Goal: Task Accomplishment & Management: Manage account settings

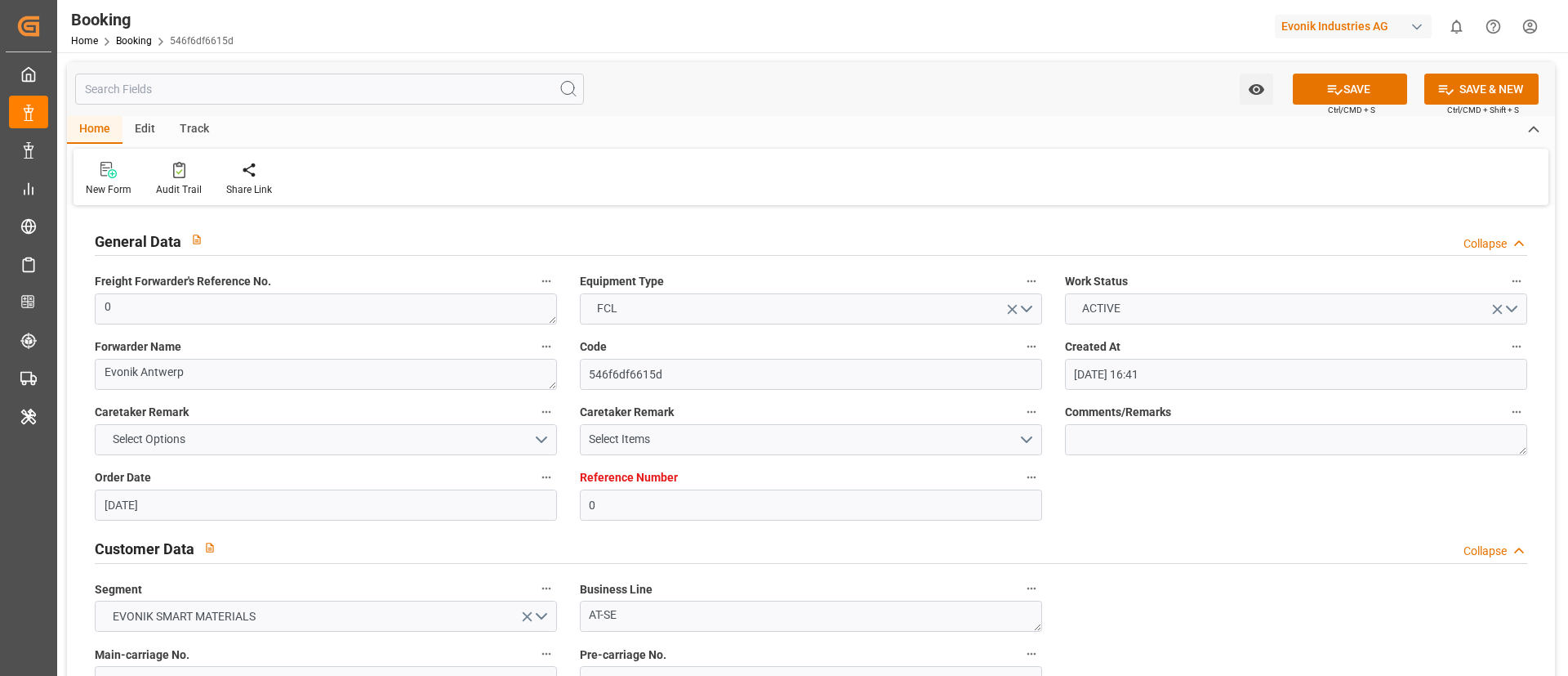
scroll to position [980, 0]
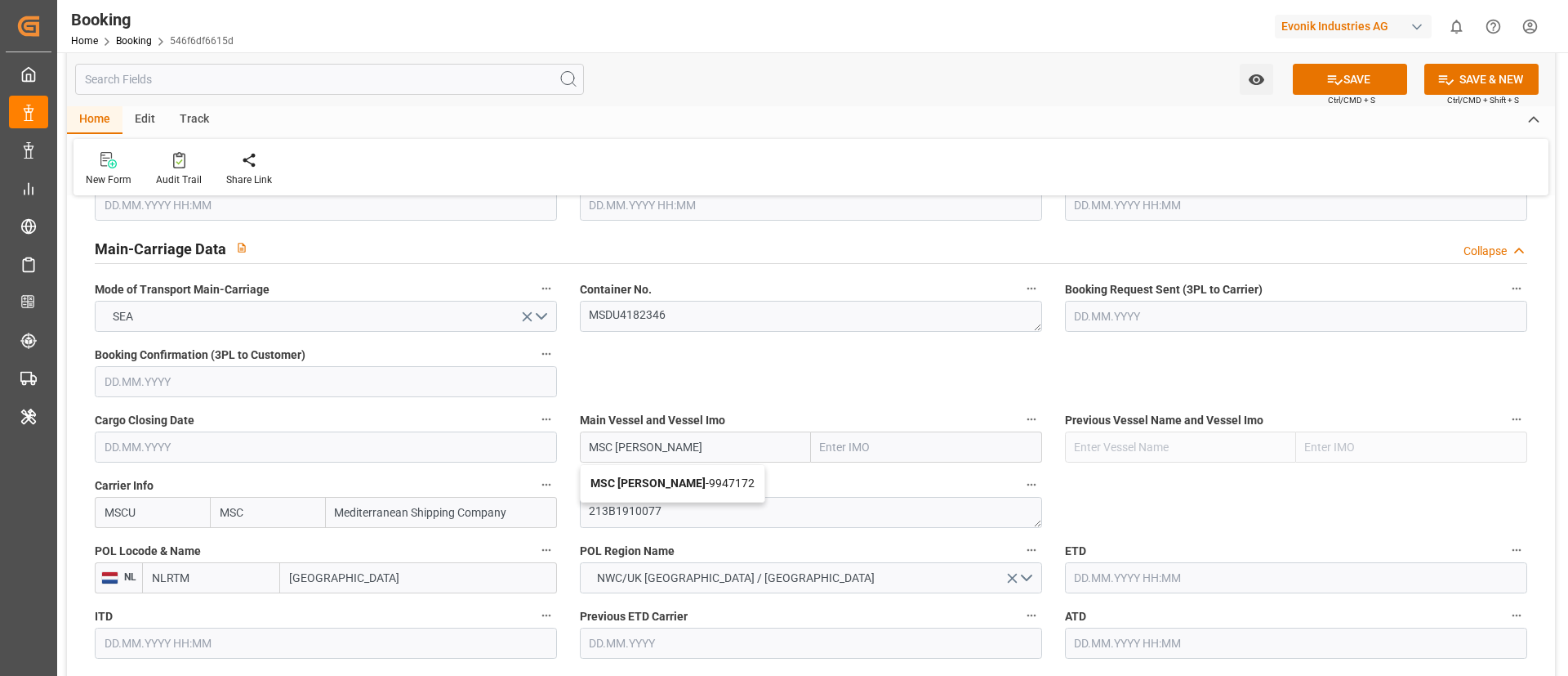
click at [680, 489] on span "MSC VIOLA - 9947172" at bounding box center [672, 483] width 164 height 13
type input "MSC VIOLA"
type input "9947172"
type input "MSC VIOLA"
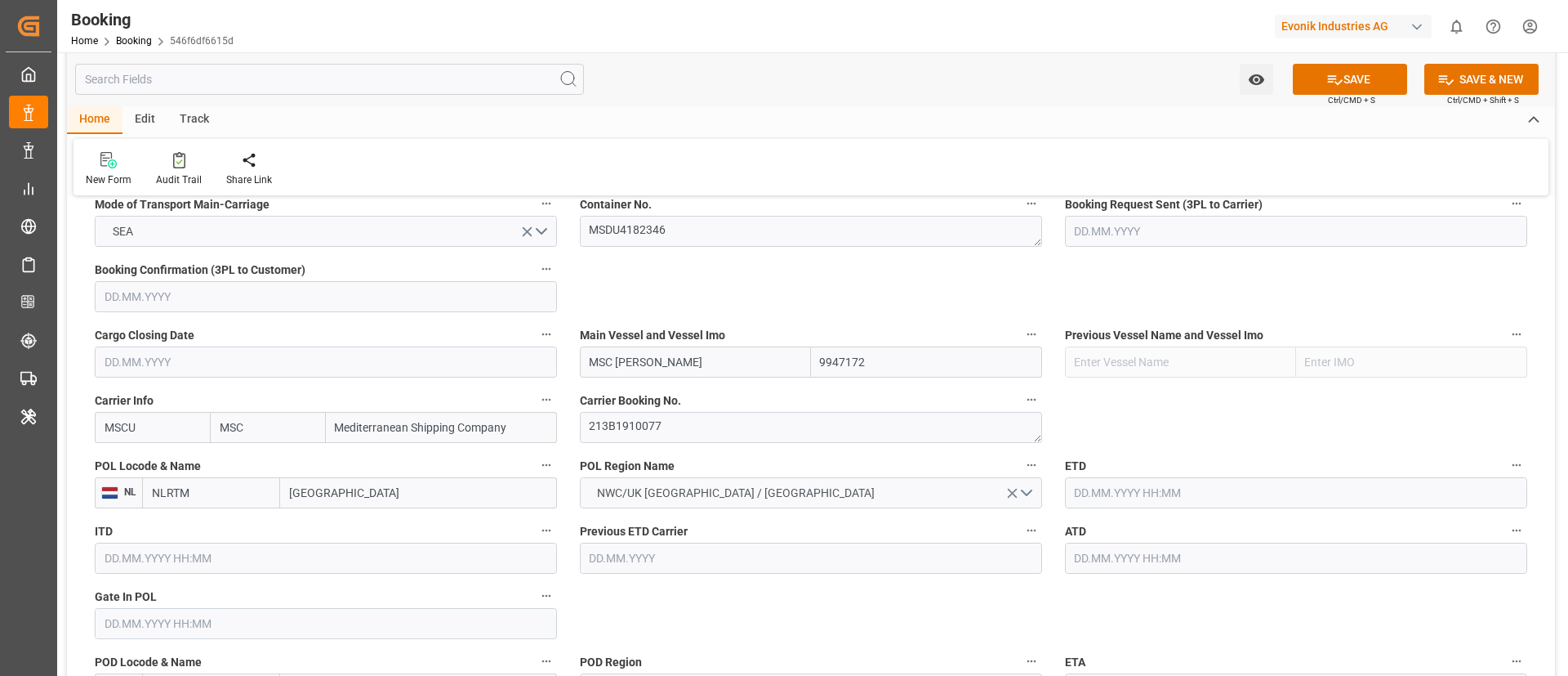
scroll to position [1103, 0]
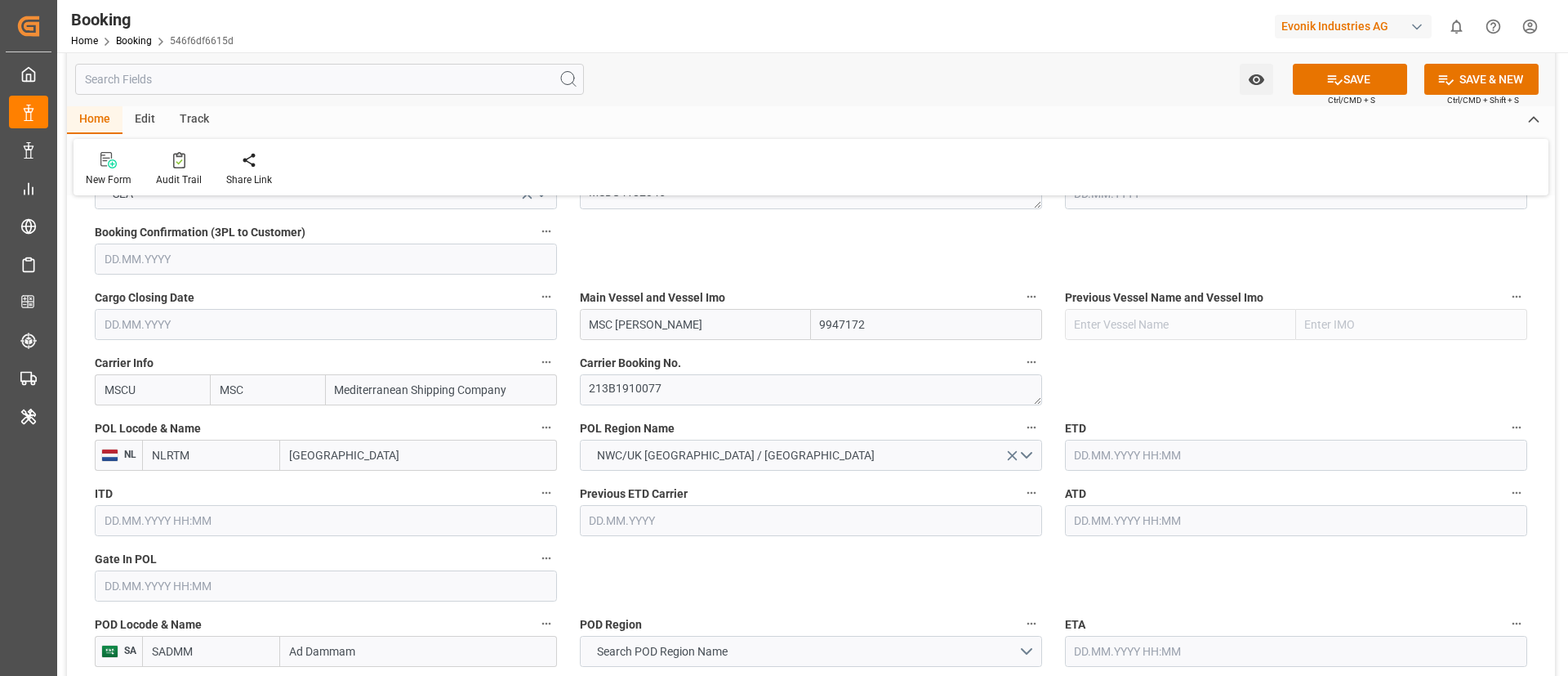
click at [336, 448] on input "Rotterdam" at bounding box center [419, 455] width 277 height 31
paste input "Antwerp"
type input "Antwerp"
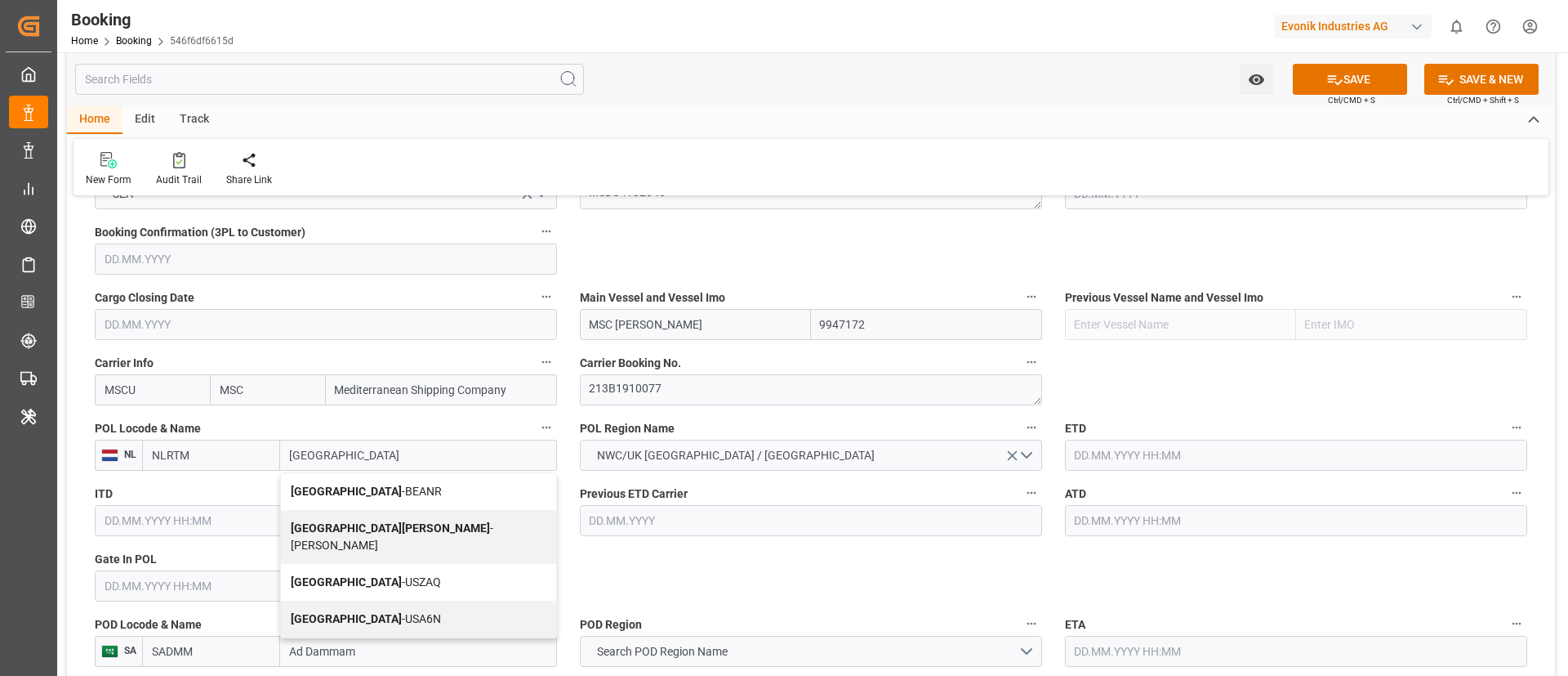
click at [349, 476] on div "Antwerp - BEANR" at bounding box center [419, 491] width 275 height 37
type input "BEANR"
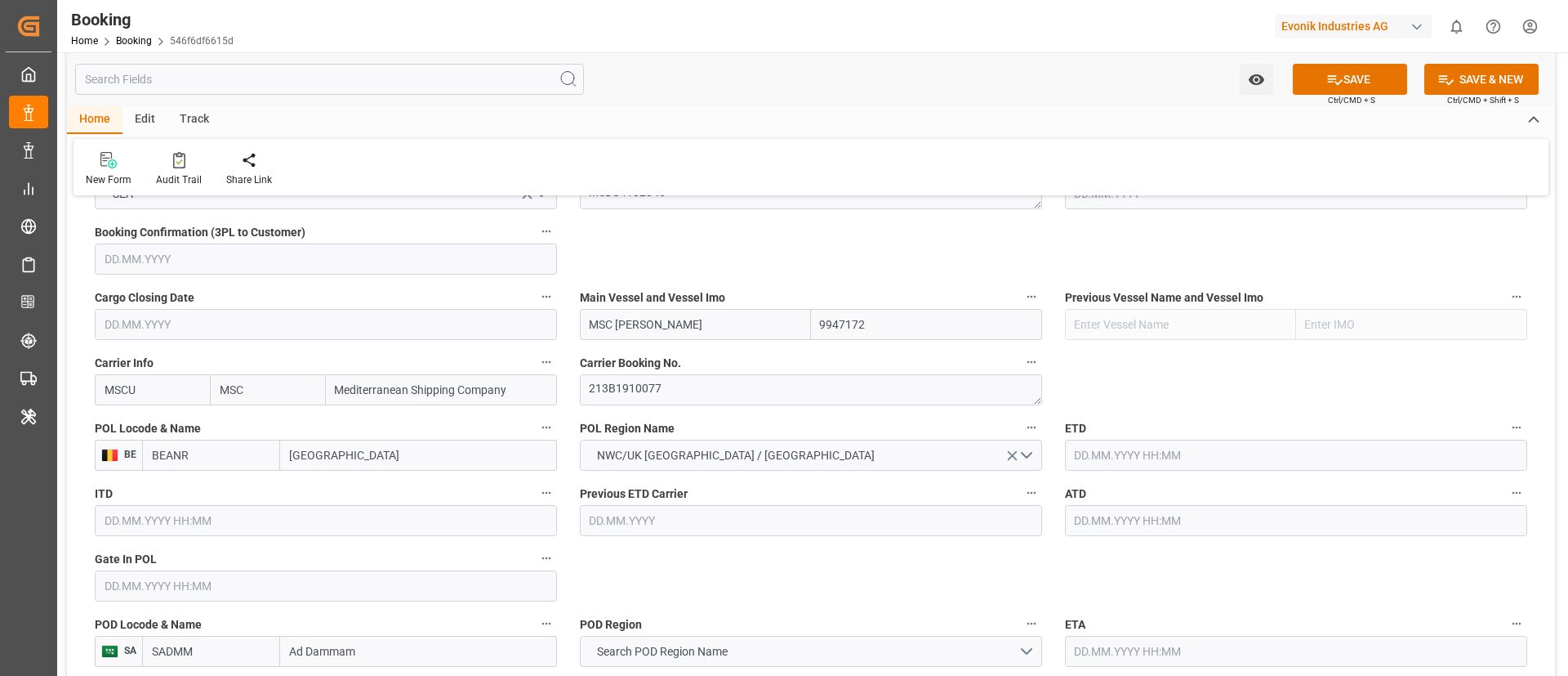
type input "Antwerp"
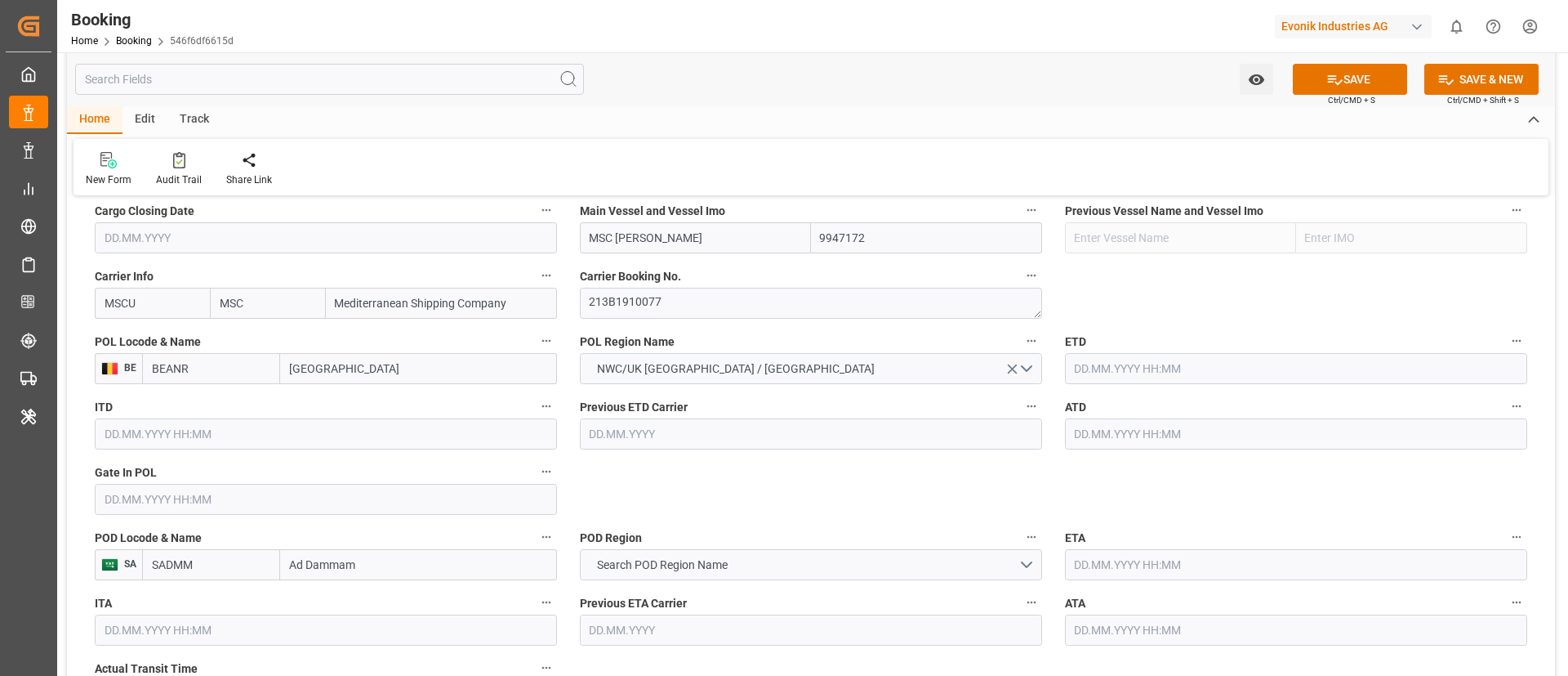
scroll to position [1226, 0]
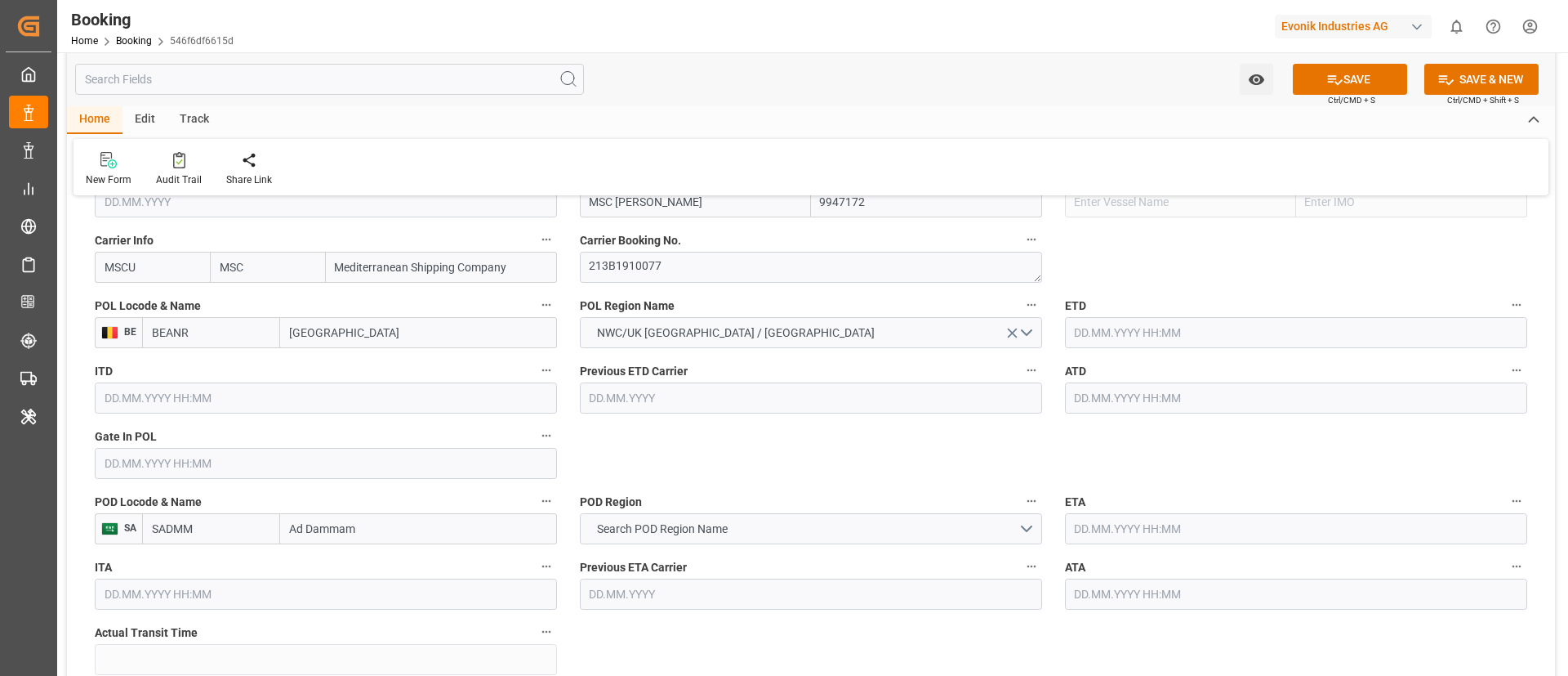
click at [235, 473] on input "text" at bounding box center [326, 463] width 462 height 31
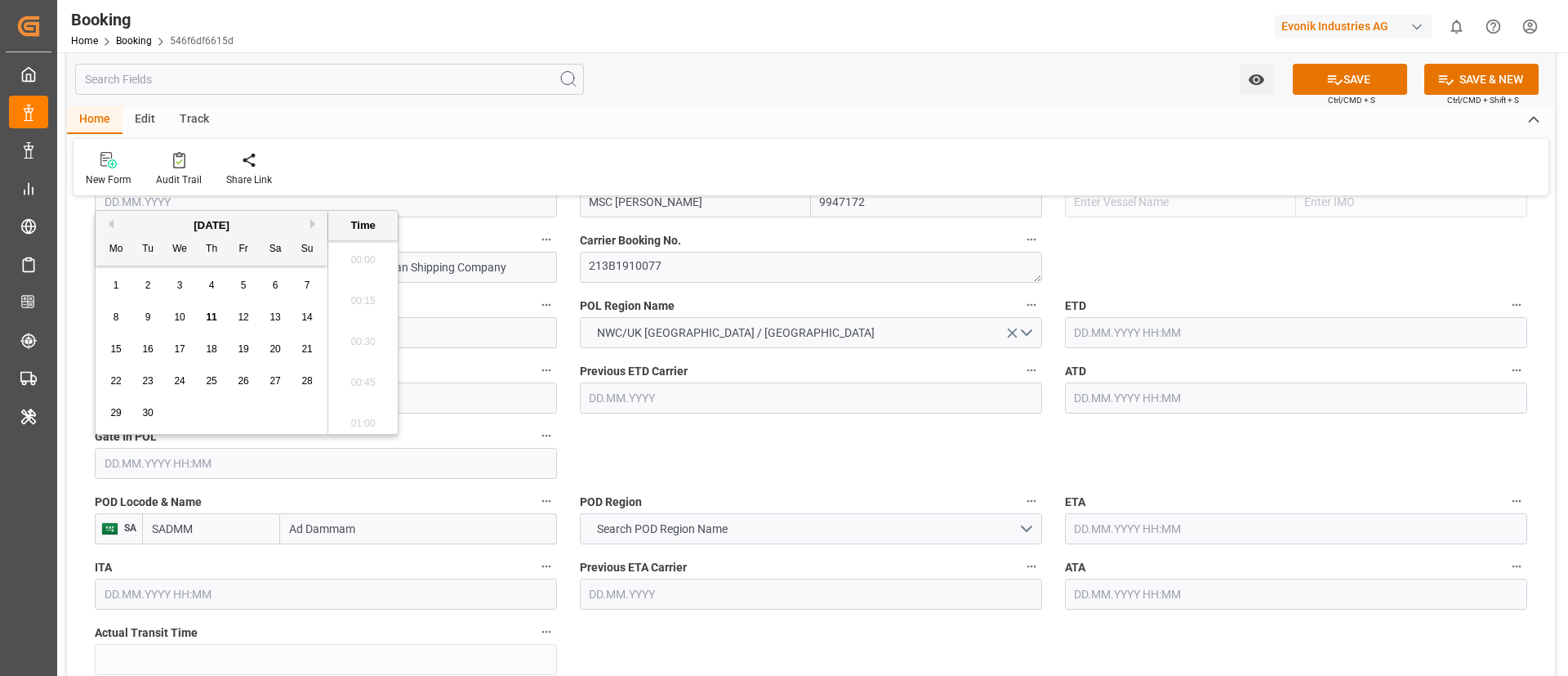
scroll to position [2416, 0]
click at [108, 224] on button "Previous Month" at bounding box center [108, 224] width 9 height 9
click at [175, 289] on div "2" at bounding box center [181, 285] width 21 height 20
type input "02.07.2025 00:00"
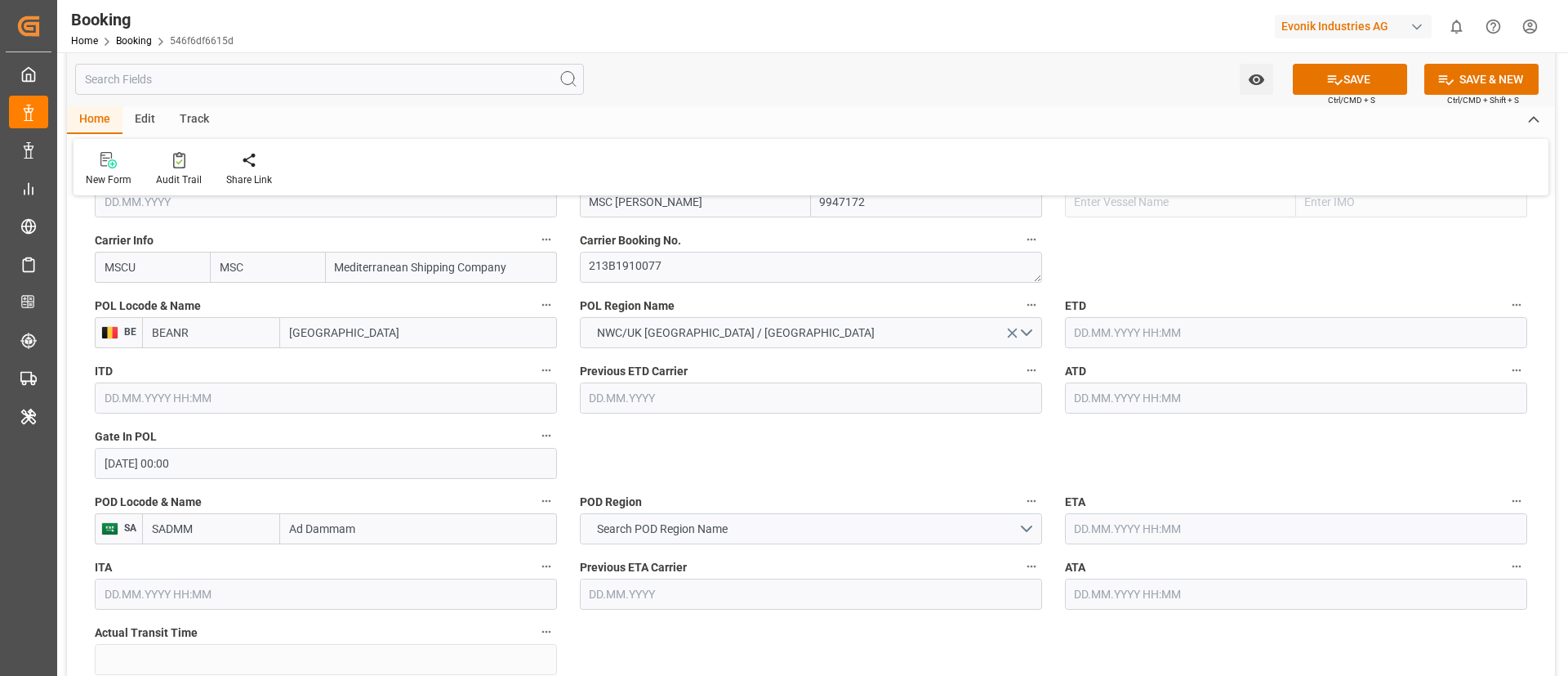
click at [819, 503] on label "POD Region" at bounding box center [810, 502] width 462 height 23
click at [1021, 503] on button "POD Region" at bounding box center [1032, 501] width 22 height 22
click at [1144, 325] on div at bounding box center [784, 338] width 1568 height 676
click at [1138, 325] on input "text" at bounding box center [1296, 332] width 462 height 31
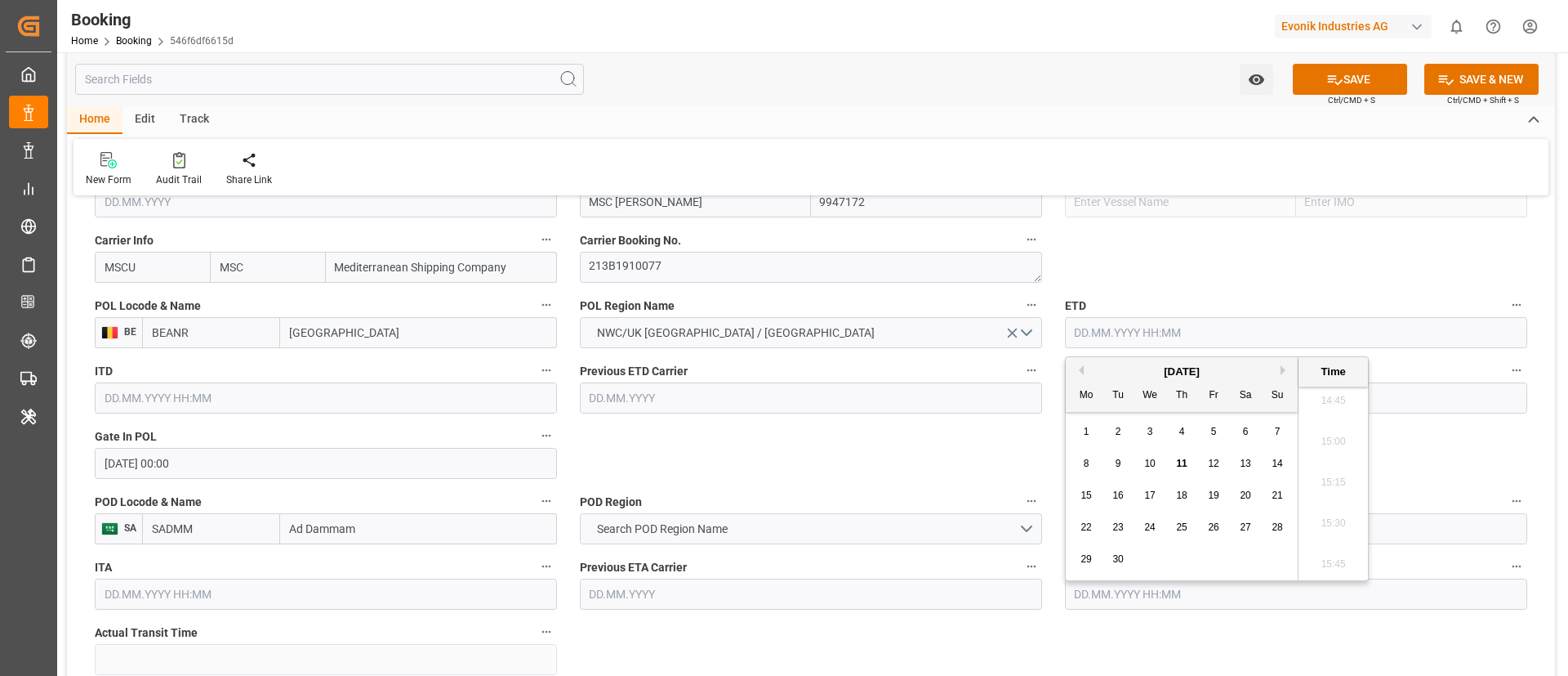
click at [1076, 373] on button "Previous Month" at bounding box center [1079, 370] width 9 height 9
click at [1083, 473] on div "7" at bounding box center [1087, 464] width 21 height 20
type input "07.07.2025 00:00"
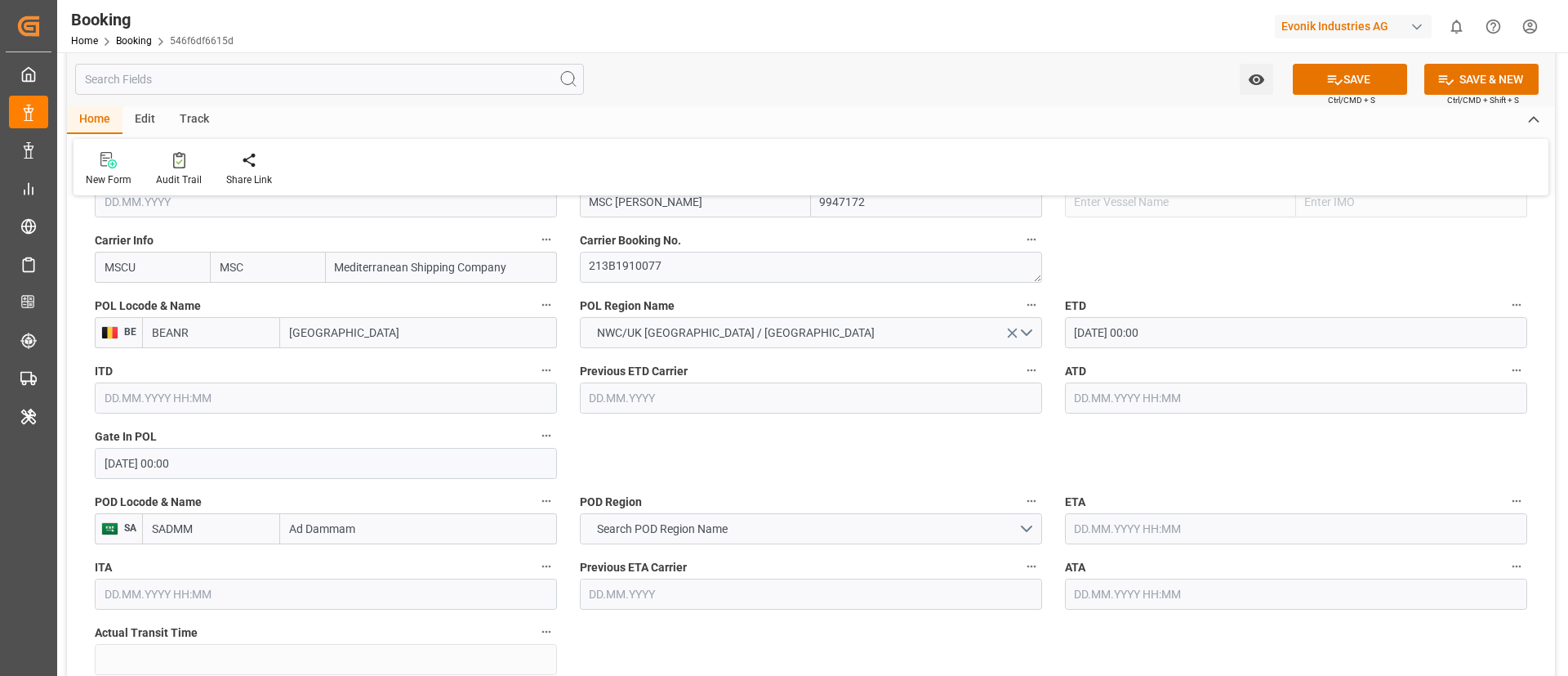
click at [1192, 334] on input "07.07.2025 00:00" at bounding box center [1296, 332] width 462 height 31
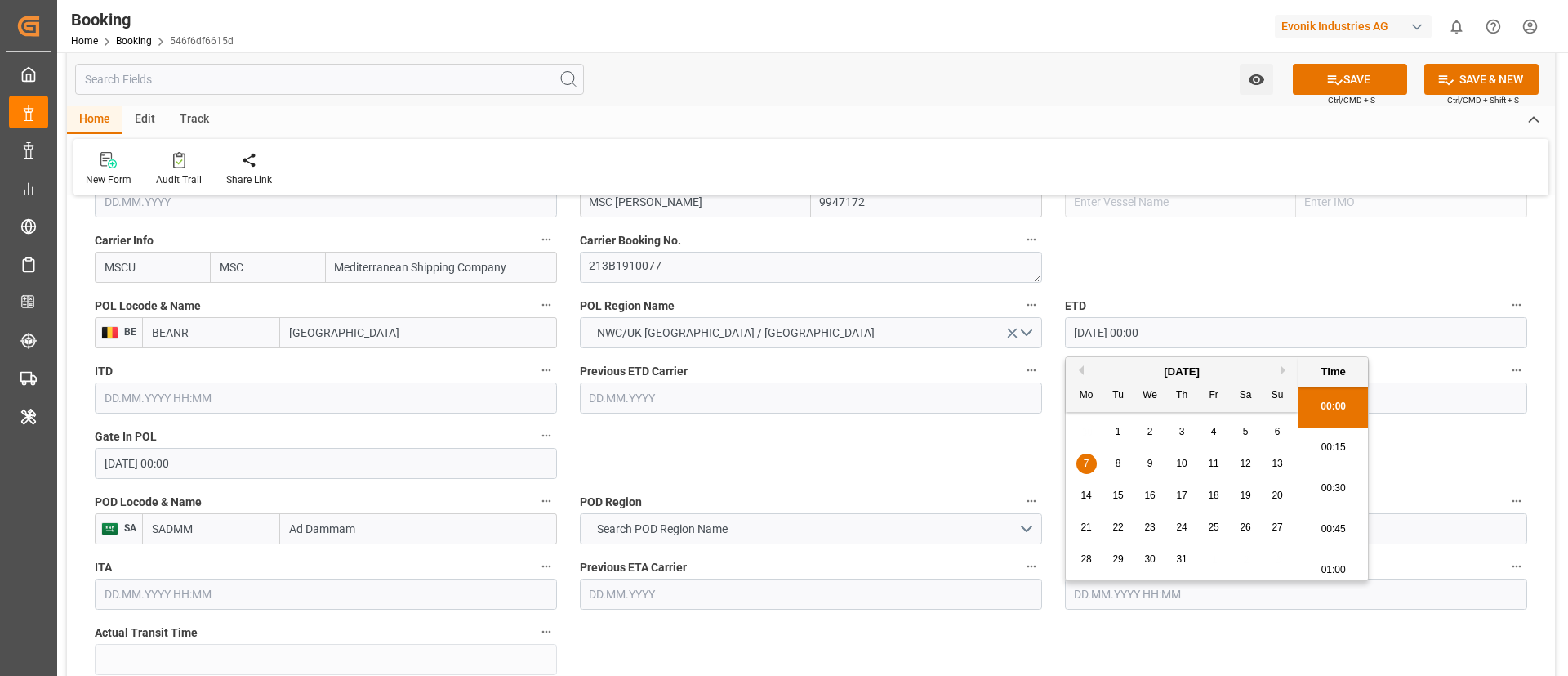
click at [1192, 334] on input "07.07.2025 00:00" at bounding box center [1296, 332] width 462 height 31
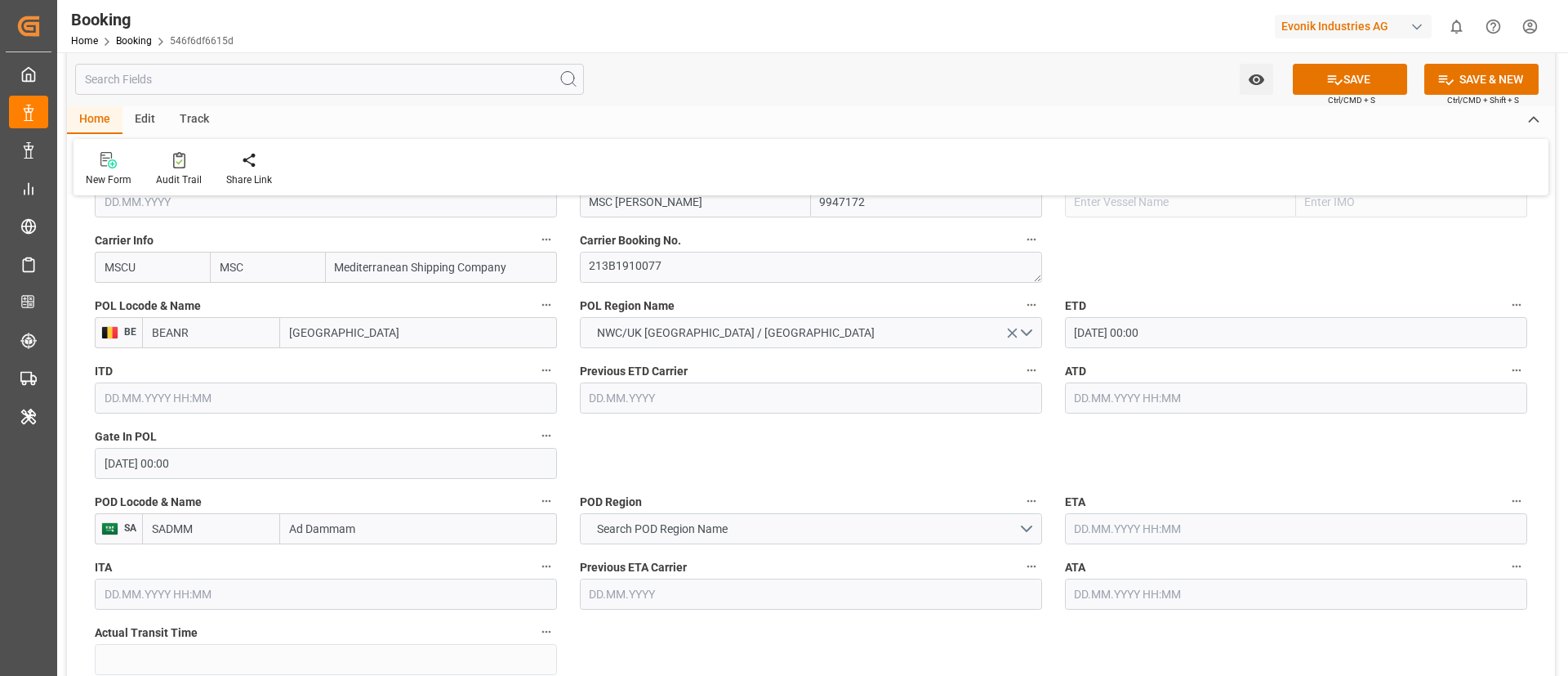
click at [1092, 400] on input "text" at bounding box center [1296, 397] width 462 height 31
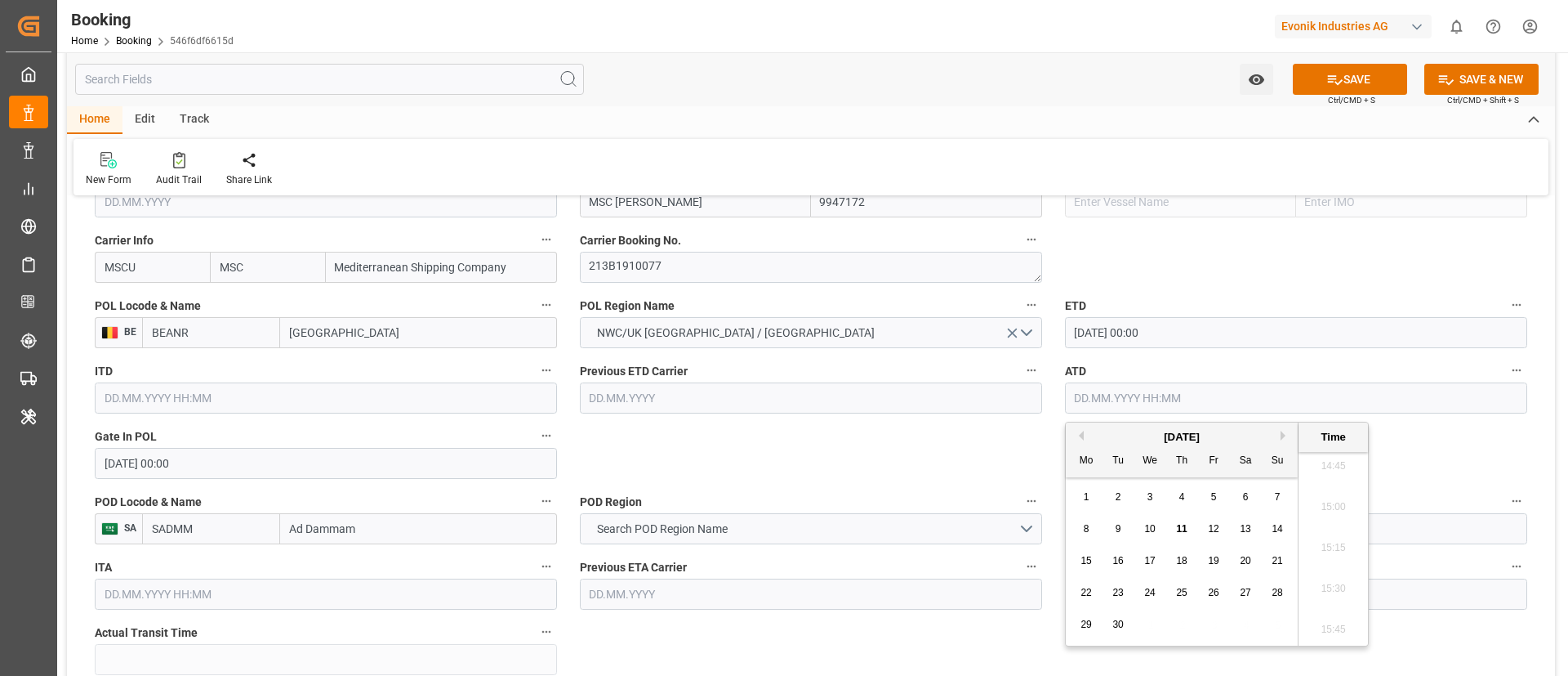
paste input "07.07.2025 00:00"
type input "07.07.2025 00:00"
click at [1085, 529] on span "7" at bounding box center [1087, 528] width 6 height 11
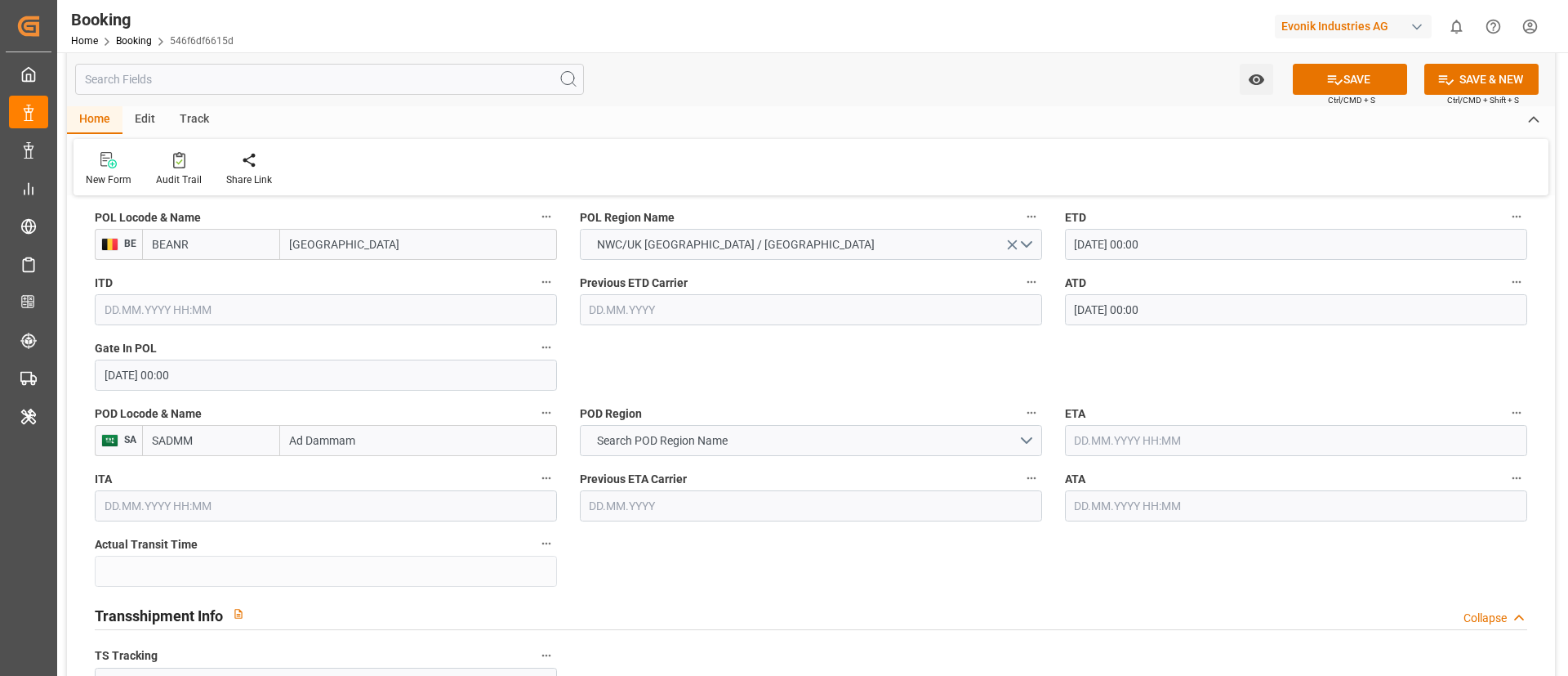
scroll to position [1348, 0]
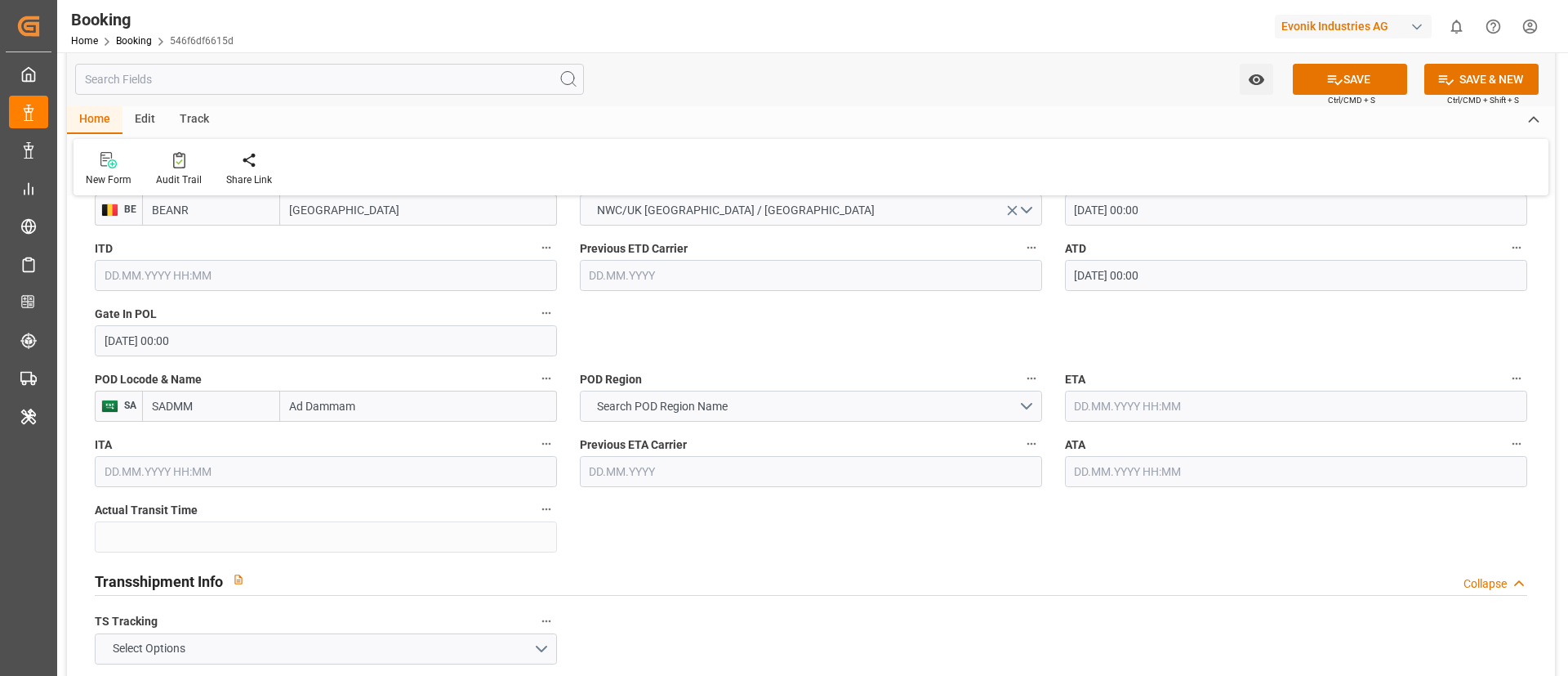
click at [386, 411] on input "Ad Dammam" at bounding box center [419, 406] width 277 height 31
paste input "Ad d"
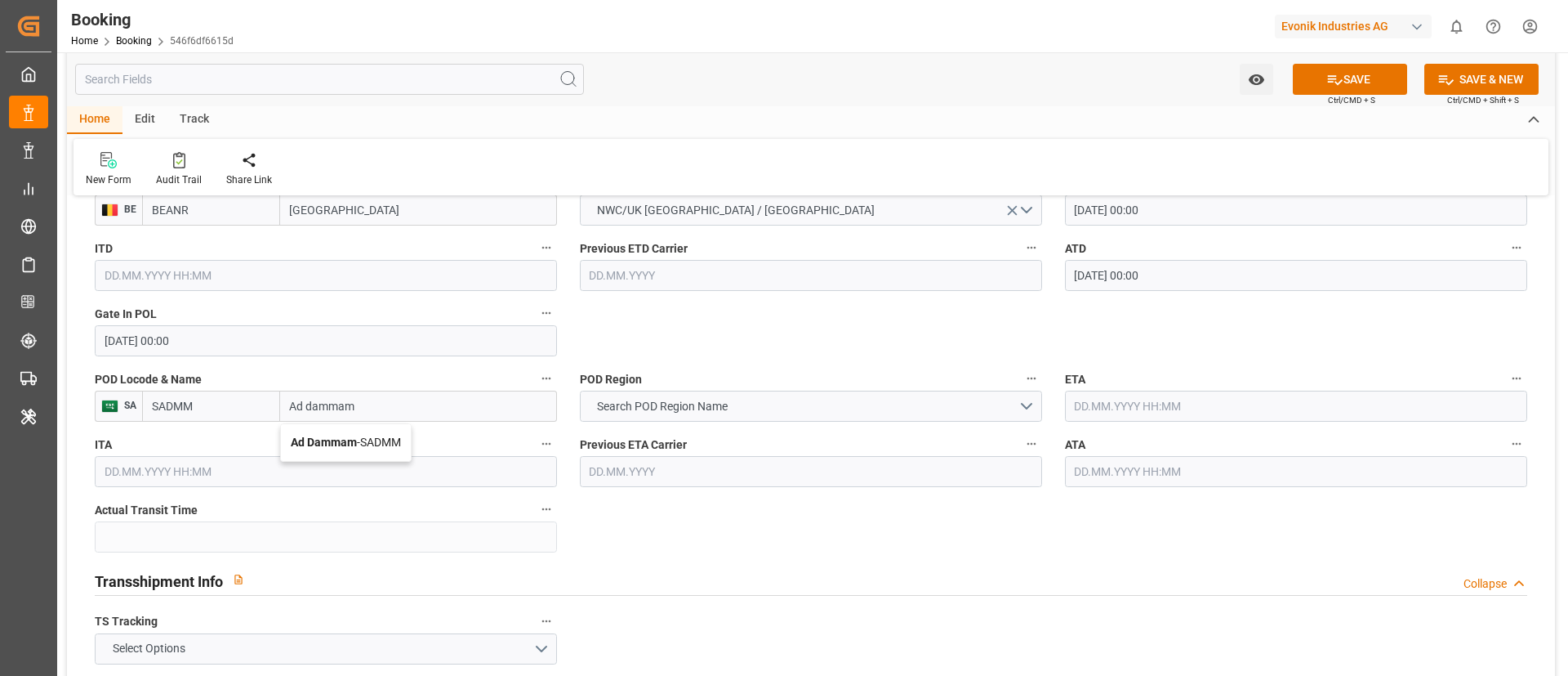
click at [391, 436] on span "Ad Dammam - SADMM" at bounding box center [345, 443] width 110 height 13
type input "Ad Dammam"
click at [228, 410] on input "SADMM" at bounding box center [211, 406] width 138 height 31
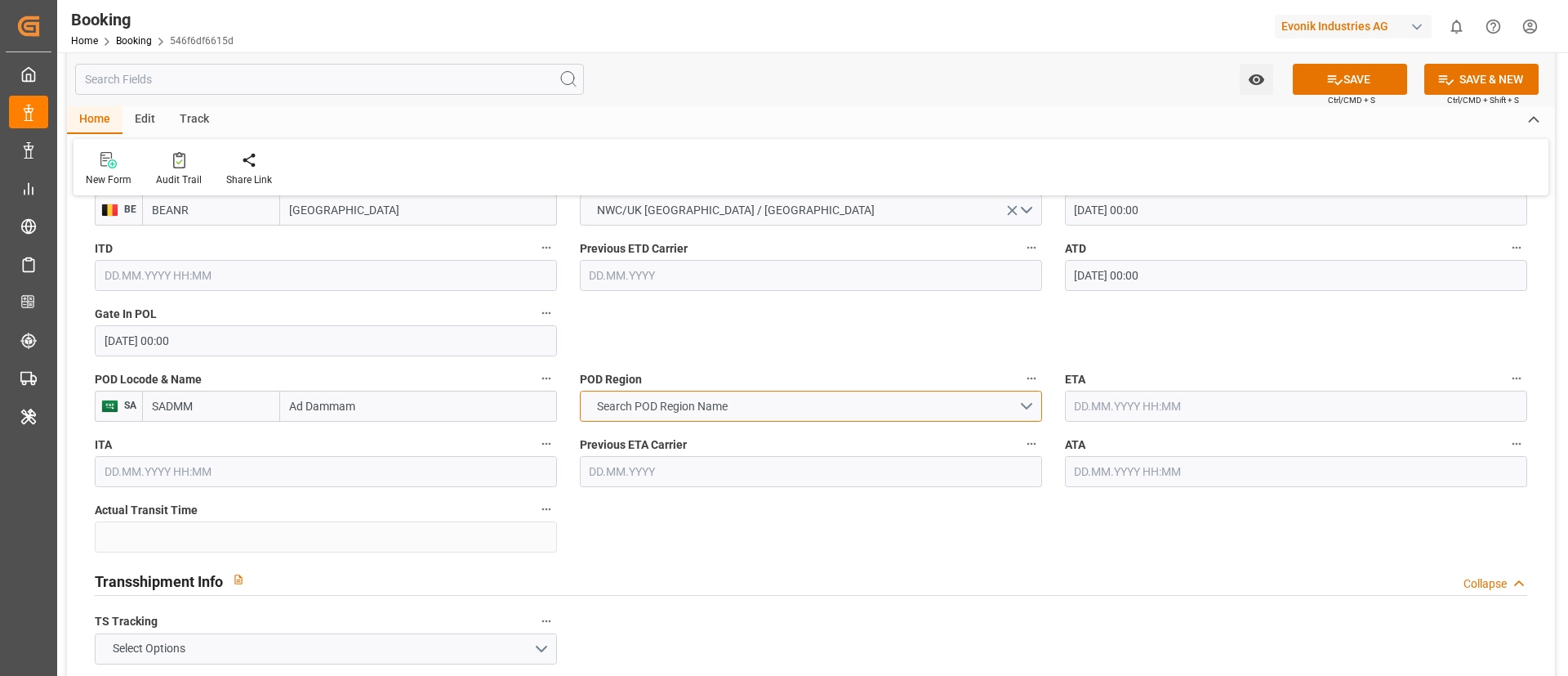
click at [628, 393] on button "Search POD Region Name" at bounding box center [810, 406] width 462 height 31
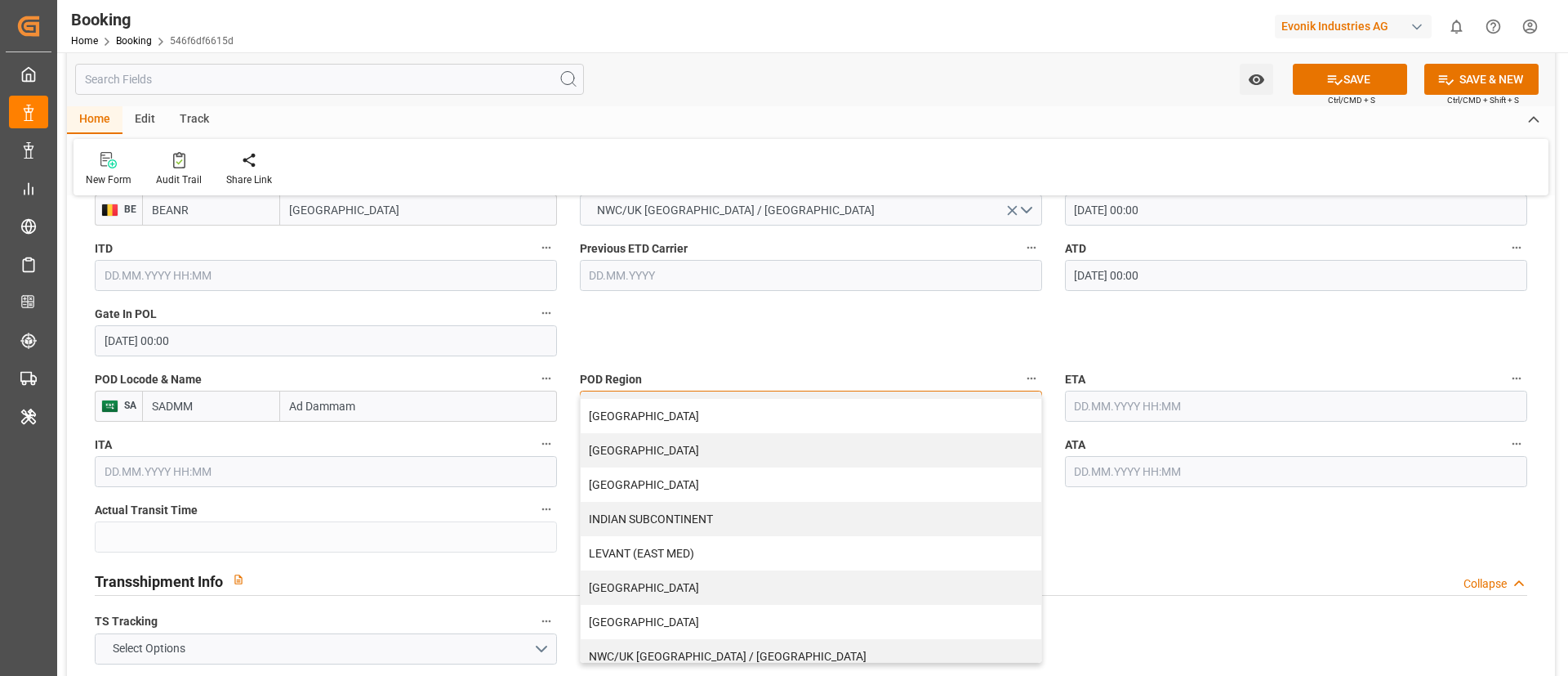
scroll to position [245, 0]
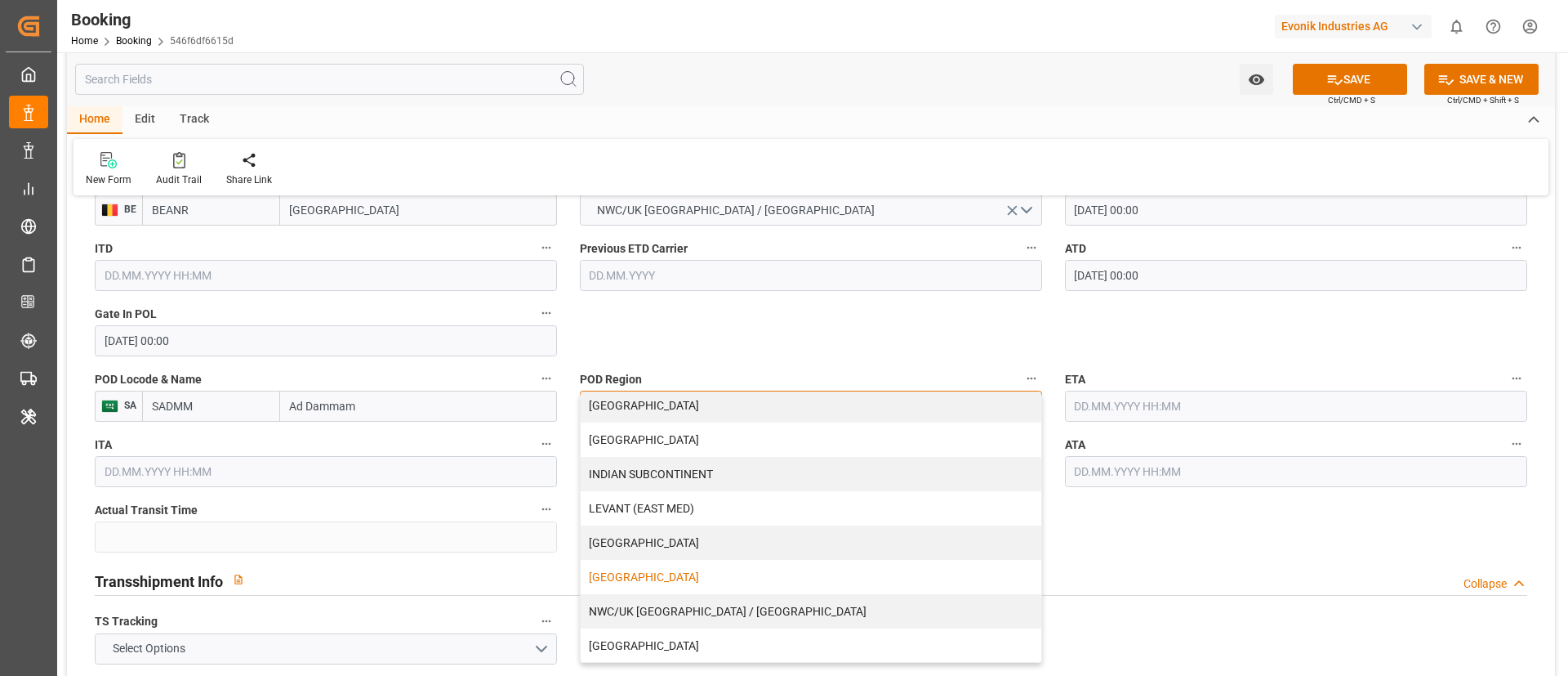
click at [760, 573] on div "[GEOGRAPHIC_DATA]" at bounding box center [810, 576] width 460 height 34
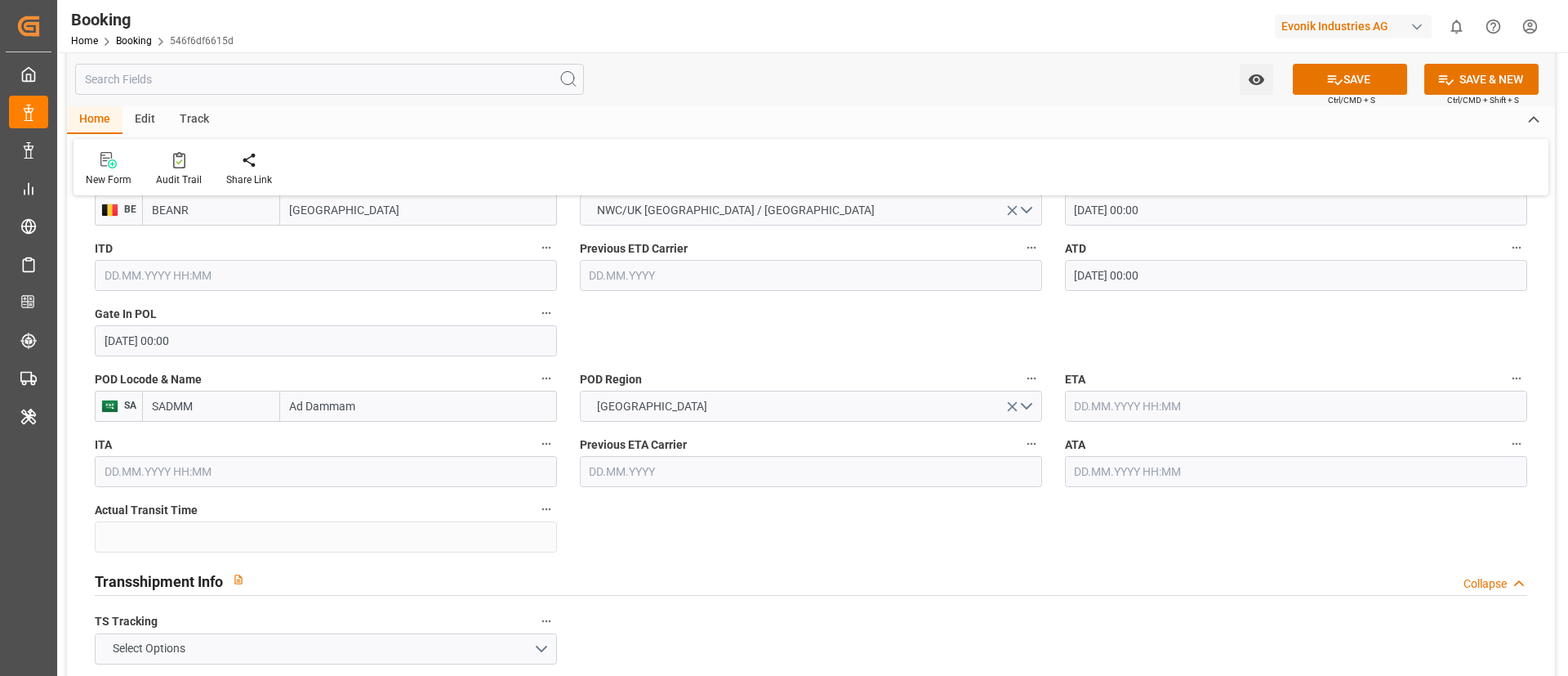
click at [760, 573] on div "Transshipment Info Collapse" at bounding box center [811, 579] width 1432 height 31
click at [1103, 405] on input "text" at bounding box center [1296, 406] width 462 height 31
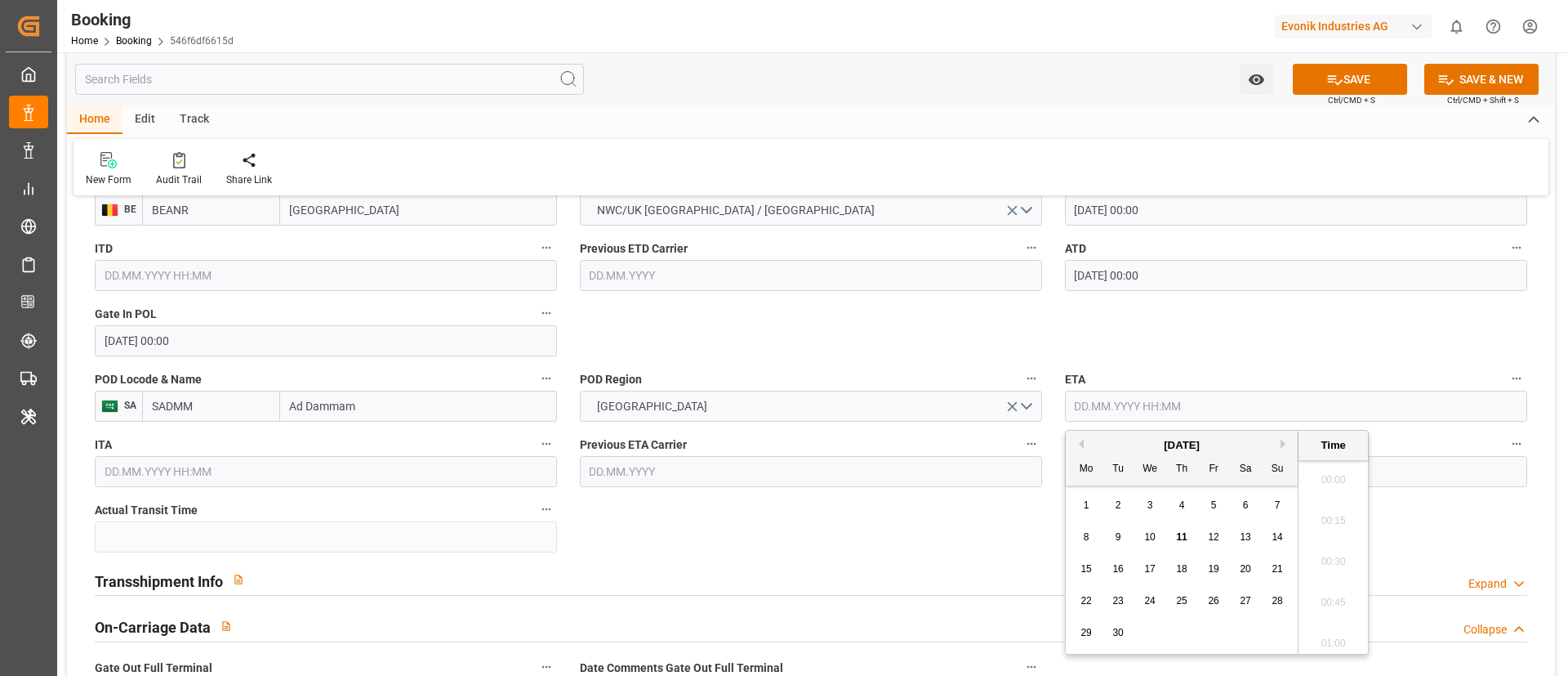
scroll to position [2416, 0]
paste input "15/08/2025"
type input "15/08/2025"
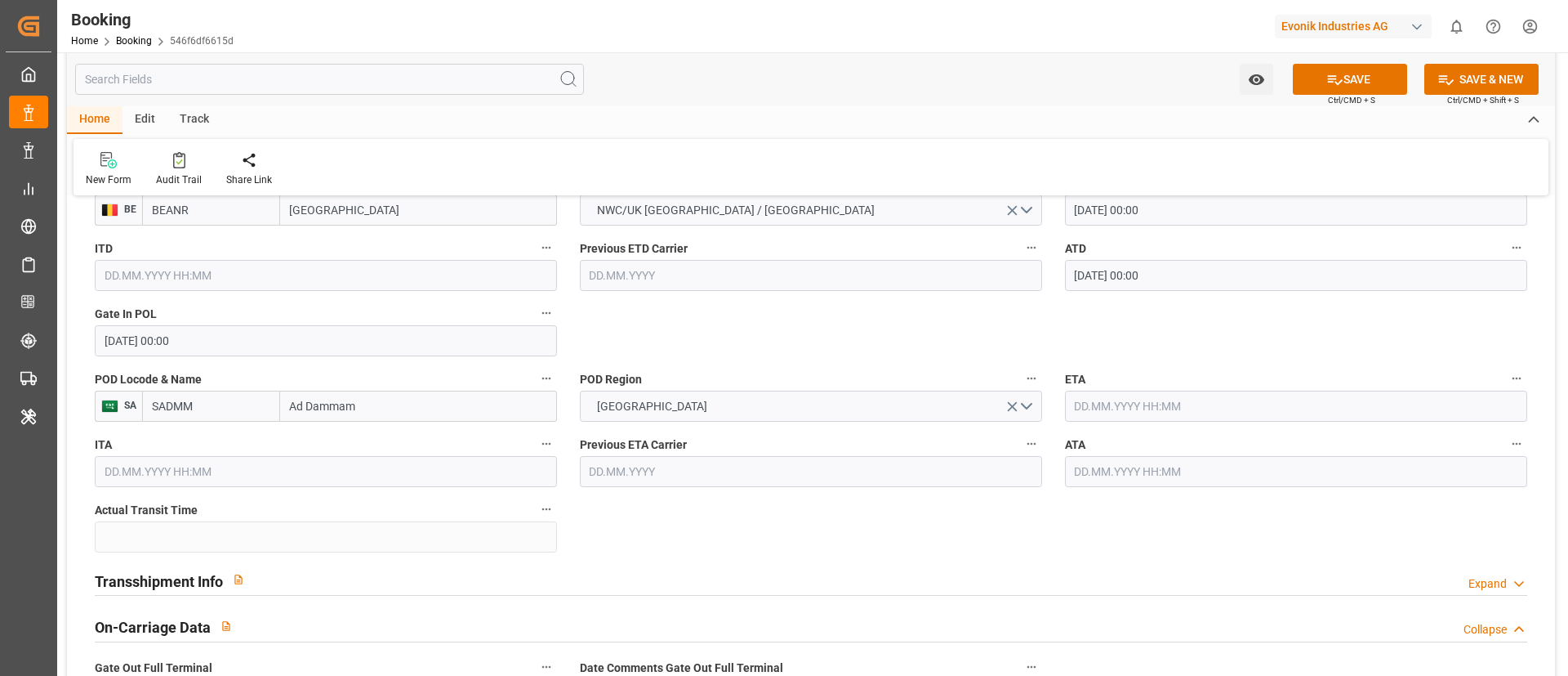
click at [1125, 405] on input "text" at bounding box center [1296, 406] width 462 height 31
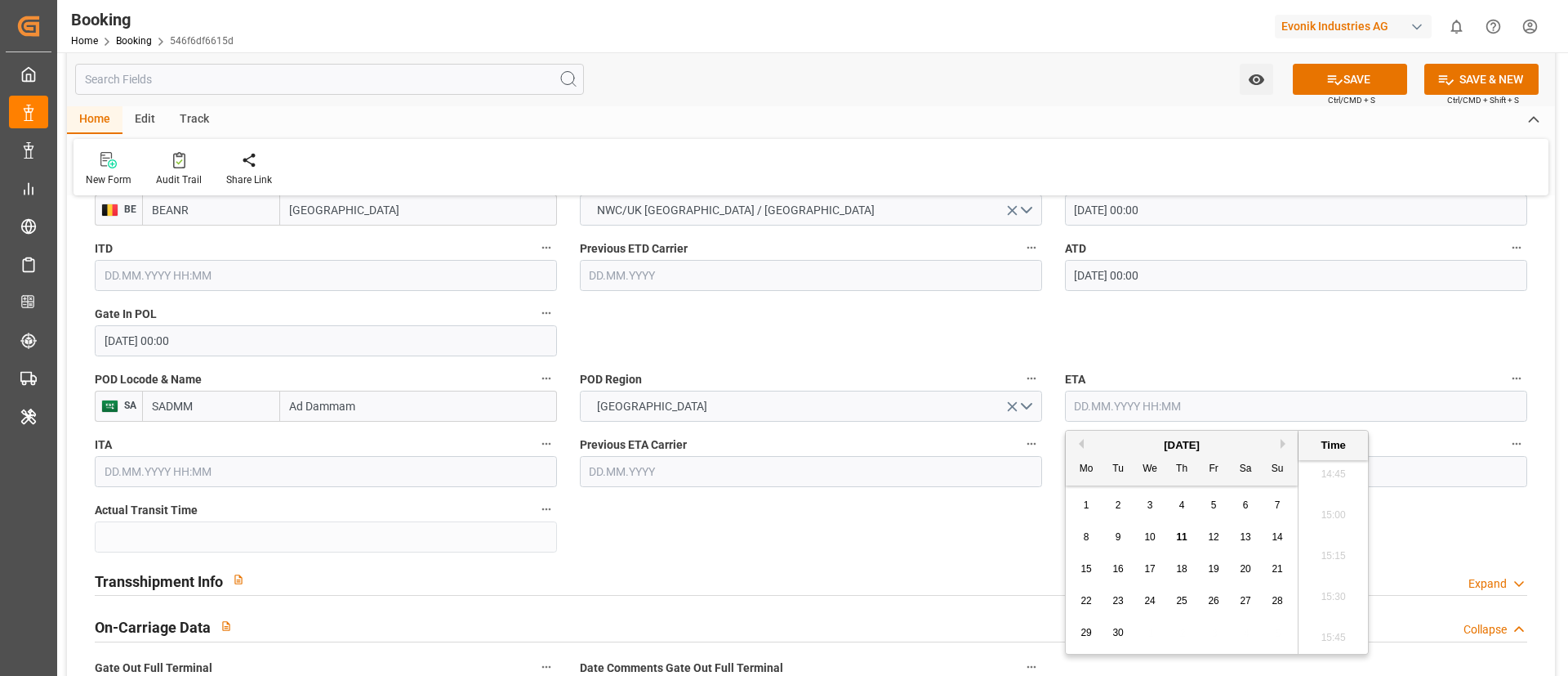
paste input "15/08/2025"
click at [1080, 443] on button "Previous Month" at bounding box center [1079, 443] width 9 height 9
click at [1216, 569] on span "15" at bounding box center [1212, 569] width 10 height 11
type input "15.08.2025 00:00"
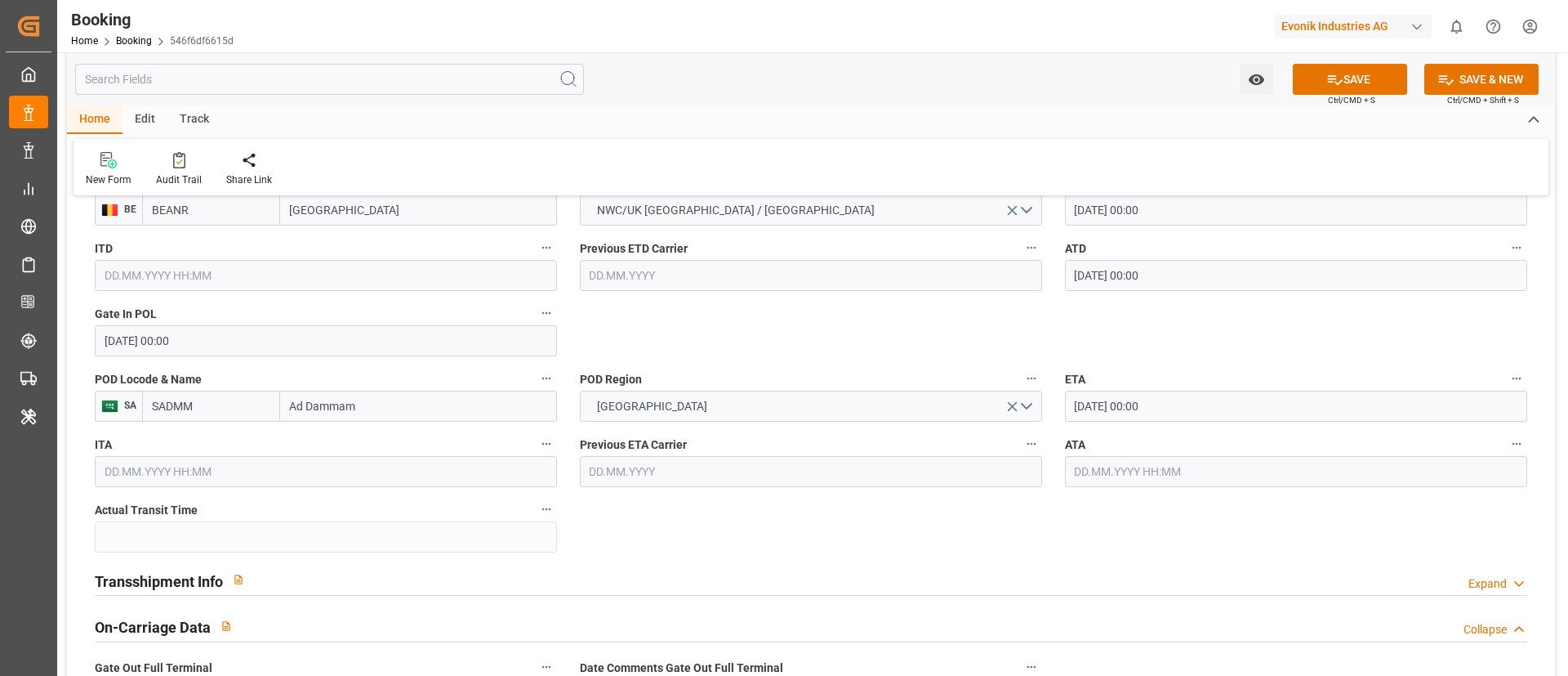
click at [1183, 414] on input "15.08.2025 00:00" at bounding box center [1296, 406] width 462 height 31
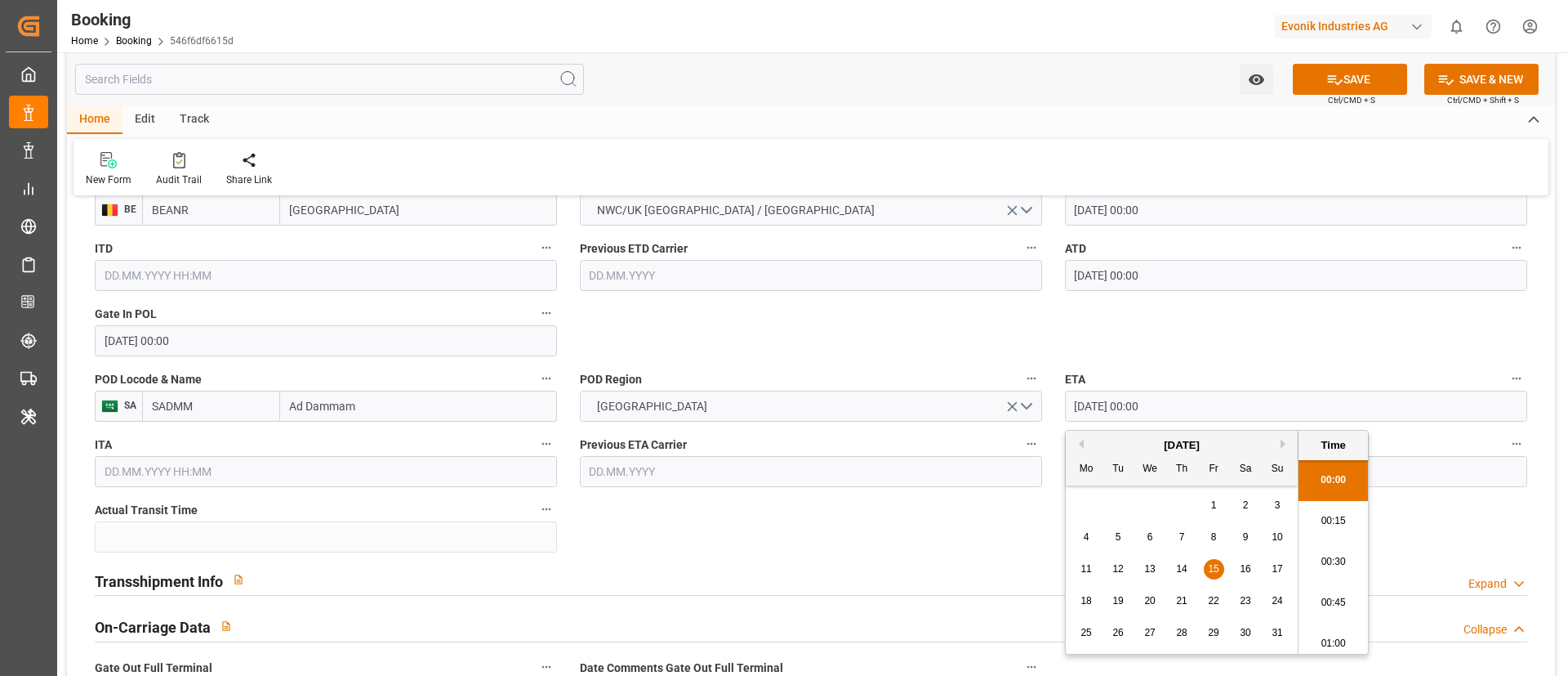
click at [1183, 414] on input "15.08.2025 00:00" at bounding box center [1296, 406] width 462 height 31
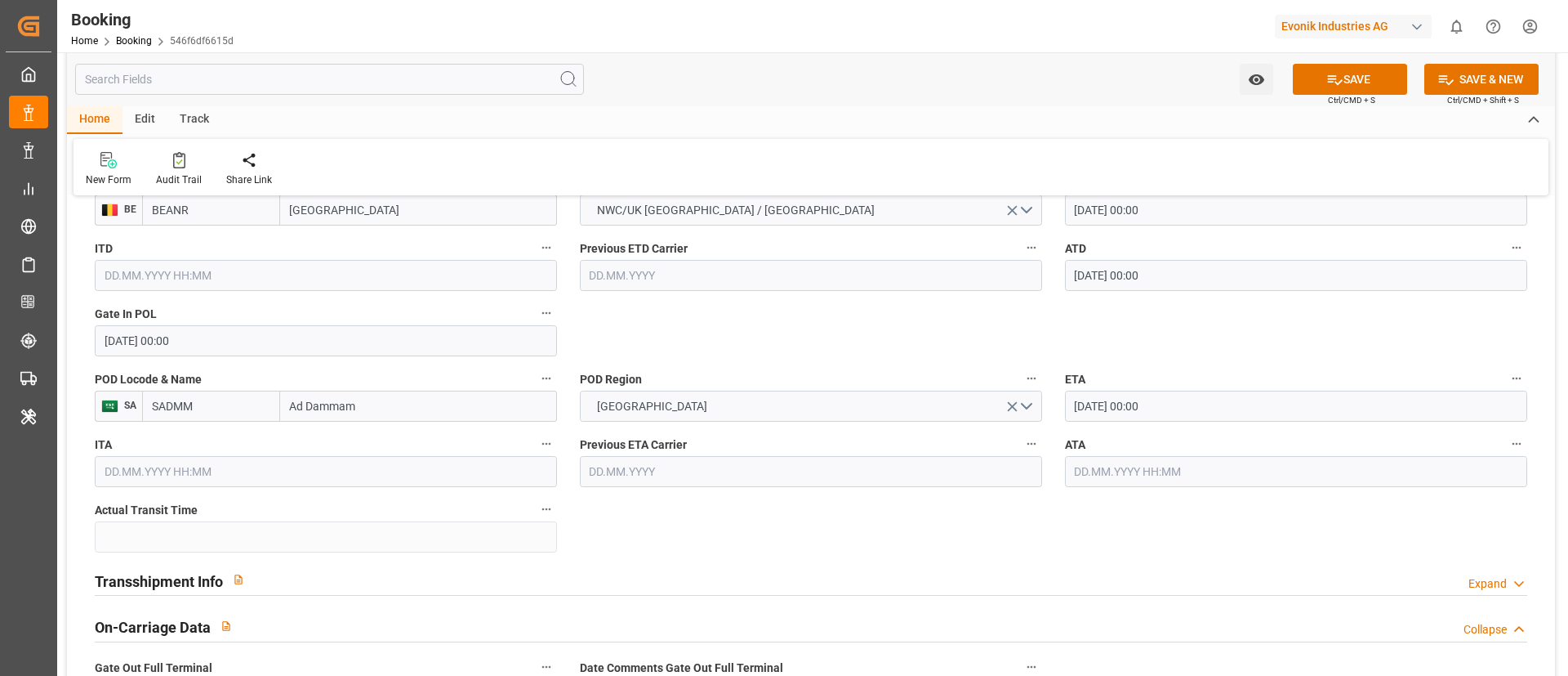
drag, startPoint x: 1130, startPoint y: 473, endPoint x: 1128, endPoint y: 485, distance: 12.2
click at [1128, 485] on input "text" at bounding box center [1296, 471] width 462 height 31
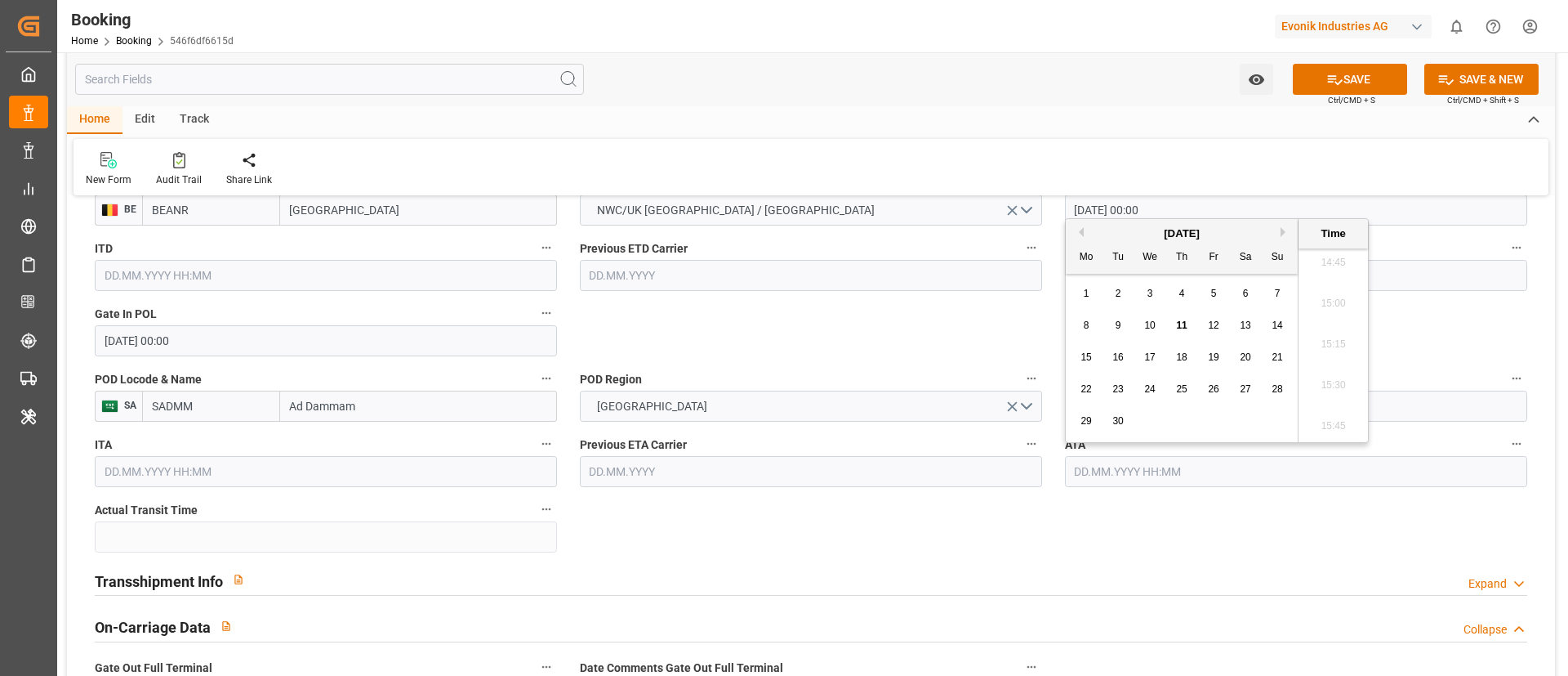
paste input "15.08.2025 00:00"
type input "15.08.2025 00:00"
click at [1212, 352] on span "15" at bounding box center [1212, 357] width 10 height 11
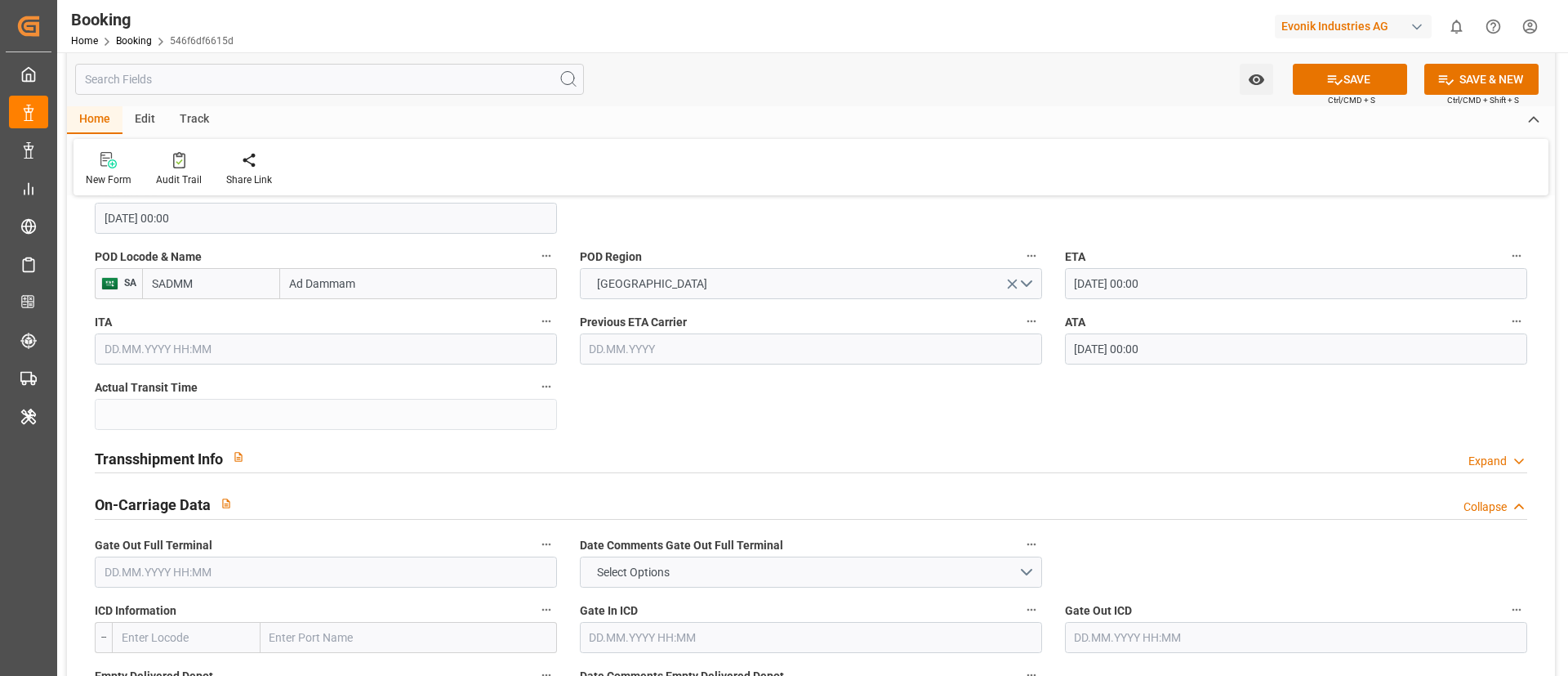
scroll to position [1593, 0]
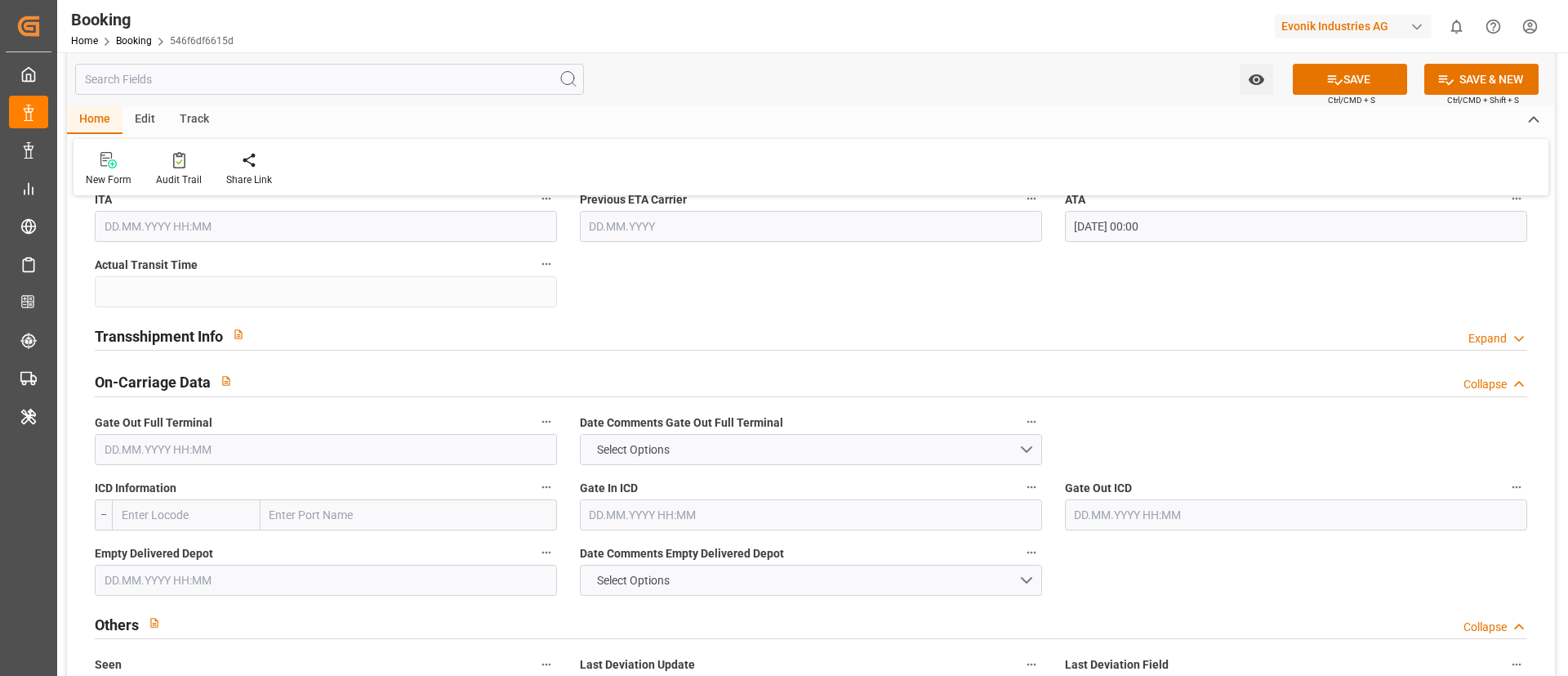
click at [340, 324] on div "Transshipment Info Expand" at bounding box center [811, 333] width 1432 height 31
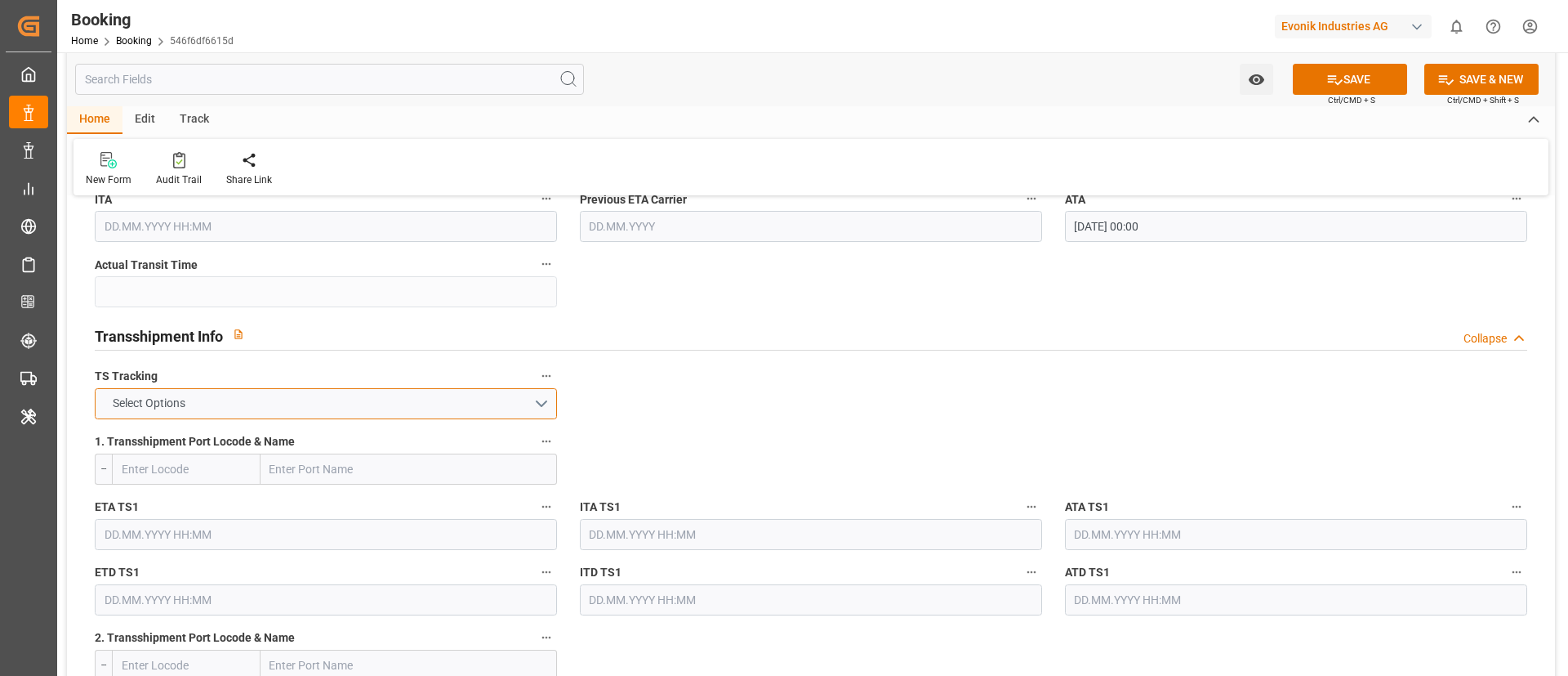
click at [301, 389] on button "Select Options" at bounding box center [326, 403] width 462 height 31
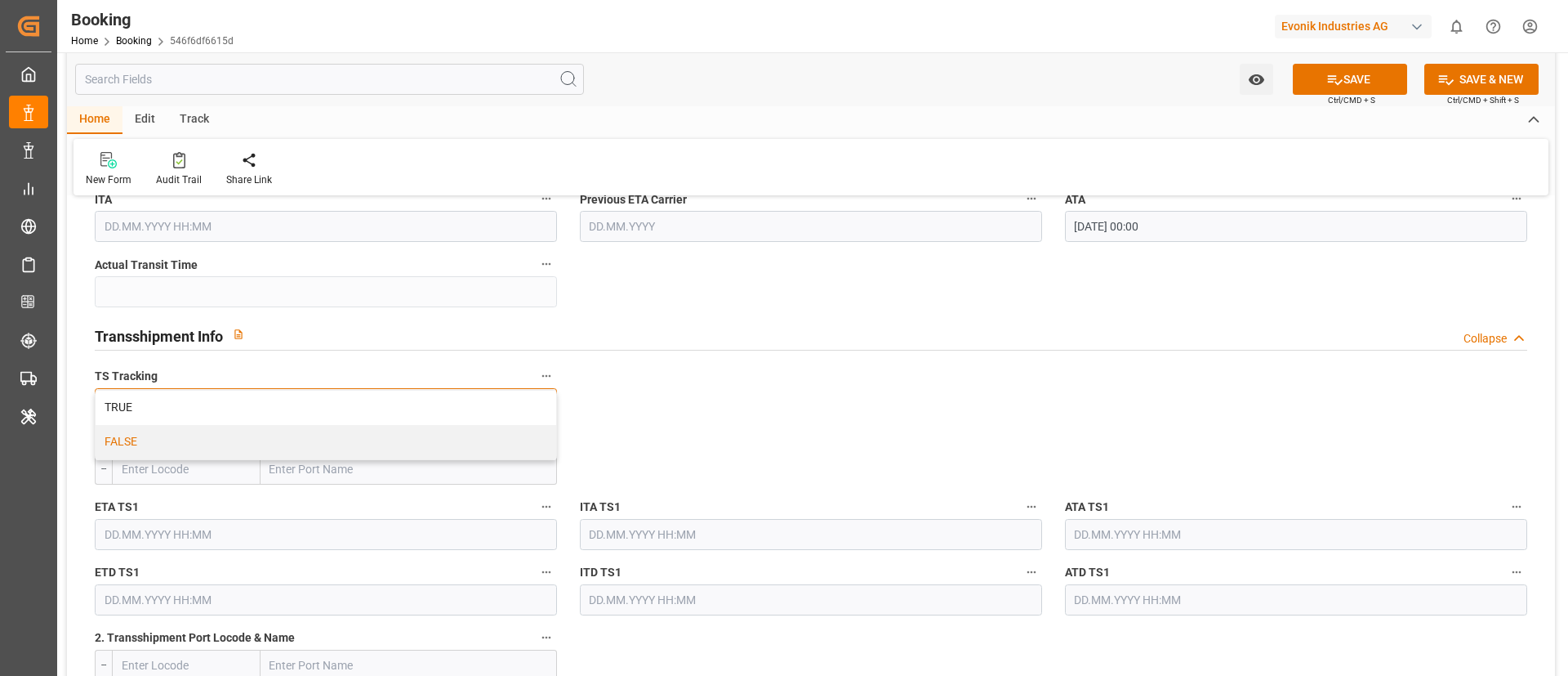
click at [293, 430] on div "FALSE" at bounding box center [326, 442] width 460 height 34
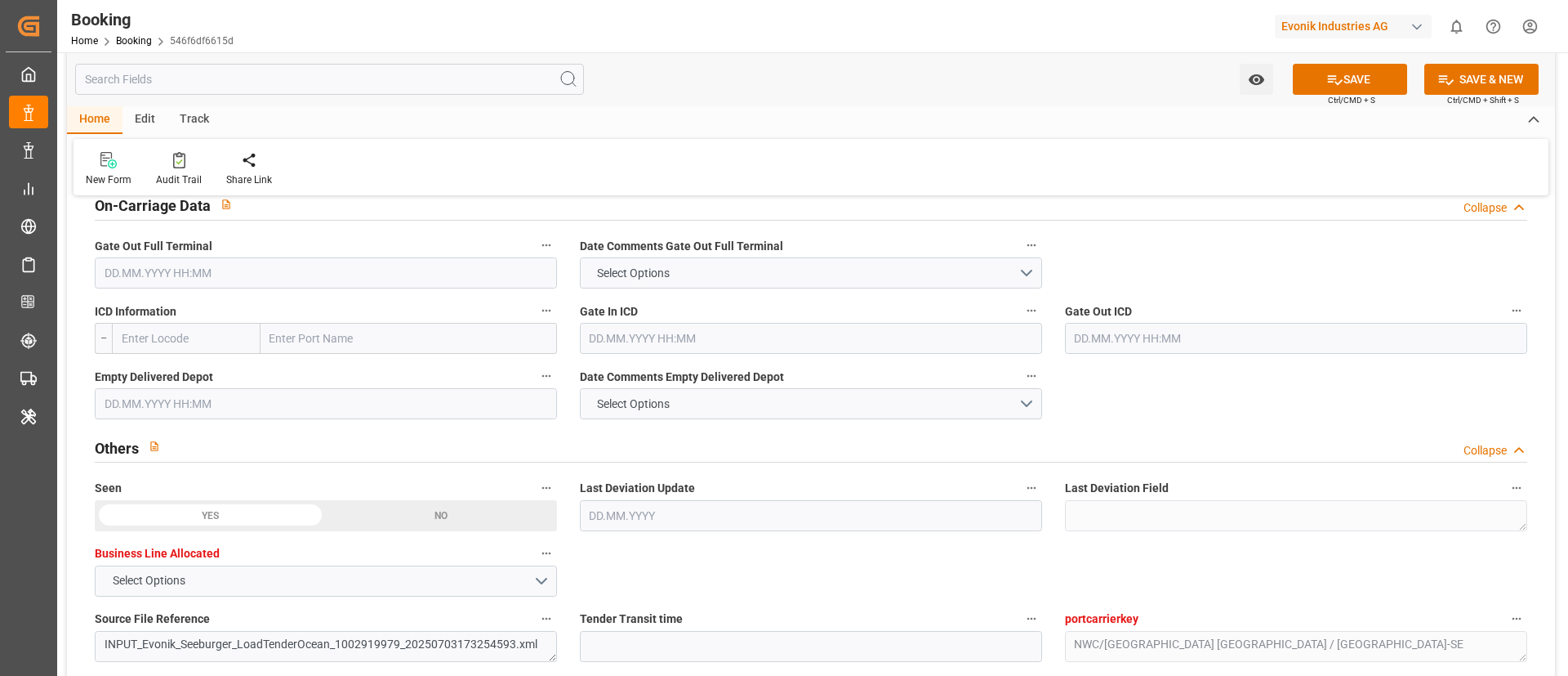
scroll to position [2451, 0]
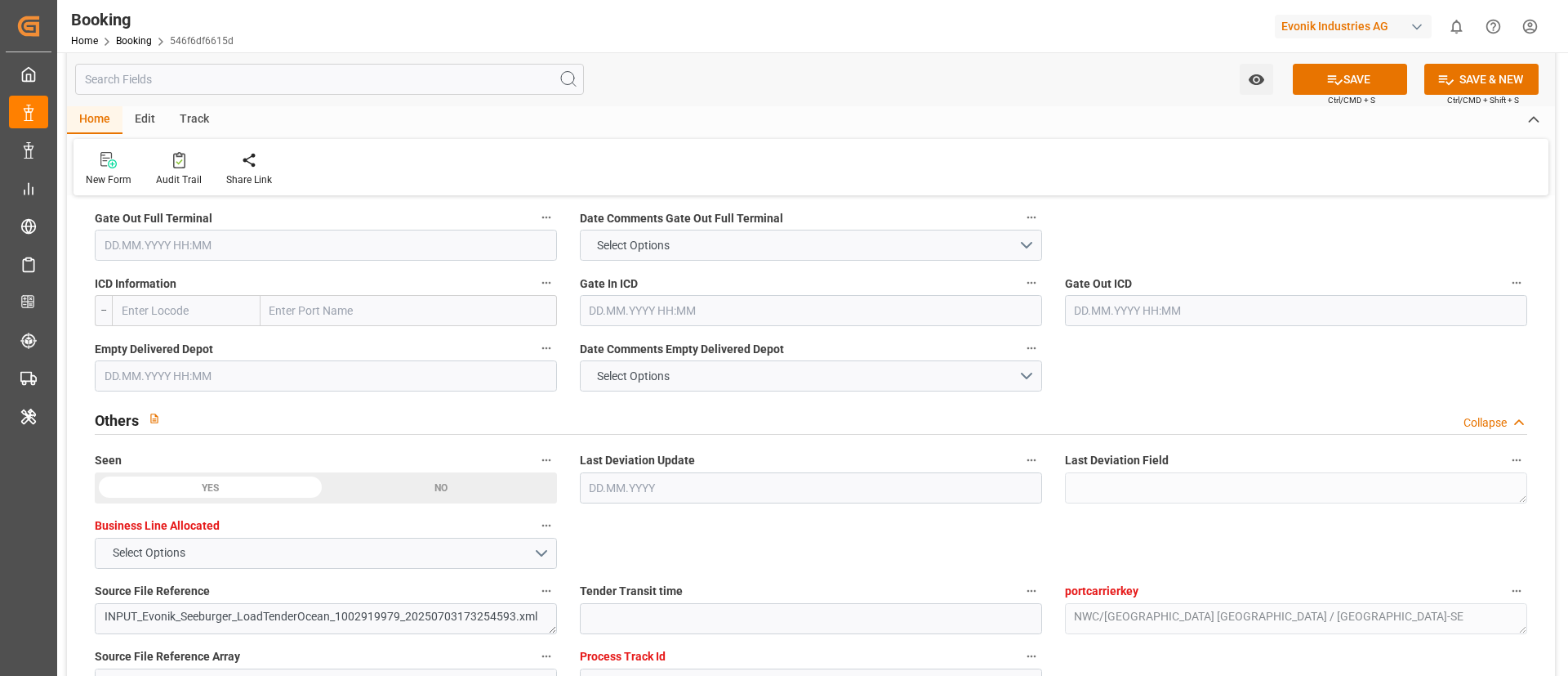
click at [226, 257] on input "text" at bounding box center [326, 245] width 462 height 31
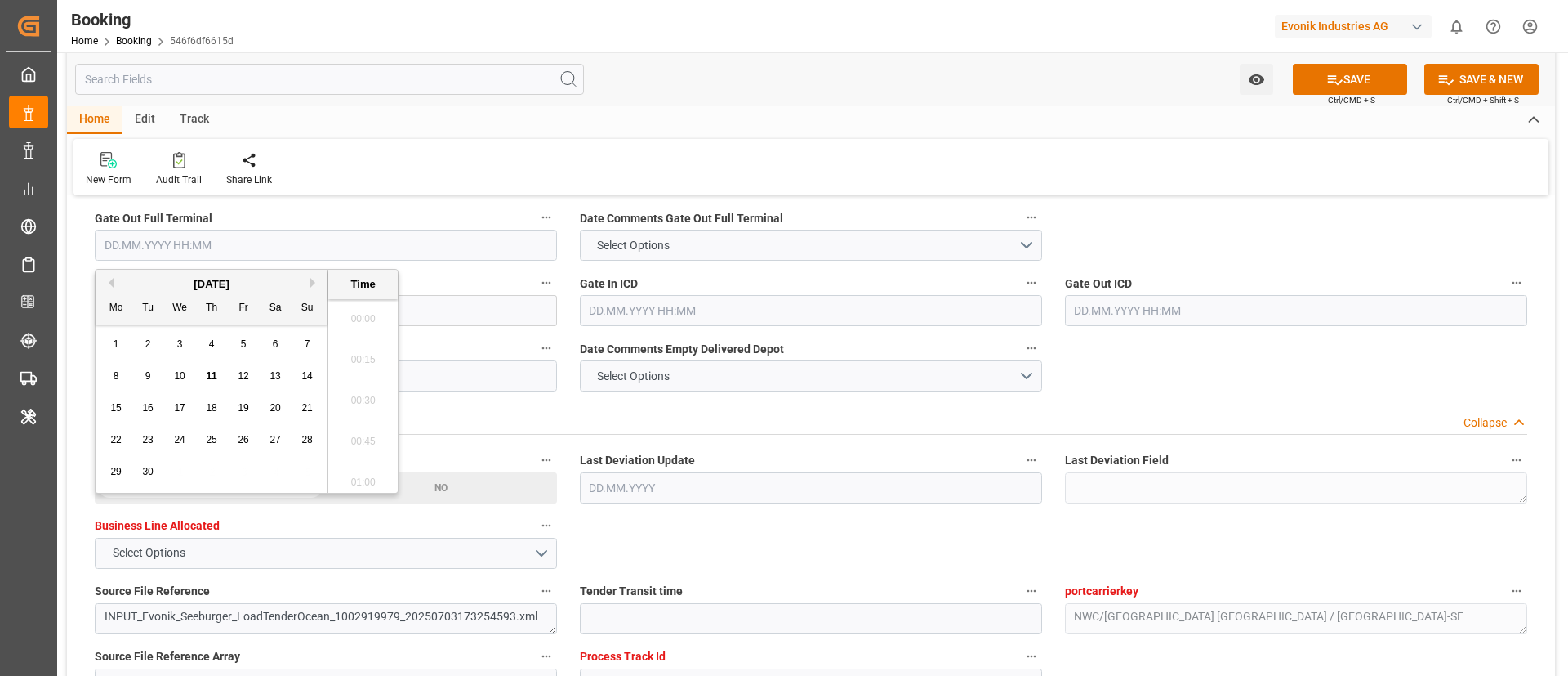
scroll to position [2416, 0]
click at [108, 282] on button "Previous Month" at bounding box center [108, 282] width 9 height 9
click at [145, 435] on span "19" at bounding box center [147, 440] width 10 height 11
type input "19.08.2025 00:00"
click at [675, 405] on div "Others Collapse" at bounding box center [811, 418] width 1432 height 31
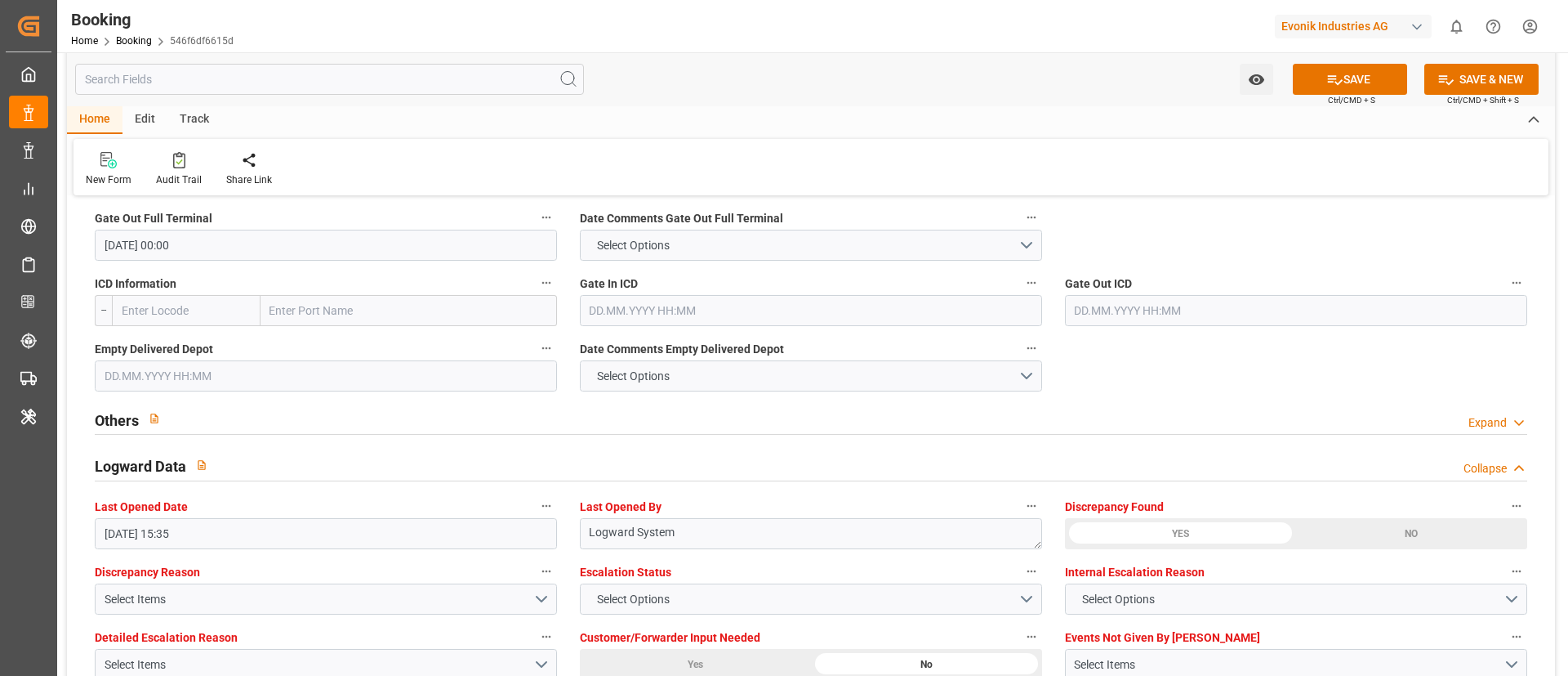
click at [169, 381] on input "text" at bounding box center [326, 376] width 462 height 31
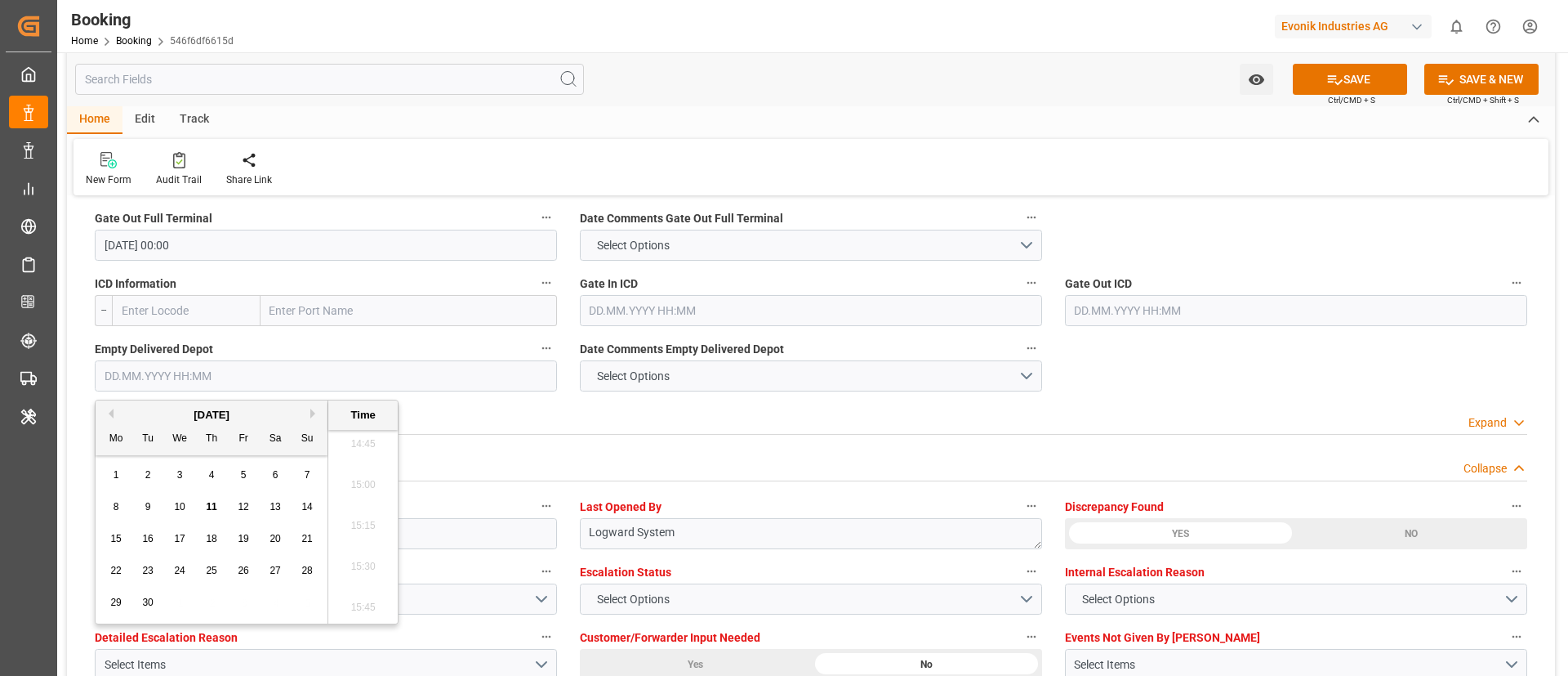
click at [110, 414] on button "Previous Month" at bounding box center [108, 413] width 9 height 9
click at [142, 565] on span "19" at bounding box center [147, 571] width 10 height 11
type input "19.08.2025 00:00"
click at [840, 411] on div "Others Expand" at bounding box center [811, 418] width 1432 height 31
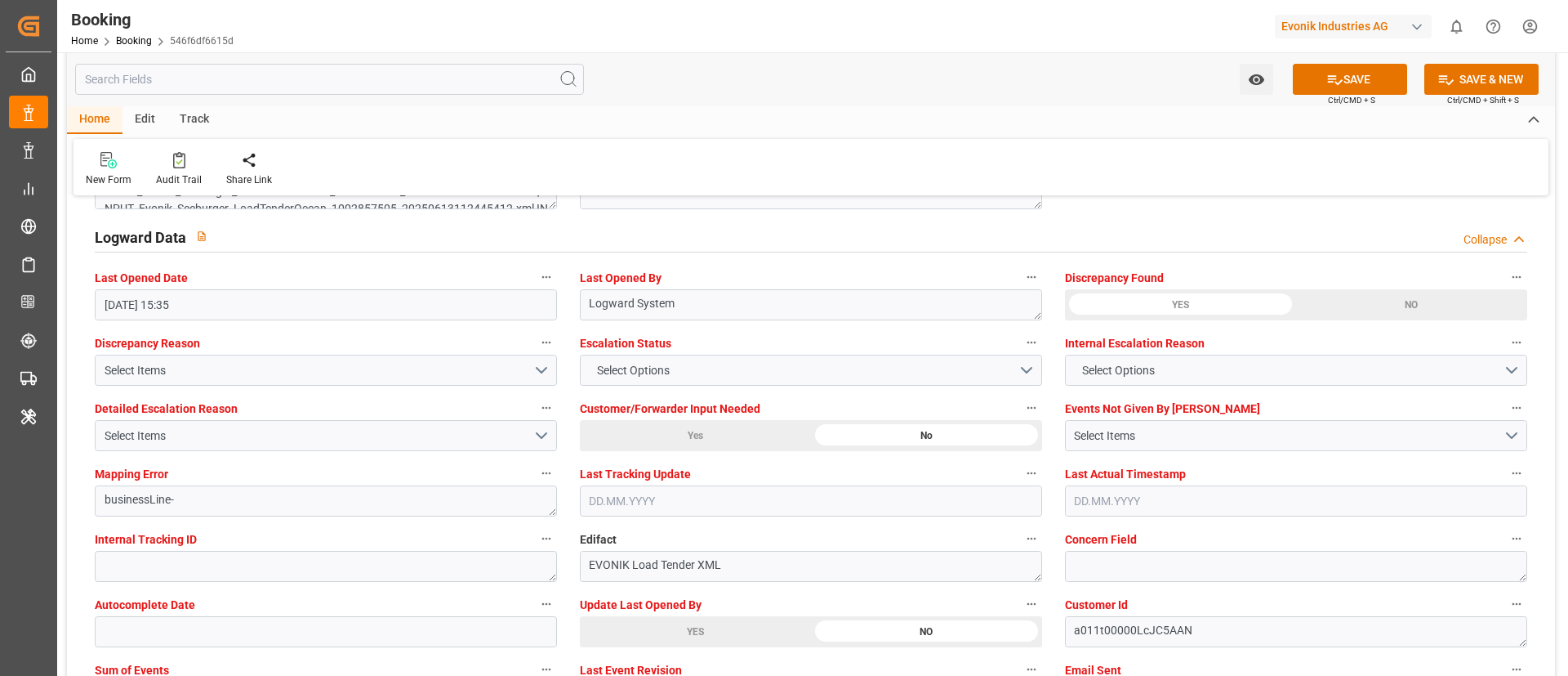
scroll to position [3064, 0]
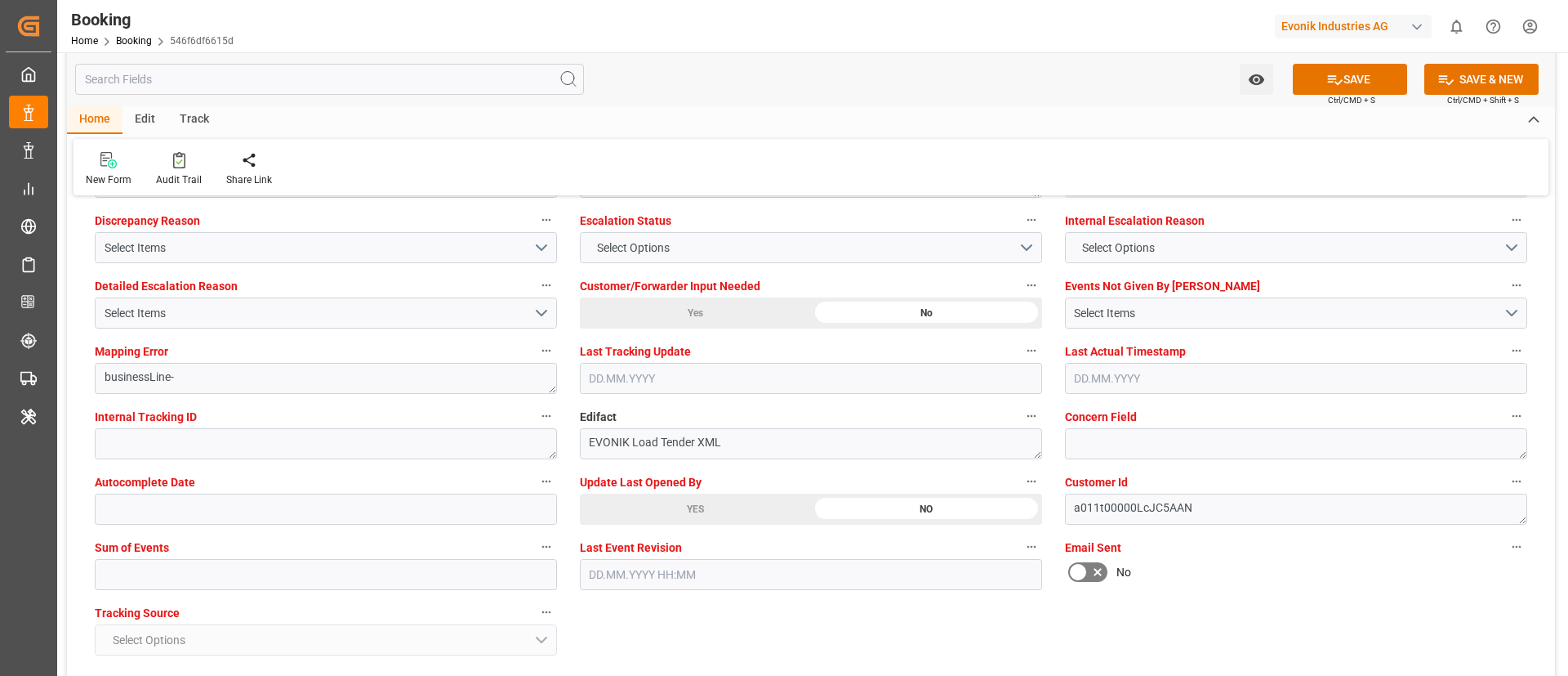
click at [178, 590] on div "Sum of Events" at bounding box center [326, 562] width 485 height 65
click at [181, 582] on input "text" at bounding box center [326, 574] width 462 height 31
type input "0"
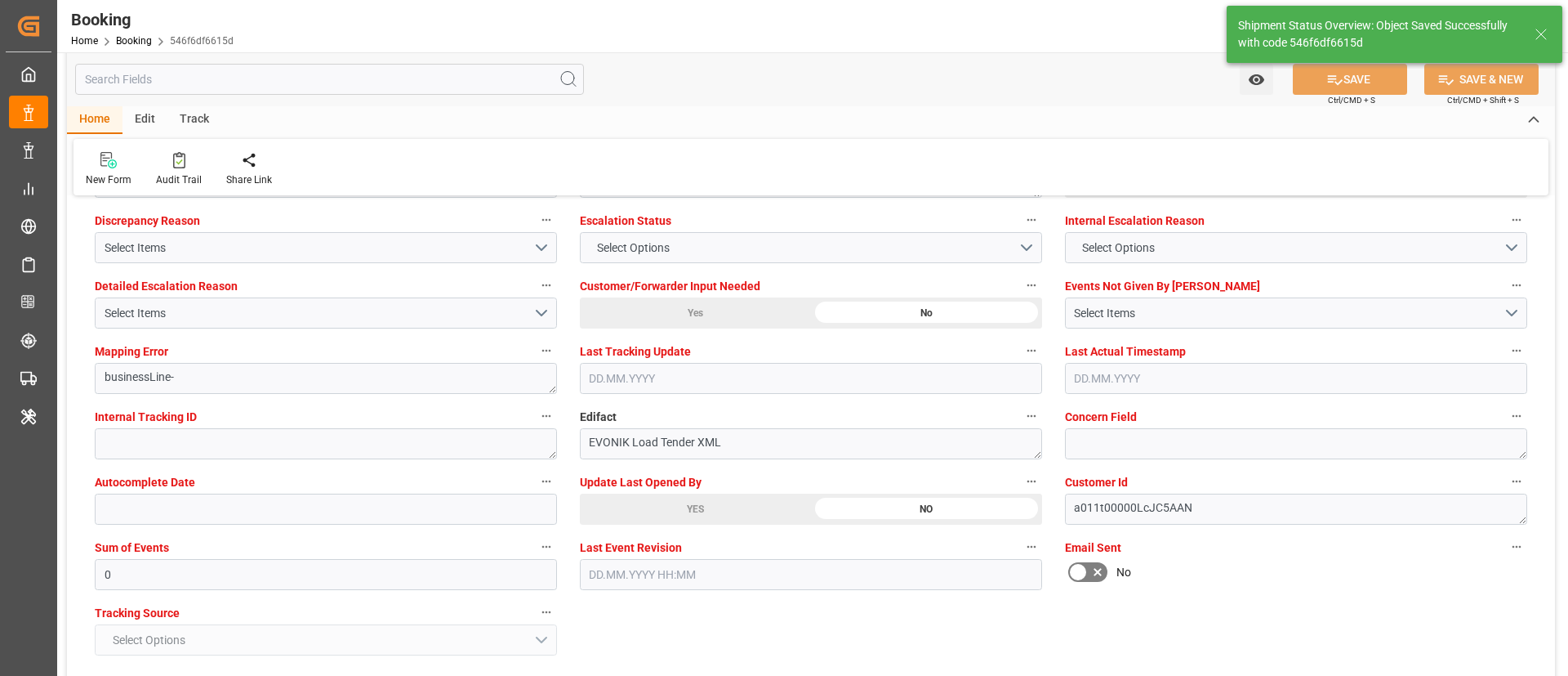
type input "39"
type input "[DATE] 00:00"
type input "15.08.2025 00:00"
type input "11.09.2025 09:47"
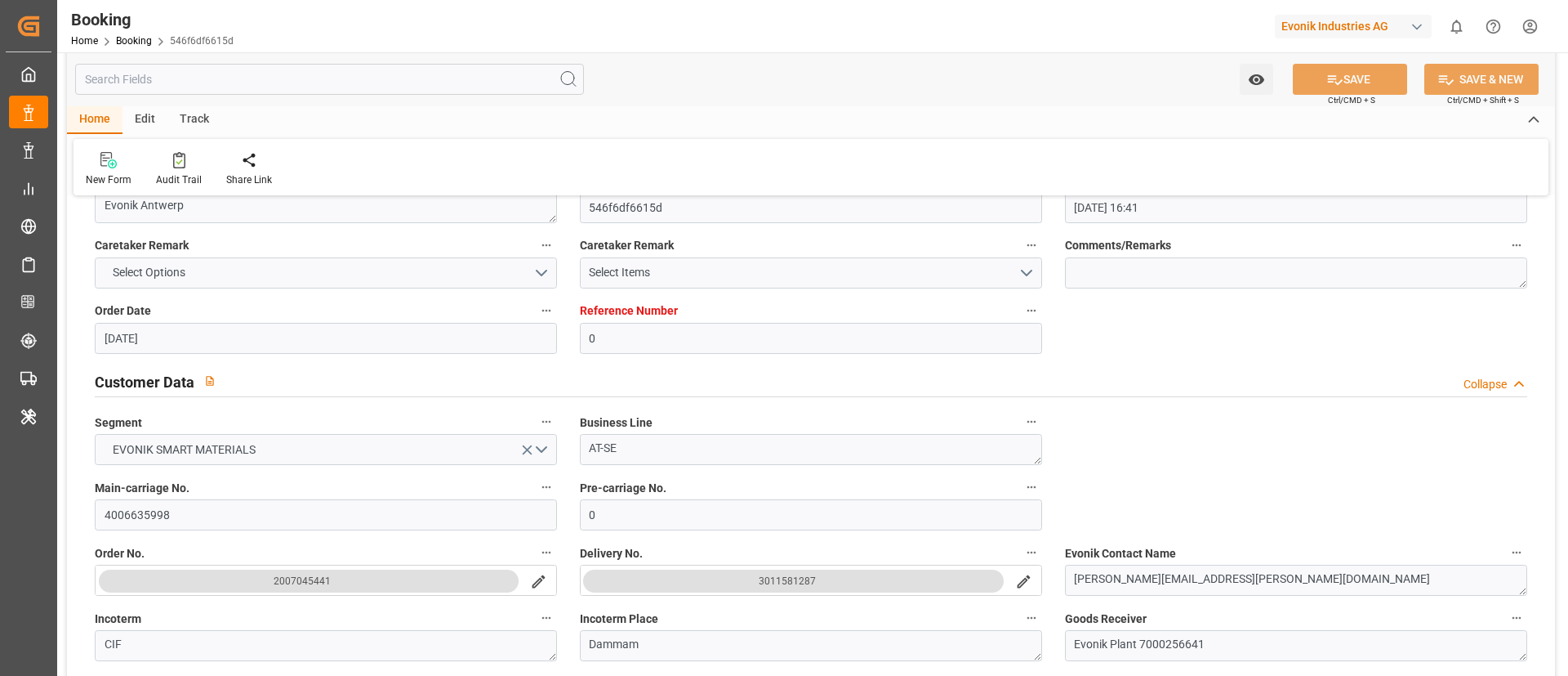
scroll to position [0, 0]
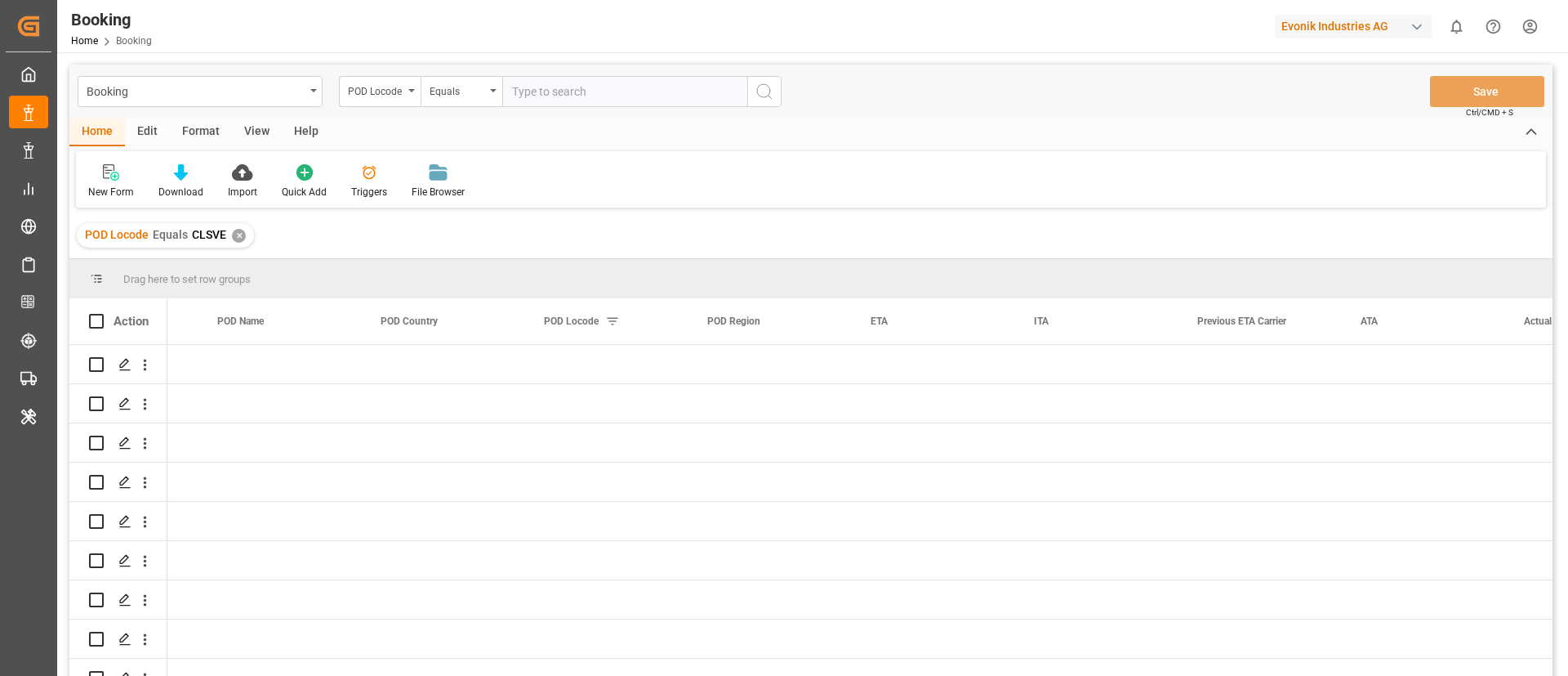
scroll to position [0, 9117]
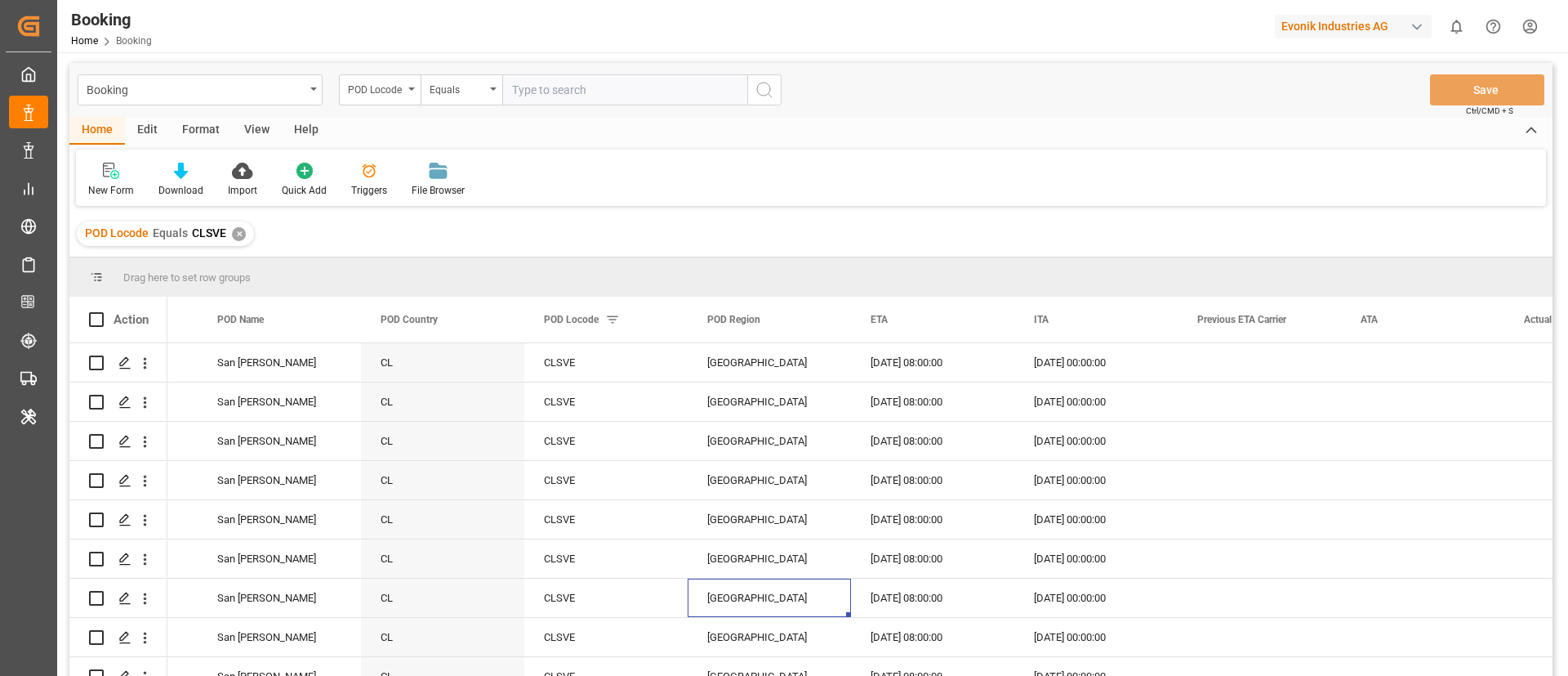
click at [559, 96] on input "text" at bounding box center [625, 89] width 245 height 31
paste input "SADMM"
type input "SADMM"
click at [766, 93] on icon "search button" at bounding box center [764, 89] width 20 height 20
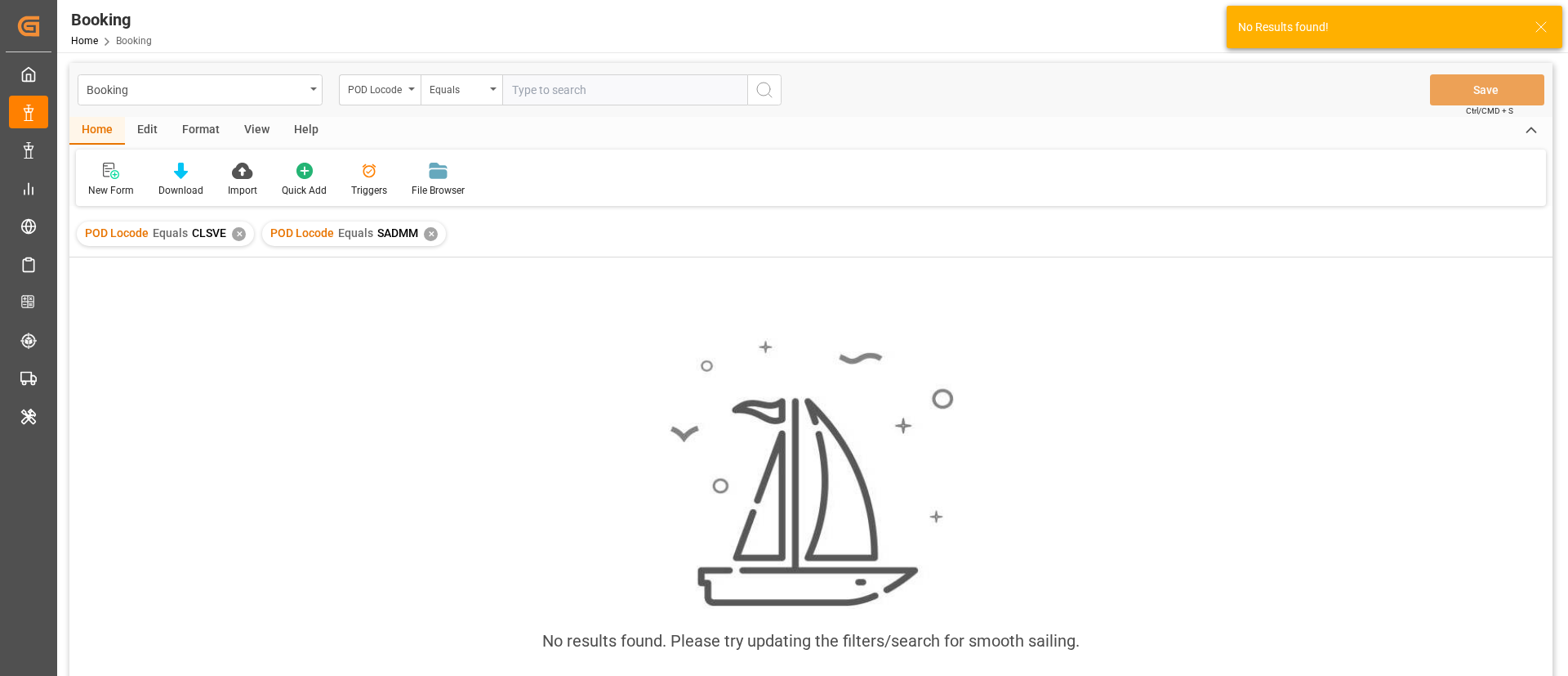
click at [236, 233] on div "✕" at bounding box center [238, 233] width 14 height 14
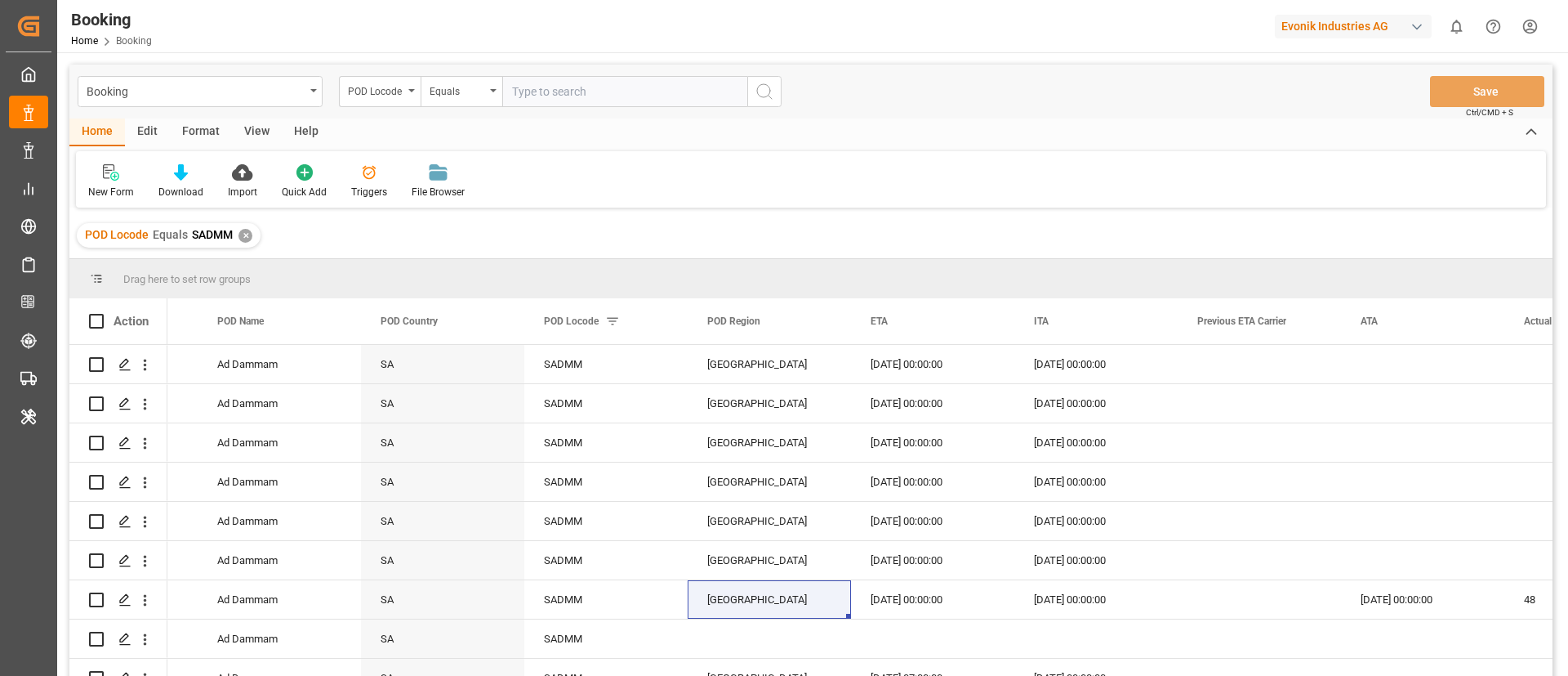
click at [547, 89] on input "text" at bounding box center [625, 91] width 245 height 31
paste input "JOAQB"
type input "JOAQB"
click at [768, 103] on button "search button" at bounding box center [764, 91] width 34 height 31
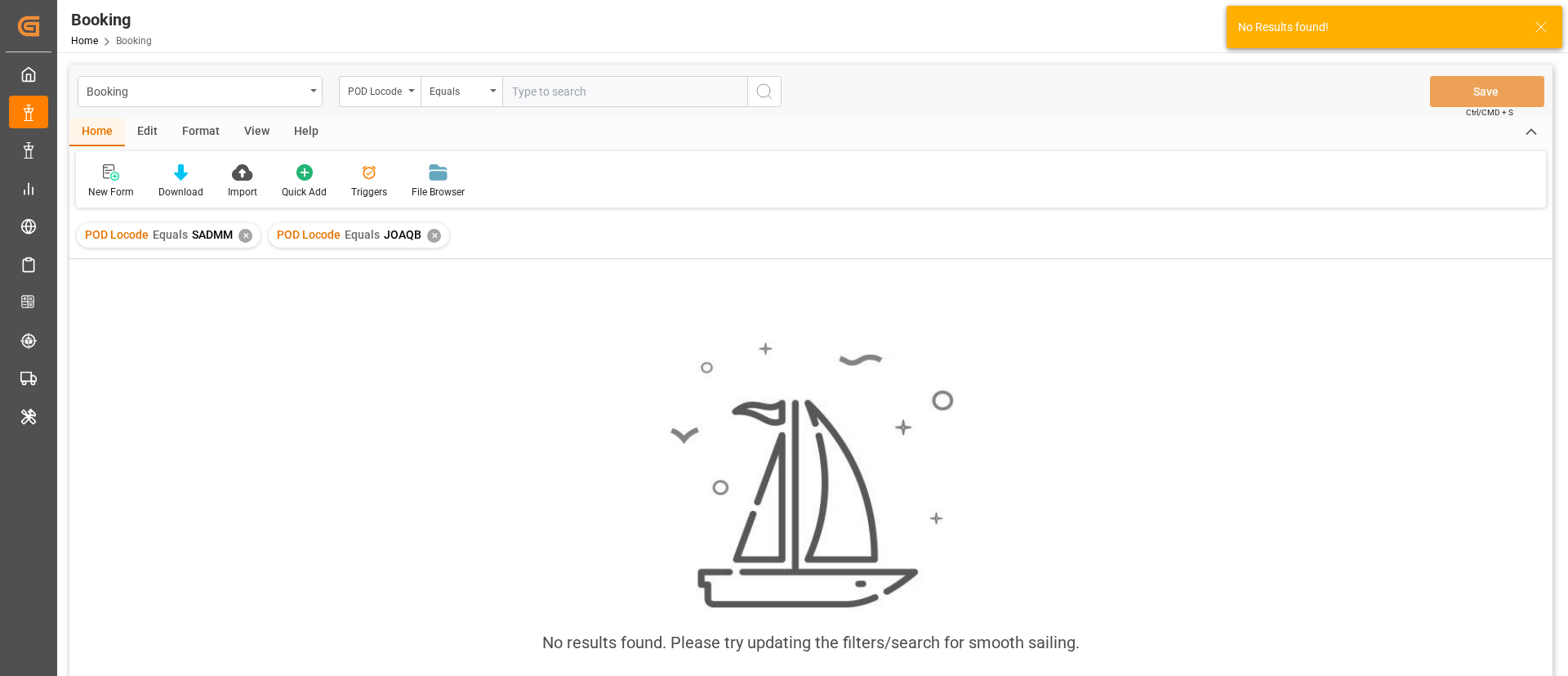
click at [244, 233] on div "✕" at bounding box center [245, 235] width 14 height 14
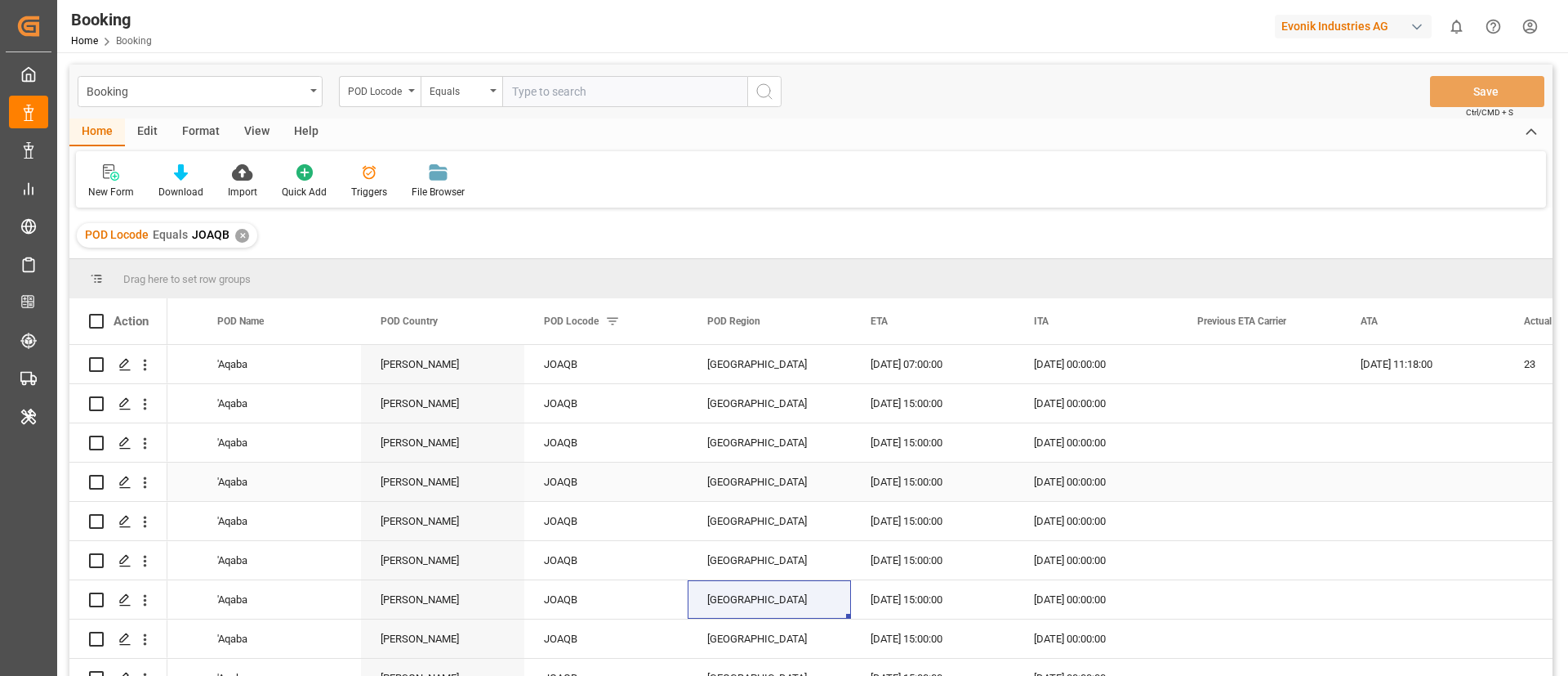
scroll to position [1, 9117]
click at [531, 86] on input "text" at bounding box center [625, 91] width 245 height 31
paste input "ECGYE"
type input "ECGYE"
click at [773, 89] on icon "search button" at bounding box center [764, 91] width 20 height 20
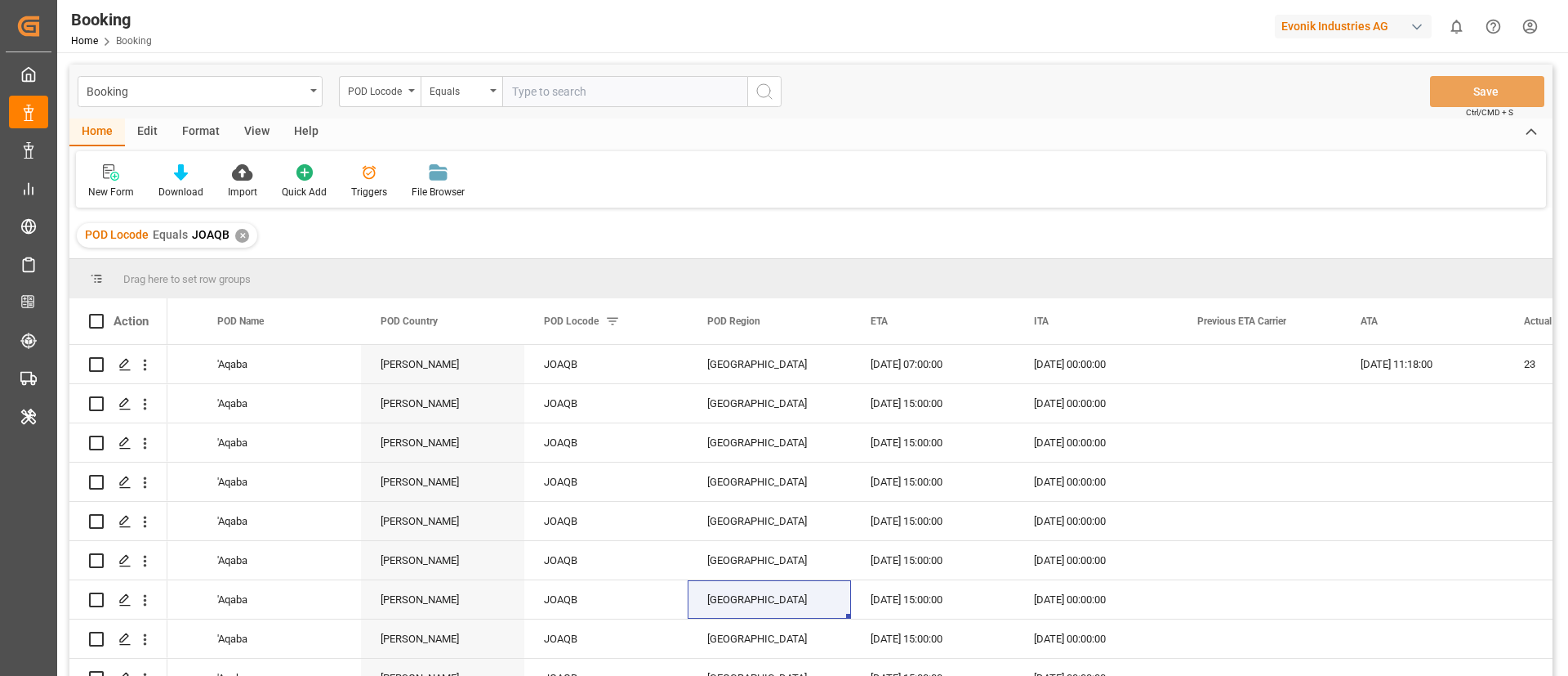
scroll to position [0, 9117]
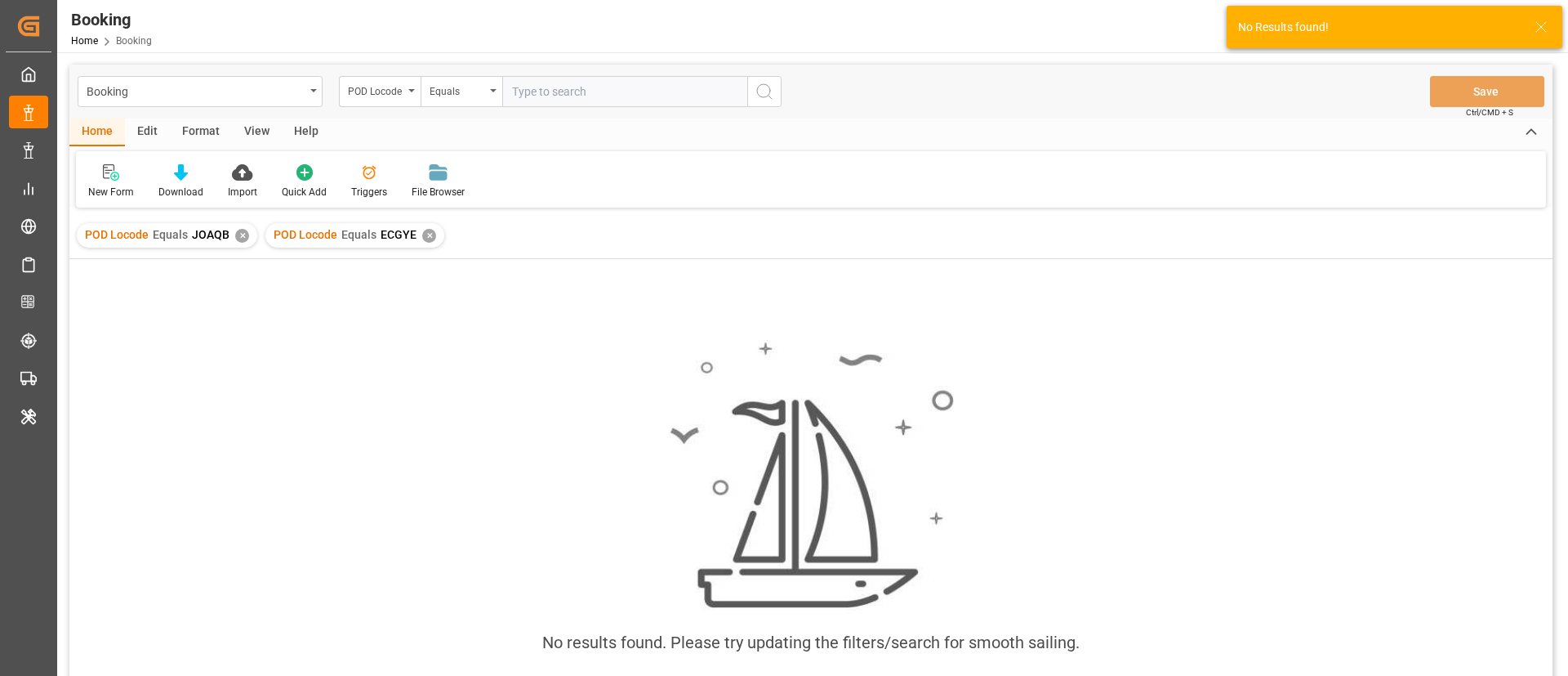
click at [235, 234] on div "✕" at bounding box center [242, 235] width 14 height 14
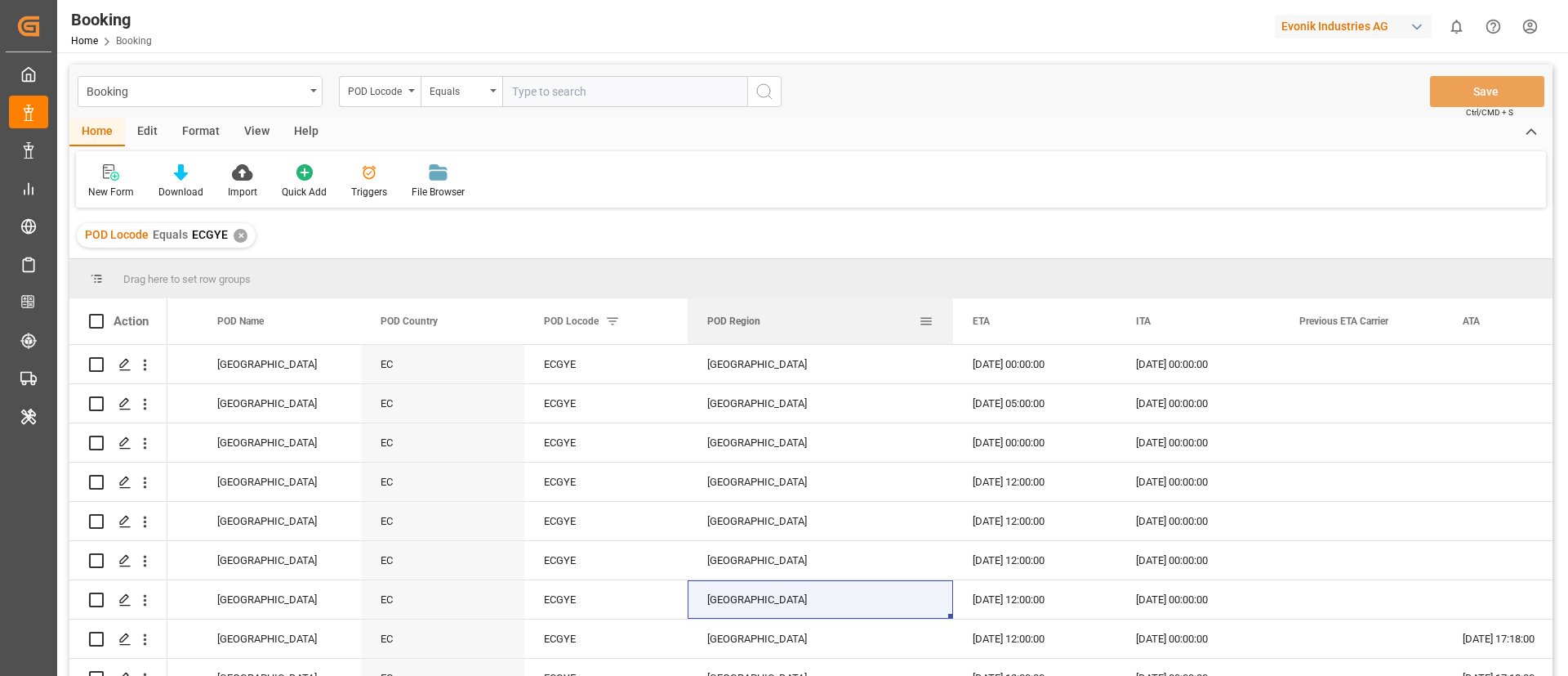
drag, startPoint x: 850, startPoint y: 307, endPoint x: 952, endPoint y: 307, distance: 102.0
click at [952, 307] on div at bounding box center [952, 321] width 7 height 46
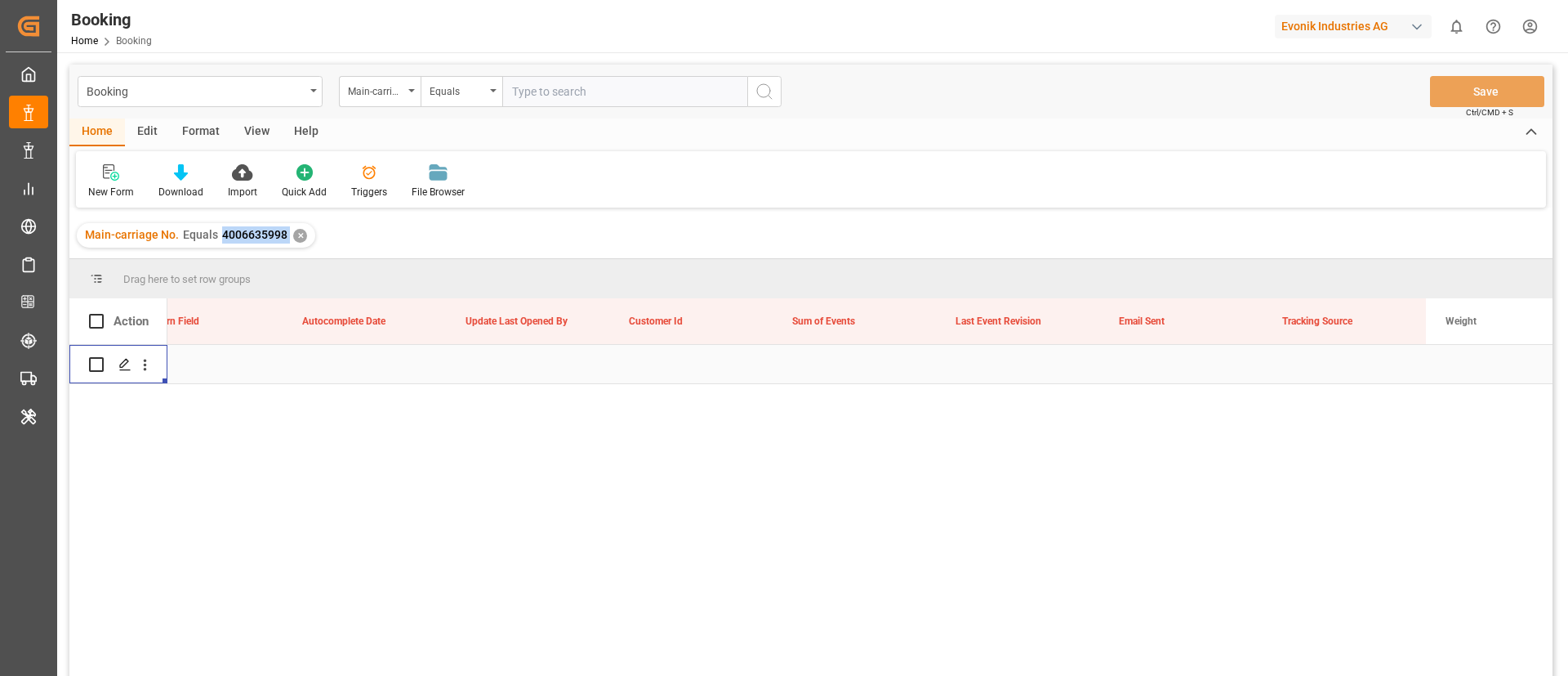
scroll to position [0, 20468]
click at [559, 84] on input "text" at bounding box center [625, 91] width 245 height 31
paste input "4006639103"
type input "4006639103"
click at [769, 96] on icon "search button" at bounding box center [764, 91] width 20 height 20
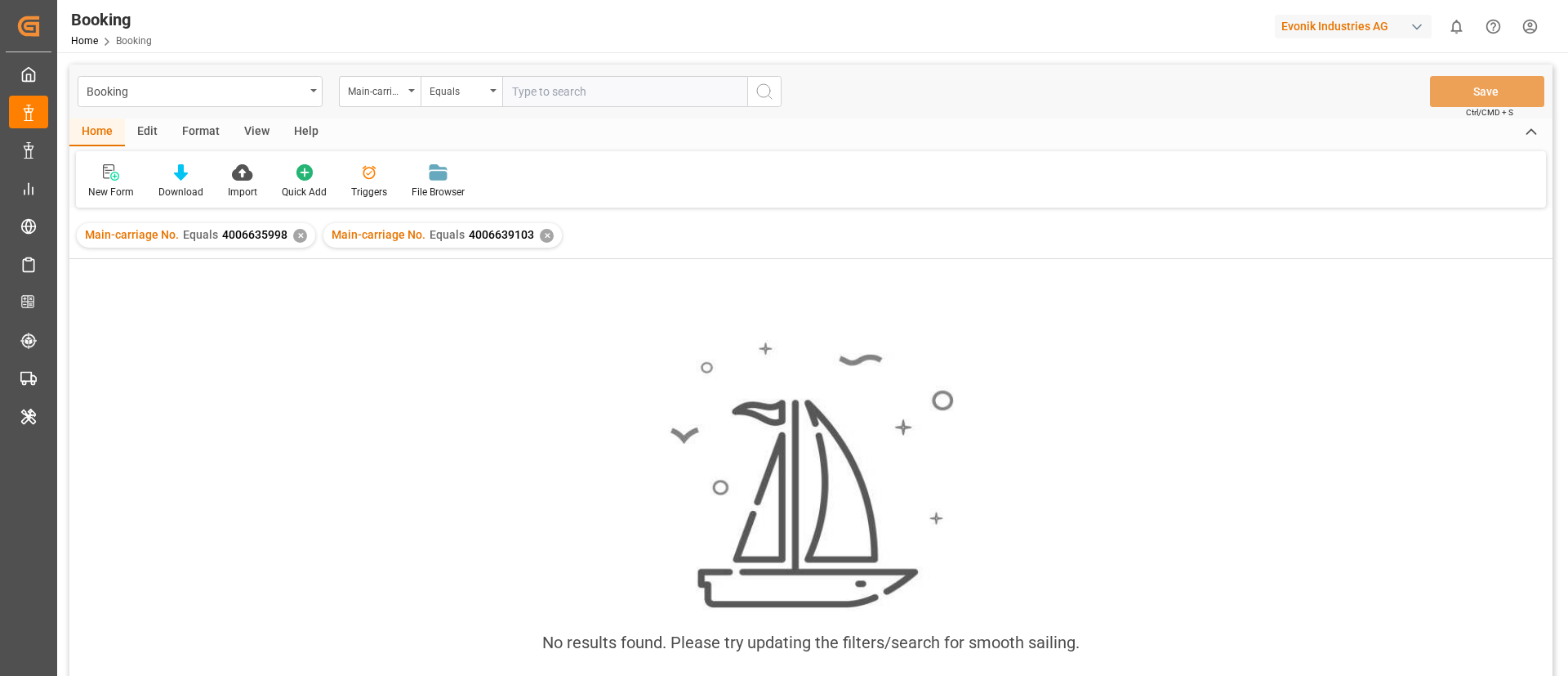
click at [294, 234] on div "✕" at bounding box center [300, 235] width 14 height 14
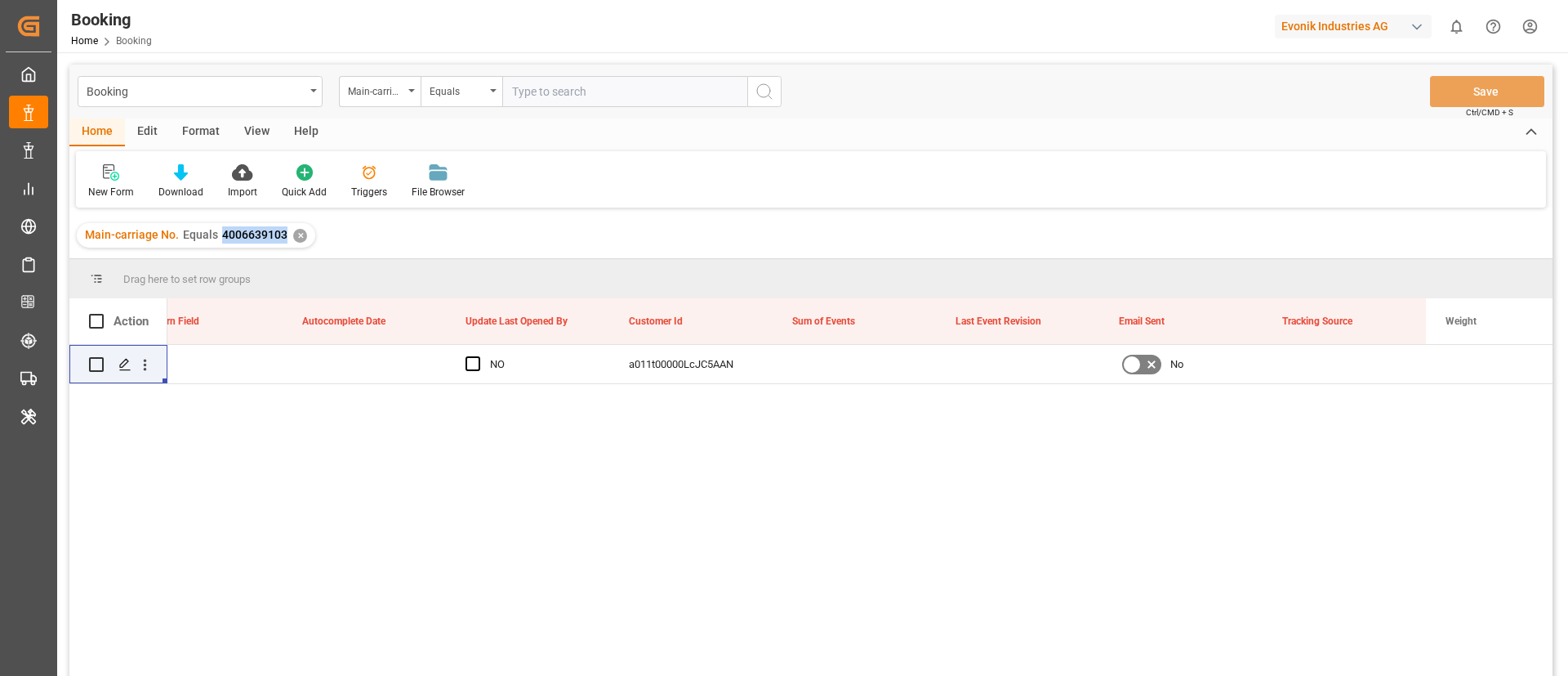
copy span "4006639103"
drag, startPoint x: 222, startPoint y: 233, endPoint x: 283, endPoint y: 244, distance: 62.0
click at [283, 244] on div "Main-carriage No. Equals 4006639103 ✕" at bounding box center [196, 235] width 238 height 24
click at [145, 363] on icon "open menu" at bounding box center [145, 365] width 3 height 11
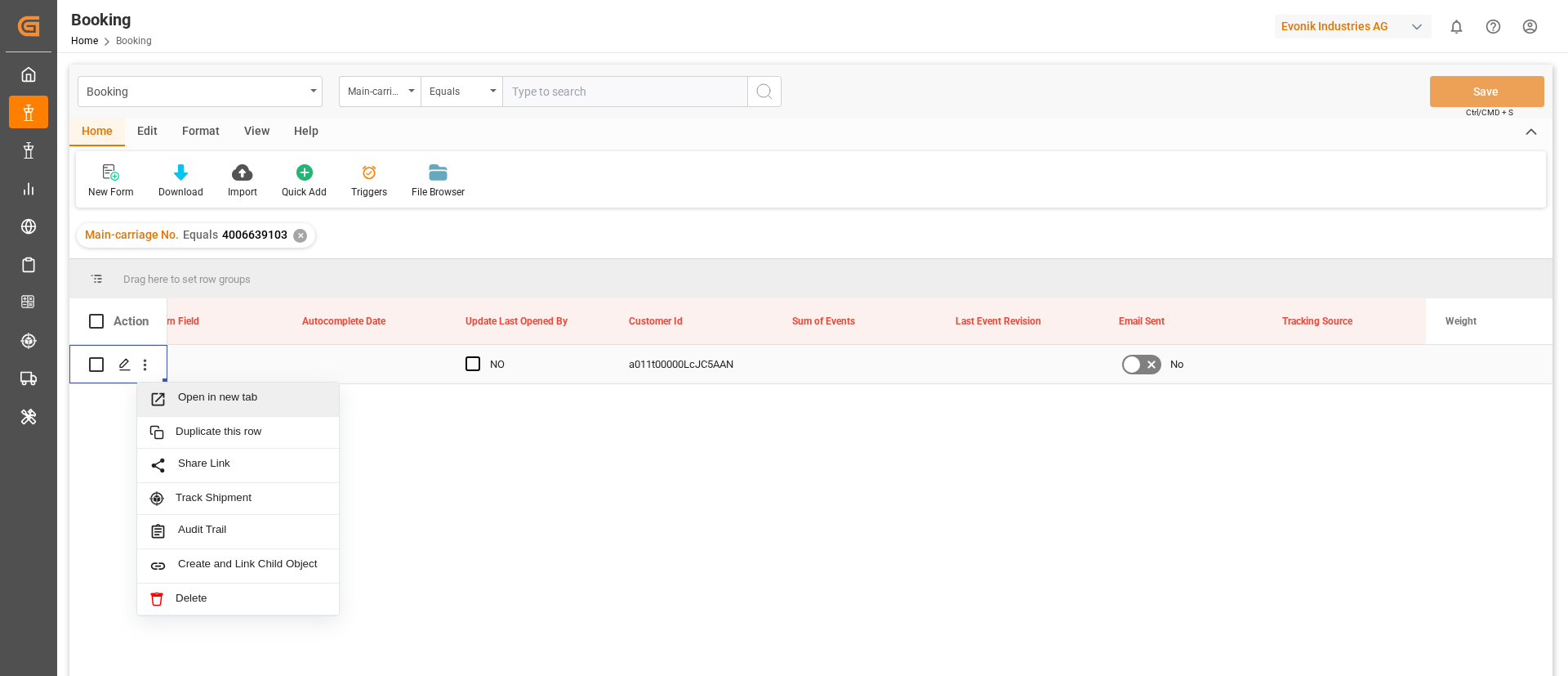
click at [186, 393] on span "Open in new tab" at bounding box center [252, 399] width 149 height 17
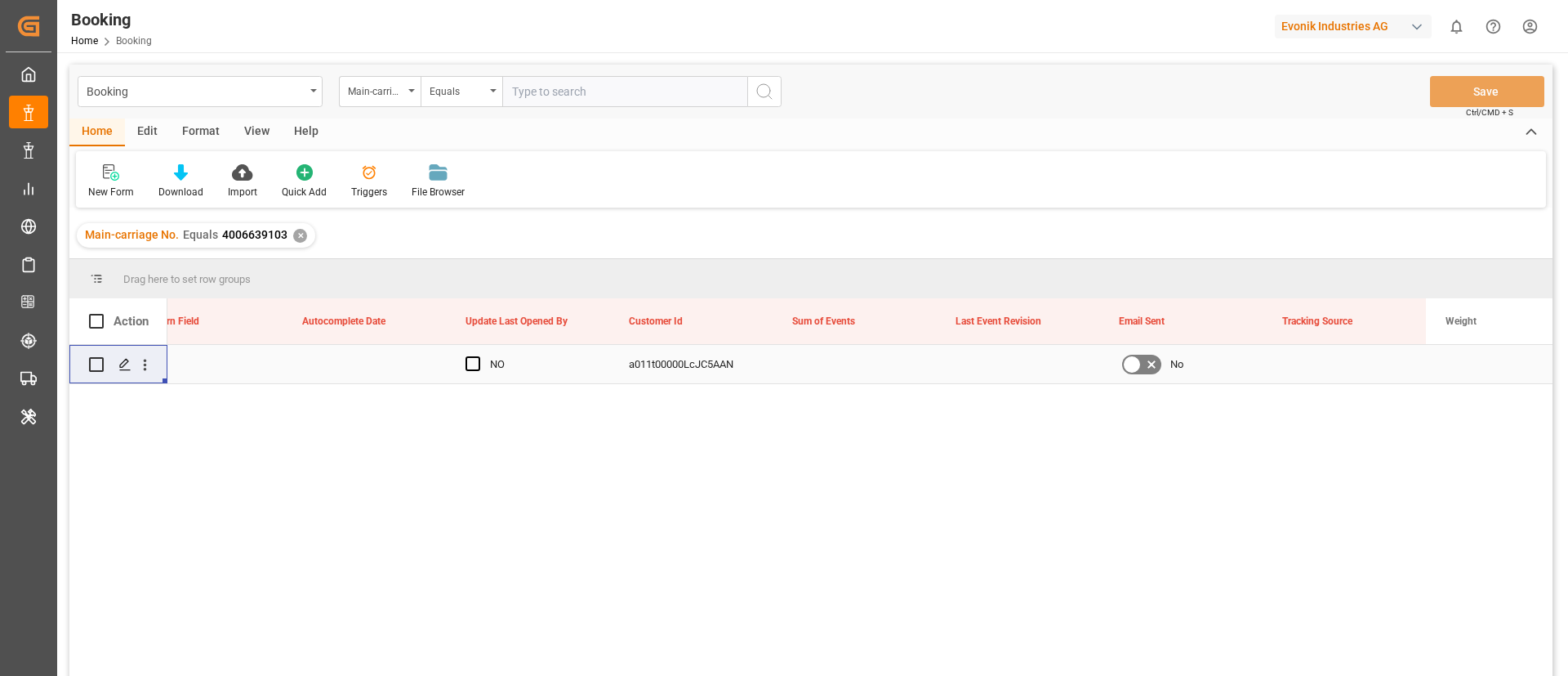
click at [574, 72] on div "Booking Main-carriage No. Equals Save Ctrl/CMD + S" at bounding box center [811, 91] width 1483 height 54
click at [576, 89] on input "text" at bounding box center [625, 91] width 245 height 31
paste input "4006619517"
click at [746, 94] on input "4006619517" at bounding box center [625, 91] width 245 height 31
type input "4006619517"
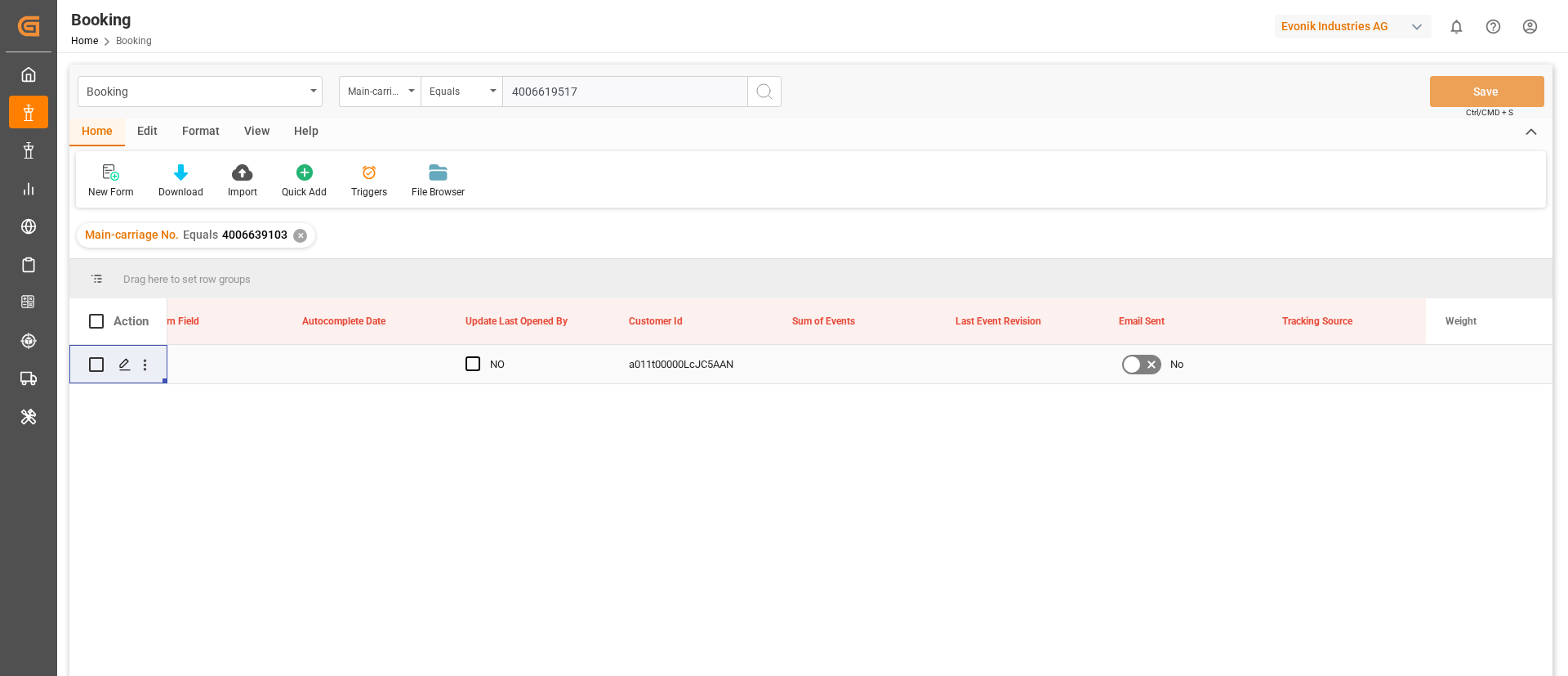
click at [765, 87] on icon "search button" at bounding box center [764, 91] width 20 height 20
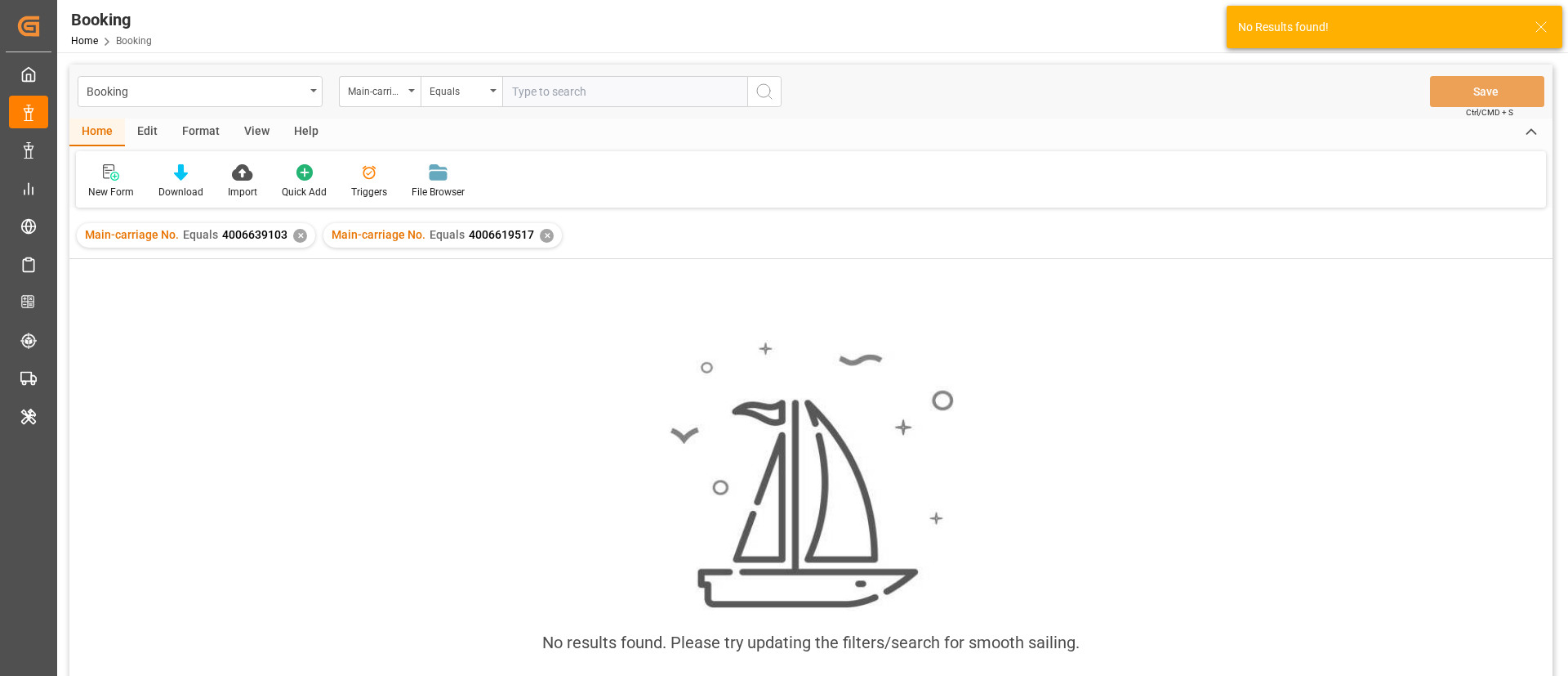
click at [296, 237] on div "✕" at bounding box center [300, 235] width 14 height 14
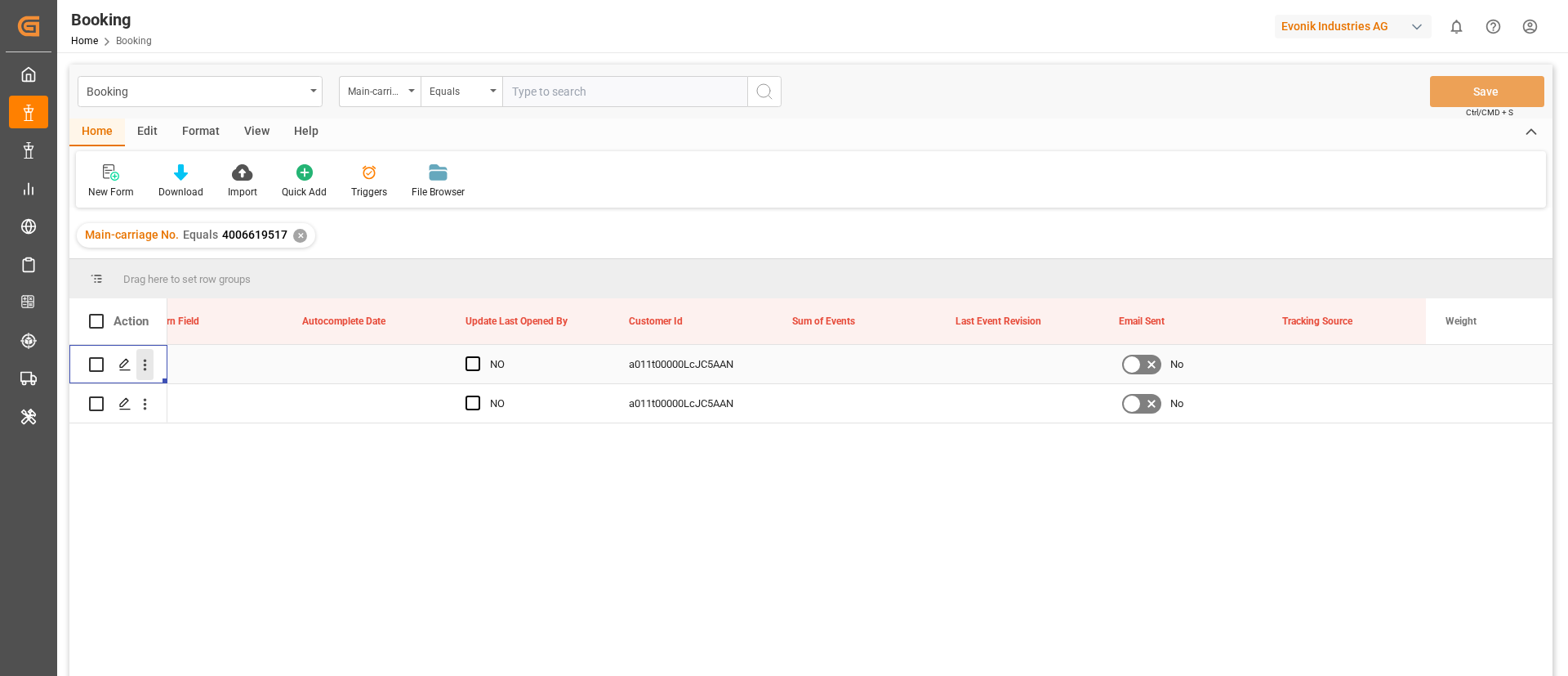
click at [152, 368] on icon "open menu" at bounding box center [145, 364] width 17 height 17
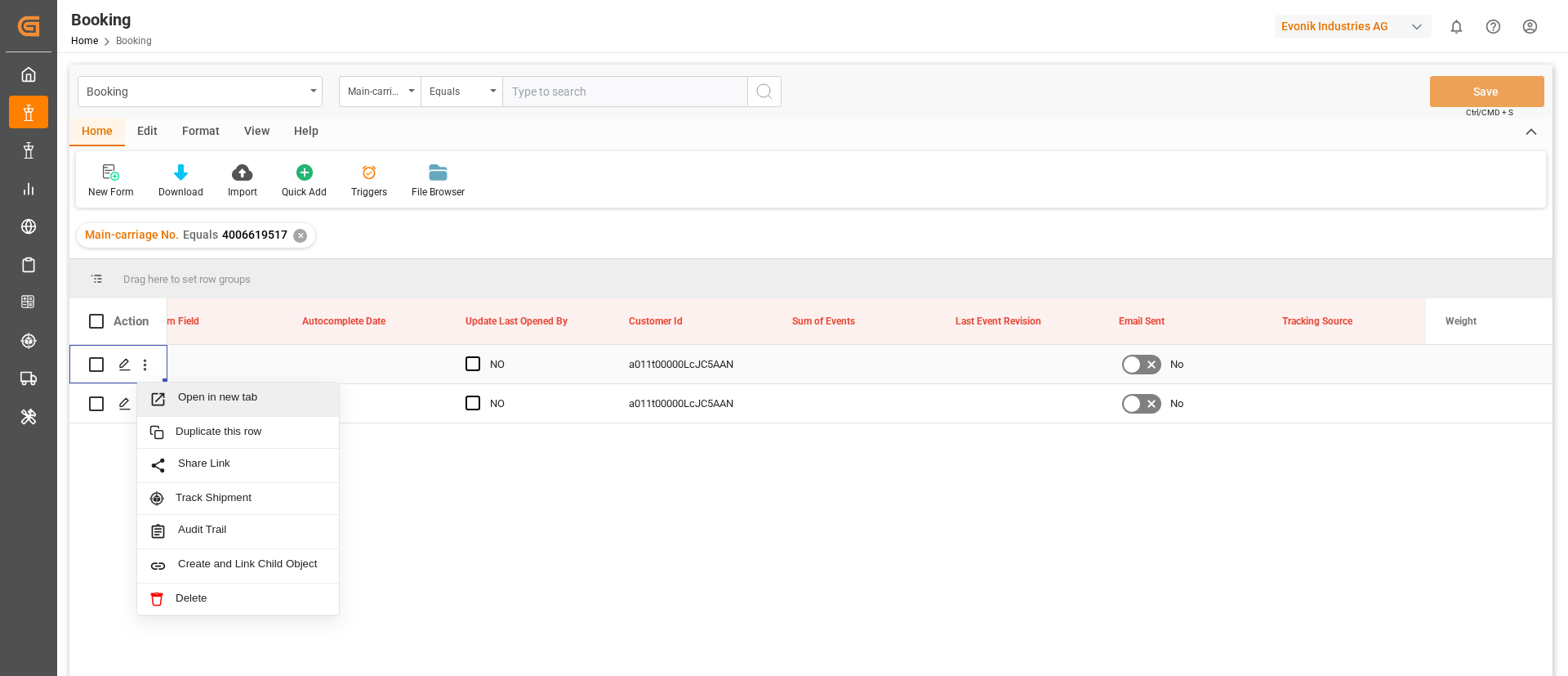
click at [214, 404] on span "Open in new tab" at bounding box center [252, 399] width 149 height 17
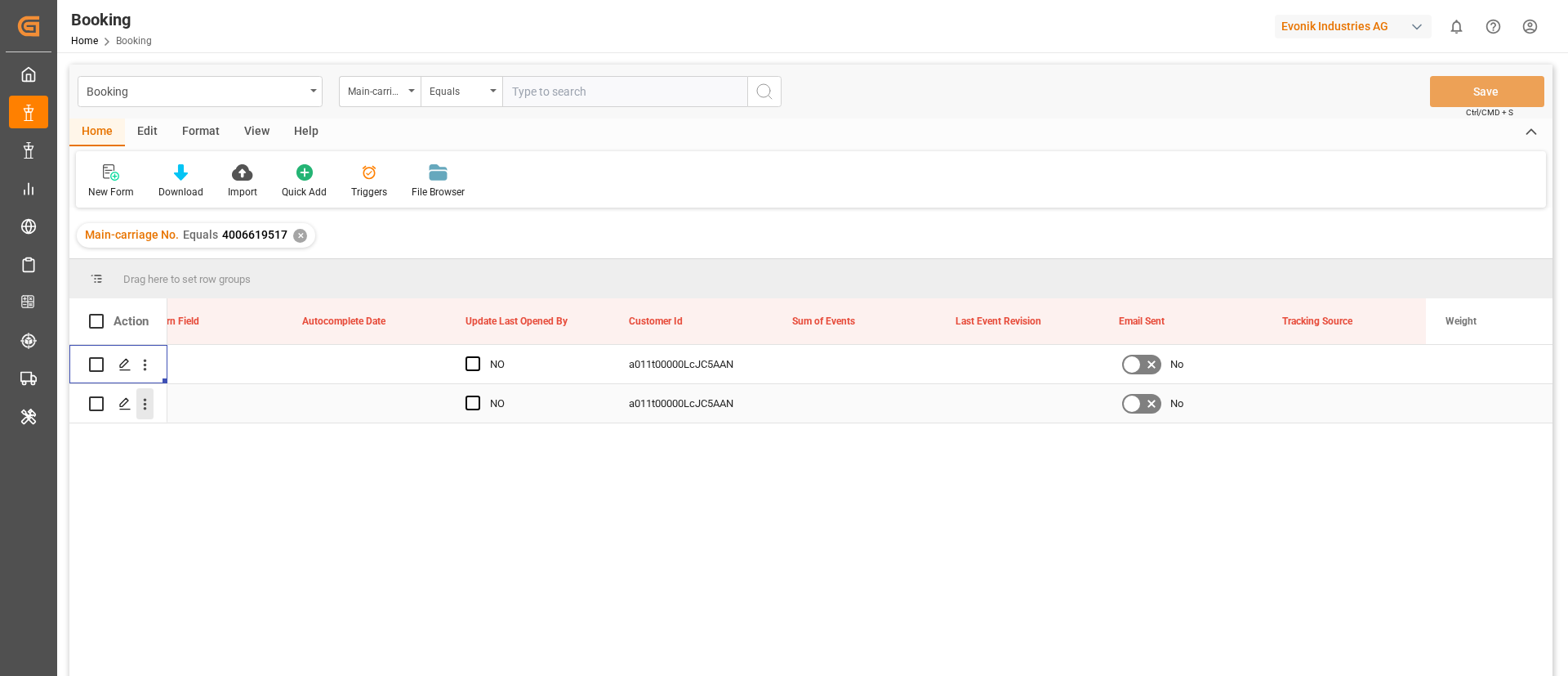
click at [152, 413] on button "open menu" at bounding box center [145, 403] width 17 height 31
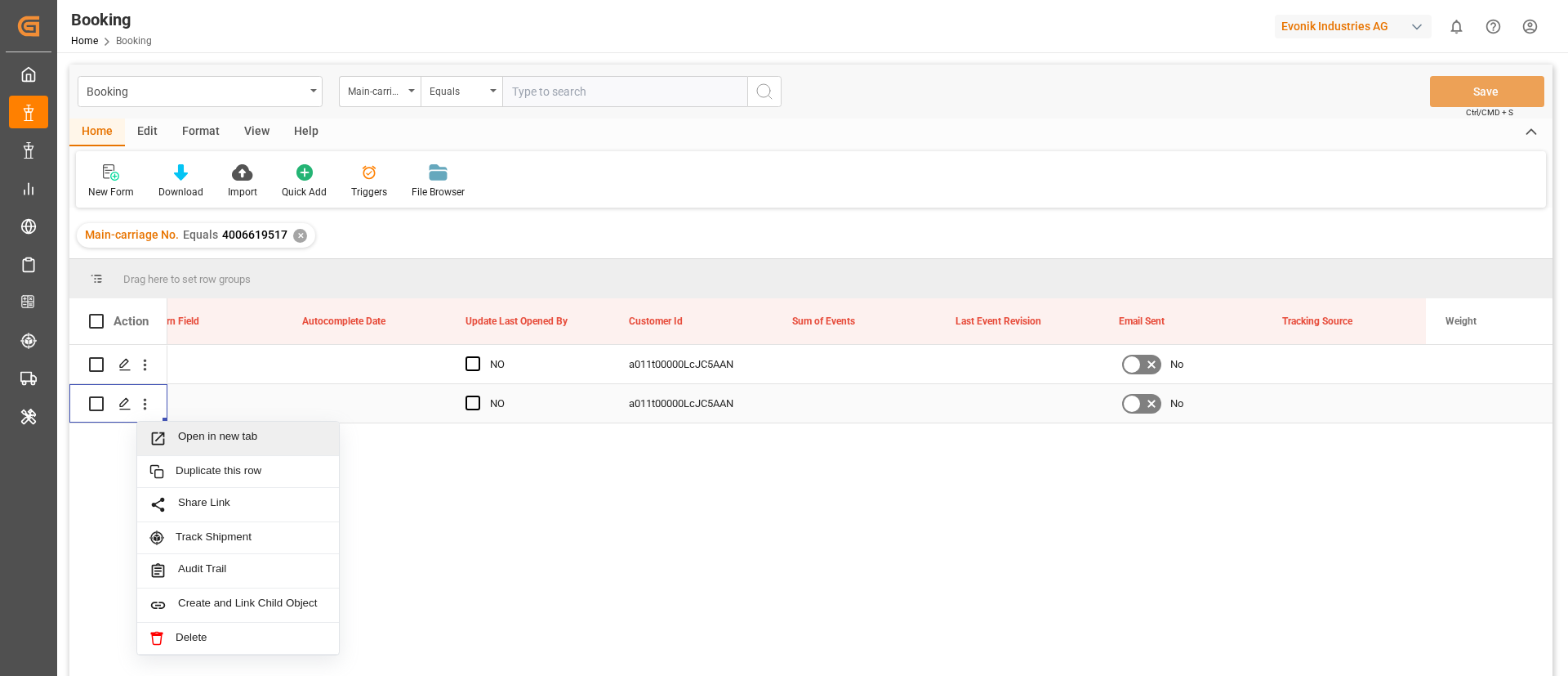
click at [212, 437] on span "Open in new tab" at bounding box center [252, 438] width 149 height 17
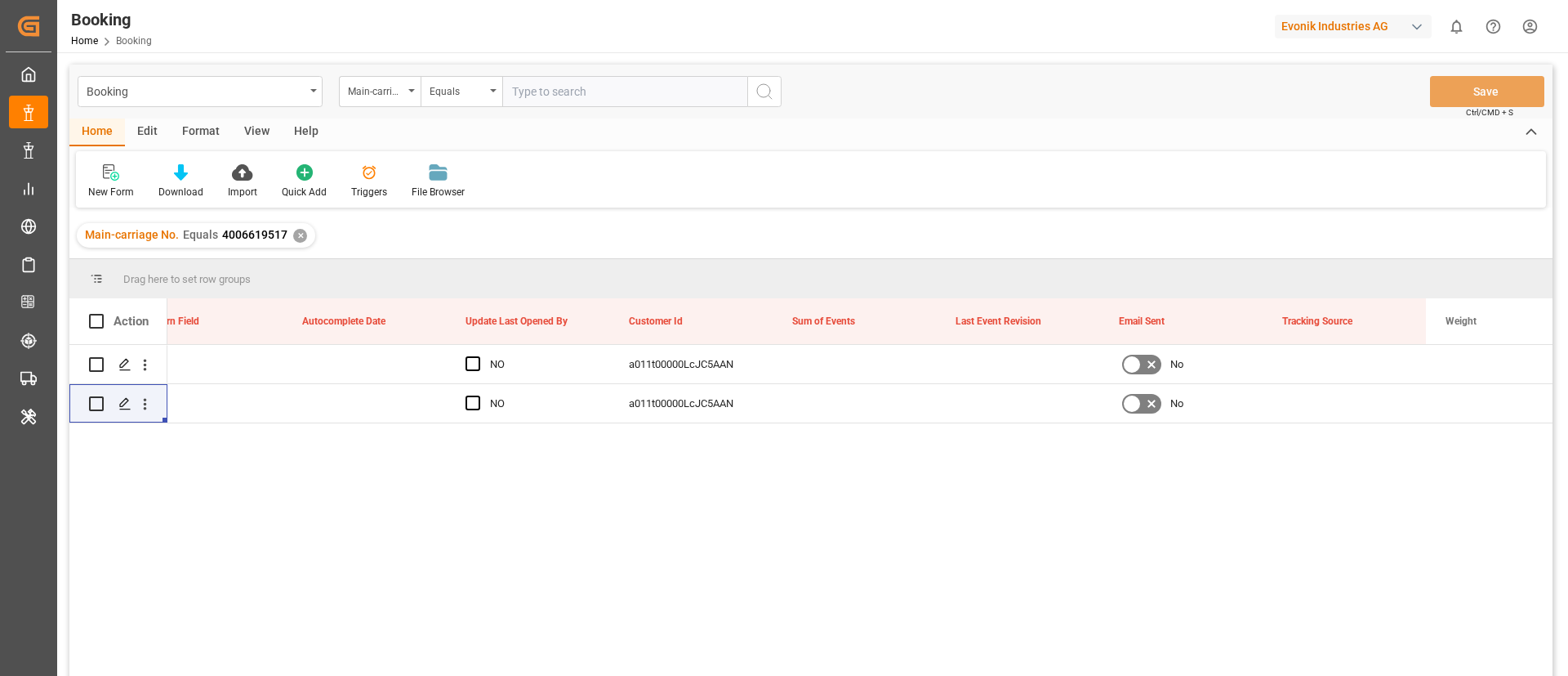
click at [539, 77] on input "text" at bounding box center [625, 91] width 245 height 31
paste input "4006640461"
type input "4006640461"
click at [757, 89] on circle "search button" at bounding box center [763, 90] width 13 height 13
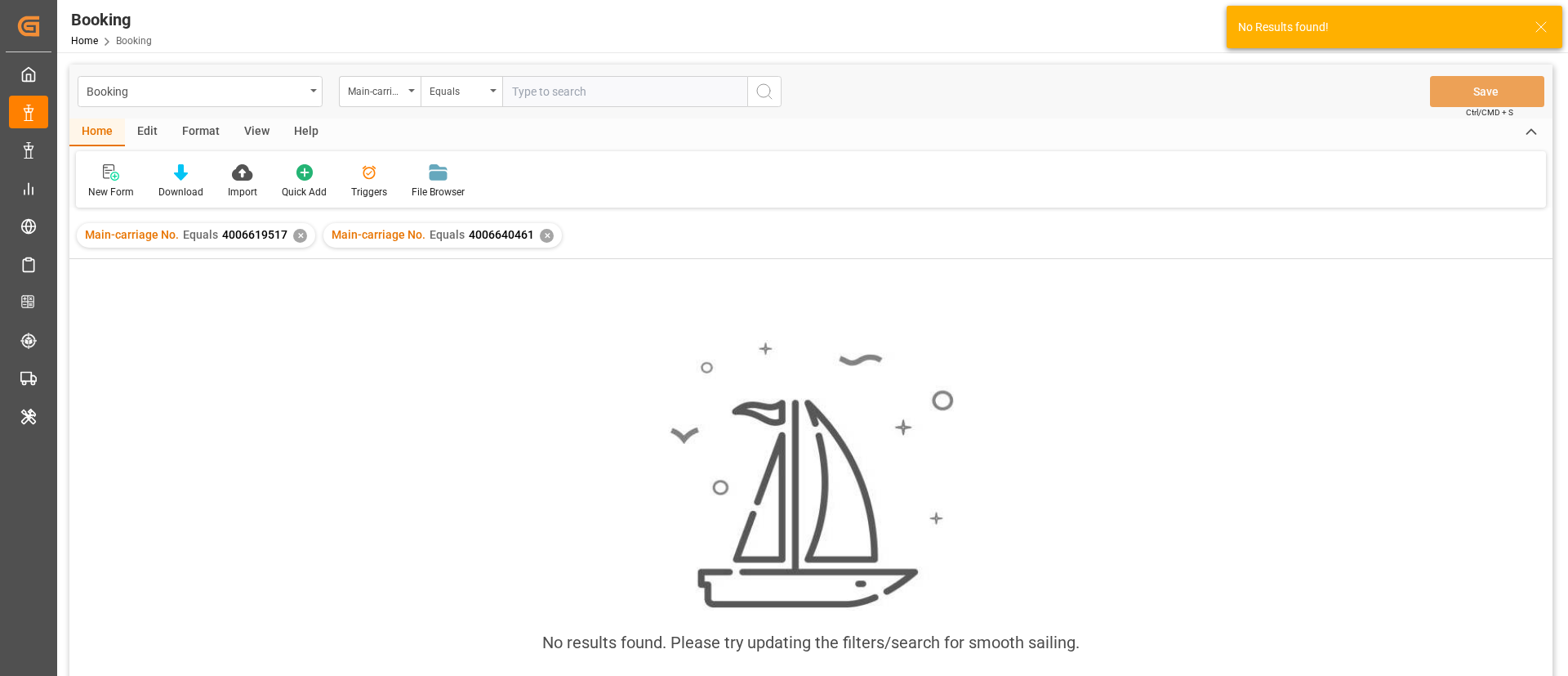
click at [300, 236] on div "✕" at bounding box center [300, 235] width 14 height 14
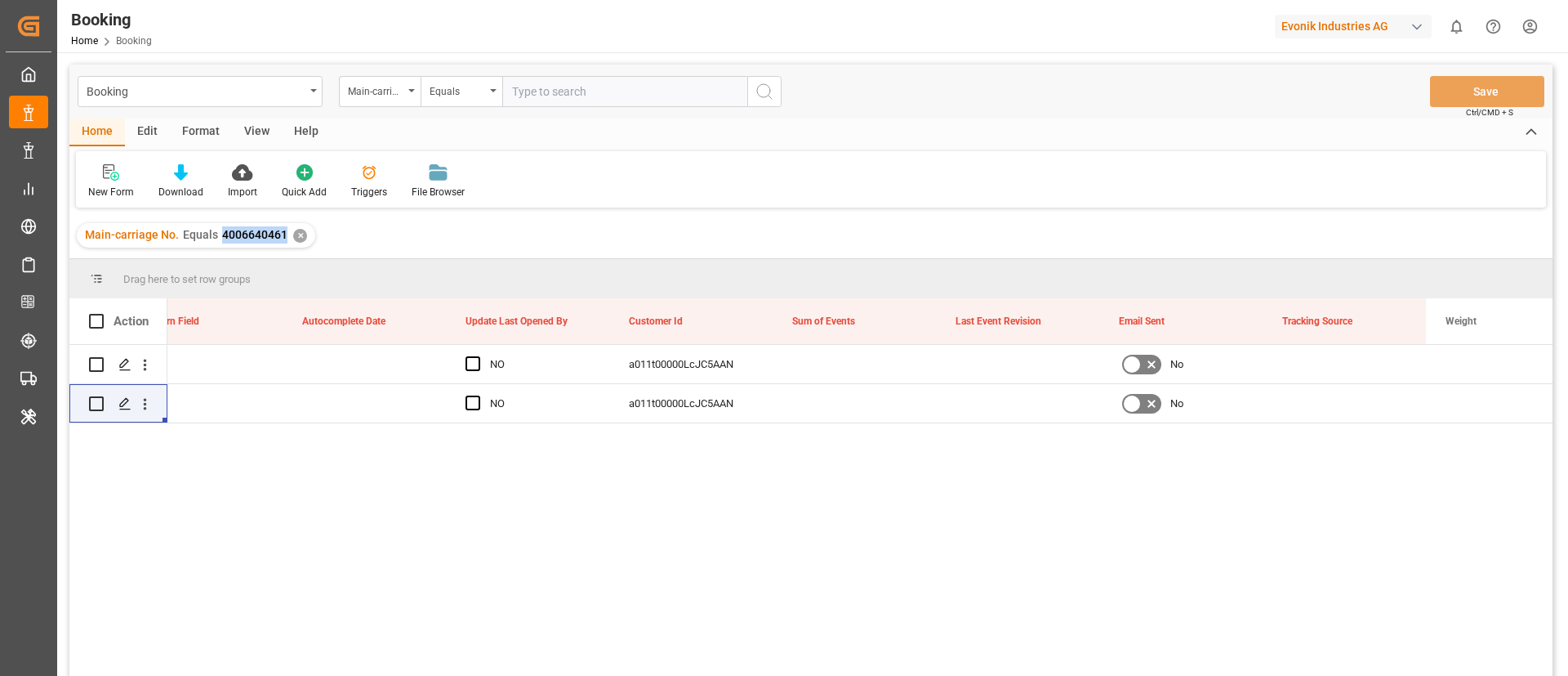
drag, startPoint x: 219, startPoint y: 242, endPoint x: 286, endPoint y: 244, distance: 67.0
click at [286, 244] on div "Main-carriage No. Equals 4006640461 ✕" at bounding box center [196, 235] width 238 height 24
copy span "4006640461"
click at [151, 375] on button "open menu" at bounding box center [145, 364] width 17 height 31
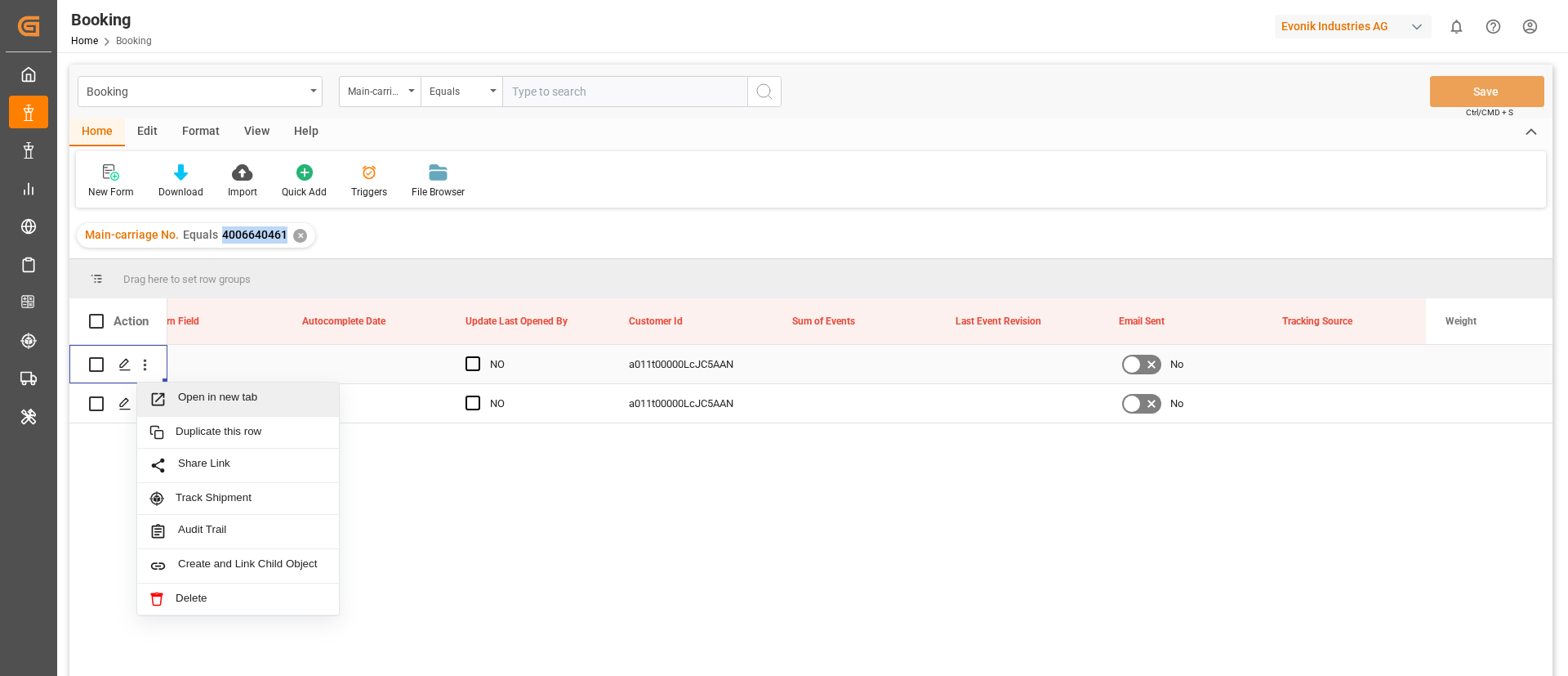
click at [200, 393] on span "Open in new tab" at bounding box center [252, 399] width 149 height 17
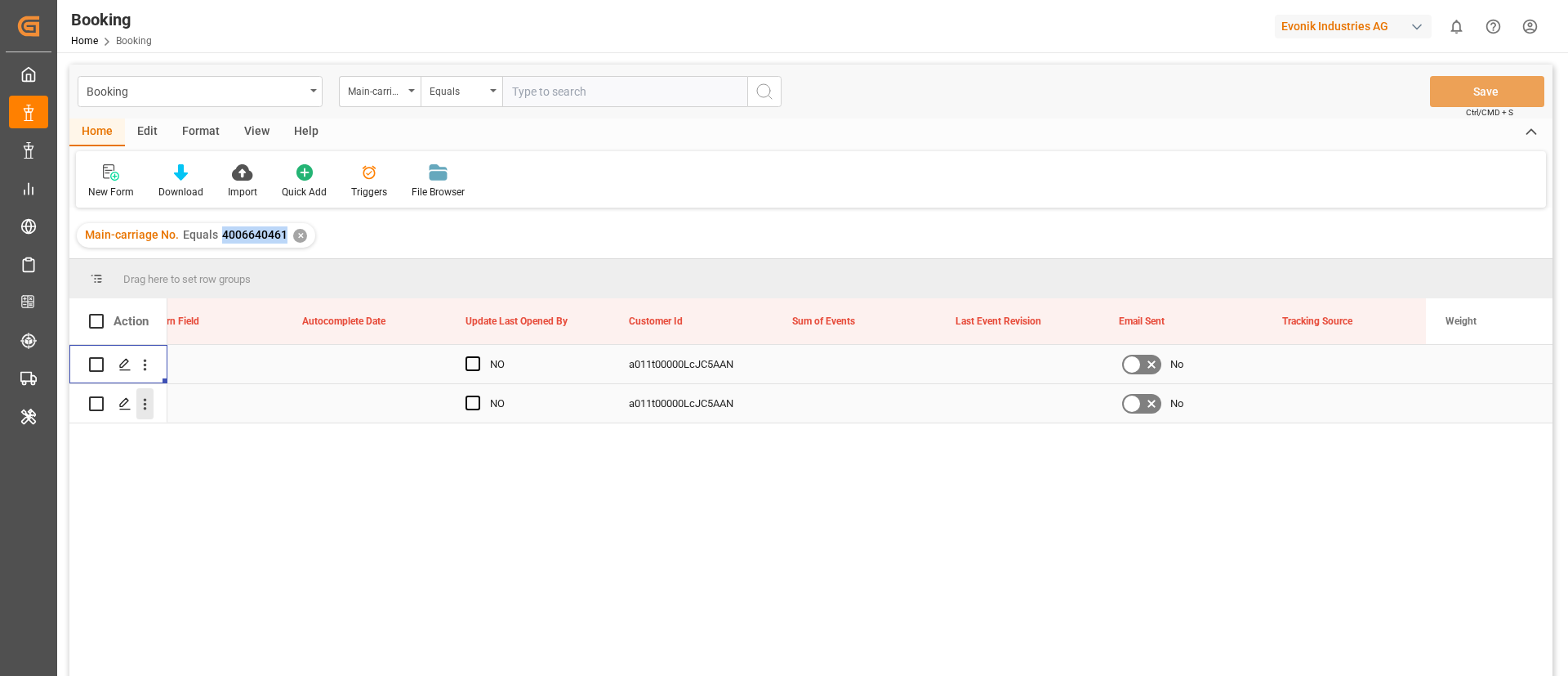
click at [142, 407] on icon "open menu" at bounding box center [145, 404] width 17 height 17
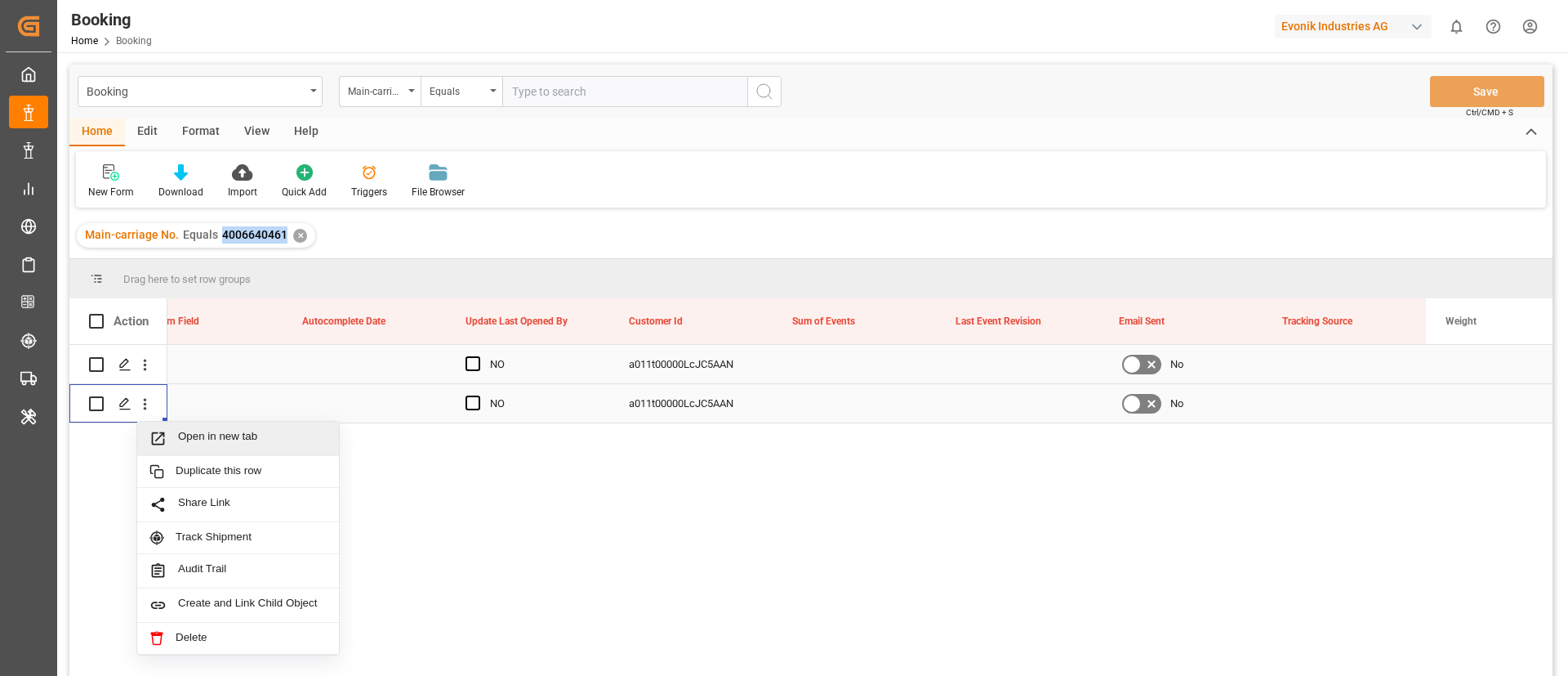
click at [200, 427] on div "Open in new tab" at bounding box center [238, 439] width 201 height 34
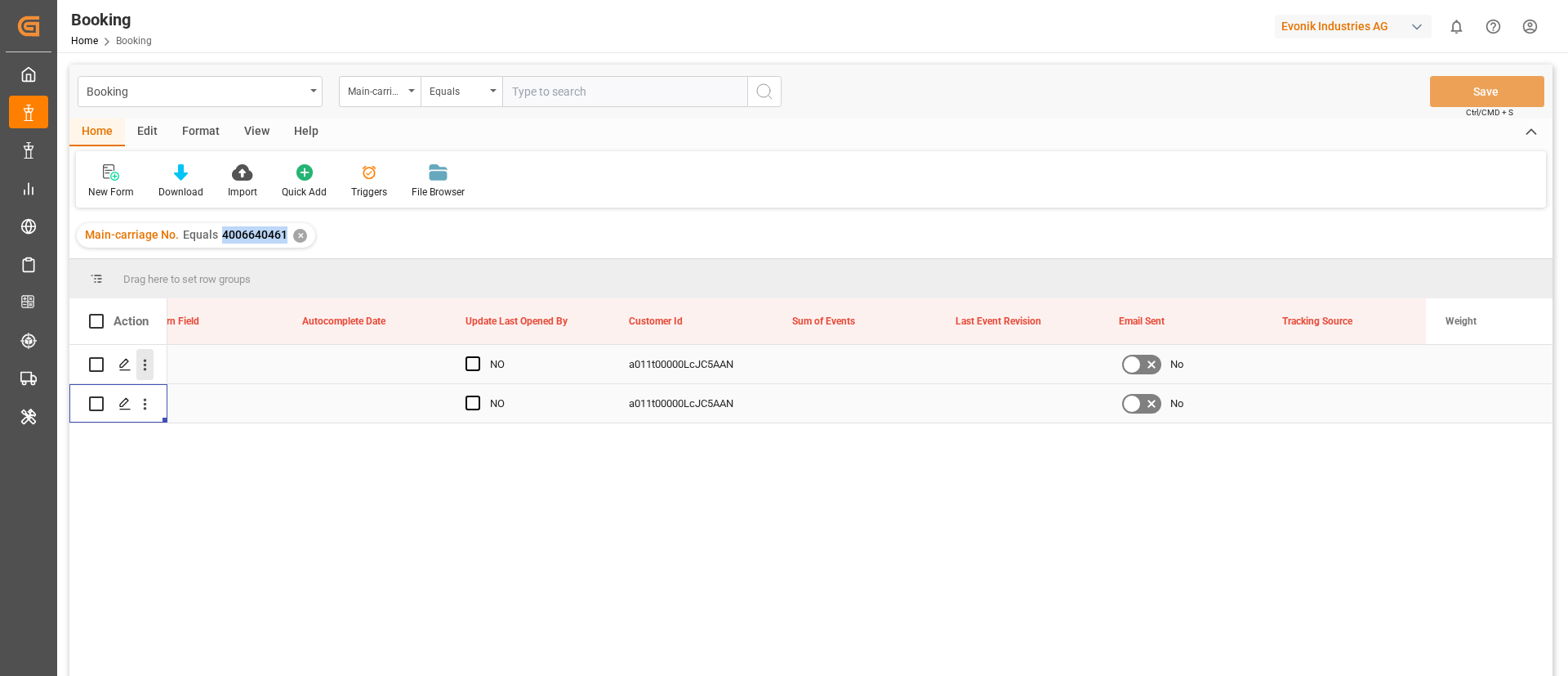
click at [147, 370] on icon "open menu" at bounding box center [145, 364] width 17 height 17
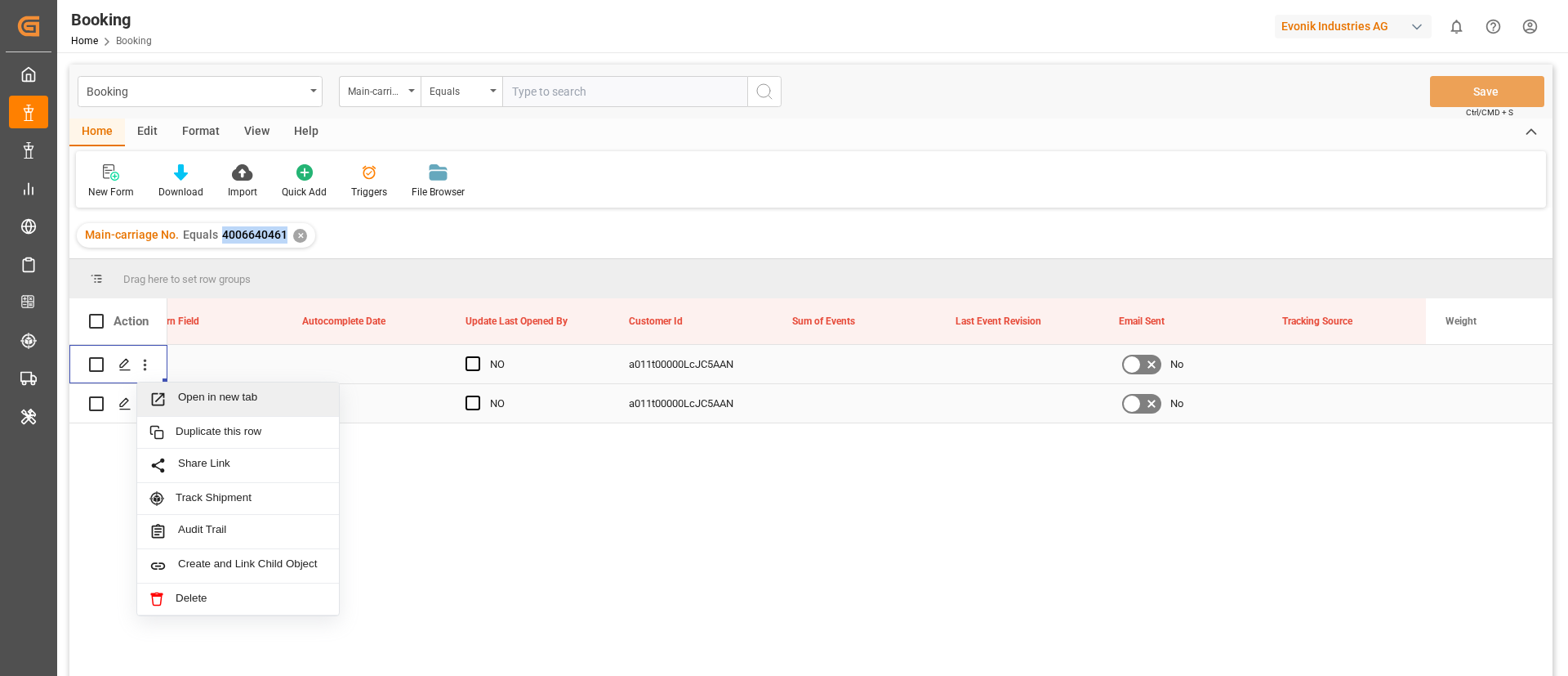
click at [236, 402] on span "Open in new tab" at bounding box center [252, 399] width 149 height 17
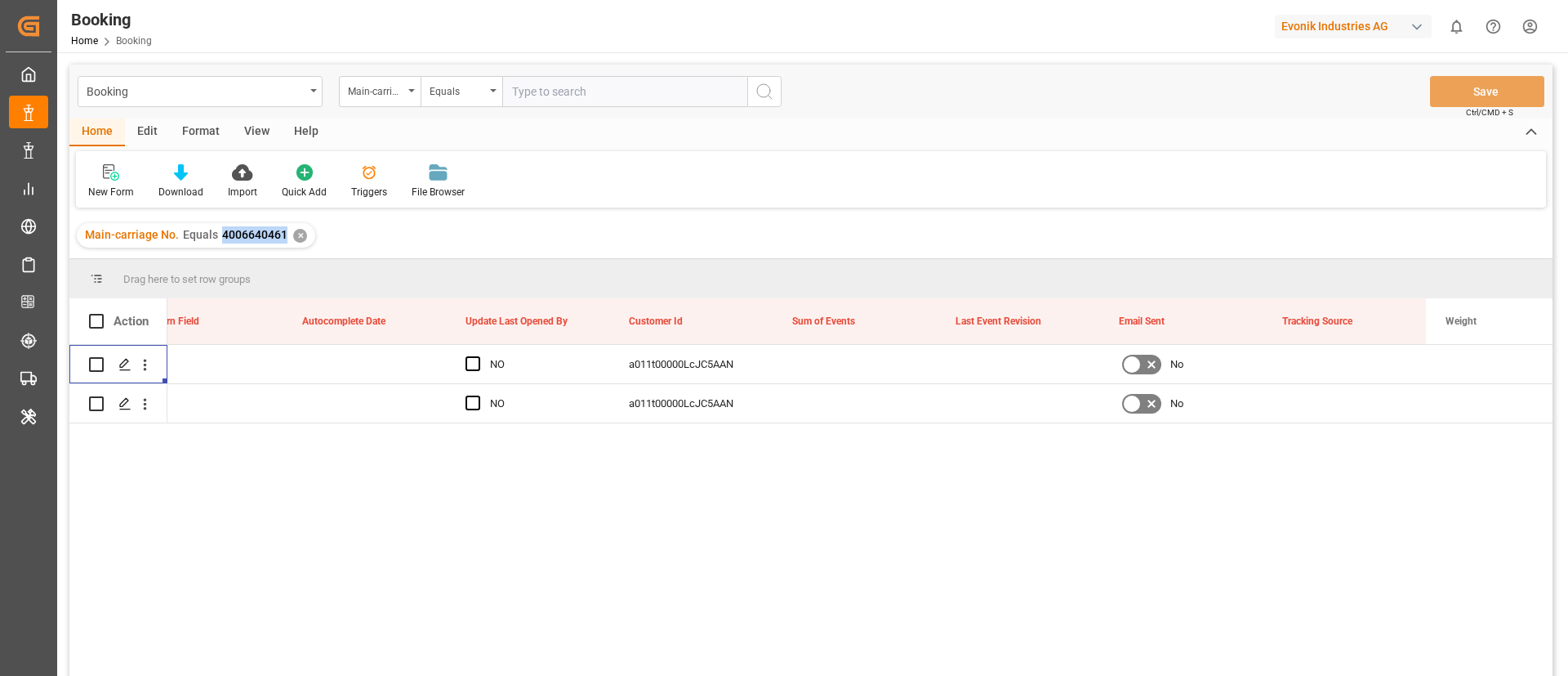
click at [984, 671] on div "EVONIK Load Tender XML NO a011t00000LcJC5AAN No EVONIK Load Tender XML NO a011t…" at bounding box center [860, 515] width 1385 height 342
click at [979, 670] on div "EVONIK Load Tender XML NO a011t00000LcJC5AAN No EVONIK Load Tender XML NO a011t…" at bounding box center [860, 515] width 1385 height 342
click at [539, 96] on input "text" at bounding box center [625, 91] width 245 height 31
paste input "4006640462"
type input "4006640462"
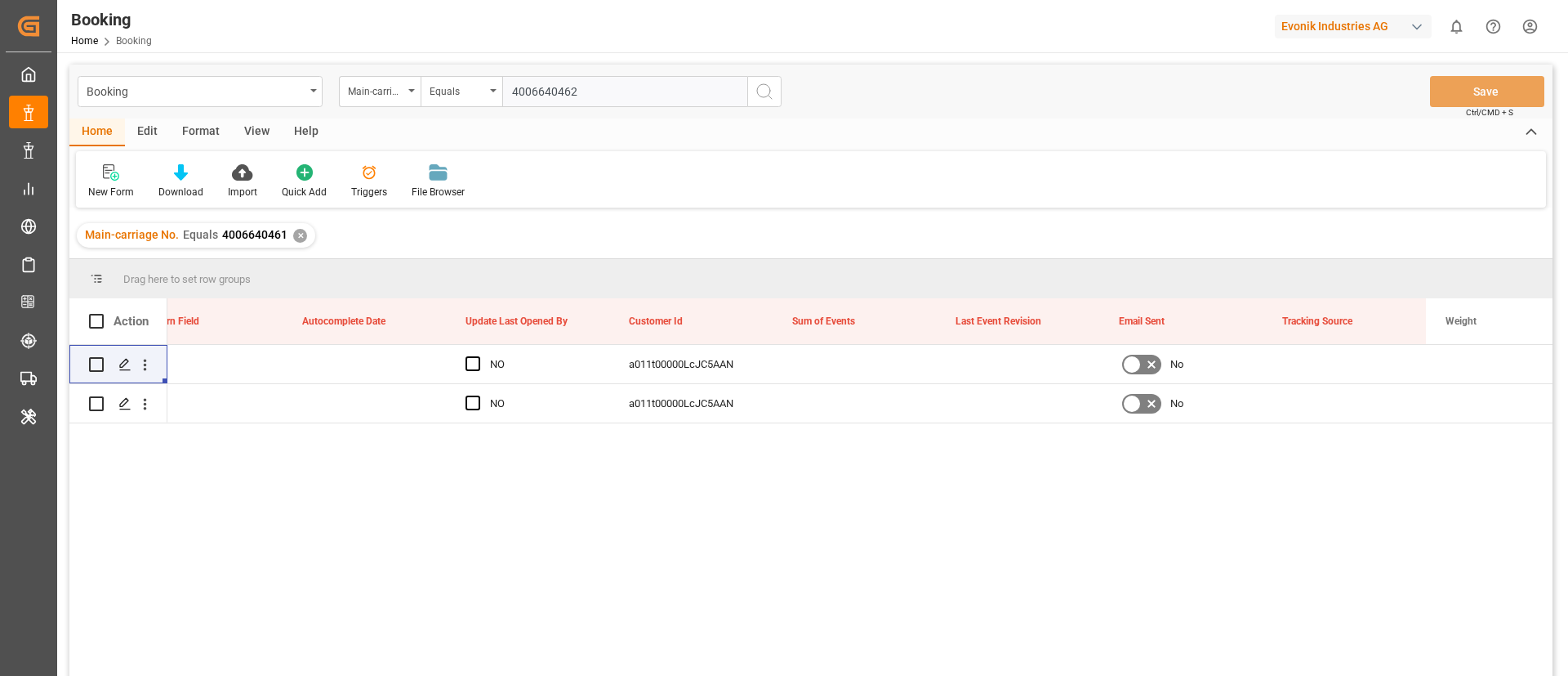
click at [767, 89] on icon "search button" at bounding box center [764, 91] width 20 height 20
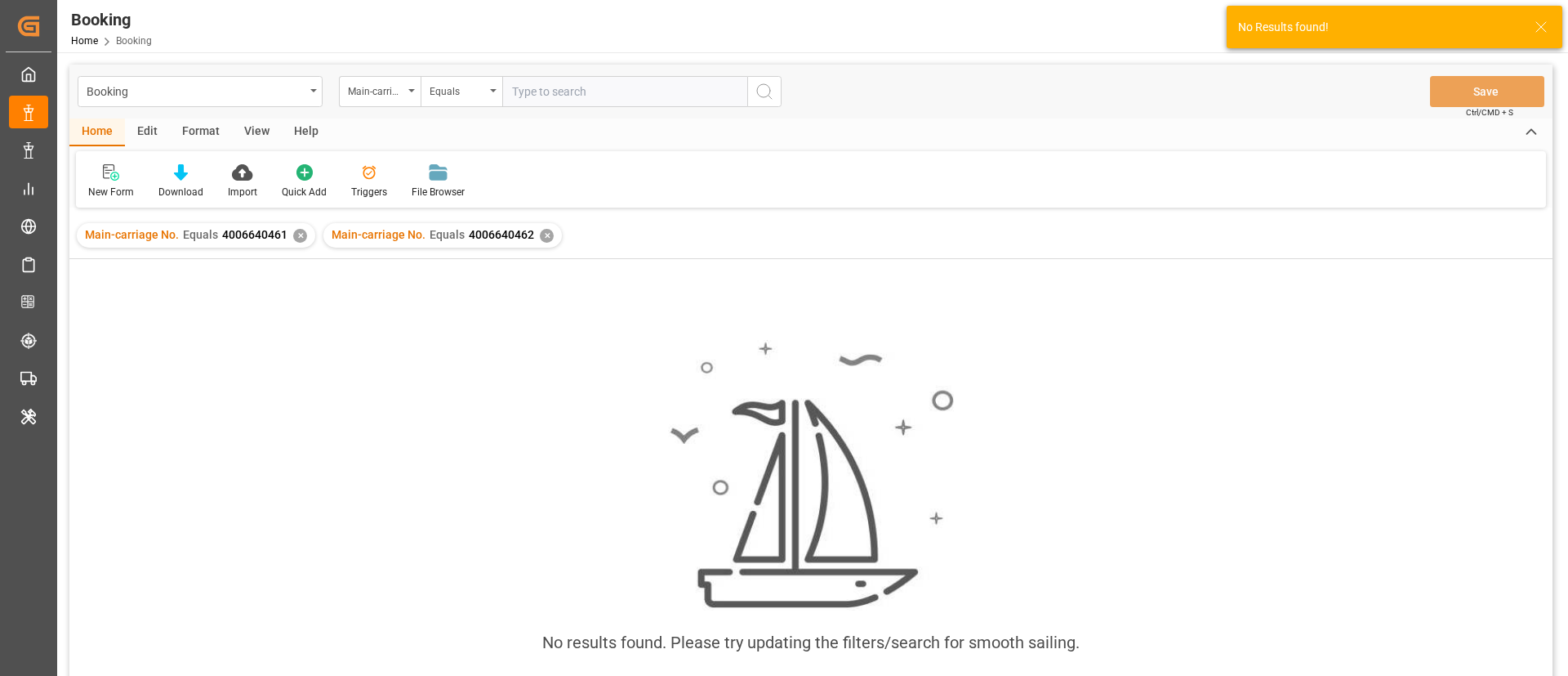
click at [299, 234] on div "✕" at bounding box center [300, 235] width 14 height 14
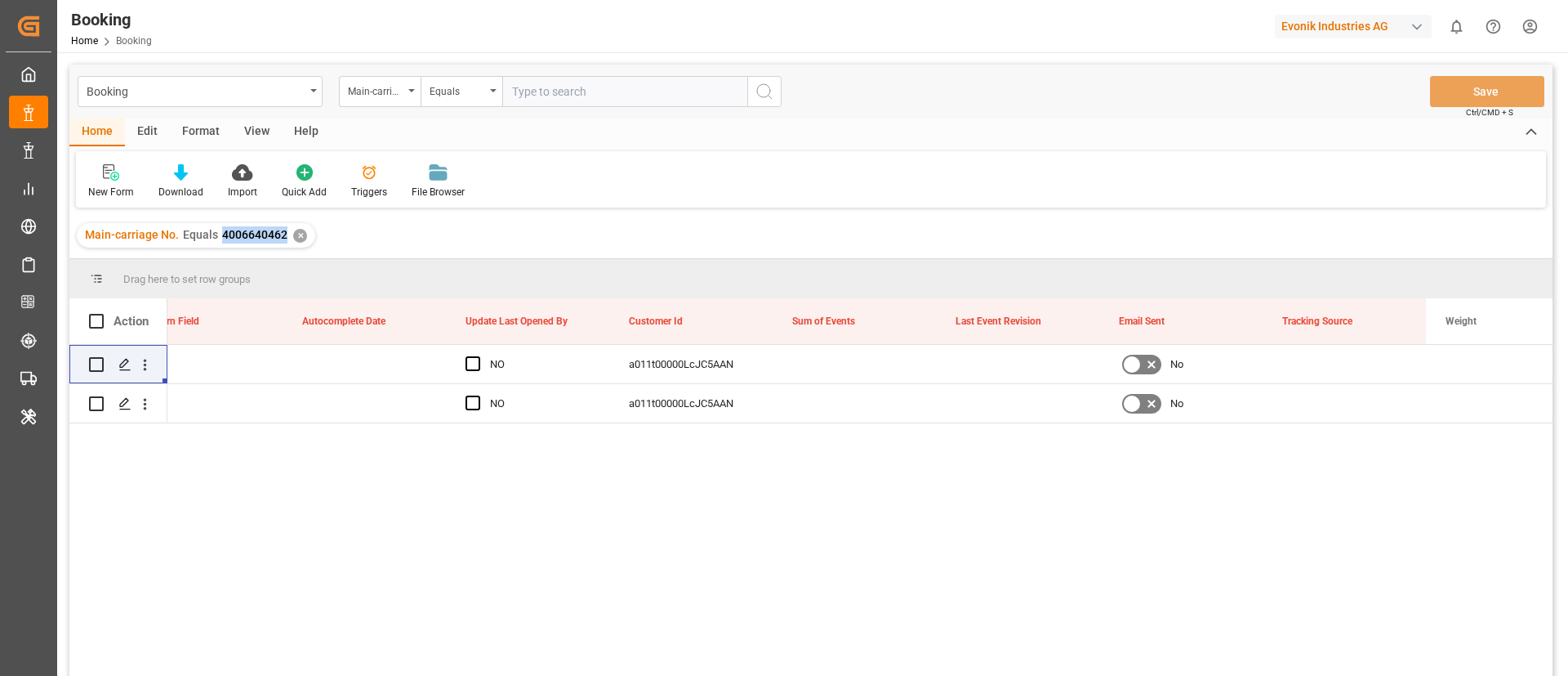
drag, startPoint x: 217, startPoint y: 242, endPoint x: 281, endPoint y: 255, distance: 65.3
click at [281, 255] on div "Main-carriage No. Equals 4006640462 ✕" at bounding box center [811, 235] width 1483 height 46
copy span "4006640462"
click at [152, 365] on icon "open menu" at bounding box center [145, 364] width 17 height 17
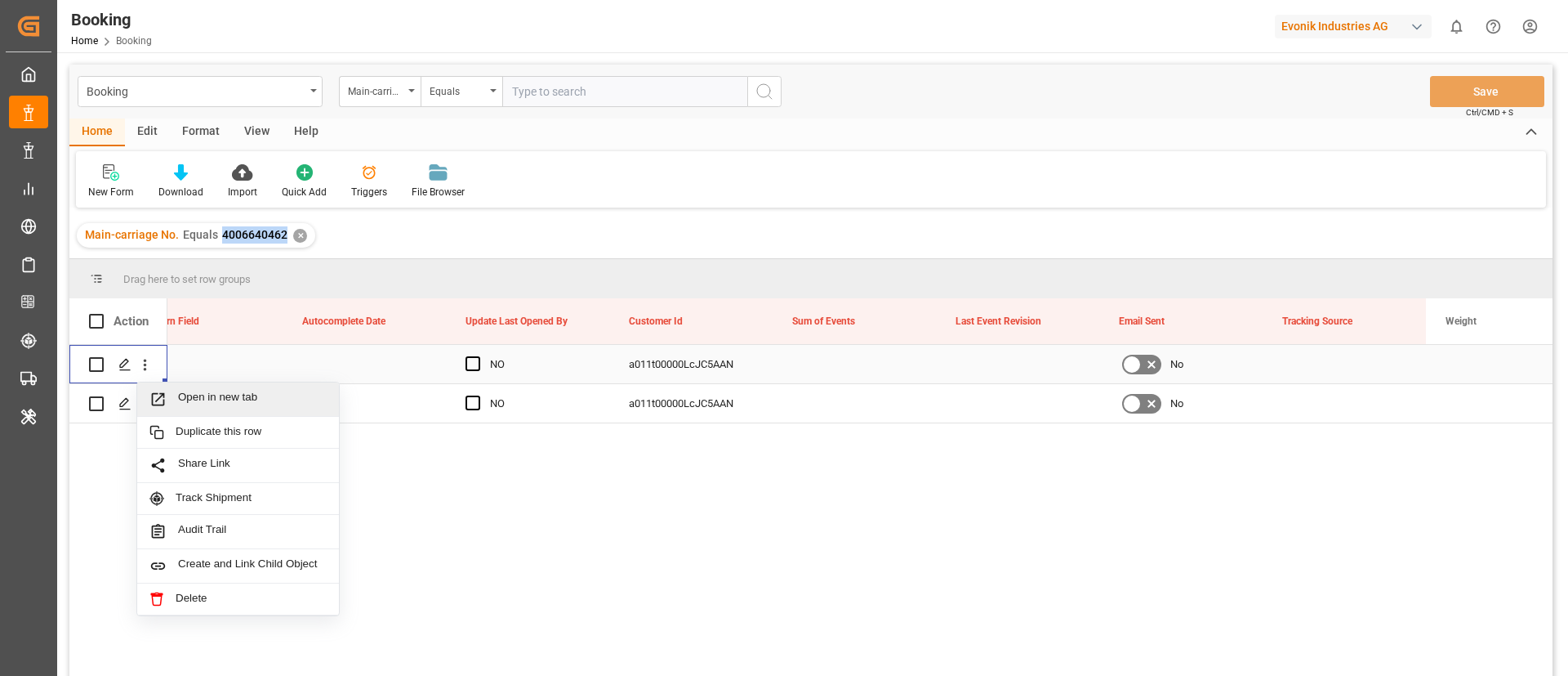
click at [188, 398] on span "Open in new tab" at bounding box center [252, 399] width 149 height 17
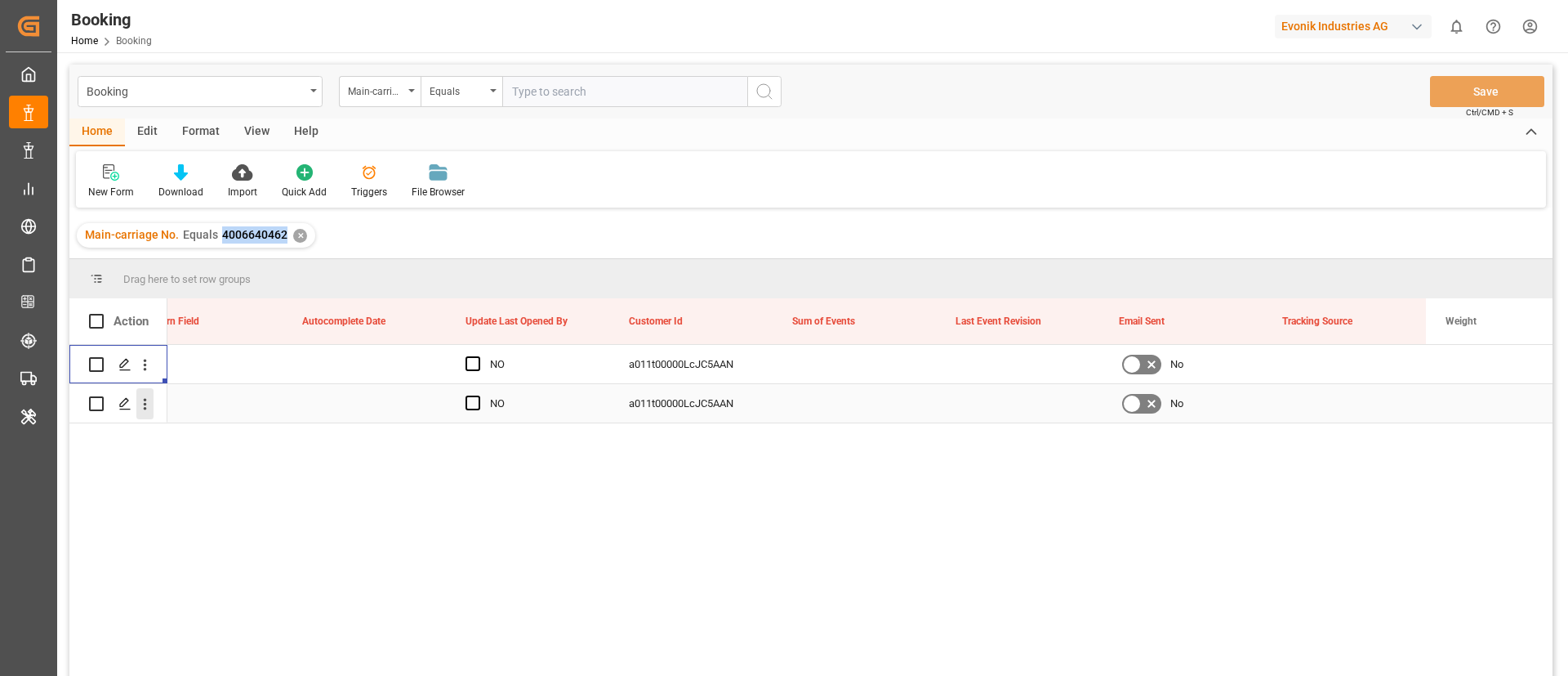
click at [145, 408] on icon "open menu" at bounding box center [145, 404] width 3 height 11
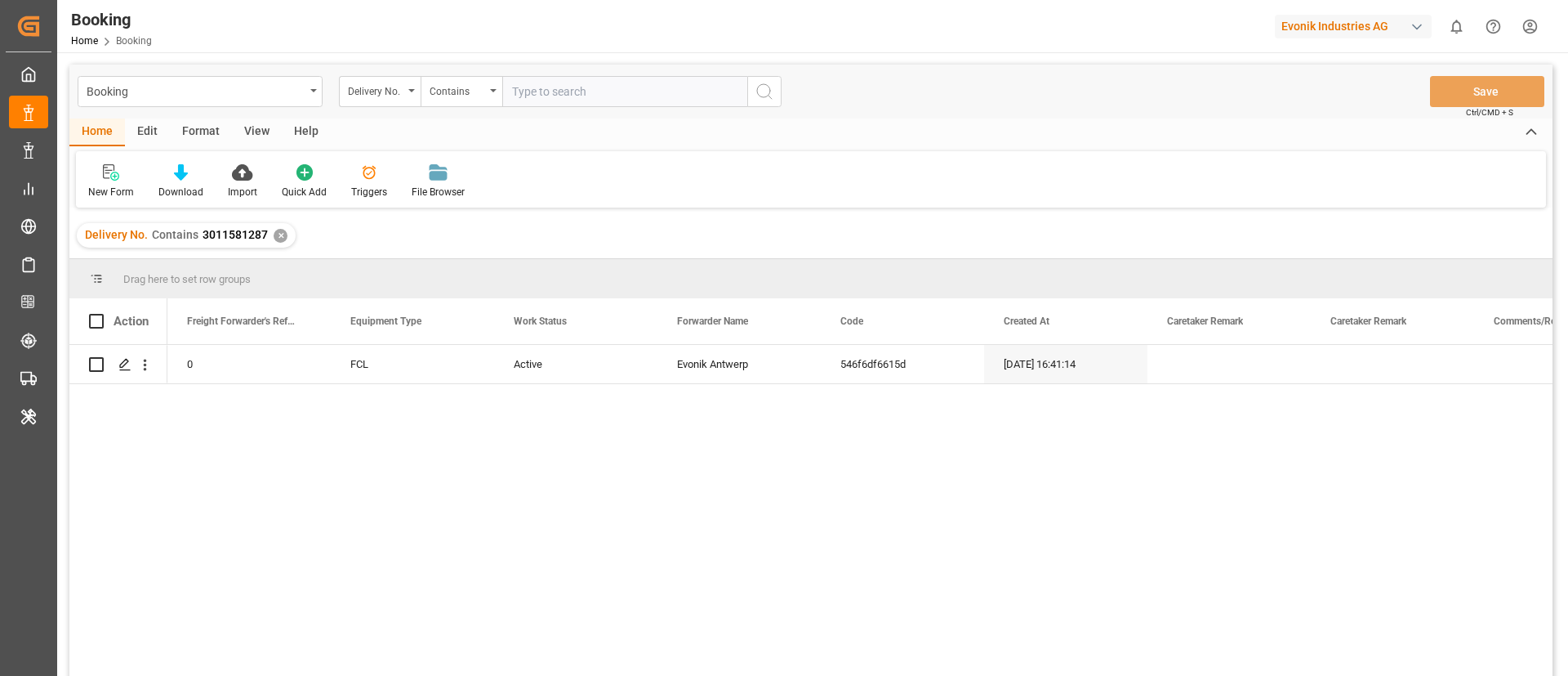
click at [576, 89] on input "text" at bounding box center [625, 91] width 245 height 31
paste input "3011589673"
type input "3011589673"
click at [769, 89] on icon "search button" at bounding box center [764, 91] width 20 height 20
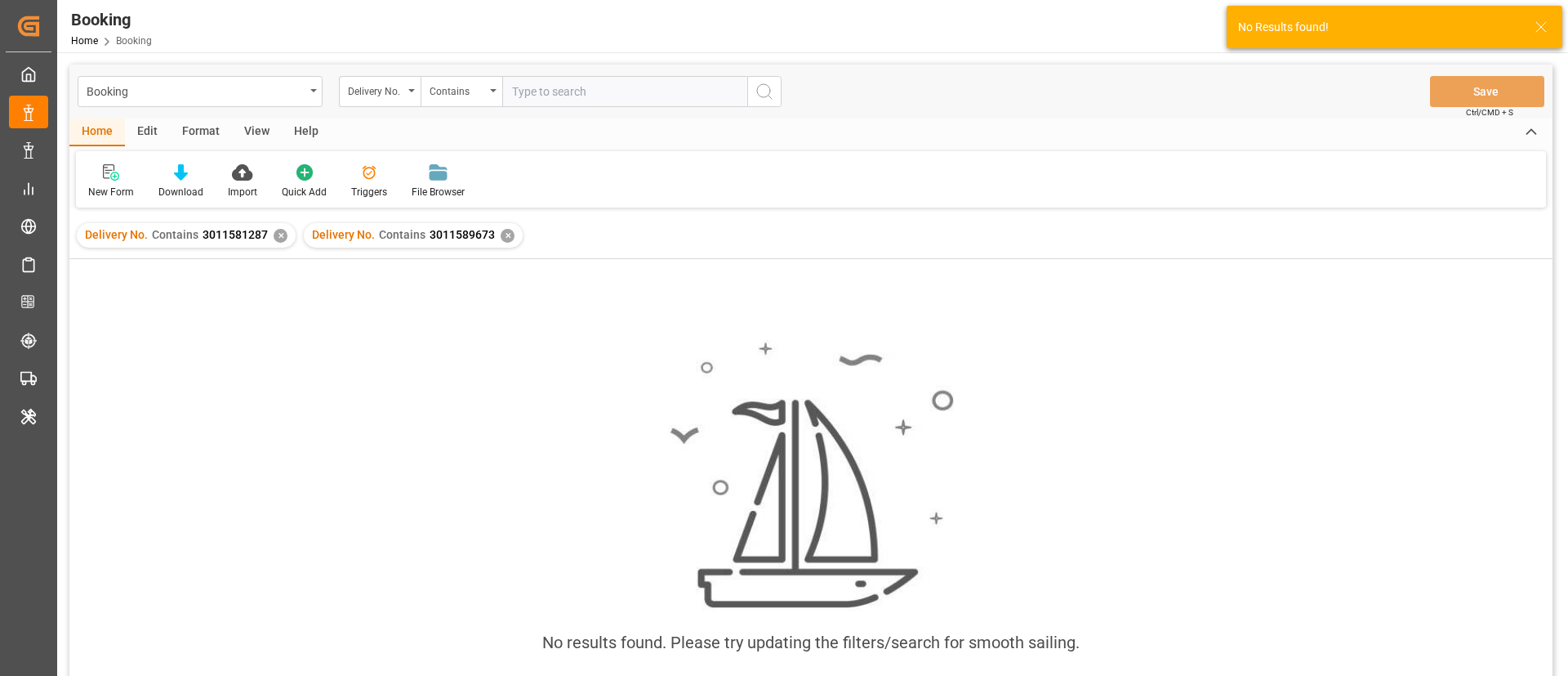
click at [277, 237] on div "✕" at bounding box center [280, 235] width 14 height 14
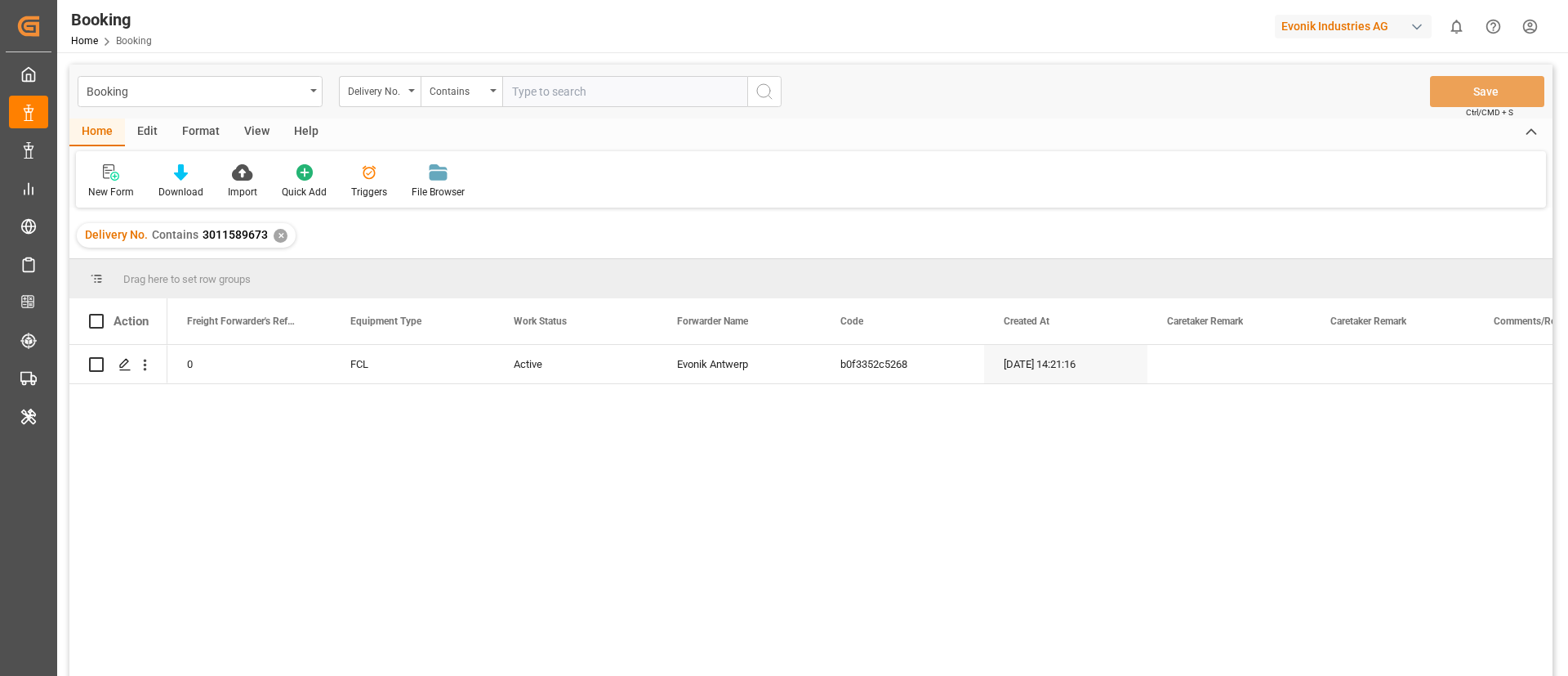
click at [547, 98] on input "text" at bounding box center [625, 91] width 245 height 31
paste input "3011537753"
type input "3011537753"
click at [765, 89] on icon "search button" at bounding box center [764, 91] width 20 height 20
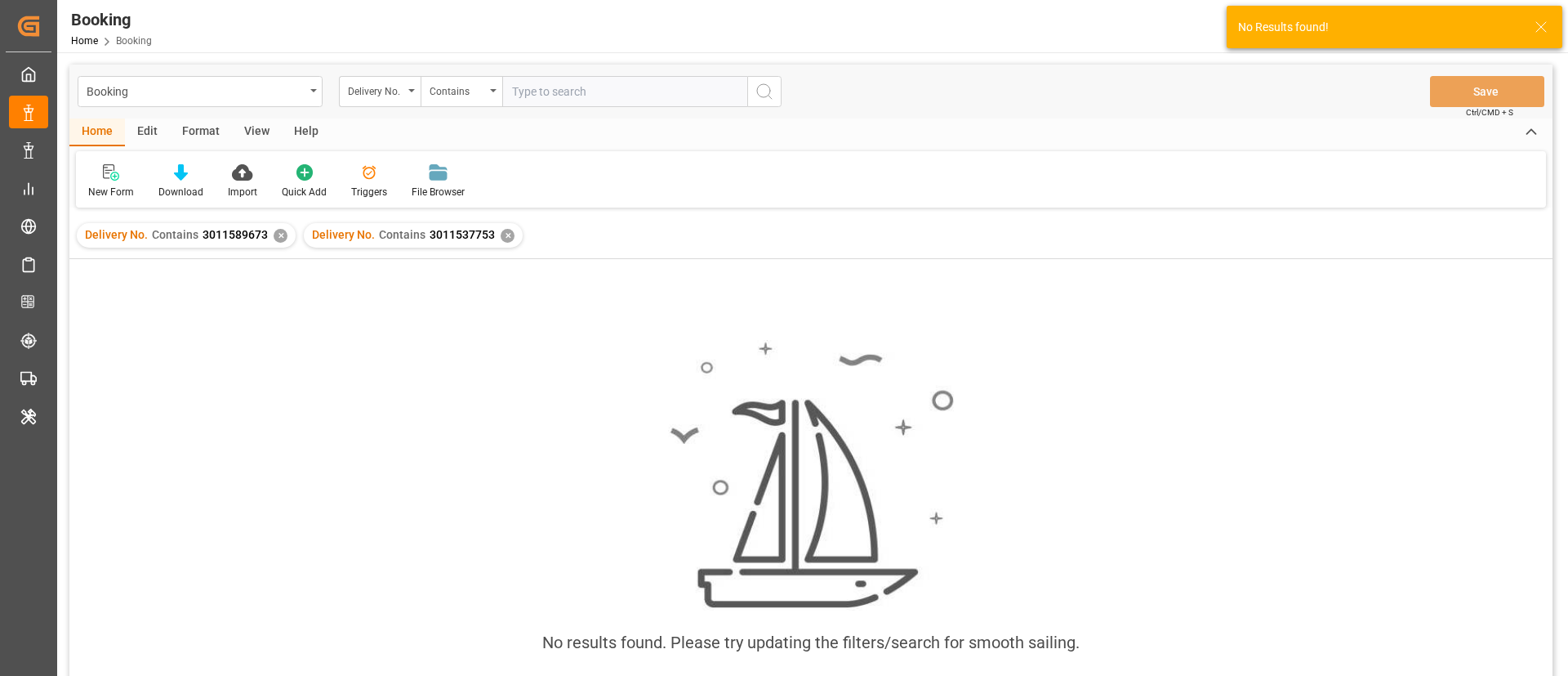
click at [274, 230] on div "✕" at bounding box center [280, 235] width 14 height 14
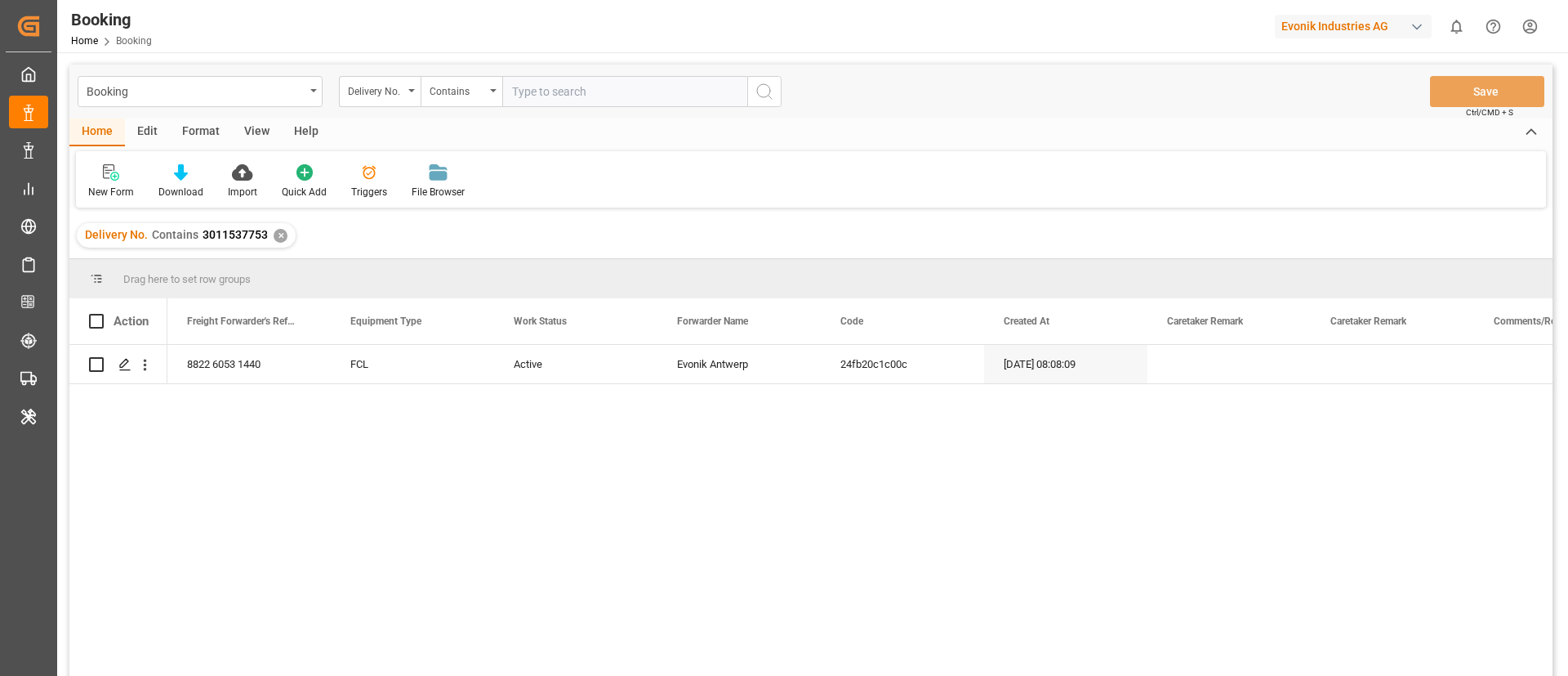
click at [569, 91] on input "text" at bounding box center [625, 91] width 245 height 31
paste input "3011537752"
type input "3011537752"
click at [758, 91] on icon "search button" at bounding box center [764, 91] width 20 height 20
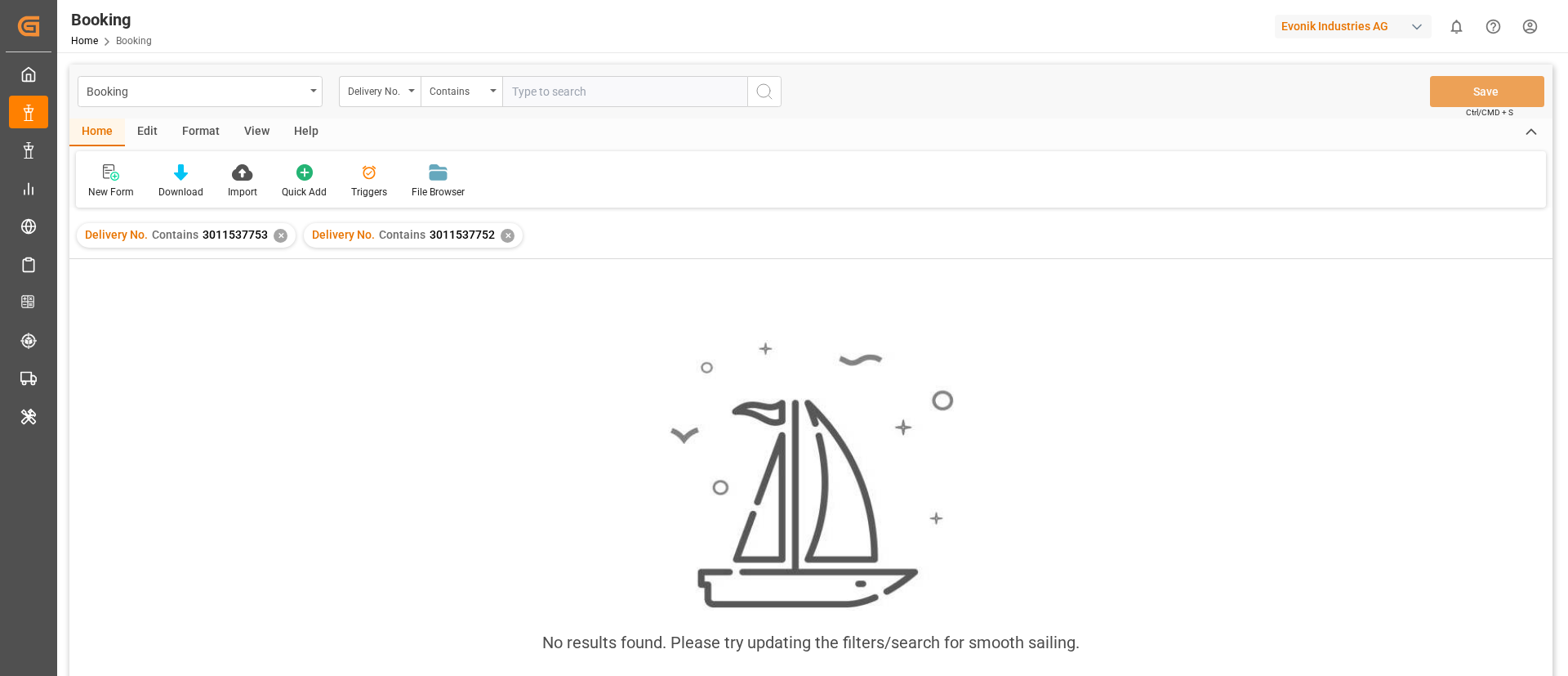
click at [279, 233] on div "✕" at bounding box center [280, 235] width 14 height 14
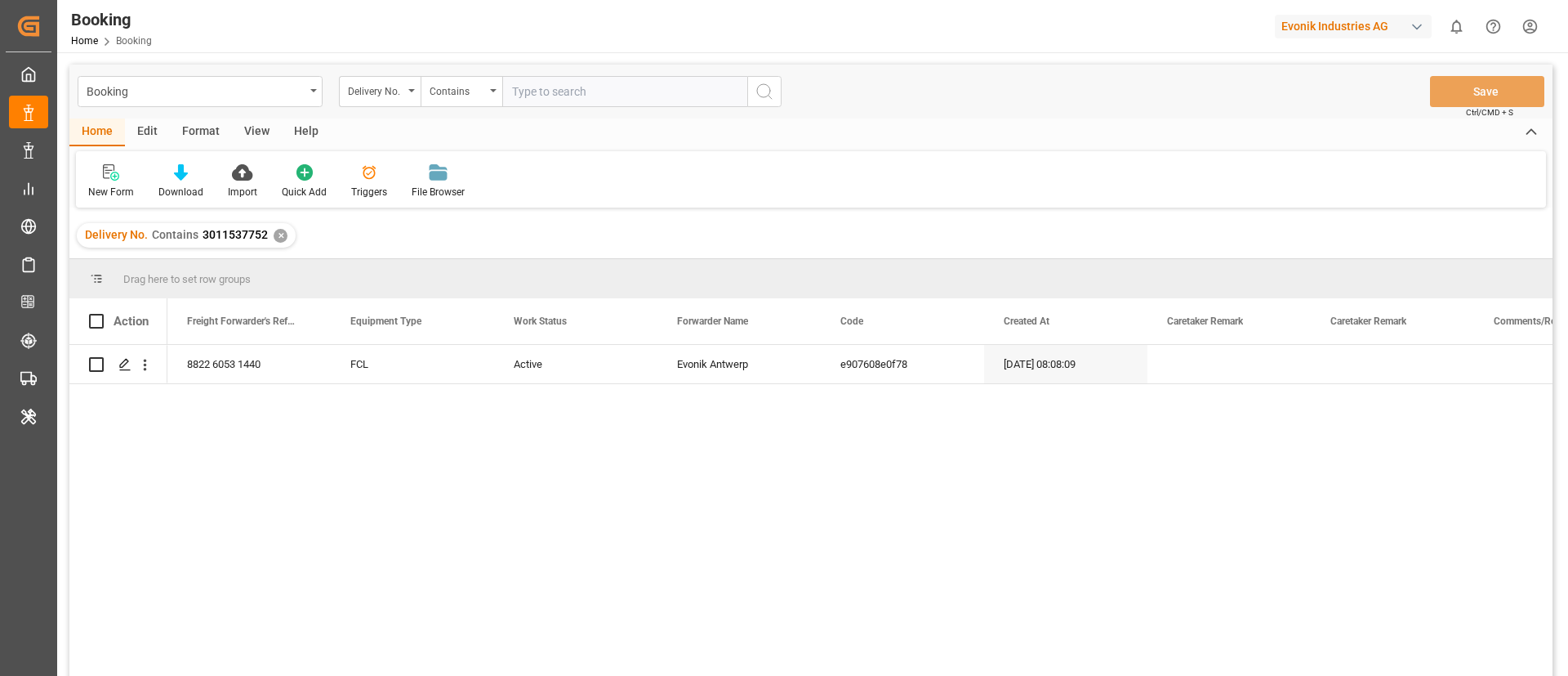
click at [566, 92] on input "text" at bounding box center [625, 91] width 245 height 31
paste input "3011593357"
type input "3011593357"
click at [767, 93] on icon "search button" at bounding box center [764, 91] width 20 height 20
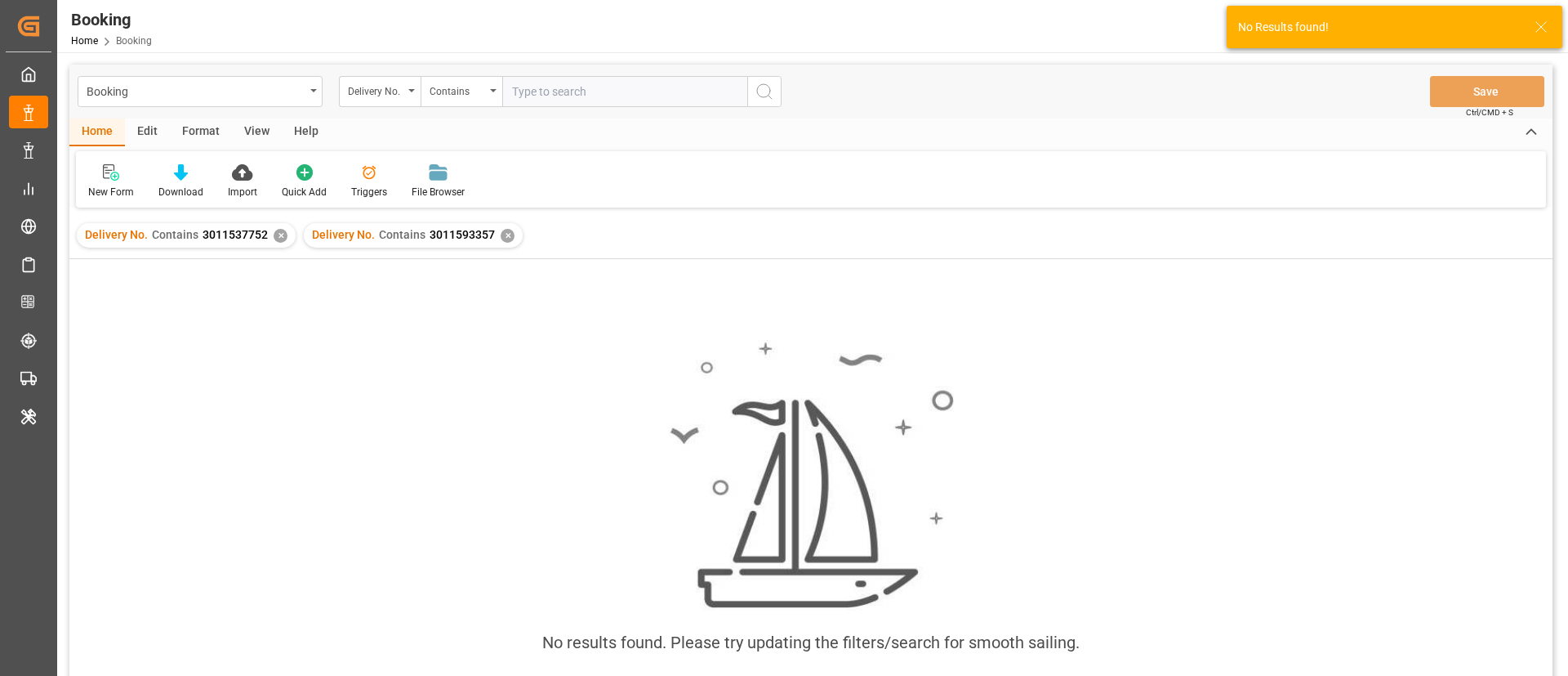
click at [278, 238] on div "✕" at bounding box center [280, 235] width 14 height 14
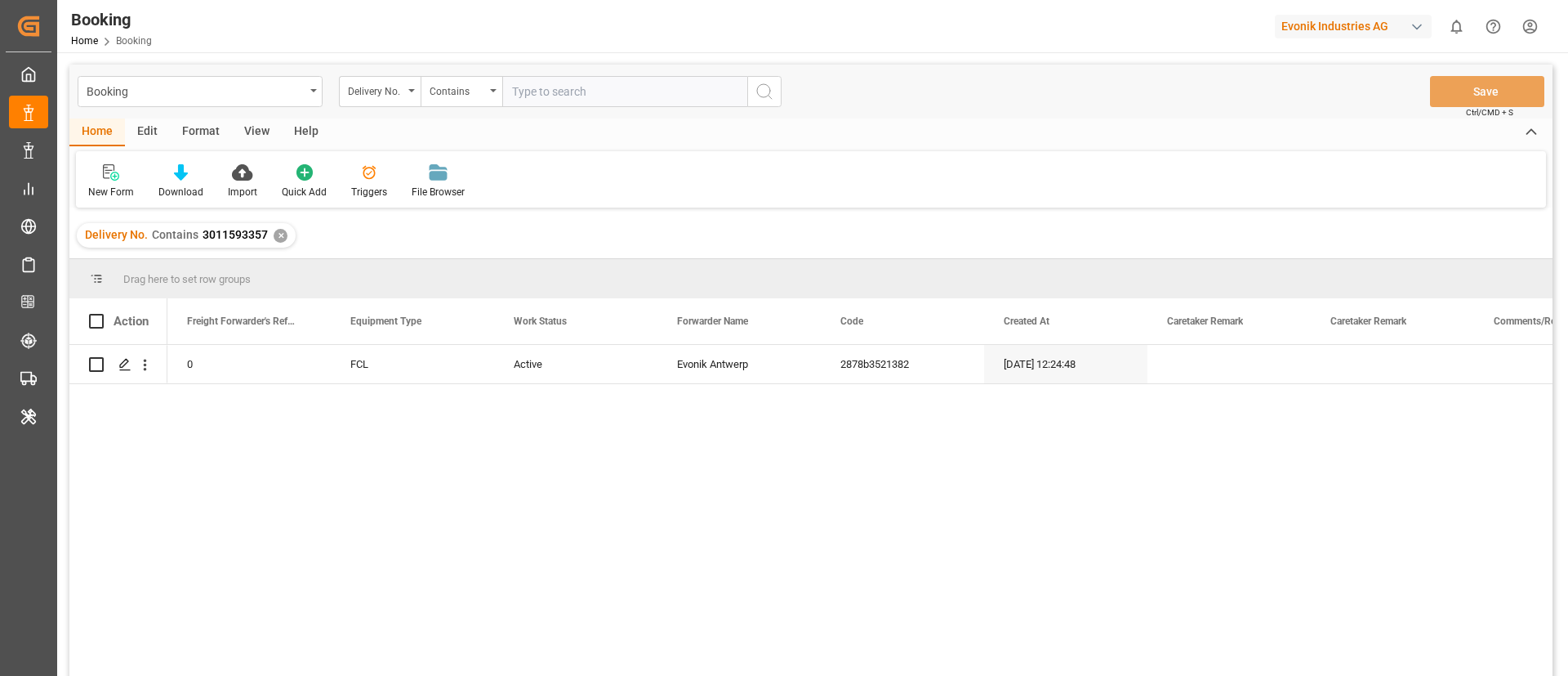
click at [550, 90] on input "text" at bounding box center [625, 91] width 245 height 31
paste input "3011593356"
type input "3011593356"
click at [772, 91] on icon "search button" at bounding box center [764, 91] width 20 height 20
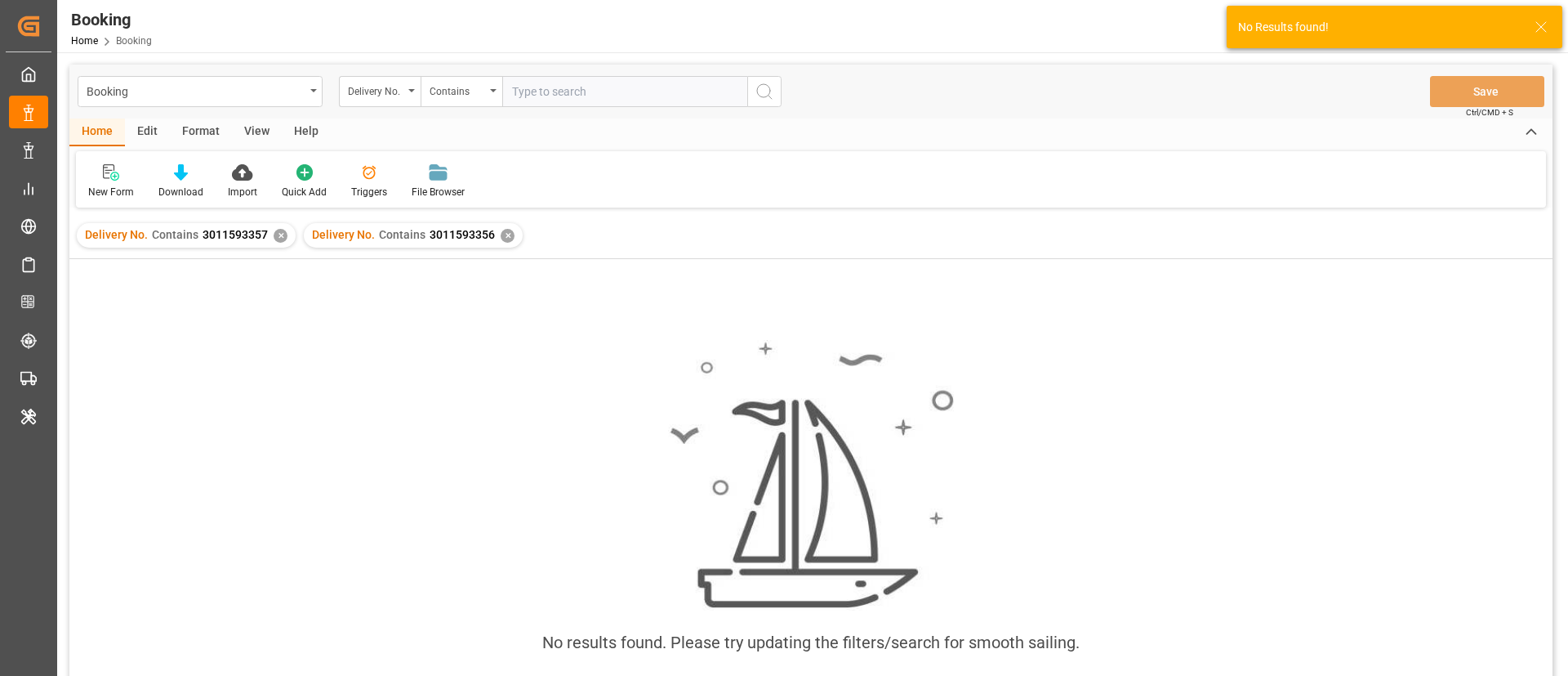
click at [278, 237] on div "✕" at bounding box center [280, 235] width 14 height 14
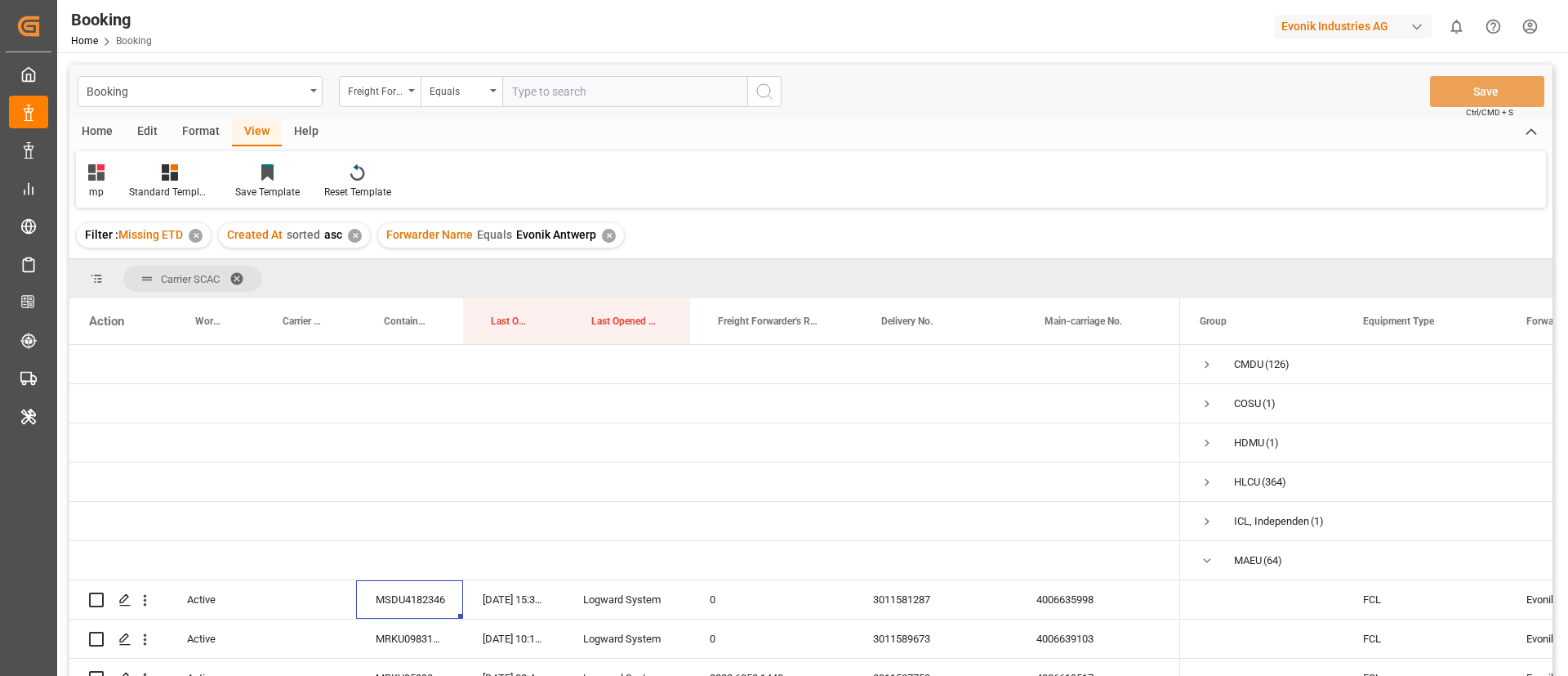
scroll to position [0, 1]
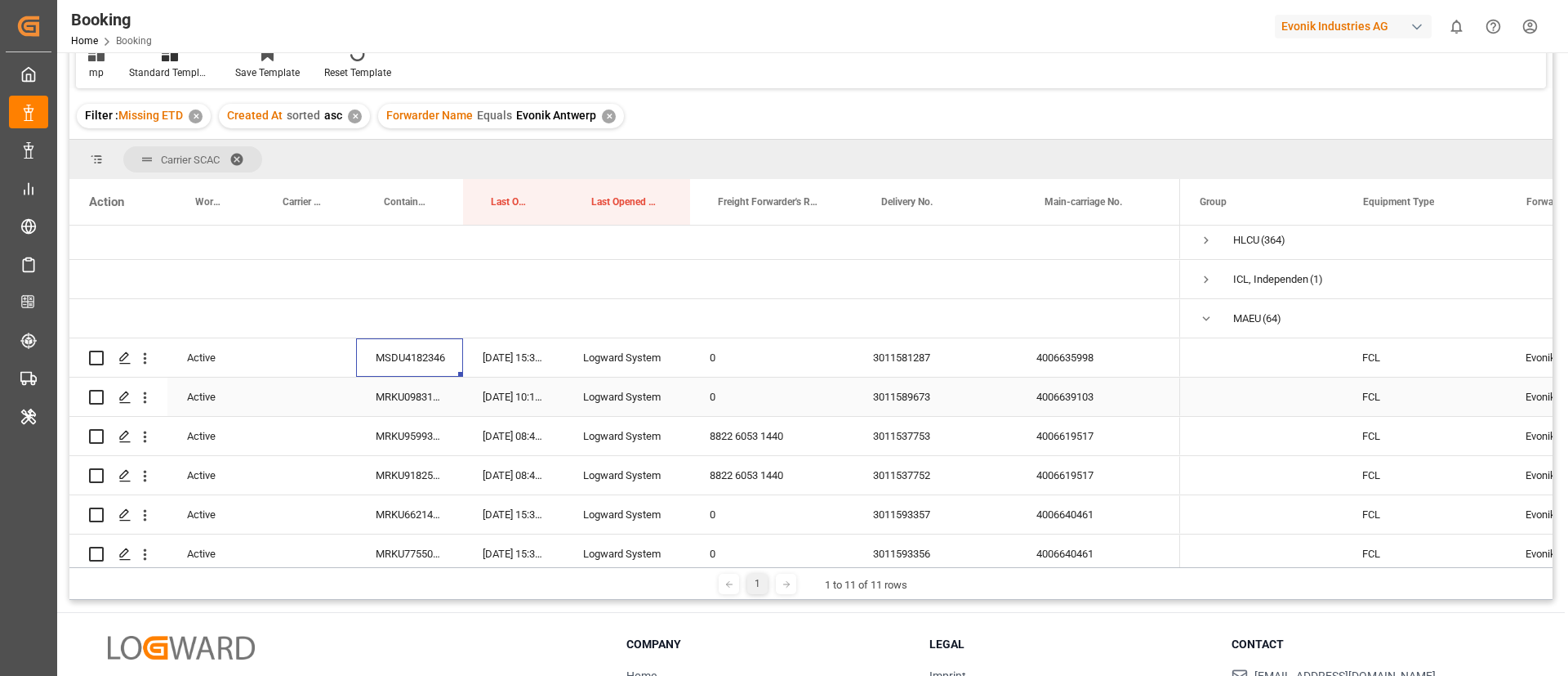
click at [1083, 389] on div "4006639103" at bounding box center [1098, 396] width 164 height 39
click at [904, 397] on div "3011589673" at bounding box center [936, 396] width 164 height 39
click at [1052, 426] on div "4006619517" at bounding box center [1098, 436] width 164 height 39
click at [916, 435] on div "3011537753" at bounding box center [936, 436] width 164 height 39
click at [904, 484] on div "3011537752" at bounding box center [936, 475] width 164 height 39
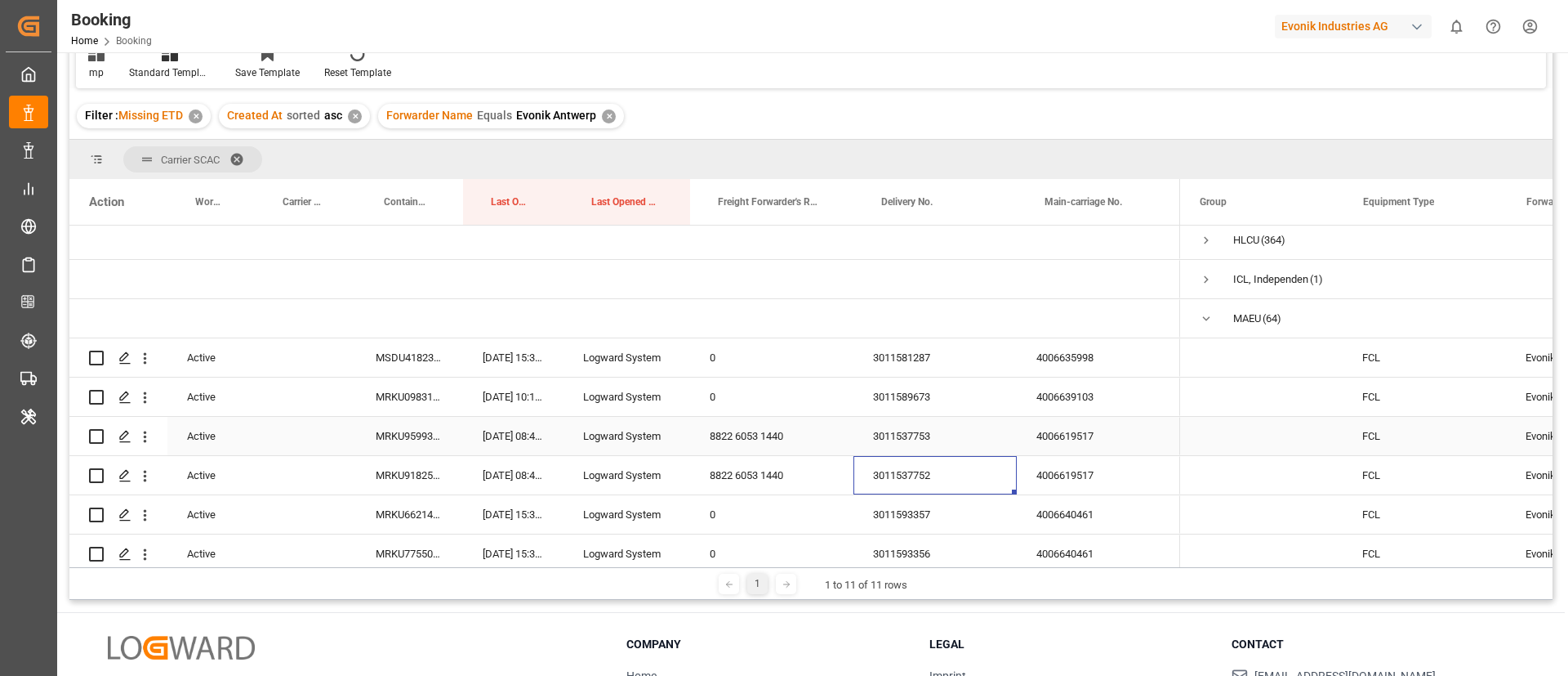
scroll to position [245, 0]
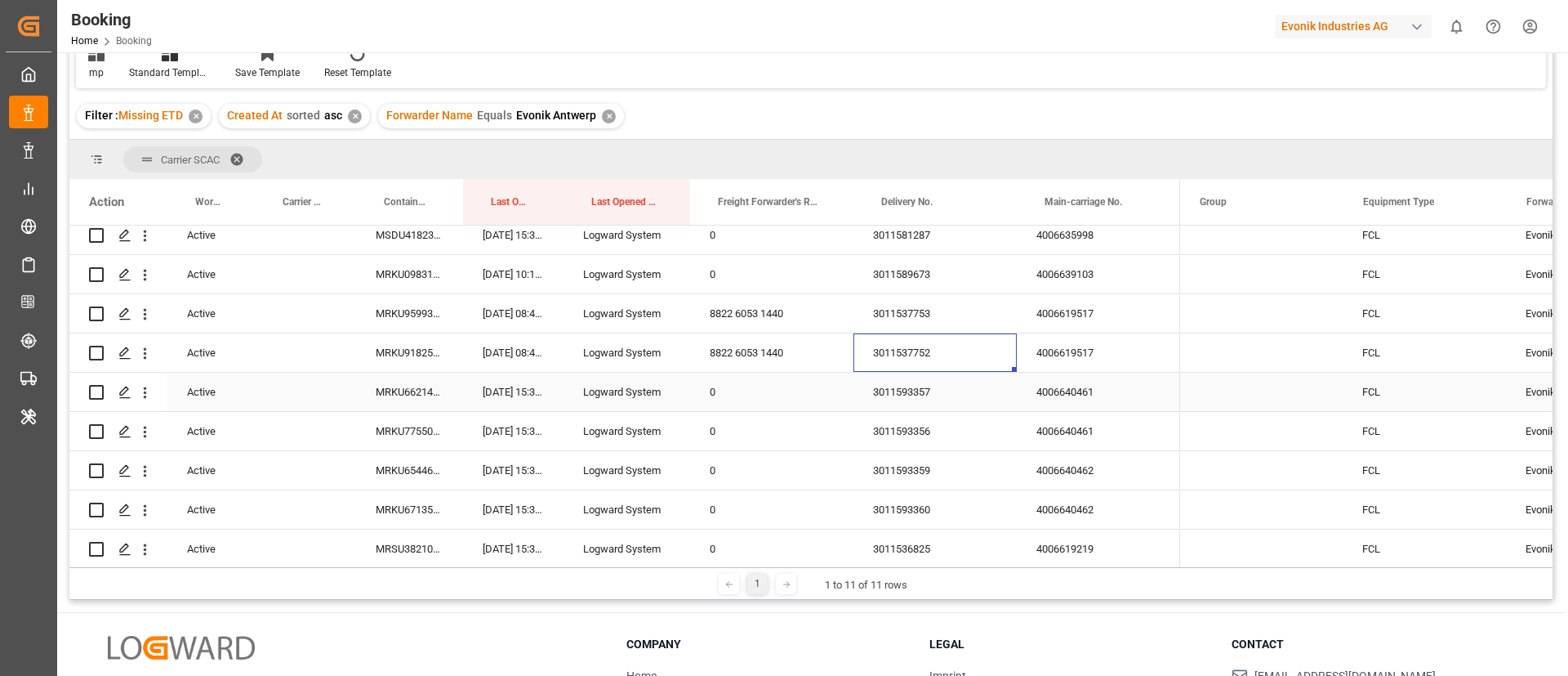
click at [1072, 393] on div "4006640461" at bounding box center [1098, 392] width 164 height 39
click at [925, 389] on div "3011593357" at bounding box center [936, 392] width 164 height 39
click at [883, 430] on div "3011593356" at bounding box center [936, 430] width 164 height 39
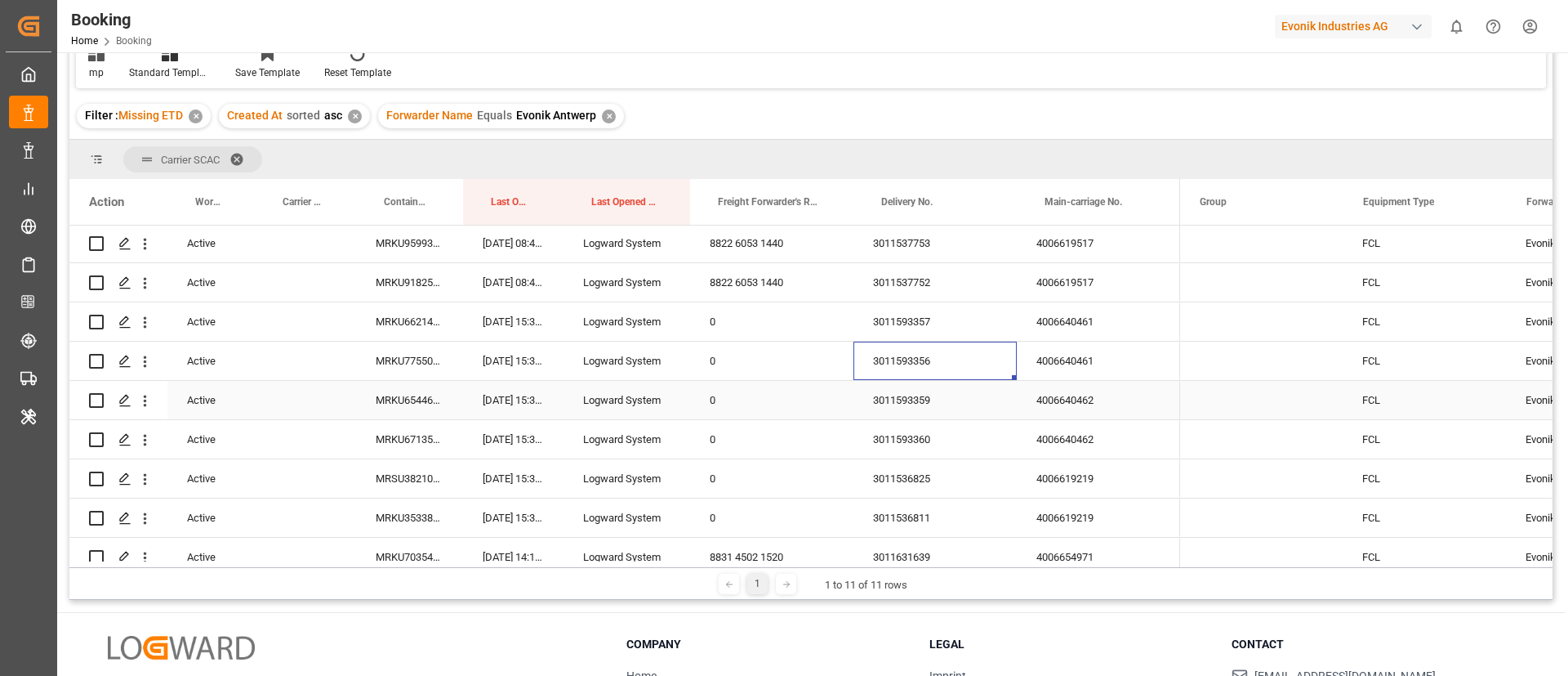
scroll to position [368, 0]
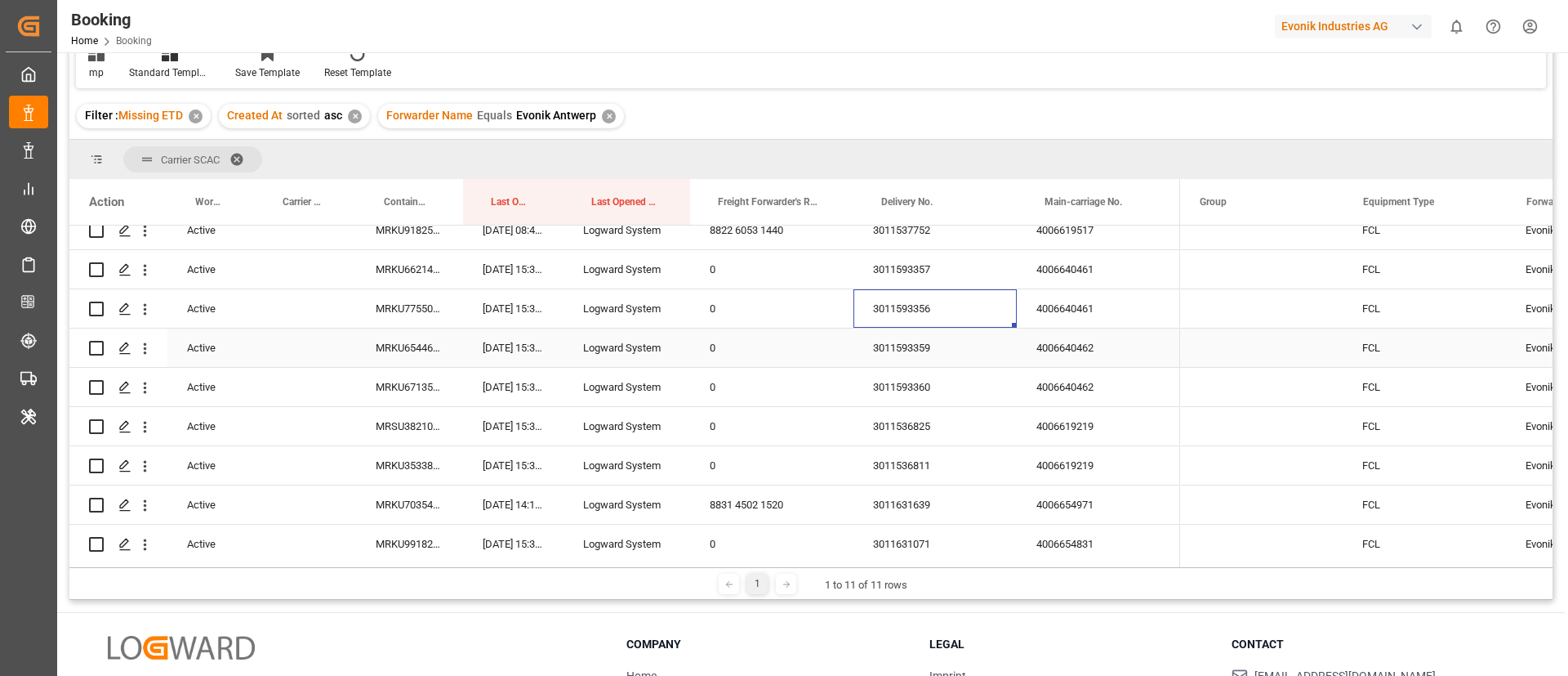
click at [1070, 352] on div "4006640462" at bounding box center [1098, 347] width 164 height 39
click at [1053, 419] on div "4006619219" at bounding box center [1098, 426] width 164 height 39
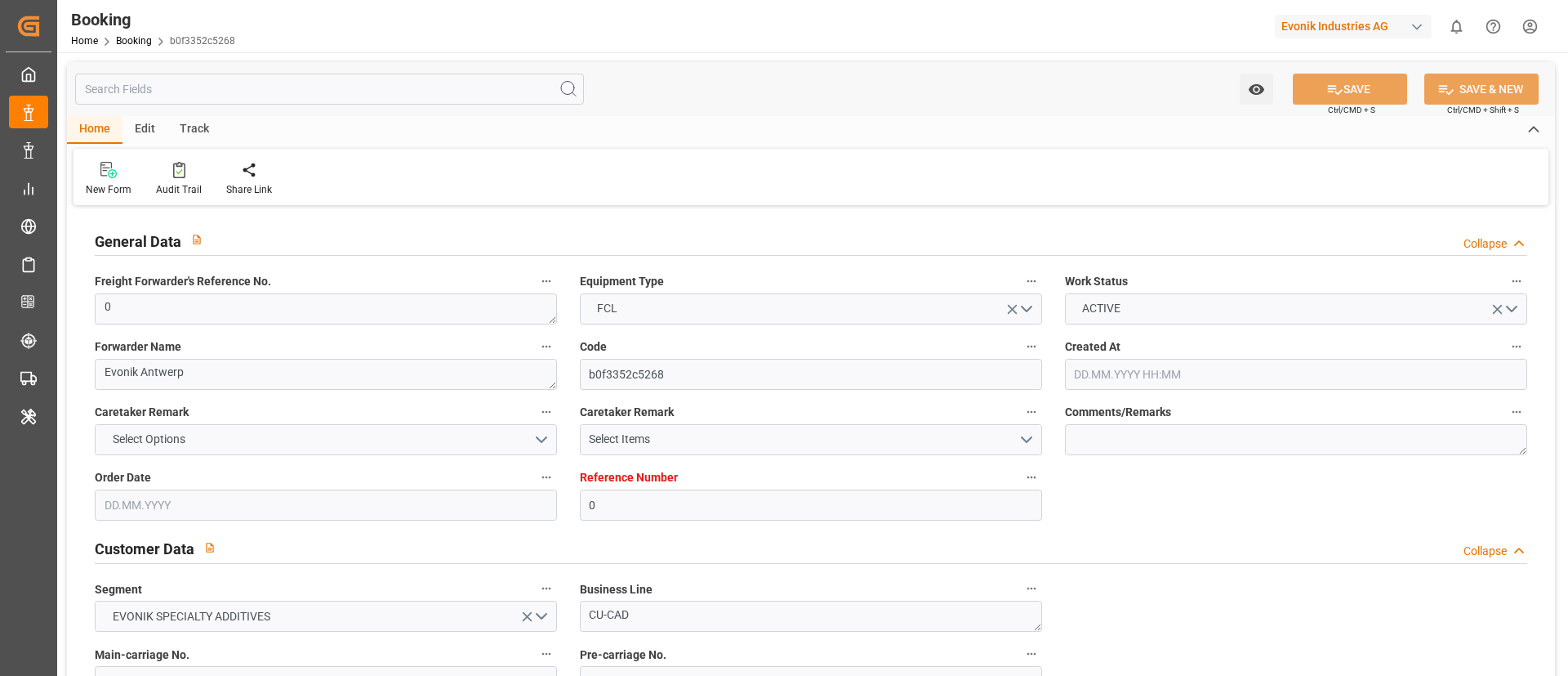
type input "0"
type input "Maersk"
type input "Maersk Line AS"
type input "NLRTM"
type input "JOAQB"
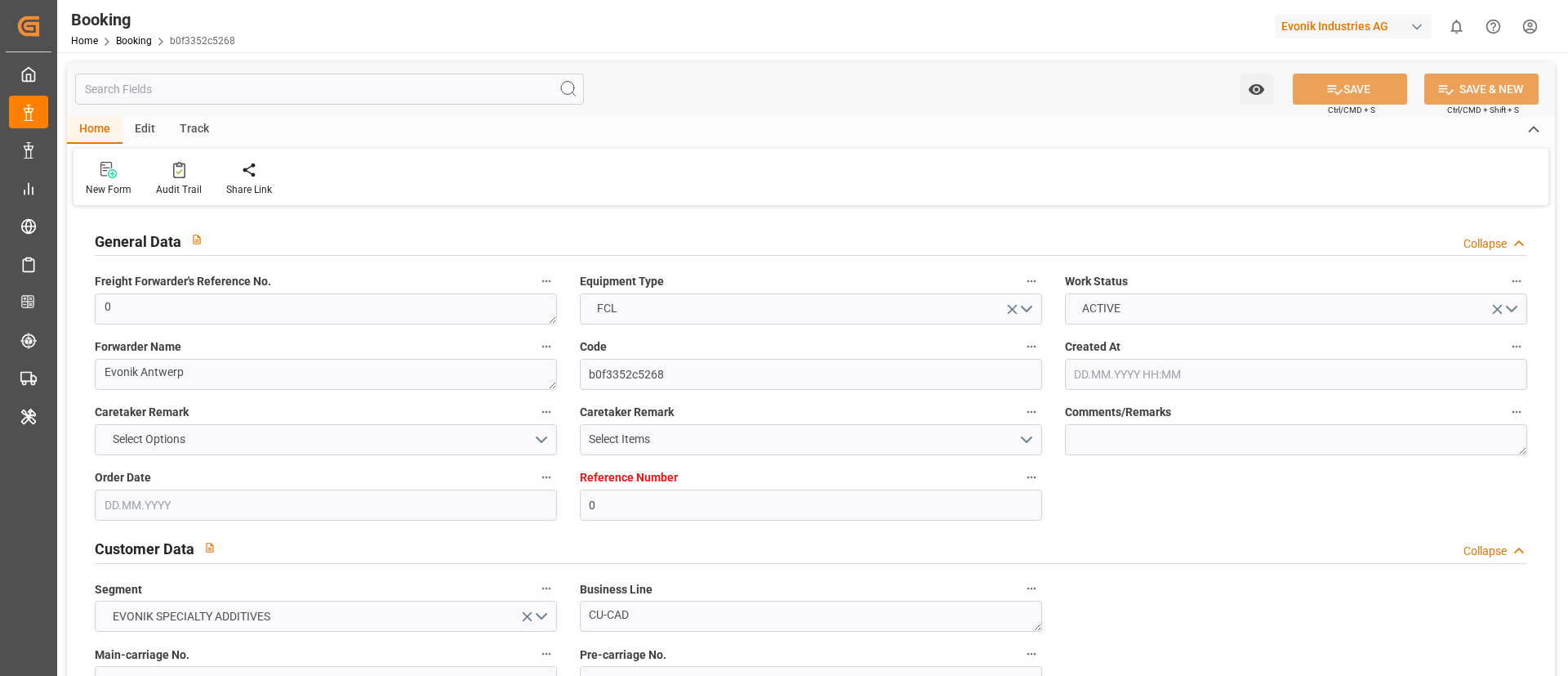
type input "[DATE] 14:21"
type input "[DATE]"
type input "[DATE] 10:16"
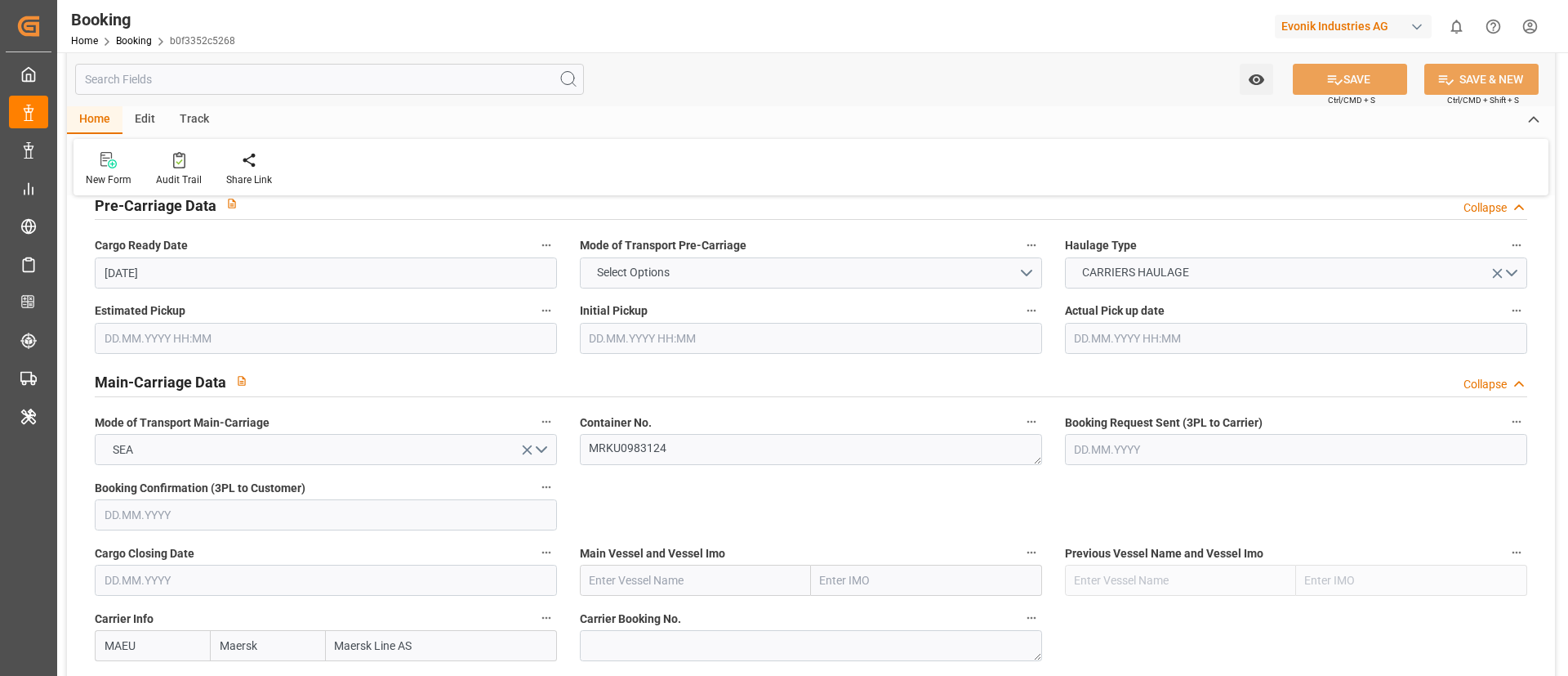
scroll to position [858, 0]
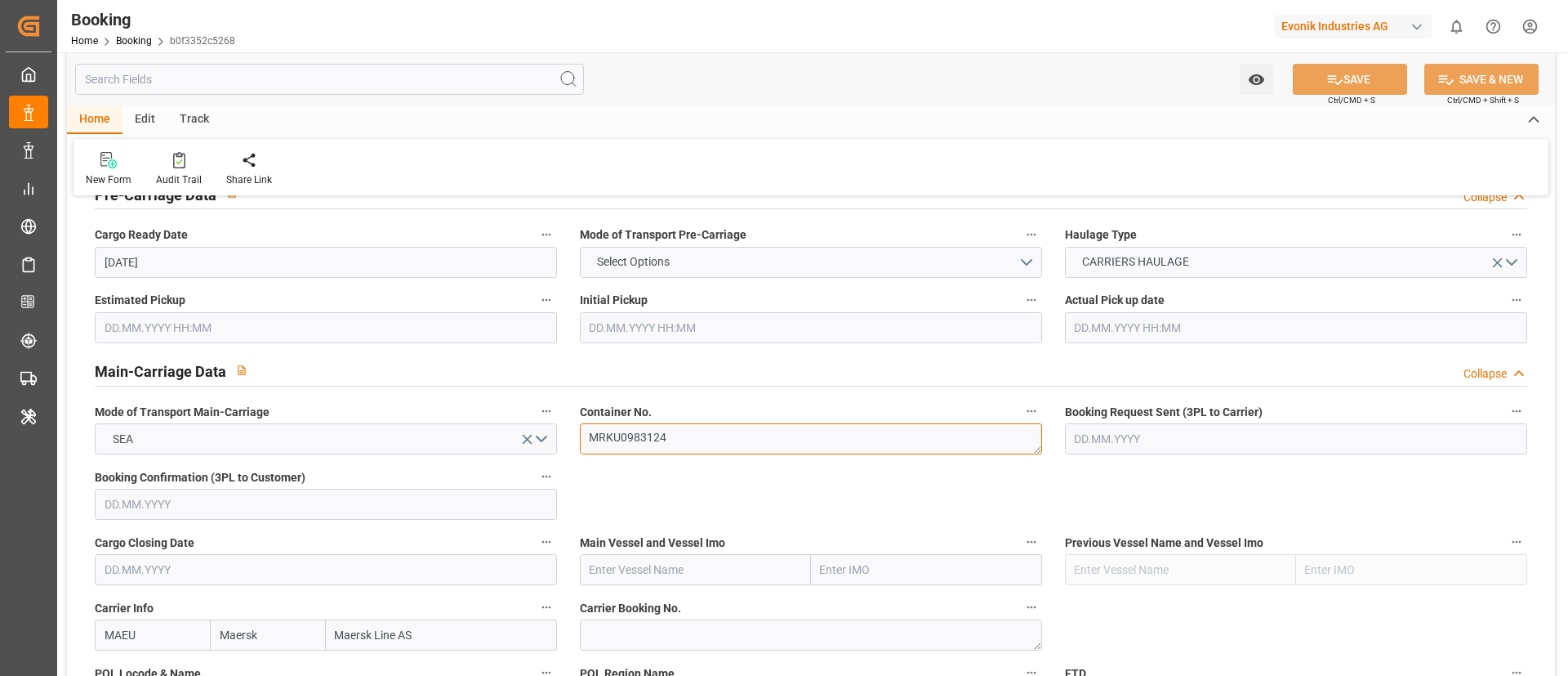
click at [686, 447] on textarea "MRKU0983124" at bounding box center [810, 439] width 462 height 31
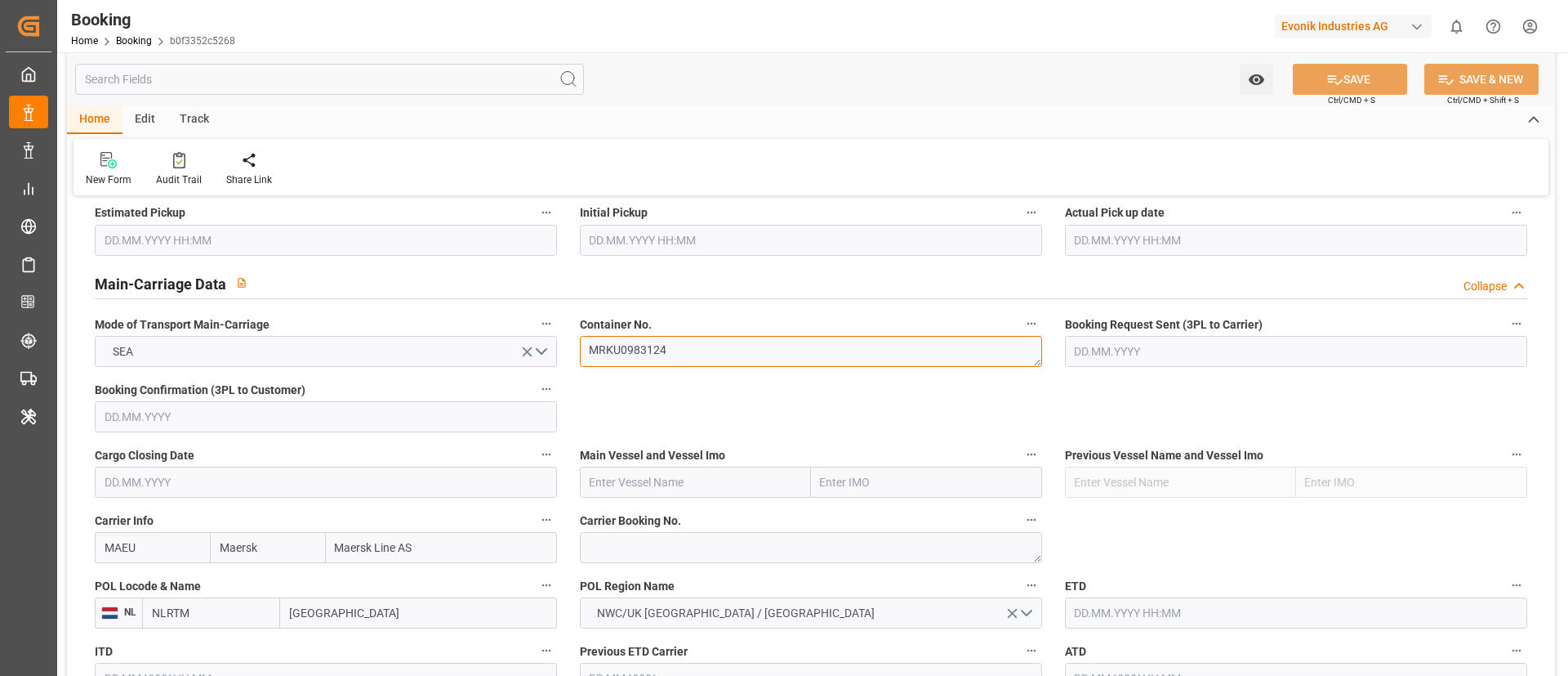
scroll to position [980, 0]
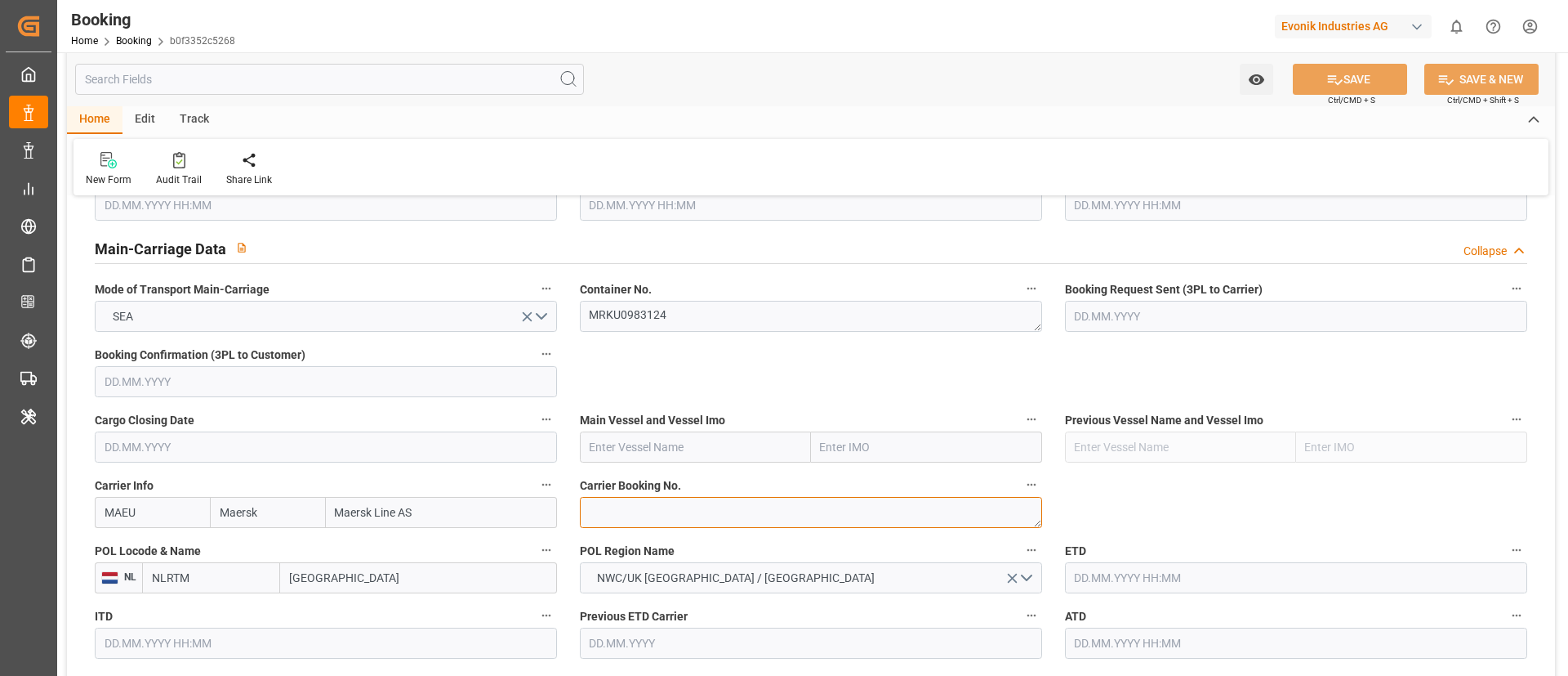
click at [603, 513] on textarea at bounding box center [810, 512] width 462 height 31
paste textarea "720911210"
click at [588, 504] on textarea "720911210" at bounding box center [810, 512] width 462 height 31
type textarea "720911210"
click at [154, 521] on input "MAEU" at bounding box center [152, 512] width 115 height 31
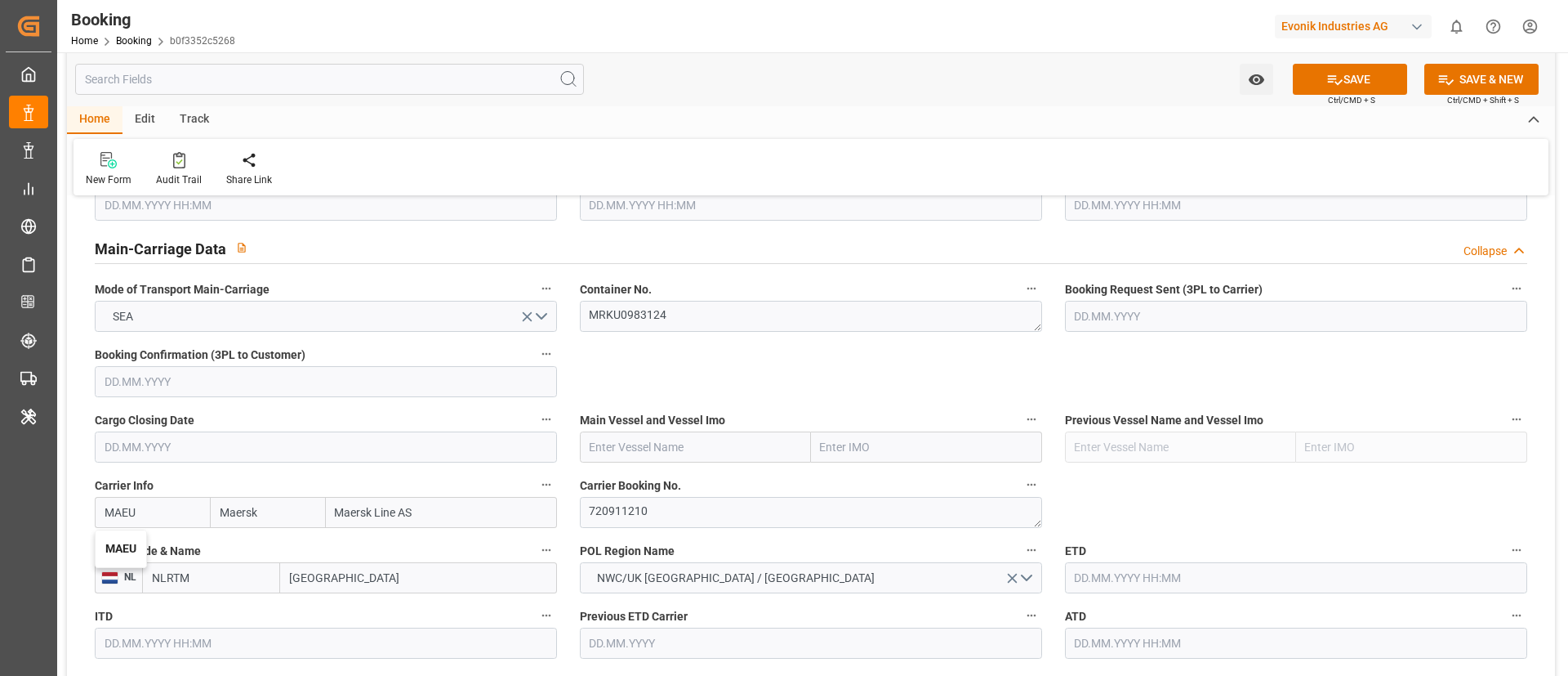
click at [133, 545] on b "MAEU" at bounding box center [120, 548] width 31 height 13
type input "MAEU"
click at [602, 450] on input "text" at bounding box center [696, 446] width 232 height 31
paste input "BSG BONAIRE"
type input "BSG BONAIRE"
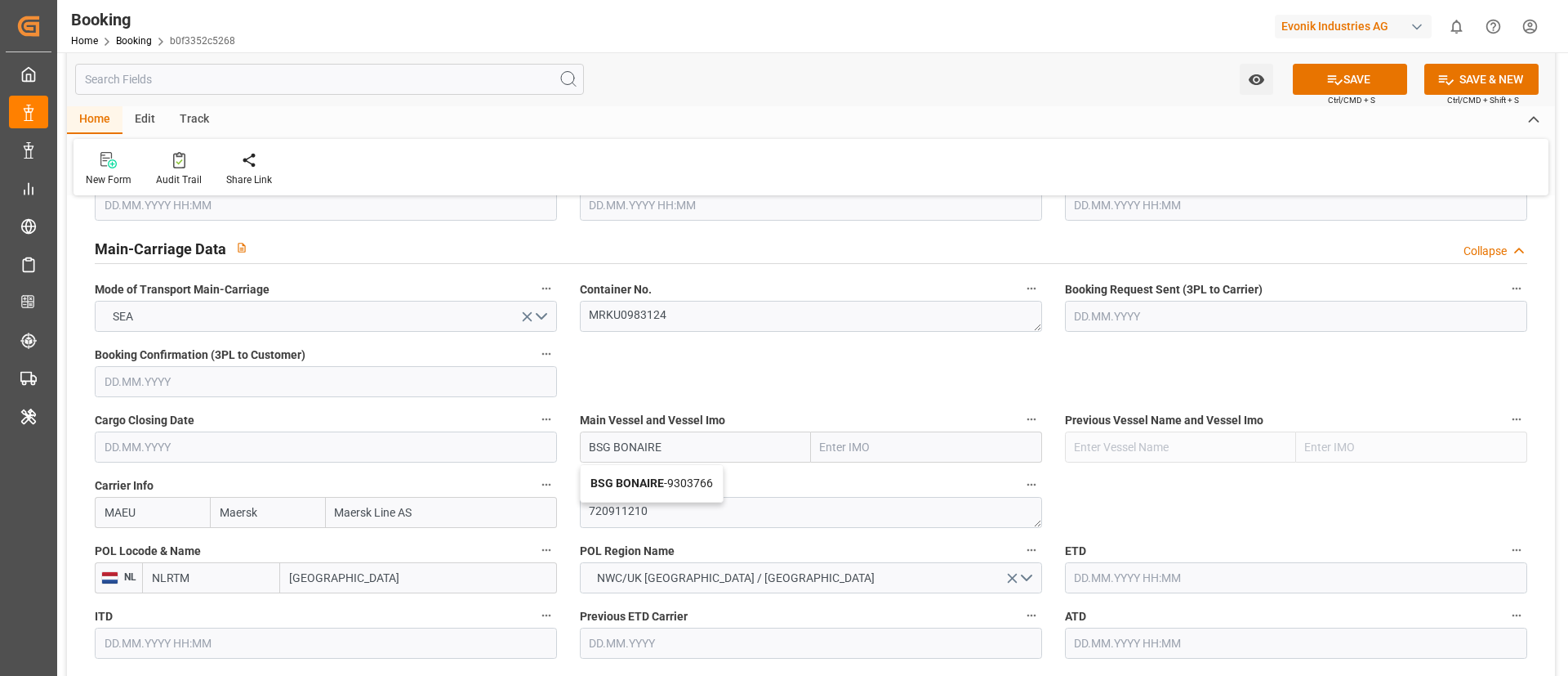
click at [710, 485] on span "BSG BONAIRE - 9303766" at bounding box center [651, 483] width 122 height 13
type input "9303766"
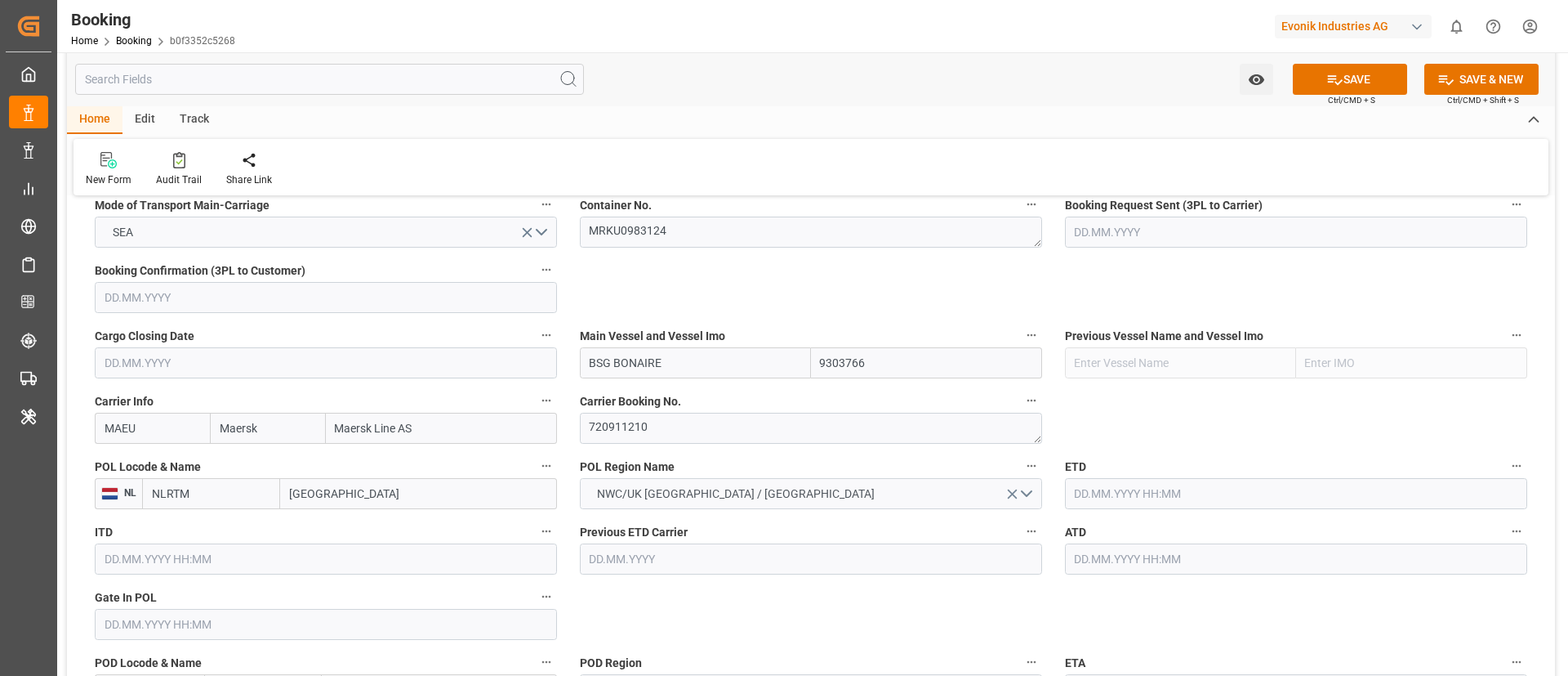
scroll to position [1103, 0]
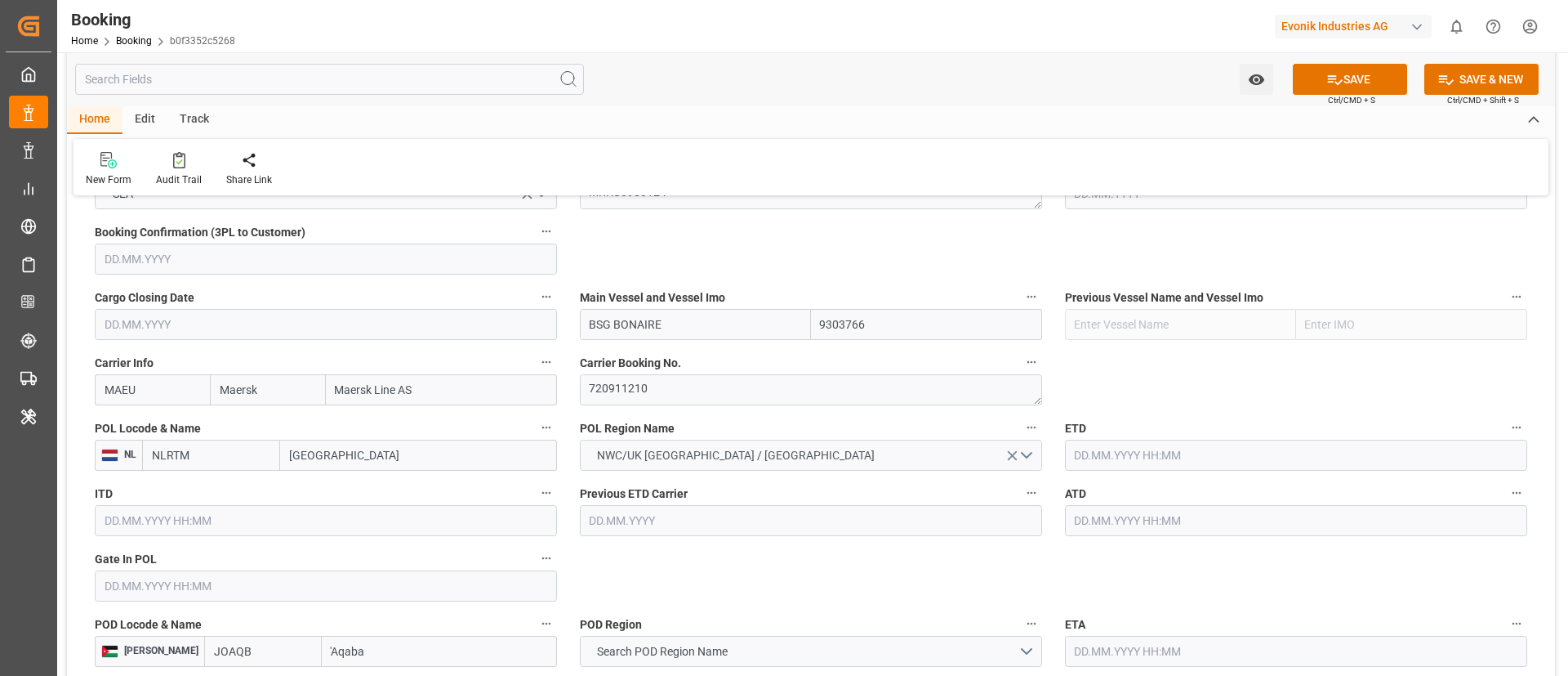
type input "BSG BONAIRE"
click at [331, 466] on input "[GEOGRAPHIC_DATA]" at bounding box center [419, 455] width 277 height 31
click at [331, 465] on input "[GEOGRAPHIC_DATA]" at bounding box center [419, 455] width 277 height 31
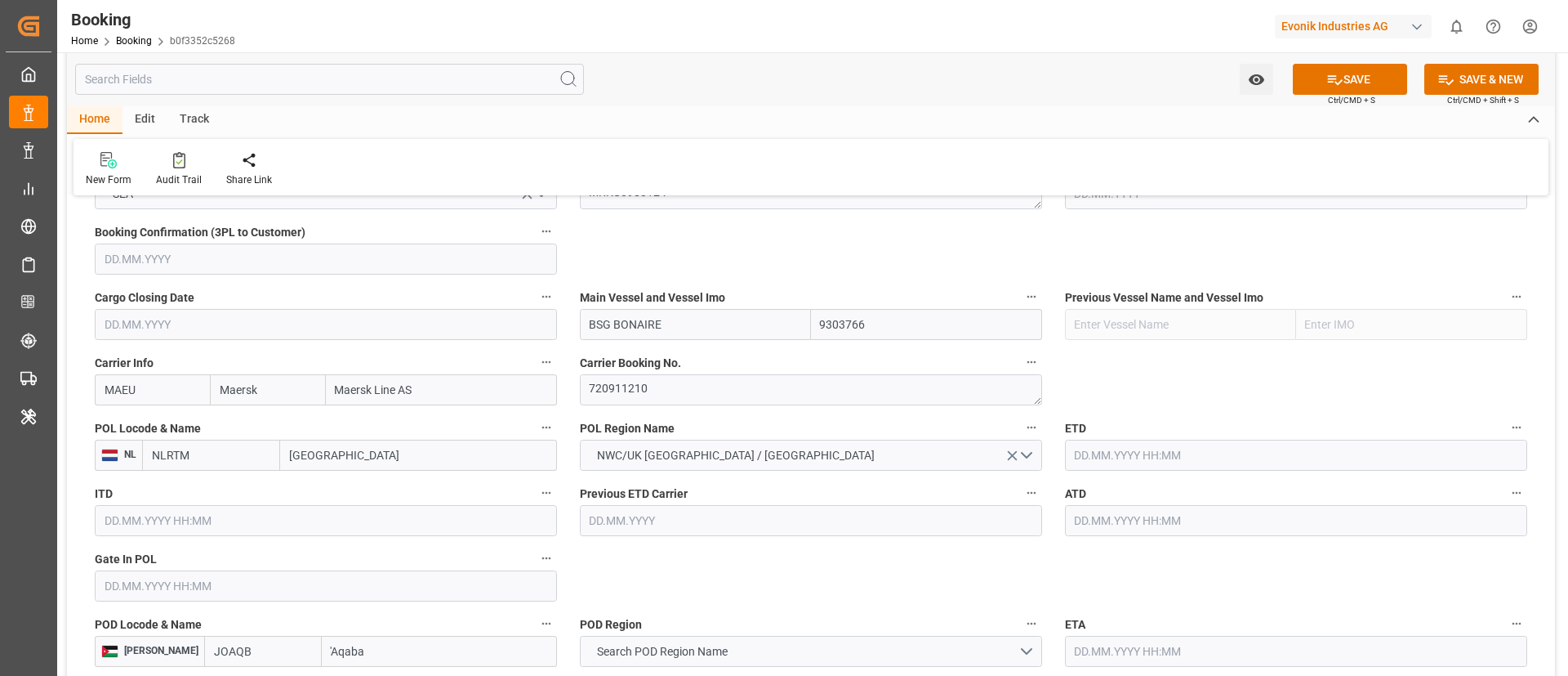
click at [331, 465] on input "[GEOGRAPHIC_DATA]" at bounding box center [419, 455] width 277 height 31
paste input "[GEOGRAPHIC_DATA]"
type input "[GEOGRAPHIC_DATA]"
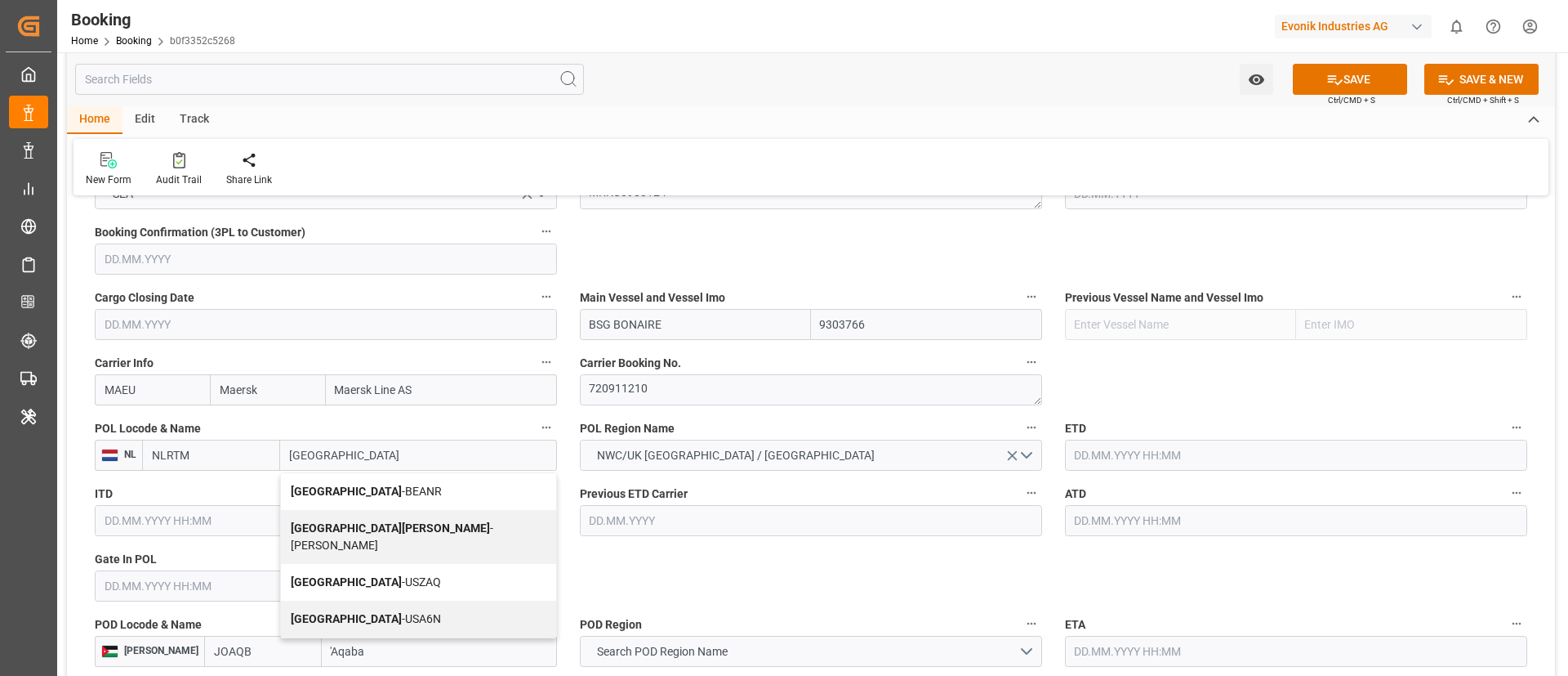
click at [371, 485] on span "Antwerp - BEANR" at bounding box center [366, 491] width 152 height 13
type input "BEANR"
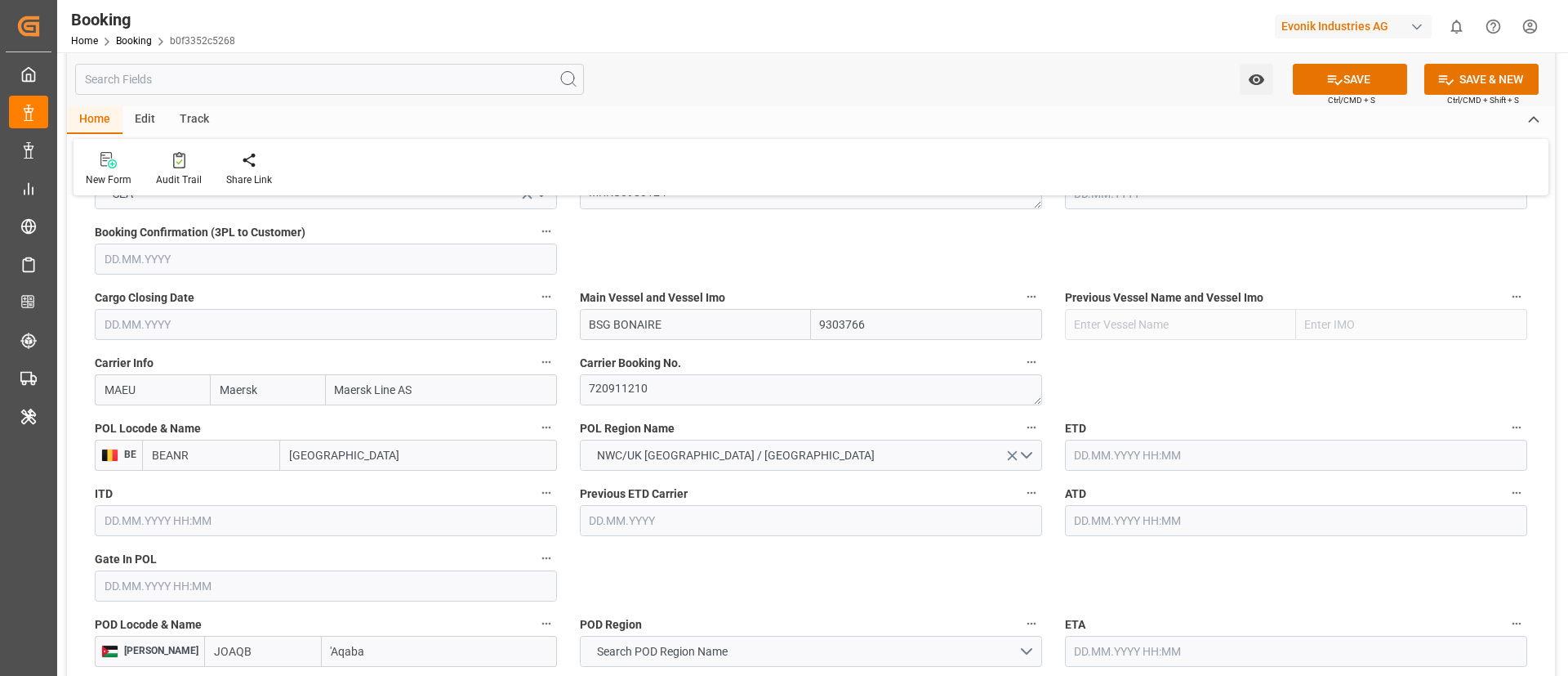
type input "[GEOGRAPHIC_DATA]"
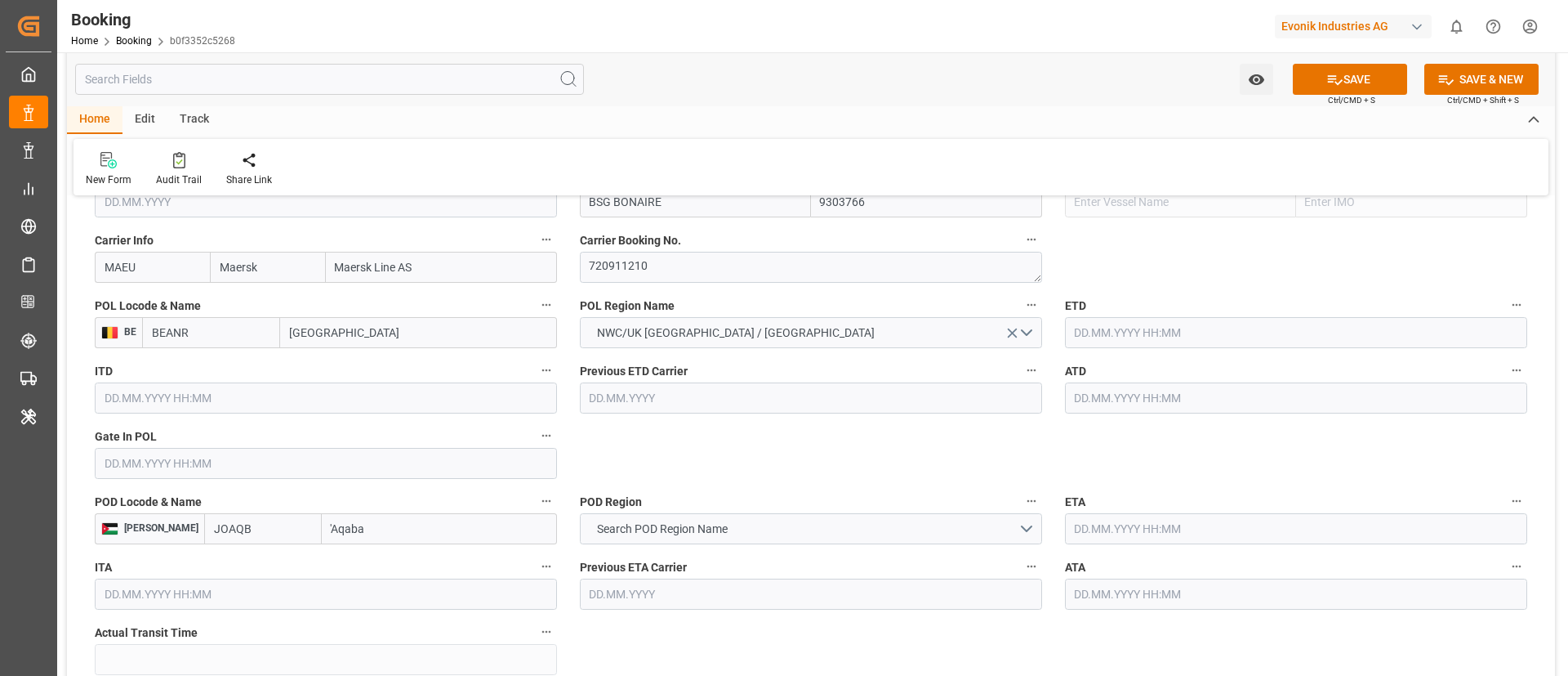
click at [194, 468] on input "text" at bounding box center [326, 463] width 462 height 31
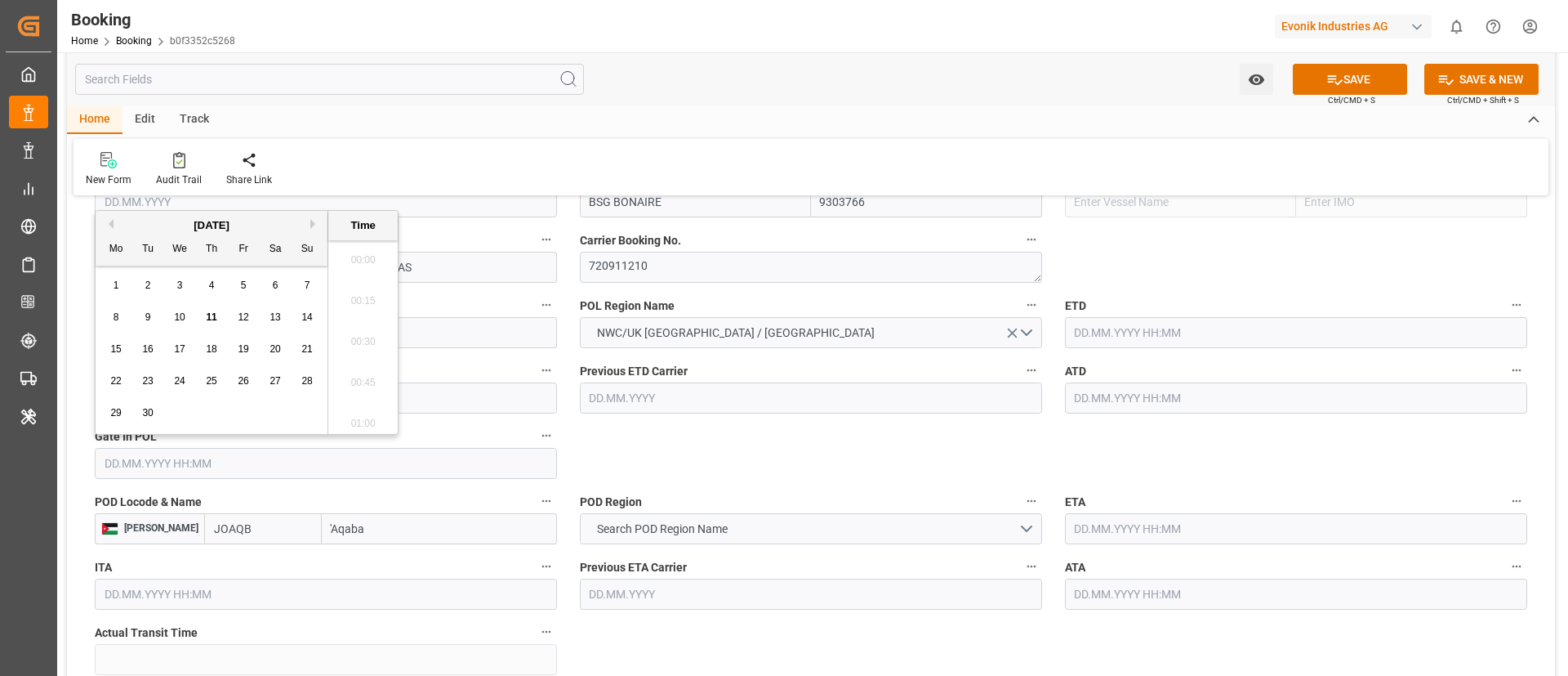
scroll to position [2416, 0]
click at [105, 230] on div "[DATE]" at bounding box center [212, 225] width 232 height 16
click at [106, 226] on button "Previous Month" at bounding box center [108, 224] width 9 height 9
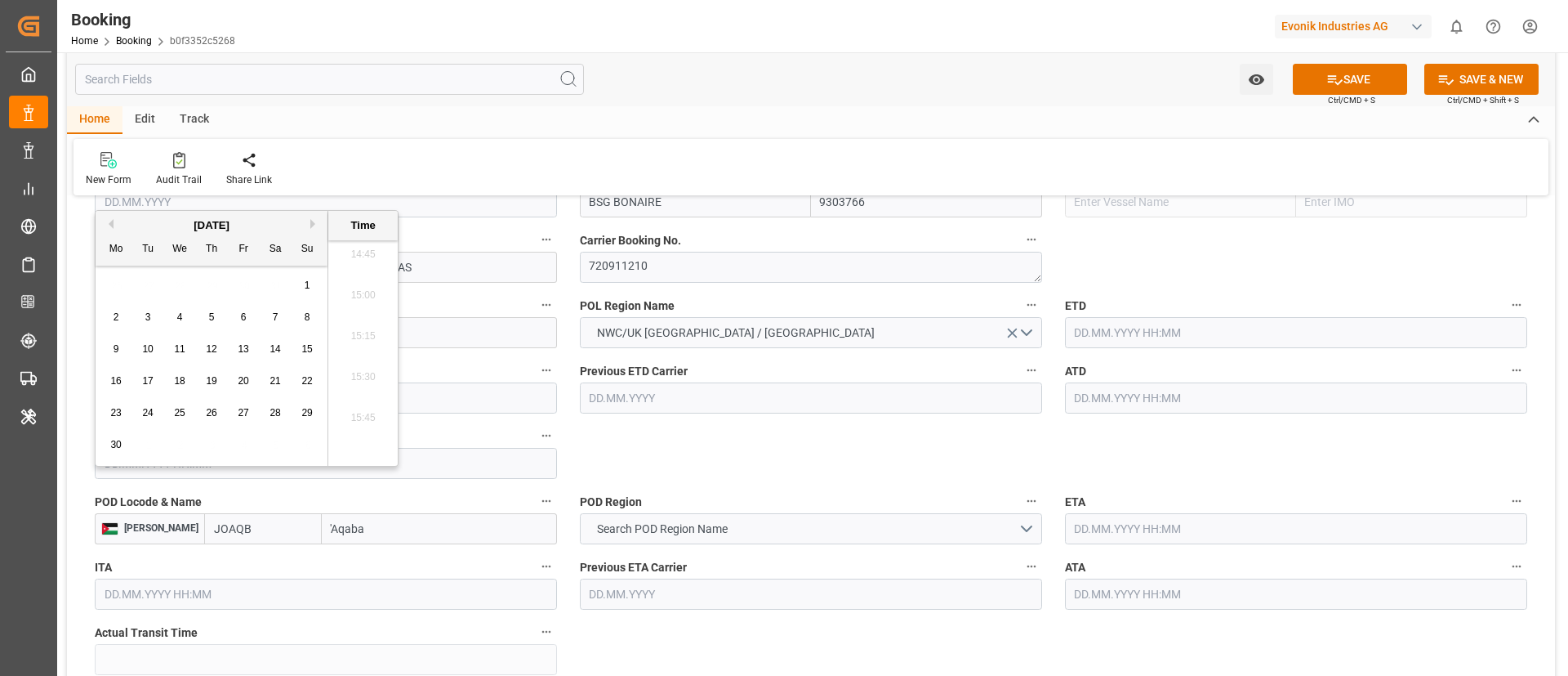
click at [117, 448] on span "30" at bounding box center [115, 444] width 10 height 11
type input "30.06.2025 00:00"
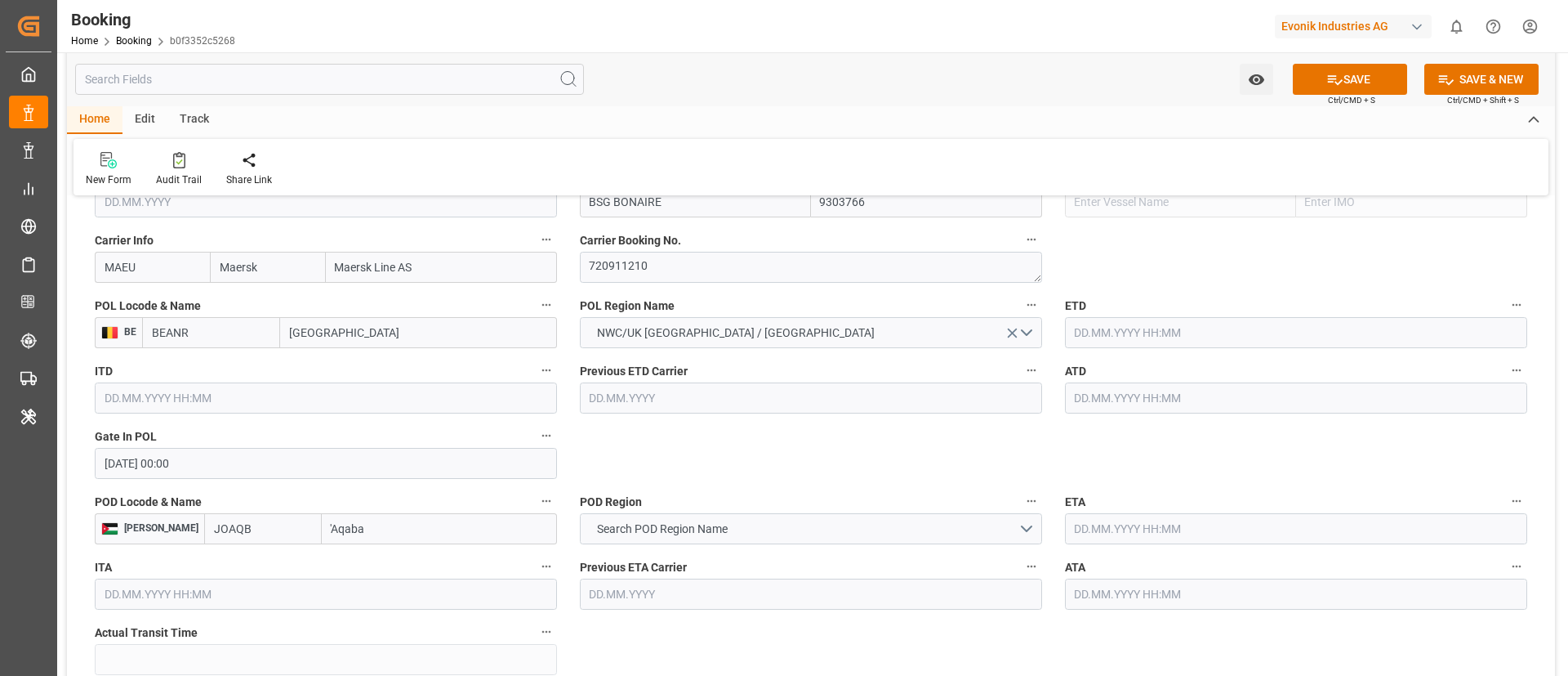
click at [212, 467] on input "30.06.2025 00:00" at bounding box center [326, 463] width 462 height 31
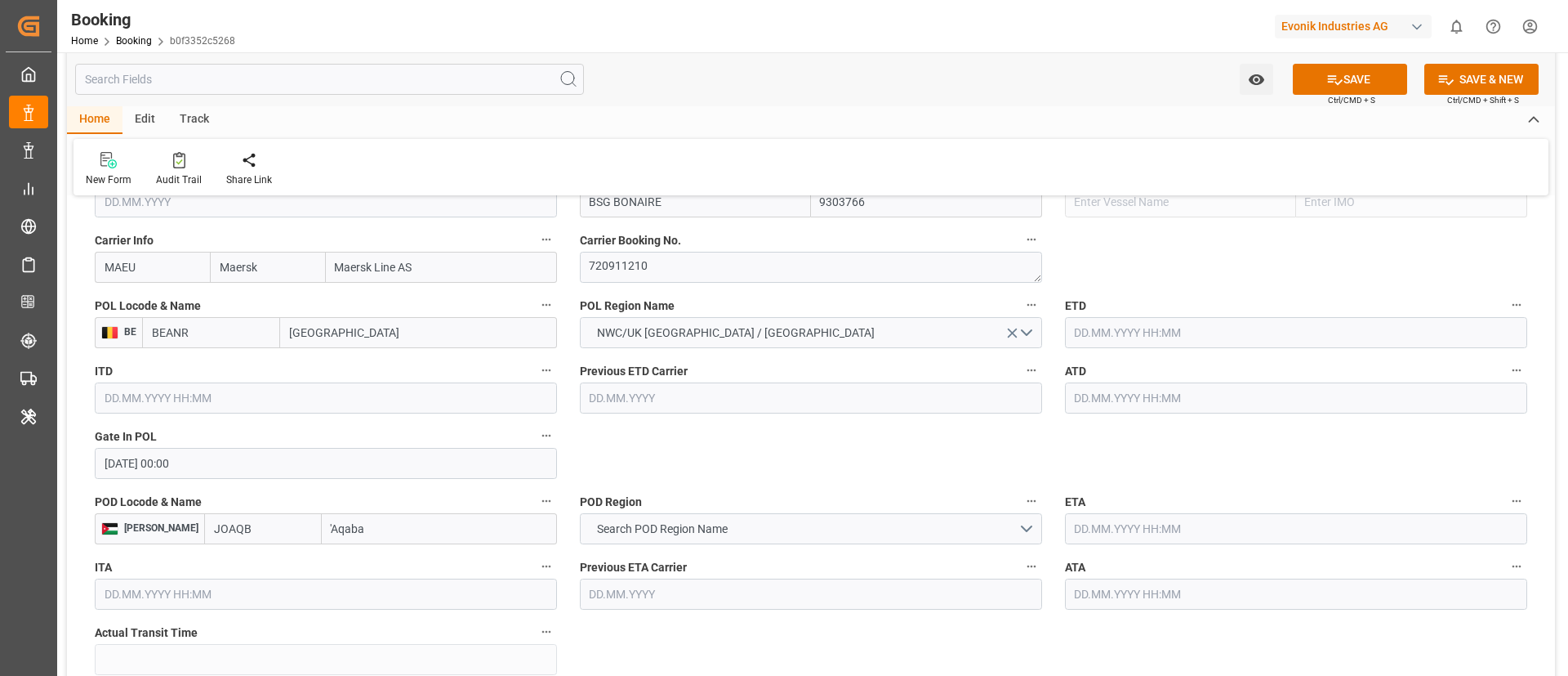
click at [1122, 337] on input "text" at bounding box center [1296, 332] width 462 height 31
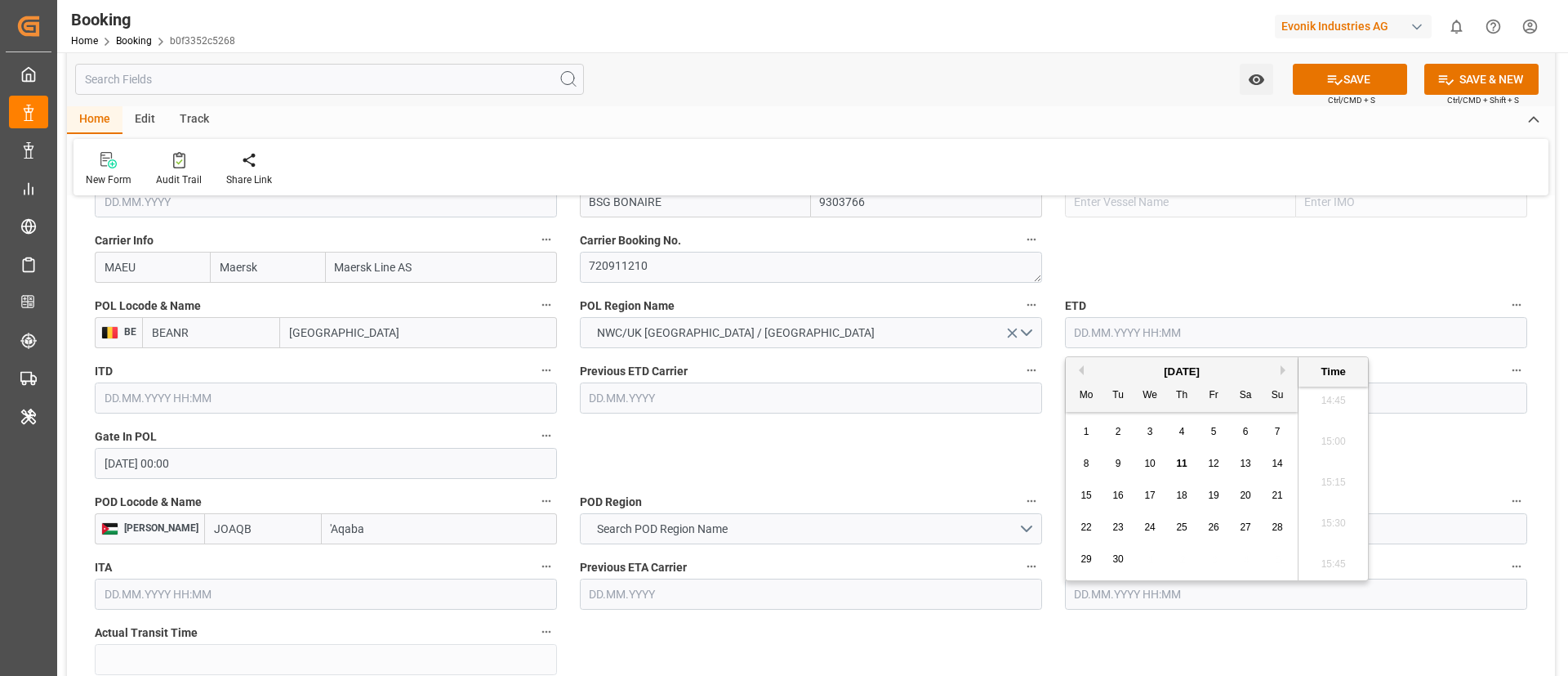
click at [1076, 368] on button "Previous Month" at bounding box center [1079, 370] width 9 height 9
click at [1246, 433] on span "5" at bounding box center [1246, 431] width 6 height 11
type input "05.07.2025 00:00"
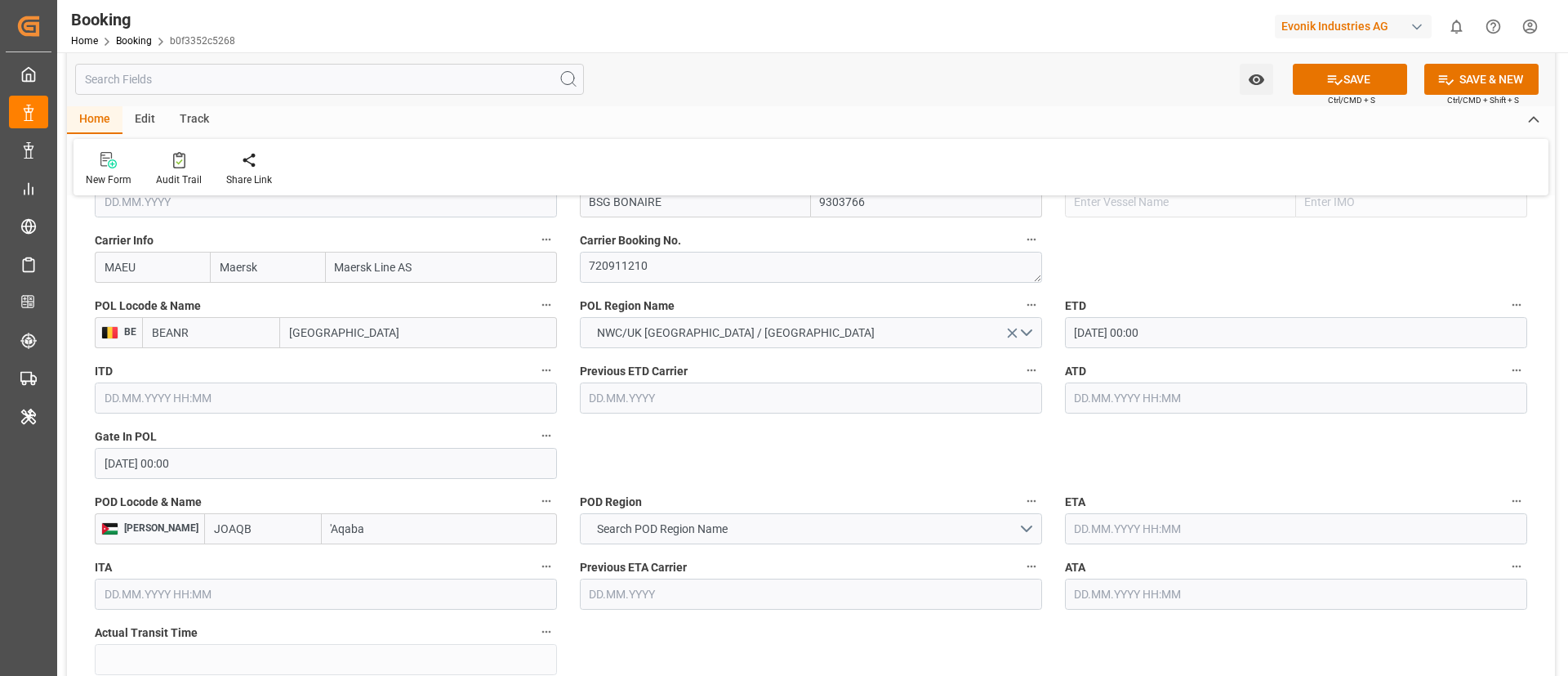
click at [1175, 337] on input "05.07.2025 00:00" at bounding box center [1296, 332] width 462 height 31
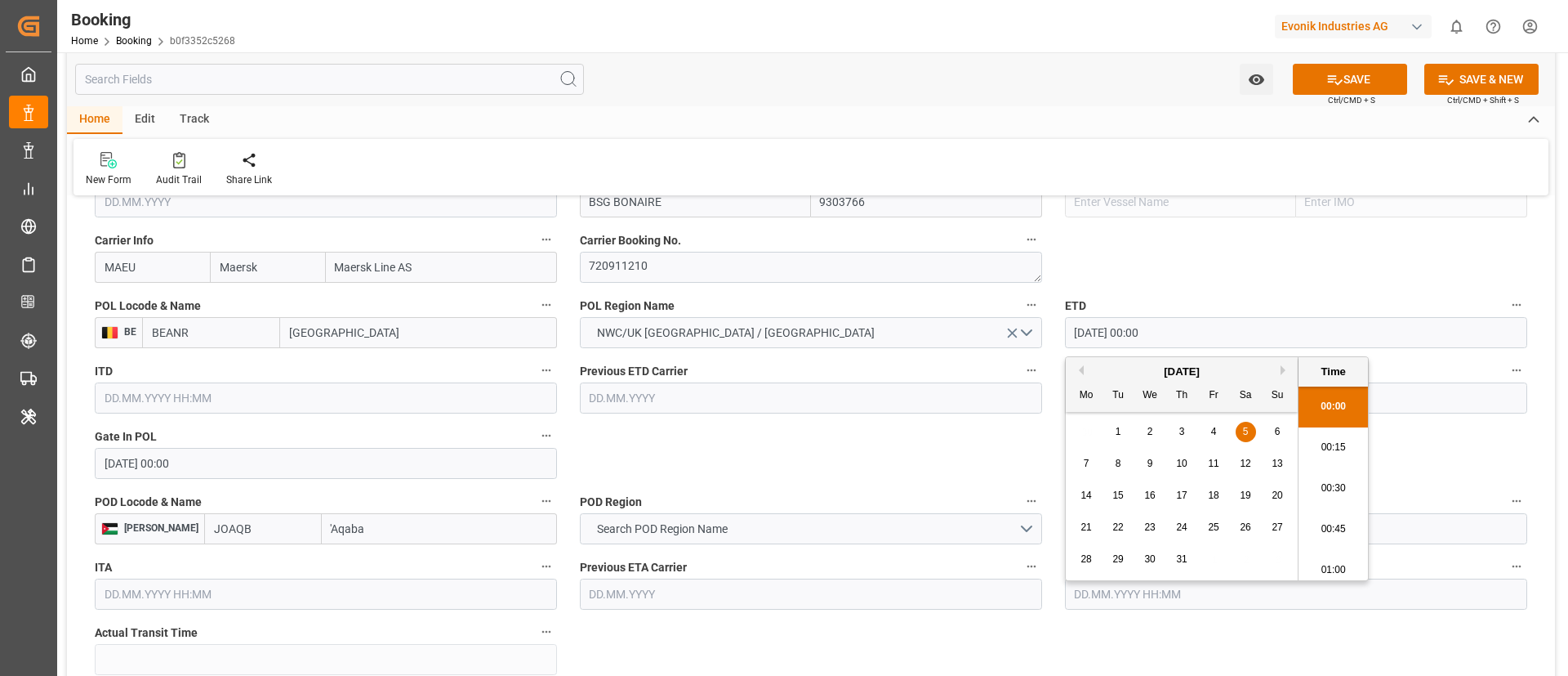
click at [1175, 337] on input "05.07.2025 00:00" at bounding box center [1296, 332] width 462 height 31
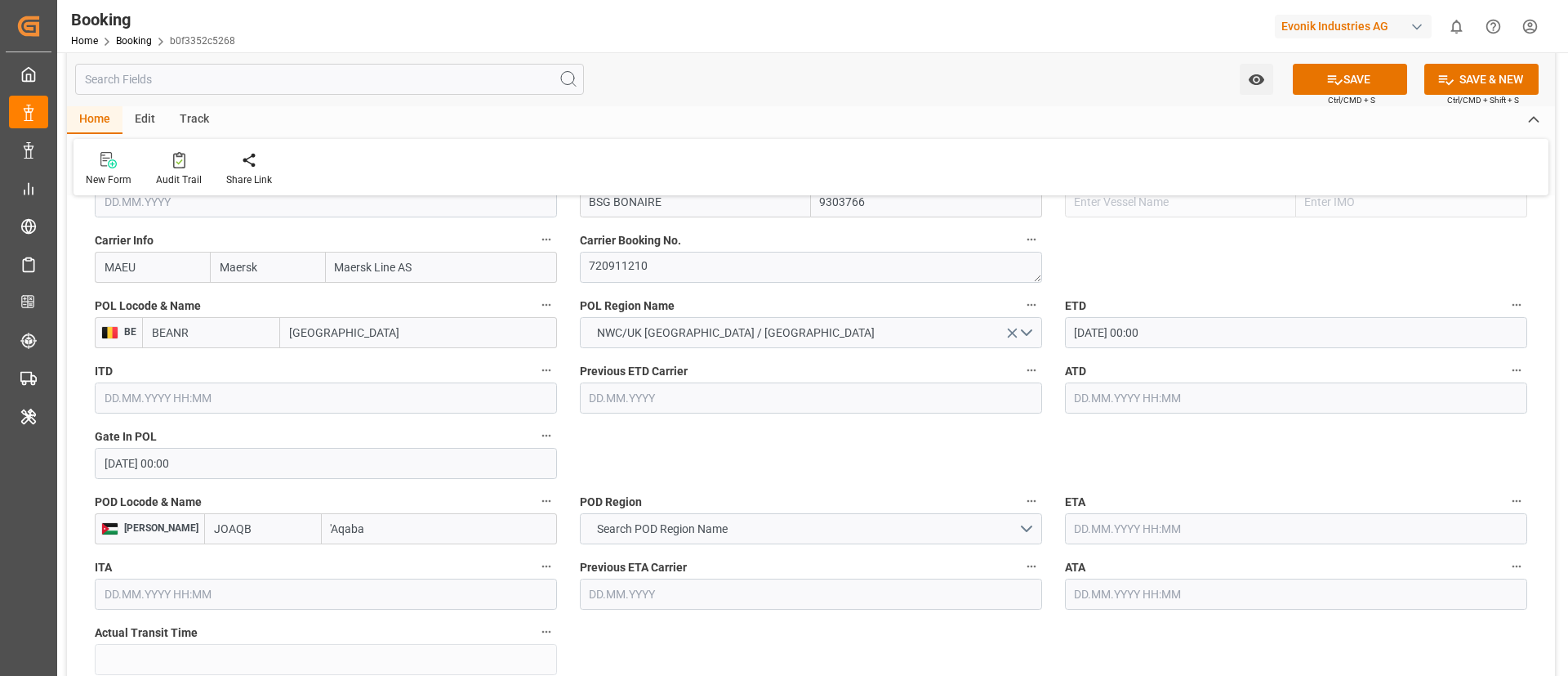
click at [1098, 406] on input "text" at bounding box center [1296, 397] width 462 height 31
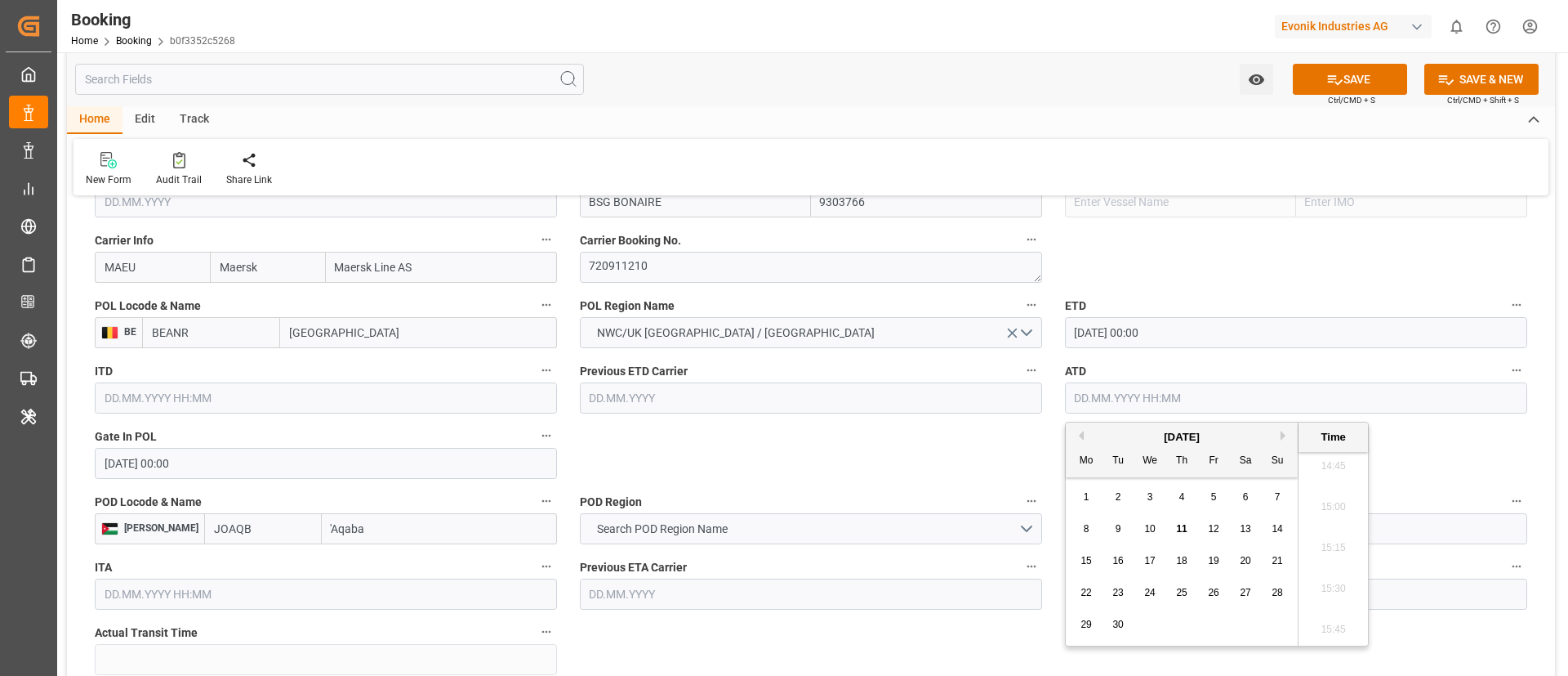
paste input "05.07.2025 00:00"
type input "05.07.2025 00:00"
click at [1245, 501] on span "5" at bounding box center [1246, 497] width 6 height 11
click at [904, 498] on label "POD Region" at bounding box center [810, 502] width 462 height 23
click at [1021, 498] on button "POD Region" at bounding box center [1032, 501] width 22 height 22
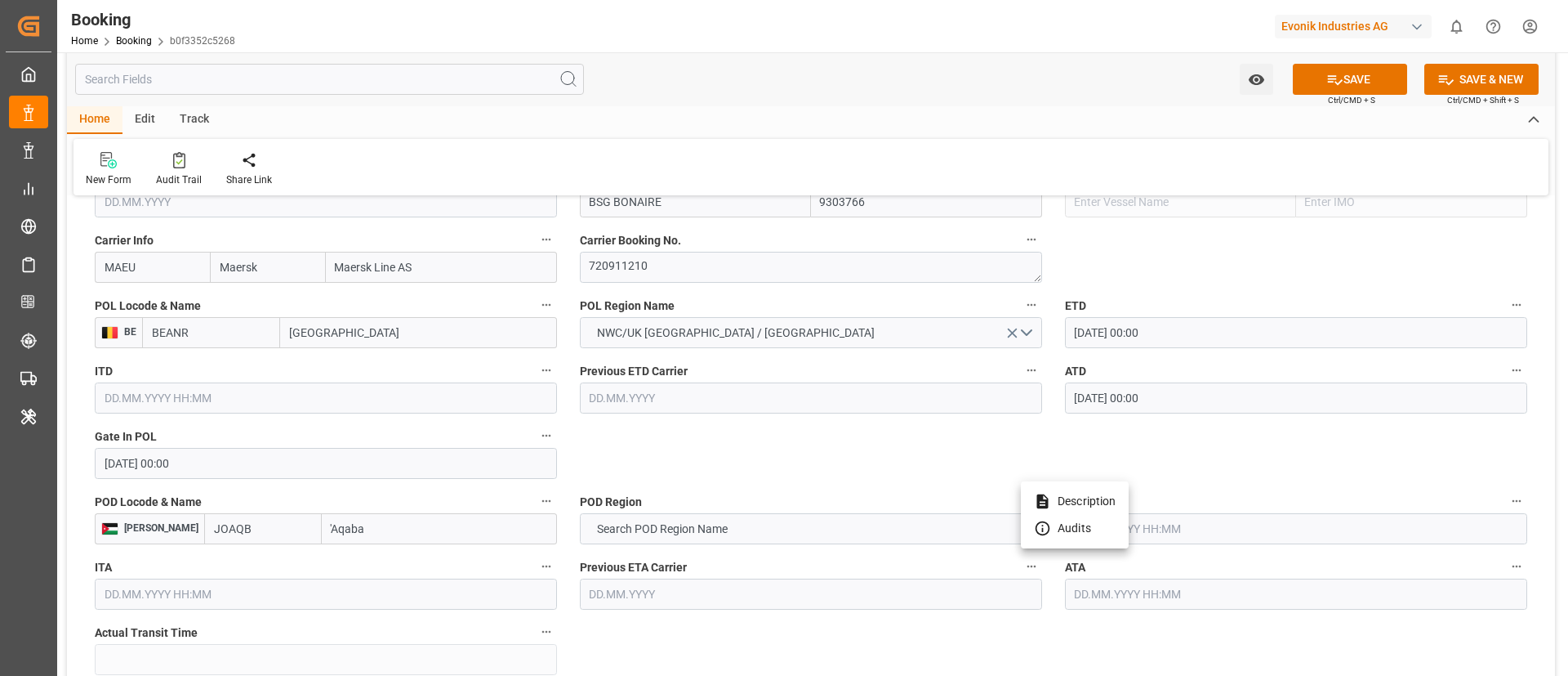
click at [319, 528] on div at bounding box center [784, 338] width 1568 height 676
click at [319, 528] on body "Created by potrace 1.15, written by Peter Selinger 2001-2017 Created by potrace…" at bounding box center [784, 338] width 1568 height 676
click at [322, 528] on input "'Aqaba" at bounding box center [440, 528] width 235 height 31
paste input "AQABA"
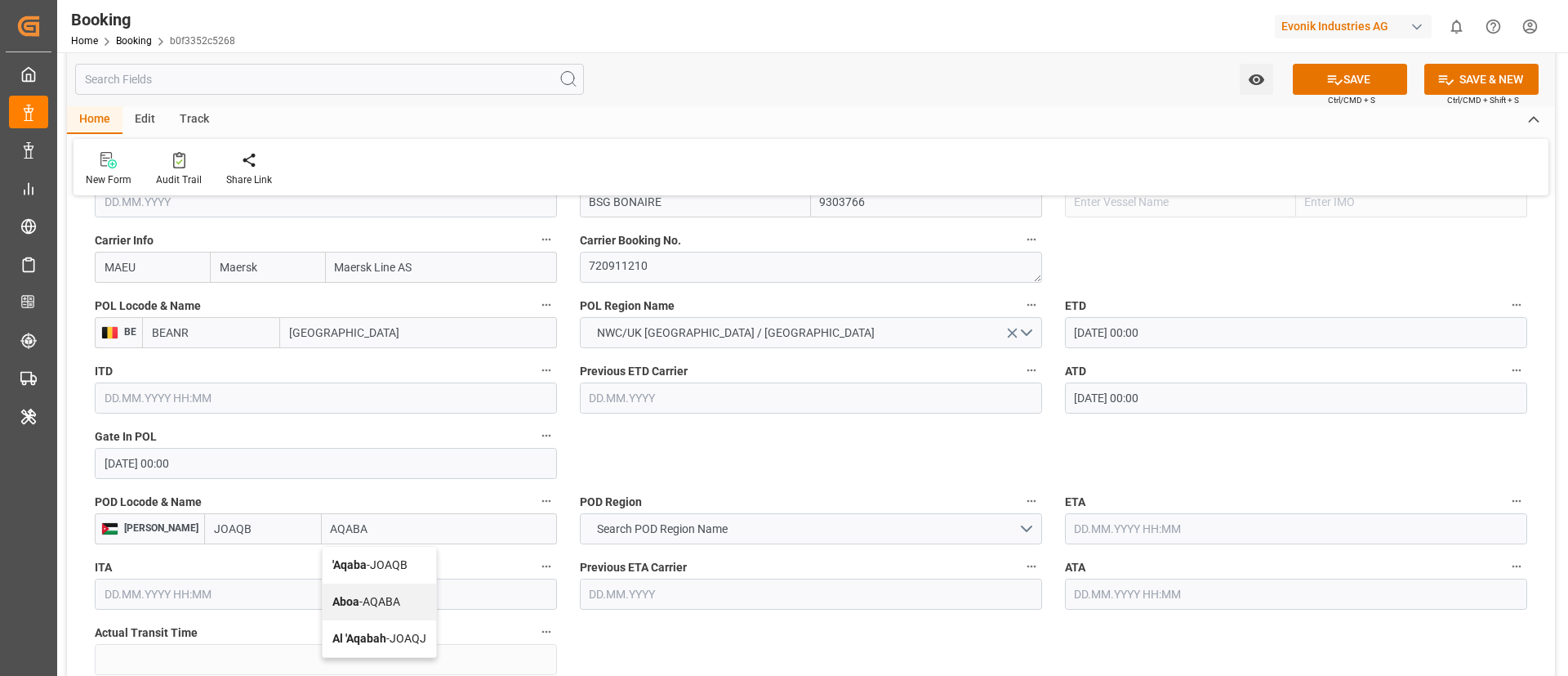
click at [368, 565] on span "'Aqaba - JOAQB" at bounding box center [370, 565] width 75 height 13
type input "'Aqaba"
click at [204, 536] on input "JOAQB" at bounding box center [263, 528] width 118 height 31
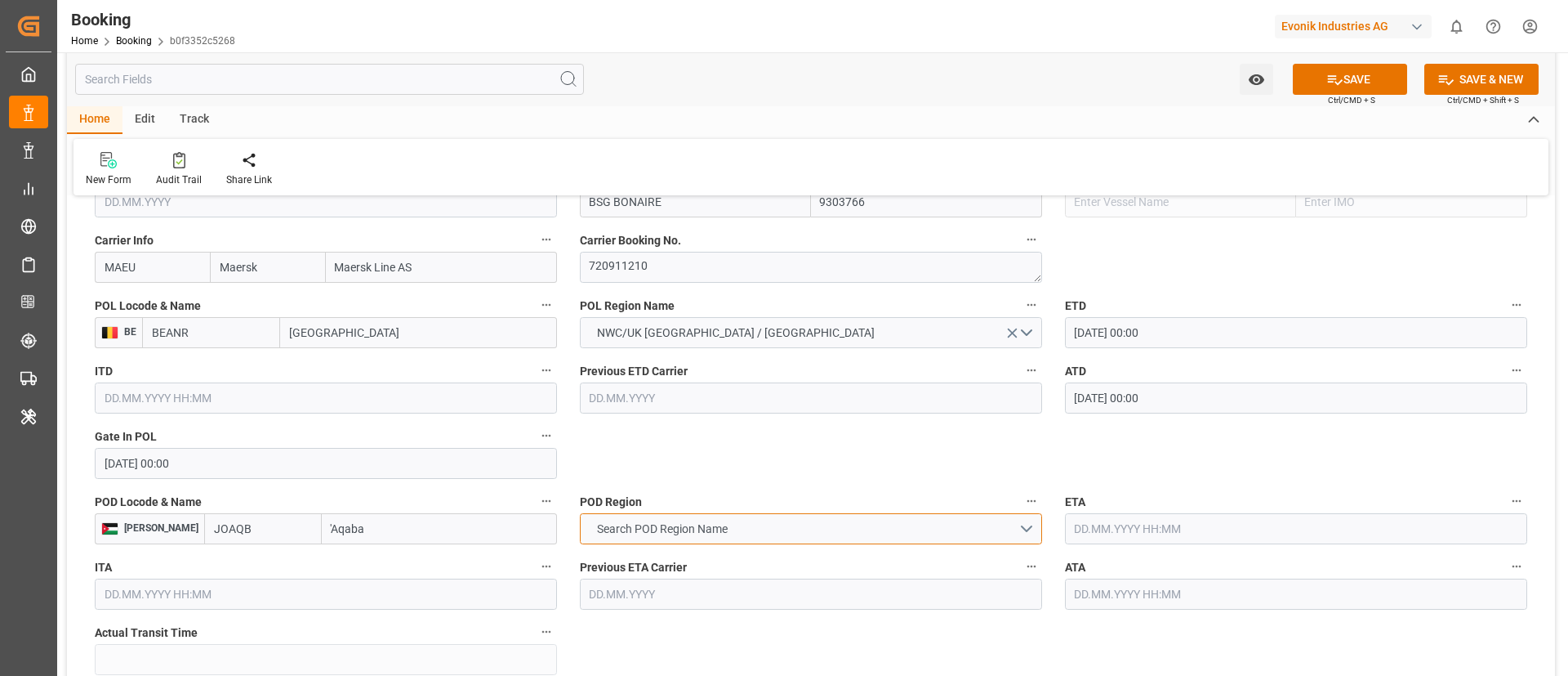
click at [704, 517] on button "Search POD Region Name" at bounding box center [810, 528] width 462 height 31
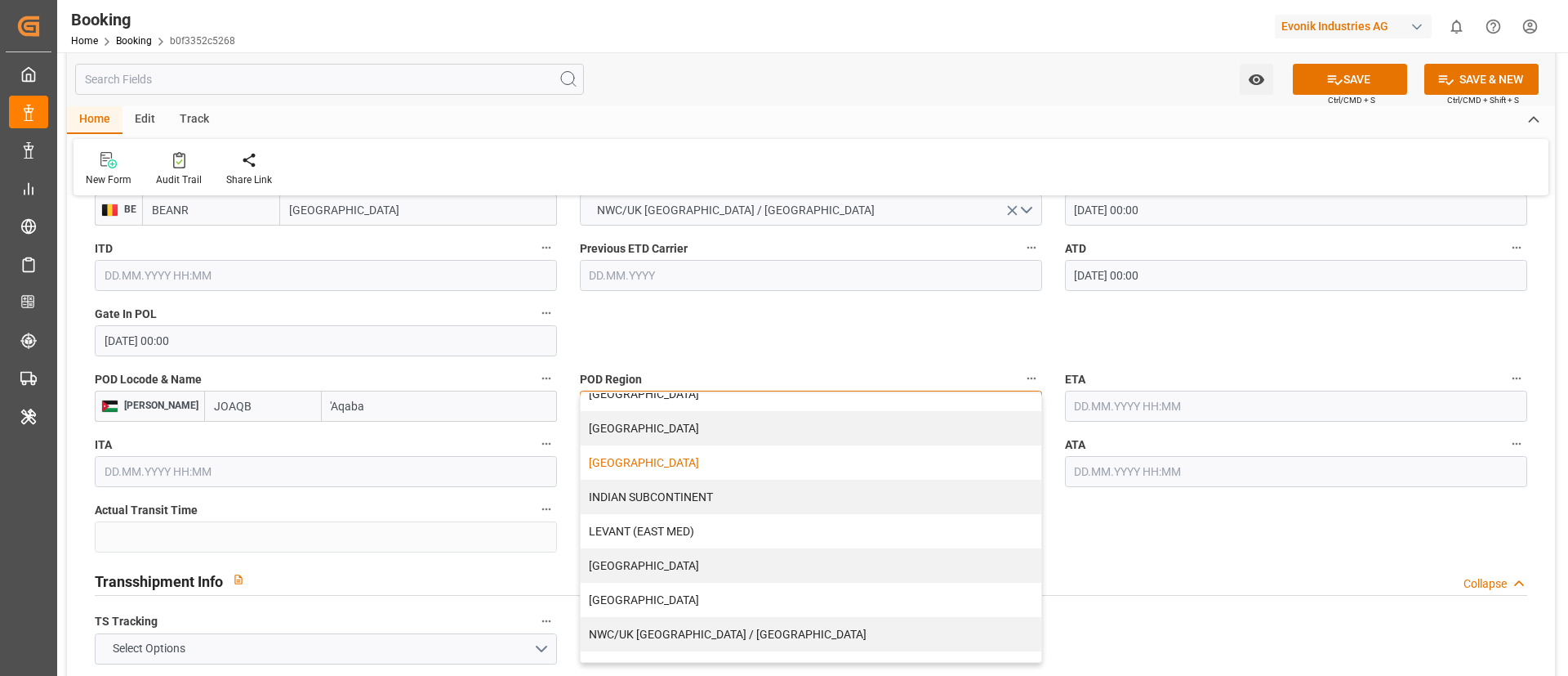
scroll to position [245, 0]
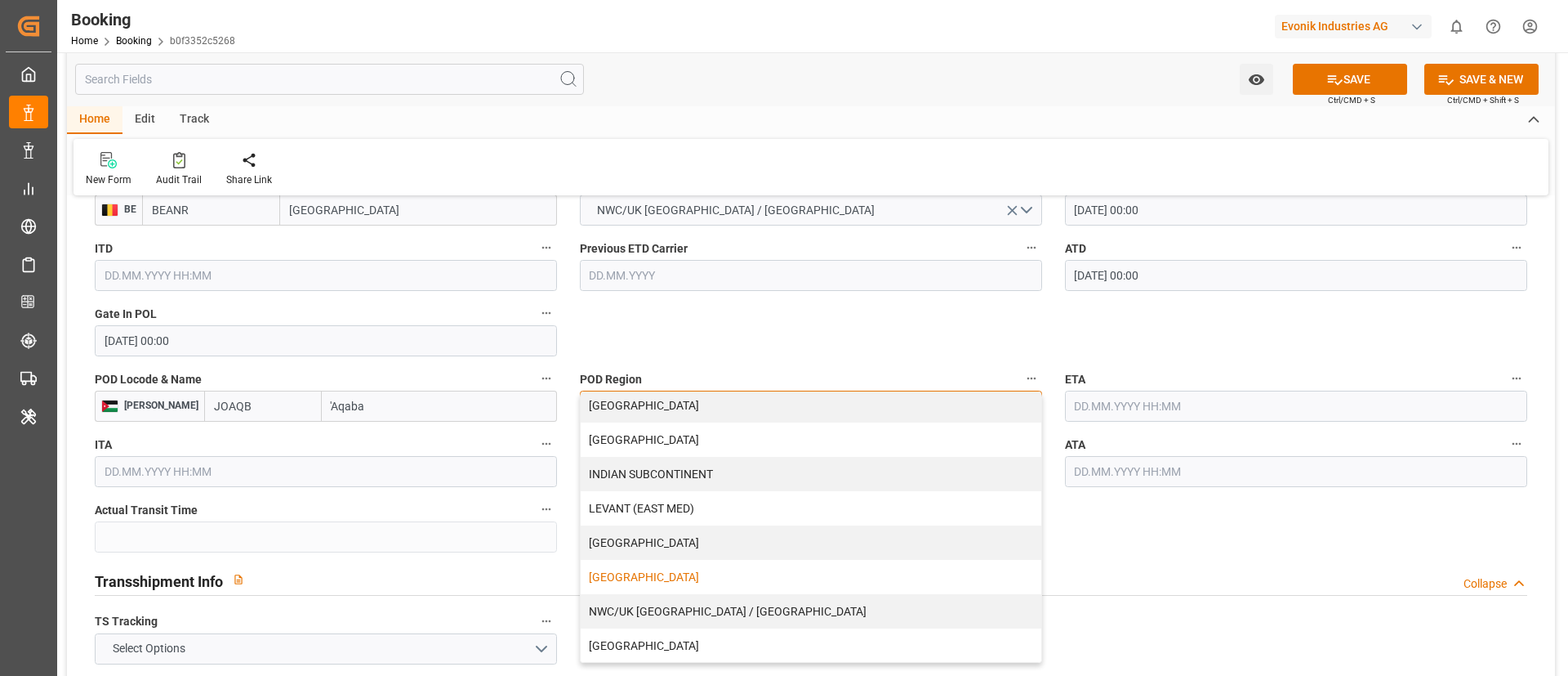
click at [751, 579] on div "[GEOGRAPHIC_DATA]" at bounding box center [810, 576] width 460 height 34
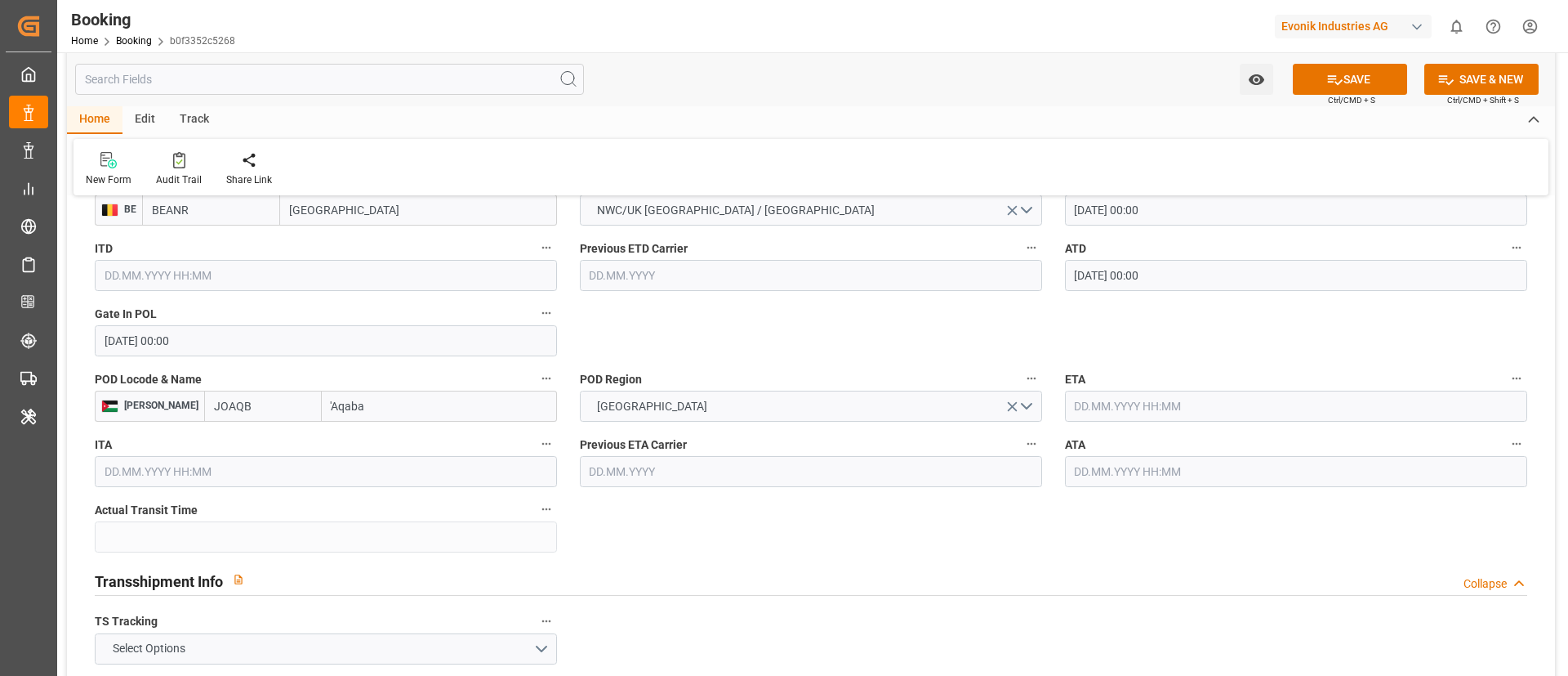
click at [745, 571] on div "Transshipment Info Collapse" at bounding box center [811, 579] width 1432 height 31
click at [1139, 410] on input "text" at bounding box center [1296, 406] width 462 height 31
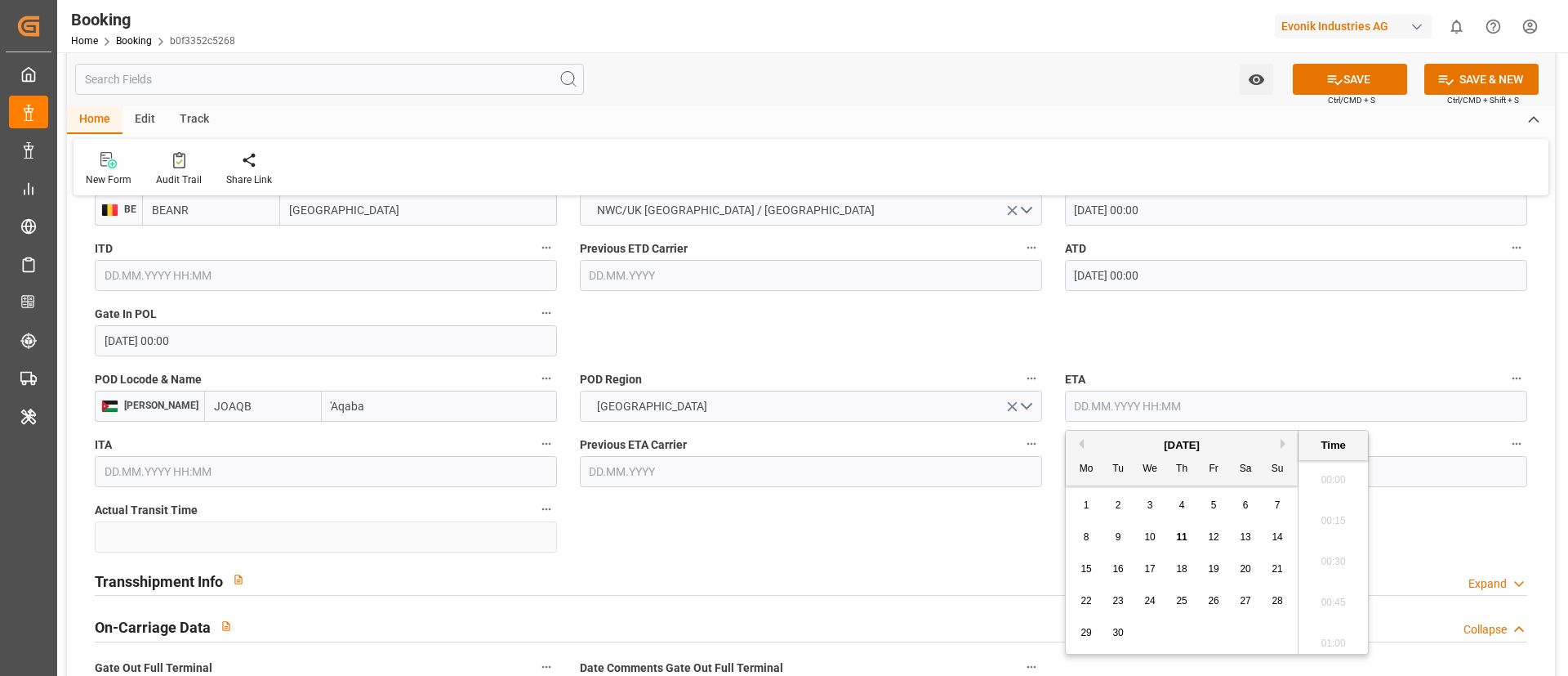
scroll to position [2416, 0]
click at [1079, 443] on button "Previous Month" at bounding box center [1079, 443] width 9 height 9
click at [1124, 629] on div "29" at bounding box center [1119, 633] width 21 height 20
type input "29.07.2025 00:00"
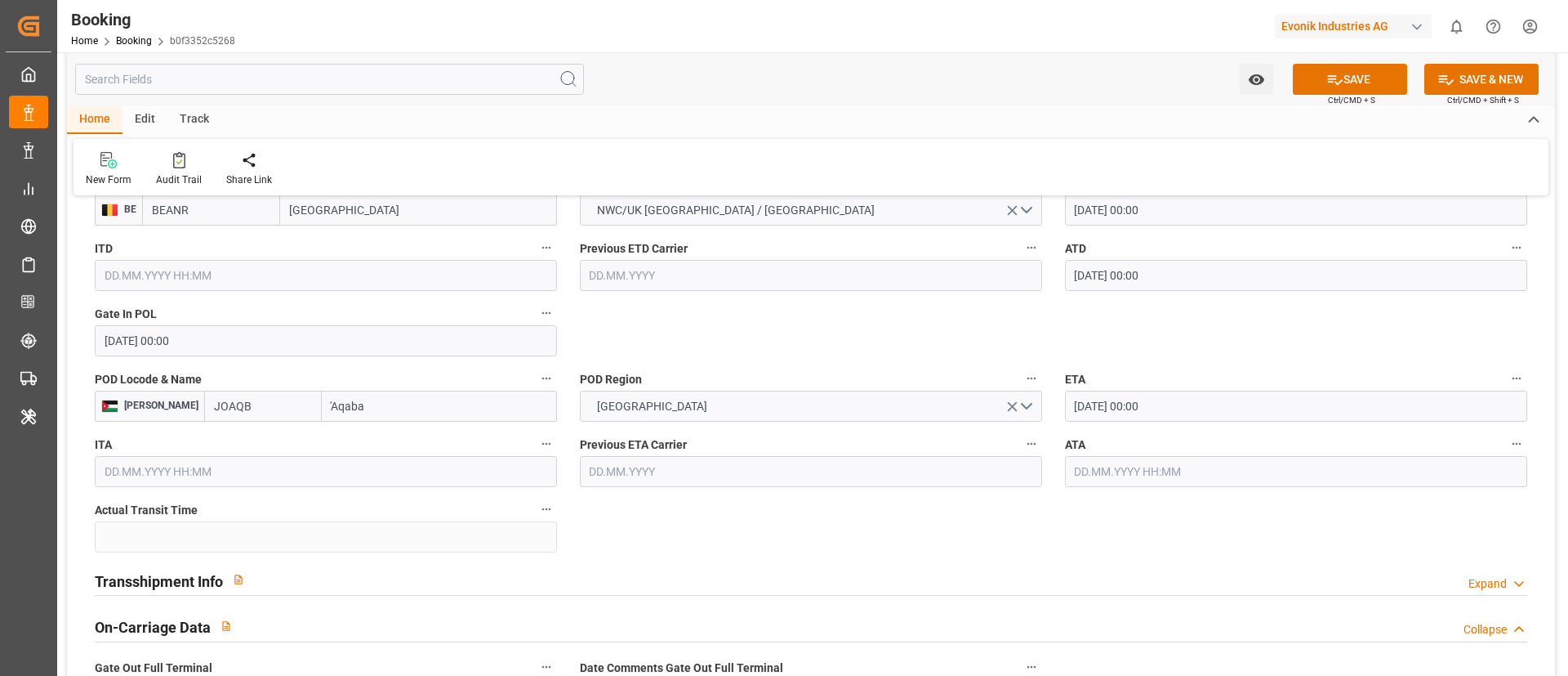
click at [1202, 403] on input "29.07.2025 00:00" at bounding box center [1296, 406] width 462 height 31
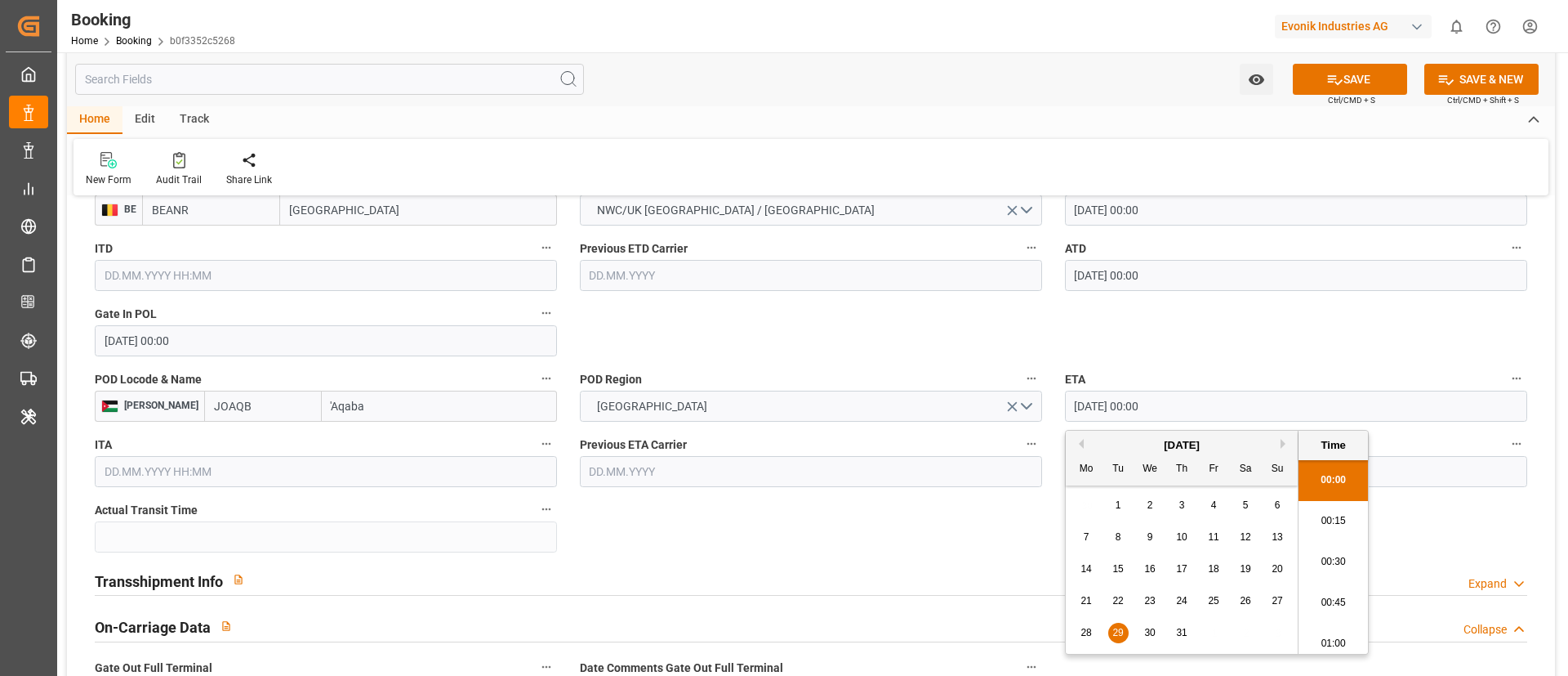
click at [1202, 403] on input "29.07.2025 00:00" at bounding box center [1296, 406] width 462 height 31
click at [832, 571] on div "Transshipment Info Expand" at bounding box center [811, 579] width 1432 height 31
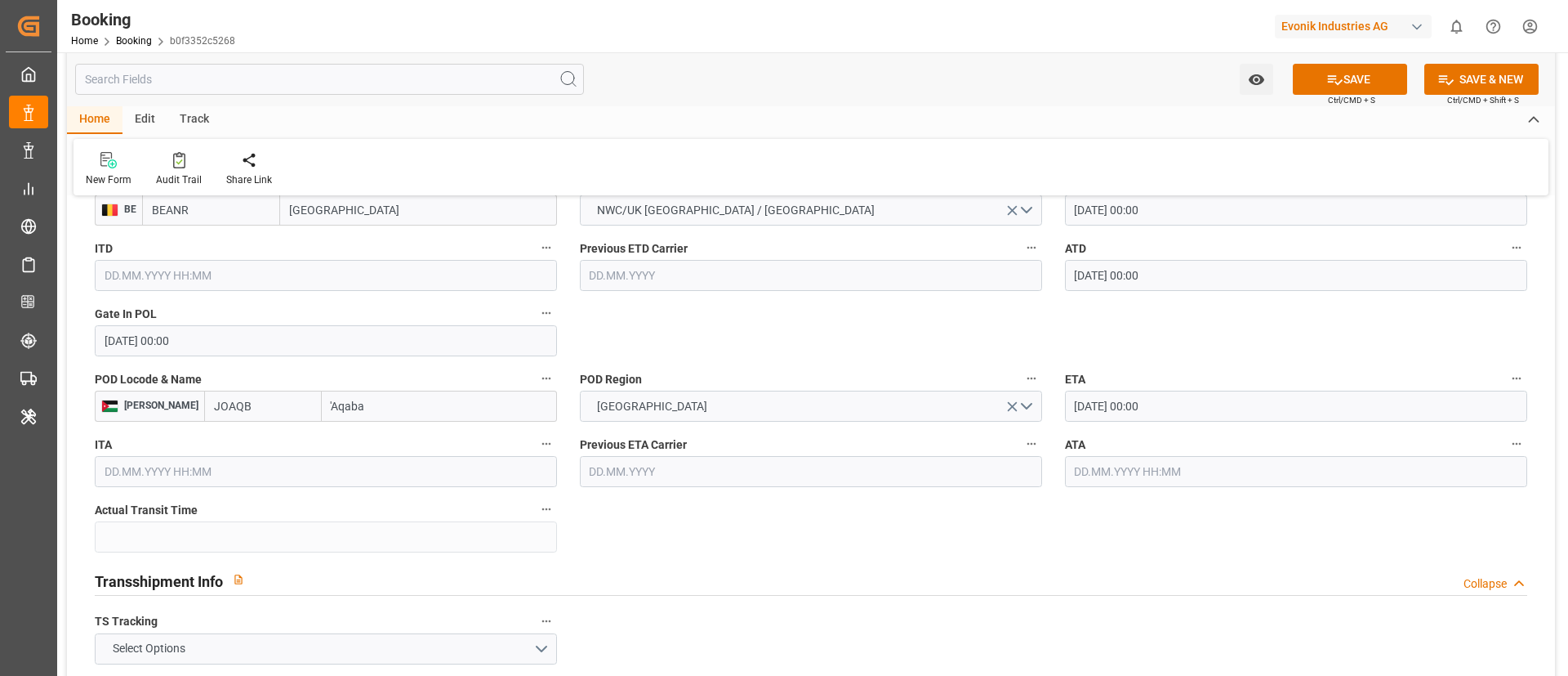
click at [1128, 476] on input "text" at bounding box center [1296, 471] width 462 height 31
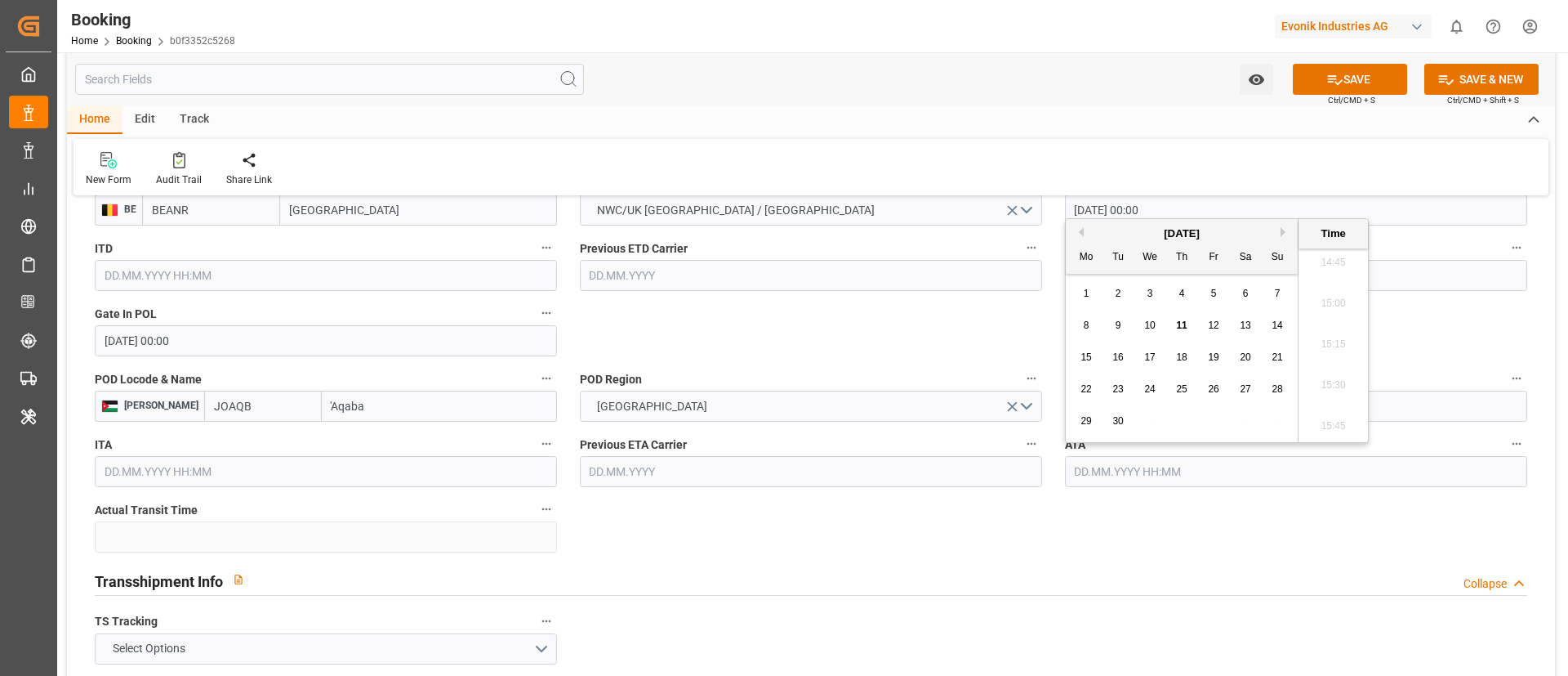
paste input "29.07.2025 00:00"
type input "29.07.2025 00:00"
click at [1119, 417] on span "29" at bounding box center [1117, 421] width 10 height 11
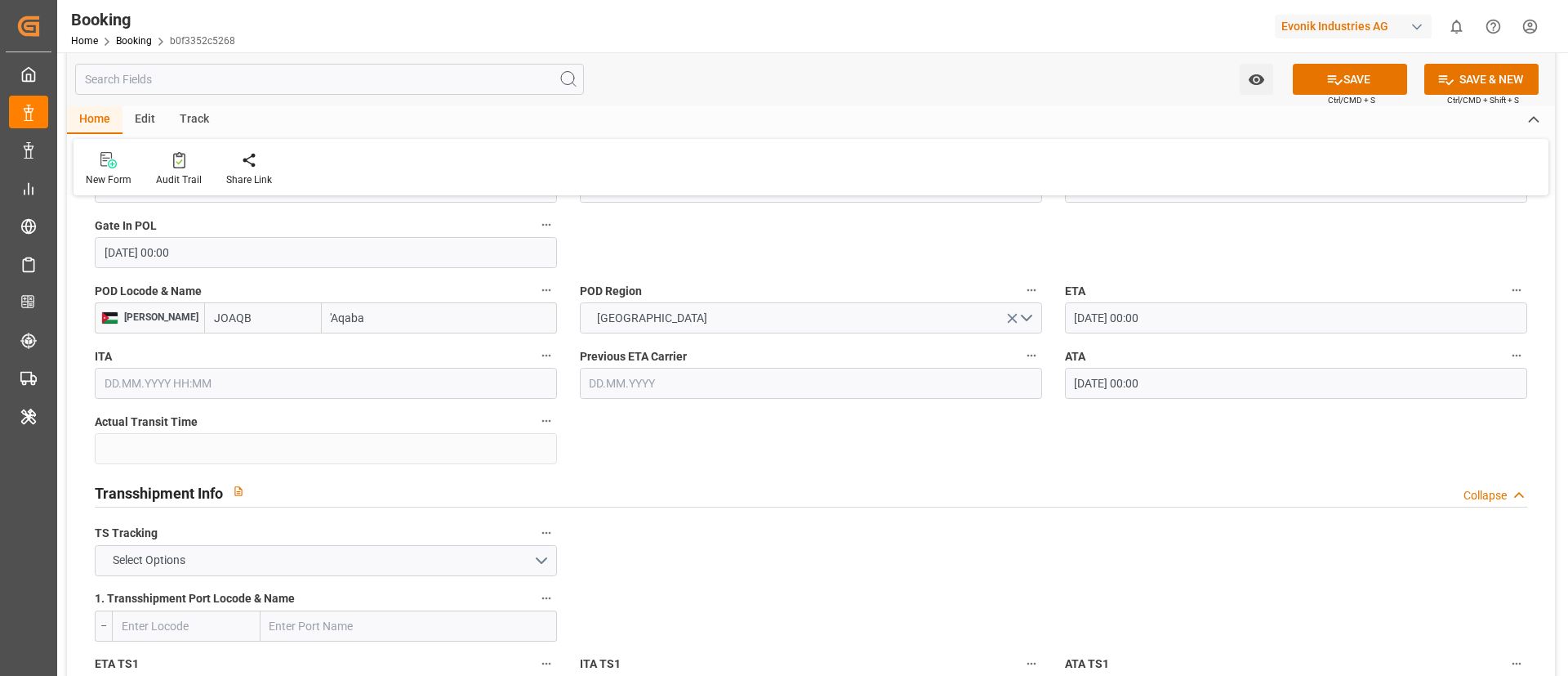
scroll to position [1471, 0]
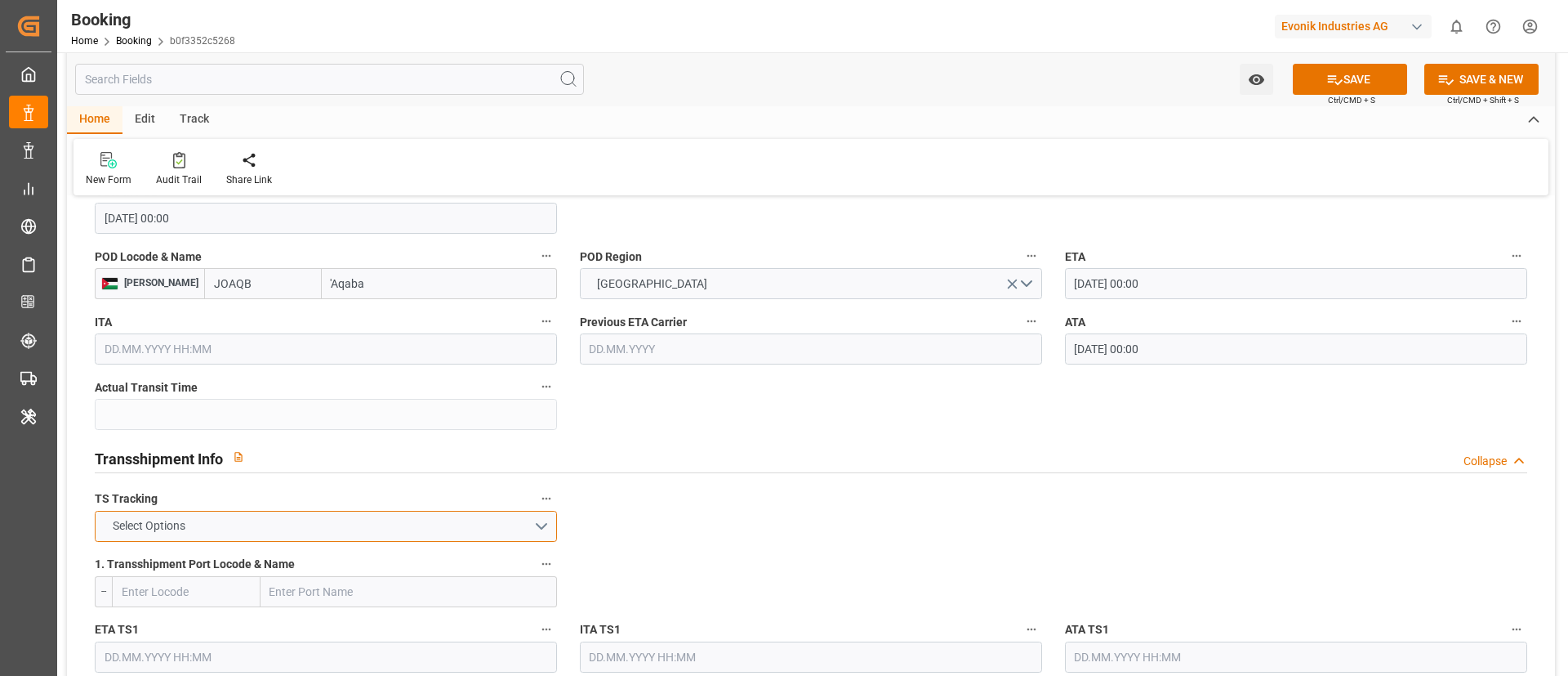
click at [300, 524] on button "Select Options" at bounding box center [326, 525] width 462 height 31
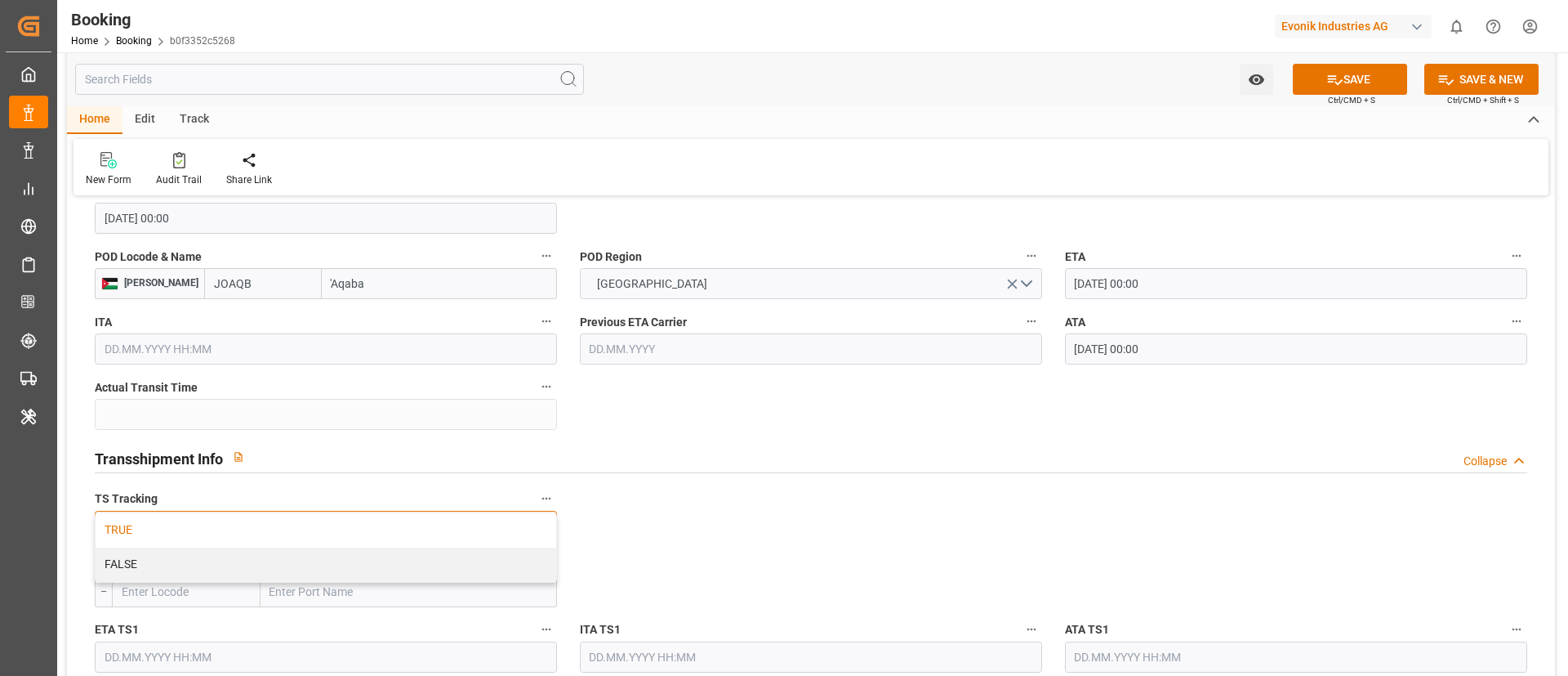
click at [294, 528] on div "TRUE" at bounding box center [326, 530] width 460 height 34
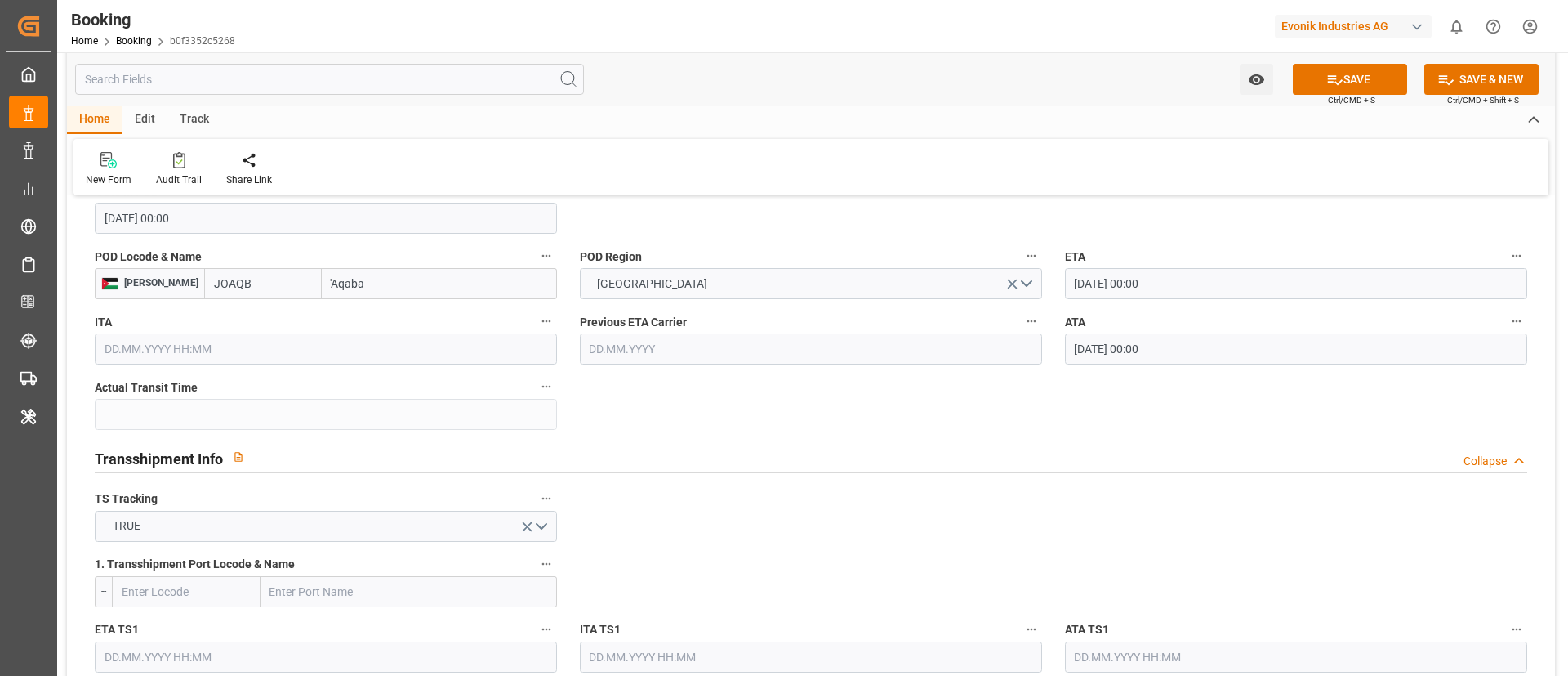
click at [352, 588] on input "text" at bounding box center [408, 591] width 296 height 31
paste input "ALGECIRAS"
type input "ALGECIRAS"
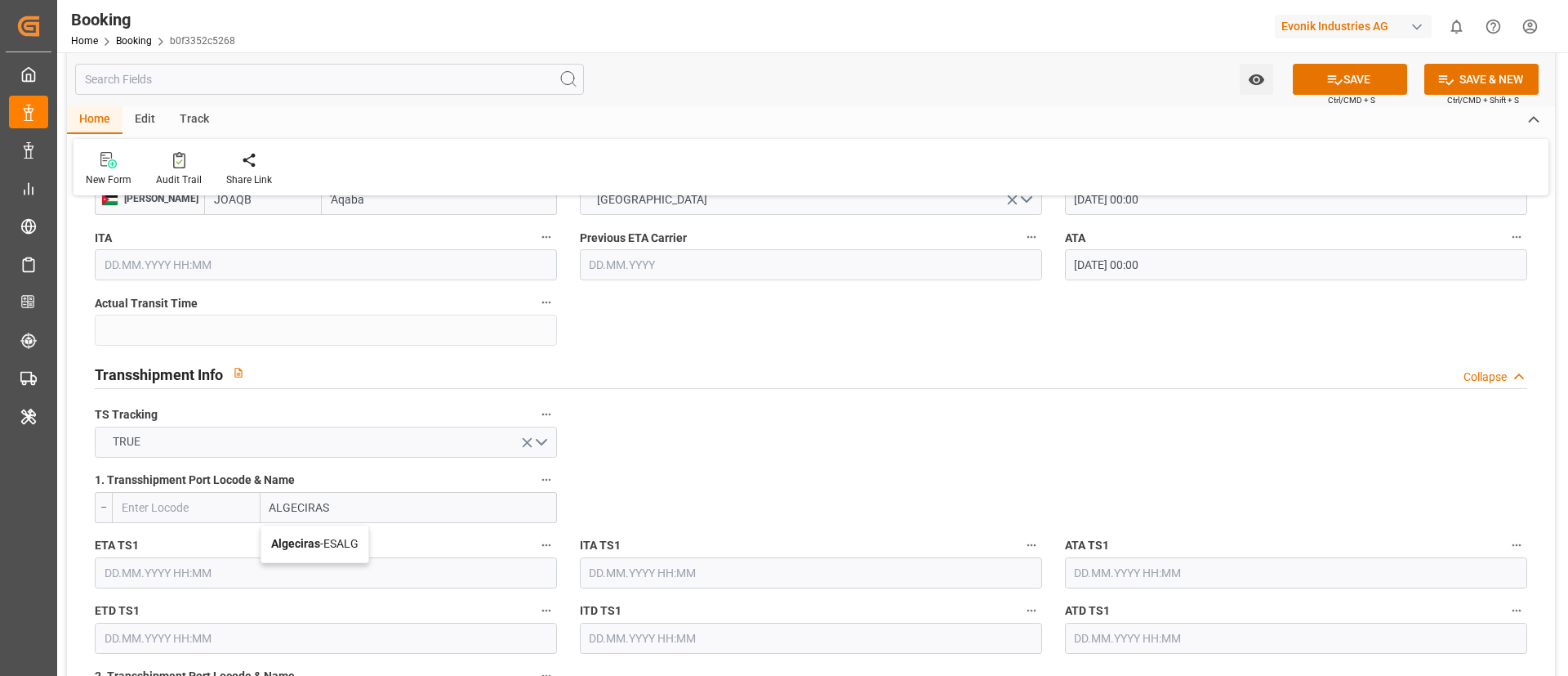
scroll to position [1593, 0]
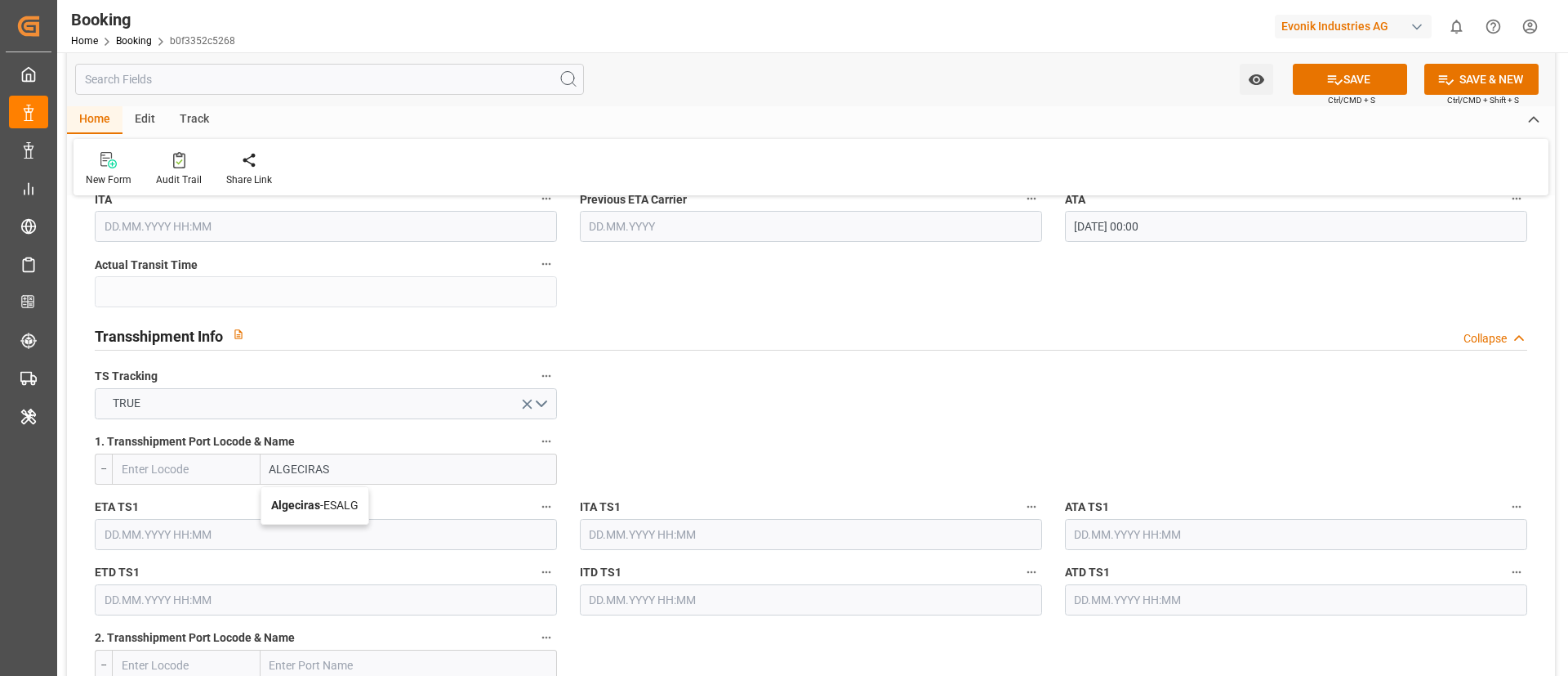
click at [347, 507] on span "Algeciras - ESALG" at bounding box center [314, 505] width 88 height 13
type input "ESALG"
type input "Algeciras"
click at [238, 527] on input "text" at bounding box center [326, 534] width 462 height 31
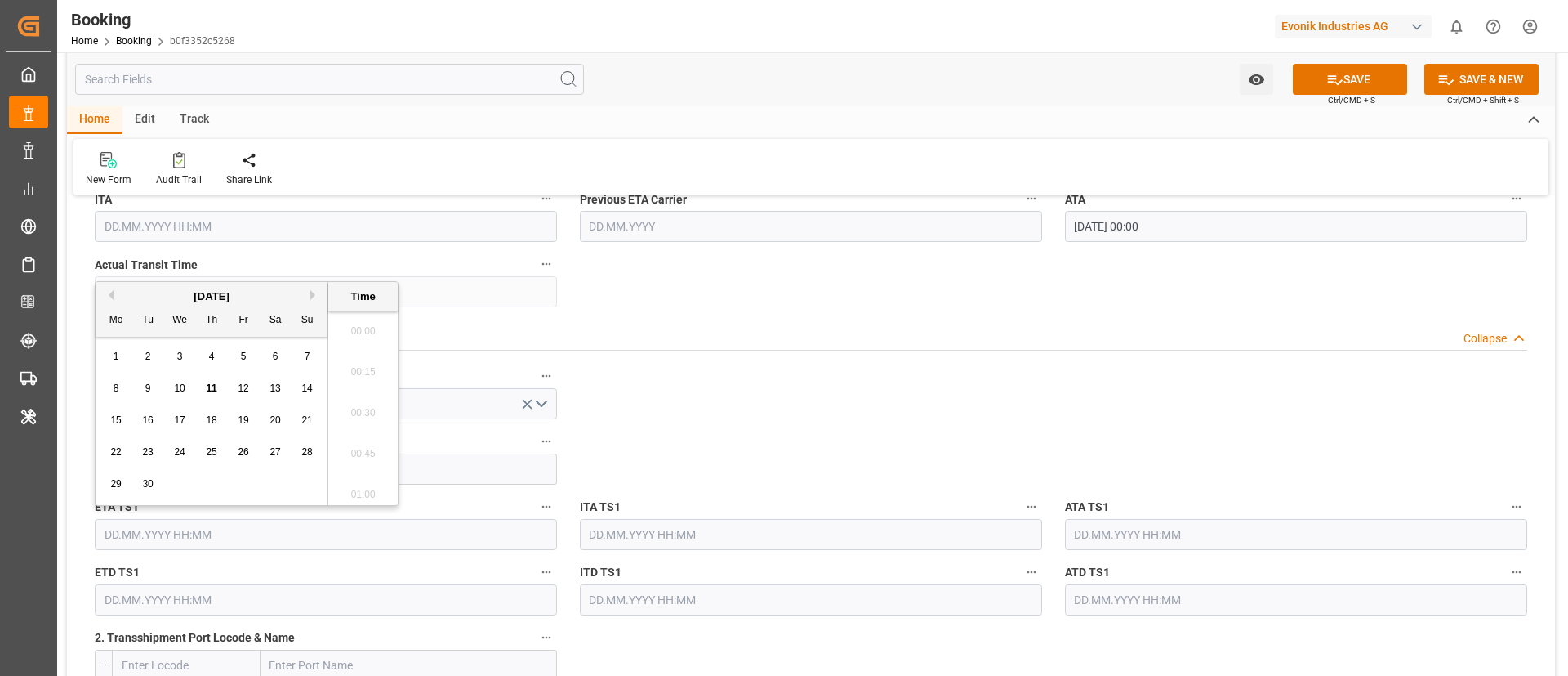
scroll to position [2457, 0]
click at [108, 295] on button "Previous Month" at bounding box center [108, 295] width 9 height 9
click at [217, 392] on div "10" at bounding box center [212, 389] width 21 height 20
type input "10.07.2025 00:00"
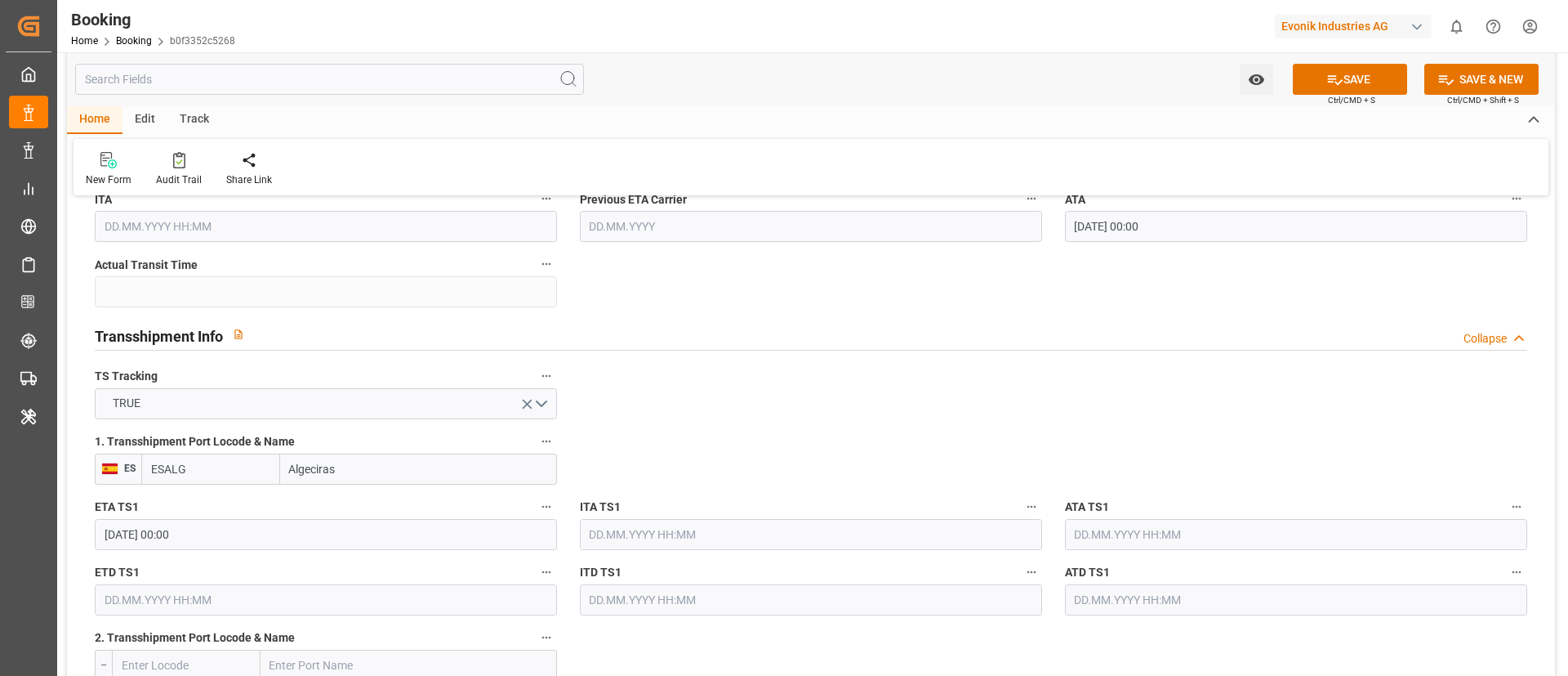
click at [219, 539] on input "10.07.2025 00:00" at bounding box center [326, 534] width 462 height 31
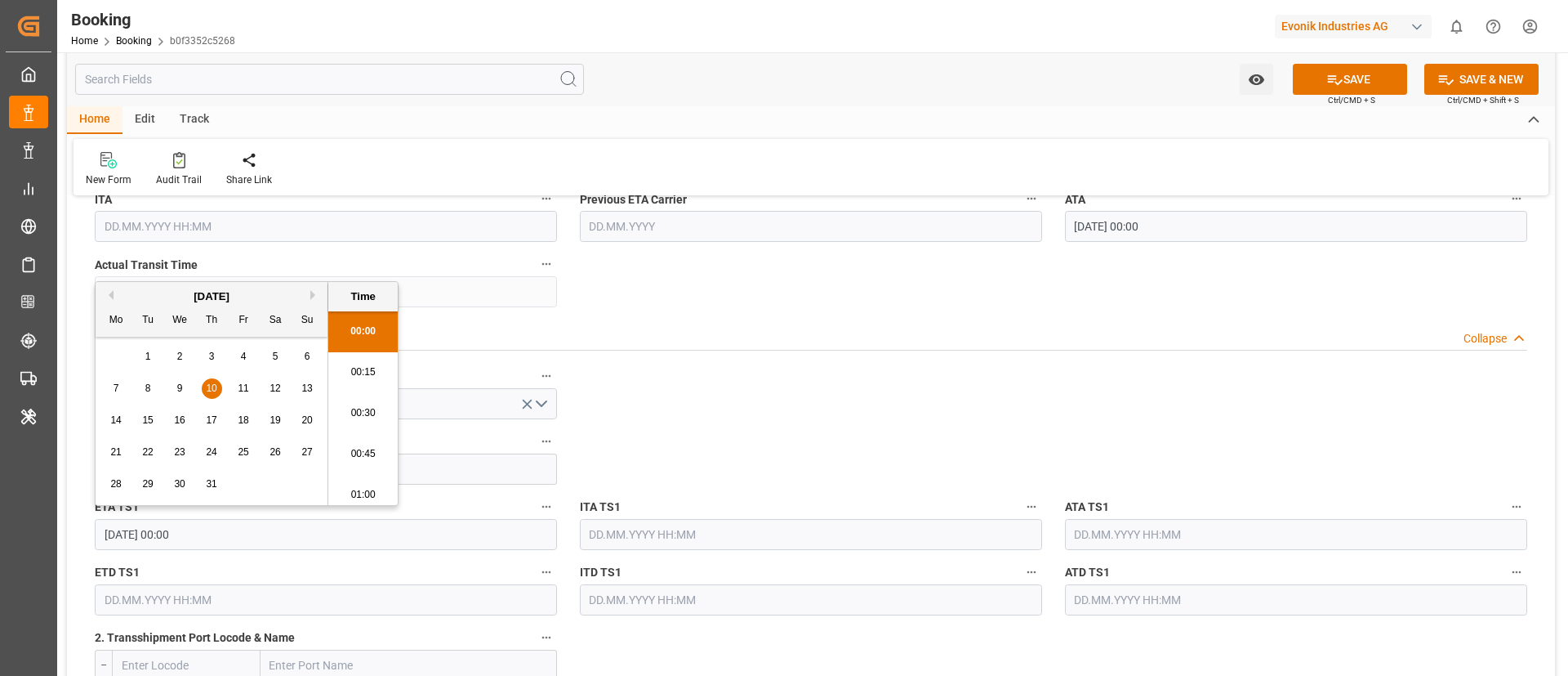
click at [219, 539] on input "10.07.2025 00:00" at bounding box center [326, 534] width 462 height 31
click at [1079, 539] on input "text" at bounding box center [1296, 534] width 462 height 31
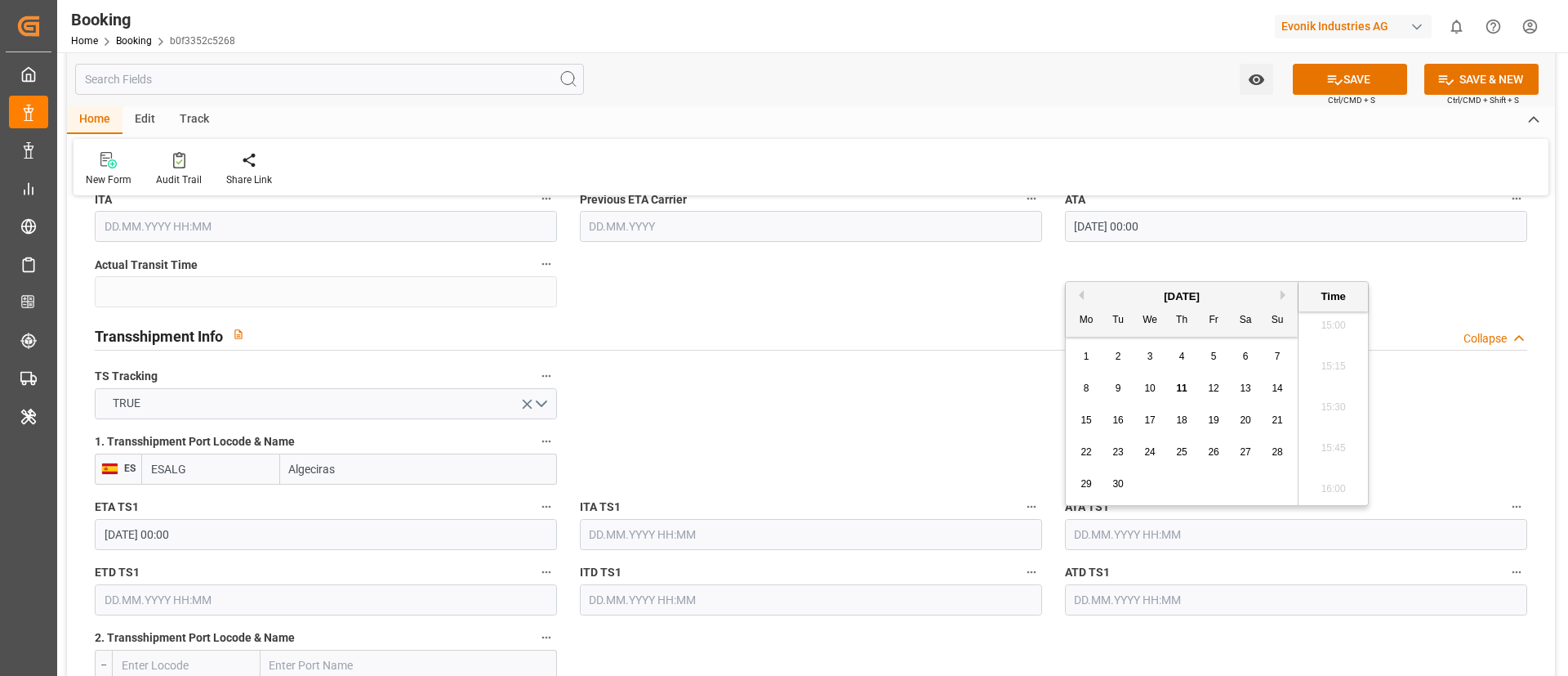
paste input "ALGECIRAS"
type input "ALGECIRAS"
click at [208, 530] on input "10.07.2025 00:00" at bounding box center [326, 534] width 462 height 31
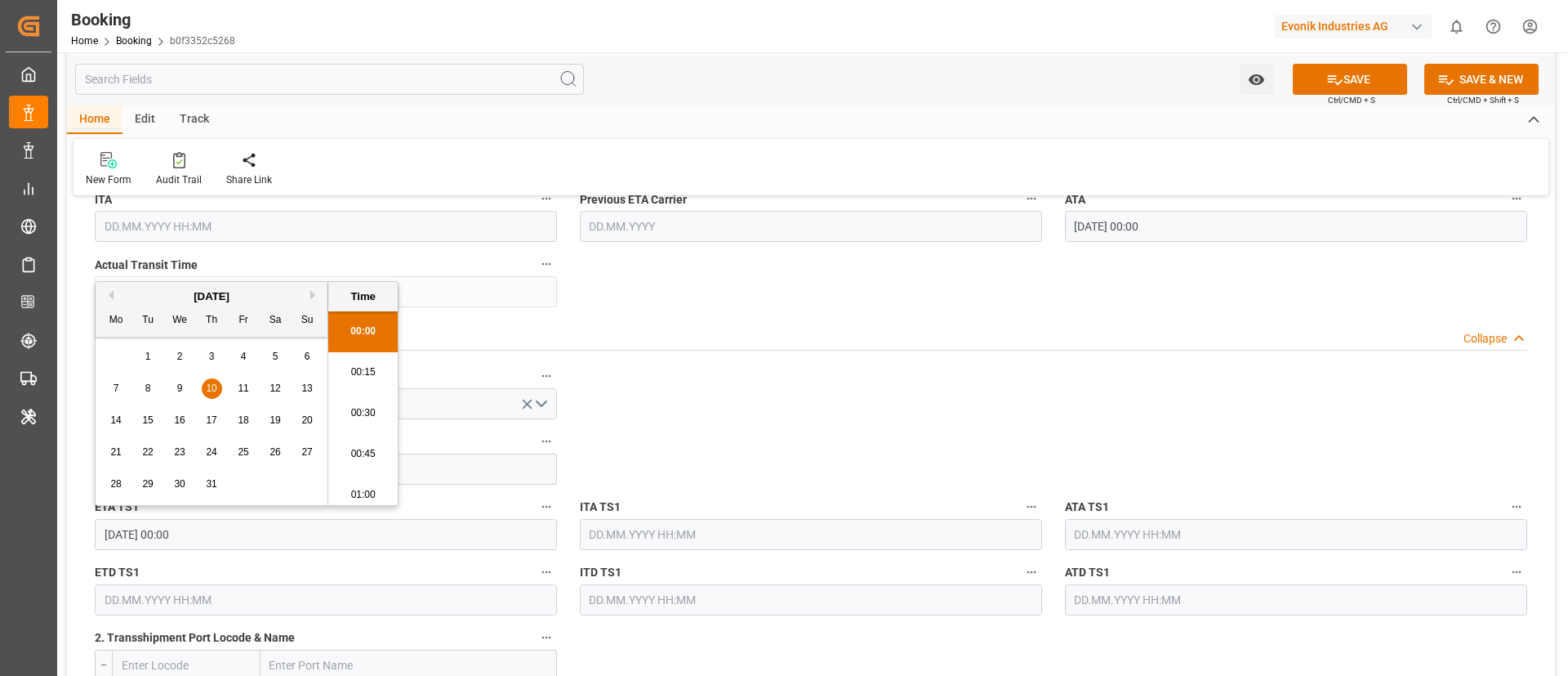
click at [208, 530] on input "10.07.2025 00:00" at bounding box center [326, 534] width 462 height 31
click at [1145, 535] on input "text" at bounding box center [1296, 534] width 462 height 31
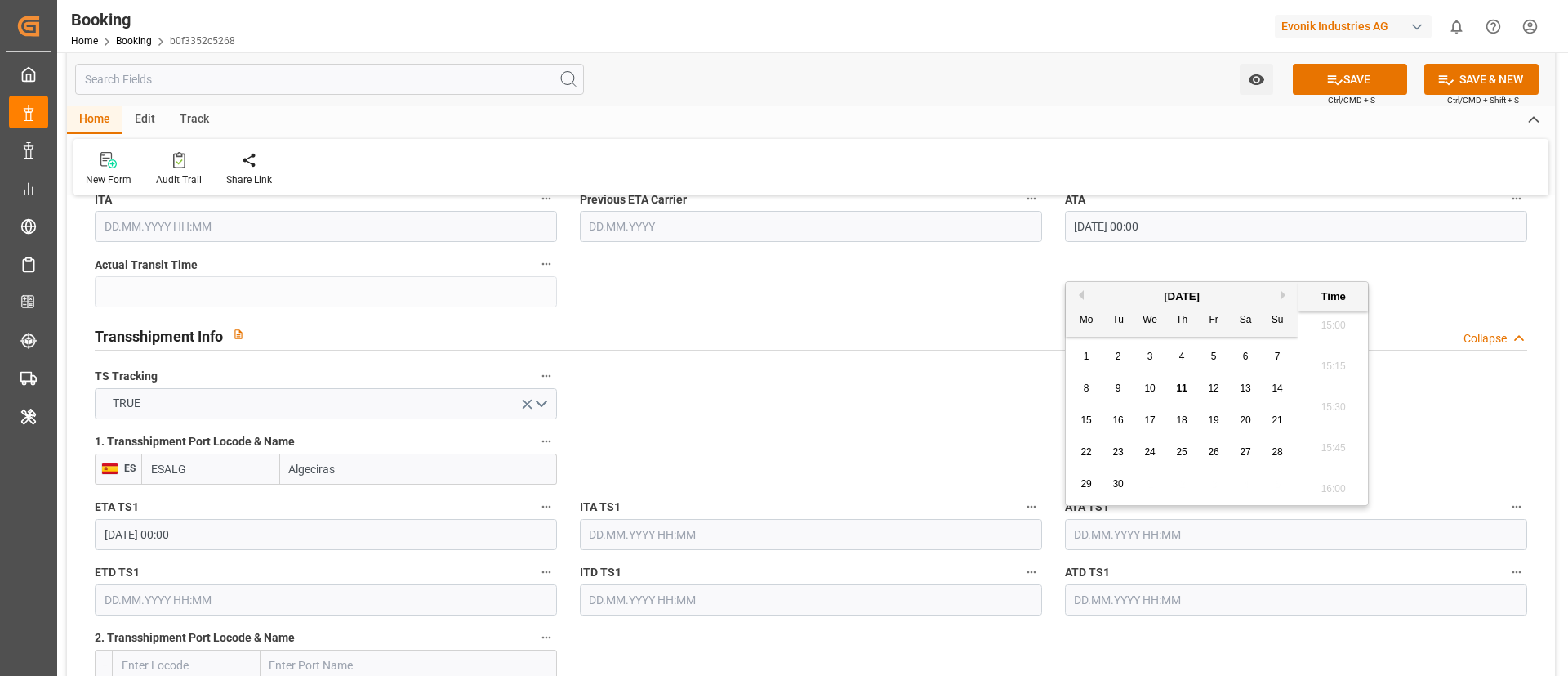
paste input "10.07.2025 00:00"
type input "10.07.2025 00:00"
click at [1183, 392] on span "10" at bounding box center [1181, 388] width 10 height 11
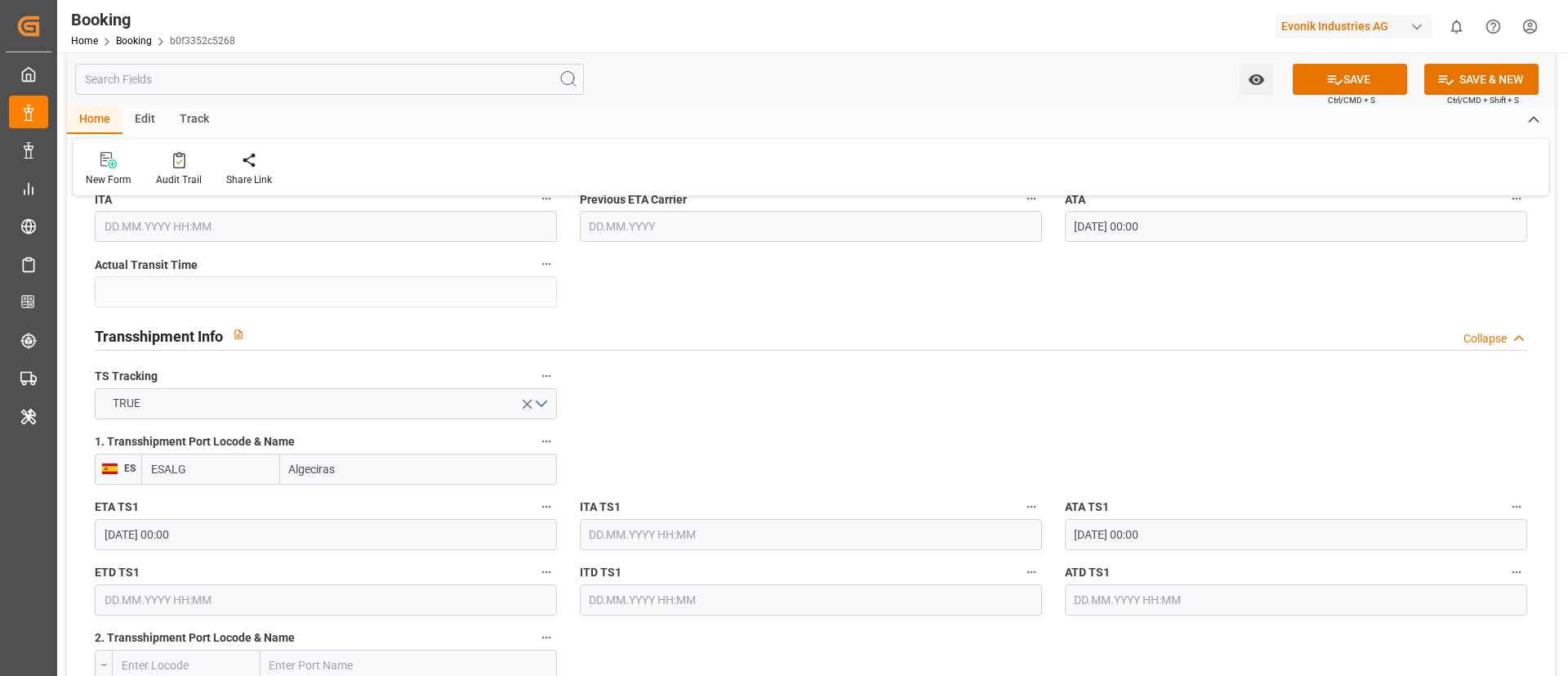
click at [195, 538] on input "10.07.2025 00:00" at bounding box center [326, 534] width 462 height 31
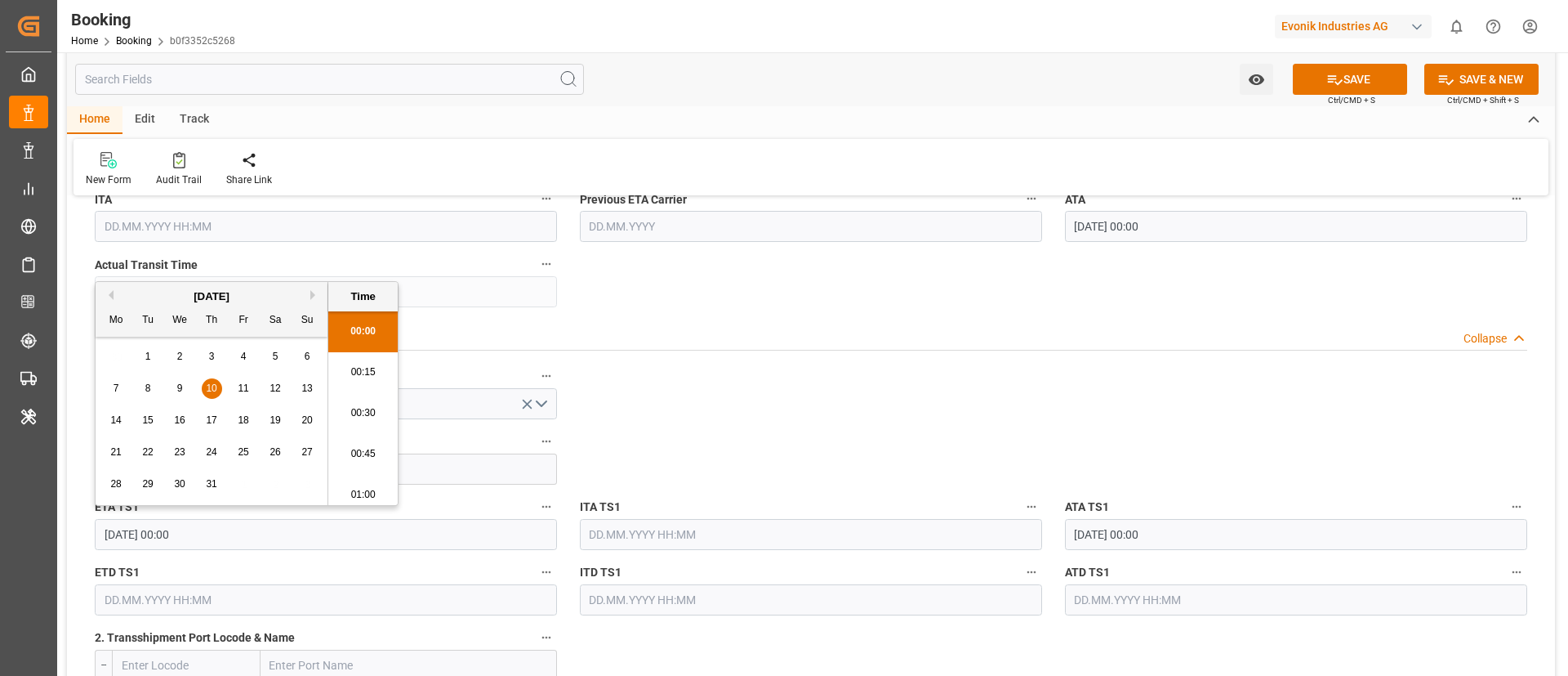
click at [195, 538] on input "10.07.2025 00:00" at bounding box center [326, 534] width 462 height 31
click at [202, 528] on input "10.07.2025 00:00" at bounding box center [326, 534] width 462 height 31
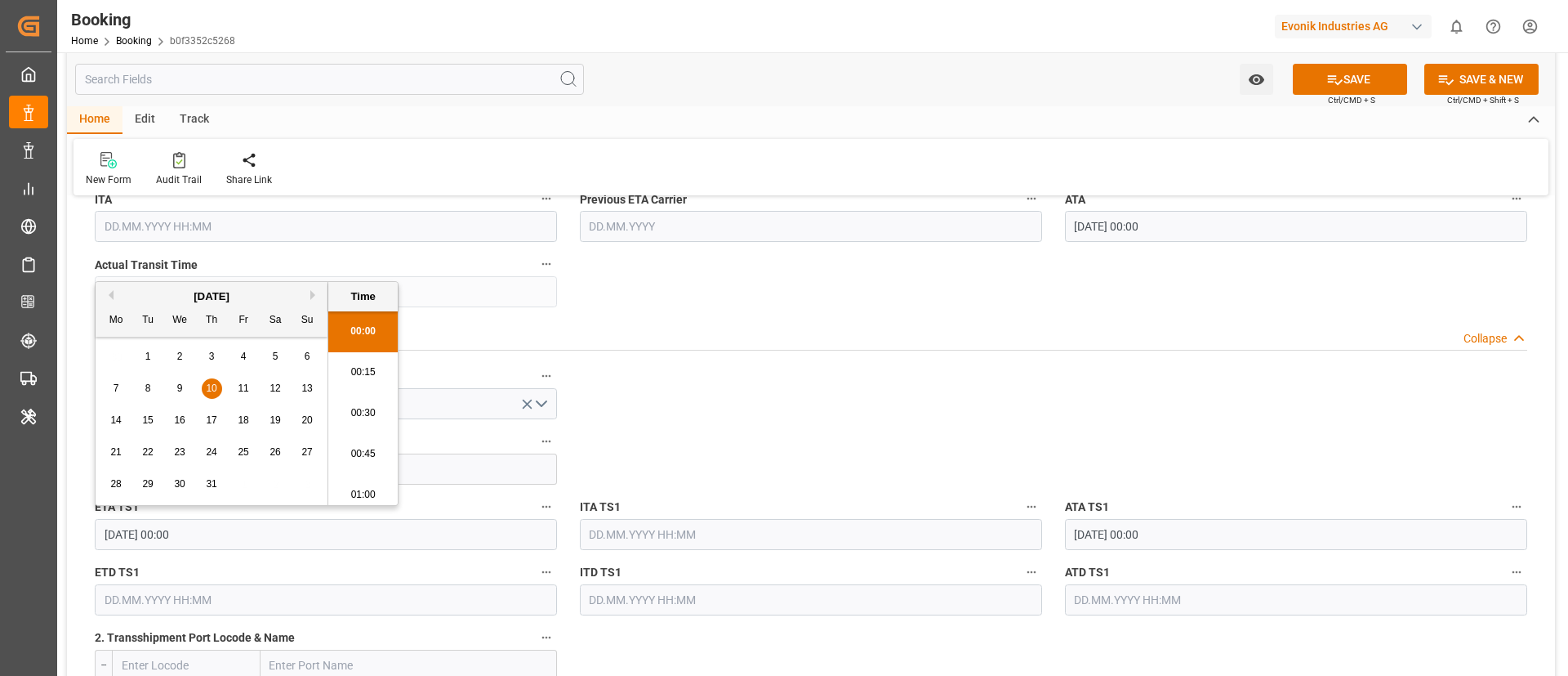
click at [202, 528] on input "10.07.2025 00:00" at bounding box center [326, 534] width 462 height 31
click at [120, 593] on input "text" at bounding box center [326, 599] width 462 height 31
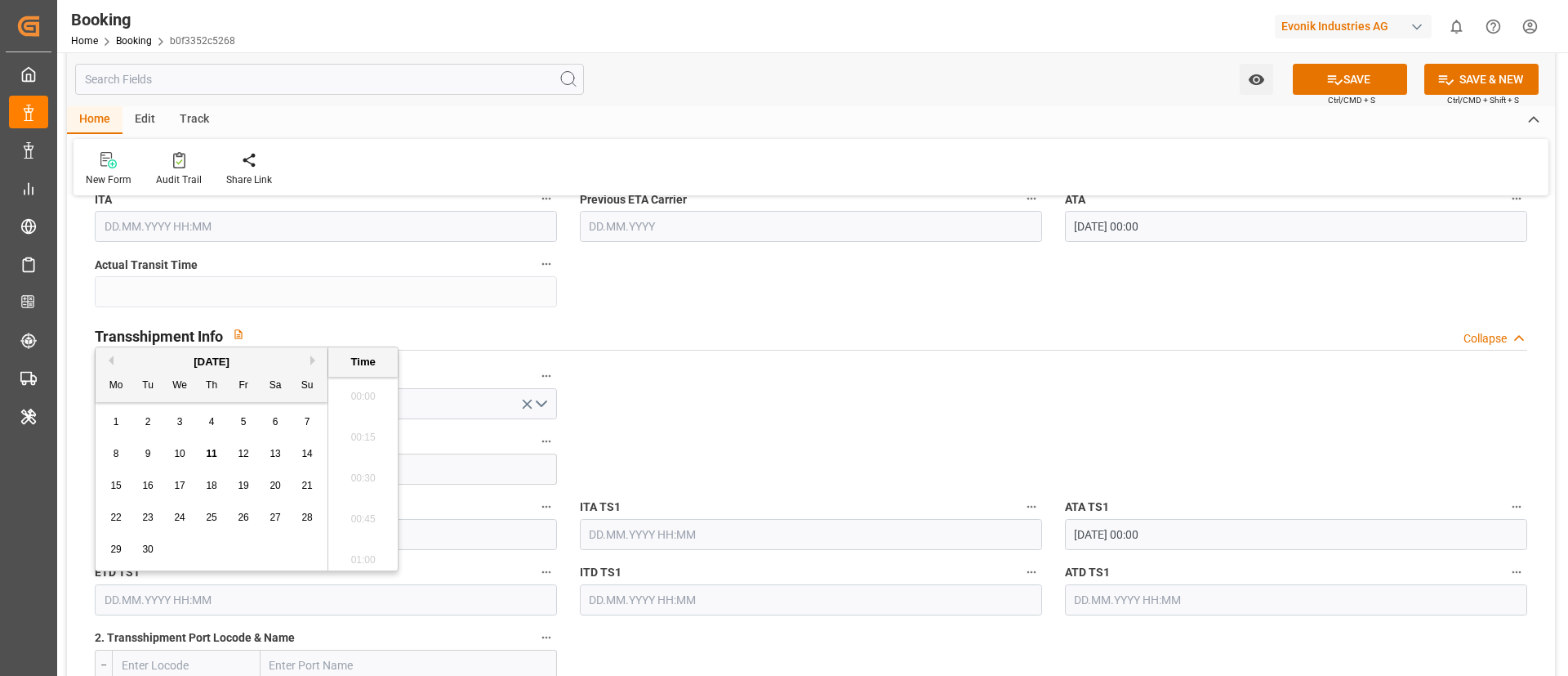
paste input "10.07.2025 00:00"
click at [154, 490] on div "15" at bounding box center [149, 486] width 21 height 20
type input "15.07.2025 00:00"
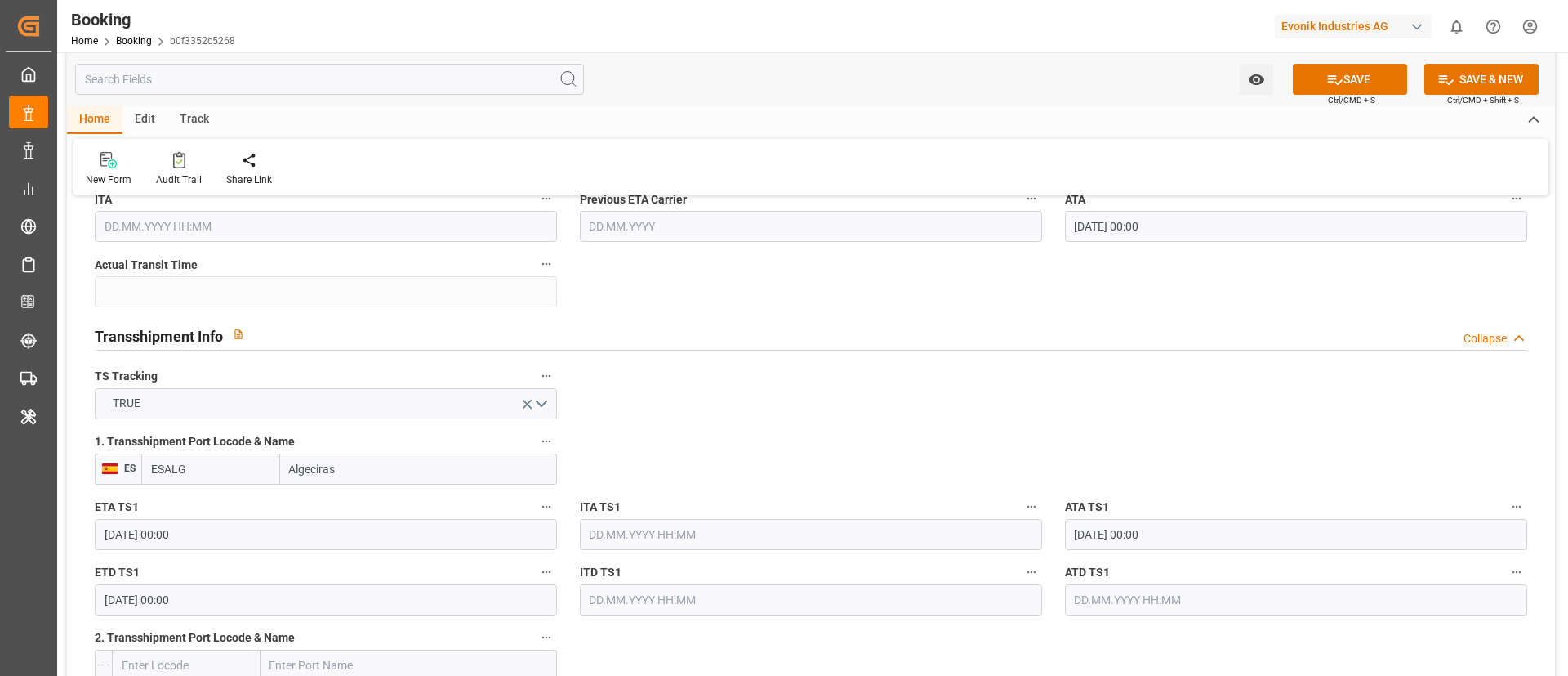
click at [279, 602] on input "15.07.2025 00:00" at bounding box center [326, 599] width 462 height 31
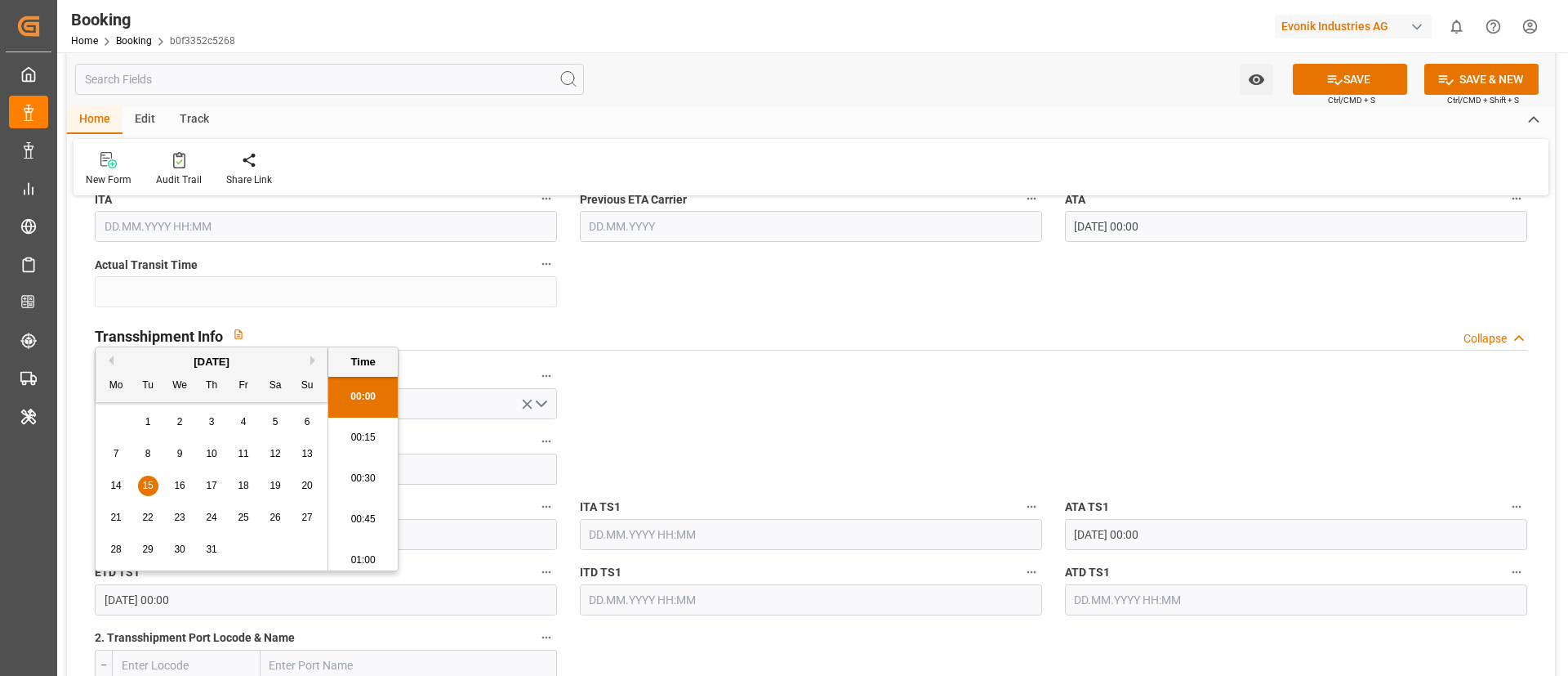
click at [279, 602] on input "15.07.2025 00:00" at bounding box center [326, 599] width 462 height 31
click at [1096, 609] on input "text" at bounding box center [1296, 599] width 462 height 31
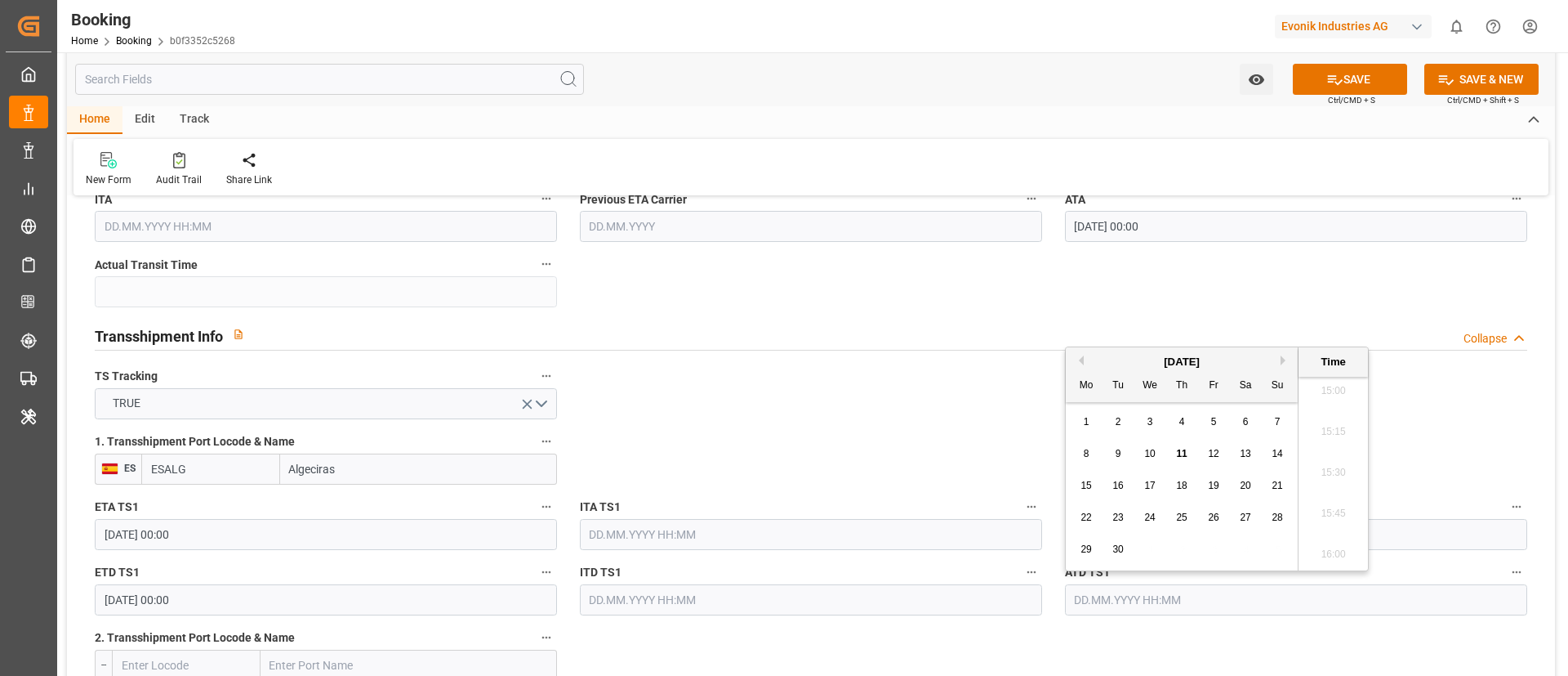
paste input "15.07.2025 00:00"
type input "15.07.2025 00:00"
click at [1118, 489] on span "15" at bounding box center [1117, 485] width 10 height 11
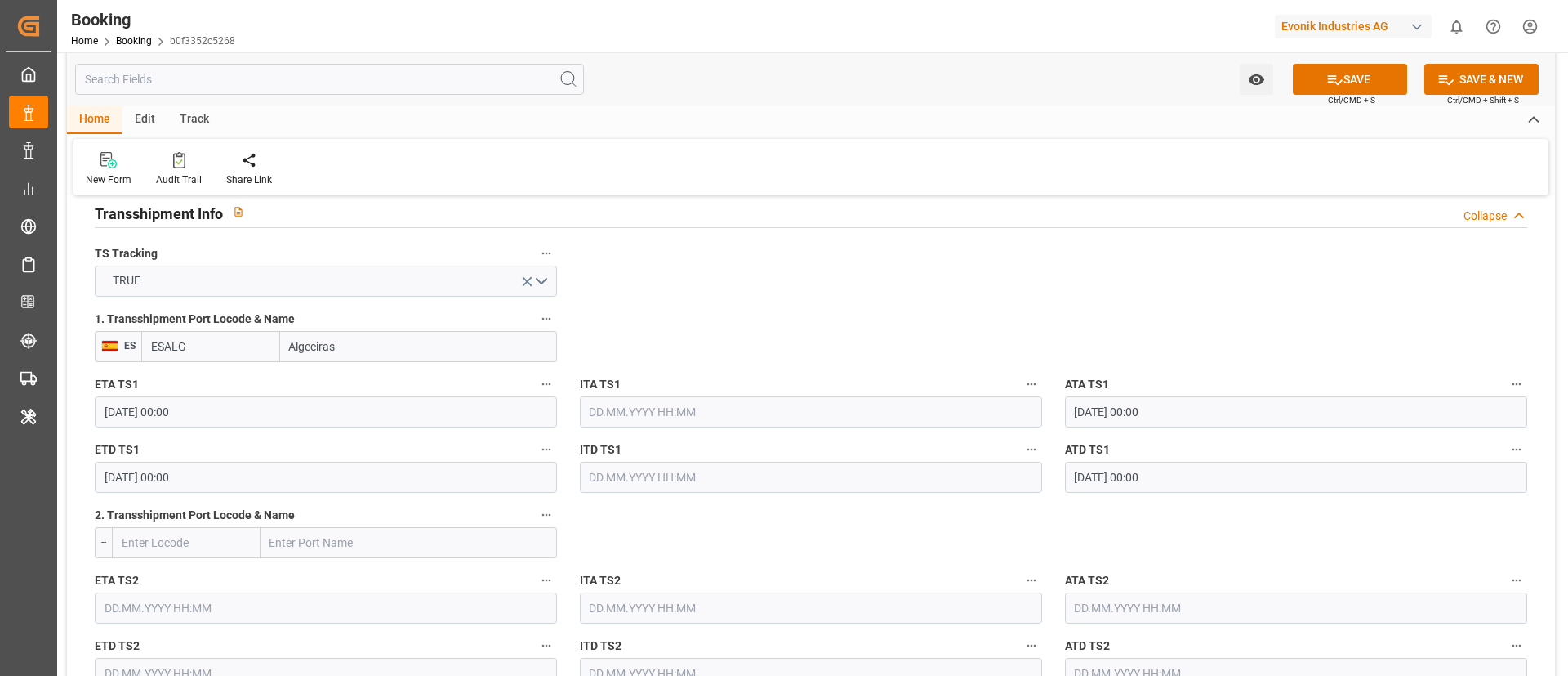
scroll to position [1839, 0]
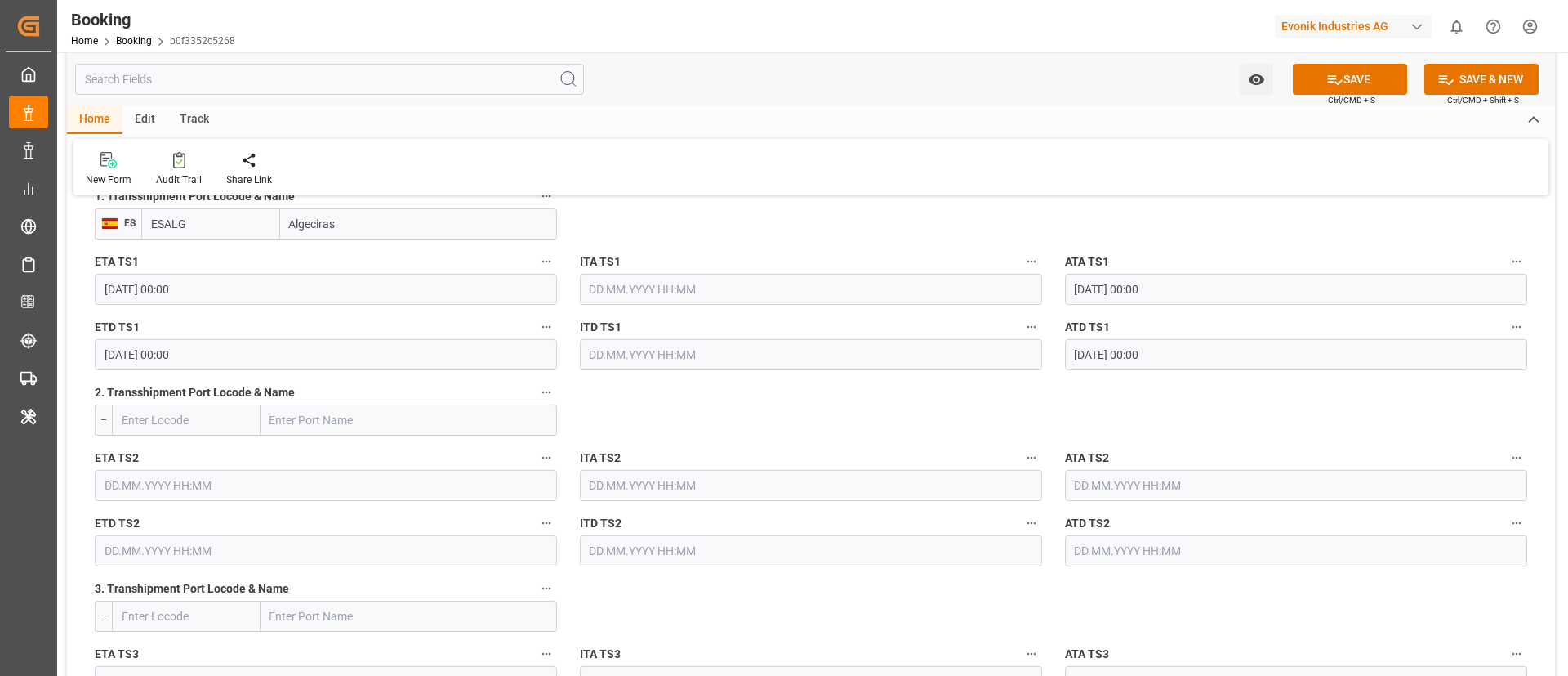
click at [305, 430] on input "text" at bounding box center [408, 420] width 296 height 31
paste input "JEDDAH"
type input "JEDDAH"
click at [317, 445] on div "Jeddah - SAJED" at bounding box center [310, 456] width 96 height 37
type input "SAJED"
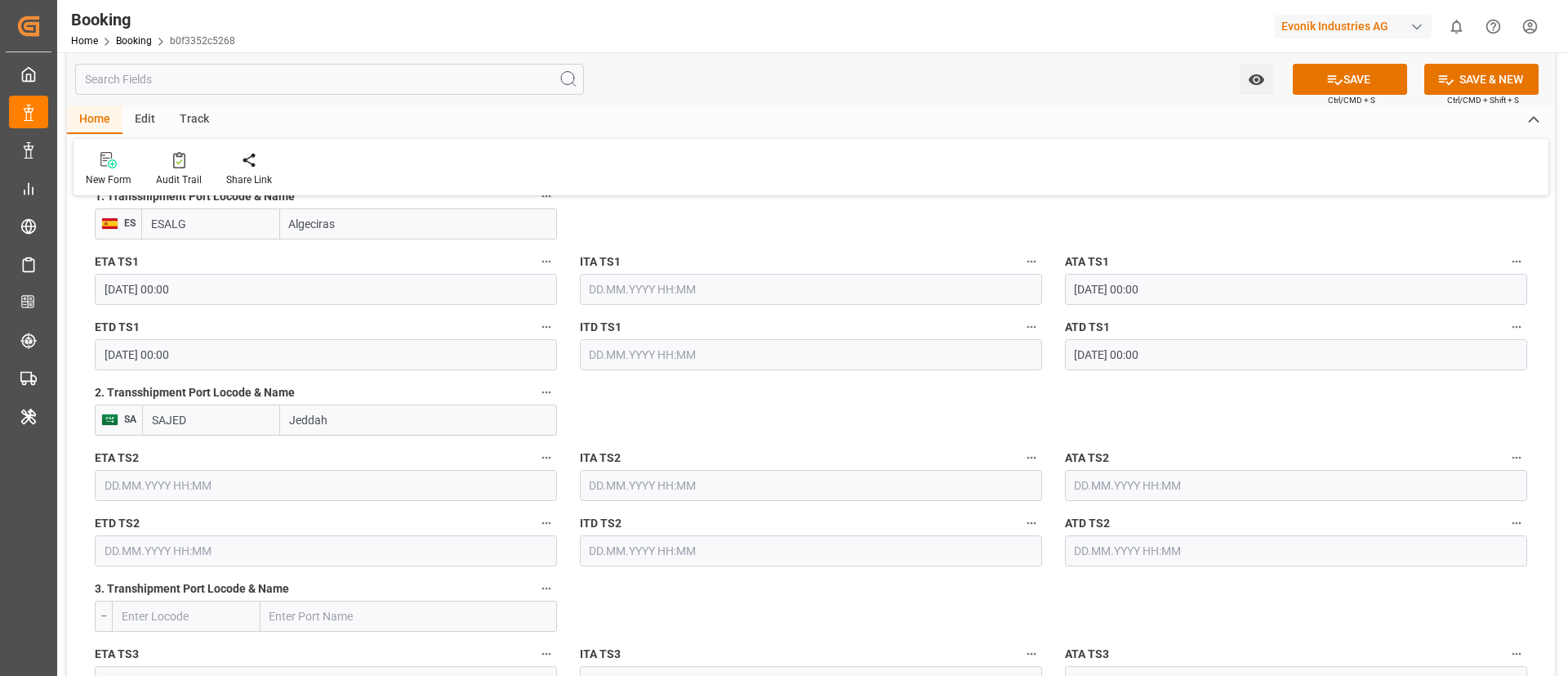
type input "Jeddah"
click at [164, 489] on input "text" at bounding box center [326, 485] width 462 height 31
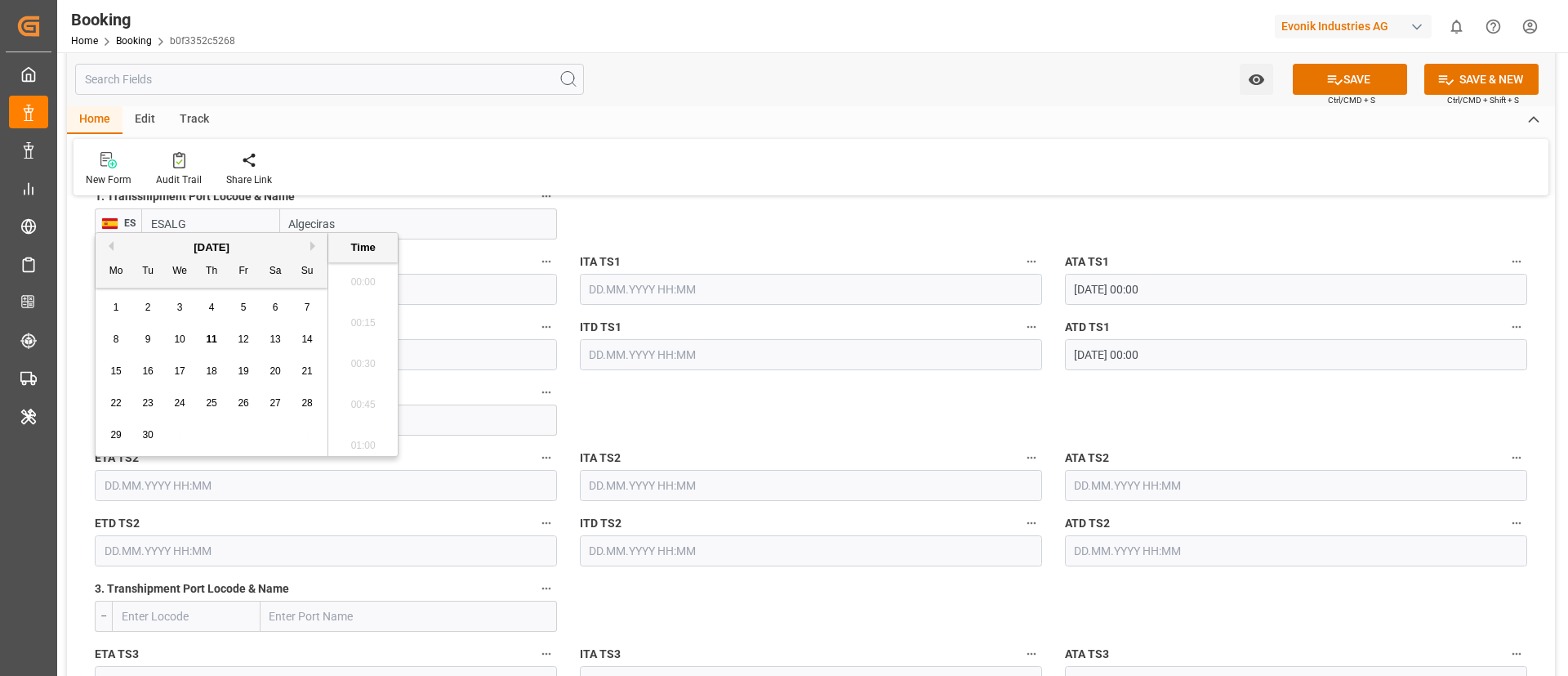
scroll to position [2457, 0]
click at [107, 246] on button "Previous Month" at bounding box center [108, 246] width 9 height 9
click at [107, 248] on button "Previous Month" at bounding box center [108, 246] width 9 height 9
click at [185, 406] on div "23" at bounding box center [181, 403] width 21 height 20
type input "23.07.2025 00:00"
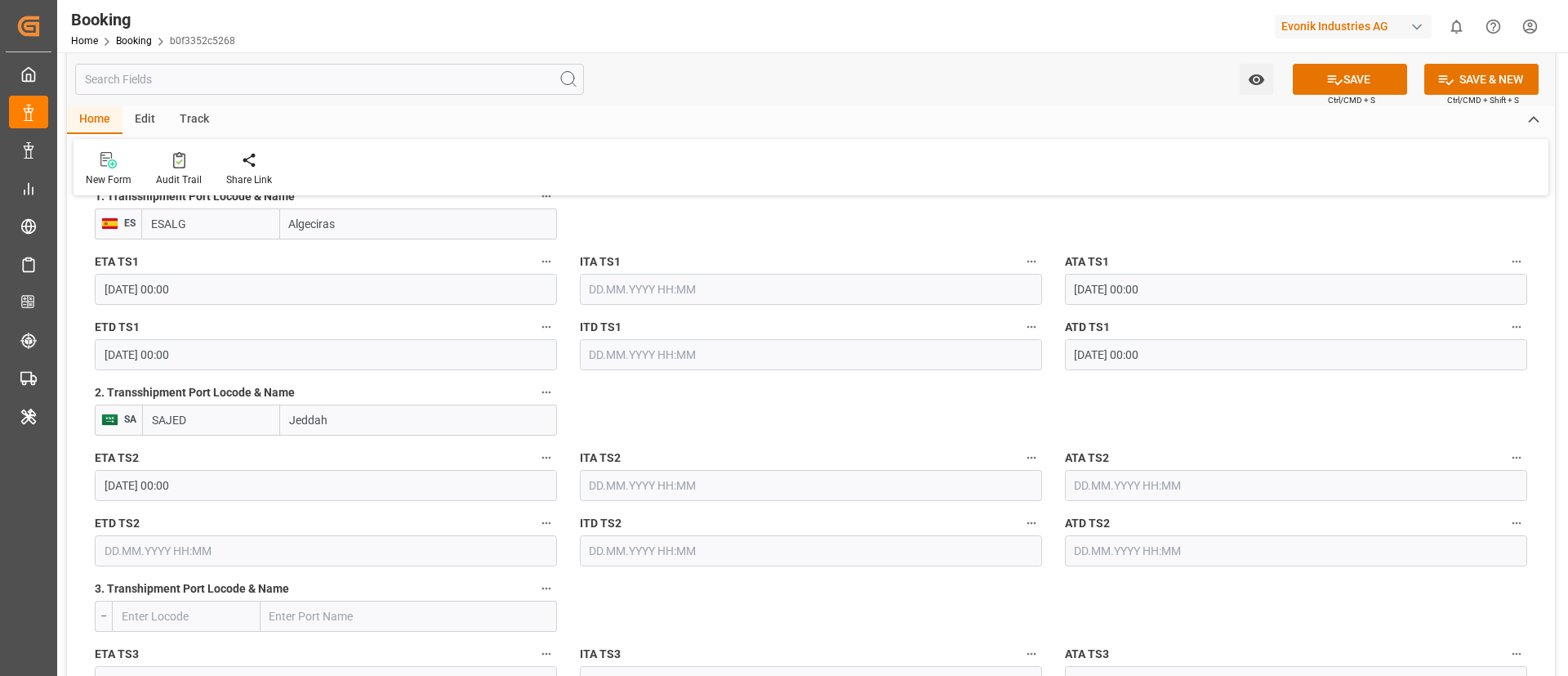
click at [240, 491] on input "23.07.2025 00:00" at bounding box center [326, 485] width 462 height 31
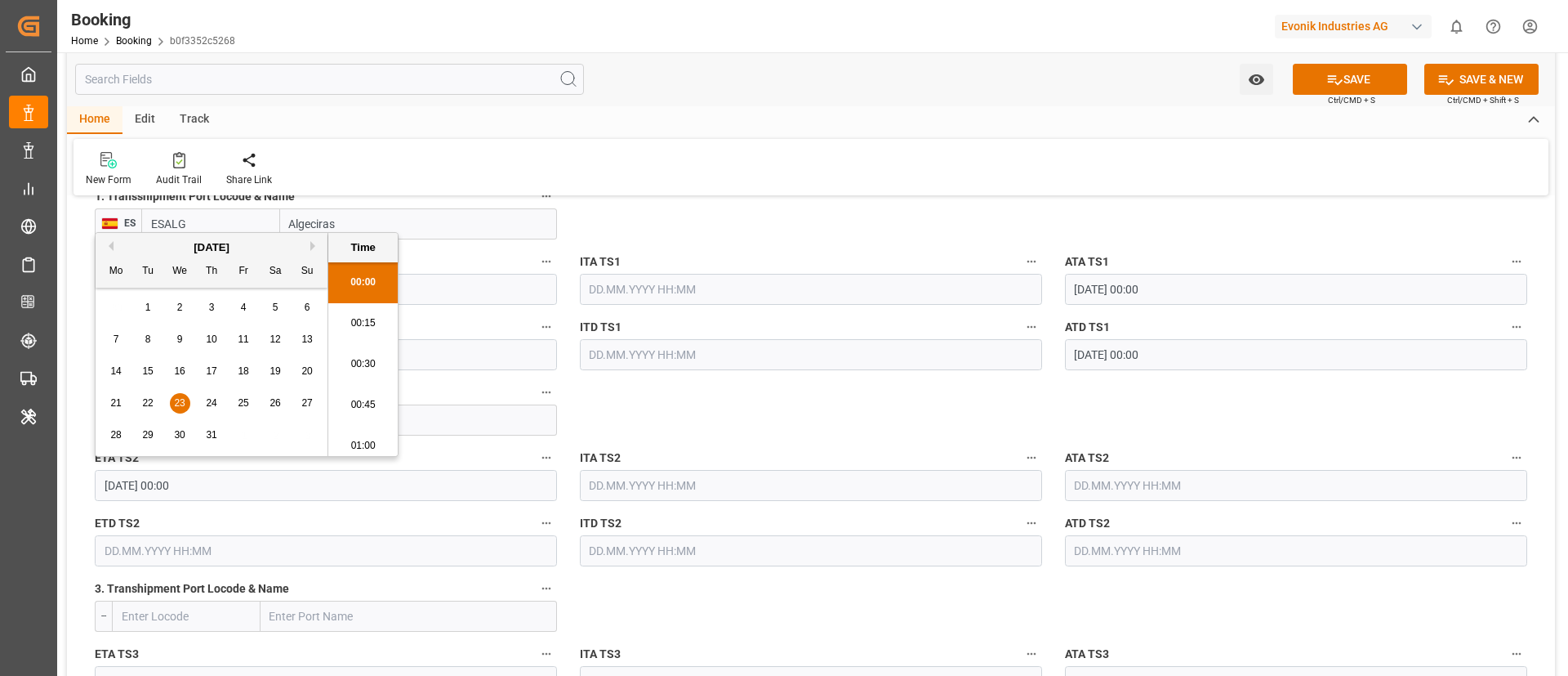
click at [240, 491] on input "23.07.2025 00:00" at bounding box center [326, 485] width 462 height 31
click at [1112, 488] on input "text" at bounding box center [1296, 485] width 462 height 31
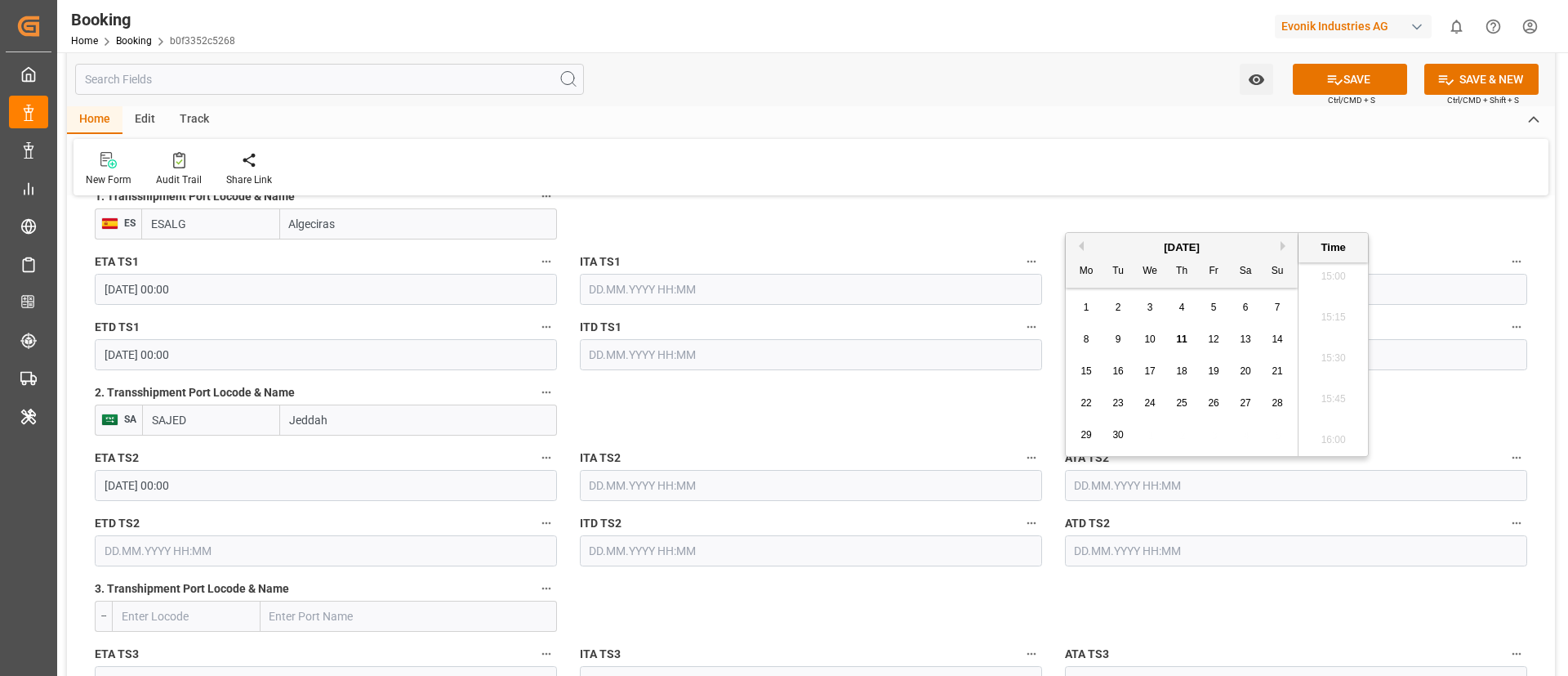
paste input "23.07.2025 00:00"
type input "23.07.2025 00:00"
click at [1148, 402] on span "23" at bounding box center [1149, 403] width 10 height 11
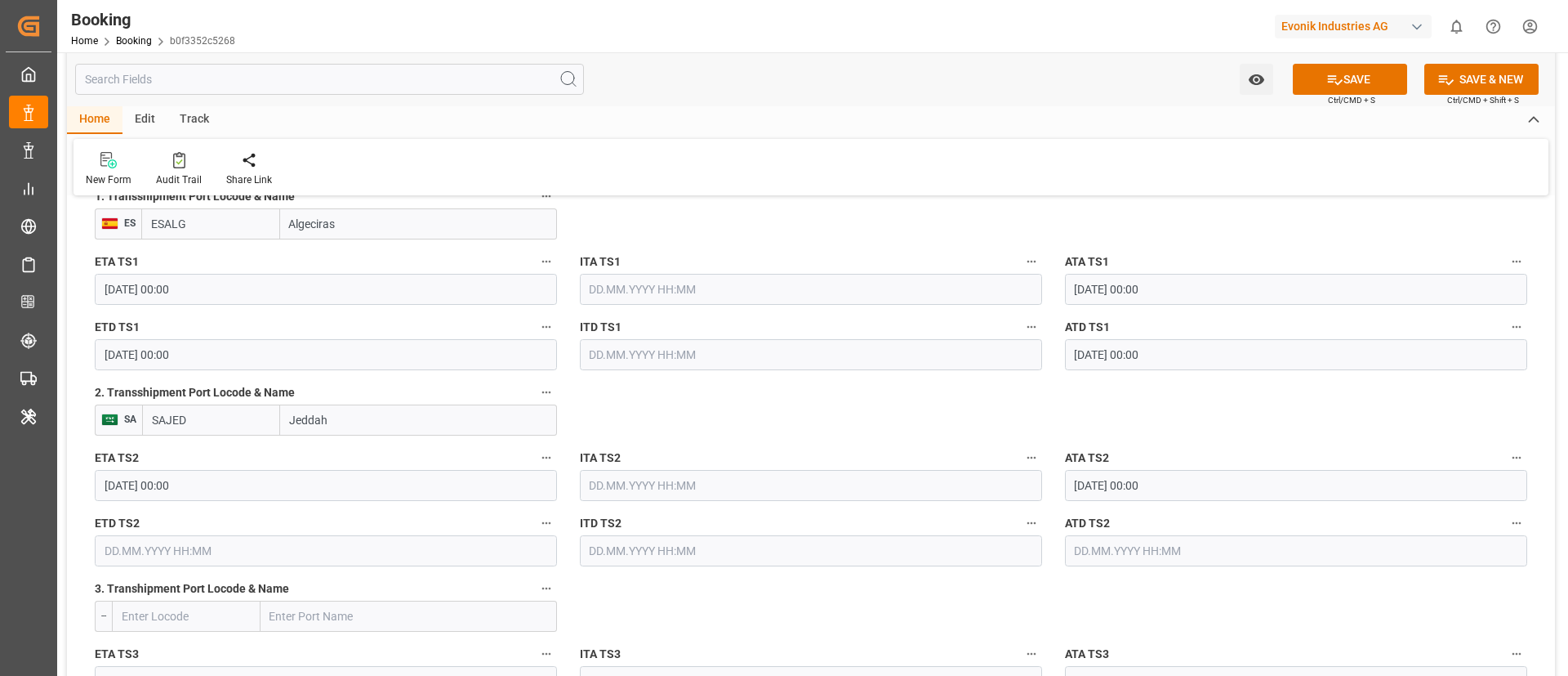
click at [248, 490] on input "23.07.2025 00:00" at bounding box center [326, 485] width 462 height 31
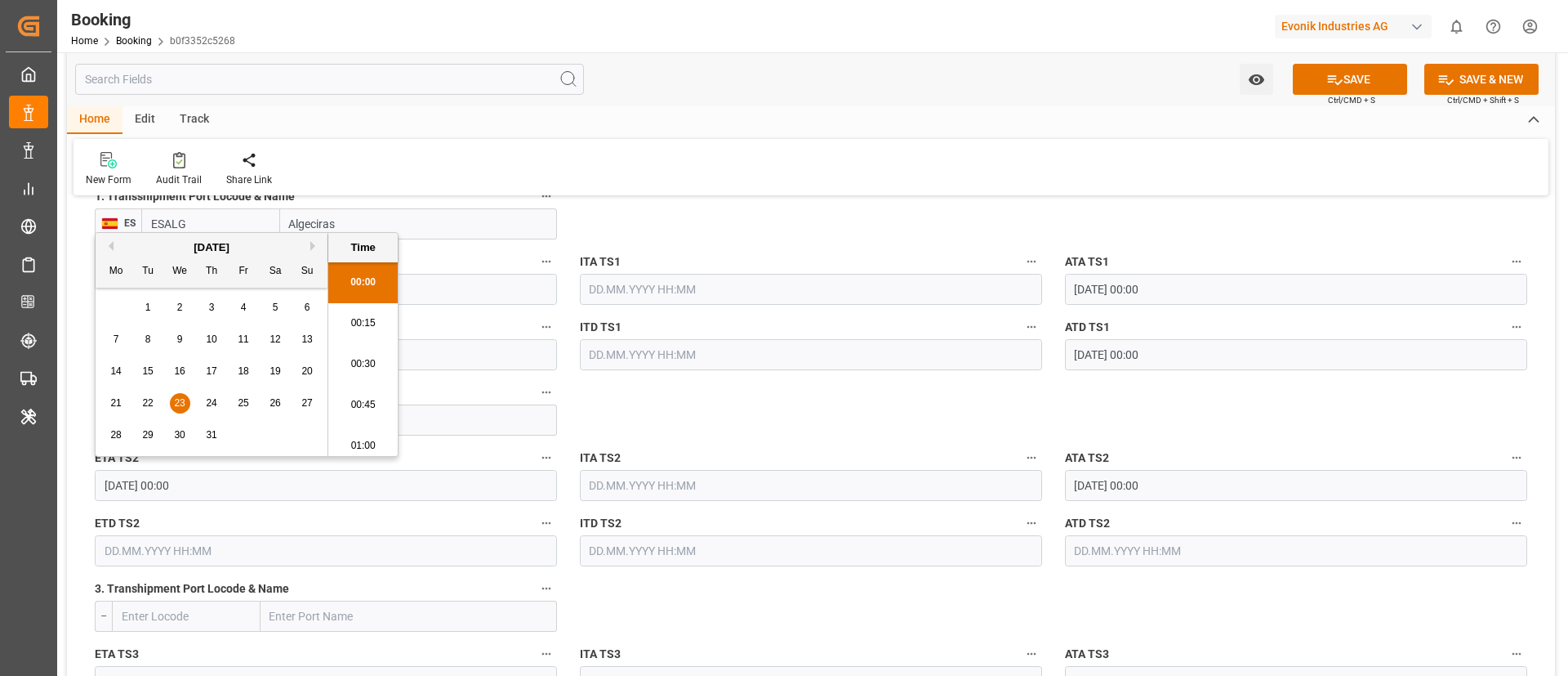
click at [248, 490] on input "23.07.2025 00:00" at bounding box center [326, 485] width 462 height 31
click at [162, 555] on input "text" at bounding box center [326, 550] width 462 height 31
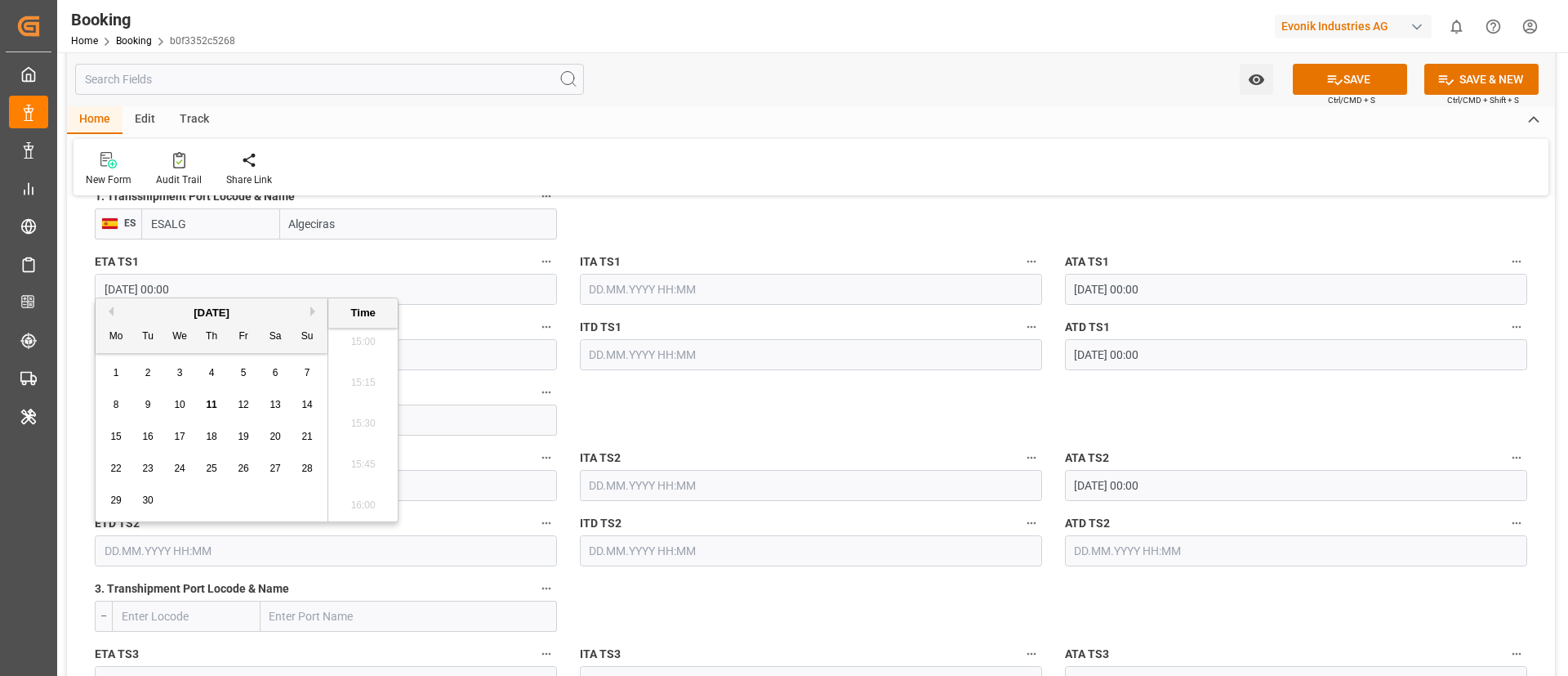
paste input "23.07.2025 00:00"
click at [299, 470] on div "27" at bounding box center [308, 469] width 21 height 20
type input "27.07.2025 00:00"
click at [269, 556] on input "27.07.2025 00:00" at bounding box center [326, 550] width 462 height 31
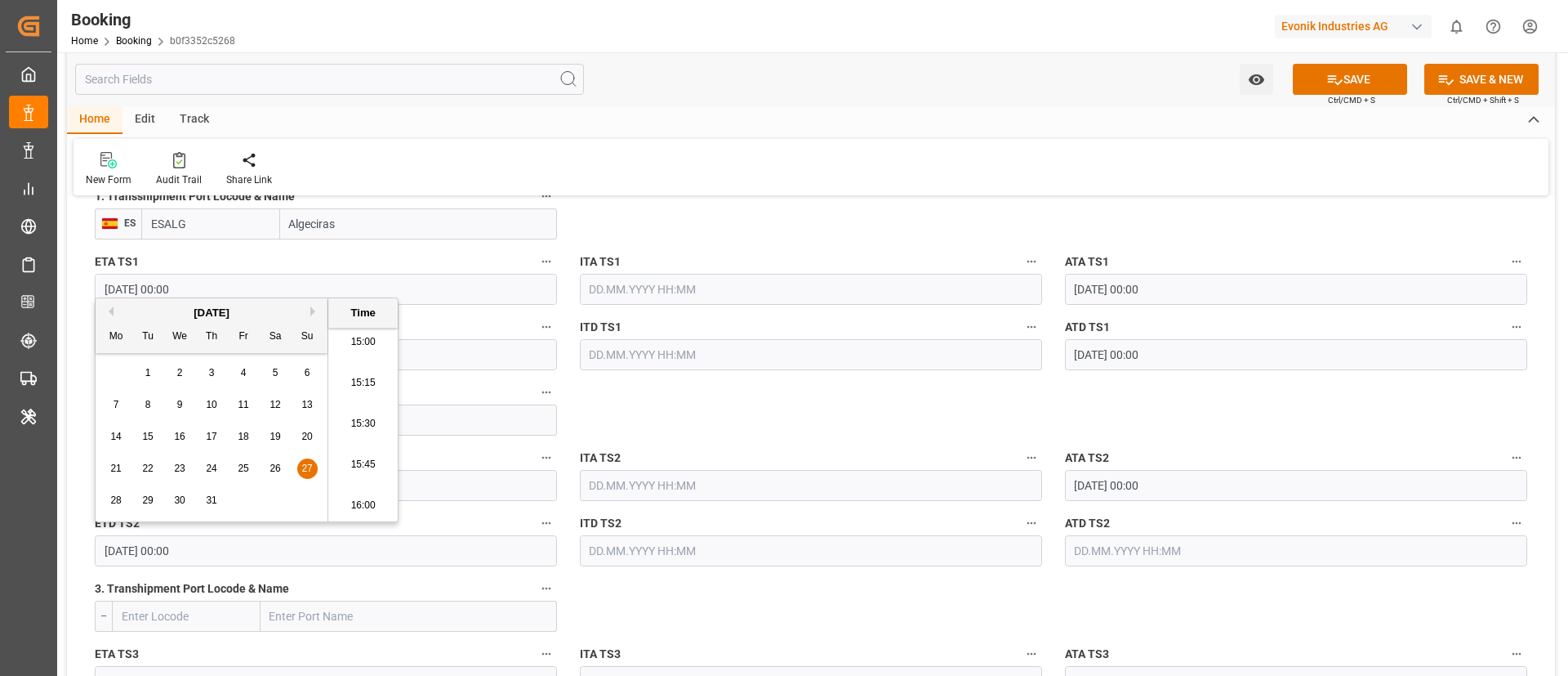
click at [269, 556] on input "27.07.2025 00:00" at bounding box center [326, 550] width 462 height 31
click at [1130, 552] on input "text" at bounding box center [1296, 550] width 462 height 31
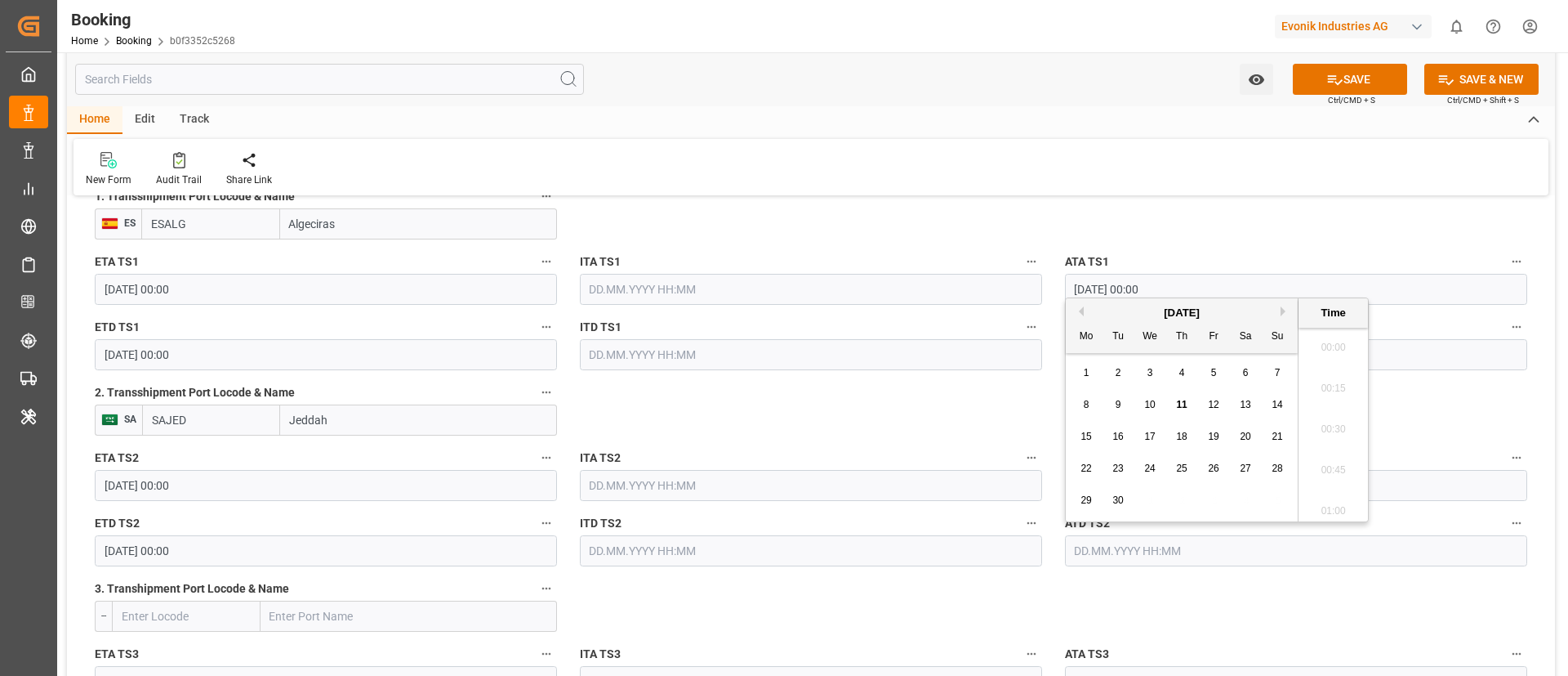
paste input "27.07.2025 00:00"
type input "27.07.2025 00:00"
click at [1275, 466] on span "27" at bounding box center [1276, 468] width 10 height 11
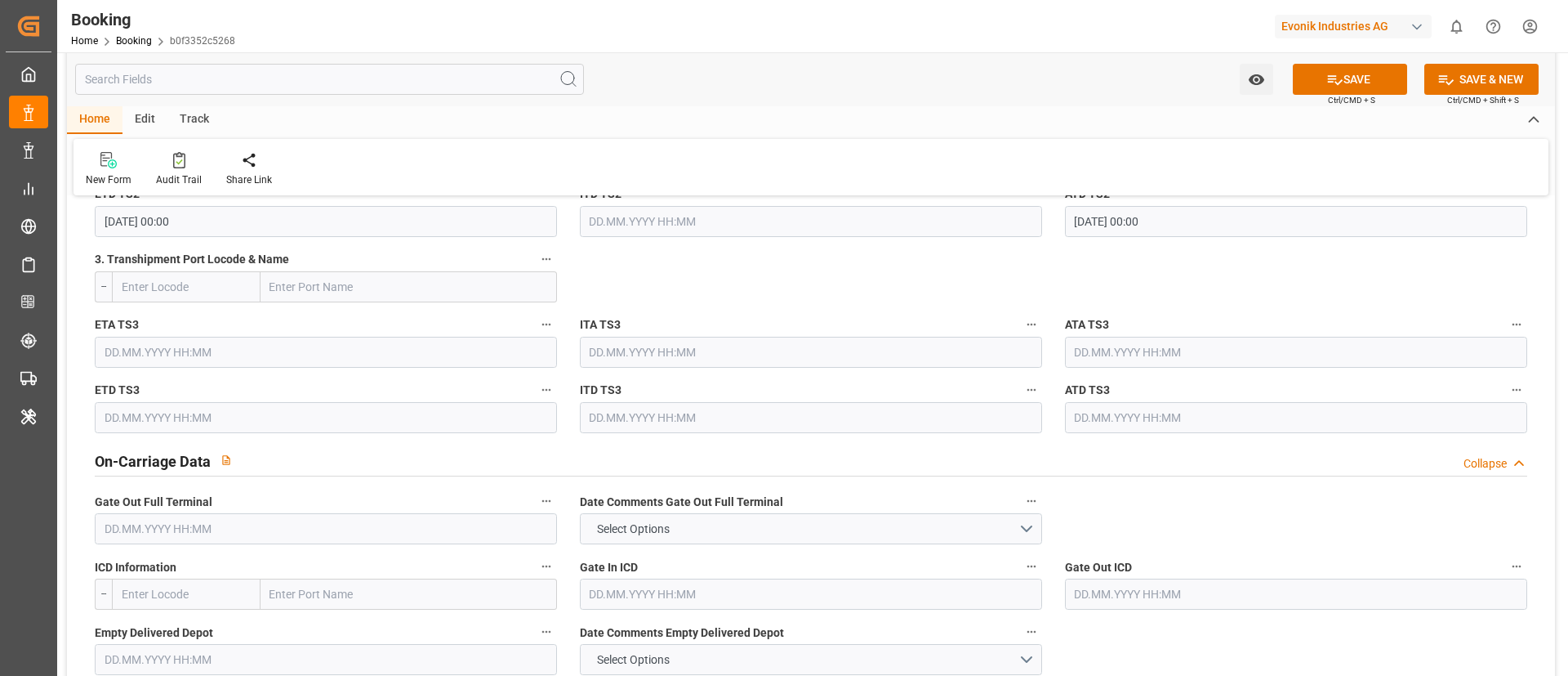
scroll to position [2206, 0]
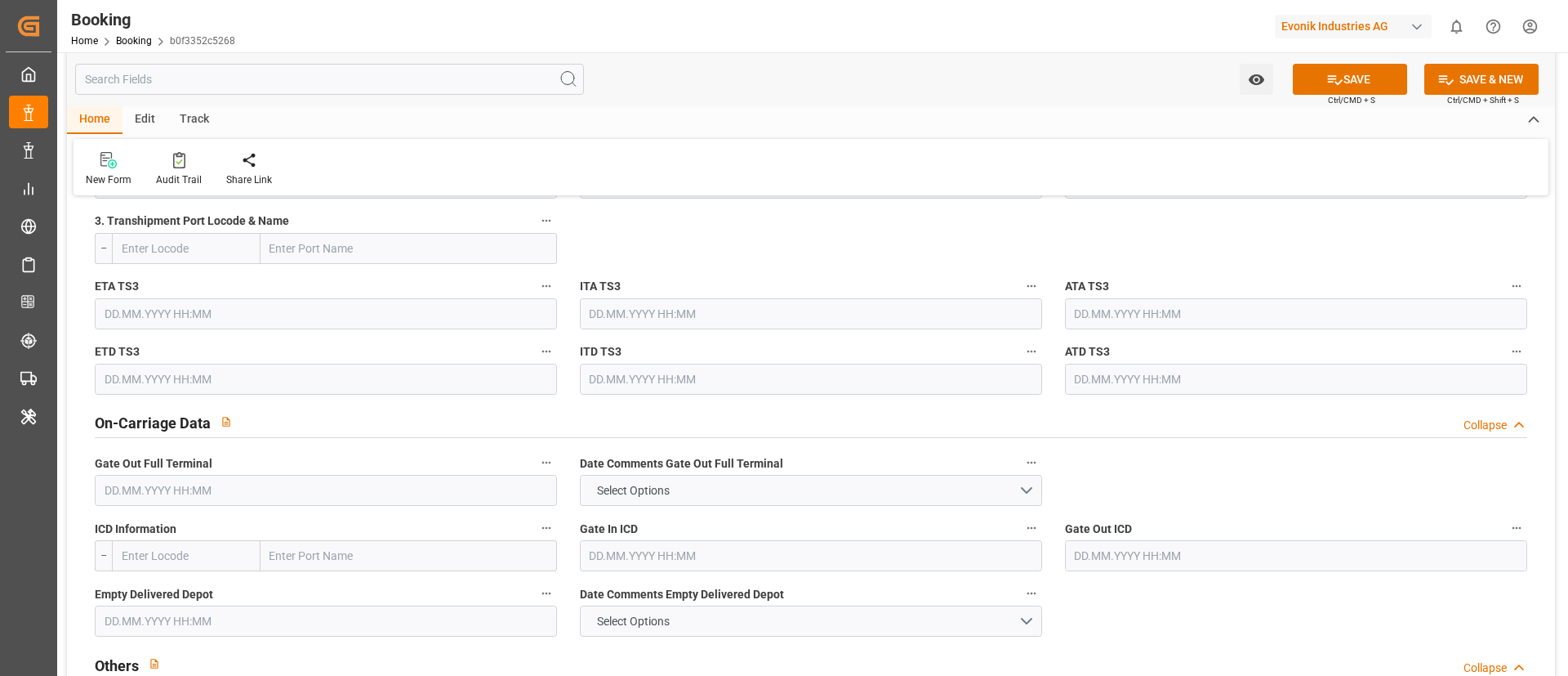
click at [158, 494] on input "text" at bounding box center [326, 490] width 462 height 31
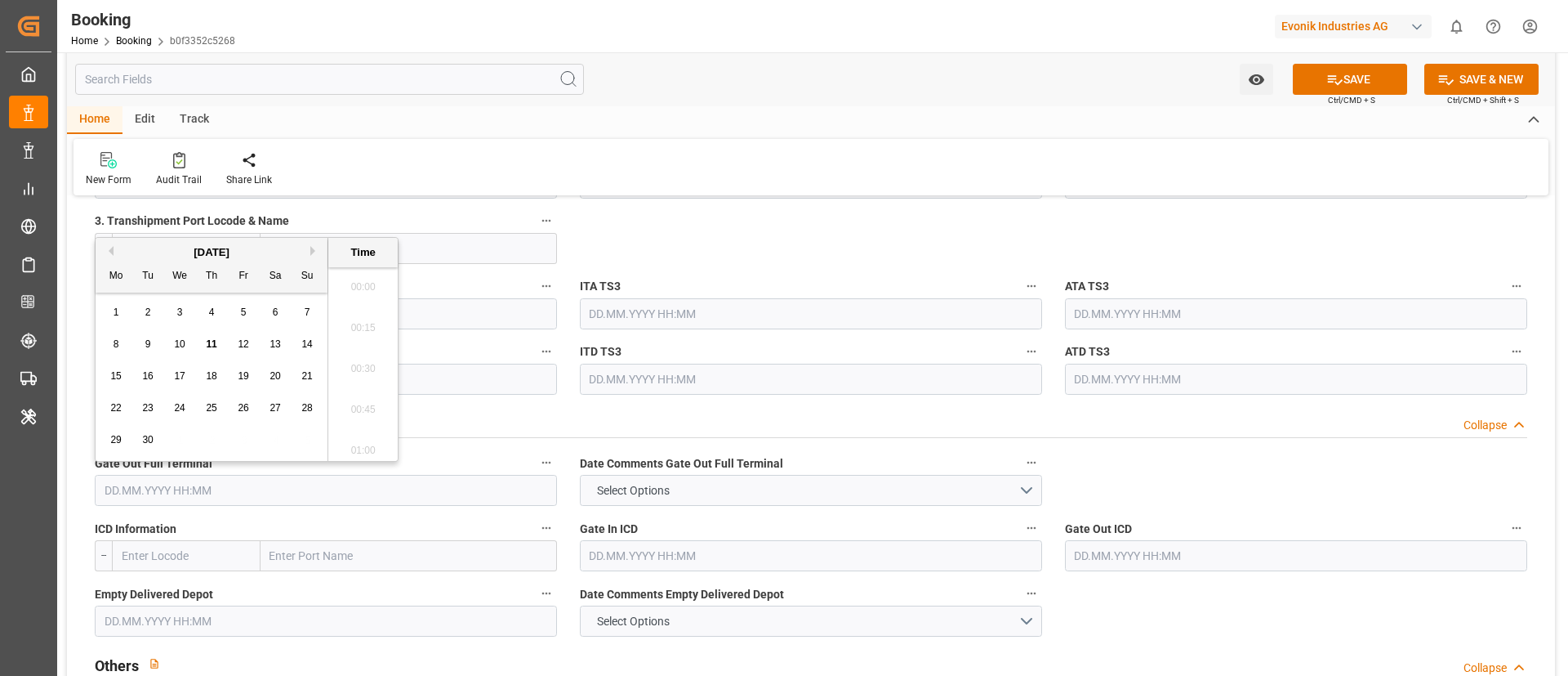
scroll to position [2457, 0]
click at [109, 256] on div "[DATE]" at bounding box center [212, 251] width 232 height 16
click at [111, 249] on button "Previous Month" at bounding box center [108, 250] width 9 height 9
click at [146, 339] on span "5" at bounding box center [148, 344] width 6 height 11
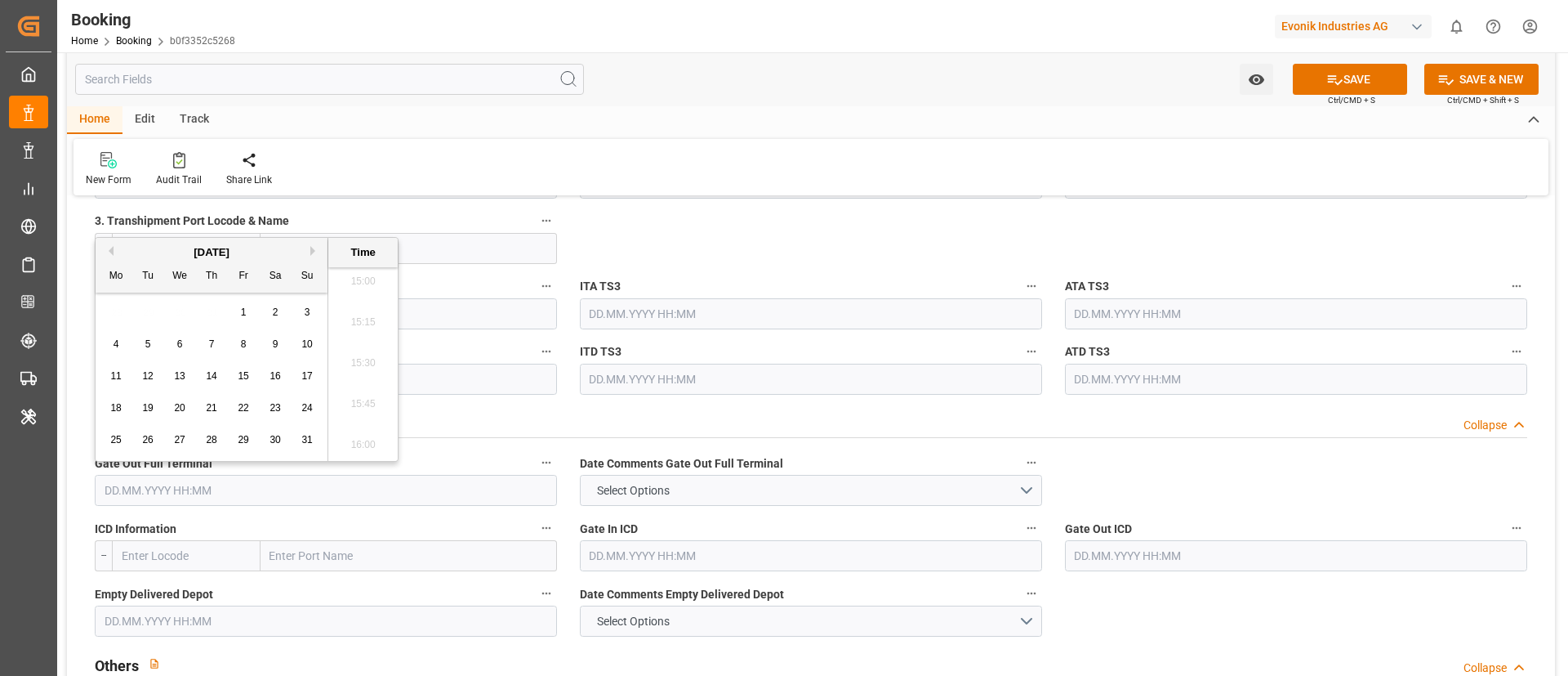
type input "05.08.2025 00:00"
click at [763, 413] on div "On-Carriage Data Collapse" at bounding box center [811, 421] width 1432 height 31
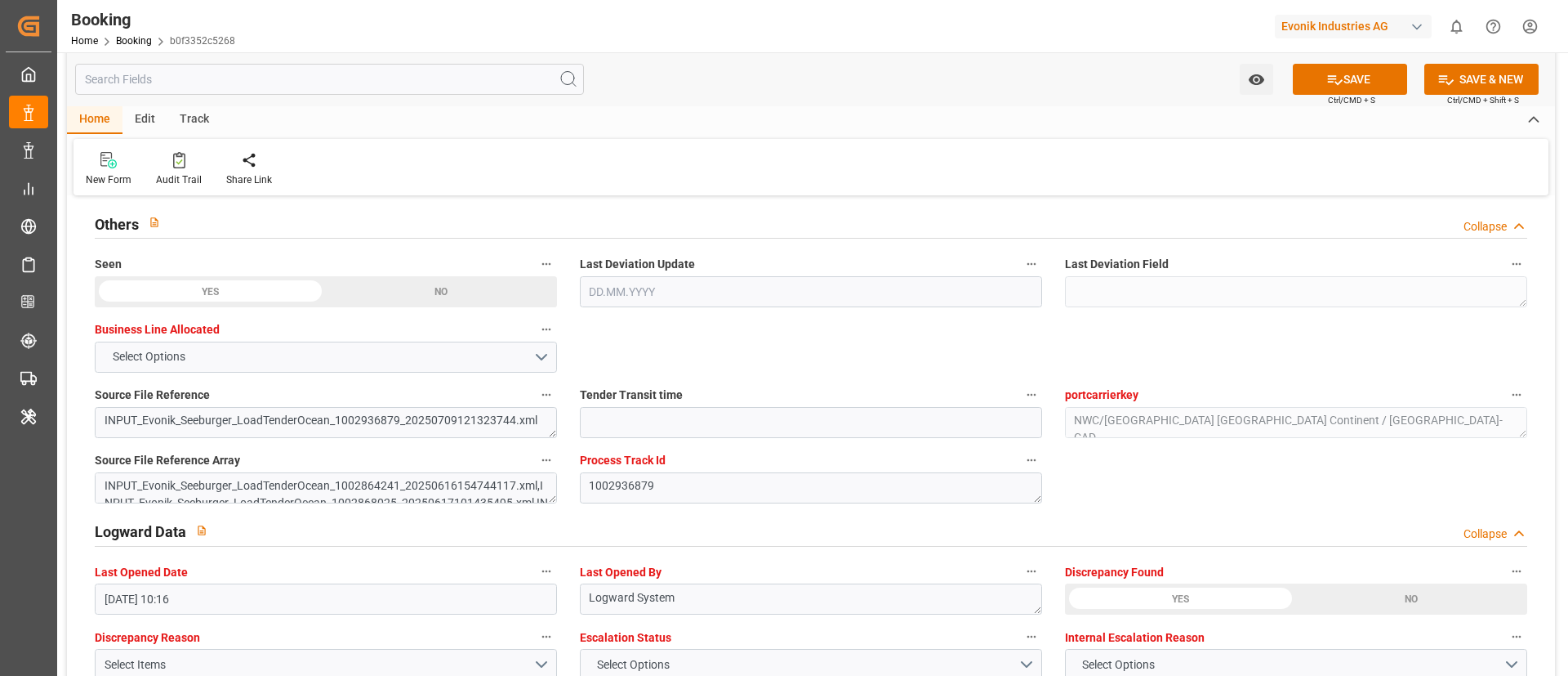
scroll to position [2206, 0]
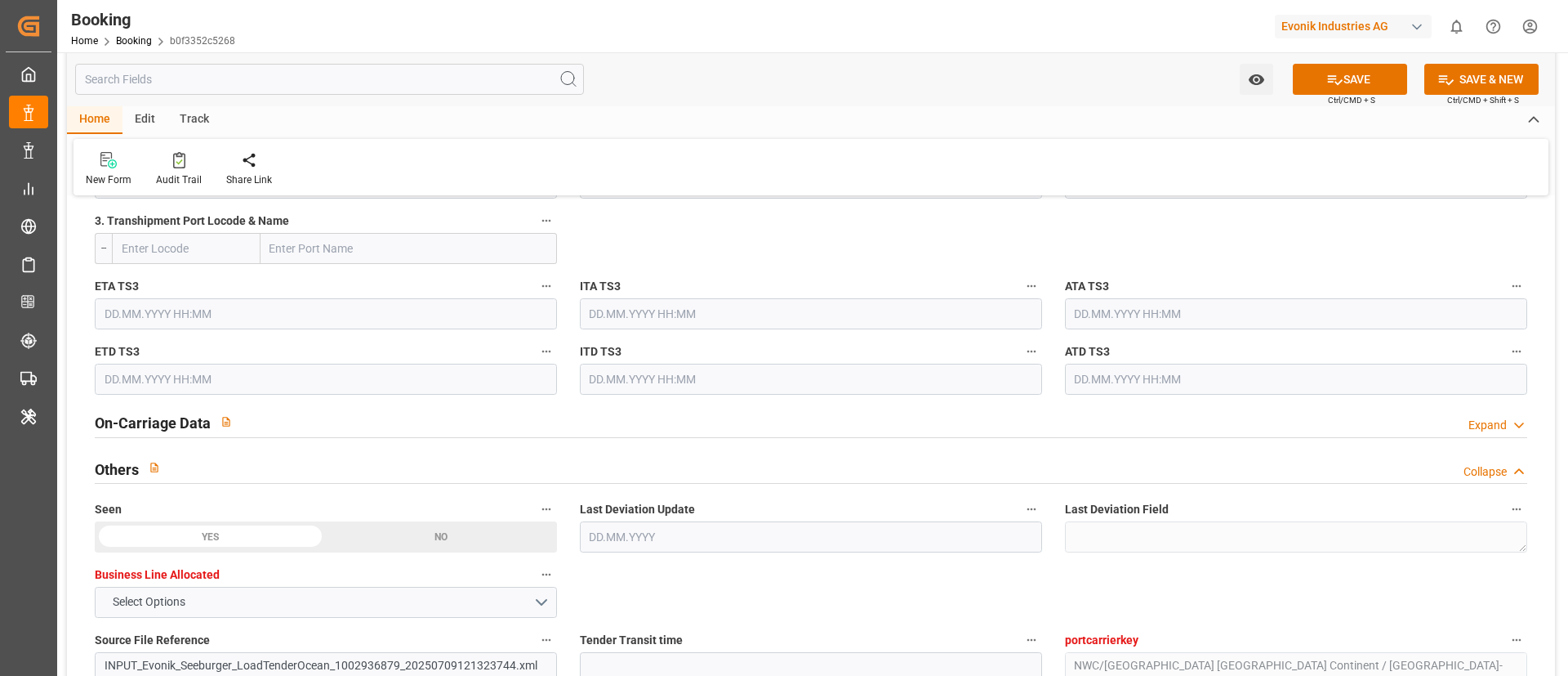
click at [272, 433] on div "On-Carriage Data Expand" at bounding box center [811, 421] width 1432 height 31
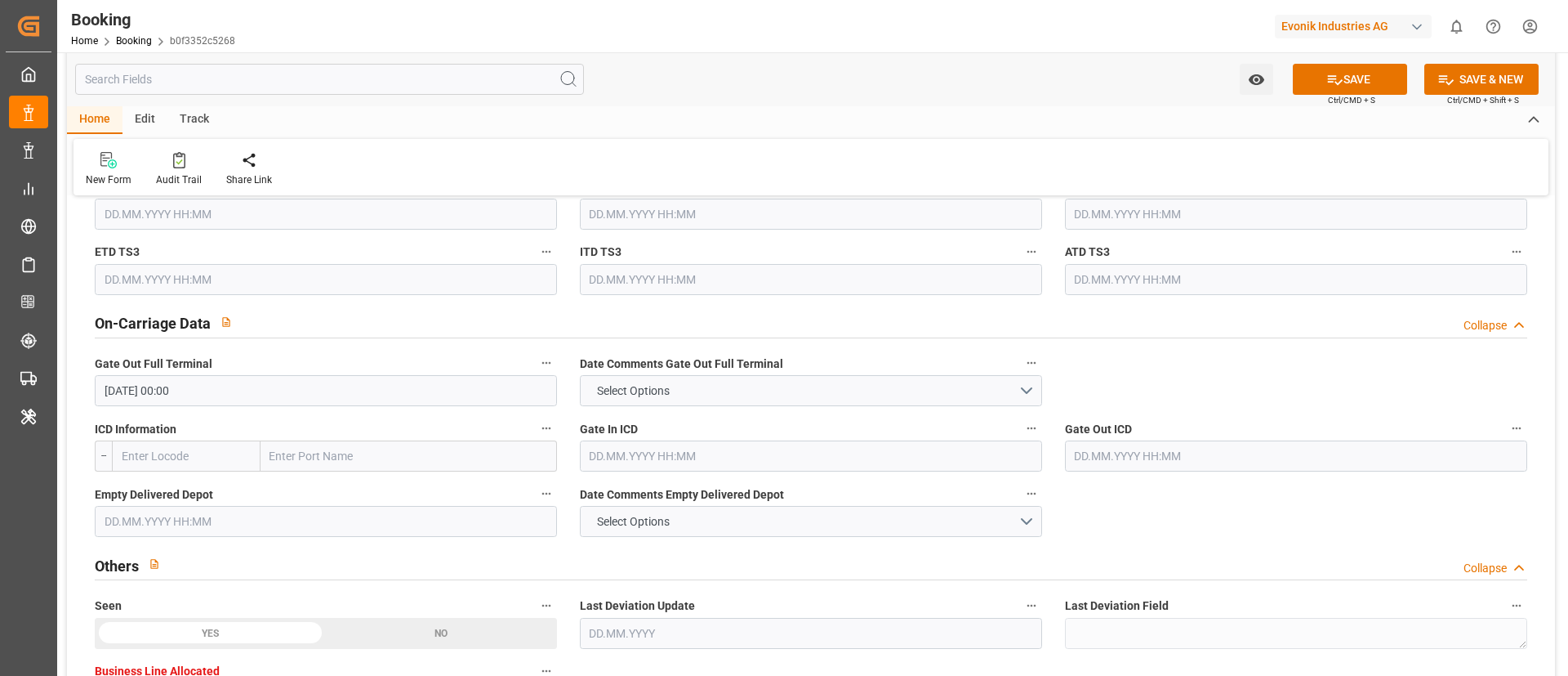
scroll to position [2328, 0]
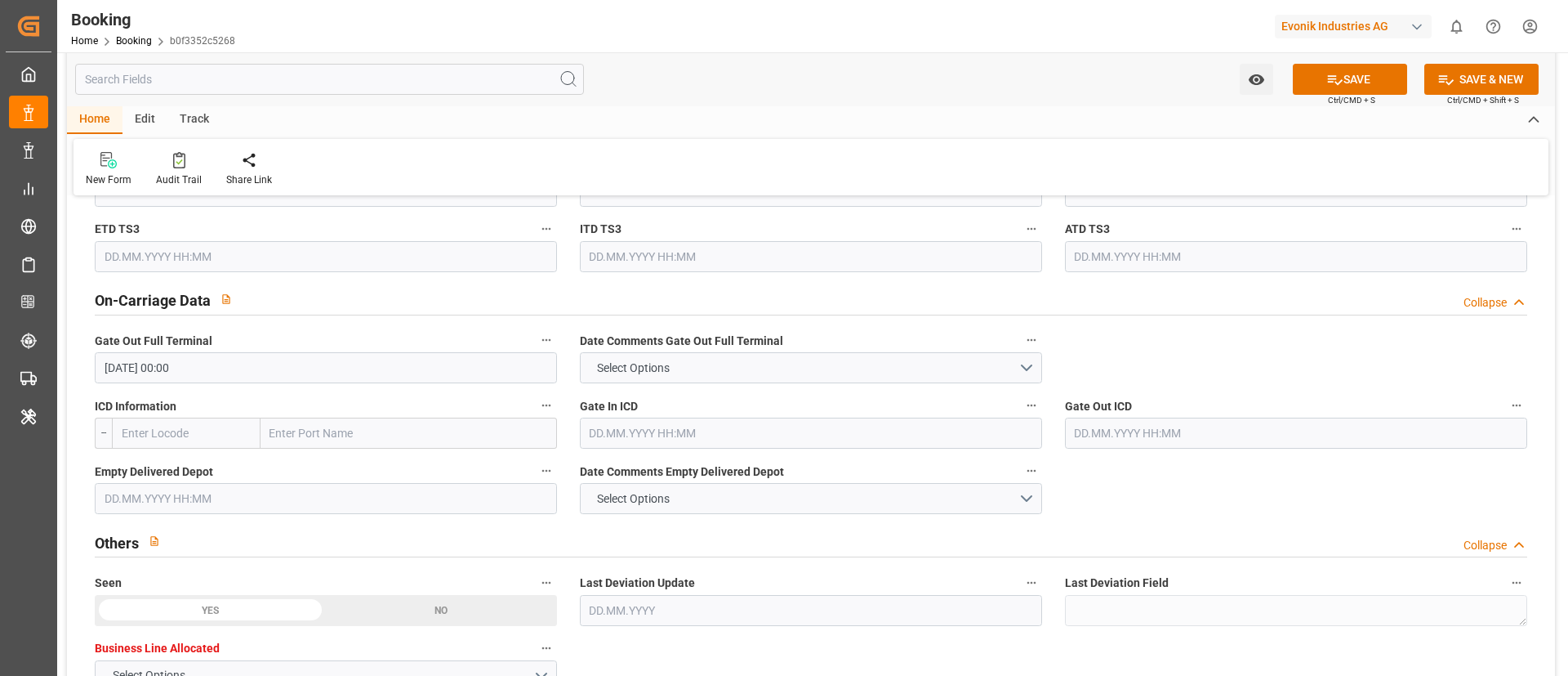
click at [123, 504] on input "text" at bounding box center [326, 498] width 462 height 31
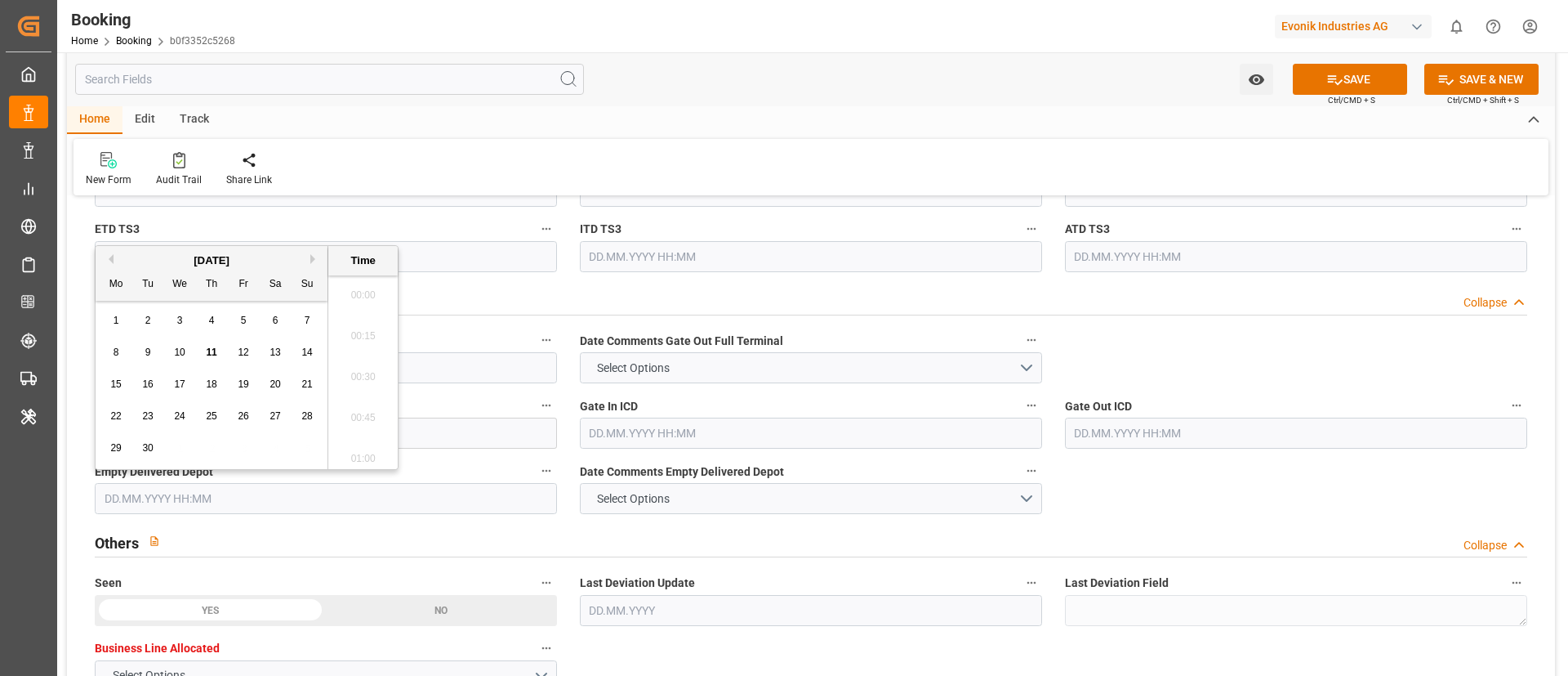
scroll to position [2457, 0]
click at [106, 259] on button "Previous Month" at bounding box center [108, 259] width 9 height 9
click at [269, 349] on div "9" at bounding box center [276, 352] width 21 height 20
type input "09.08.2025 00:00"
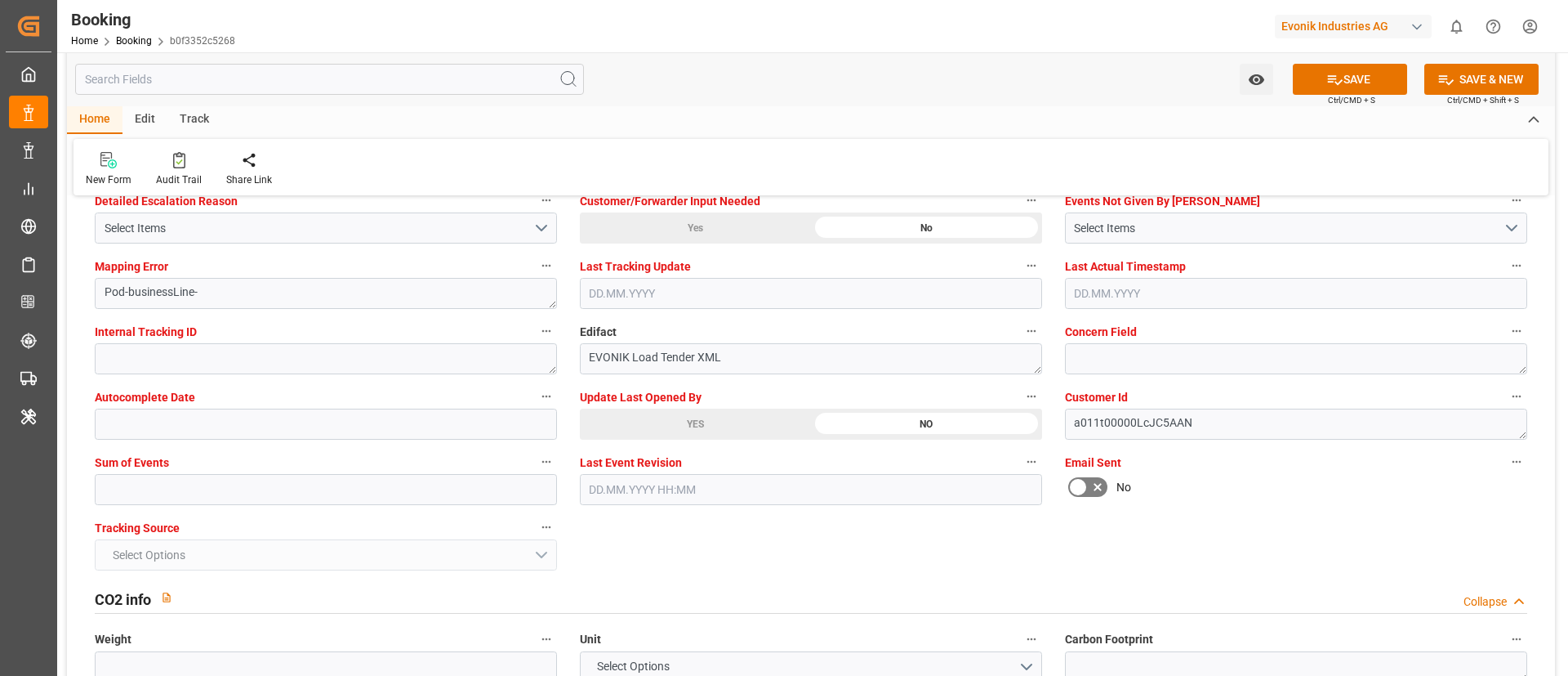
scroll to position [3186, 0]
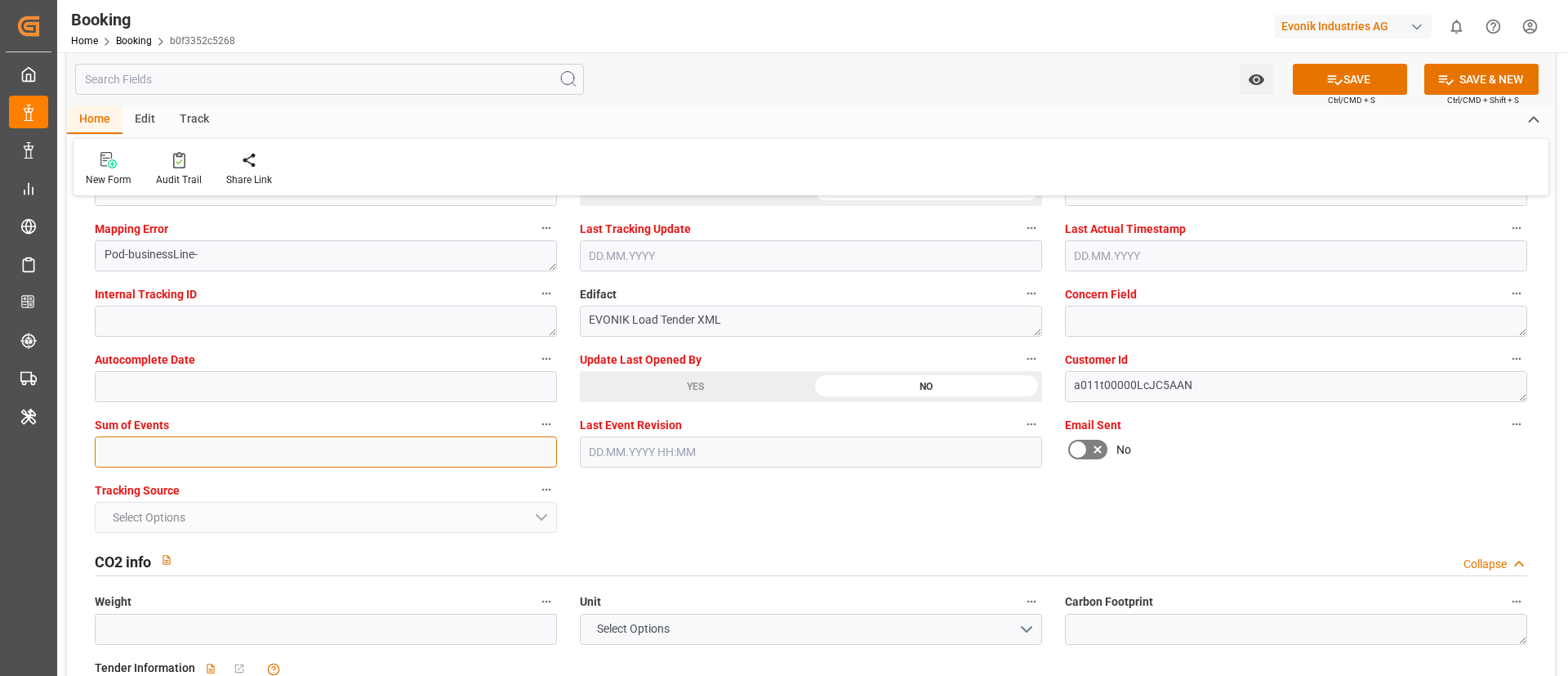
click at [275, 463] on input "text" at bounding box center [326, 451] width 462 height 31
type input "0"
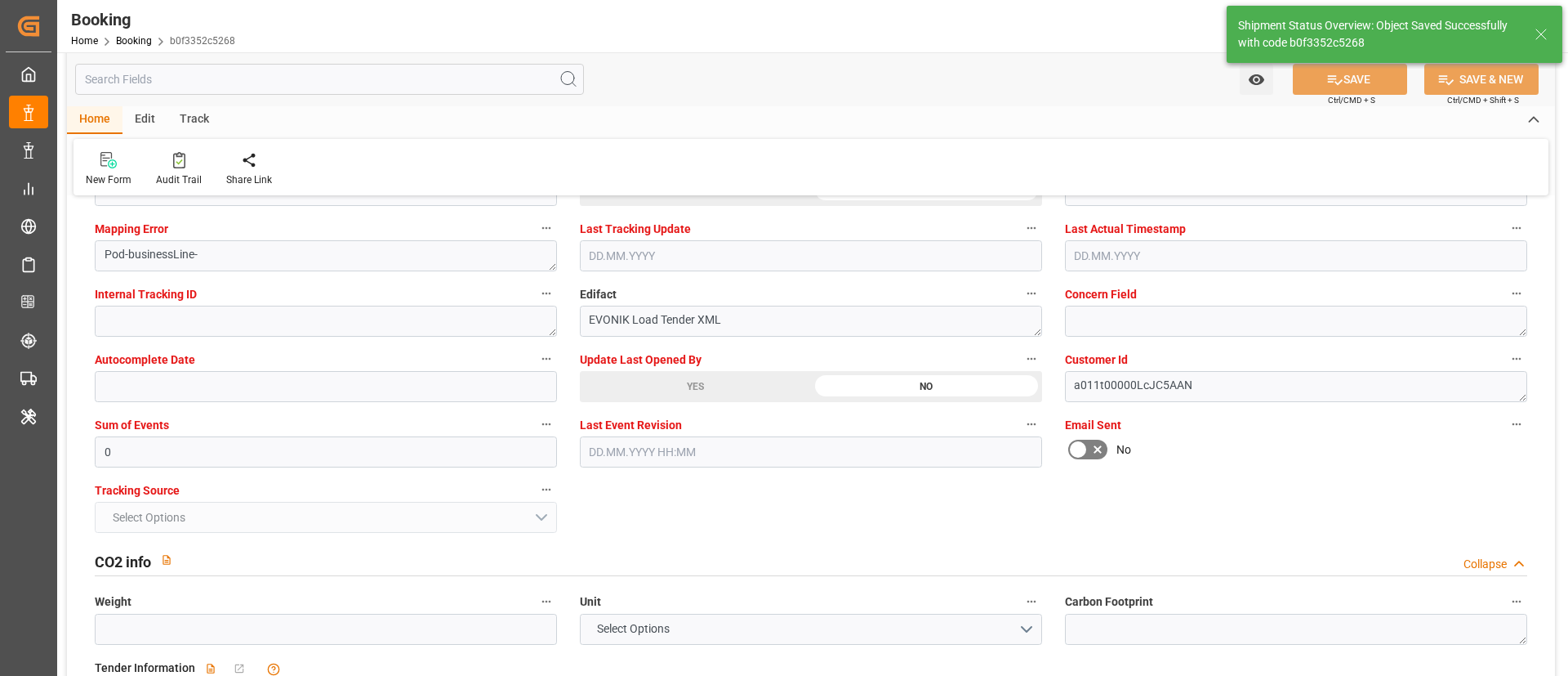
type textarea "[PERSON_NAME]"
type textarea "Yes"
type input "24"
type input "05.07.2025 00:00"
type input "29.07.2025 00:00"
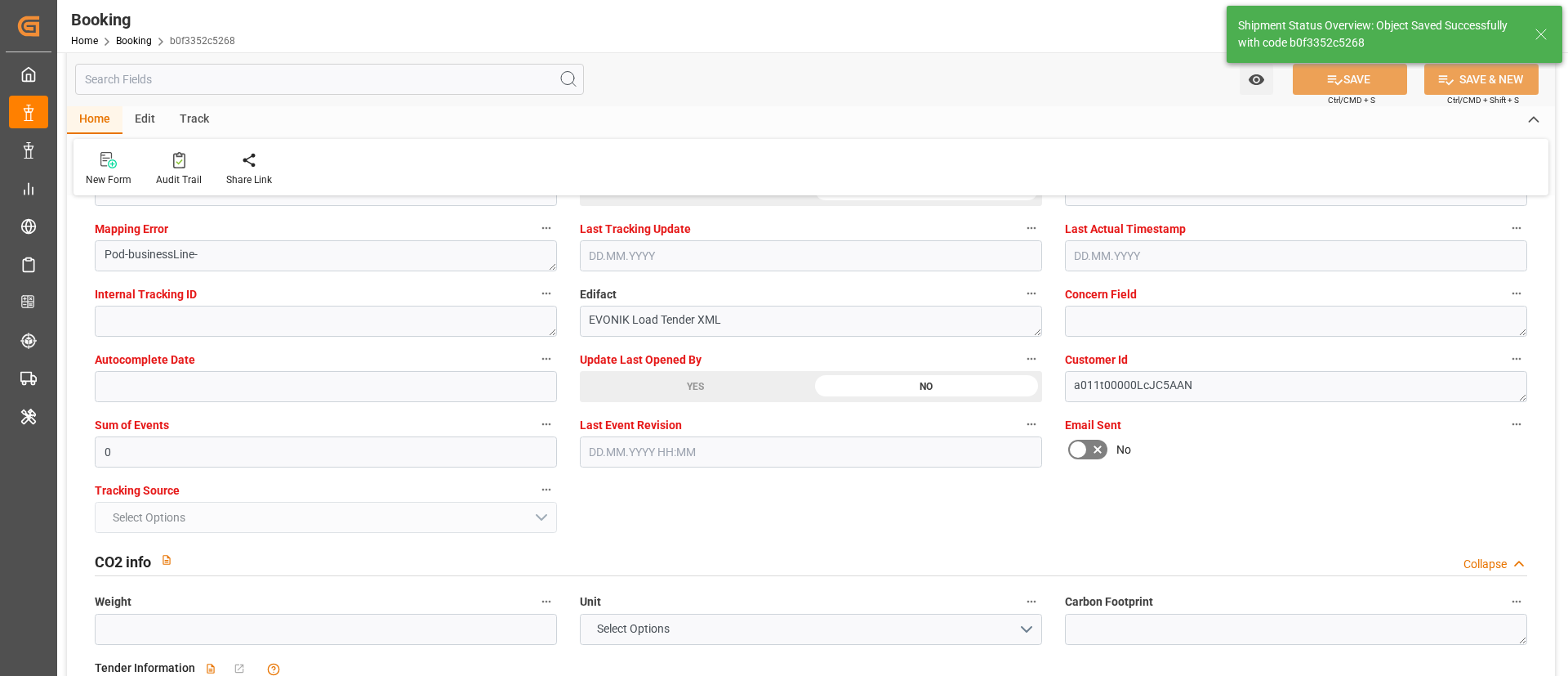
type input "10.07.2025 00:00"
type input "15.07.2025 00:00"
type input "23.07.2025 00:00"
type input "27.07.2025 00:00"
type input "11.09.2025 10:02"
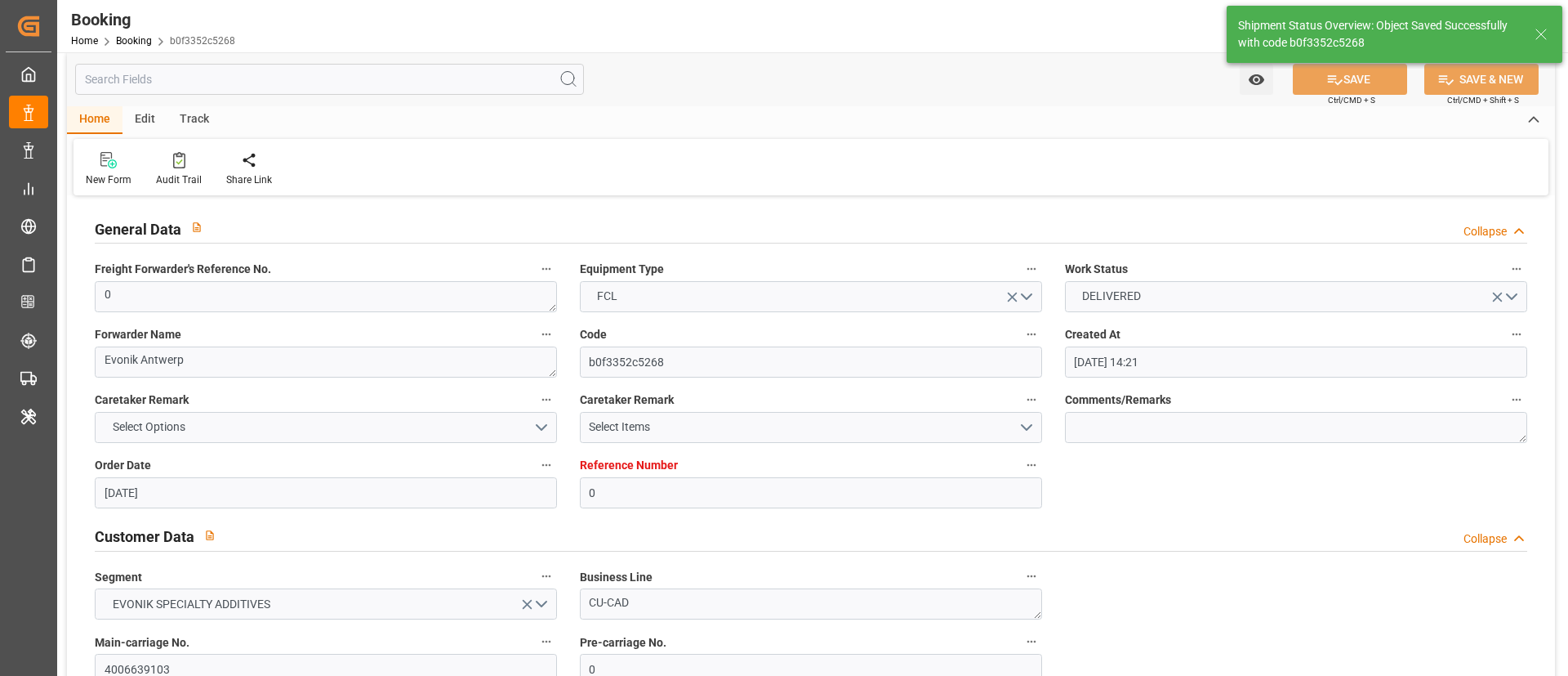
scroll to position [0, 0]
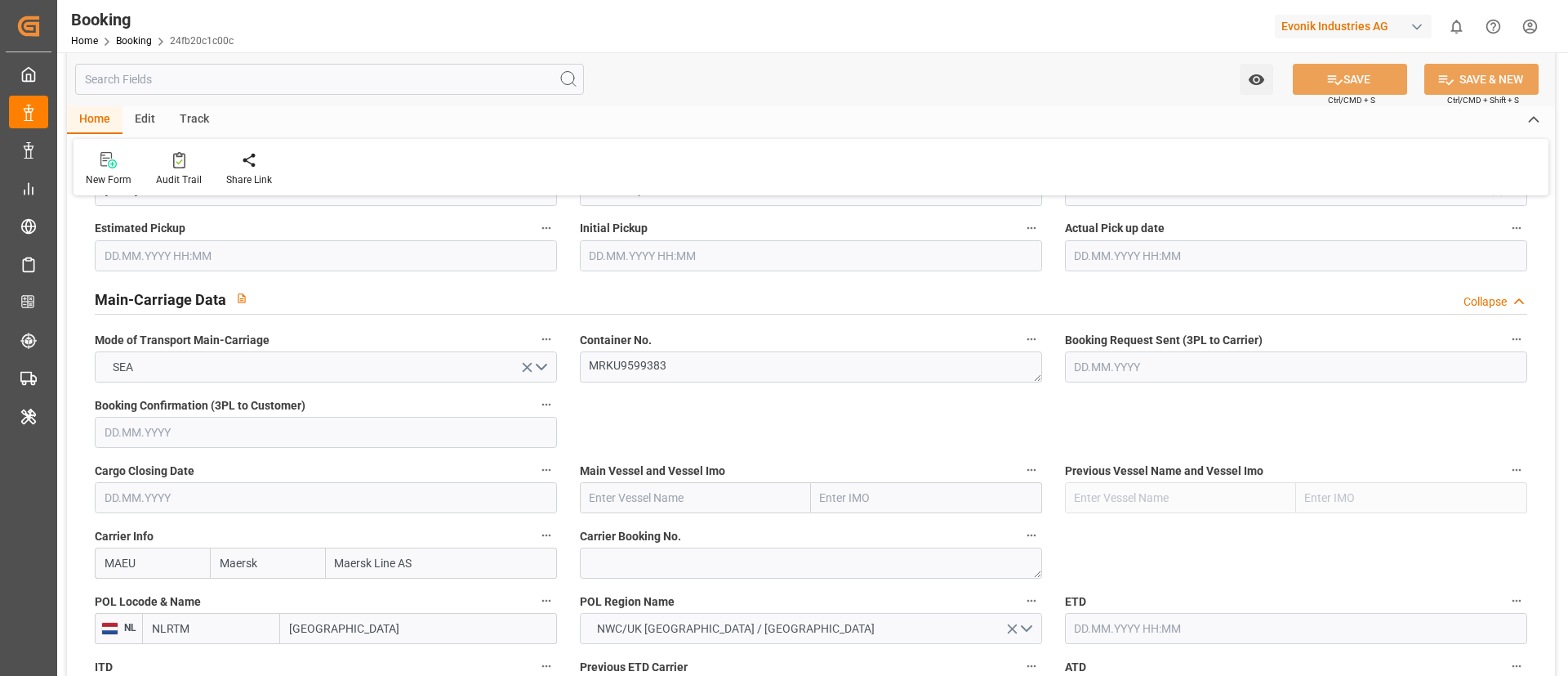
scroll to position [980, 0]
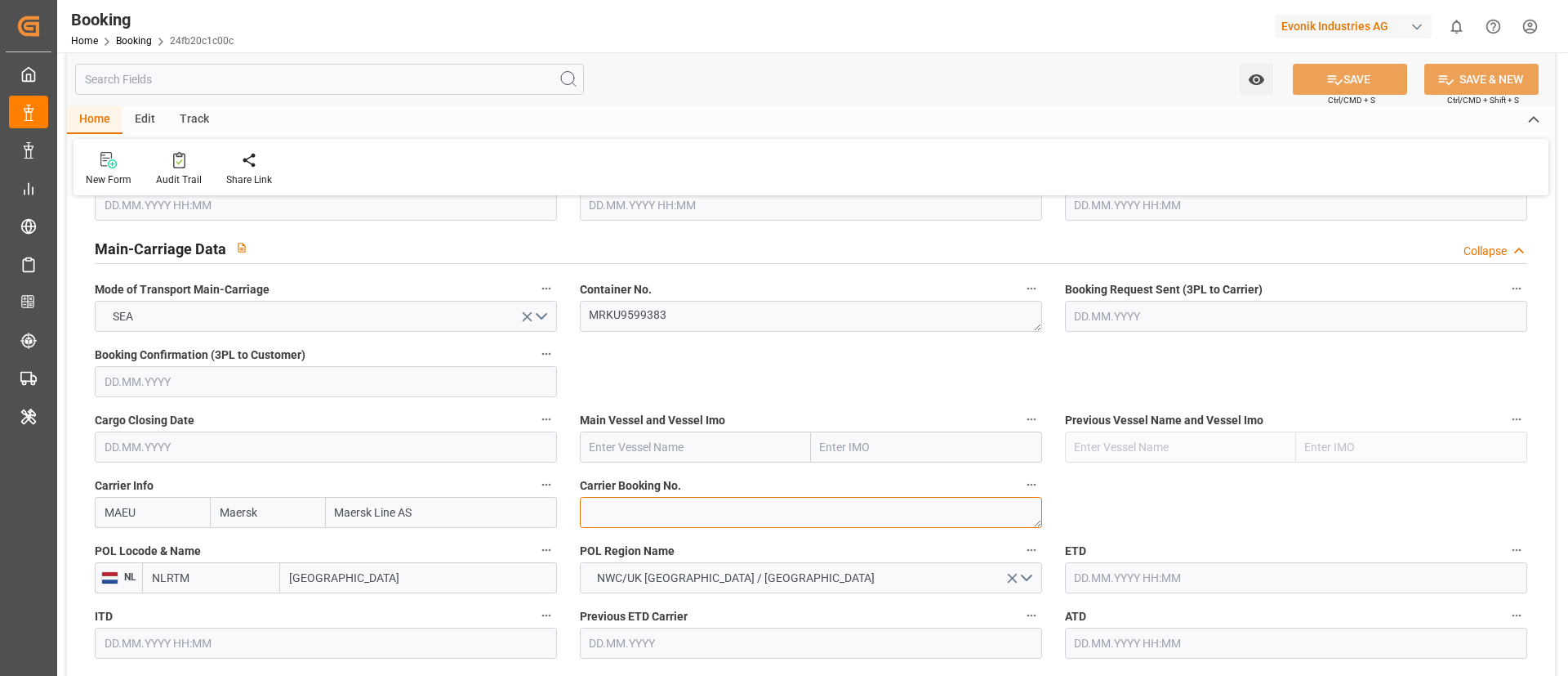
click at [606, 516] on textarea at bounding box center [810, 512] width 462 height 31
paste textarea "720885367"
click at [583, 520] on textarea "720885367" at bounding box center [810, 512] width 462 height 31
type textarea "720885367"
click at [687, 315] on textarea "MRKU9599383" at bounding box center [810, 315] width 462 height 31
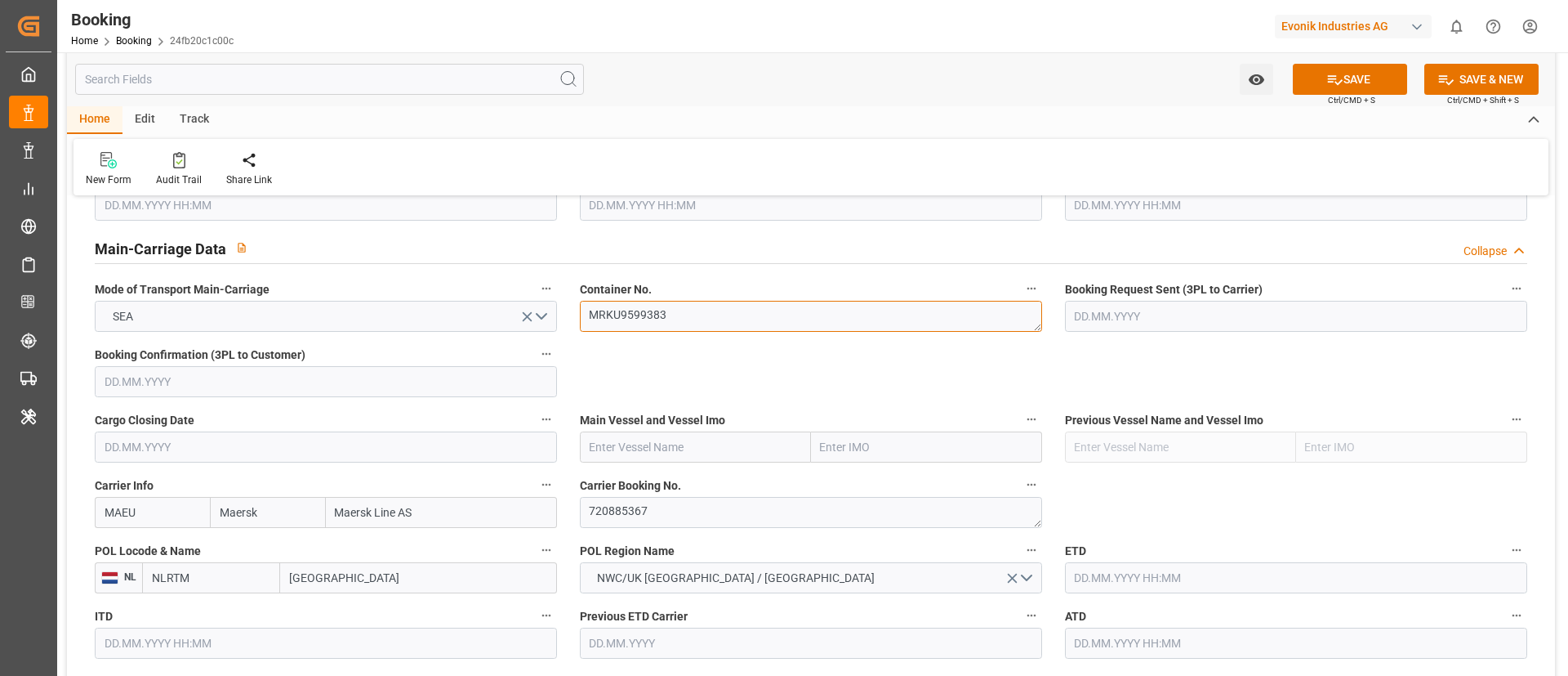
click at [687, 315] on textarea "MRKU9599383" at bounding box center [810, 315] width 462 height 31
click at [632, 448] on input "text" at bounding box center [696, 446] width 232 height 31
paste input "MAERSK IZMIR"
click at [686, 481] on span "Maersk Izmir - 9348168" at bounding box center [648, 483] width 116 height 13
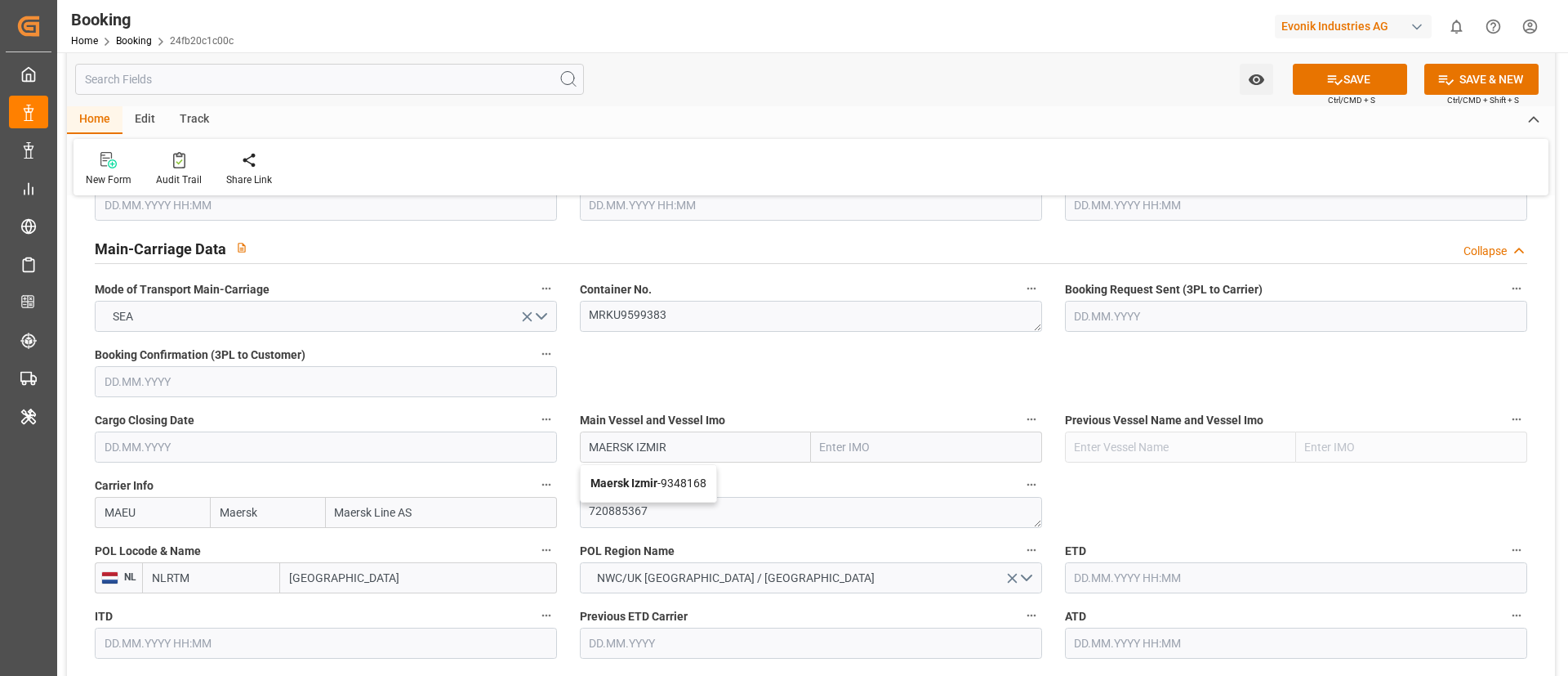
type input "Maersk Izmir"
type input "9348168"
type input "Maersk Izmir"
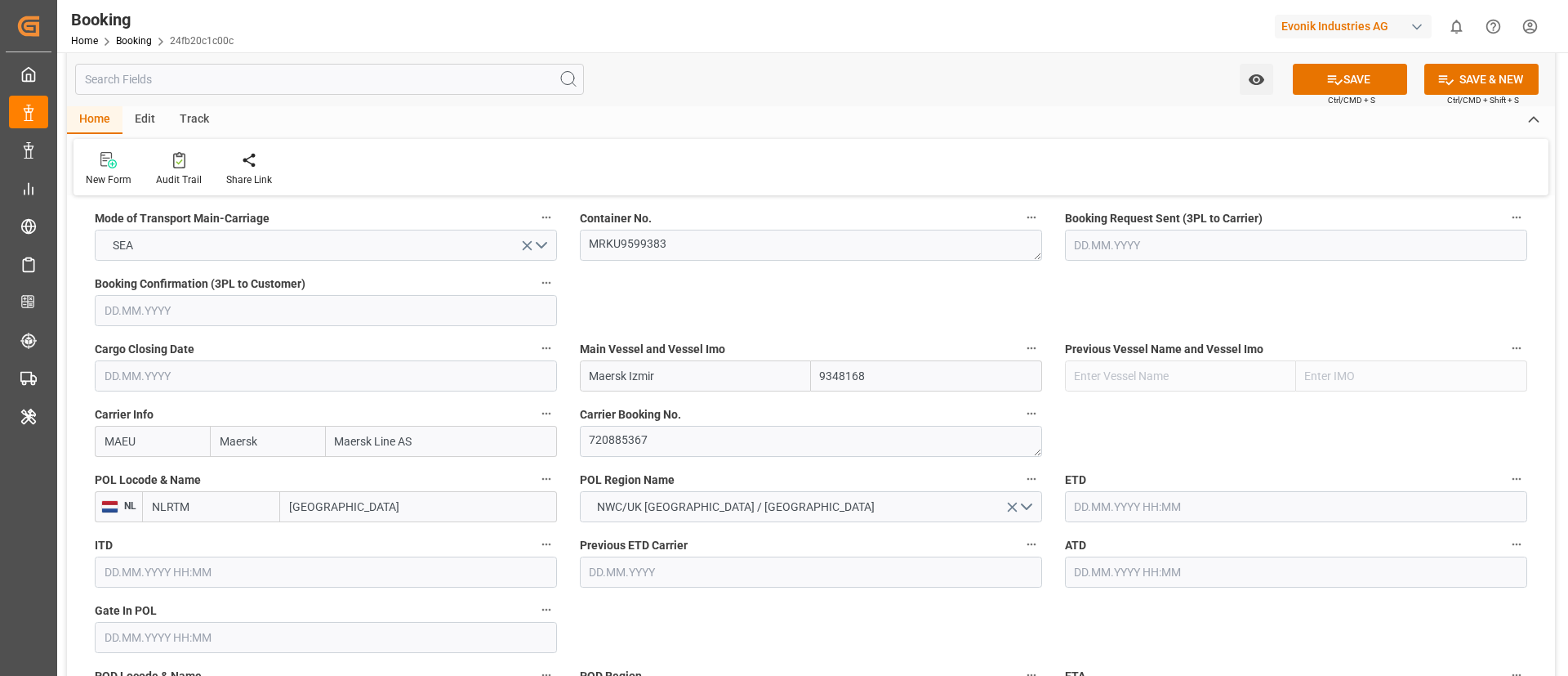
scroll to position [1103, 0]
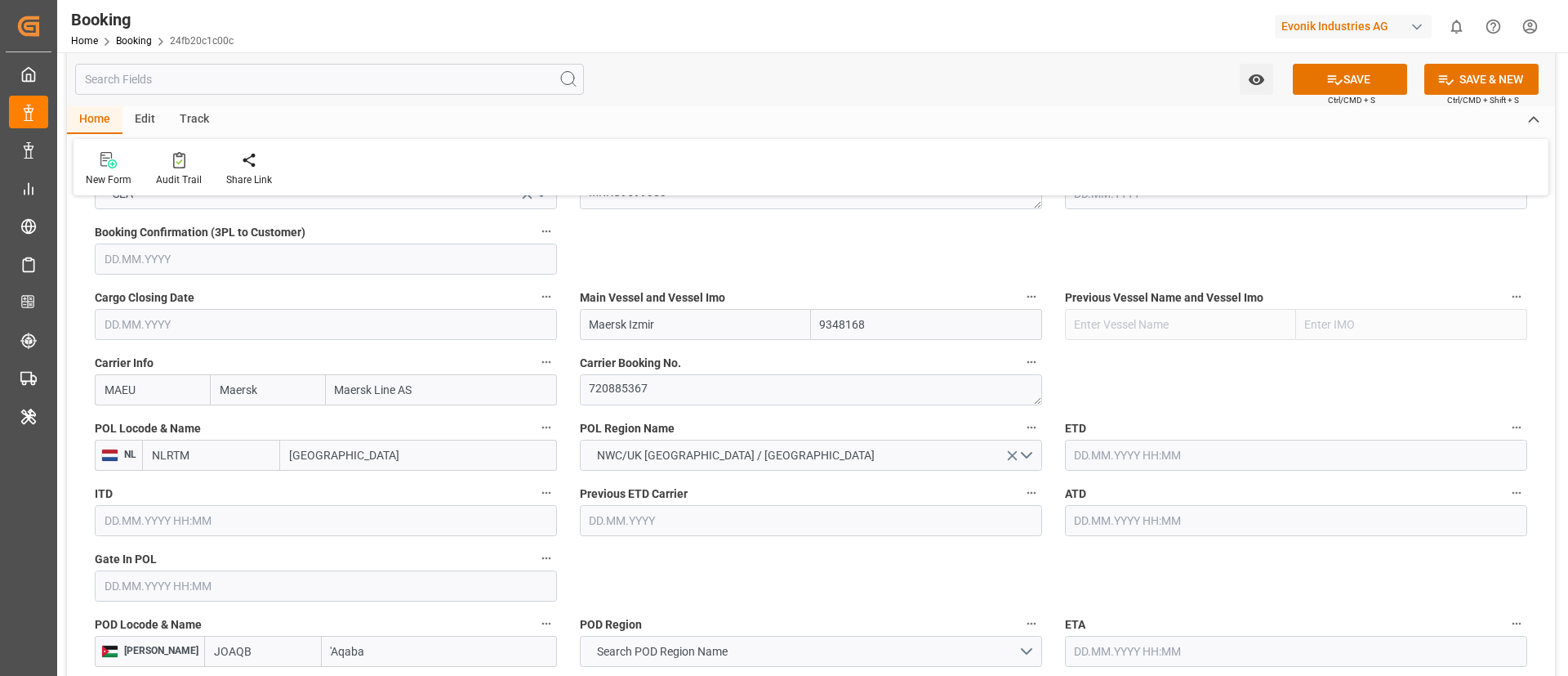
click at [120, 591] on input "text" at bounding box center [326, 586] width 462 height 31
paste input "[DATE] 00:00"
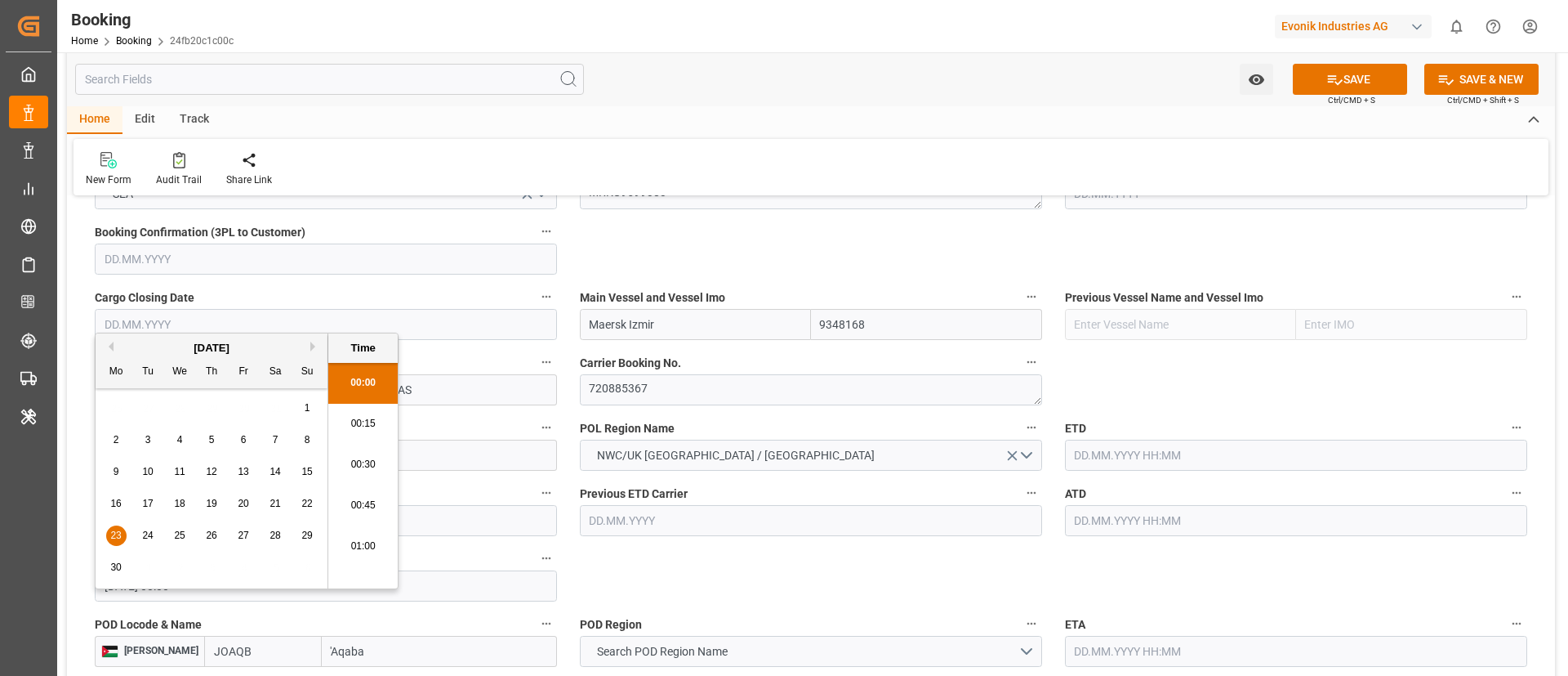
scroll to position [2498, 0]
type input "[DATE] 00:00"
click at [114, 532] on span "23" at bounding box center [115, 535] width 10 height 11
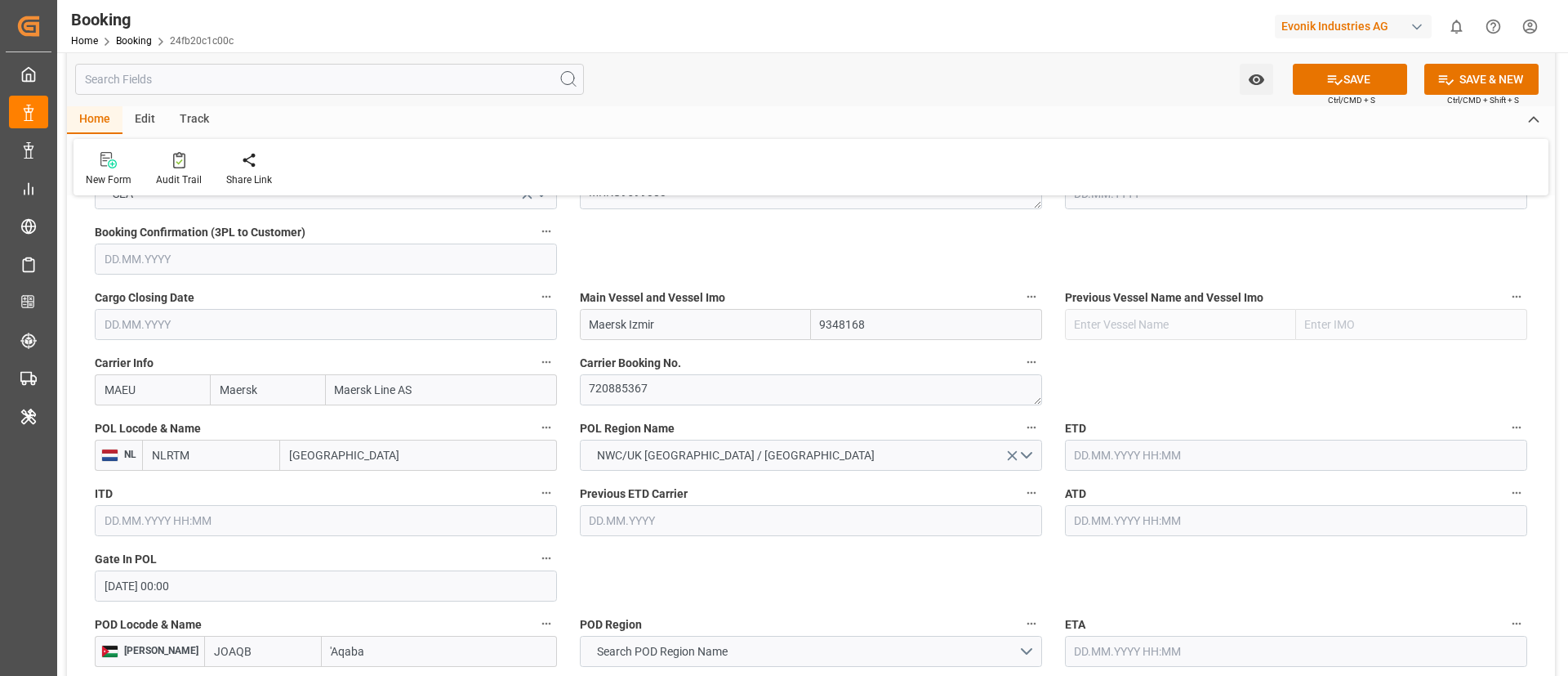
click at [392, 469] on input "[GEOGRAPHIC_DATA]" at bounding box center [419, 455] width 277 height 31
paste input "[GEOGRAPHIC_DATA]"
type input "[GEOGRAPHIC_DATA]"
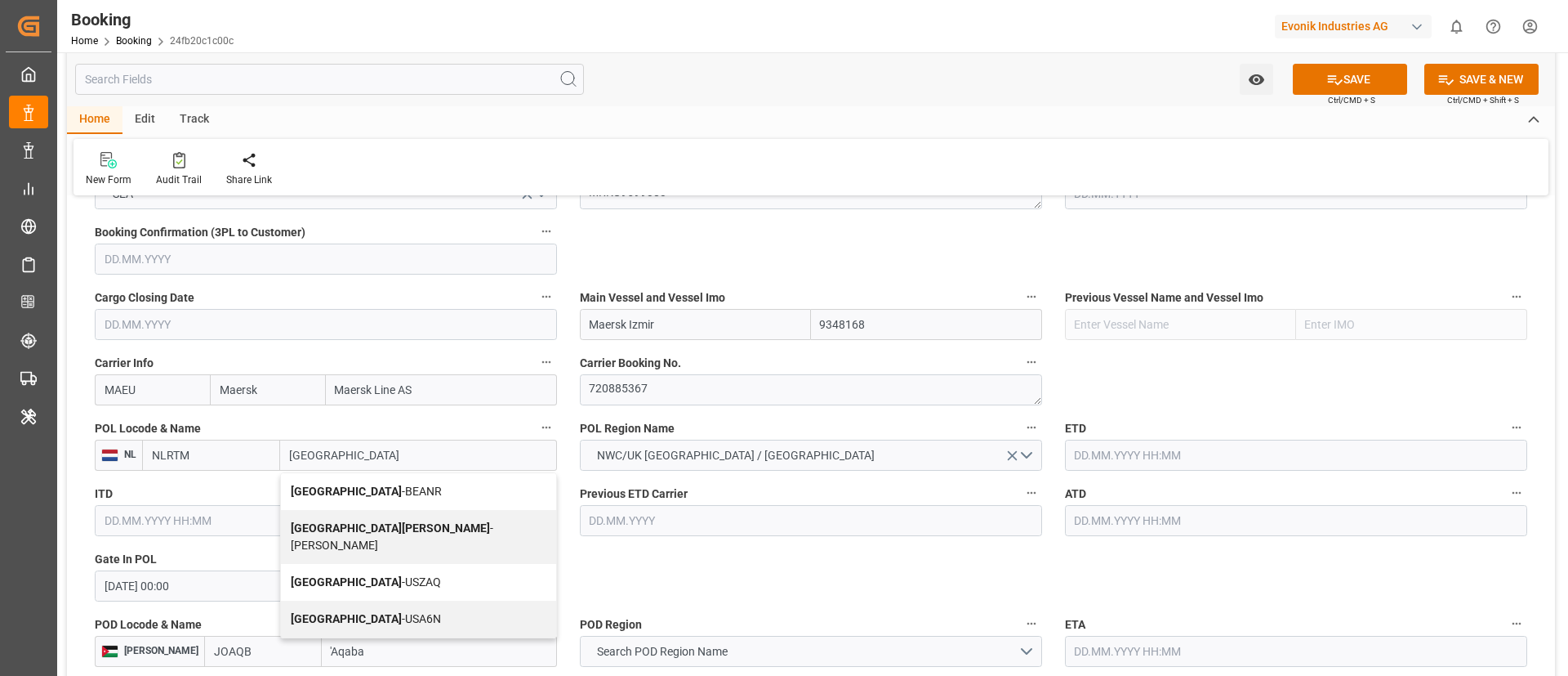
click at [411, 487] on div "Antwerp - BEANR" at bounding box center [419, 491] width 275 height 37
type input "BEANR"
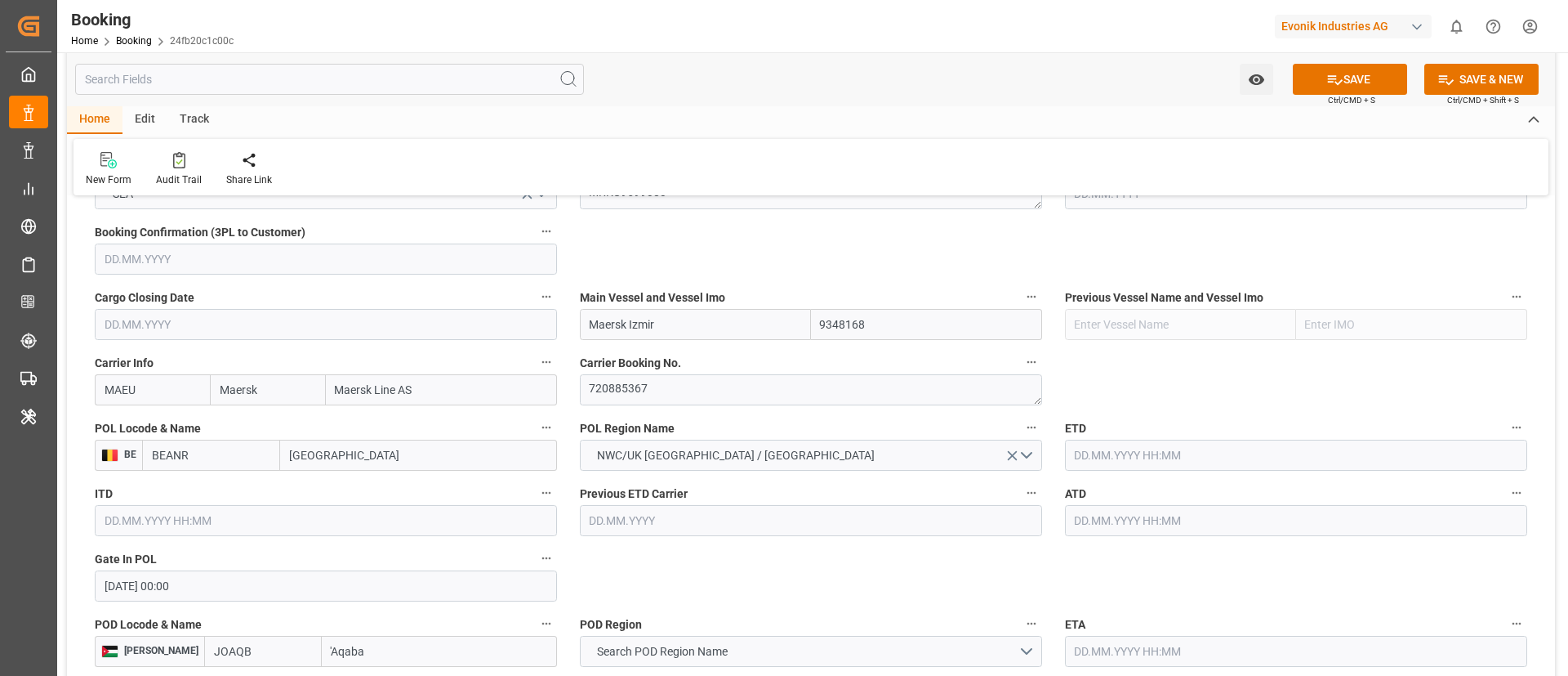
type input "[GEOGRAPHIC_DATA]"
click at [1087, 459] on input "text" at bounding box center [1296, 455] width 462 height 31
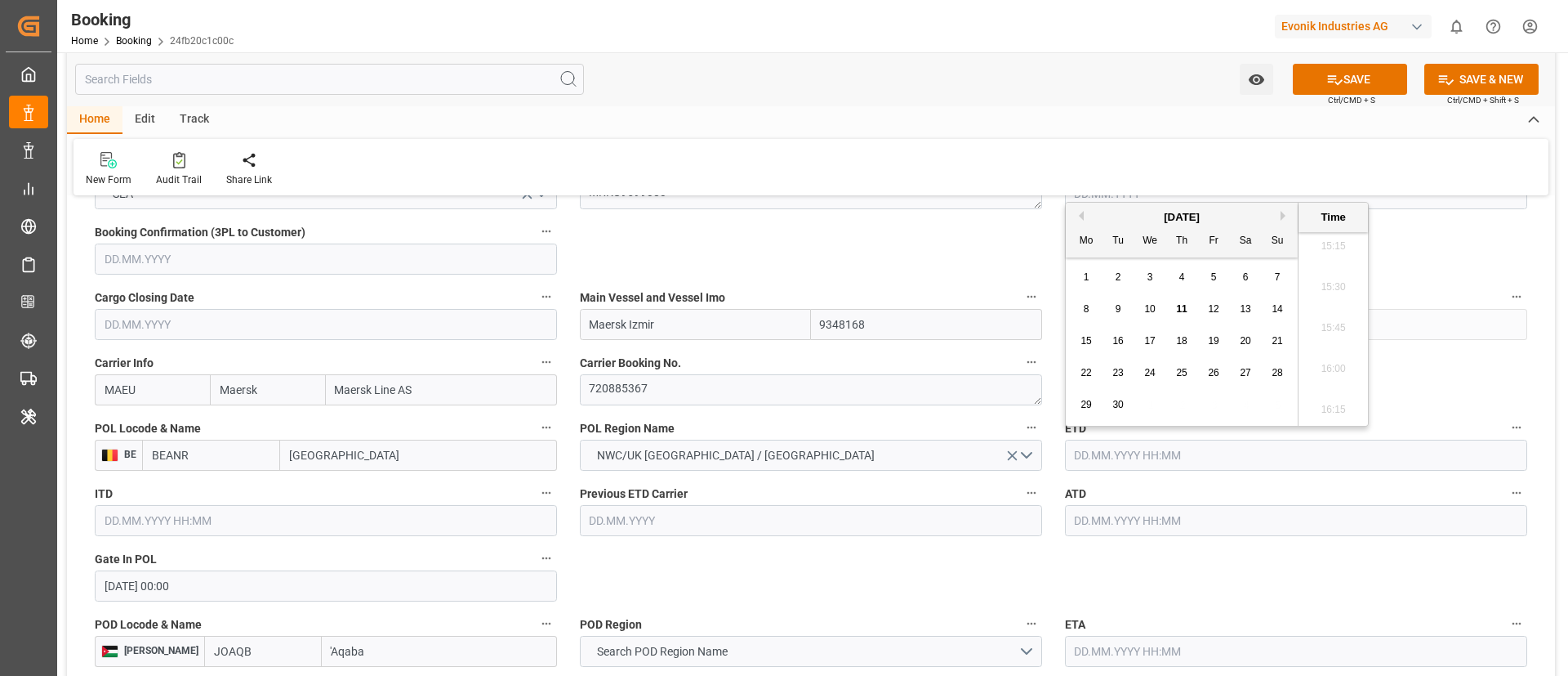
click at [1081, 218] on button "Previous Month" at bounding box center [1079, 216] width 9 height 9
click at [1090, 308] on div "7" at bounding box center [1087, 309] width 21 height 20
type input "[DATE] 00:00"
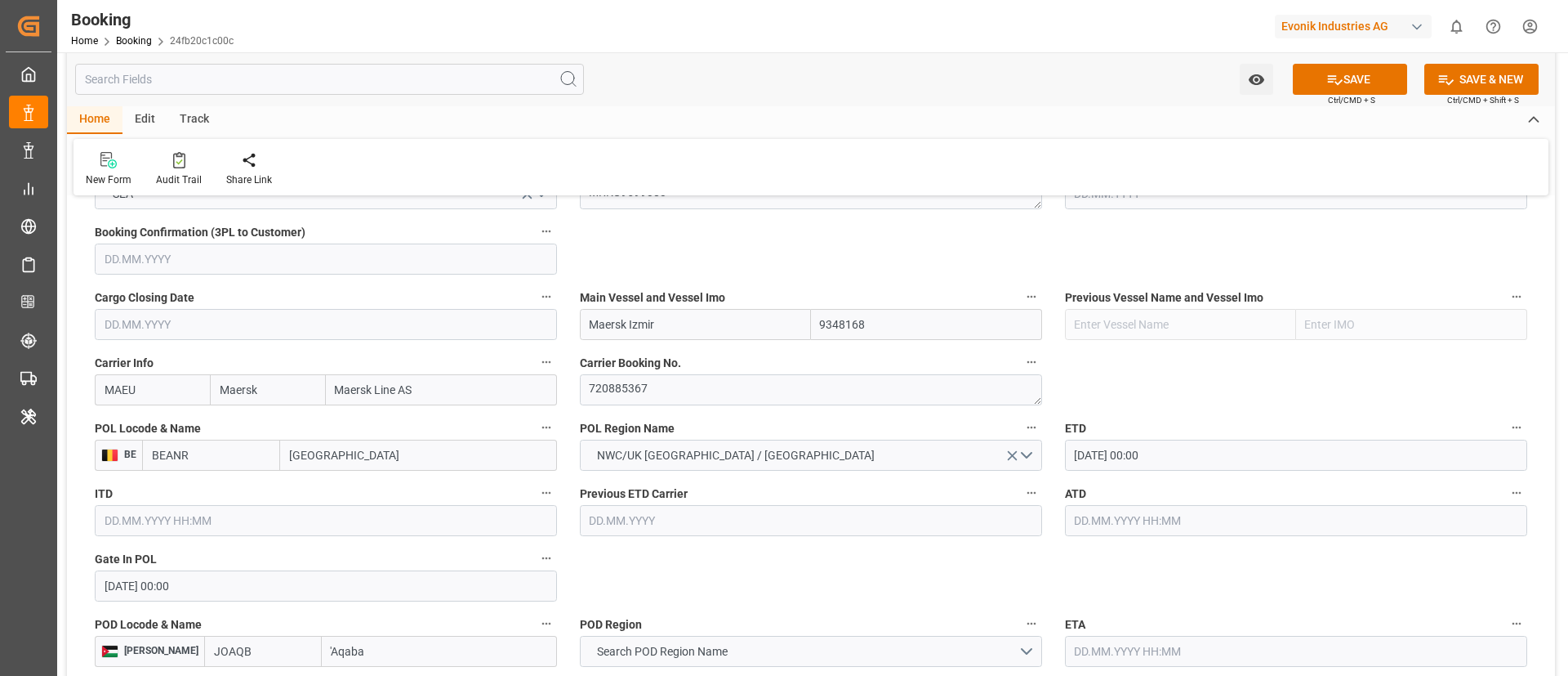
click at [1192, 455] on input "[DATE] 00:00" at bounding box center [1296, 455] width 462 height 31
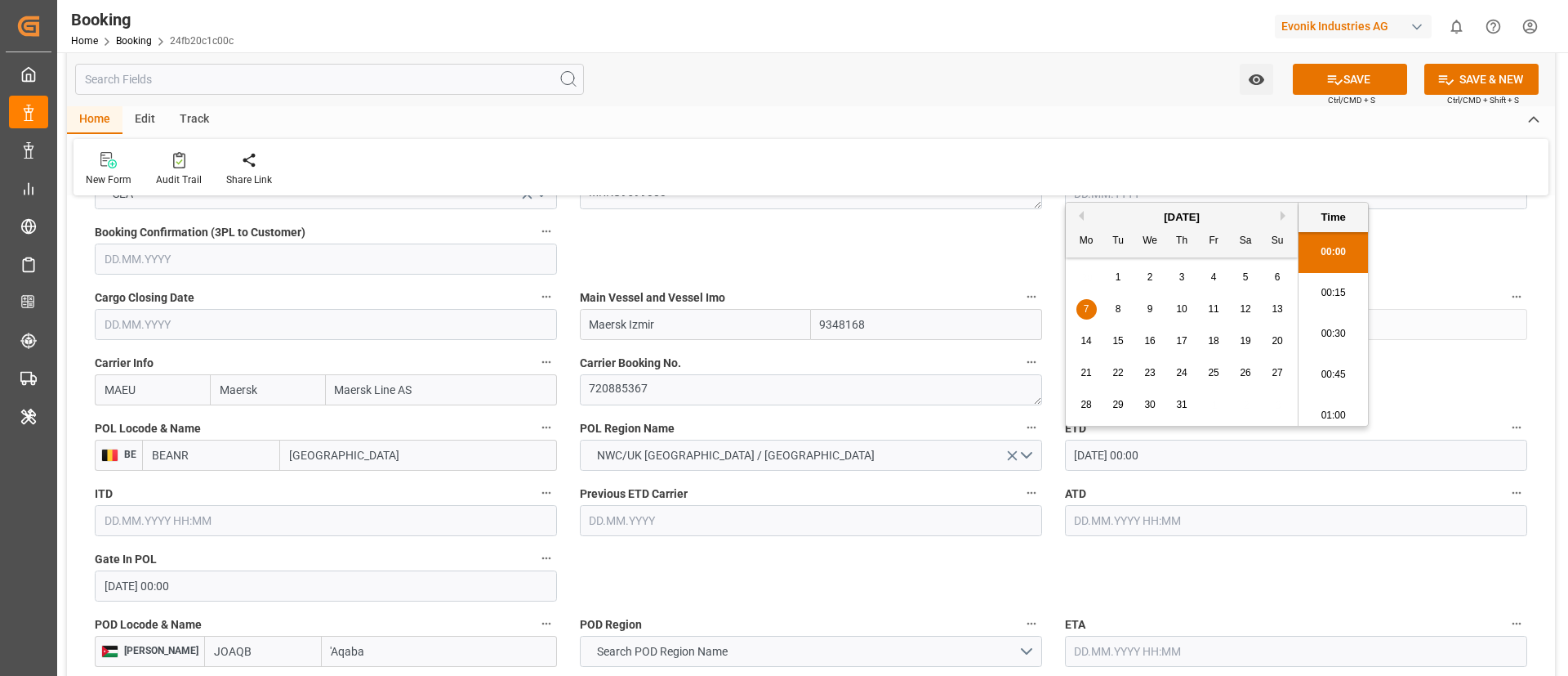
click at [1192, 455] on input "[DATE] 00:00" at bounding box center [1296, 455] width 462 height 31
click at [1154, 521] on input "text" at bounding box center [1296, 520] width 462 height 31
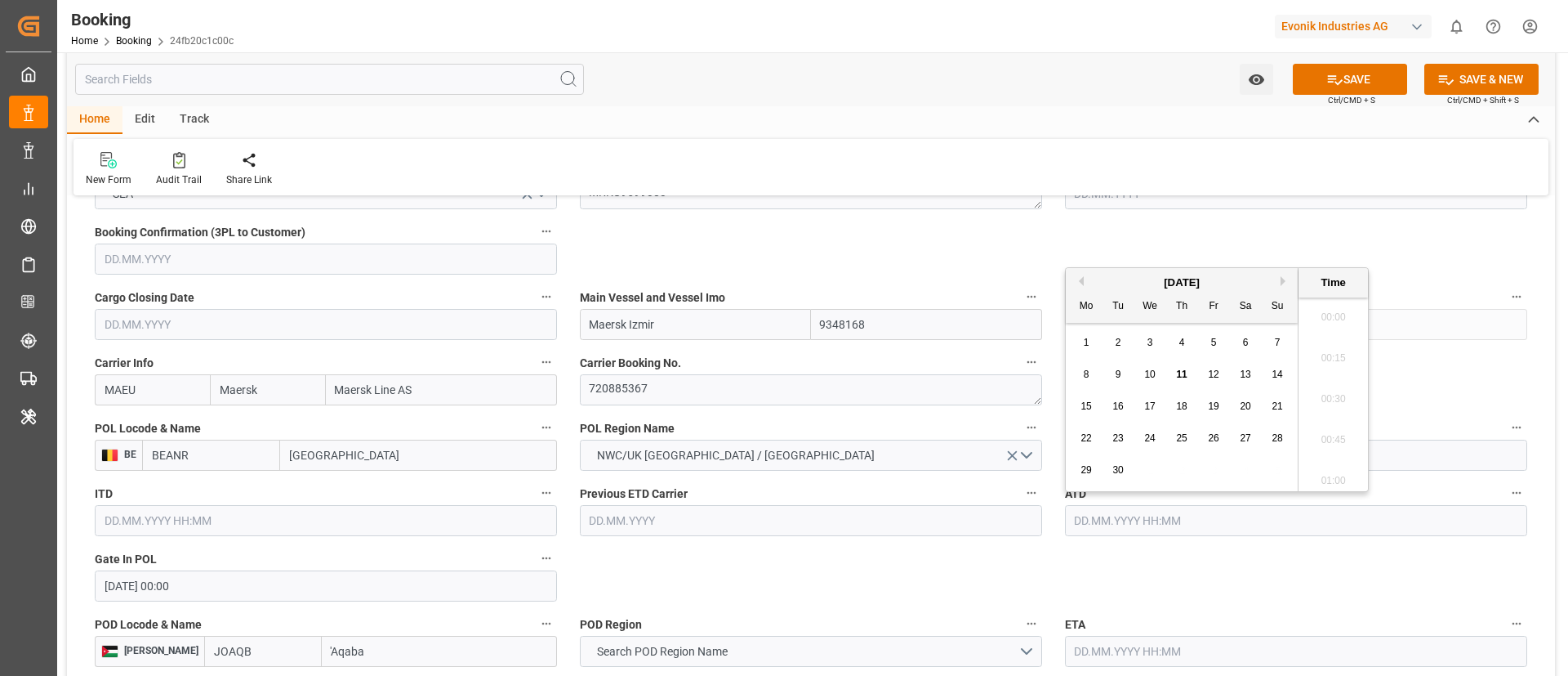
paste input "[DATE] 00:00"
type input "[DATE] 00:00"
click at [1091, 370] on div "7" at bounding box center [1087, 375] width 21 height 20
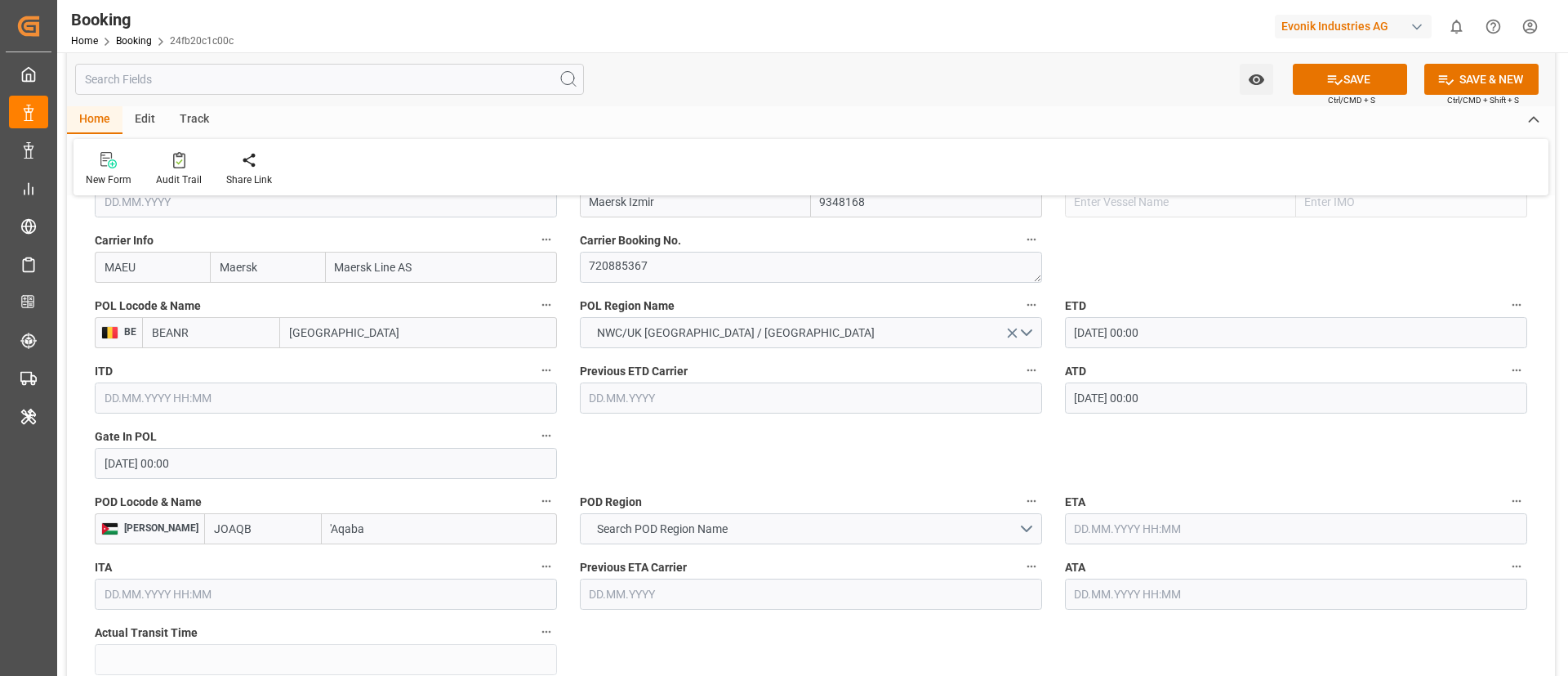
scroll to position [1348, 0]
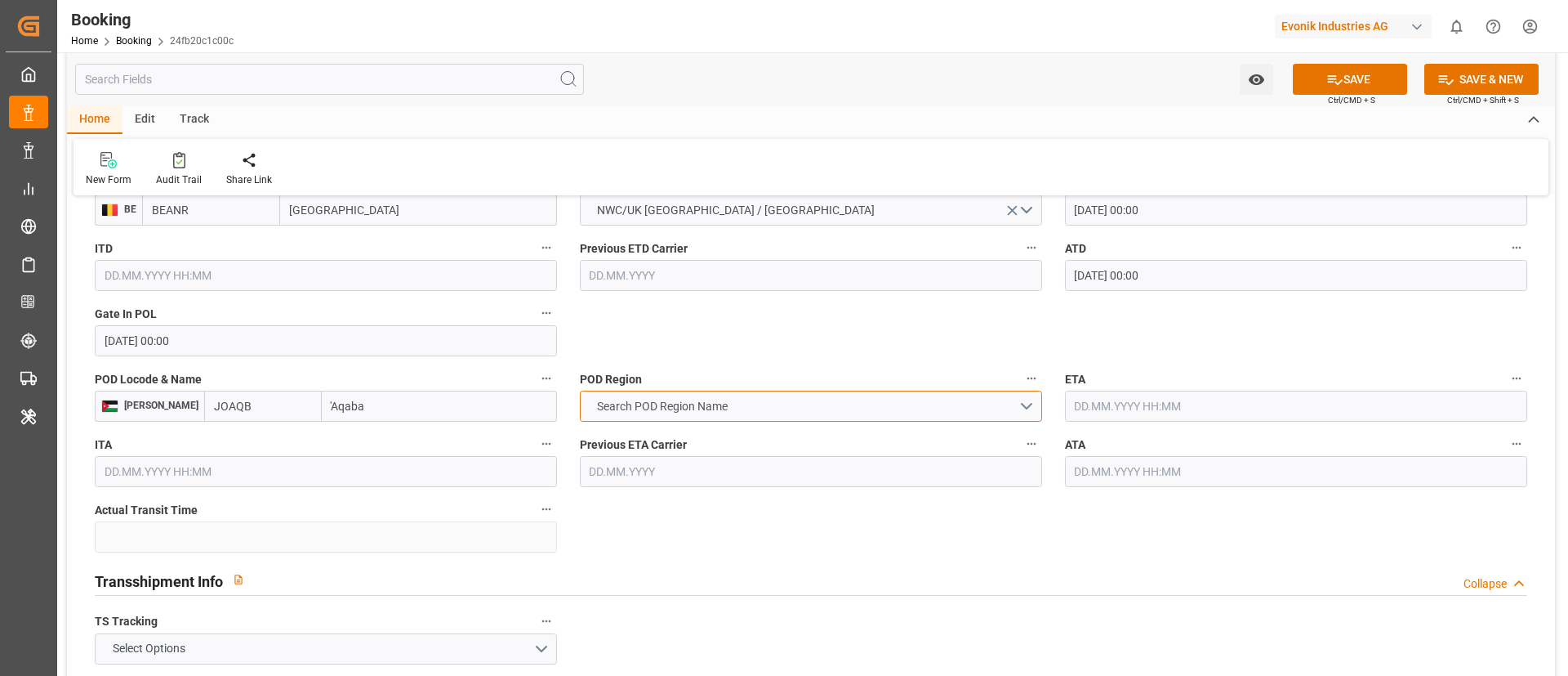
click at [718, 398] on span "Search POD Region Name" at bounding box center [663, 407] width 147 height 17
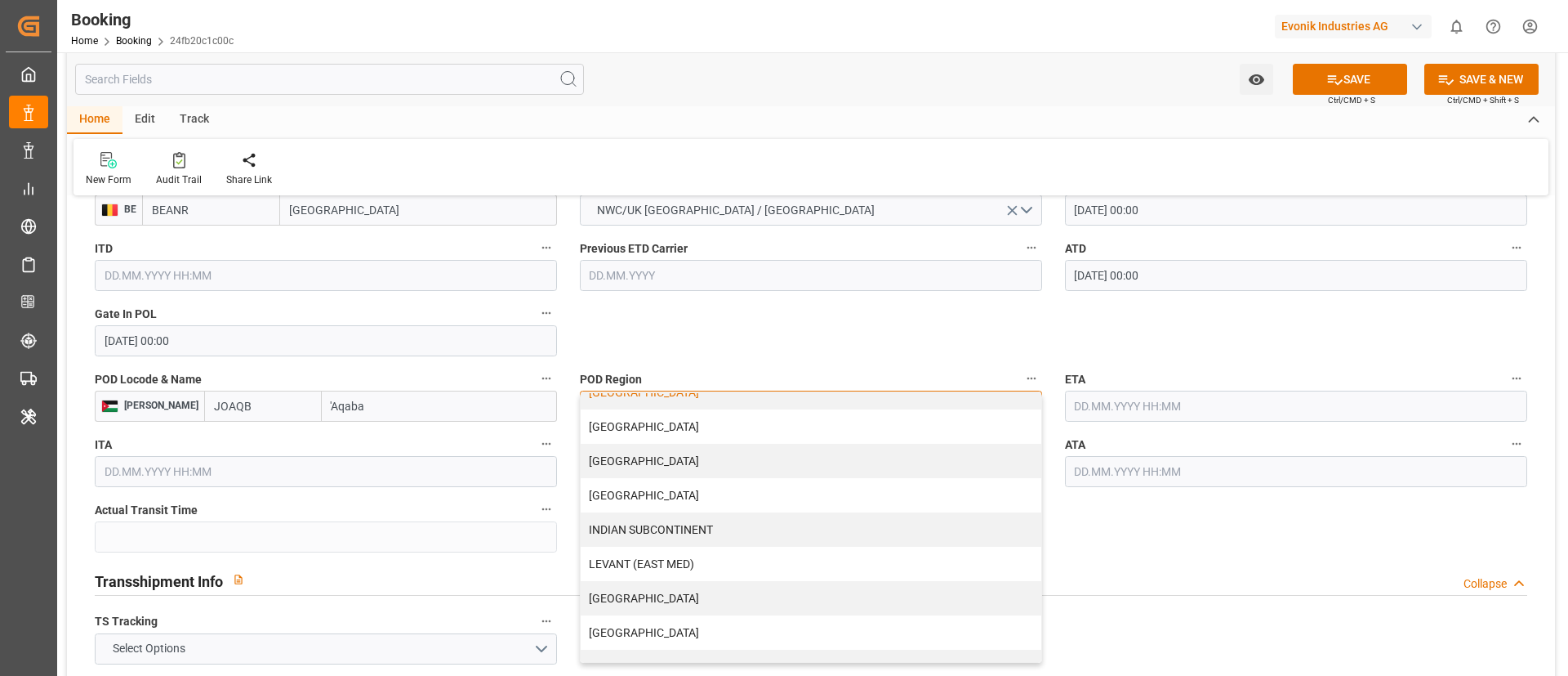
scroll to position [245, 0]
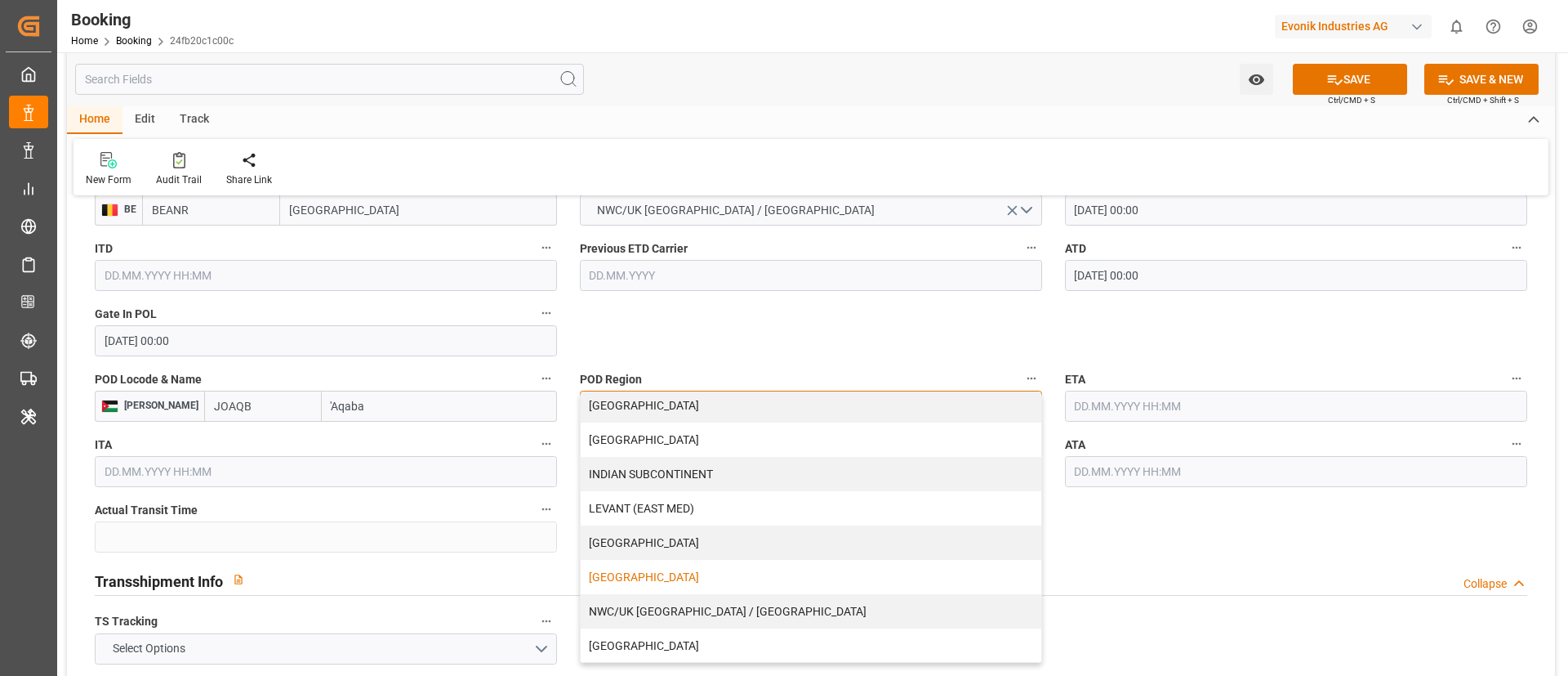
click at [729, 581] on div "[GEOGRAPHIC_DATA]" at bounding box center [810, 576] width 460 height 34
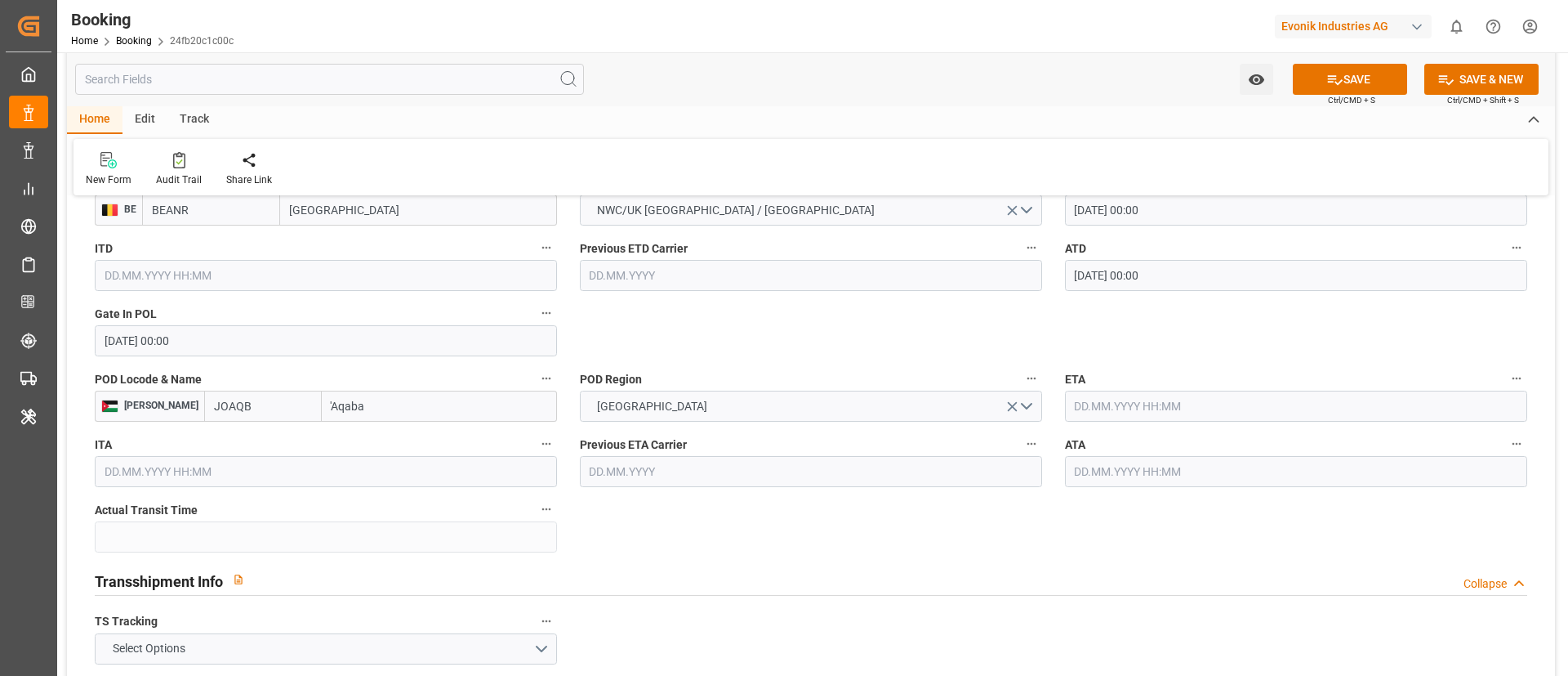
click at [1101, 410] on input "text" at bounding box center [1296, 406] width 462 height 31
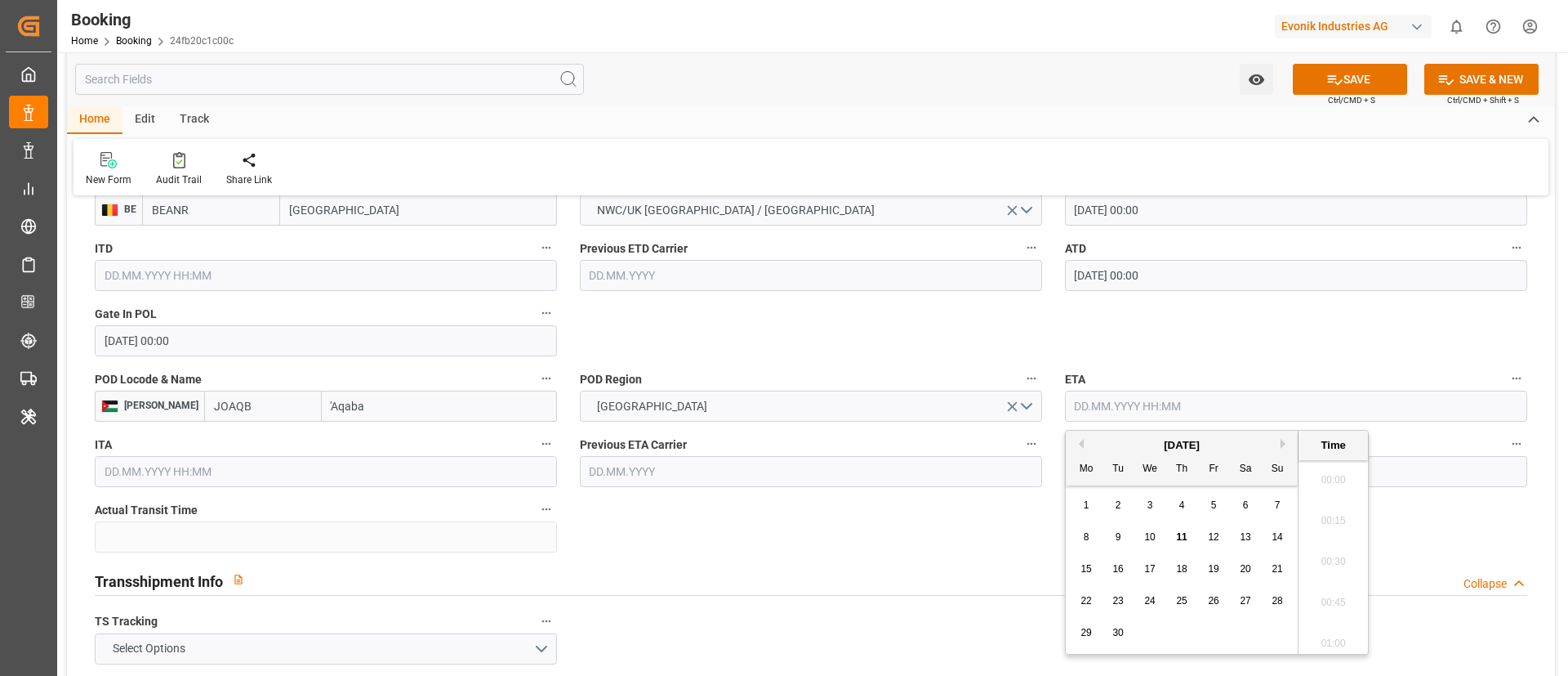
paste input "[DATE] 00:00"
type input "[DATE] 00:00"
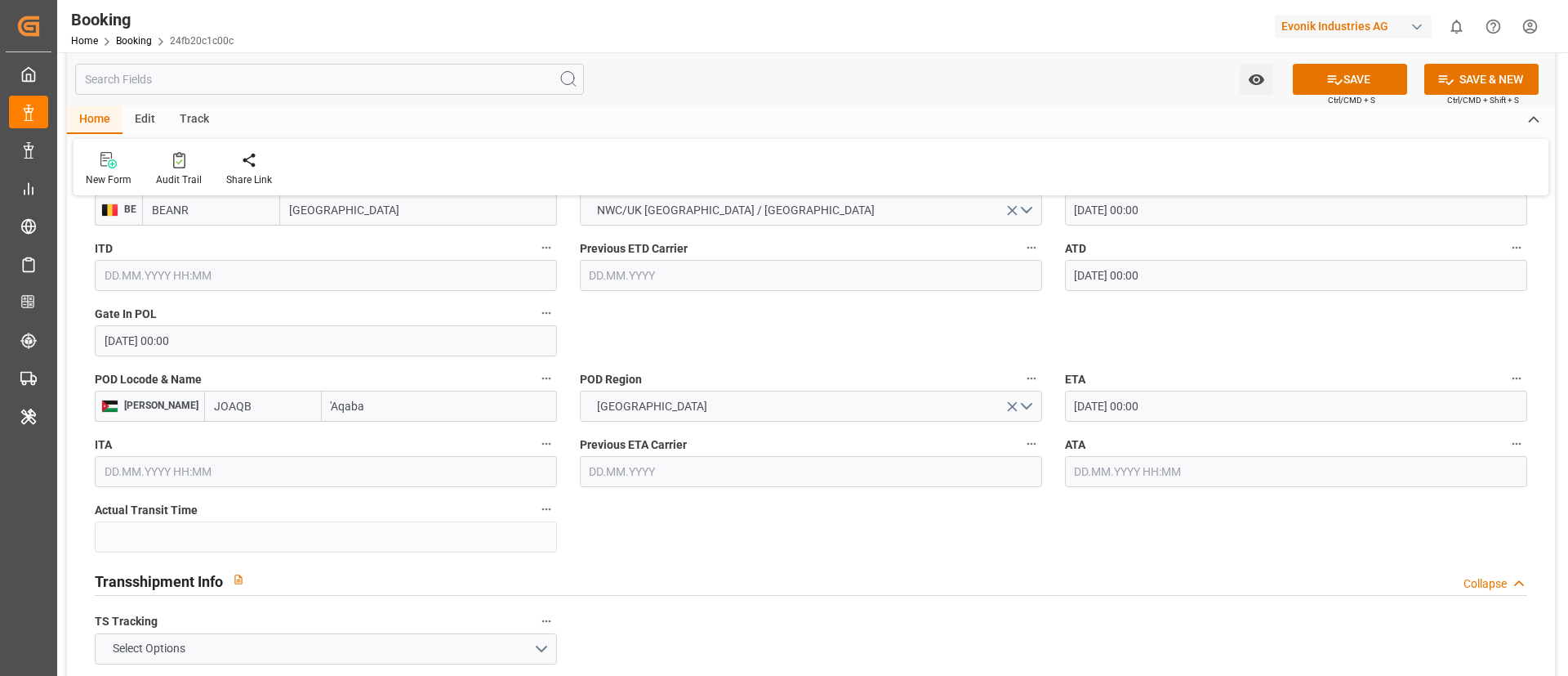
click at [1165, 472] on input "text" at bounding box center [1296, 471] width 462 height 31
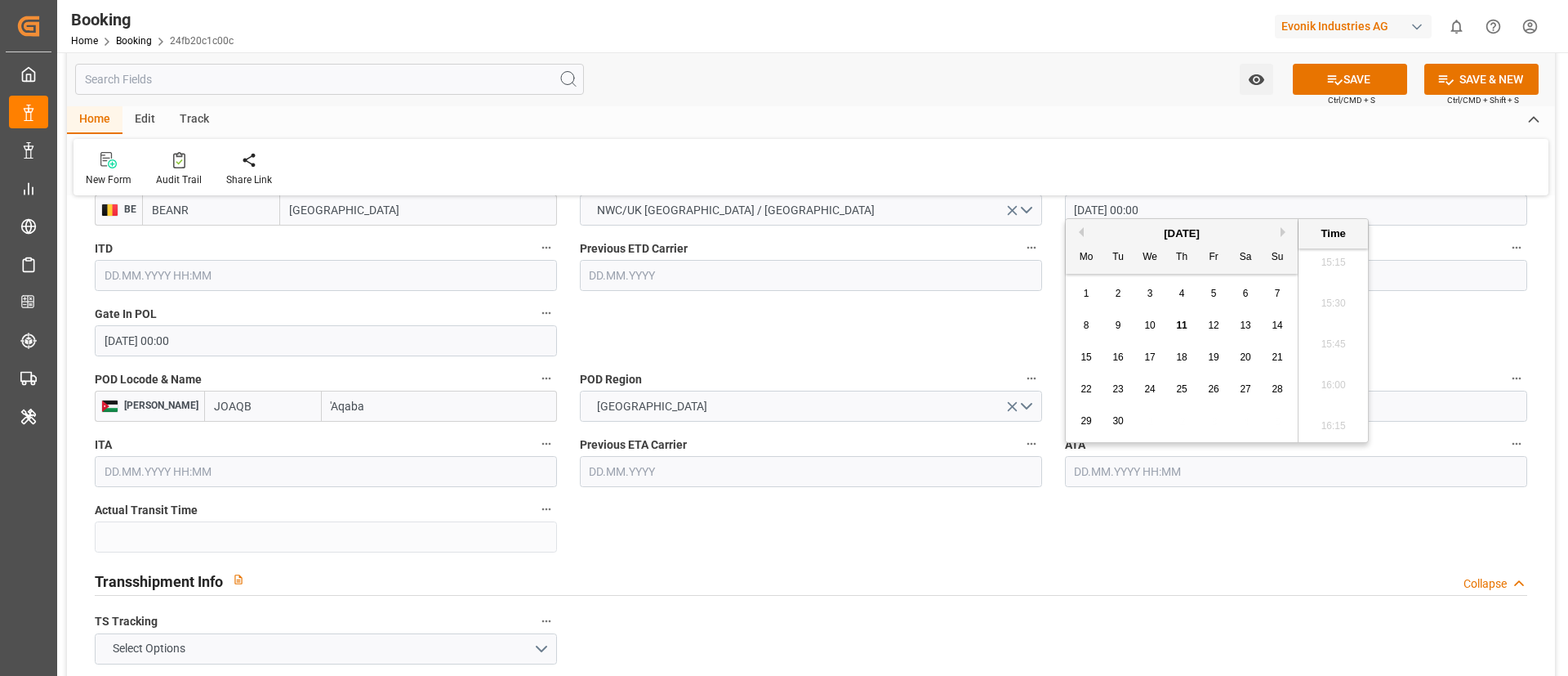
paste input "[DATE] 00:00"
type input "[DATE] 00:00"
click at [1148, 426] on span "30" at bounding box center [1149, 421] width 10 height 11
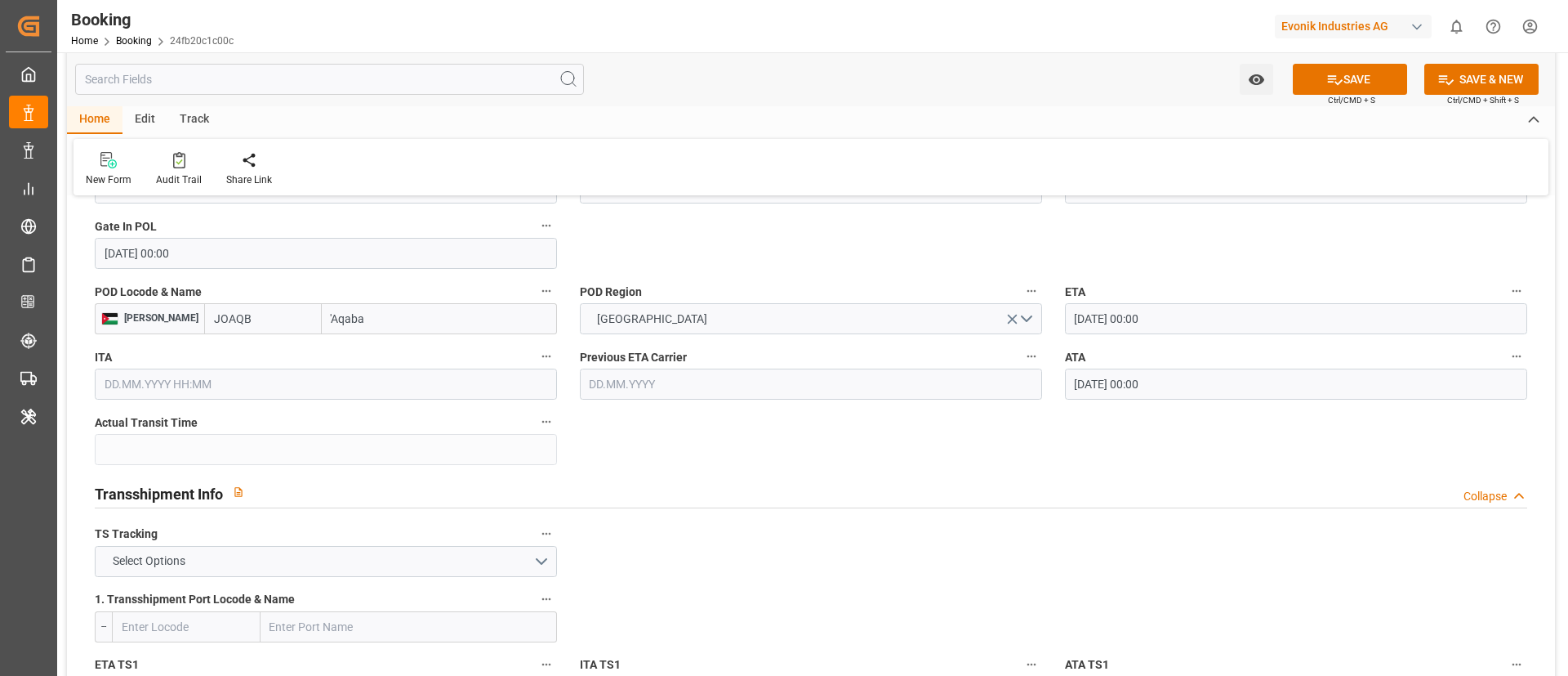
scroll to position [1471, 0]
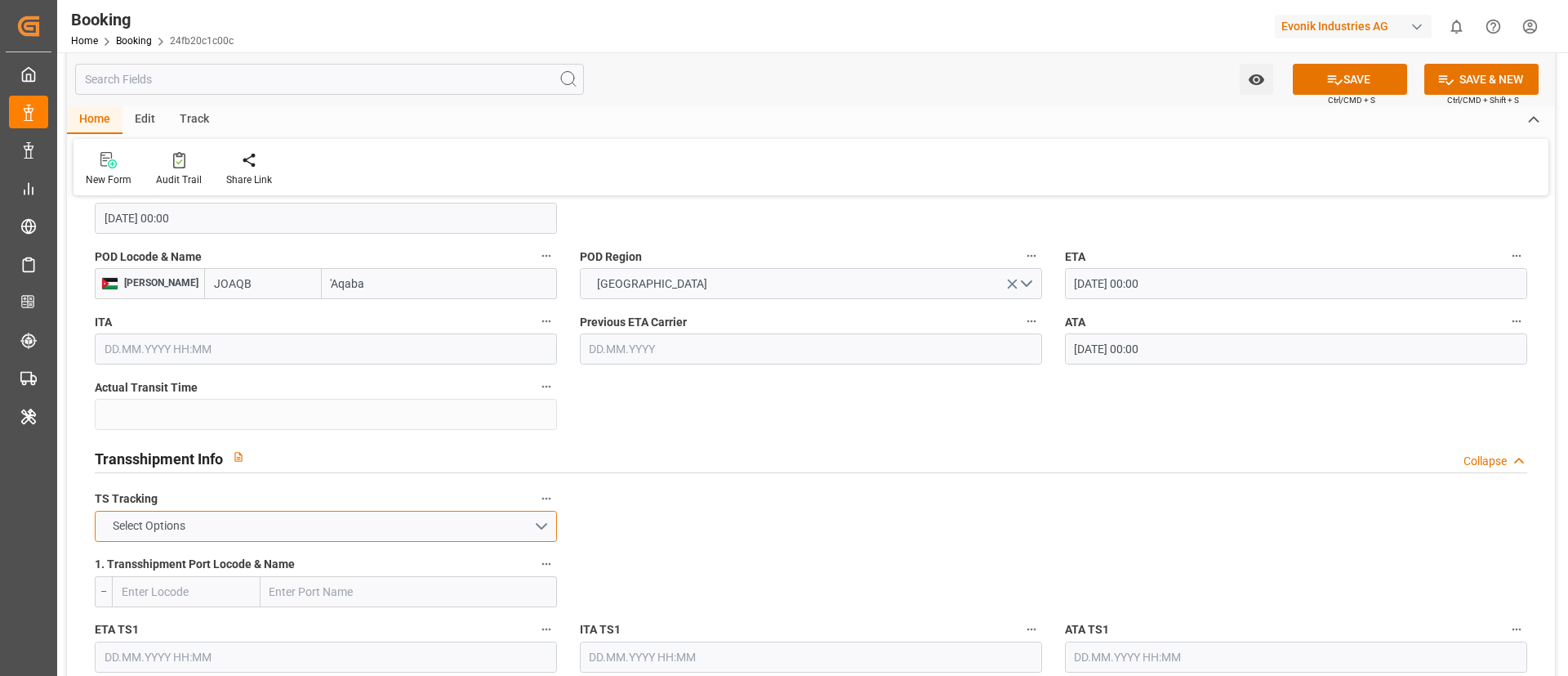
click at [244, 532] on button "Select Options" at bounding box center [326, 525] width 462 height 31
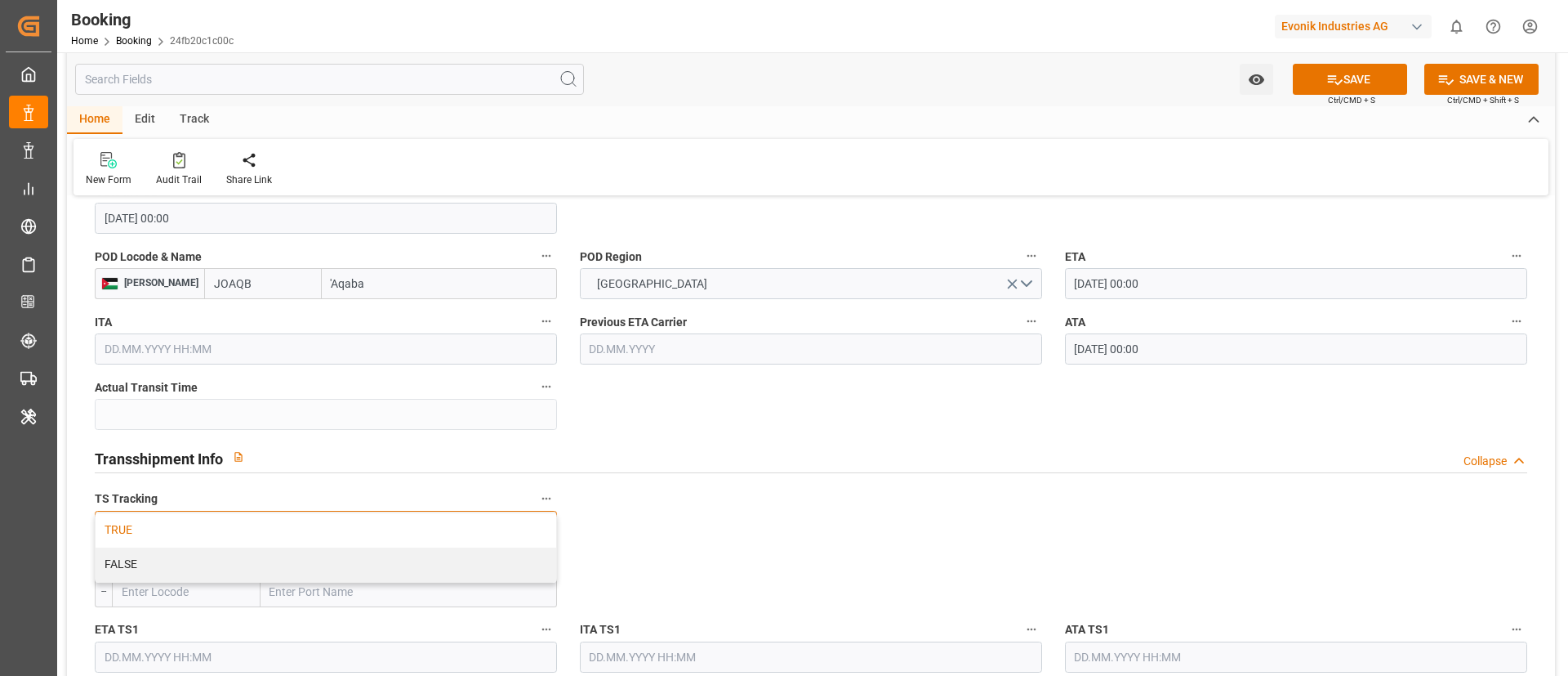
click at [255, 527] on div "TRUE" at bounding box center [326, 530] width 460 height 34
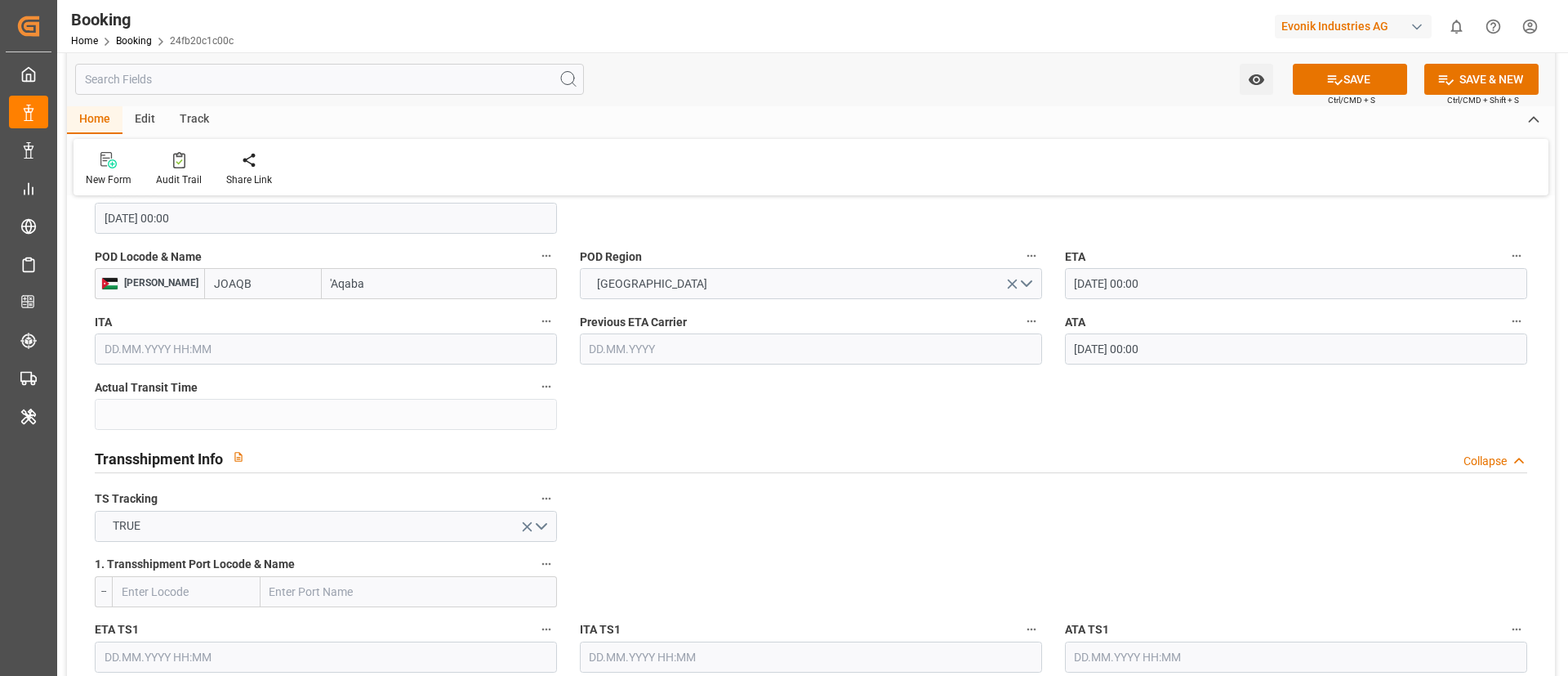
click at [290, 582] on input "text" at bounding box center [408, 591] width 296 height 31
paste input "[GEOGRAPHIC_DATA]"
type input "[GEOGRAPHIC_DATA]"
click at [361, 626] on span "[GEOGRAPHIC_DATA] - [GEOGRAPHIC_DATA]" at bounding box center [345, 628] width 150 height 13
type input "EGPSE"
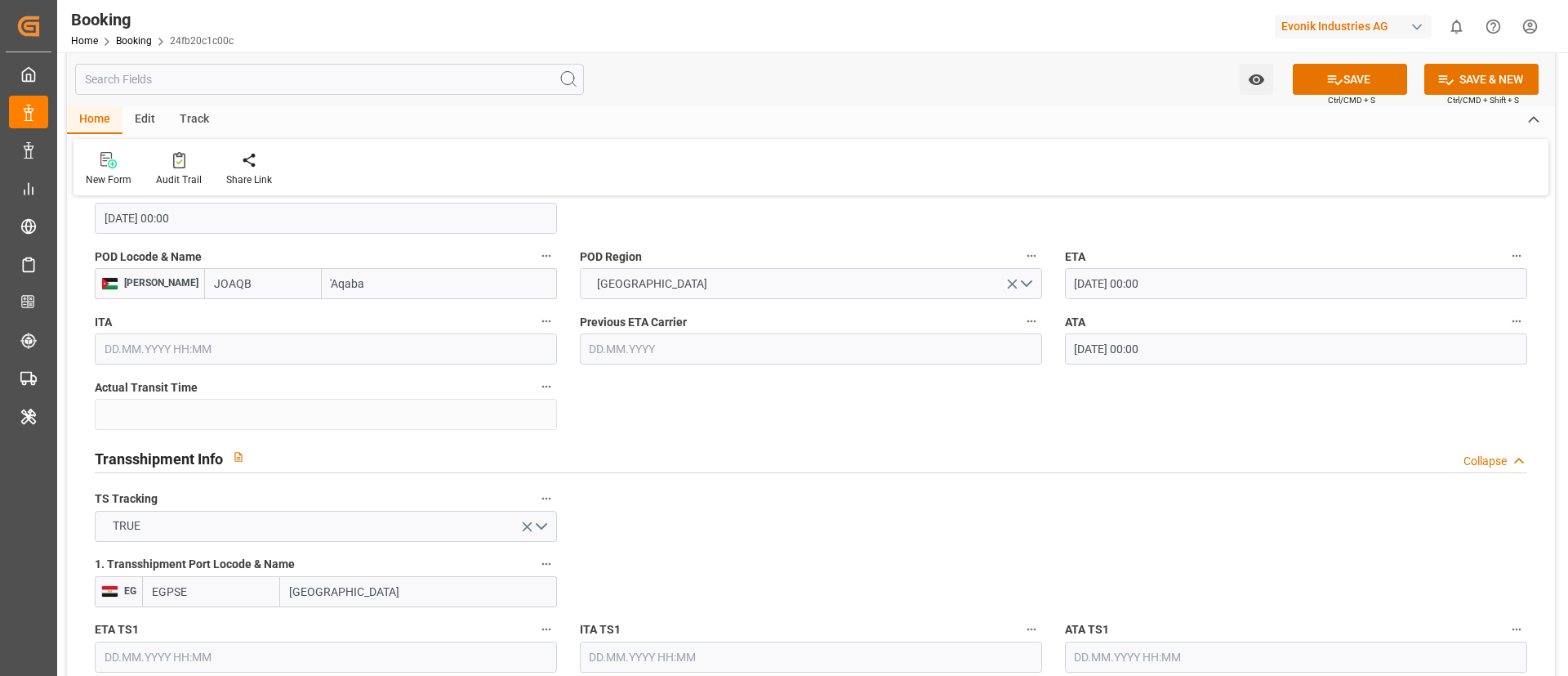
type input "[GEOGRAPHIC_DATA]"
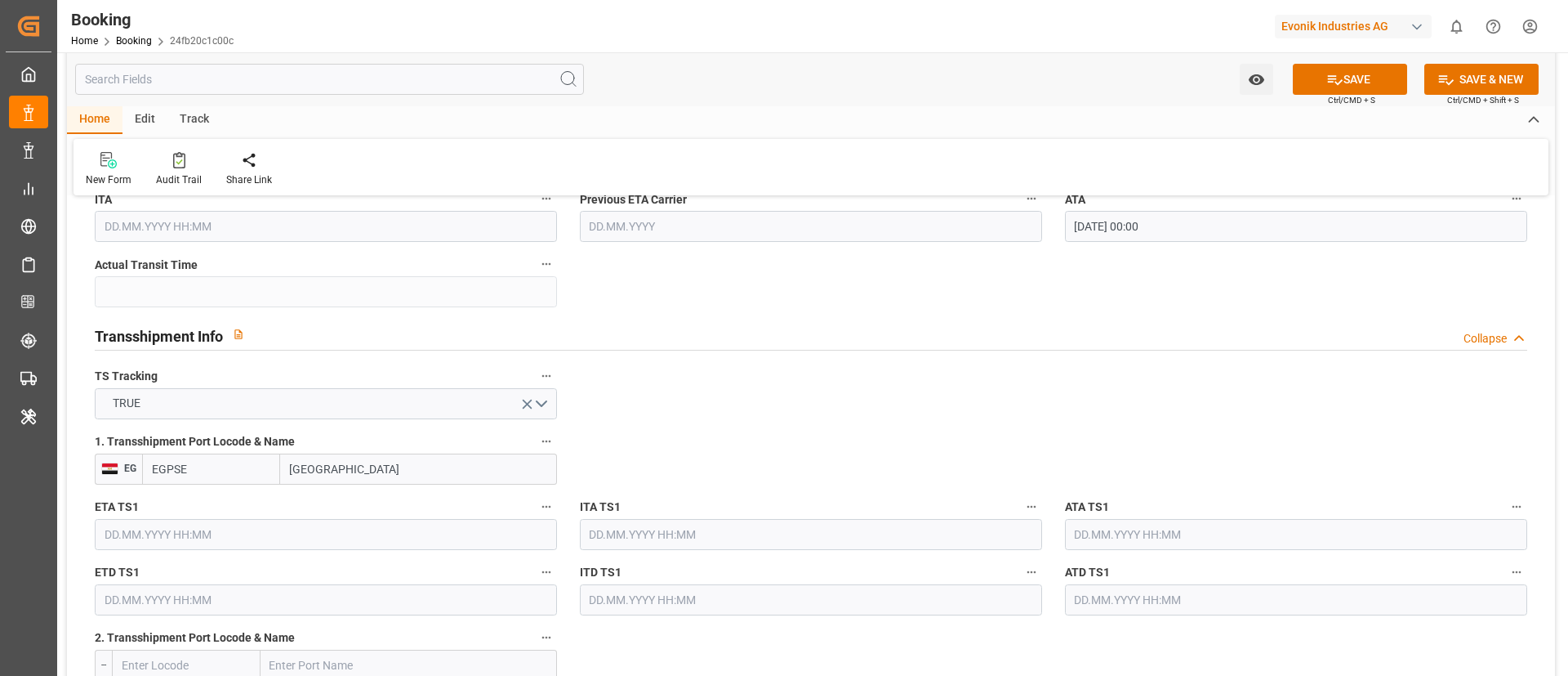
click at [163, 535] on input "text" at bounding box center [326, 534] width 462 height 31
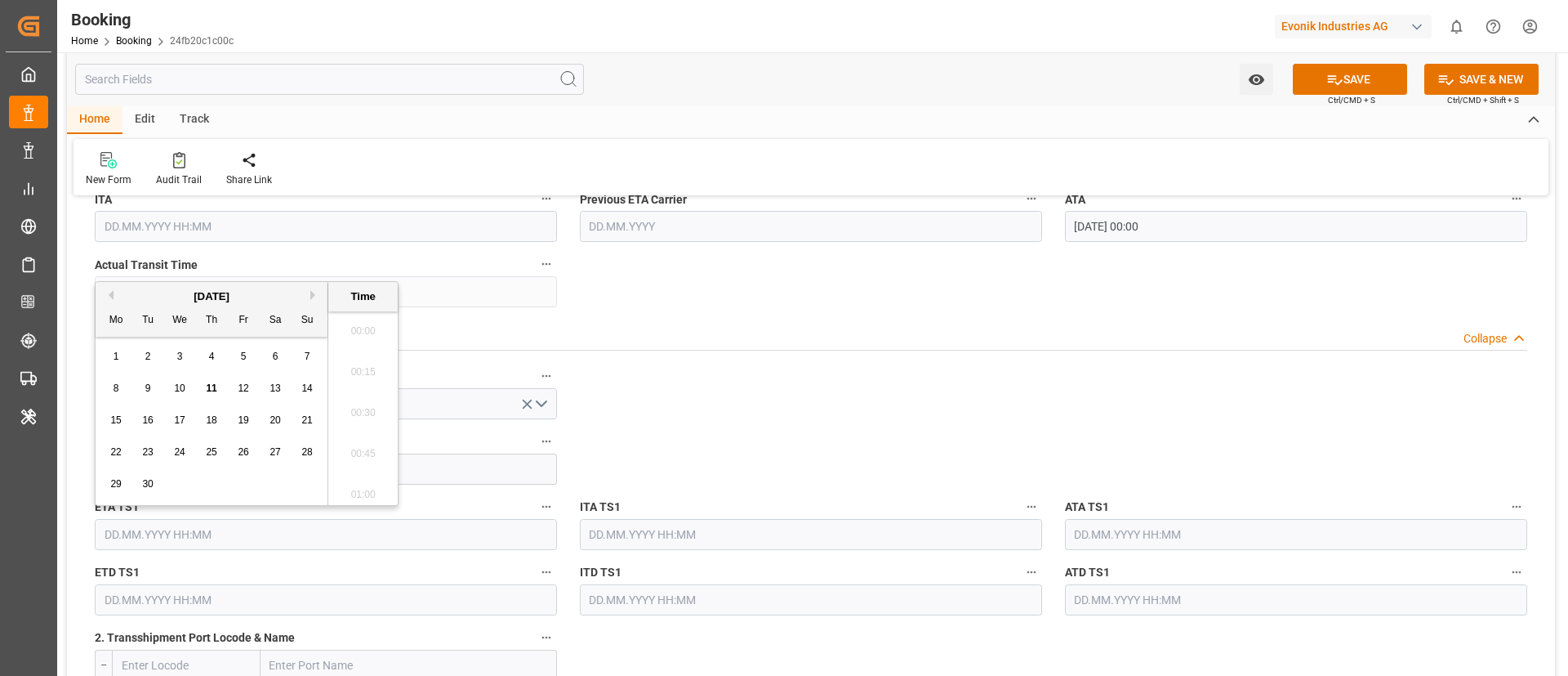
paste input "[DATE] 00:00"
type input "[DATE] 00:00"
click at [1110, 541] on input "text" at bounding box center [1296, 534] width 462 height 31
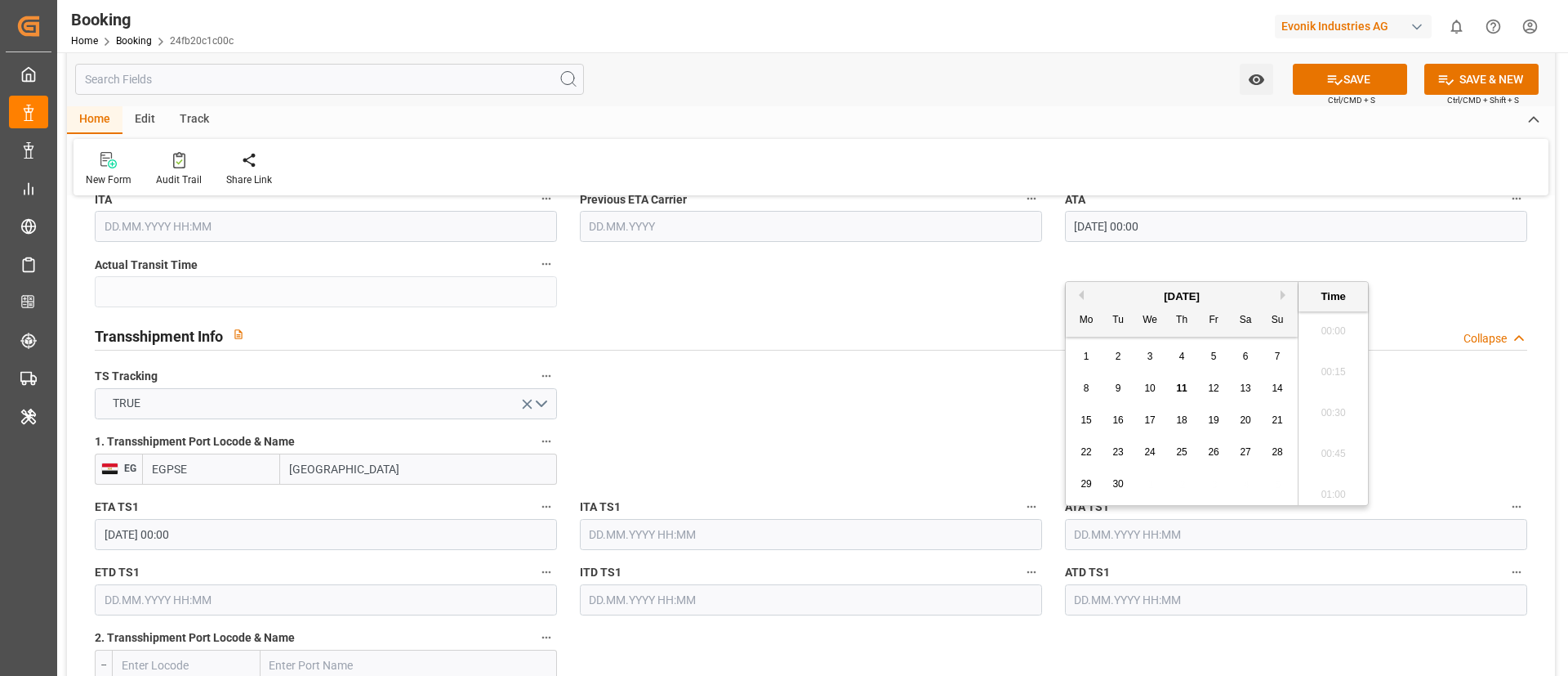
paste input "[DATE] 00:00"
type input "[DATE] 00:00"
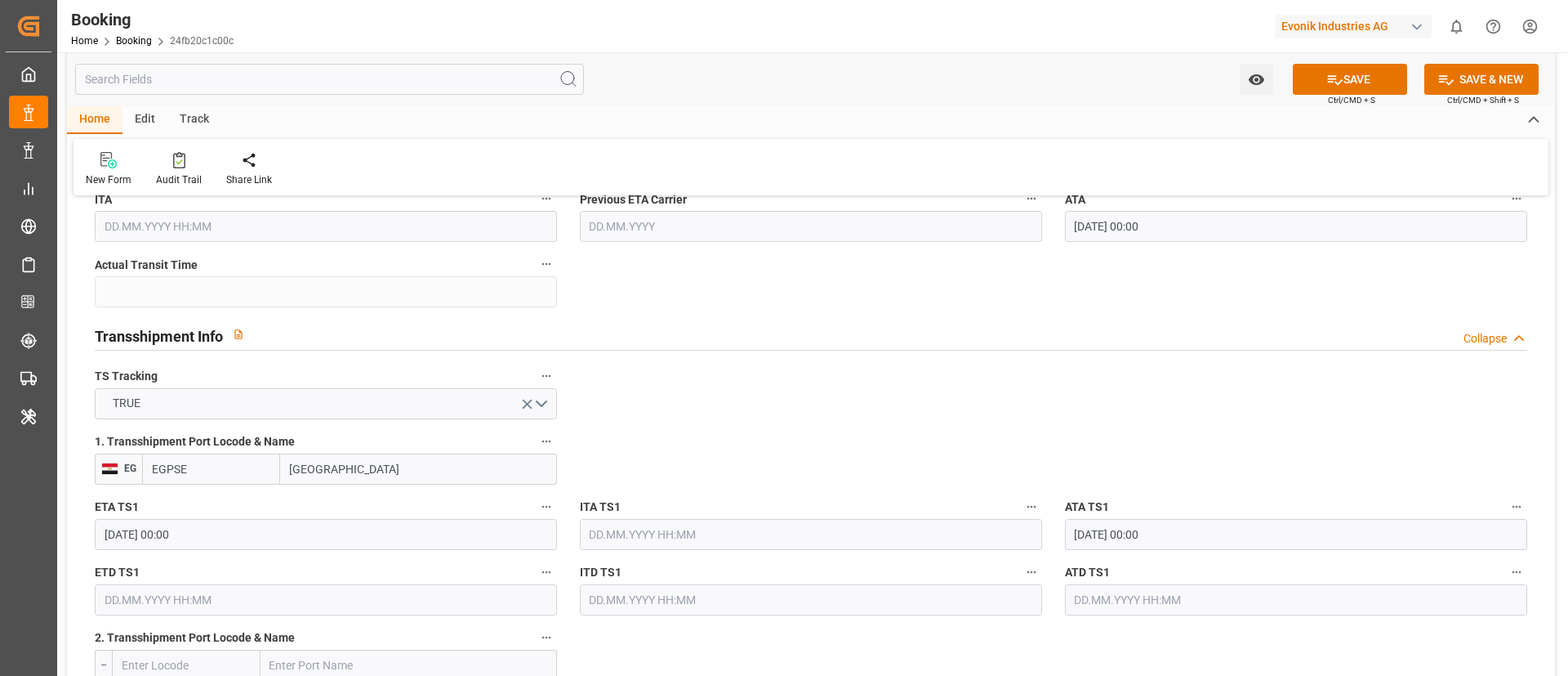
scroll to position [1715, 0]
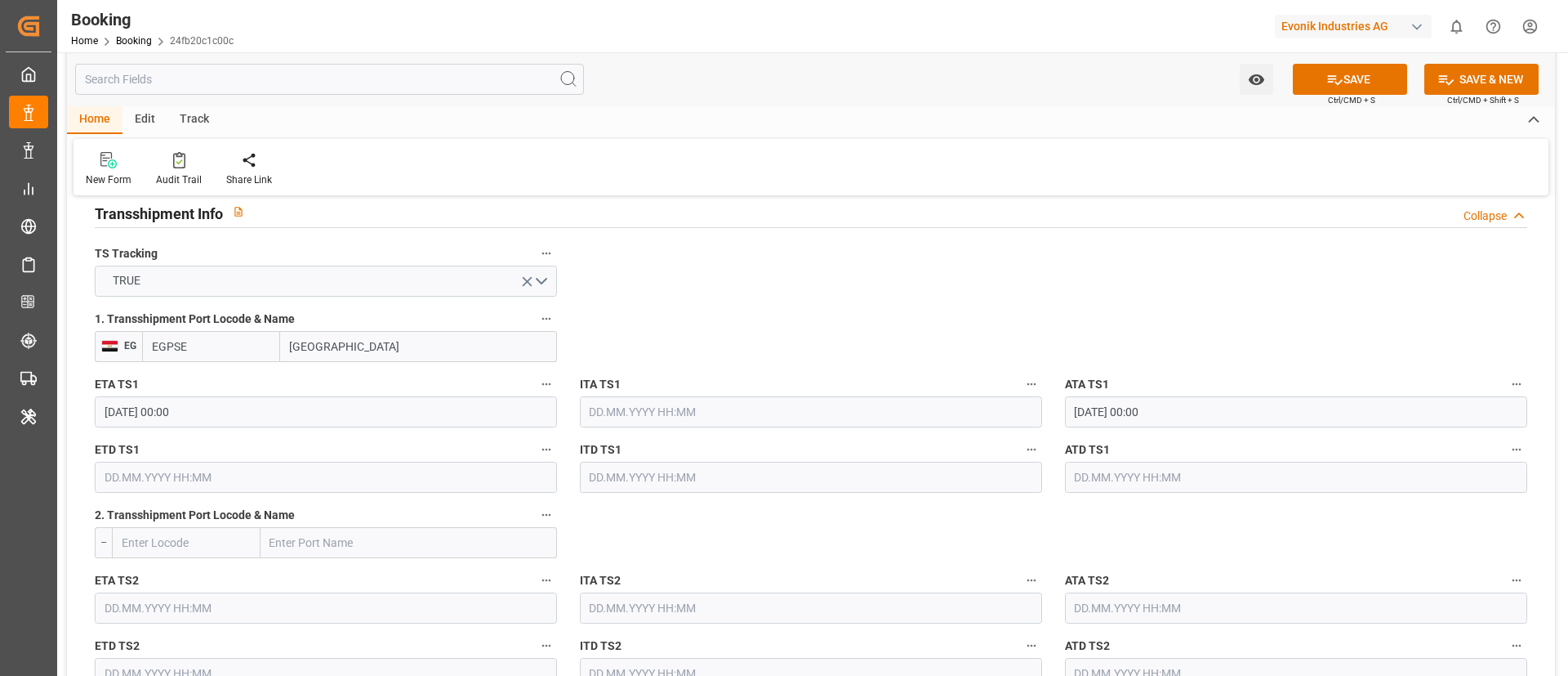
click at [160, 480] on input "text" at bounding box center [326, 476] width 462 height 31
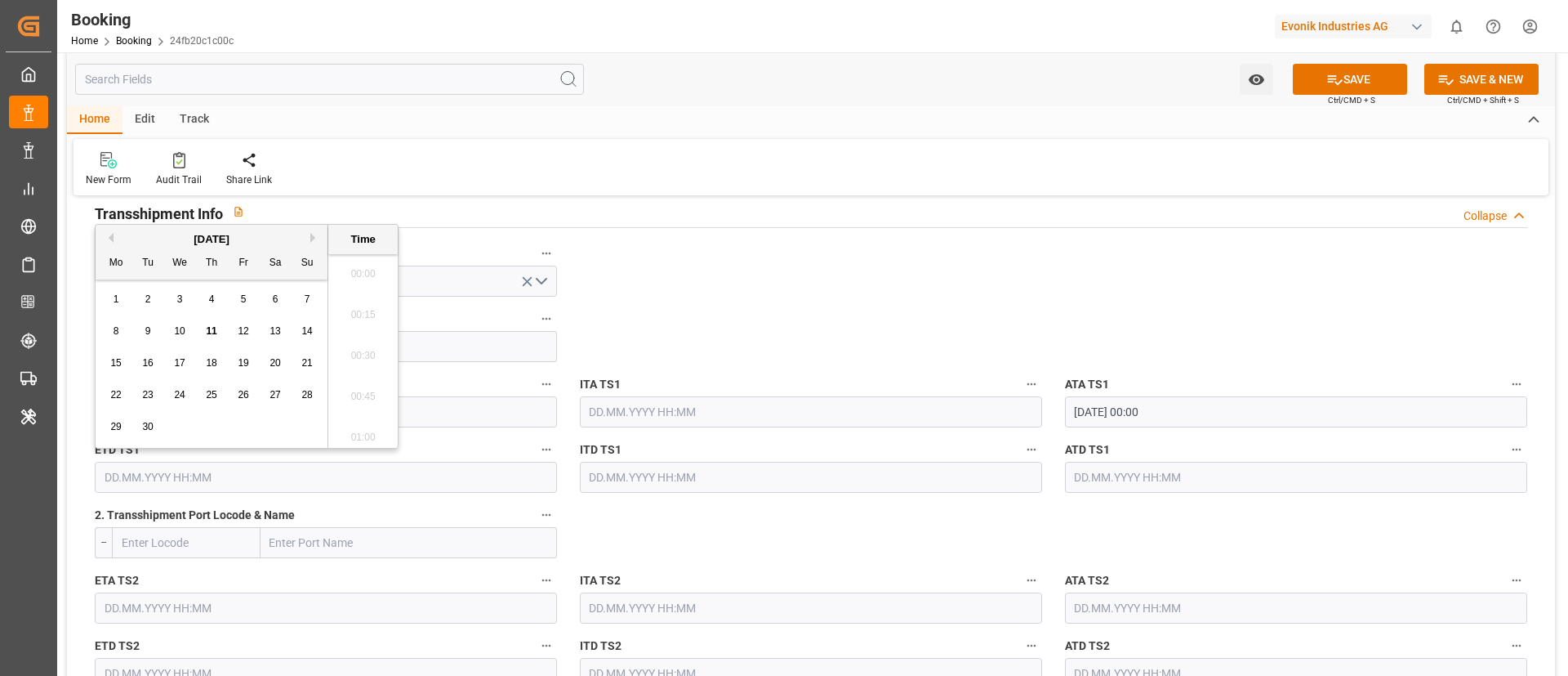
scroll to position [2498, 0]
paste input "[DATE] 00:00"
type input "[DATE] 00:00"
click at [1091, 468] on input "text" at bounding box center [1296, 476] width 462 height 31
paste input "[DATE] 00:00"
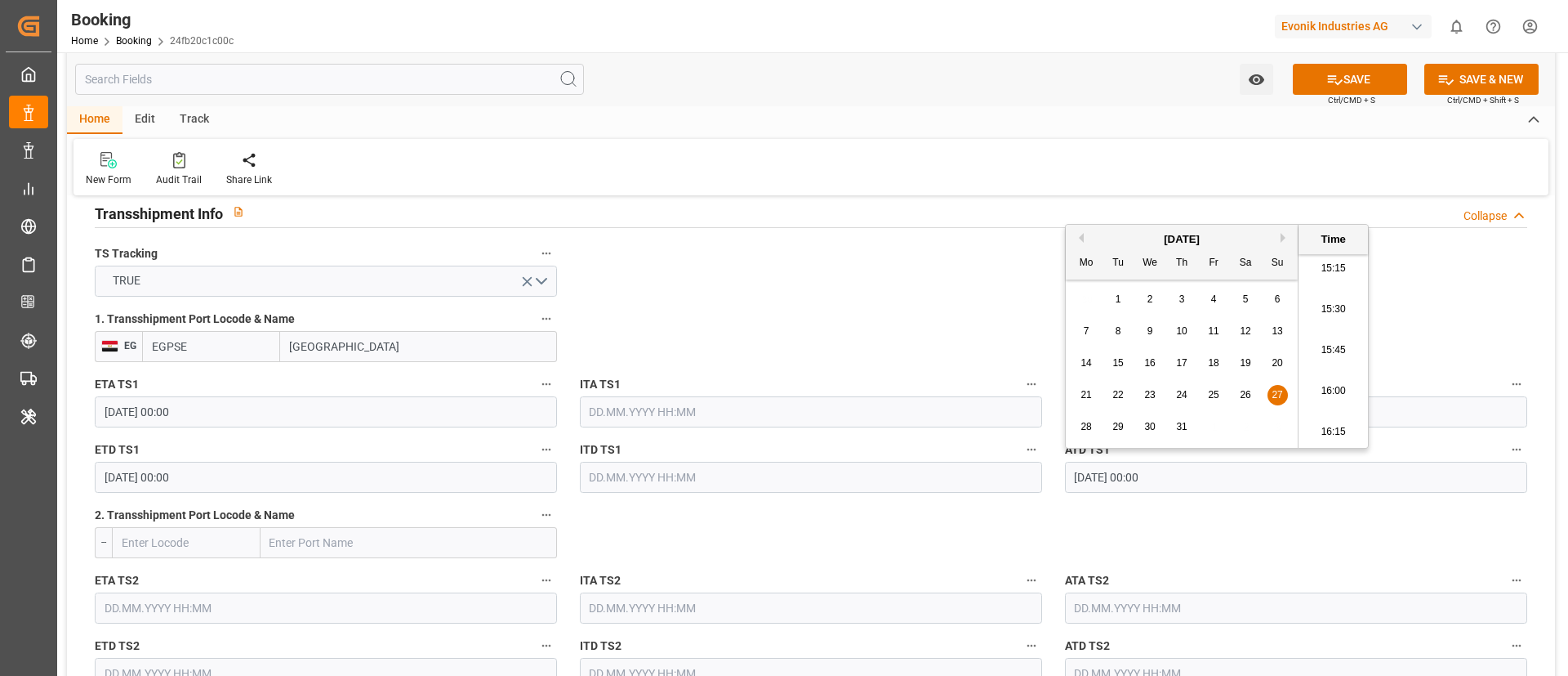
type input "[DATE] 00:00"
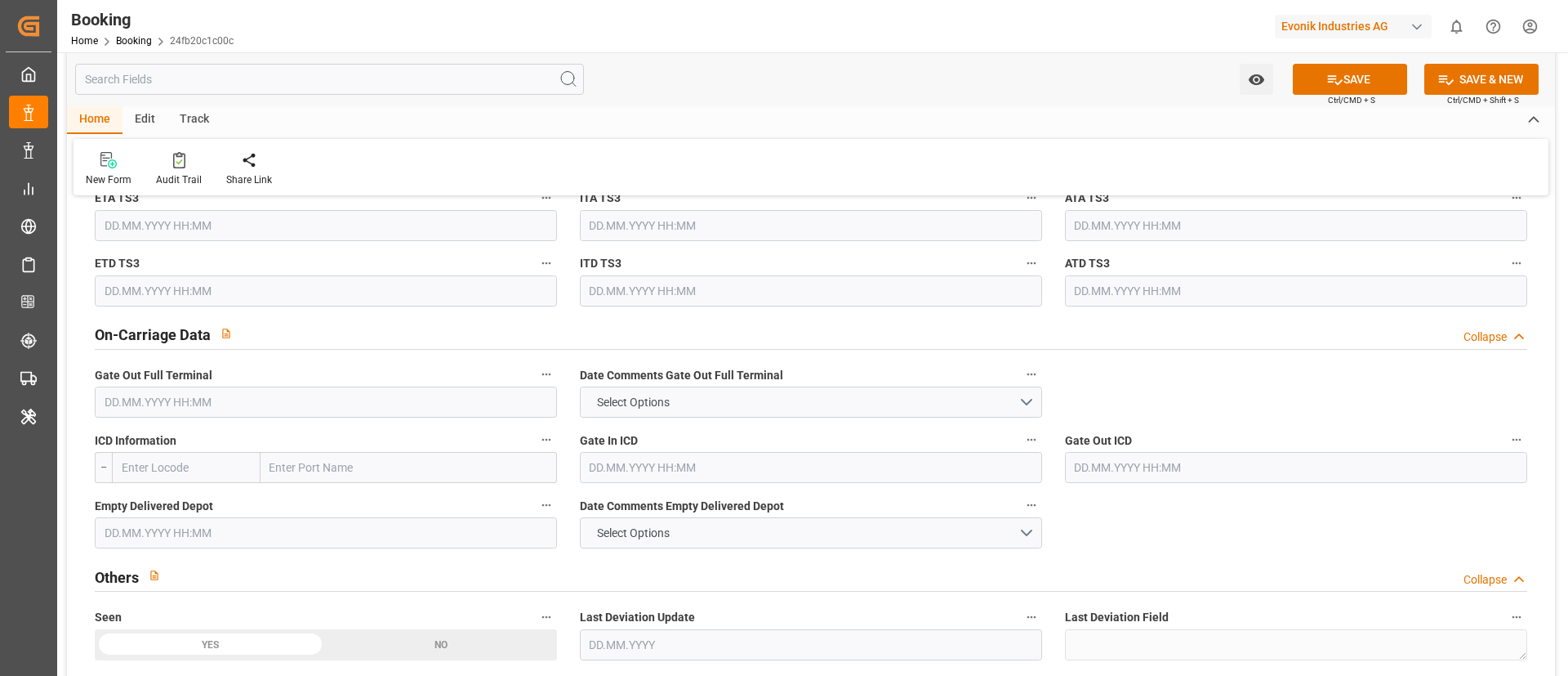
scroll to position [2328, 0]
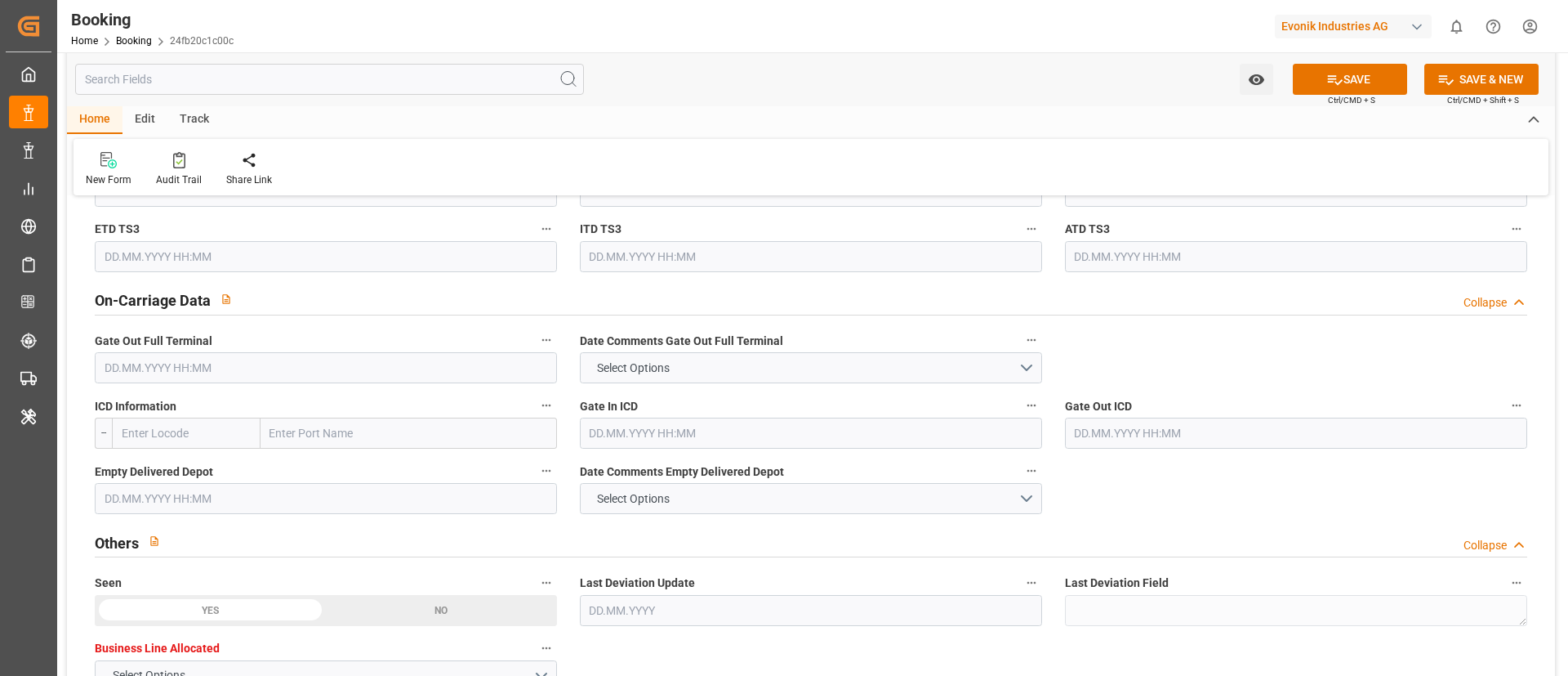
click at [171, 356] on input "text" at bounding box center [326, 367] width 462 height 31
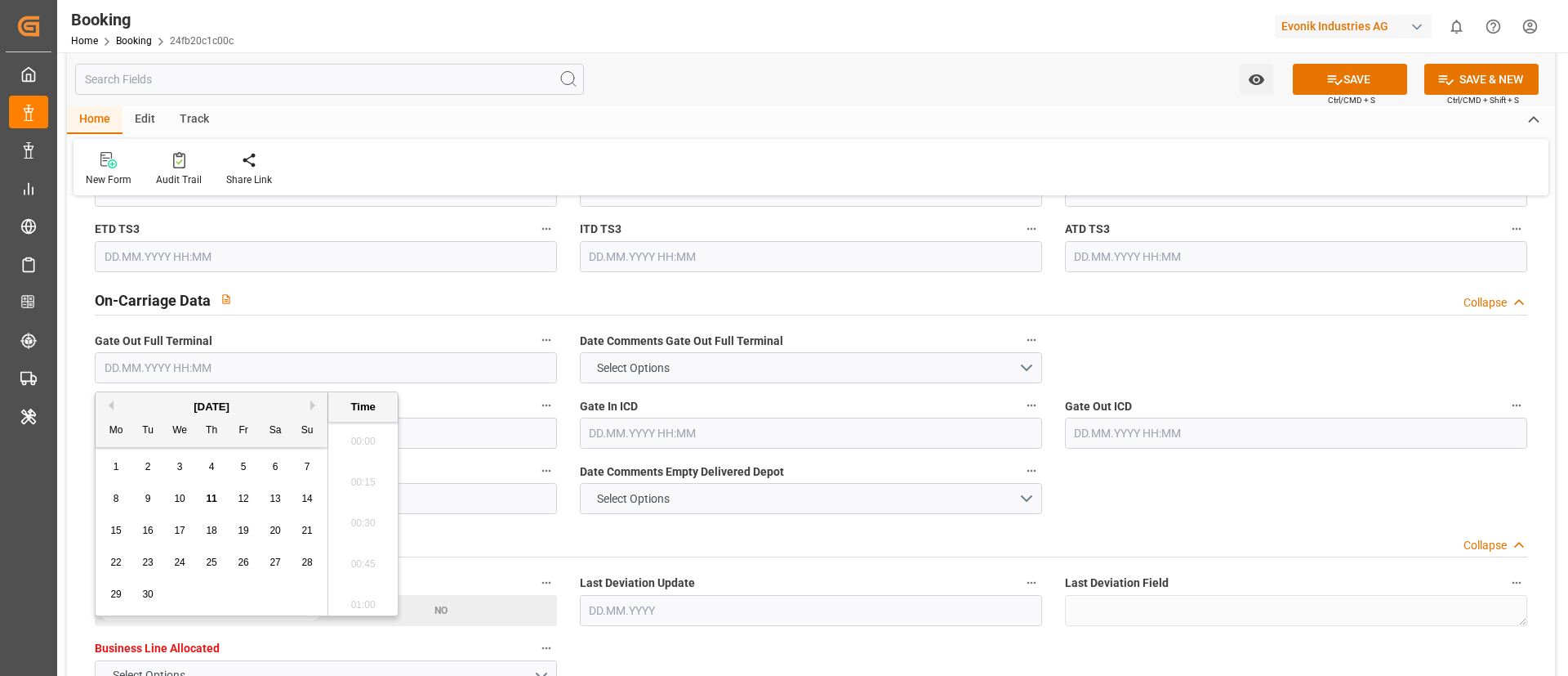
scroll to position [2498, 0]
click at [108, 405] on button "Previous Month" at bounding box center [108, 405] width 9 height 9
click at [119, 501] on span "4" at bounding box center [117, 498] width 6 height 11
type input "[DATE] 00:00"
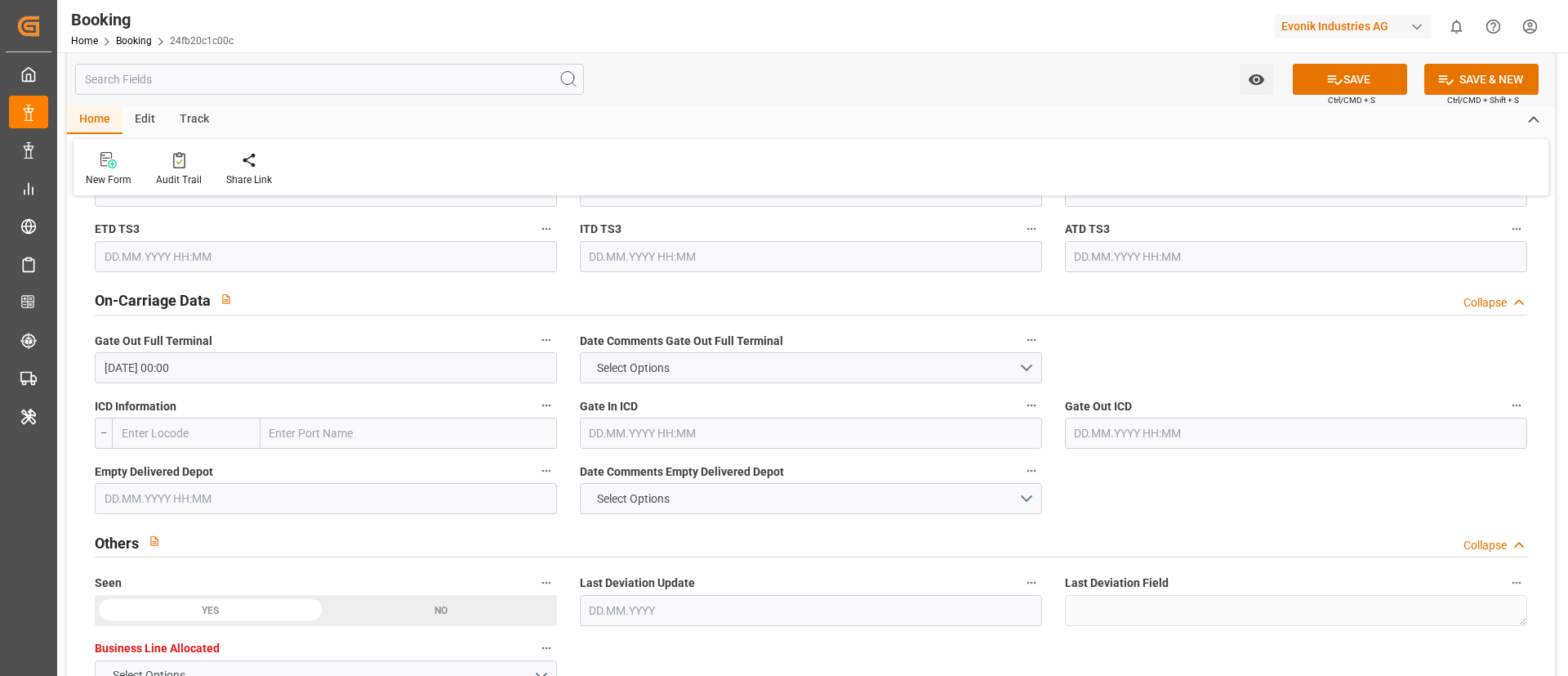
click at [431, 318] on div "On-Carriage Data Collapse" at bounding box center [811, 300] width 1455 height 46
click at [249, 375] on input "[DATE] 00:00" at bounding box center [326, 367] width 462 height 31
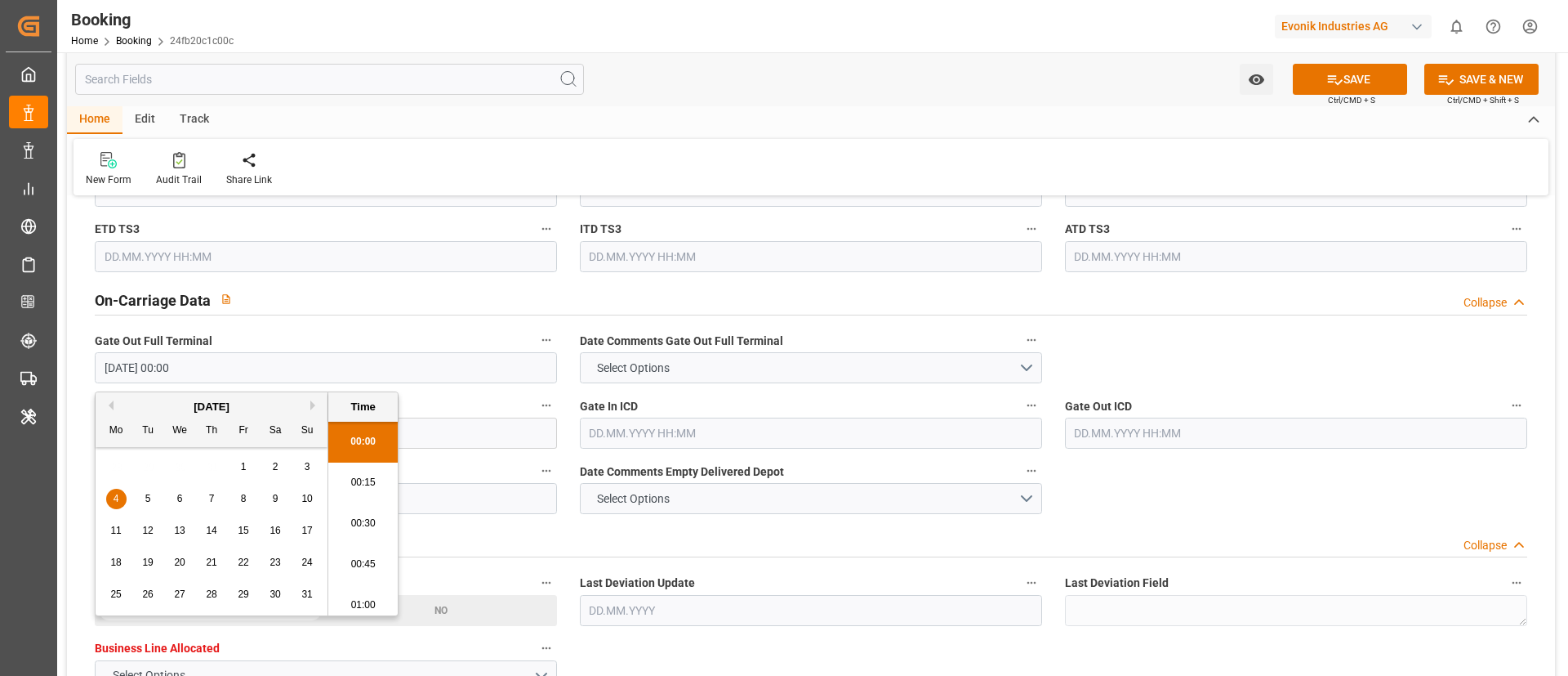
click at [249, 375] on input "[DATE] 00:00" at bounding box center [326, 367] width 462 height 31
click at [655, 528] on div "Others Collapse" at bounding box center [811, 540] width 1432 height 31
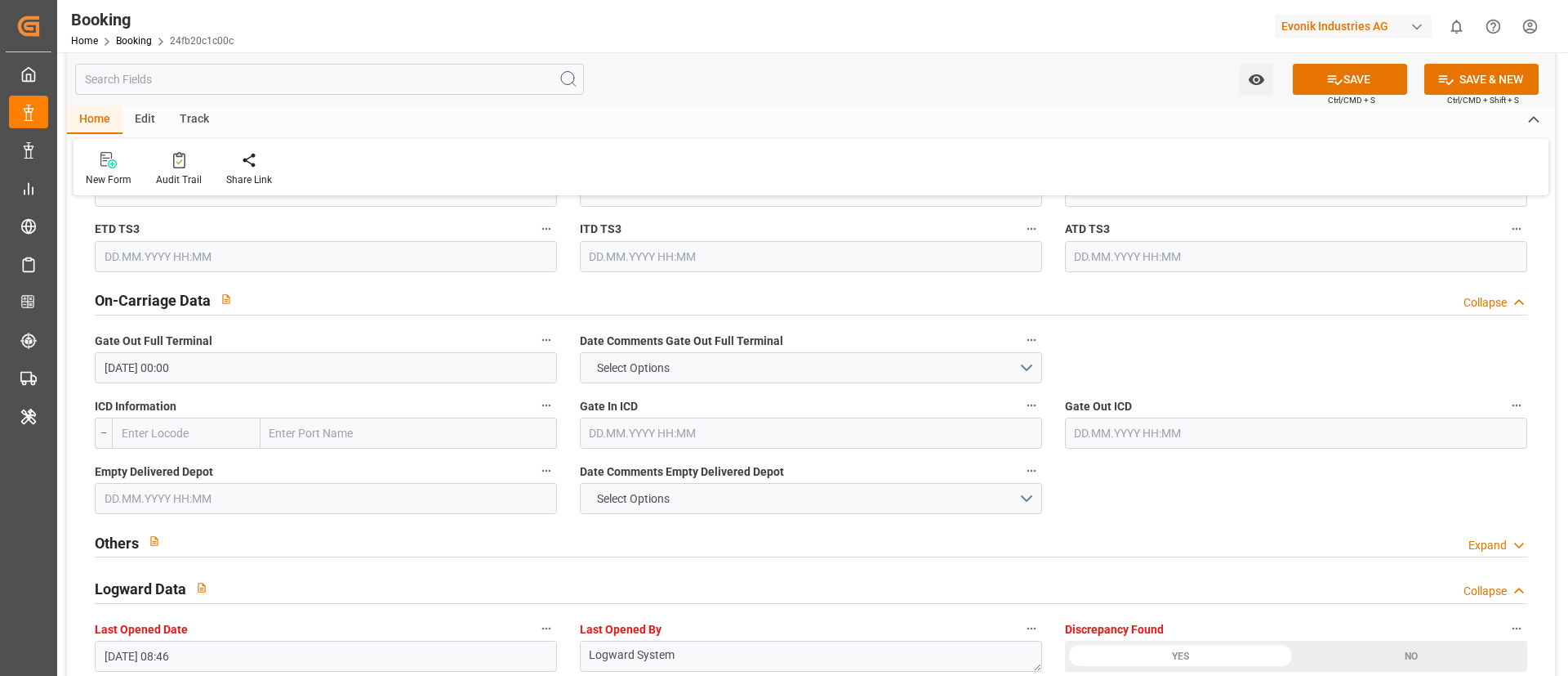
click at [207, 508] on input "text" at bounding box center [326, 498] width 462 height 31
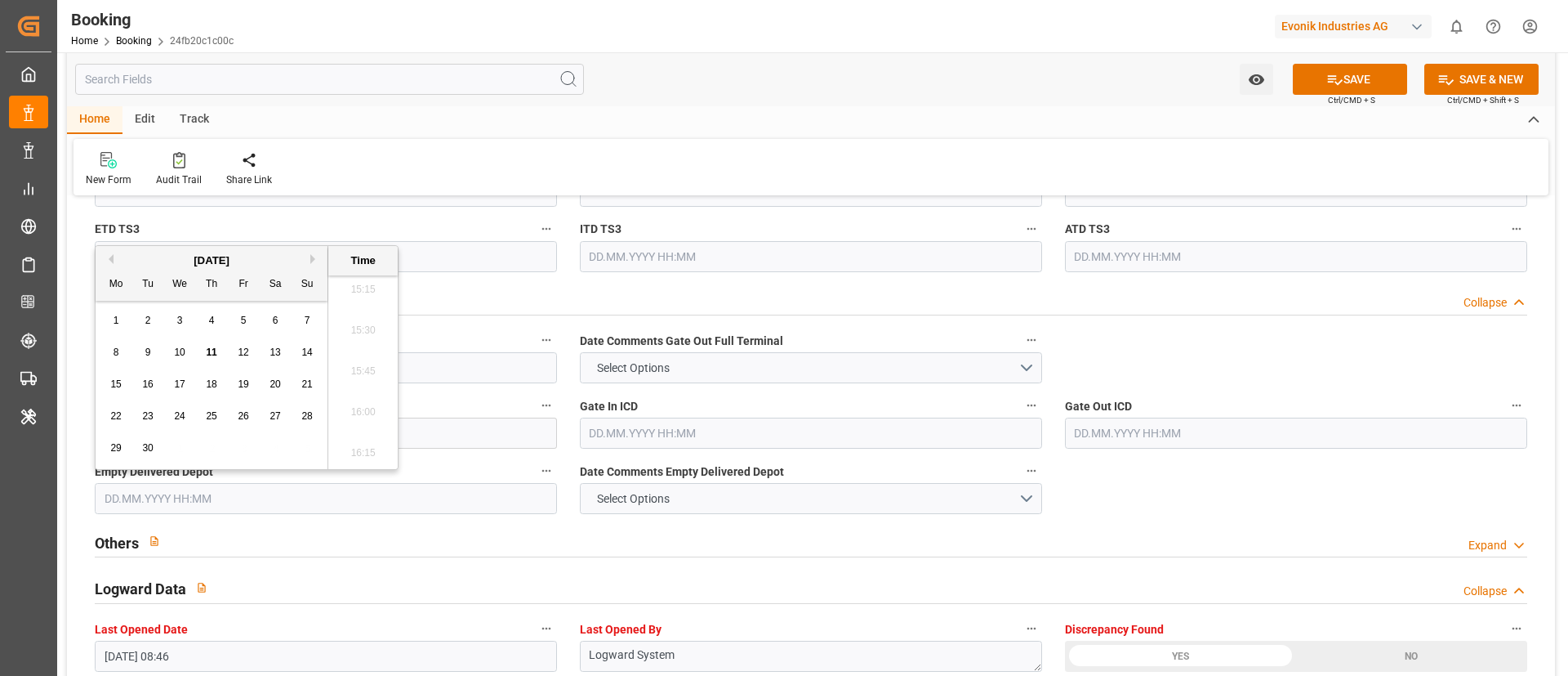
paste input "[DATE] 00:00"
type input "[DATE] 00:00"
click at [246, 351] on span "8" at bounding box center [244, 352] width 6 height 11
click at [1234, 323] on div "On-Carriage Data Collapse" at bounding box center [811, 300] width 1455 height 46
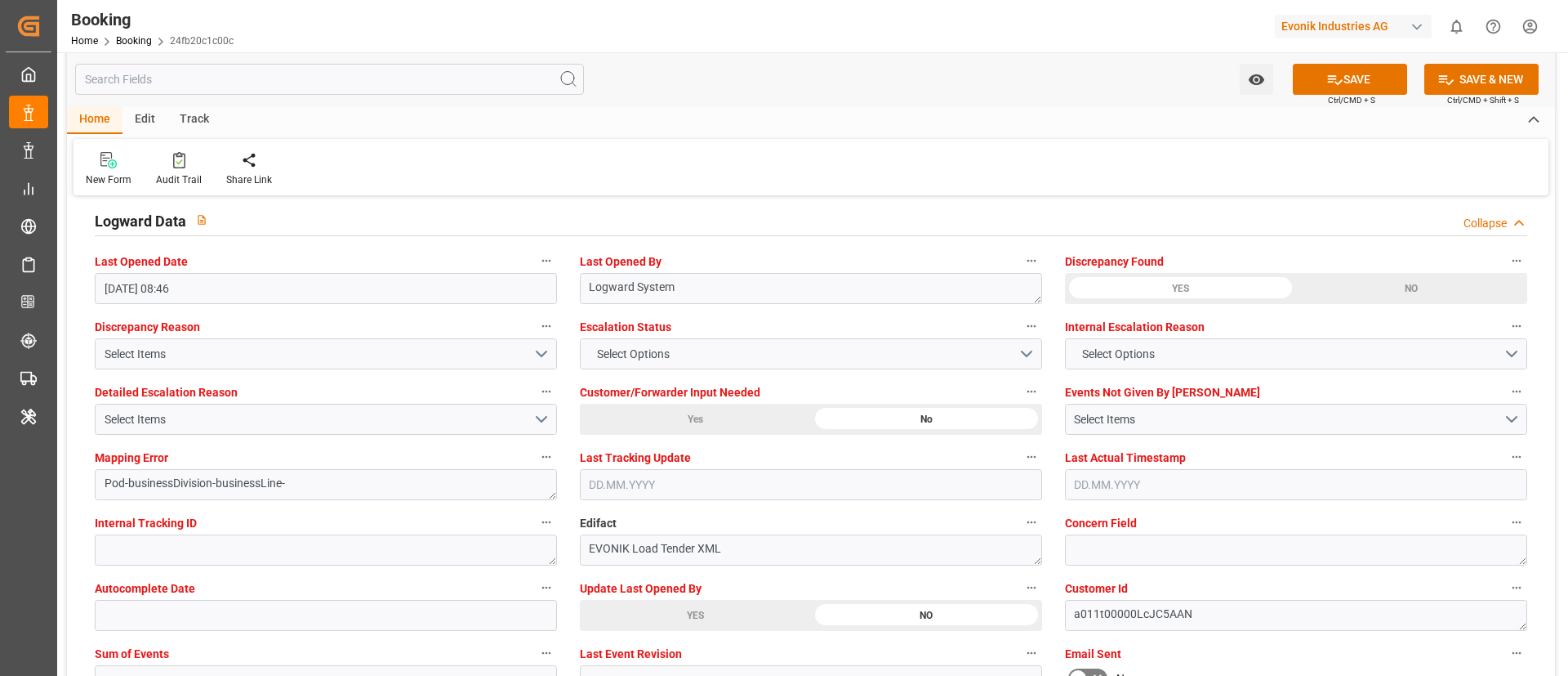
scroll to position [2941, 0]
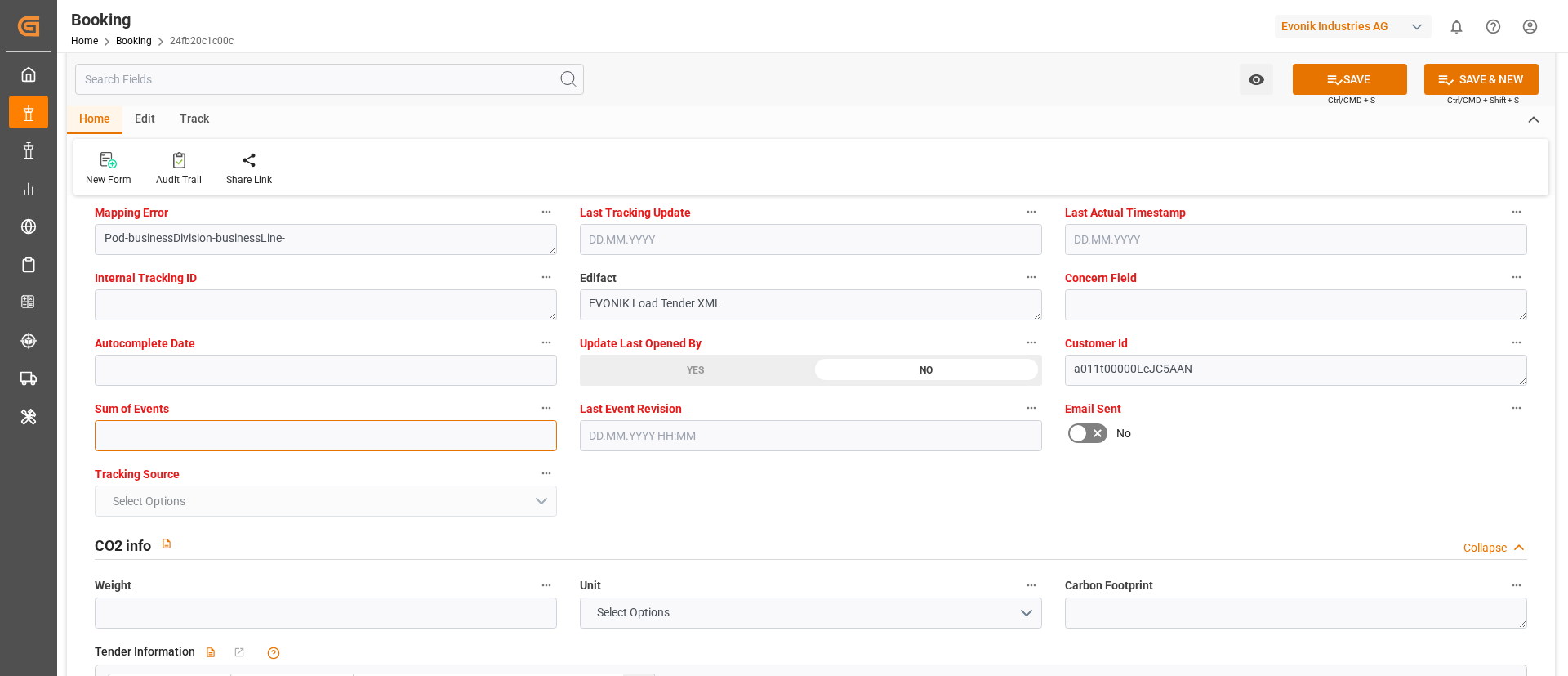
click at [165, 435] on input "text" at bounding box center [326, 435] width 462 height 31
type input "0"
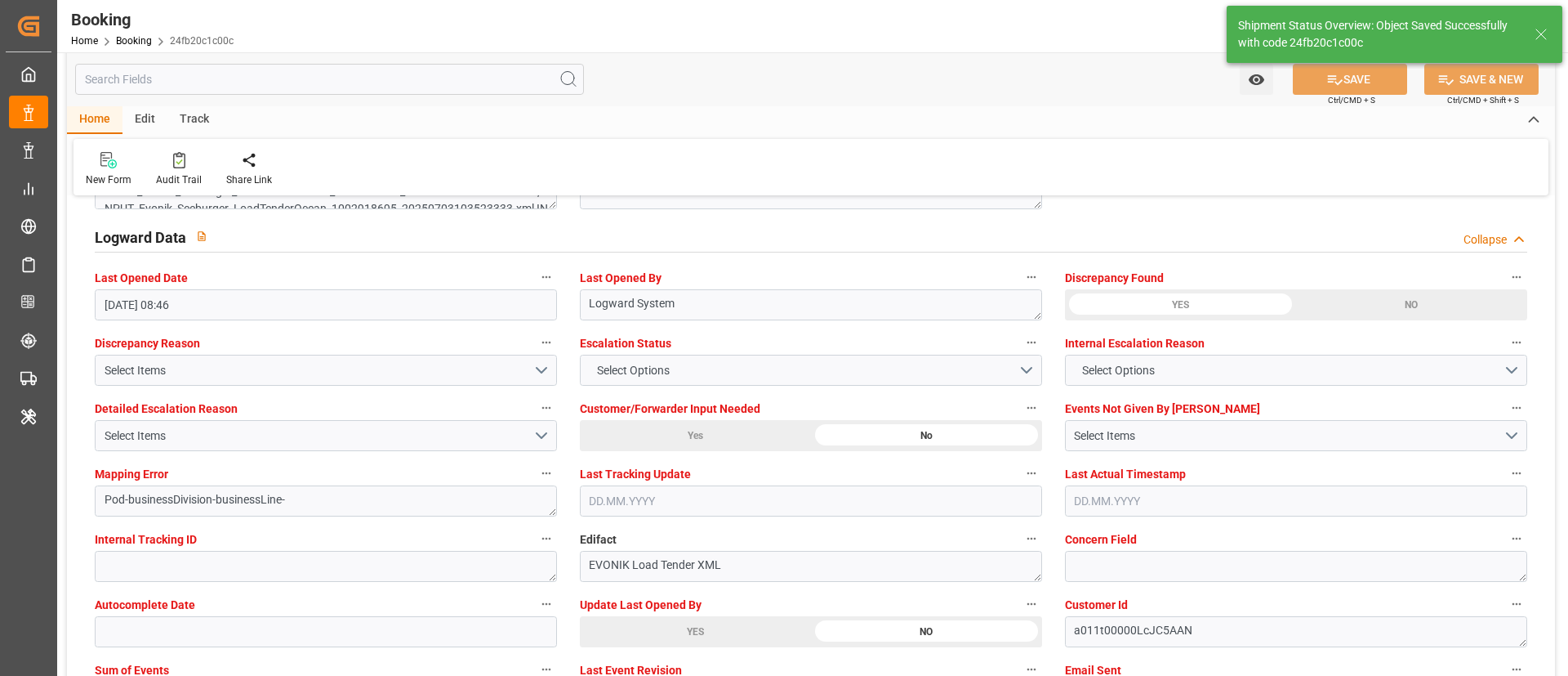
type textarea "[PERSON_NAME]"
type textarea "Yes"
type input "23"
type input "[DATE] 00:00"
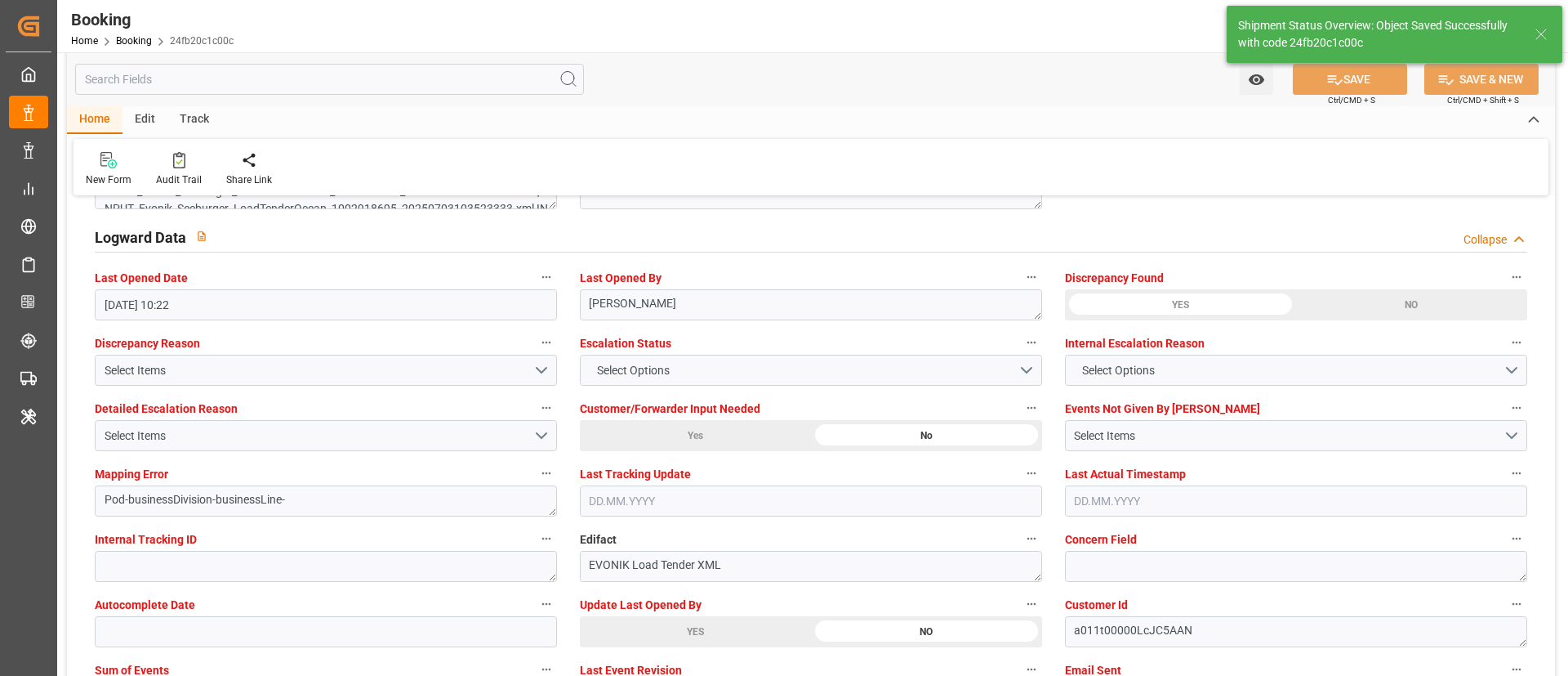
type input "[DATE] 00:00"
type input "11.09.2025 10:22"
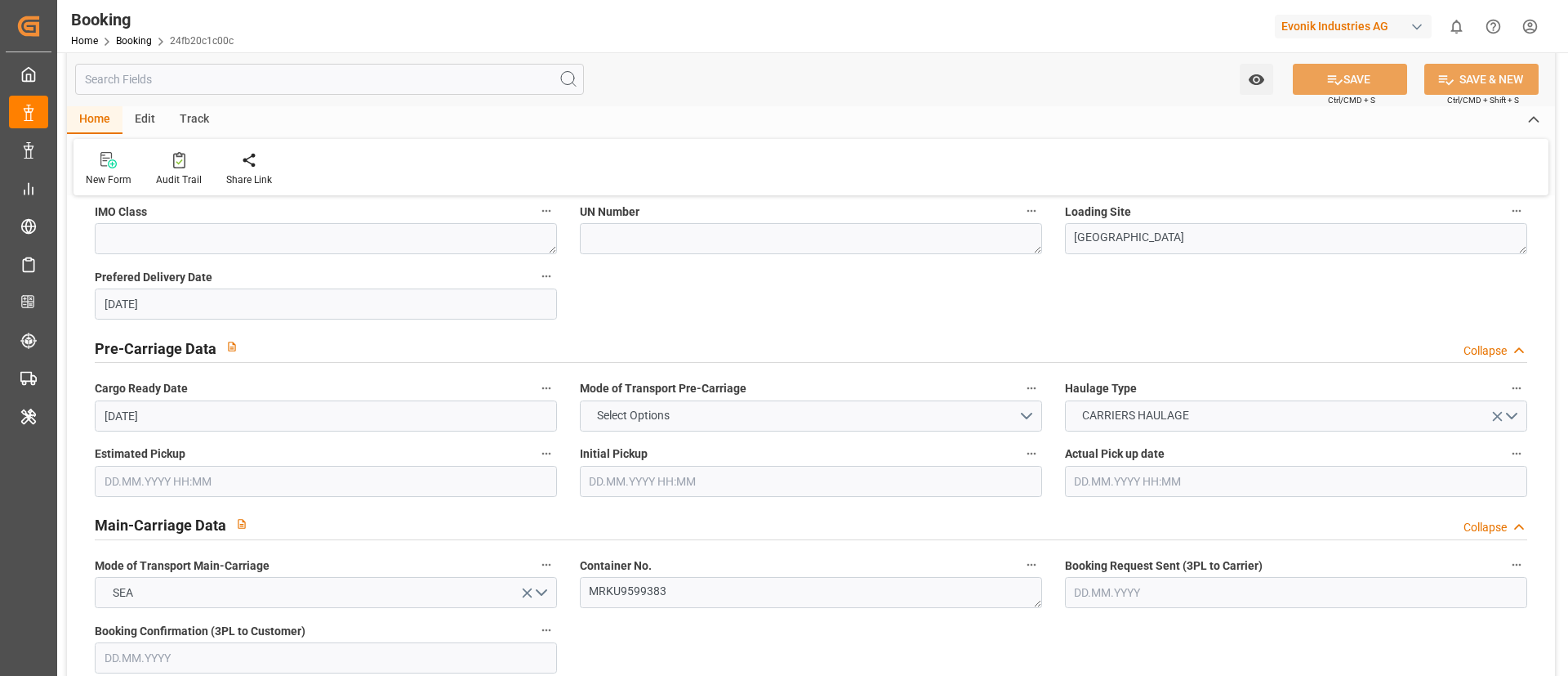
scroll to position [0, 0]
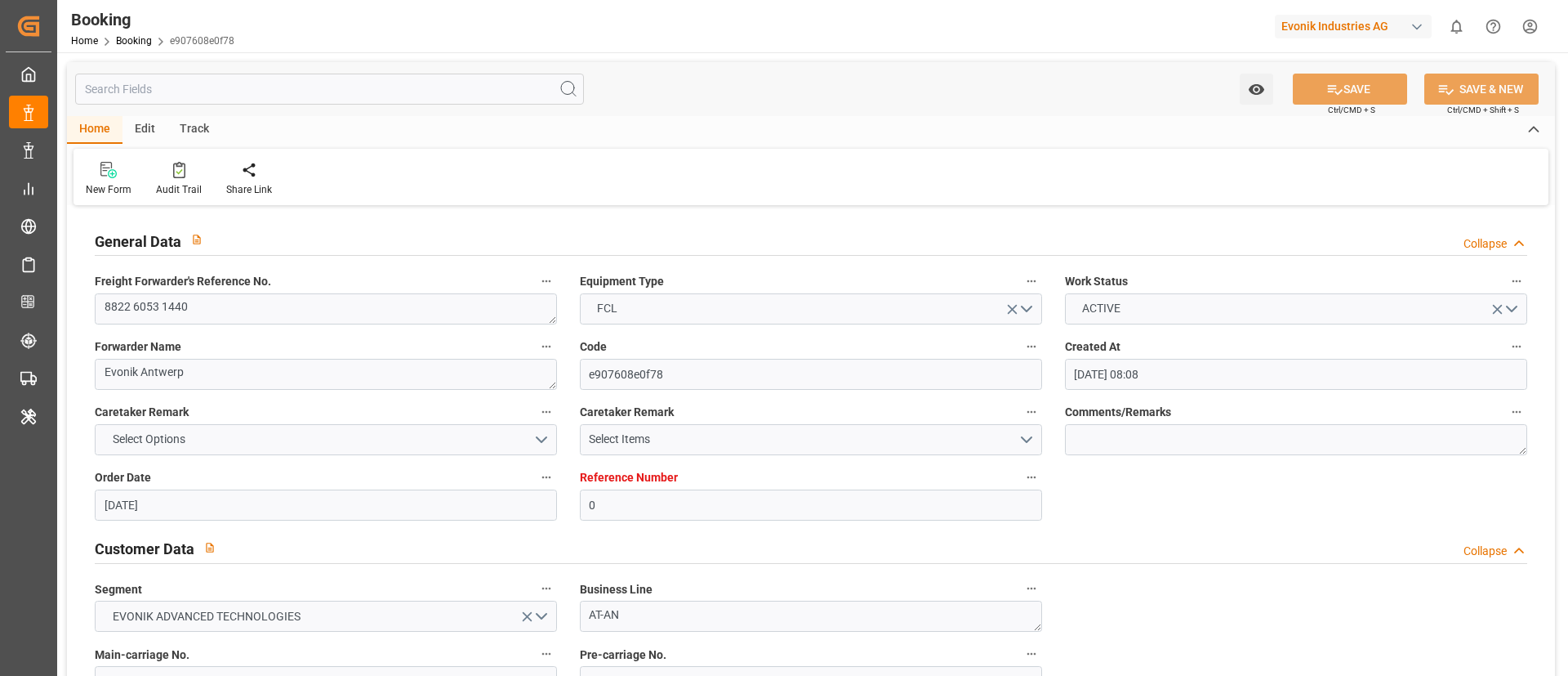
scroll to position [368, 0]
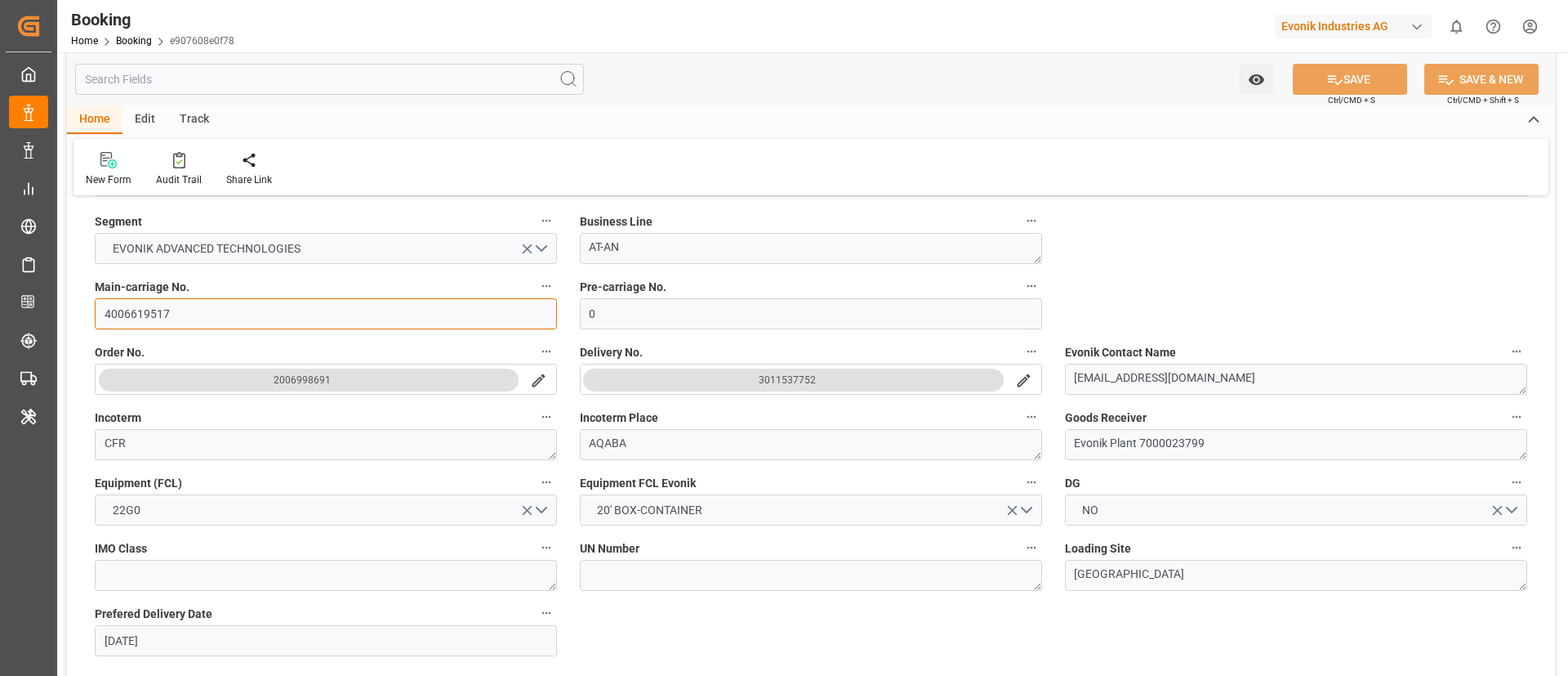
click at [191, 321] on input "4006619517" at bounding box center [326, 314] width 462 height 31
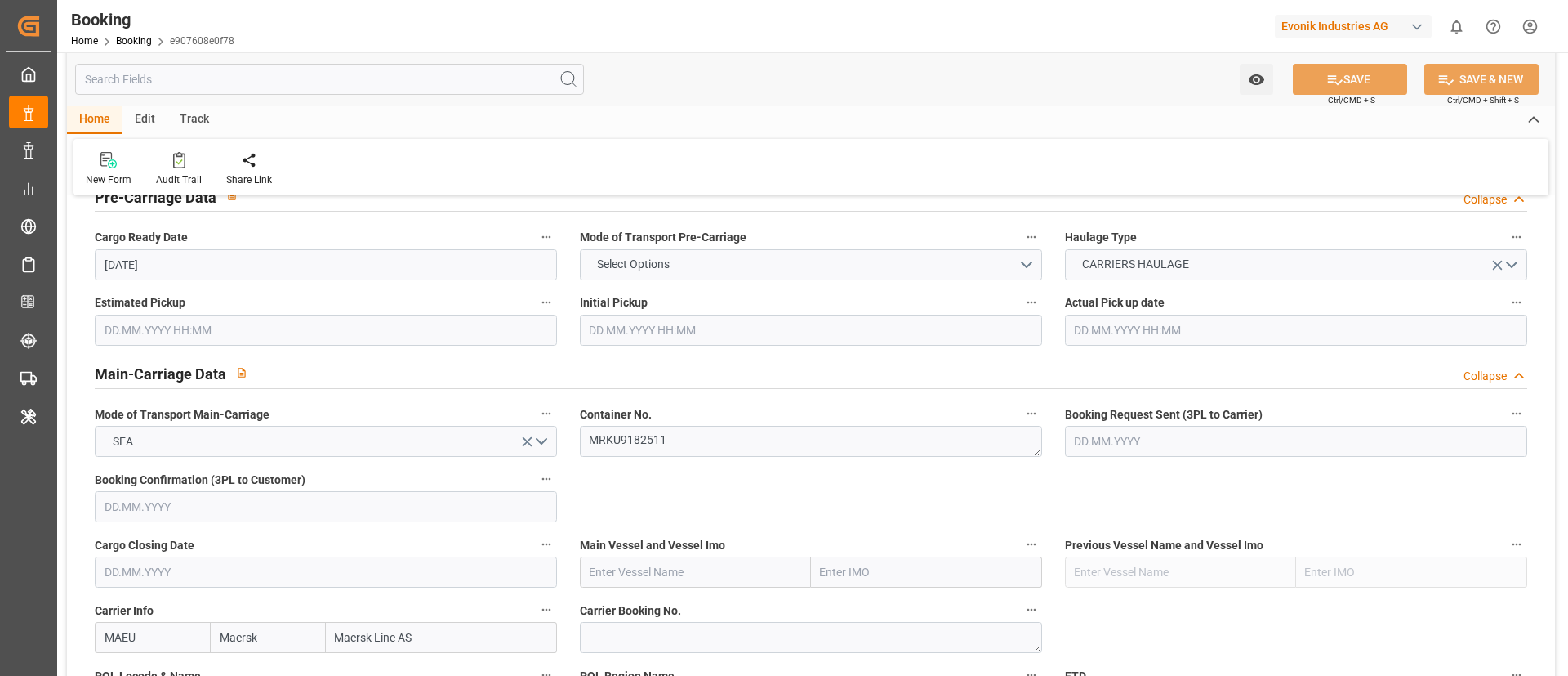
scroll to position [858, 0]
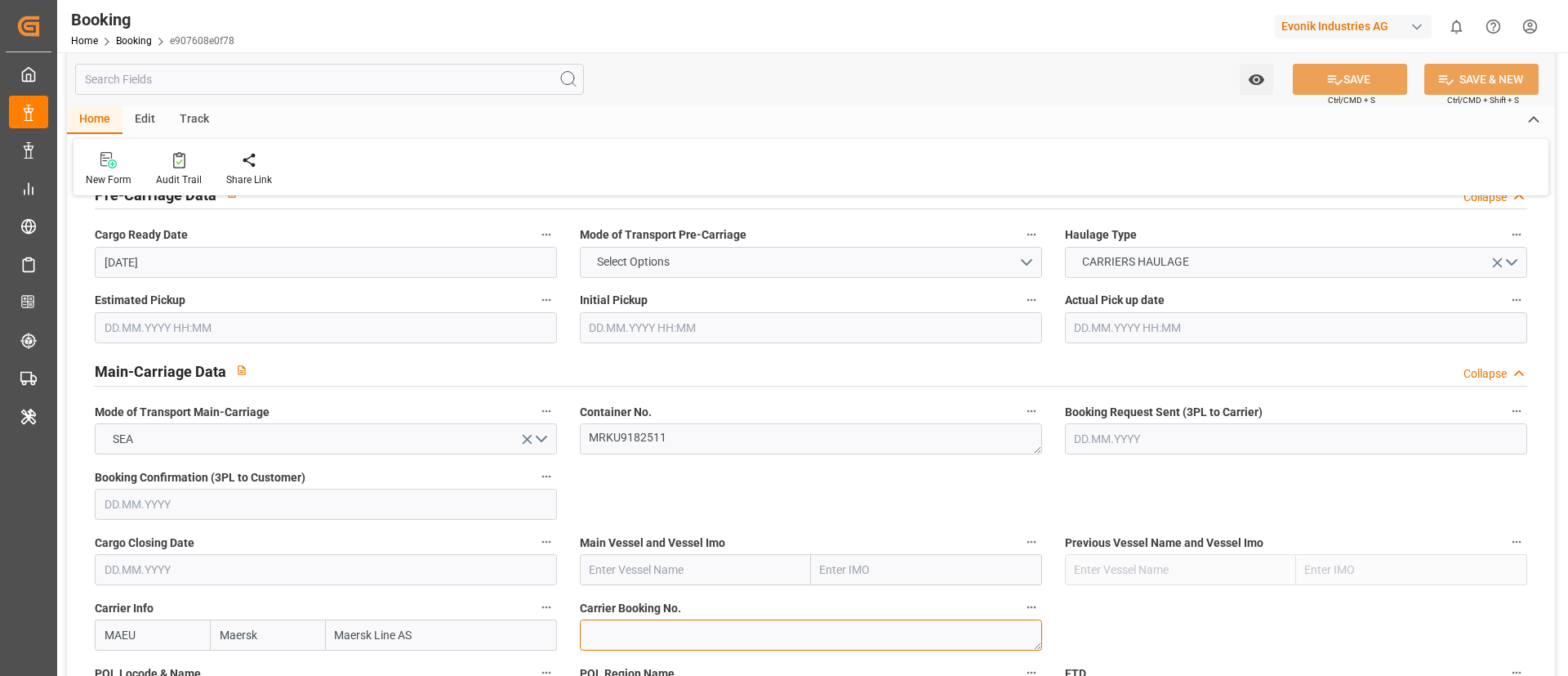
click at [602, 625] on textarea at bounding box center [810, 635] width 462 height 31
paste textarea "720885367"
click at [591, 636] on textarea "720885367" at bounding box center [810, 635] width 462 height 31
type textarea "720885367"
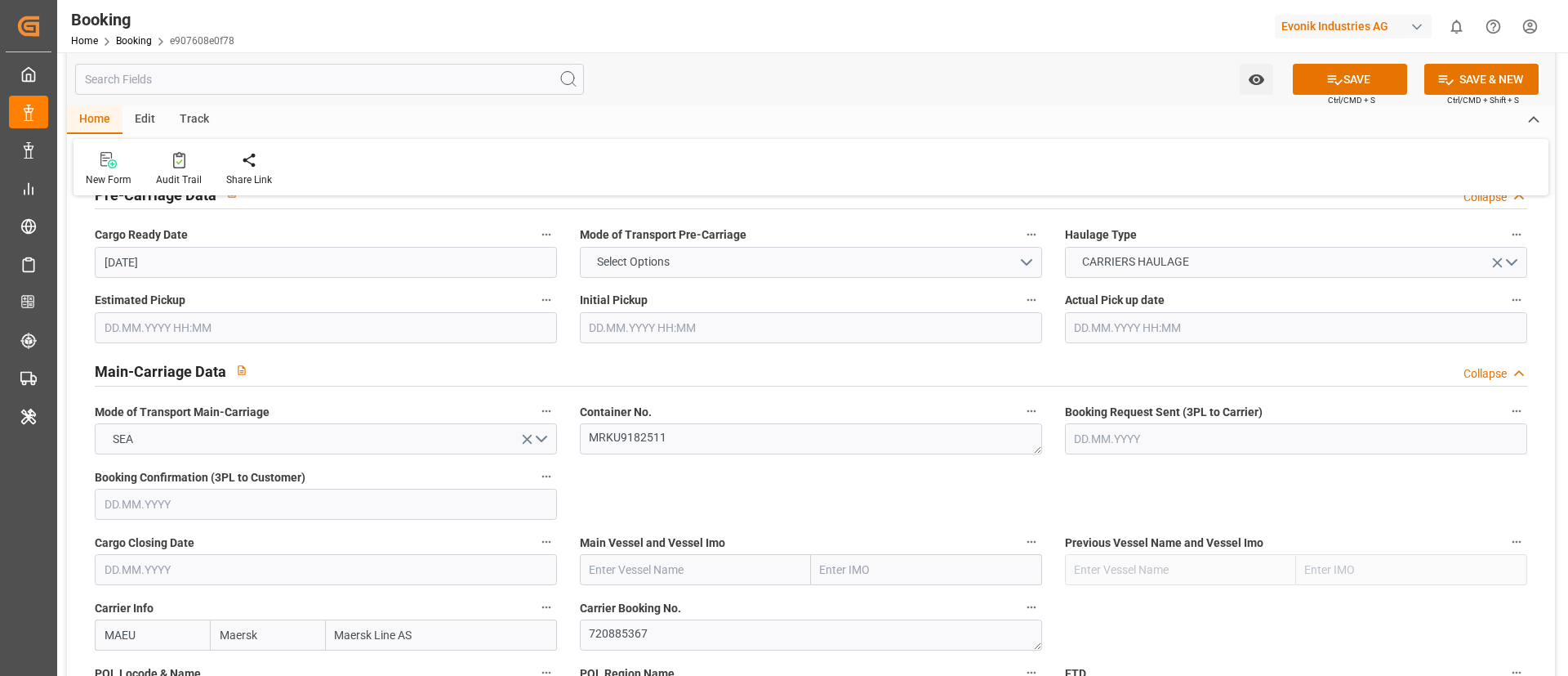
click at [613, 572] on input "text" at bounding box center [696, 569] width 232 height 31
paste input "MAERSK IZMIR"
click at [707, 609] on span "Maersk Izmir - 9348168" at bounding box center [648, 605] width 116 height 13
type input "Maersk Izmir"
type input "9348168"
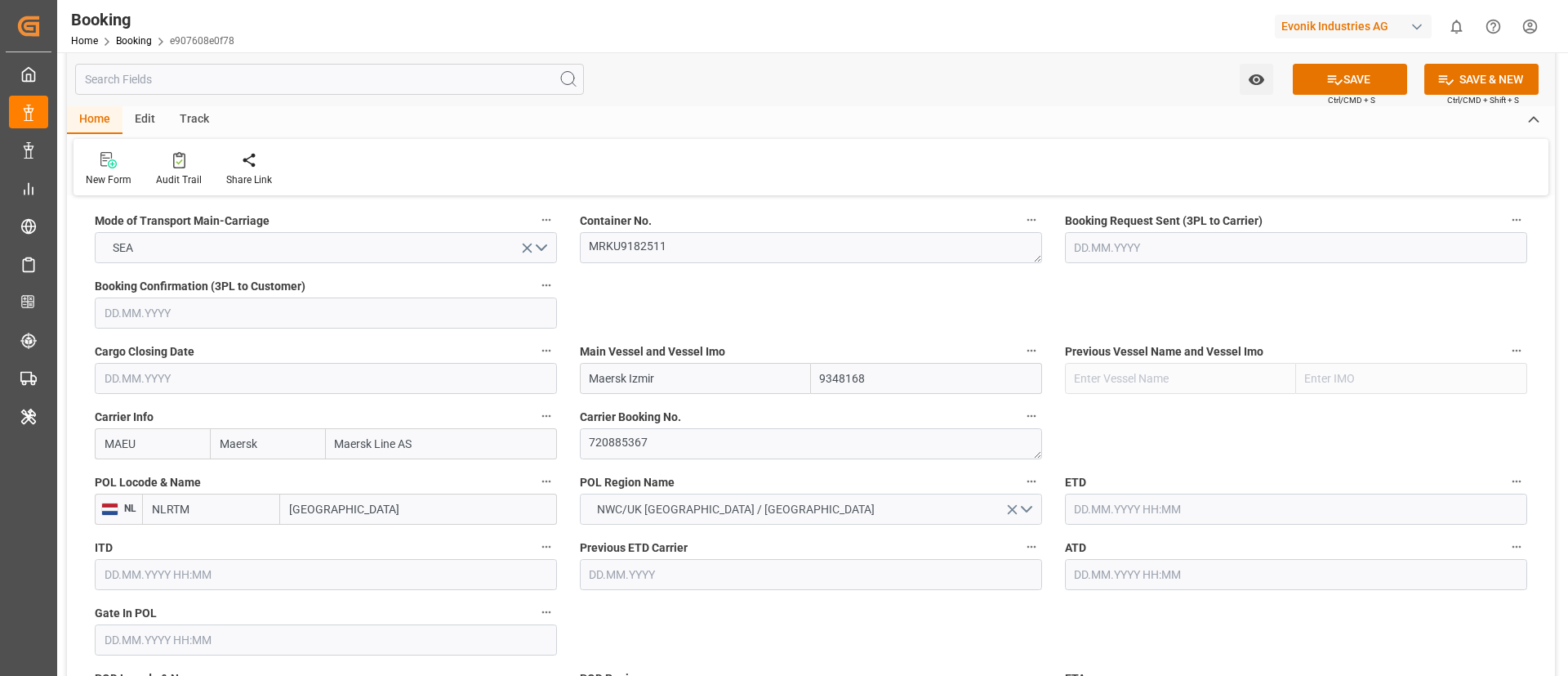
scroll to position [1103, 0]
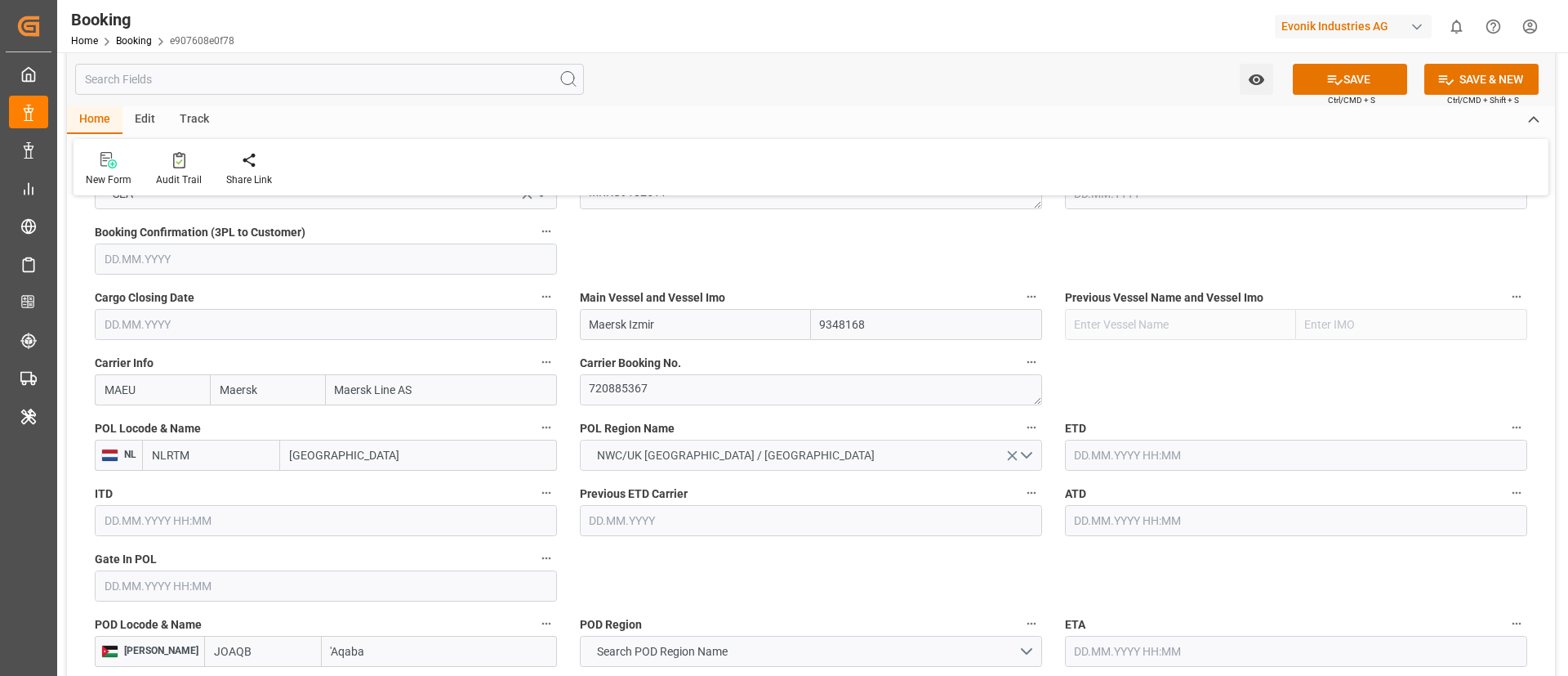
type input "Maersk Izmir"
click at [306, 460] on input "[GEOGRAPHIC_DATA]" at bounding box center [419, 455] width 277 height 31
paste input "[GEOGRAPHIC_DATA]"
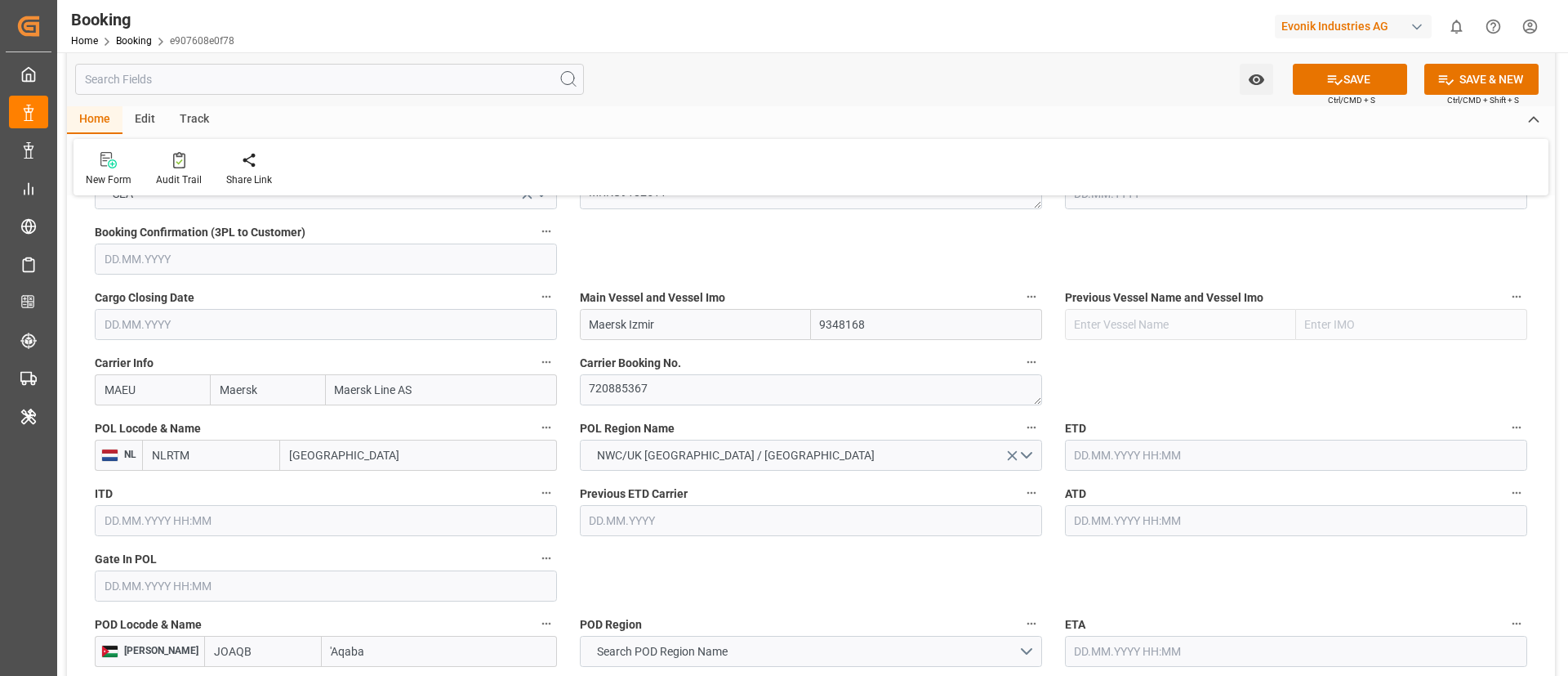
type input "[GEOGRAPHIC_DATA]"
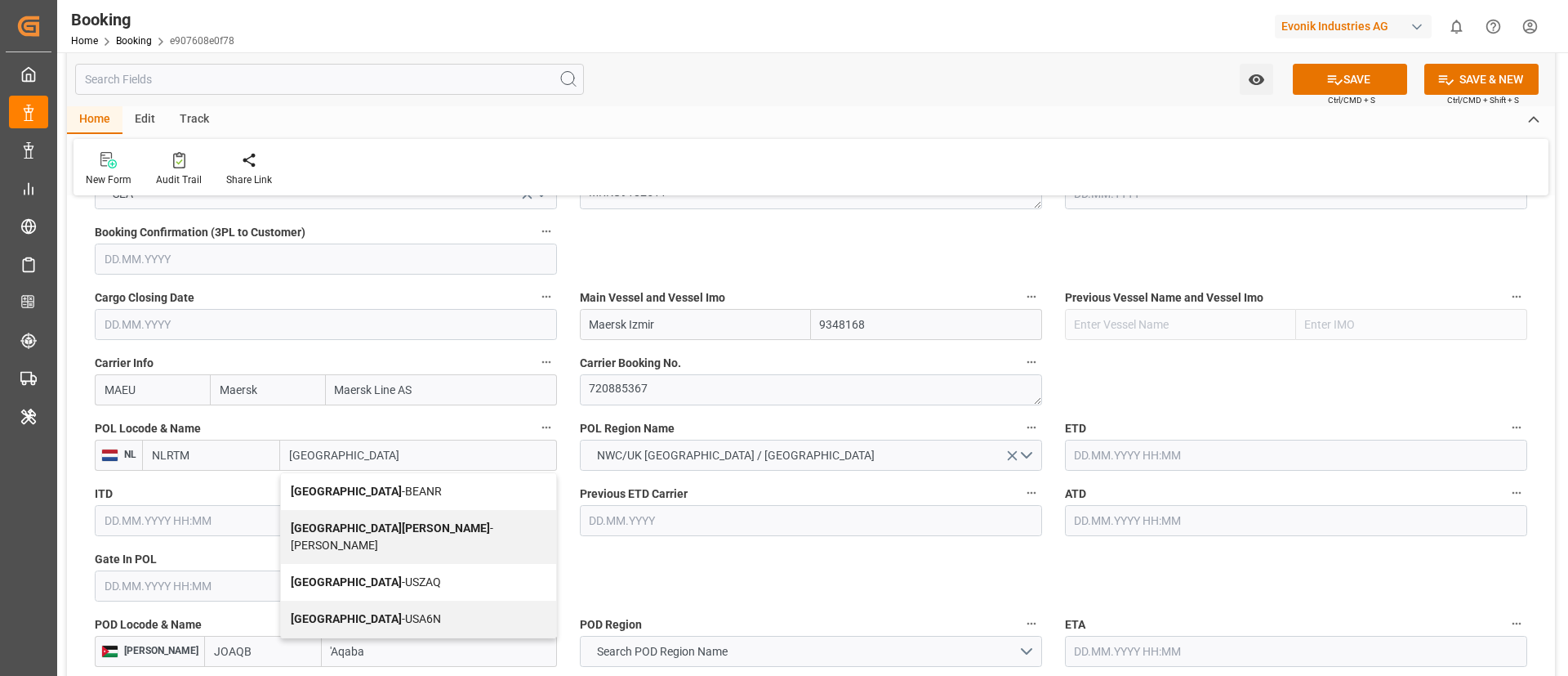
click at [367, 483] on div "Antwerp - BEANR" at bounding box center [419, 491] width 275 height 37
type input "BEANR"
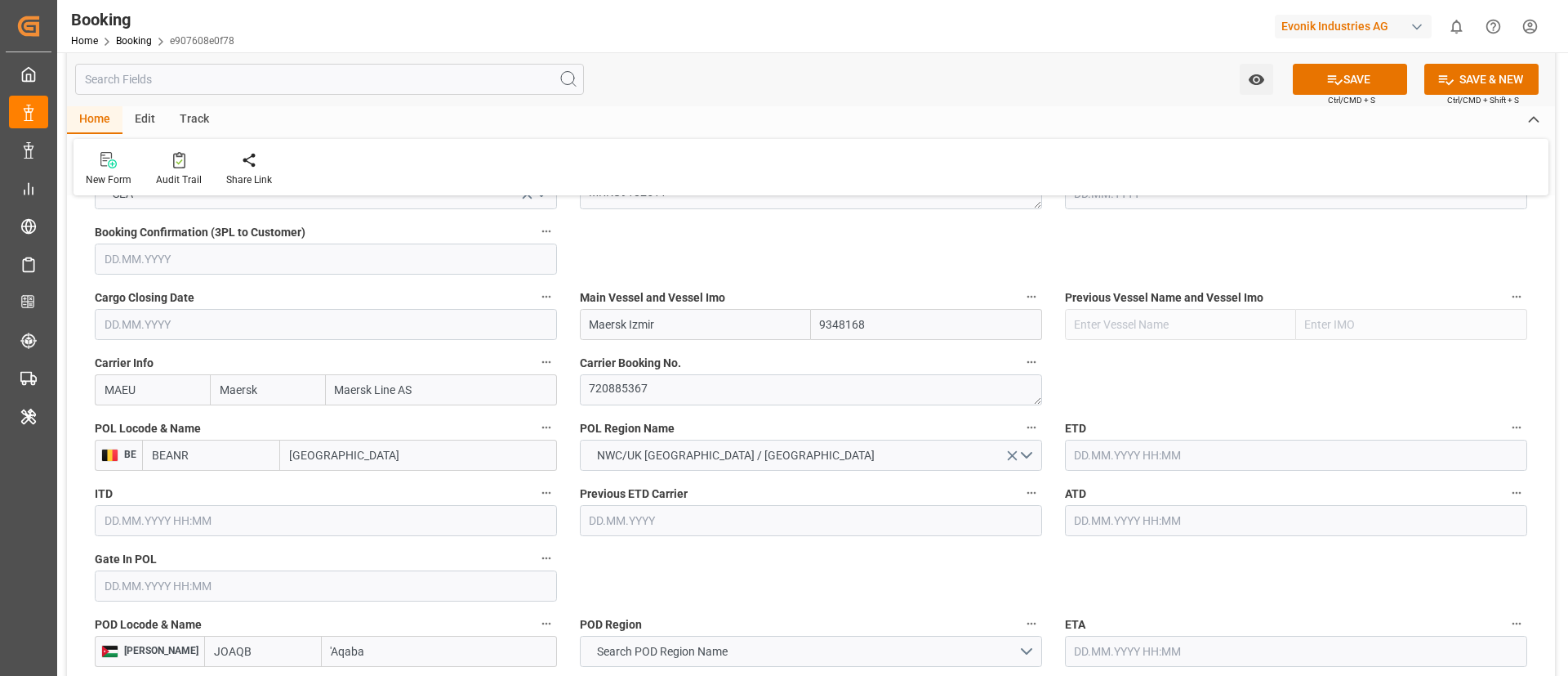
type input "[GEOGRAPHIC_DATA]"
click at [157, 585] on input "text" at bounding box center [326, 586] width 462 height 31
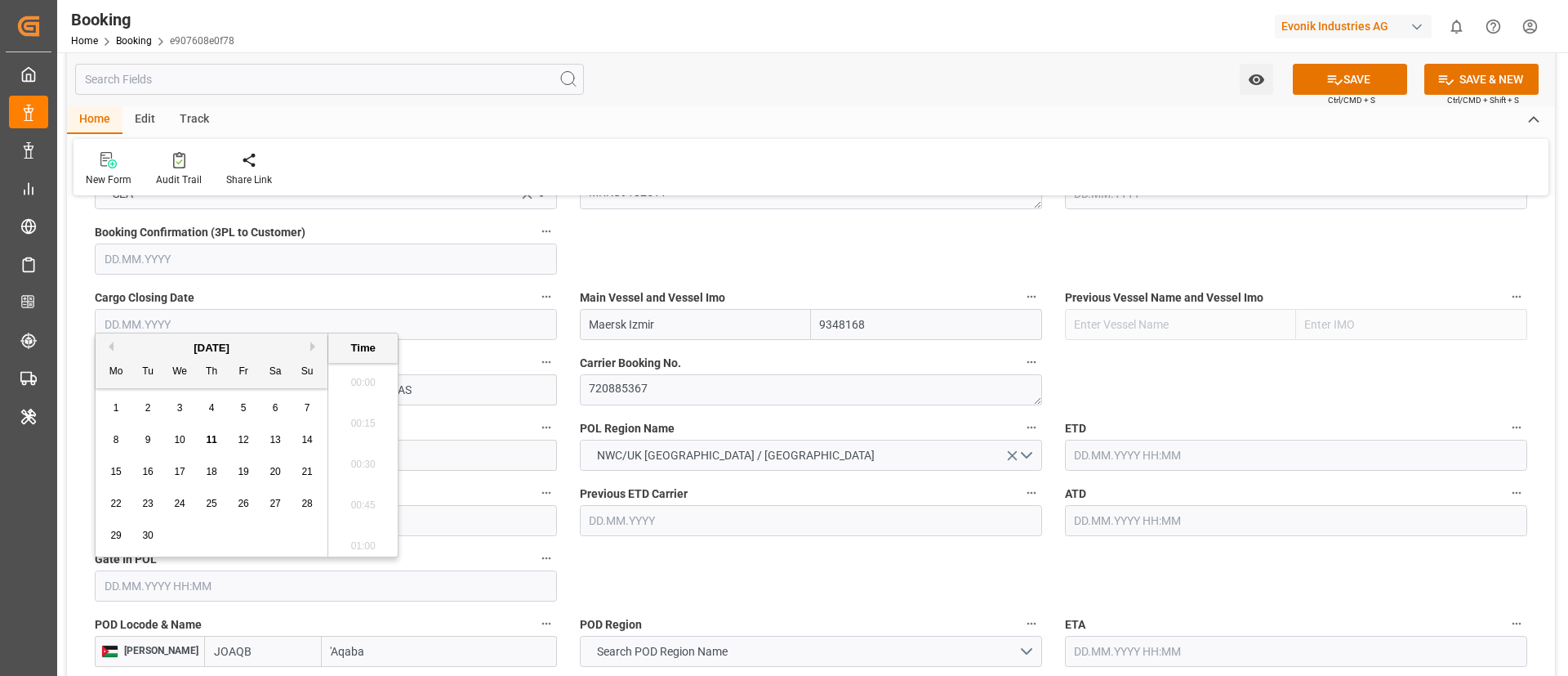
scroll to position [2498, 0]
click at [109, 345] on button "Previous Month" at bounding box center [108, 346] width 9 height 9
click at [127, 539] on div "23 24 25 26 27 28 29" at bounding box center [212, 536] width 223 height 32
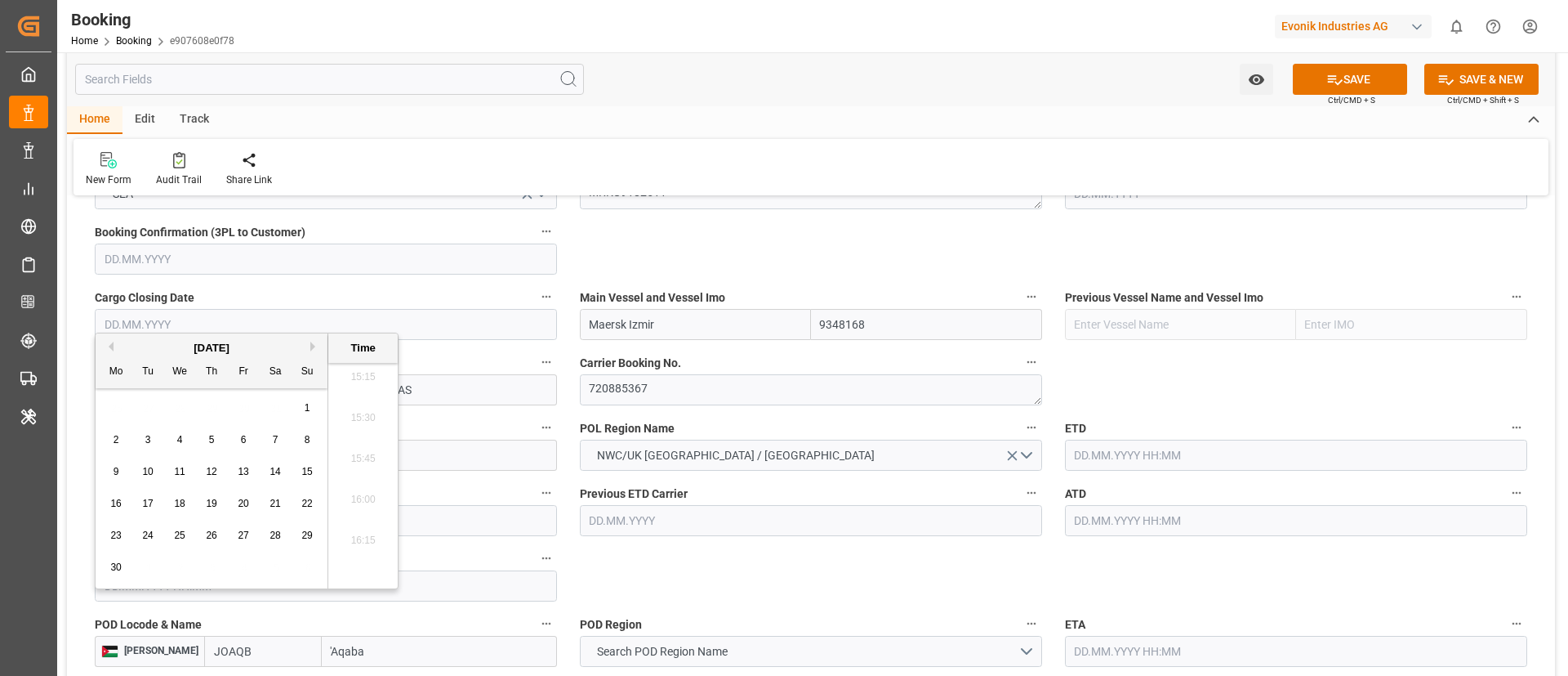
click at [121, 538] on div "23" at bounding box center [117, 536] width 21 height 20
type input "[DATE] 00:00"
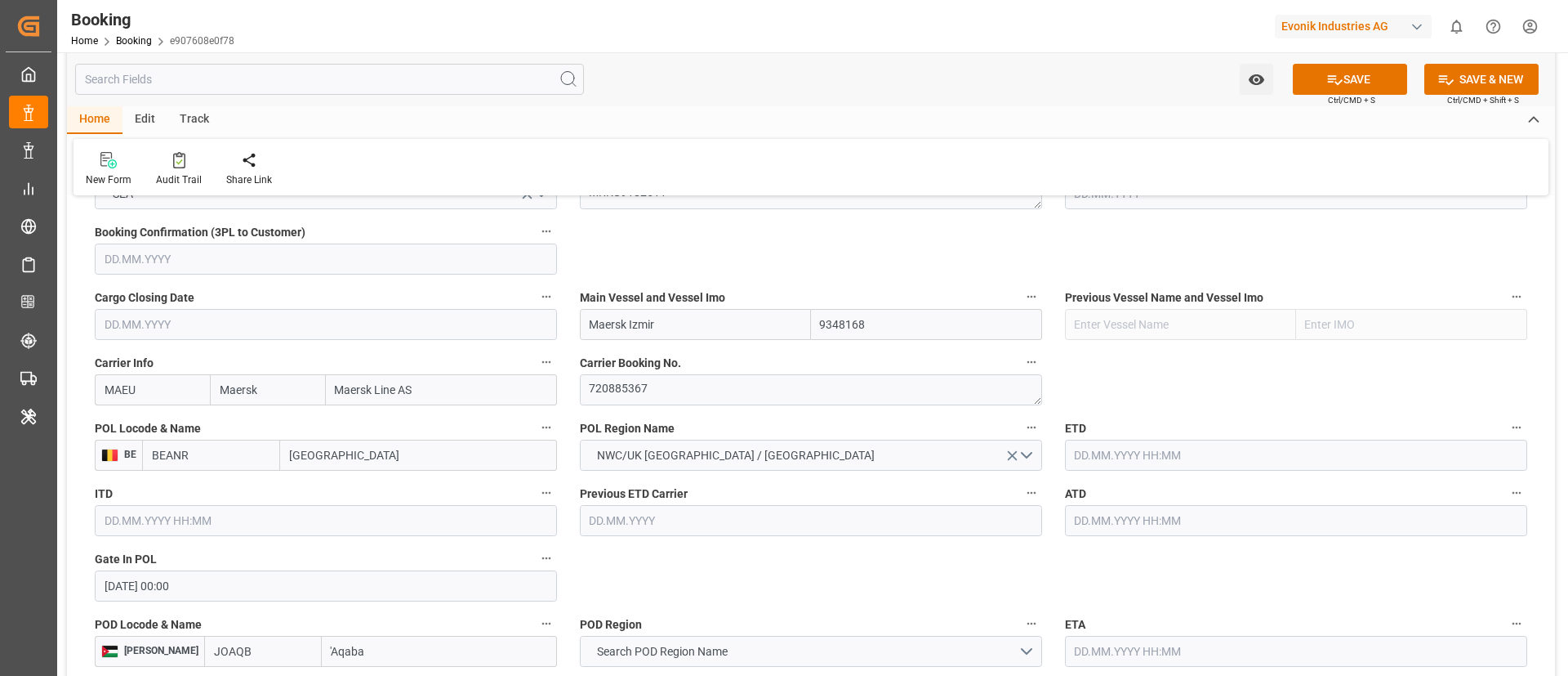
click at [230, 590] on input "[DATE] 00:00" at bounding box center [326, 586] width 462 height 31
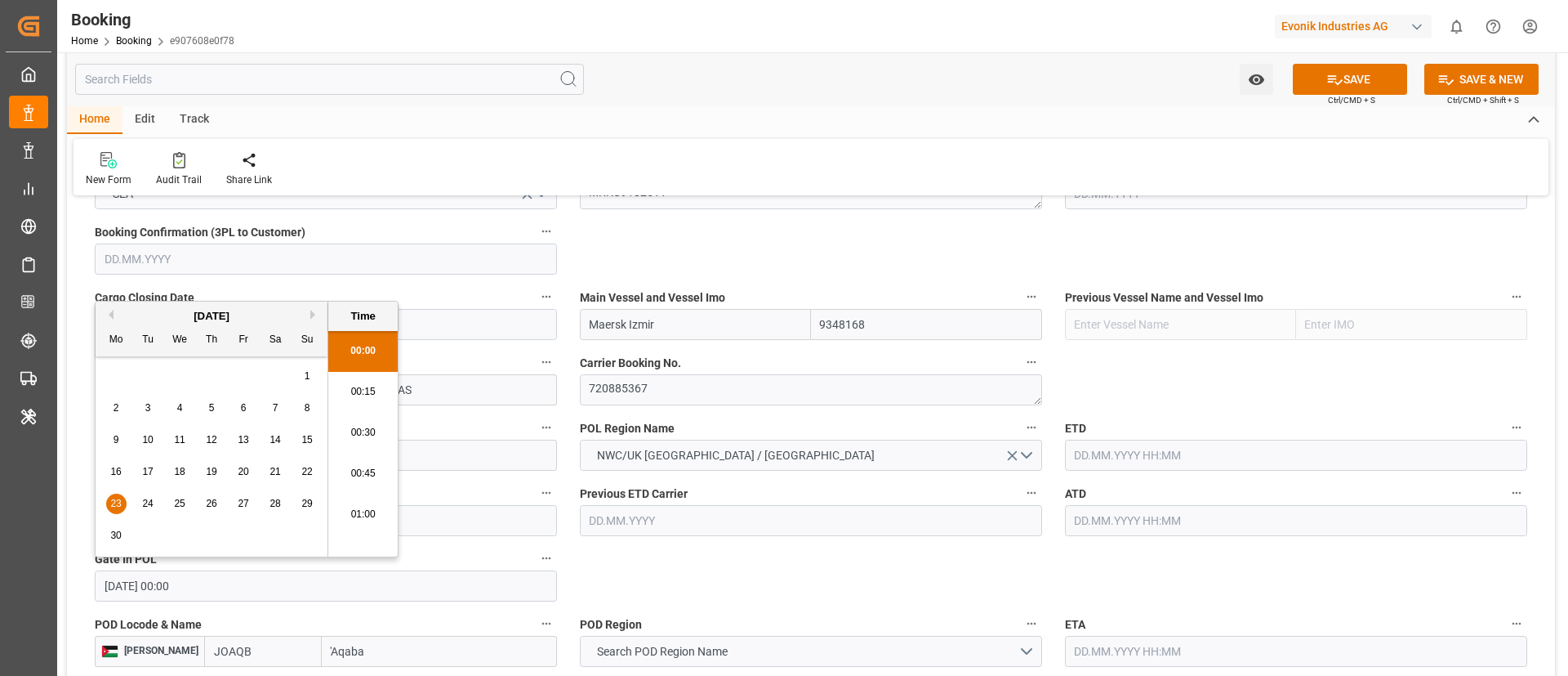
click at [230, 590] on input "[DATE] 00:00" at bounding box center [326, 586] width 462 height 31
click at [1115, 451] on input "text" at bounding box center [1296, 455] width 462 height 31
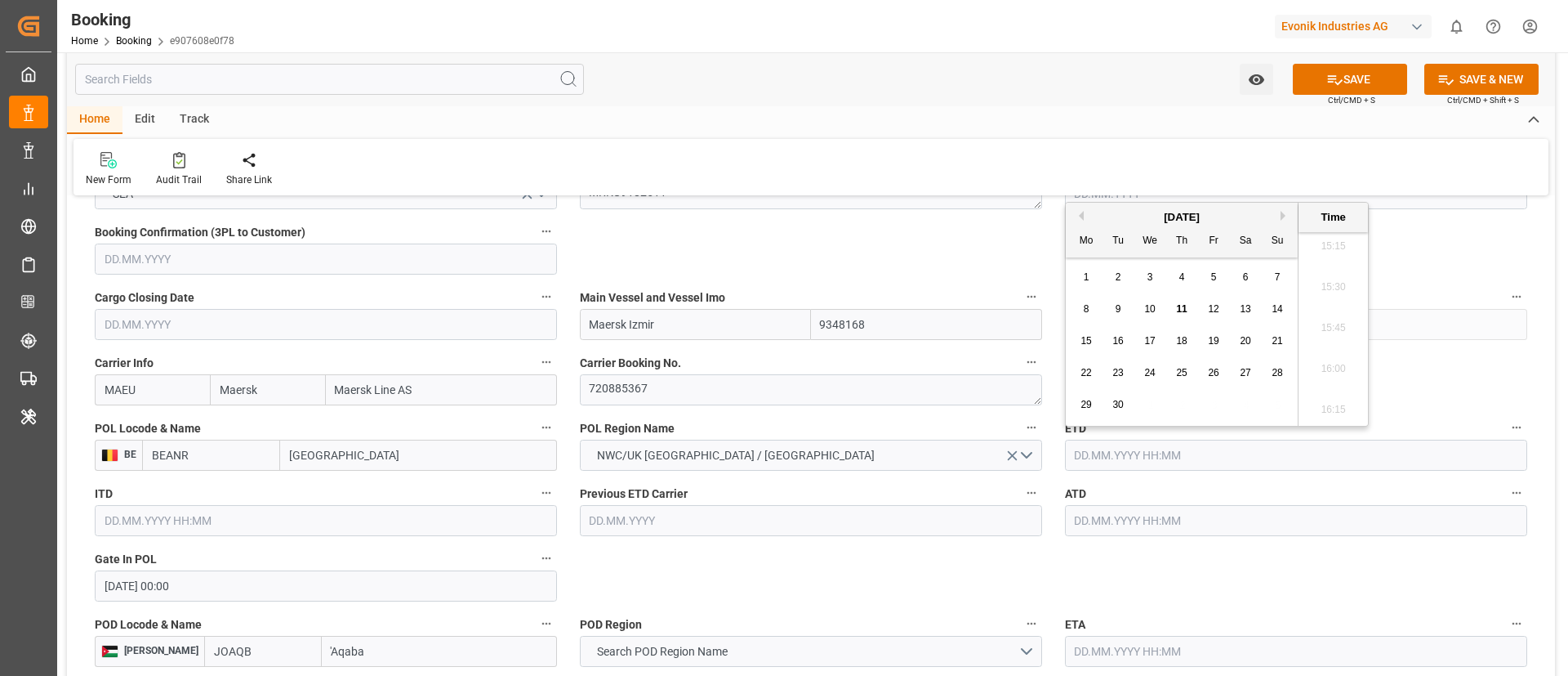
paste input "[DATE] 00:00"
type input "[DATE] 00:00"
click at [1082, 308] on div "7" at bounding box center [1087, 309] width 21 height 20
click at [1090, 520] on input "text" at bounding box center [1296, 520] width 462 height 31
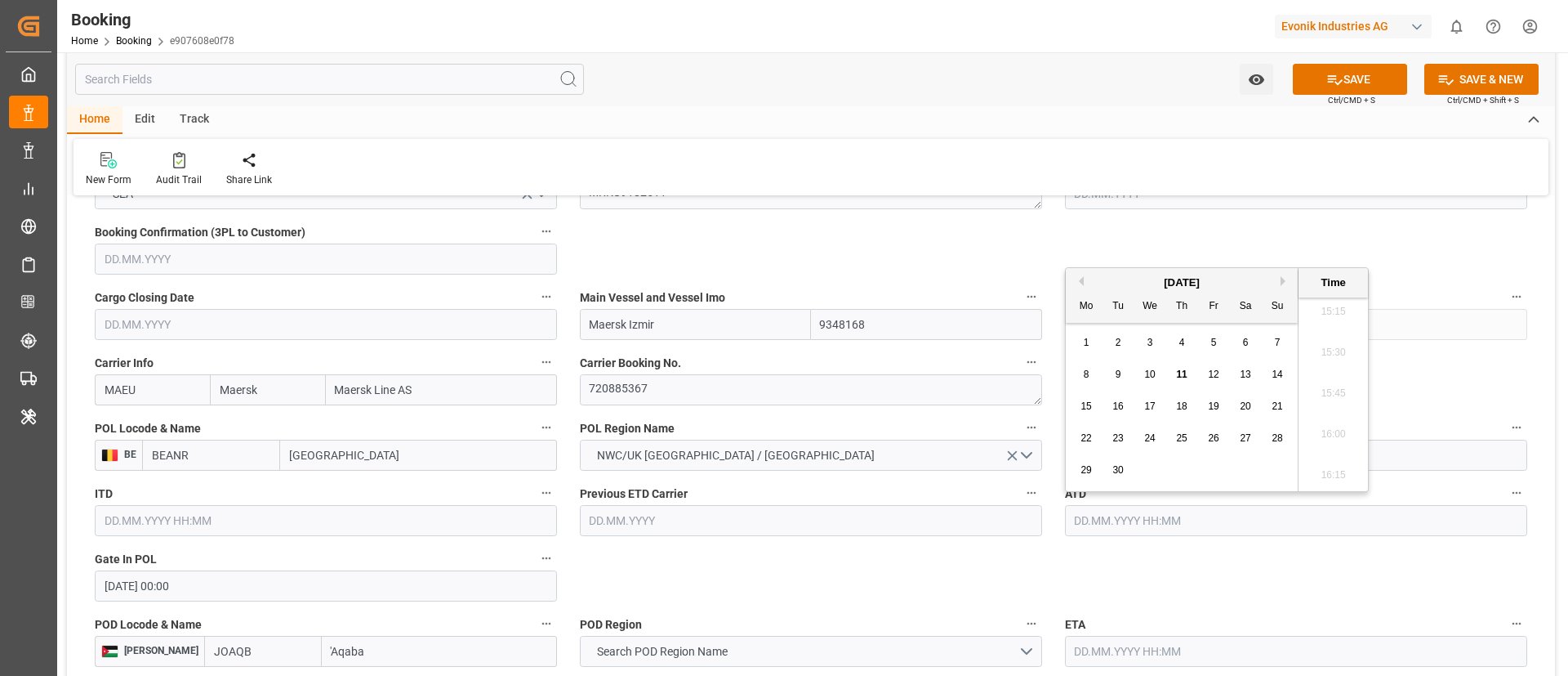
paste input "07.07.2025 00:00"
type input "07.07.2025 00:00"
click at [1084, 372] on span "7" at bounding box center [1087, 374] width 6 height 11
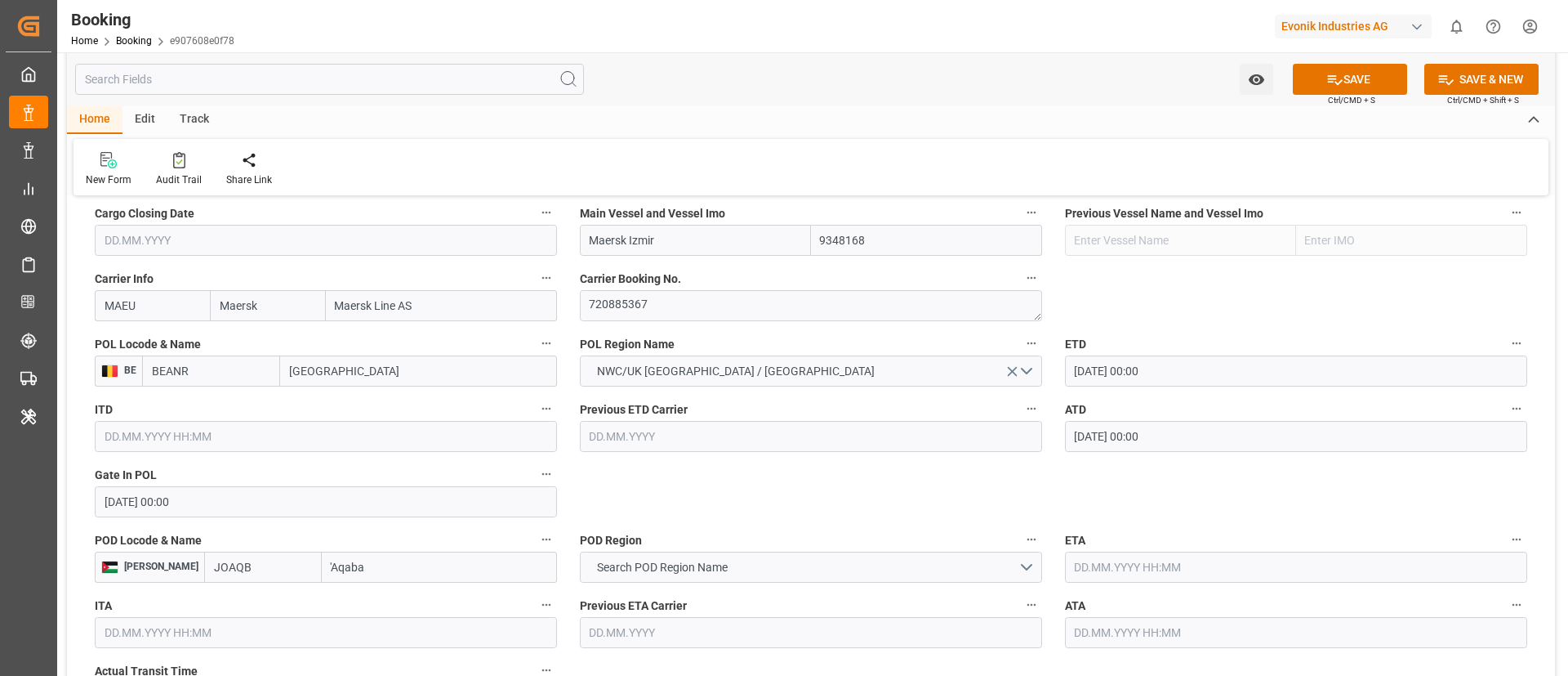
scroll to position [1226, 0]
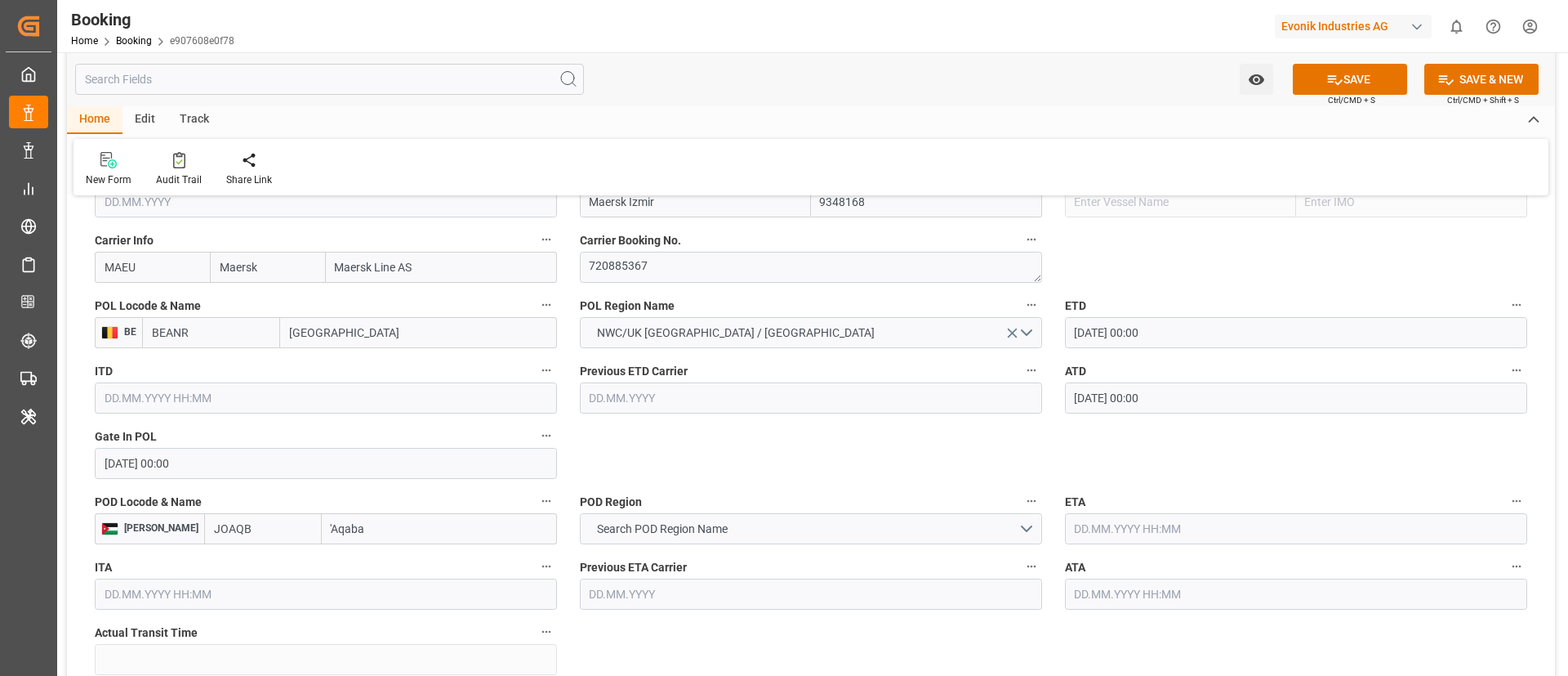
click at [204, 524] on input "JOAQB" at bounding box center [263, 528] width 118 height 31
click at [205, 552] on div "JOAQB - 'Aqaba" at bounding box center [252, 565] width 95 height 37
type input "JOAQB"
click at [767, 523] on button "Search POD Region Name" at bounding box center [810, 528] width 462 height 31
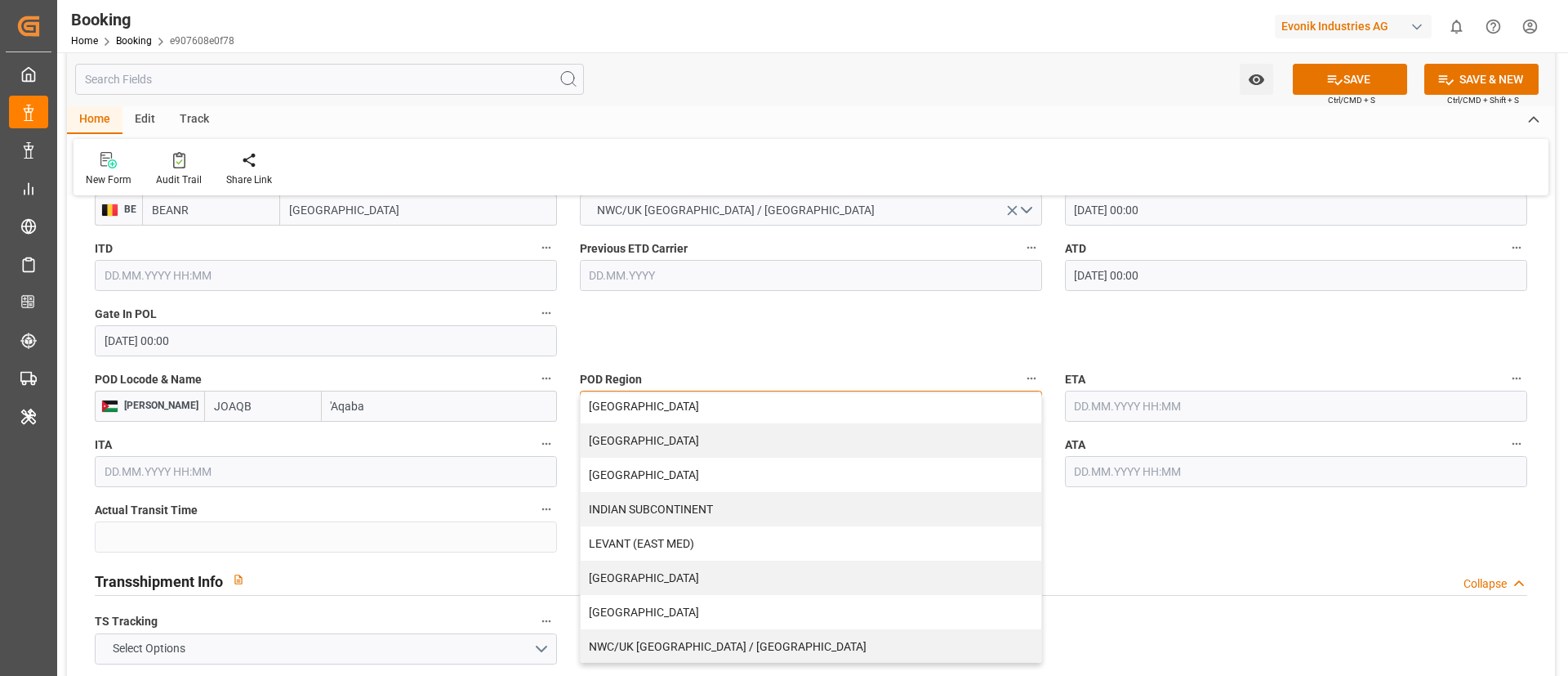
scroll to position [245, 0]
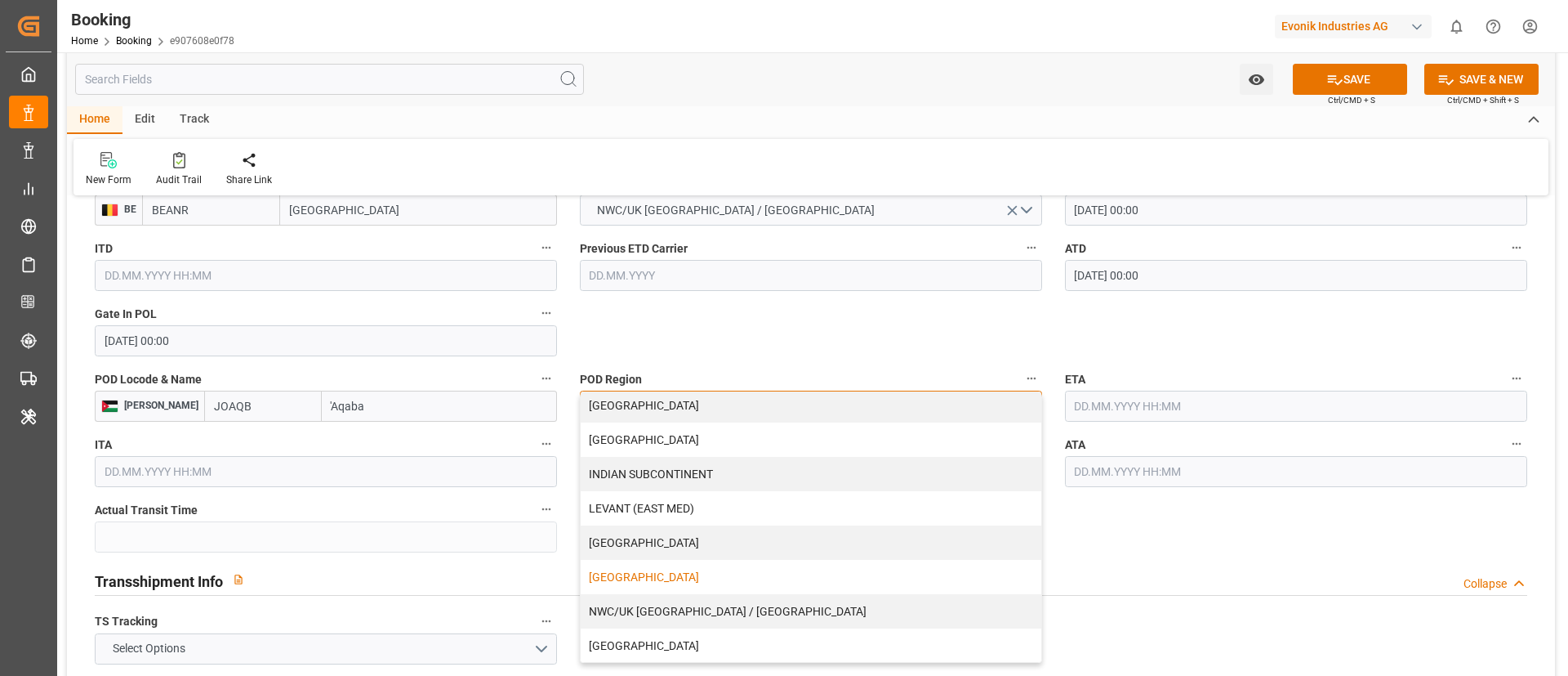
click at [733, 571] on div "[GEOGRAPHIC_DATA]" at bounding box center [810, 576] width 460 height 34
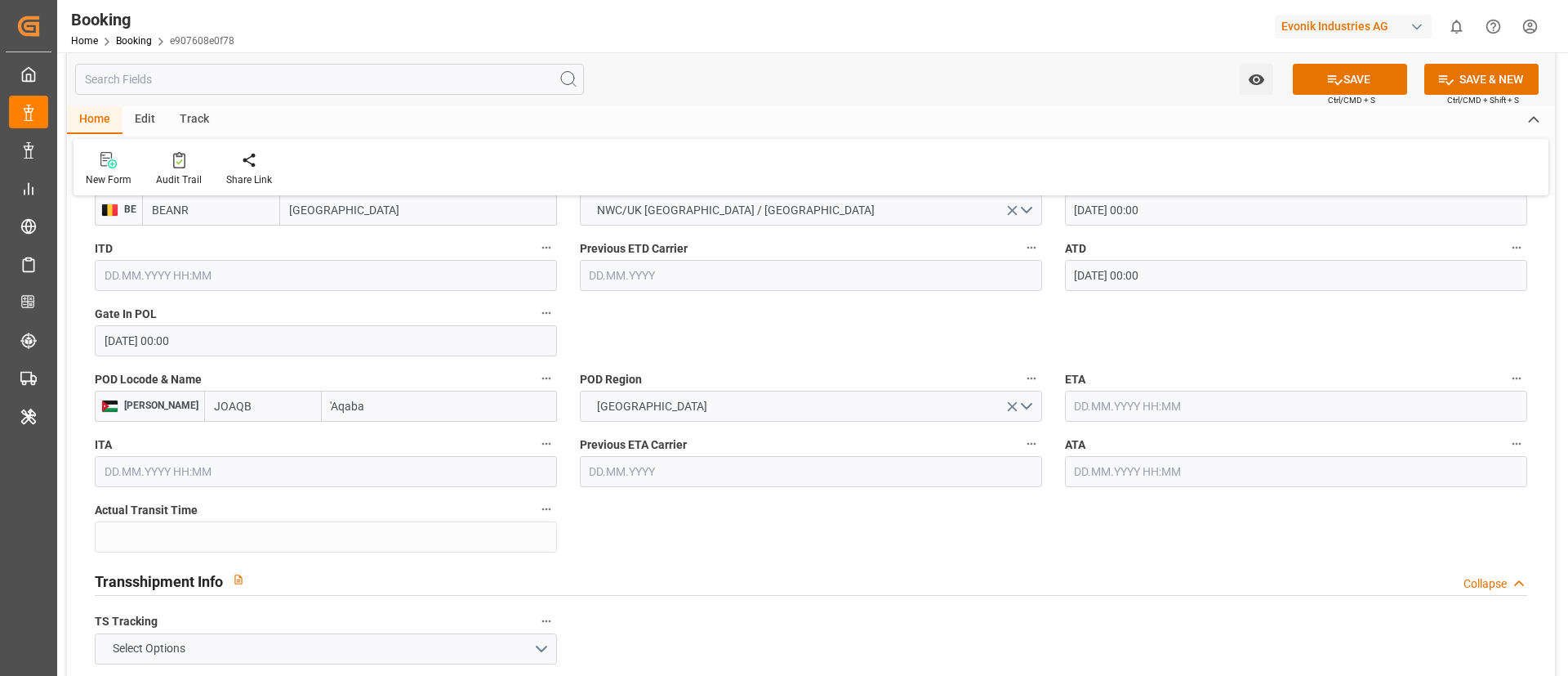
click at [746, 562] on div "Transshipment Info Collapse" at bounding box center [811, 581] width 1455 height 46
click at [1095, 392] on input "text" at bounding box center [1296, 406] width 462 height 31
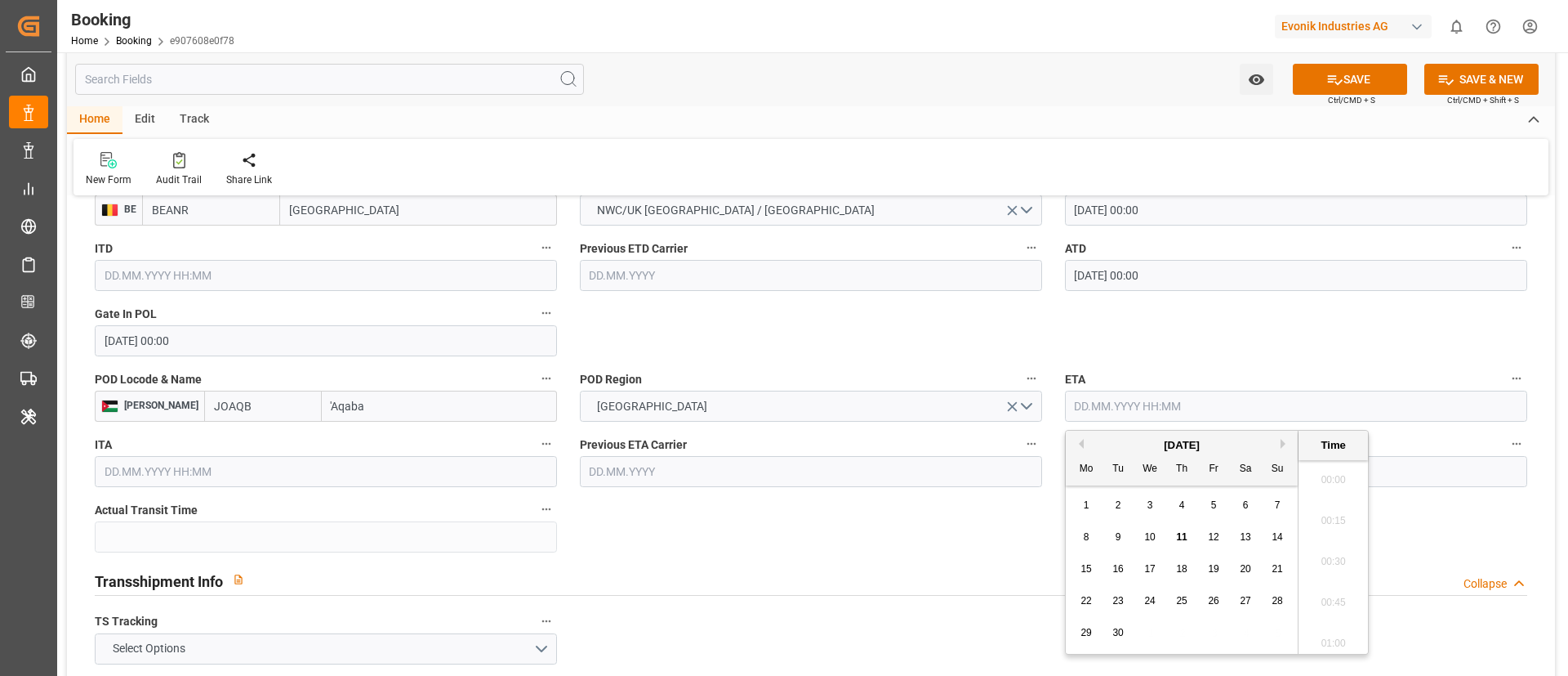
scroll to position [2498, 0]
click at [1080, 445] on button "Previous Month" at bounding box center [1079, 443] width 9 height 9
click at [1155, 636] on span "30" at bounding box center [1149, 633] width 10 height 11
type input "30.07.2025 00:00"
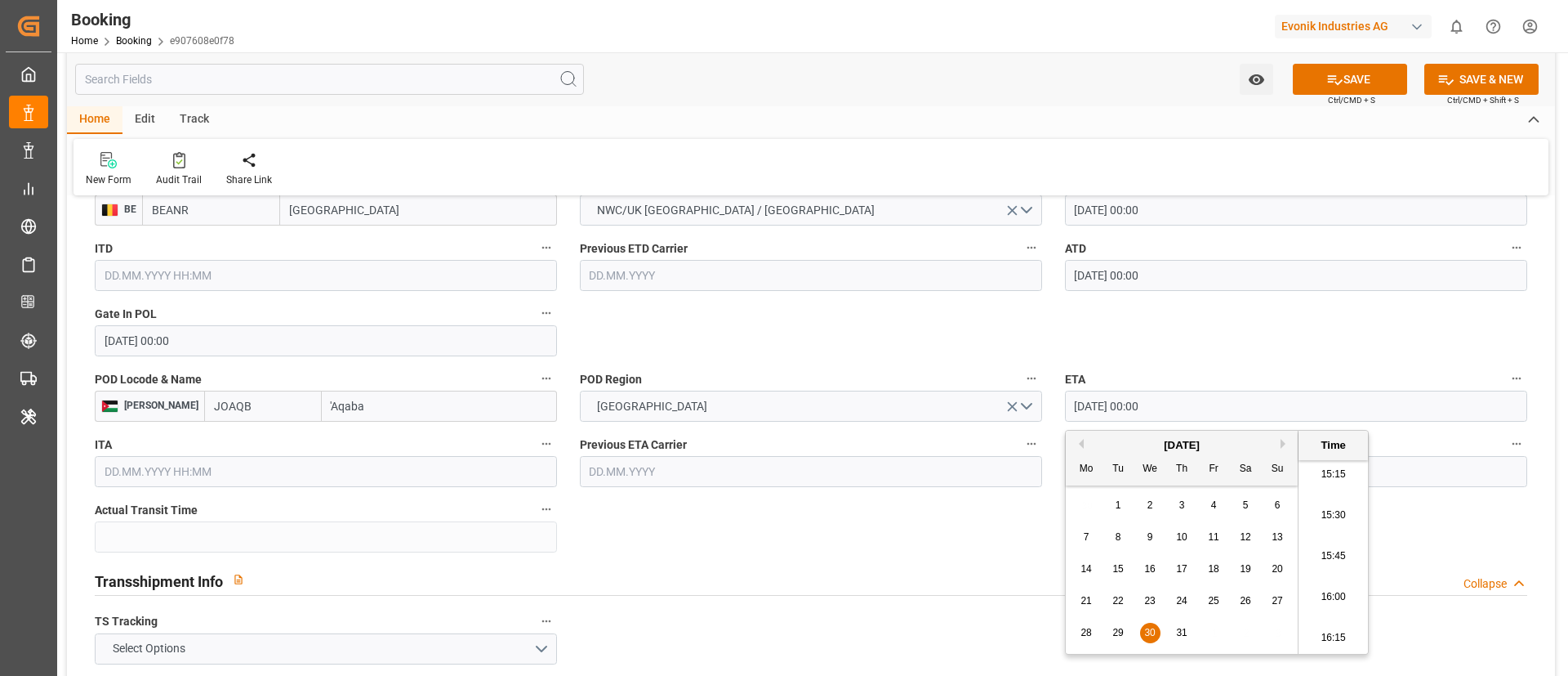
click at [930, 599] on div "Transshipment Info Collapse" at bounding box center [811, 581] width 1455 height 46
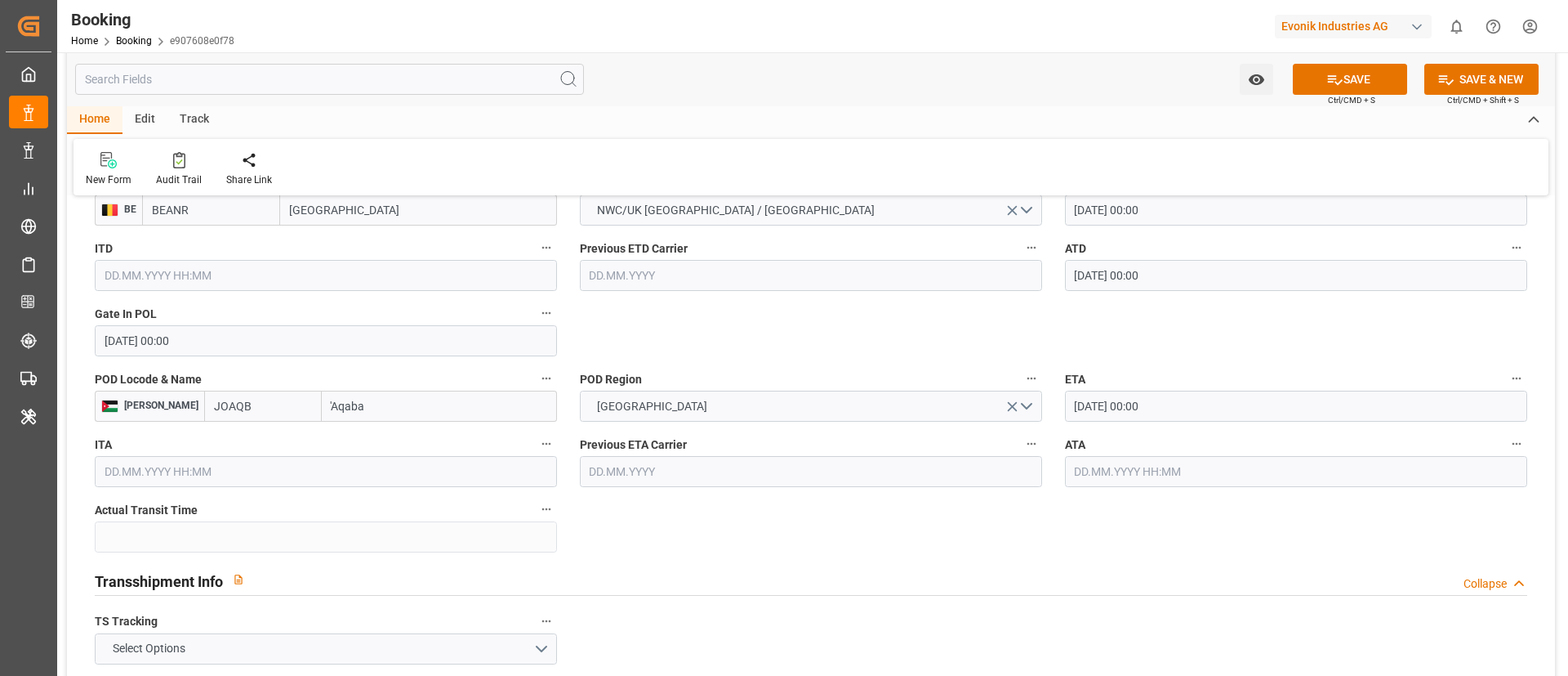
click at [1186, 410] on input "30.07.2025 00:00" at bounding box center [1296, 406] width 462 height 31
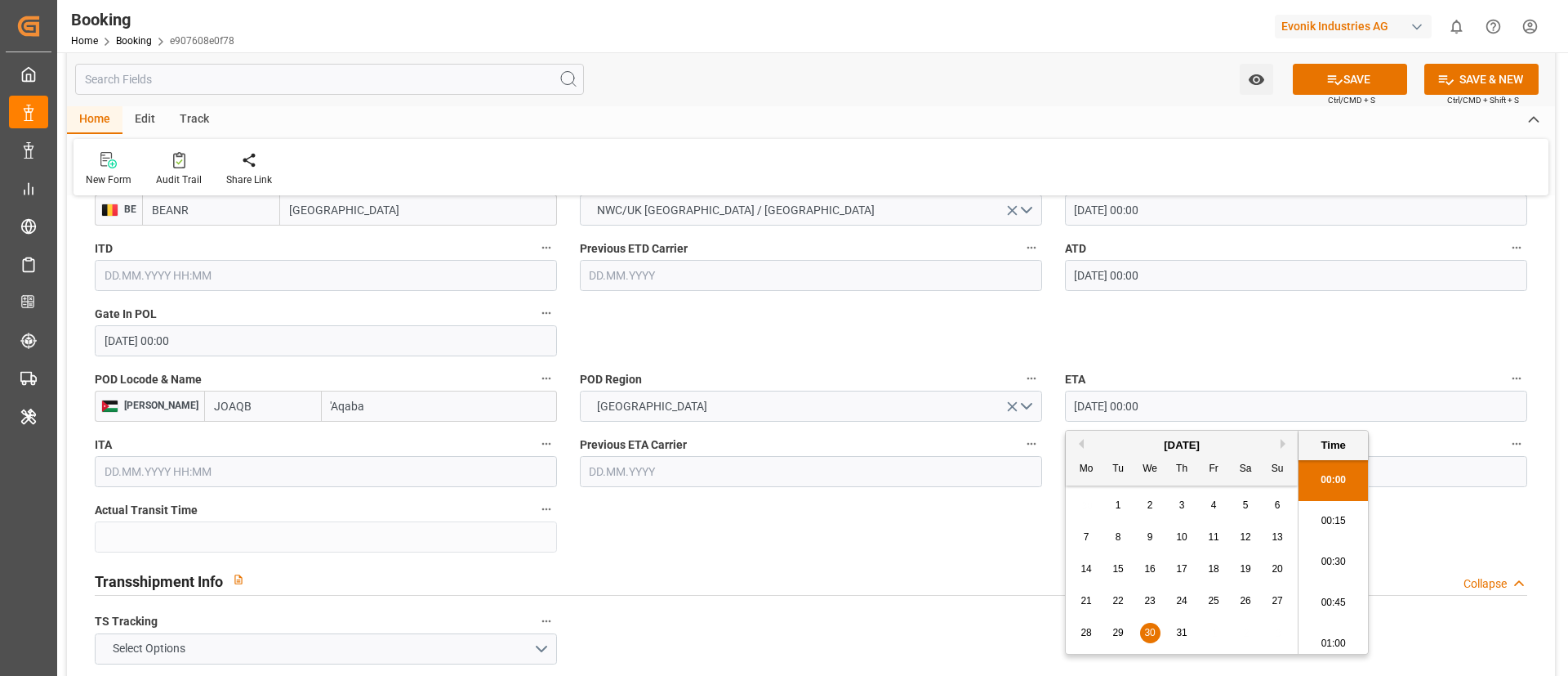
click at [1186, 410] on input "30.07.2025 00:00" at bounding box center [1296, 406] width 462 height 31
click at [892, 571] on div "Transshipment Info Collapse" at bounding box center [811, 579] width 1432 height 31
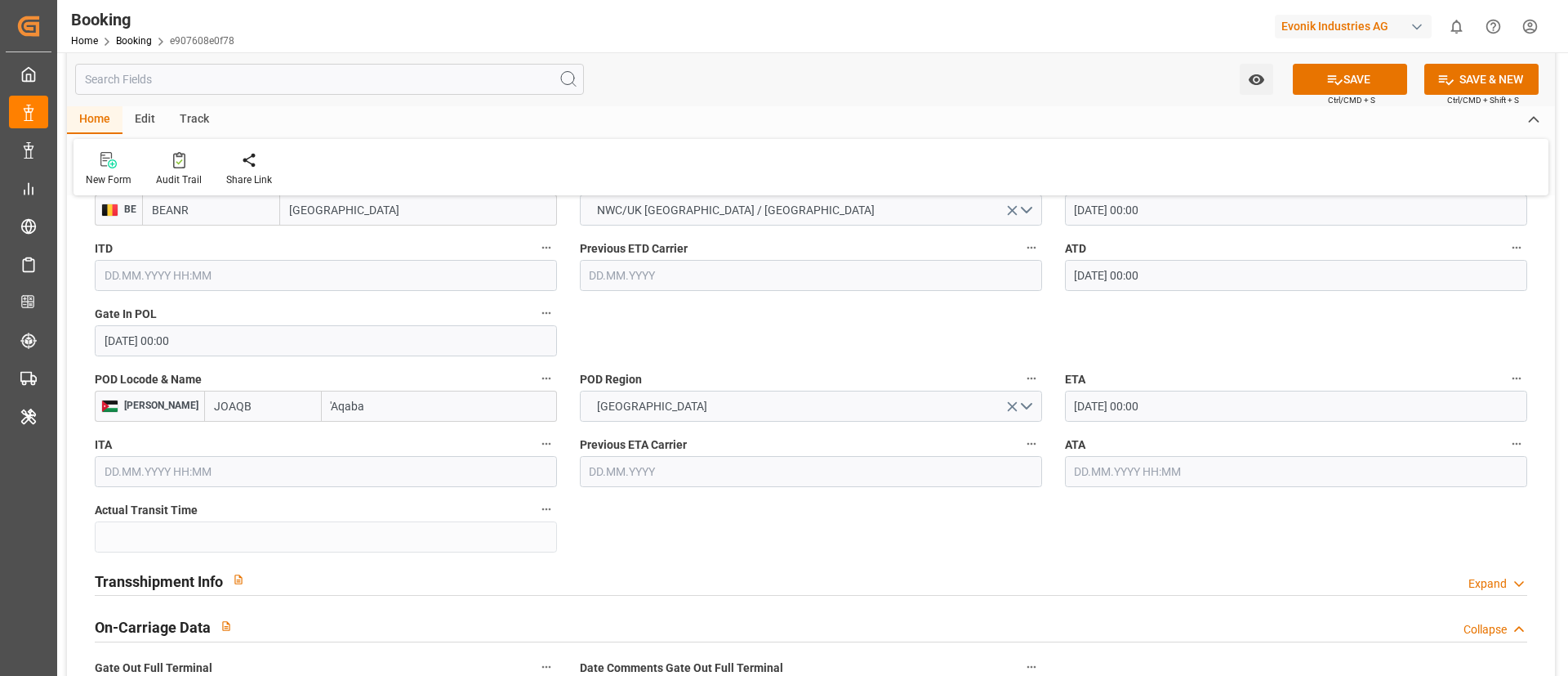
click at [1141, 466] on input "text" at bounding box center [1296, 471] width 462 height 31
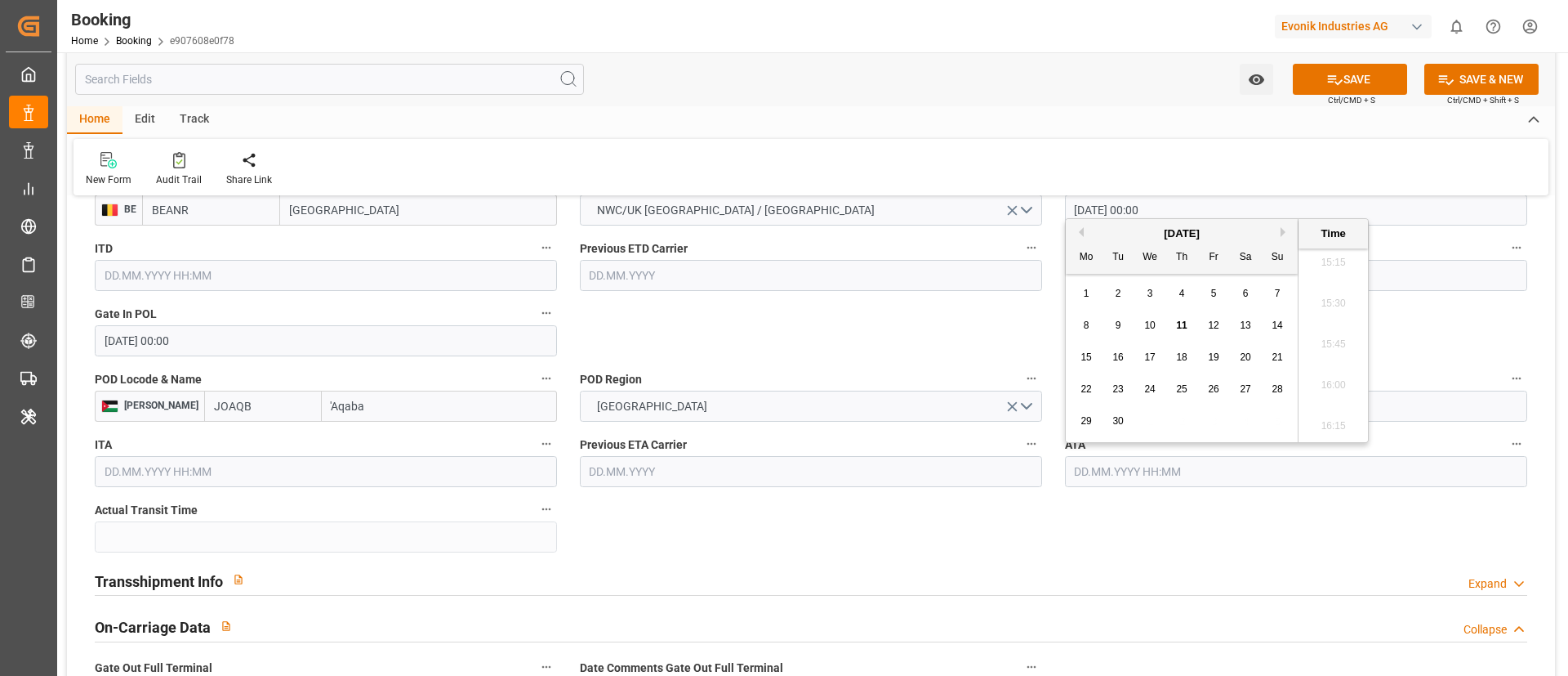
paste input "30.07.2025 00:00"
type input "30.07.2025 00:00"
click at [1155, 412] on div "30" at bounding box center [1150, 421] width 21 height 20
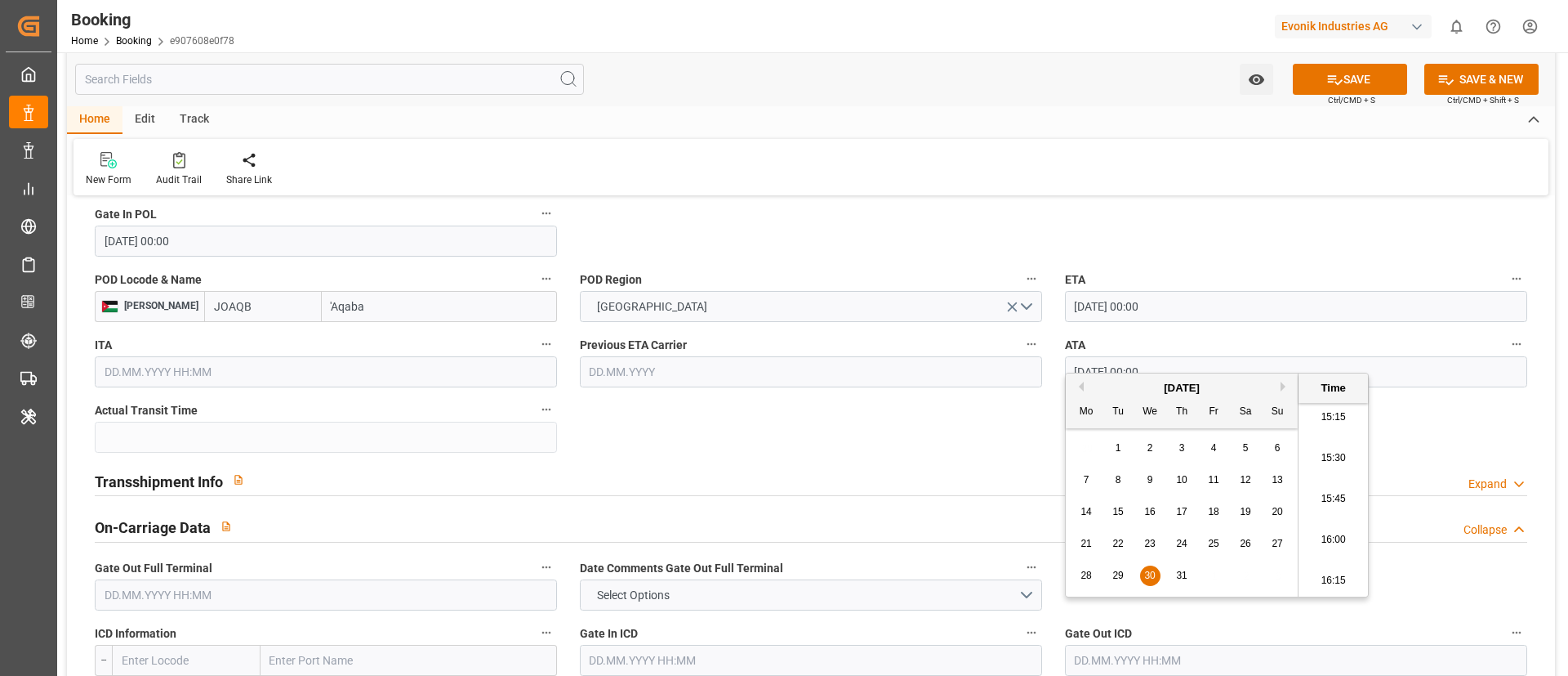
scroll to position [1471, 0]
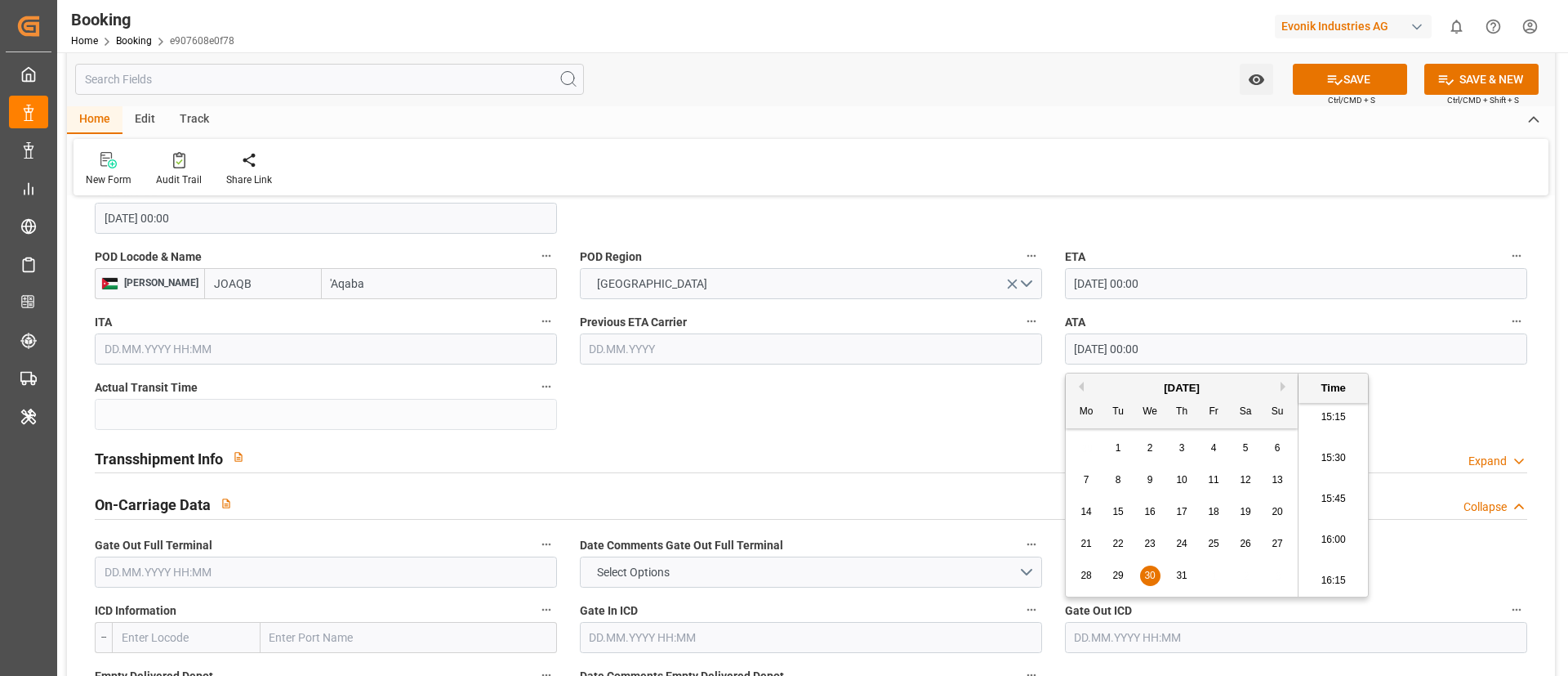
click at [311, 473] on div at bounding box center [811, 473] width 1432 height 1
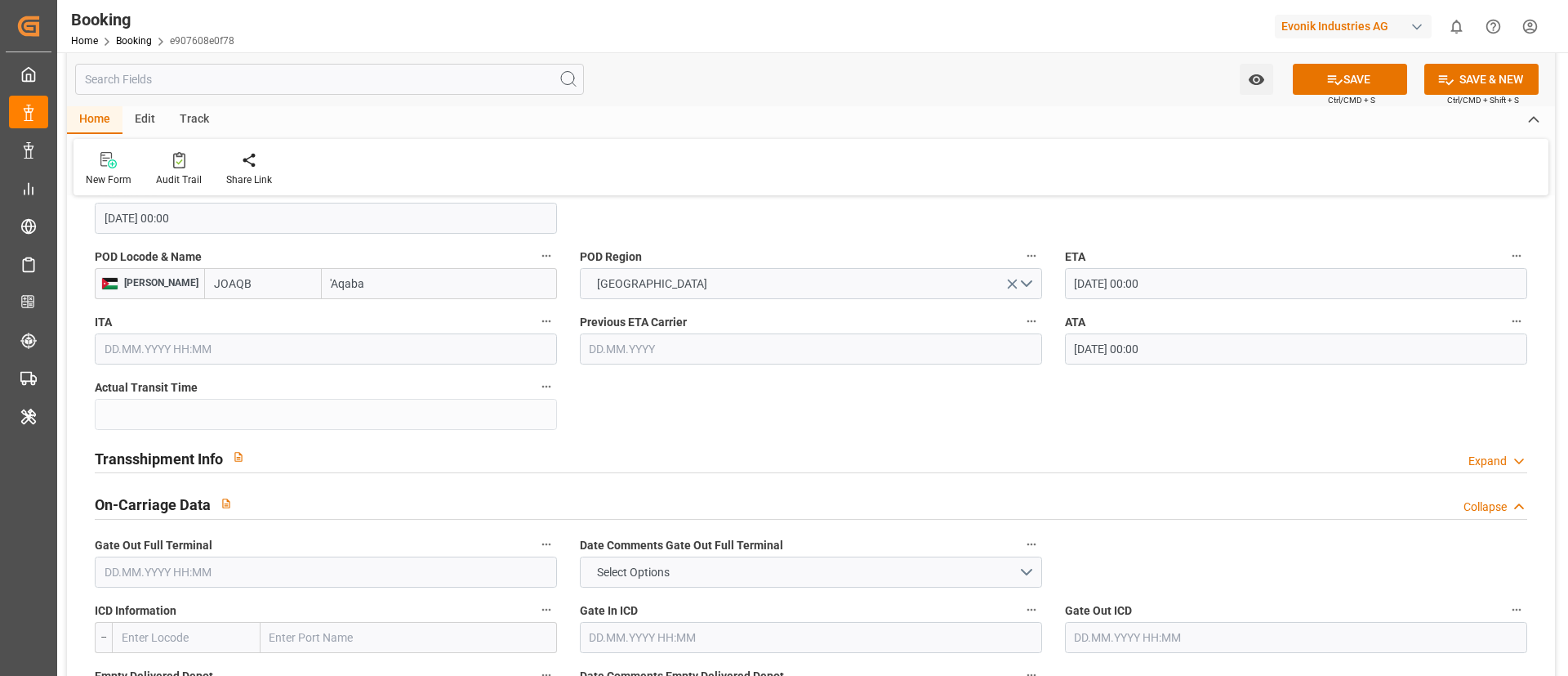
click at [310, 467] on div "Transshipment Info Expand" at bounding box center [811, 457] width 1432 height 31
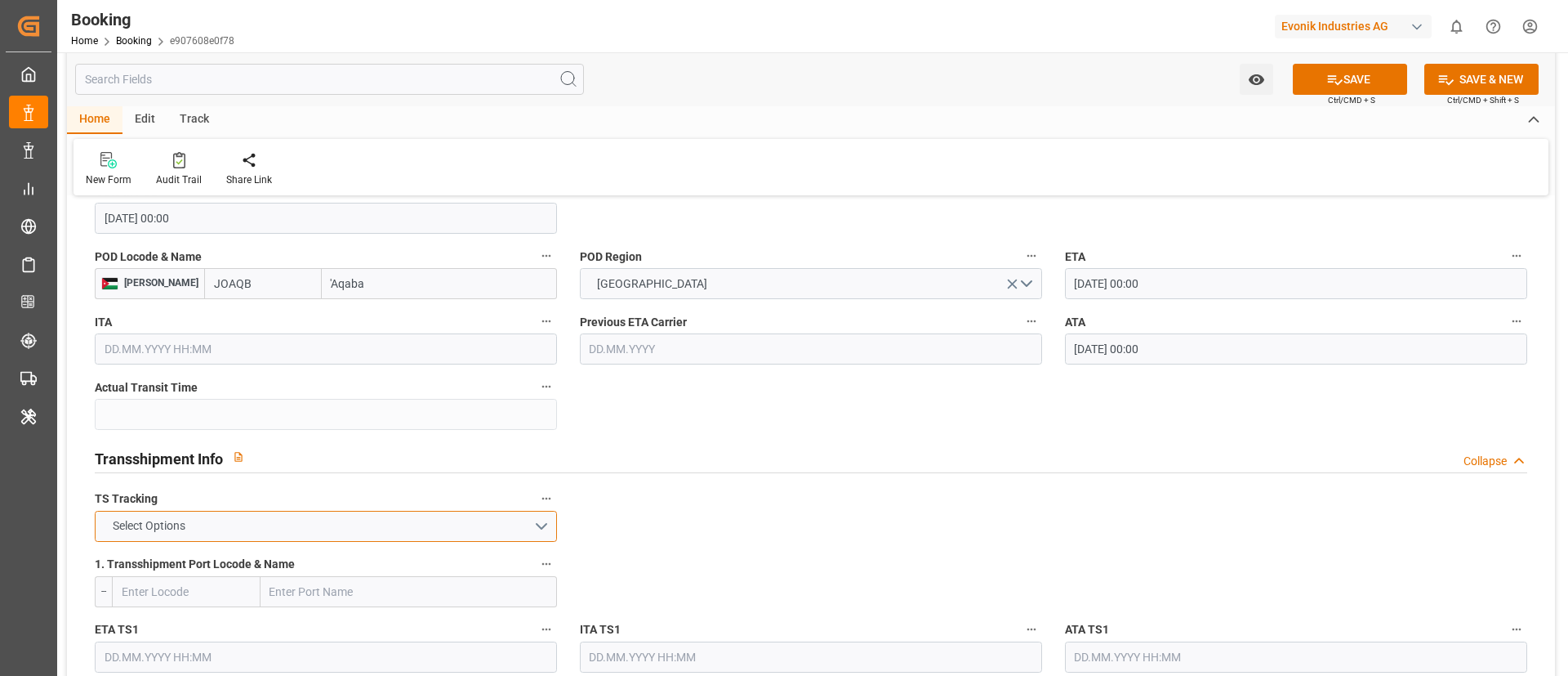
click at [236, 535] on button "Select Options" at bounding box center [326, 525] width 462 height 31
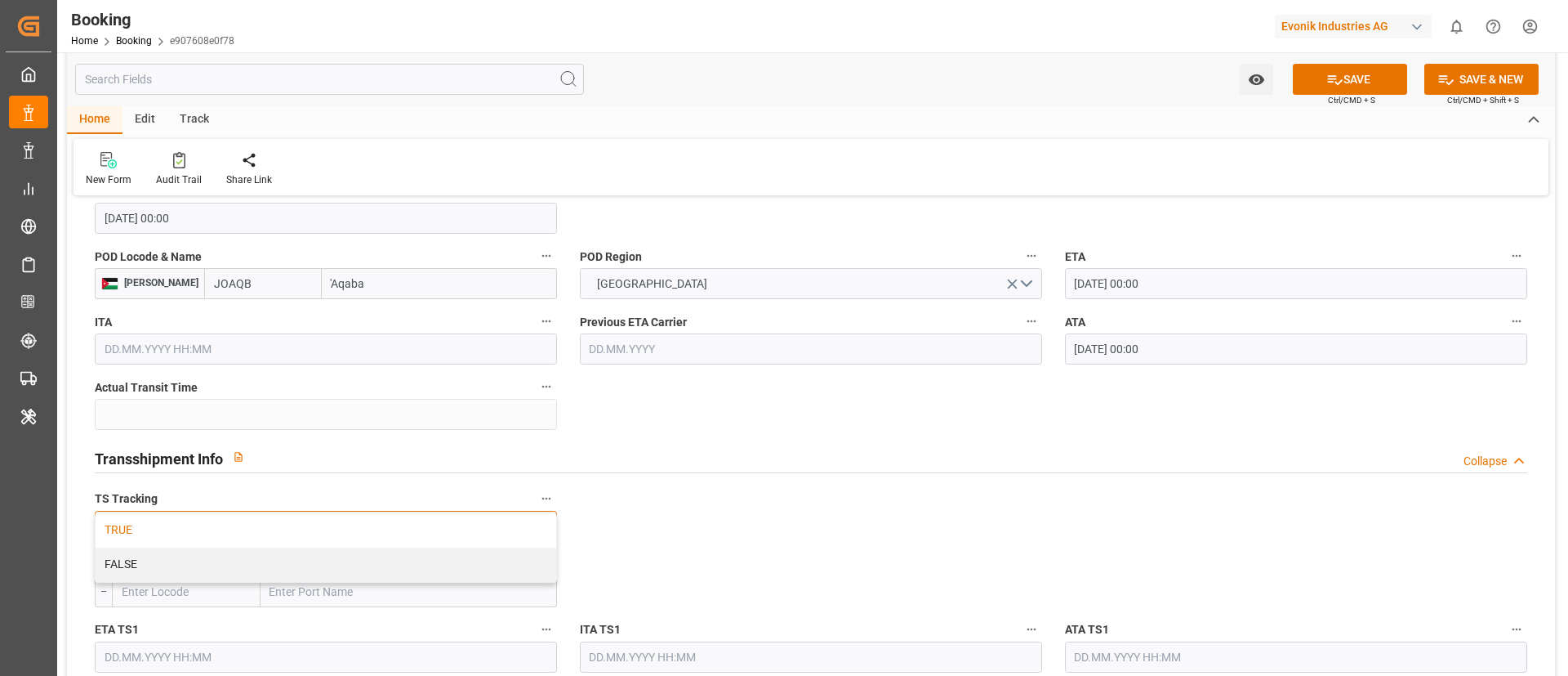
click at [232, 538] on div "TRUE" at bounding box center [326, 530] width 460 height 34
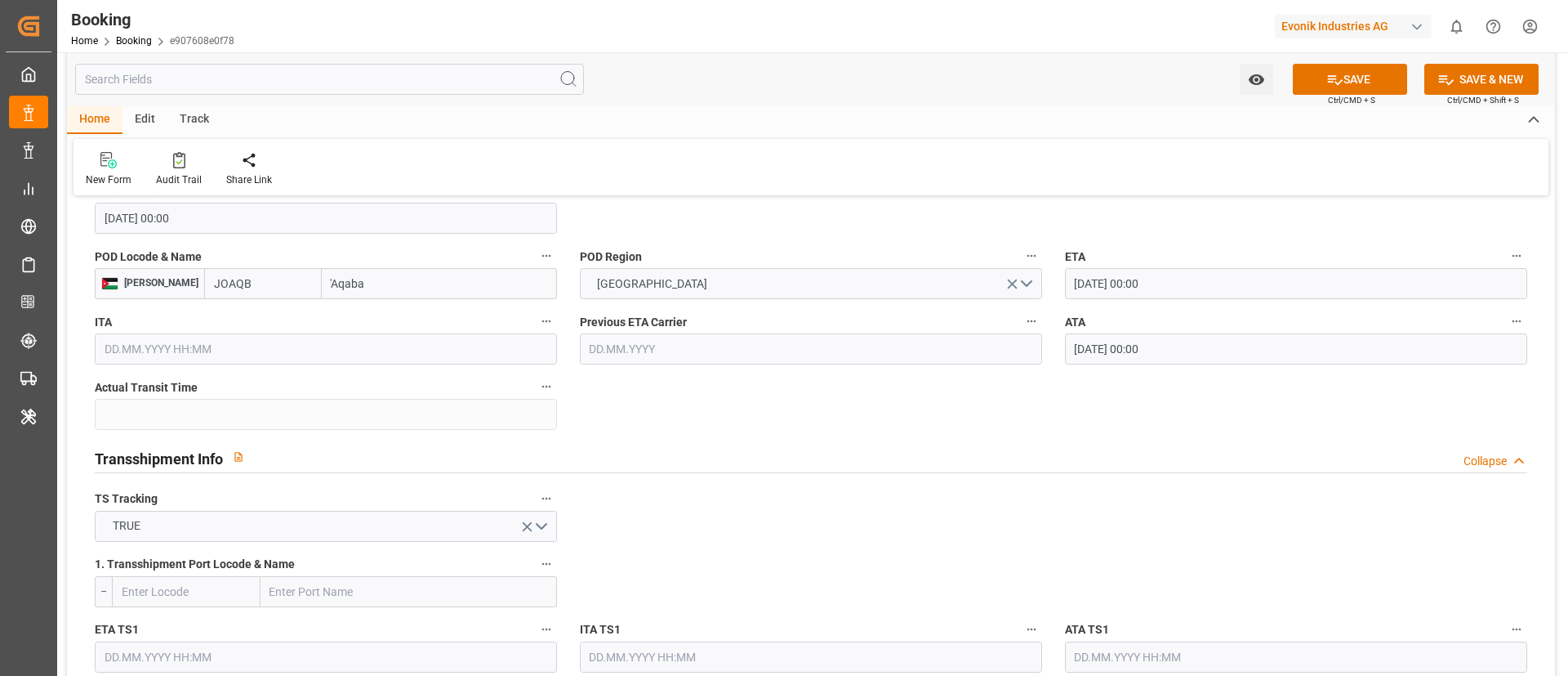
click at [304, 601] on input "text" at bounding box center [408, 591] width 296 height 31
paste input "PORT SAID EAST"
type input "PORT SAID EAST"
click at [368, 635] on div "Port Said East - EGPSE" at bounding box center [346, 627] width 169 height 37
type input "EGPSE"
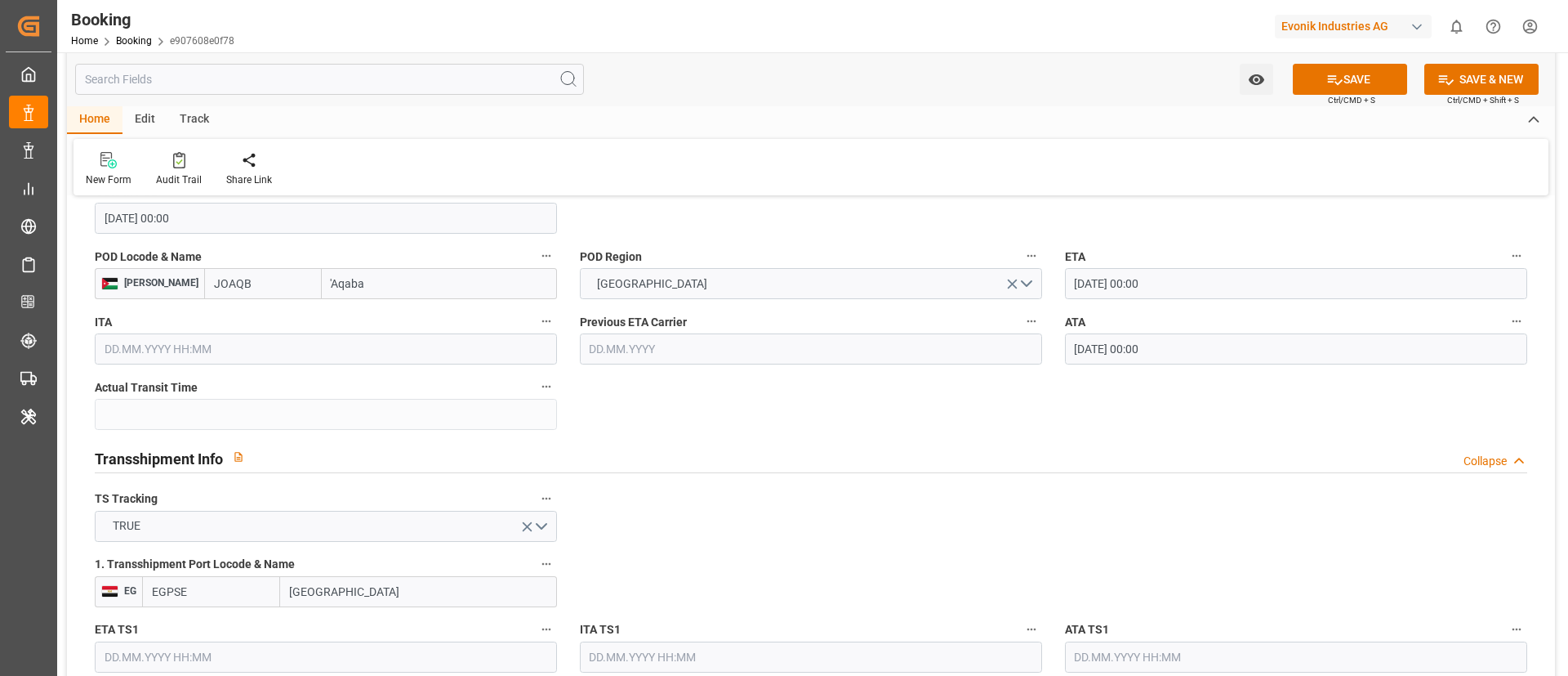
type input "Port Said East"
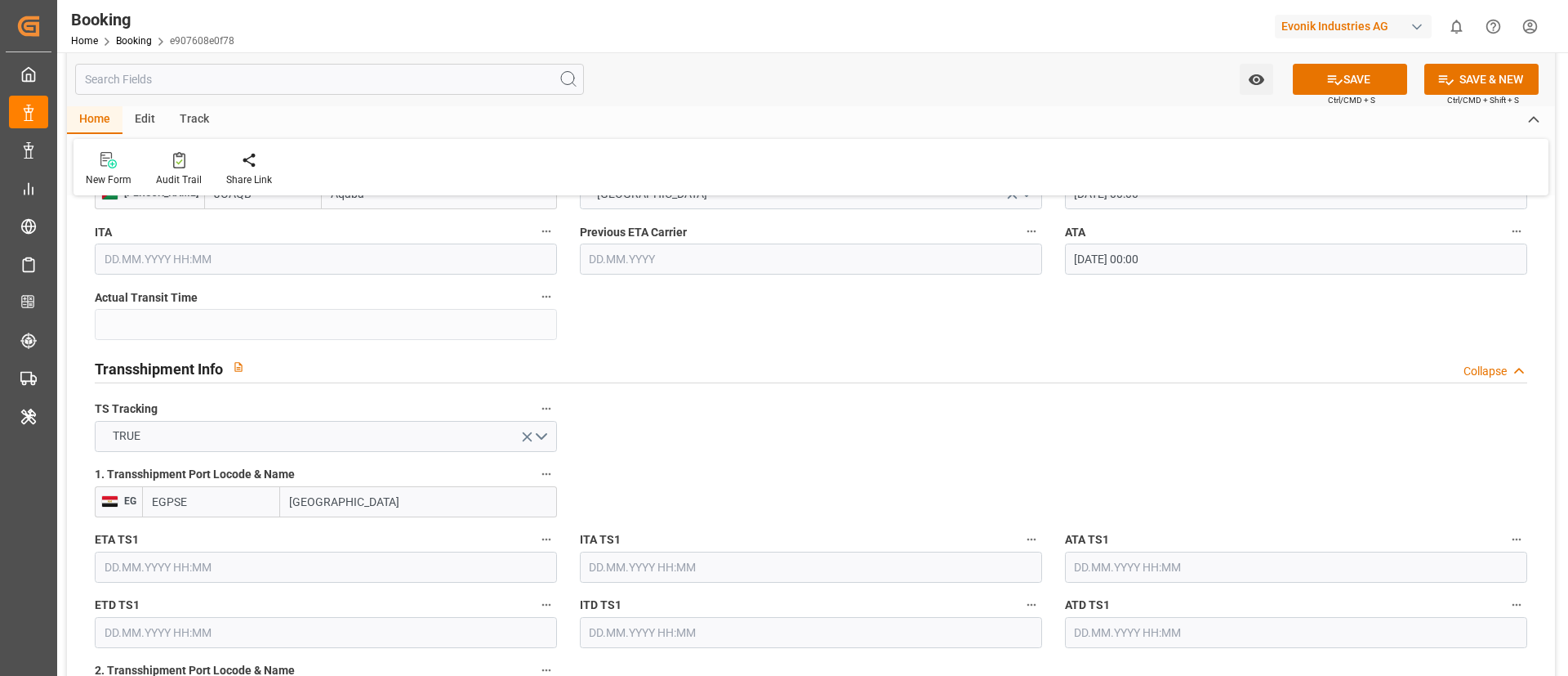
scroll to position [1593, 0]
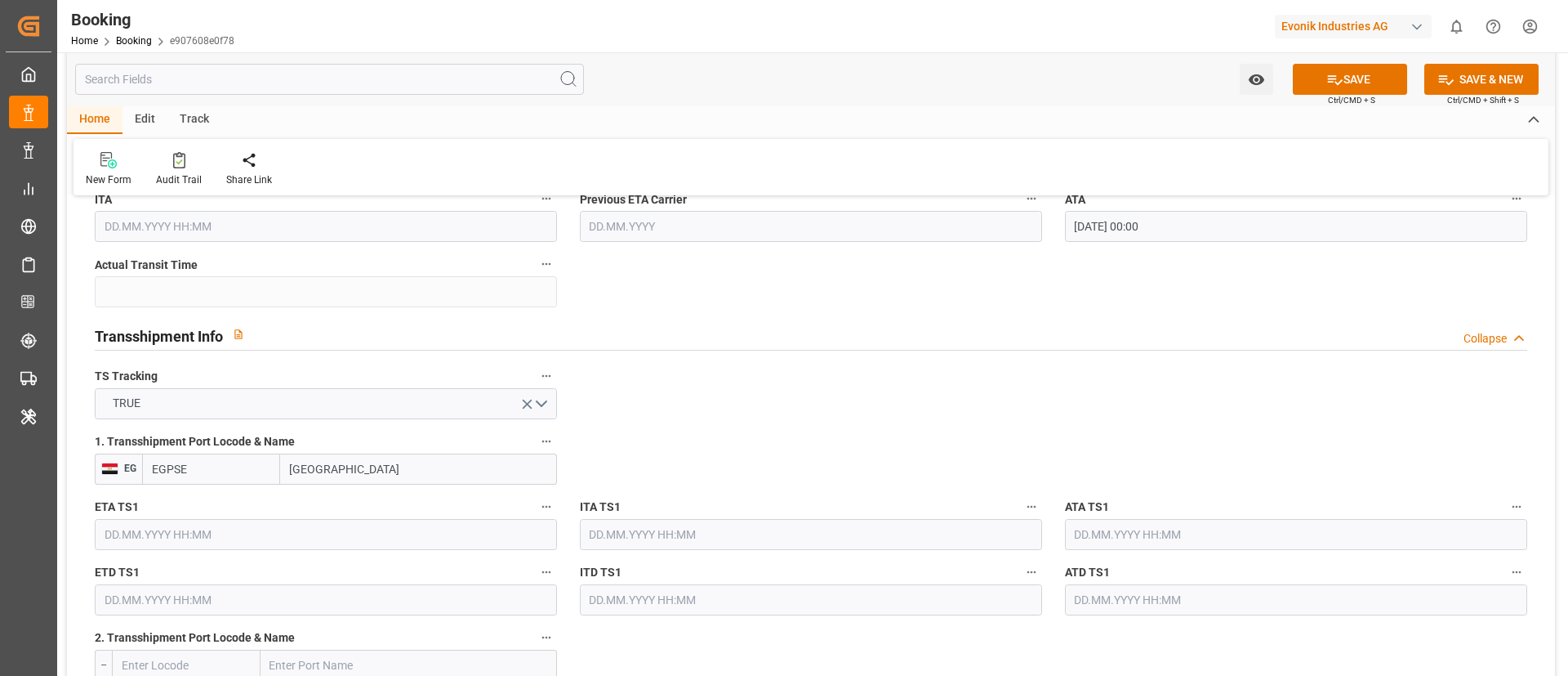
click at [218, 533] on input "text" at bounding box center [326, 534] width 462 height 31
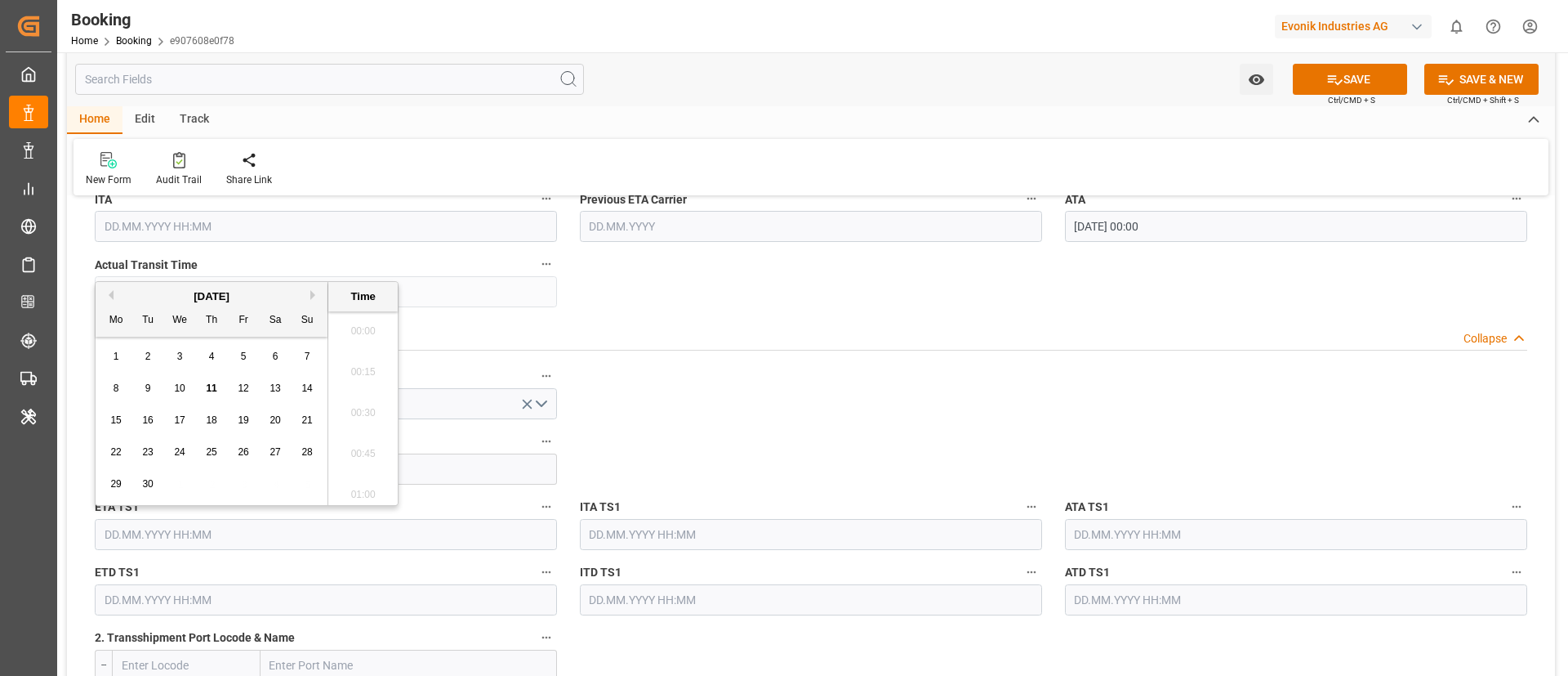
scroll to position [2498, 0]
click at [109, 295] on button "Previous Month" at bounding box center [108, 295] width 9 height 9
click at [149, 453] on span "22" at bounding box center [147, 452] width 10 height 11
type input "22.07.2025 00:00"
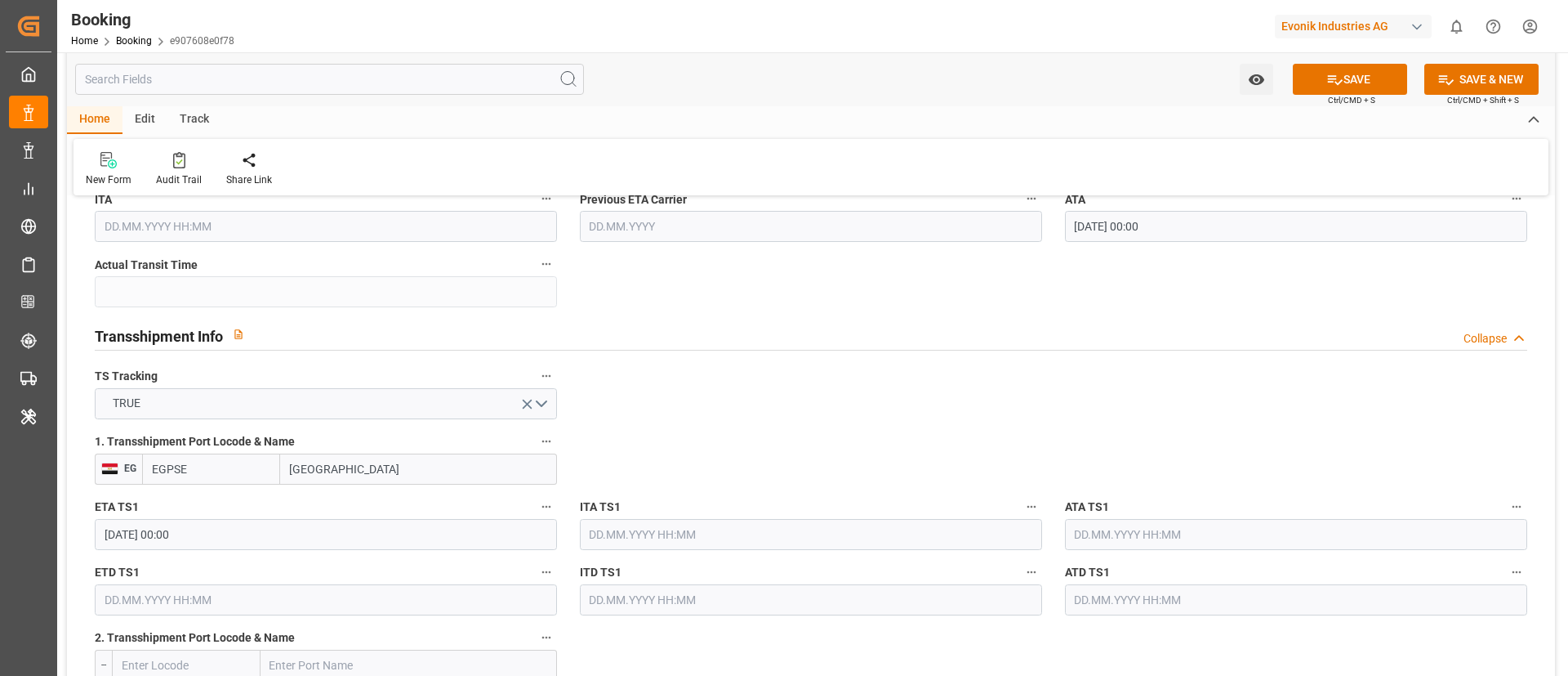
click at [263, 540] on input "22.07.2025 00:00" at bounding box center [326, 534] width 462 height 31
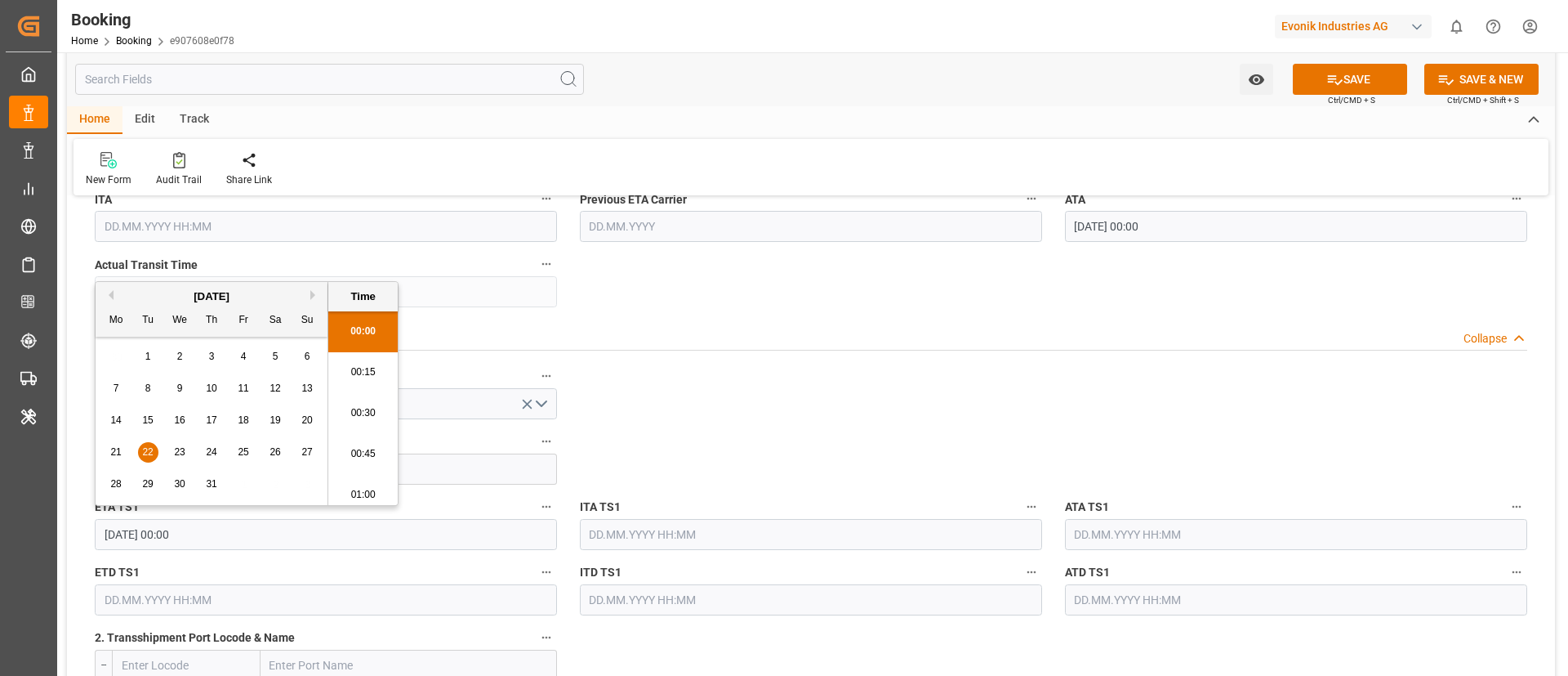
click at [263, 539] on input "22.07.2025 00:00" at bounding box center [326, 534] width 462 height 31
click at [1104, 537] on input "text" at bounding box center [1296, 534] width 462 height 31
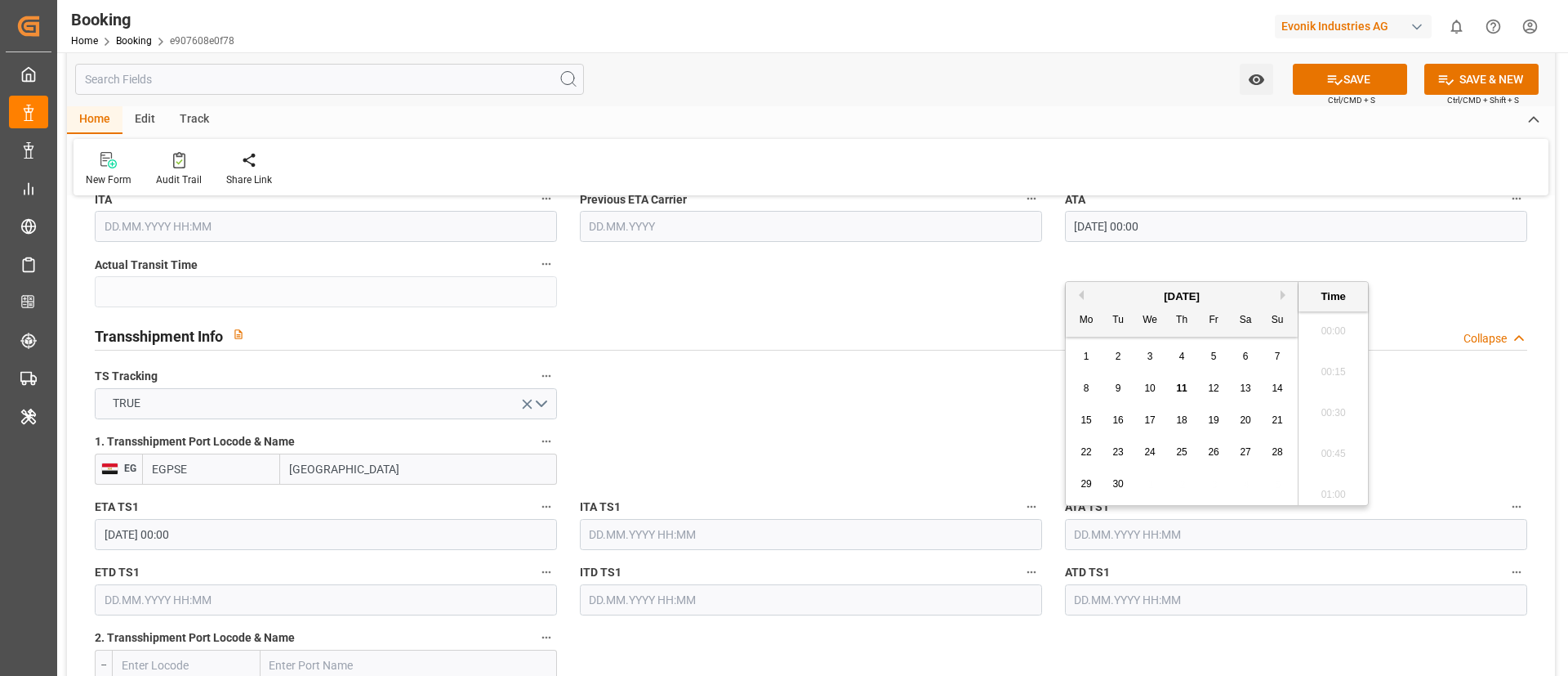
paste input "22.07.2025 00:00"
type input "22.07.2025 00:00"
click at [223, 537] on input "22.07.2025 00:00" at bounding box center [326, 534] width 462 height 31
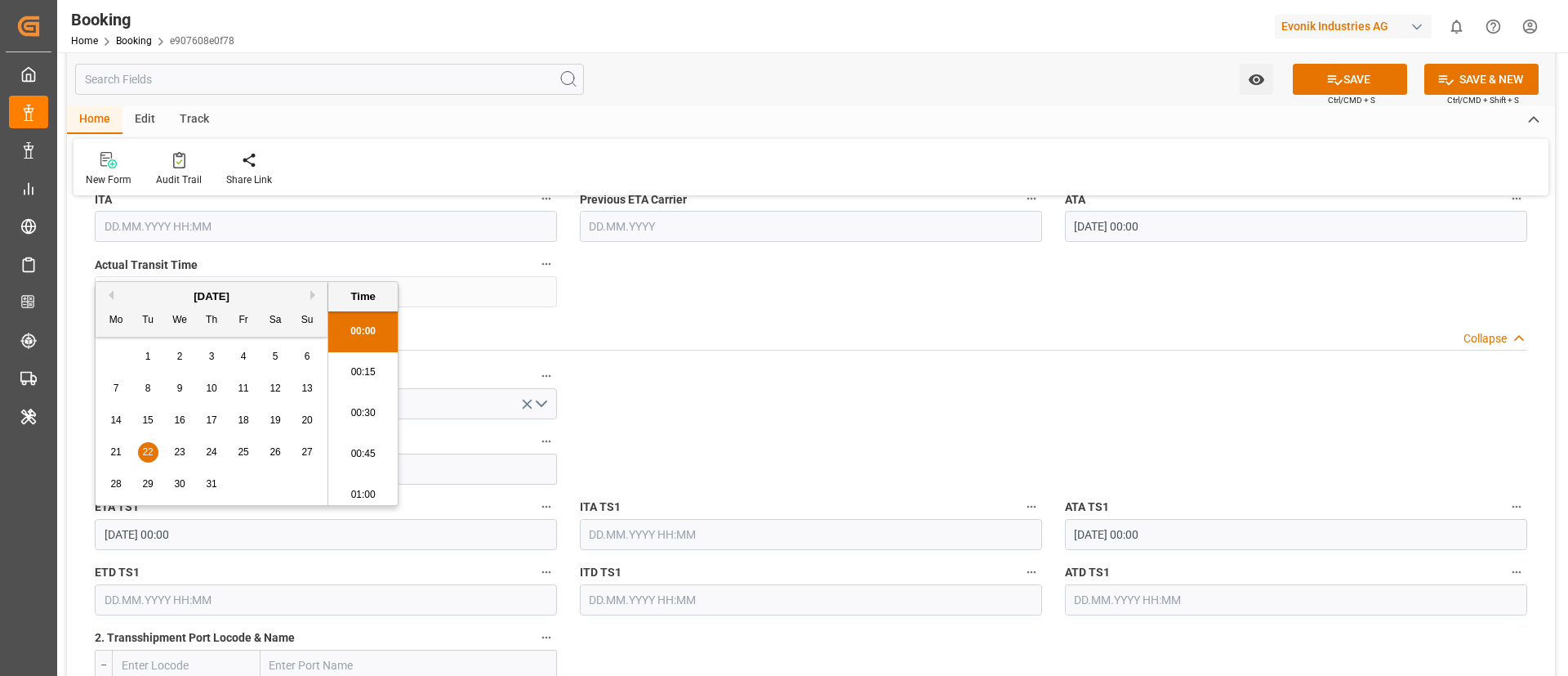
click at [166, 601] on input "text" at bounding box center [326, 599] width 462 height 31
paste input "22.07.2025 00:00"
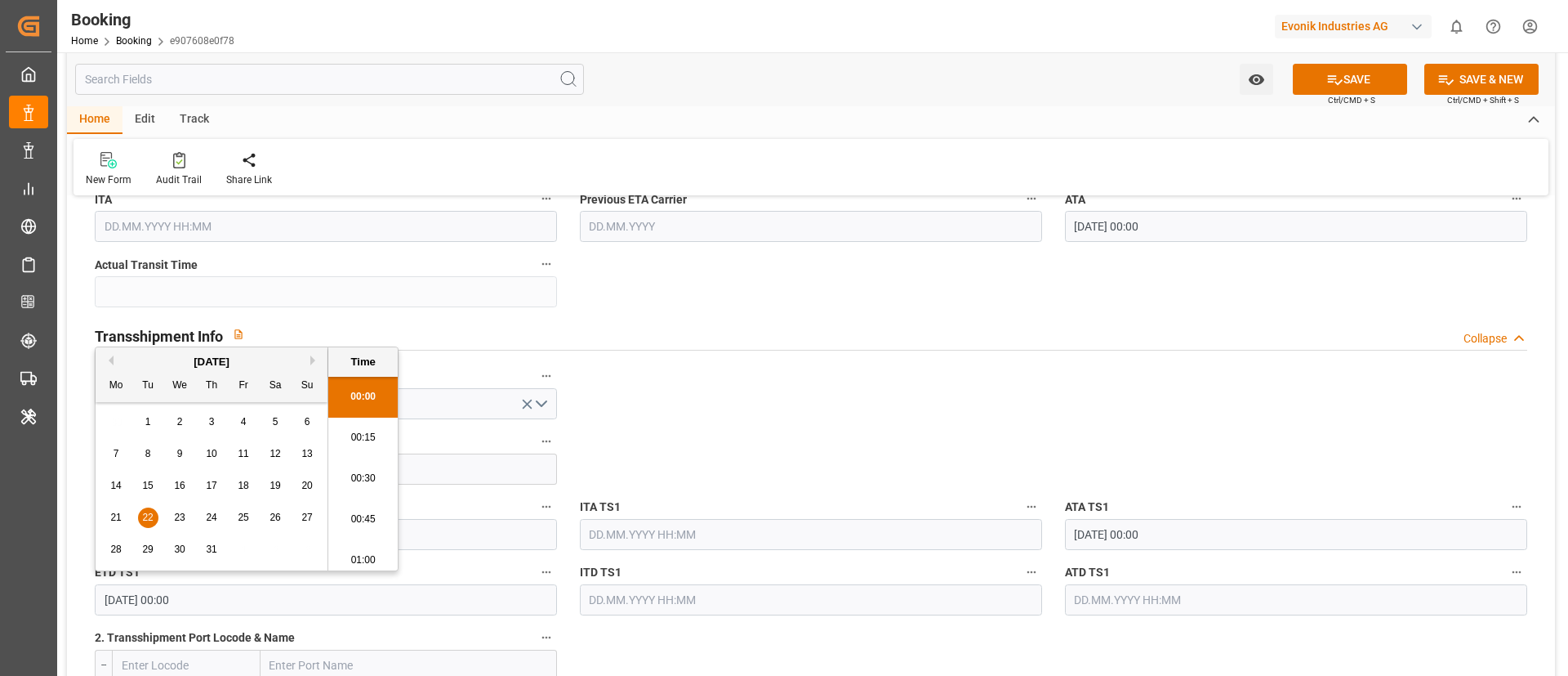
click at [300, 522] on div "27" at bounding box center [308, 518] width 21 height 20
type input "27.07.2025 00:00"
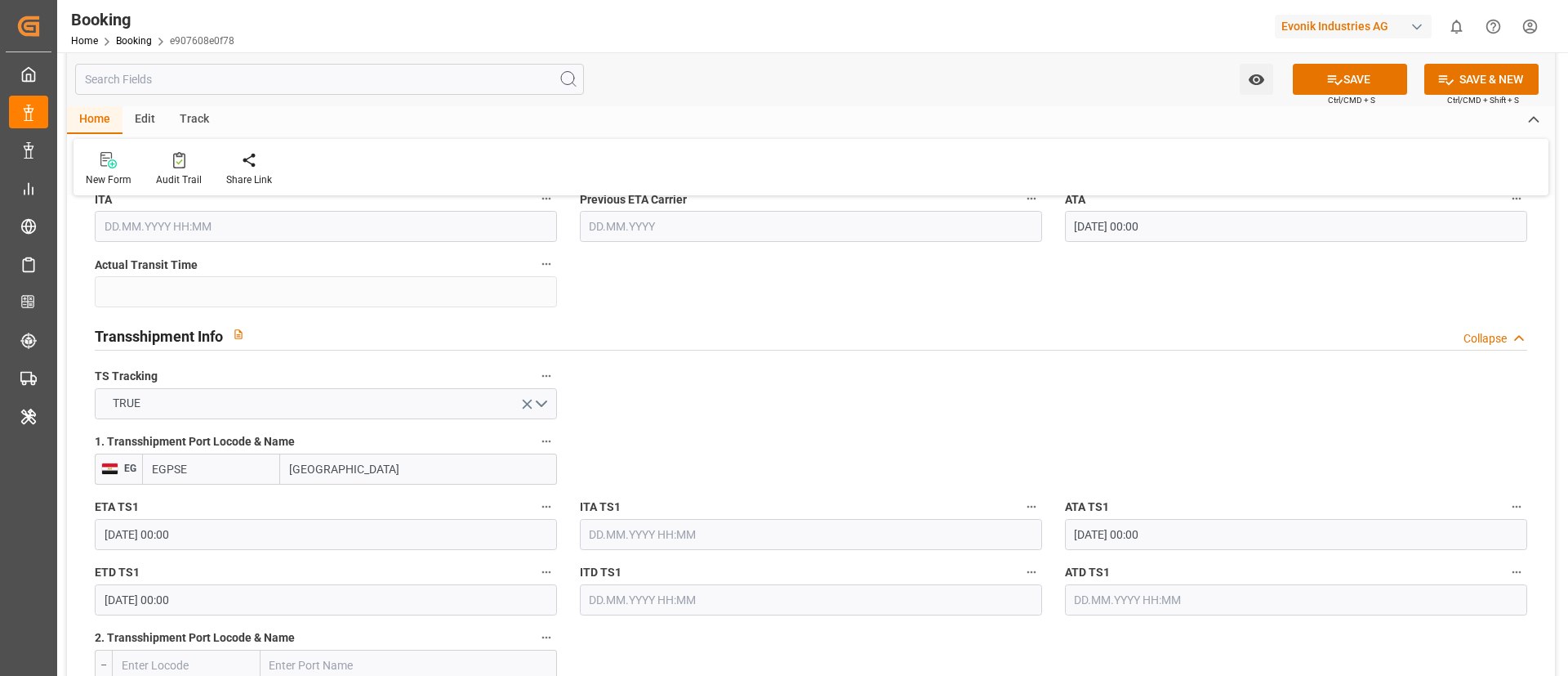
click at [292, 575] on label "ETD TS1" at bounding box center [326, 572] width 462 height 23
click at [536, 575] on button "ETD TS1" at bounding box center [546, 571] width 22 height 22
click at [292, 575] on div at bounding box center [784, 338] width 1568 height 676
click at [253, 595] on input "27.07.2025 00:00" at bounding box center [326, 599] width 462 height 31
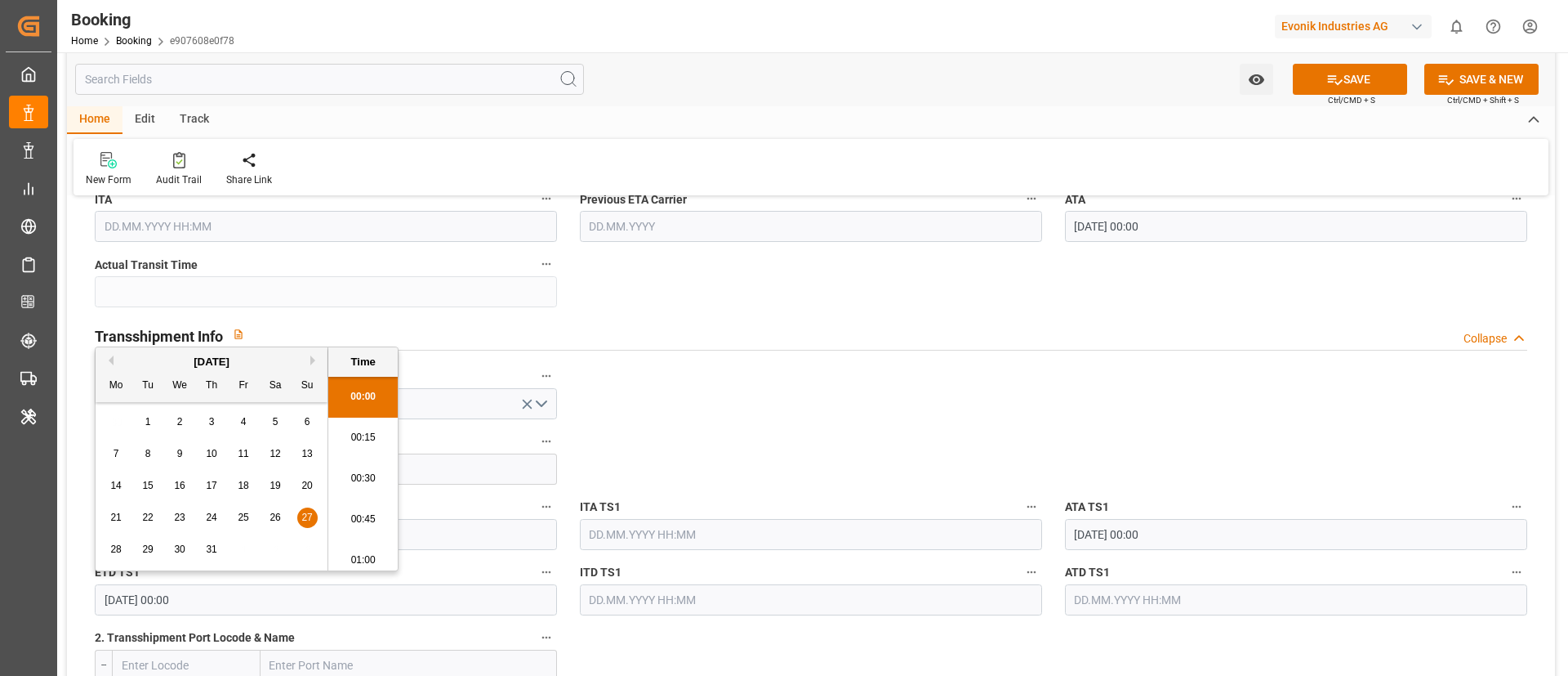
click at [253, 595] on input "27.07.2025 00:00" at bounding box center [326, 599] width 462 height 31
click at [1082, 594] on input "text" at bounding box center [1296, 599] width 462 height 31
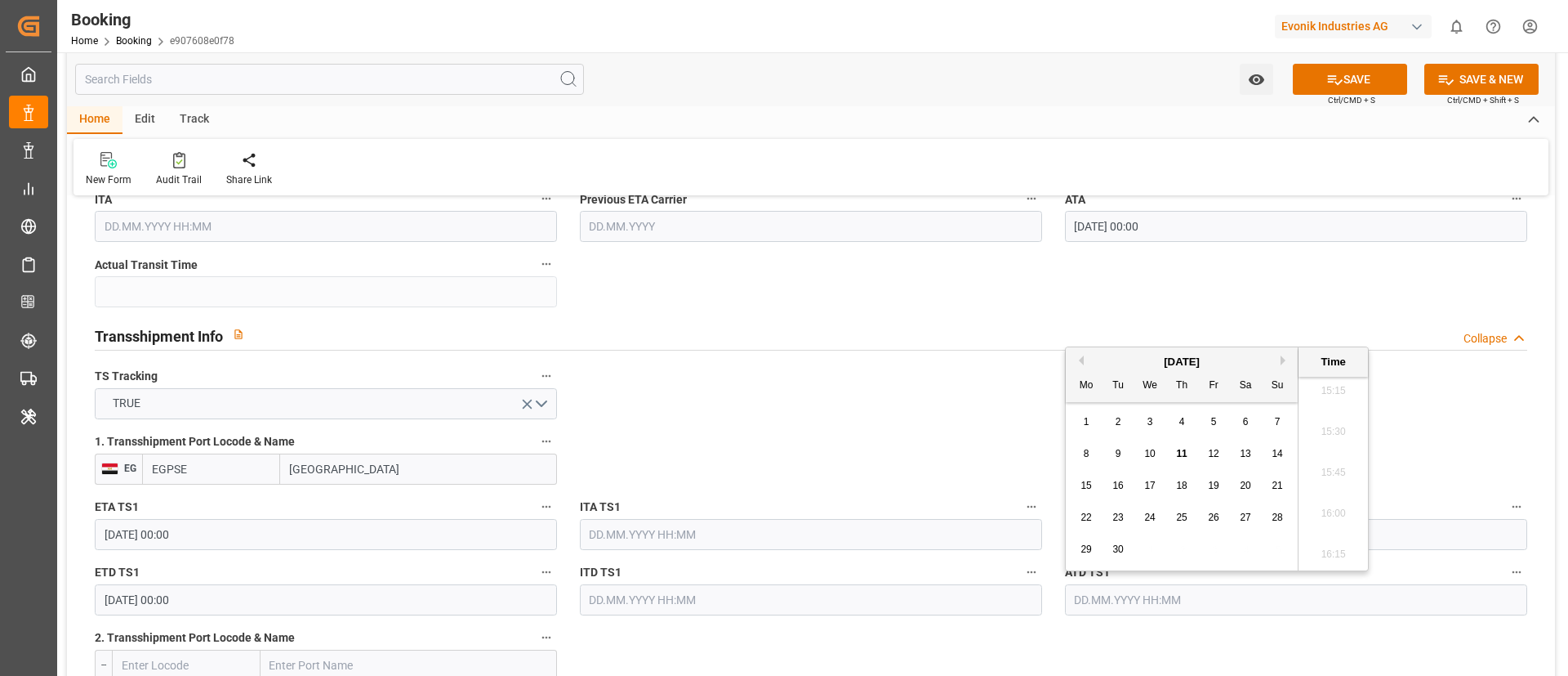
paste input "27.07.2025 00:00"
type input "27.07.2025 00:00"
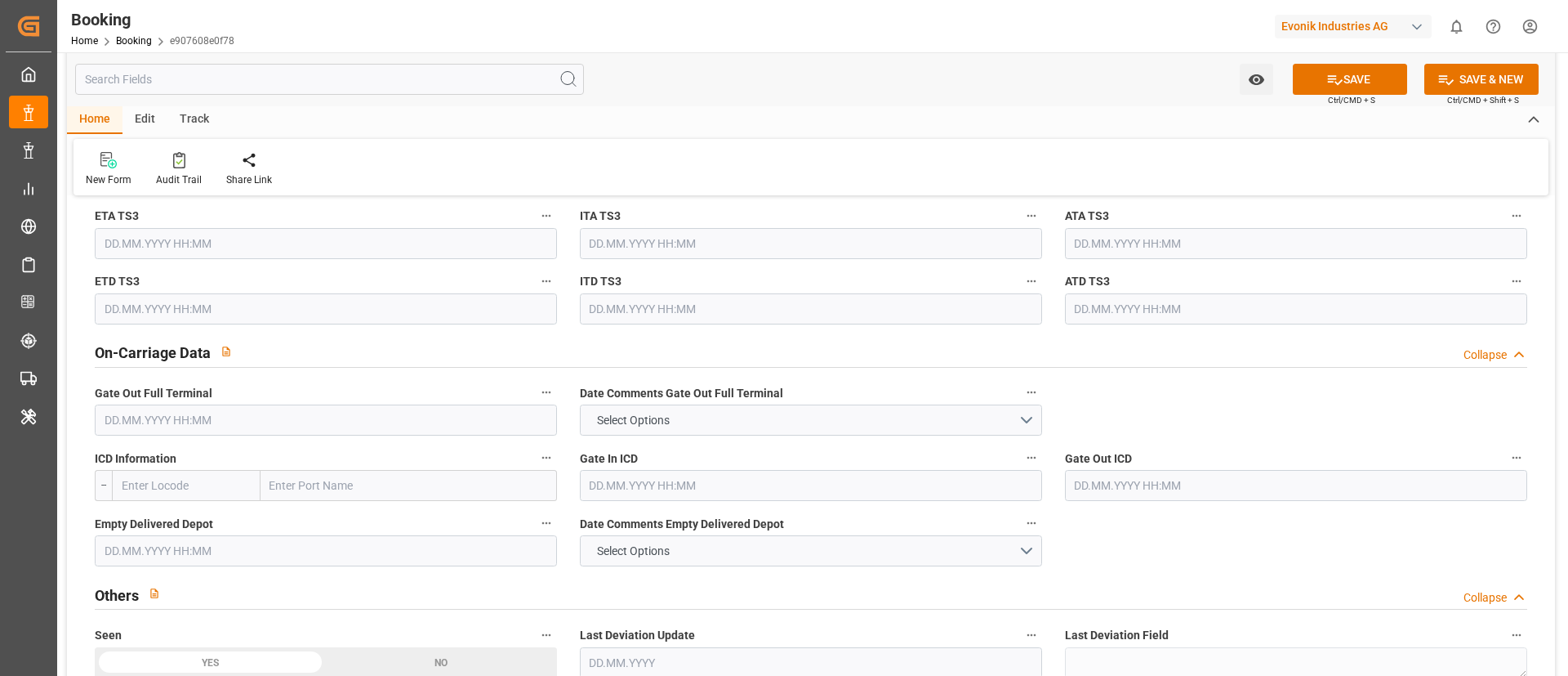
scroll to position [2328, 0]
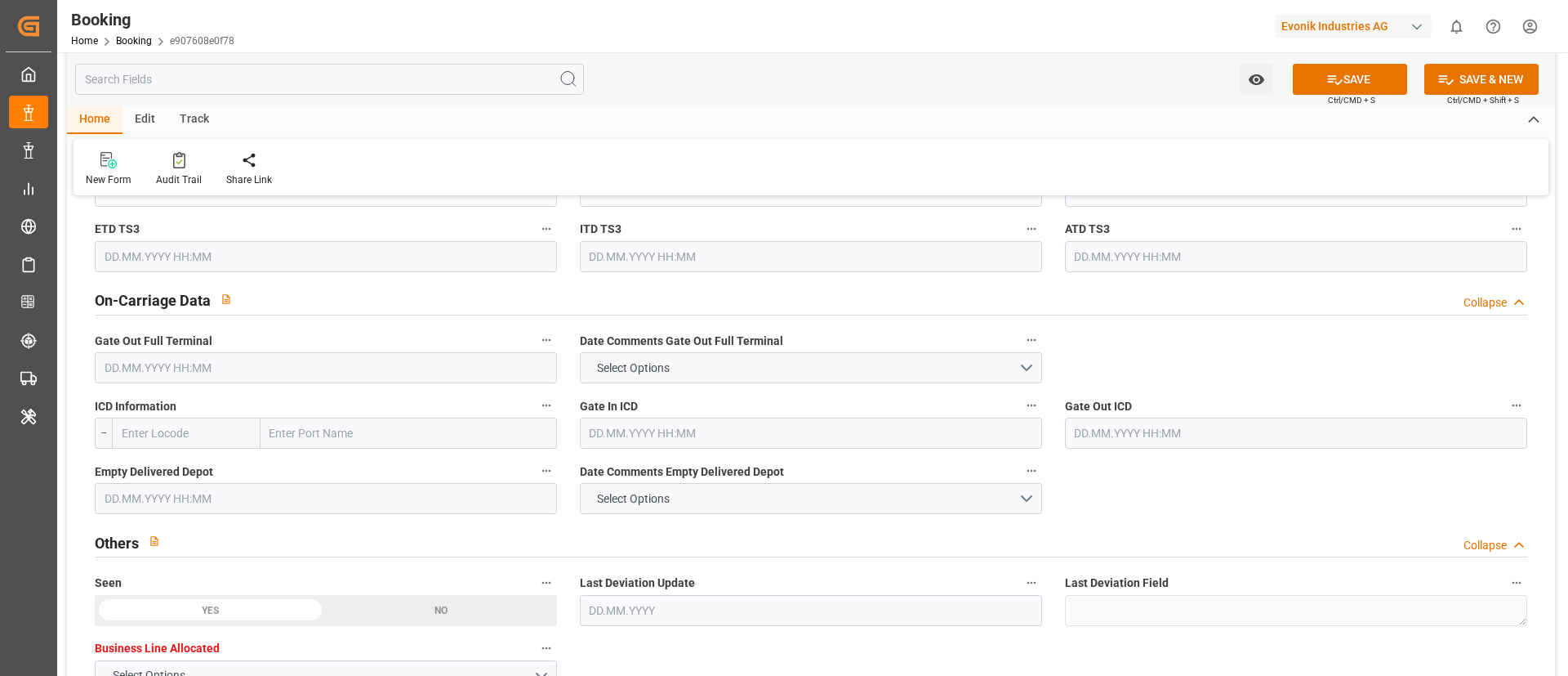
click at [207, 370] on input "text" at bounding box center [326, 367] width 462 height 31
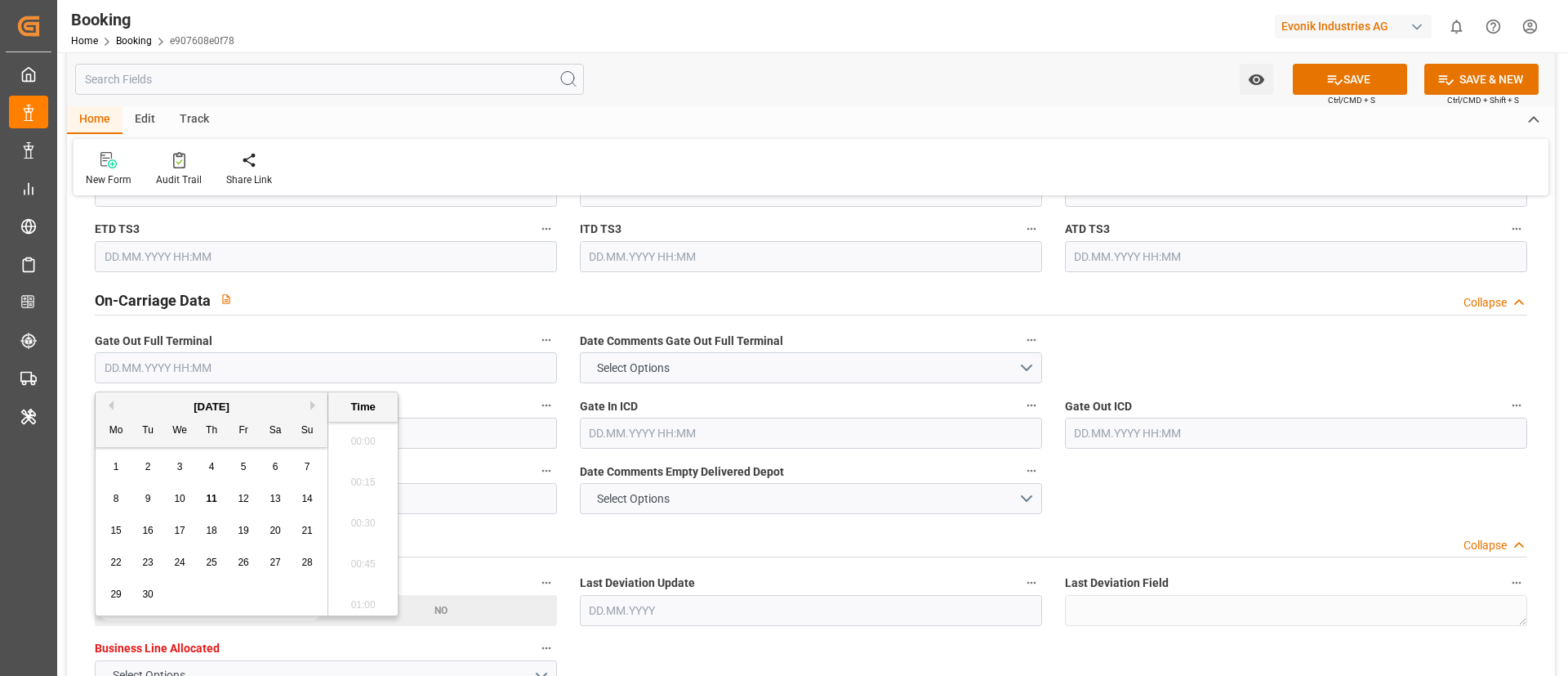
scroll to position [2498, 0]
paste input "04.08.2025 00:00"
type input "04.08.2025 00:00"
click at [645, 547] on div "Others Collapse" at bounding box center [811, 540] width 1432 height 31
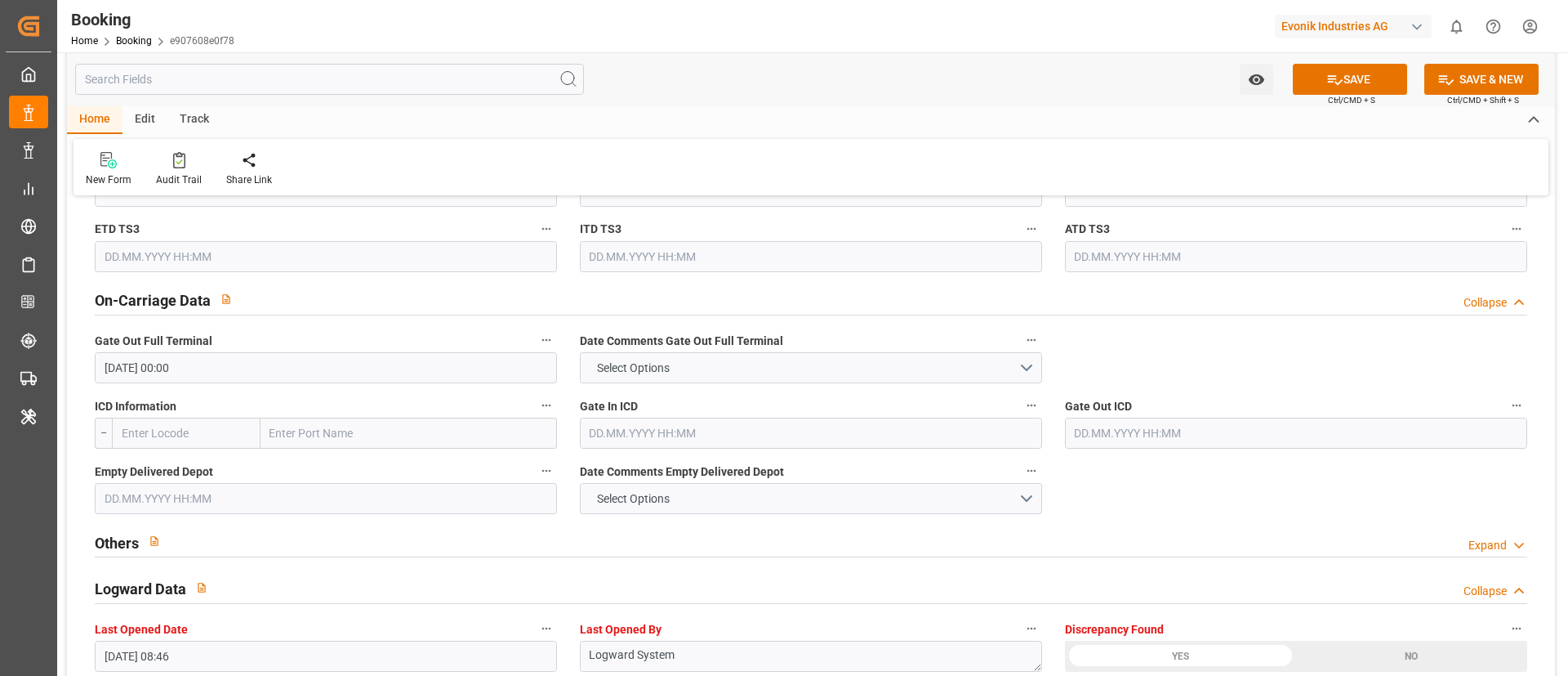
click at [163, 497] on input "text" at bounding box center [326, 498] width 462 height 31
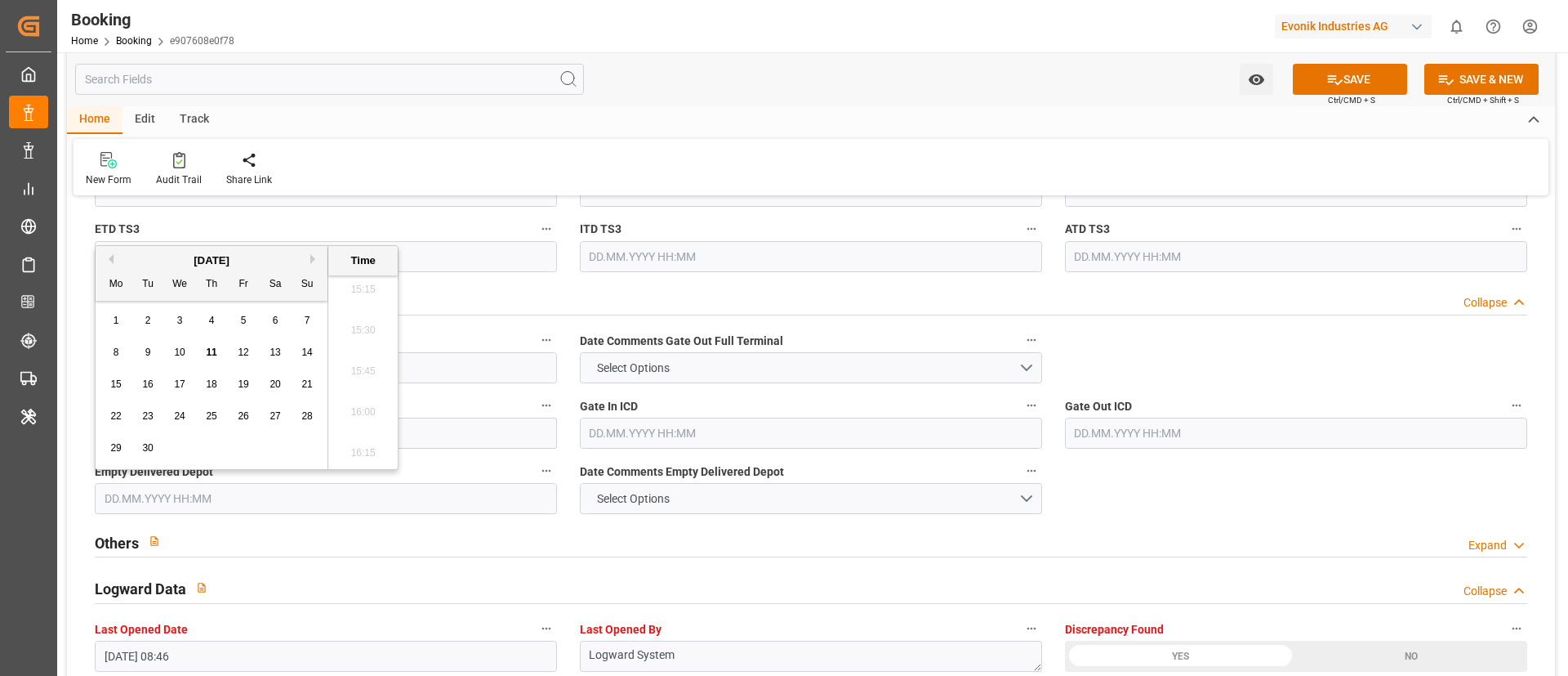
click at [108, 259] on button "Previous Month" at bounding box center [108, 259] width 9 height 9
click at [251, 352] on div "8" at bounding box center [244, 352] width 21 height 20
type input "[DATE] 00:00"
click at [694, 533] on div "Others Expand" at bounding box center [811, 540] width 1432 height 31
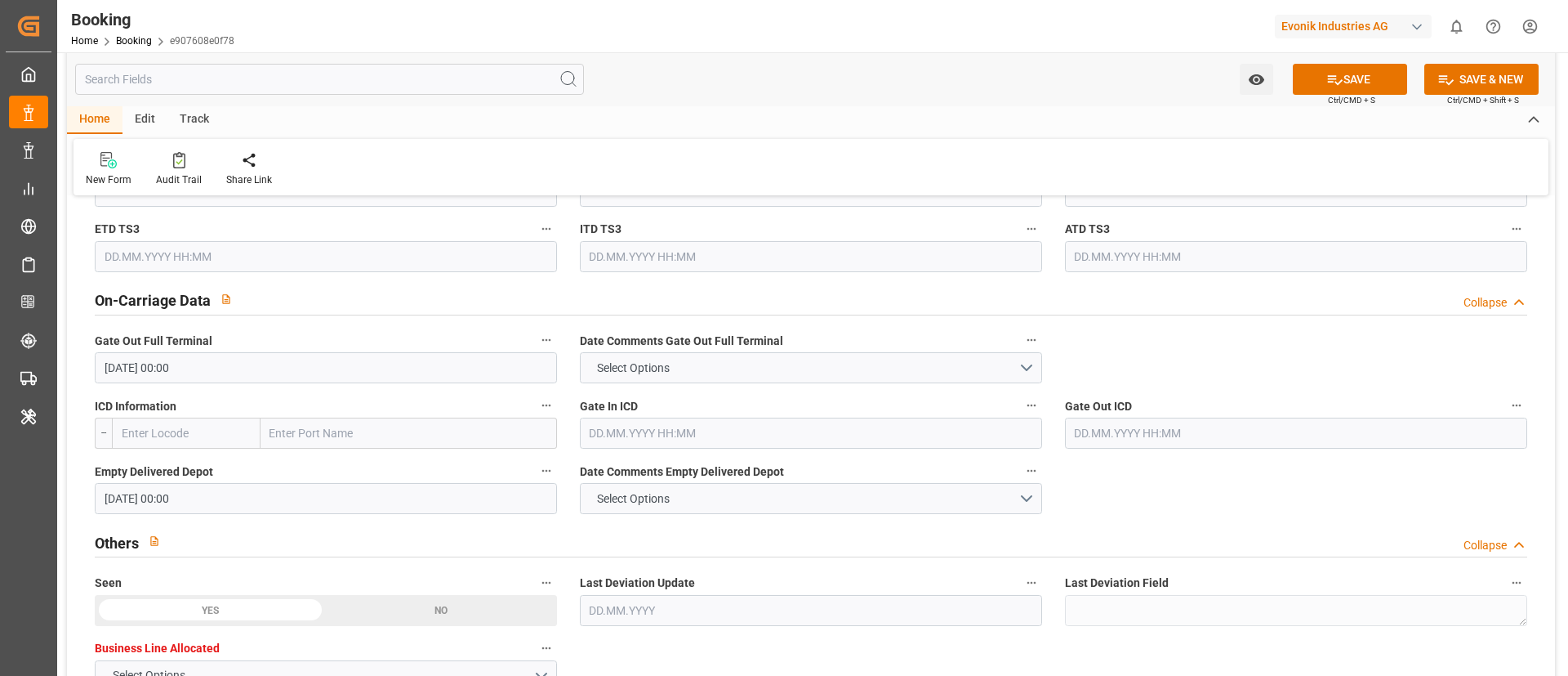
click at [275, 491] on input "[DATE] 00:00" at bounding box center [326, 498] width 462 height 31
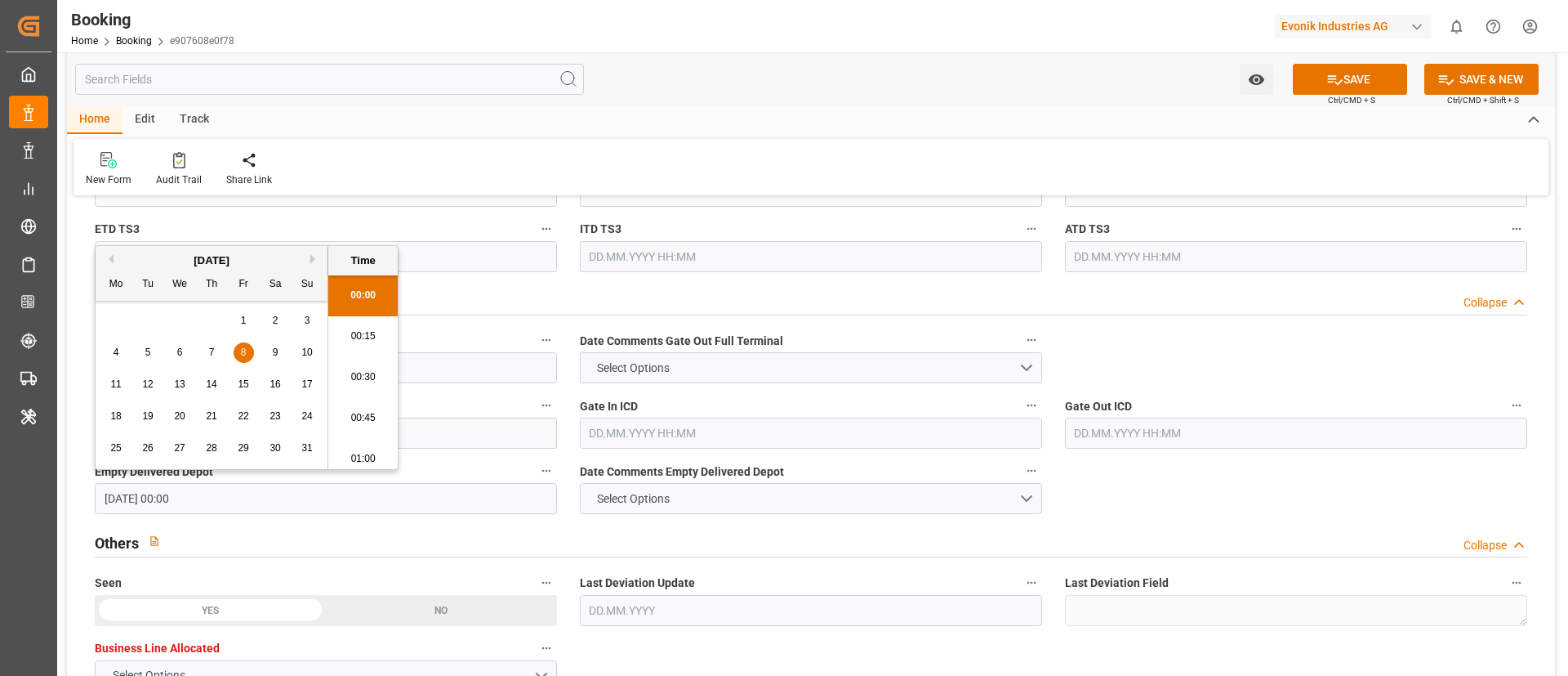
click at [275, 491] on input "[DATE] 00:00" at bounding box center [326, 498] width 462 height 31
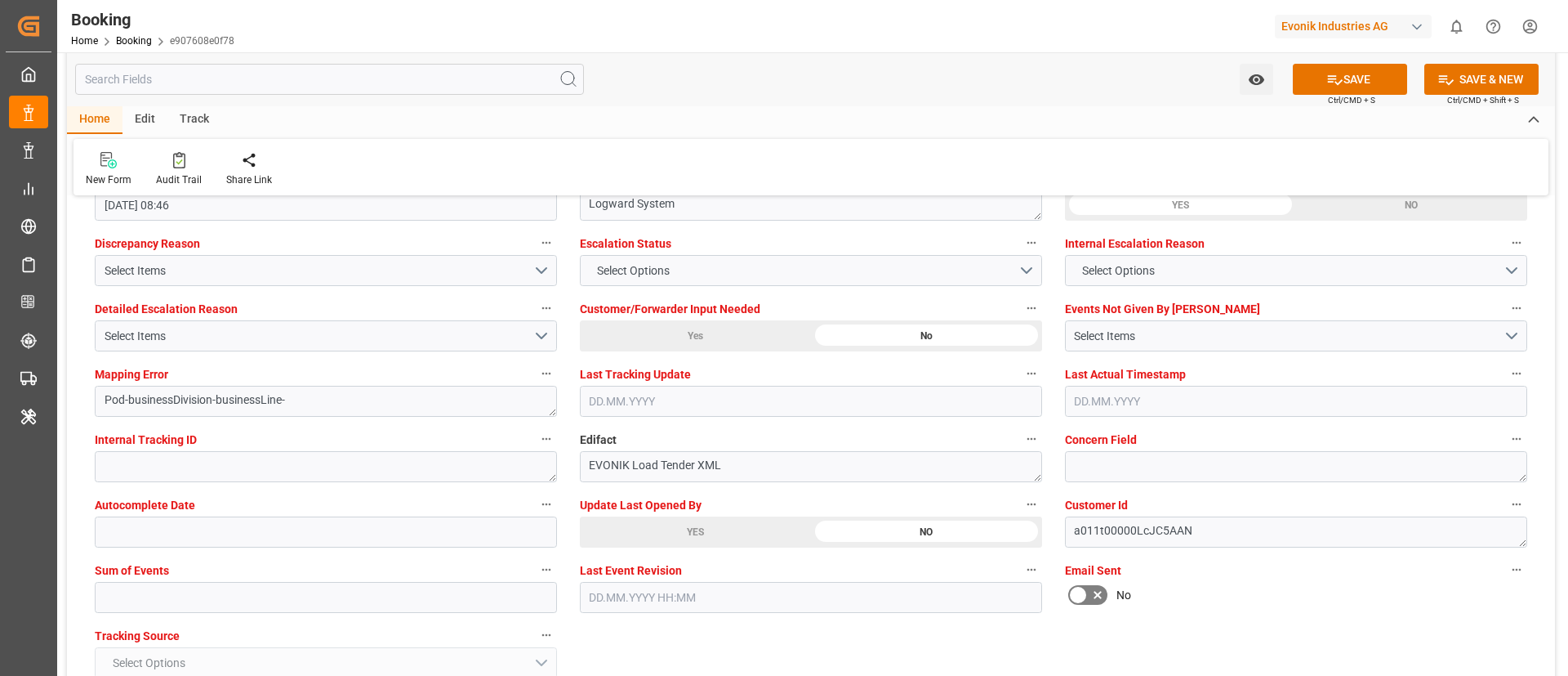
scroll to position [3064, 0]
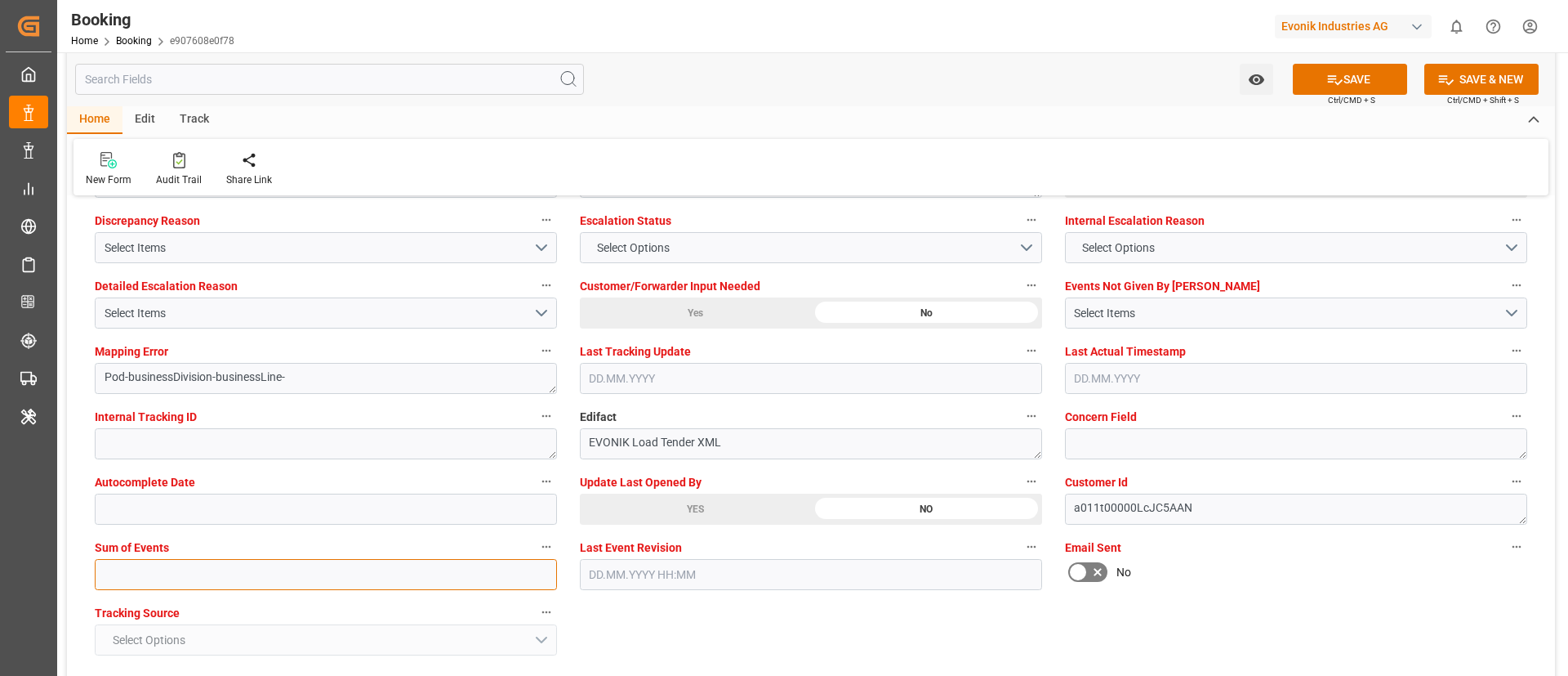
click at [171, 586] on input "text" at bounding box center [326, 574] width 462 height 31
type input "0"
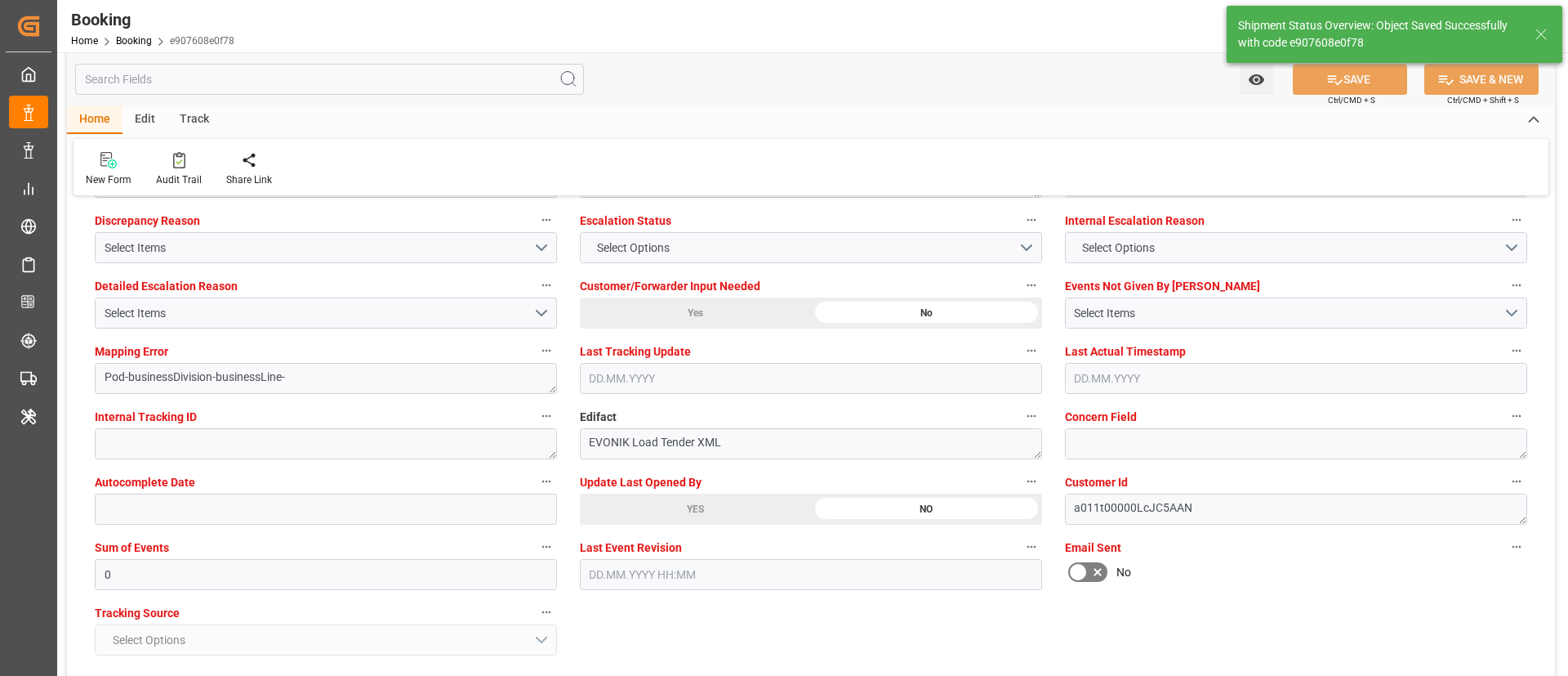
type textarea "[PERSON_NAME]"
type textarea "Yes"
type input "23"
type input "07.07.2025 00:00"
type input "30.07.2025 00:00"
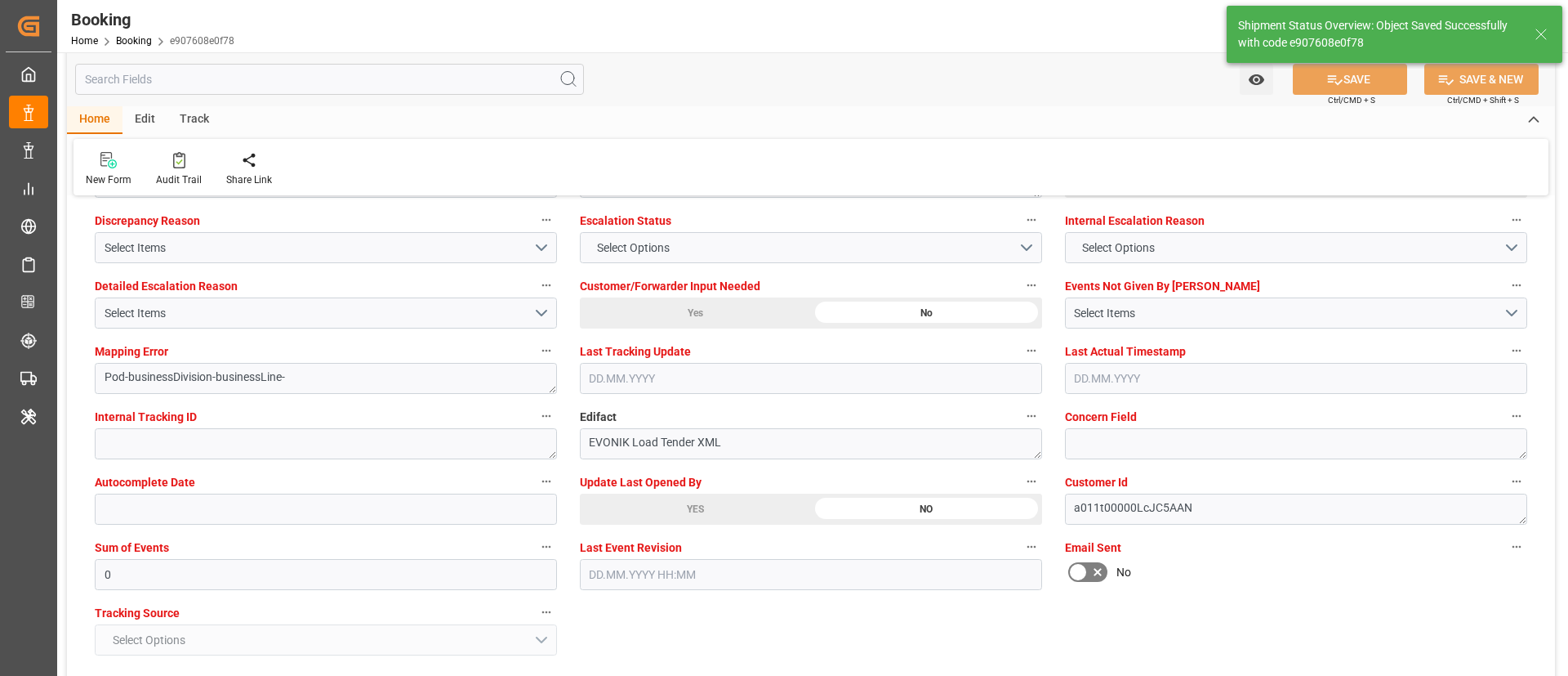
type input "22.07.2025 00:00"
type input "27.07.2025 00:00"
type input "11.09.2025 10:23"
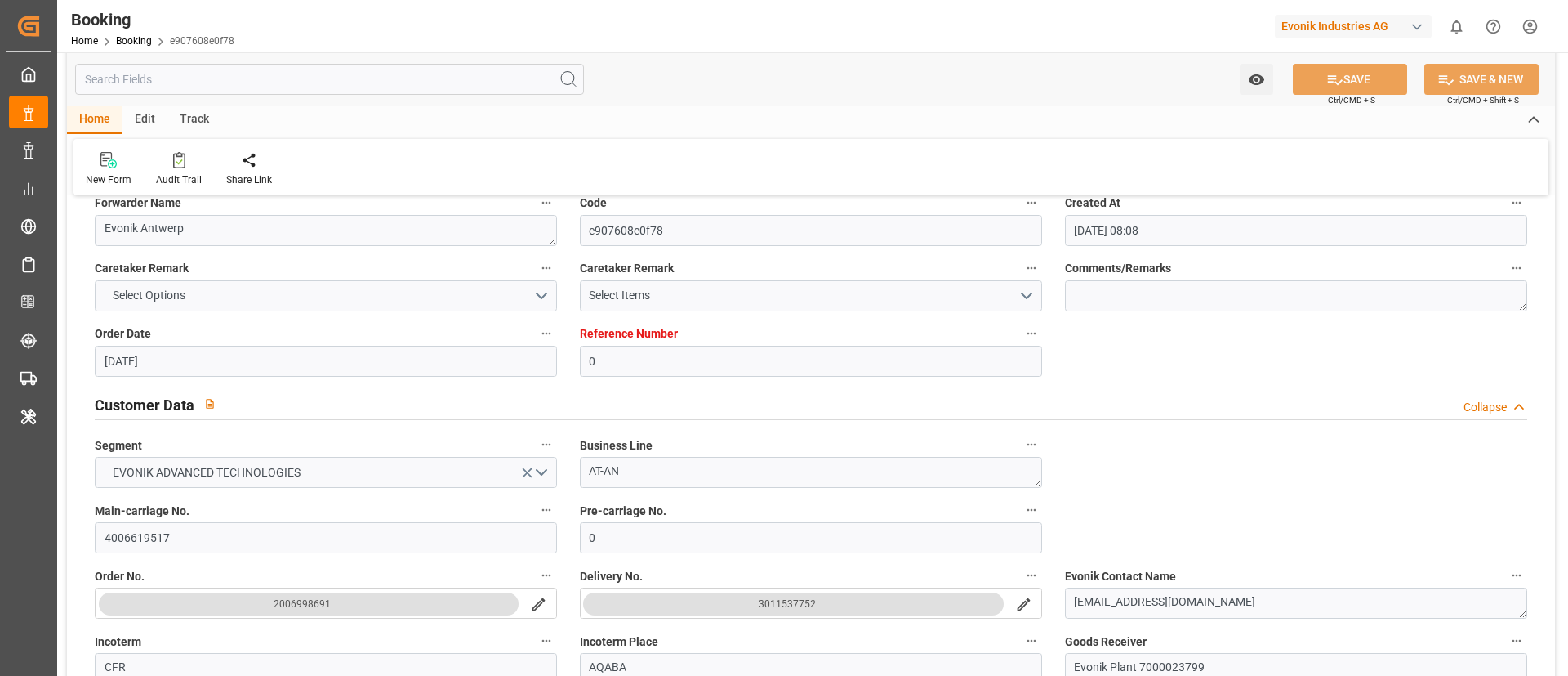
scroll to position [0, 0]
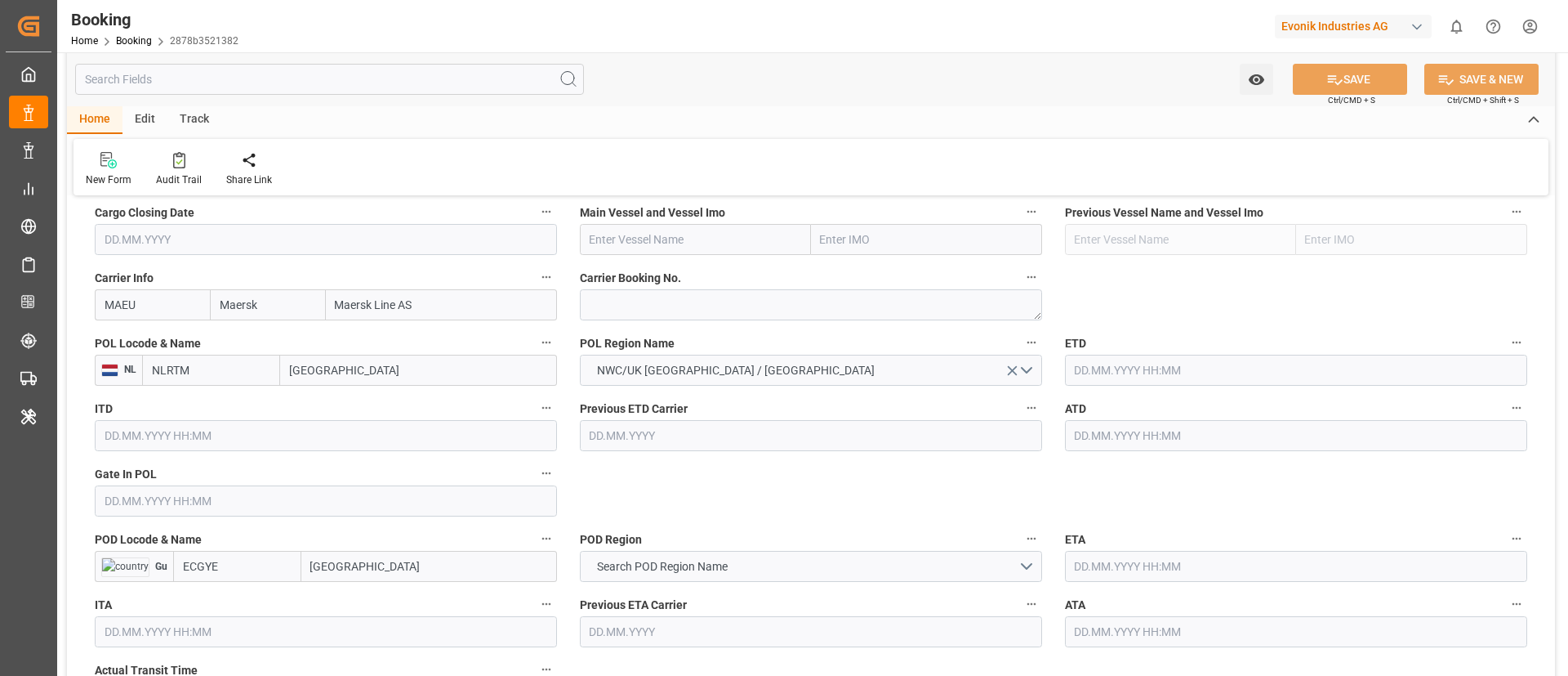
scroll to position [1226, 0]
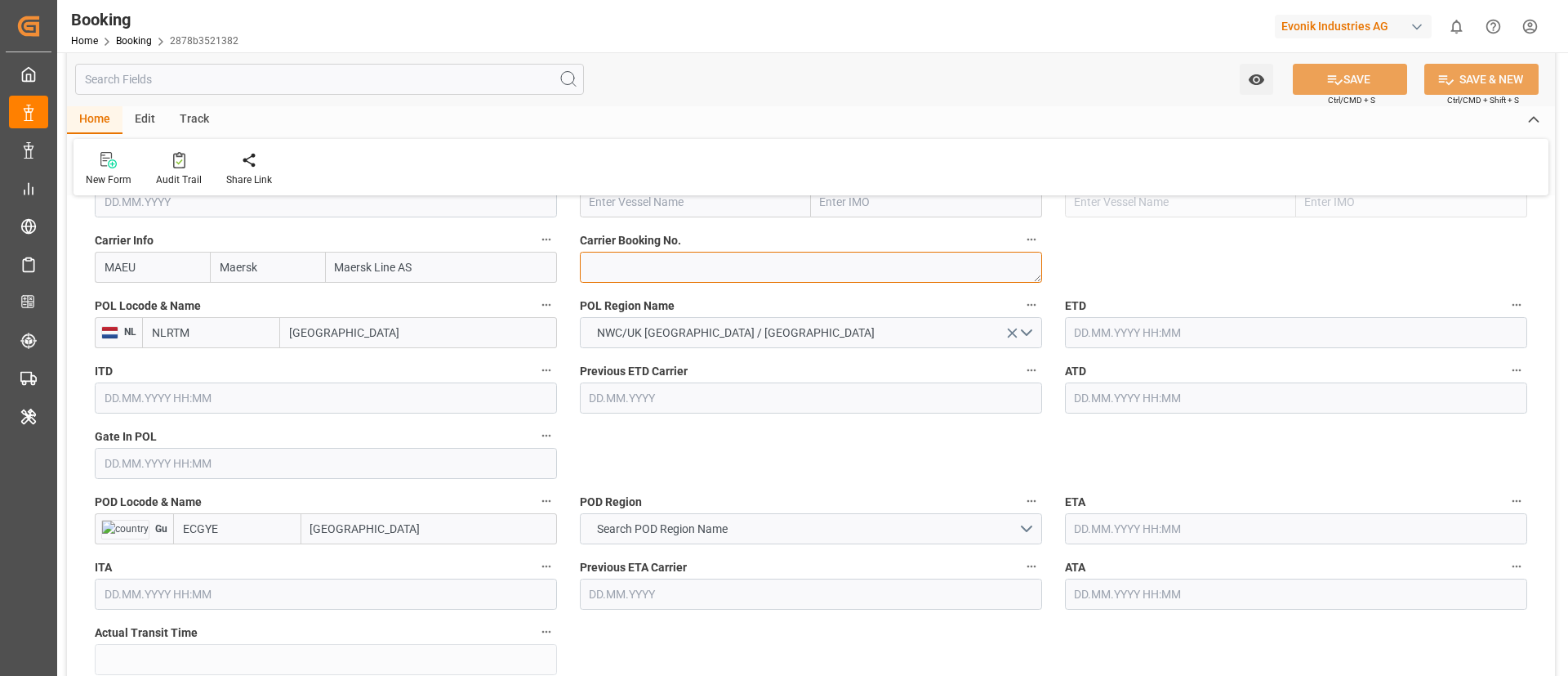
click at [590, 262] on textarea at bounding box center [810, 266] width 462 height 31
paste textarea "720913571"
click at [586, 263] on textarea "720913571" at bounding box center [810, 266] width 462 height 31
type textarea "720913571"
click at [321, 337] on input "[GEOGRAPHIC_DATA]" at bounding box center [419, 332] width 277 height 31
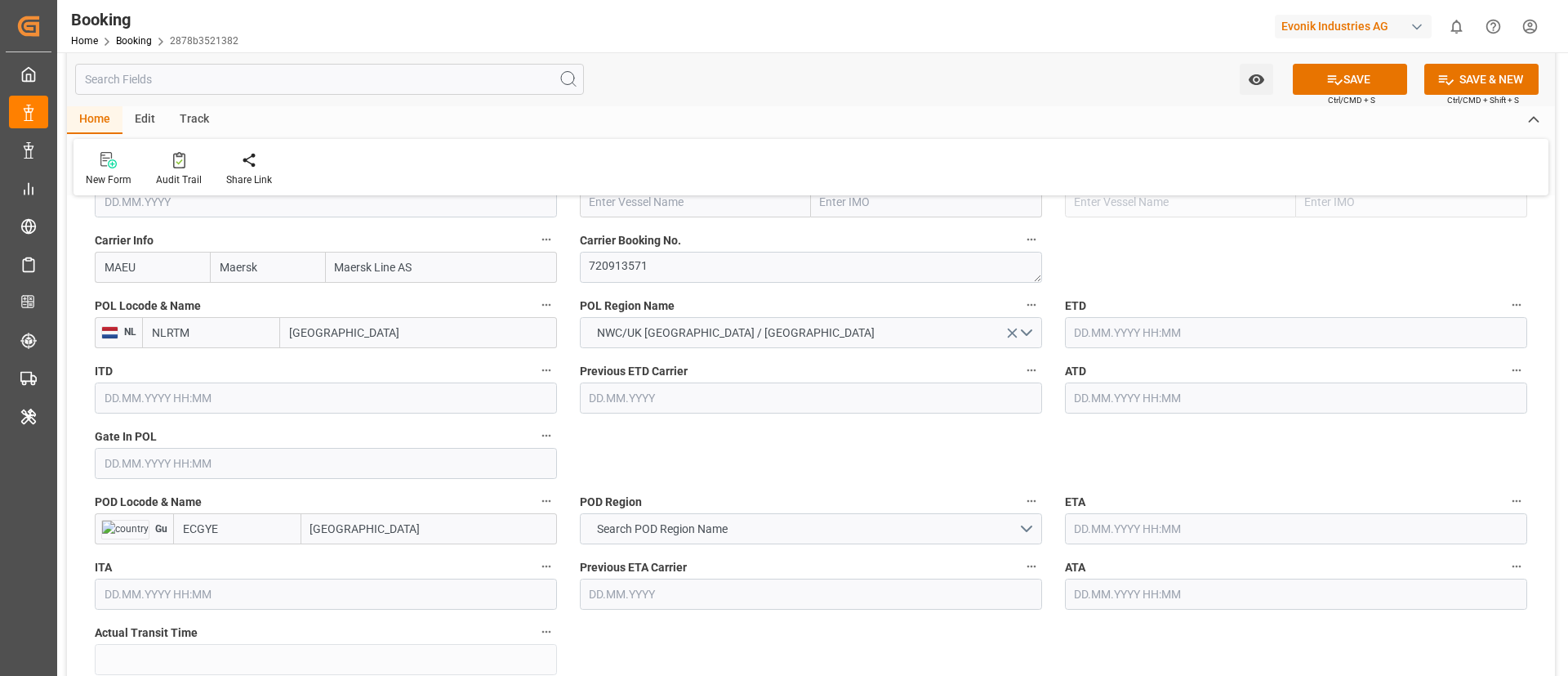
click at [321, 337] on input "[GEOGRAPHIC_DATA]" at bounding box center [419, 332] width 277 height 31
paste input "[GEOGRAPHIC_DATA]"
type input "[GEOGRAPHIC_DATA]"
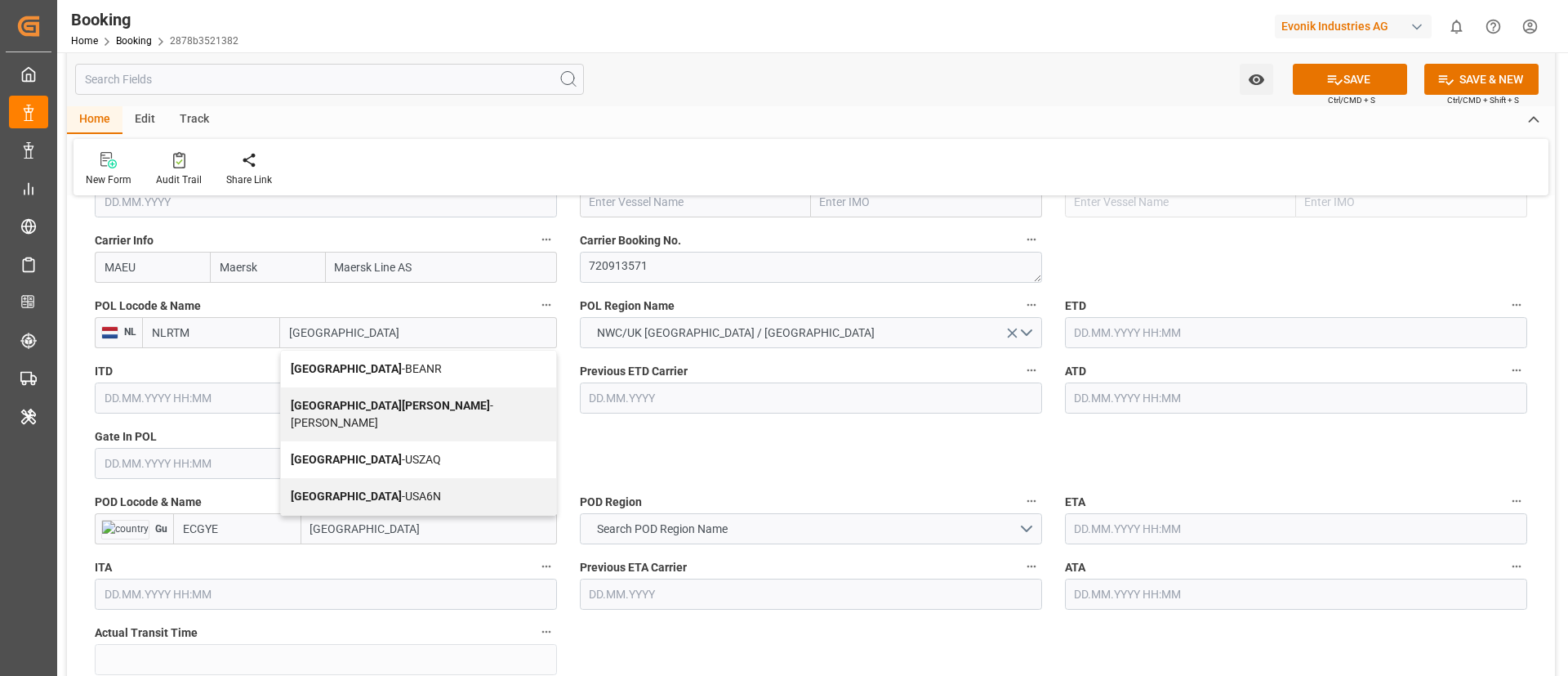
click at [346, 372] on span "Antwerp - BEANR" at bounding box center [366, 368] width 152 height 13
type input "BEANR"
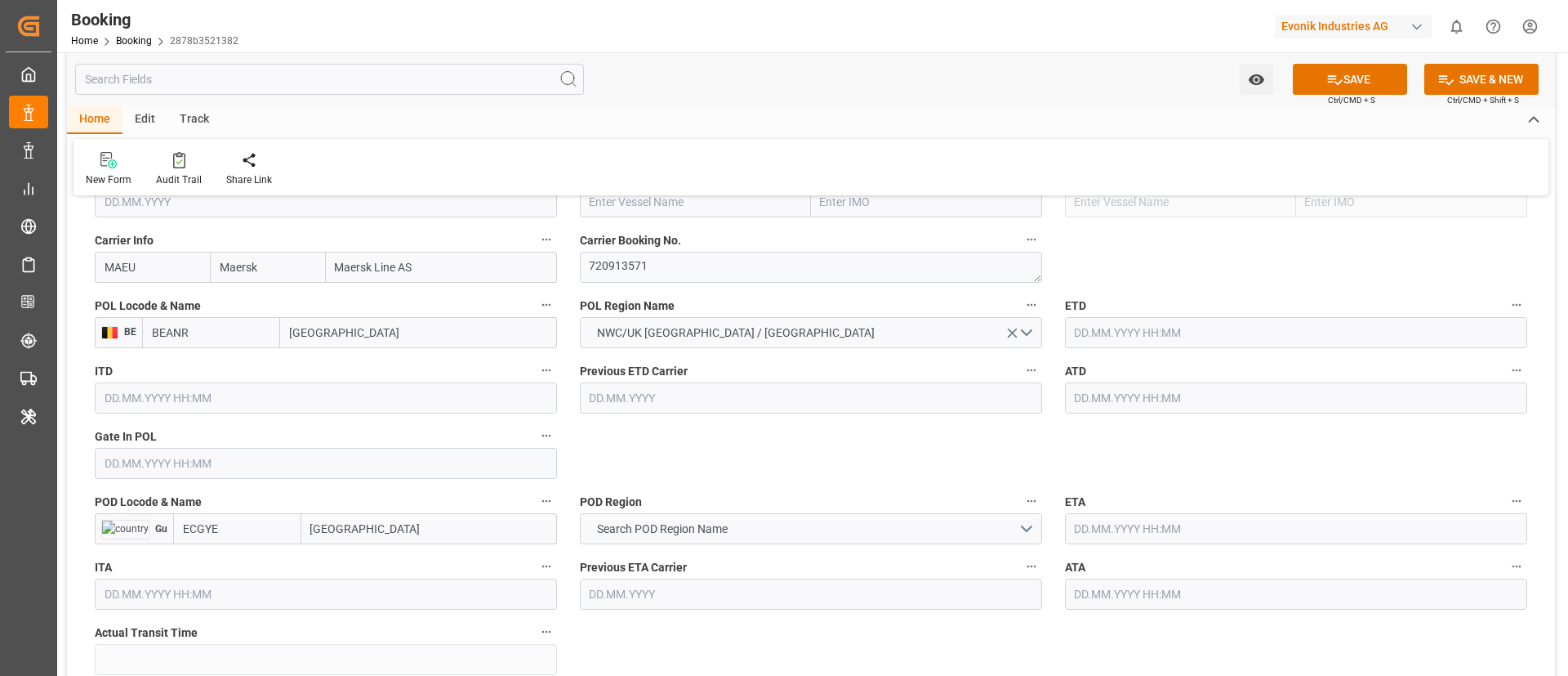
type input "[GEOGRAPHIC_DATA]"
click at [251, 465] on input "text" at bounding box center [326, 463] width 462 height 31
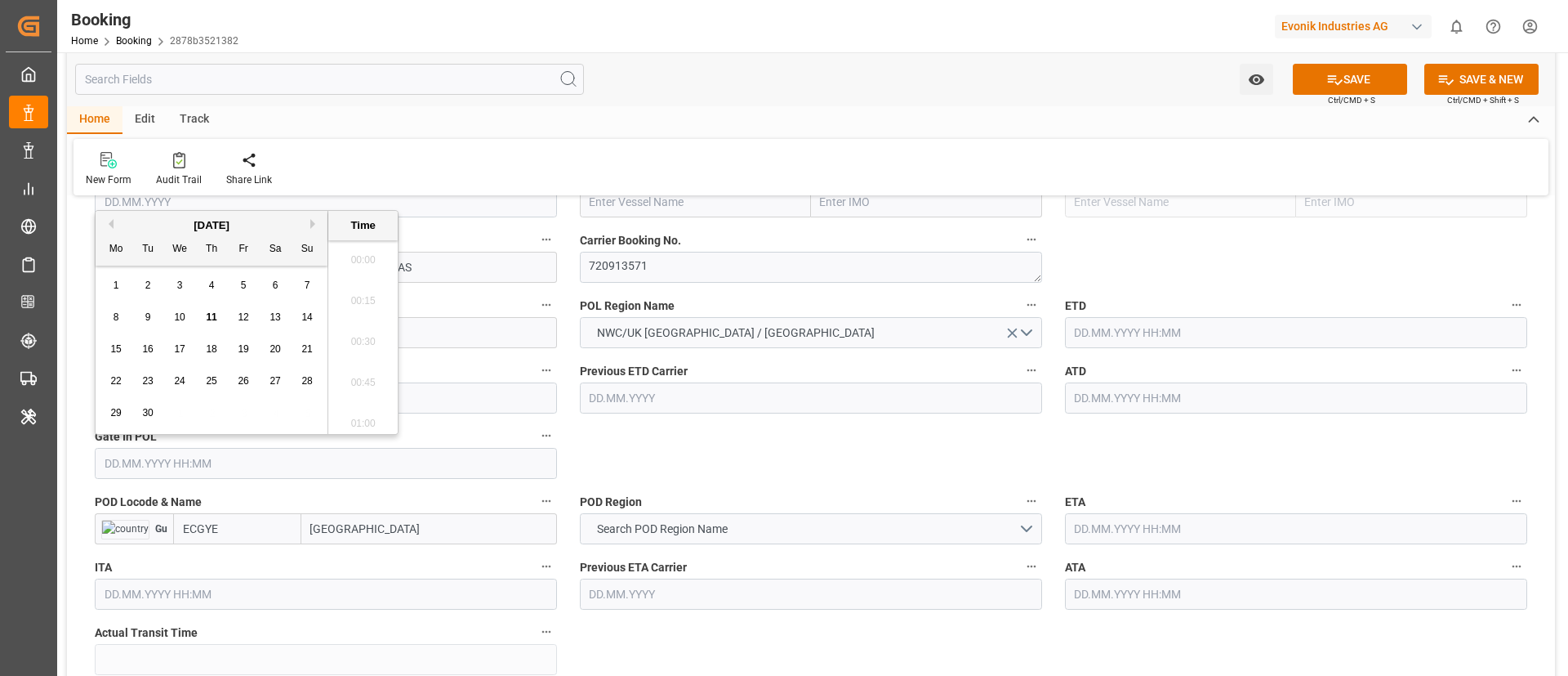
scroll to position [2498, 0]
click at [110, 221] on button "Previous Month" at bounding box center [108, 224] width 9 height 9
click at [170, 282] on div "2" at bounding box center [181, 285] width 21 height 20
type input "[DATE] 00:00"
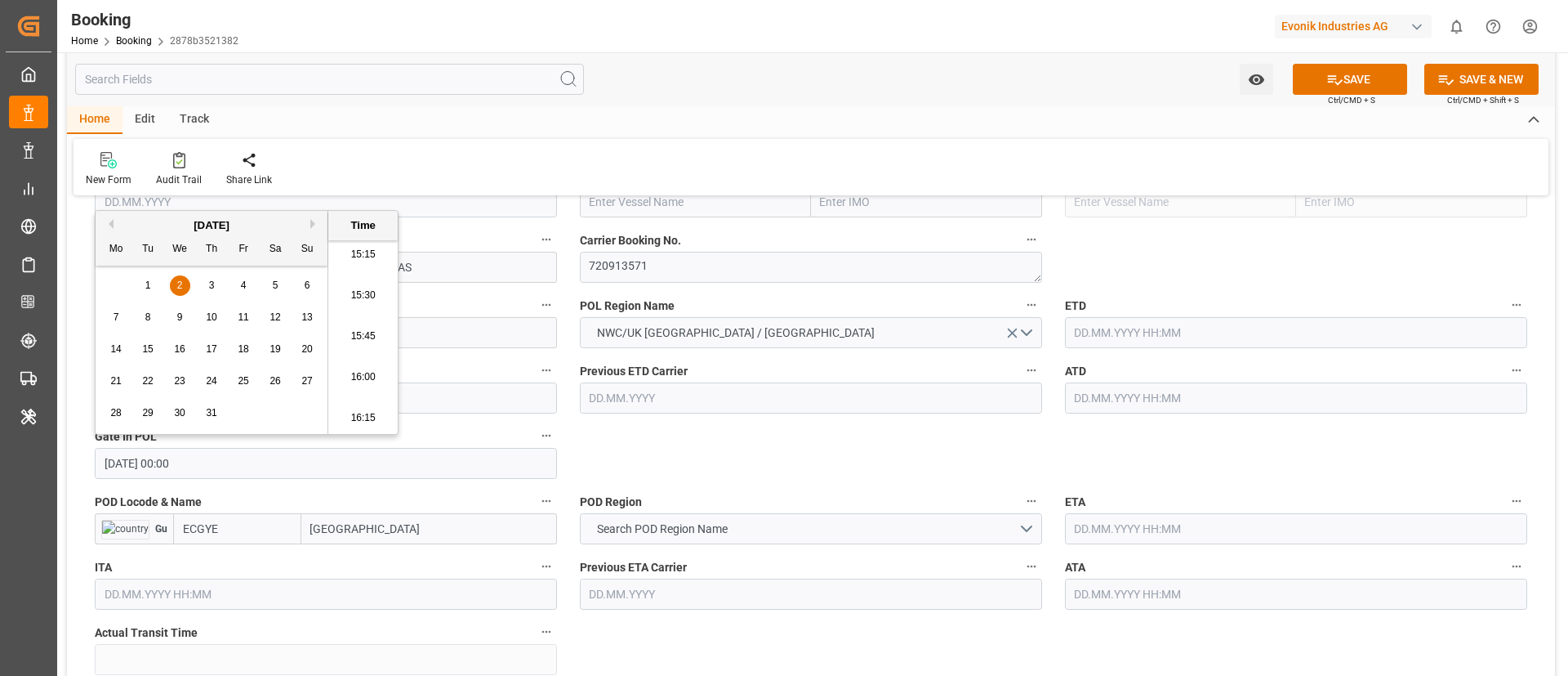
click at [232, 460] on input "[DATE] 00:00" at bounding box center [326, 463] width 462 height 31
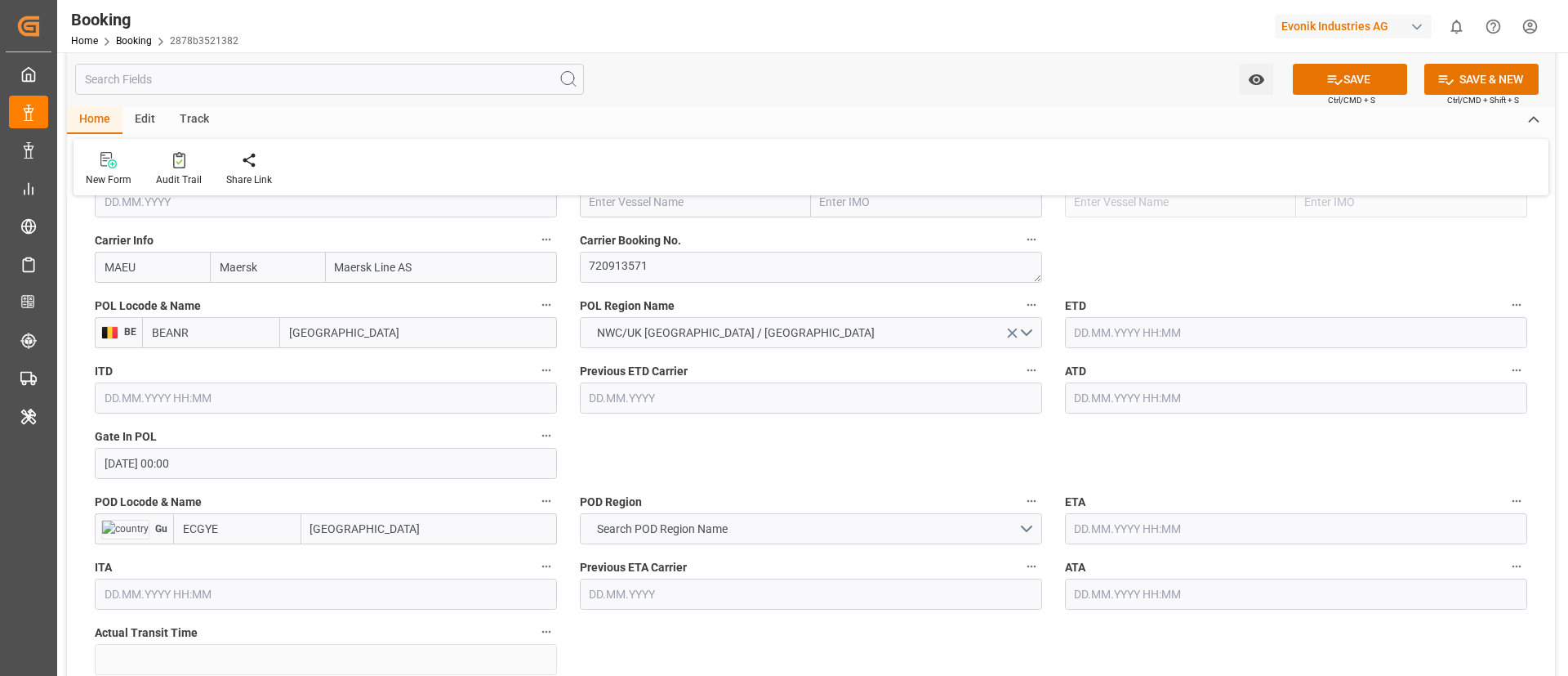
scroll to position [980, 0]
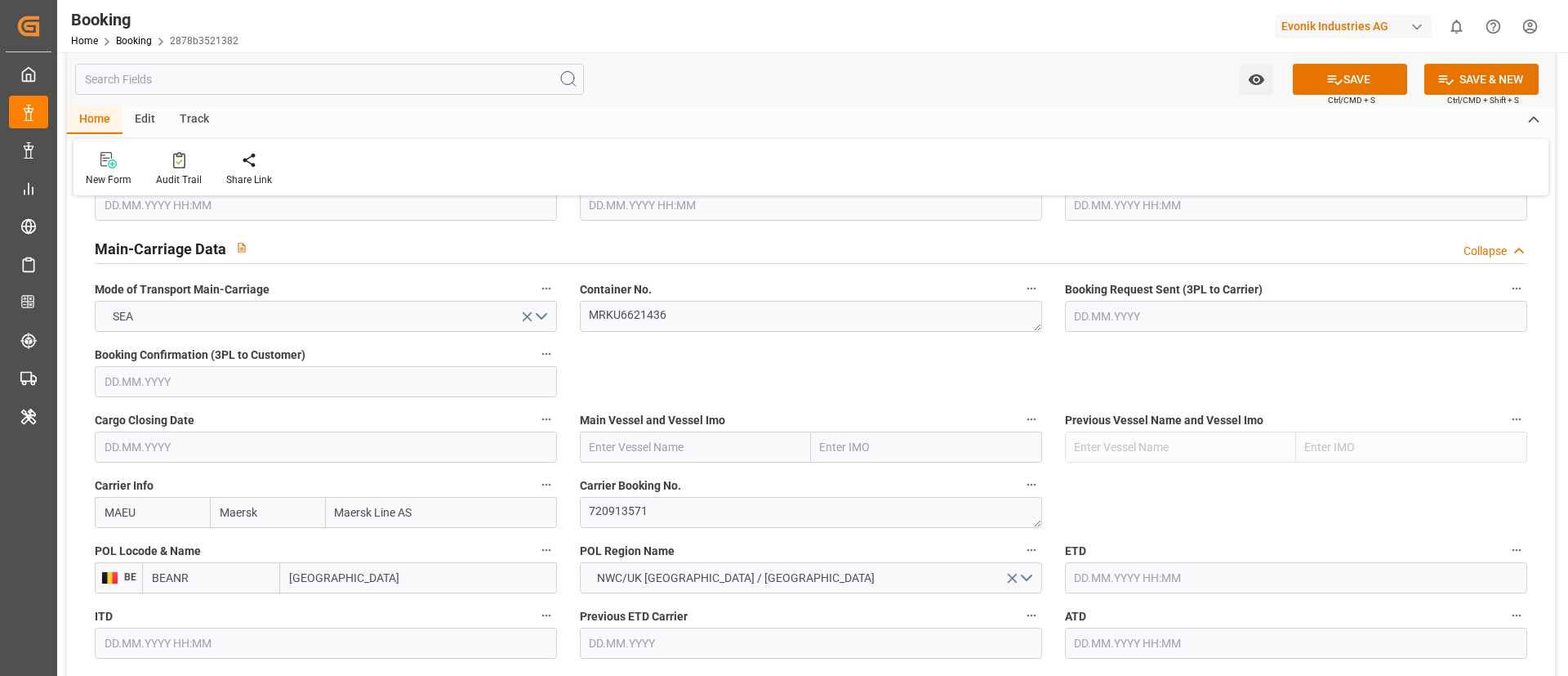
click at [602, 447] on input "text" at bounding box center [696, 446] width 232 height 31
paste input "SONGA PUMA"
type input "SONGA PUMA"
click at [667, 482] on span "SONGA PUMA - 9399789" at bounding box center [651, 483] width 122 height 13
type input "9399789"
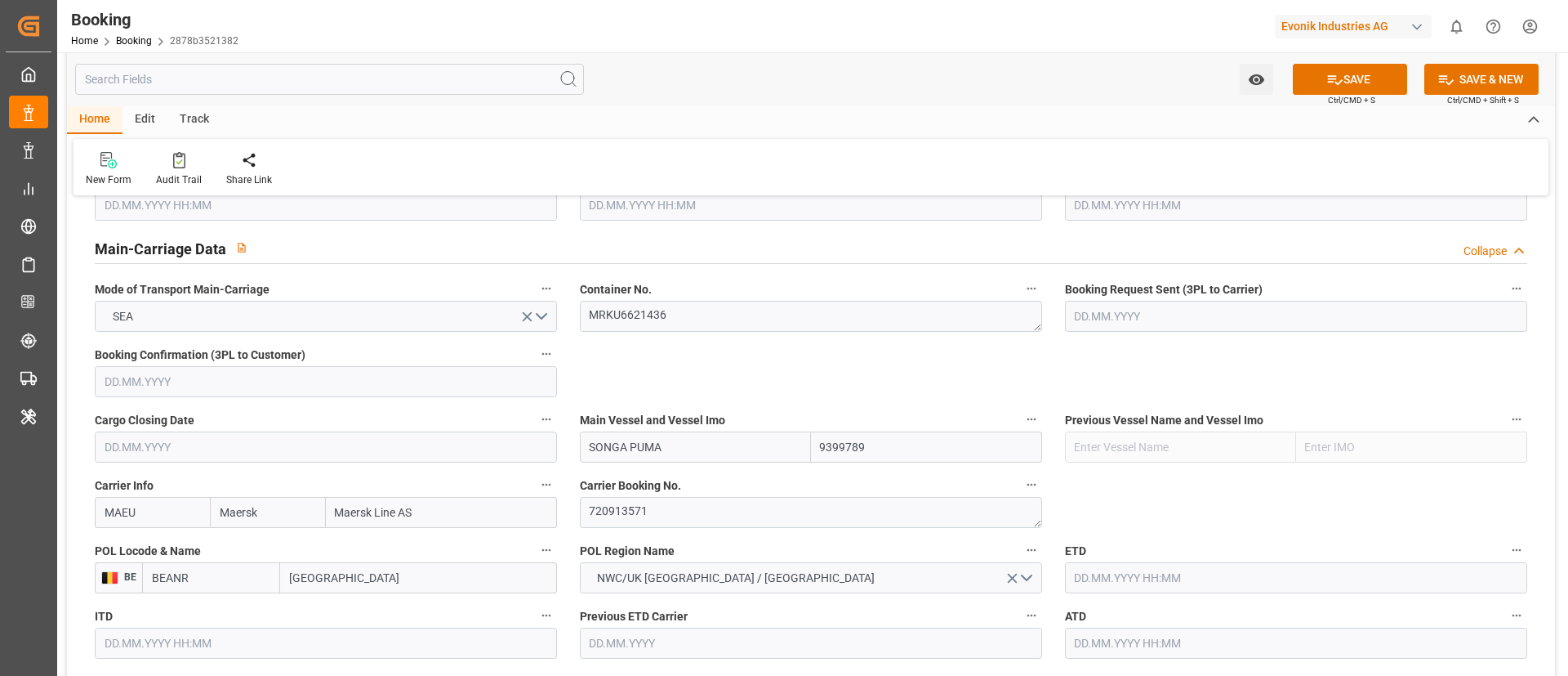
type input "SONGA PUMA"
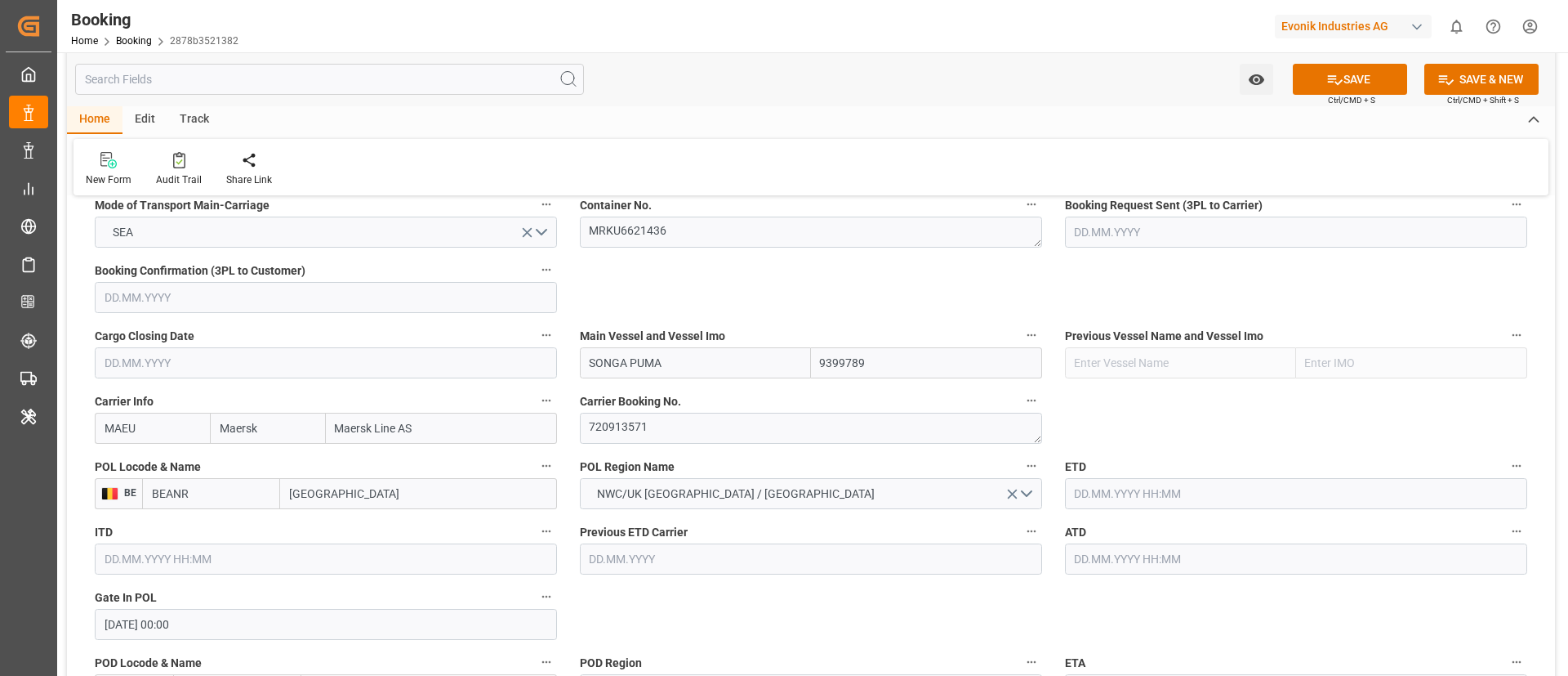
scroll to position [1103, 0]
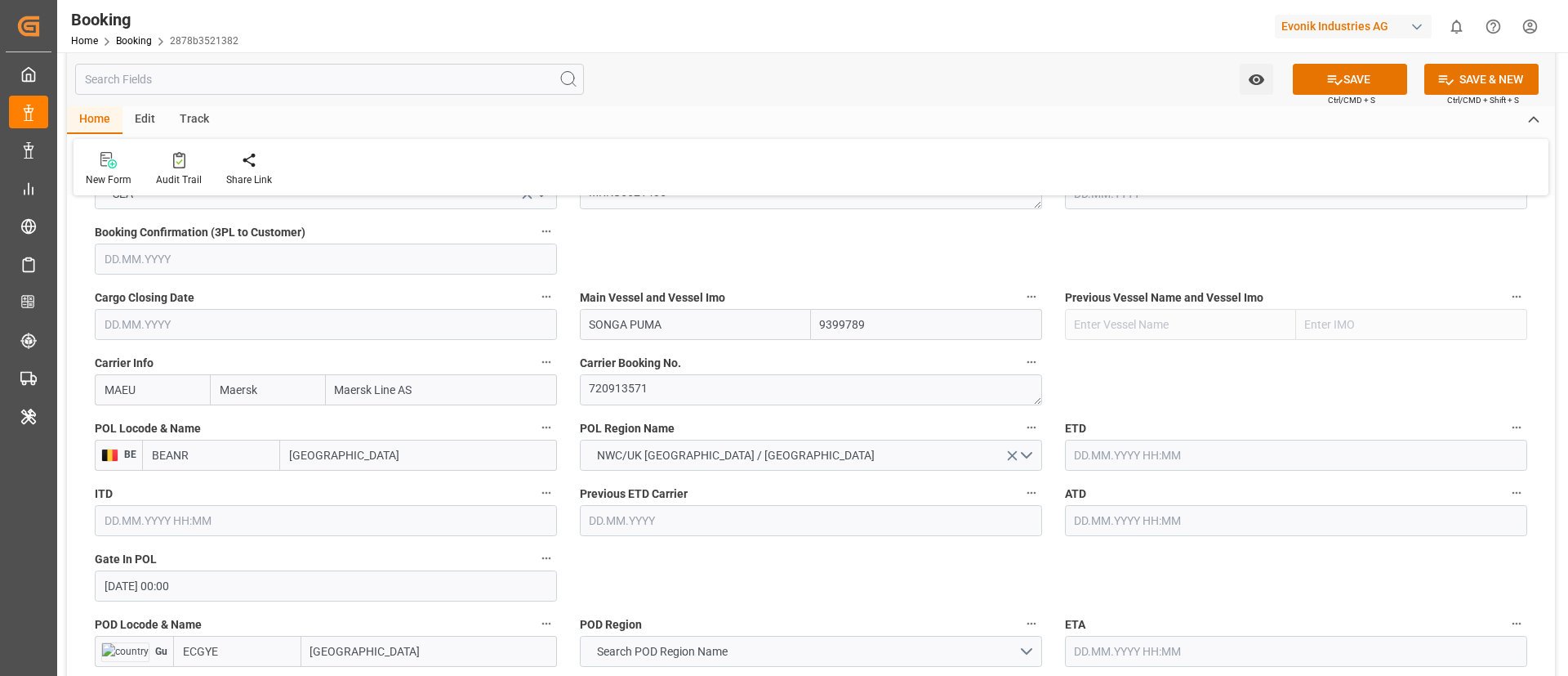
click at [1089, 446] on input "text" at bounding box center [1296, 455] width 462 height 31
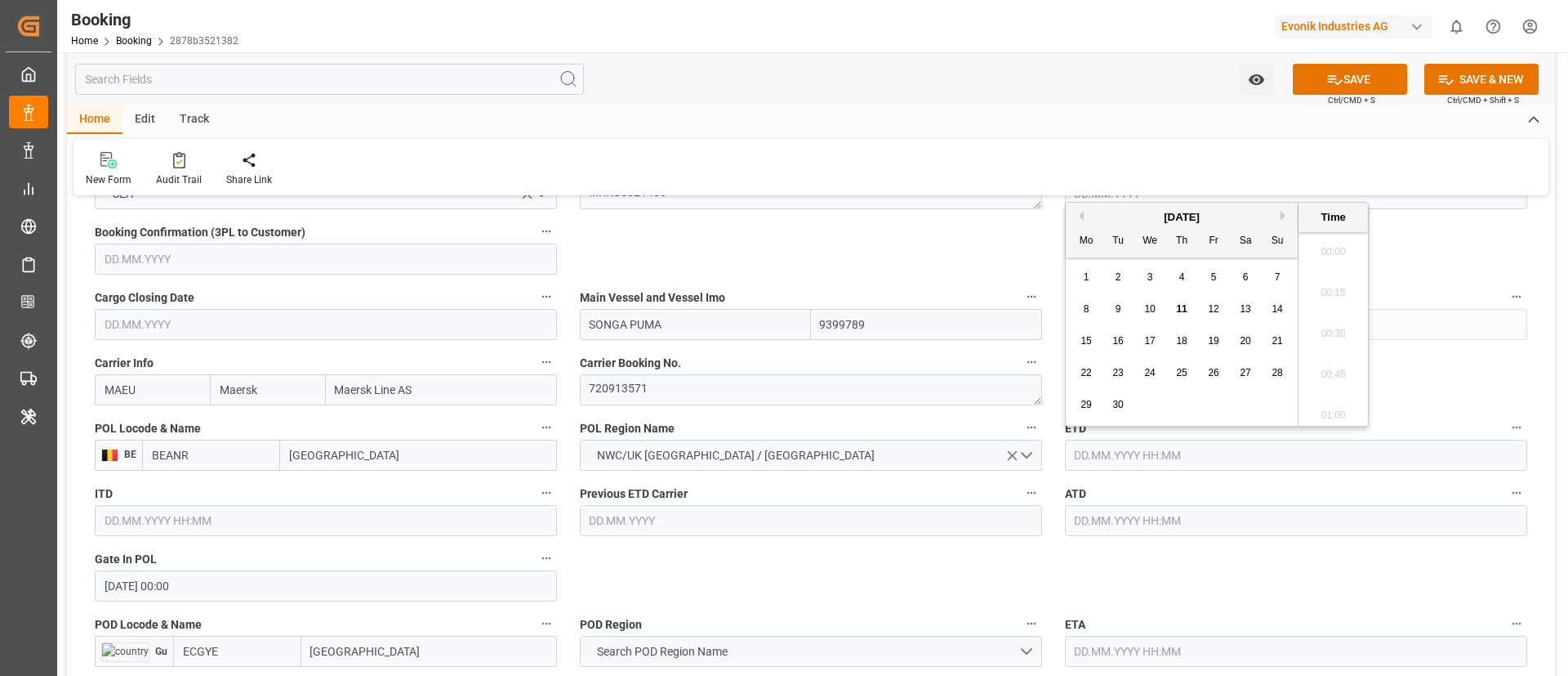
scroll to position [2498, 0]
click at [1078, 213] on button "Previous Month" at bounding box center [1079, 216] width 9 height 9
click at [1273, 277] on div "6" at bounding box center [1278, 278] width 21 height 20
type input "[DATE] 00:00"
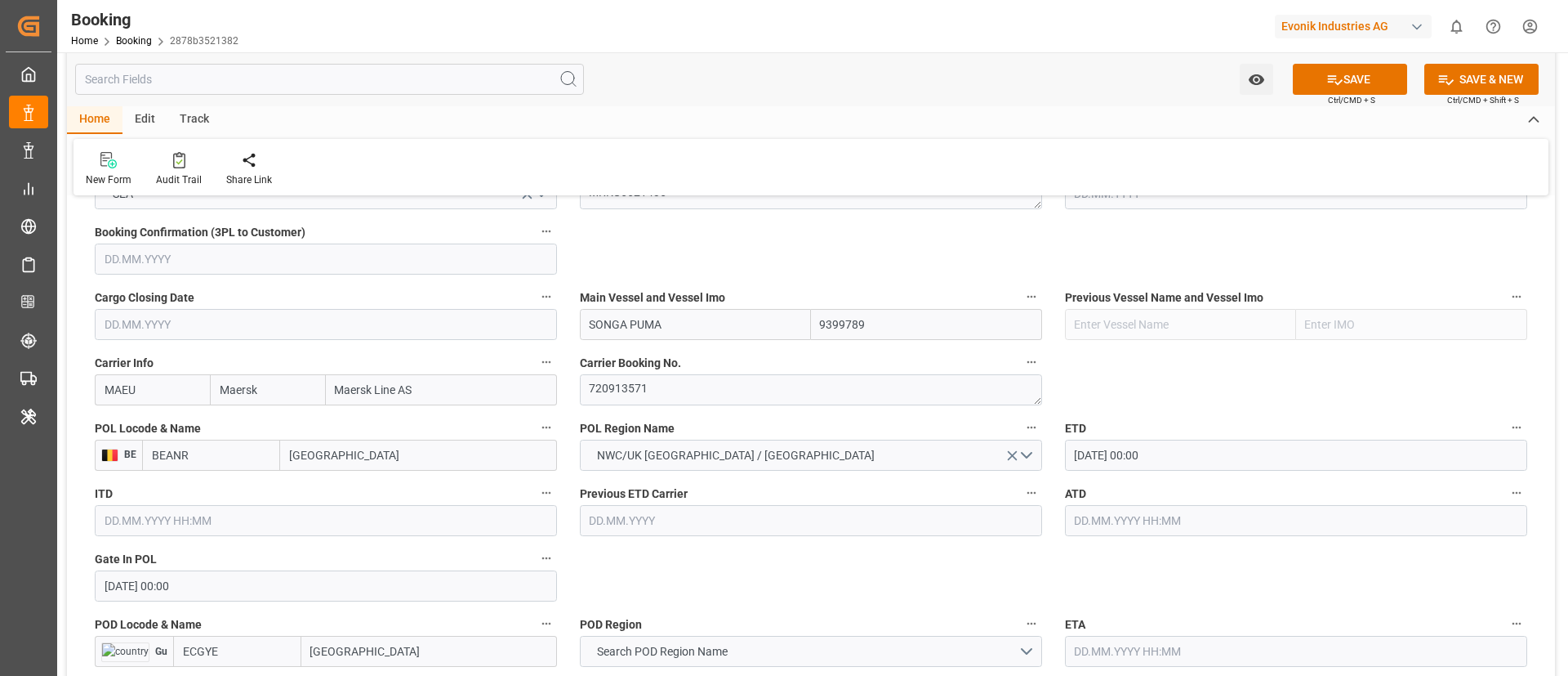
click at [1155, 443] on input "[DATE] 00:00" at bounding box center [1296, 455] width 462 height 31
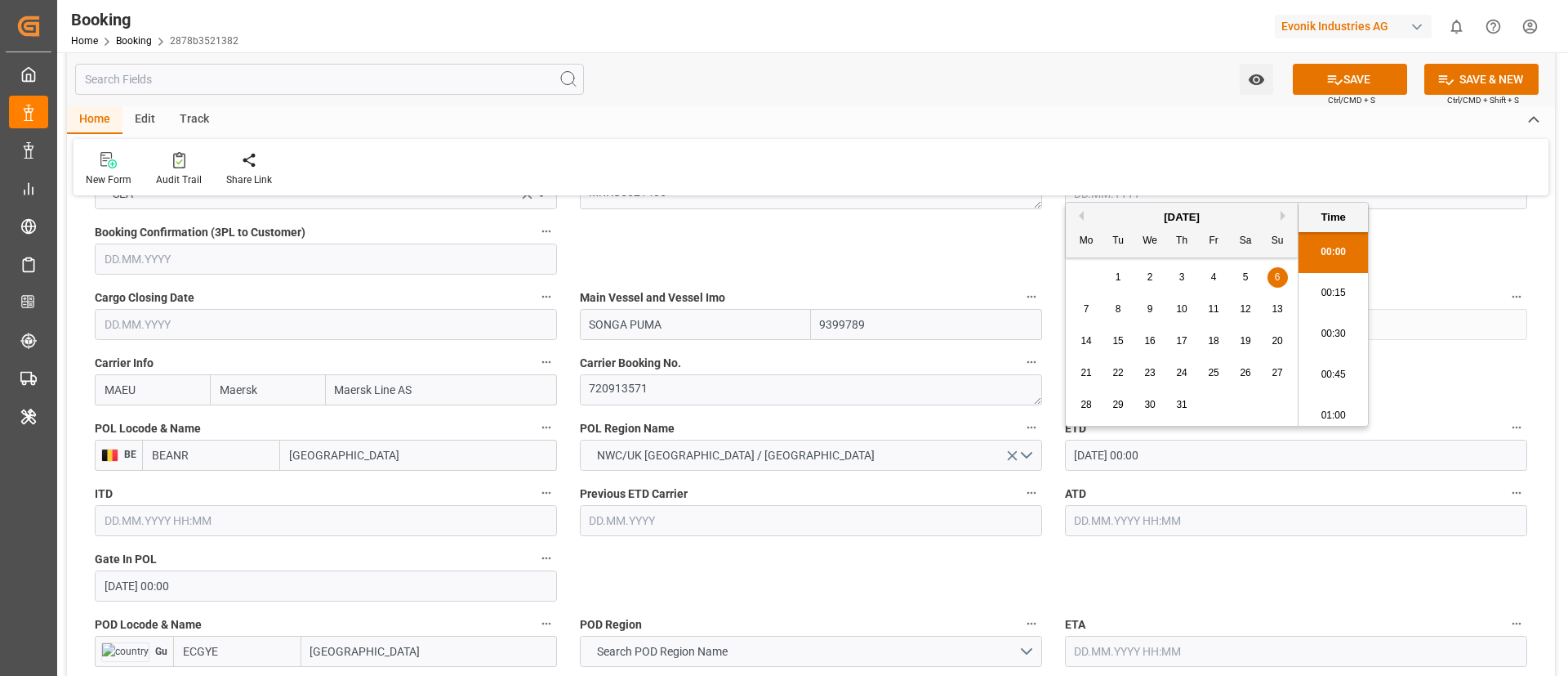
click at [1155, 443] on input "[DATE] 00:00" at bounding box center [1296, 455] width 462 height 31
click at [1114, 529] on input "text" at bounding box center [1296, 520] width 462 height 31
paste input "[DATE] 00:00"
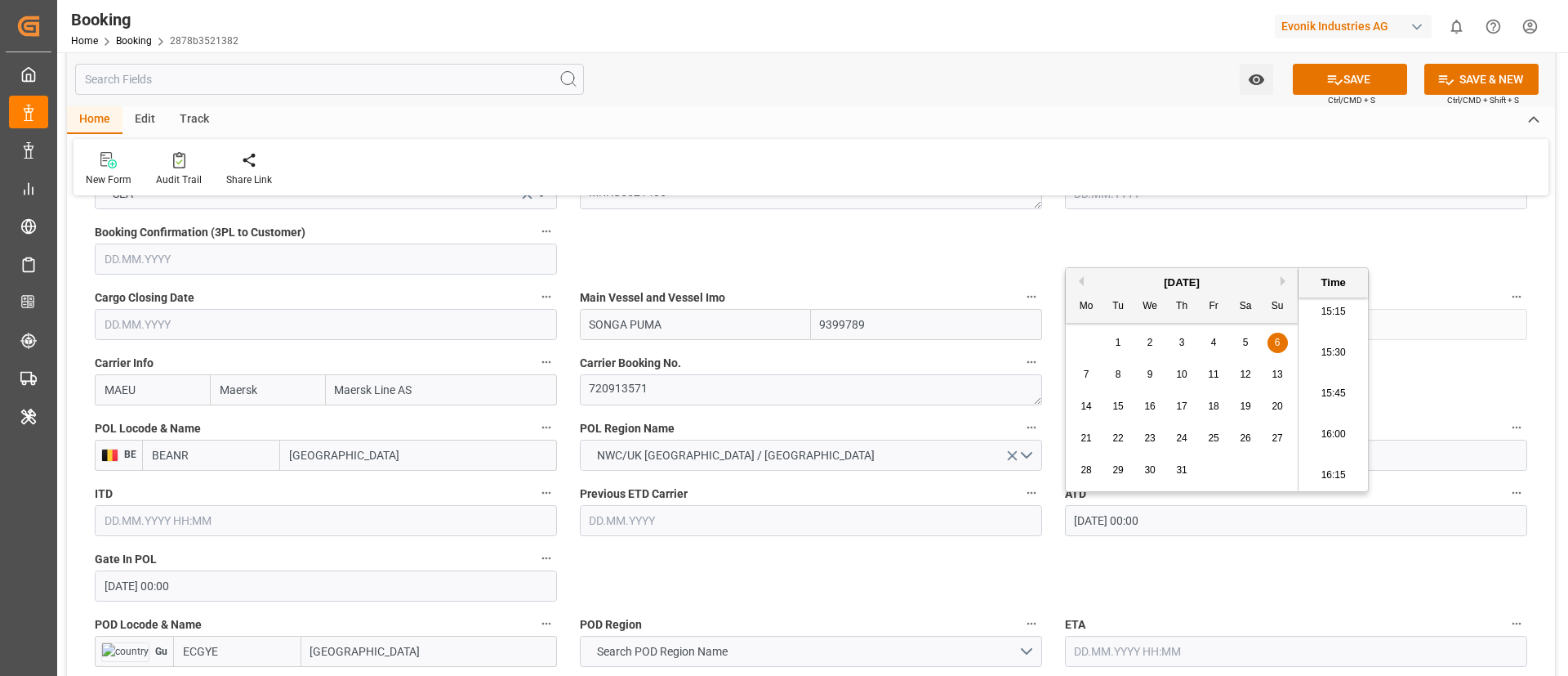
type input "[DATE] 00:00"
drag, startPoint x: 750, startPoint y: 547, endPoint x: 764, endPoint y: 540, distance: 15.7
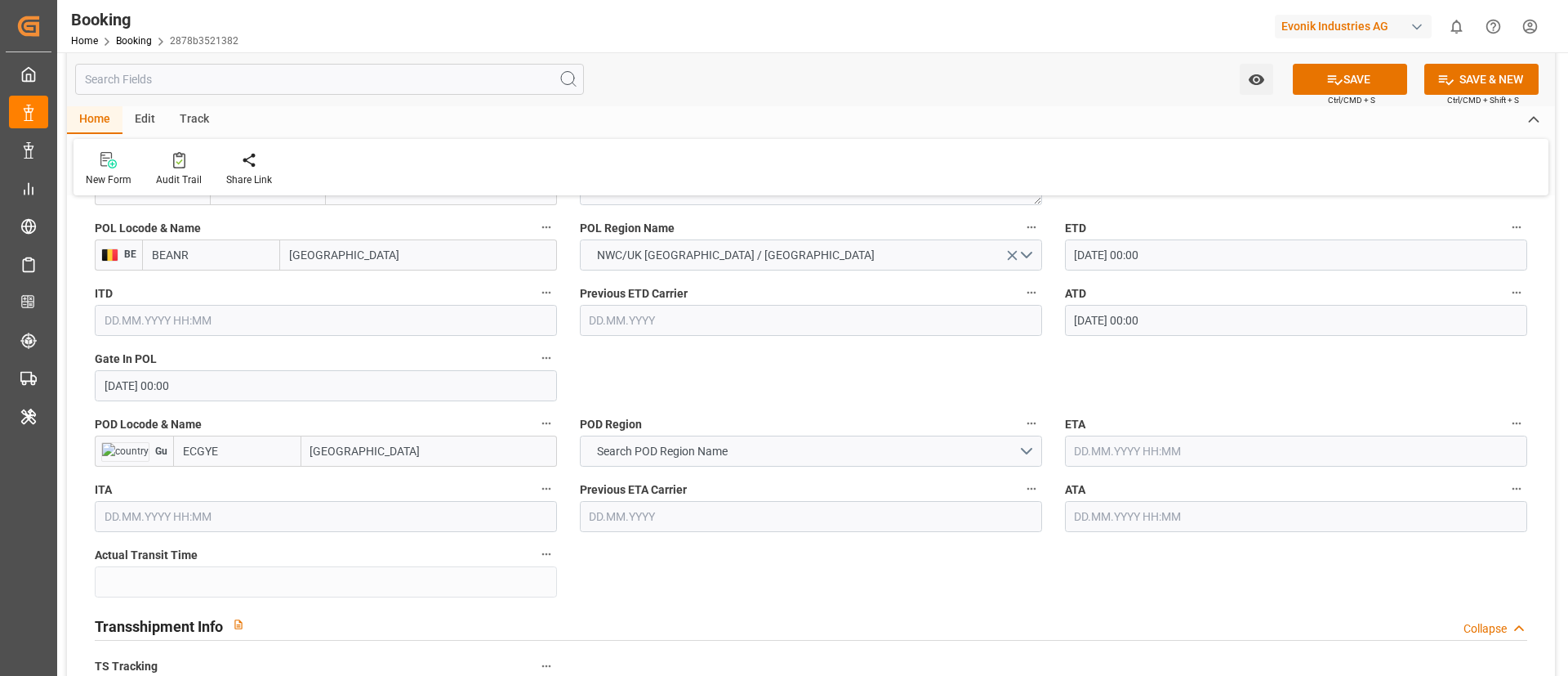
scroll to position [1348, 0]
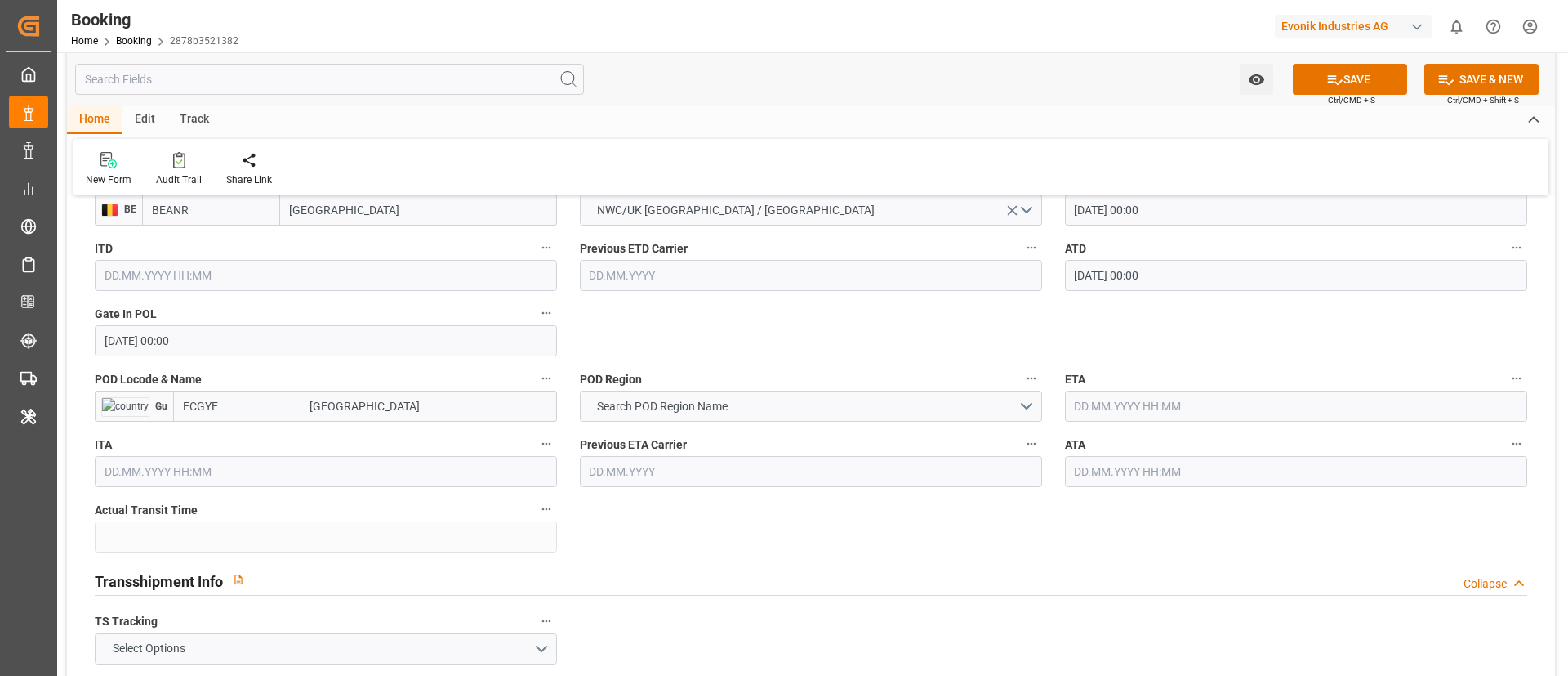
click at [393, 411] on input "[GEOGRAPHIC_DATA]" at bounding box center [429, 406] width 256 height 31
paste input "IOS"
click at [391, 408] on input "IOS" at bounding box center [429, 406] width 256 height 31
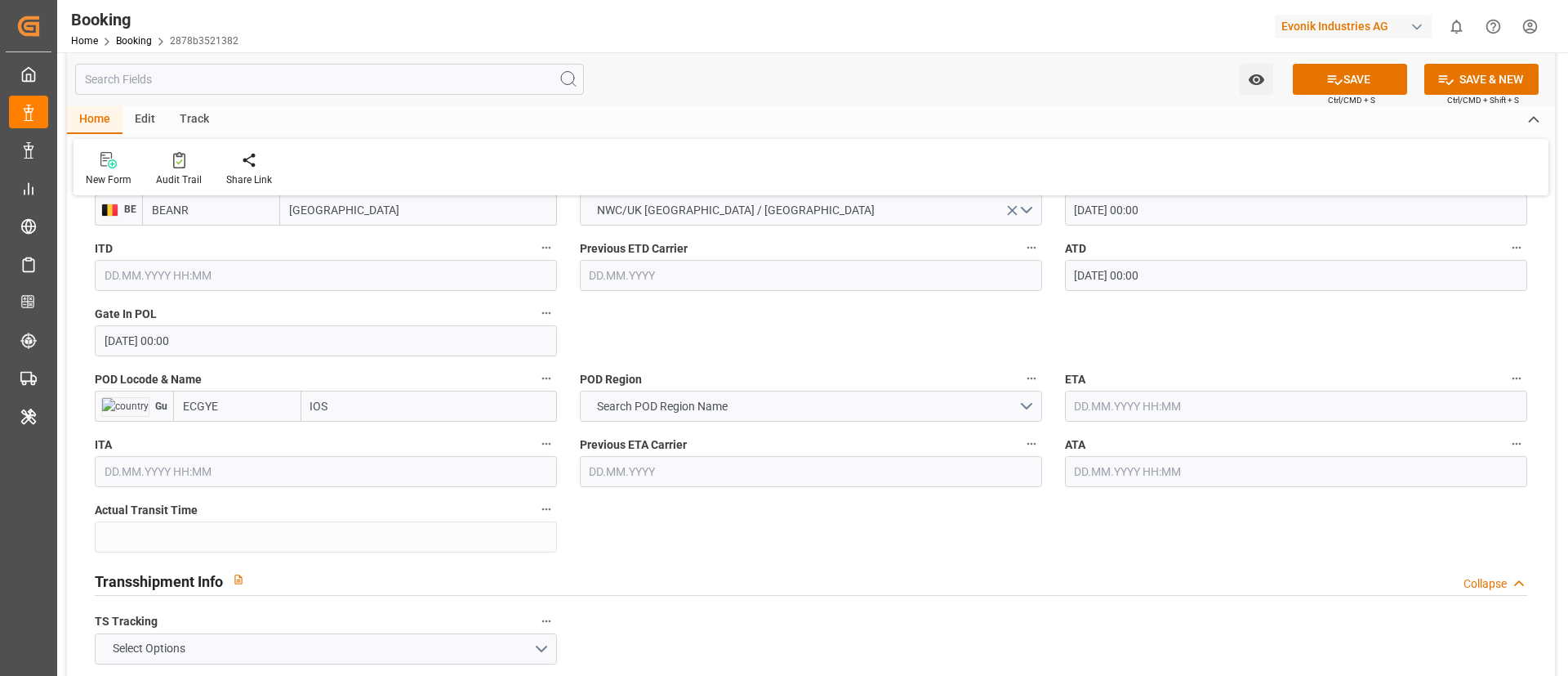
click at [391, 408] on input "IOS" at bounding box center [429, 406] width 256 height 31
paste input "[GEOGRAPHIC_DATA]"
click at [386, 438] on span "[GEOGRAPHIC_DATA] - ECGYE" at bounding box center [387, 443] width 150 height 13
type input "[GEOGRAPHIC_DATA]"
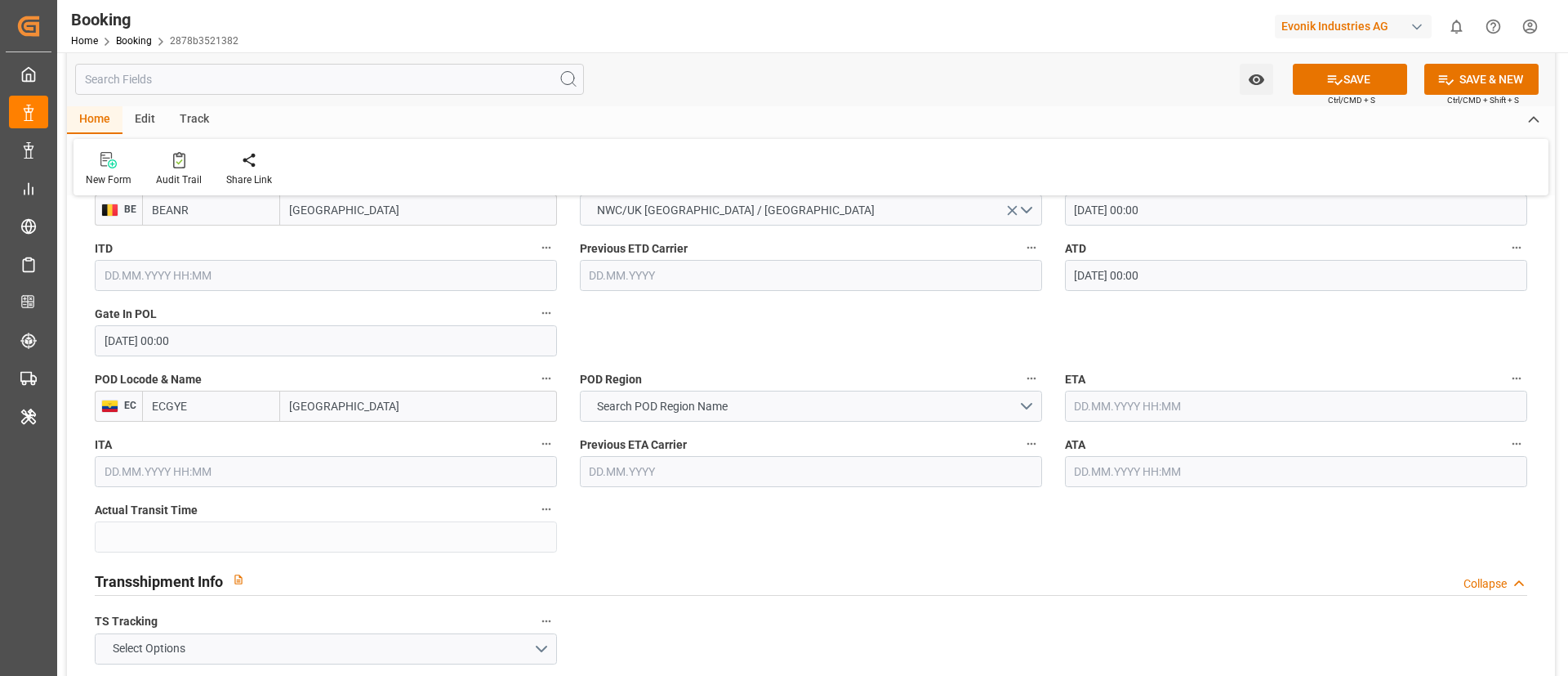
click at [213, 414] on input "ECGYE" at bounding box center [211, 406] width 138 height 31
click at [665, 409] on span "Search POD Region Name" at bounding box center [663, 407] width 147 height 17
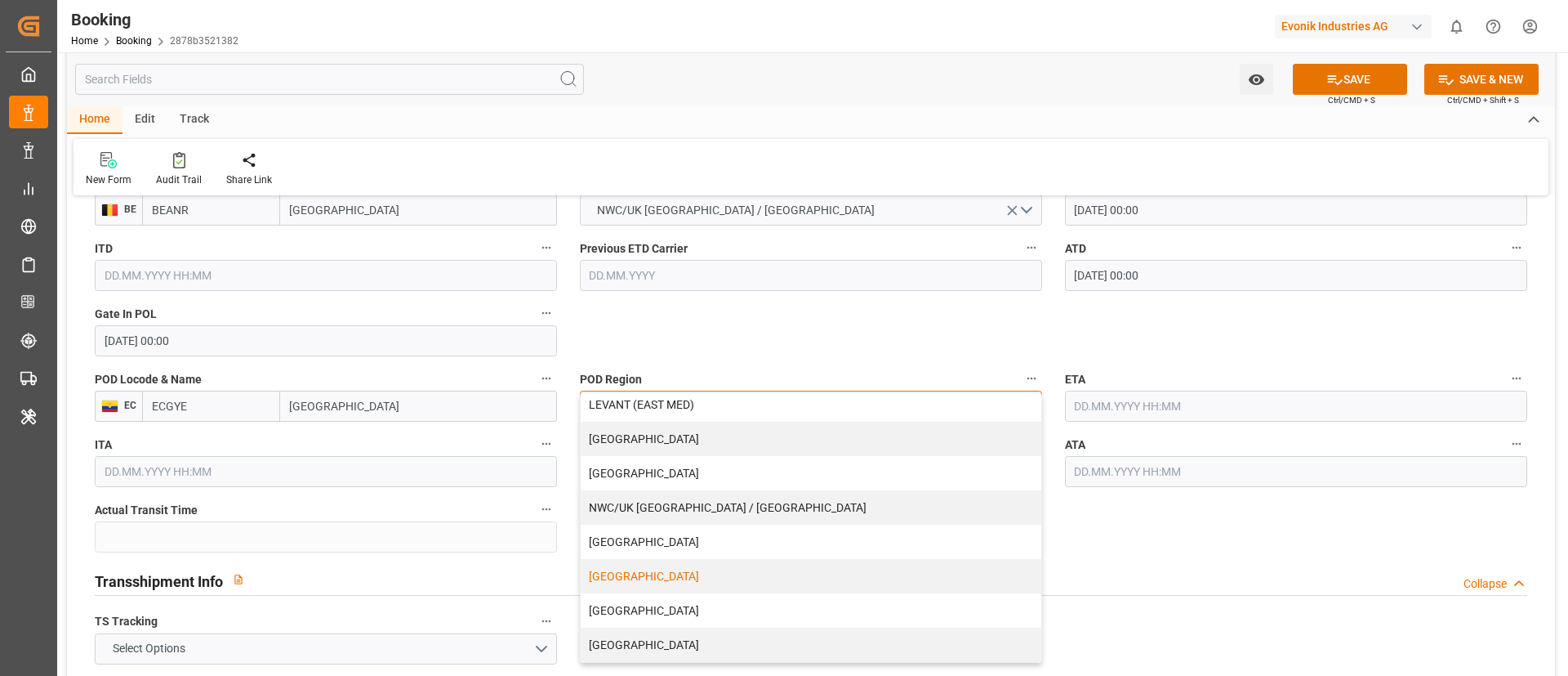
scroll to position [1471, 0]
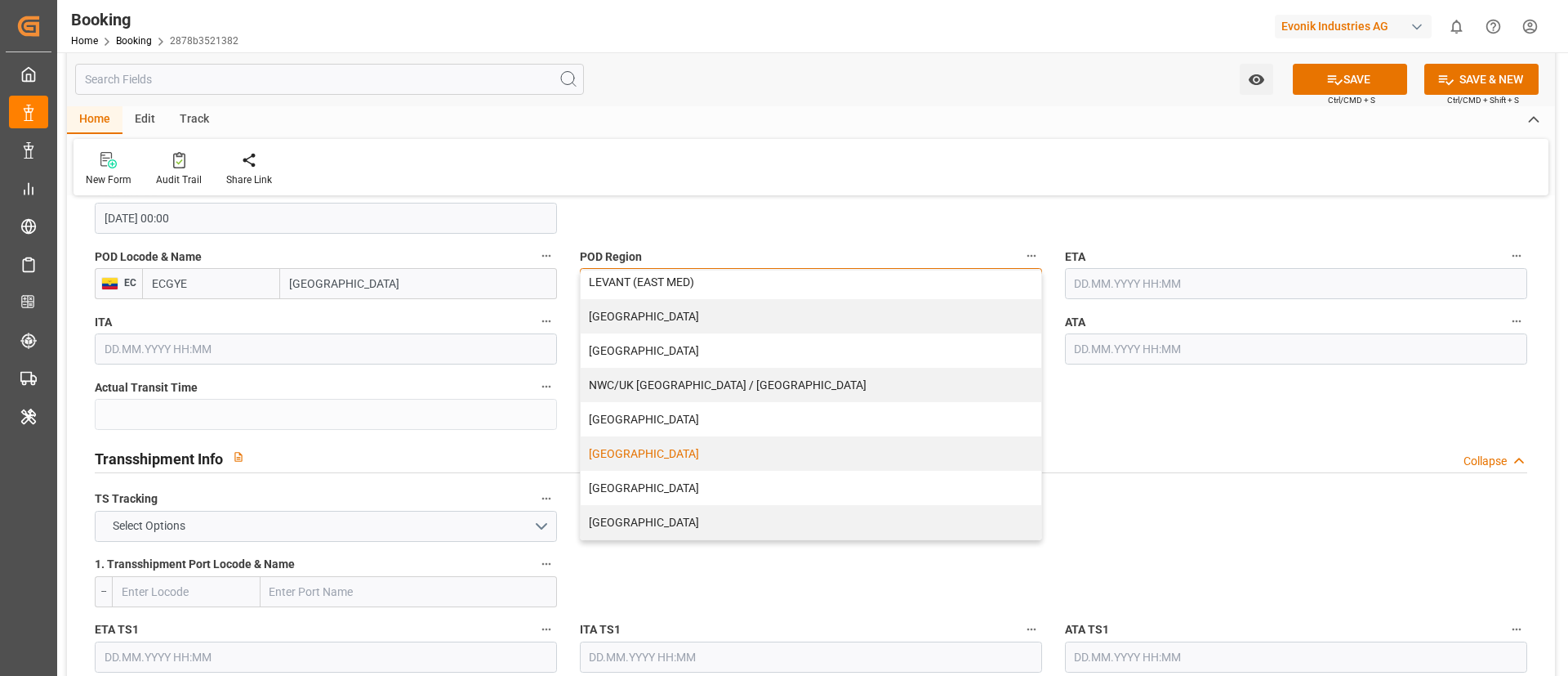
click at [764, 462] on div "[GEOGRAPHIC_DATA]" at bounding box center [810, 453] width 460 height 34
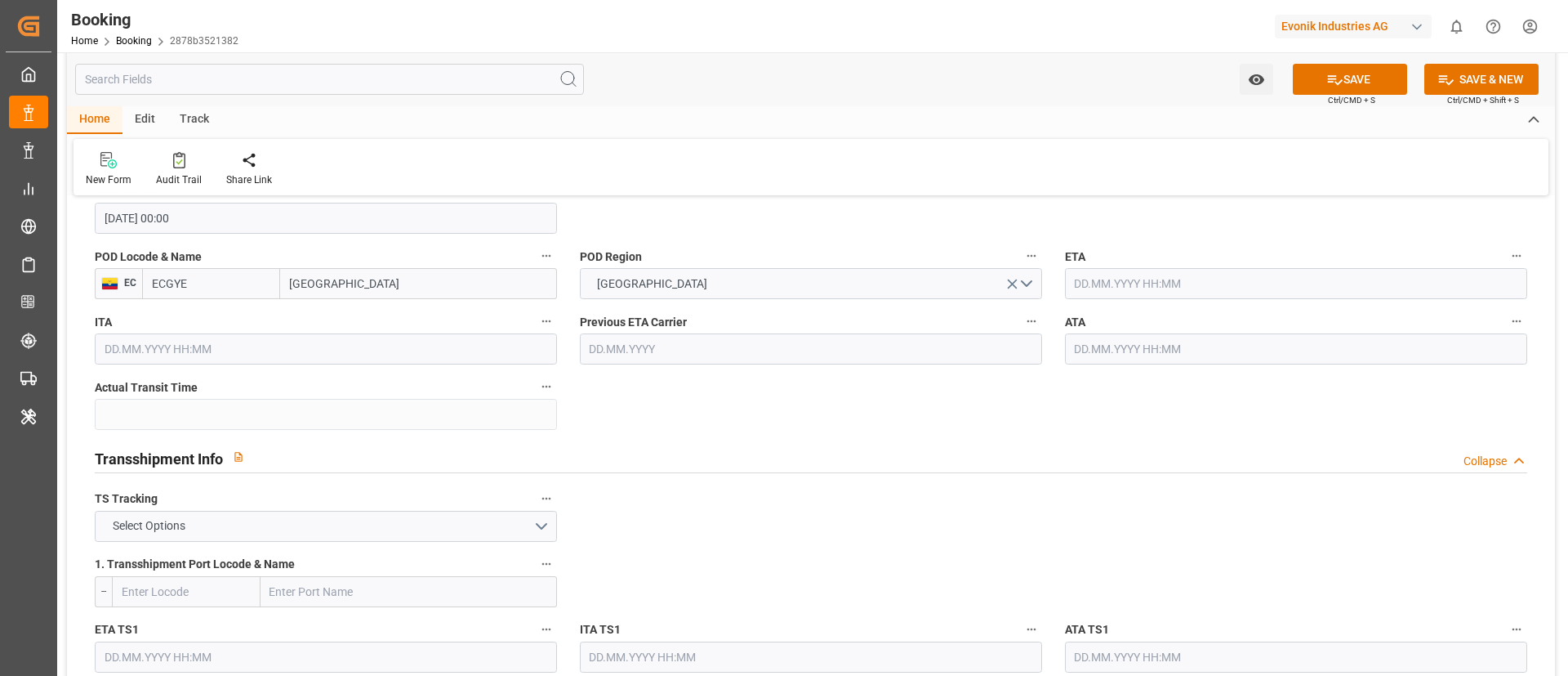
click at [1129, 294] on input "text" at bounding box center [1296, 283] width 462 height 31
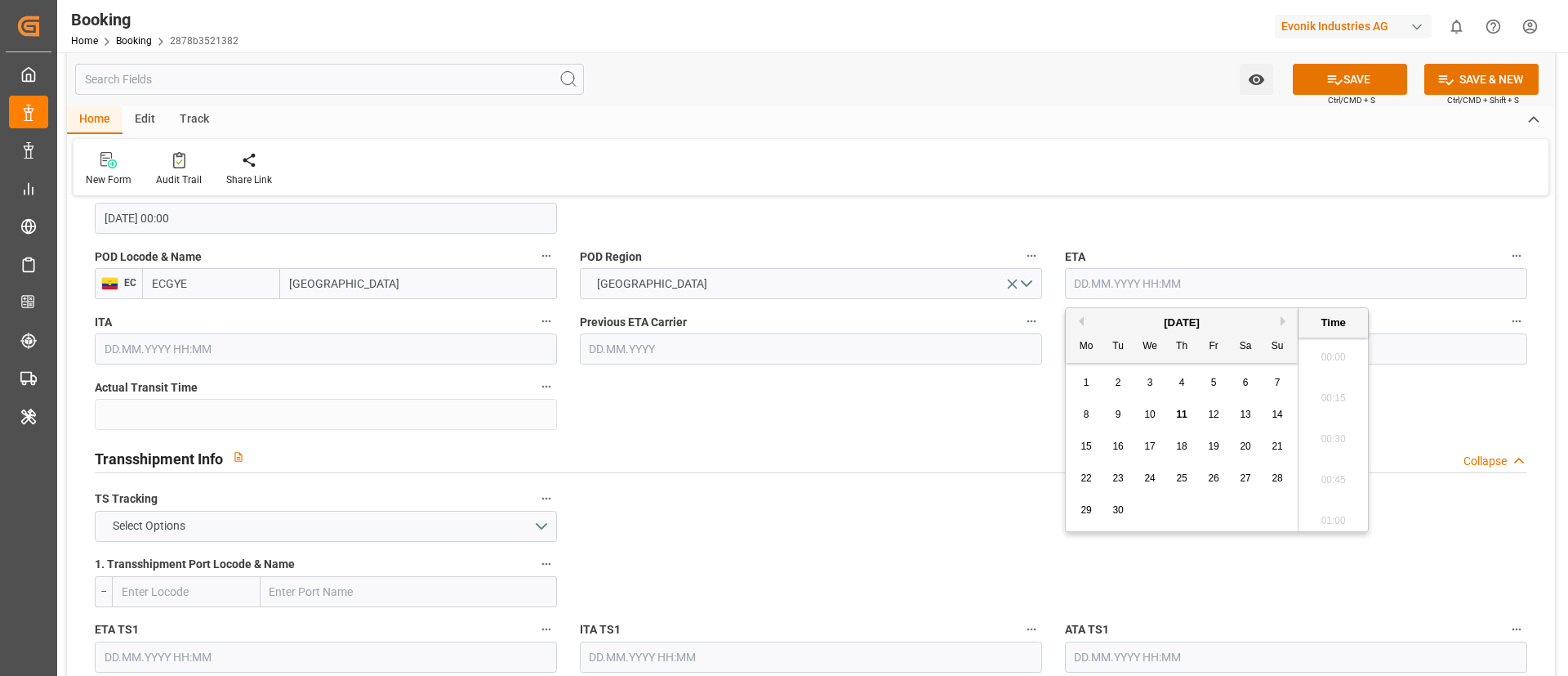
scroll to position [2538, 0]
paste input "[DATE] 00:00"
type input "[DATE] 00:00"
click at [964, 454] on div "Transshipment Info Collapse" at bounding box center [811, 457] width 1432 height 31
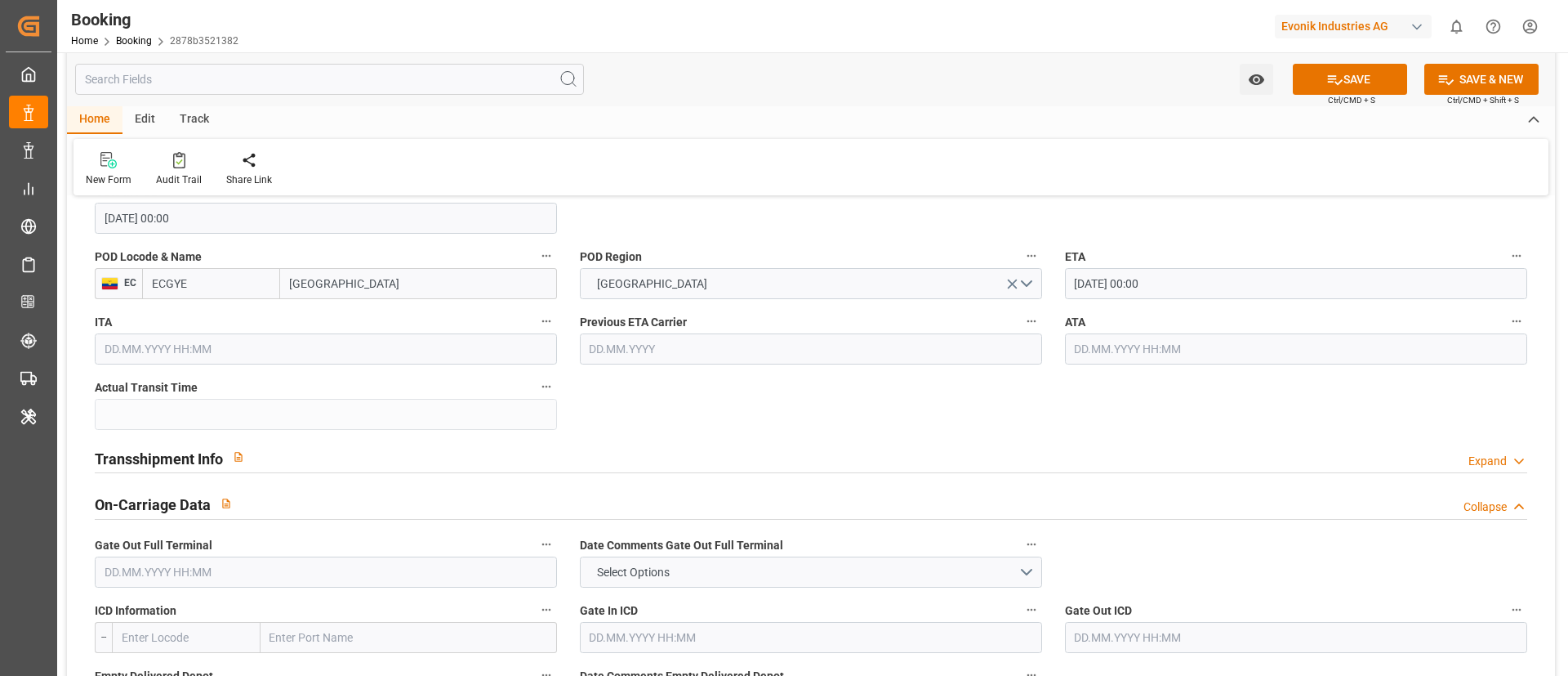
click at [1088, 339] on input "text" at bounding box center [1296, 348] width 462 height 31
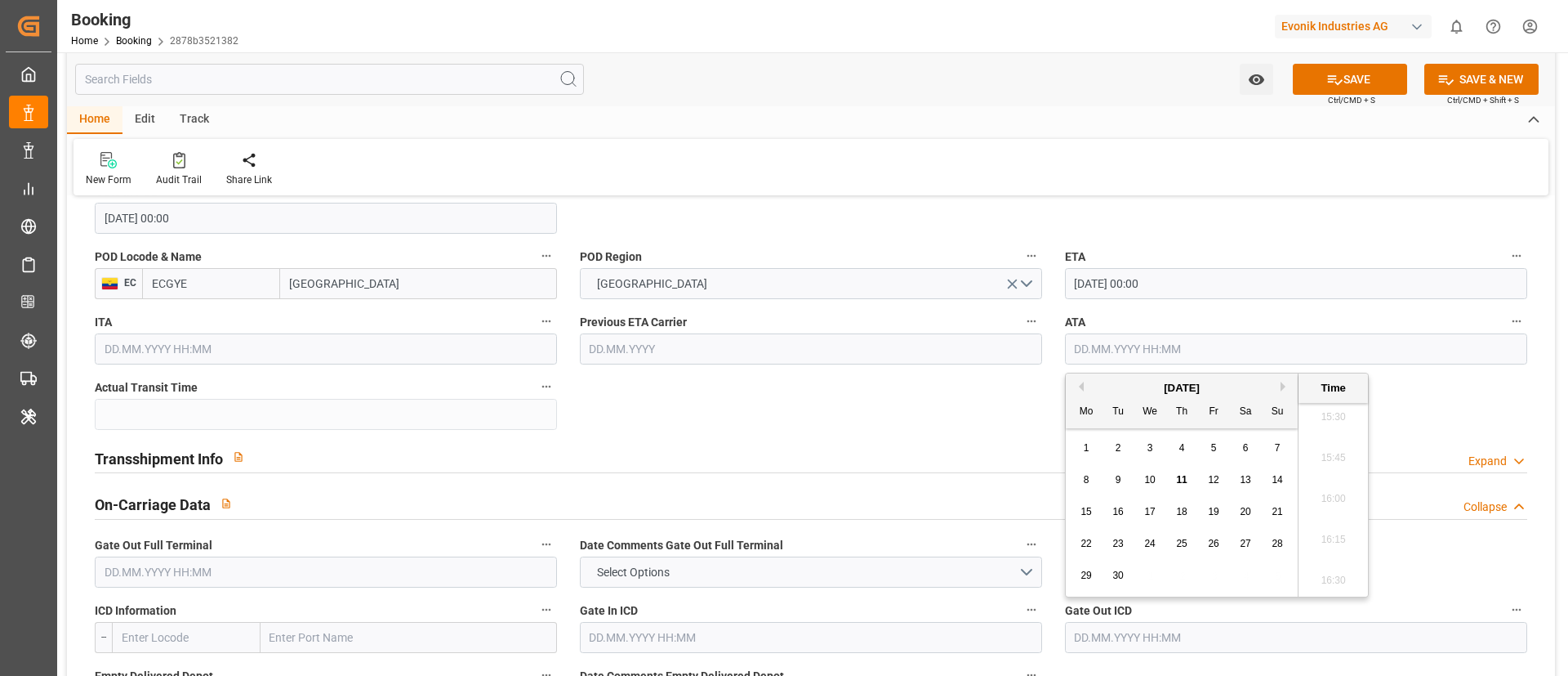
paste input "[DATE] 00:00"
type input "[DATE] 00:00"
click at [309, 452] on div "Transshipment Info Expand" at bounding box center [811, 457] width 1432 height 31
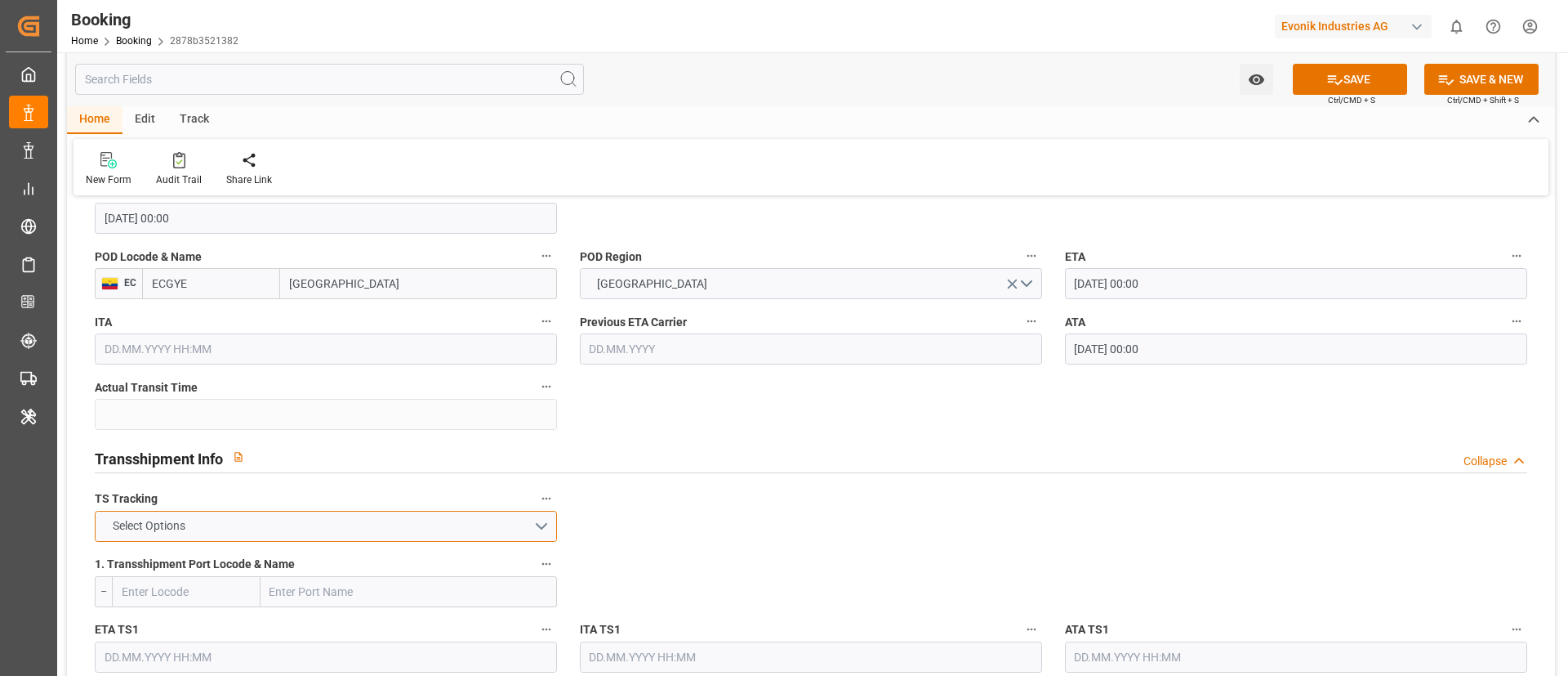
click at [235, 523] on button "Select Options" at bounding box center [326, 525] width 462 height 31
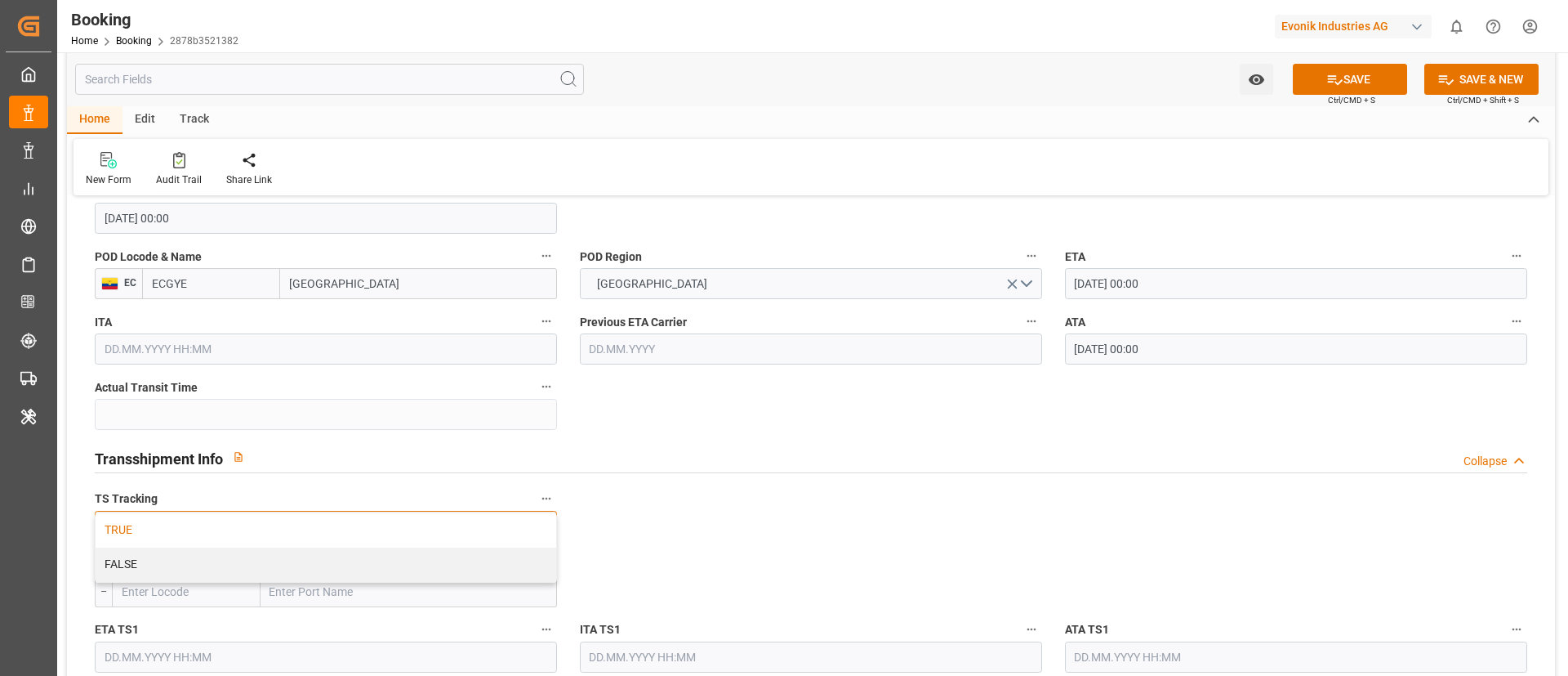
click at [219, 528] on div "TRUE" at bounding box center [326, 530] width 460 height 34
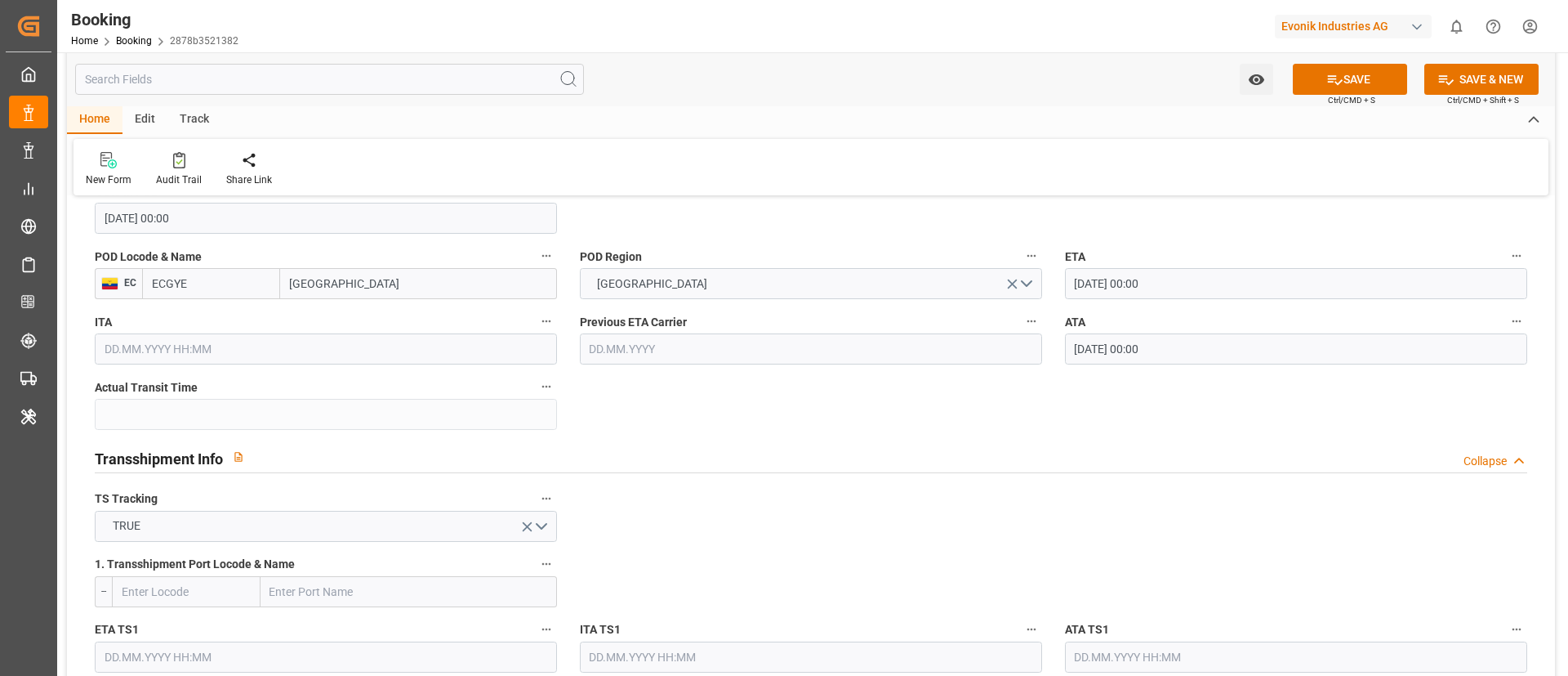
click at [330, 598] on input "text" at bounding box center [408, 591] width 296 height 31
paste input "MANZANILLO"
type input "MANZANILLO"
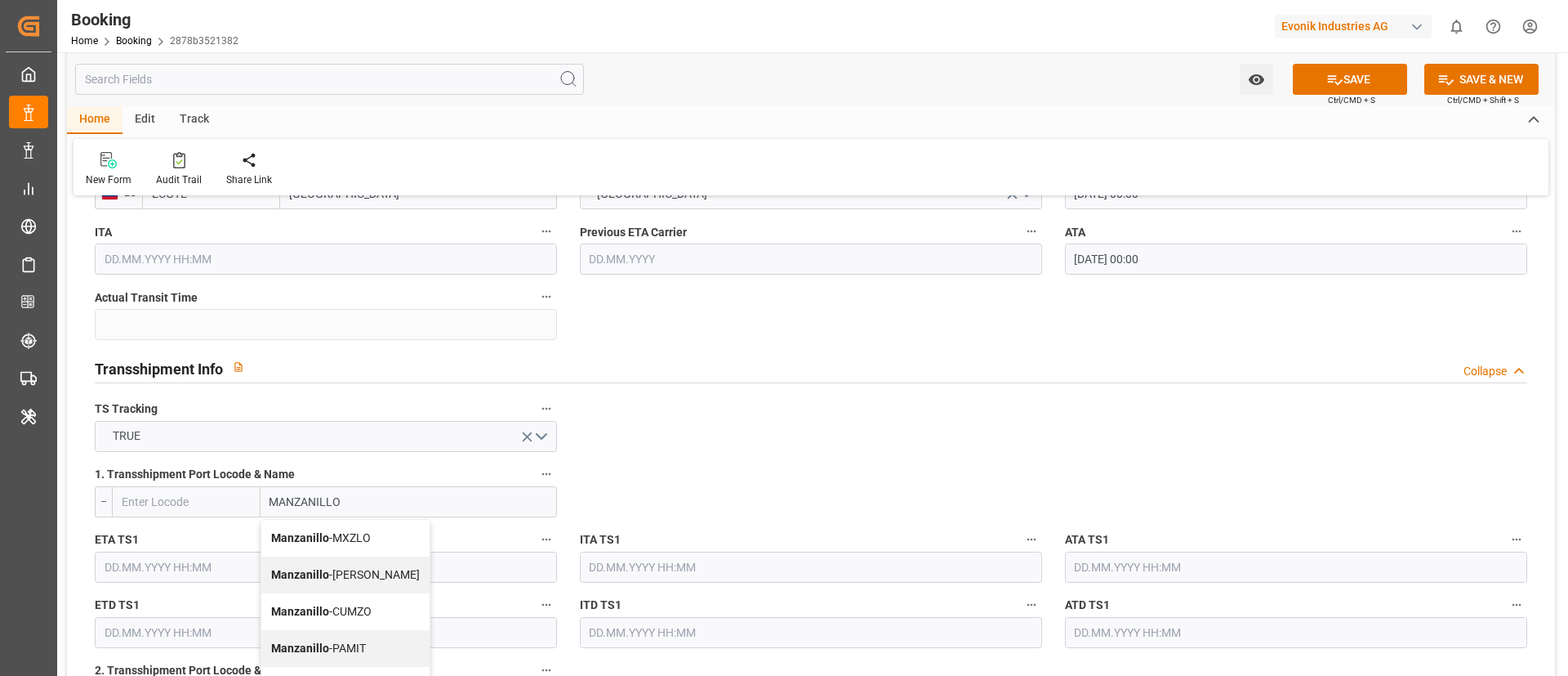
scroll to position [1593, 0]
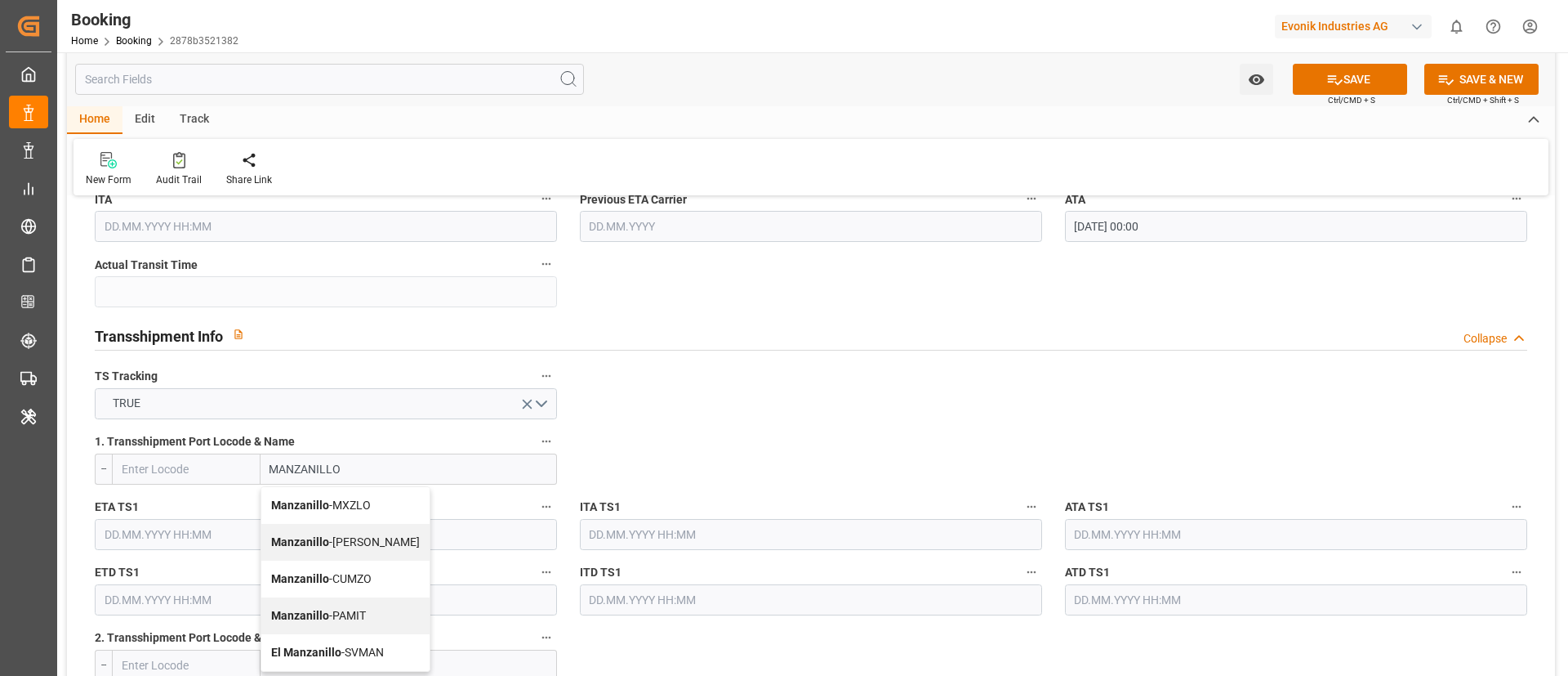
click at [330, 504] on span "Manzanillo - MXZLO" at bounding box center [321, 505] width 100 height 13
type input "MXZLO"
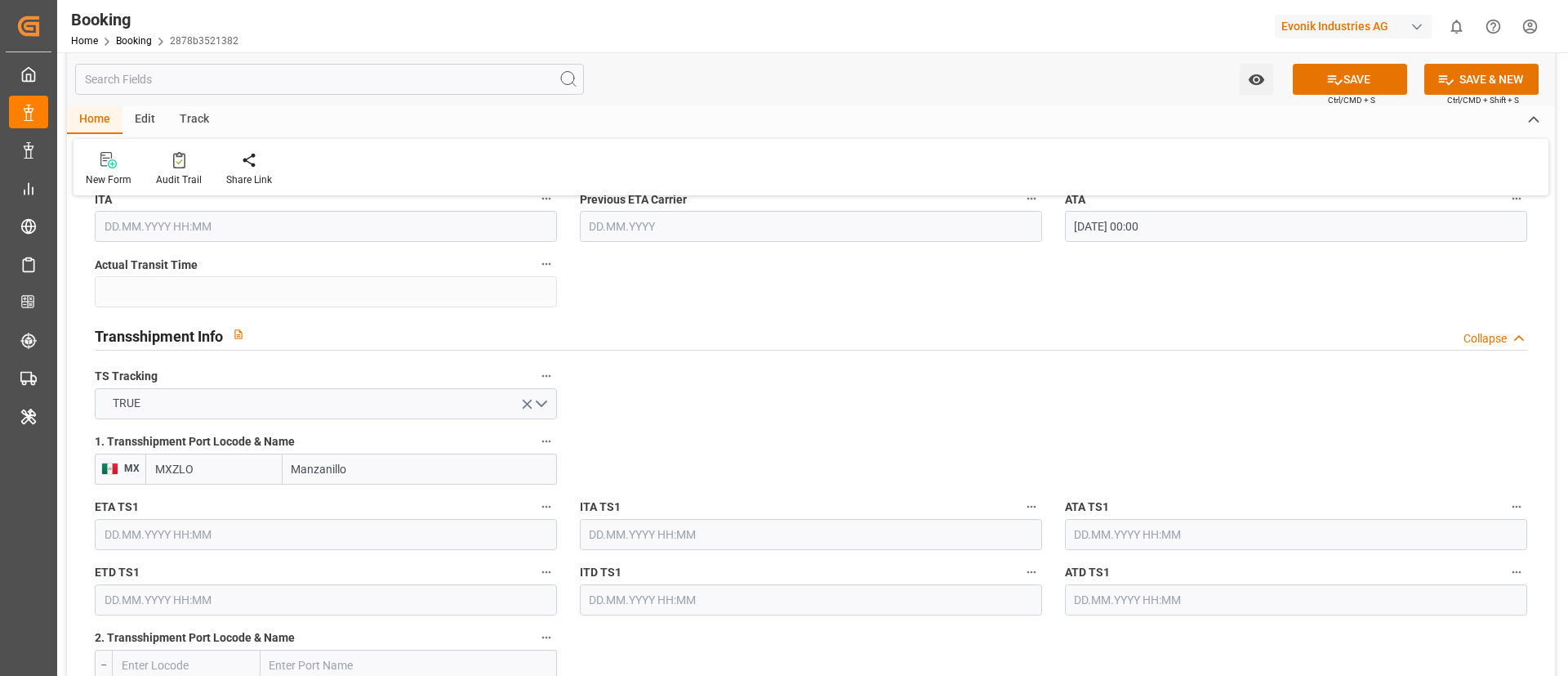
type input "Manzanillo"
click at [133, 541] on input "text" at bounding box center [326, 534] width 462 height 31
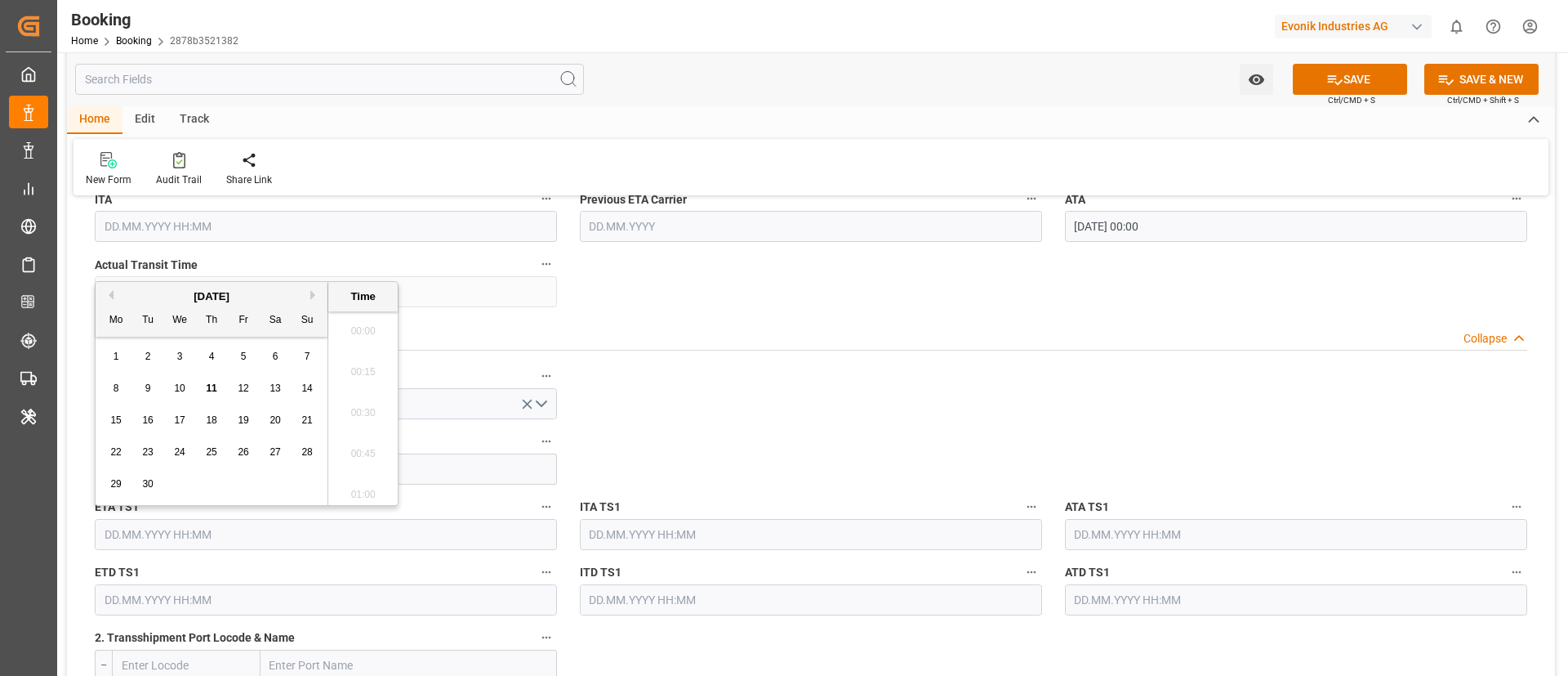
paste input "[DATE] 00:00"
type input "[DATE] 00:00"
click at [1088, 528] on input "text" at bounding box center [1296, 534] width 462 height 31
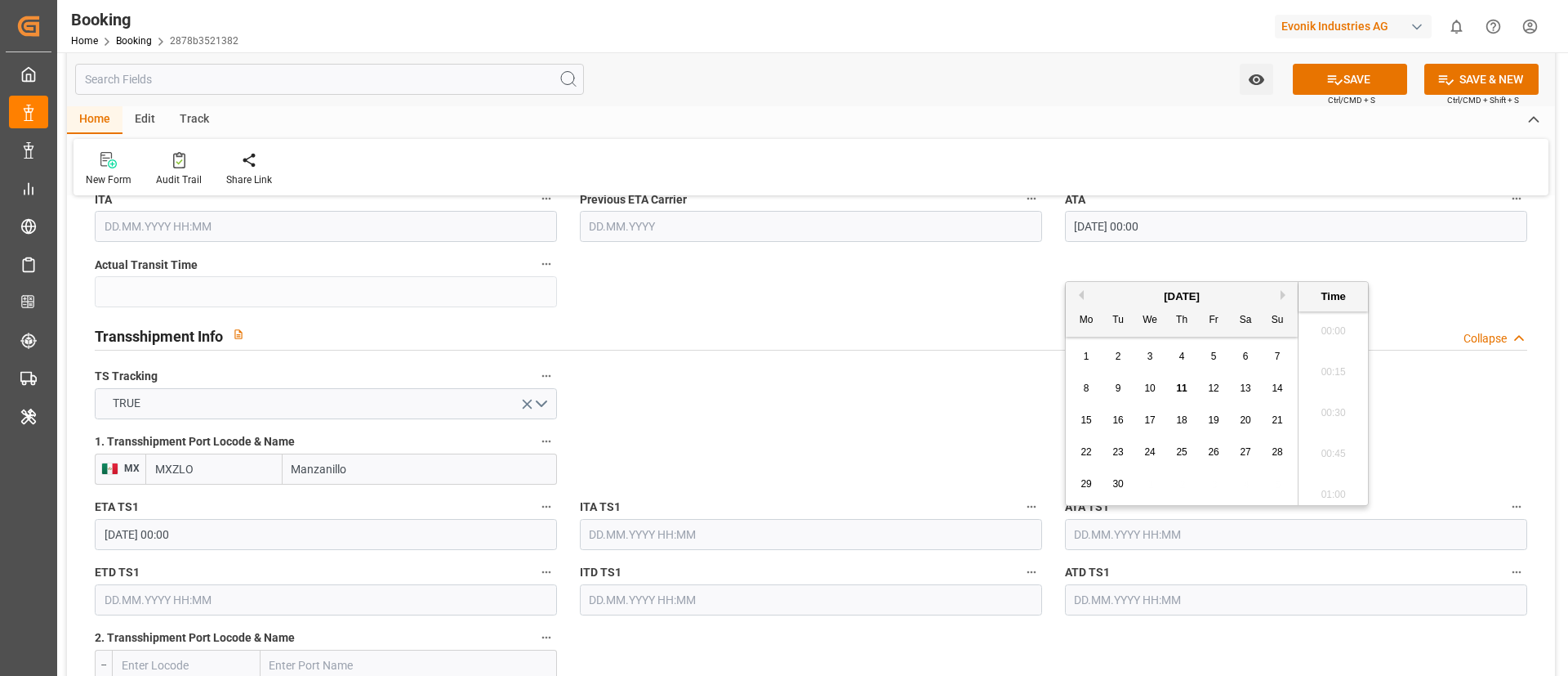
paste input "[DATE] 00:00"
type input "[DATE] 00:00"
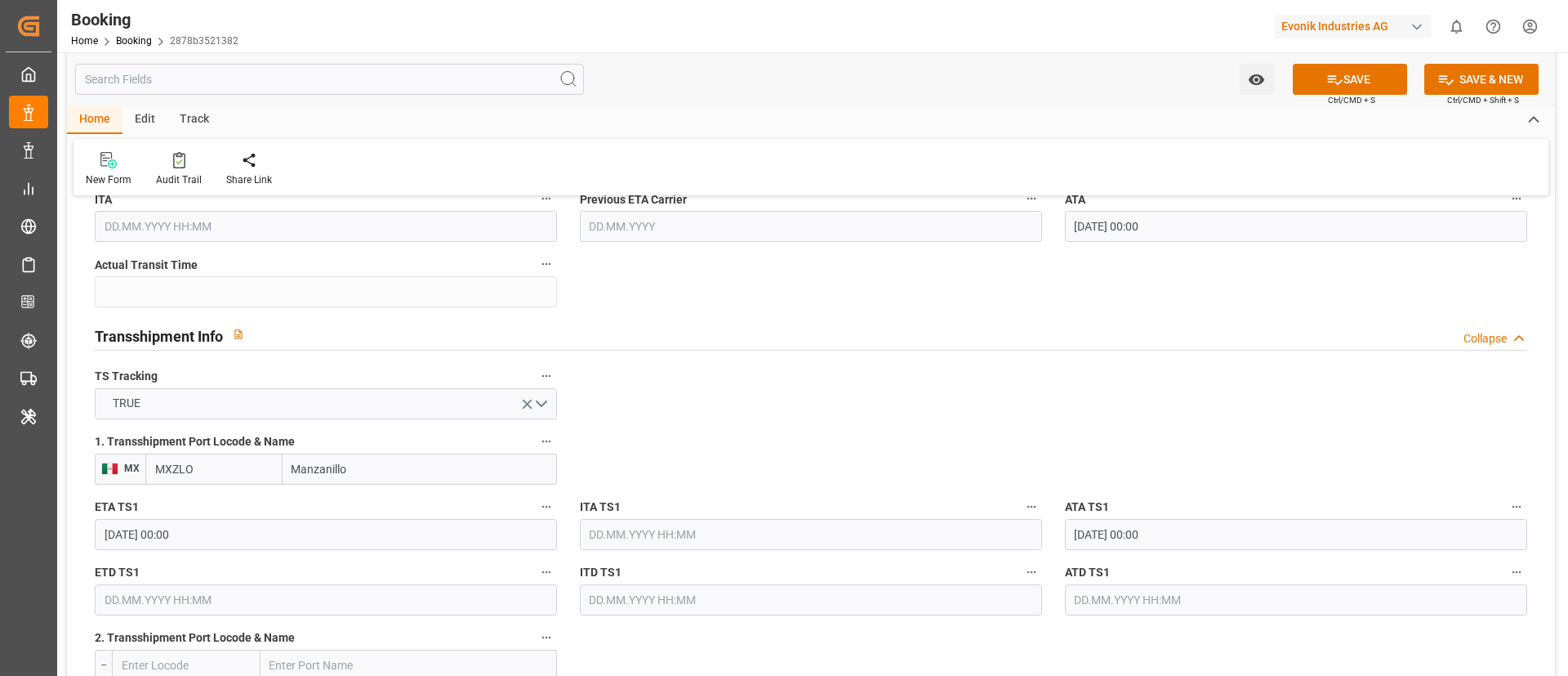
click at [137, 596] on input "text" at bounding box center [326, 599] width 462 height 31
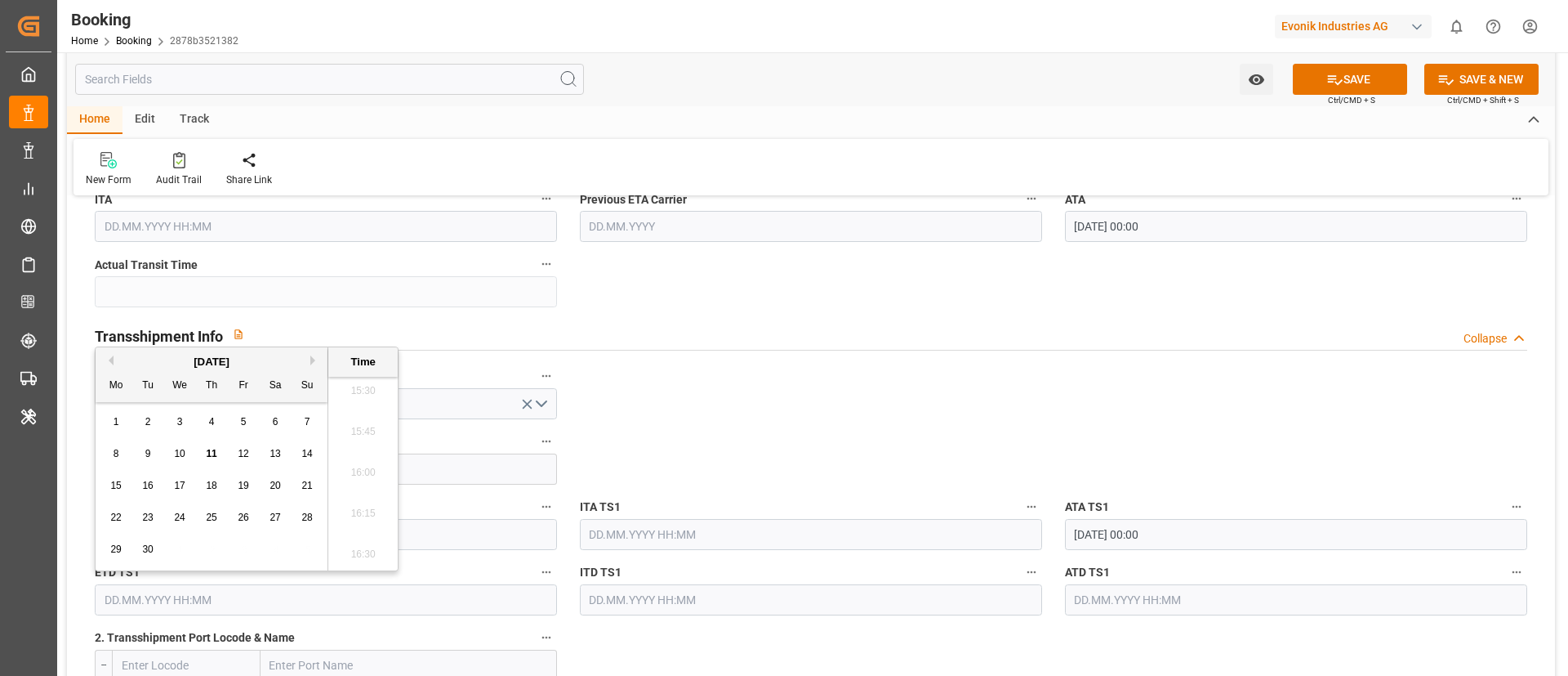
click at [108, 359] on button "Previous Month" at bounding box center [108, 360] width 9 height 9
click at [238, 452] on div "8" at bounding box center [244, 454] width 21 height 20
type input "08.08.2025 00:00"
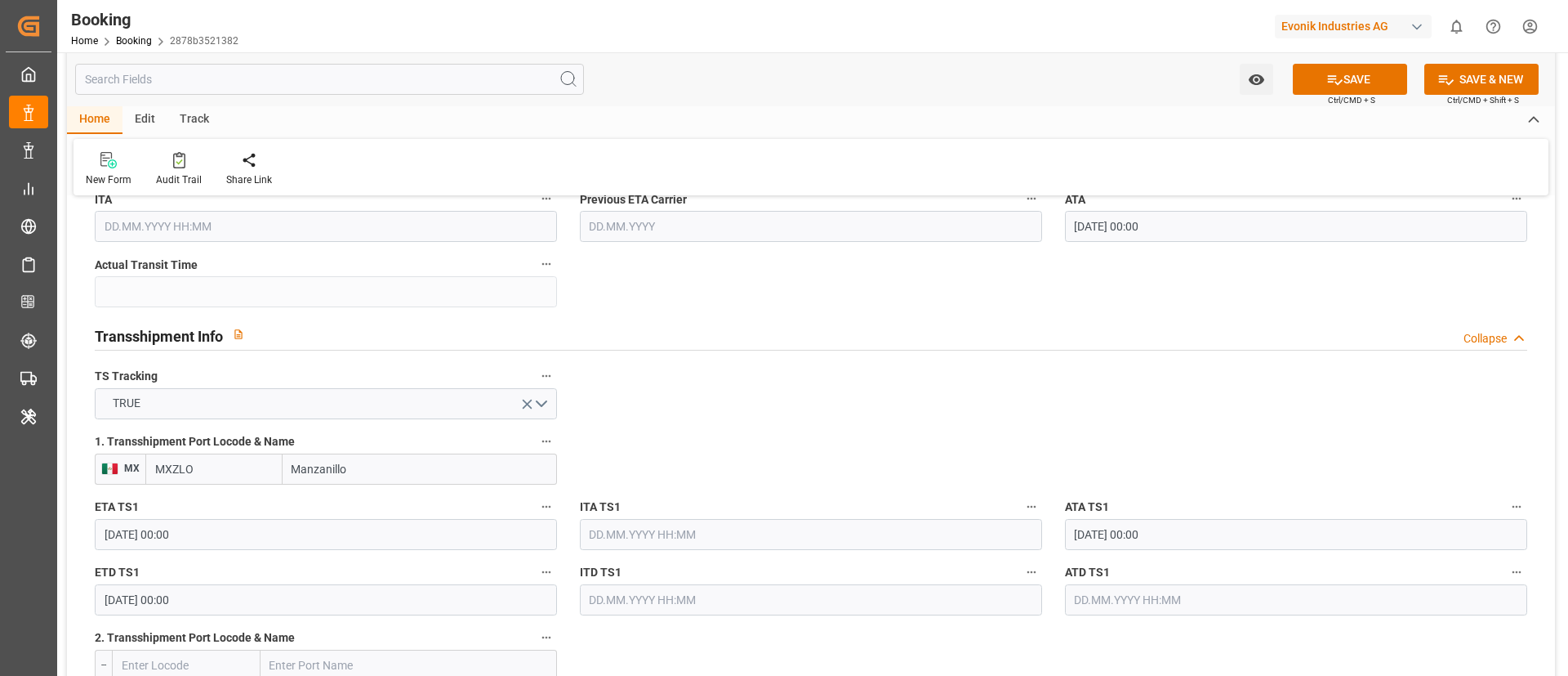
click at [307, 603] on input "08.08.2025 00:00" at bounding box center [326, 599] width 462 height 31
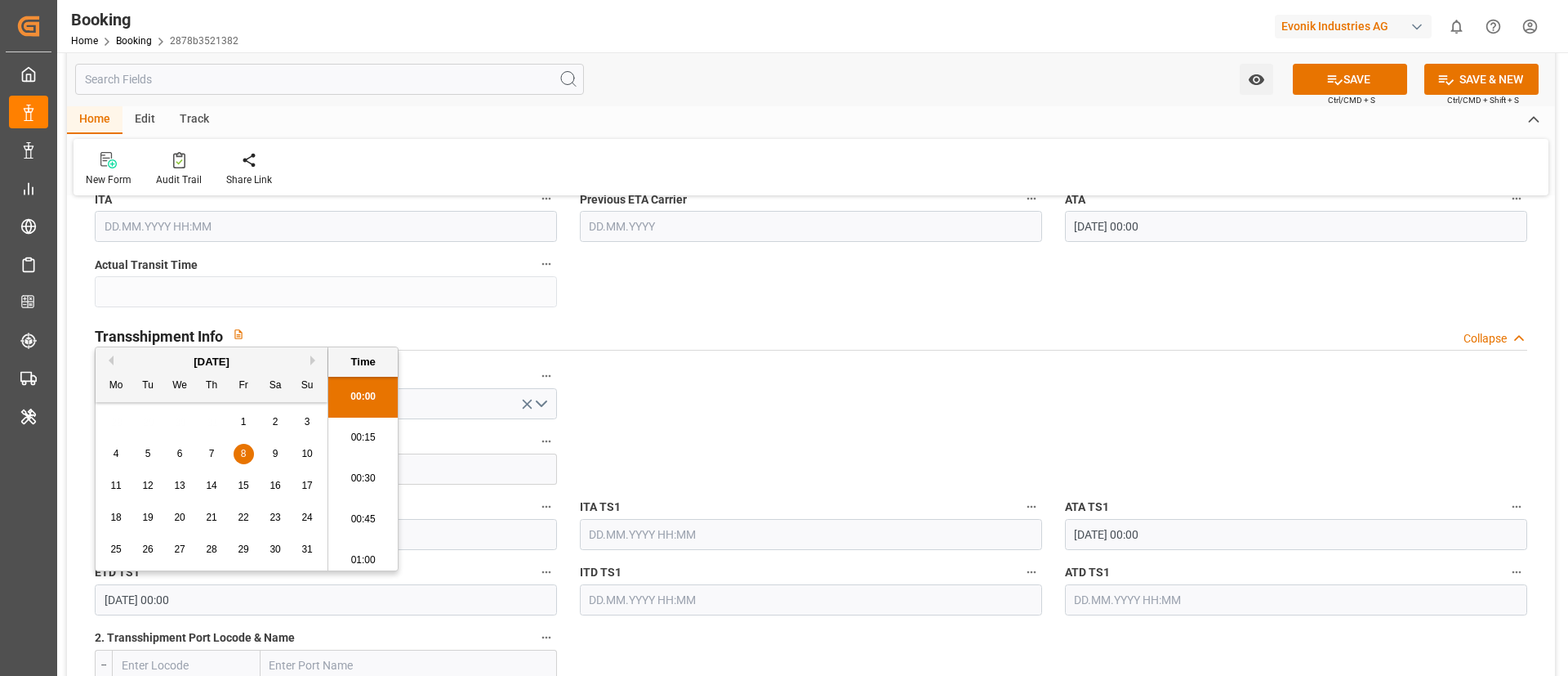
click at [307, 603] on input "08.08.2025 00:00" at bounding box center [326, 599] width 462 height 31
click at [1088, 598] on input "text" at bounding box center [1296, 599] width 462 height 31
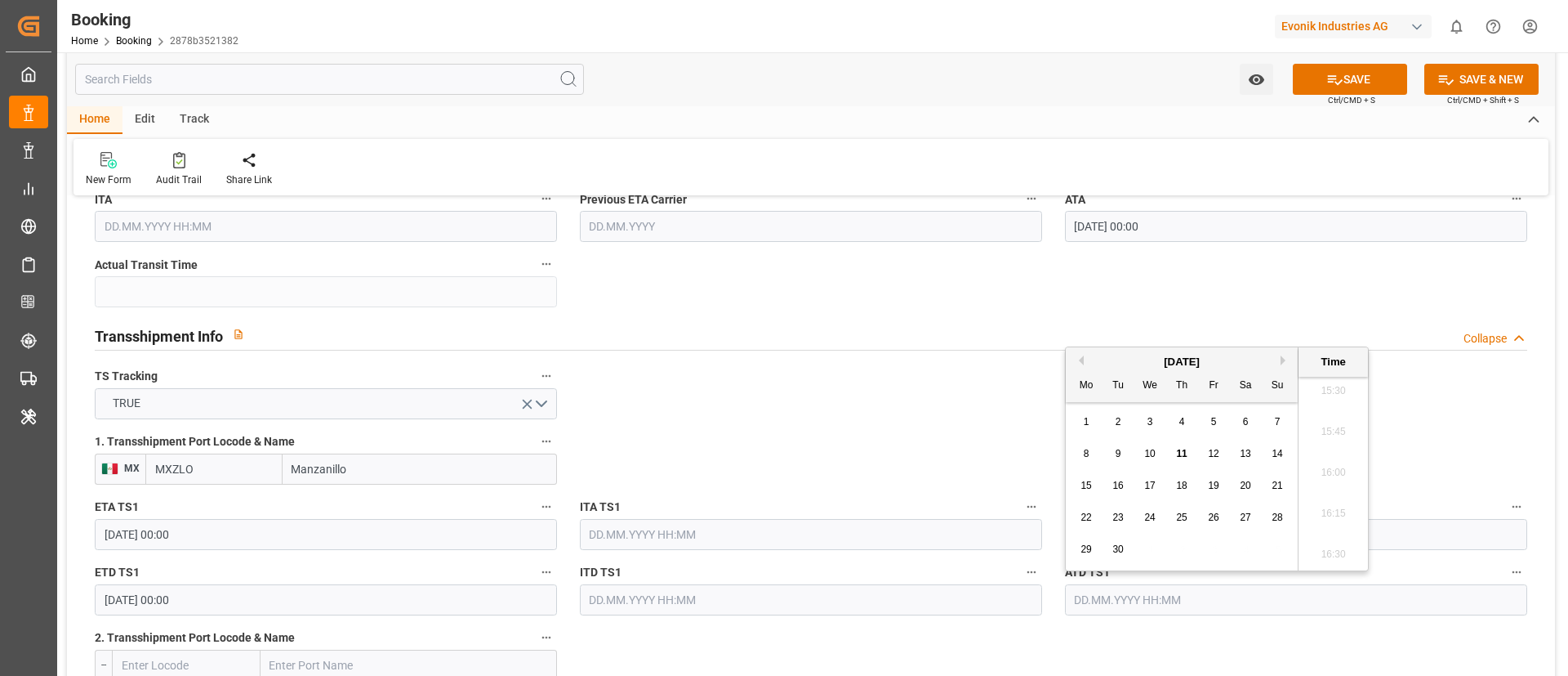
paste input "08.08.2025 00:00"
type input "08.08.2025 00:00"
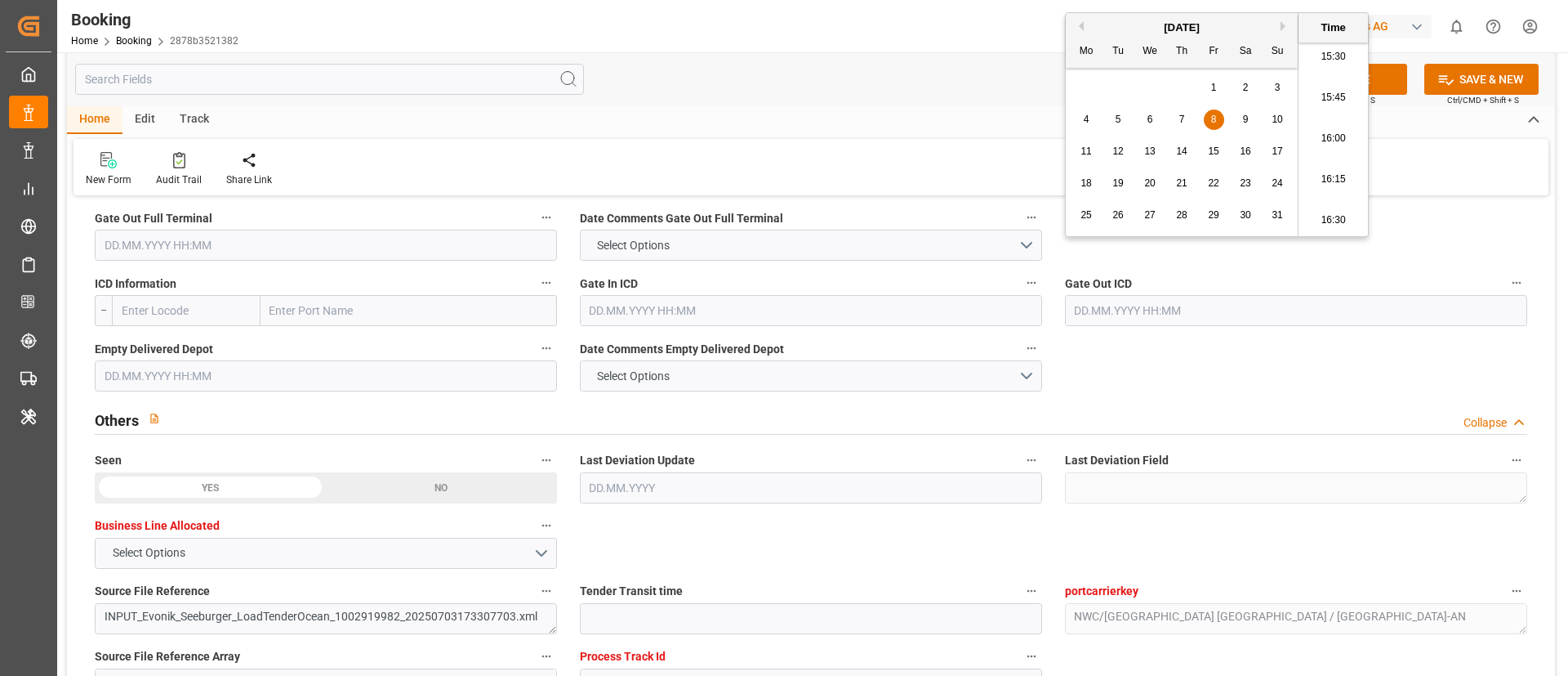
scroll to position [2328, 0]
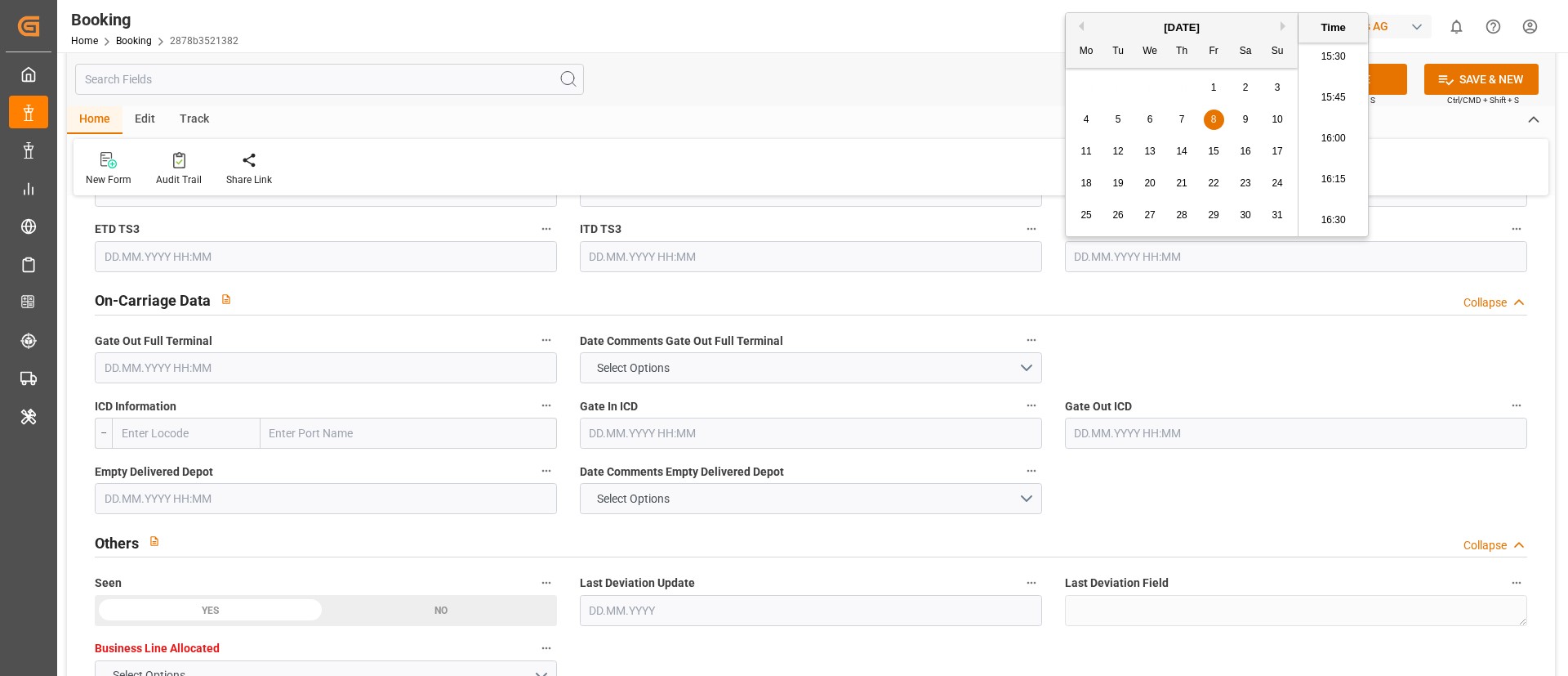
click at [106, 368] on input "text" at bounding box center [326, 367] width 462 height 31
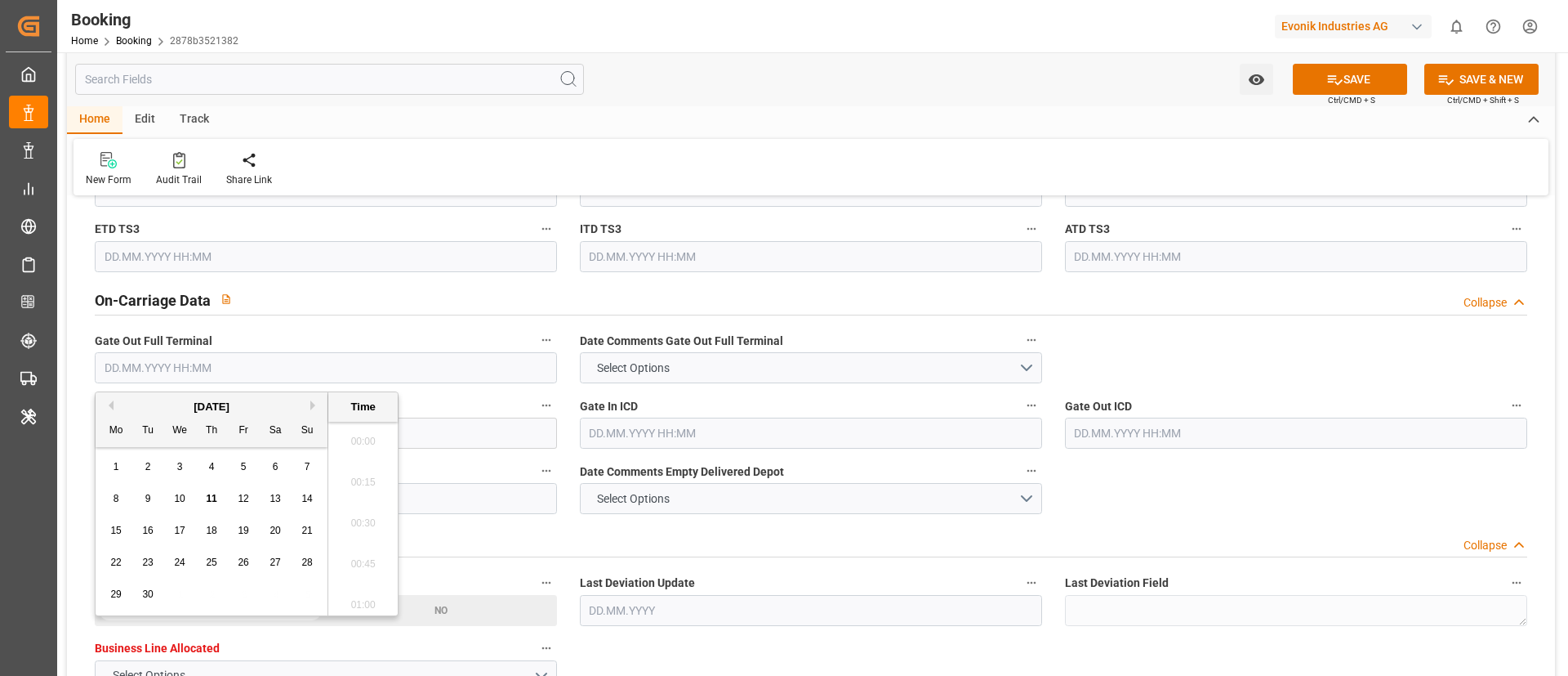
paste input "25.08.2025 00:00"
type input "25.08.2025 00:00"
click at [113, 593] on span "25" at bounding box center [115, 594] width 10 height 11
click at [550, 539] on div "Others Collapse" at bounding box center [811, 540] width 1432 height 31
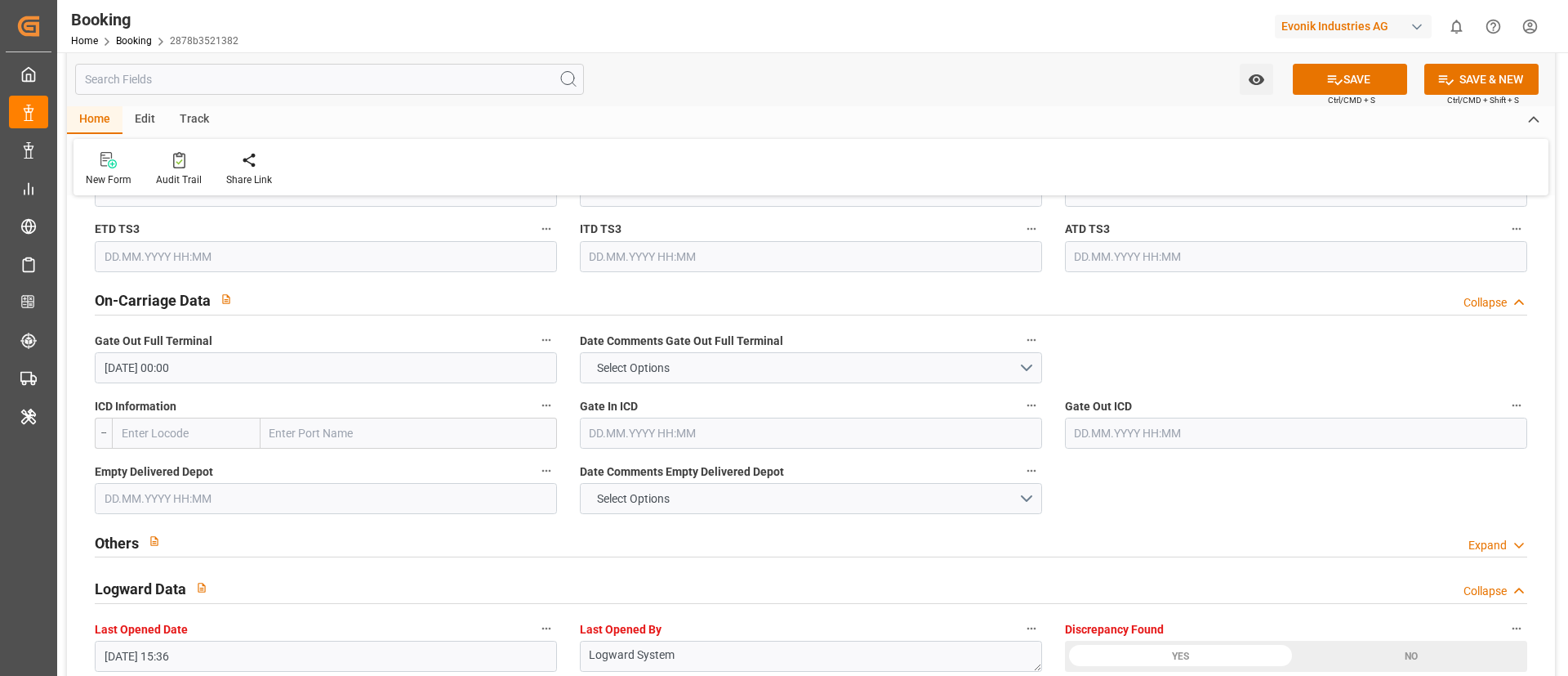
click at [325, 511] on input "text" at bounding box center [326, 498] width 462 height 31
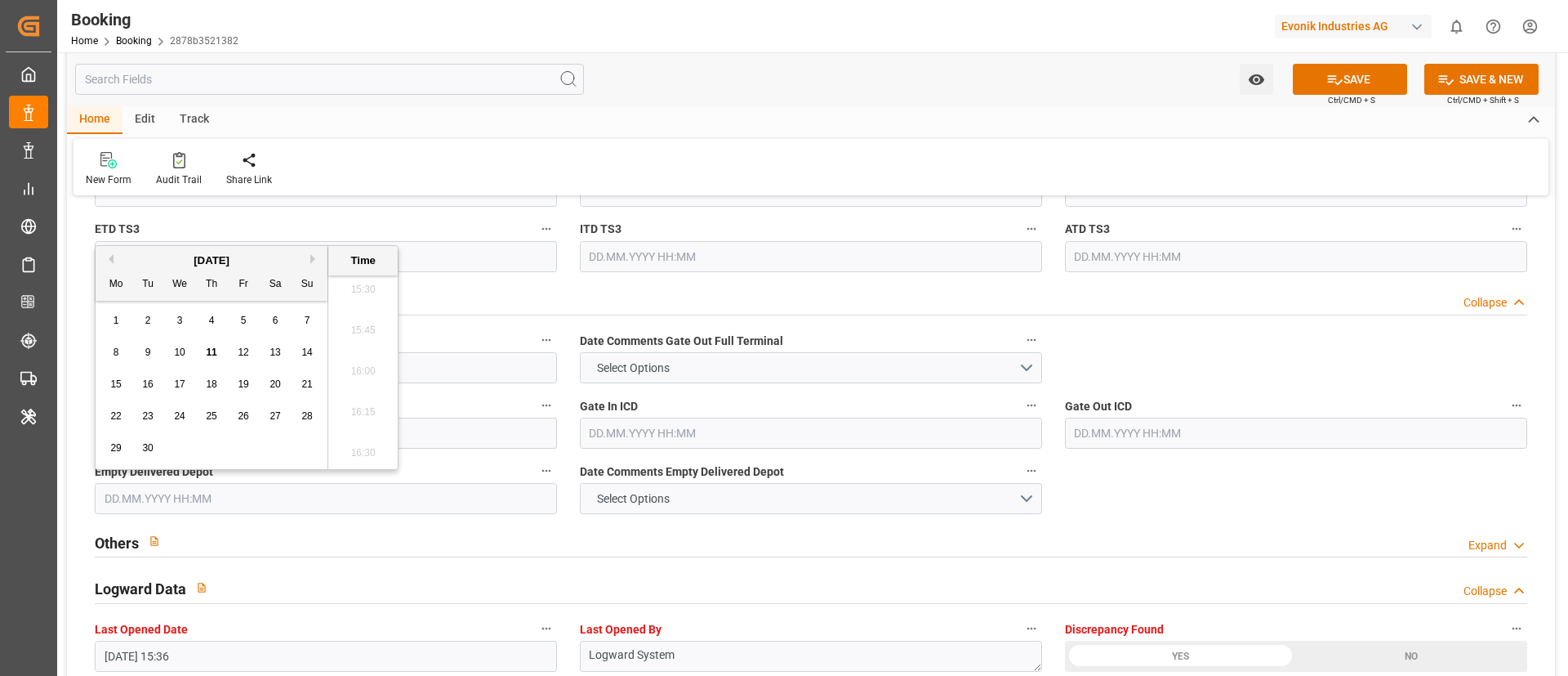
paste input "[DATE] 00:00"
type input "[DATE] 00:00"
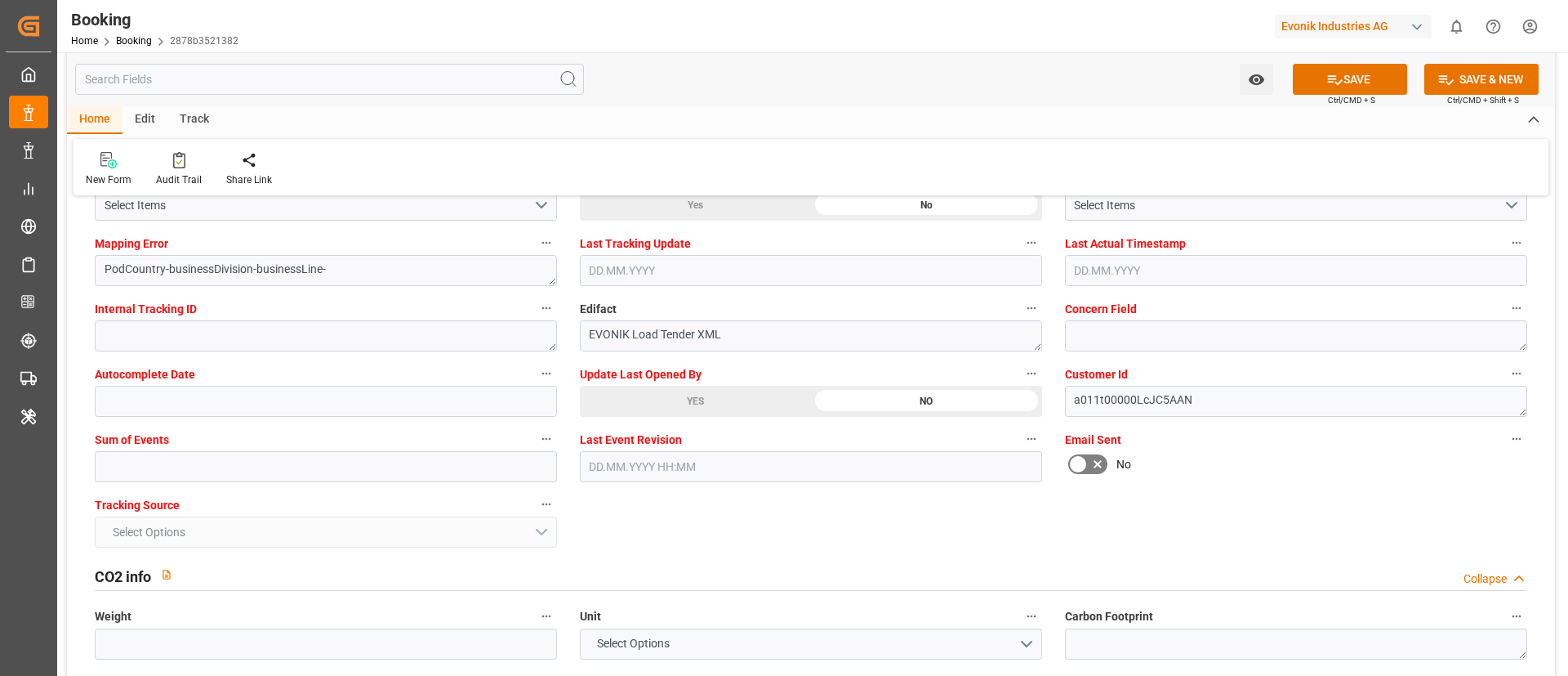
scroll to position [2941, 0]
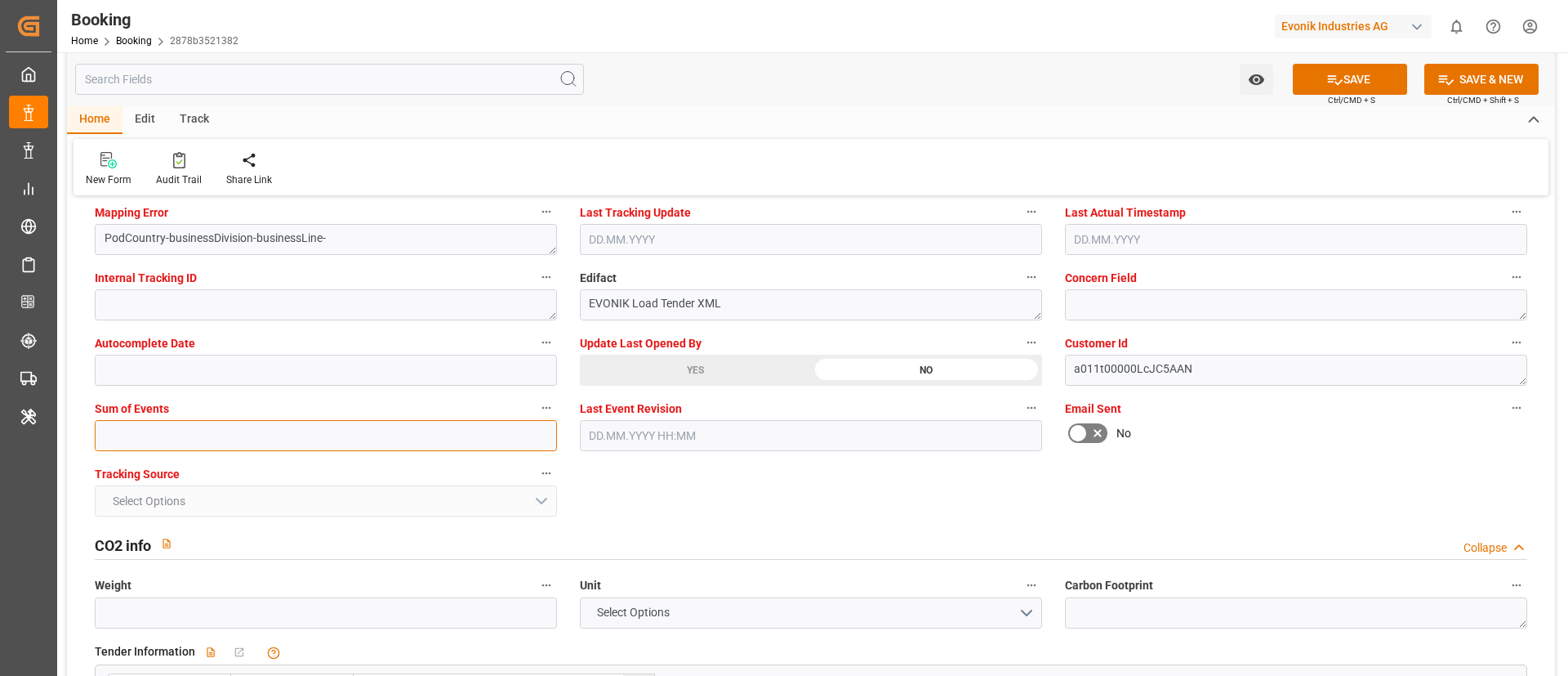
click at [213, 442] on input "text" at bounding box center [326, 435] width 462 height 31
type input "0"
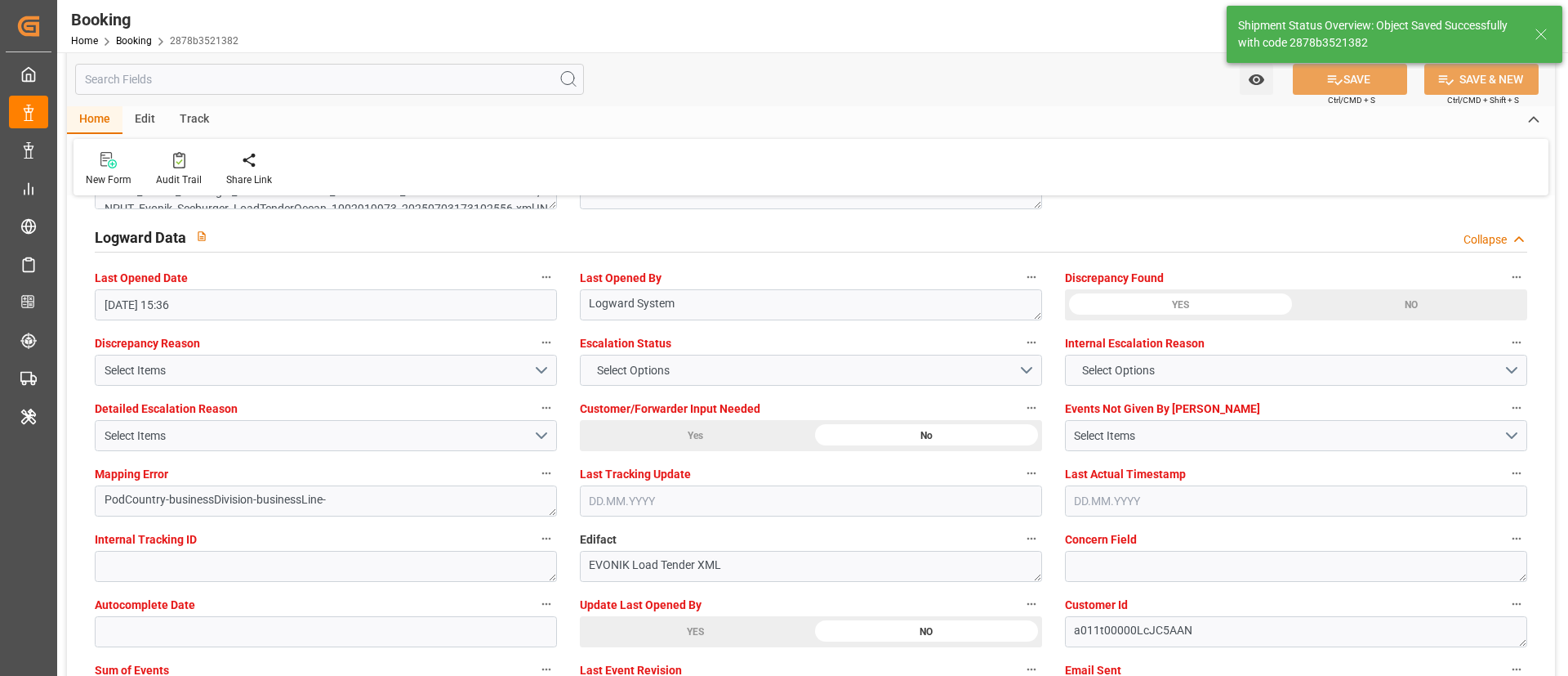
type textarea "[PERSON_NAME]"
type textarea "businessDivision-businessLine-"
type textarea "Yes"
type input "42"
type input "[DATE] 00:00"
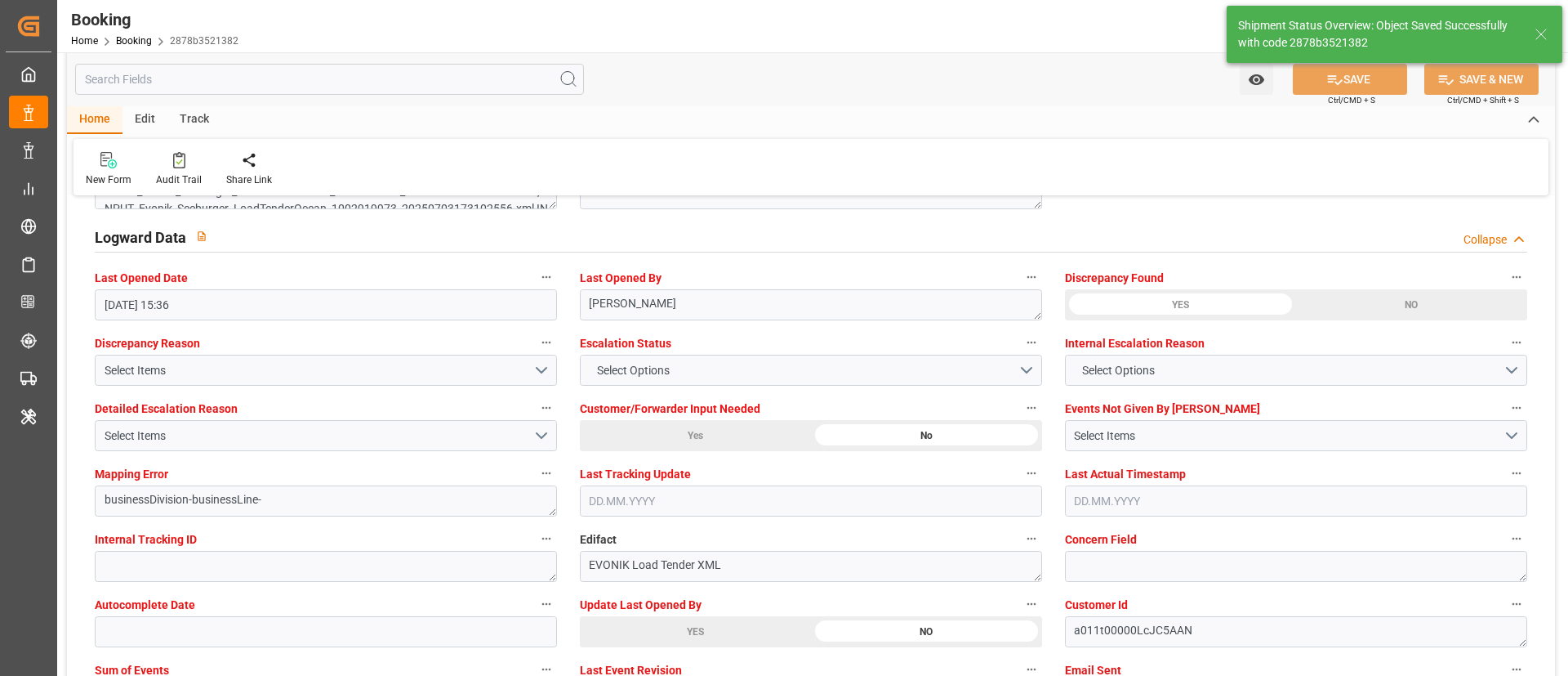
type input "[DATE] 00:00"
type input "[DATE] 10:39"
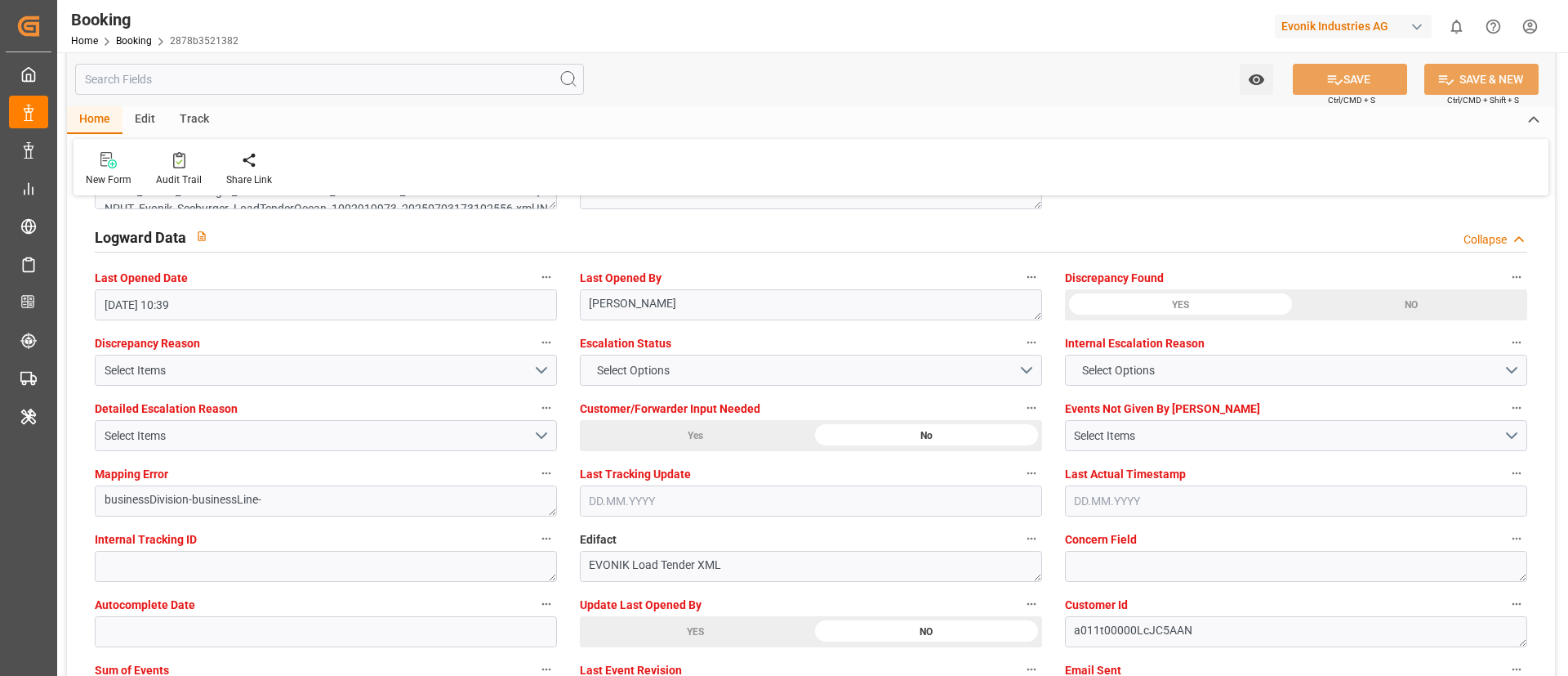
scroll to position [3203, 0]
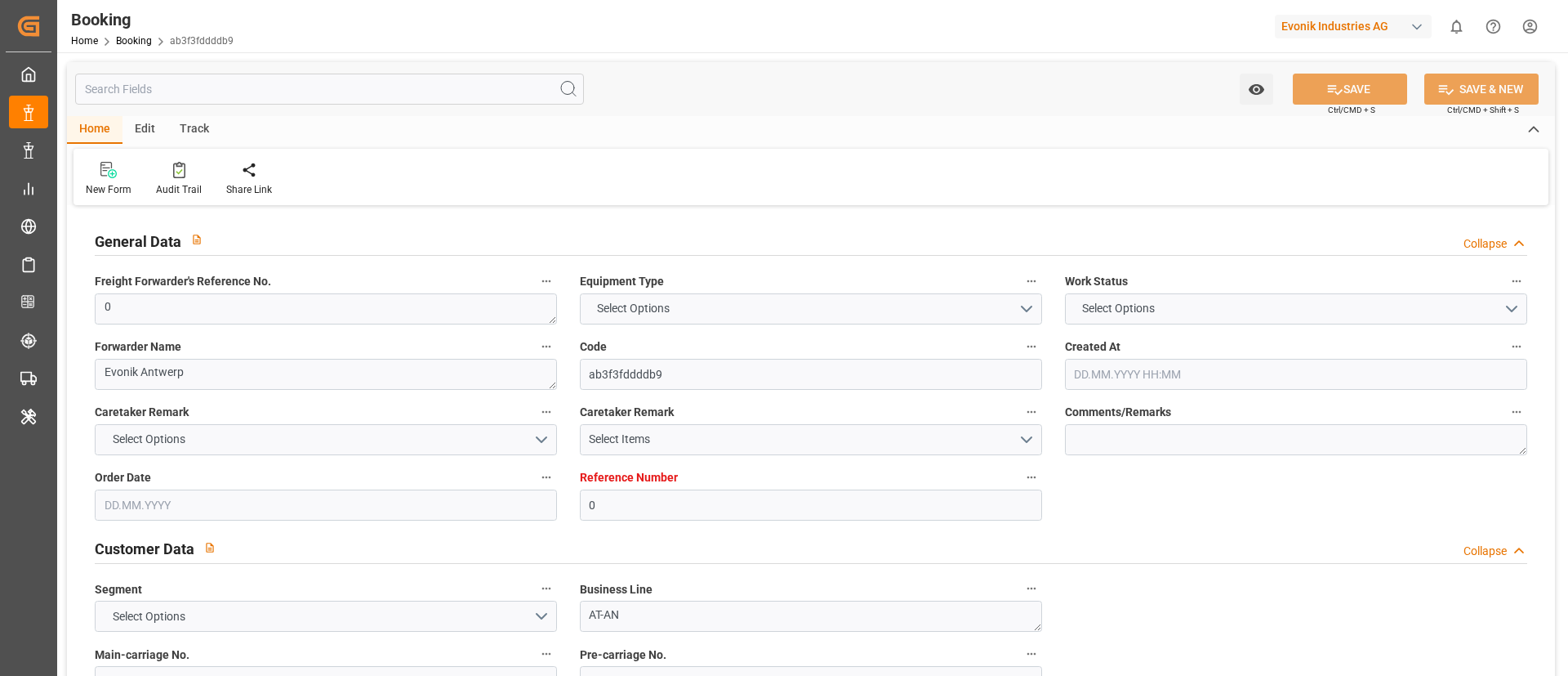
type textarea "0"
type textarea "Evonik Antwerp"
type input "ab3f3fddddb9"
type input "0"
type textarea "AT-AN"
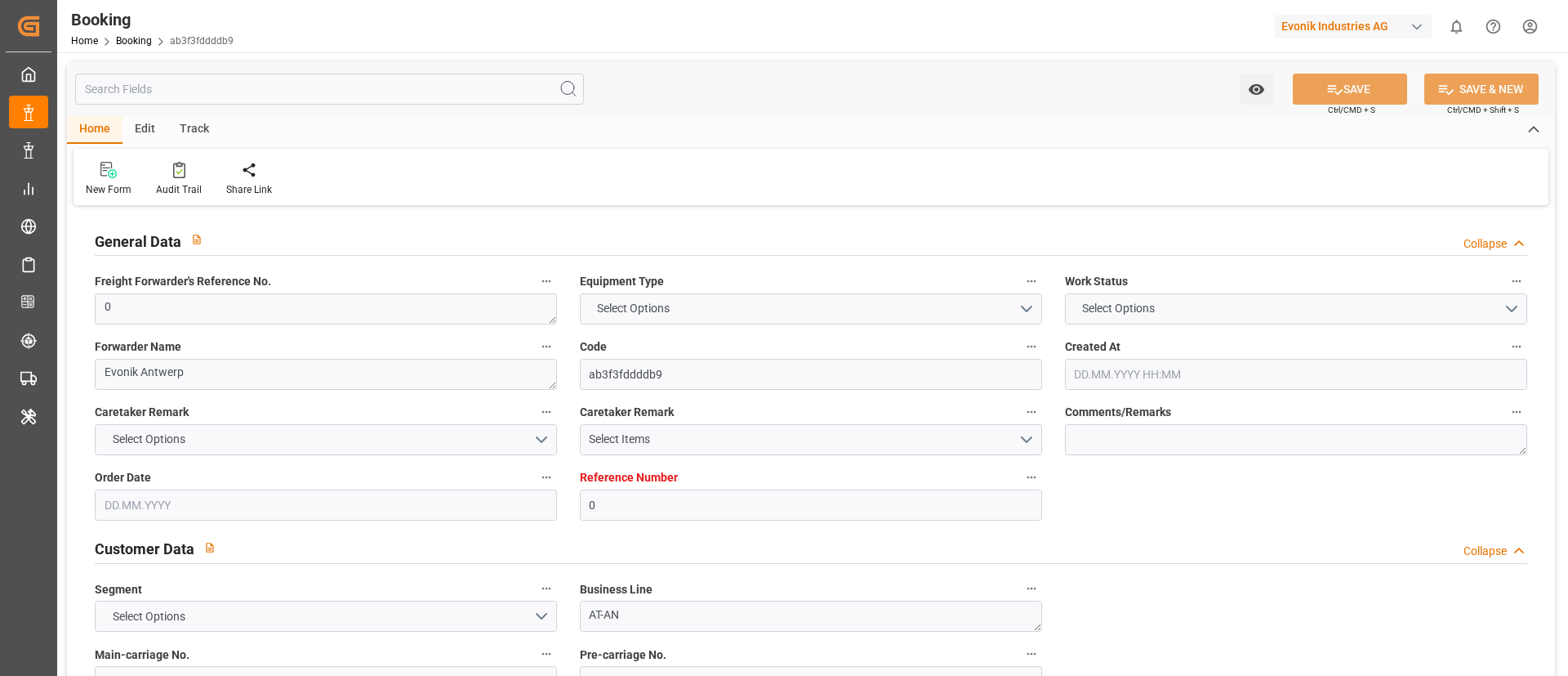
type input "4006640461"
type textarea "[PERSON_NAME][EMAIL_ADDRESS][DOMAIN_NAME]"
type textarea "CIF"
type textarea "[GEOGRAPHIC_DATA]"
type textarea "Evonik Plant 7000023888"
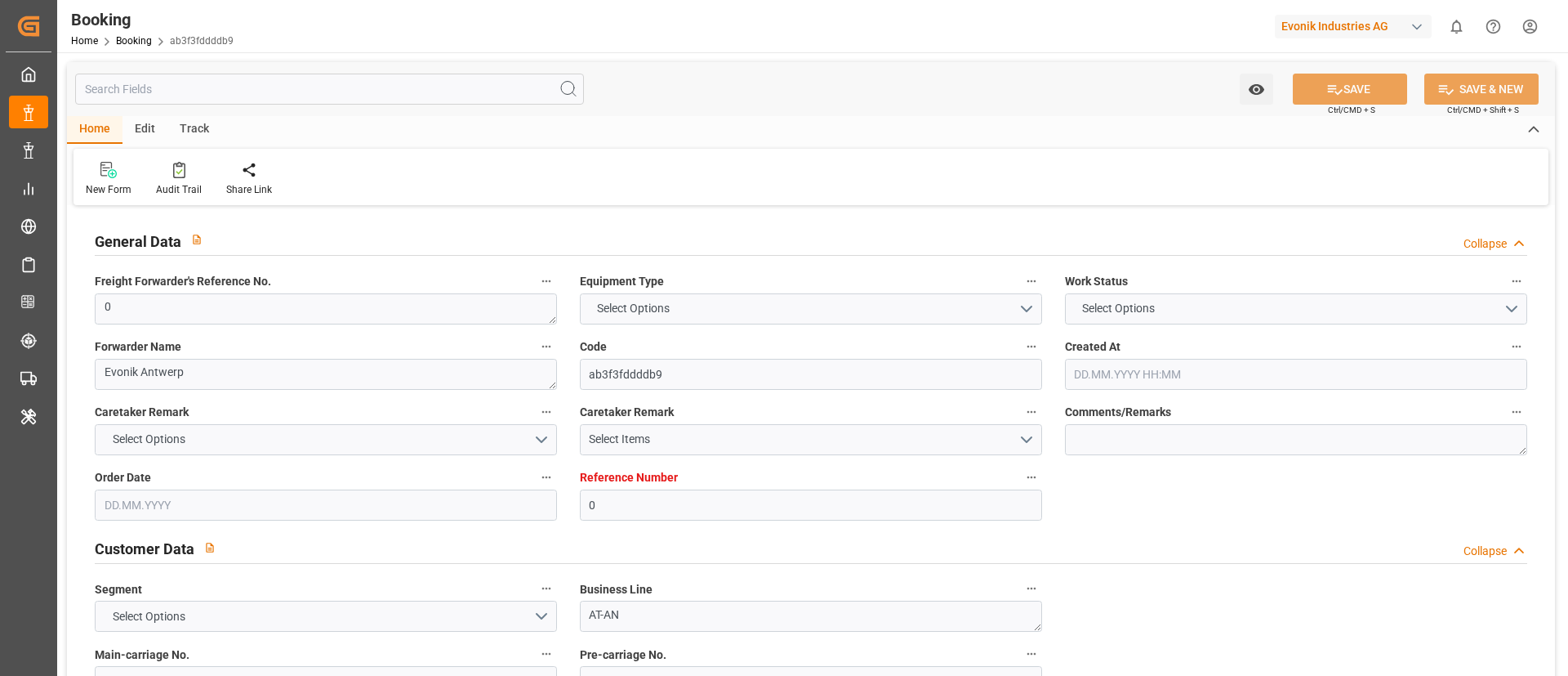
type textarea "[GEOGRAPHIC_DATA]"
type textarea "MRKU7755091"
type input "MAEU"
type input "[GEOGRAPHIC_DATA]"
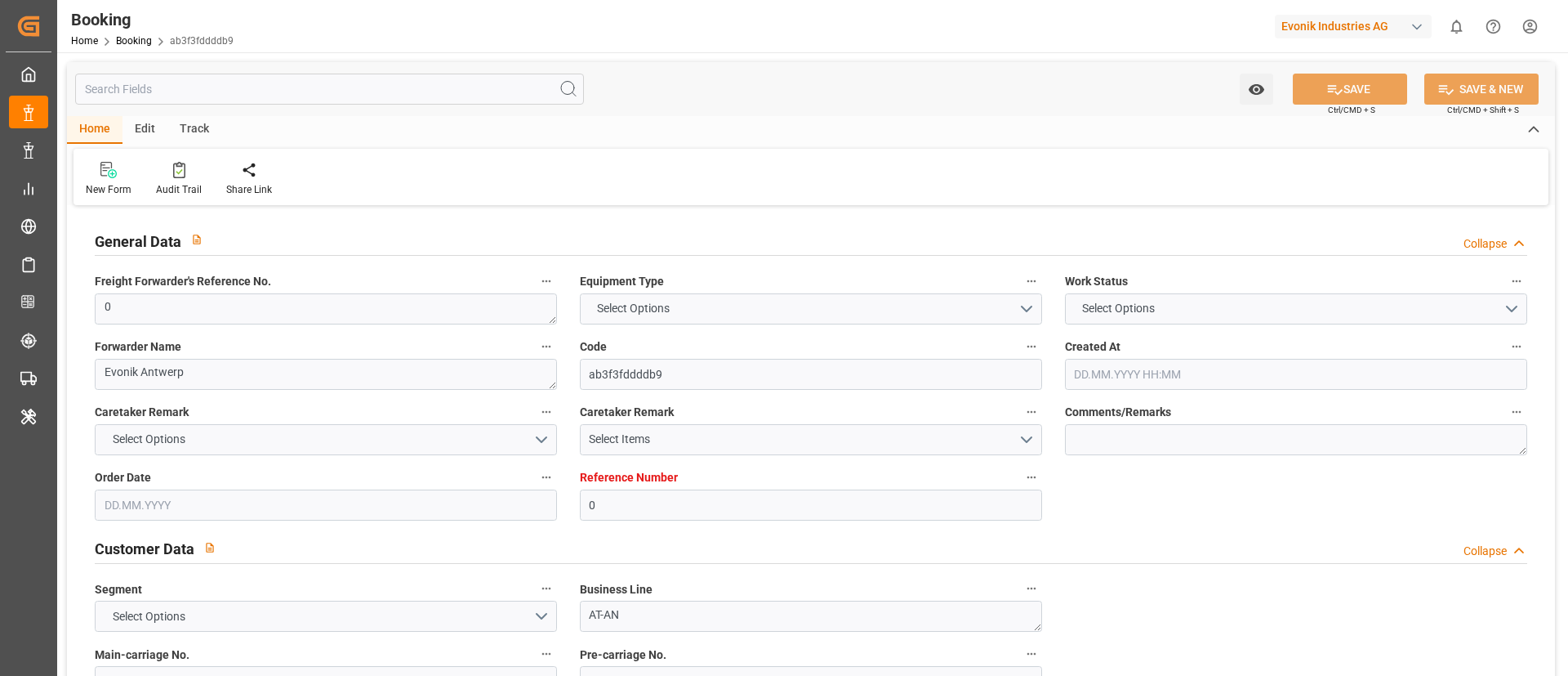
type textarea "INPUT_Evonik_Seeburger_LoadTenderOcean_1002919982_20250703173307703.xml"
type textarea "NWC/[GEOGRAPHIC_DATA] [GEOGRAPHIC_DATA] / [GEOGRAPHIC_DATA]-AN"
type textarea "INPUT_Evonik_Seeburger_LoadTenderOcean_1002907916_20250630142029822.xml,INPUT_E…"
type textarea "1002919982"
type textarea "Logward System"
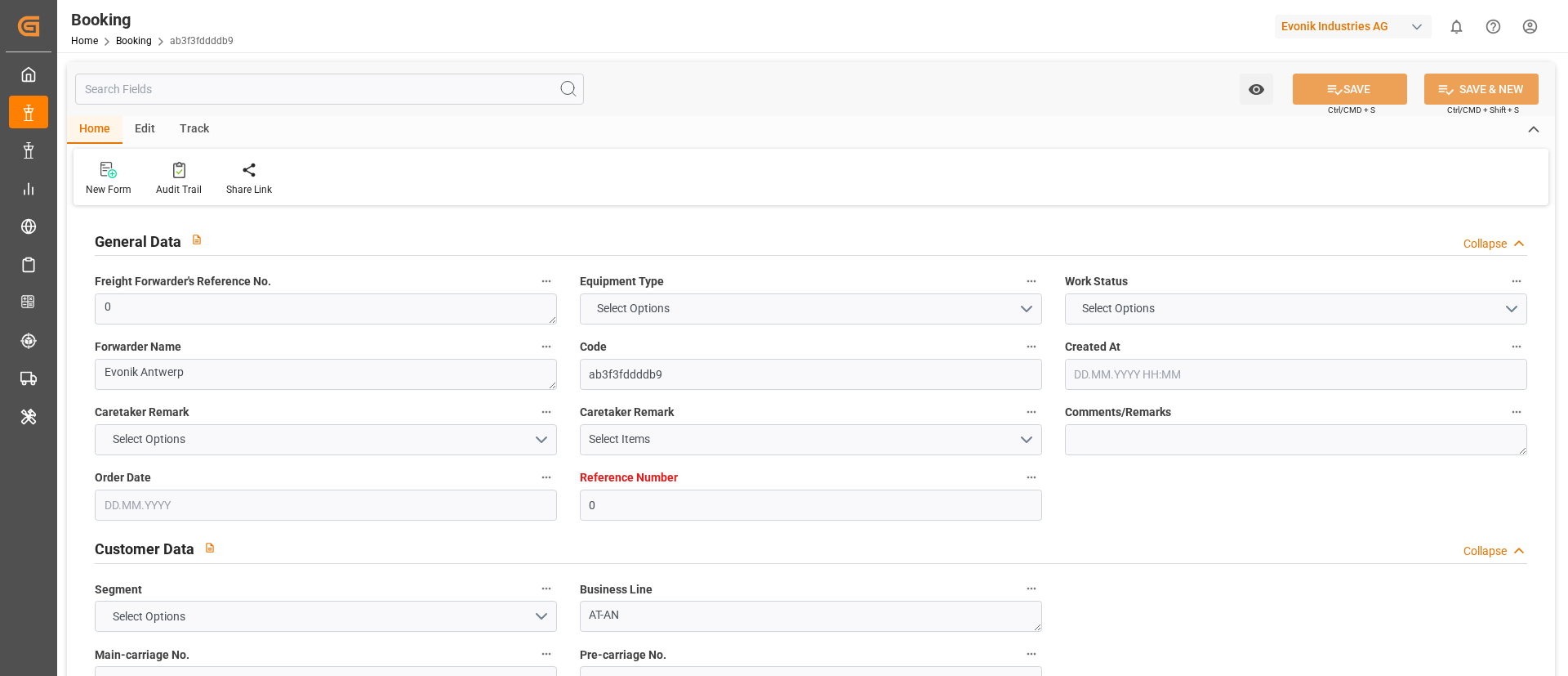
type textarea "PodCountry-businessDivision-businessLine-"
type textarea "EVONIK Load Tender XML"
type textarea "a011t00000LcJC5AAN"
type textarea "No"
type input "0"
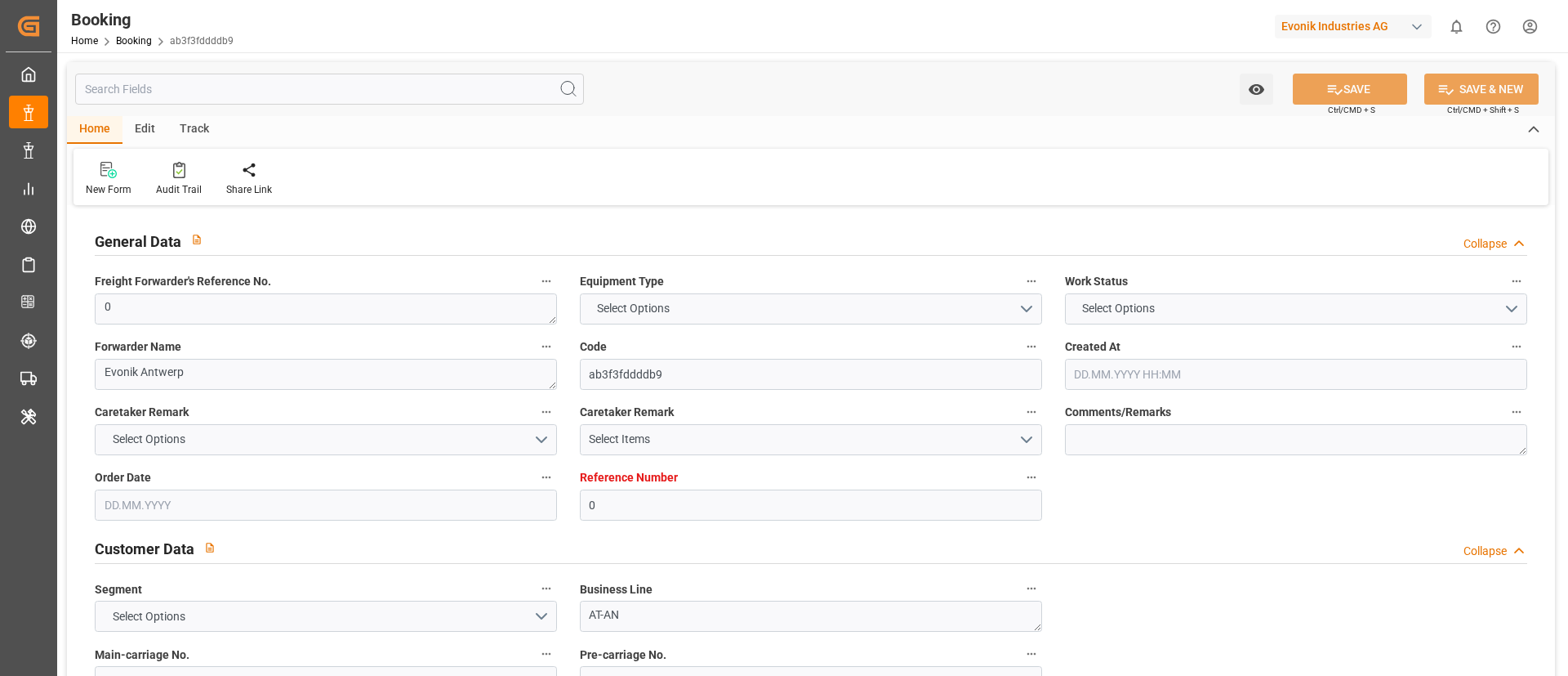
type input "Maersk"
type input "Maersk Line AS"
type input "NLRTM"
type input "ECGYE"
type input "[DATE] 12:24"
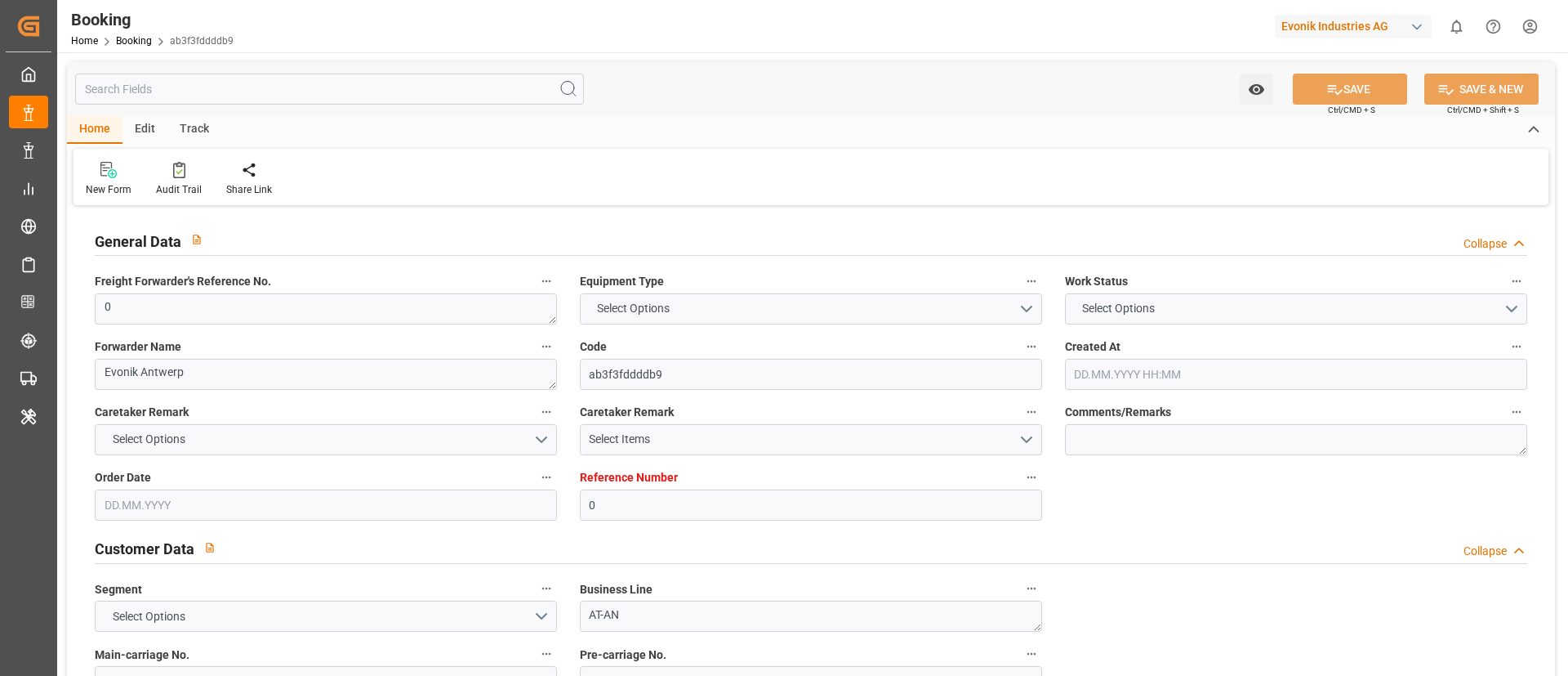
type input "[DATE]"
type input "[DATE] 15:36"
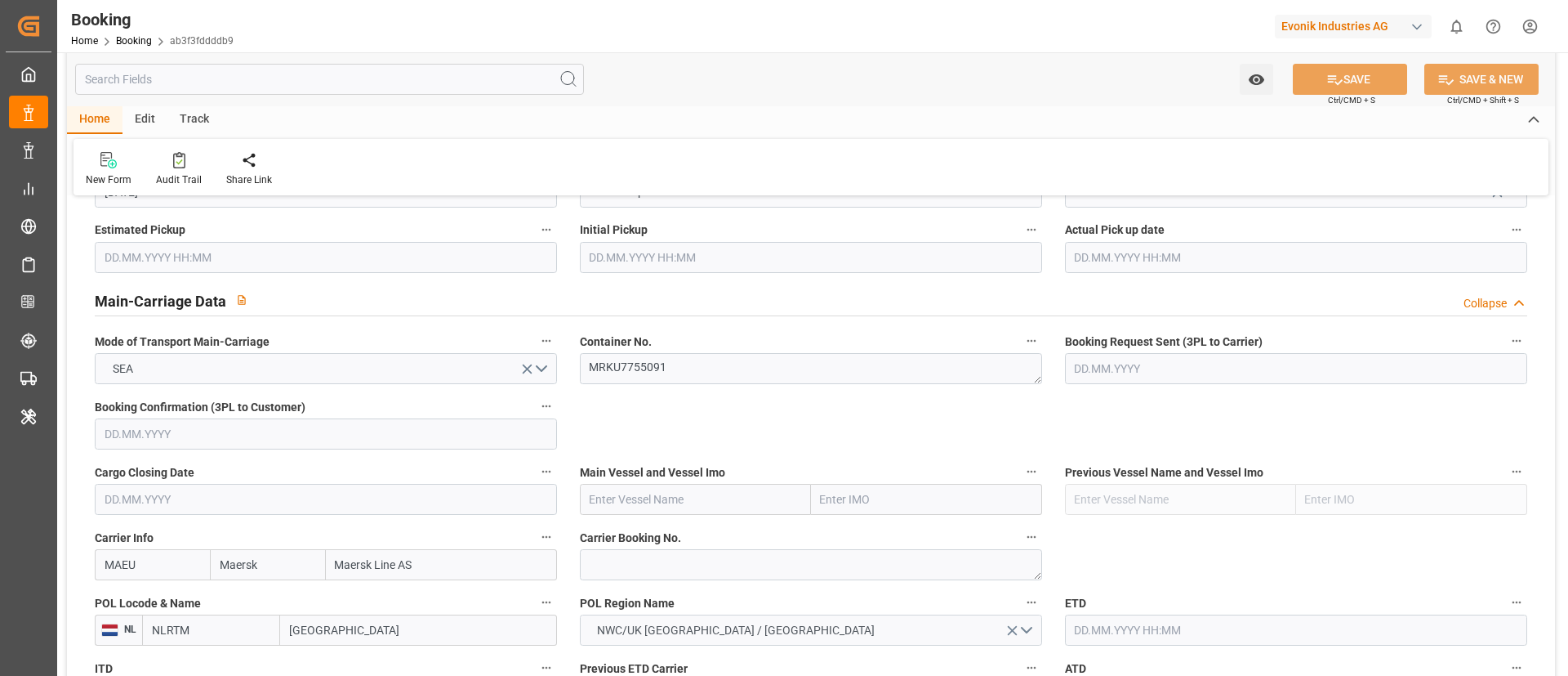
scroll to position [980, 0]
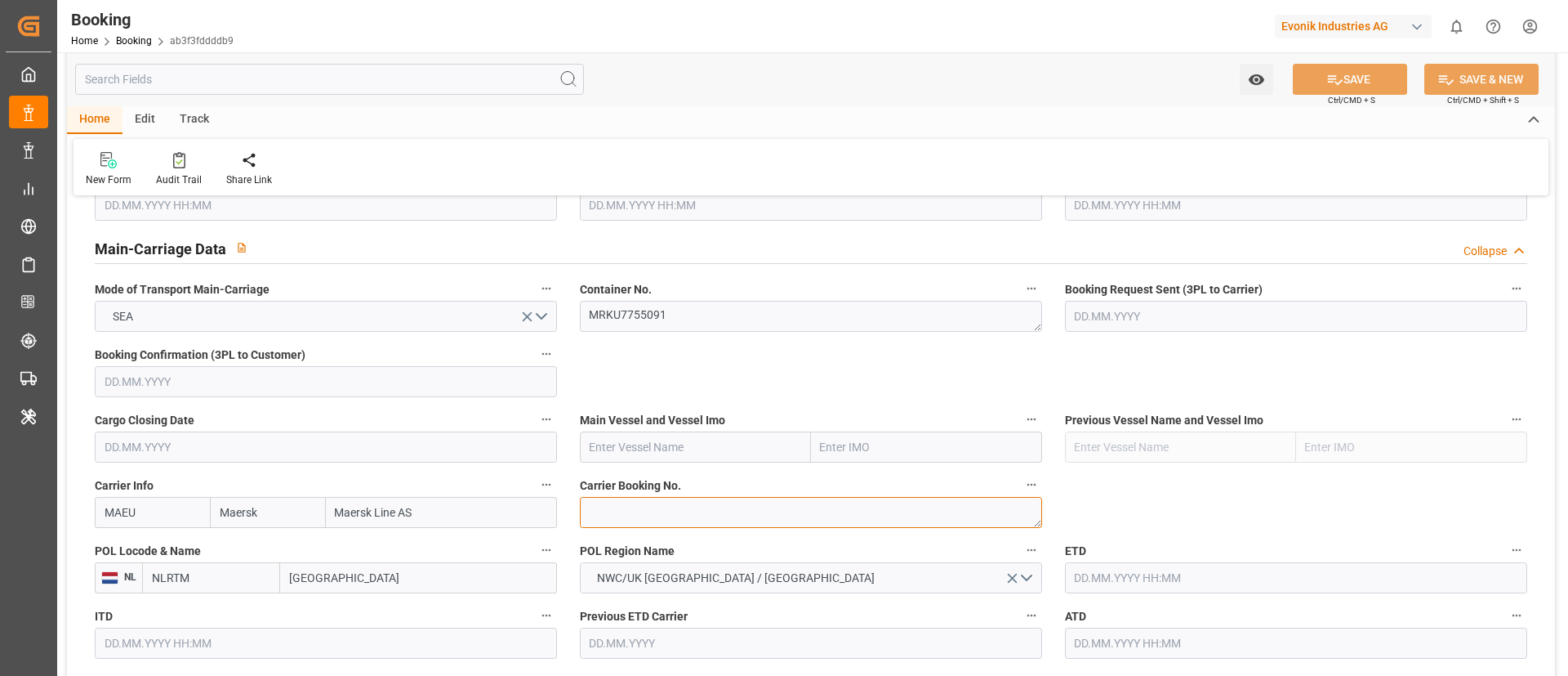
click at [627, 505] on textarea at bounding box center [810, 512] width 462 height 31
paste textarea "720913571"
click at [583, 516] on textarea "720913571" at bounding box center [810, 512] width 462 height 31
type textarea "720913571"
click at [332, 580] on input "Rotterdam" at bounding box center [419, 577] width 277 height 31
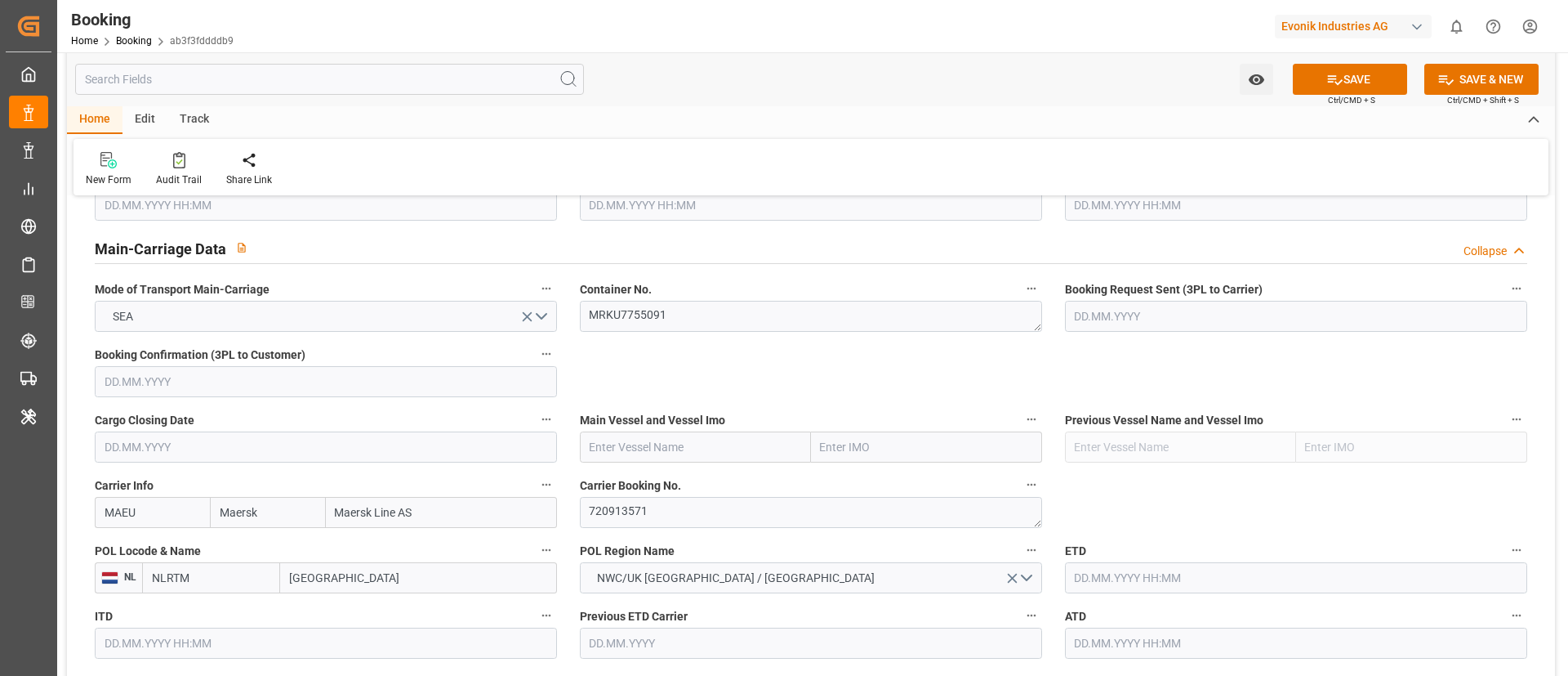
click at [332, 580] on input "Rotterdam" at bounding box center [419, 577] width 277 height 31
paste input "ANTWERP"
type input "[GEOGRAPHIC_DATA]"
click at [379, 602] on div "Antwerp - BEANR" at bounding box center [419, 614] width 275 height 37
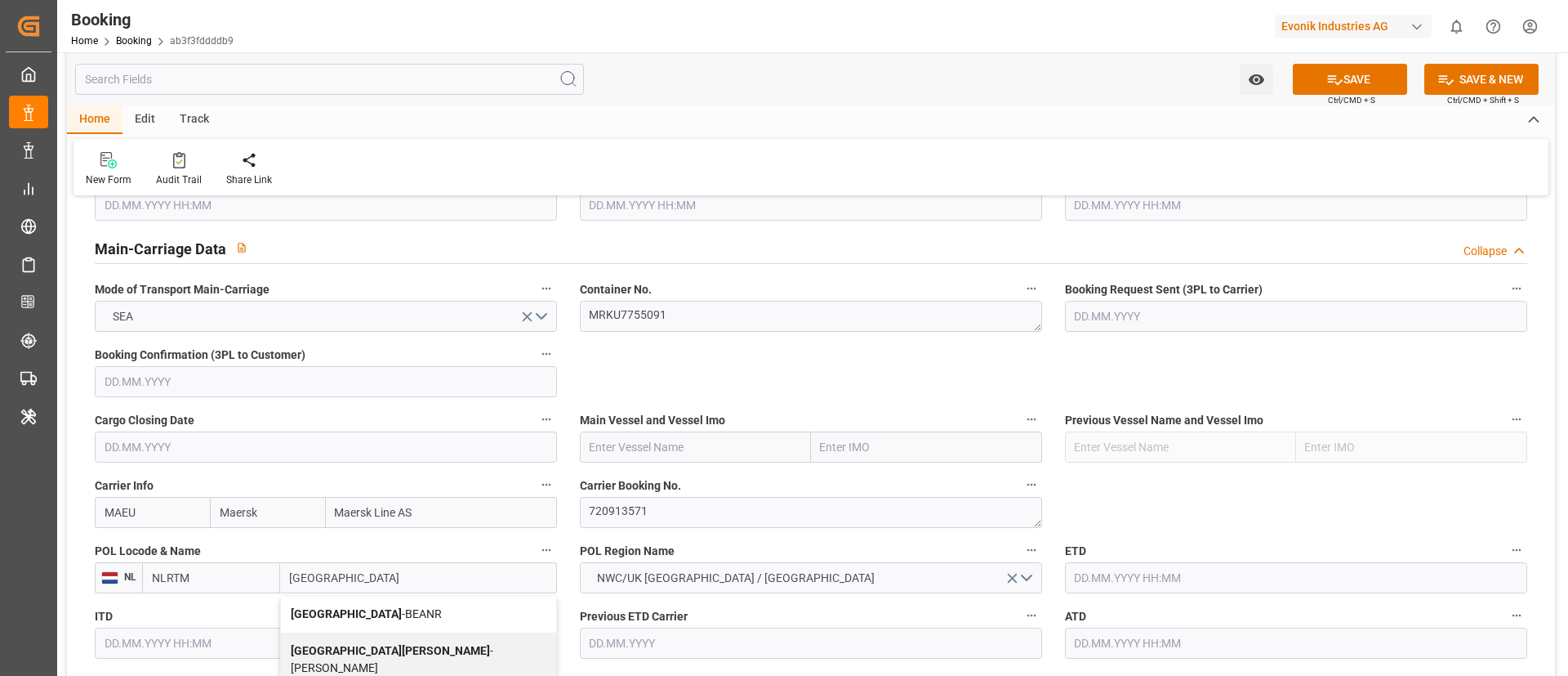
type input "BEANR"
type input "[GEOGRAPHIC_DATA]"
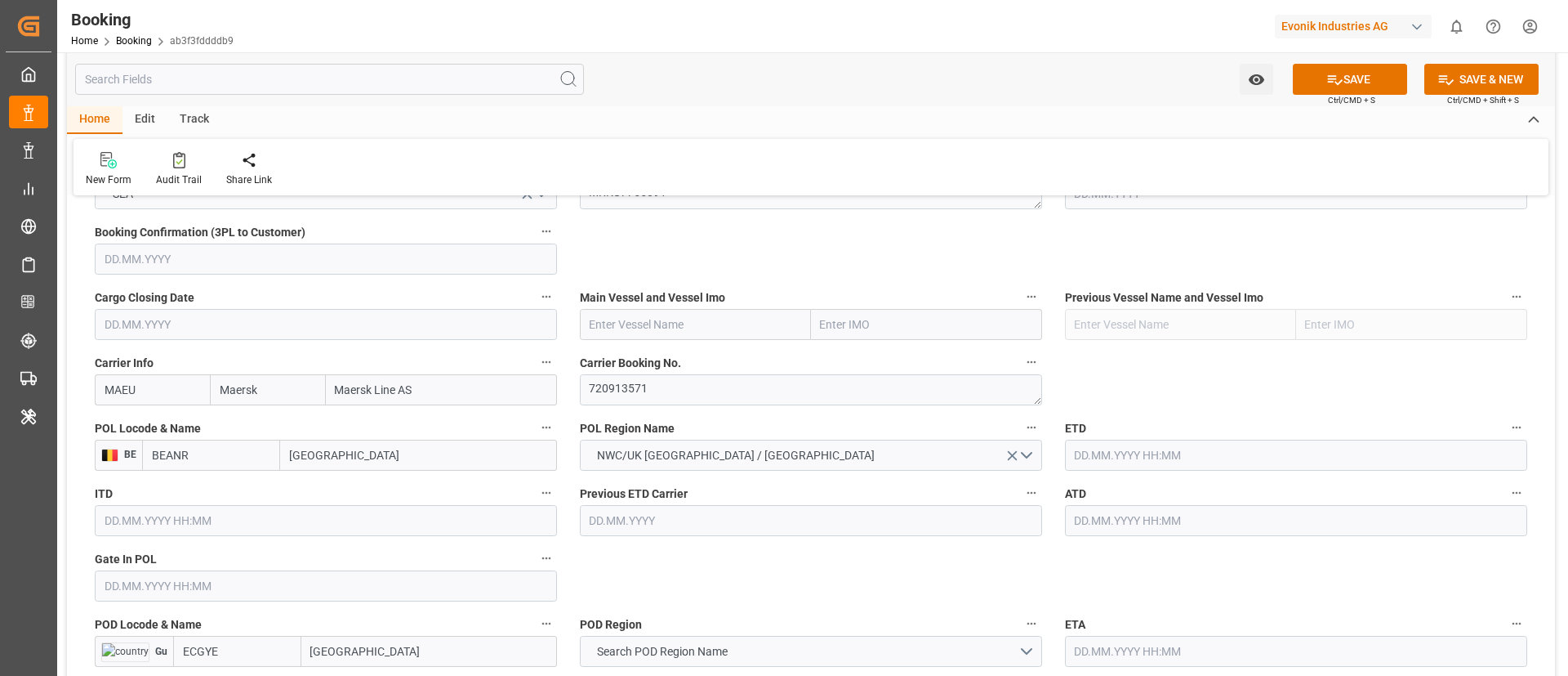
scroll to position [1226, 0]
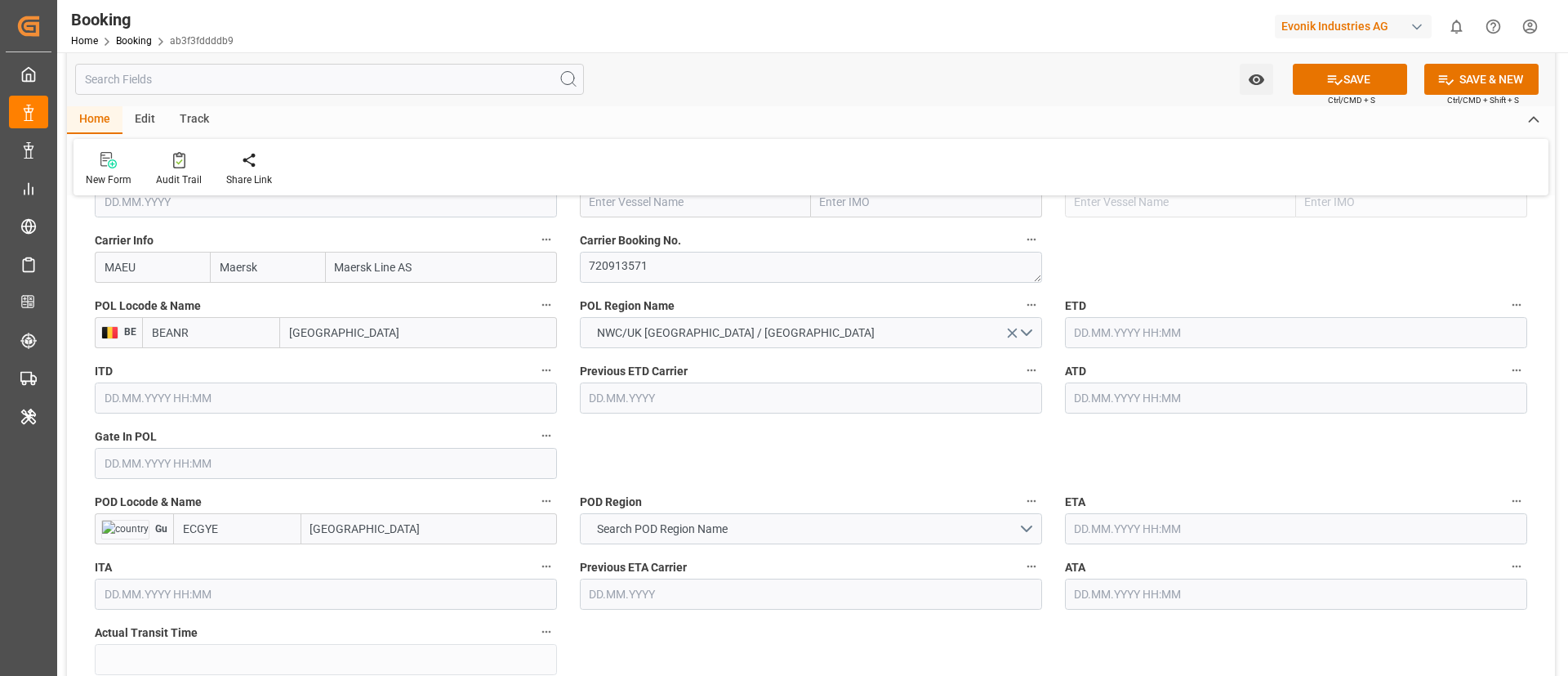
click at [224, 470] on input "text" at bounding box center [326, 463] width 462 height 31
paste input "02.07.2025 00:00"
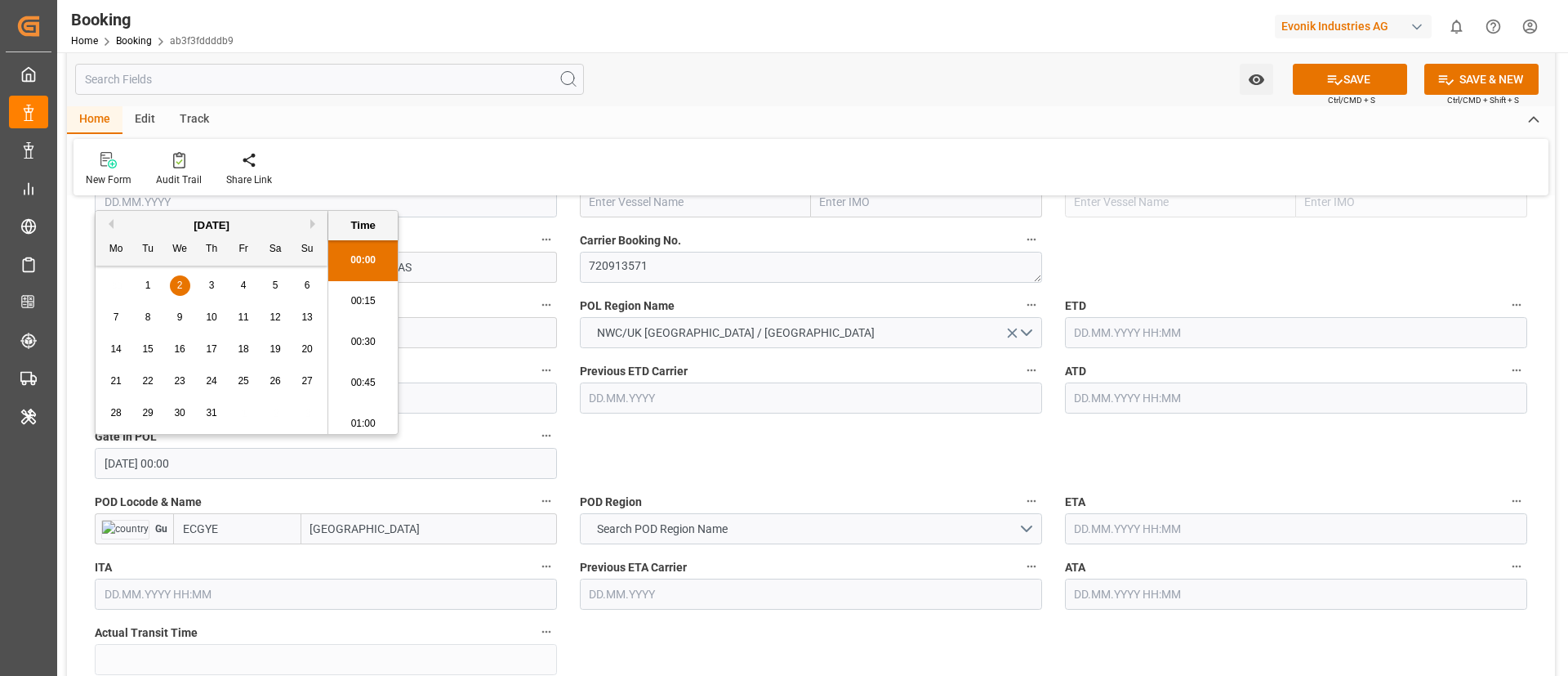
scroll to position [2498, 0]
type input "02.07.2025 00:00"
click at [182, 282] on span "2" at bounding box center [180, 285] width 6 height 11
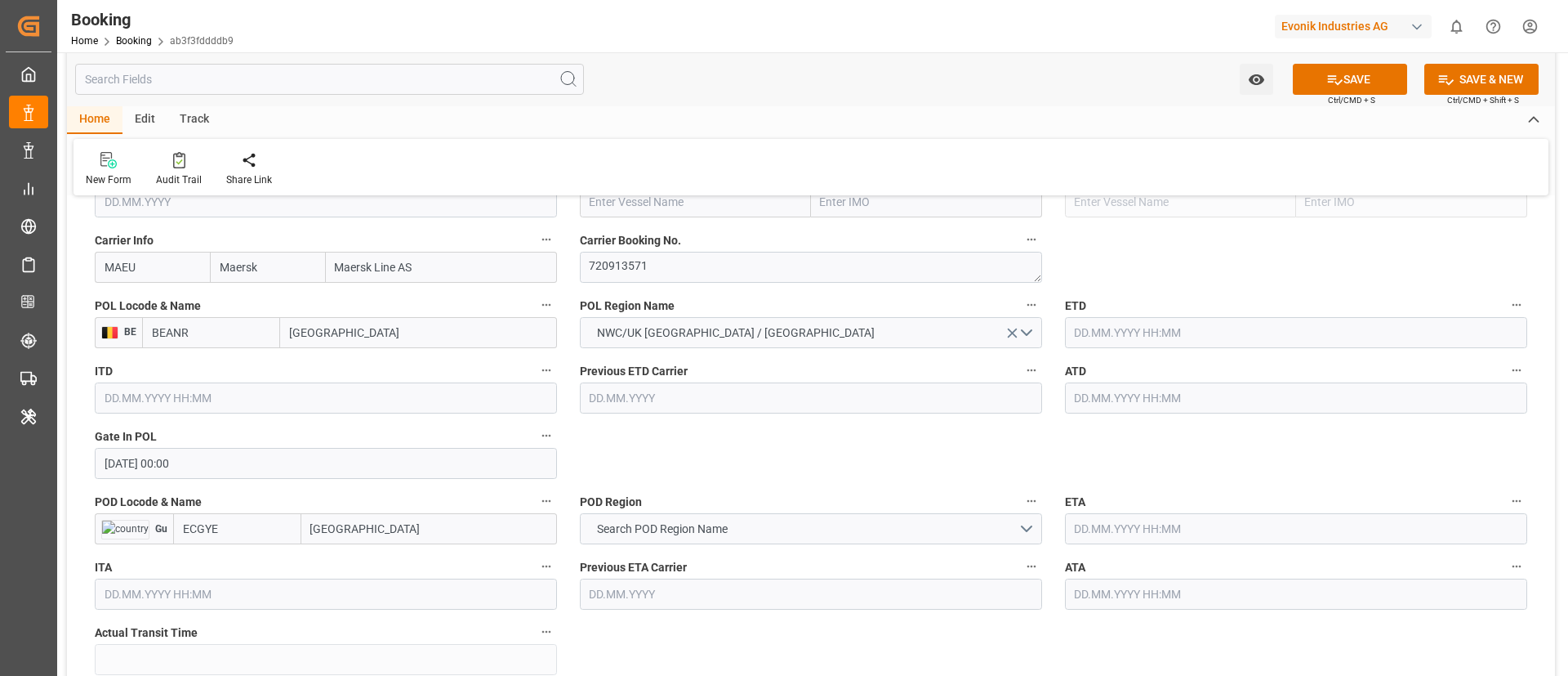
click at [1089, 333] on input "text" at bounding box center [1296, 332] width 462 height 31
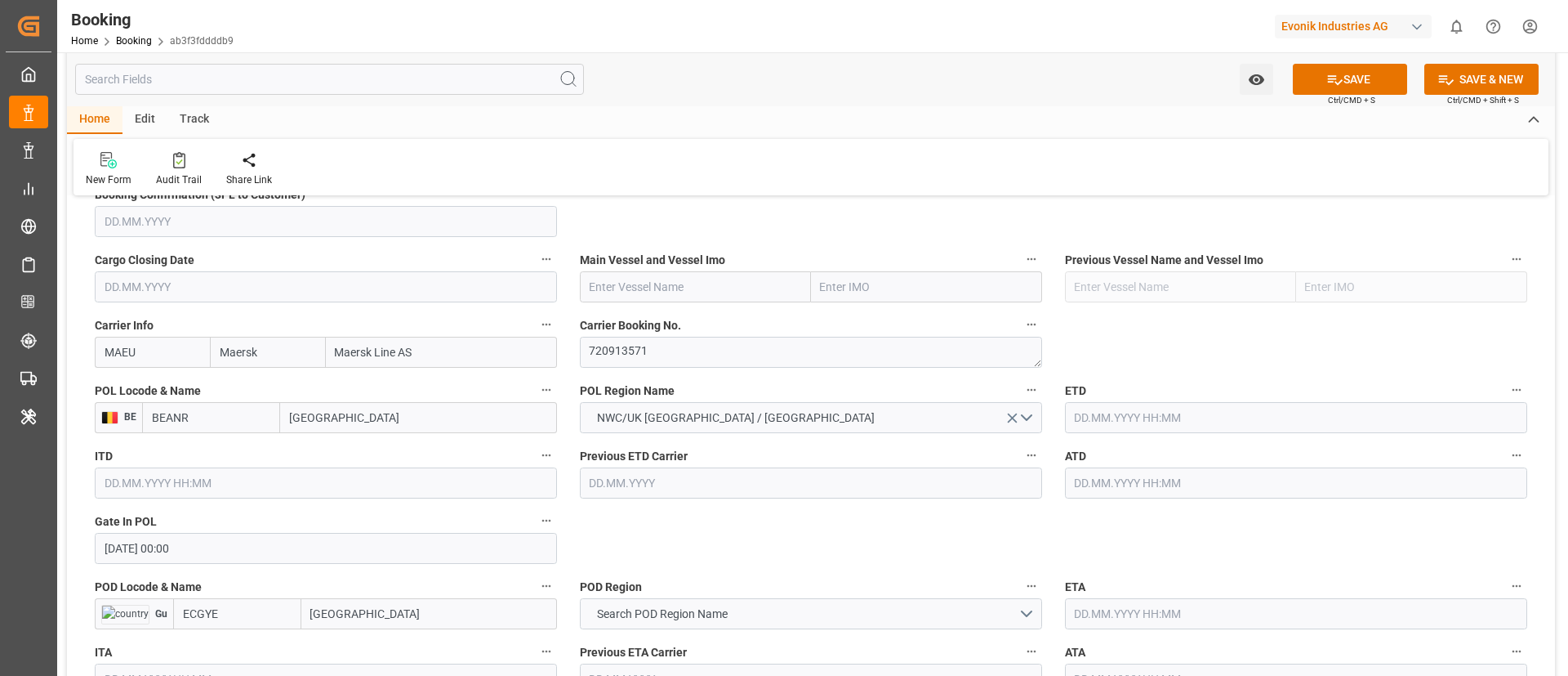
scroll to position [1103, 0]
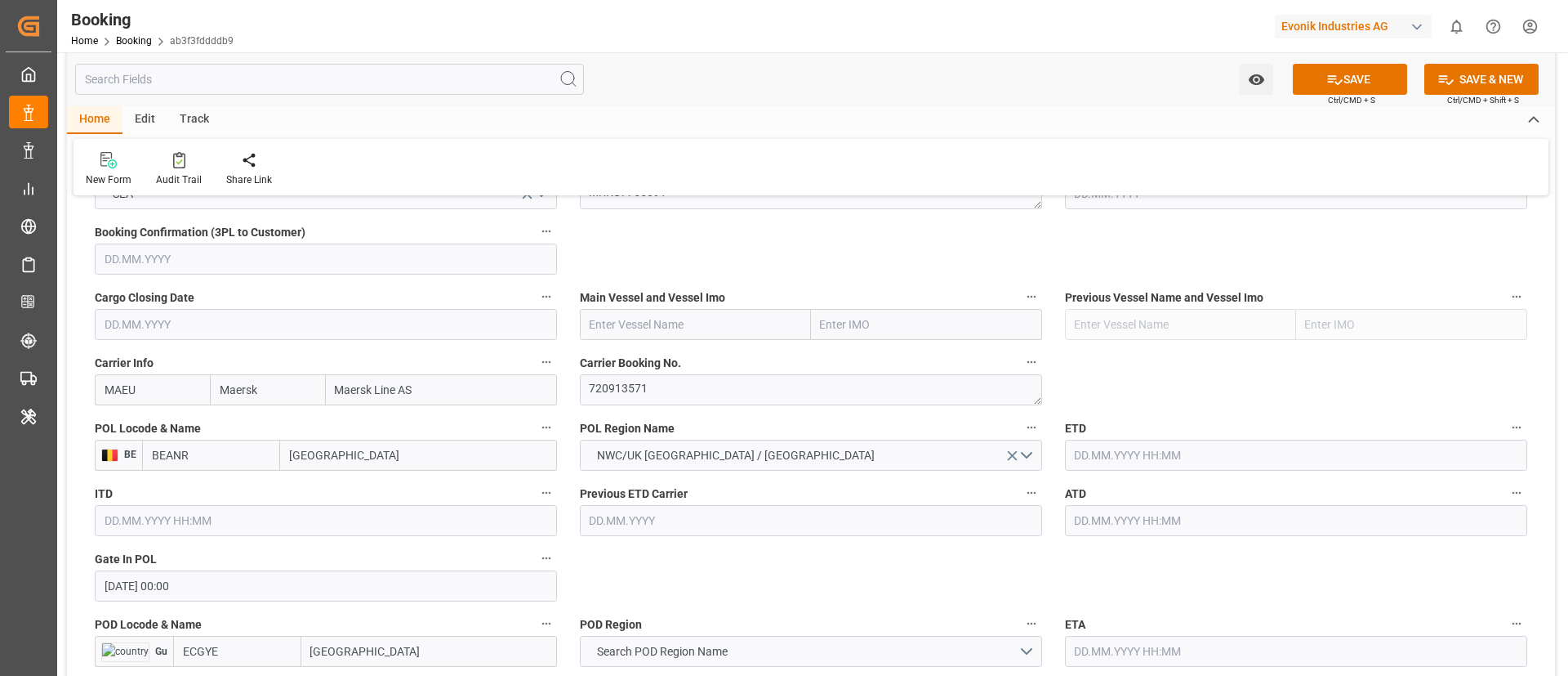
click at [633, 318] on input "text" at bounding box center [696, 324] width 232 height 31
paste input "SONGA PUMA"
type input "SONGA PUMA"
click at [696, 362] on span "SONGA PUMA - 9399789" at bounding box center [651, 361] width 122 height 13
type input "9399789"
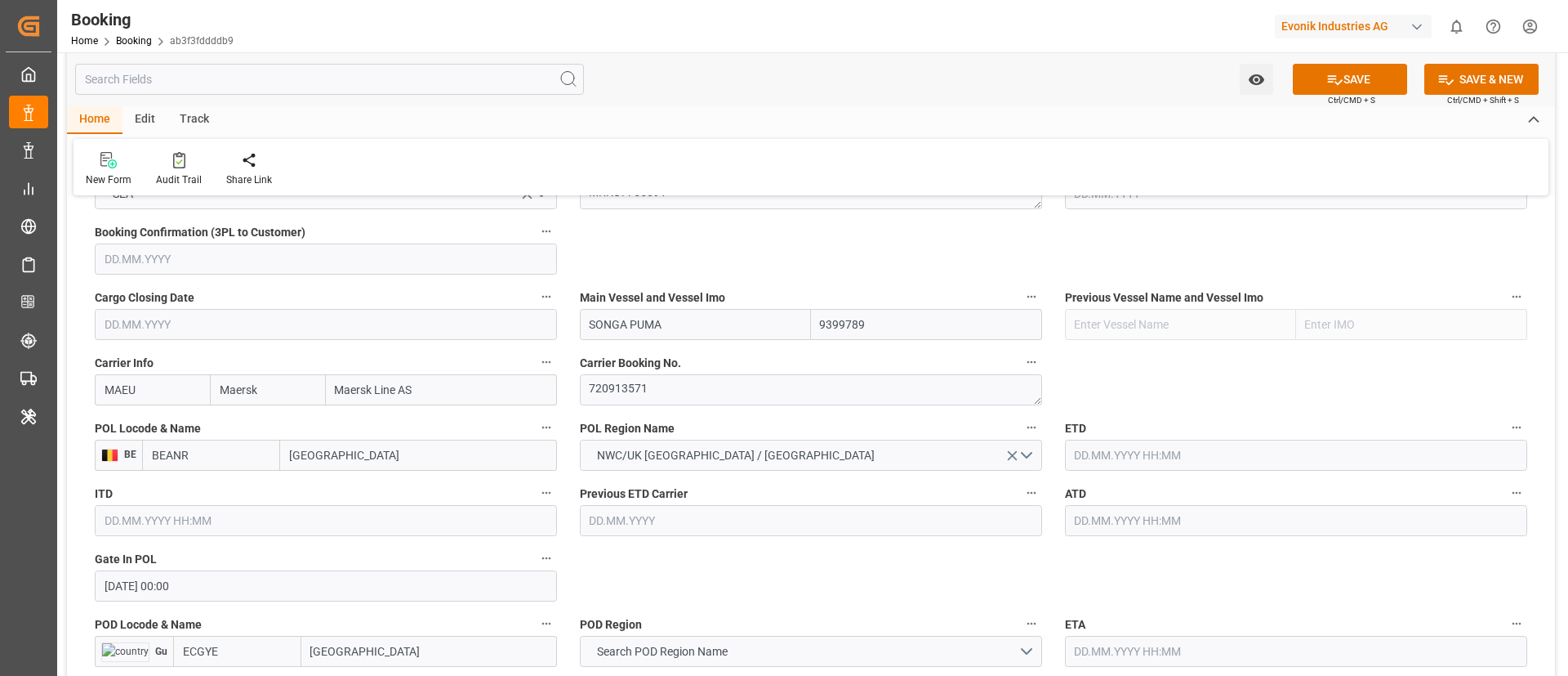
type input "SONGA PUMA"
click at [1124, 459] on input "text" at bounding box center [1296, 455] width 462 height 31
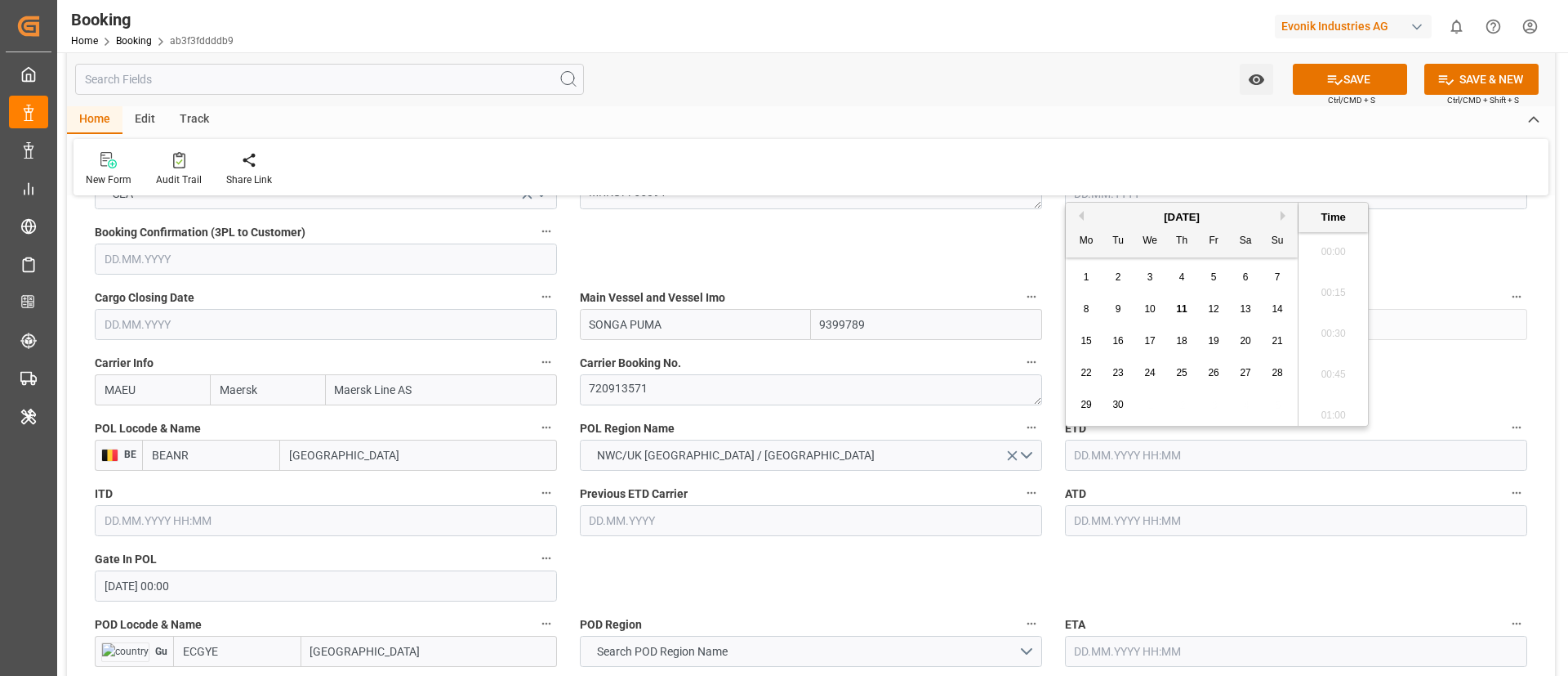
scroll to position [2498, 0]
paste input "[DATE] 00:00"
type input "[DATE] 00:00"
click at [1282, 275] on div "6" at bounding box center [1278, 278] width 21 height 20
click at [1111, 516] on input "text" at bounding box center [1296, 520] width 462 height 31
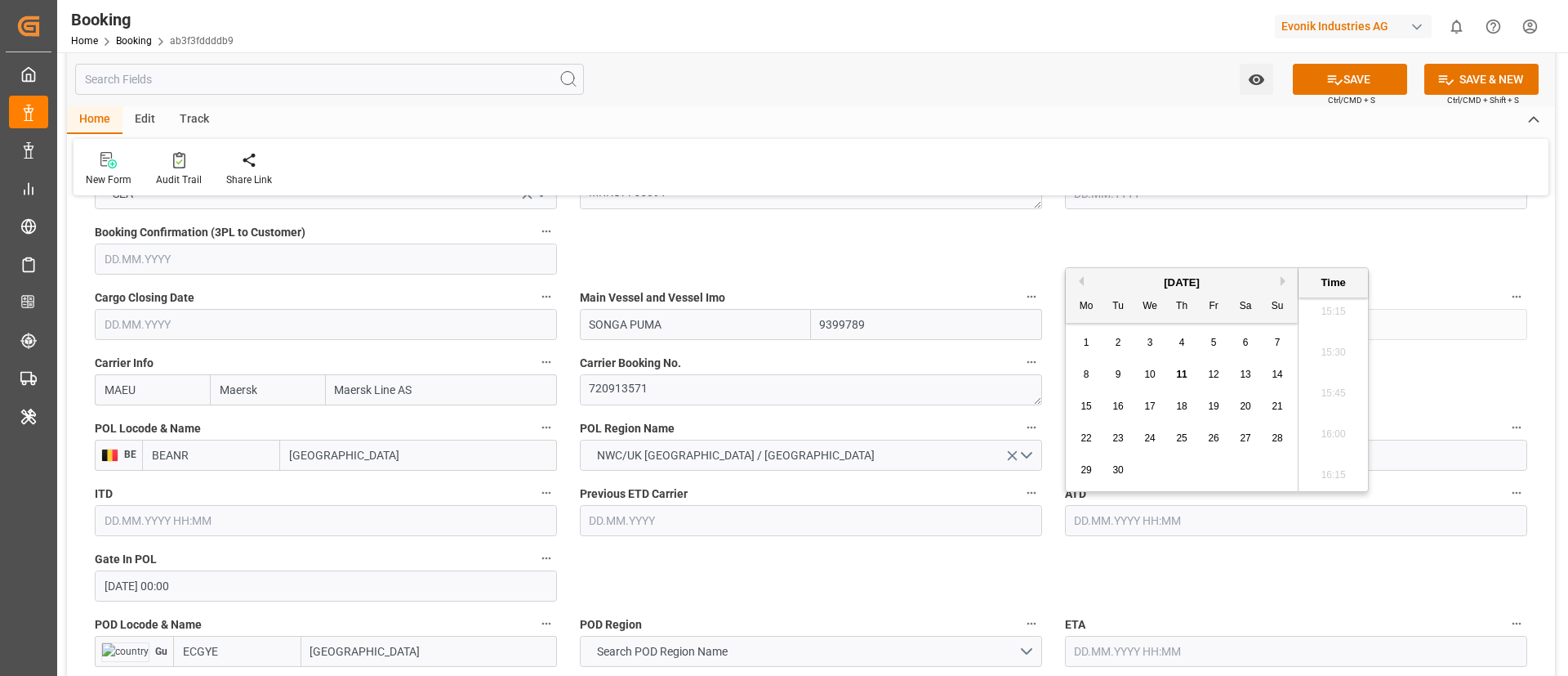
paste input "[DATE] 00:00"
type input "[DATE] 00:00"
click at [1275, 341] on span "6" at bounding box center [1278, 343] width 6 height 11
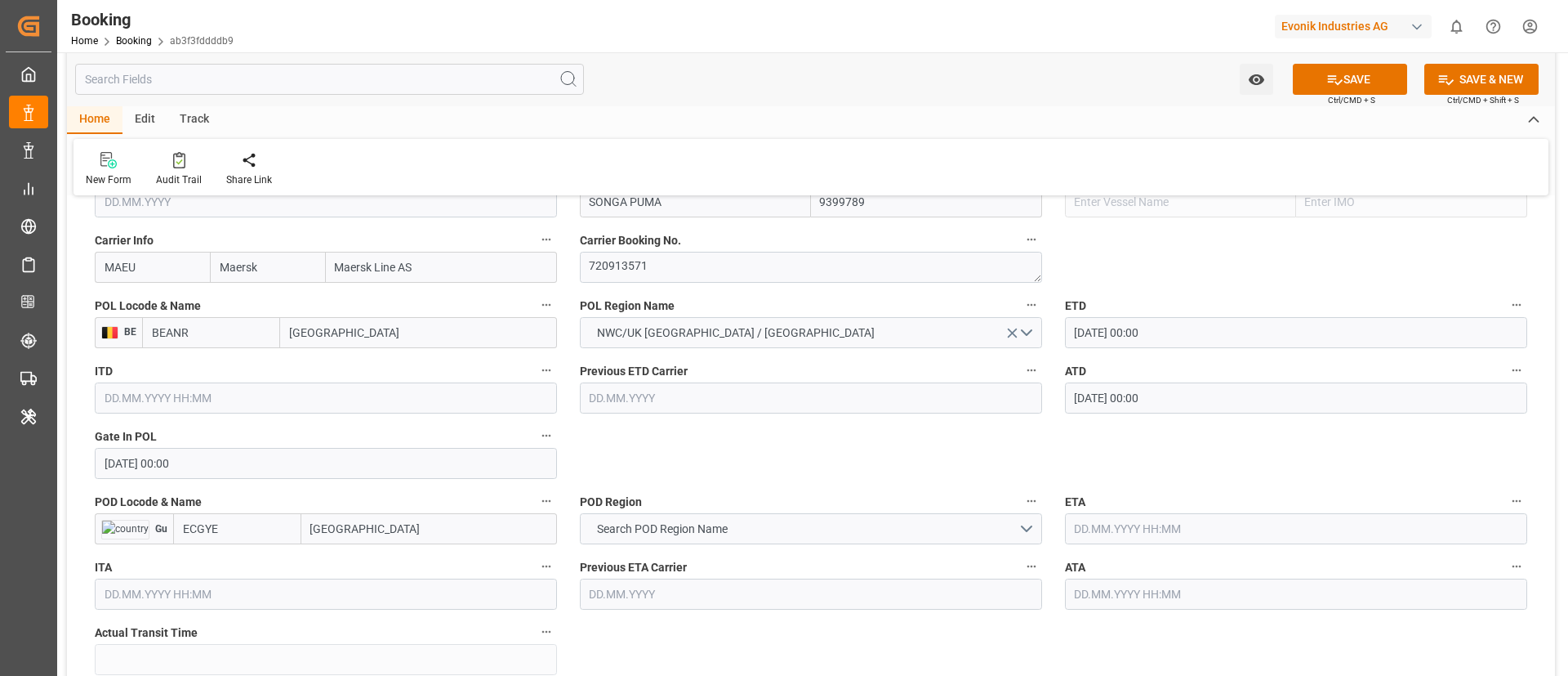
scroll to position [1348, 0]
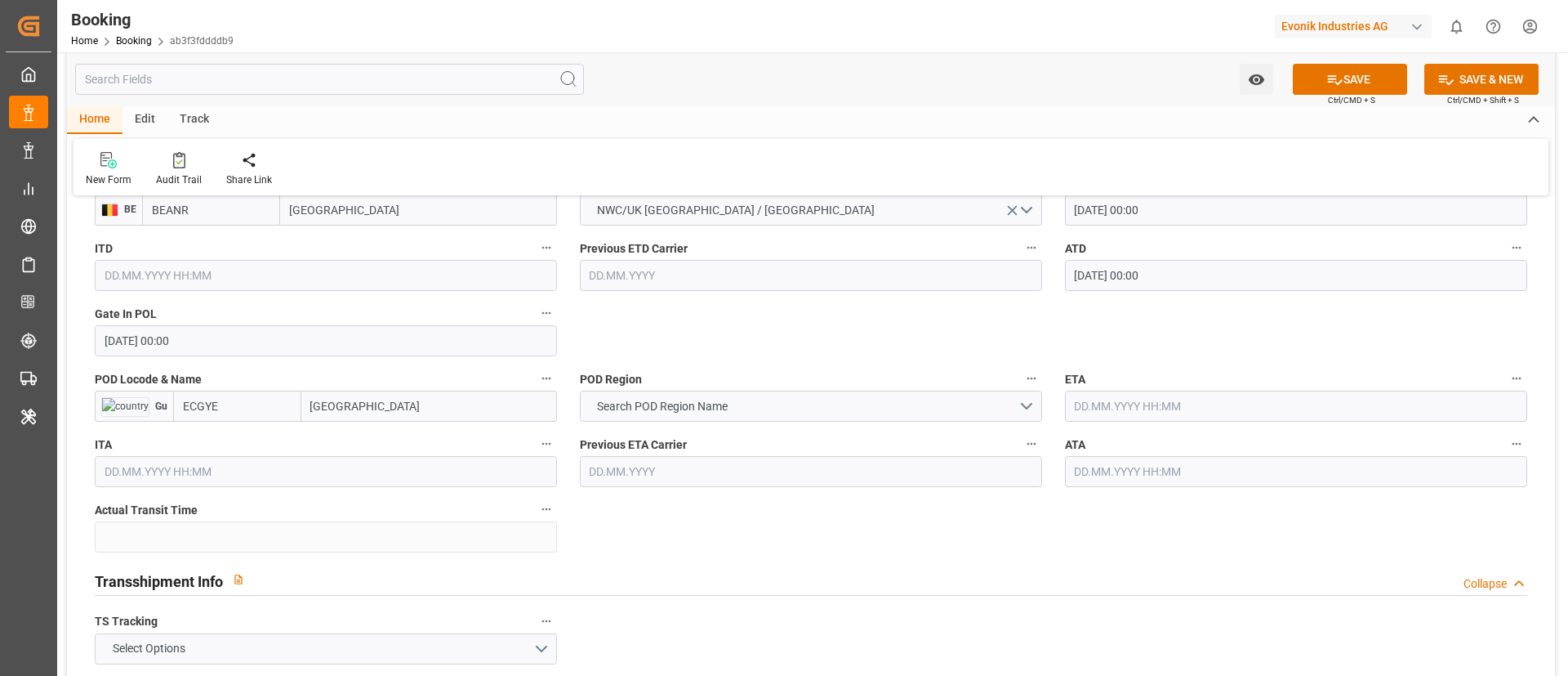
click at [376, 406] on input "[GEOGRAPHIC_DATA]" at bounding box center [429, 406] width 256 height 31
paste input "UAYAQUIL"
click at [423, 405] on input "GUAYAQUIL" at bounding box center [429, 406] width 256 height 31
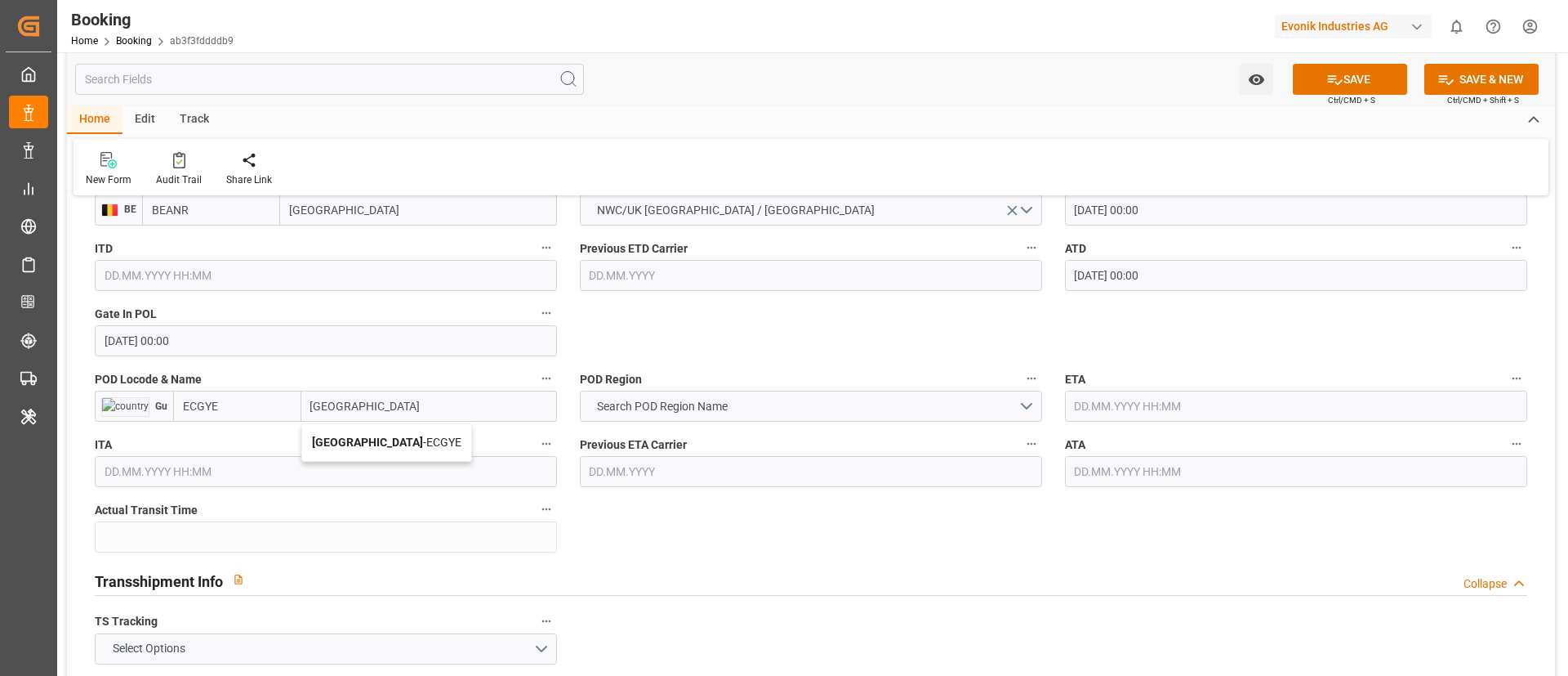
click at [369, 440] on span "[GEOGRAPHIC_DATA] - ECGYE" at bounding box center [387, 443] width 150 height 13
type input "[GEOGRAPHIC_DATA]"
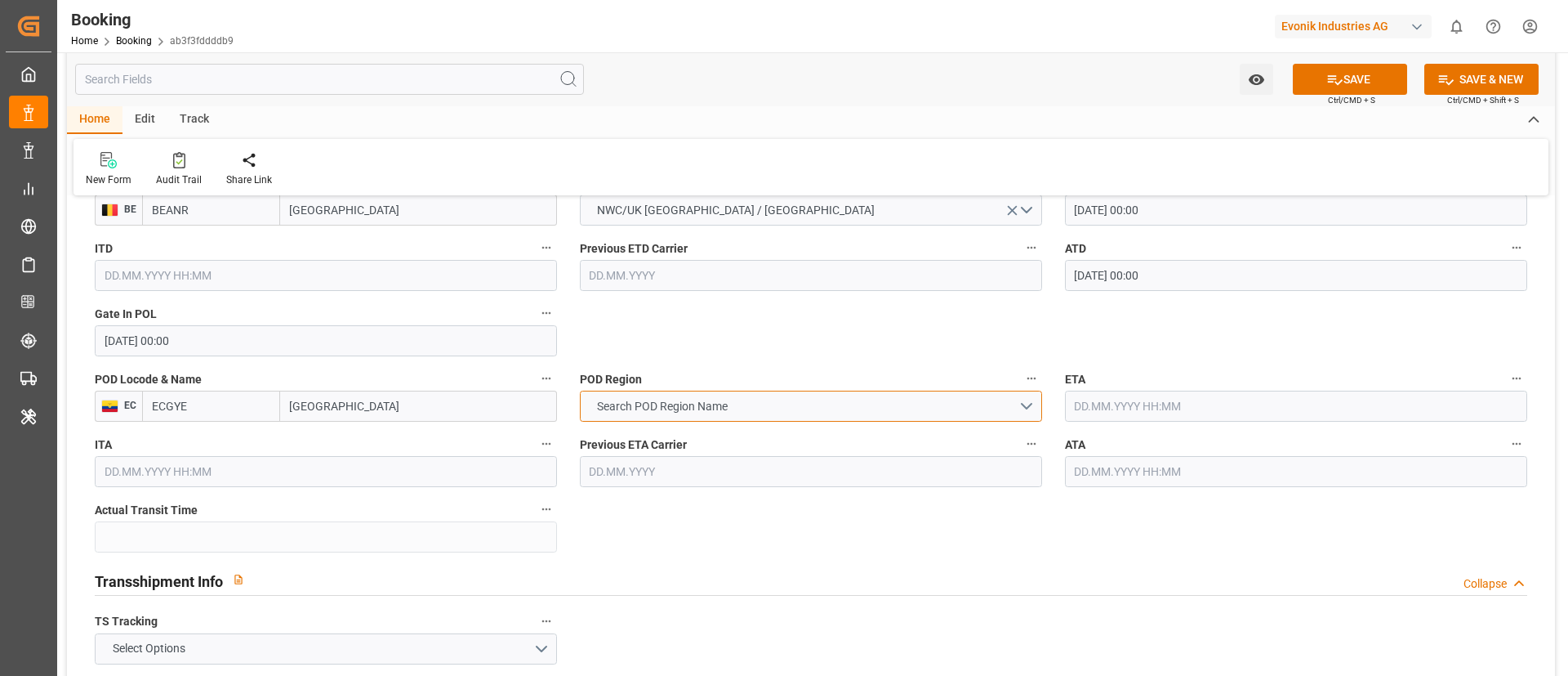
click at [694, 407] on span "Search POD Region Name" at bounding box center [663, 407] width 147 height 17
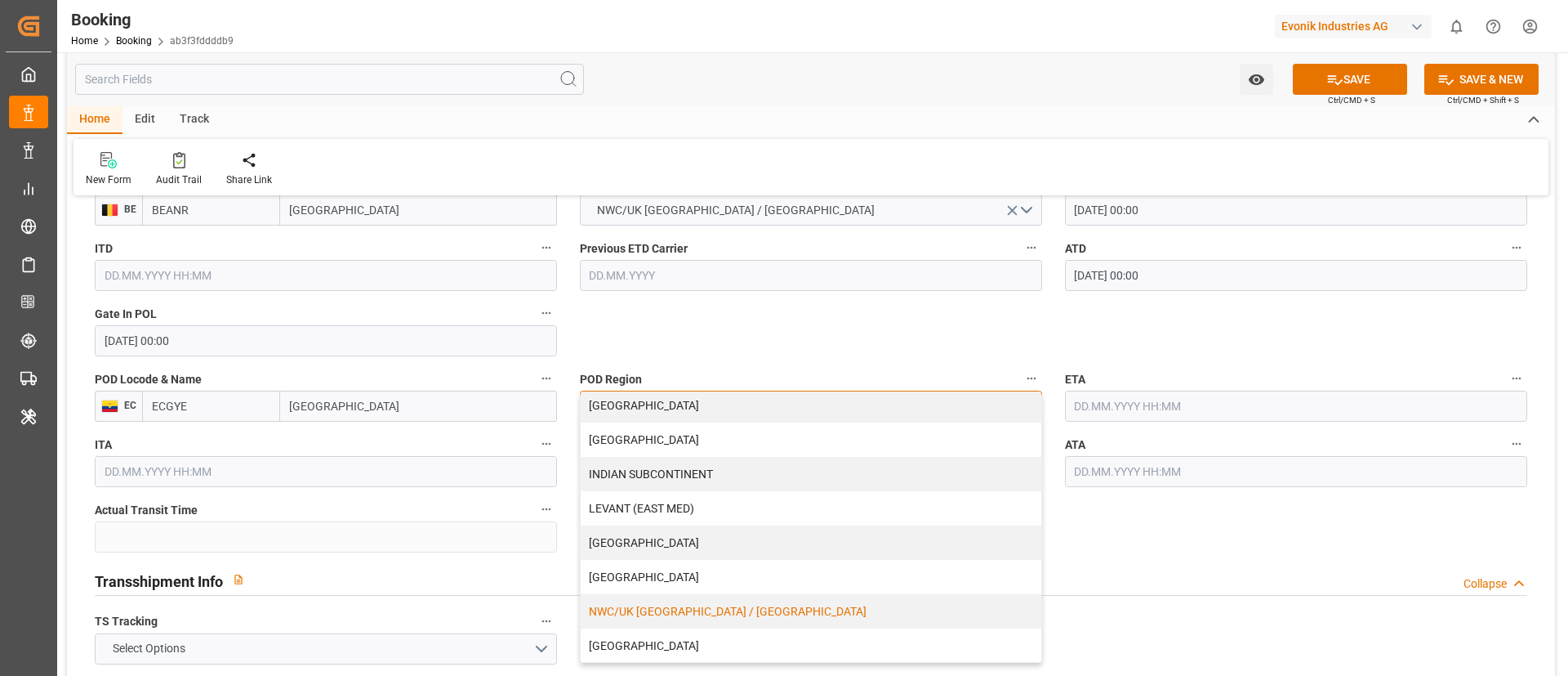
scroll to position [349, 0]
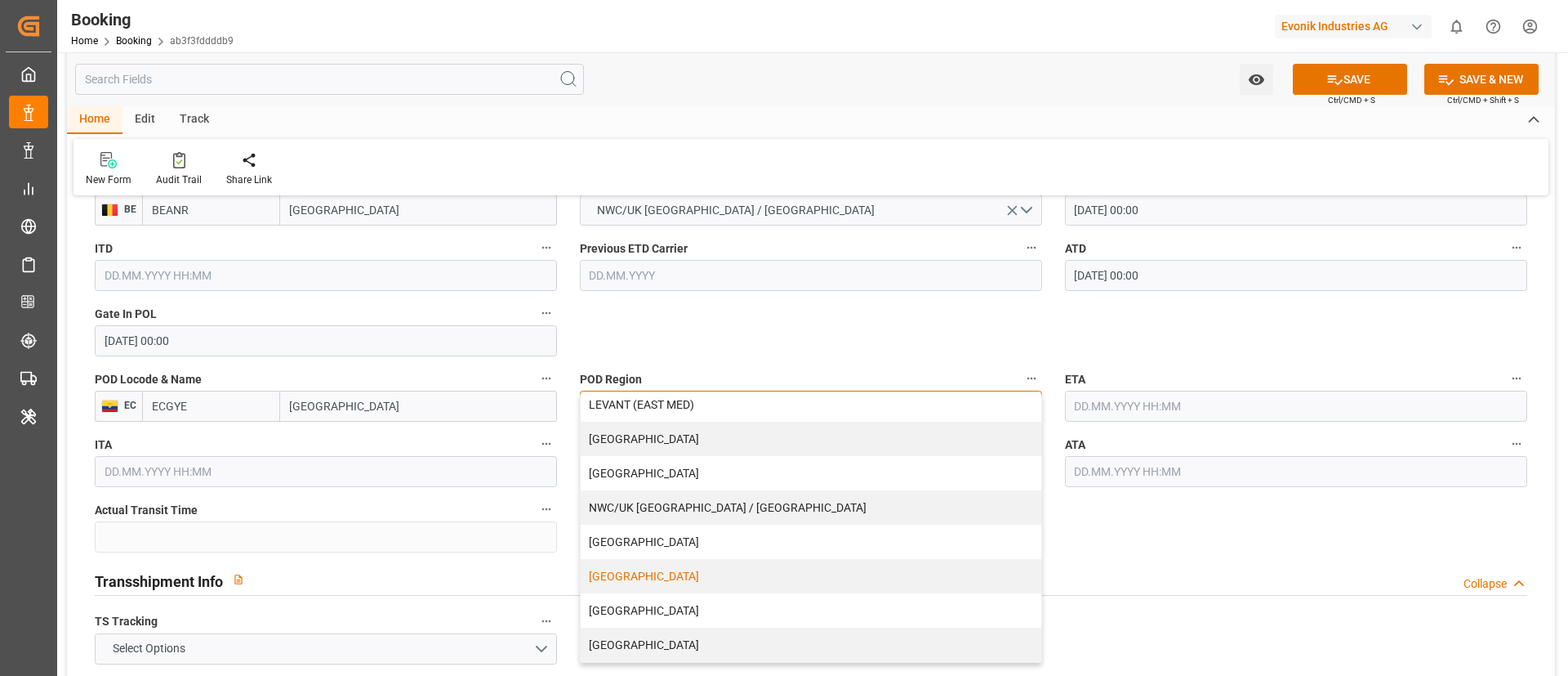
click at [726, 573] on div "[GEOGRAPHIC_DATA]" at bounding box center [810, 576] width 460 height 34
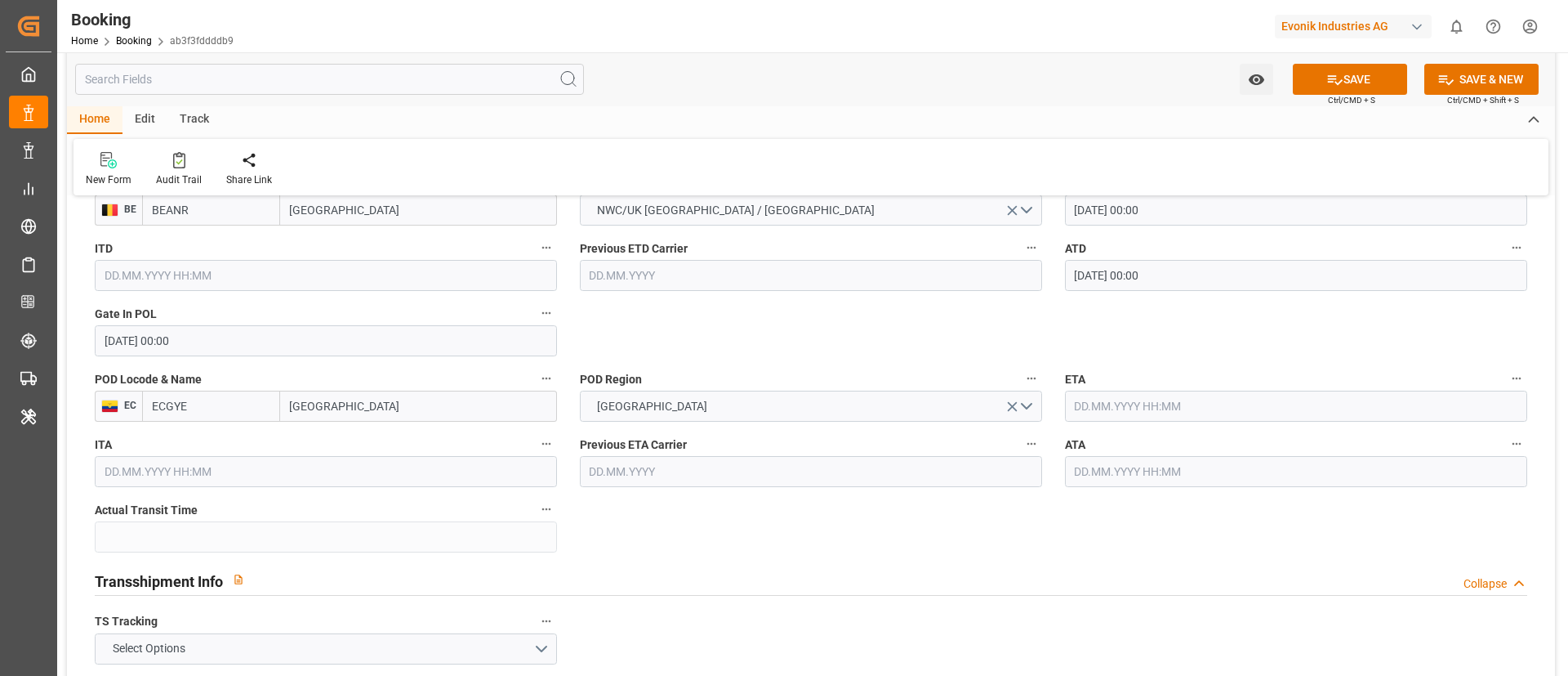
click at [825, 601] on div "Transshipment Info Collapse" at bounding box center [811, 581] width 1455 height 46
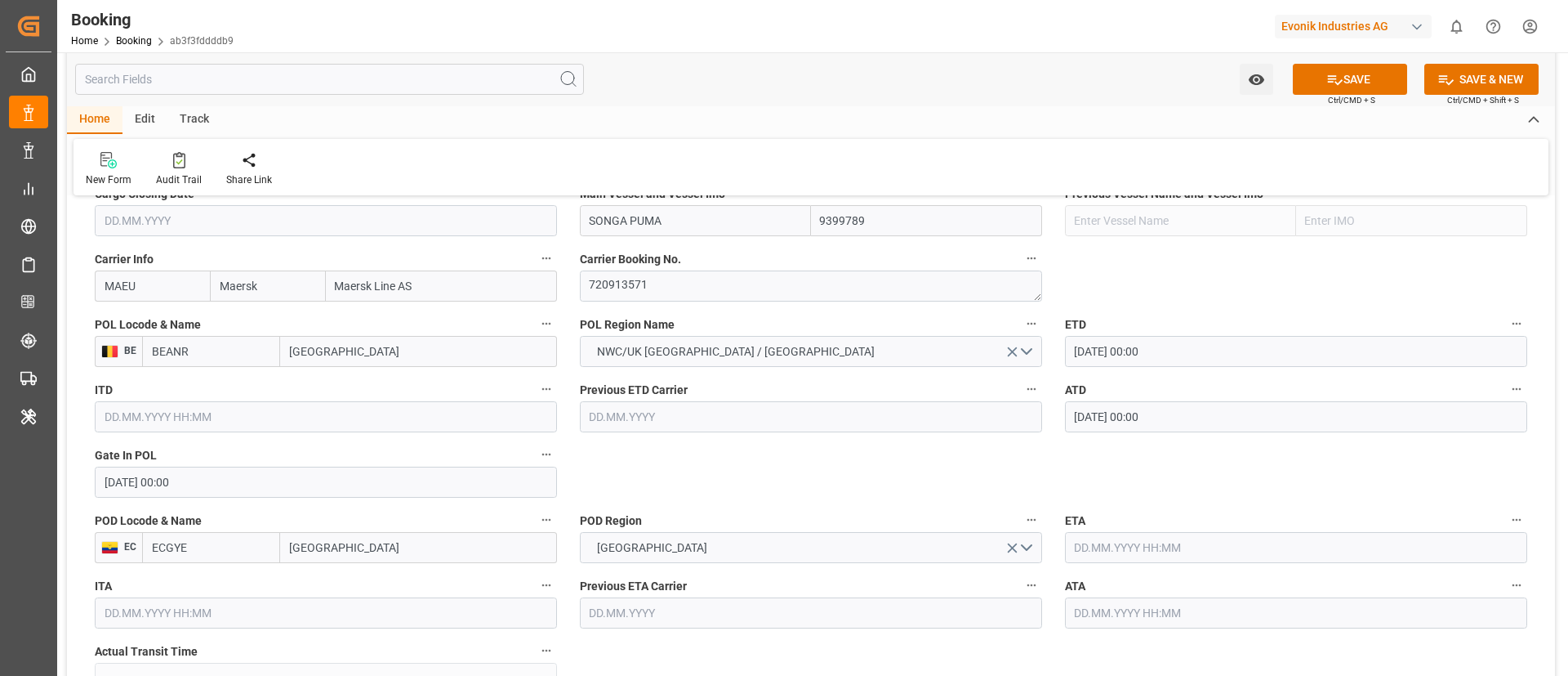
scroll to position [1348, 0]
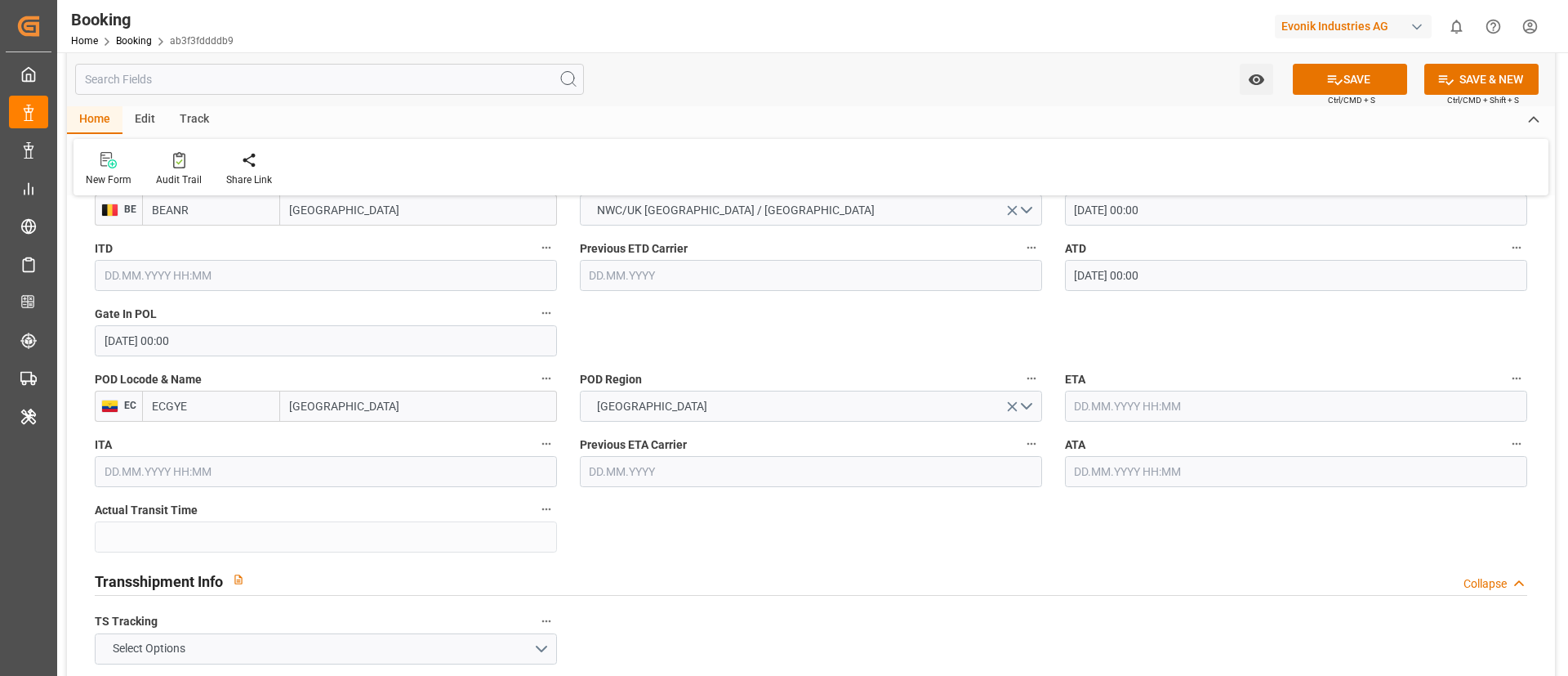
click at [1117, 417] on input "text" at bounding box center [1296, 406] width 462 height 31
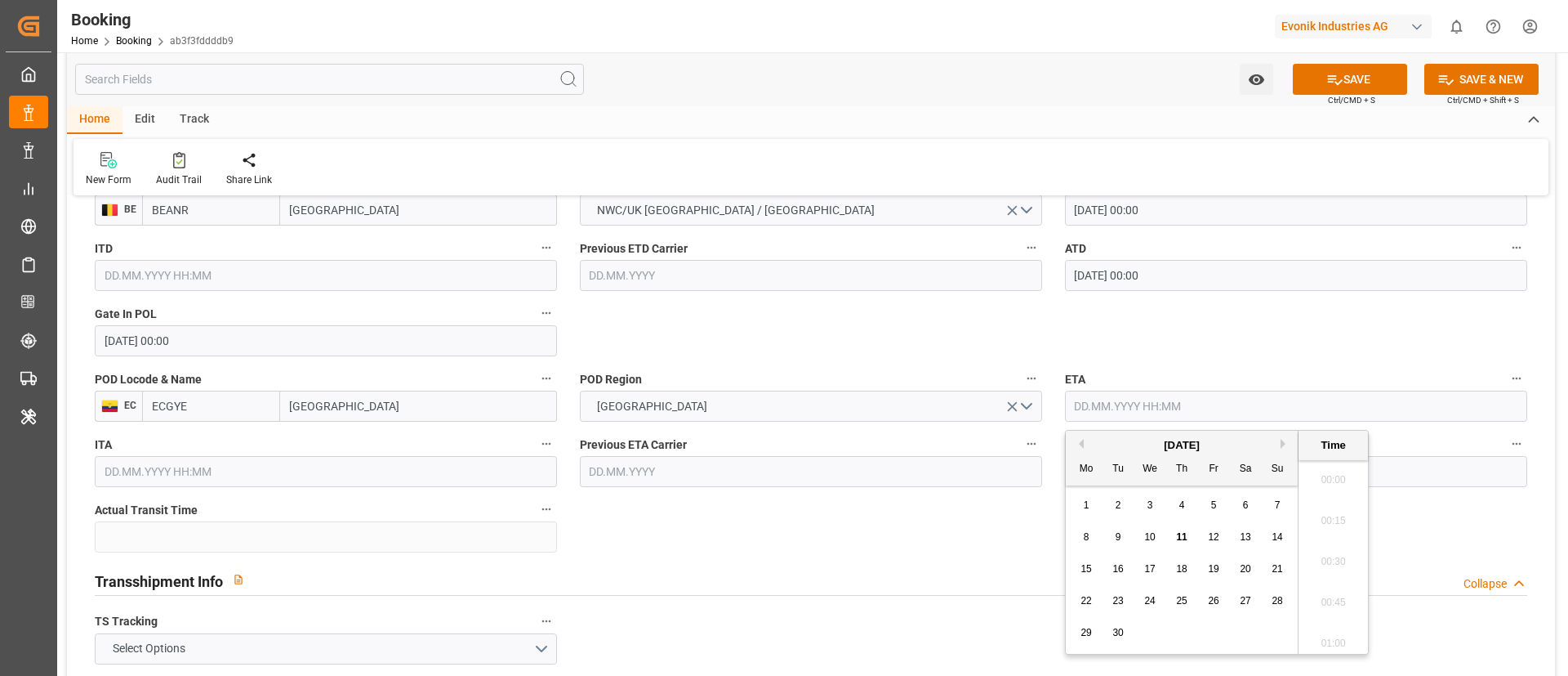
scroll to position [2538, 0]
click at [1077, 440] on button "Previous Month" at bounding box center [1079, 443] width 9 height 9
click at [1268, 570] on div "17" at bounding box center [1278, 569] width 21 height 20
type input "[DATE] 00:00"
click at [994, 578] on div "Transshipment Info Collapse" at bounding box center [811, 579] width 1432 height 31
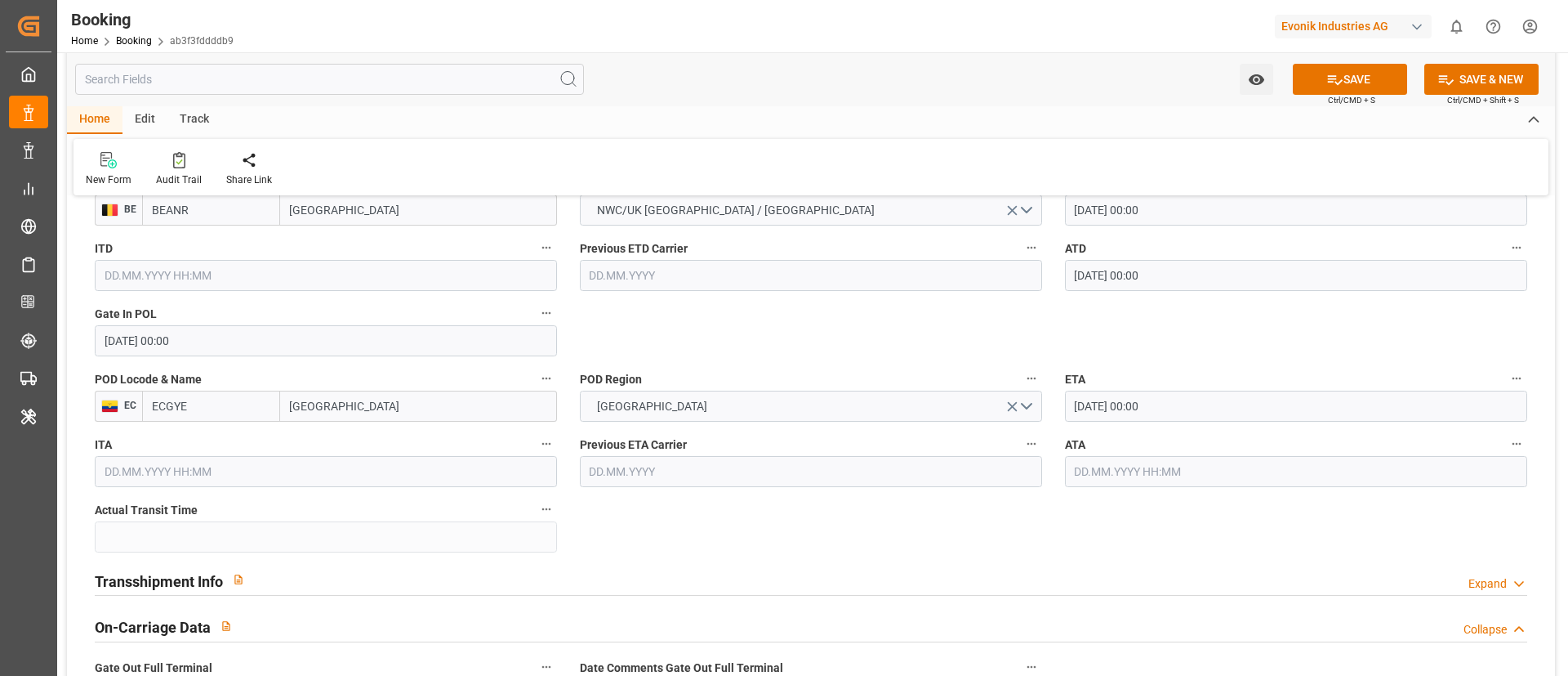
click at [1170, 398] on input "[DATE] 00:00" at bounding box center [1296, 406] width 462 height 31
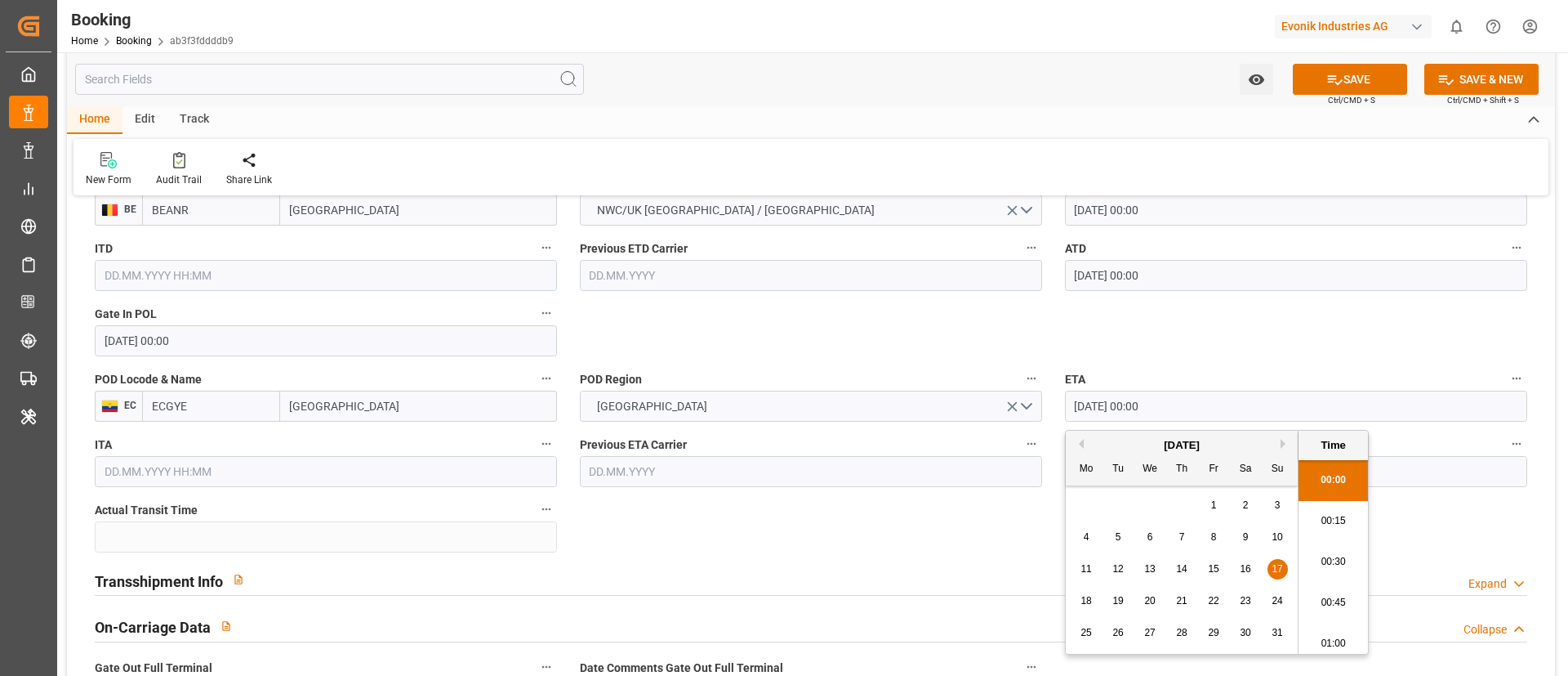
click at [1170, 398] on input "[DATE] 00:00" at bounding box center [1296, 406] width 462 height 31
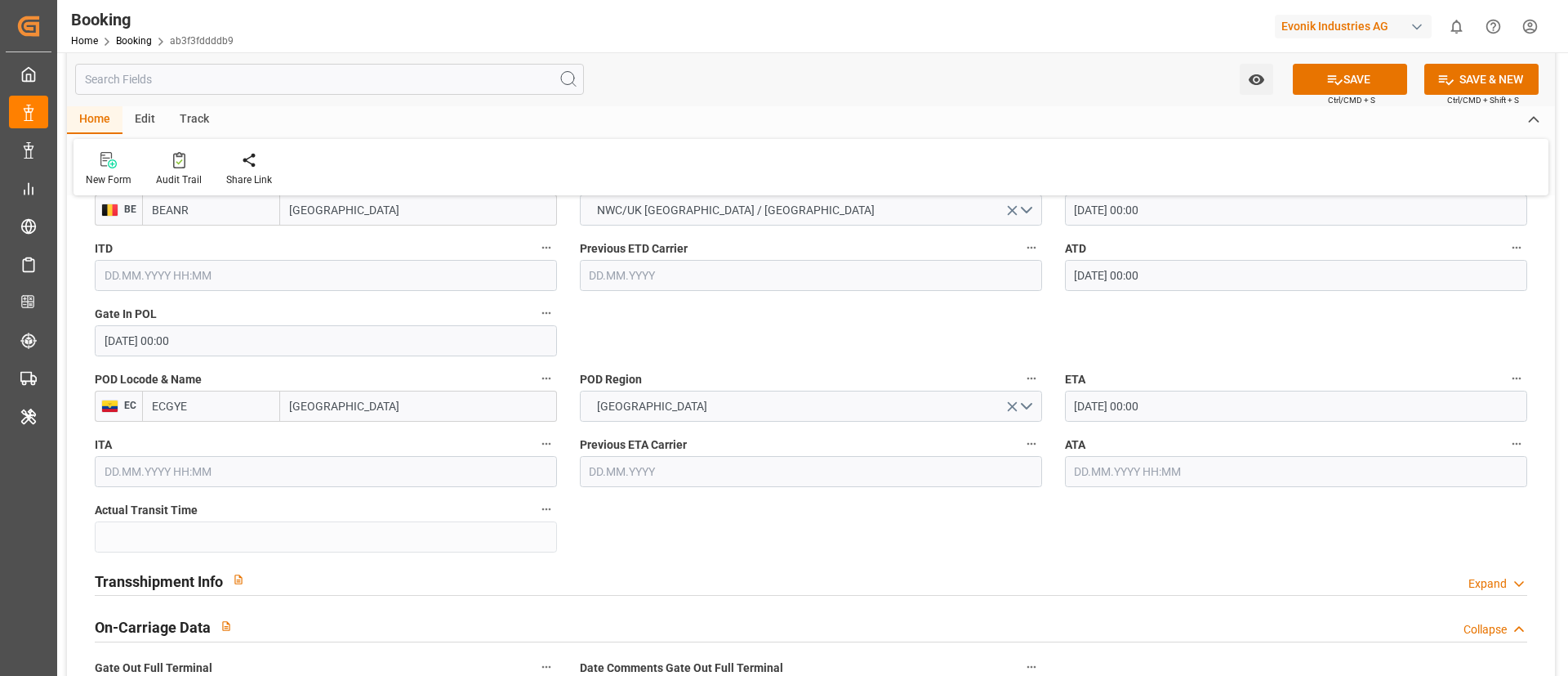
click at [1109, 469] on input "text" at bounding box center [1296, 471] width 462 height 31
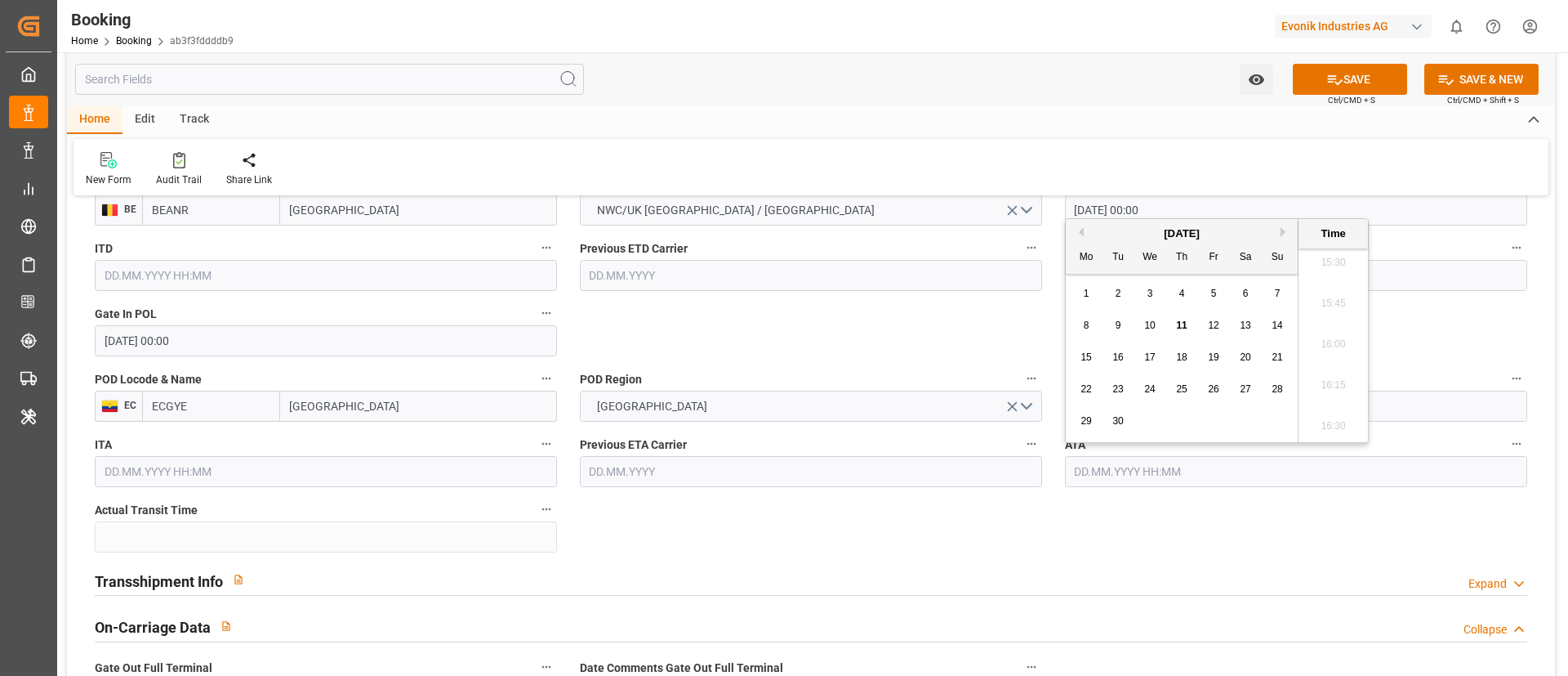
paste input "[DATE] 00:00"
type input "[DATE] 00:00"
click at [1280, 351] on span "17" at bounding box center [1276, 357] width 10 height 11
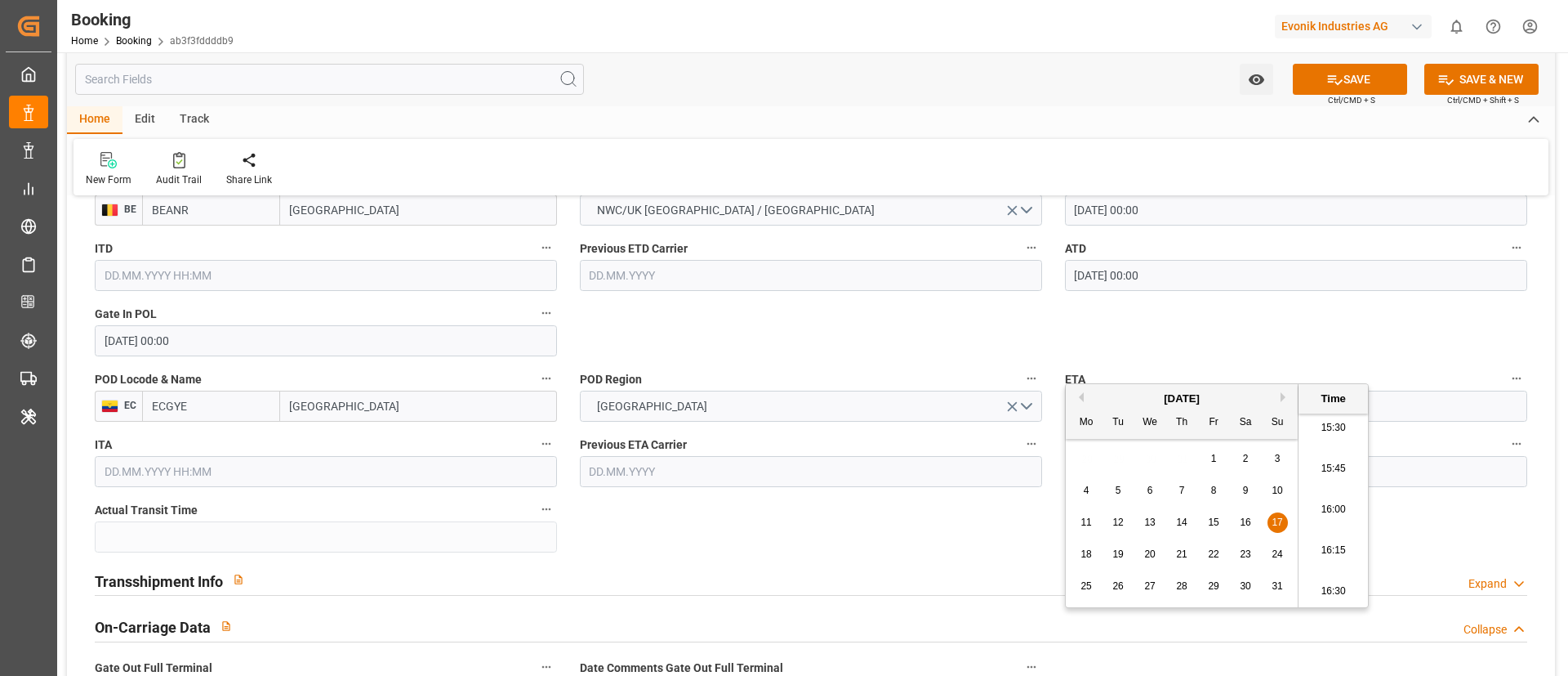
scroll to position [1471, 0]
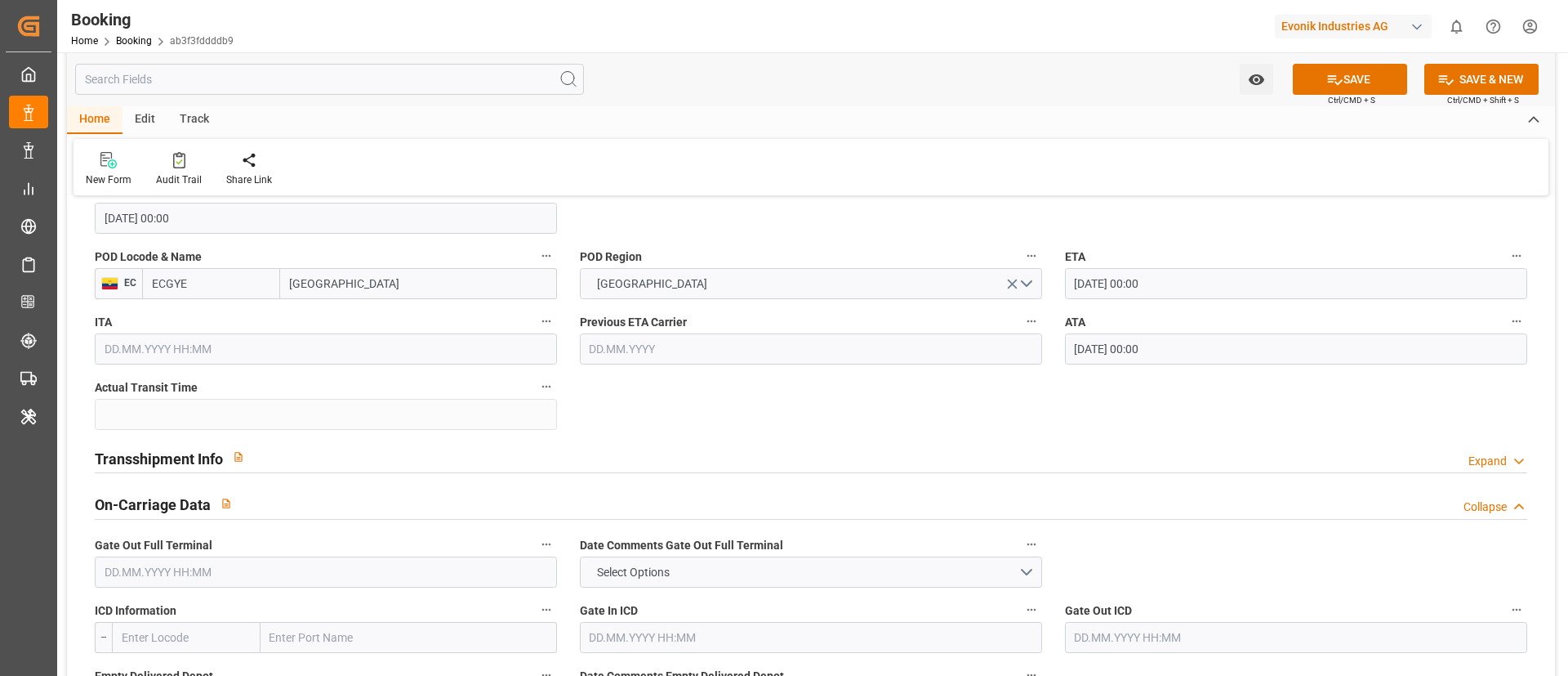
click at [307, 458] on div "Transshipment Info Expand" at bounding box center [811, 457] width 1432 height 31
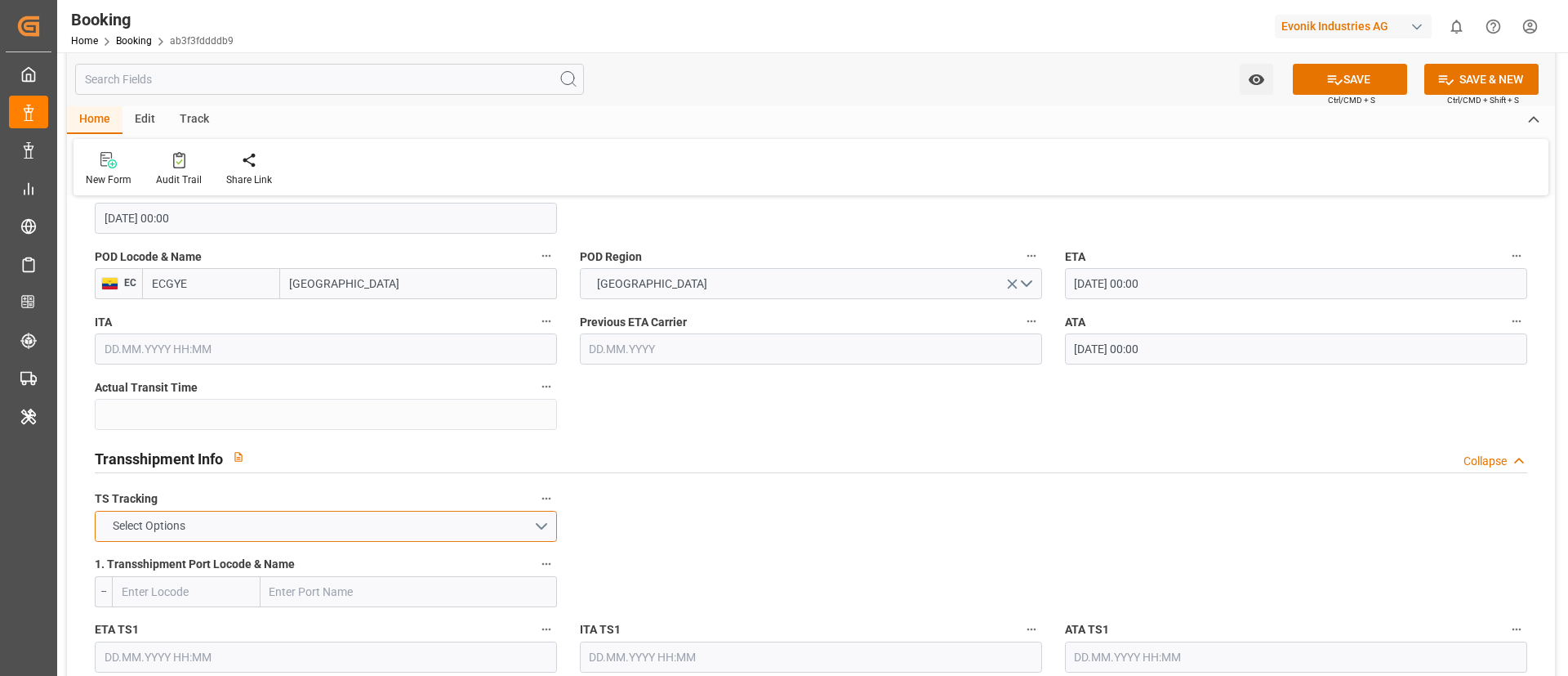
click at [219, 523] on button "Select Options" at bounding box center [326, 525] width 462 height 31
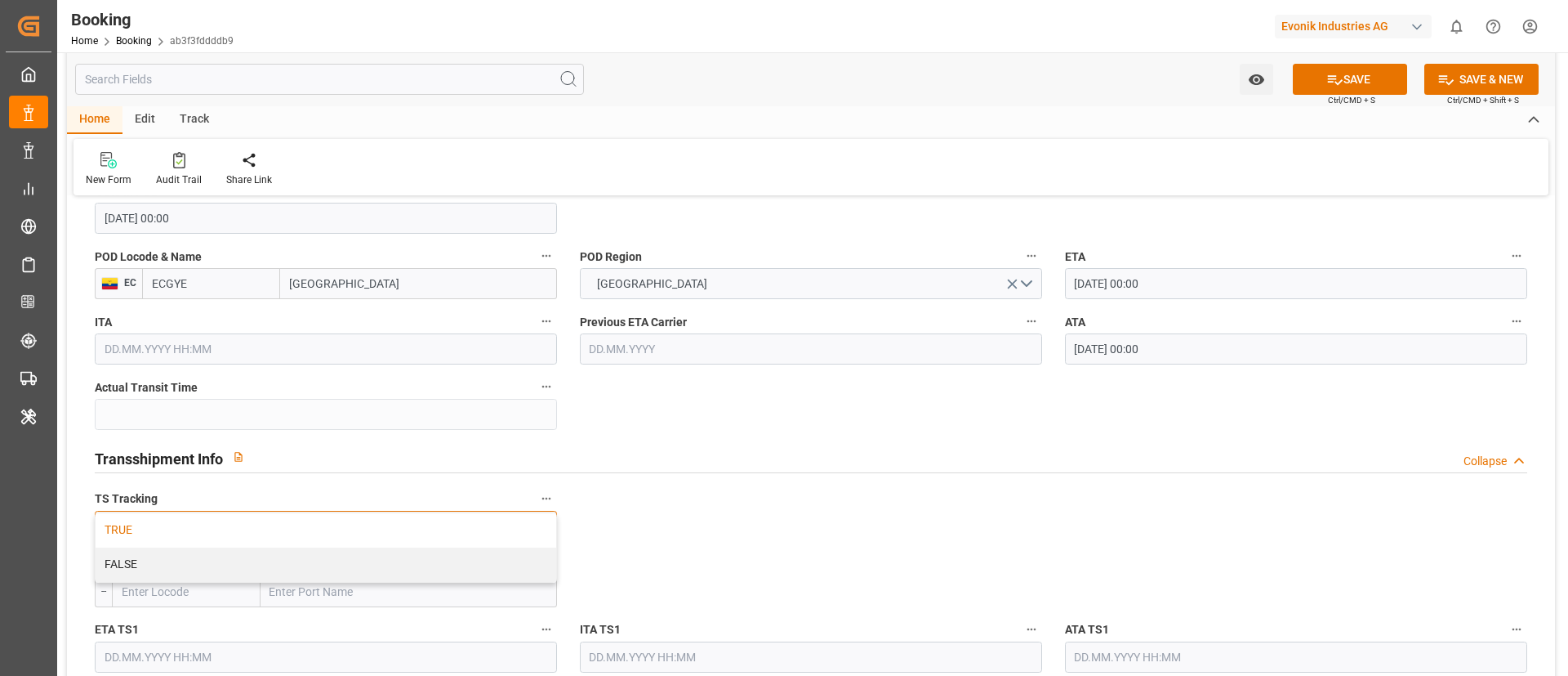
click at [202, 531] on div "TRUE" at bounding box center [326, 530] width 460 height 34
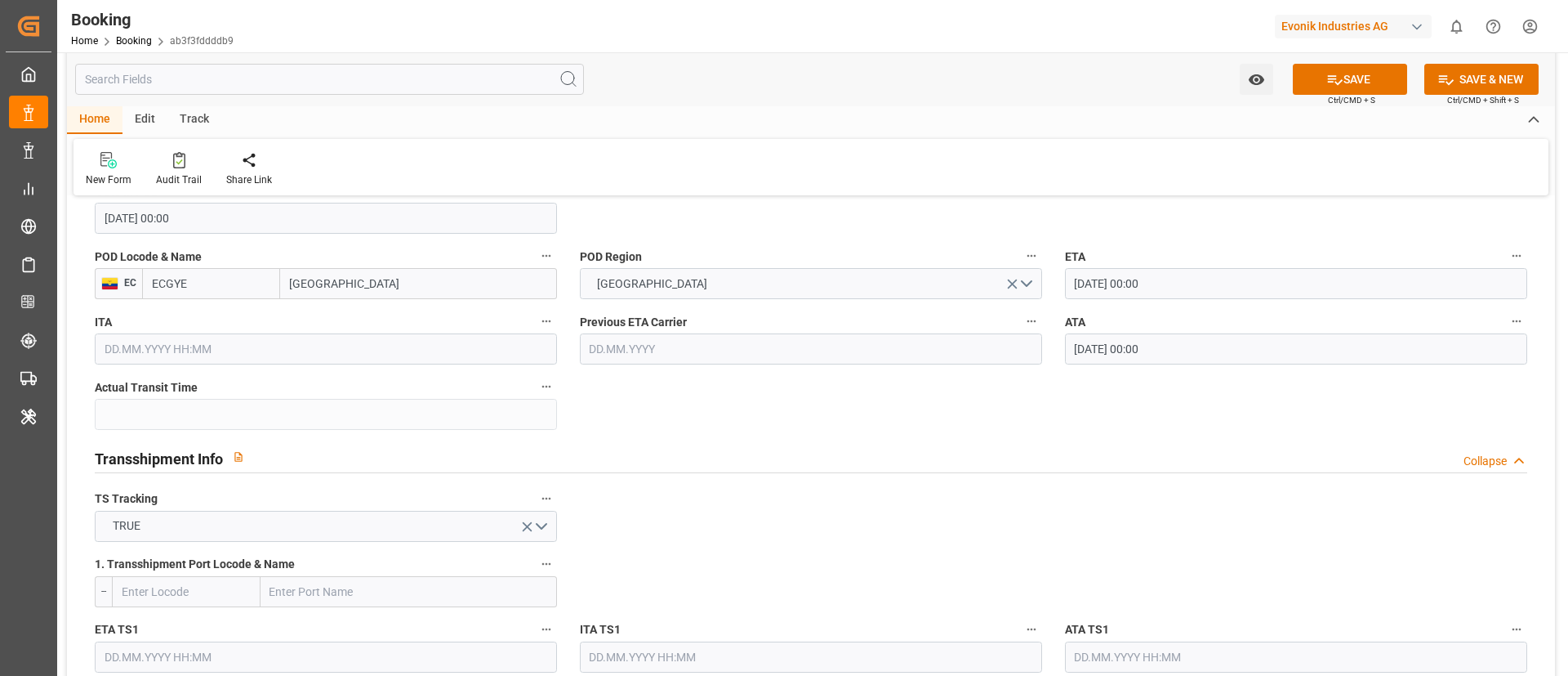
click at [328, 585] on input "text" at bounding box center [408, 591] width 296 height 31
paste input "MANZANILLO"
type input "MANZANILLO"
click at [331, 628] on span "Manzanillo - MXZLO" at bounding box center [321, 628] width 100 height 13
type input "MXZLO"
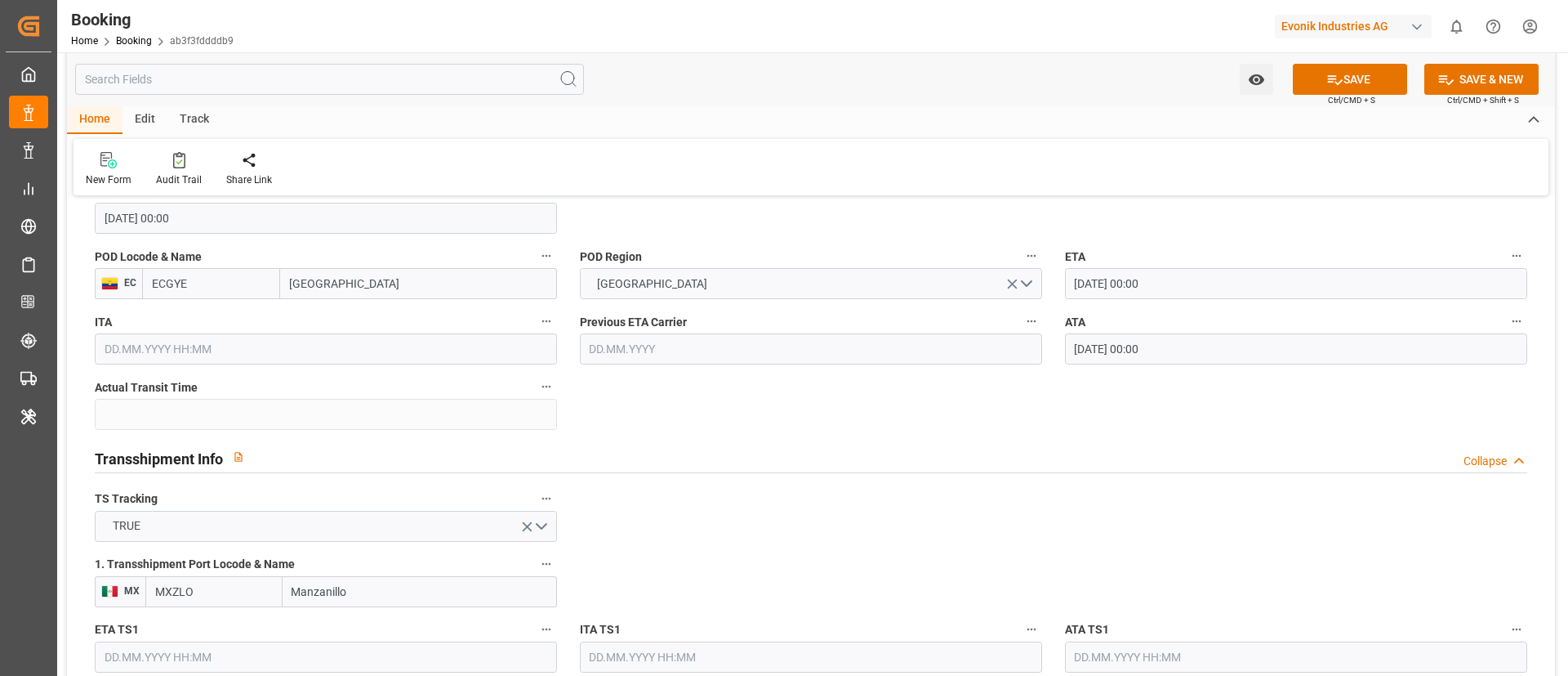
type input "Manzanillo"
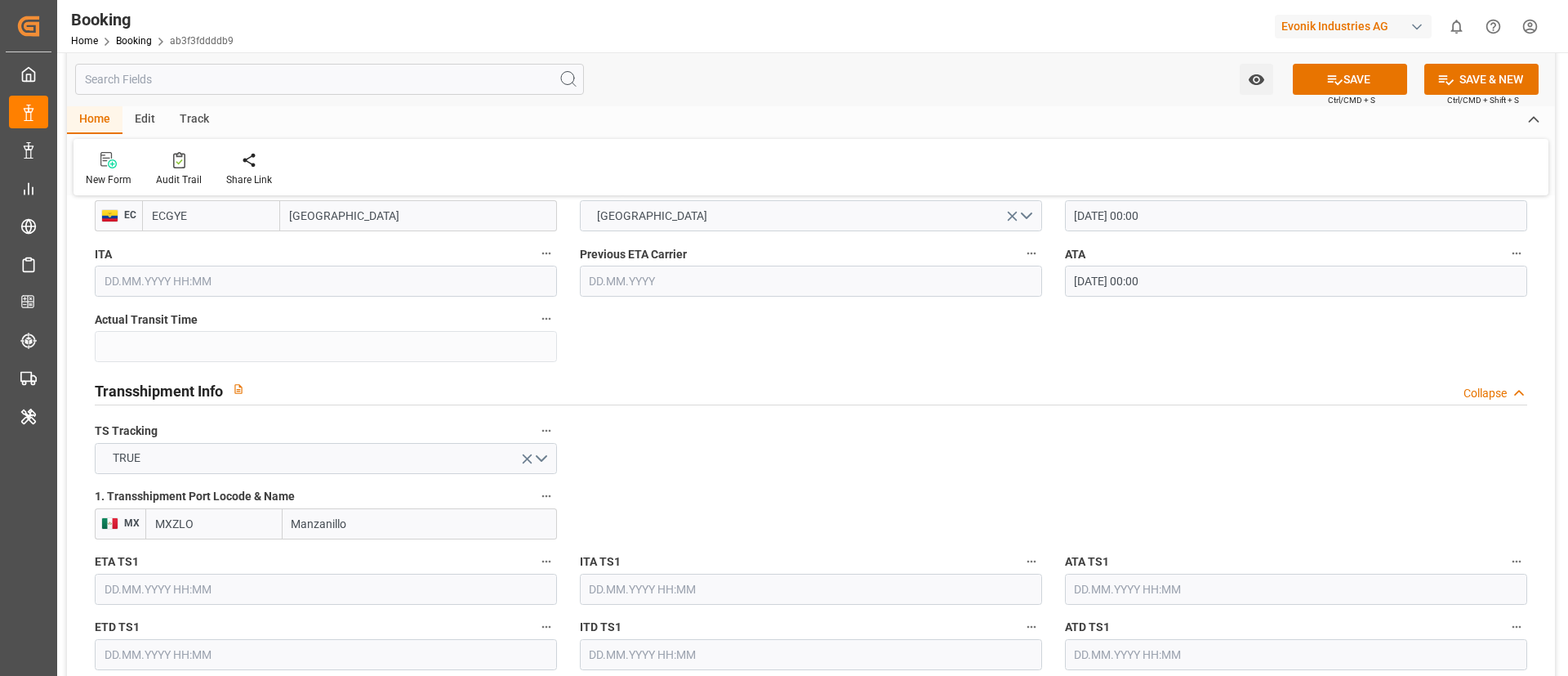
scroll to position [1593, 0]
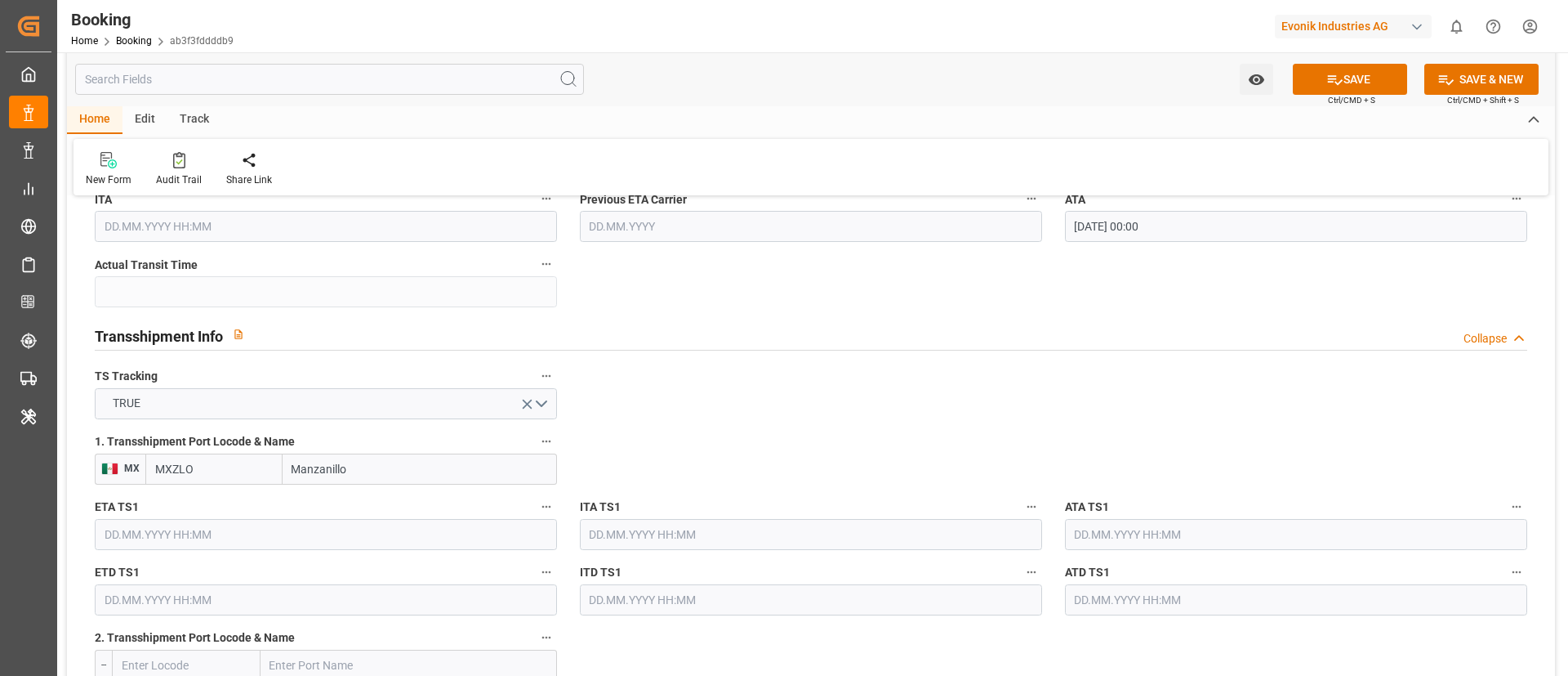
click at [245, 536] on input "text" at bounding box center [326, 534] width 462 height 31
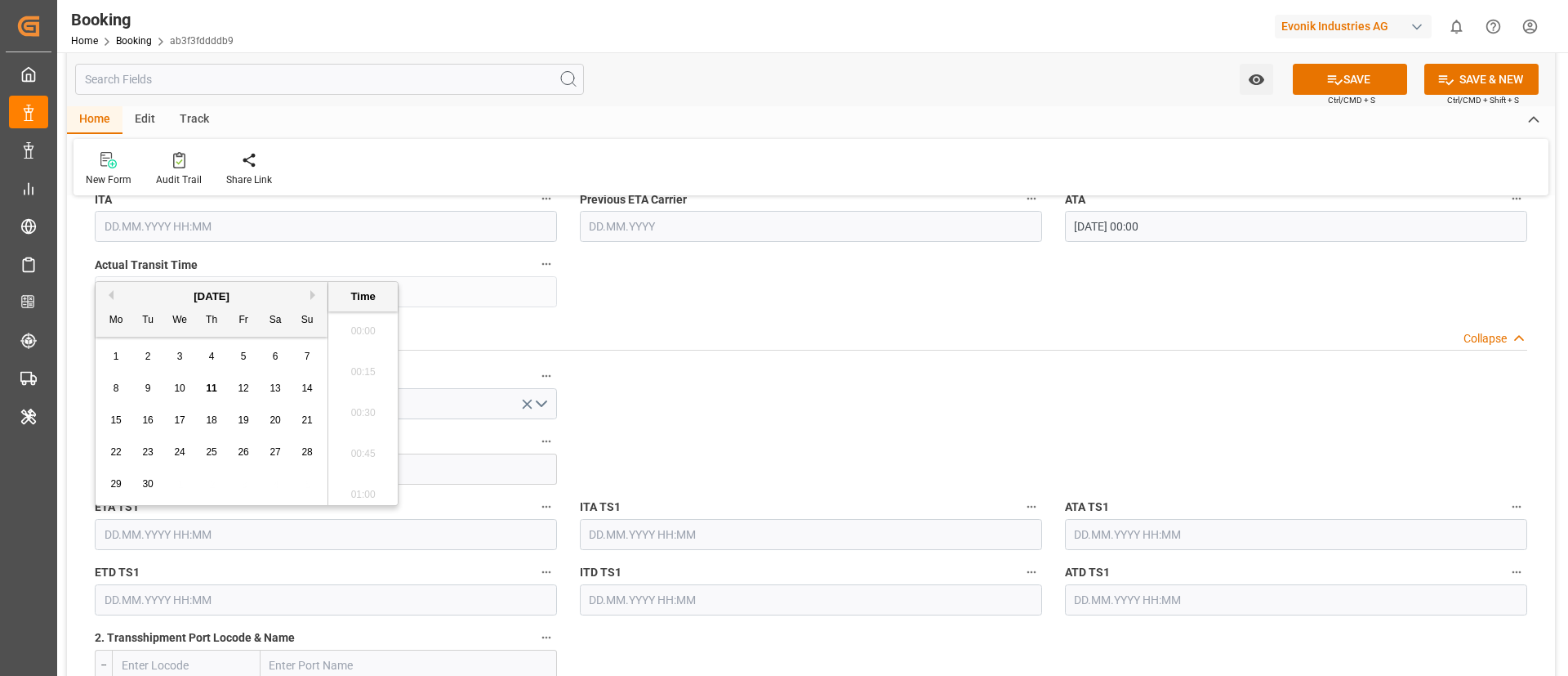
scroll to position [2538, 0]
click at [108, 296] on button "Previous Month" at bounding box center [108, 295] width 9 height 9
click at [279, 353] on div "2" at bounding box center [276, 357] width 21 height 20
type input "[DATE] 00:00"
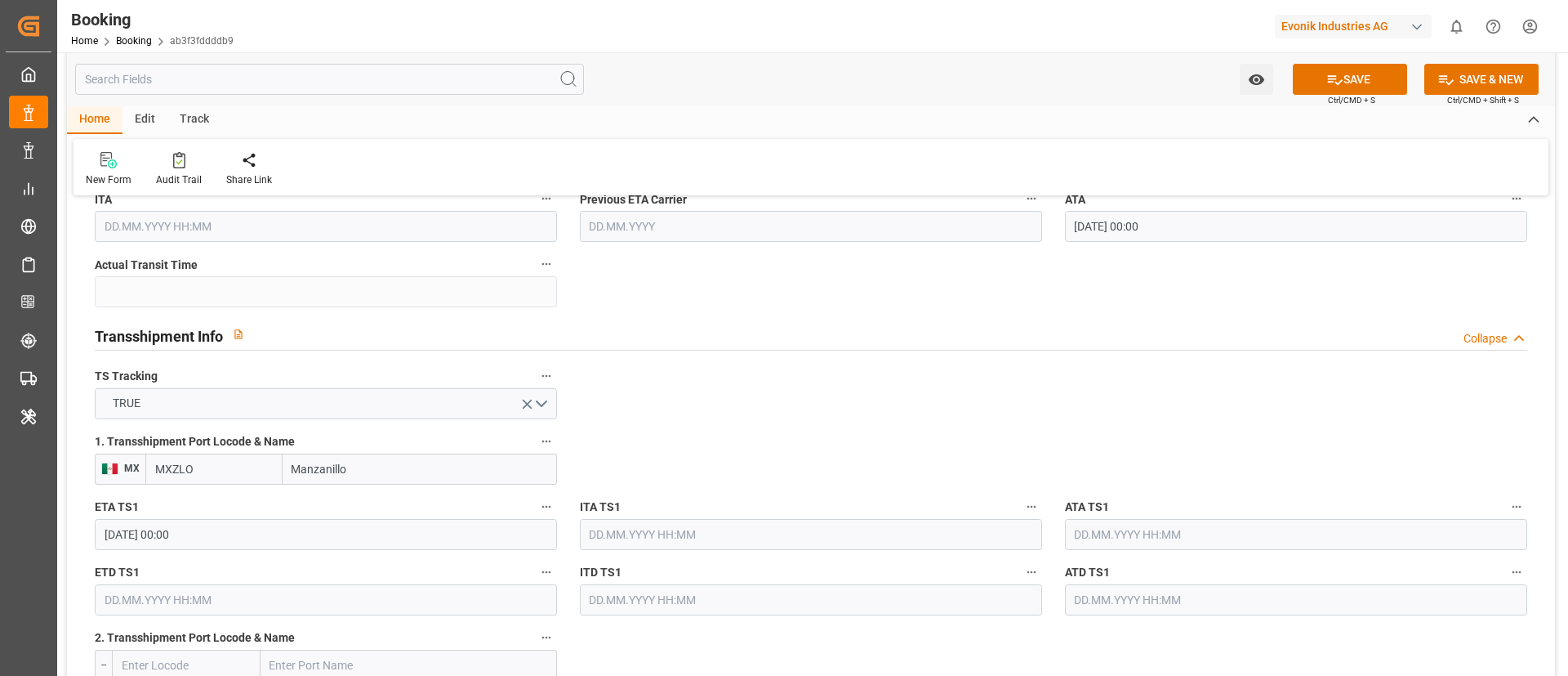
click at [283, 529] on input "[DATE] 00:00" at bounding box center [326, 534] width 462 height 31
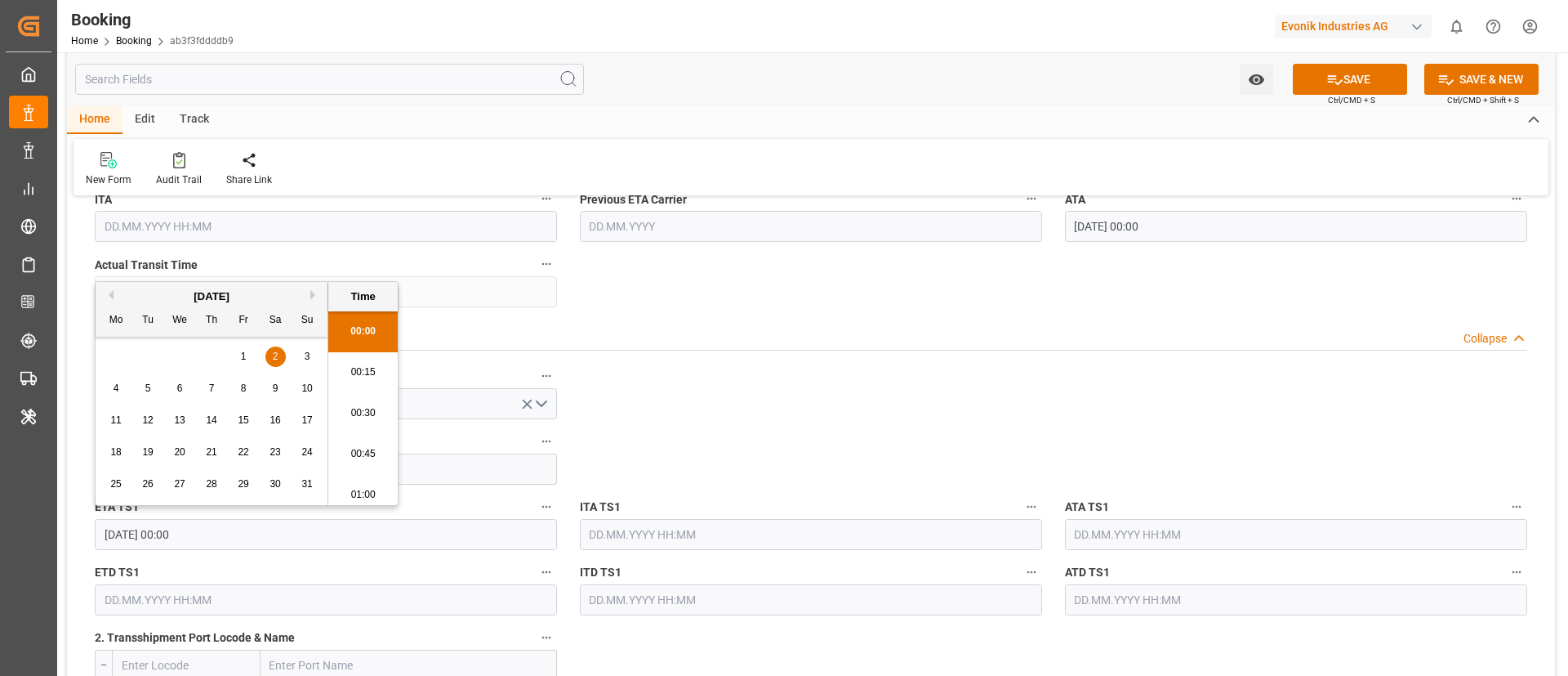
click at [283, 529] on input "[DATE] 00:00" at bounding box center [326, 534] width 462 height 31
click at [1114, 533] on input "text" at bounding box center [1296, 534] width 462 height 31
paste input "[DATE] 00:00"
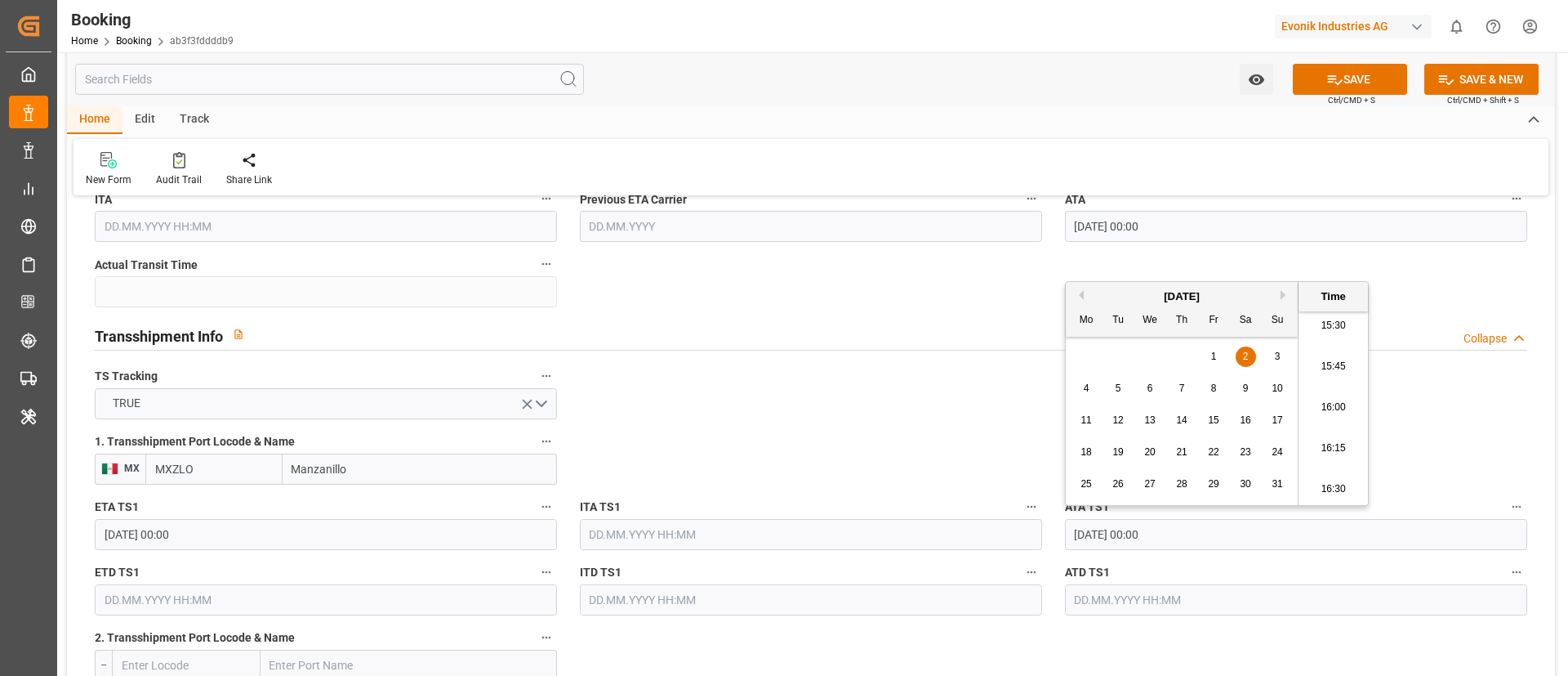
type input "[DATE] 00:00"
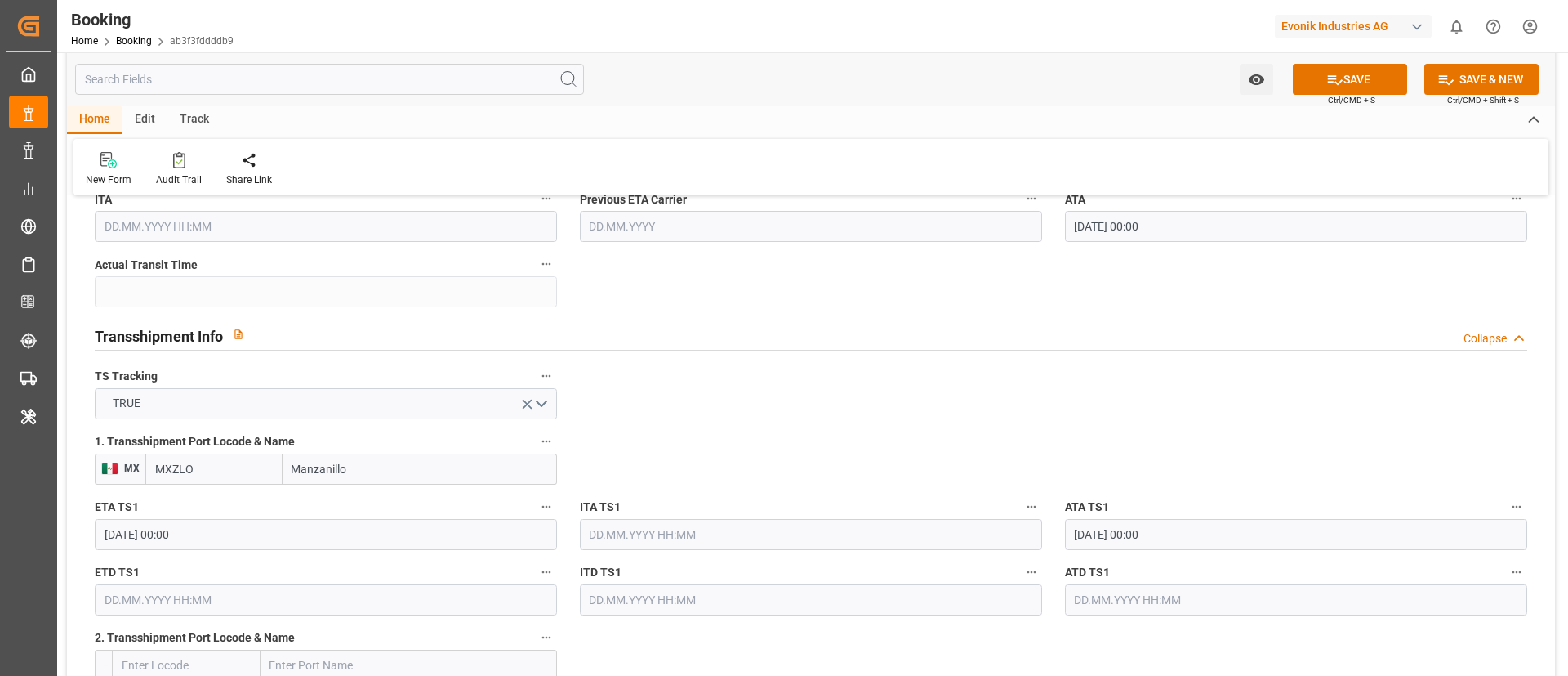
click at [145, 595] on input "text" at bounding box center [326, 599] width 462 height 31
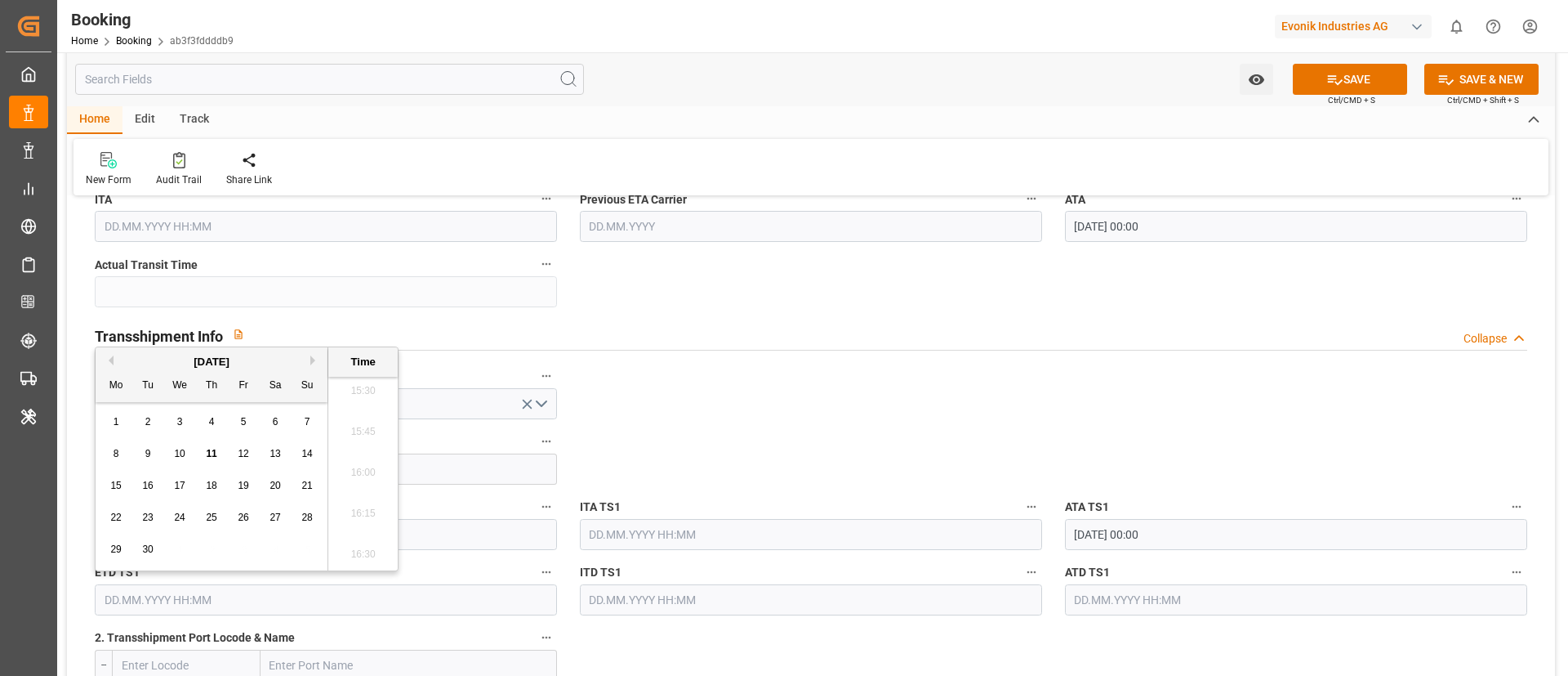
paste input "[DATE] 00:00"
type input "[DATE] 00:00"
click at [1091, 599] on input "text" at bounding box center [1296, 599] width 462 height 31
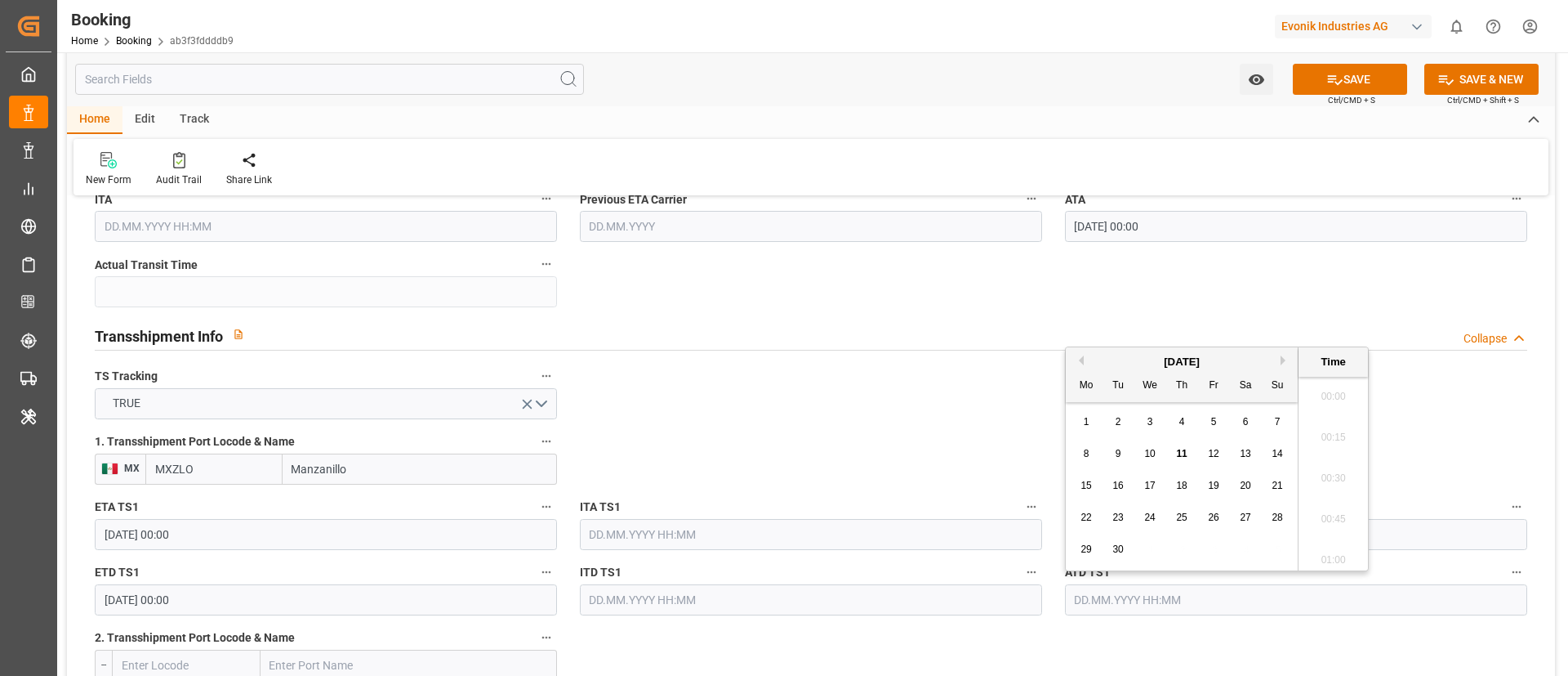
paste input "[DATE] 00:00"
type input "[DATE] 00:00"
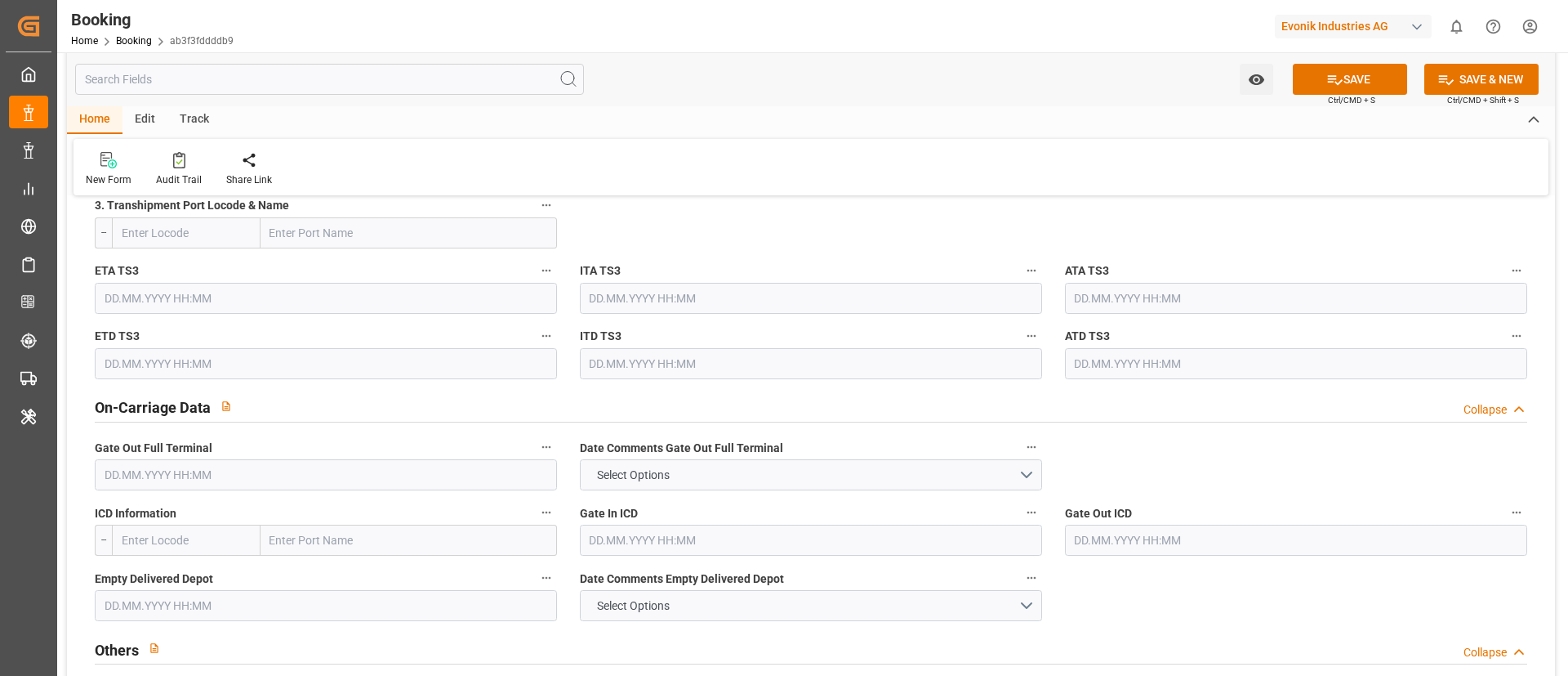
scroll to position [2206, 0]
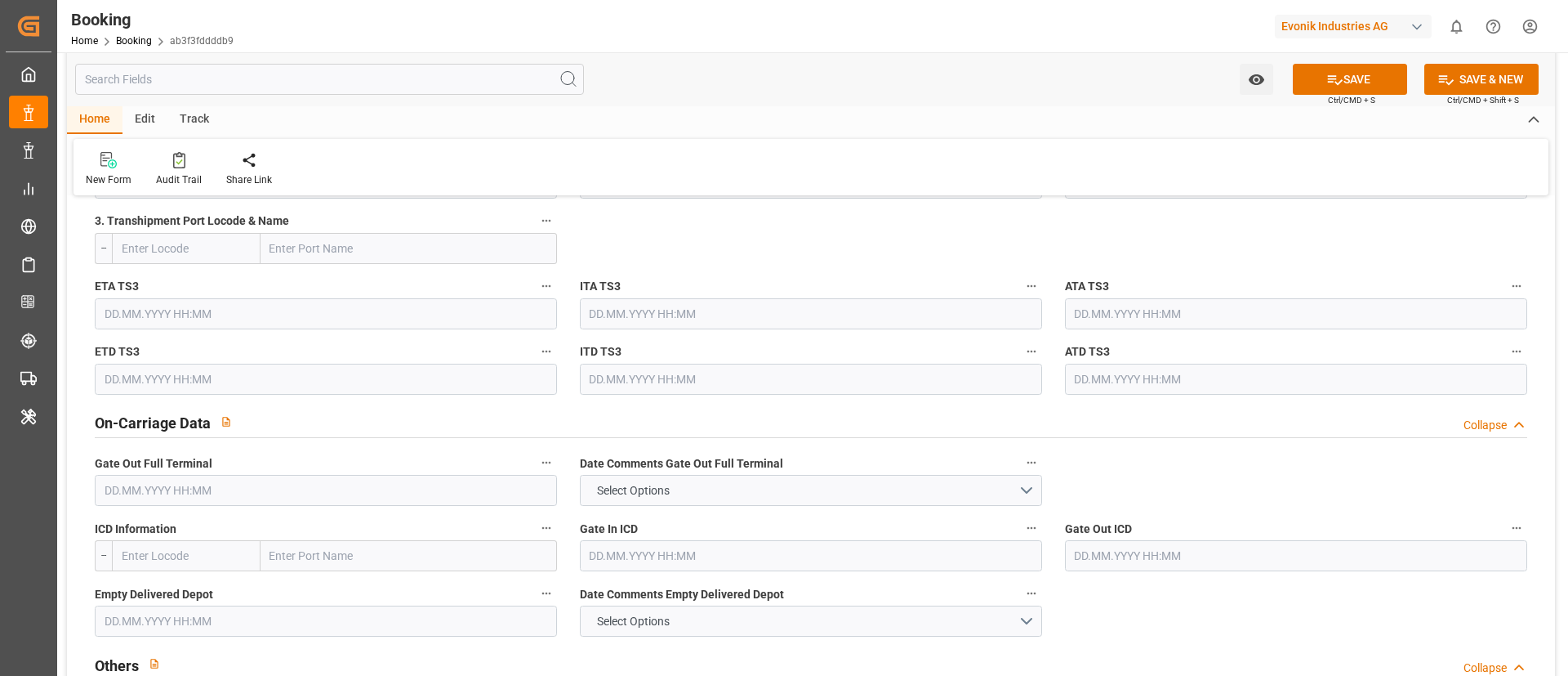
click at [148, 498] on input "text" at bounding box center [326, 490] width 462 height 31
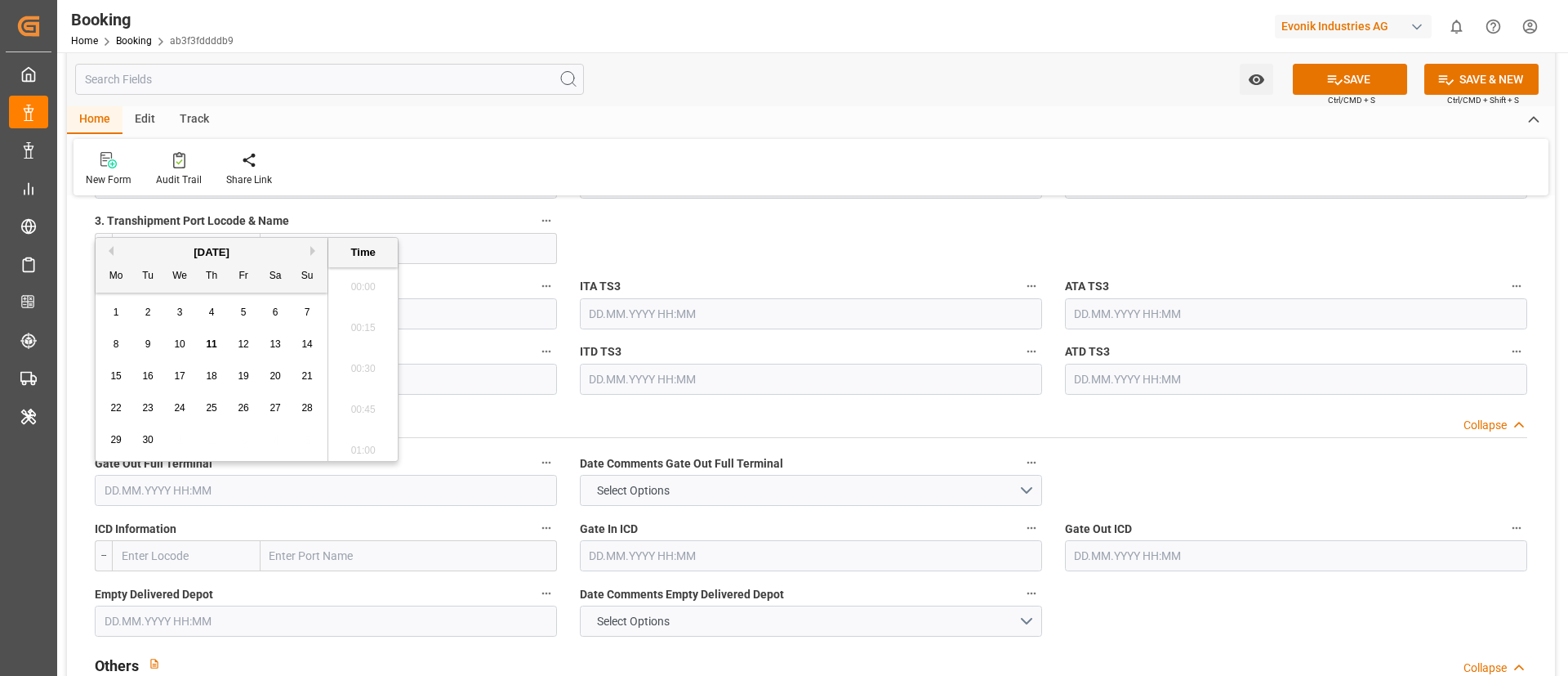
scroll to position [2538, 0]
click at [104, 255] on button "Previous Month" at bounding box center [108, 250] width 9 height 9
click at [124, 442] on div "25" at bounding box center [117, 440] width 21 height 20
type input "25.08.2025 00:00"
click at [114, 438] on span "25" at bounding box center [115, 440] width 10 height 11
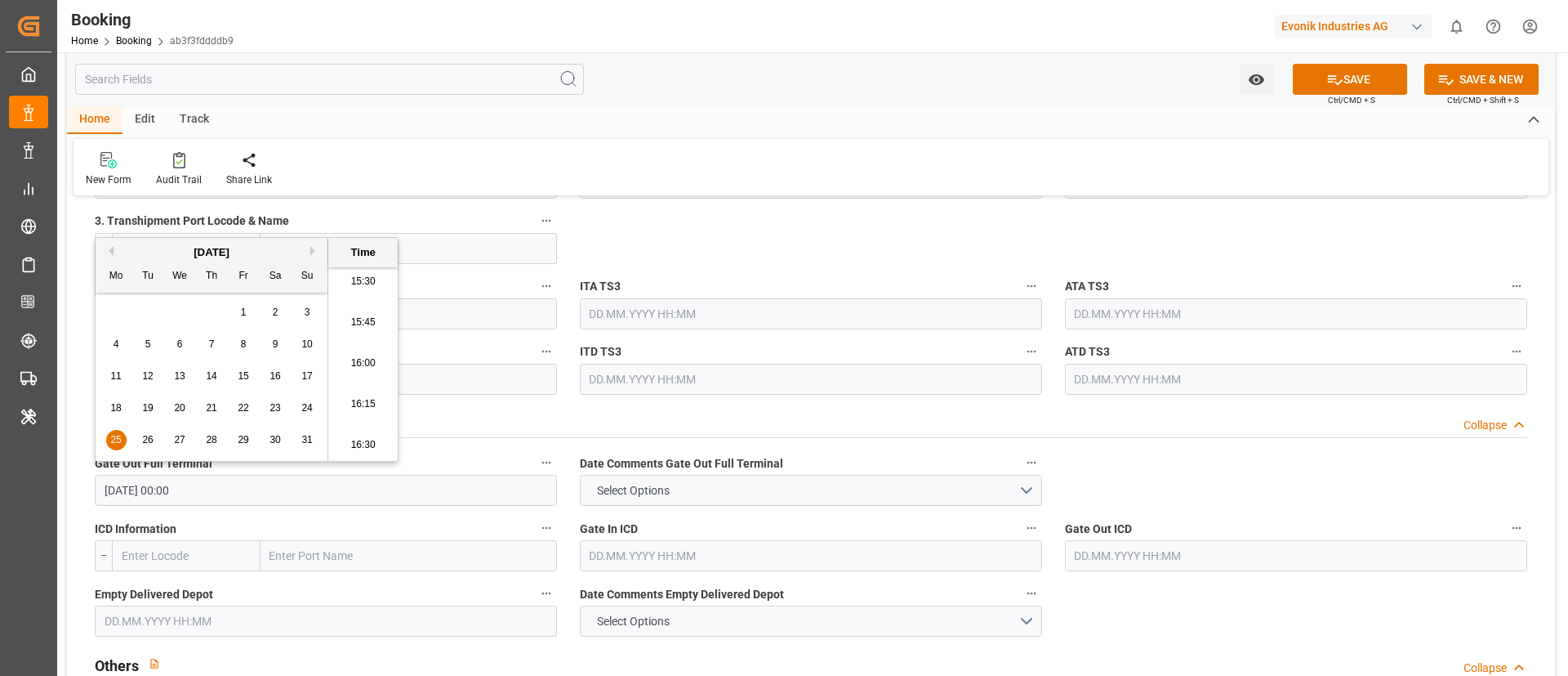
click at [513, 434] on div "On-Carriage Data Collapse" at bounding box center [811, 421] width 1432 height 31
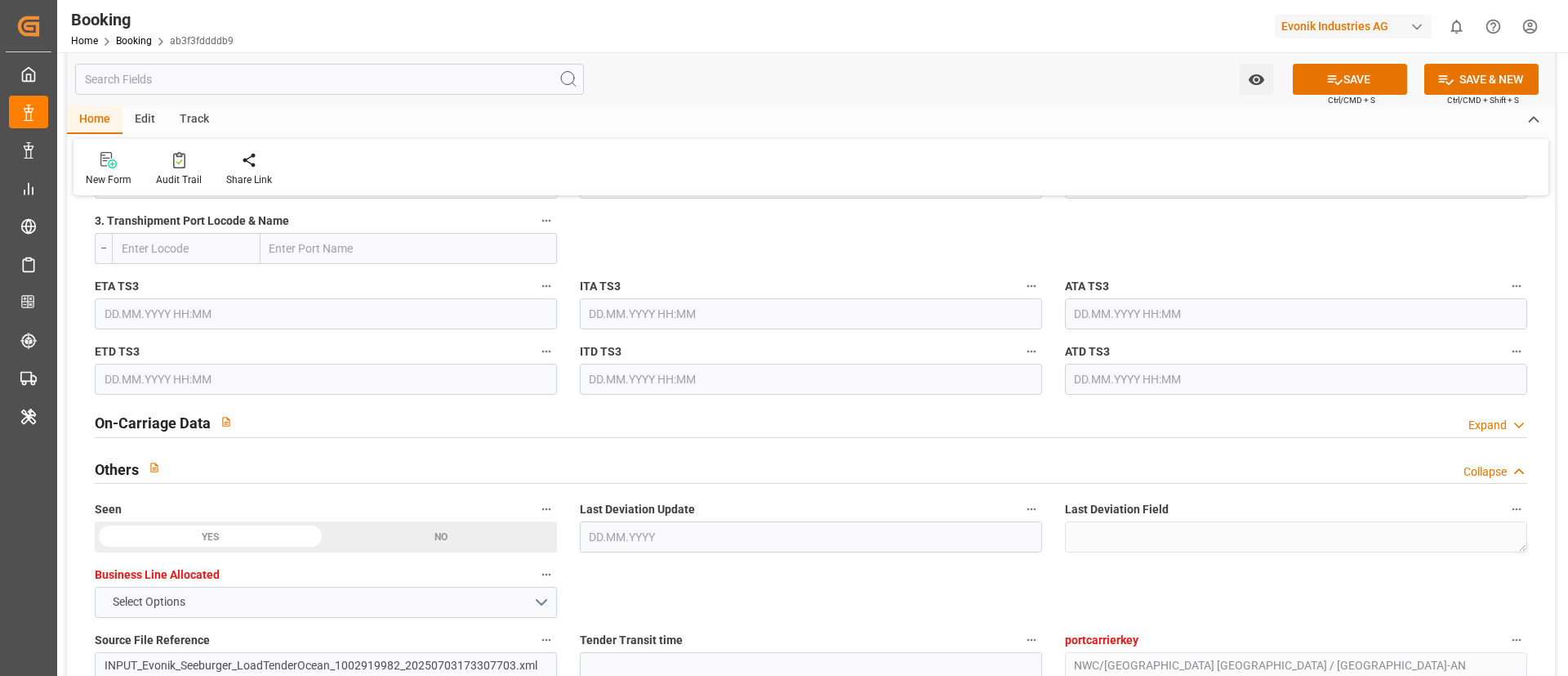
click at [268, 504] on label "Seen" at bounding box center [326, 509] width 462 height 23
click at [536, 504] on button "Seen" at bounding box center [546, 508] width 22 height 22
click at [295, 417] on div at bounding box center [784, 338] width 1568 height 676
click at [299, 429] on div "On-Carriage Data Expand" at bounding box center [811, 421] width 1432 height 31
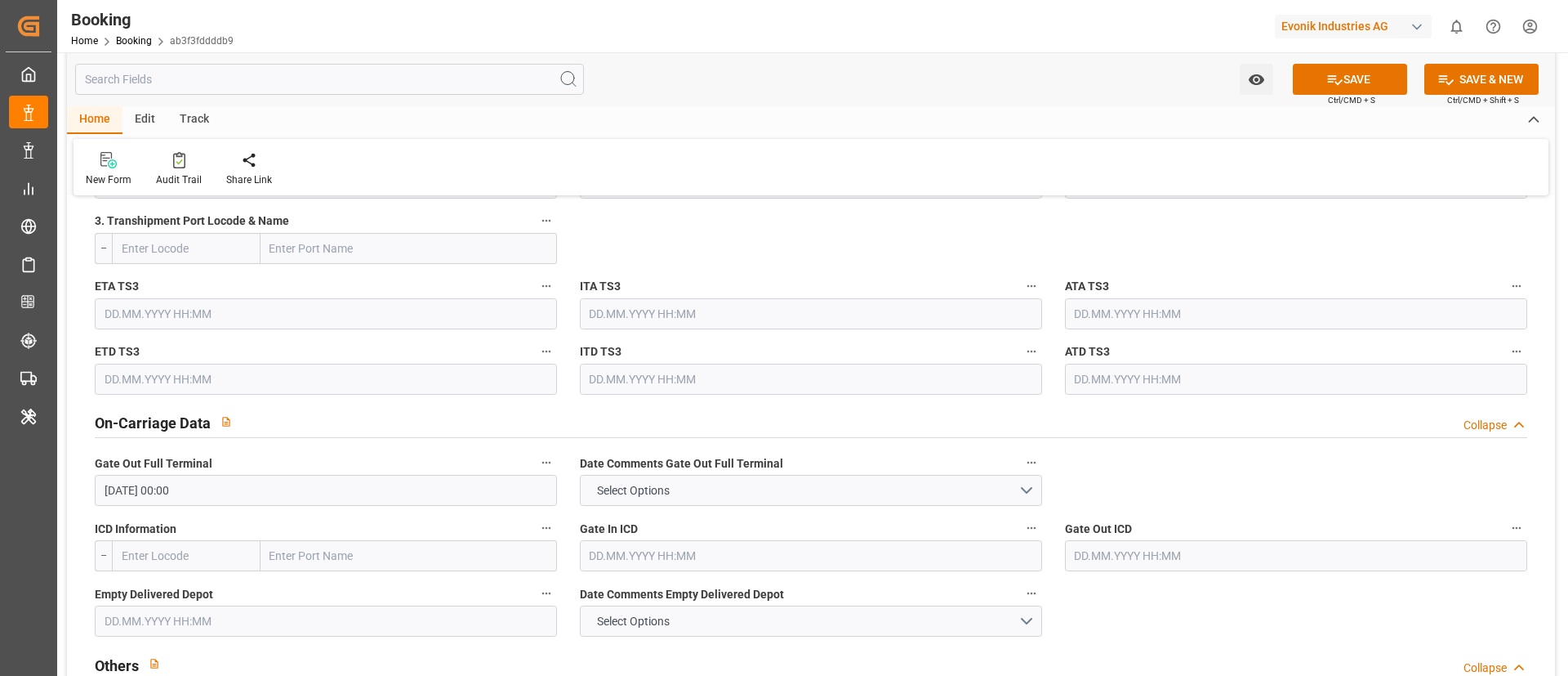
click at [209, 488] on input "25.08.2025 00:00" at bounding box center [326, 490] width 462 height 31
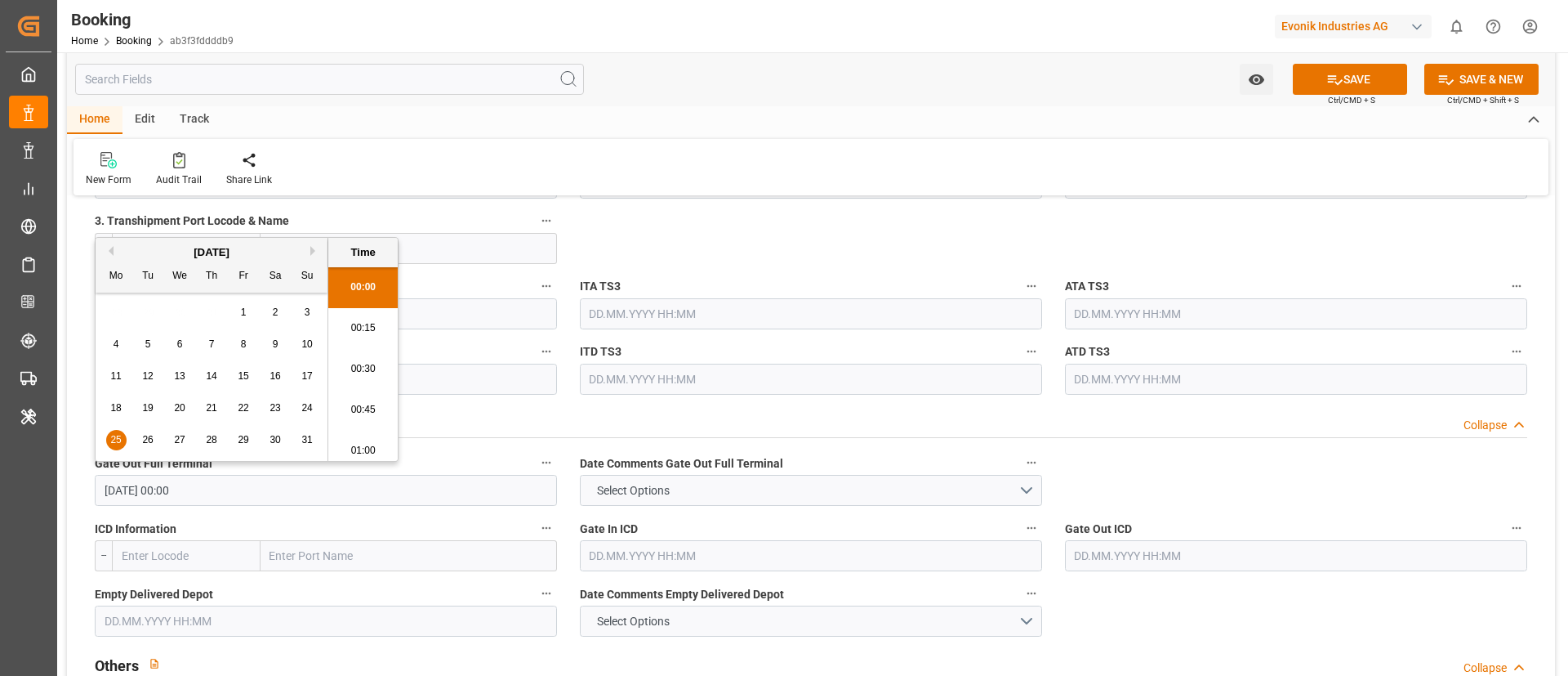
click at [209, 488] on input "25.08.2025 00:00" at bounding box center [326, 490] width 462 height 31
click at [190, 616] on input "text" at bounding box center [326, 620] width 462 height 31
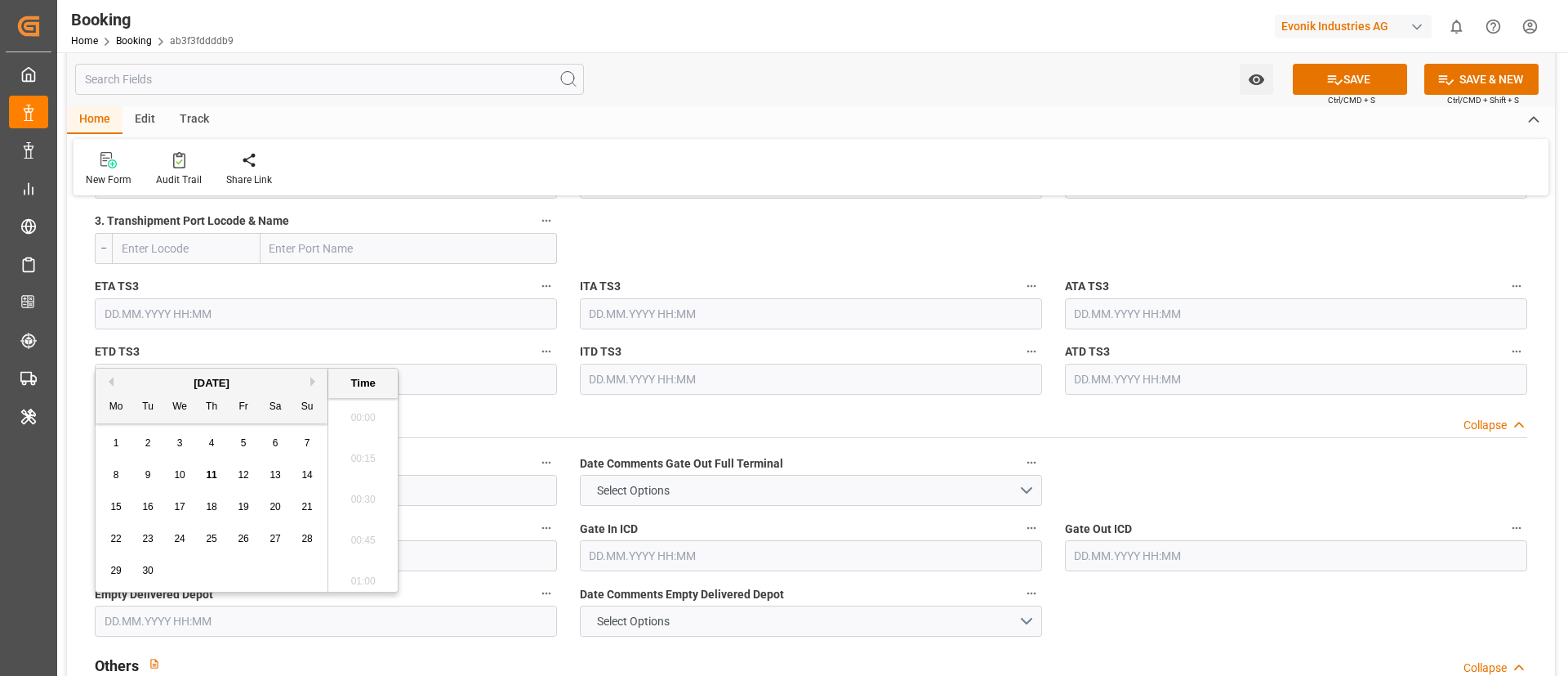
paste input "25.08.2025 00:00"
type input "25.08.2025 00:00"
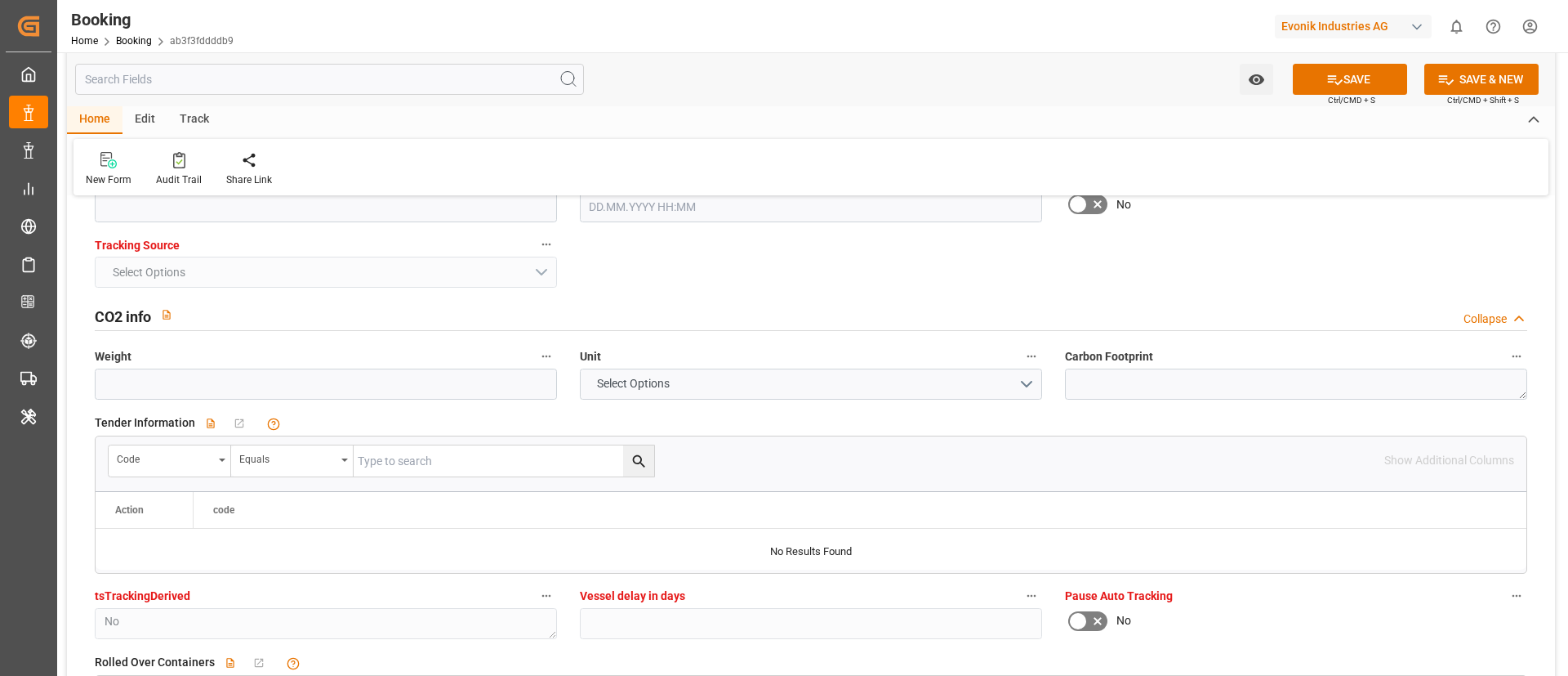
scroll to position [3186, 0]
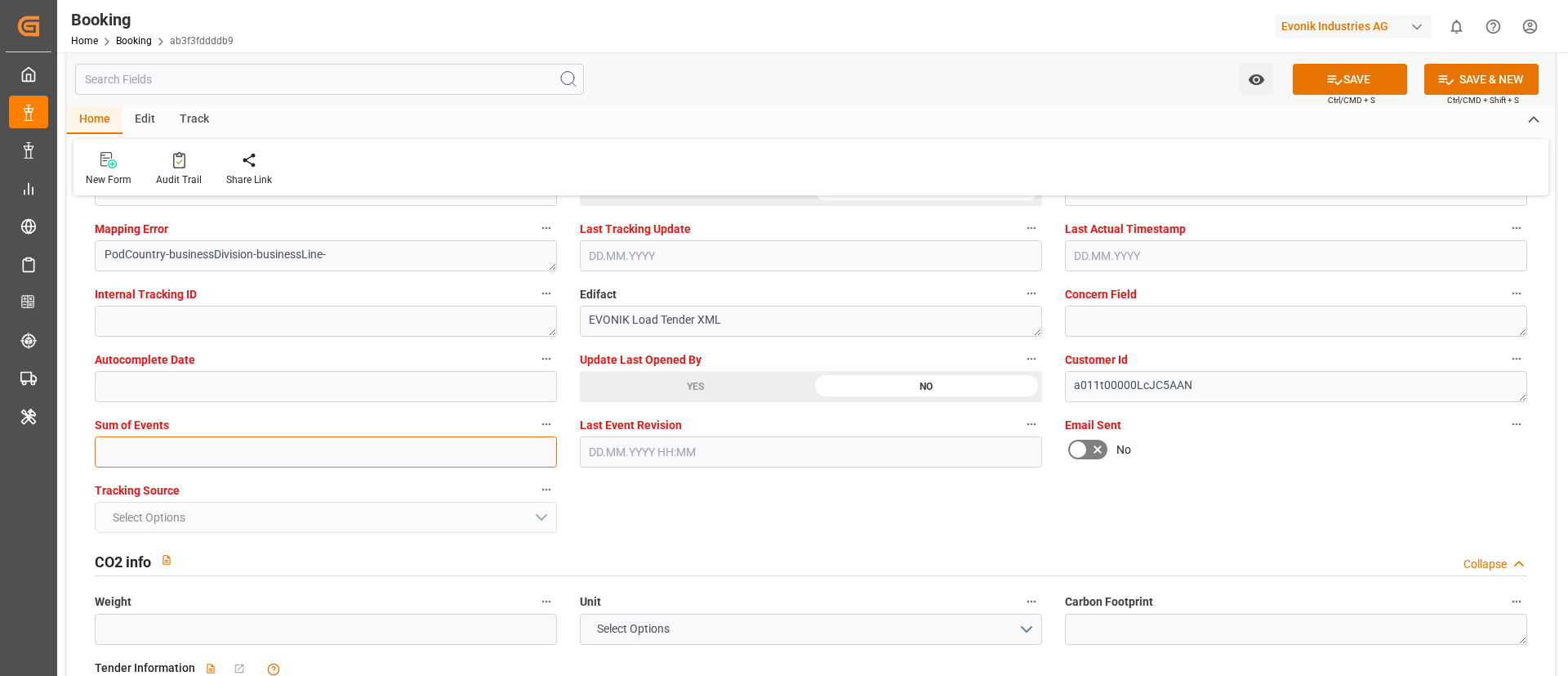
click at [148, 444] on input "text" at bounding box center [326, 451] width 462 height 31
type input "0"
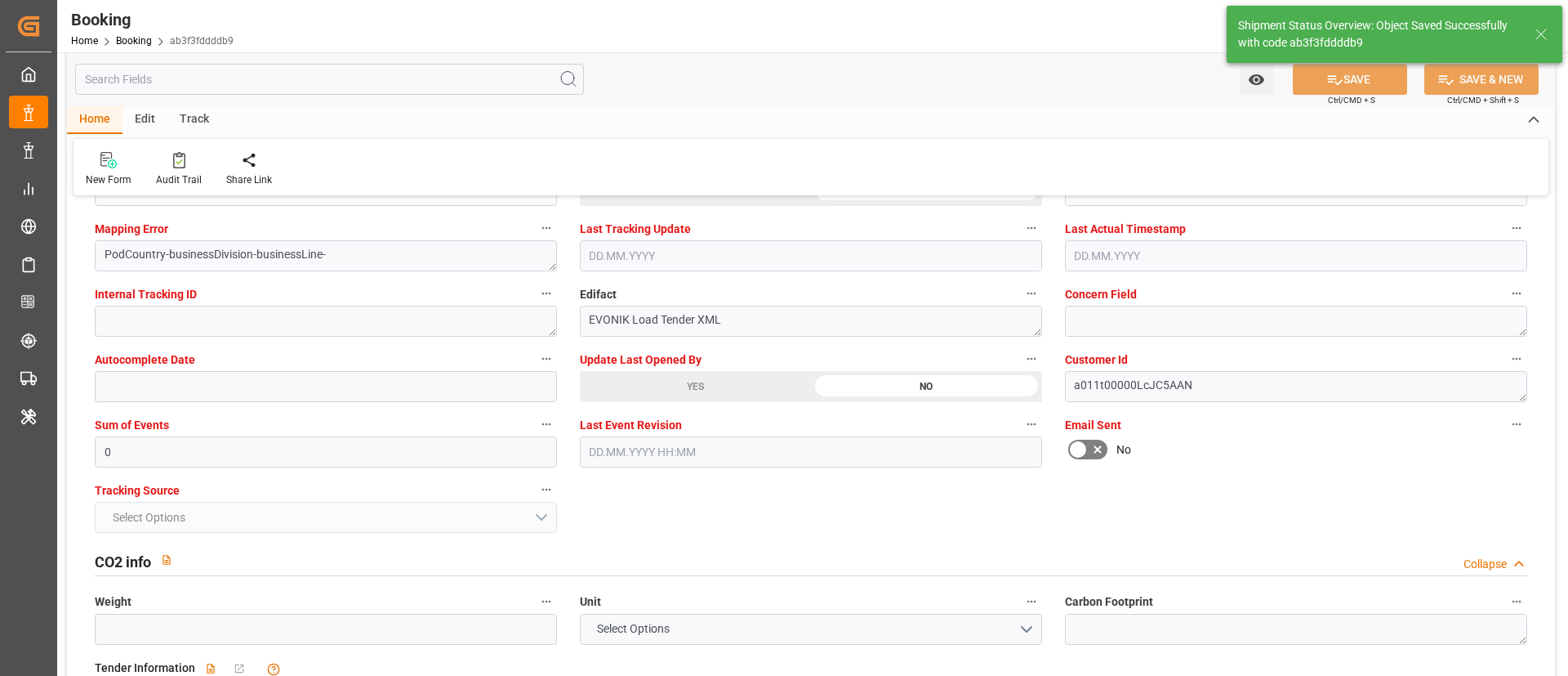
type textarea "[PERSON_NAME]"
type textarea "businessDivision-businessLine-"
type textarea "Yes"
type input "42"
type input "[DATE] 00:00"
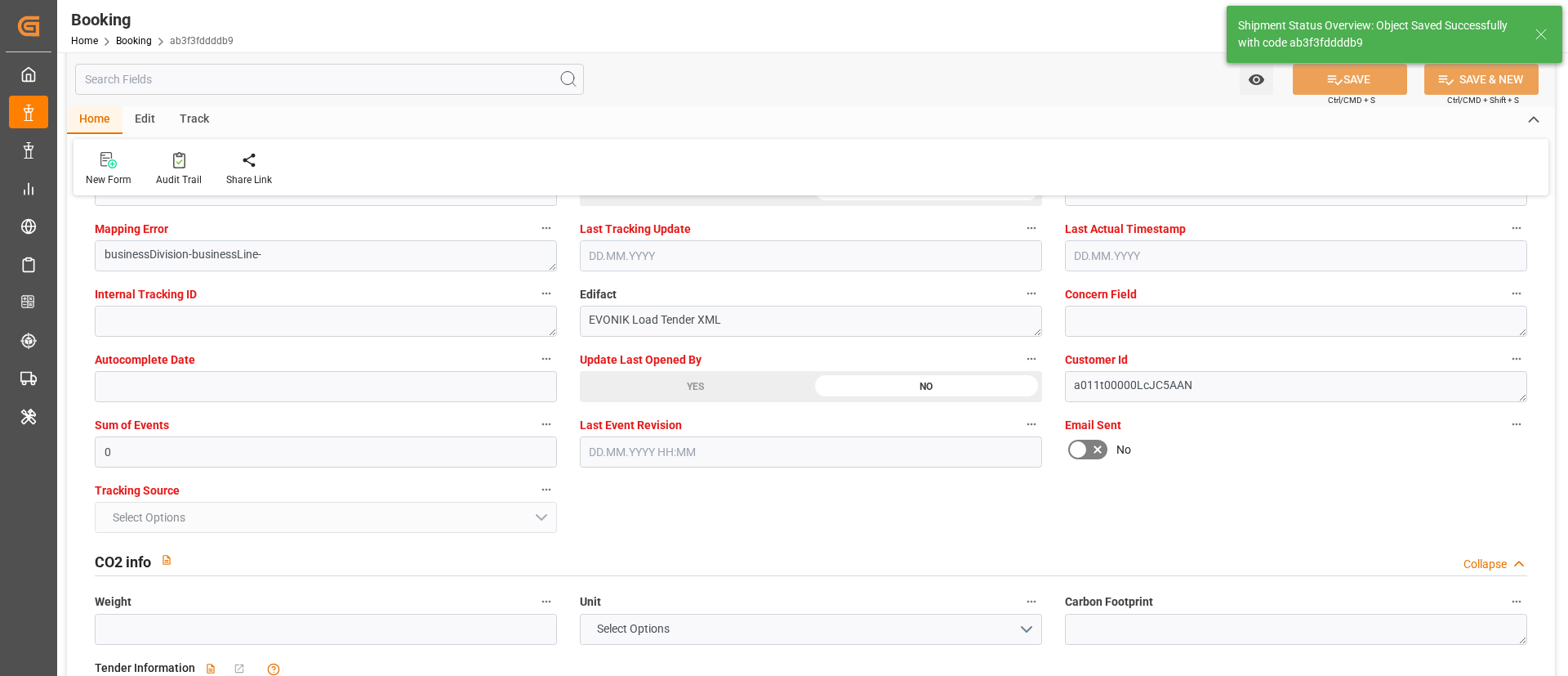
type input "[DATE] 00:00"
type input "11.09.2025 10:39"
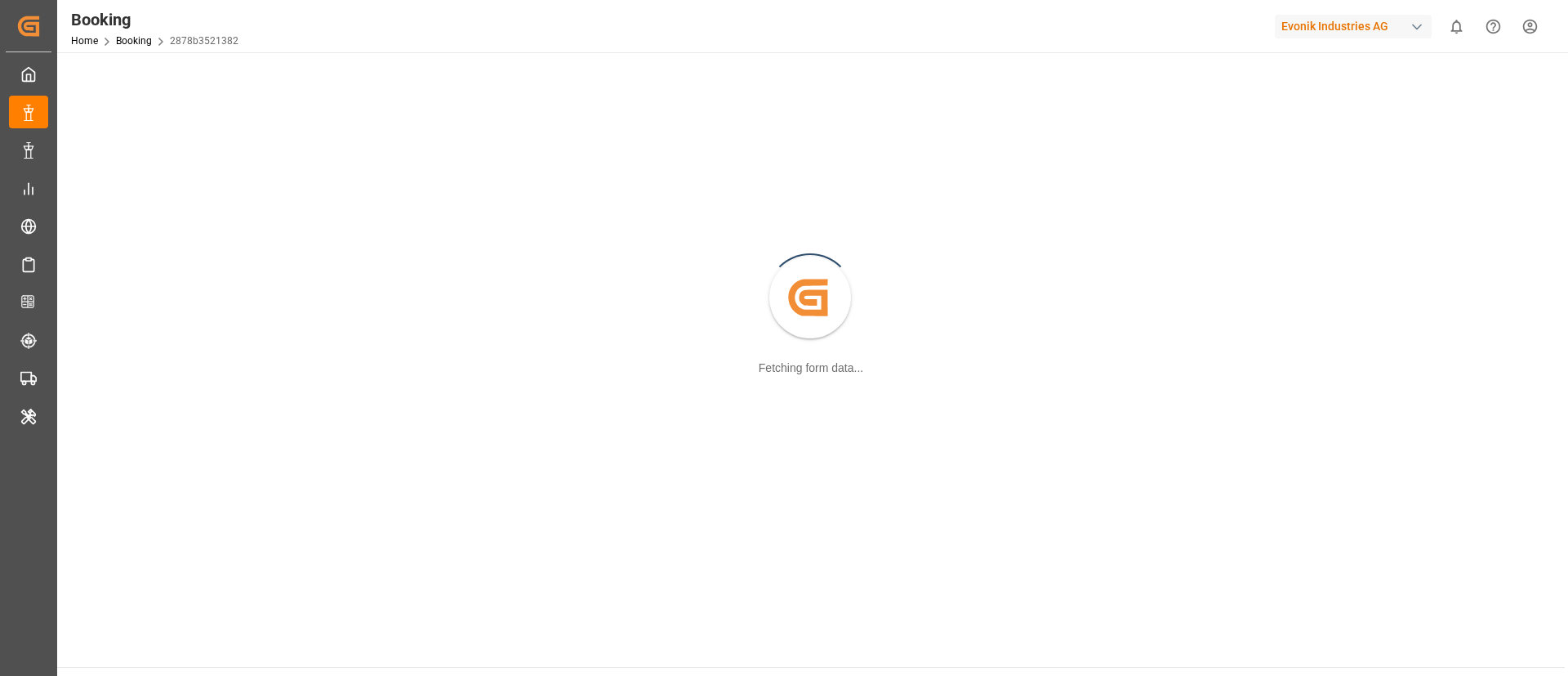
click at [1312, 21] on div "Evonik Industries AG" at bounding box center [1353, 26] width 157 height 24
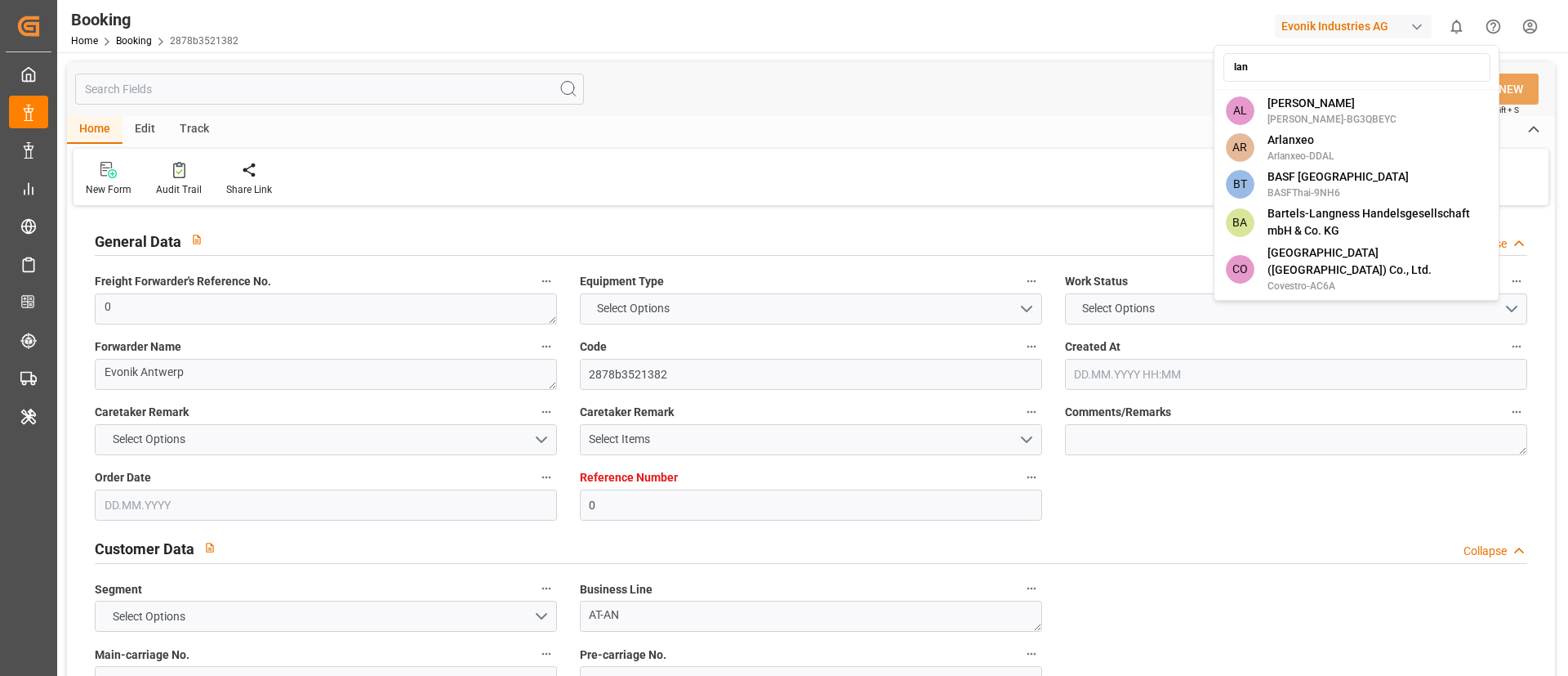
type input "lanx"
type input "0"
type input "Maersk"
type input "Maersk Line AS"
type input "NLRTM"
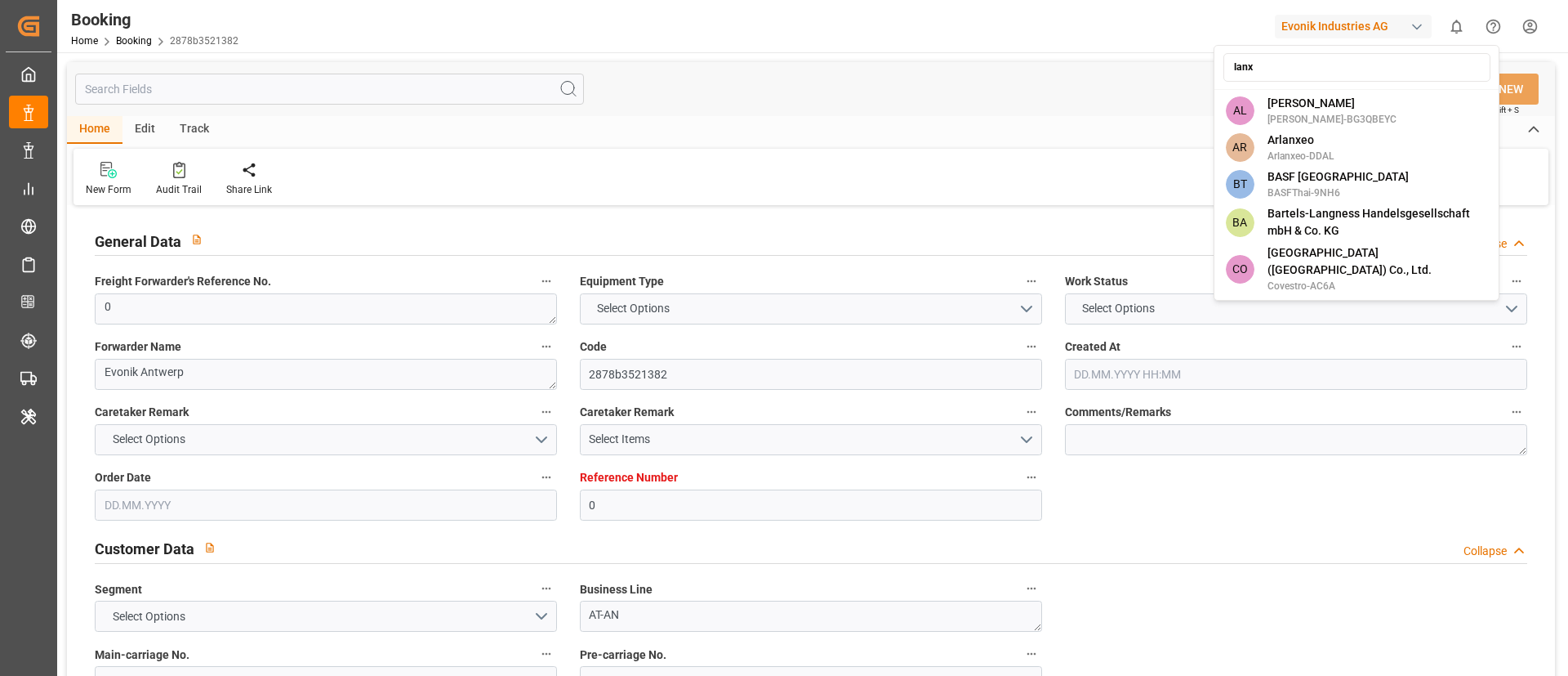
type input "ECGYE"
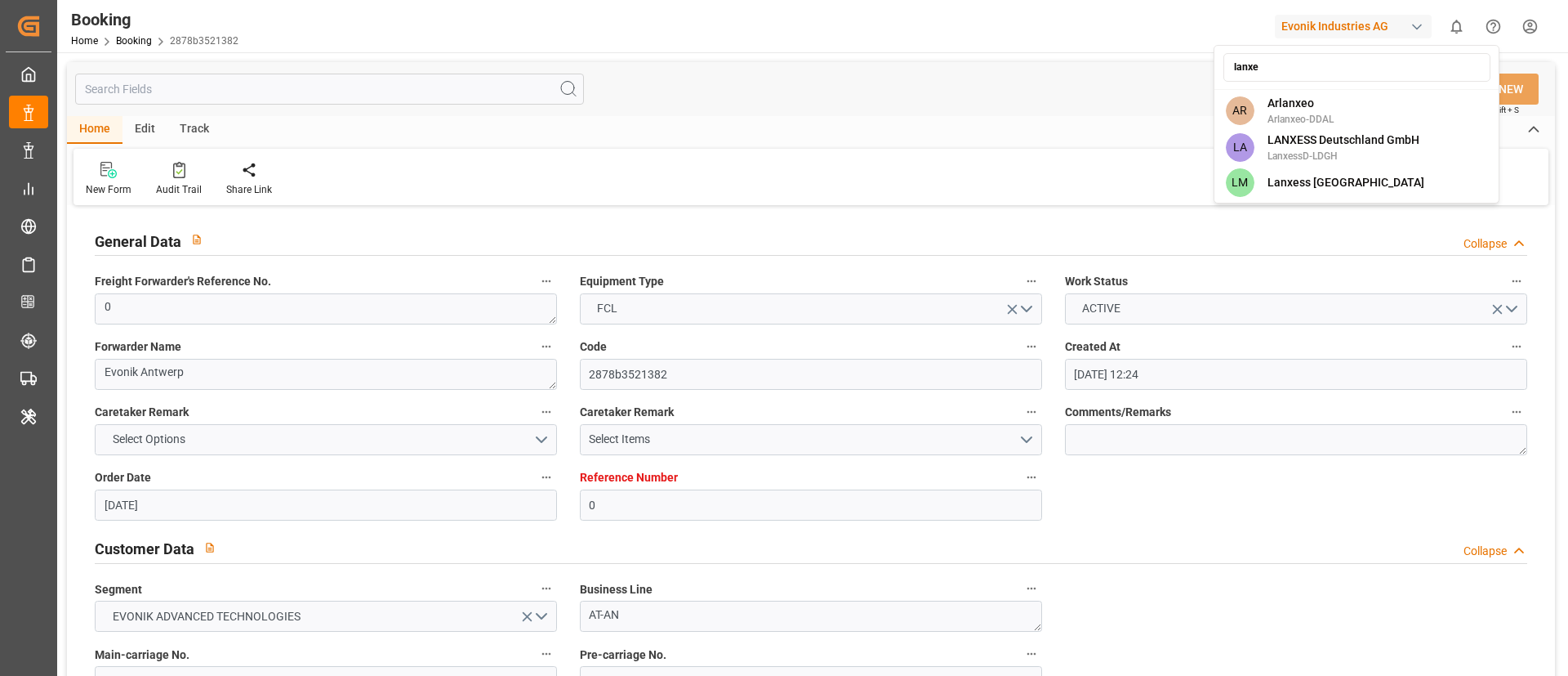
type input "lanxes"
type input "[DATE] 12:24"
type input "[DATE]"
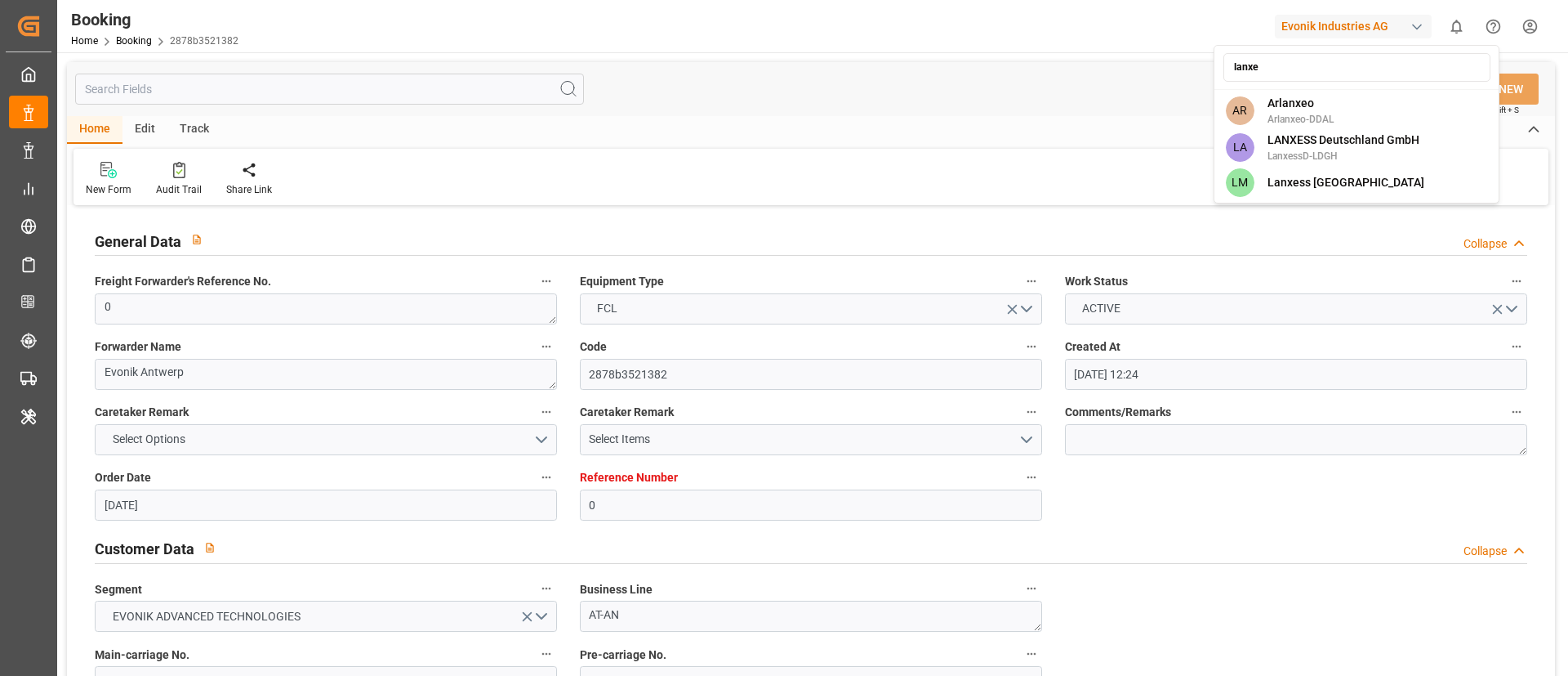
type input "[DATE] 15:36"
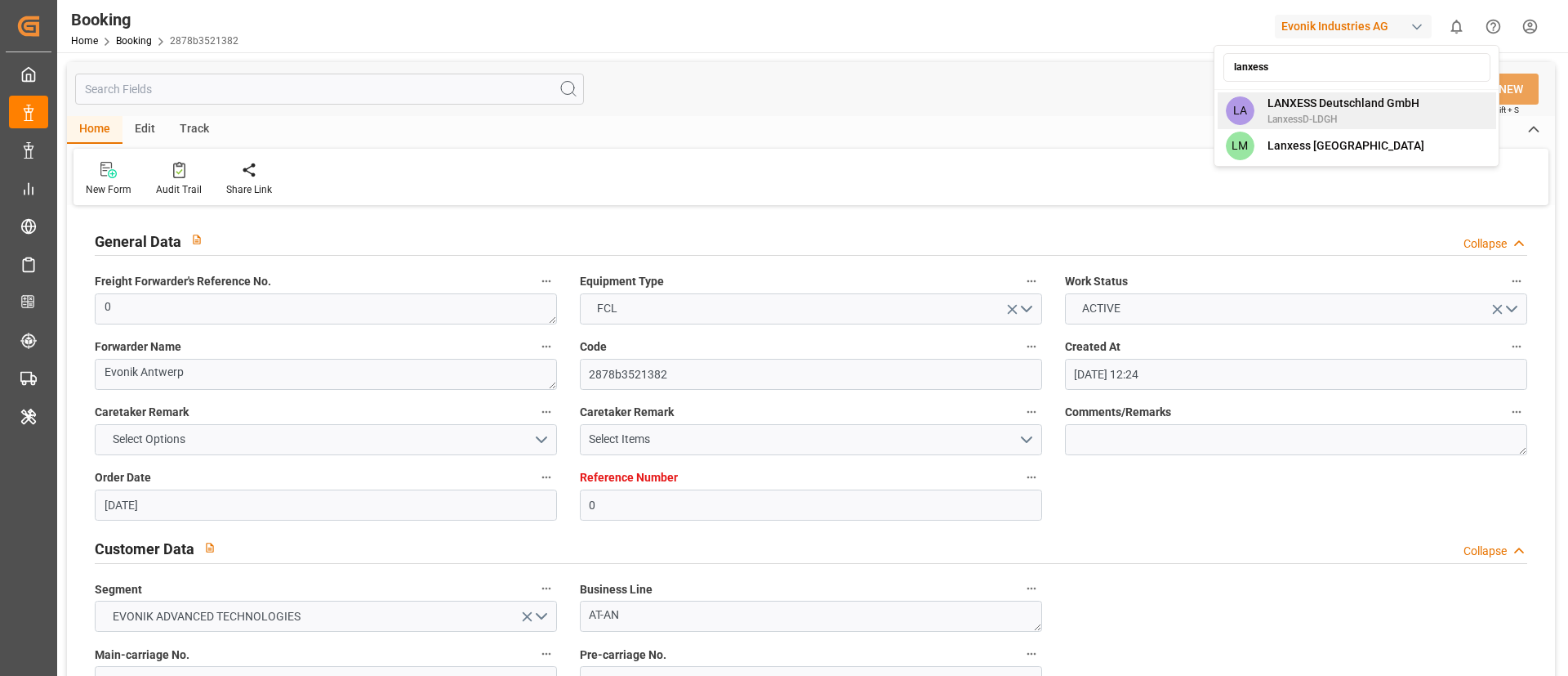
type input "lanxess"
click at [1416, 114] on span "LanxessD-LDGH" at bounding box center [1343, 120] width 152 height 15
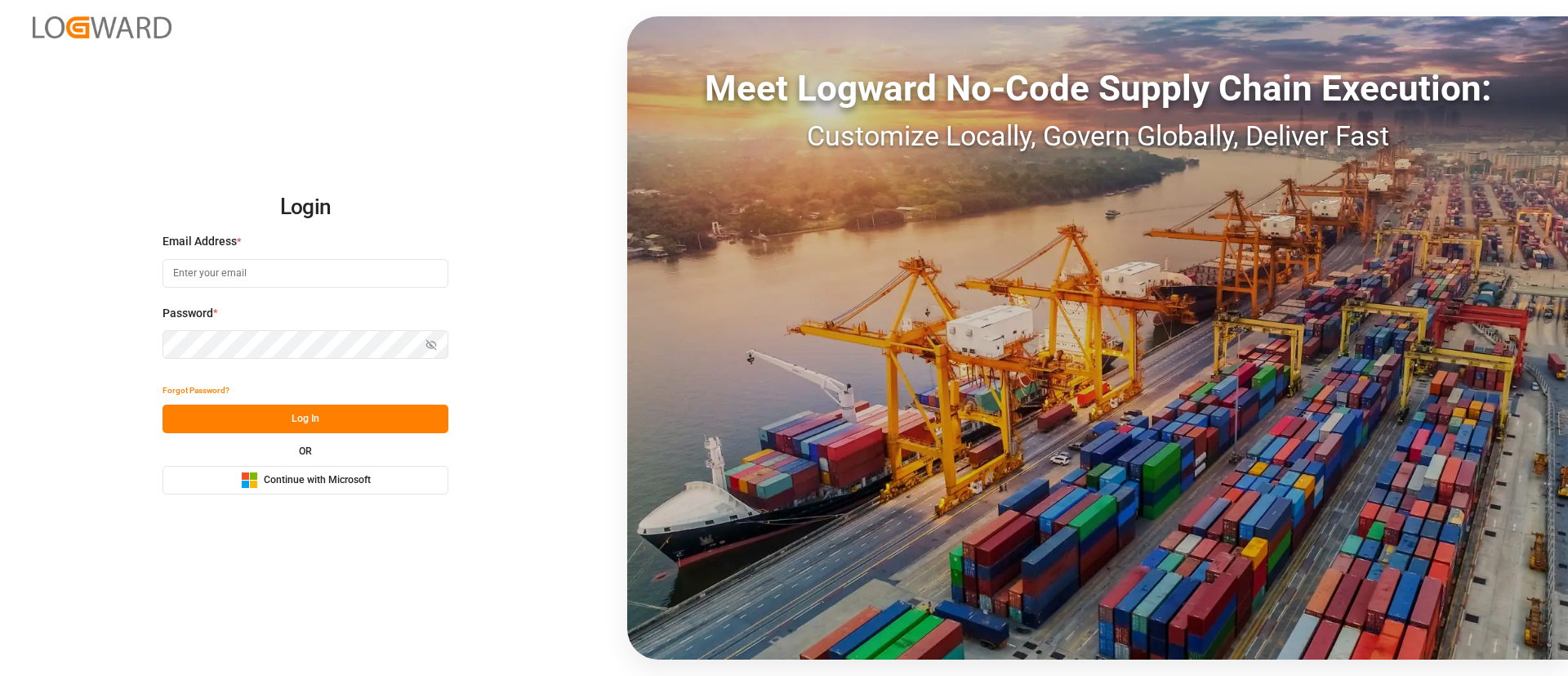
click at [295, 484] on span "Continue with Microsoft" at bounding box center [317, 480] width 107 height 15
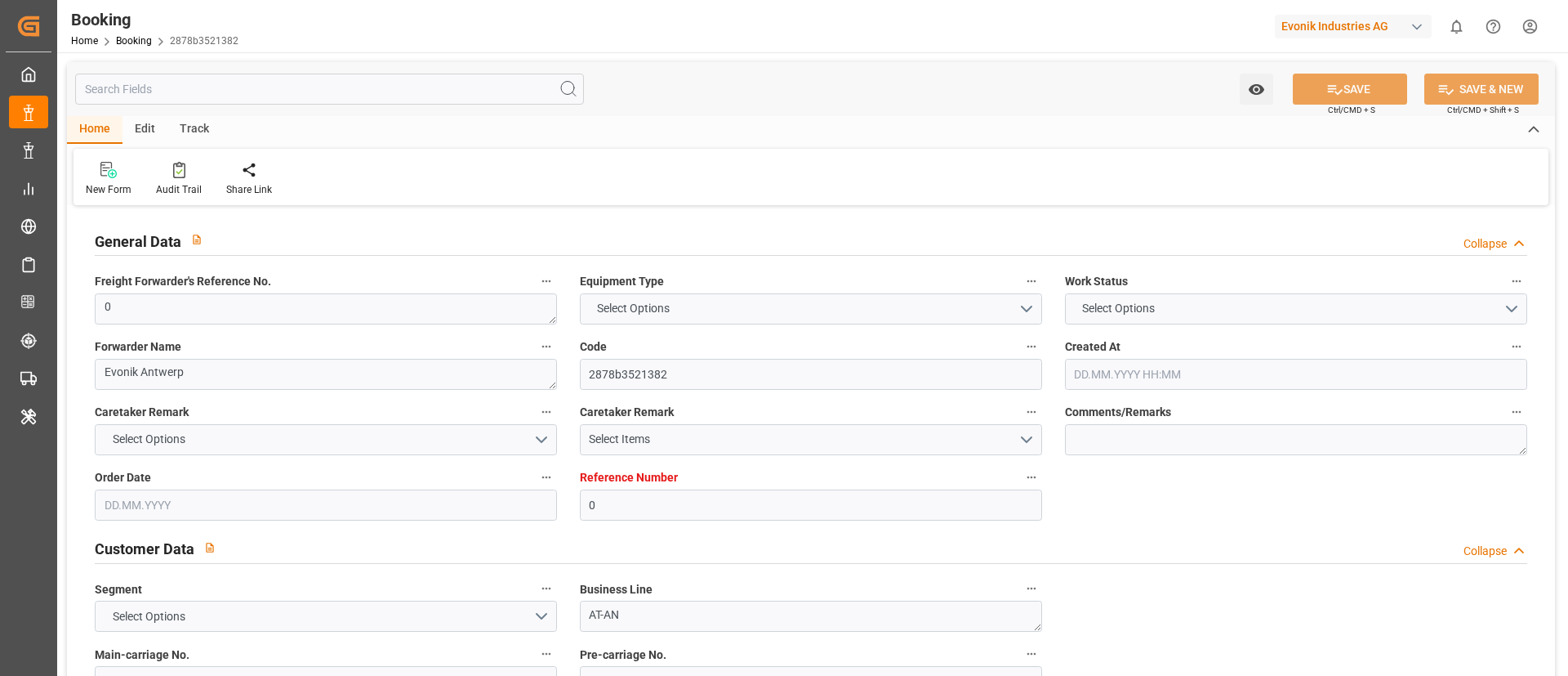
type input "0"
type input "9399789"
type input "Maersk"
type input "Maersk Line AS"
type input "BEANR"
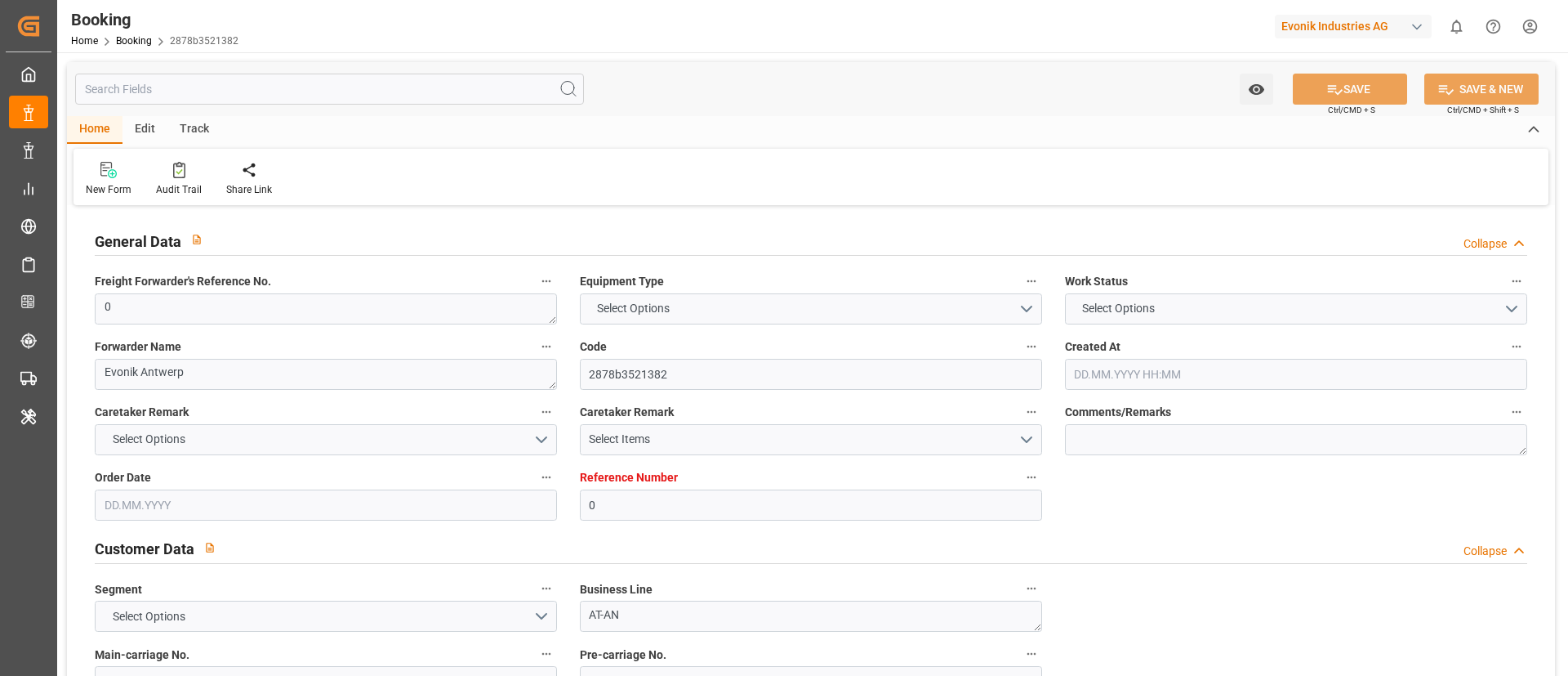
type input "ECGYE"
type input "42"
type input "MXZLO"
type input "0"
type input "[DATE] 12:24"
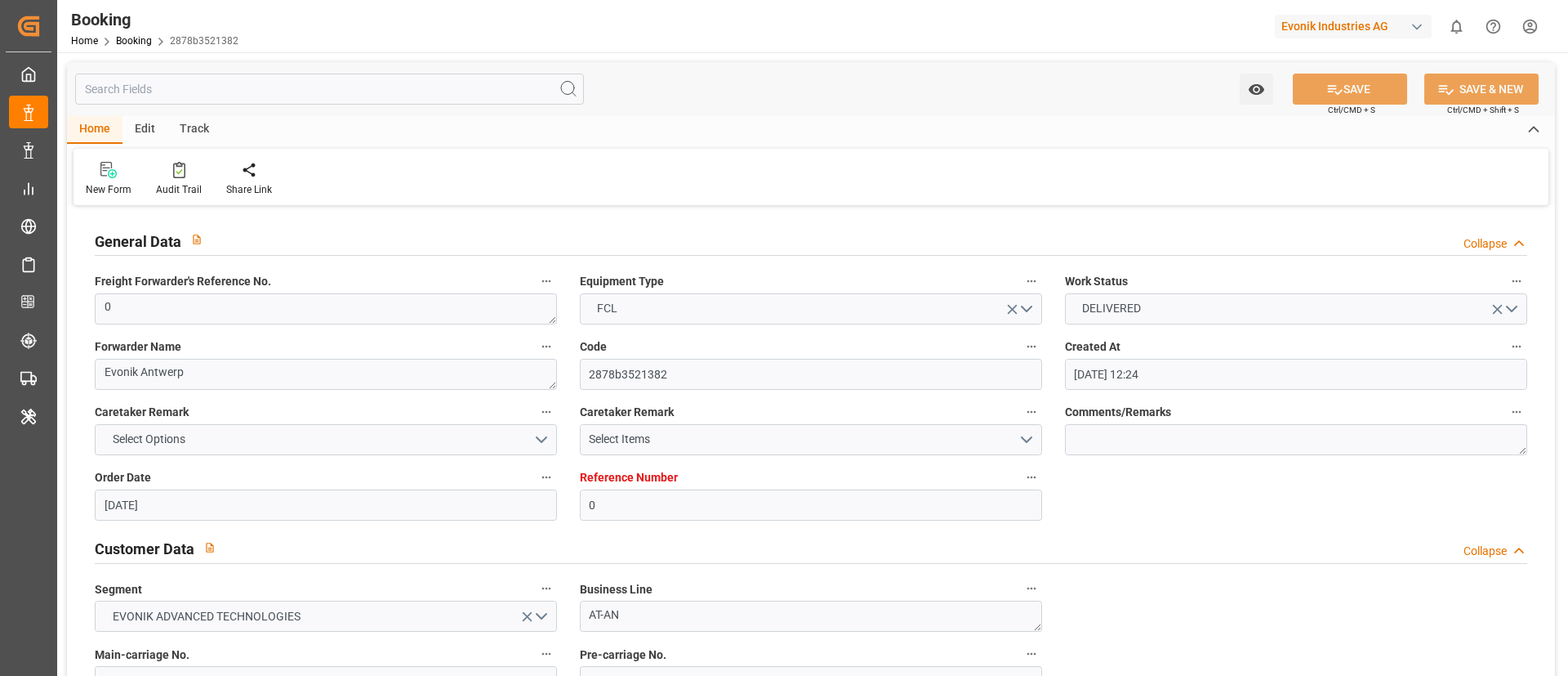
type input "[DATE]"
type input "[DATE] 00:00"
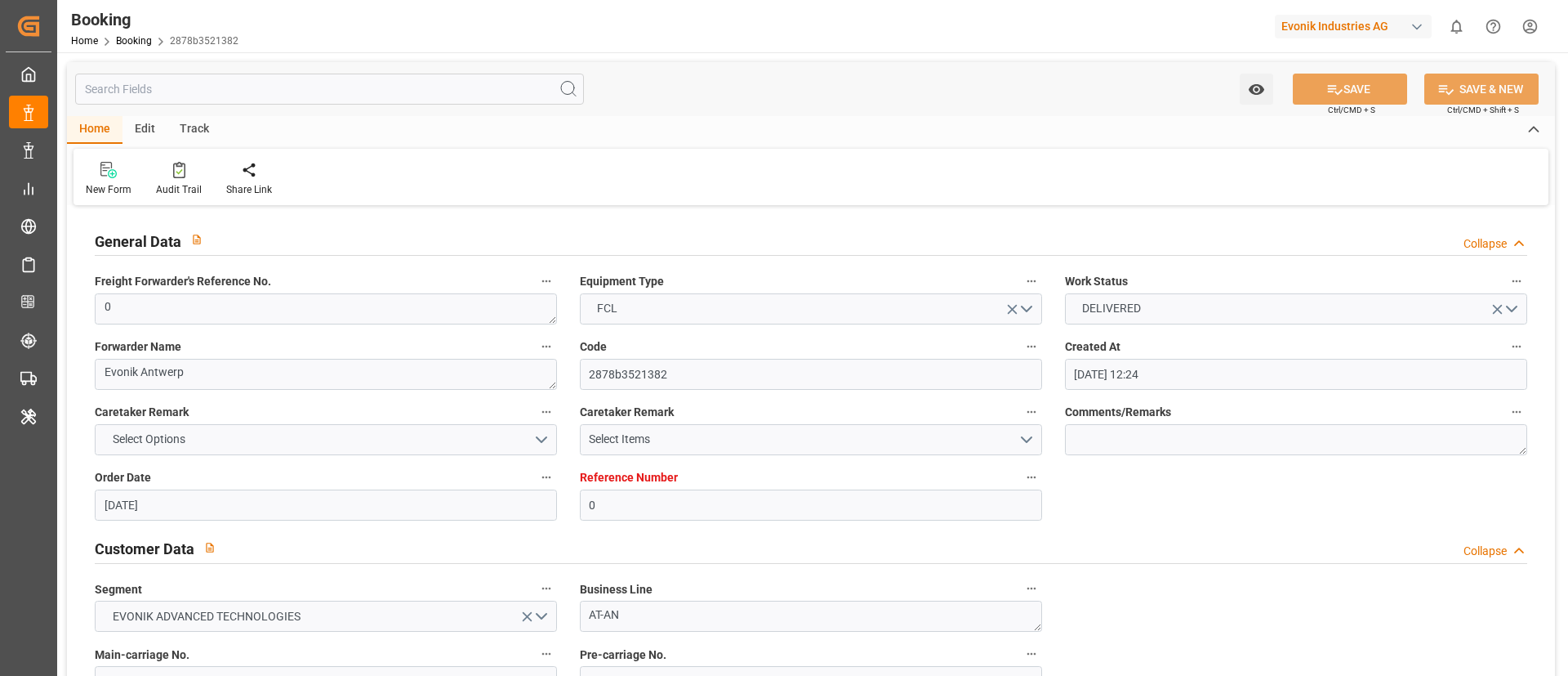
type input "[DATE] 00:00"
type input "02.07.2025 00:00"
type input "[DATE] 00:00"
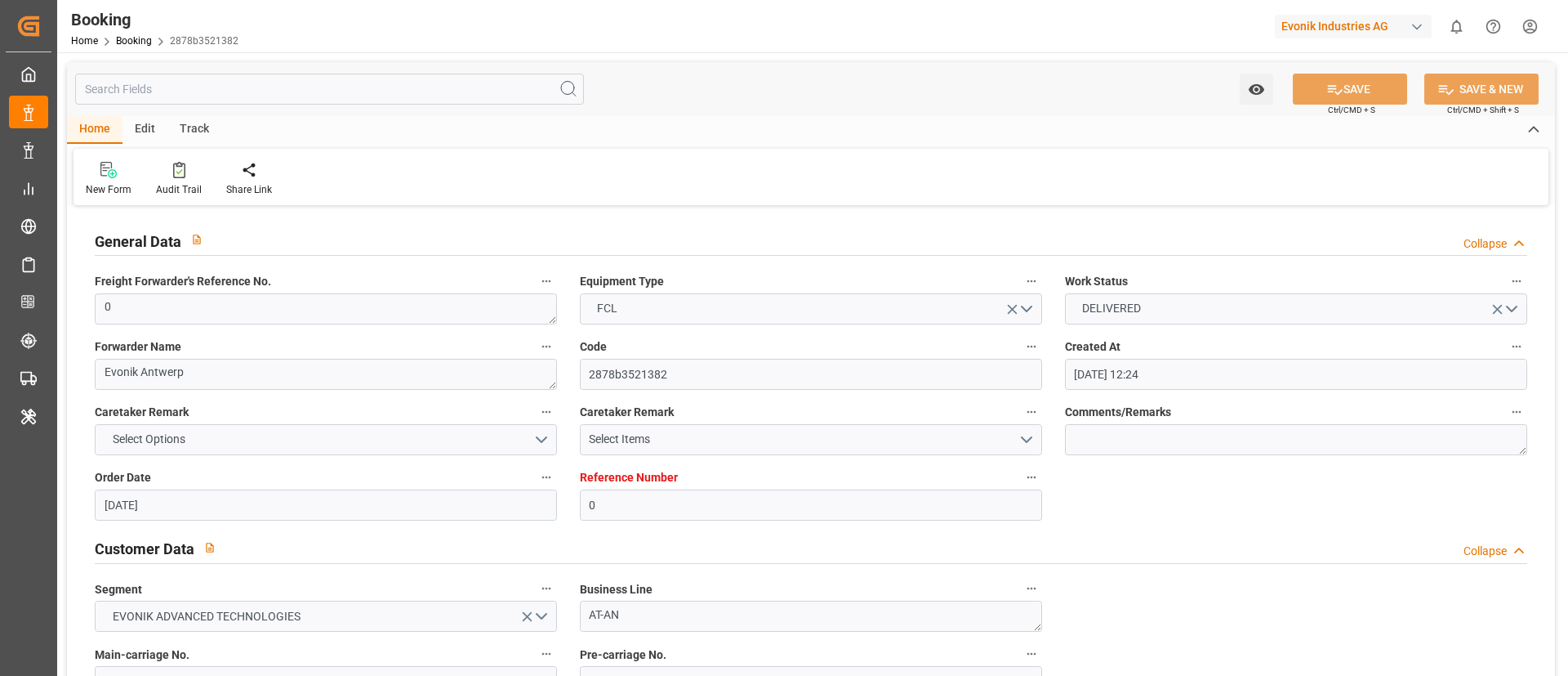
type input "[DATE] 00:00"
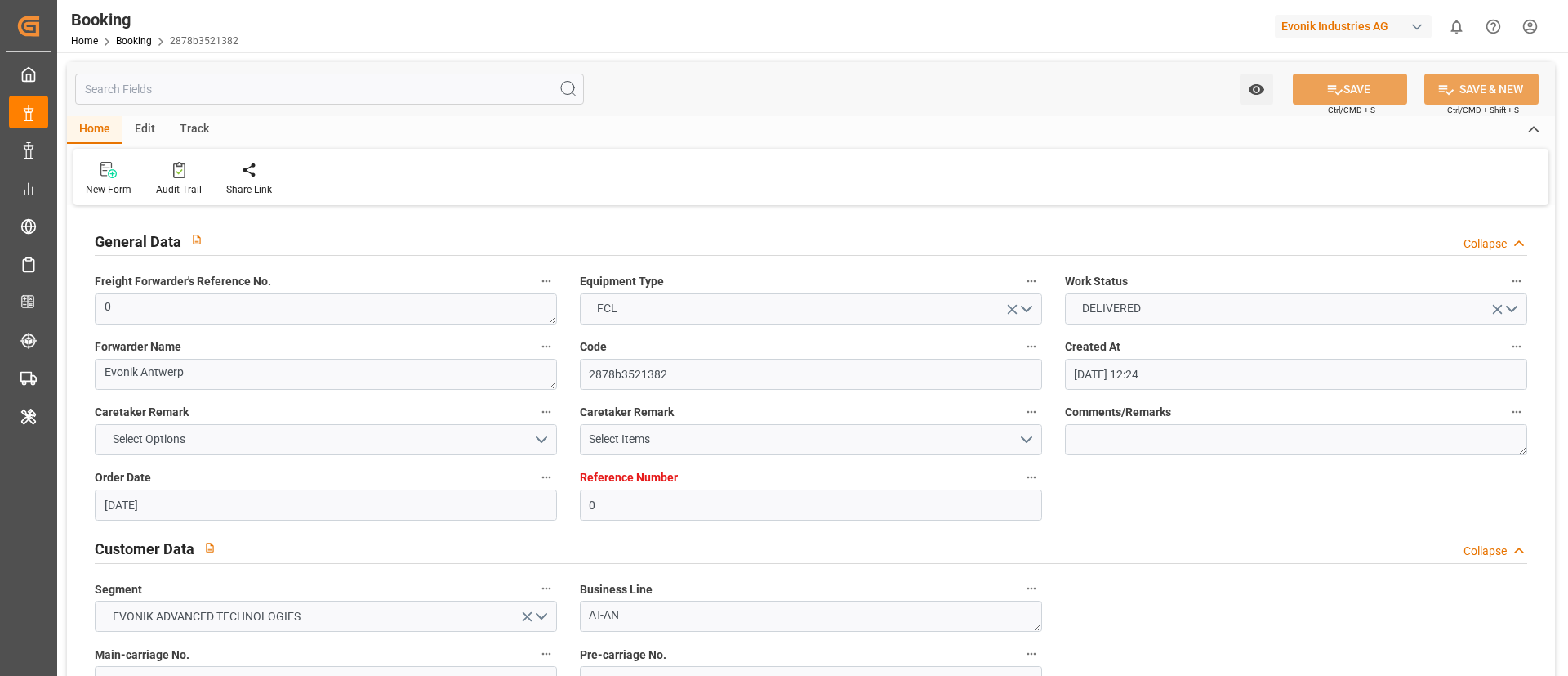
type input "[DATE] 00:00"
type input "25.08.2025 00:00"
type input "11.09.2025 10:39"
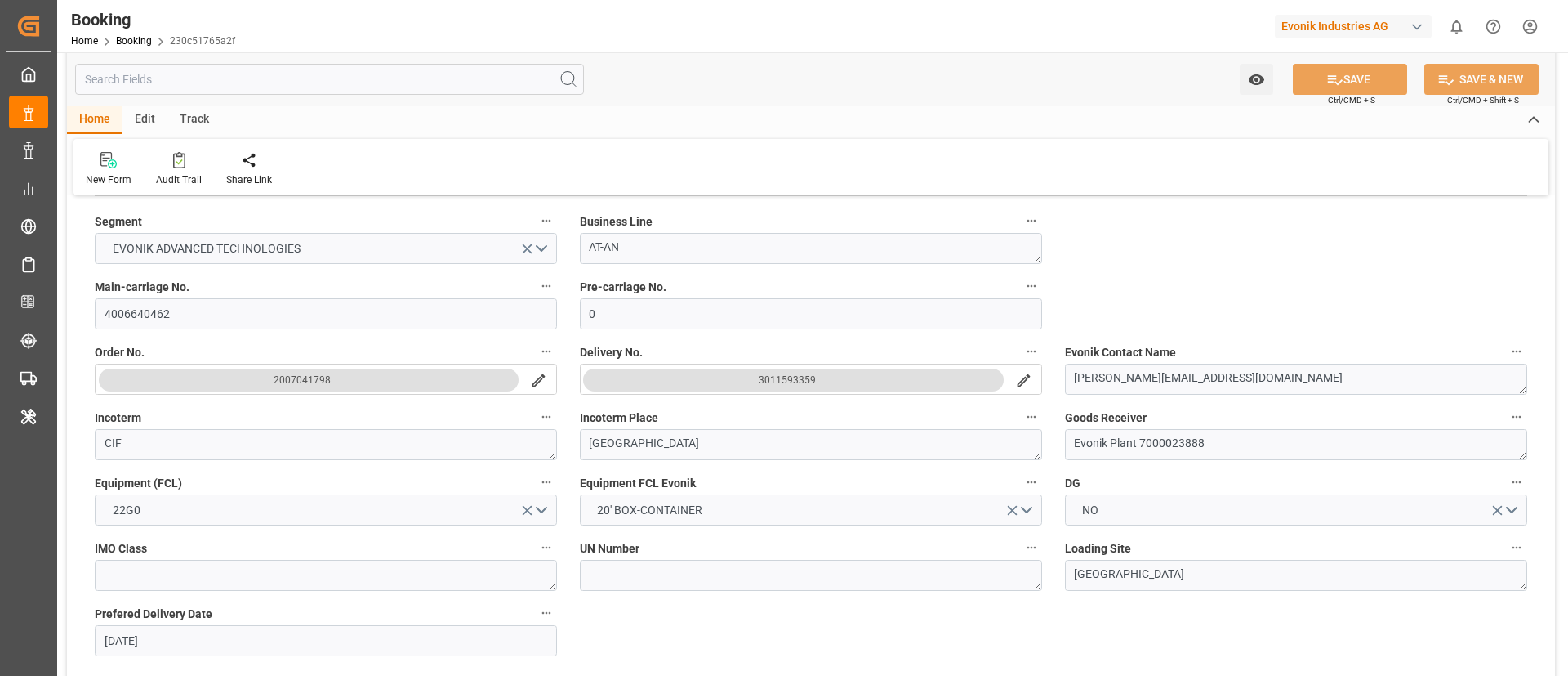
scroll to position [570, 0]
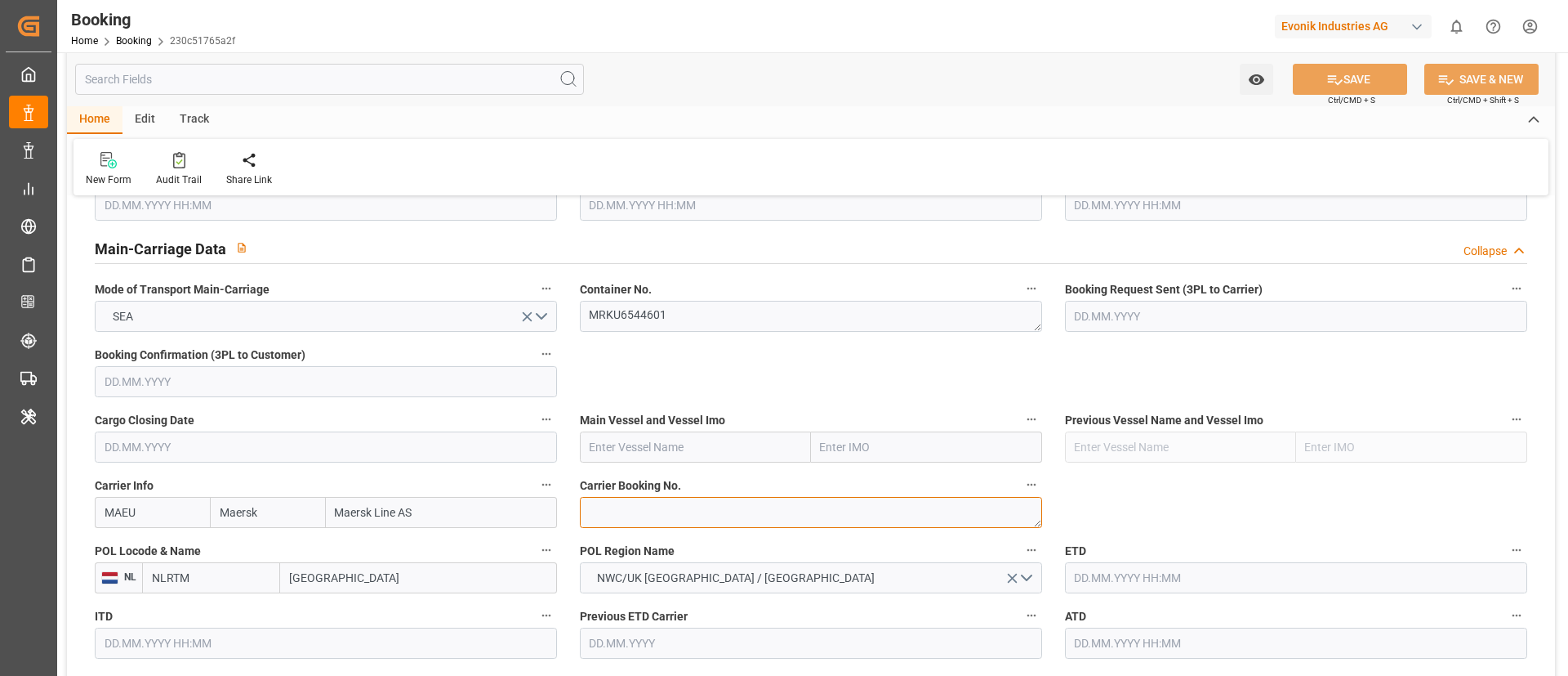
paste textarea "720913568"
click at [584, 516] on textarea "720913568" at bounding box center [810, 512] width 462 height 31
type textarea "720913568"
click at [674, 290] on label "Container No." at bounding box center [810, 289] width 462 height 23
click at [1021, 290] on button "Container No." at bounding box center [1032, 288] width 22 height 22
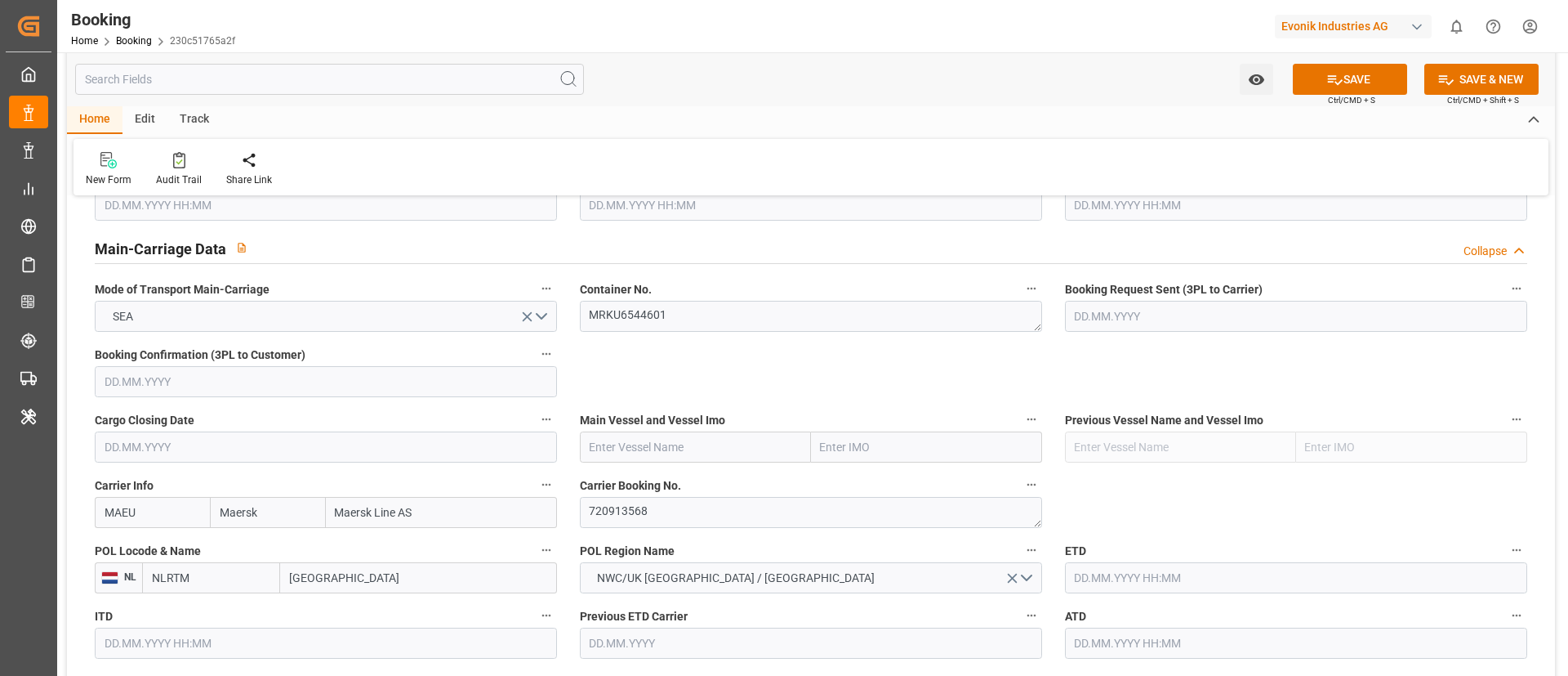
click at [691, 321] on div "Description Audits" at bounding box center [784, 338] width 1568 height 676
click at [691, 321] on textarea "MRKU6544601" at bounding box center [810, 315] width 462 height 31
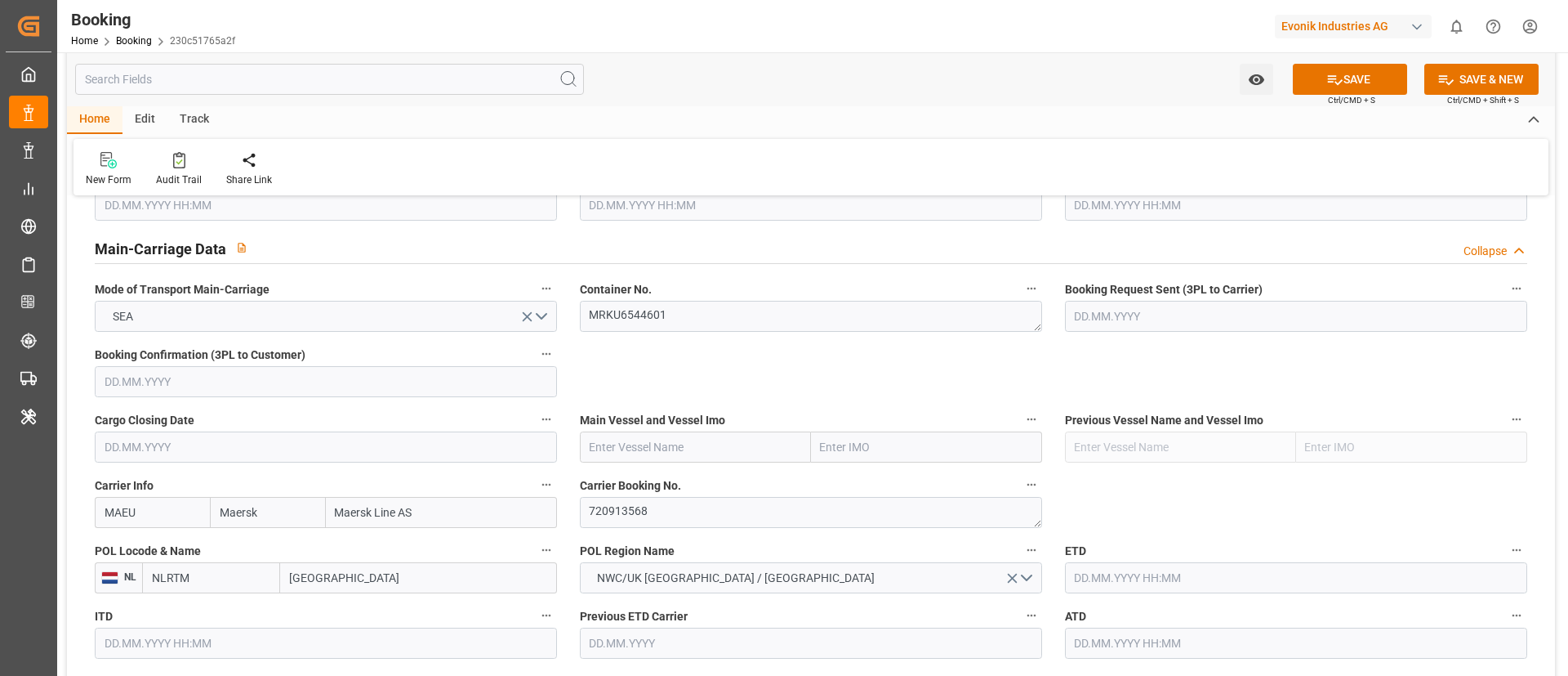
click at [627, 436] on input "text" at bounding box center [696, 446] width 232 height 31
paste input "SONGA PUMA"
type input "SONGA PUMA"
click at [630, 475] on div "SONGA PUMA - 9399789" at bounding box center [651, 483] width 142 height 37
type input "9399789"
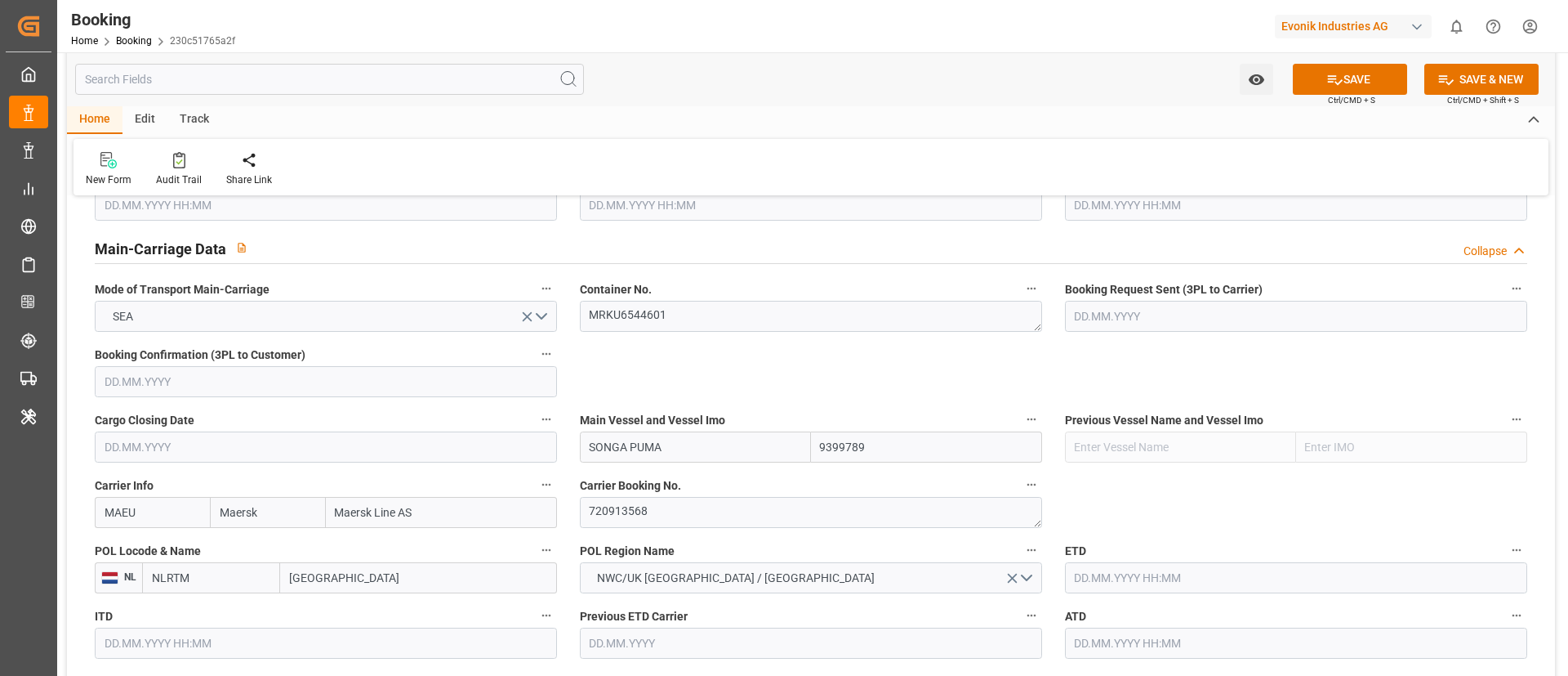
type input "SONGA PUMA"
click at [324, 572] on input "[GEOGRAPHIC_DATA]" at bounding box center [419, 577] width 277 height 31
paste input "[GEOGRAPHIC_DATA]"
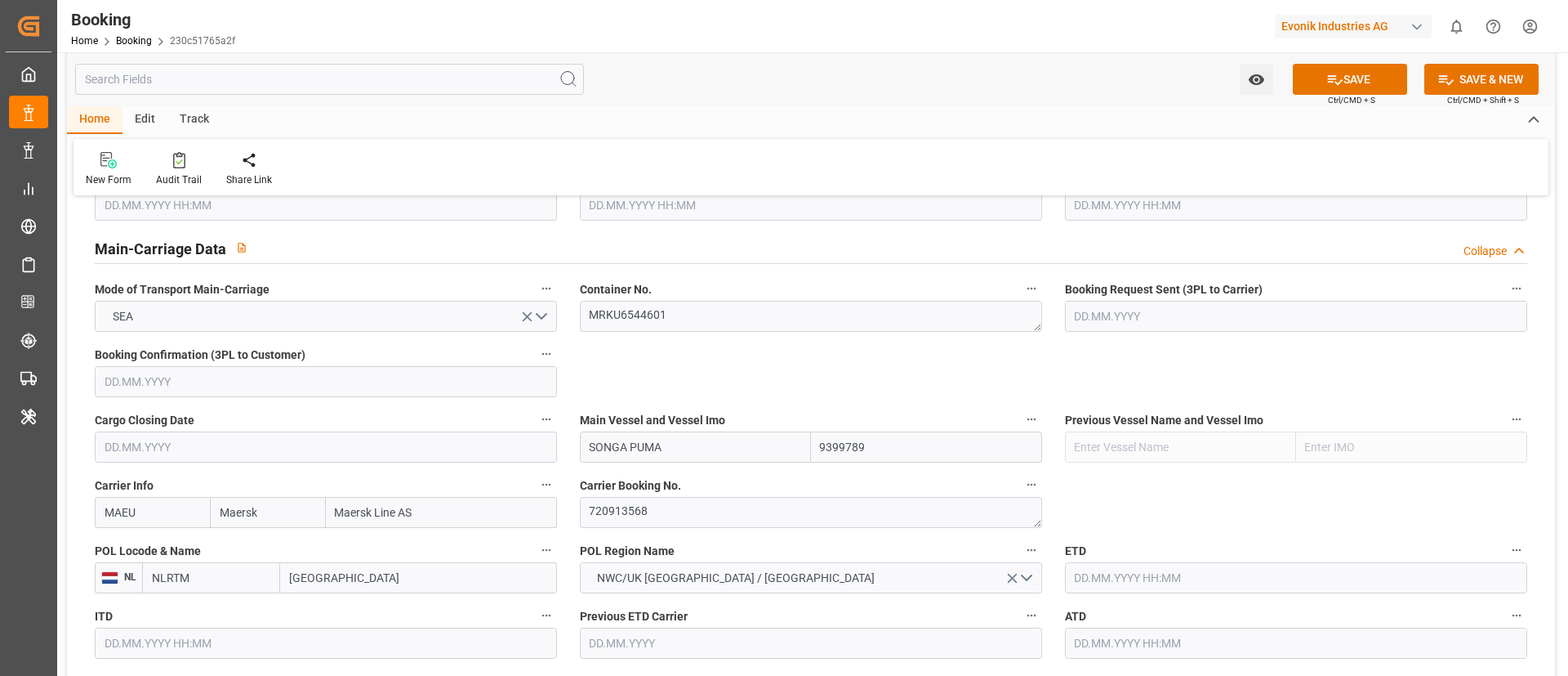
type input "[GEOGRAPHIC_DATA]"
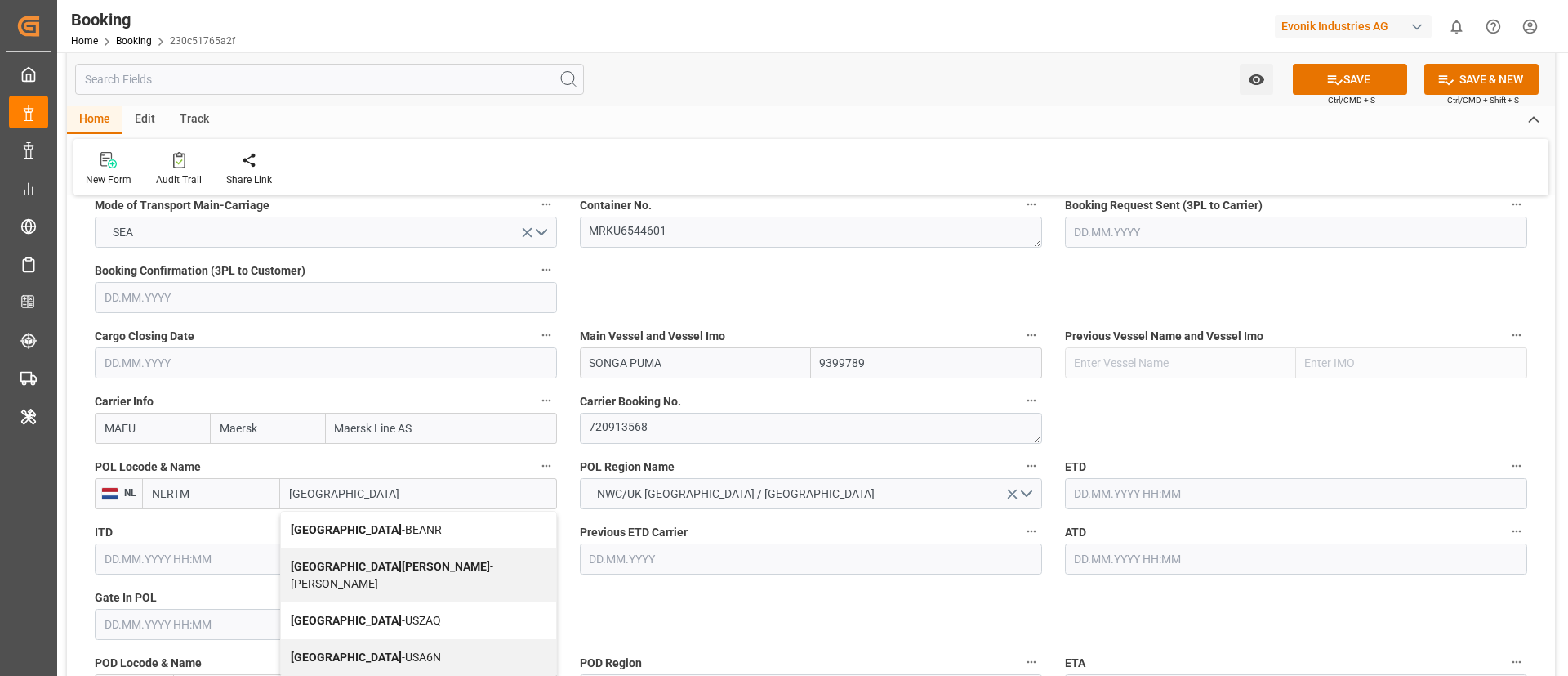
scroll to position [1103, 0]
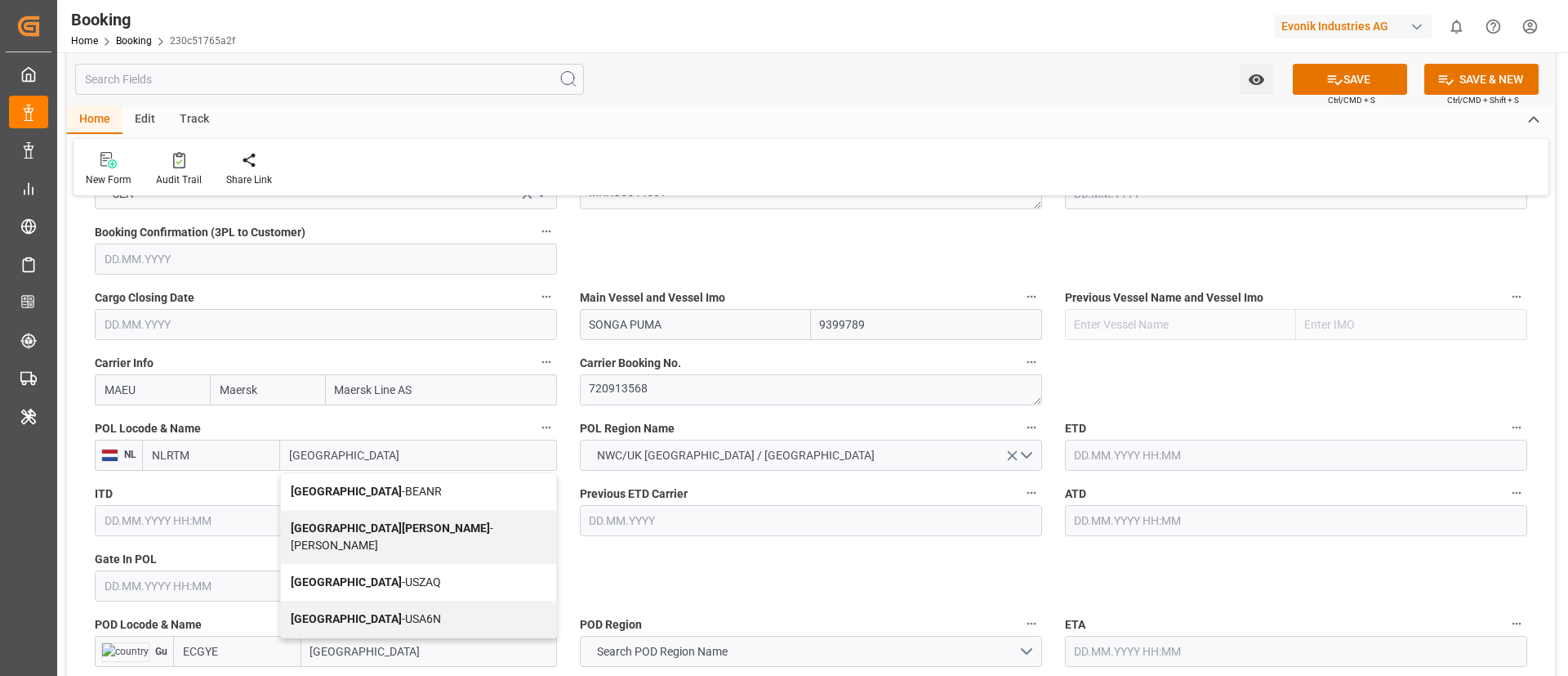
click at [366, 490] on span "Antwerp - BEANR" at bounding box center [366, 491] width 152 height 13
type input "BEANR"
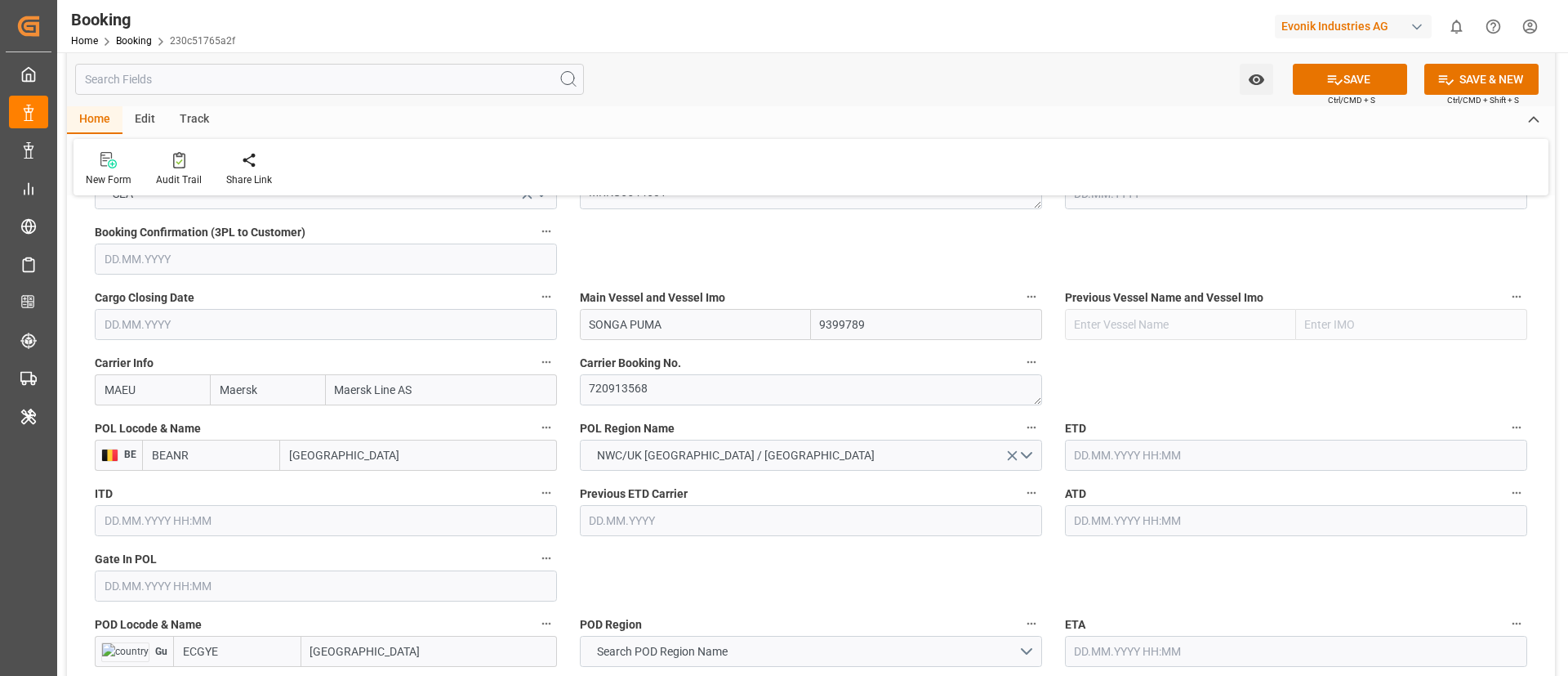
type input "[GEOGRAPHIC_DATA]"
click at [176, 584] on input "text" at bounding box center [326, 586] width 462 height 31
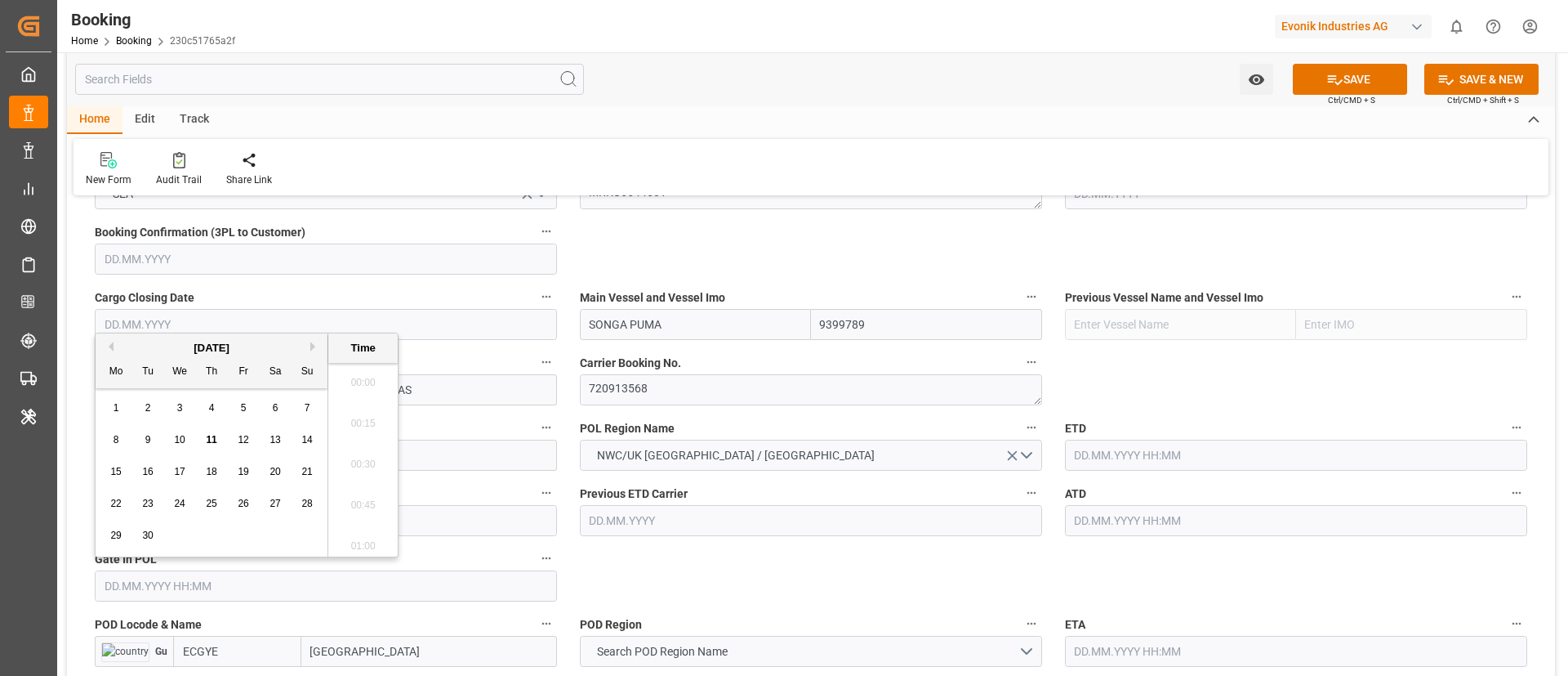
scroll to position [2580, 0]
click at [113, 344] on button "Previous Month" at bounding box center [108, 346] width 9 height 9
click at [109, 345] on button "Previous Month" at bounding box center [108, 346] width 9 height 9
click at [210, 413] on div "3" at bounding box center [212, 408] width 21 height 20
type input "[DATE] 00:00"
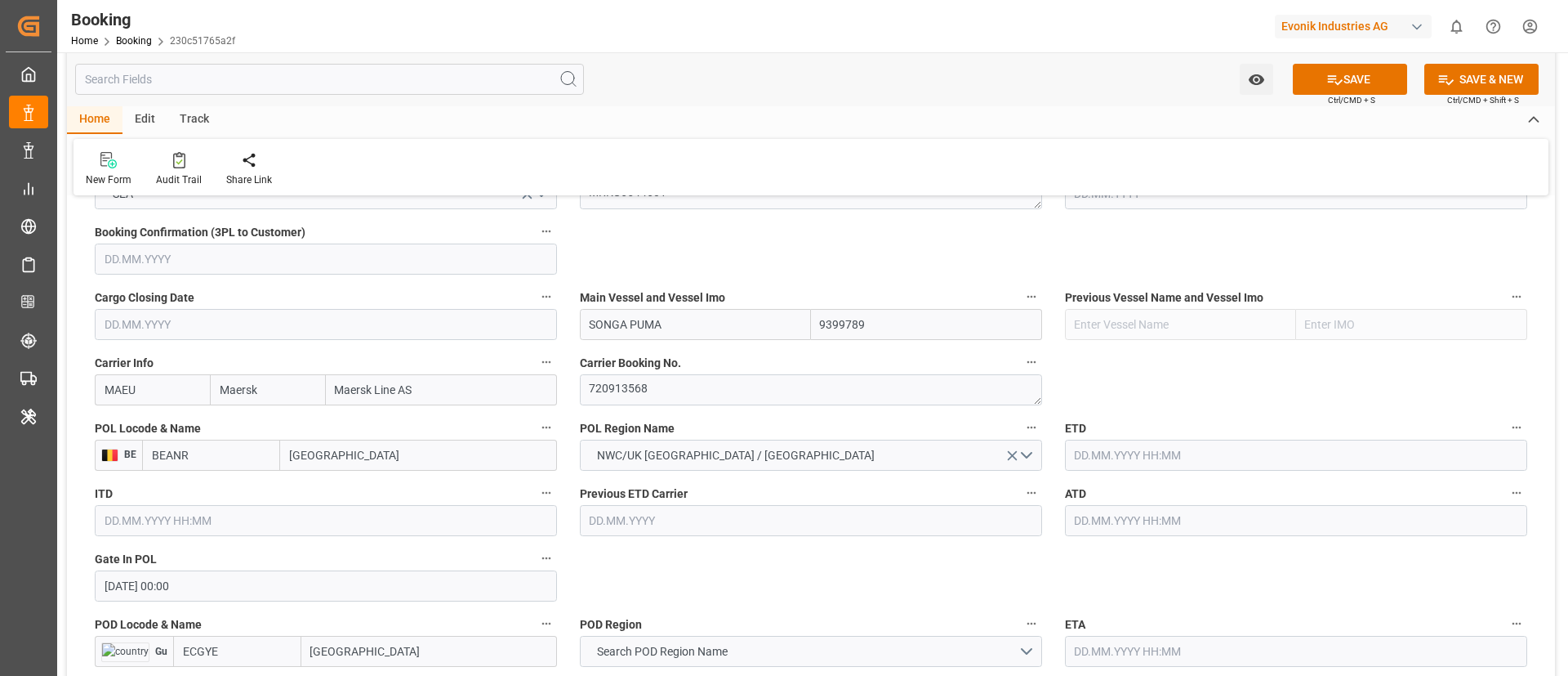
click at [1119, 451] on input "text" at bounding box center [1296, 455] width 462 height 31
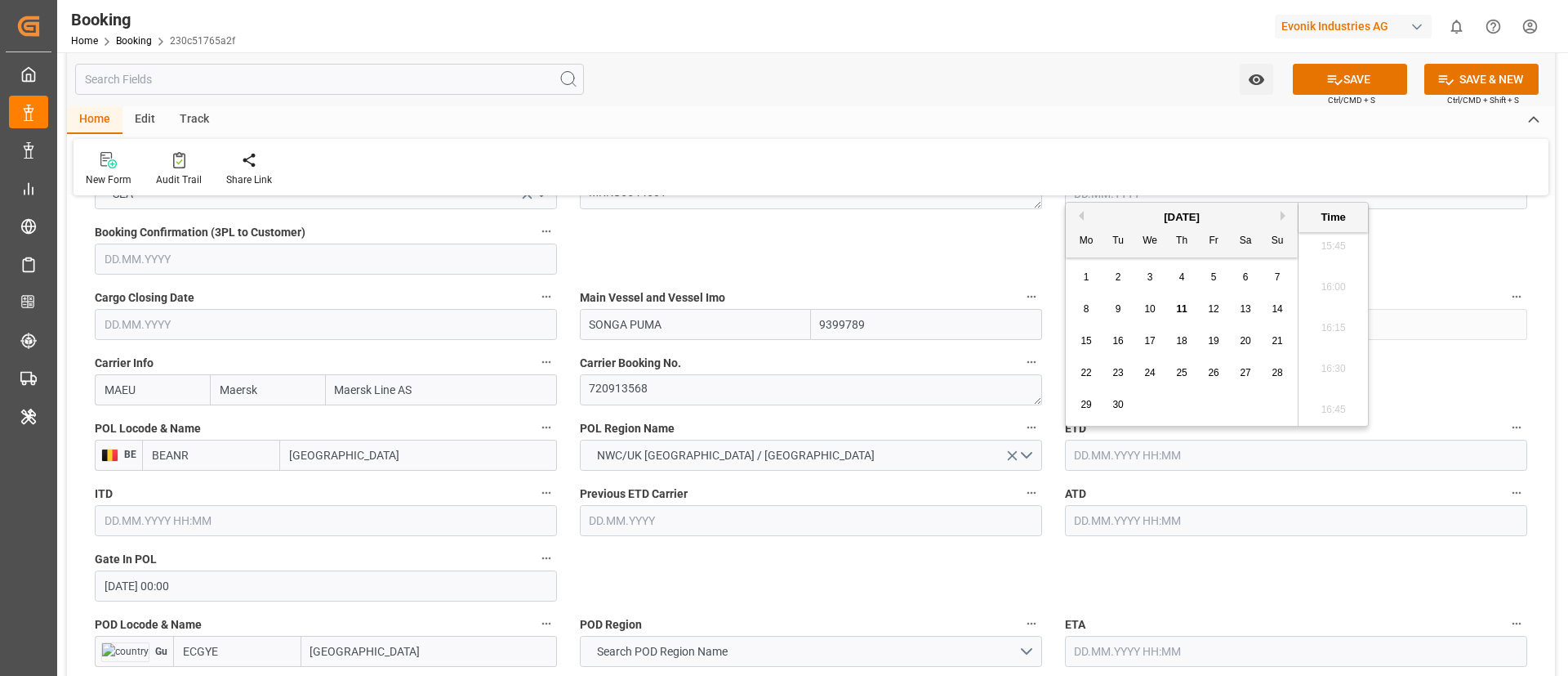
click at [1076, 214] on button "Previous Month" at bounding box center [1079, 216] width 9 height 9
click at [1282, 282] on div "6" at bounding box center [1278, 278] width 21 height 20
type input "[DATE] 00:00"
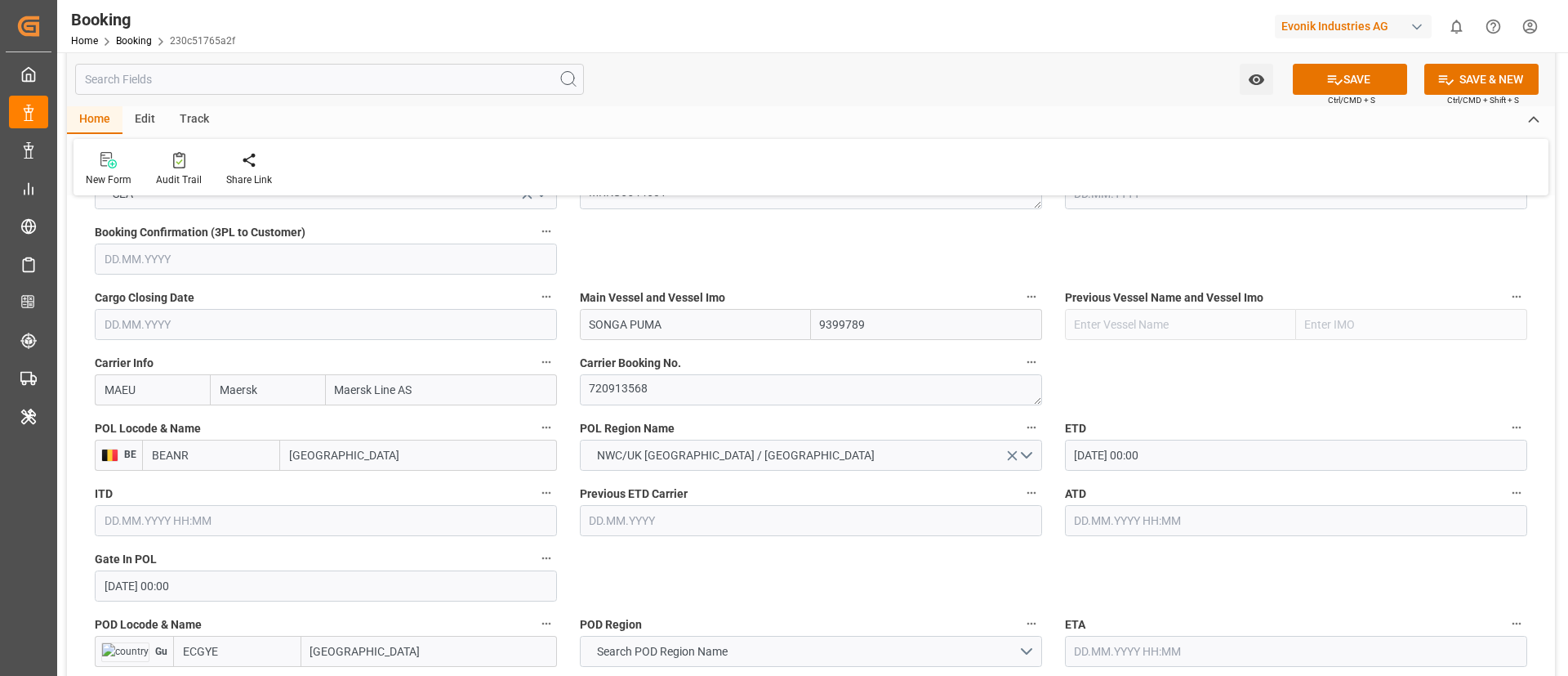
click at [1159, 462] on input "[DATE] 00:00" at bounding box center [1296, 455] width 462 height 31
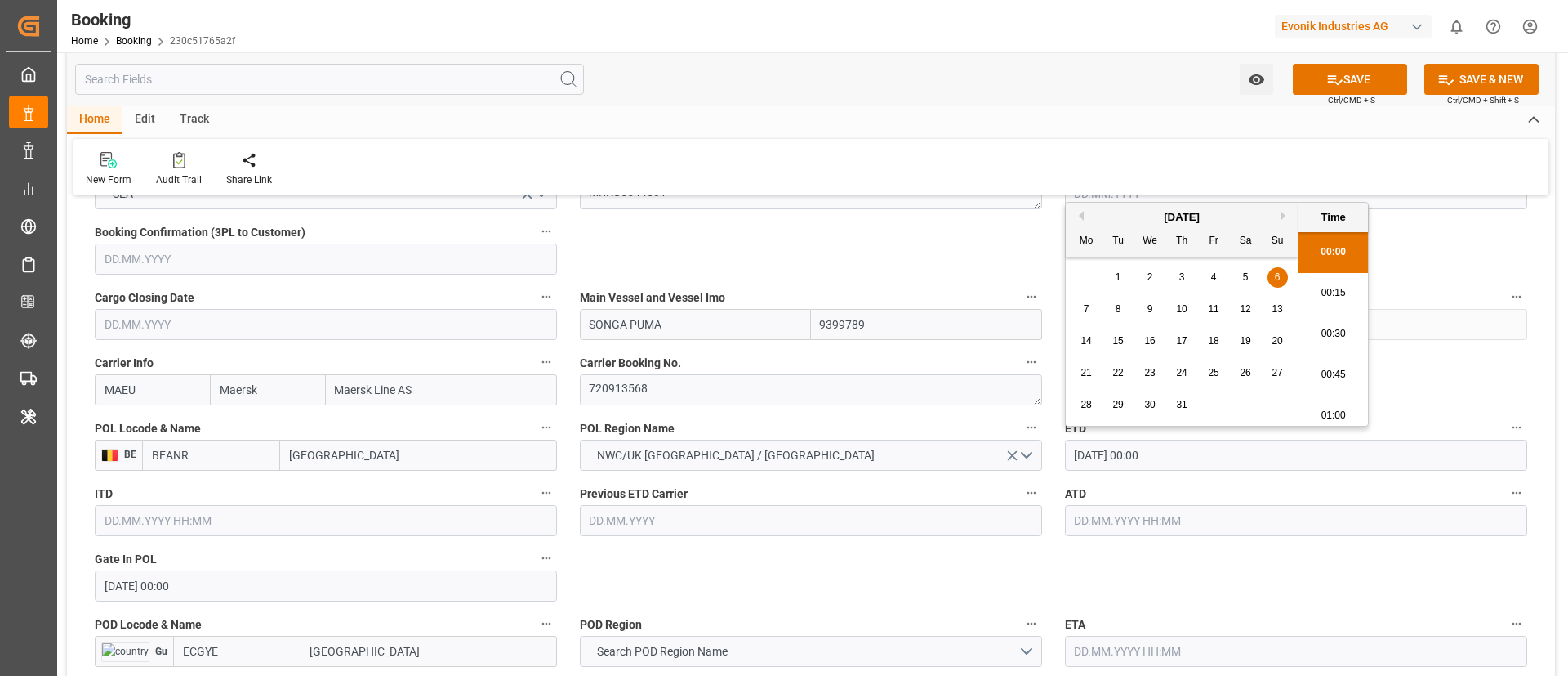
click at [1159, 462] on input "[DATE] 00:00" at bounding box center [1296, 455] width 462 height 31
click at [1131, 510] on input "text" at bounding box center [1296, 520] width 462 height 31
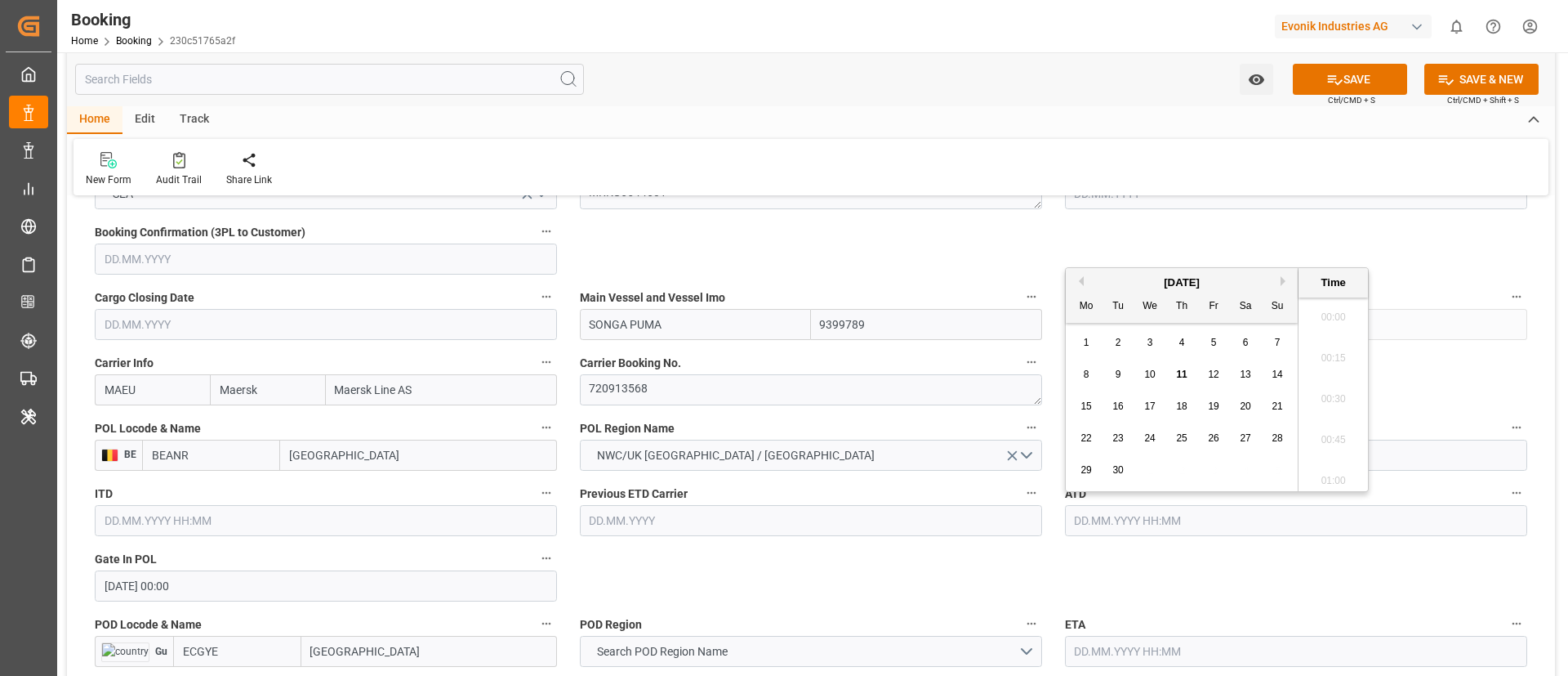
paste input "[DATE] 00:00"
type input "[DATE] 00:00"
click at [1282, 337] on div "6" at bounding box center [1278, 343] width 21 height 20
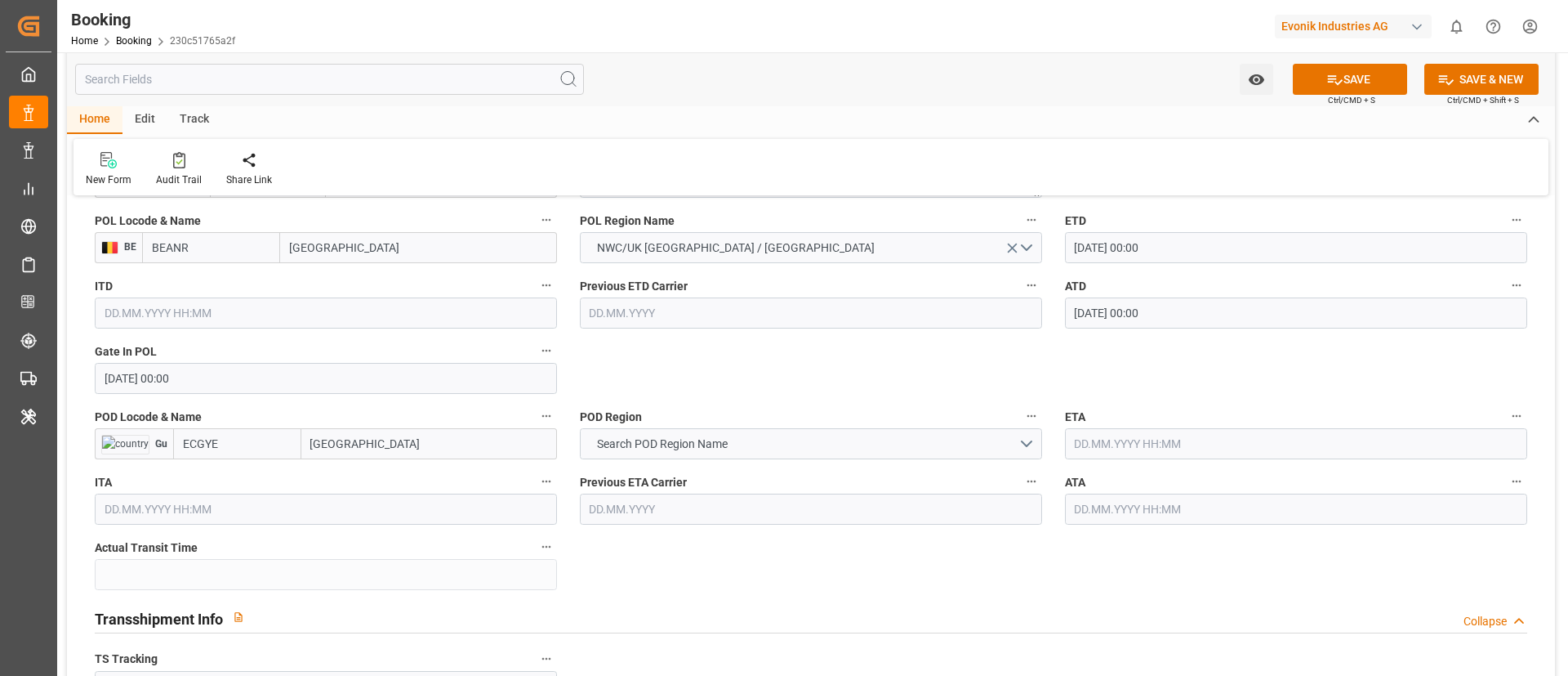
scroll to position [1348, 0]
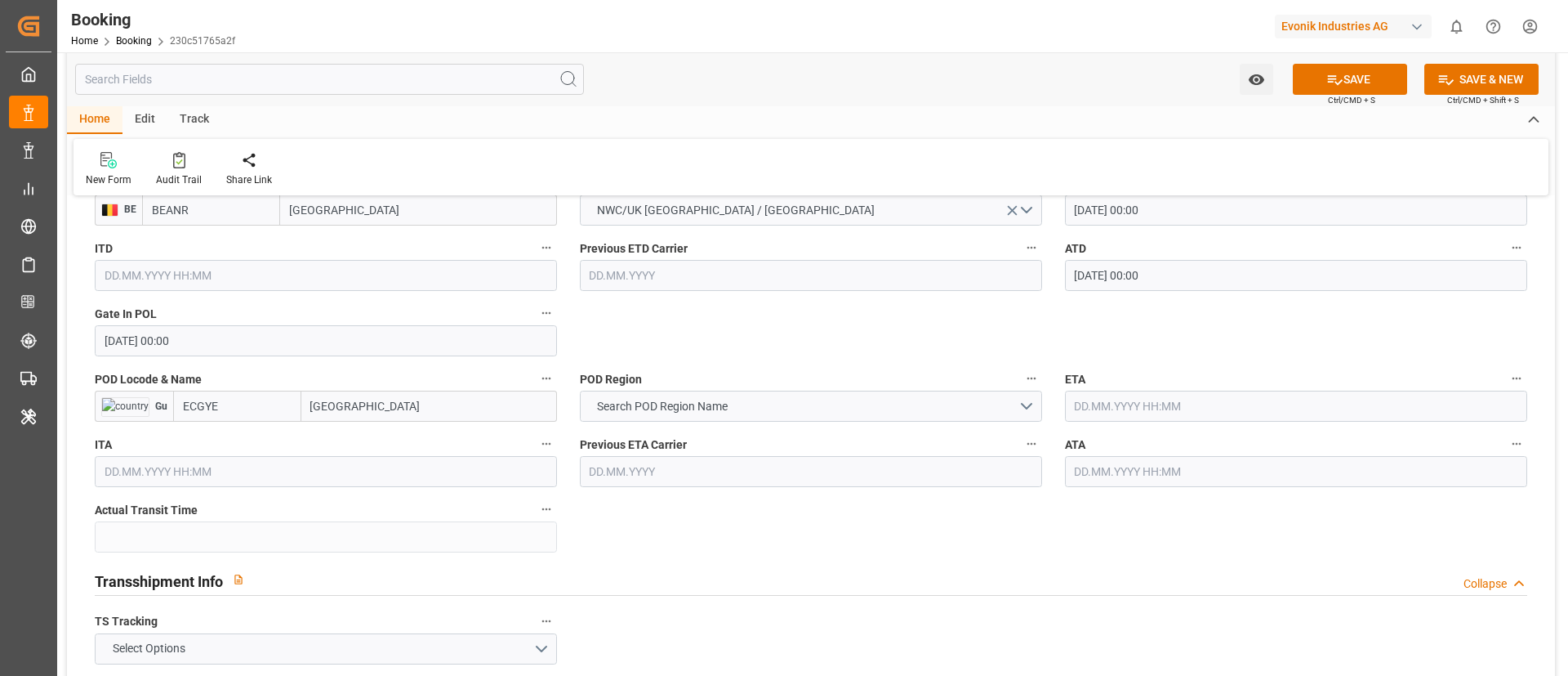
click at [402, 414] on input "[GEOGRAPHIC_DATA]" at bounding box center [429, 406] width 256 height 31
click at [386, 446] on span "[GEOGRAPHIC_DATA] - ECGYE" at bounding box center [387, 443] width 150 height 13
type input "[GEOGRAPHIC_DATA]"
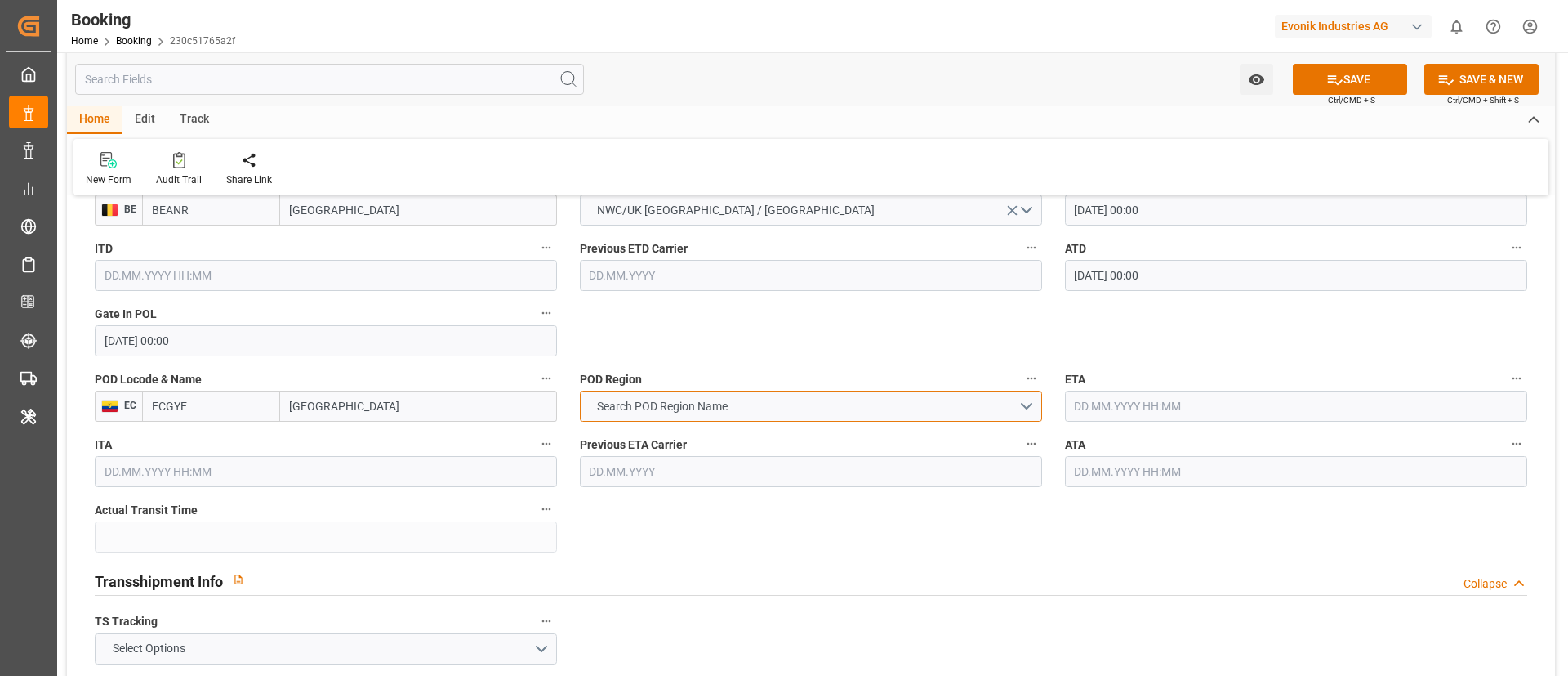
click at [720, 393] on button "Search POD Region Name" at bounding box center [810, 406] width 462 height 31
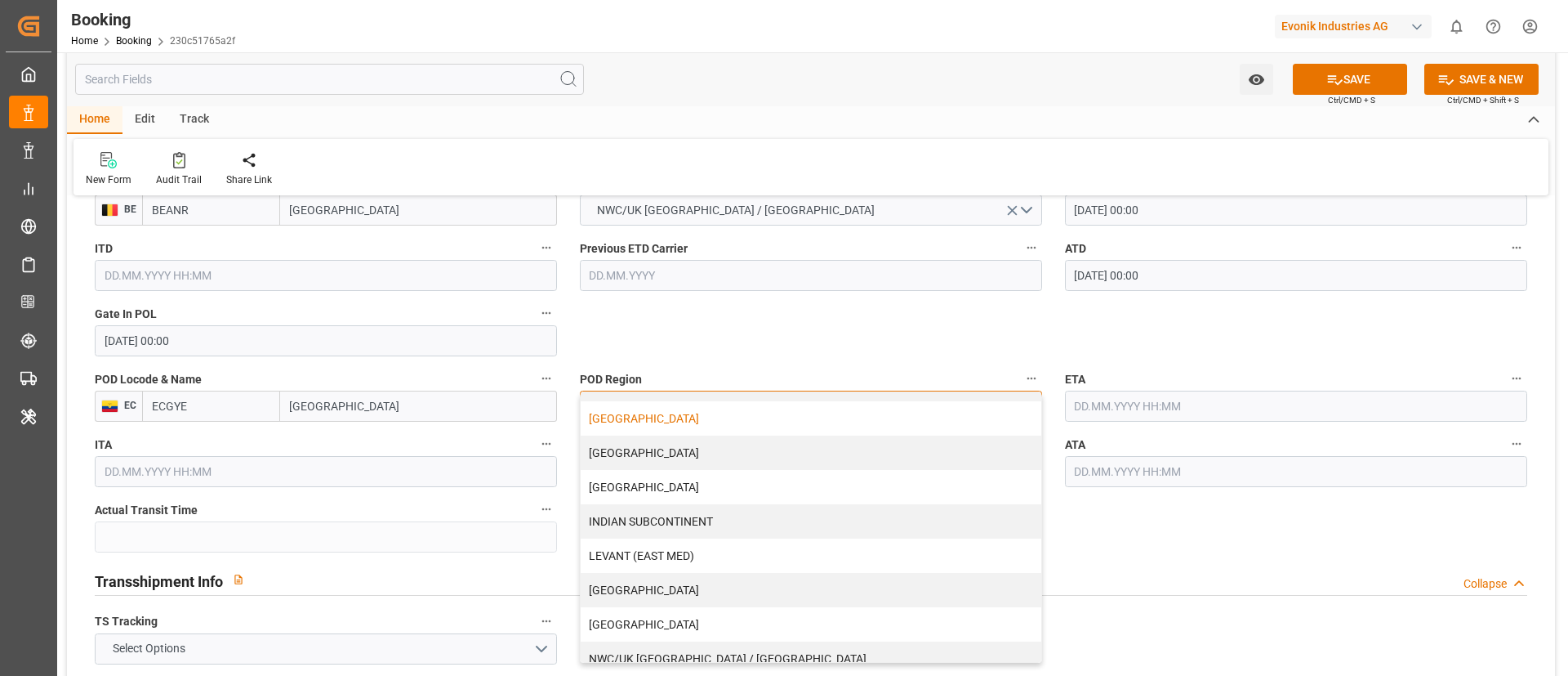
scroll to position [349, 0]
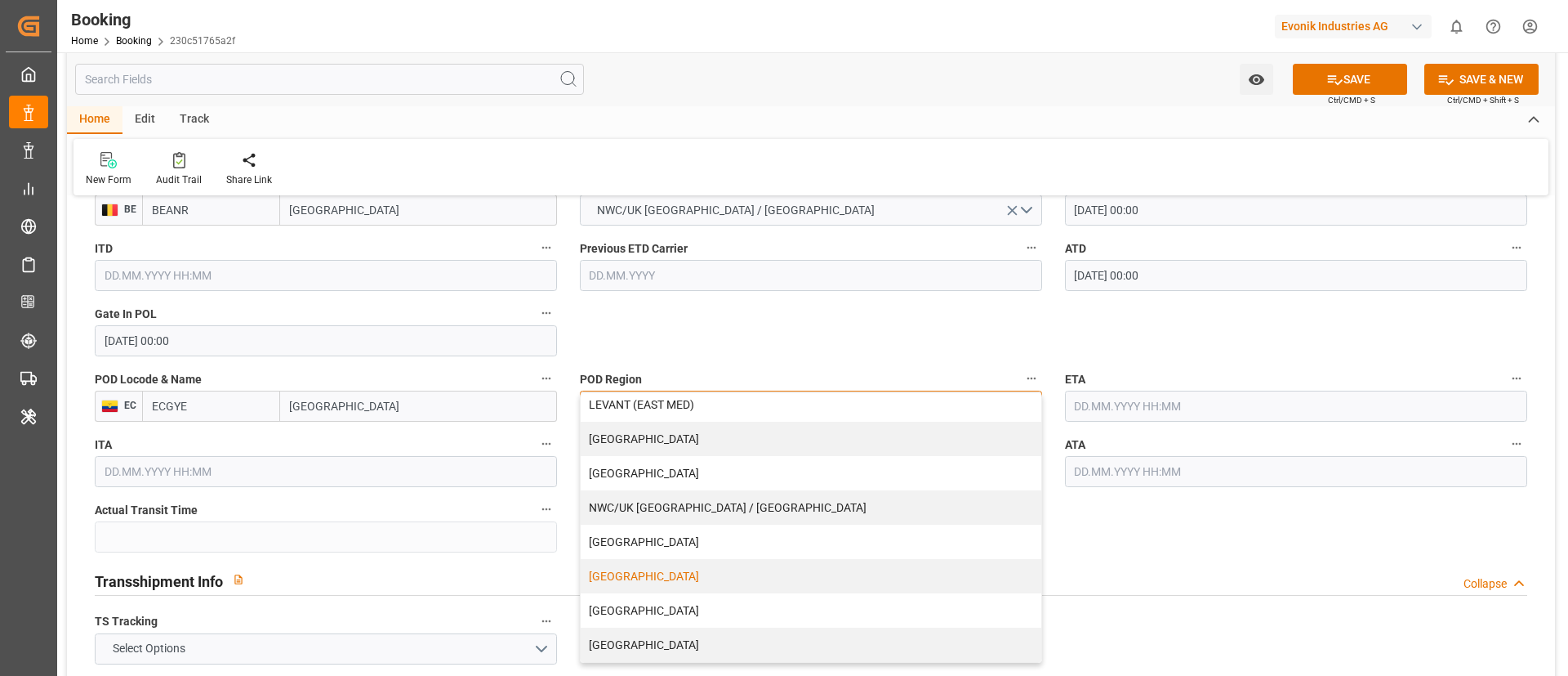
click at [779, 567] on div "[GEOGRAPHIC_DATA]" at bounding box center [810, 576] width 460 height 34
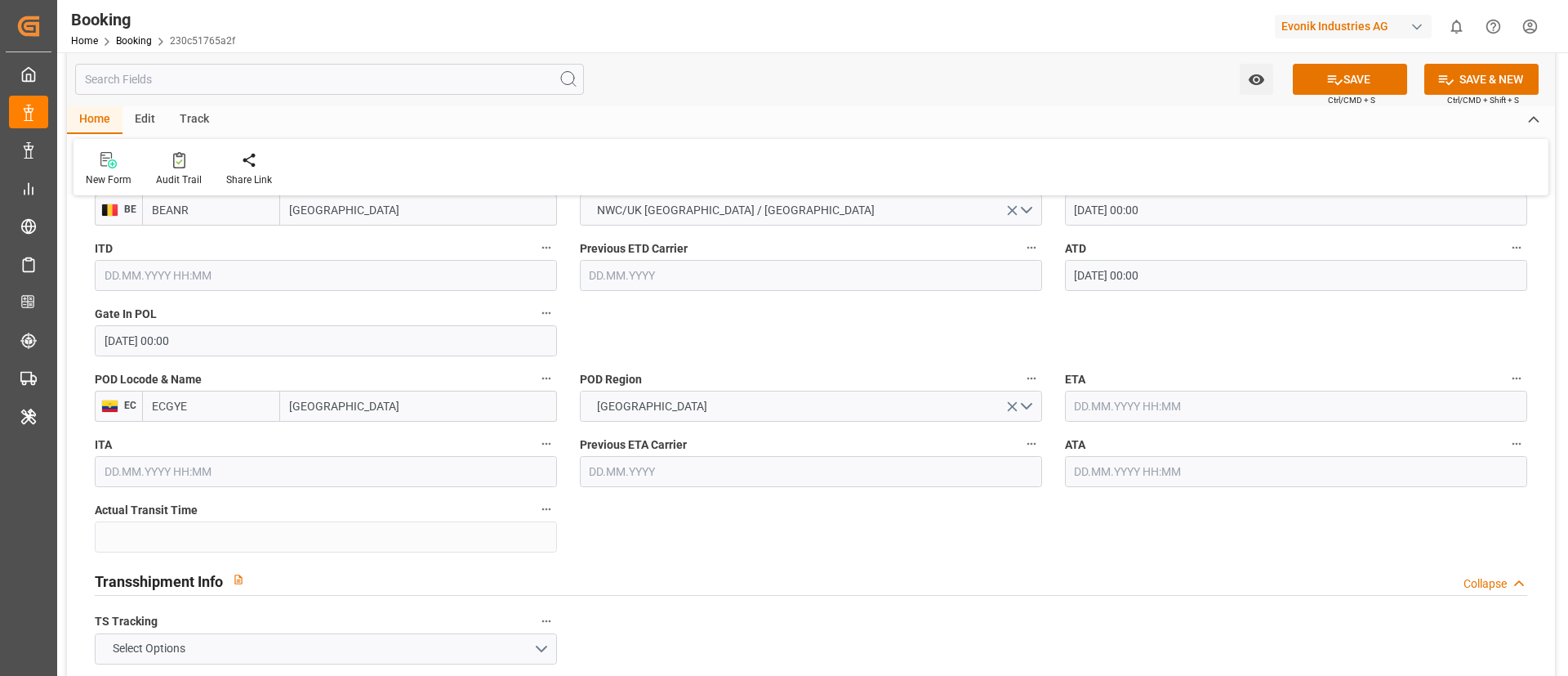
click at [1154, 403] on input "text" at bounding box center [1296, 406] width 462 height 31
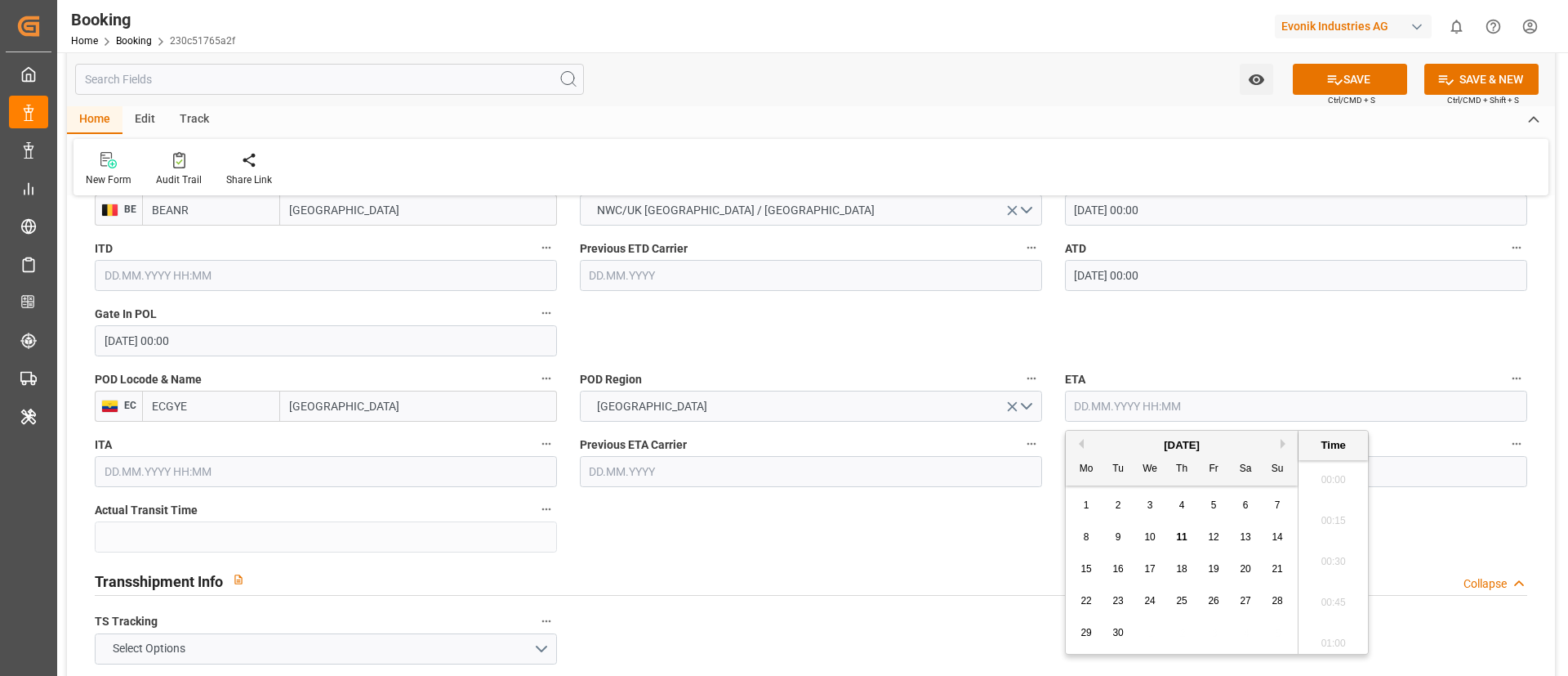
scroll to position [2580, 0]
click at [1080, 439] on button "Previous Month" at bounding box center [1079, 443] width 9 height 9
click at [1276, 567] on span "17" at bounding box center [1276, 569] width 10 height 11
type input "[DATE] 00:00"
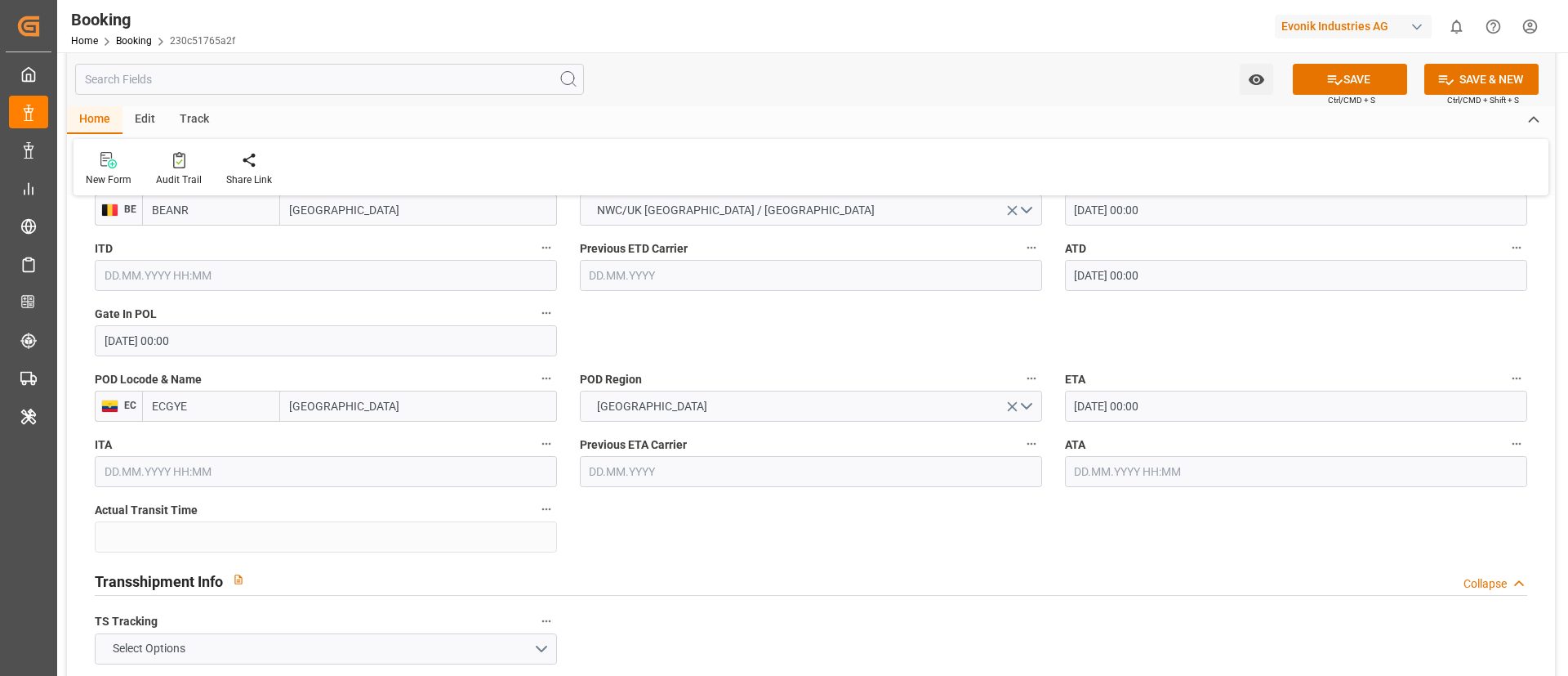
click at [1179, 429] on div "ATA" at bounding box center [1295, 459] width 485 height 65
click at [1189, 417] on input "[DATE] 00:00" at bounding box center [1296, 406] width 462 height 31
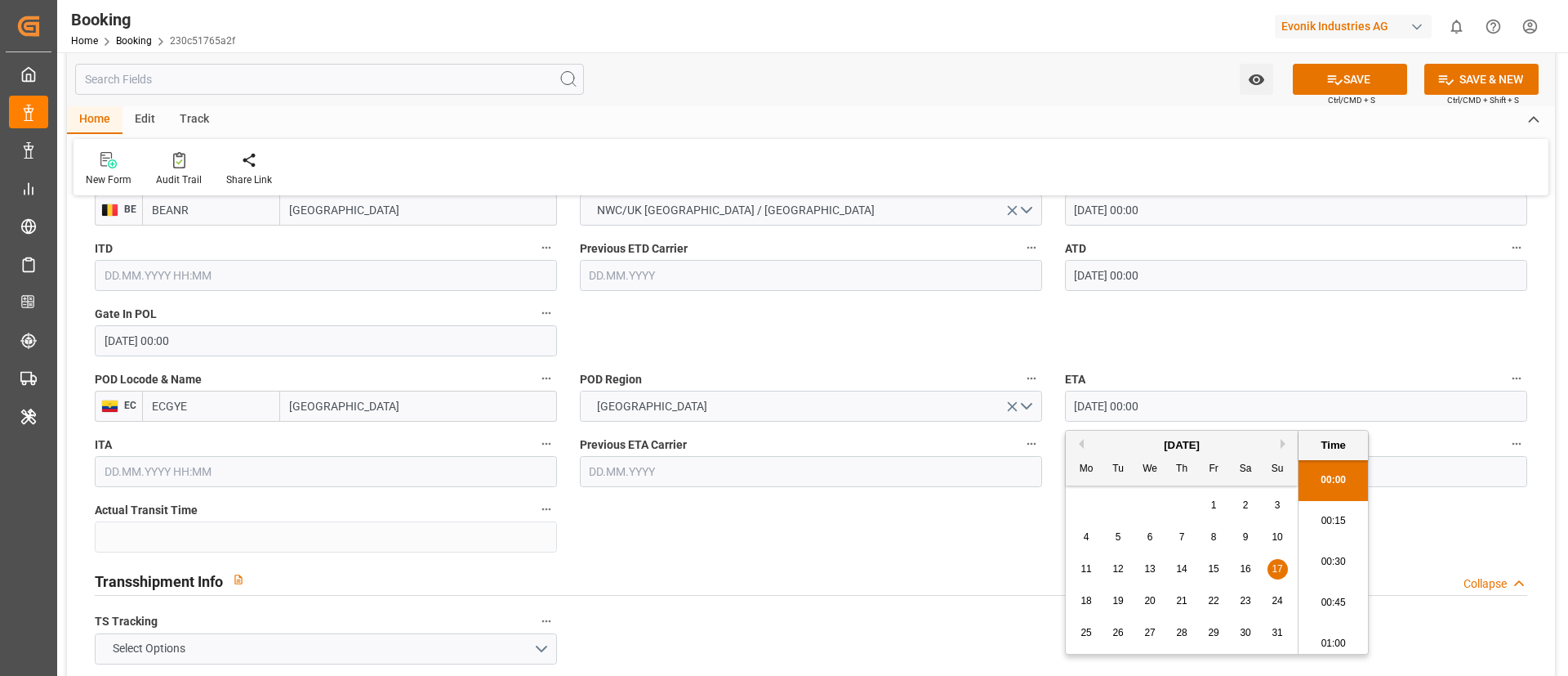
click at [1189, 417] on input "[DATE] 00:00" at bounding box center [1296, 406] width 462 height 31
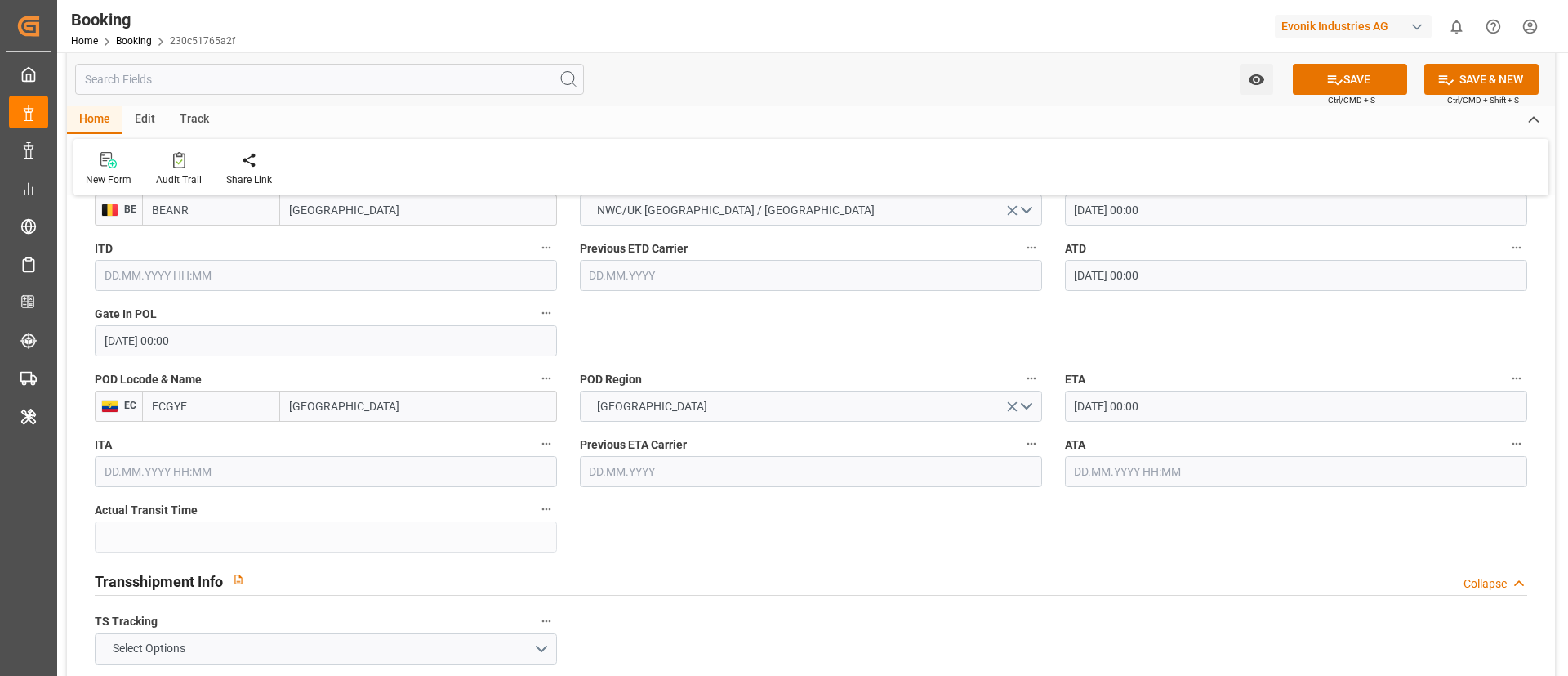
click at [1138, 475] on input "text" at bounding box center [1296, 471] width 462 height 31
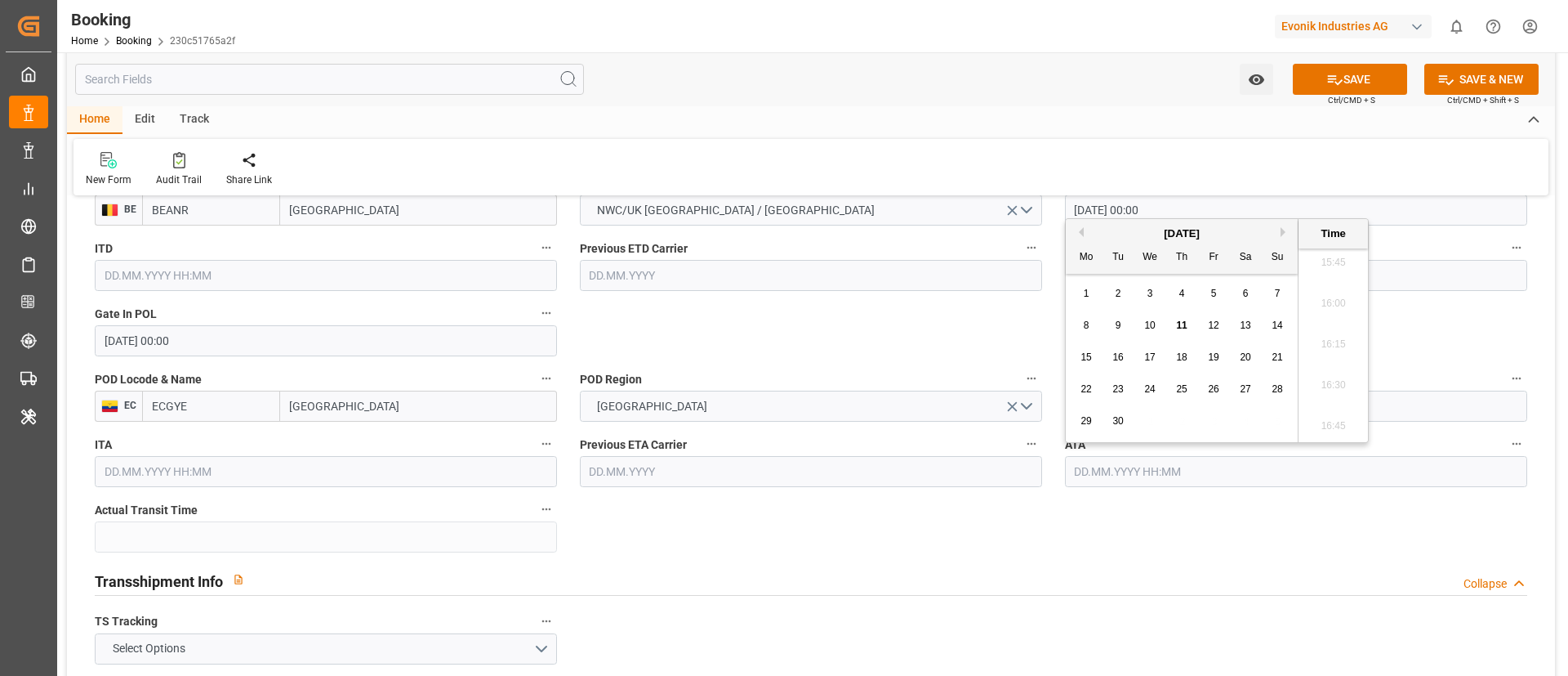
paste input "[DATE] 00:00"
type input "[DATE] 00:00"
click at [1271, 355] on div "17" at bounding box center [1278, 358] width 21 height 20
click at [780, 569] on div "Transshipment Info Collapse" at bounding box center [811, 579] width 1432 height 31
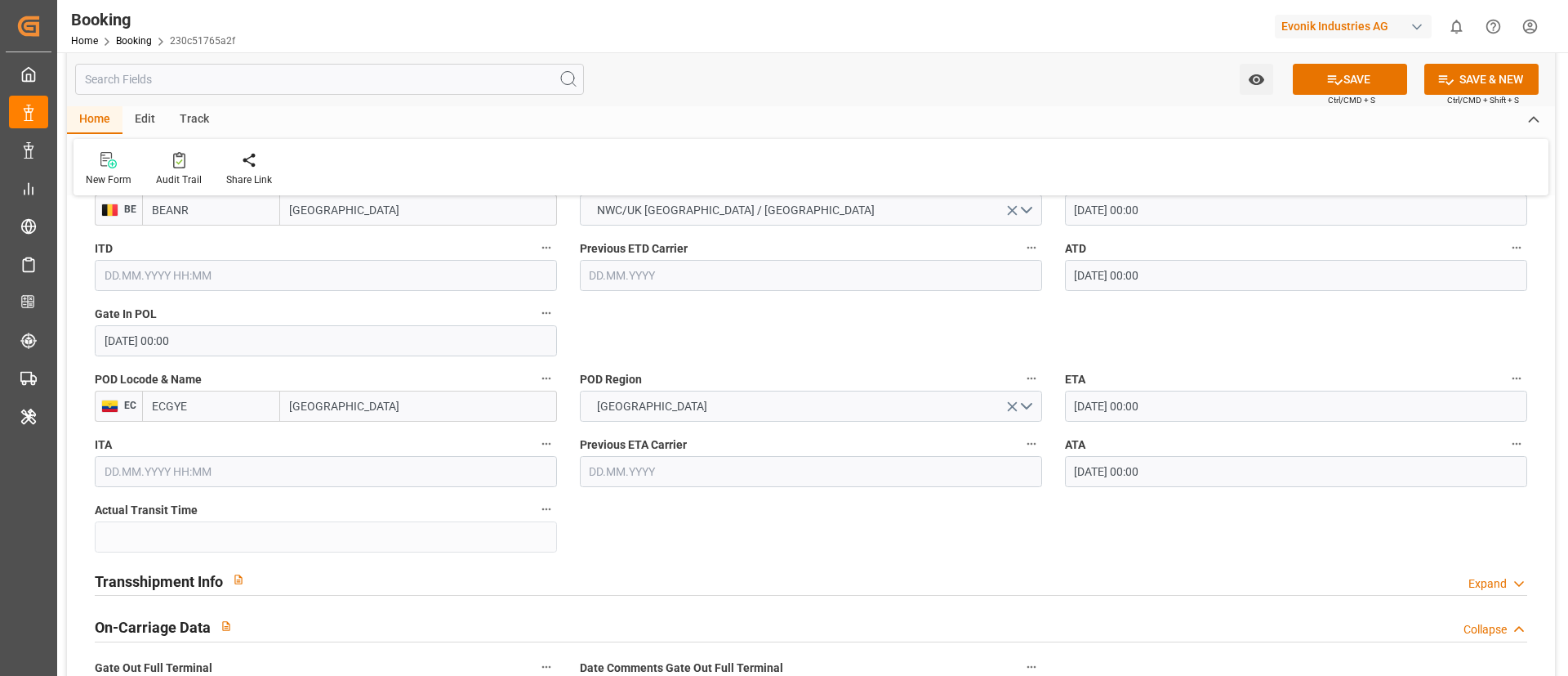
scroll to position [1471, 0]
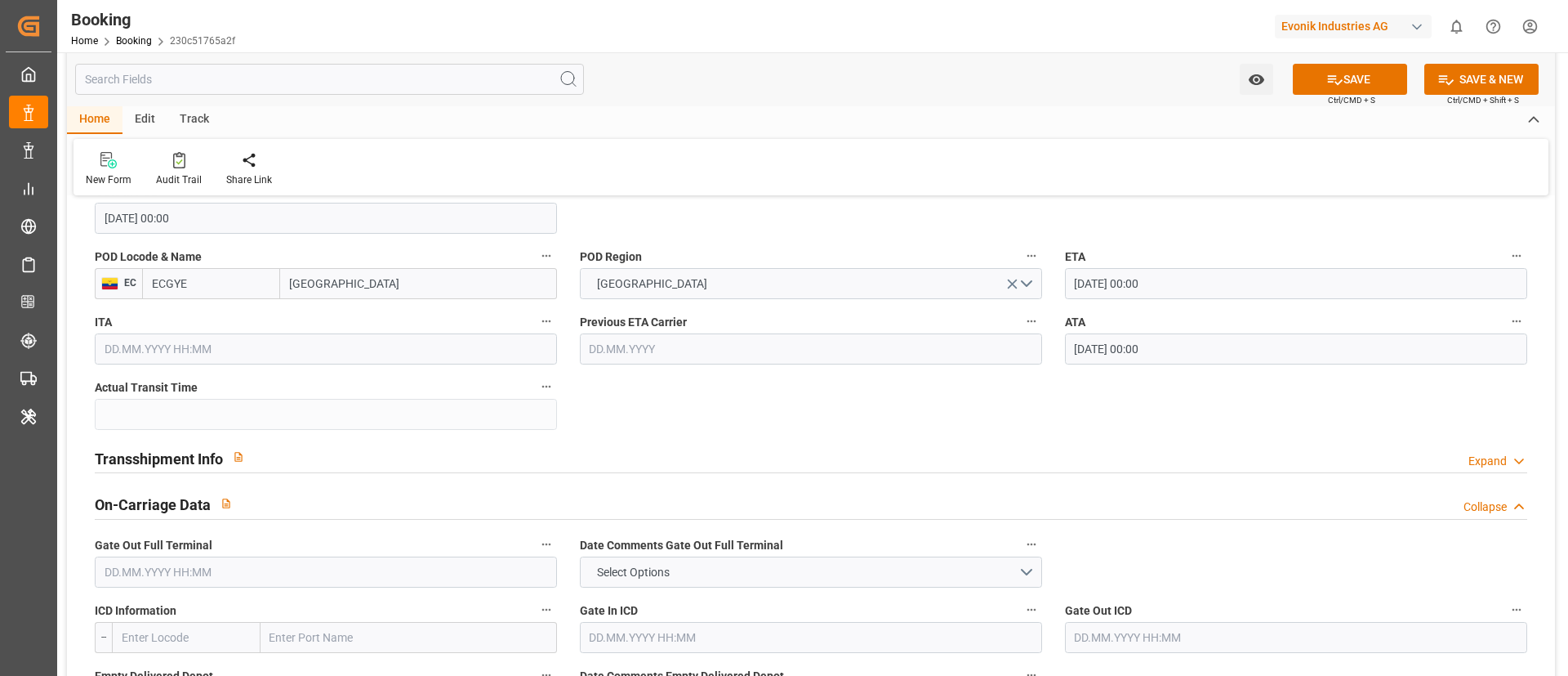
click at [249, 447] on button "button" at bounding box center [238, 457] width 31 height 31
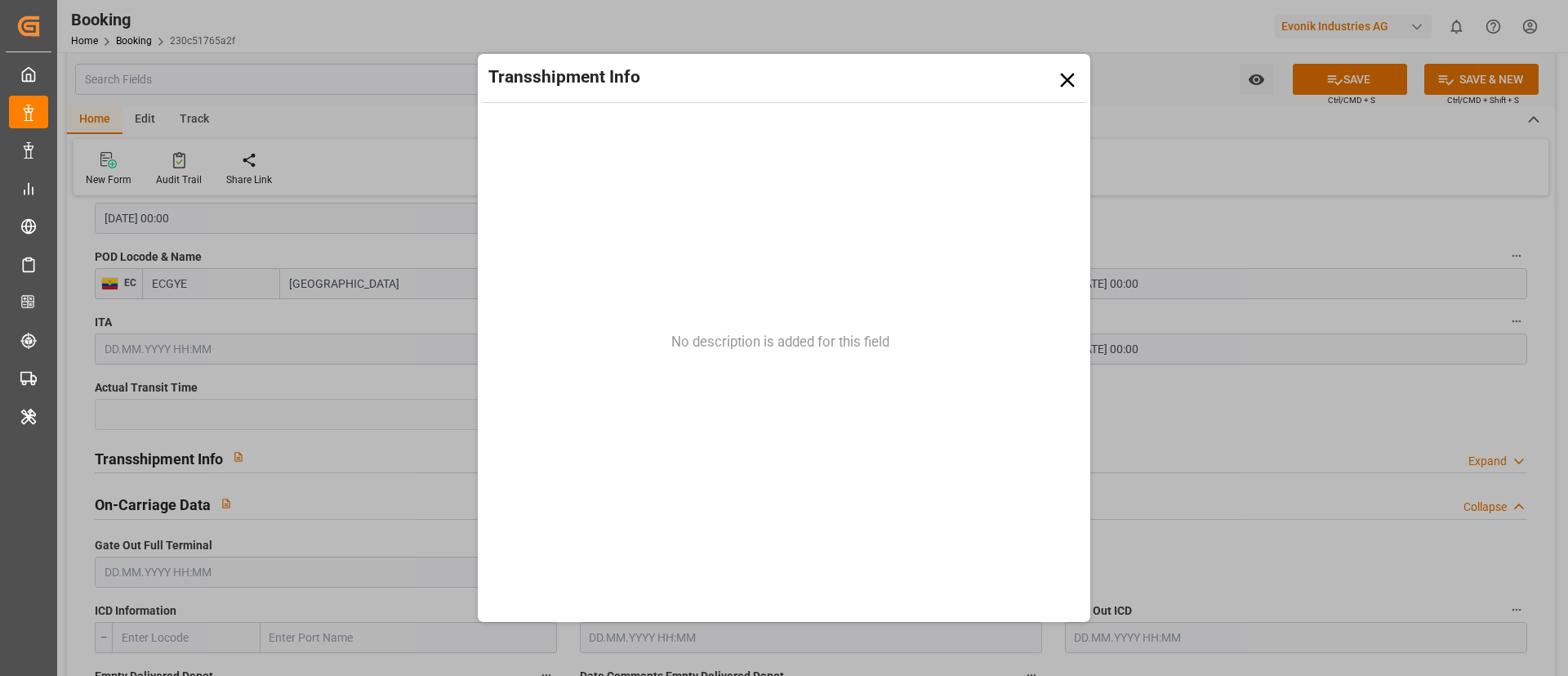
click at [1078, 80] on icon at bounding box center [1067, 80] width 24 height 24
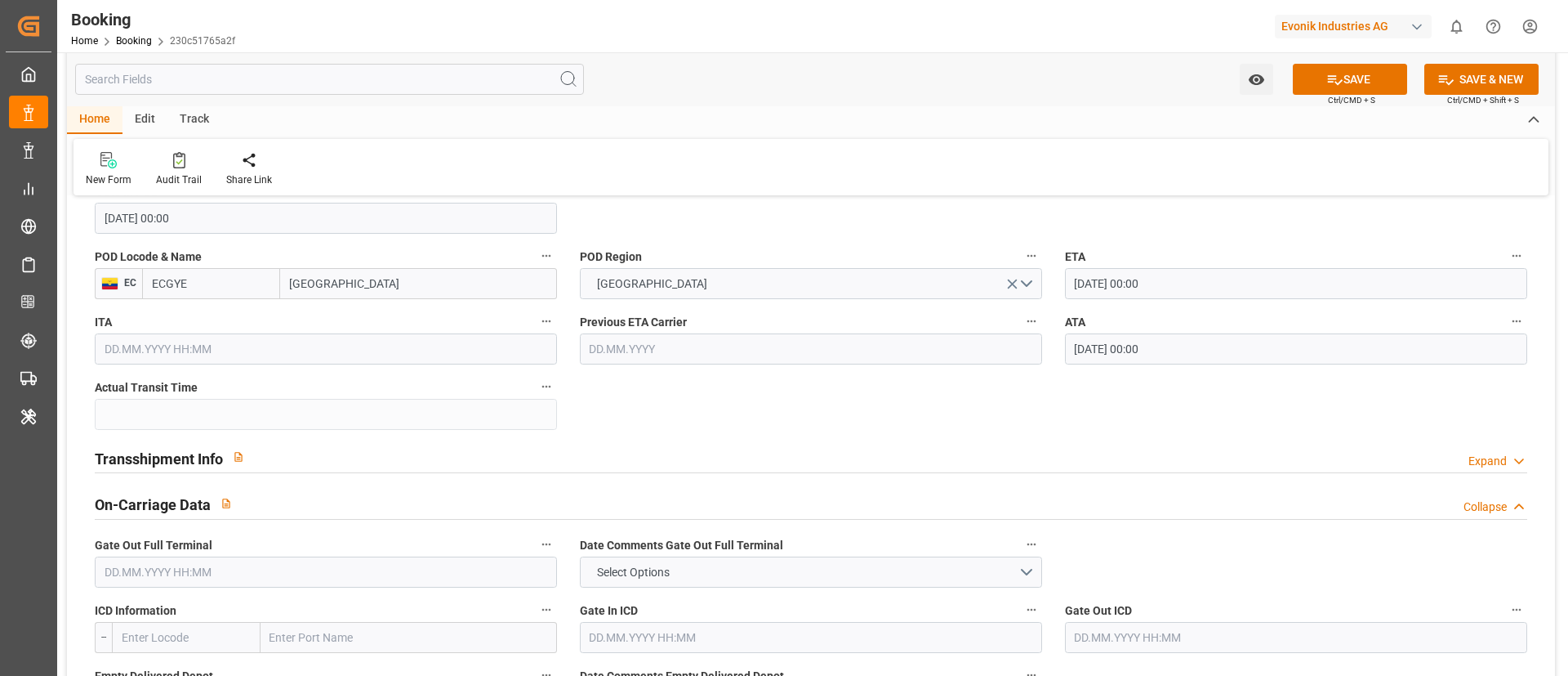
click at [283, 458] on div "Transshipment Info Expand" at bounding box center [811, 457] width 1432 height 31
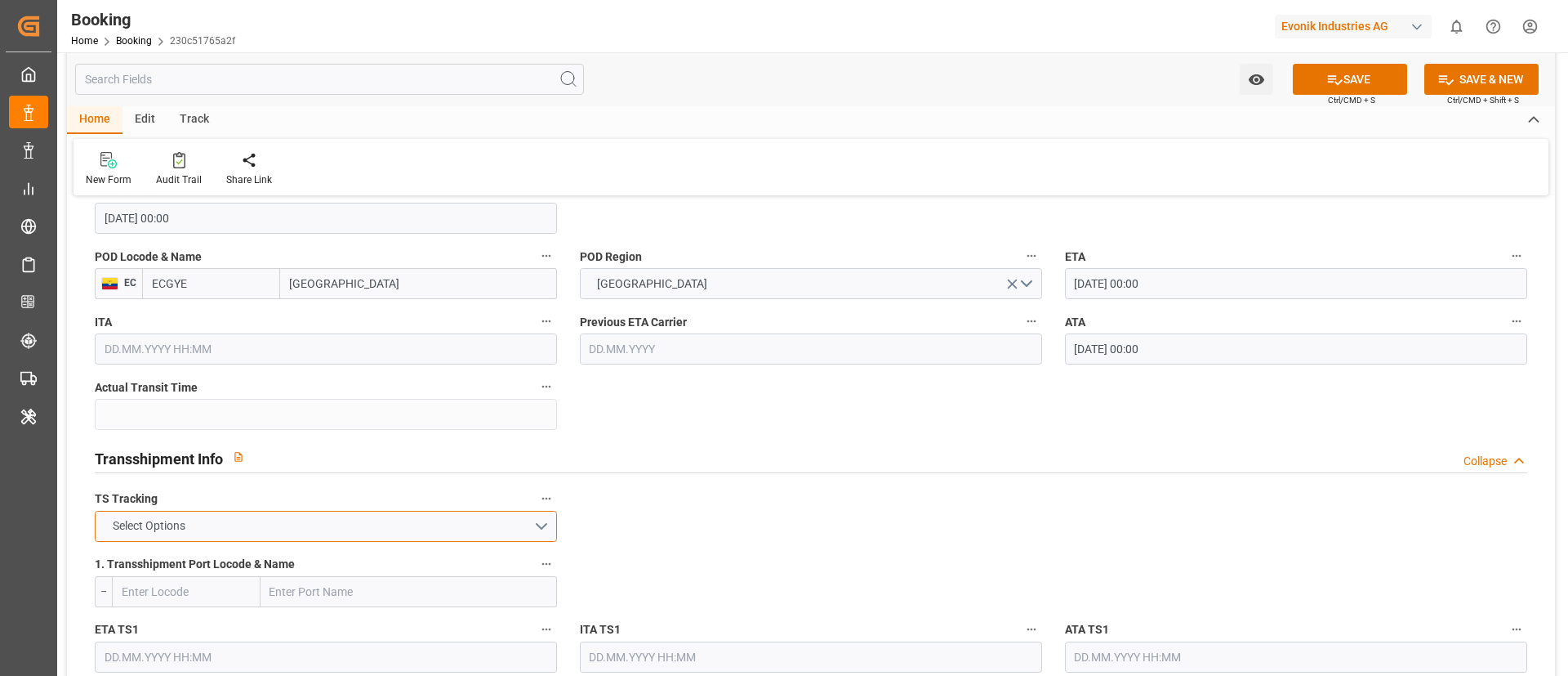
click at [226, 516] on button "Select Options" at bounding box center [326, 525] width 462 height 31
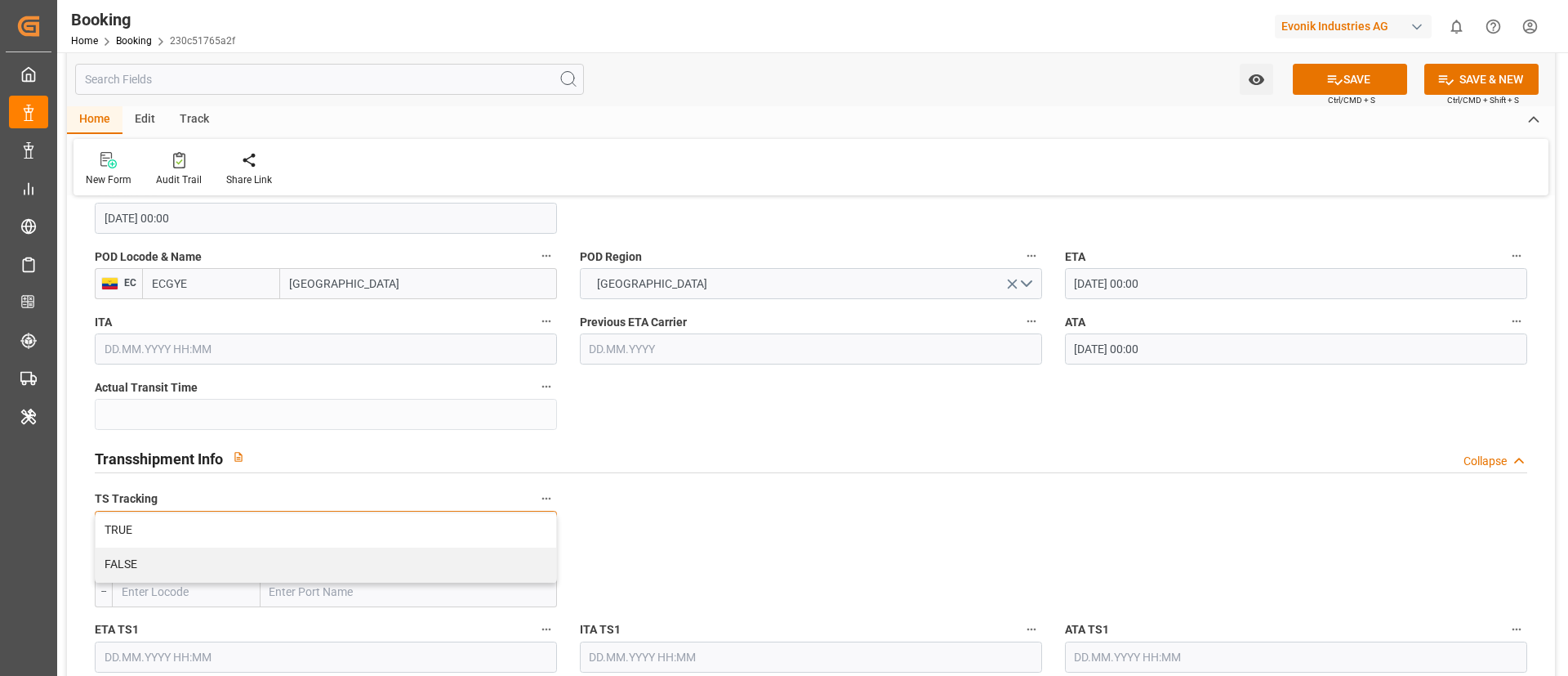
click at [219, 540] on div "TRUE" at bounding box center [326, 530] width 460 height 34
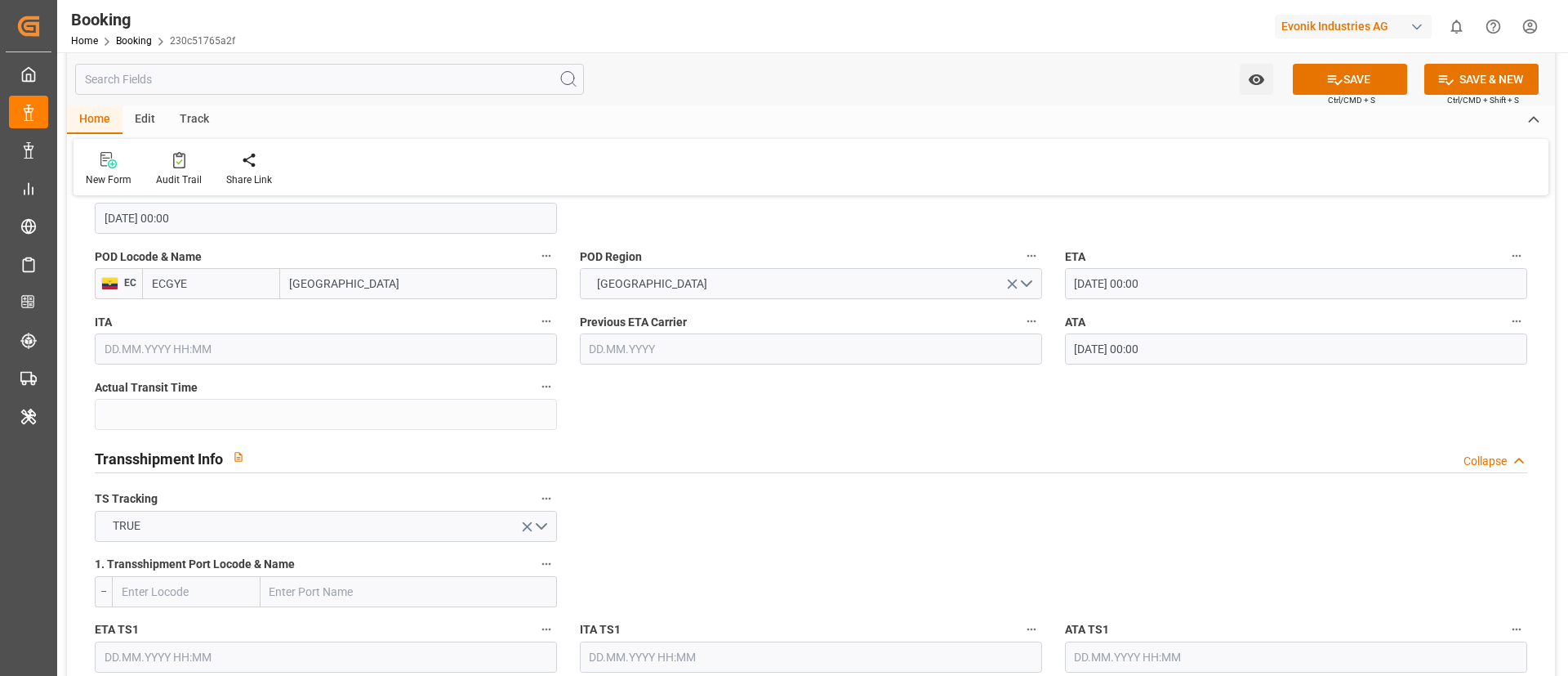
click at [300, 579] on input "text" at bounding box center [408, 591] width 296 height 31
paste input "MANZANILLO"
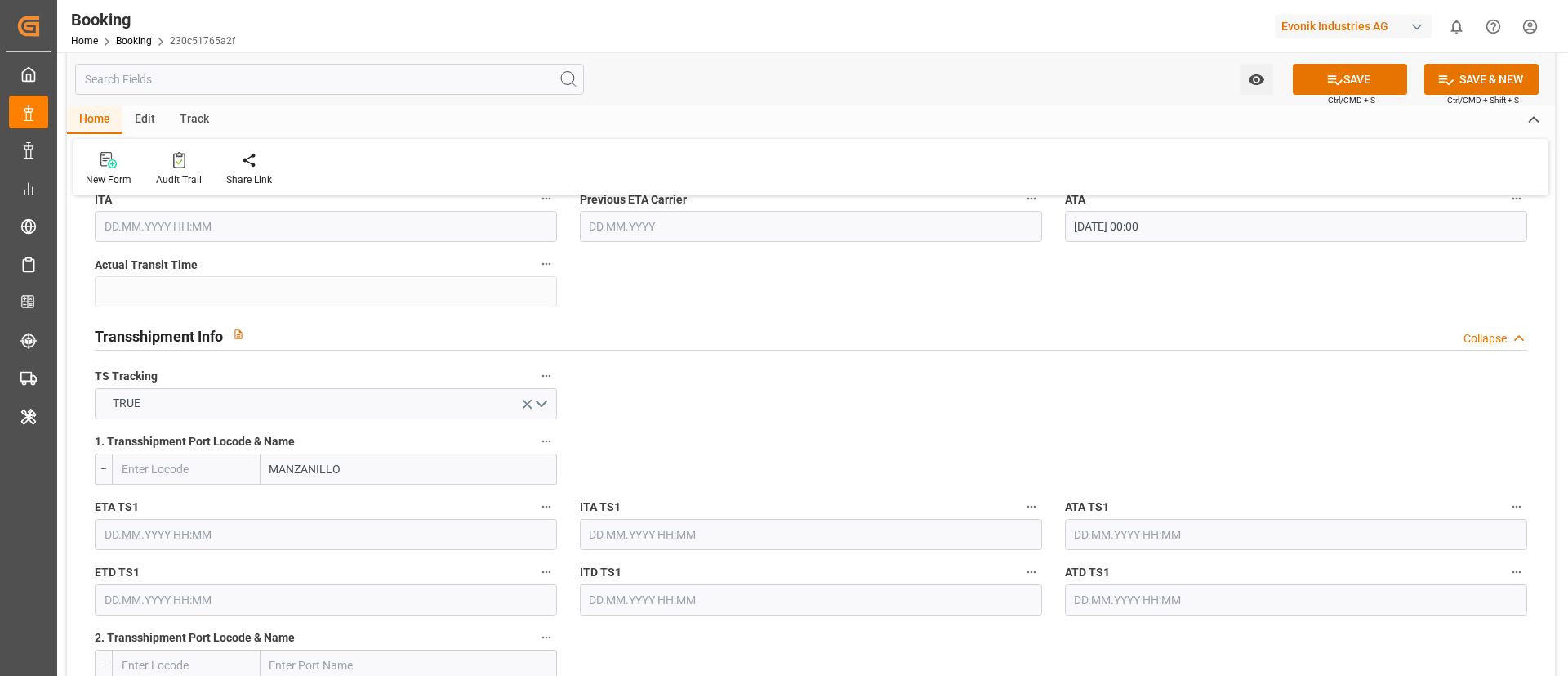
click at [368, 473] on input "MANZANILLO" at bounding box center [408, 469] width 296 height 31
type input "MANZANILLO"
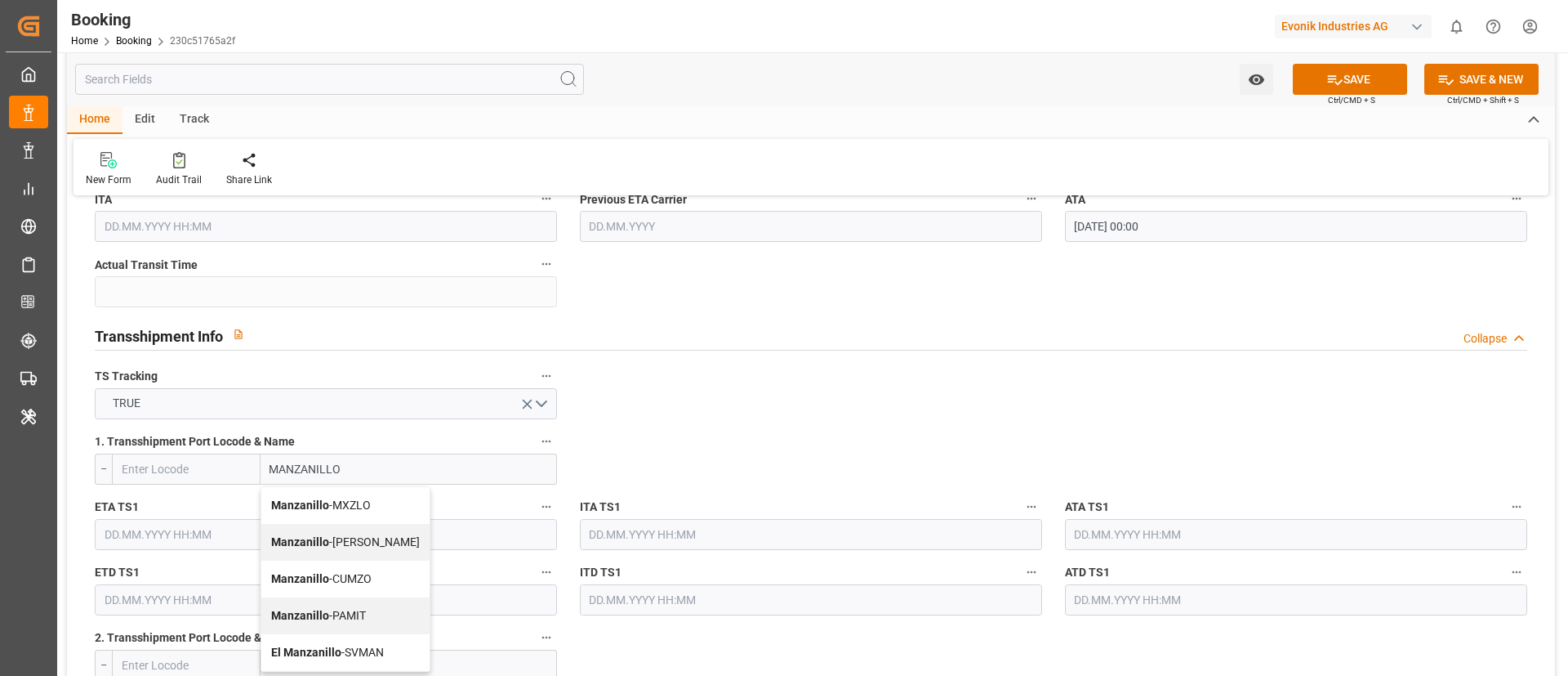
click at [347, 502] on span "Manzanillo - MXZLO" at bounding box center [321, 505] width 100 height 13
type input "MXZLO"
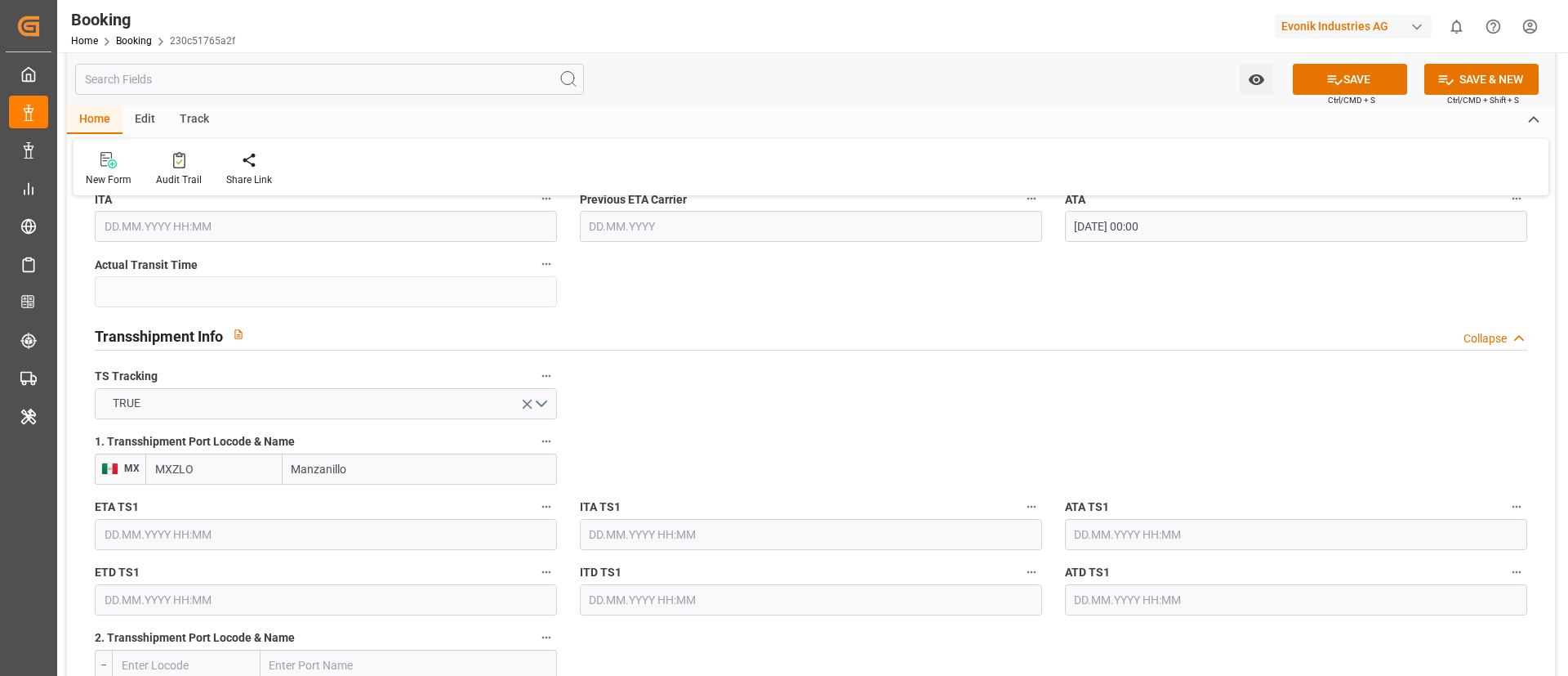
type input "Manzanillo"
click at [254, 535] on input "text" at bounding box center [326, 534] width 462 height 31
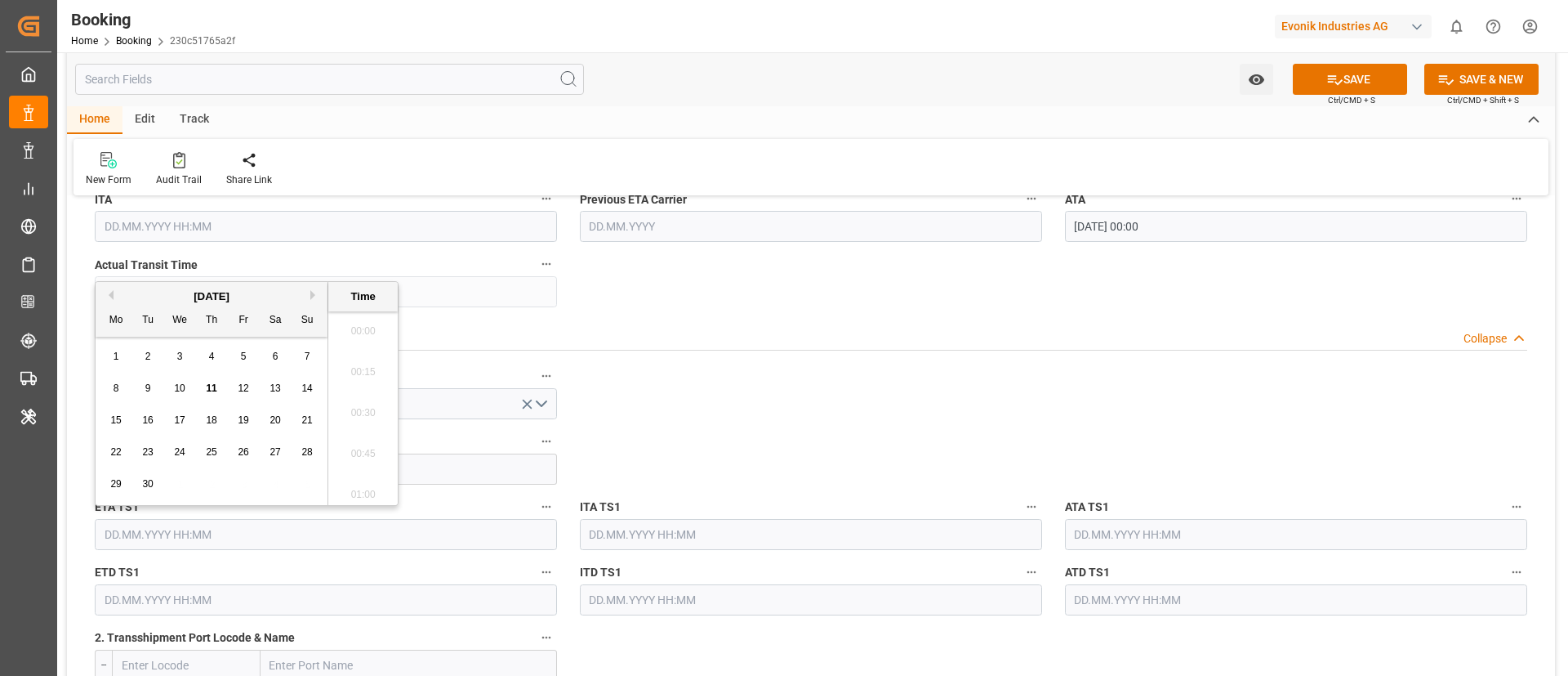
scroll to position [2580, 0]
click at [107, 297] on button "Previous Month" at bounding box center [108, 295] width 9 height 9
click at [267, 351] on div "2" at bounding box center [276, 357] width 21 height 20
type input "[DATE] 00:00"
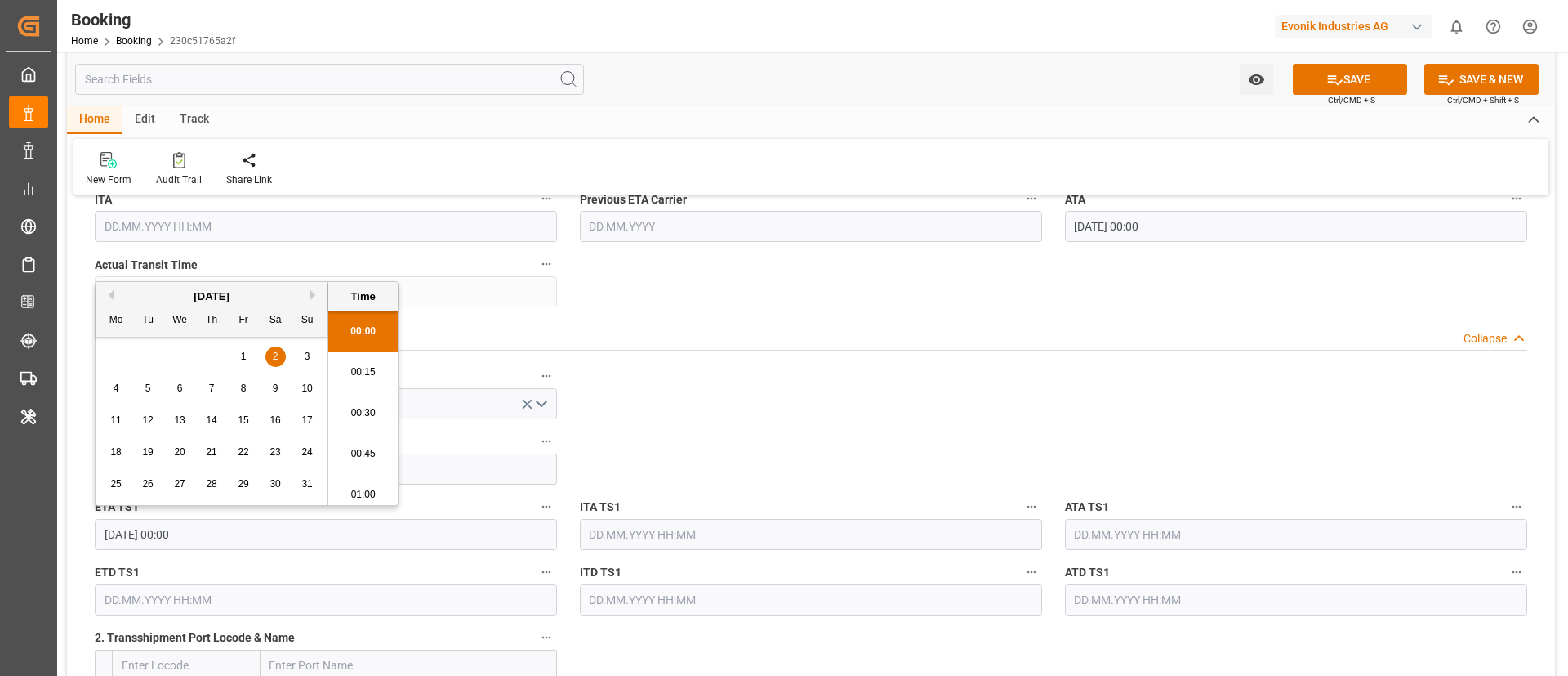
click at [219, 538] on input "[DATE] 00:00" at bounding box center [326, 534] width 462 height 31
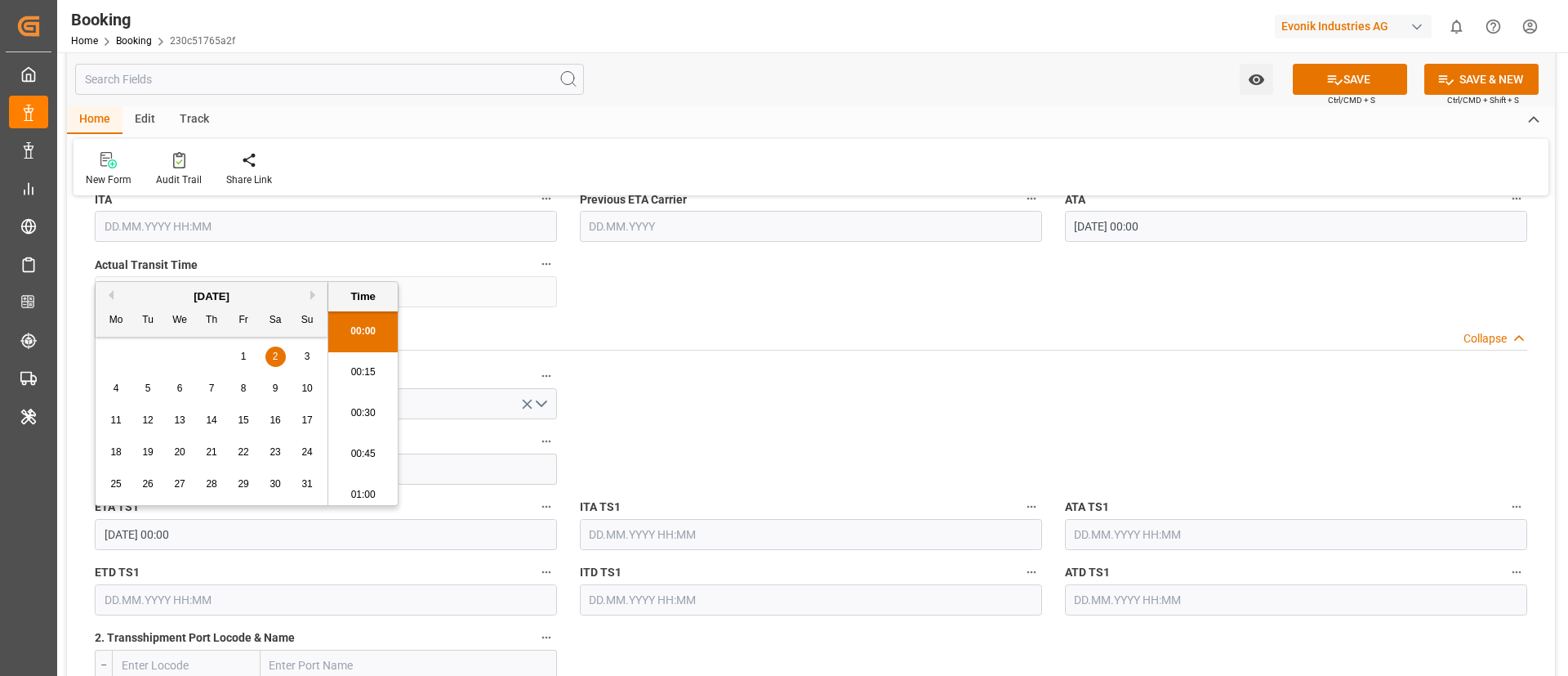
click at [1122, 536] on input "text" at bounding box center [1296, 534] width 462 height 31
paste input "[DATE] 00:00"
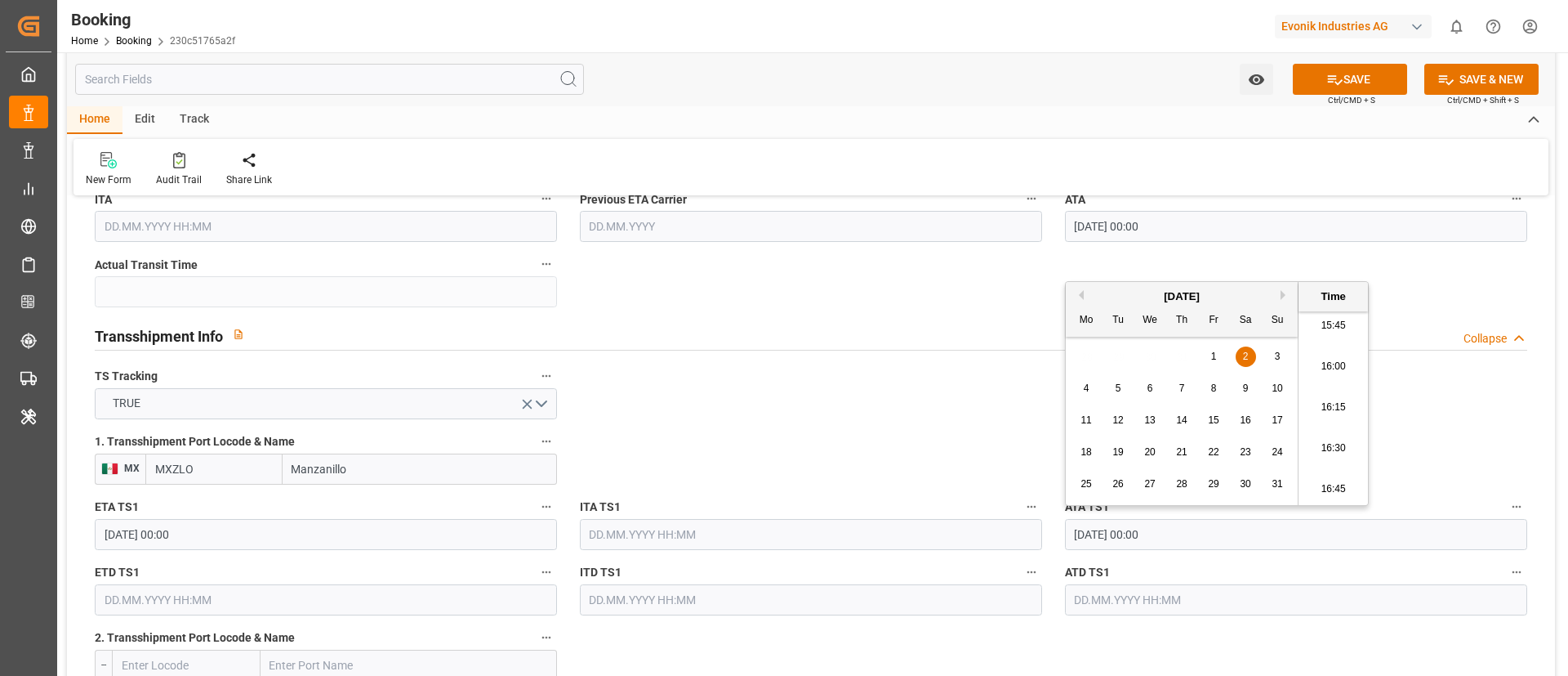
type input "[DATE] 00:00"
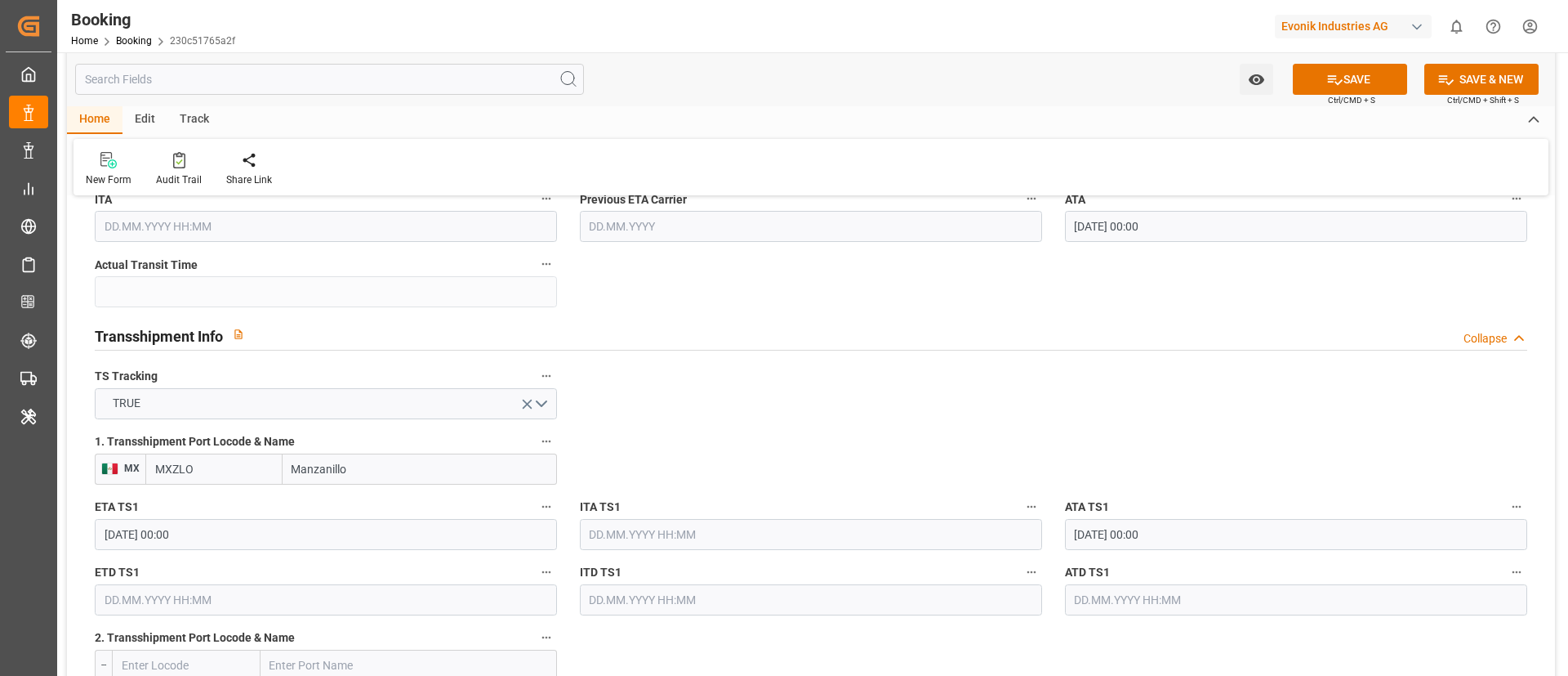
click at [237, 595] on input "text" at bounding box center [326, 599] width 462 height 31
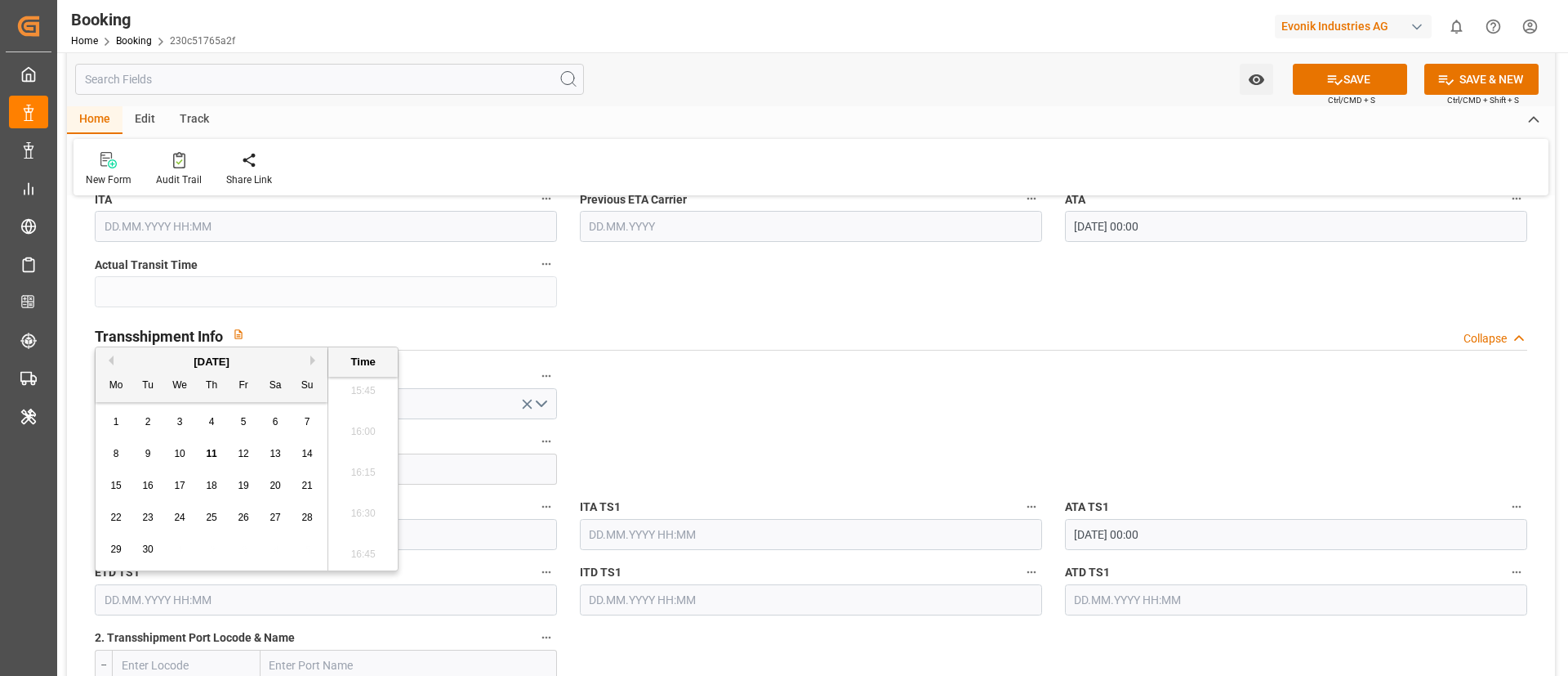
click at [108, 364] on button "Previous Month" at bounding box center [108, 360] width 9 height 9
click at [241, 460] on div "8" at bounding box center [244, 454] width 21 height 20
type input "[DATE] 00:00"
click at [1123, 590] on input "text" at bounding box center [1296, 599] width 462 height 31
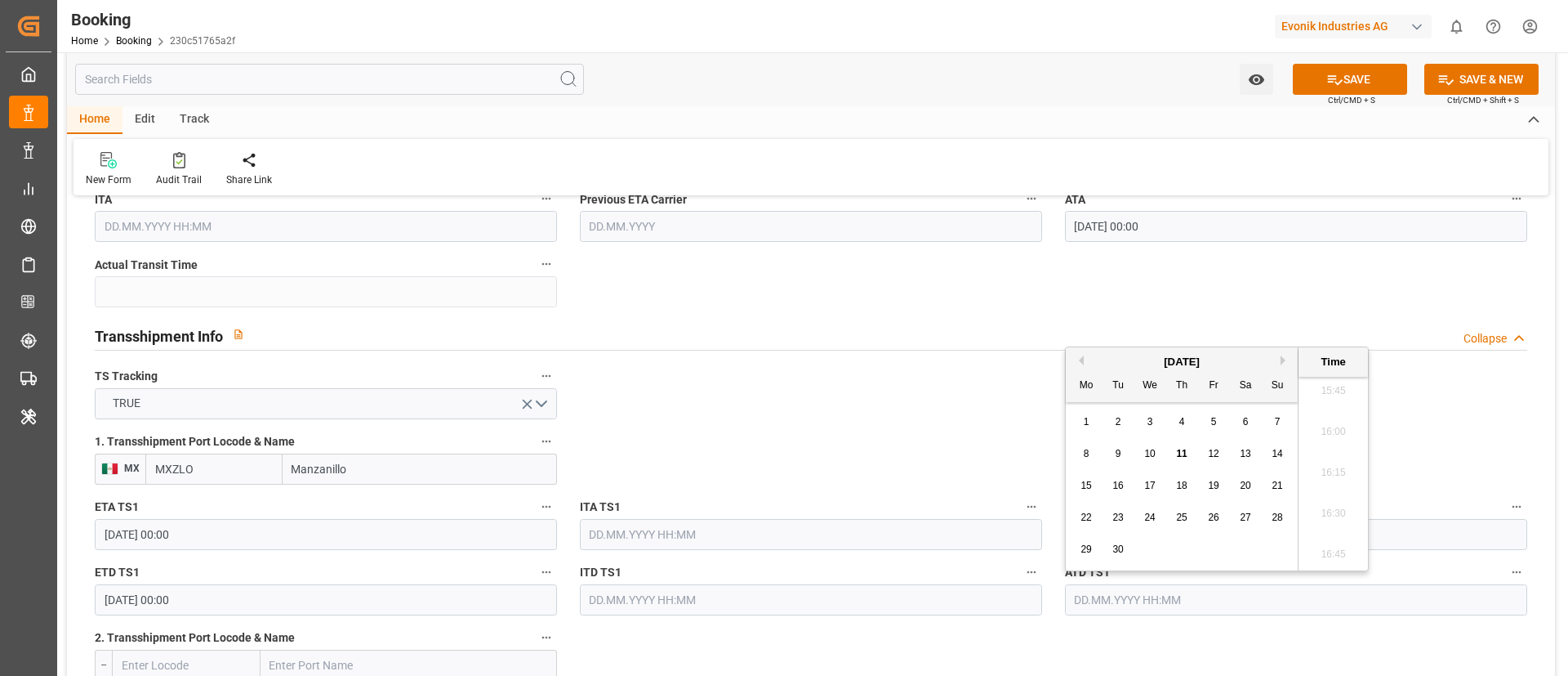
click at [1075, 365] on div "[DATE]" at bounding box center [1181, 362] width 232 height 16
click at [1081, 362] on button "Previous Month" at bounding box center [1079, 360] width 9 height 9
click at [1216, 459] on span "8" at bounding box center [1214, 454] width 6 height 11
type input "[DATE] 00:00"
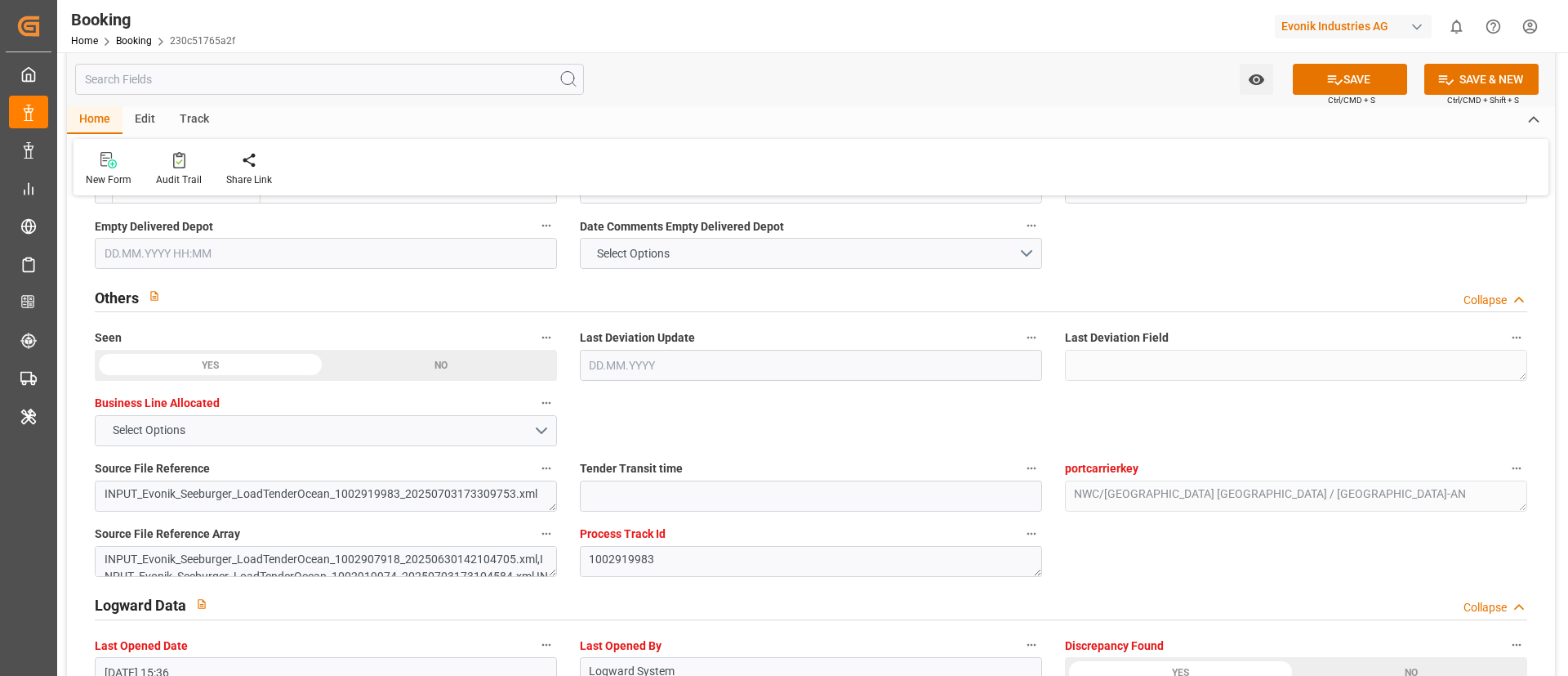
scroll to position [2206, 0]
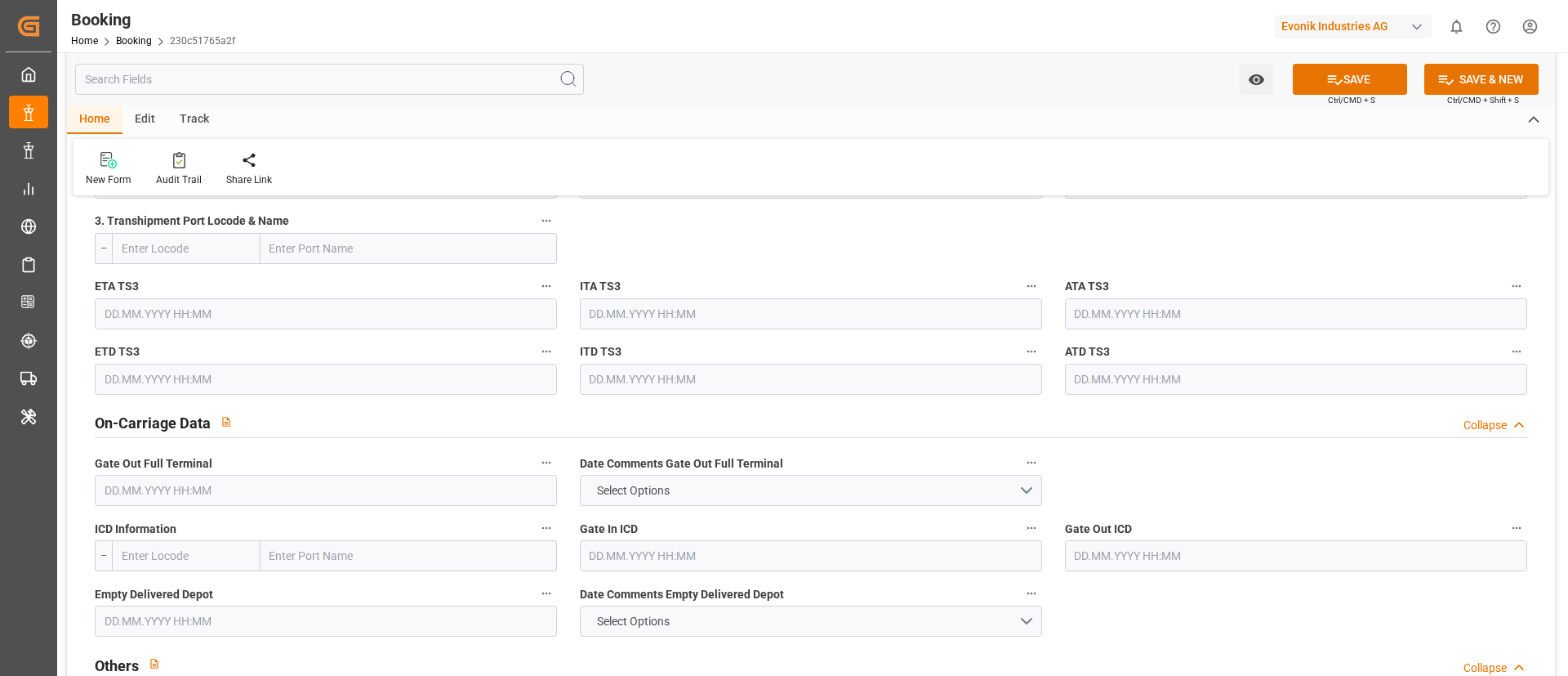
click at [151, 489] on input "text" at bounding box center [326, 490] width 462 height 31
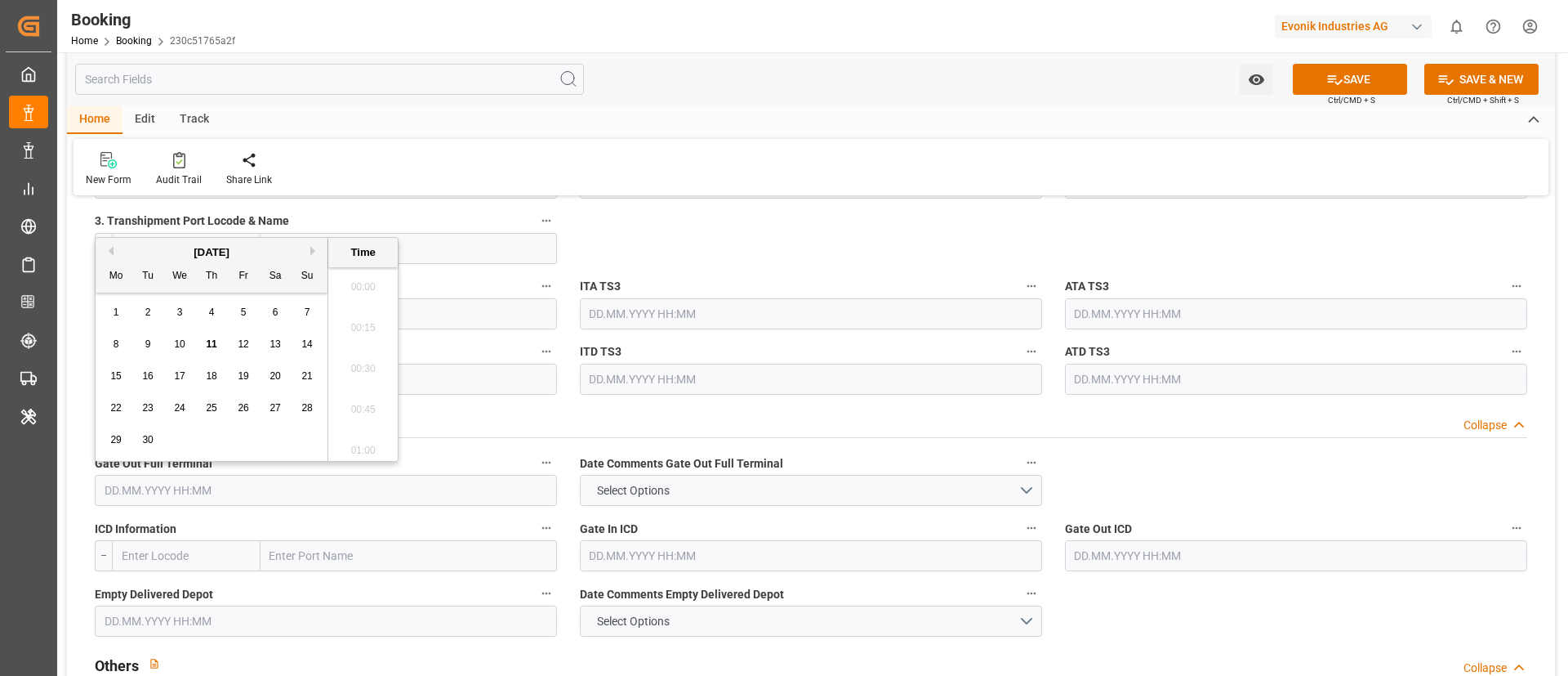
scroll to position [2580, 0]
click at [105, 247] on button "Previous Month" at bounding box center [108, 250] width 9 height 9
click at [238, 409] on span "22" at bounding box center [243, 408] width 10 height 11
type input "[DATE] 00:00"
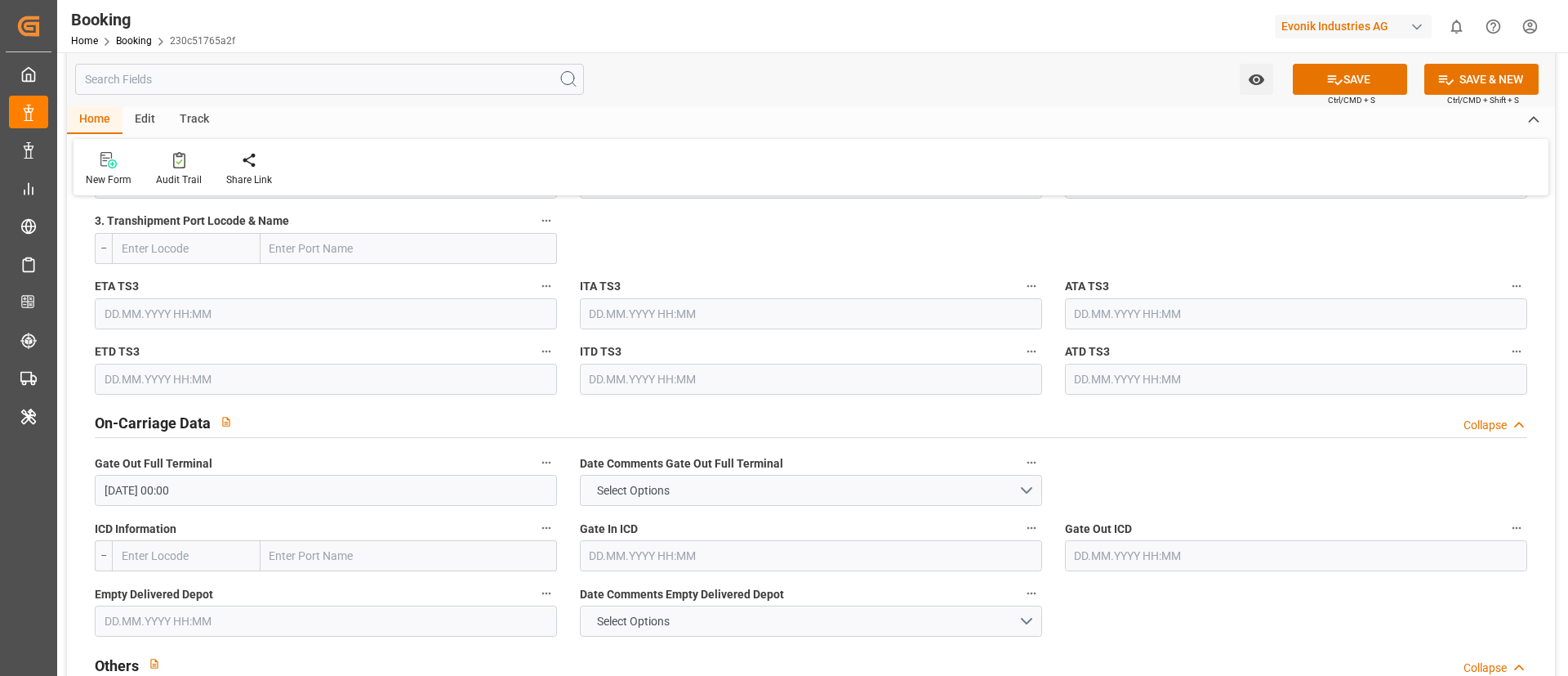
click at [281, 485] on input "[DATE] 00:00" at bounding box center [326, 490] width 462 height 31
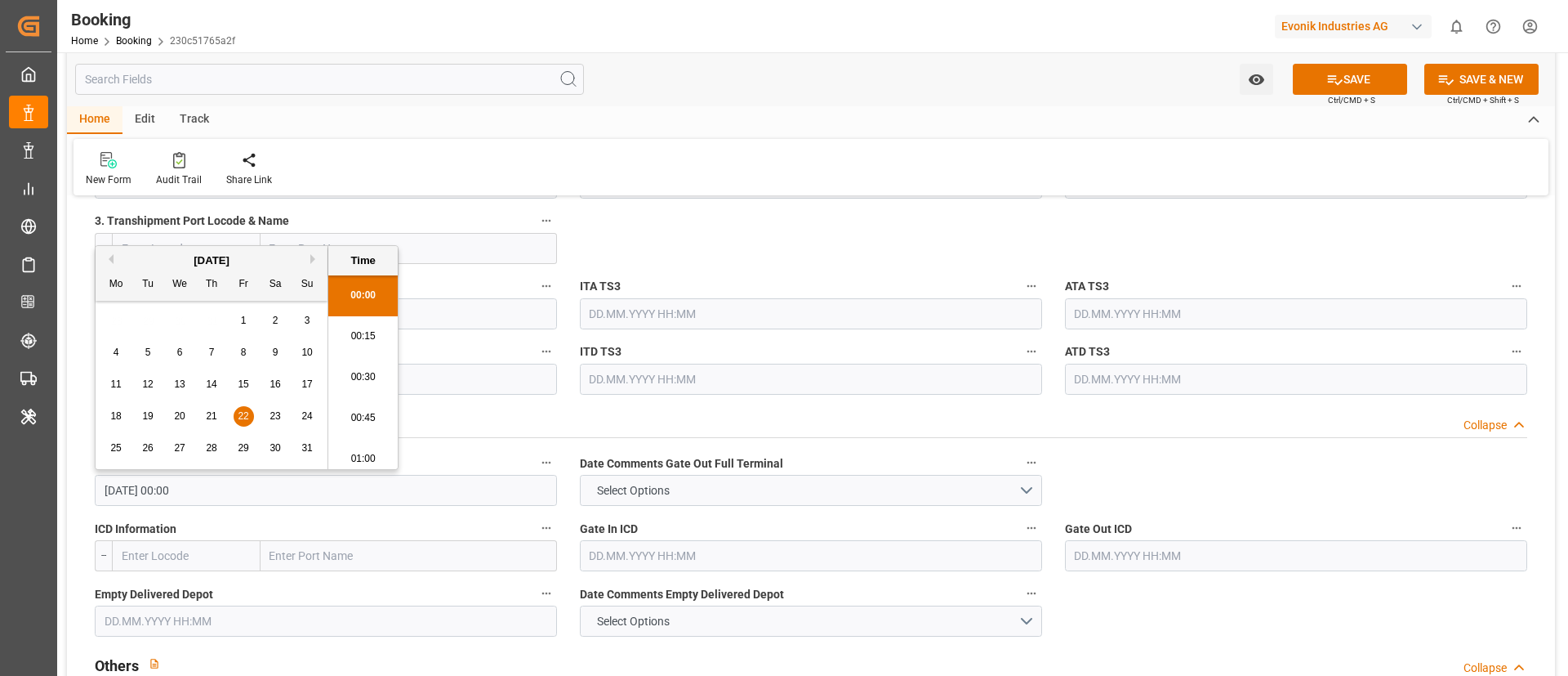
click at [281, 485] on input "[DATE] 00:00" at bounding box center [326, 490] width 462 height 31
click at [174, 627] on input "text" at bounding box center [326, 620] width 462 height 31
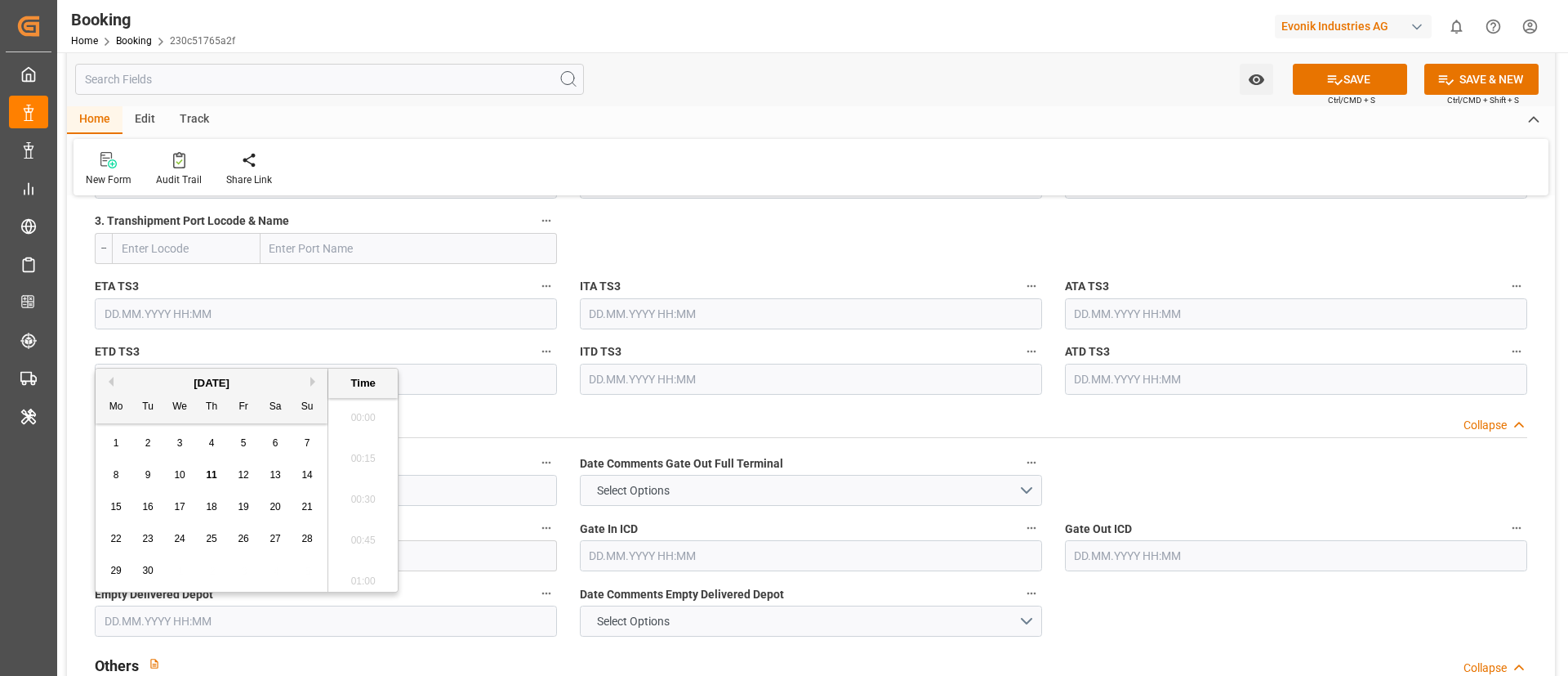
paste input "[DATE] 00:00"
type input "[DATE] 00:00"
click at [238, 538] on span "22" at bounding box center [243, 539] width 10 height 11
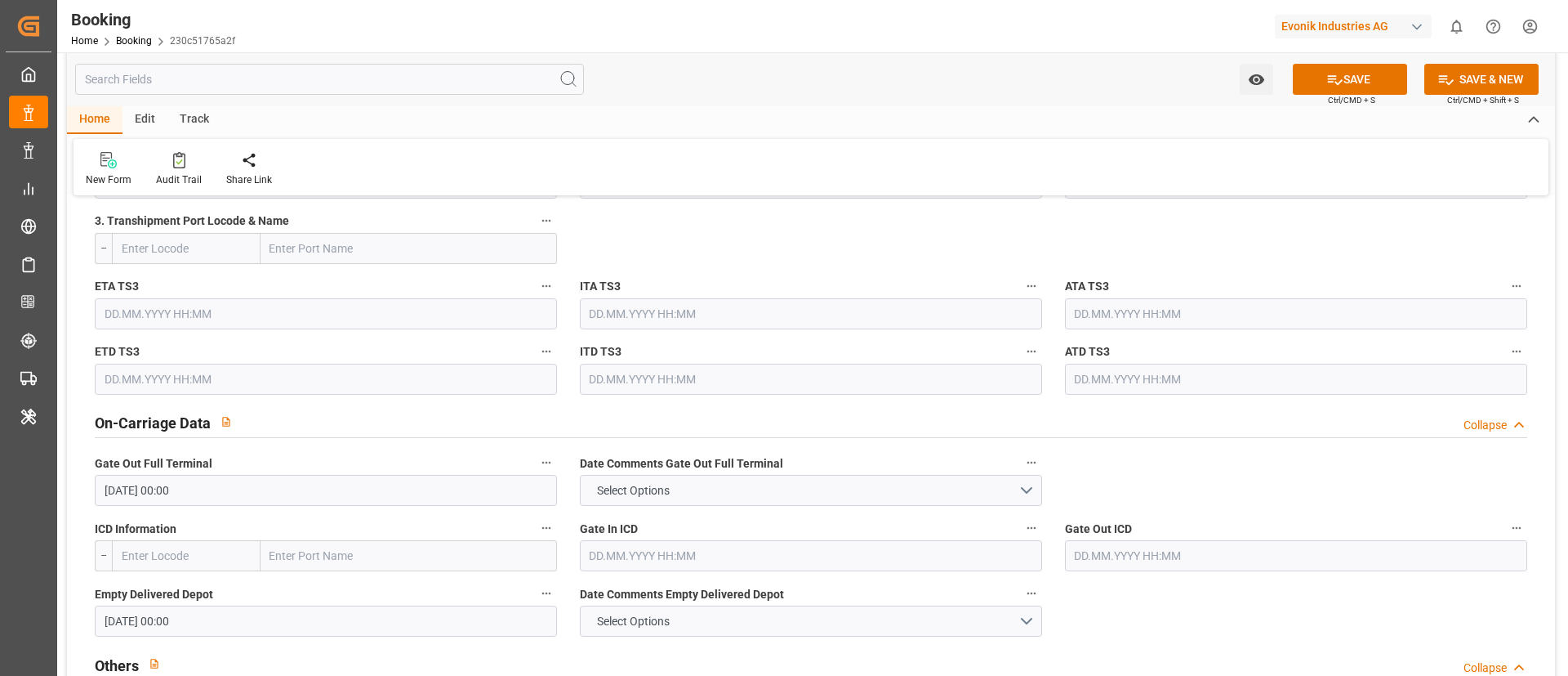
scroll to position [3186, 0]
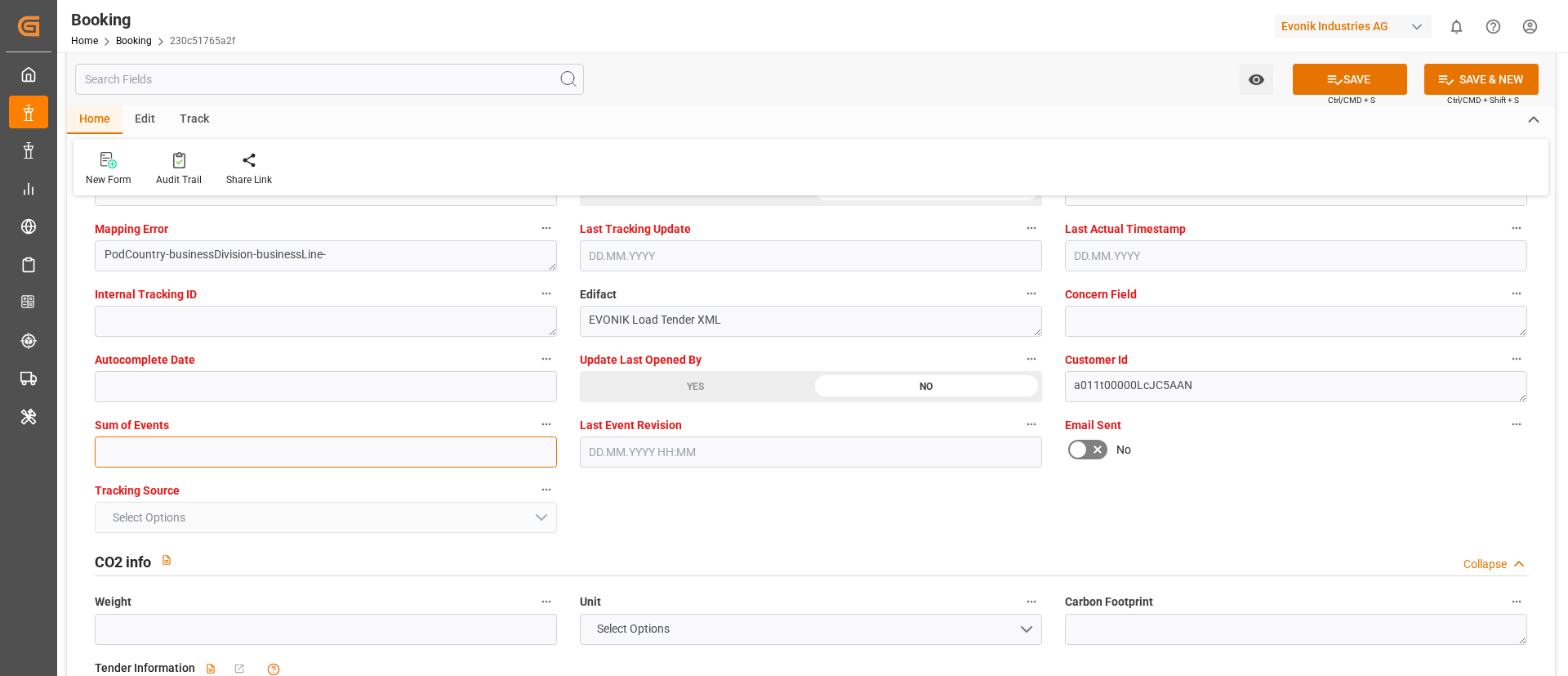
click at [138, 455] on input "text" at bounding box center [326, 451] width 462 height 31
type input "0"
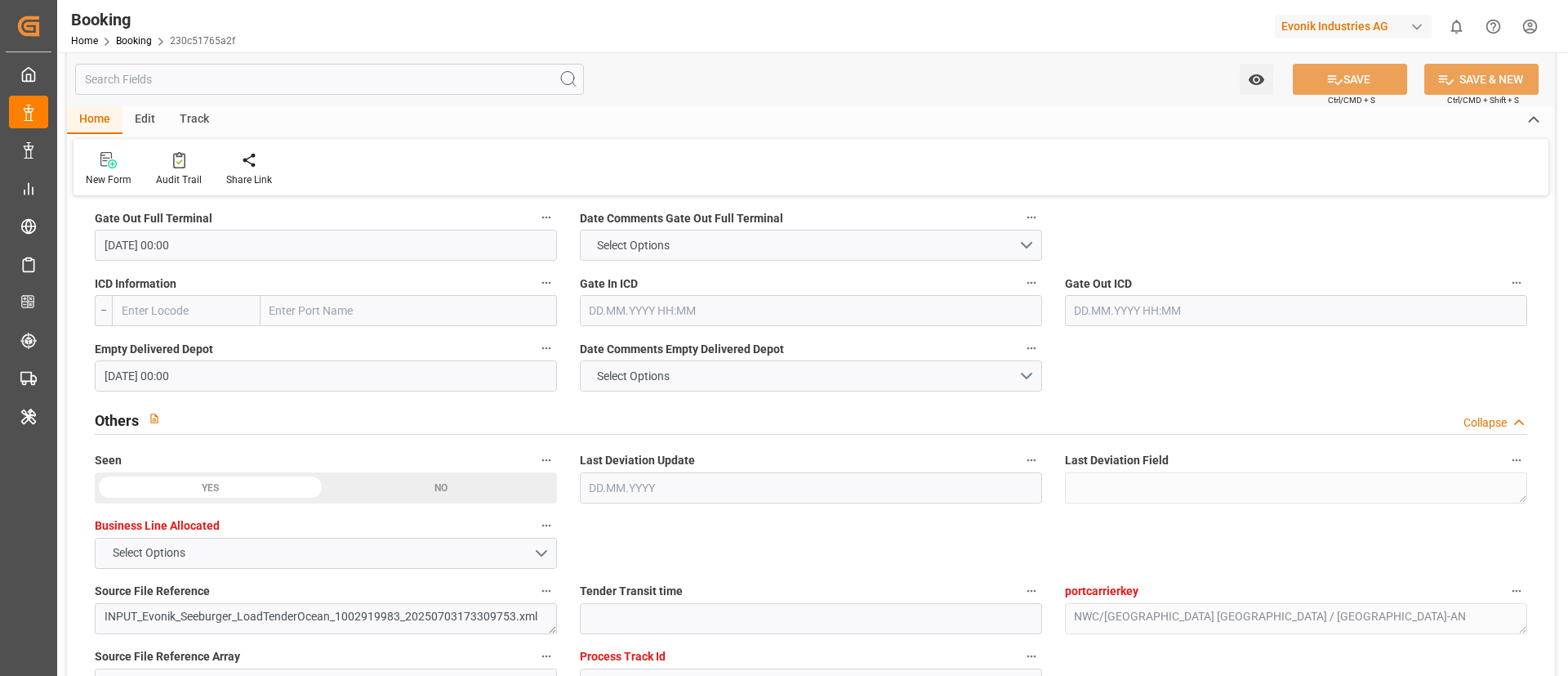
scroll to position [1961, 0]
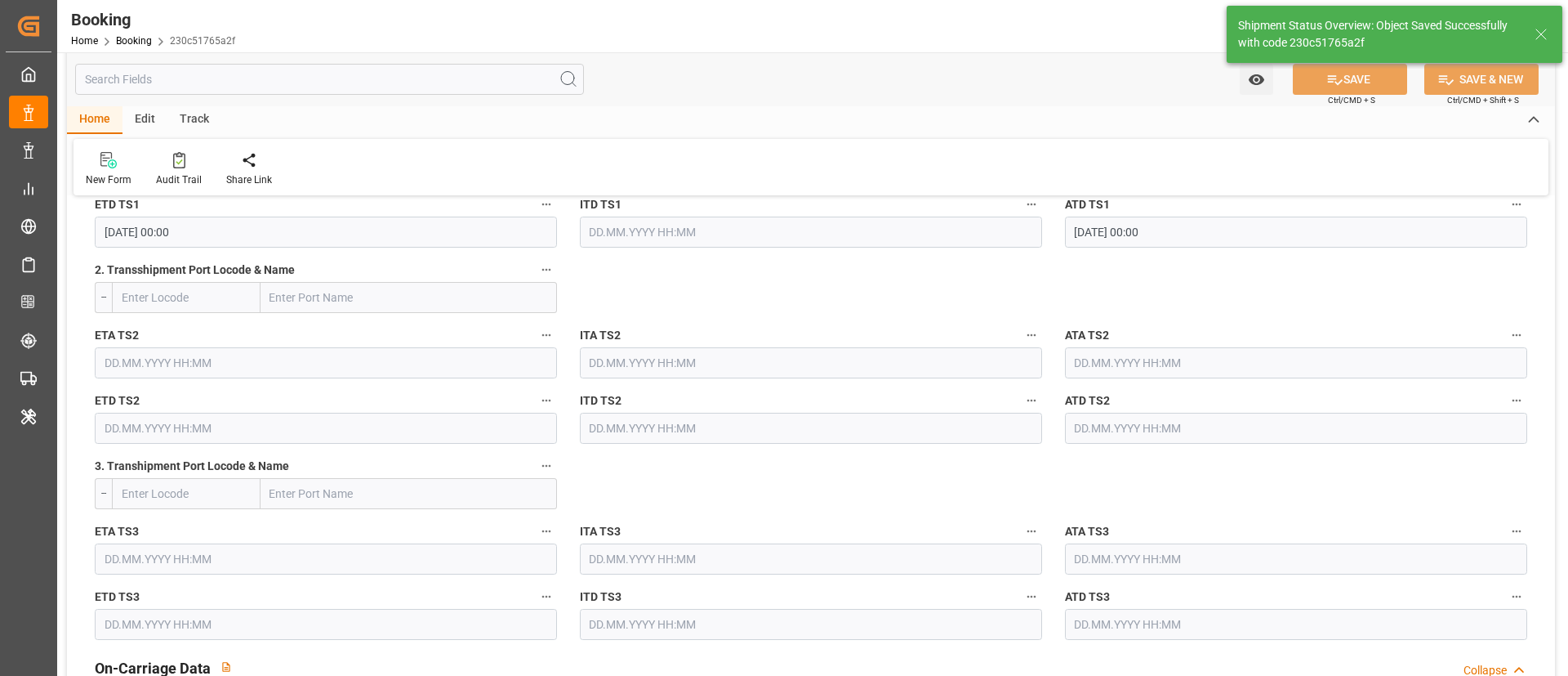
type textarea "[PERSON_NAME]"
type textarea "businessDivision-businessLine-"
type textarea "Yes"
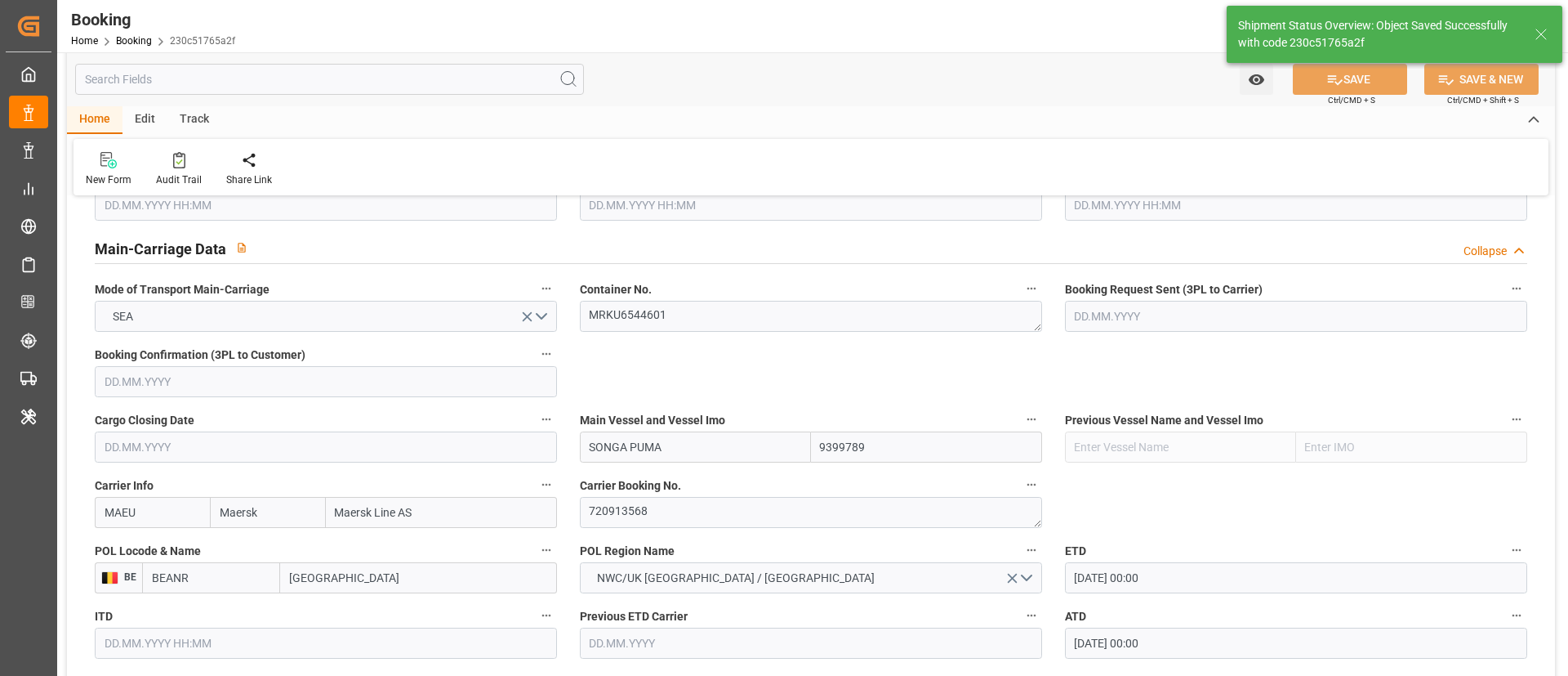
type input "42"
type input "[DATE] 00:00"
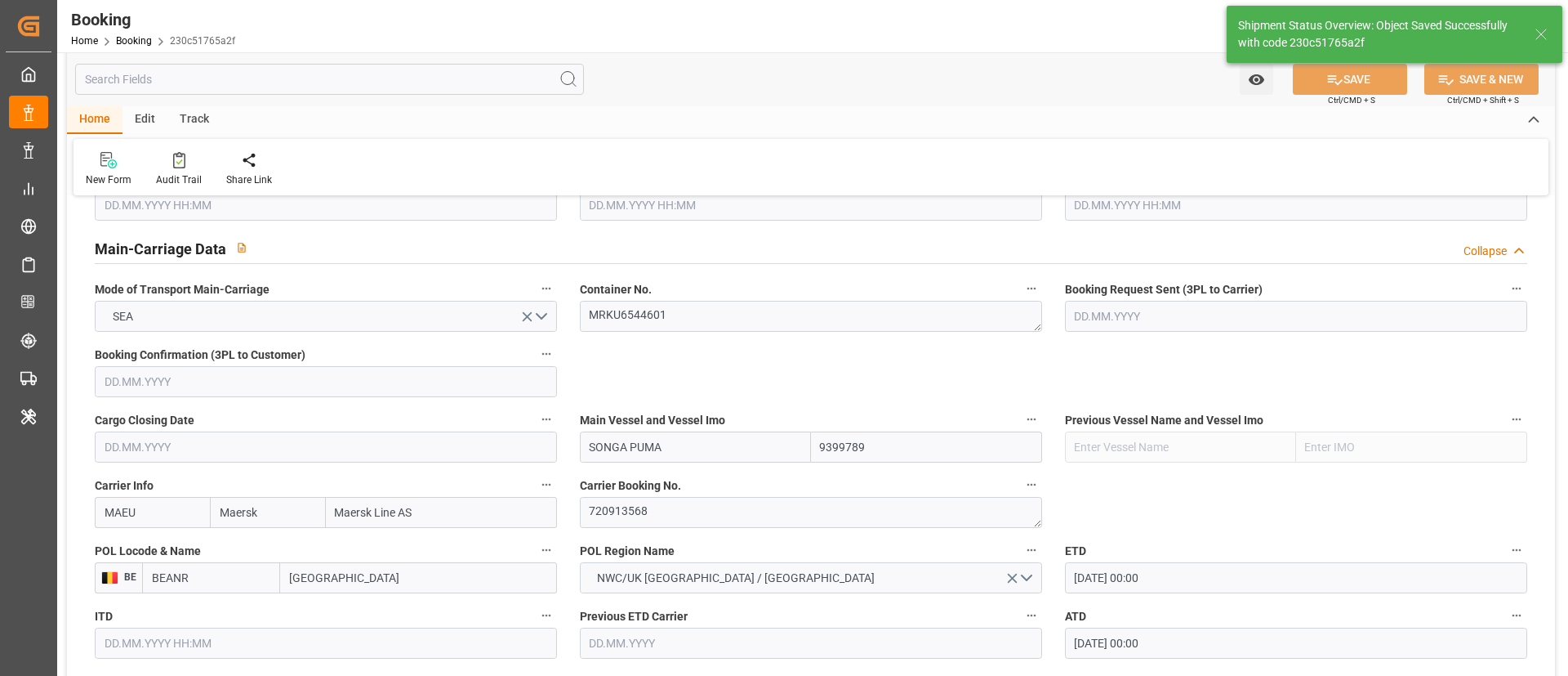
type input "11.09.2025 10:53"
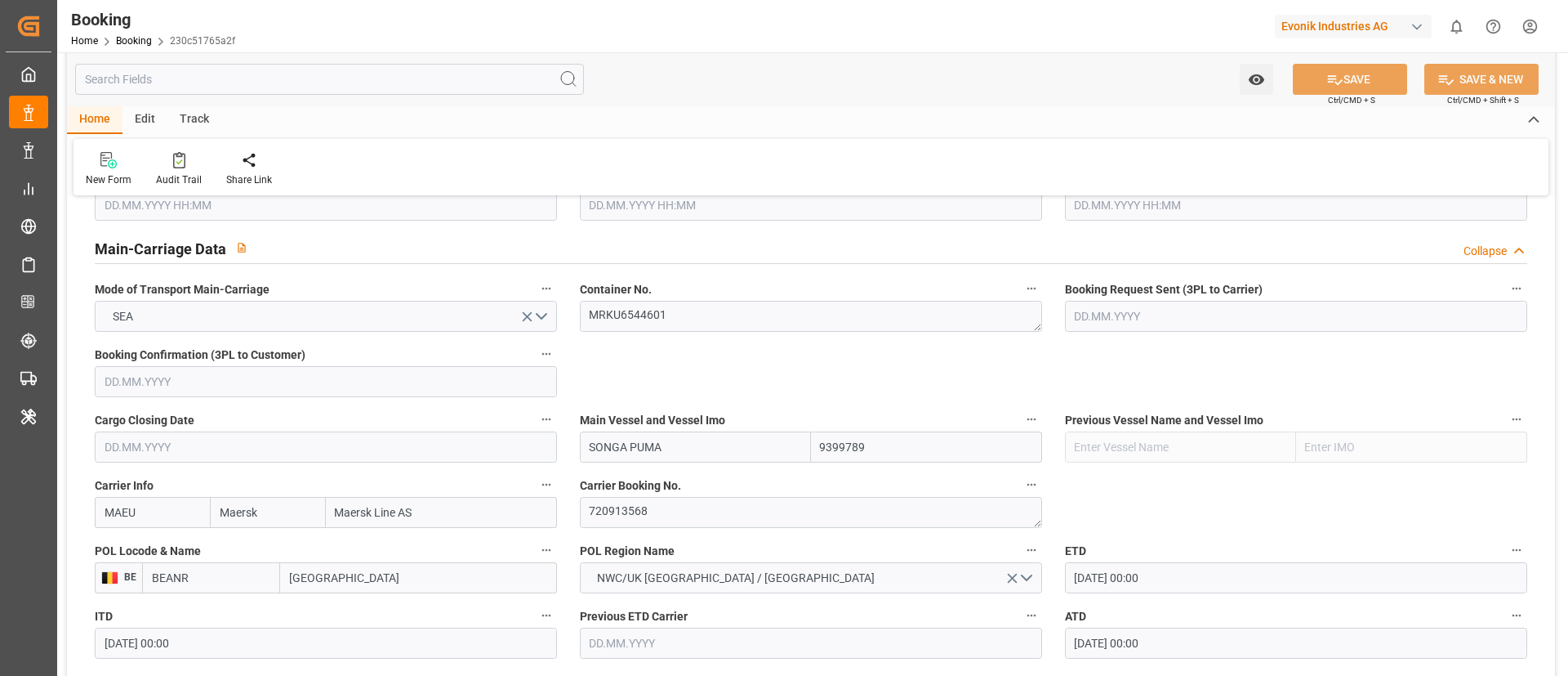
click at [647, 448] on input "SONGA PUMA" at bounding box center [696, 446] width 232 height 31
click at [327, 581] on input "[GEOGRAPHIC_DATA]" at bounding box center [419, 577] width 277 height 31
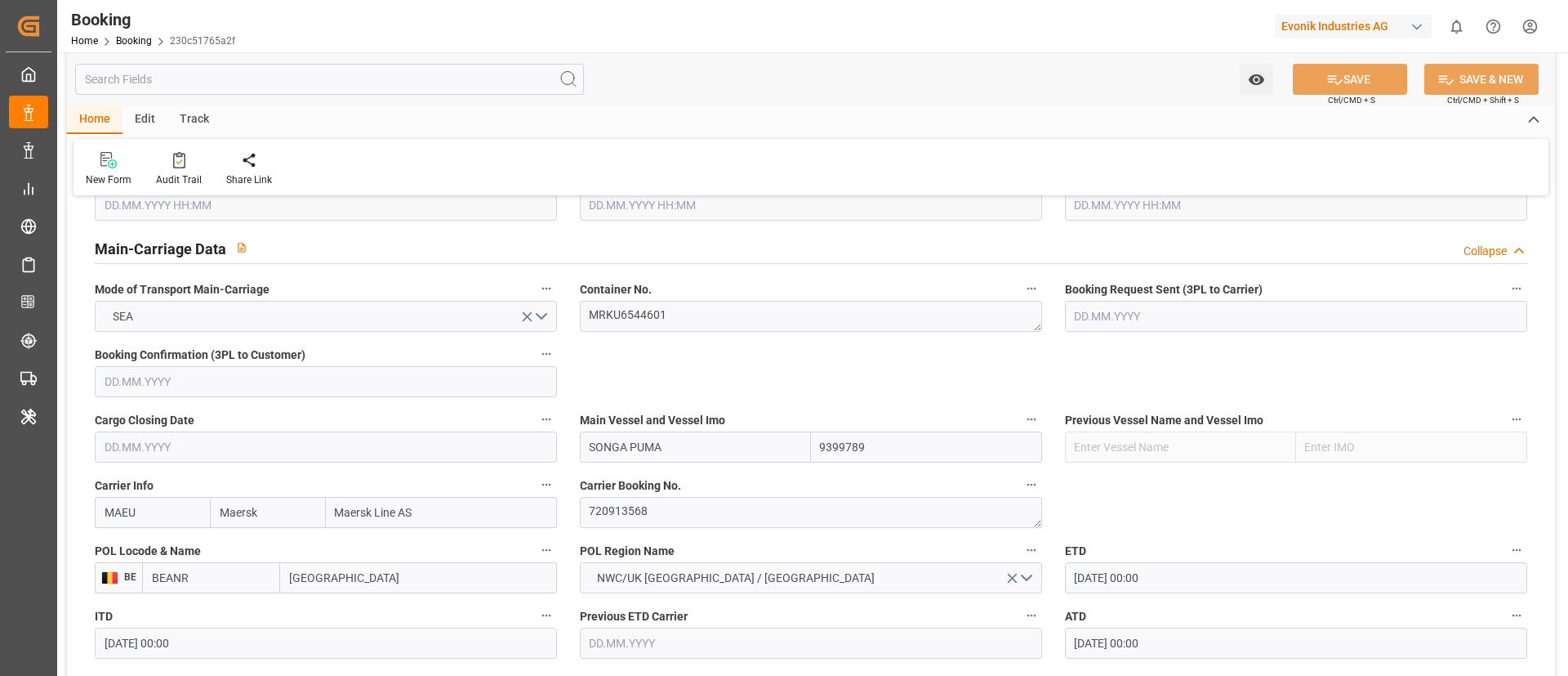
click at [327, 581] on input "[GEOGRAPHIC_DATA]" at bounding box center [419, 577] width 277 height 31
click at [1097, 576] on input "[DATE] 00:00" at bounding box center [1296, 577] width 462 height 31
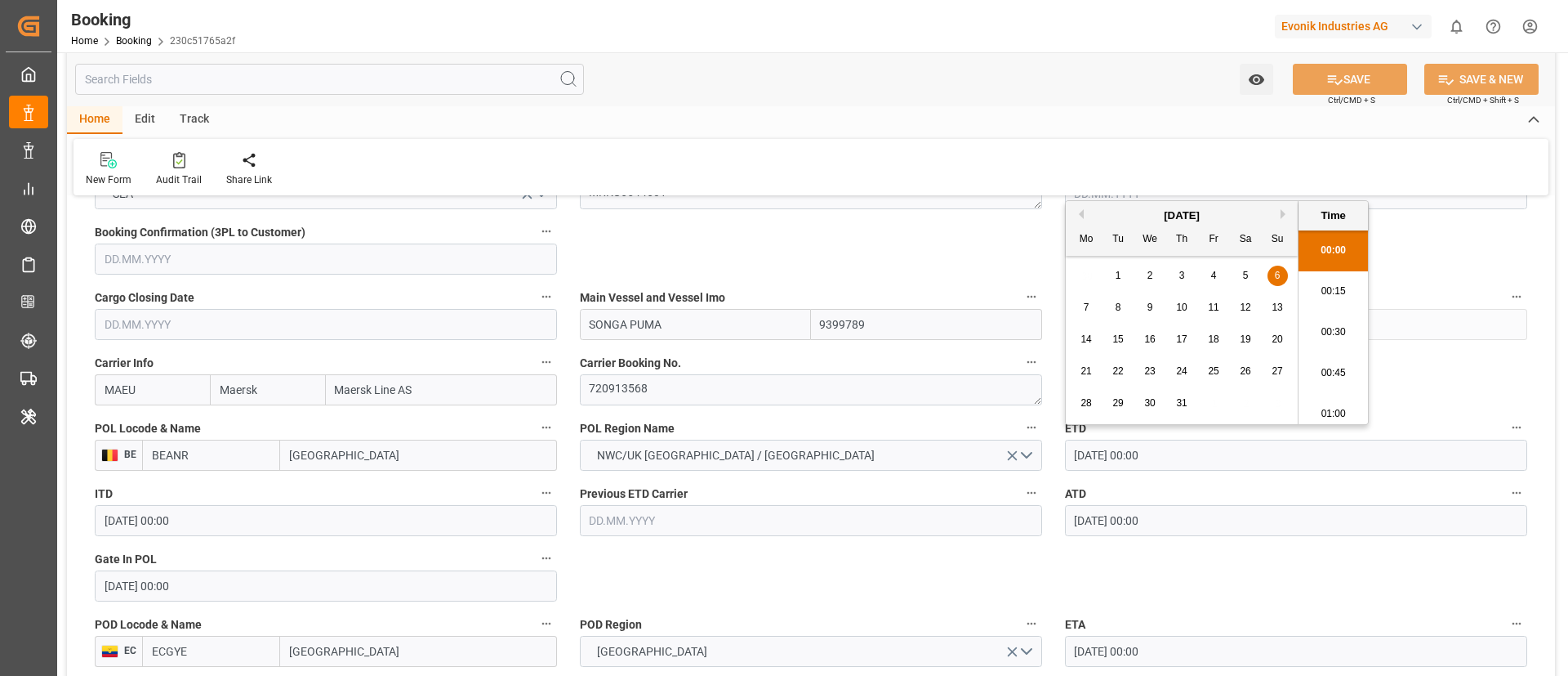
scroll to position [1226, 0]
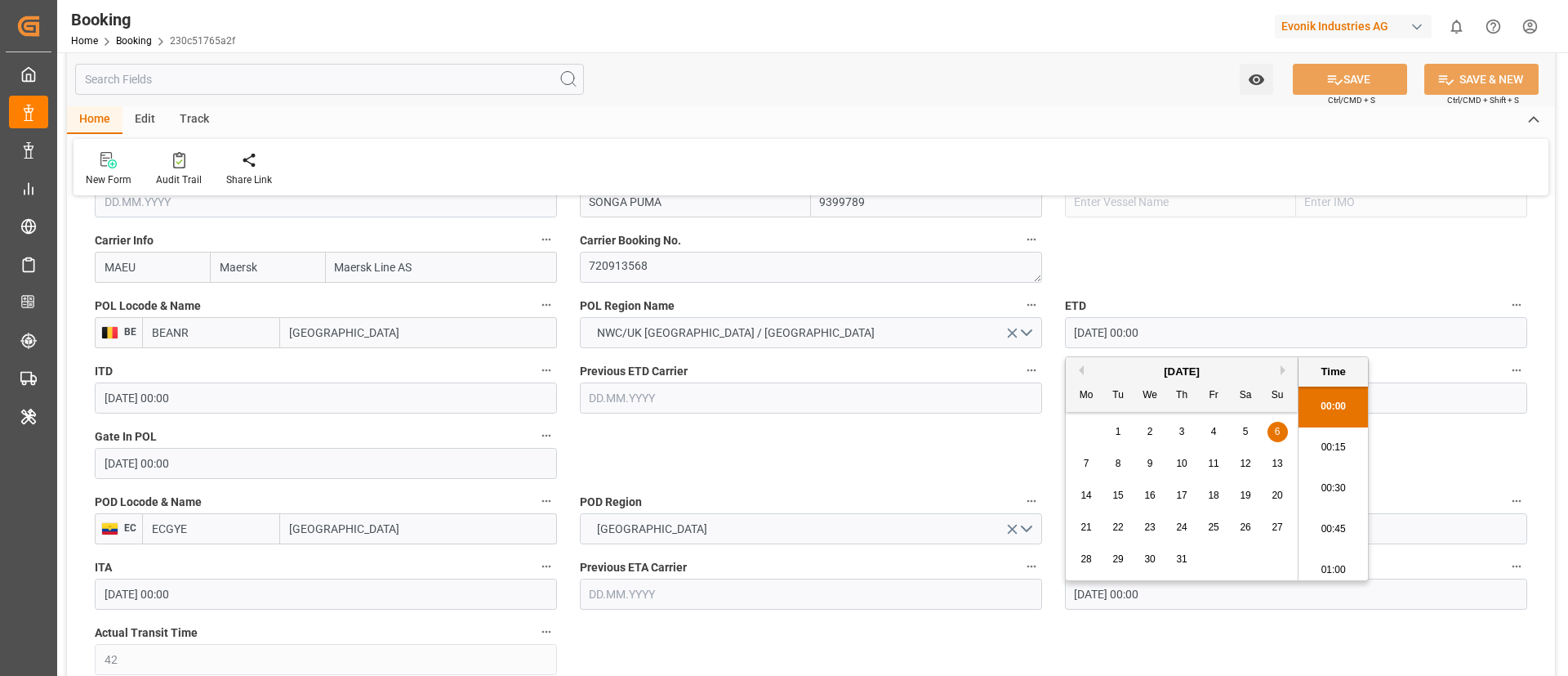
click at [202, 466] on input "[DATE] 00:00" at bounding box center [326, 463] width 462 height 31
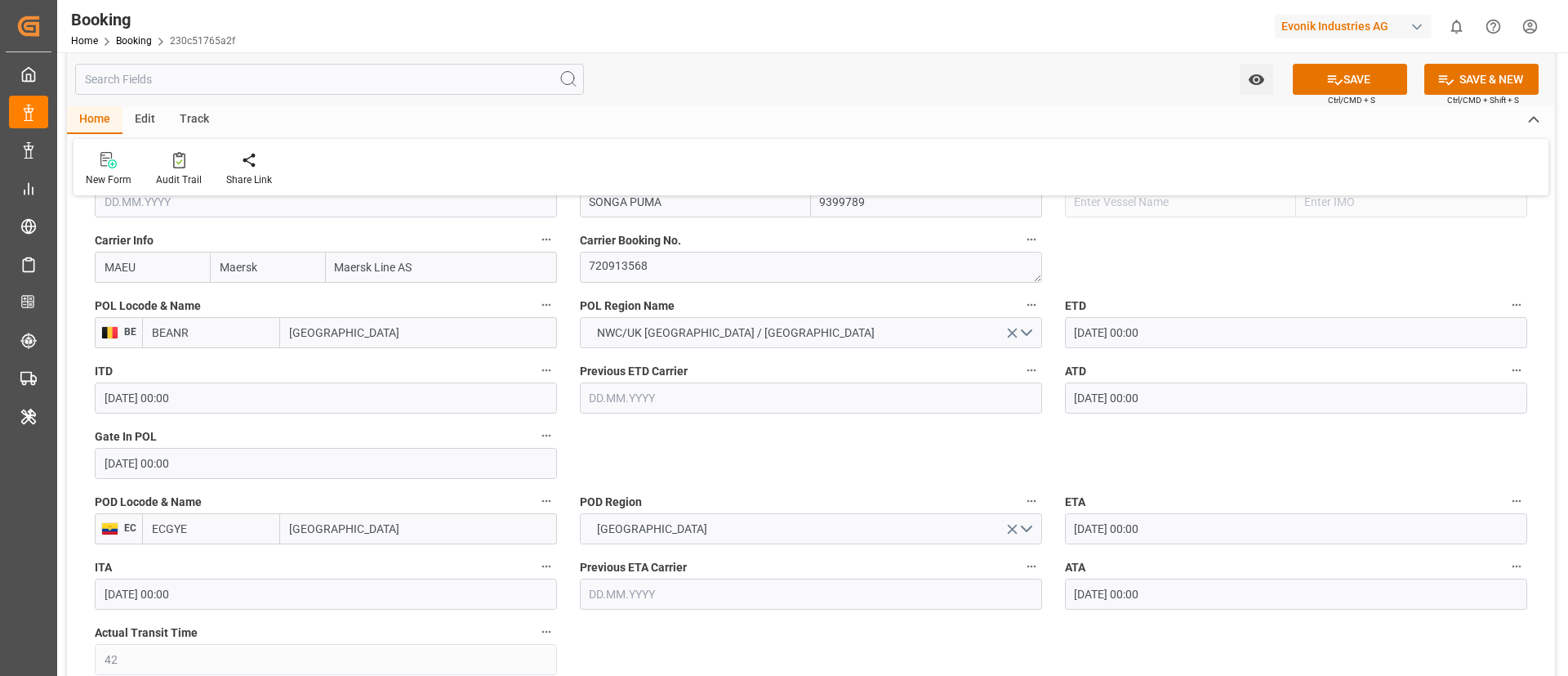
click at [1113, 505] on label "ETA" at bounding box center [1296, 502] width 462 height 23
click at [1506, 505] on button "ETA" at bounding box center [1516, 501] width 22 height 22
click at [1120, 529] on div at bounding box center [784, 338] width 1568 height 676
click at [1120, 529] on div "Description Audits Tracking Details" at bounding box center [784, 338] width 1568 height 676
click at [1120, 529] on body "Created by potrace 1.15, written by Peter Selinger 2001-2017 Created by potrace…" at bounding box center [784, 338] width 1568 height 676
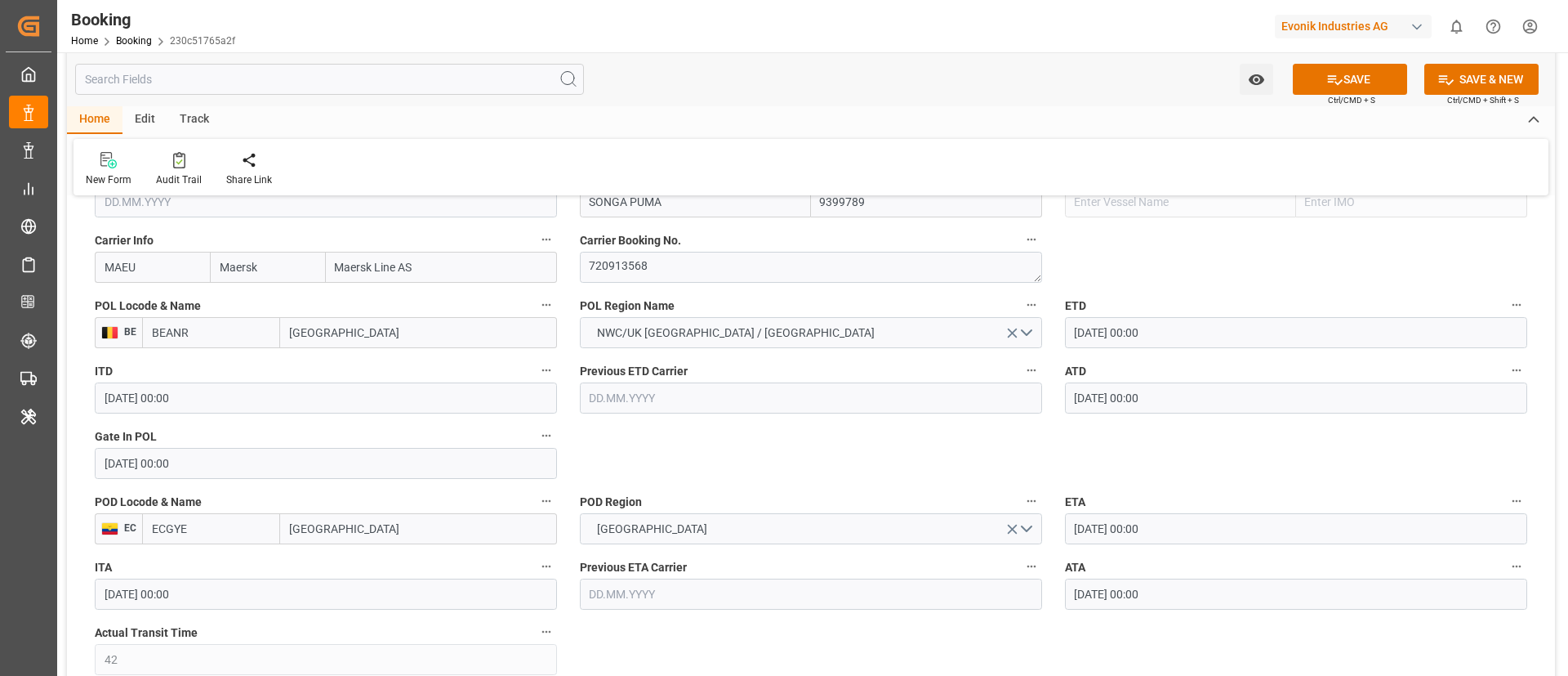
click at [1120, 529] on input "[DATE] 00:00" at bounding box center [1296, 528] width 462 height 31
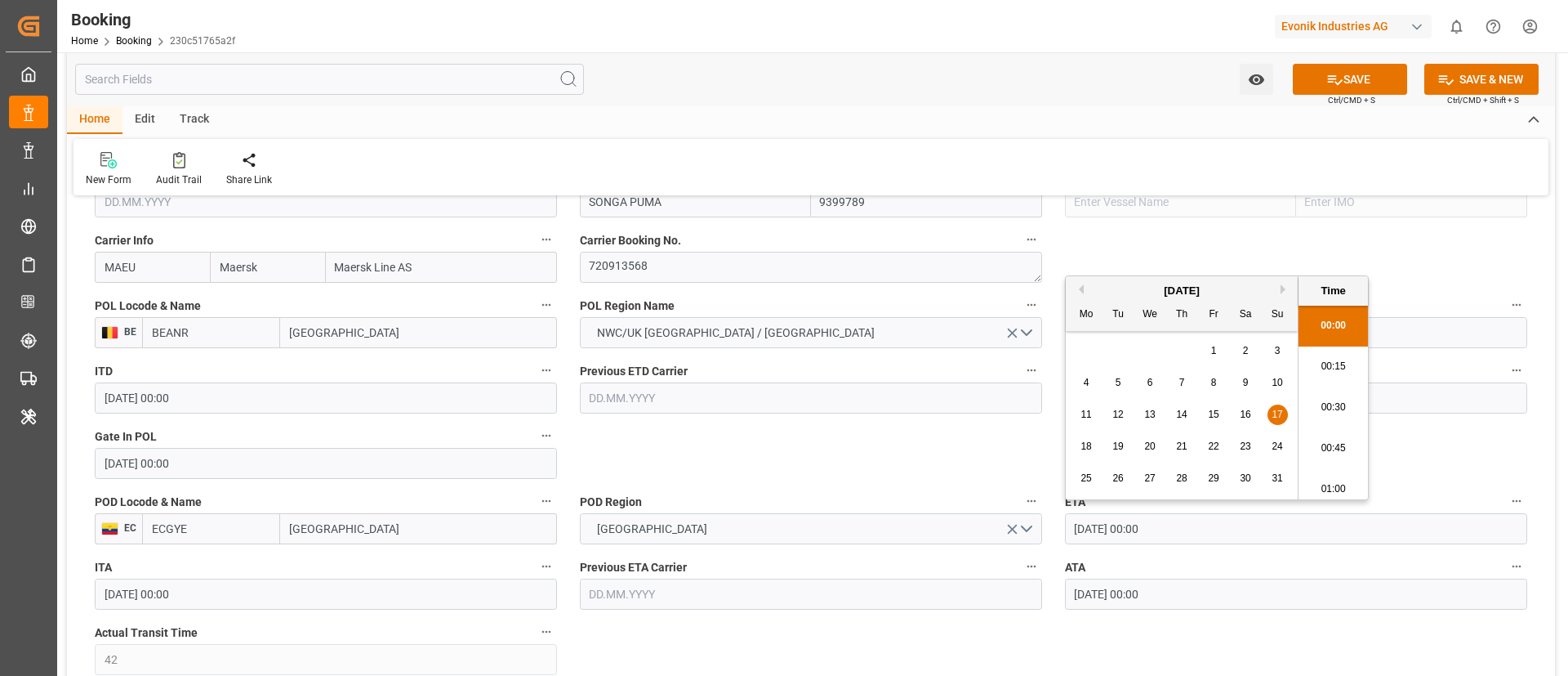
click at [1120, 529] on input "[DATE] 00:00" at bounding box center [1296, 528] width 462 height 31
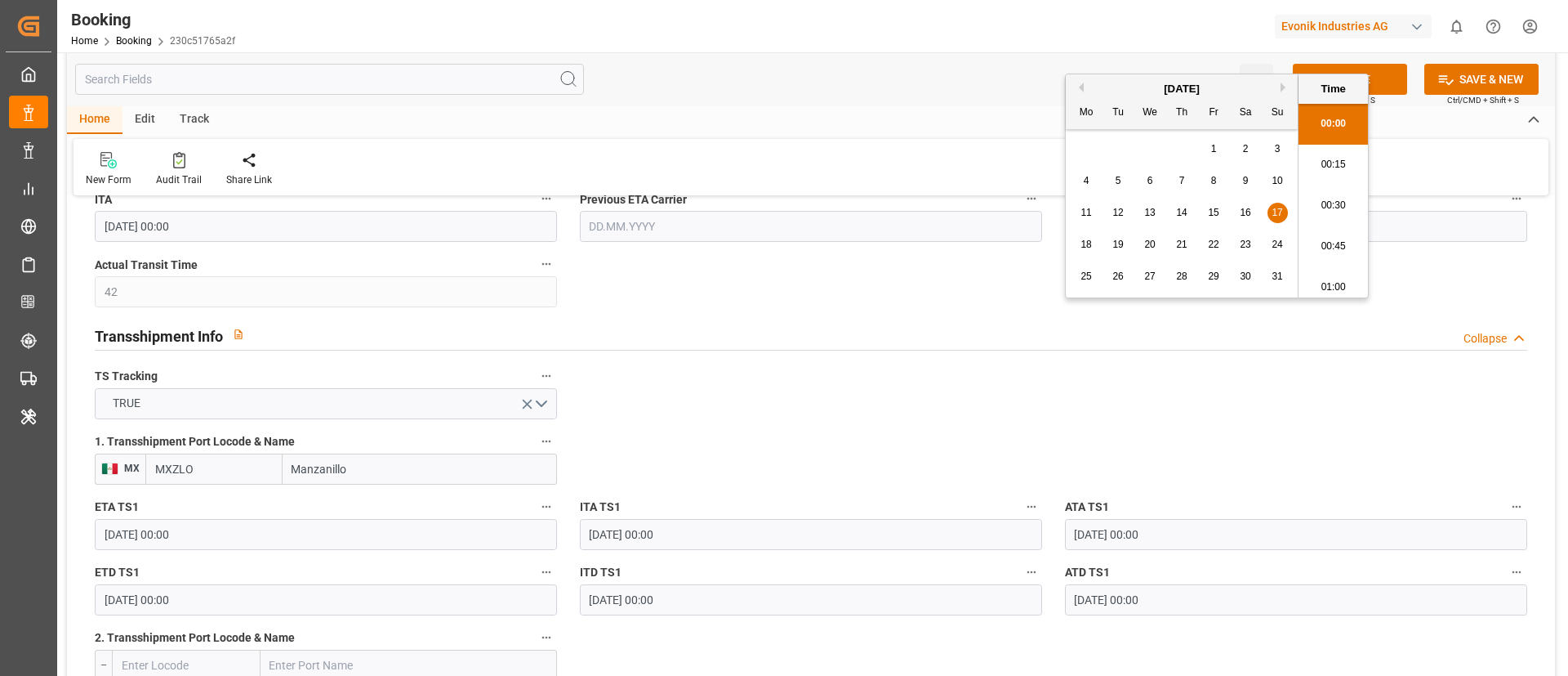
scroll to position [1715, 0]
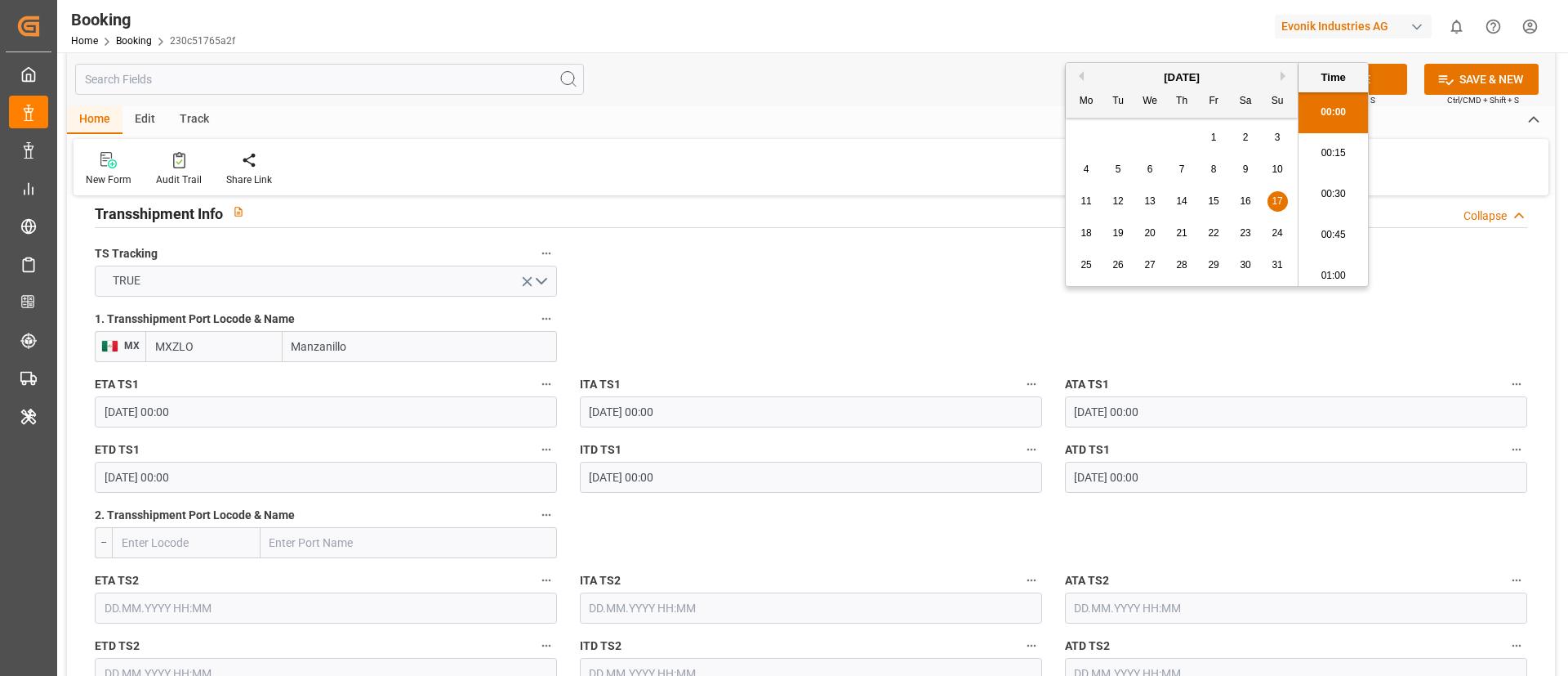
click at [350, 358] on input "Manzanillo" at bounding box center [420, 346] width 275 height 31
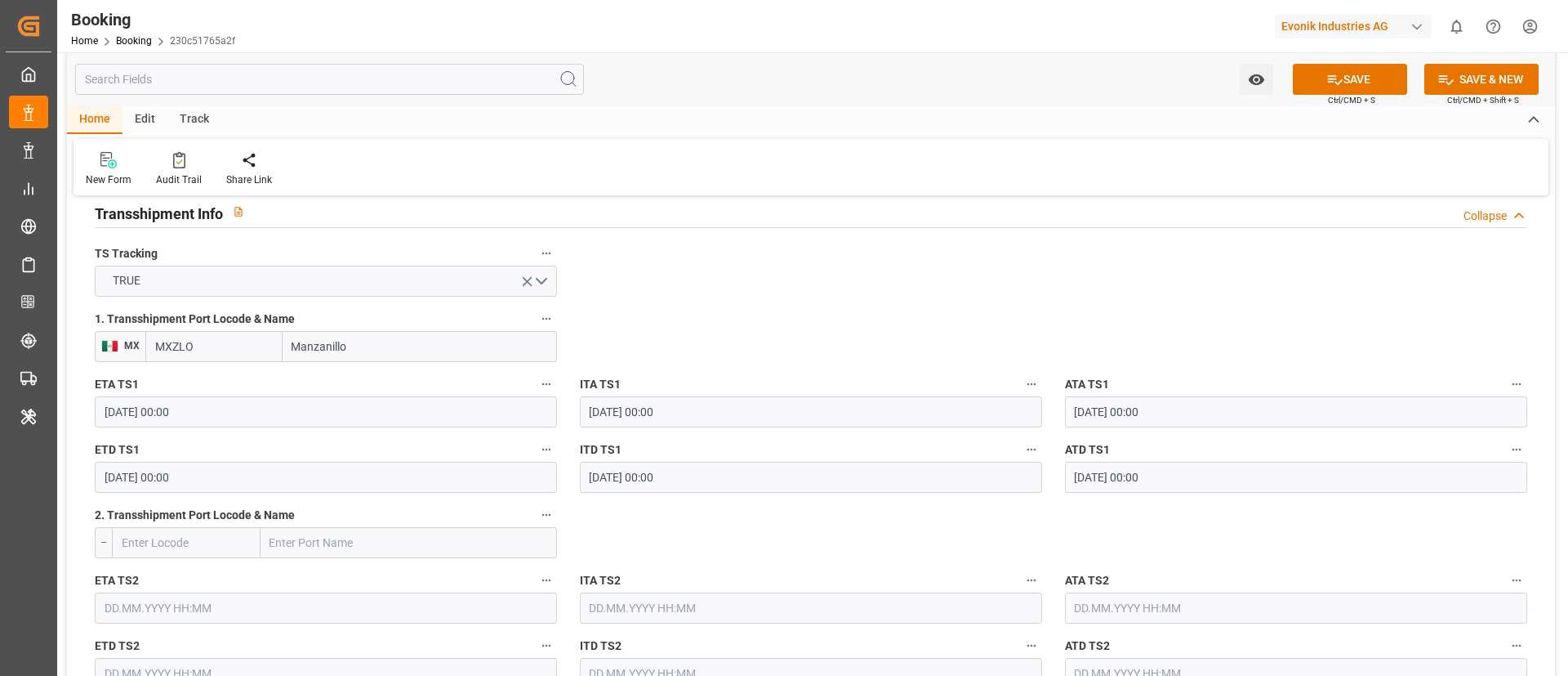
click at [350, 358] on input "Manzanillo" at bounding box center [420, 346] width 275 height 31
click at [211, 415] on input "[DATE] 00:00" at bounding box center [326, 411] width 462 height 31
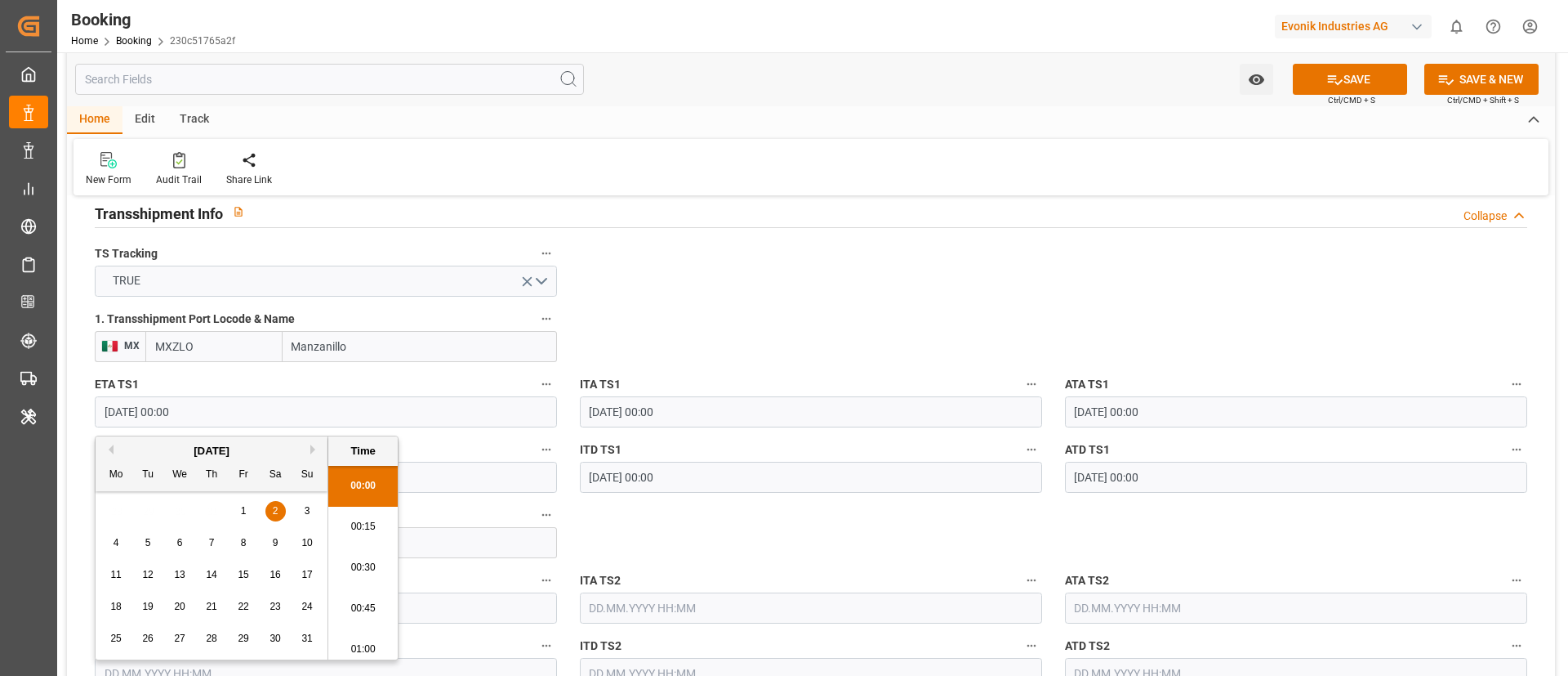
click at [211, 415] on input "[DATE] 00:00" at bounding box center [326, 411] width 462 height 31
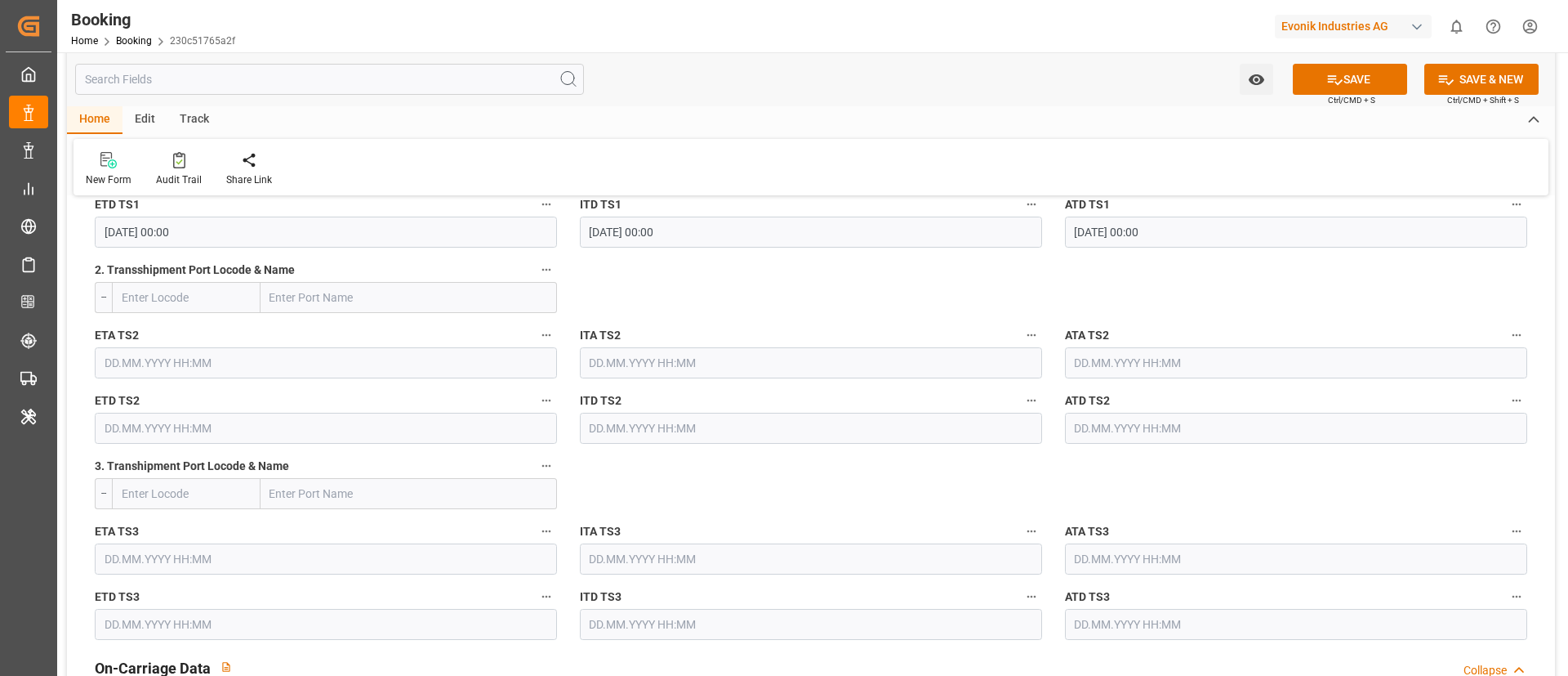
scroll to position [1839, 0]
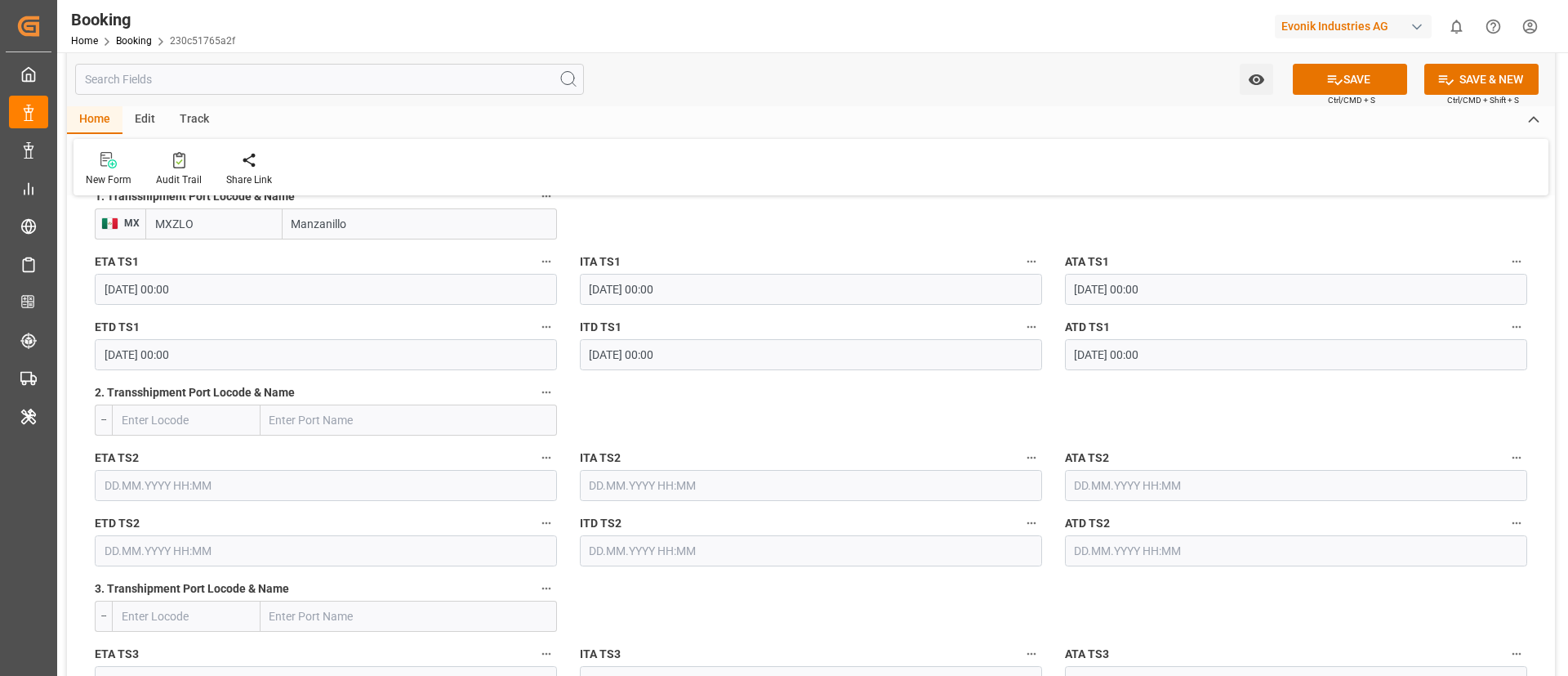
click at [239, 355] on input "[DATE] 00:00" at bounding box center [326, 354] width 462 height 31
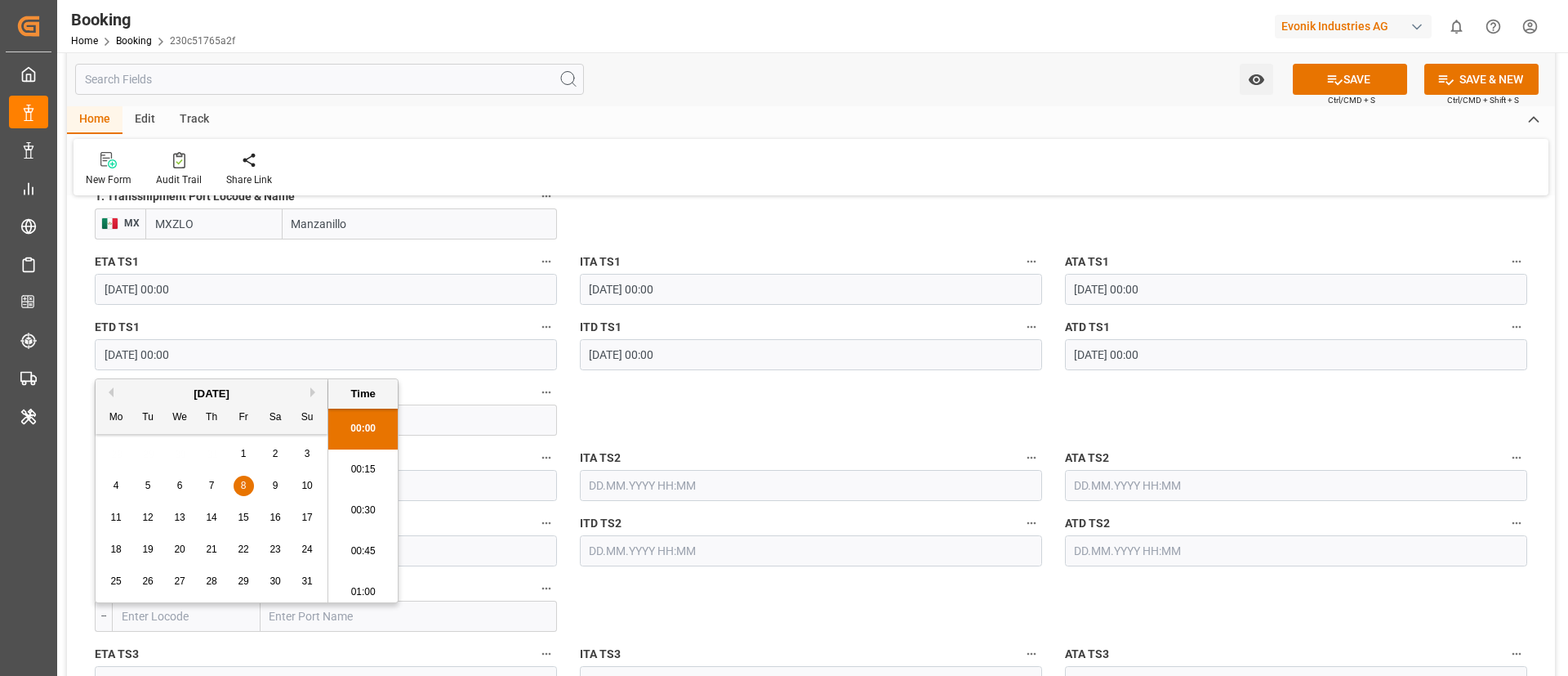
click at [239, 355] on input "[DATE] 00:00" at bounding box center [326, 354] width 462 height 31
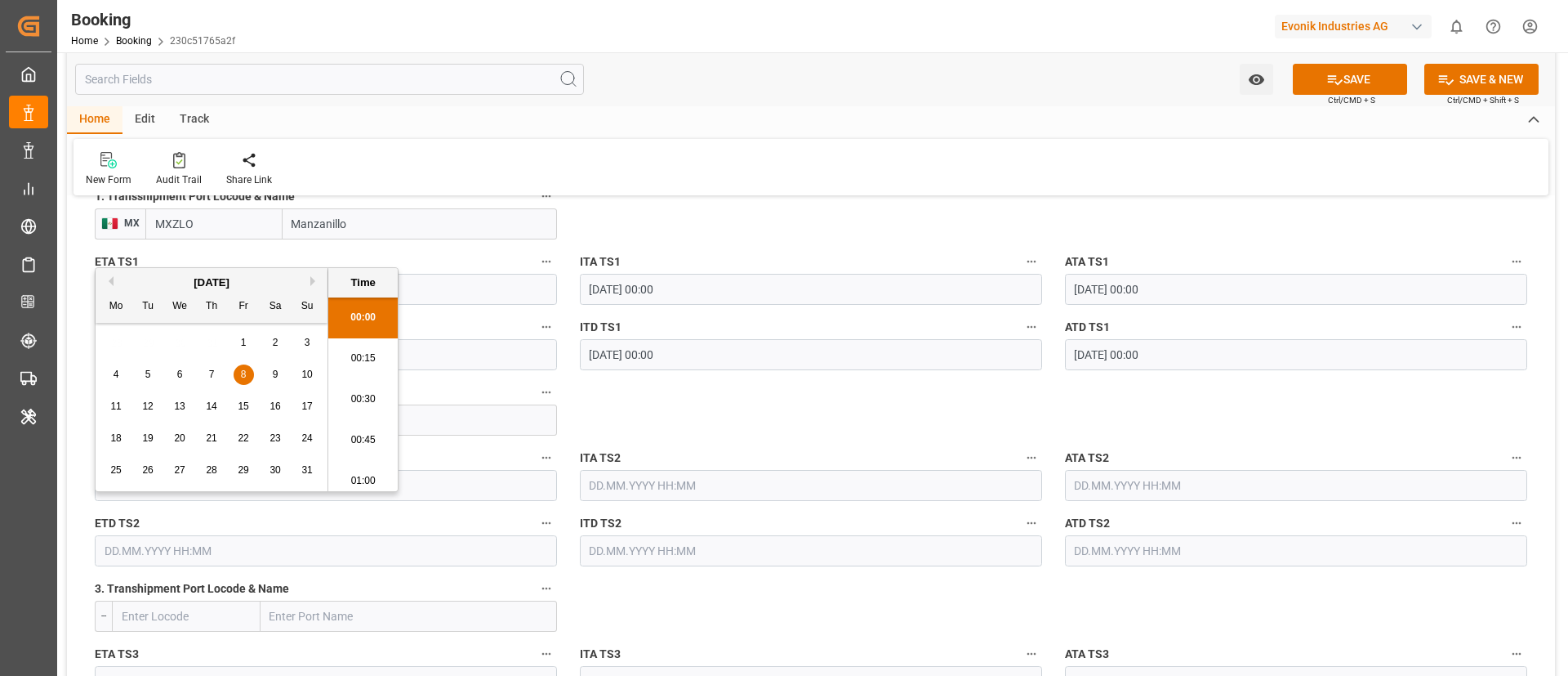
scroll to position [1961, 0]
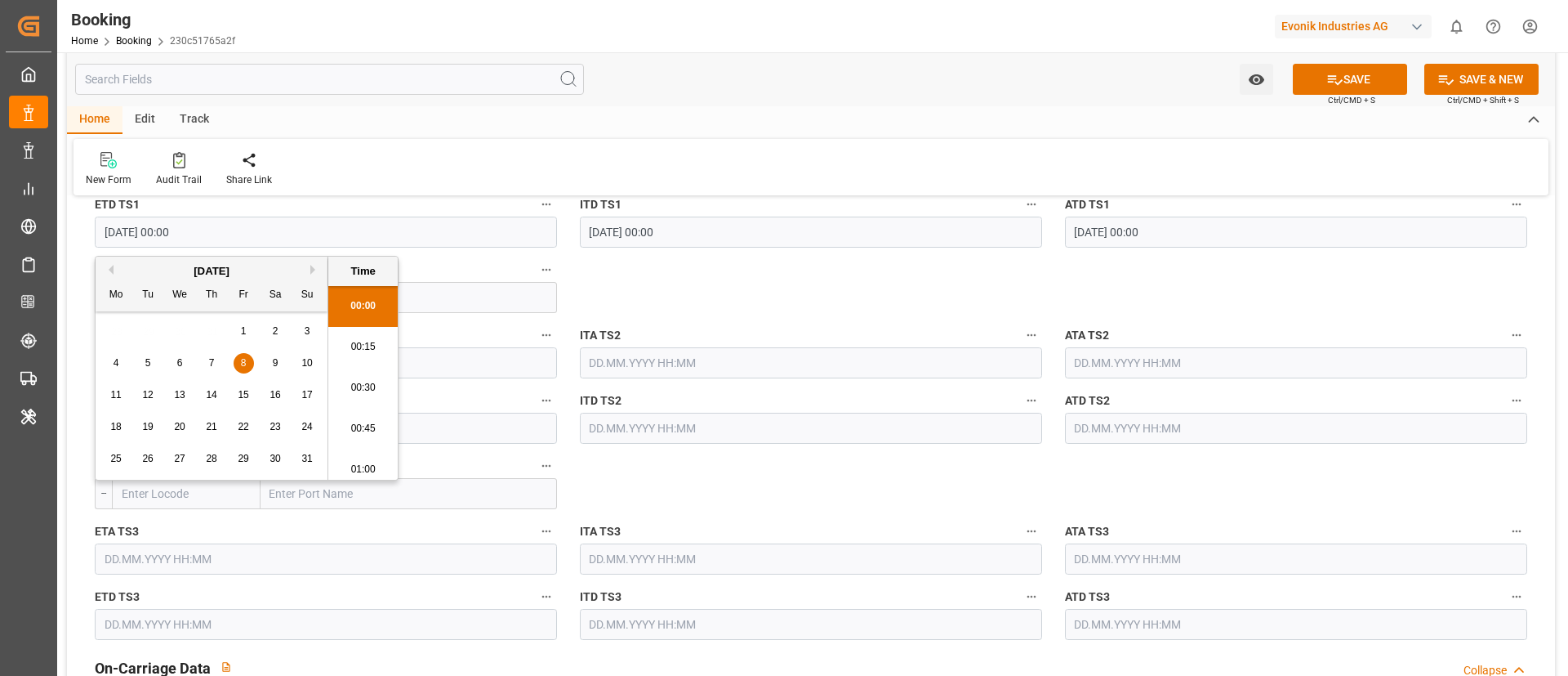
click at [782, 325] on label "ITA TS2" at bounding box center [810, 336] width 462 height 23
click at [1021, 325] on button "ITA TS2" at bounding box center [1032, 335] width 22 height 22
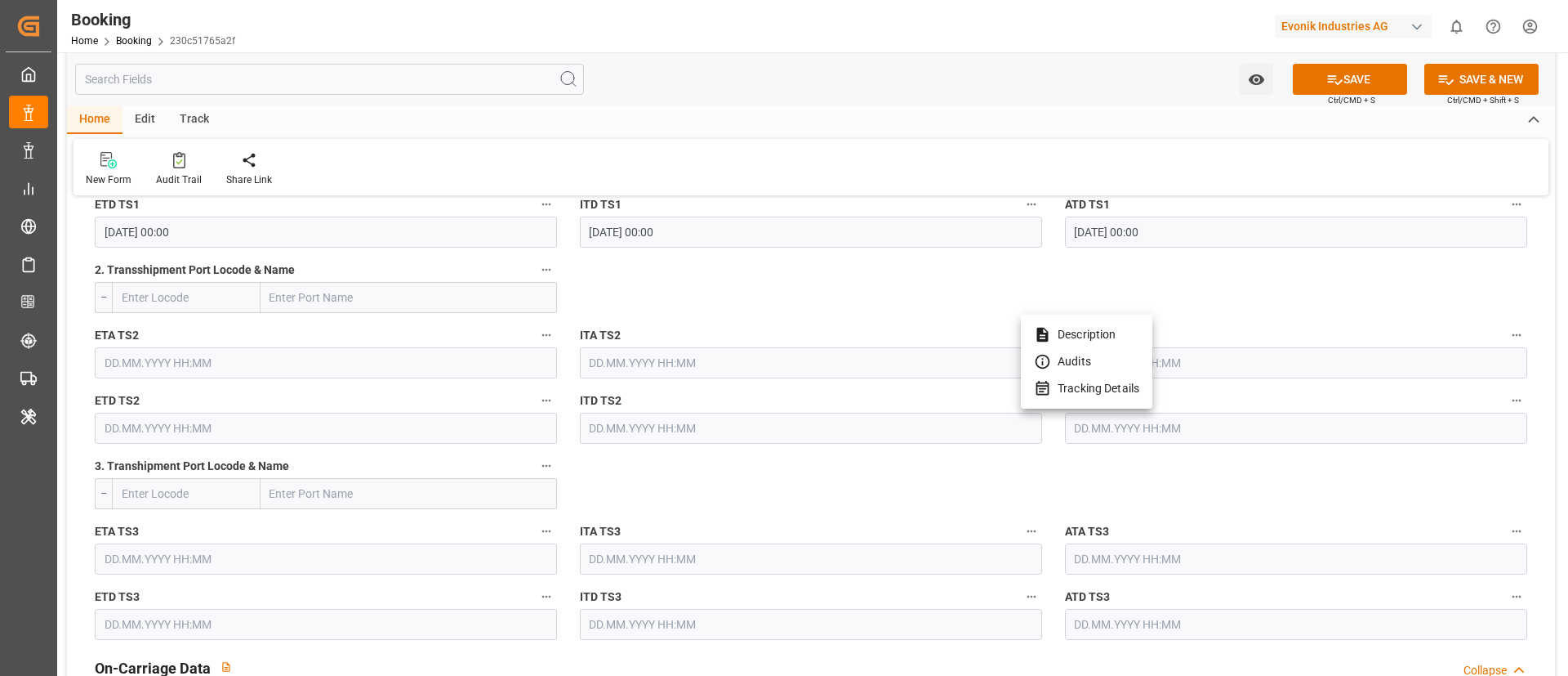
click at [783, 497] on div at bounding box center [784, 338] width 1568 height 676
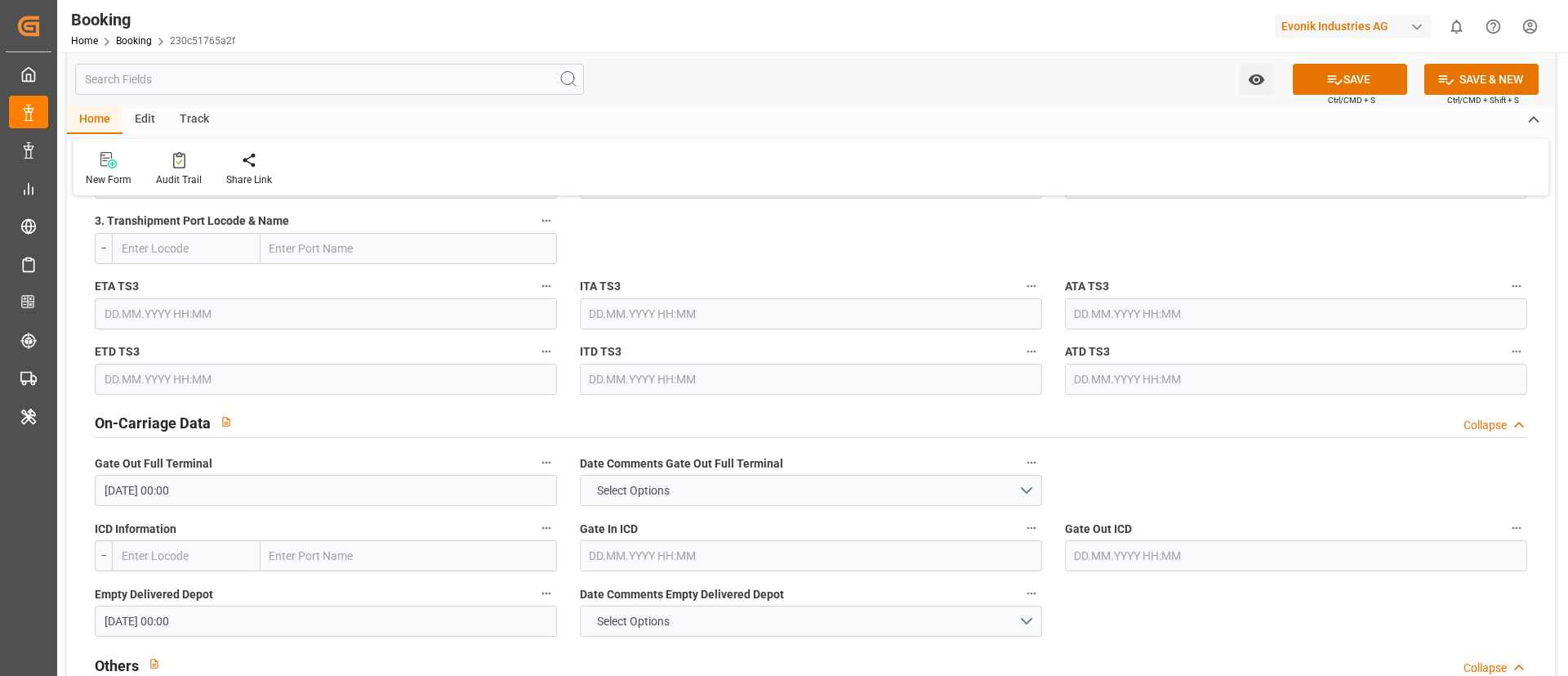
scroll to position [2328, 0]
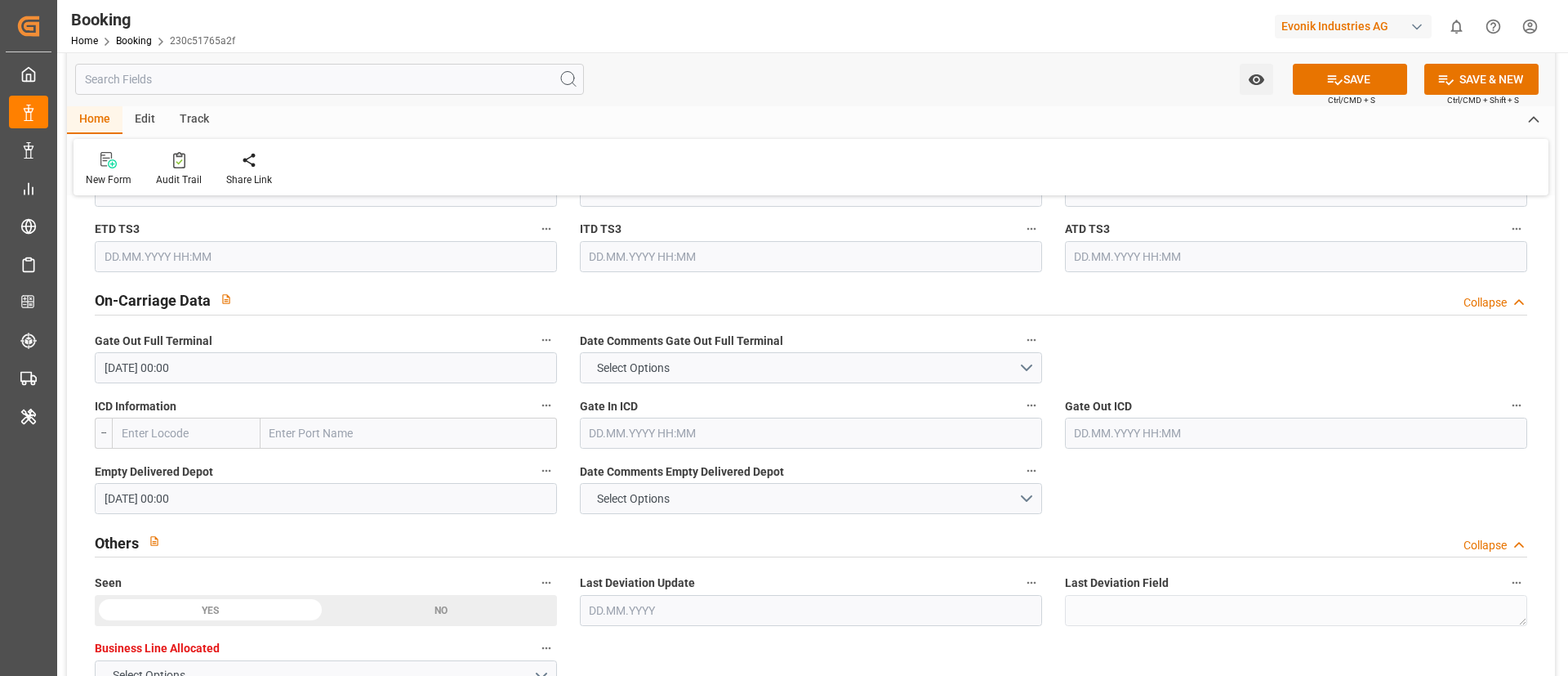
click at [274, 378] on input "[DATE] 00:00" at bounding box center [326, 367] width 462 height 31
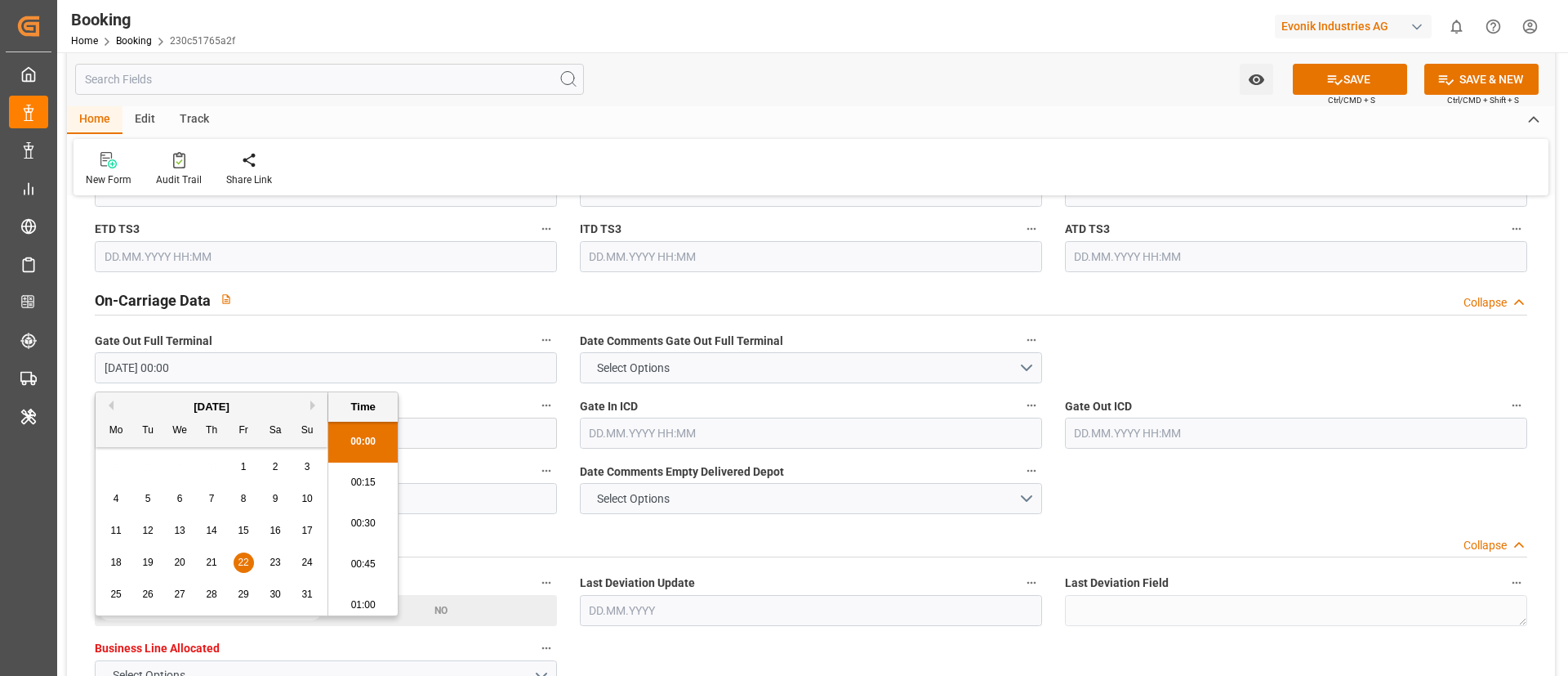
click at [274, 378] on input "[DATE] 00:00" at bounding box center [326, 367] width 462 height 31
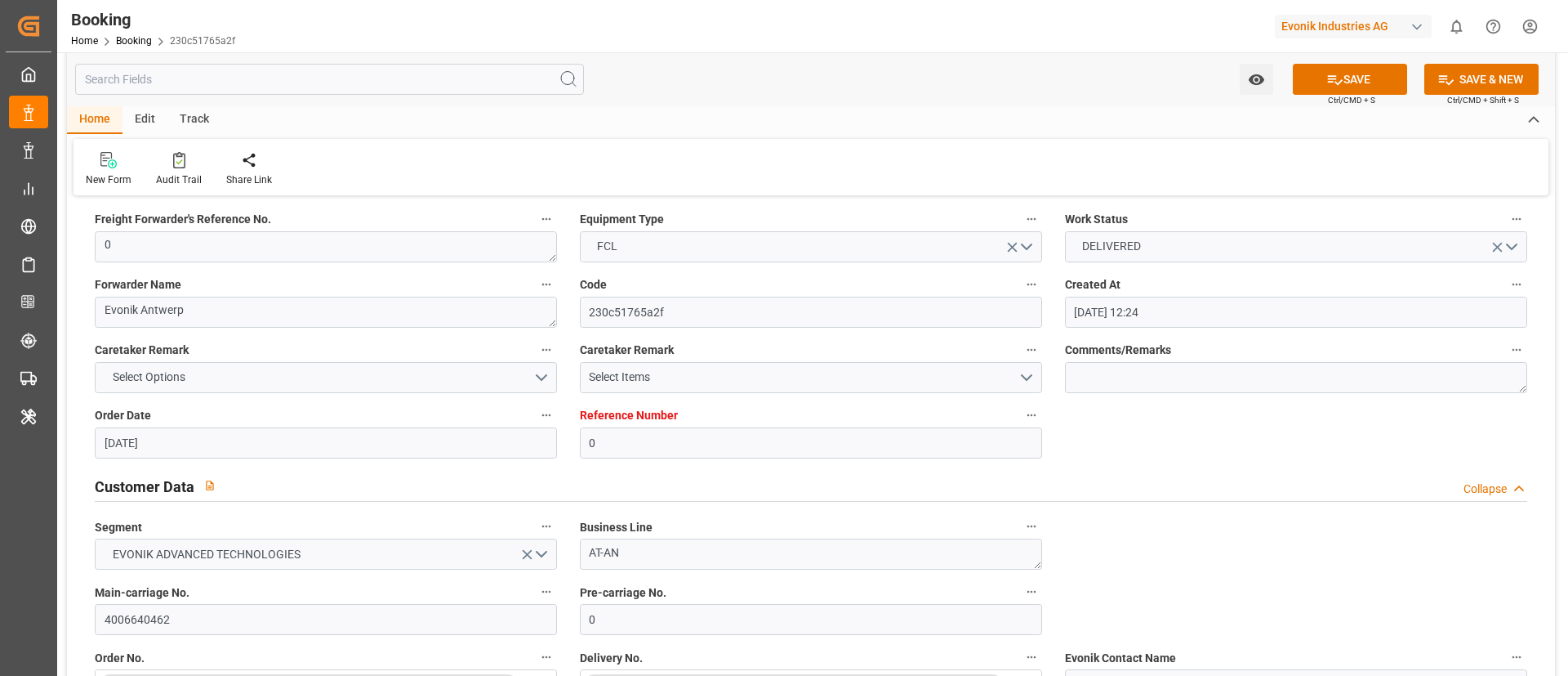
scroll to position [0, 0]
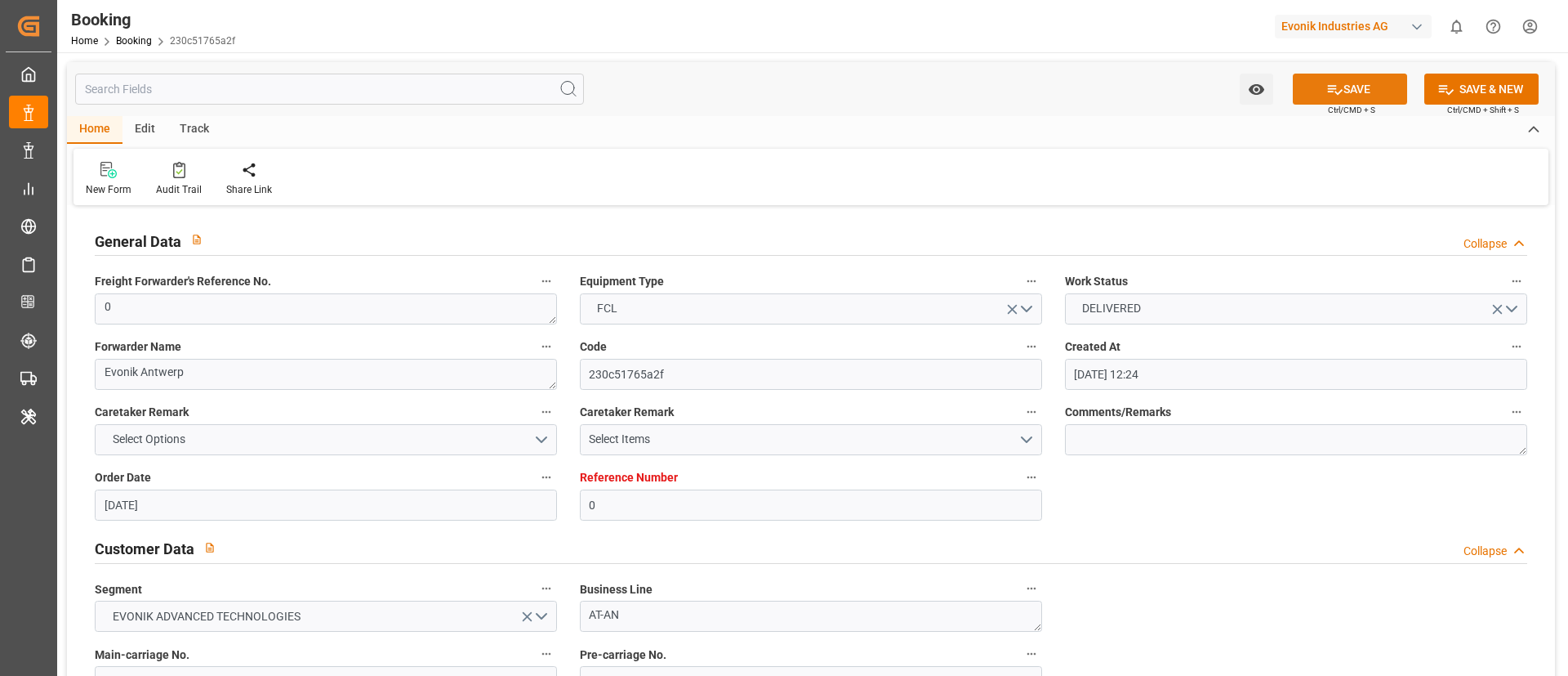
click at [1344, 96] on button "SAVE" at bounding box center [1350, 89] width 114 height 31
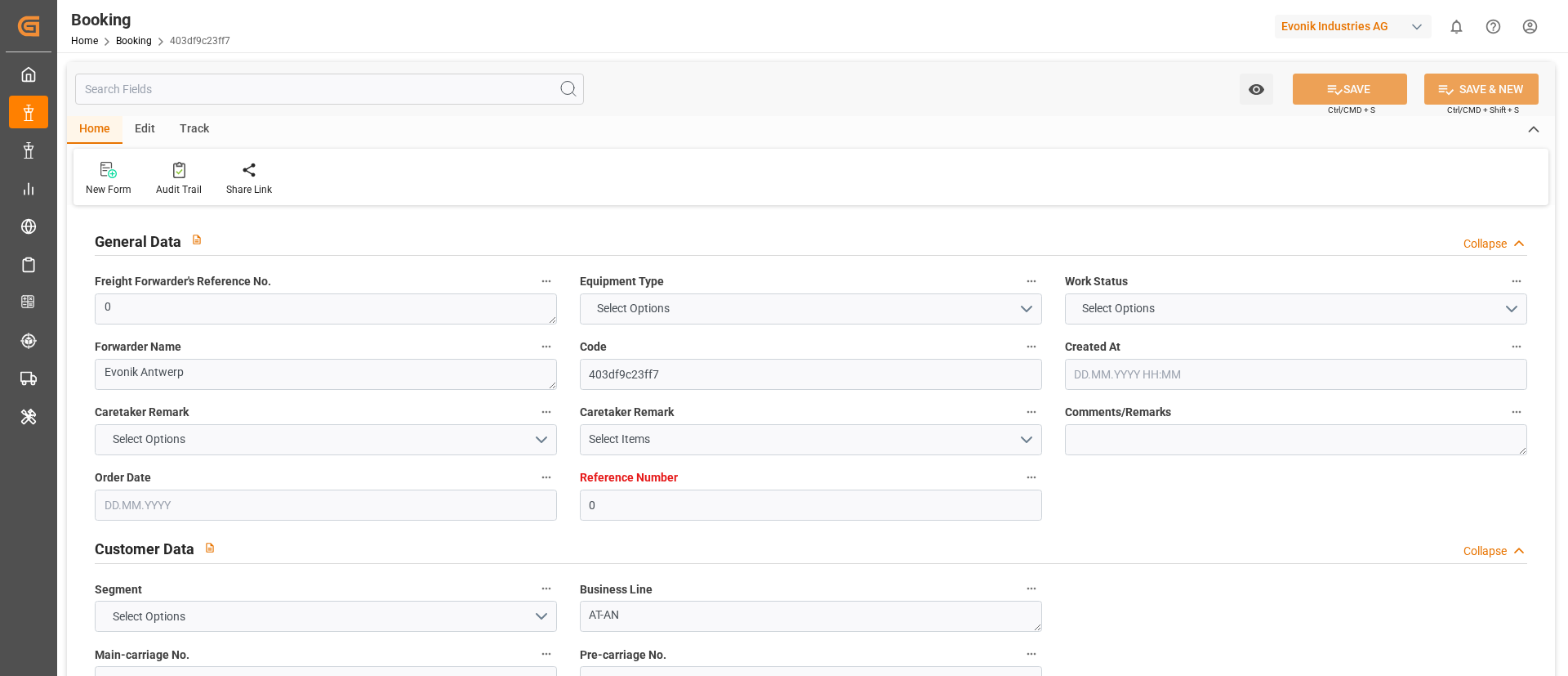
type input "0"
type input "Maersk"
type input "Maersk Line AS"
type input "NLRTM"
type input "ECGYE"
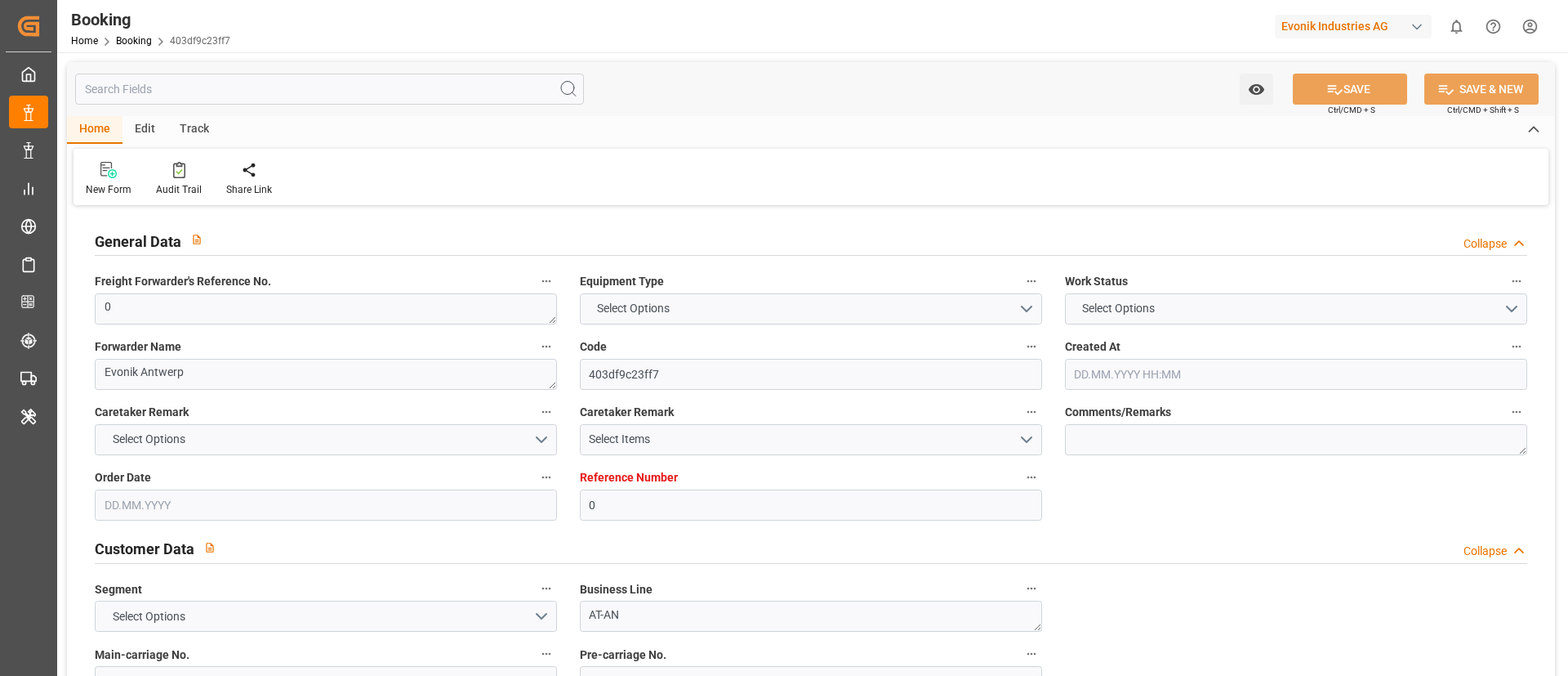
type input "[DATE] 12:24"
type input "[DATE]"
type input "[DATE] 15:36"
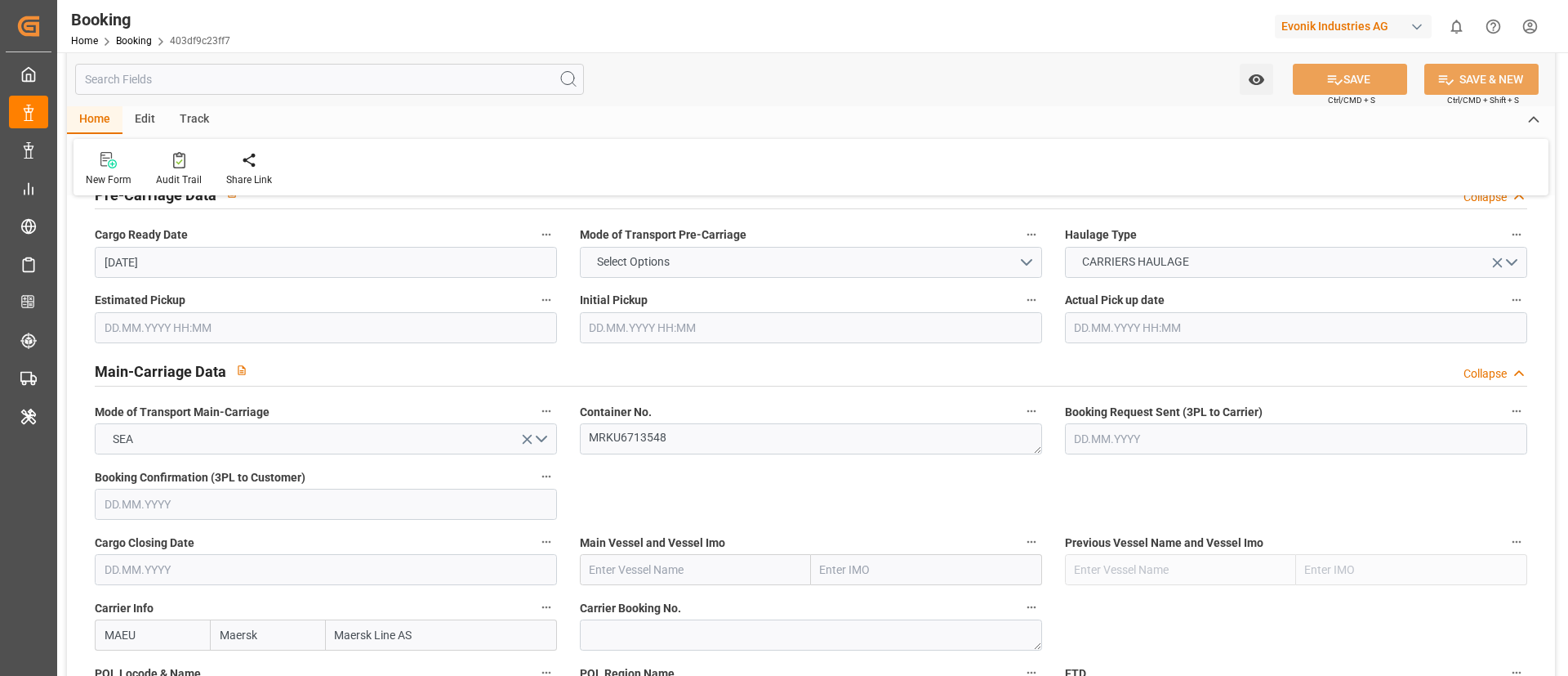
scroll to position [980, 0]
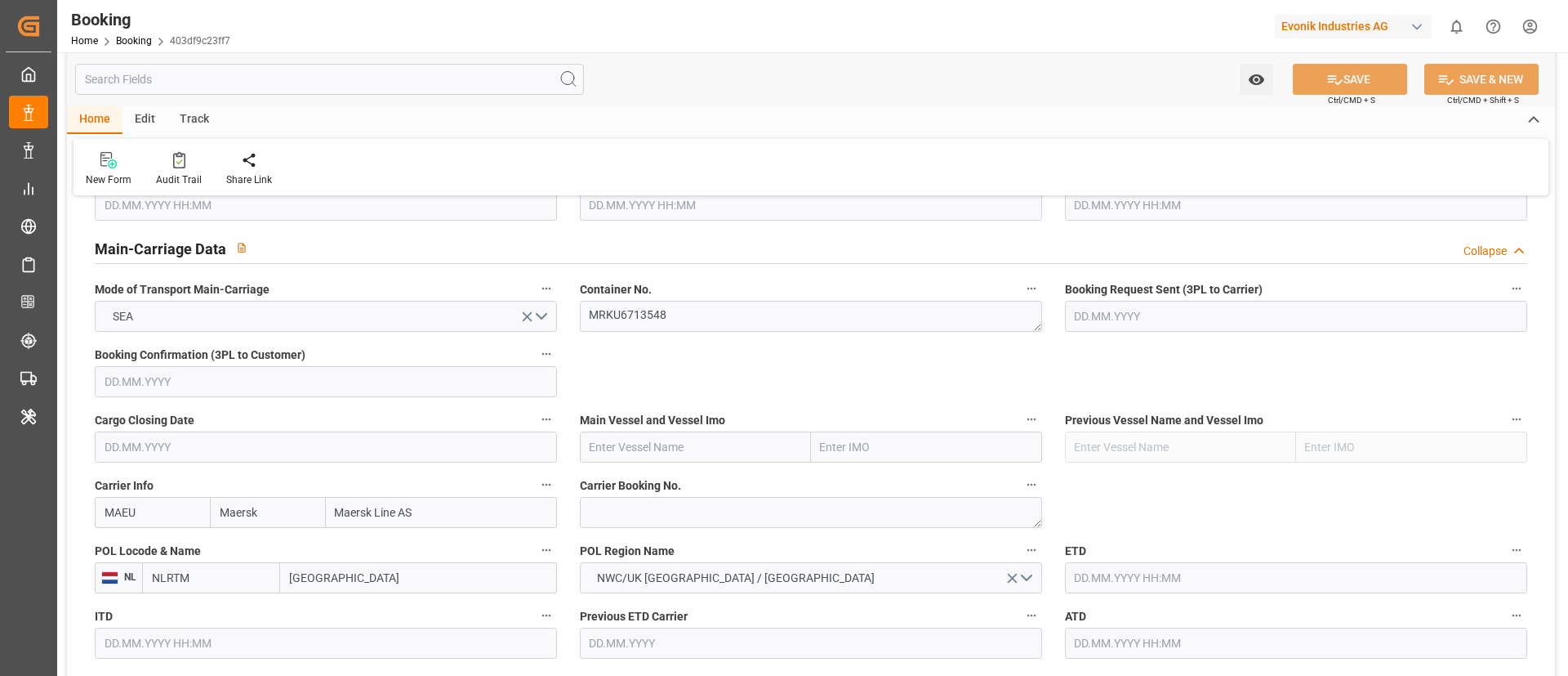
click at [626, 443] on input "text" at bounding box center [696, 446] width 232 height 31
click at [615, 515] on textarea at bounding box center [810, 512] width 462 height 31
paste textarea "720913568"
click at [586, 508] on textarea "720913568" at bounding box center [810, 512] width 462 height 31
type textarea "720913568"
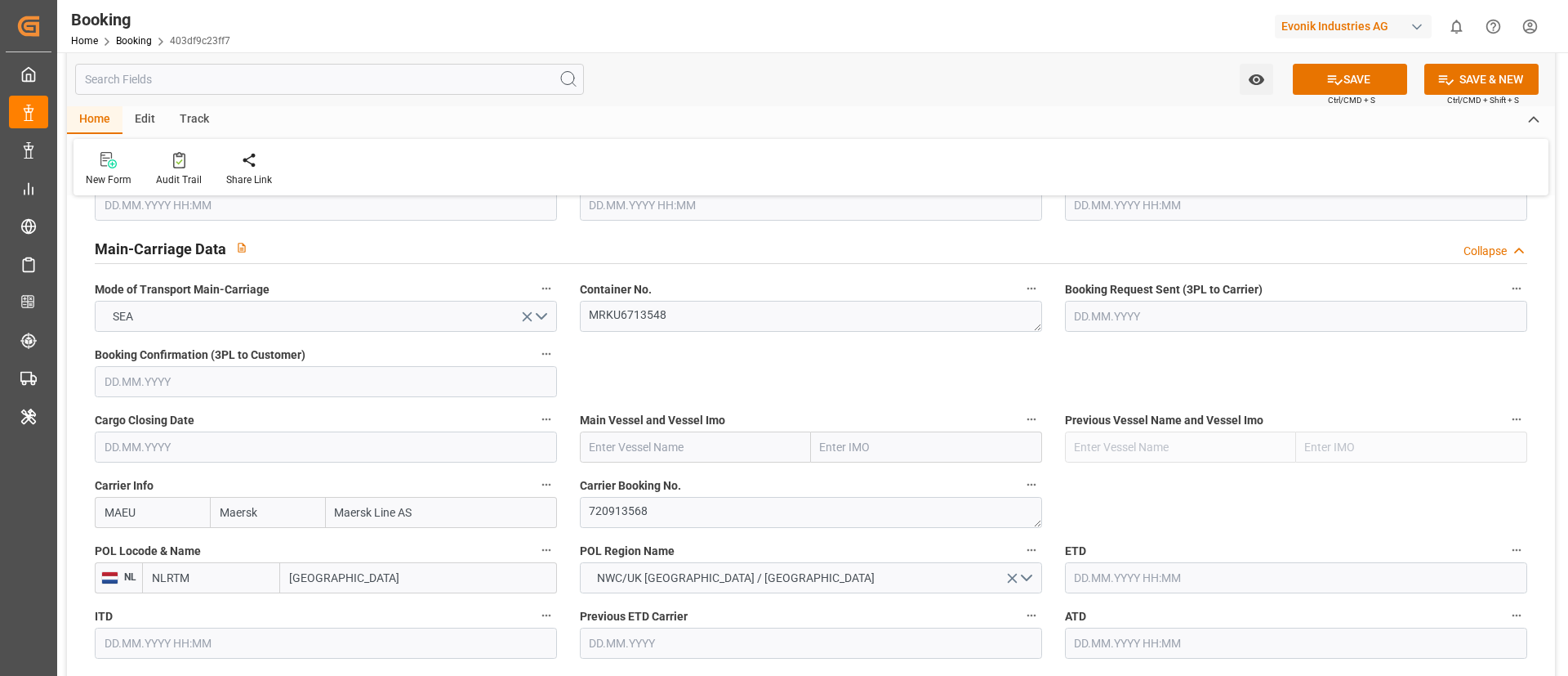
click at [633, 440] on input "text" at bounding box center [696, 446] width 232 height 31
paste input "SONGA PUMA"
type input "SONGA PUMA"
click at [662, 496] on div "SONGA PUMA - 9399789" at bounding box center [651, 483] width 142 height 37
type input "9399789"
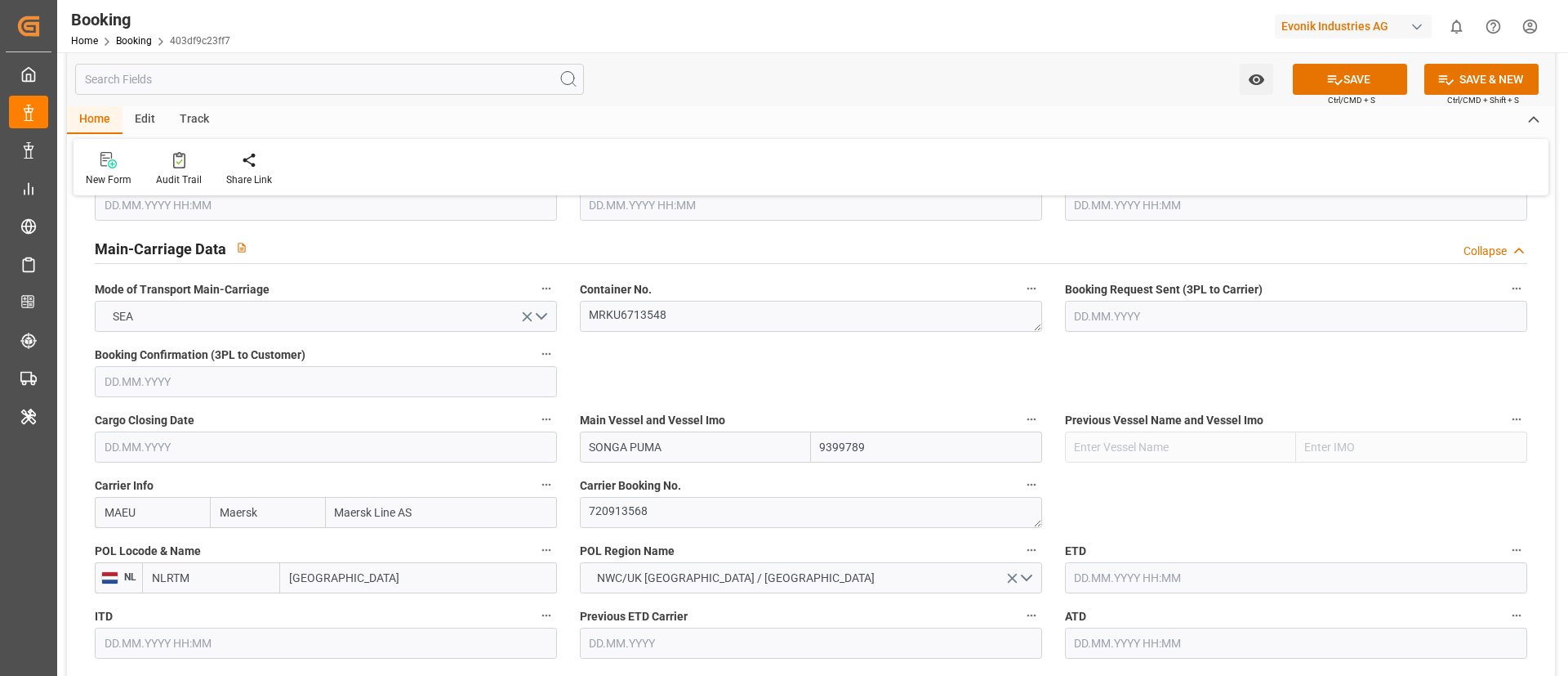
type input "SONGA PUMA"
click at [304, 573] on input "[GEOGRAPHIC_DATA]" at bounding box center [419, 577] width 277 height 31
paste input "[GEOGRAPHIC_DATA]"
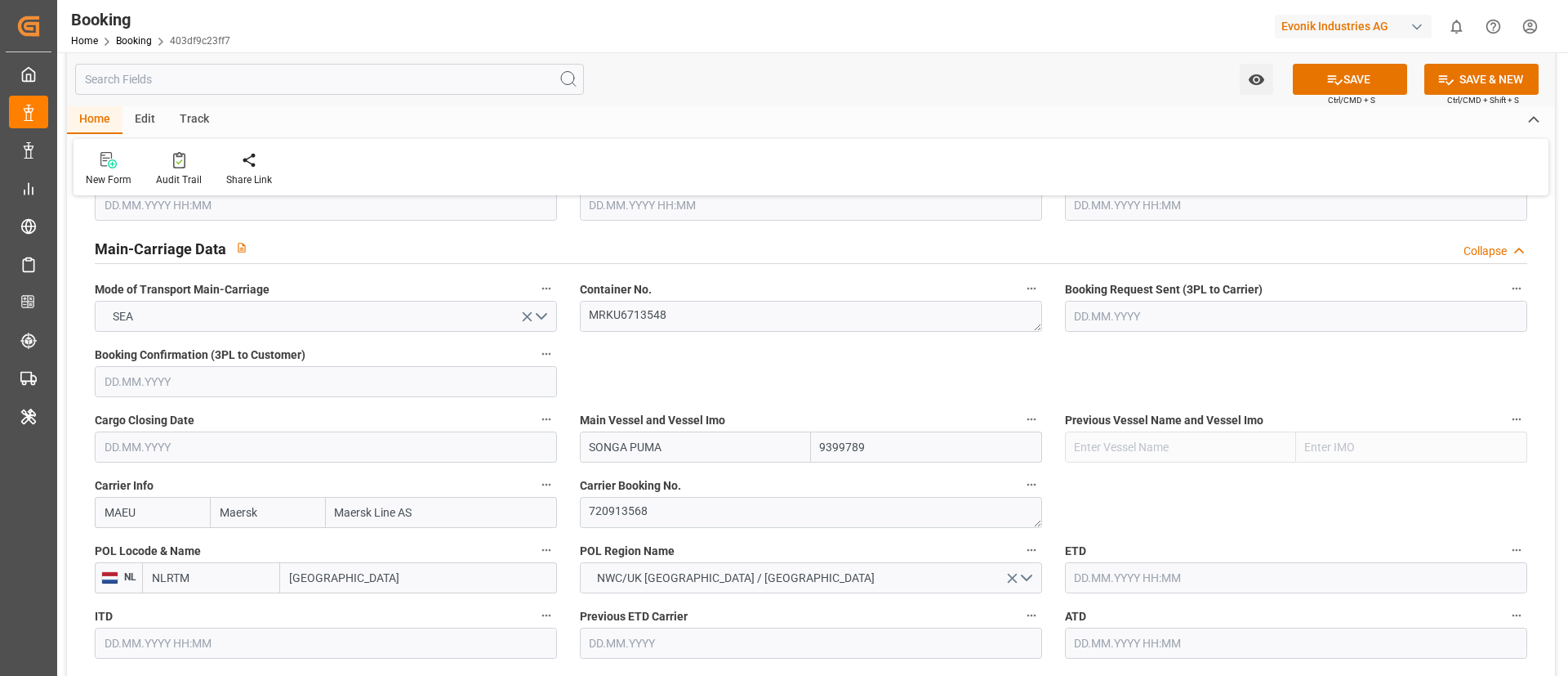
type input "[GEOGRAPHIC_DATA]"
click at [374, 615] on span "Antwerp - BEANR" at bounding box center [366, 614] width 152 height 13
type input "BEANR"
type input "[GEOGRAPHIC_DATA]"
click at [1095, 574] on input "text" at bounding box center [1296, 577] width 462 height 31
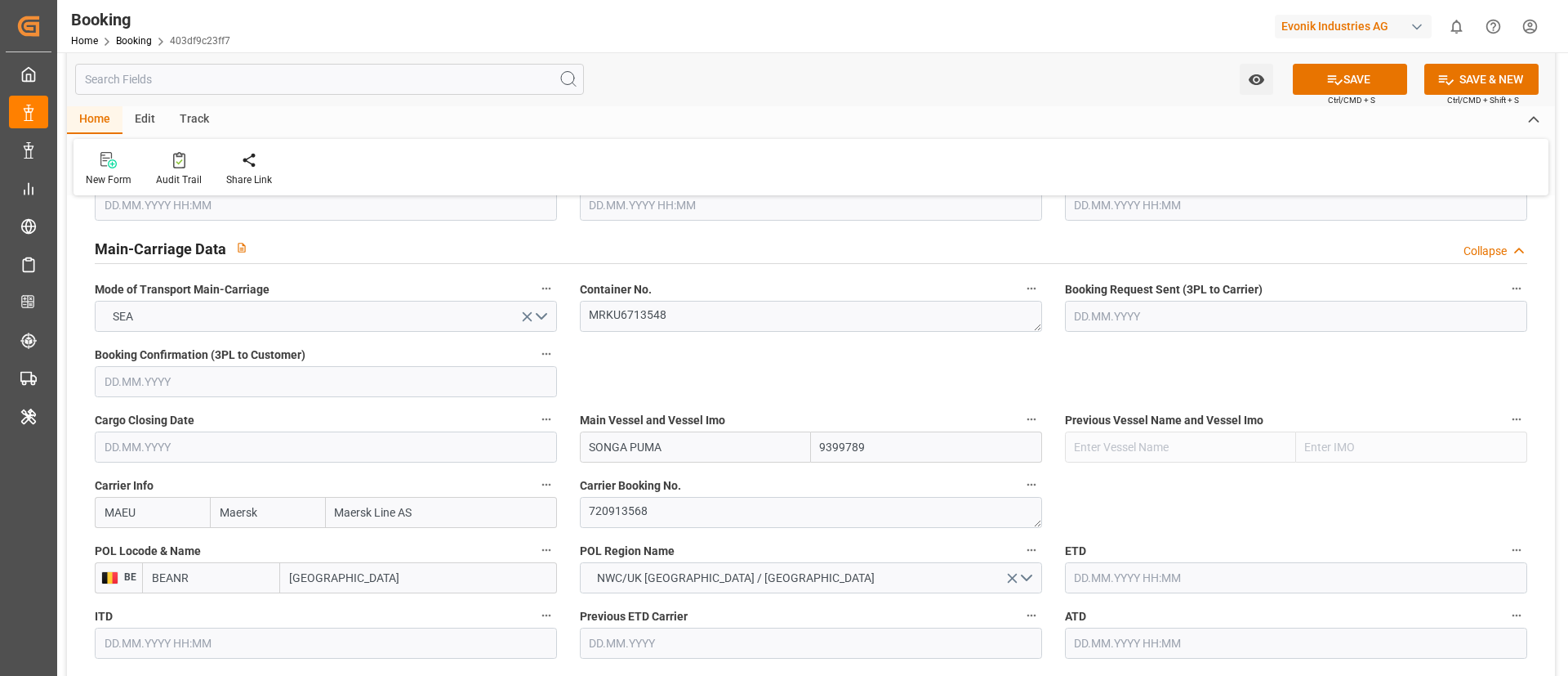
paste input "[DATE] 00:00"
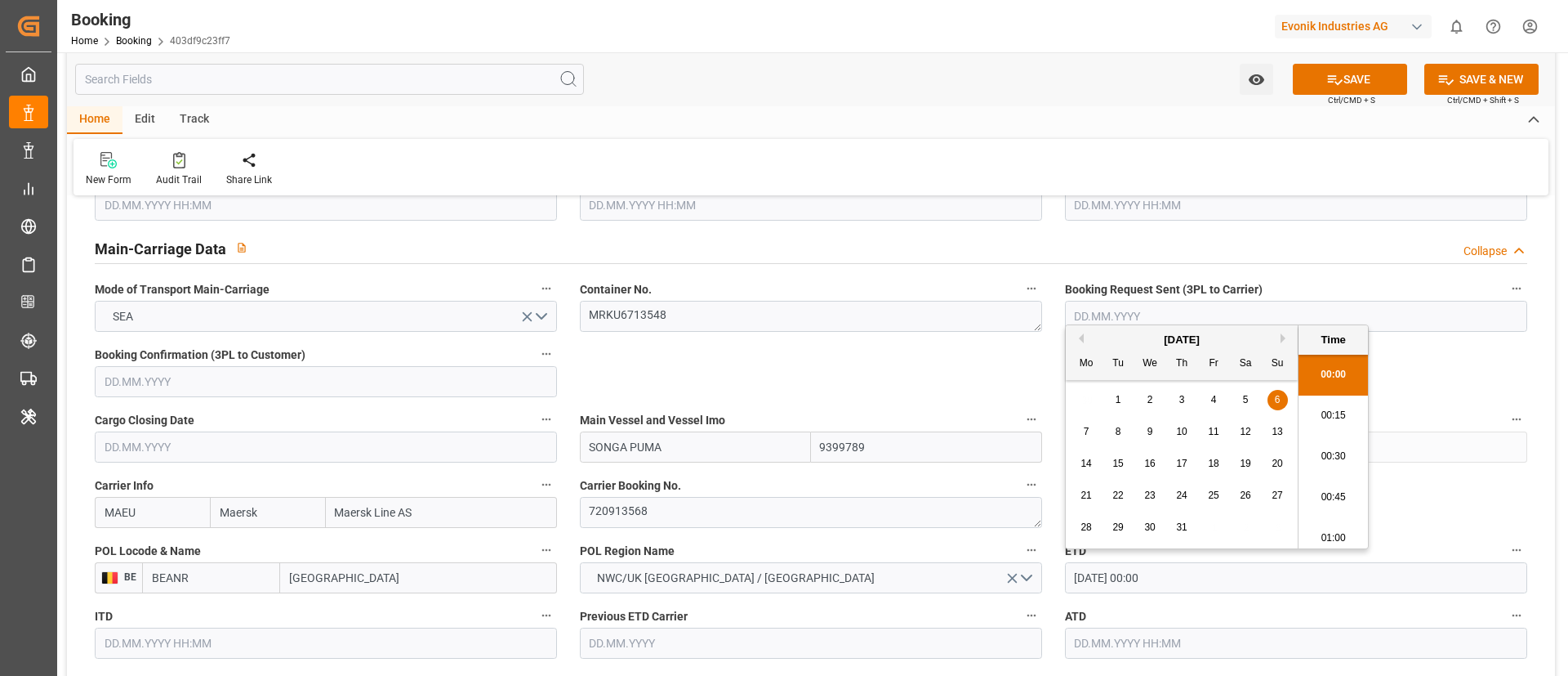
scroll to position [2580, 0]
type input "[DATE] 00:00"
click at [1092, 637] on input "text" at bounding box center [1296, 642] width 462 height 31
paste input "[DATE] 00:00"
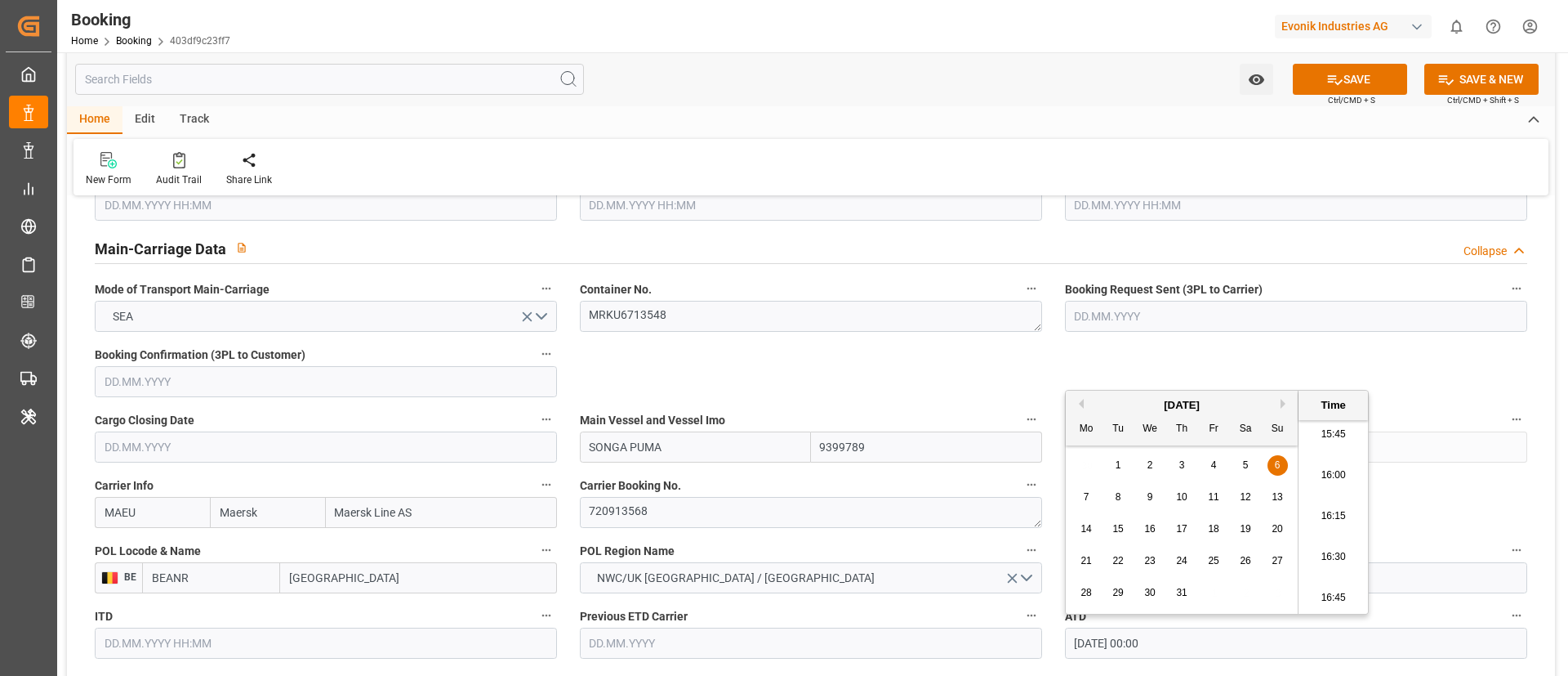
type input "[DATE] 00:00"
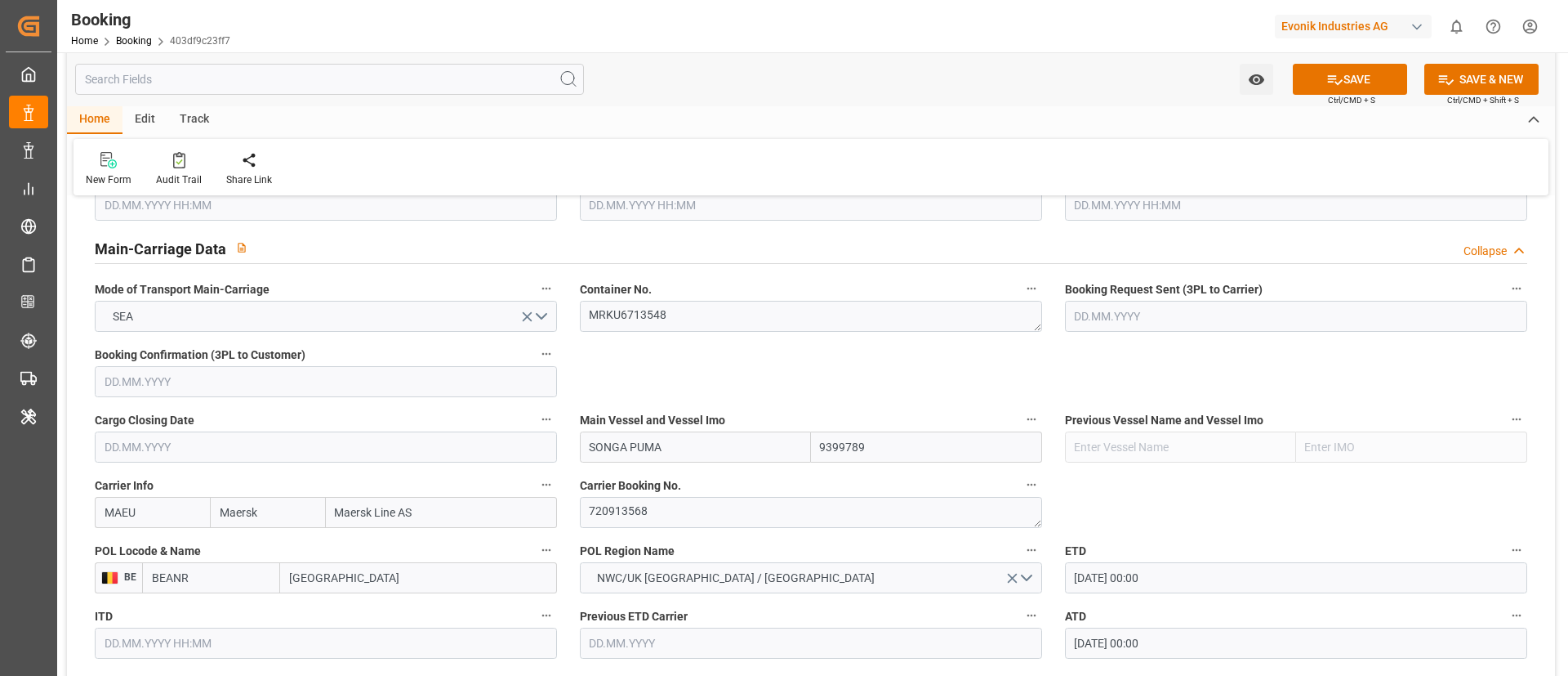
scroll to position [1103, 0]
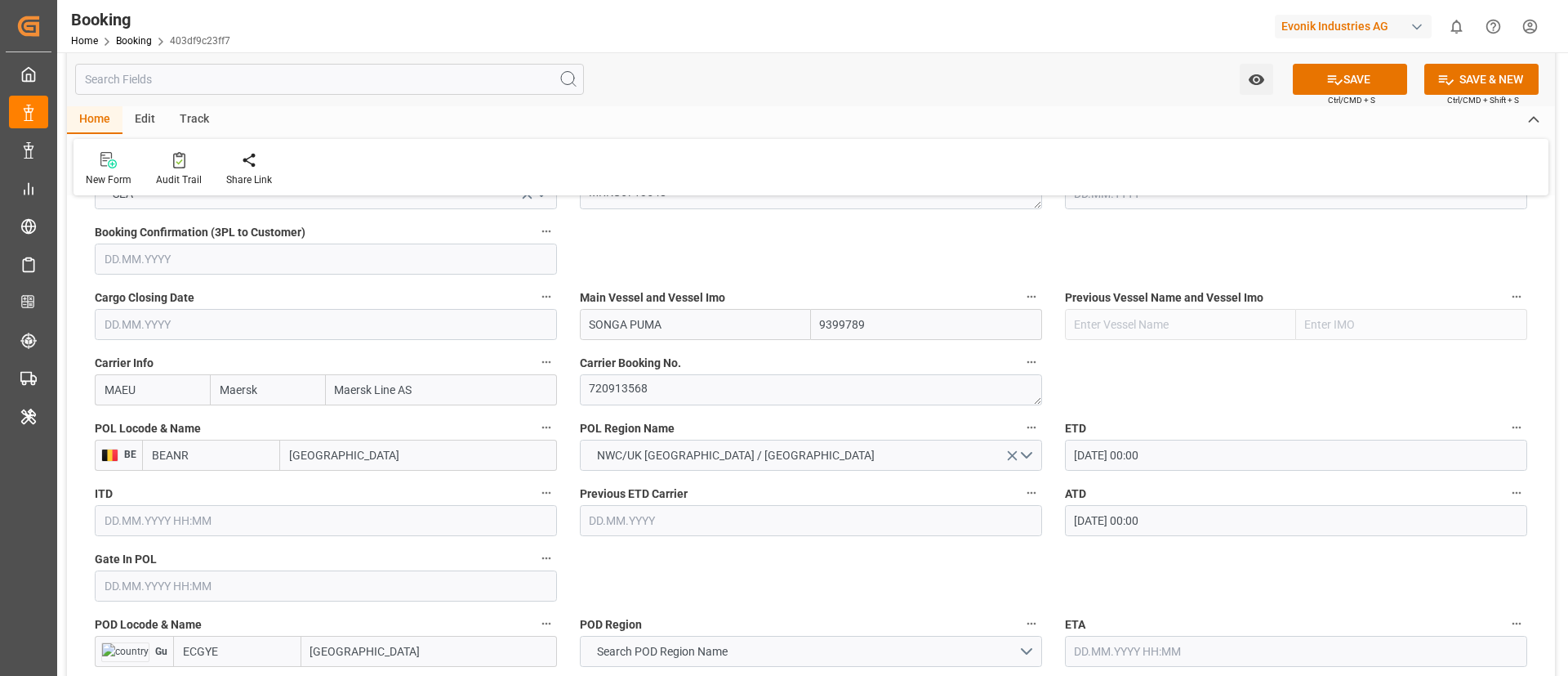
click at [204, 587] on input "text" at bounding box center [326, 586] width 462 height 31
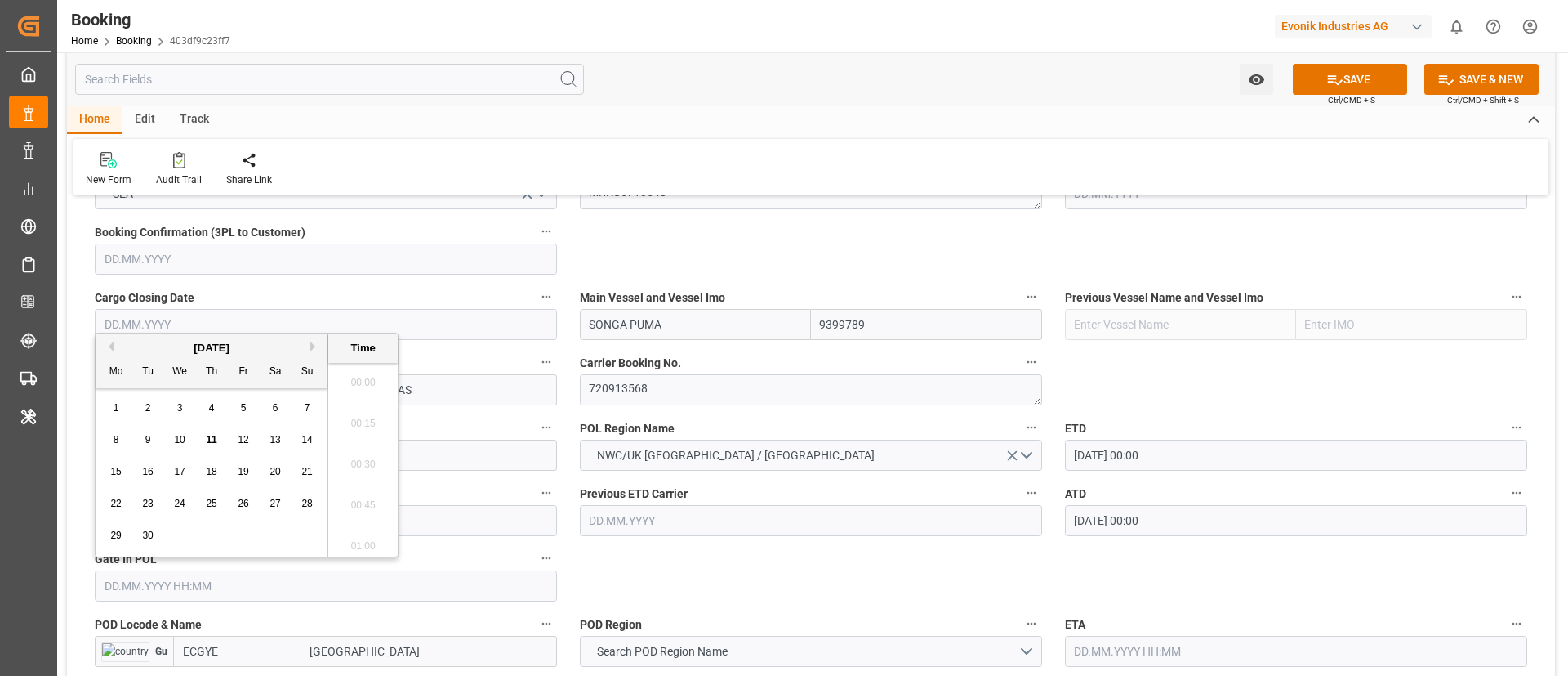
scroll to position [2580, 0]
paste input "[DATE] 00:00"
type input "[DATE] 00:00"
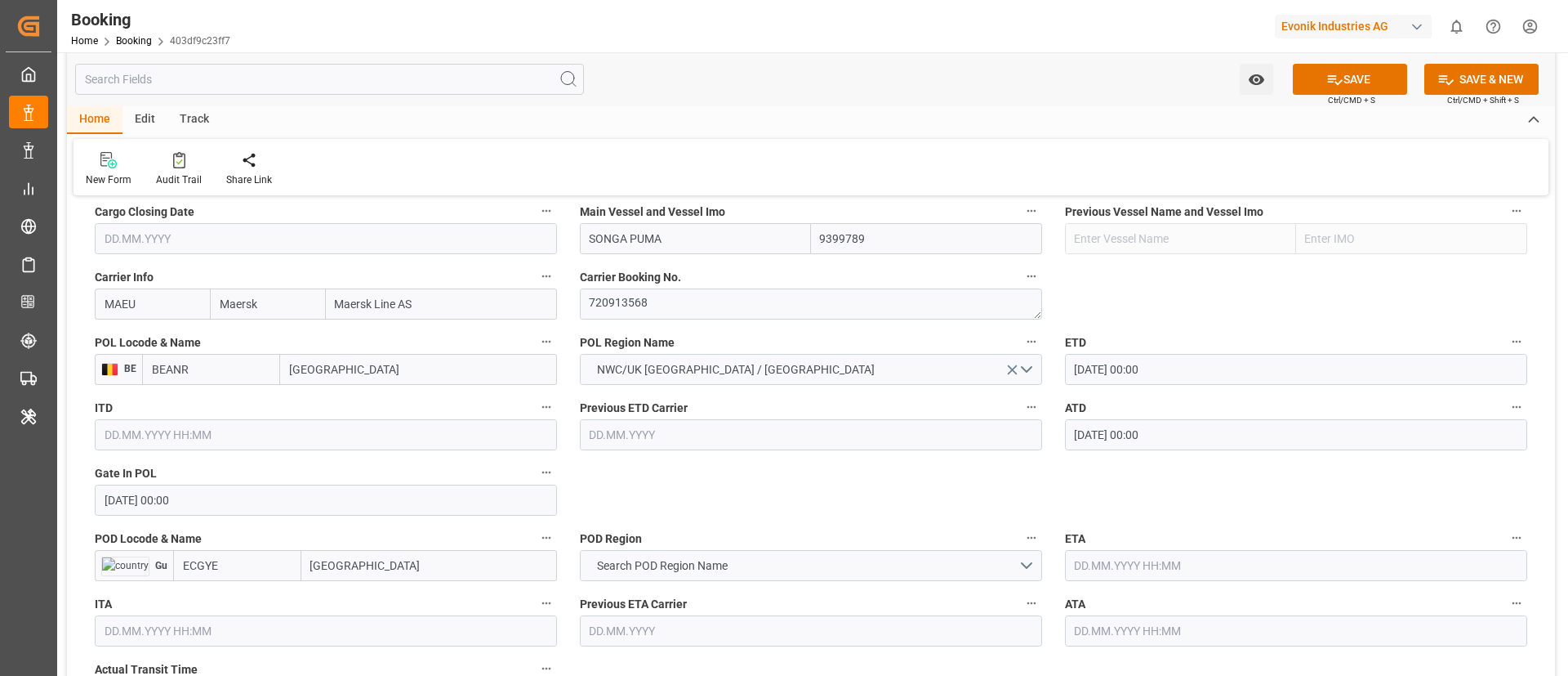
click at [388, 550] on input "[GEOGRAPHIC_DATA]" at bounding box center [429, 565] width 256 height 31
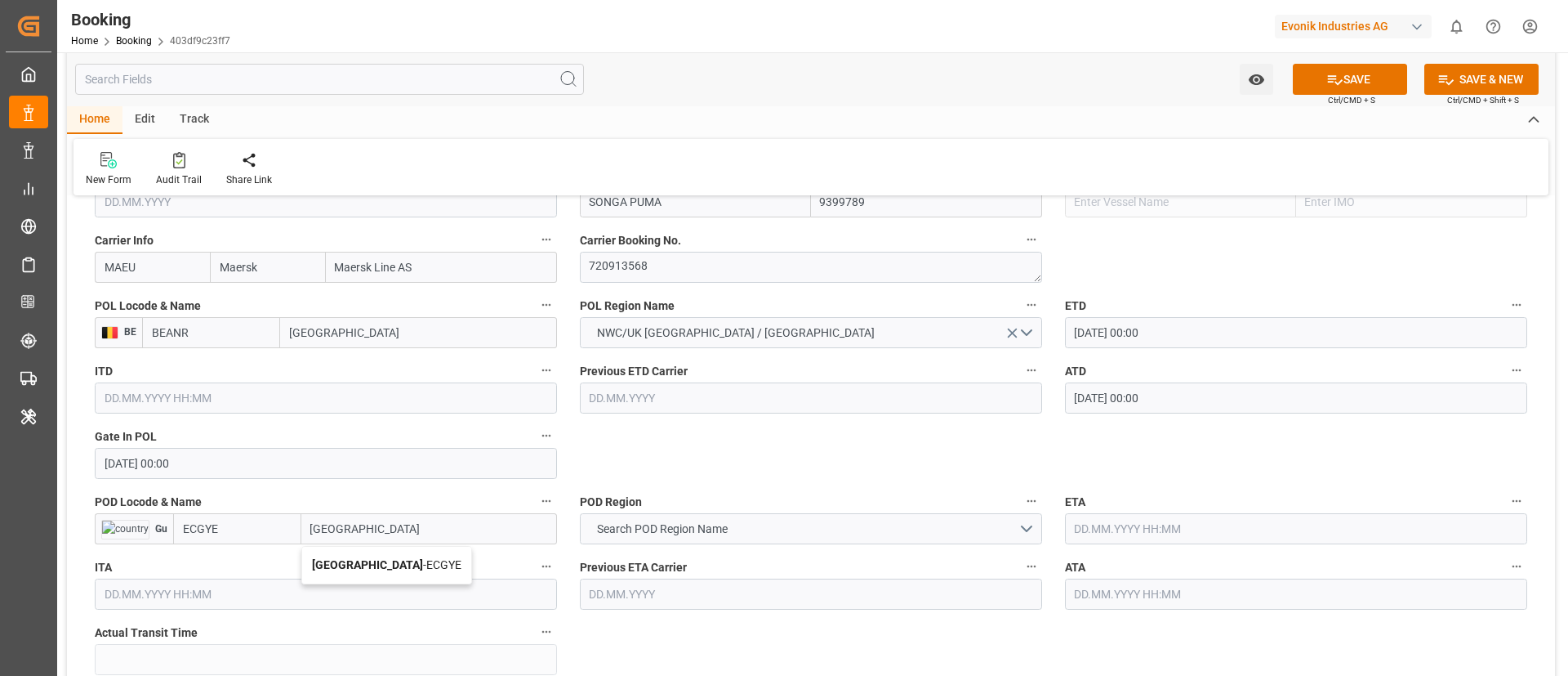
click at [372, 573] on div "[GEOGRAPHIC_DATA] - ECGYE" at bounding box center [387, 565] width 169 height 37
type input "[GEOGRAPHIC_DATA]"
click at [679, 525] on span "Search POD Region Name" at bounding box center [663, 529] width 147 height 17
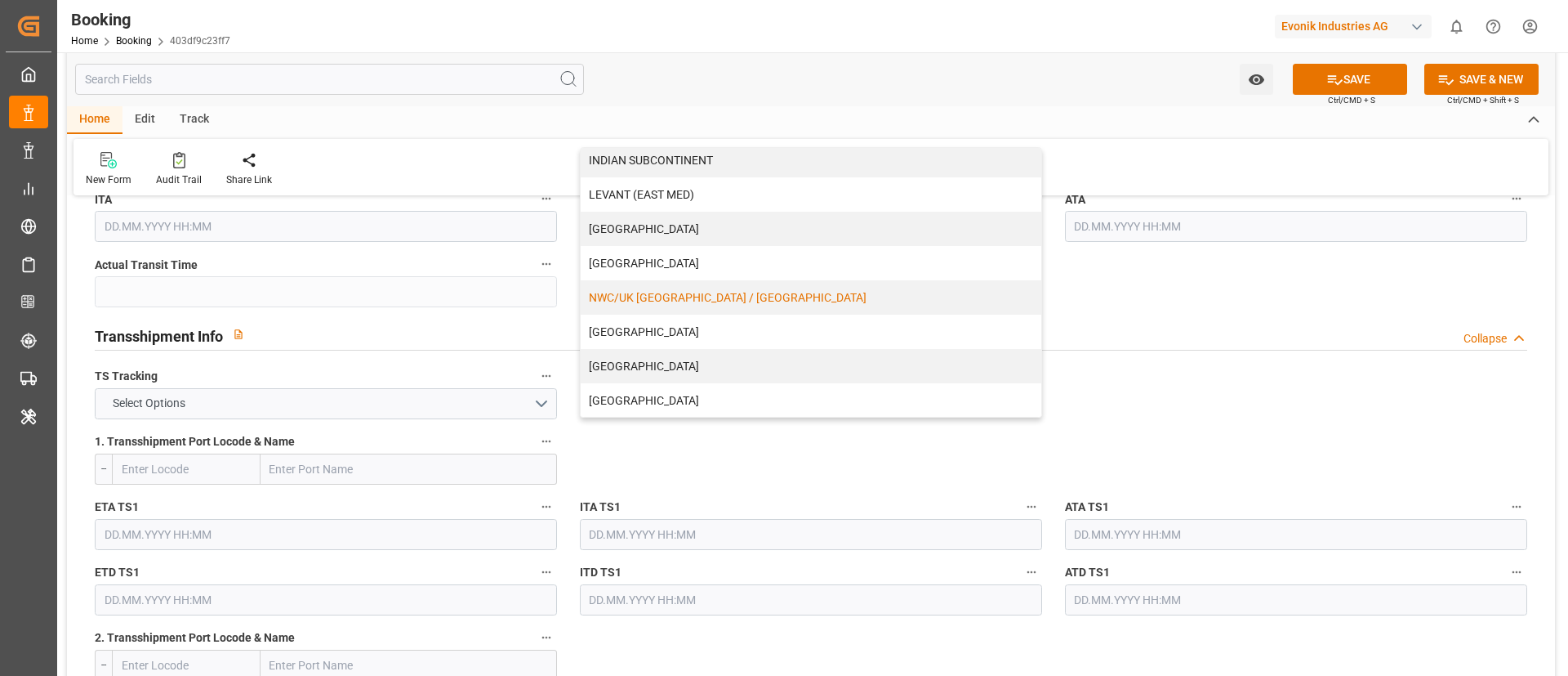
scroll to position [349, 0]
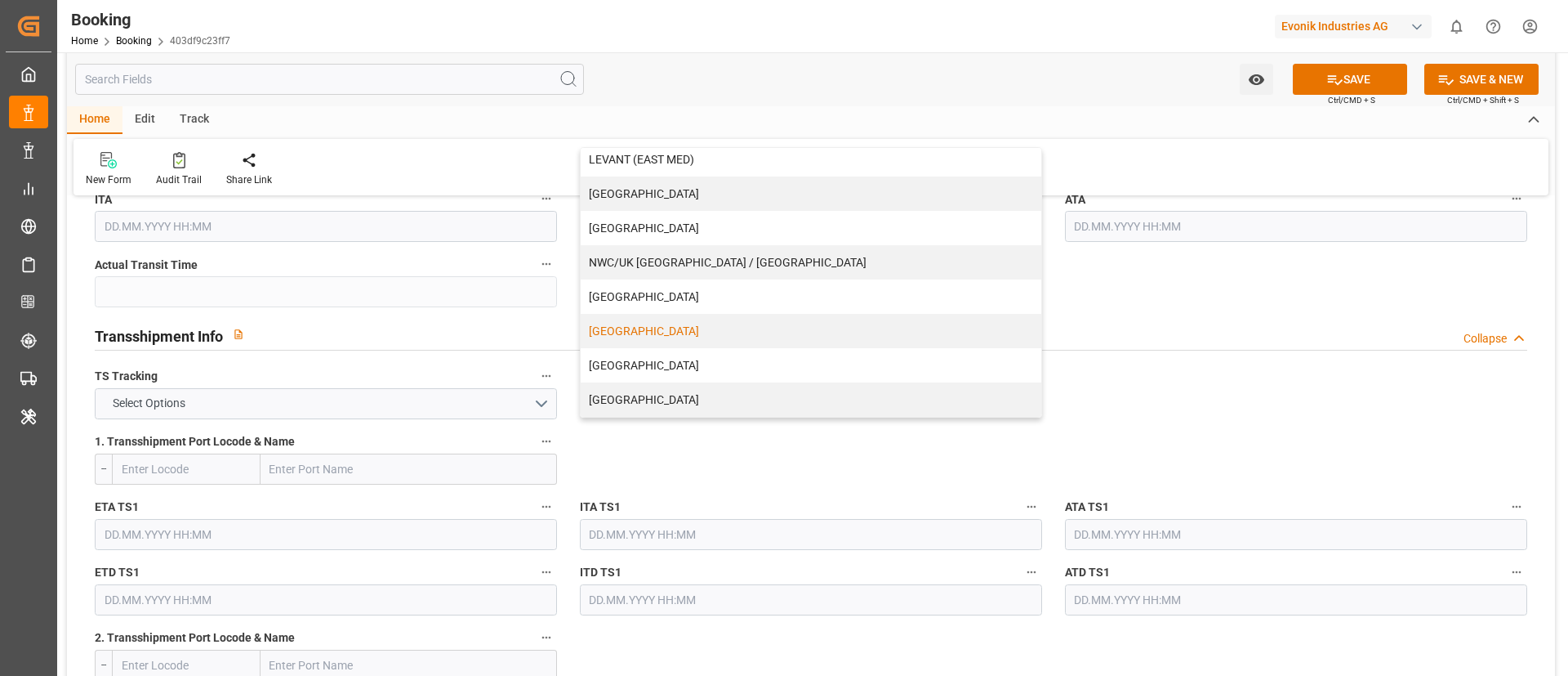
click at [823, 335] on div "[GEOGRAPHIC_DATA]" at bounding box center [810, 330] width 460 height 34
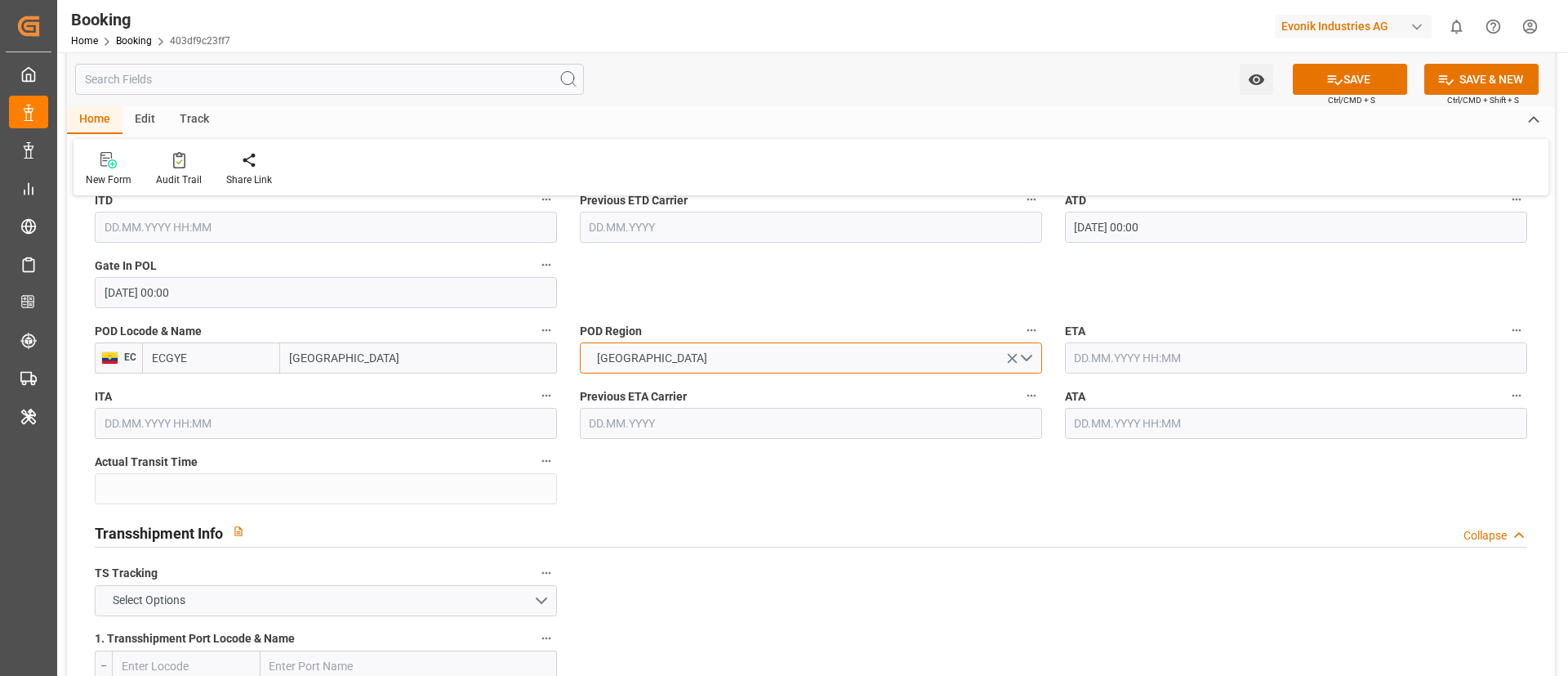
scroll to position [1348, 0]
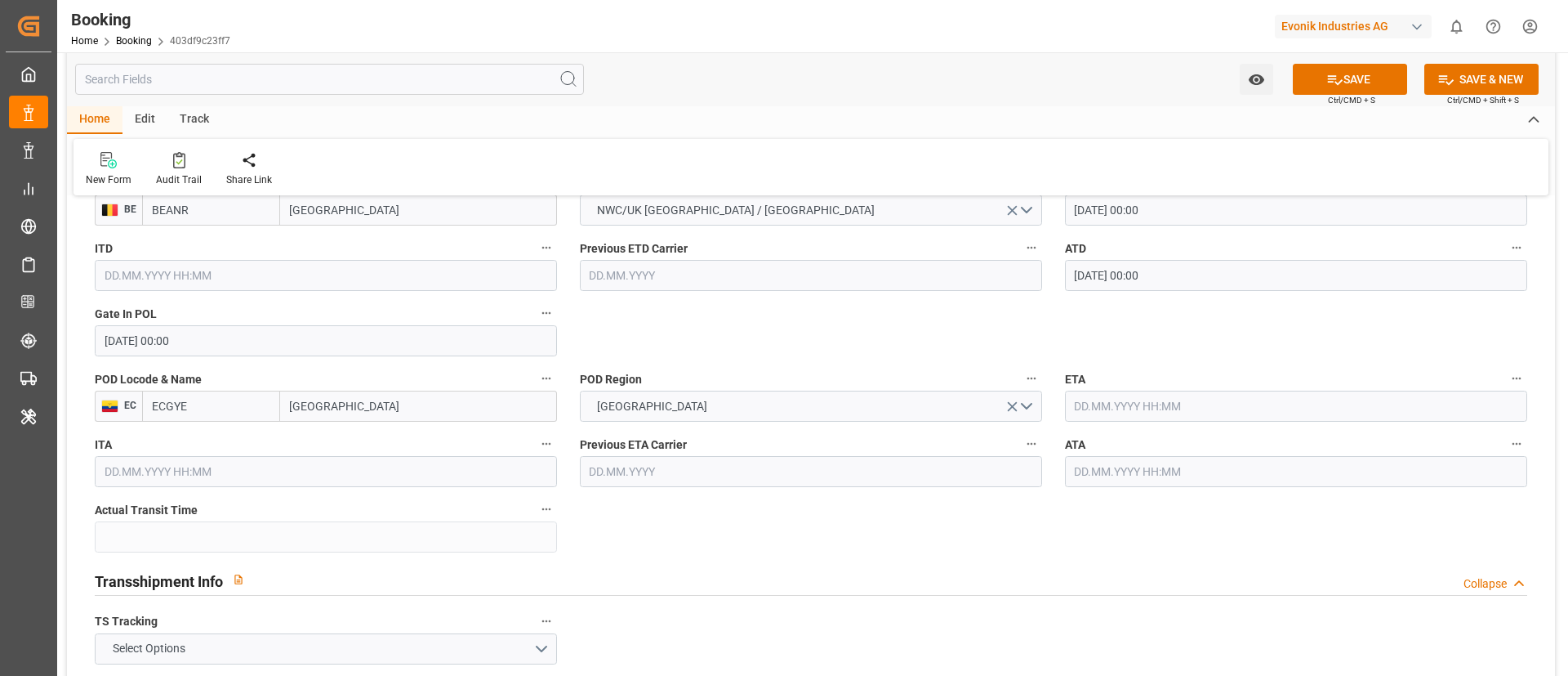
click at [1155, 402] on input "text" at bounding box center [1296, 406] width 462 height 31
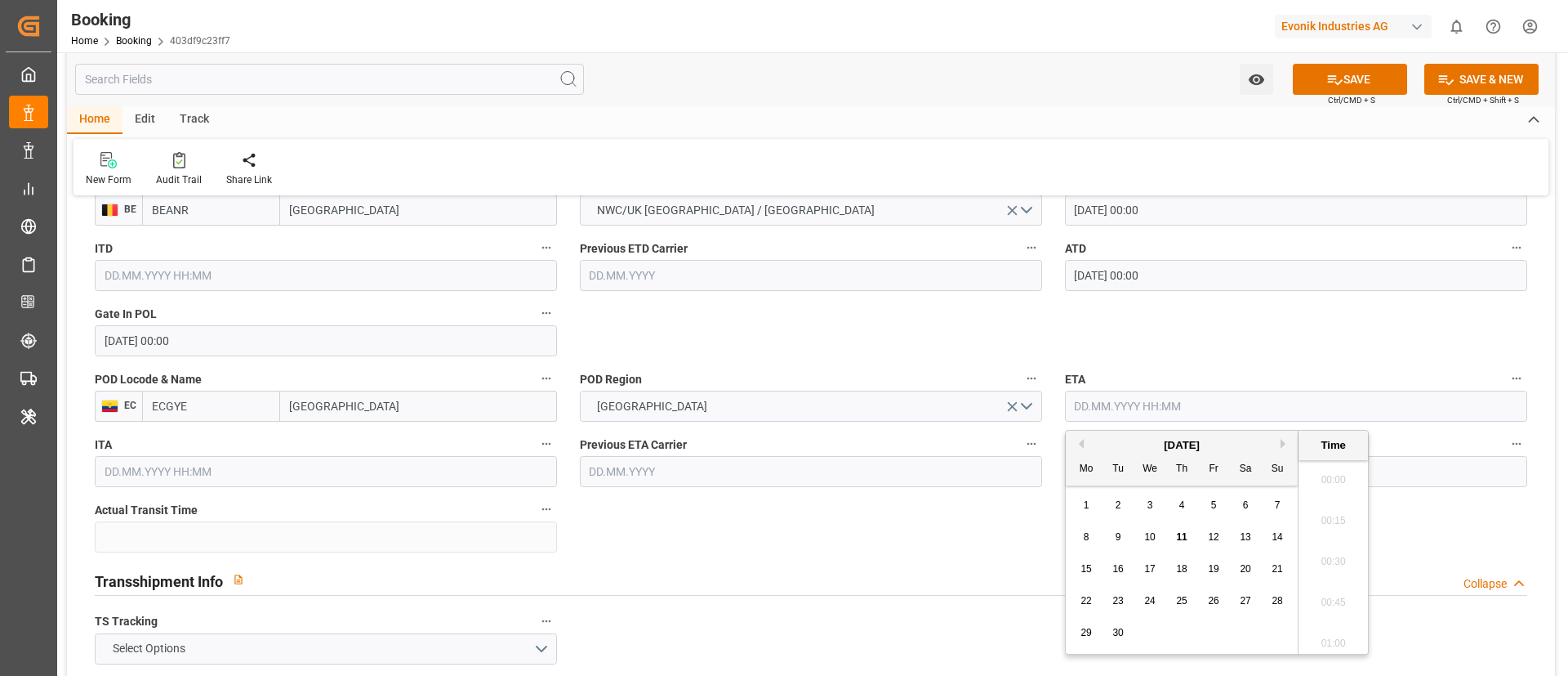
paste input "[DATE] 00:00"
type input "[DATE] 00:00"
click at [967, 587] on div "Transshipment Info Collapse" at bounding box center [811, 579] width 1432 height 31
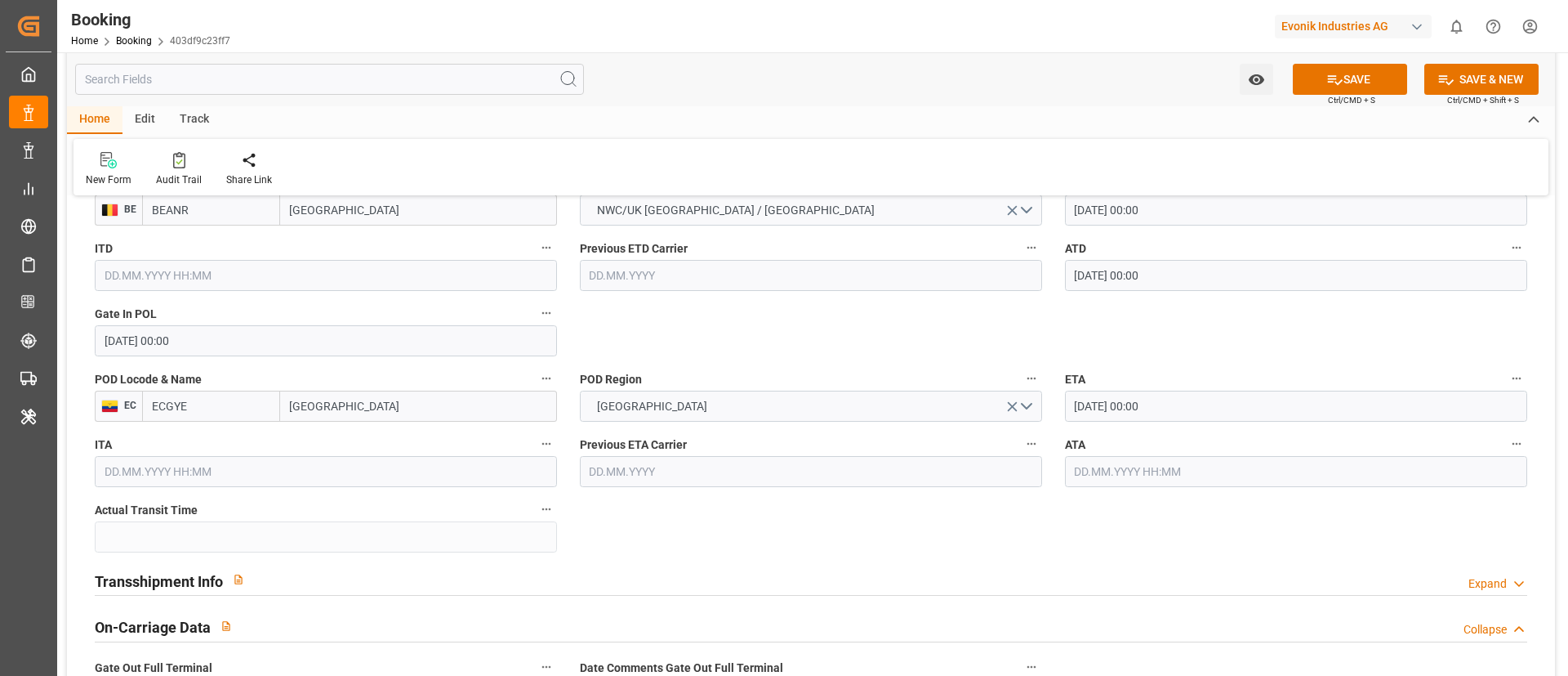
click at [1112, 476] on input "text" at bounding box center [1296, 471] width 462 height 31
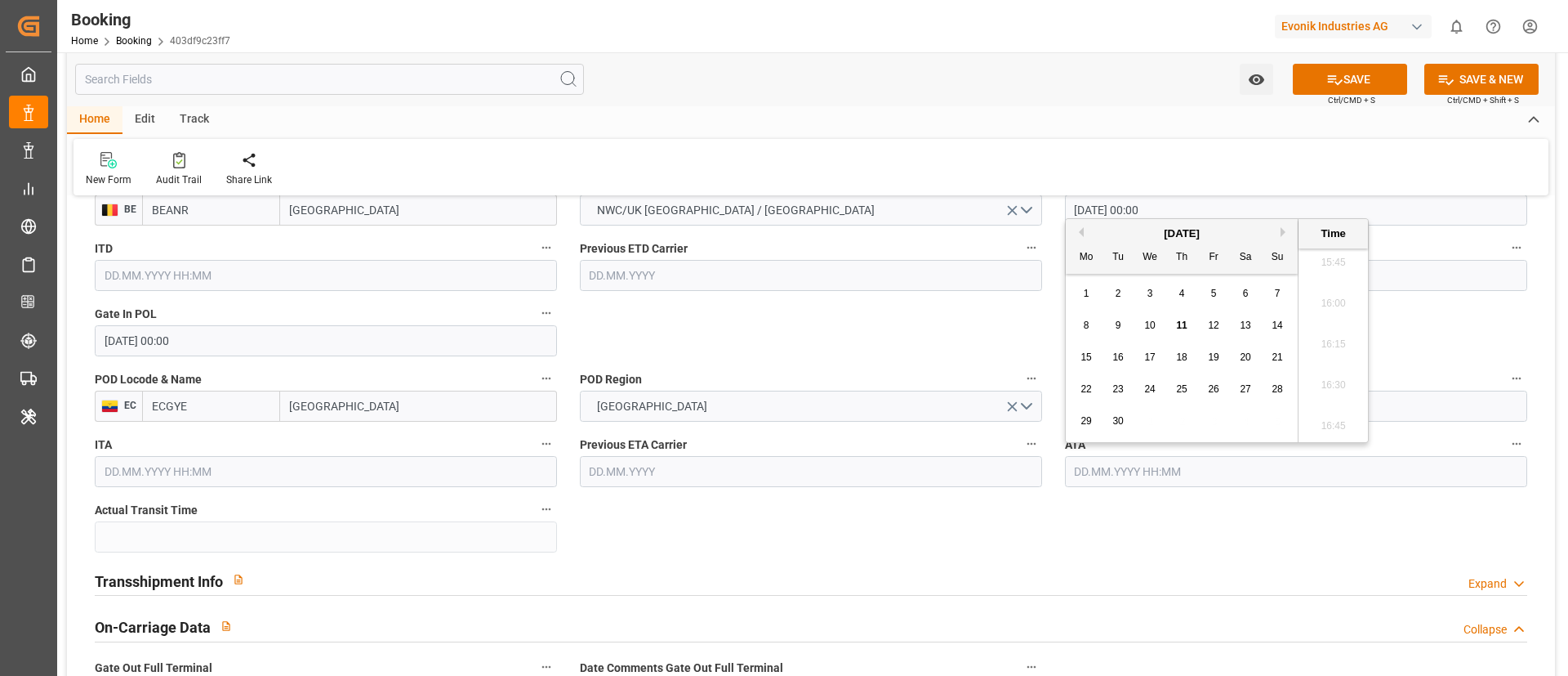
paste input "[DATE] 00:00"
type input "[DATE] 00:00"
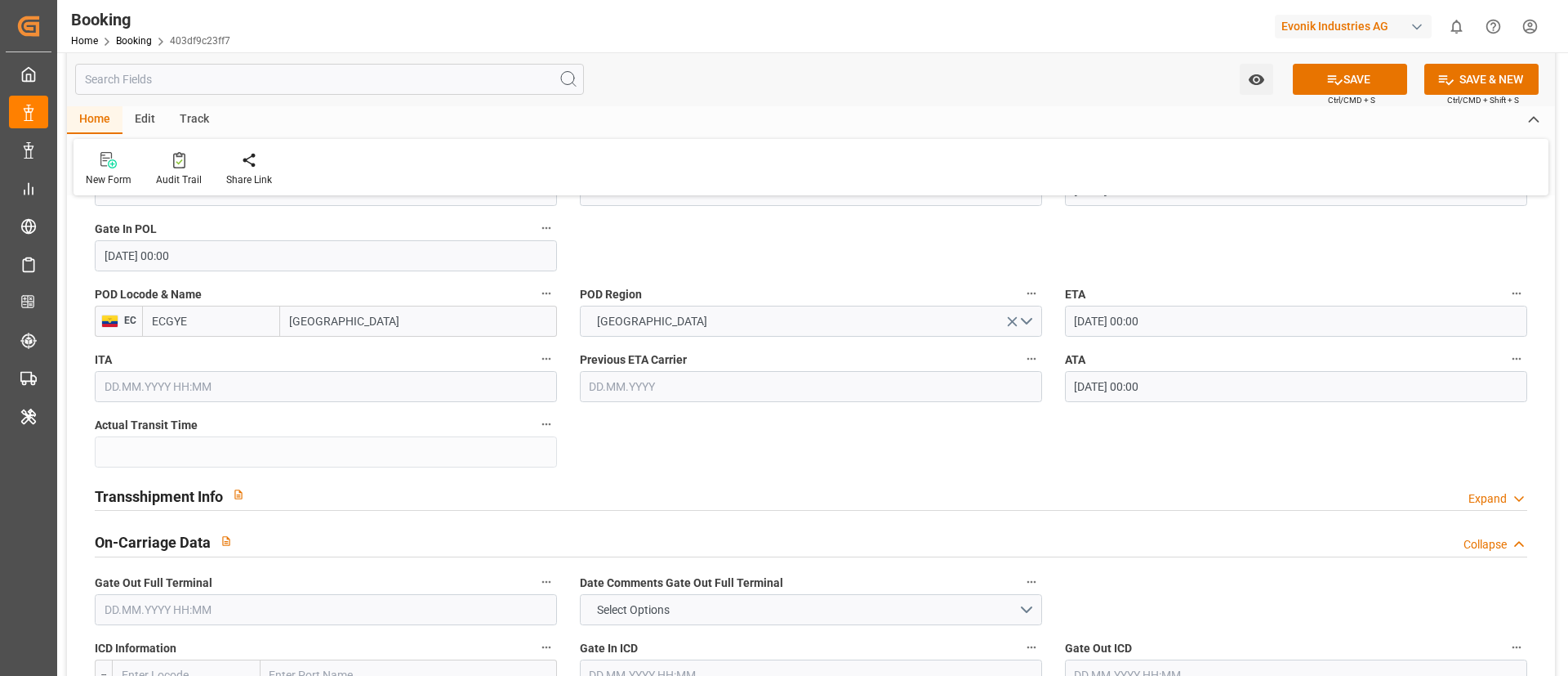
scroll to position [1471, 0]
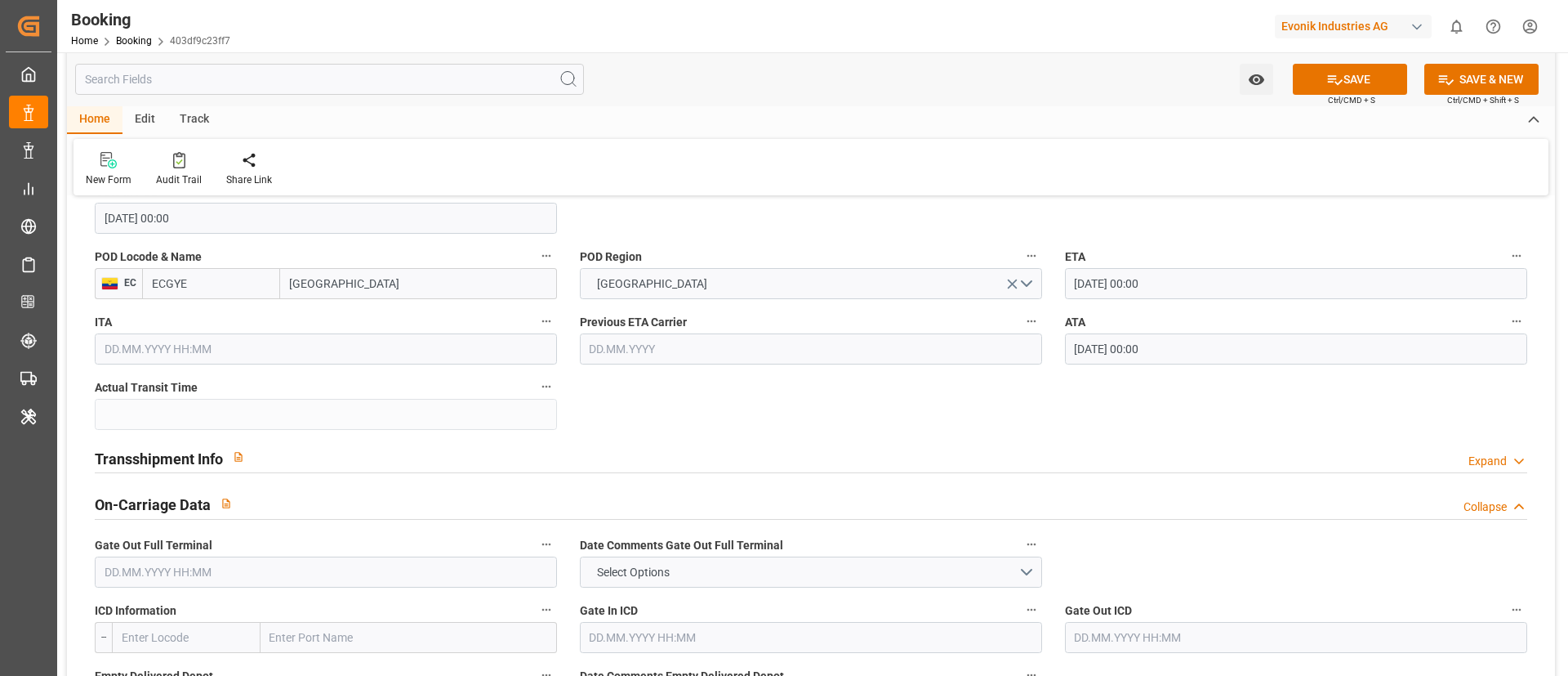
click at [382, 462] on div "Transshipment Info Expand" at bounding box center [811, 457] width 1432 height 31
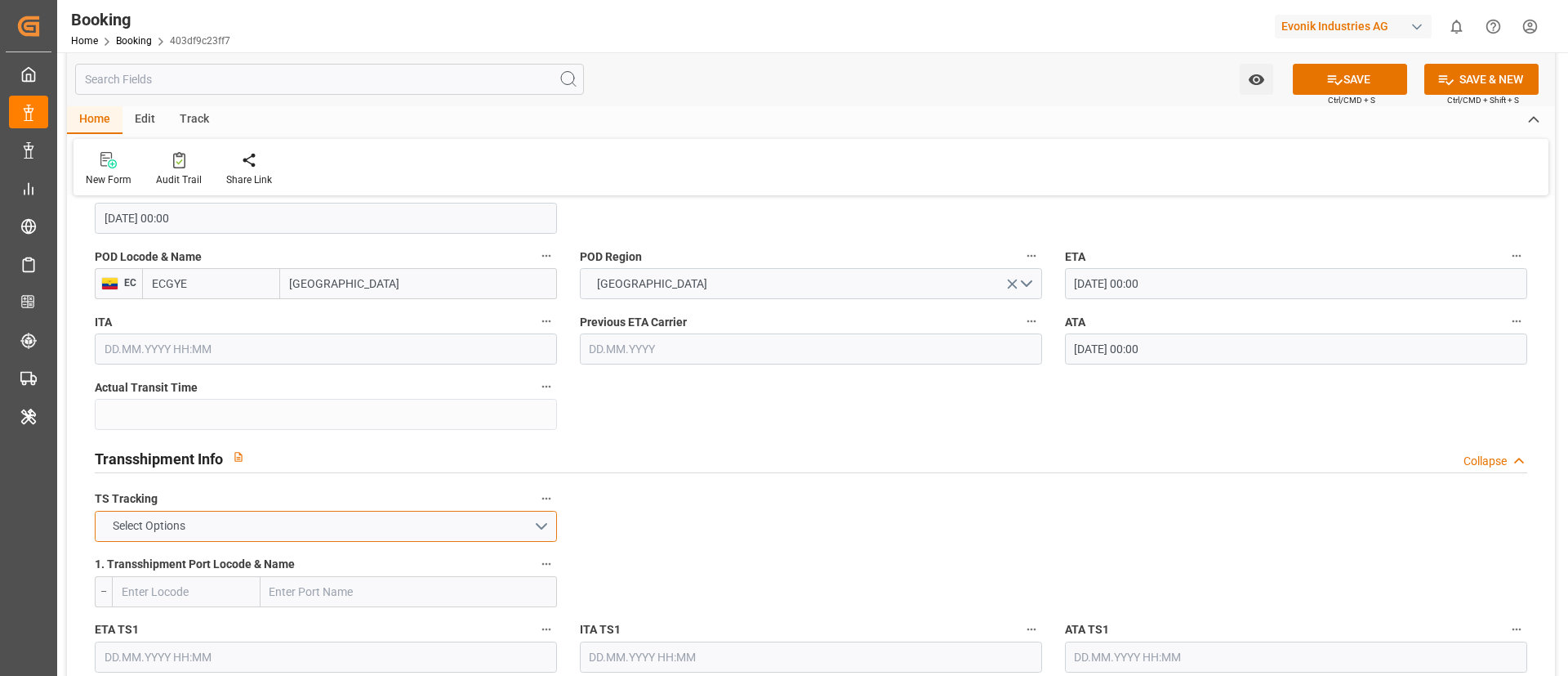
click at [319, 523] on button "Select Options" at bounding box center [326, 525] width 462 height 31
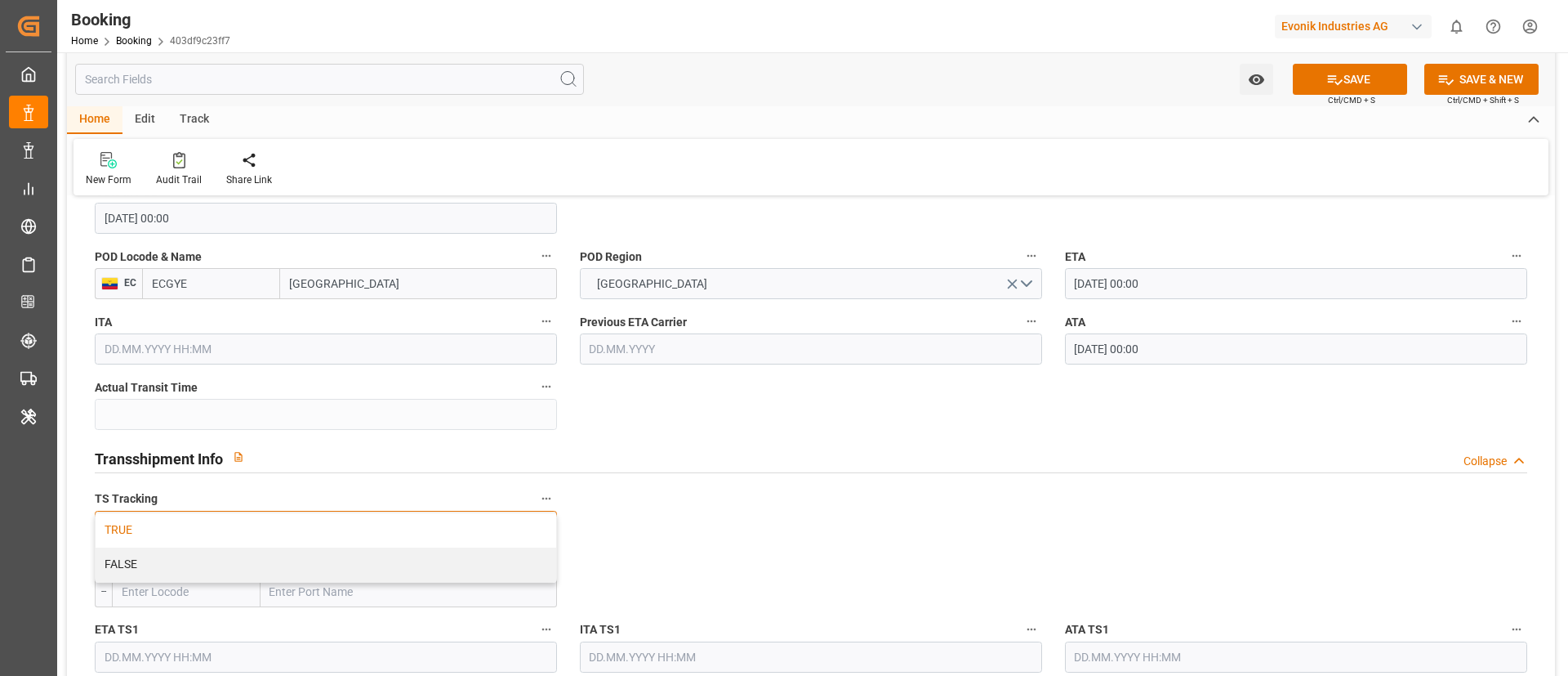
click at [310, 525] on div "TRUE" at bounding box center [326, 530] width 460 height 34
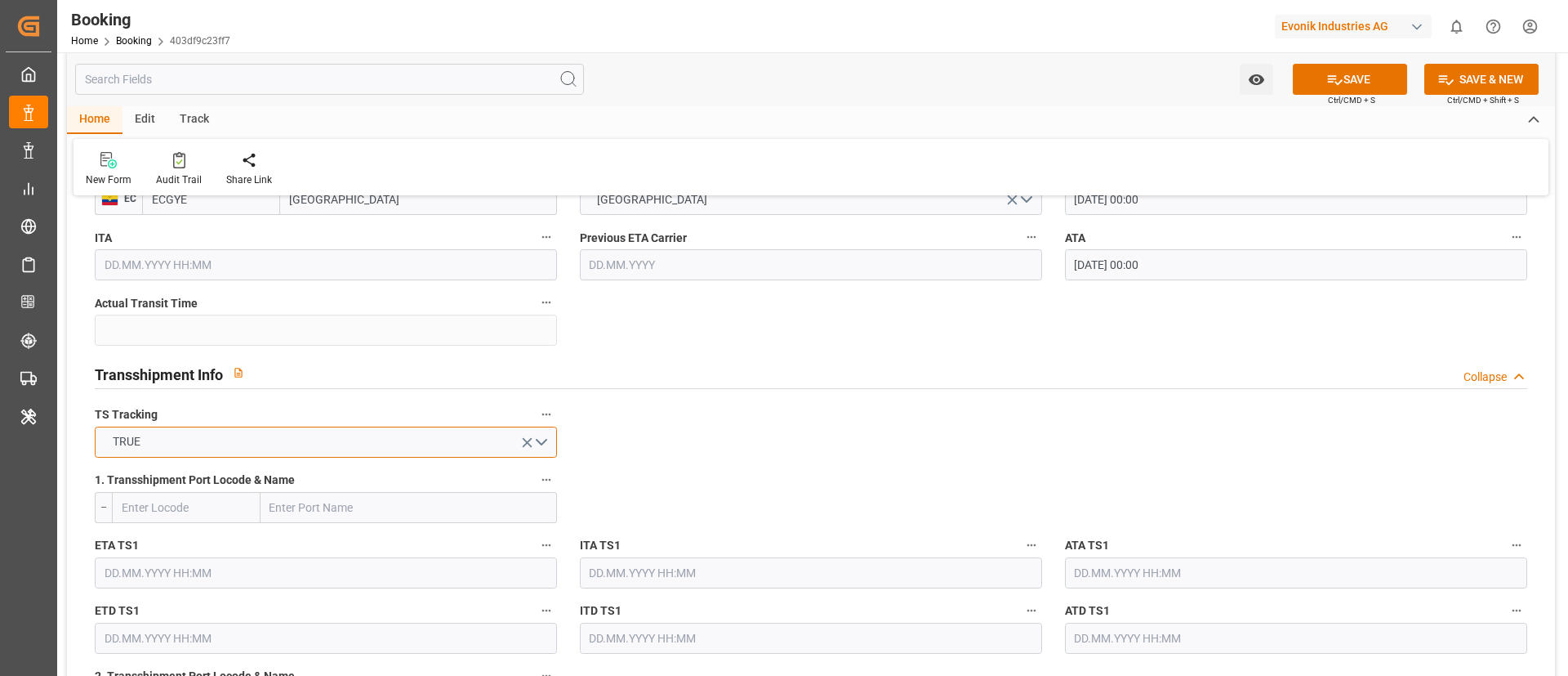
scroll to position [1593, 0]
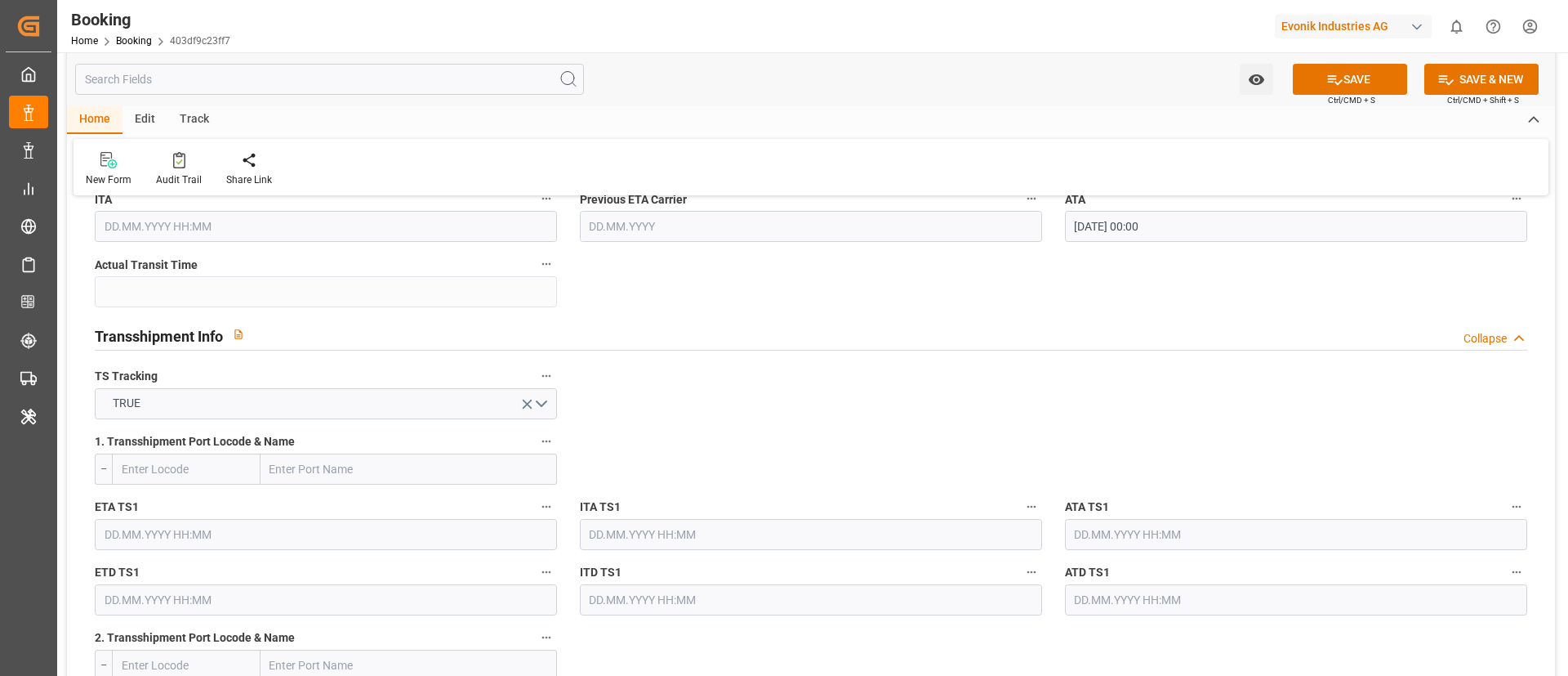
click at [325, 479] on input "text" at bounding box center [408, 469] width 296 height 31
paste input "Manzanillo"
type input "Manzanillo"
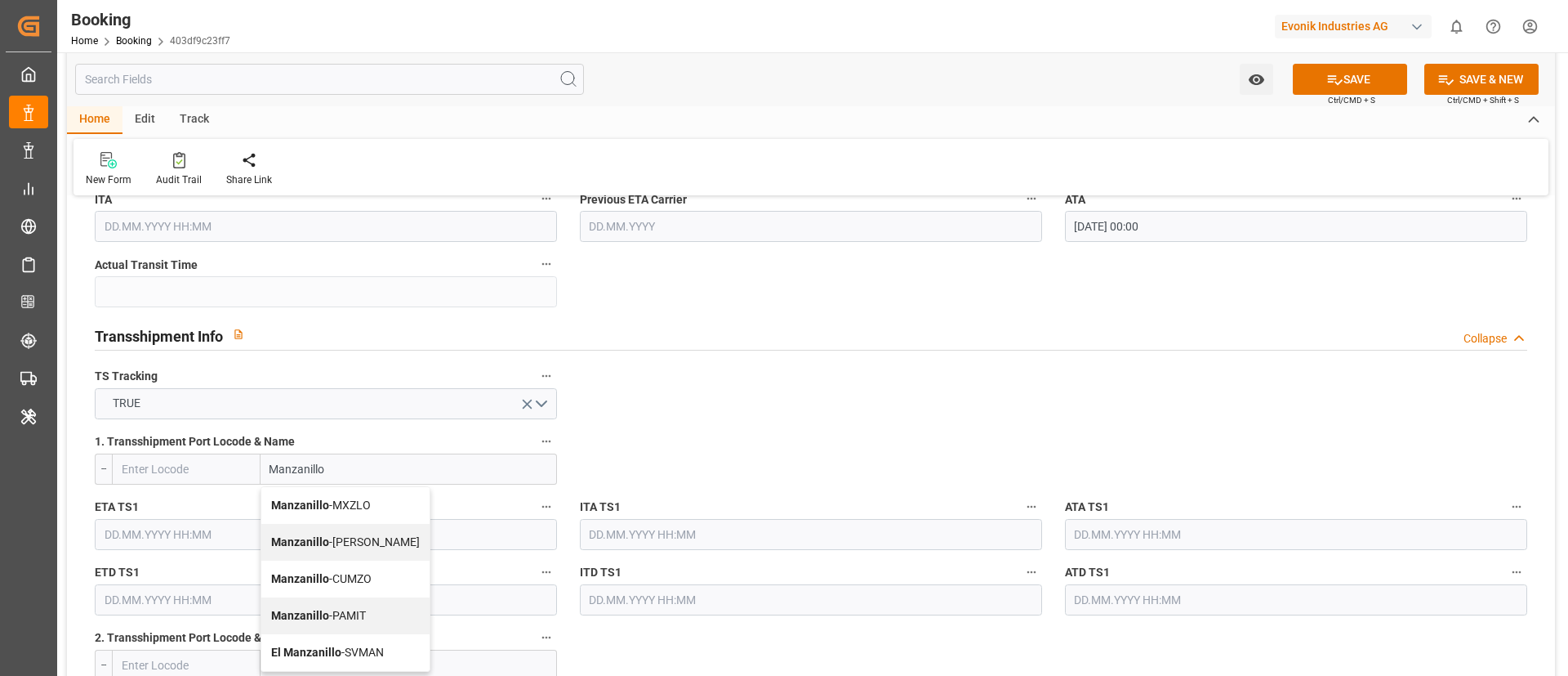
click at [363, 501] on span "Manzanillo - MXZLO" at bounding box center [321, 505] width 100 height 13
type input "MXZLO"
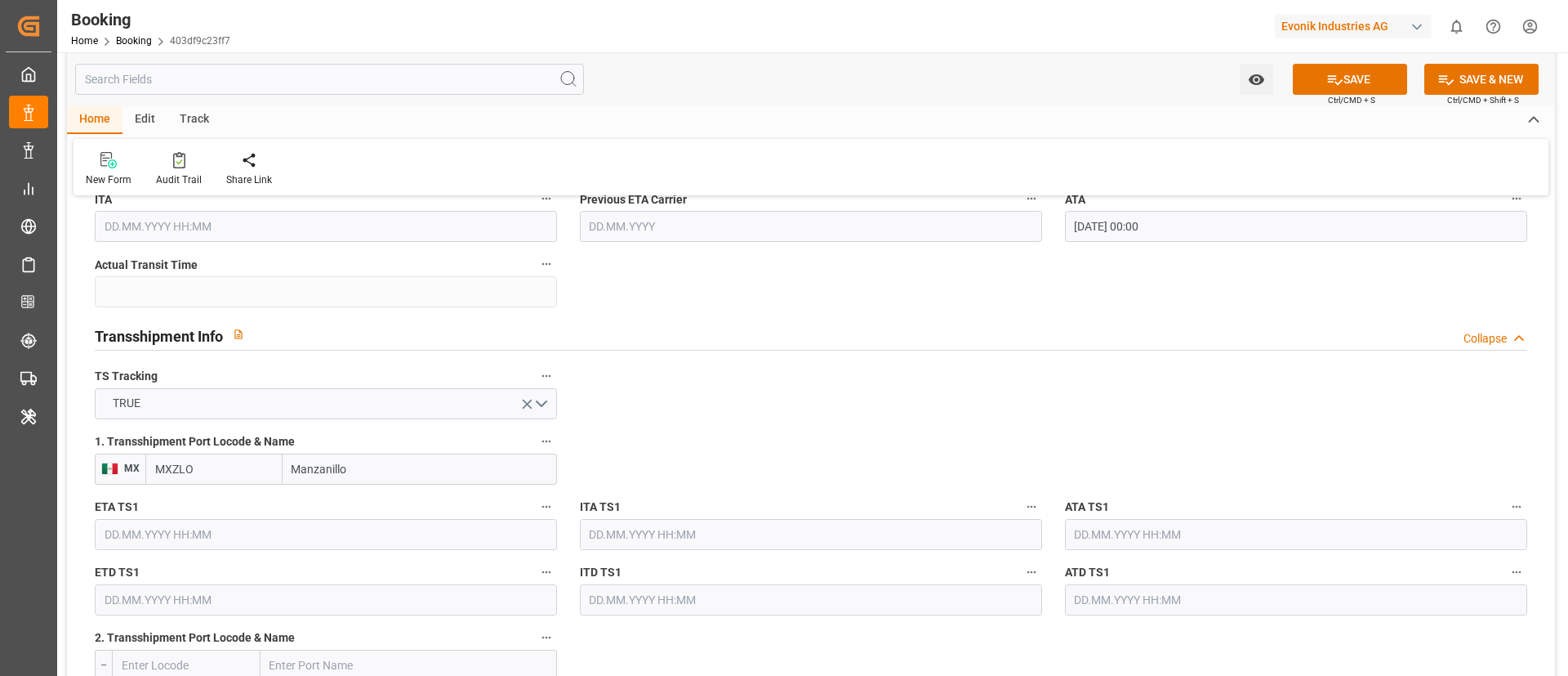
type input "Manzanillo"
click at [158, 532] on input "text" at bounding box center [326, 534] width 462 height 31
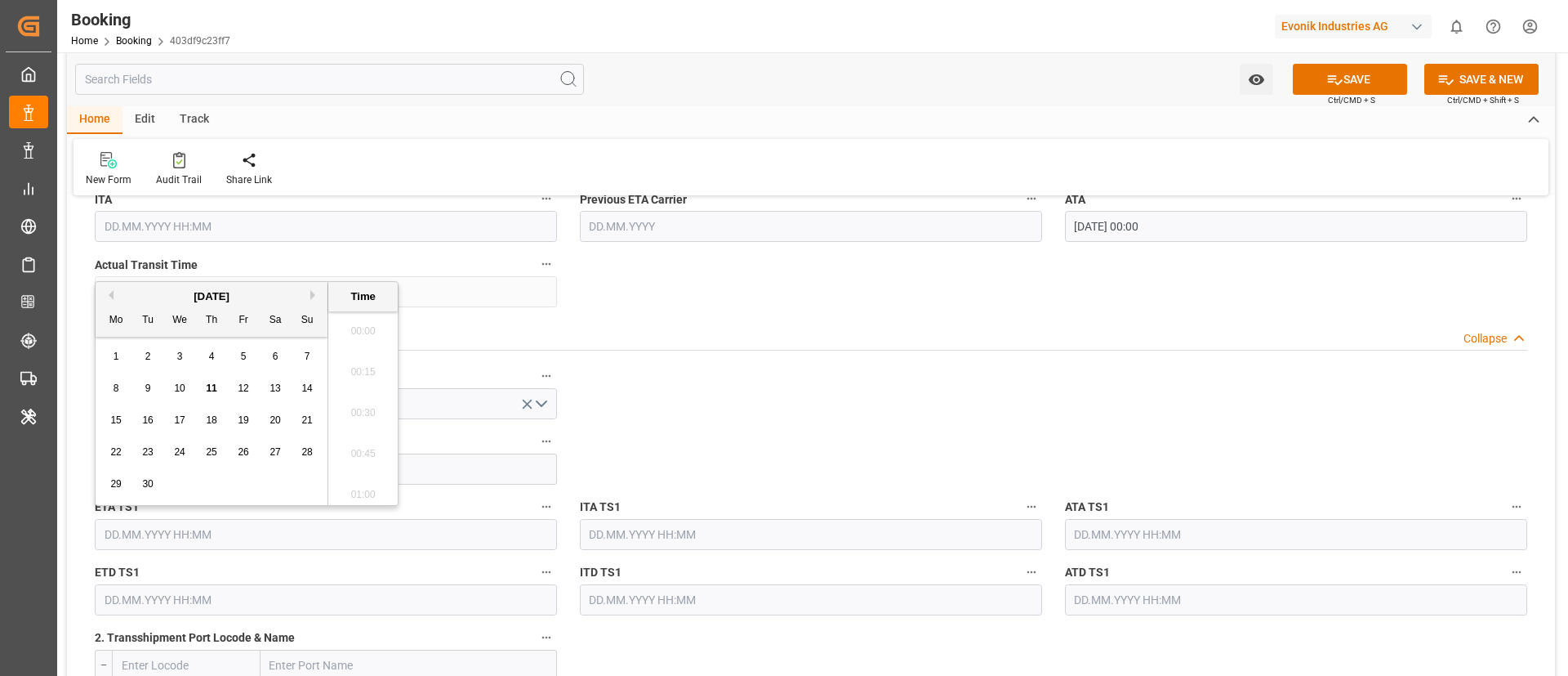
scroll to position [2580, 0]
paste input "[DATE] 00:00"
type input "[DATE] 00:00"
click at [273, 350] on span "2" at bounding box center [276, 356] width 6 height 11
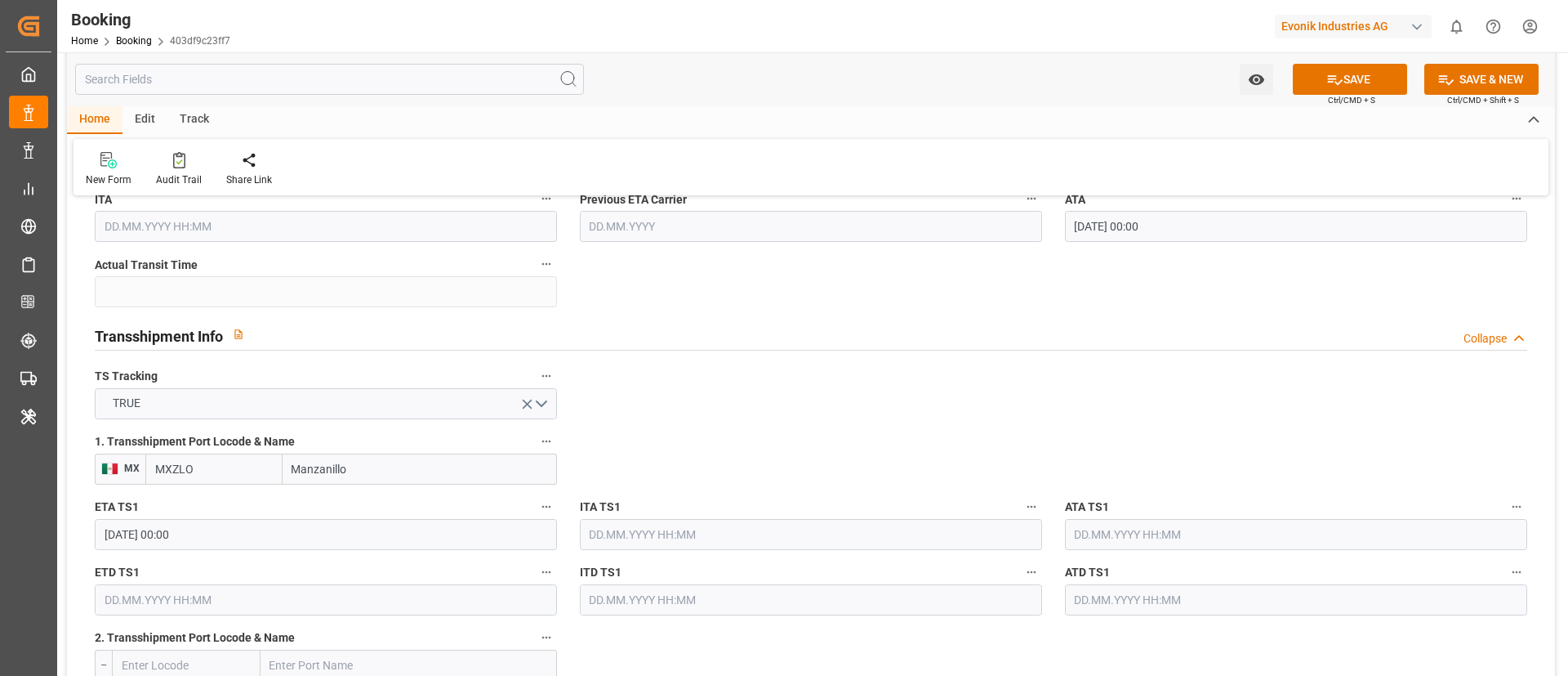
click at [1125, 539] on input "text" at bounding box center [1296, 534] width 462 height 31
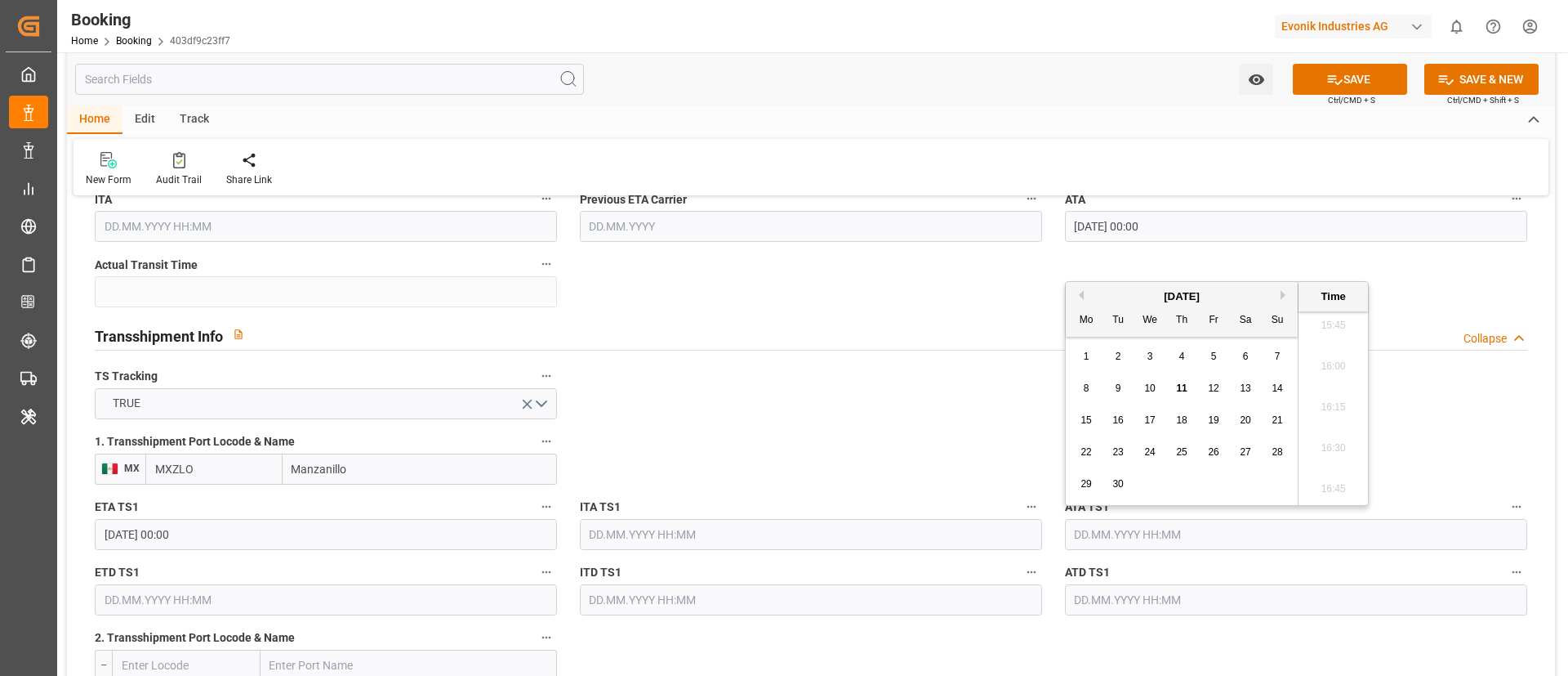
paste input "[DATE] 00:00"
type input "[DATE] 00:00"
click at [1250, 352] on div "2" at bounding box center [1246, 357] width 21 height 20
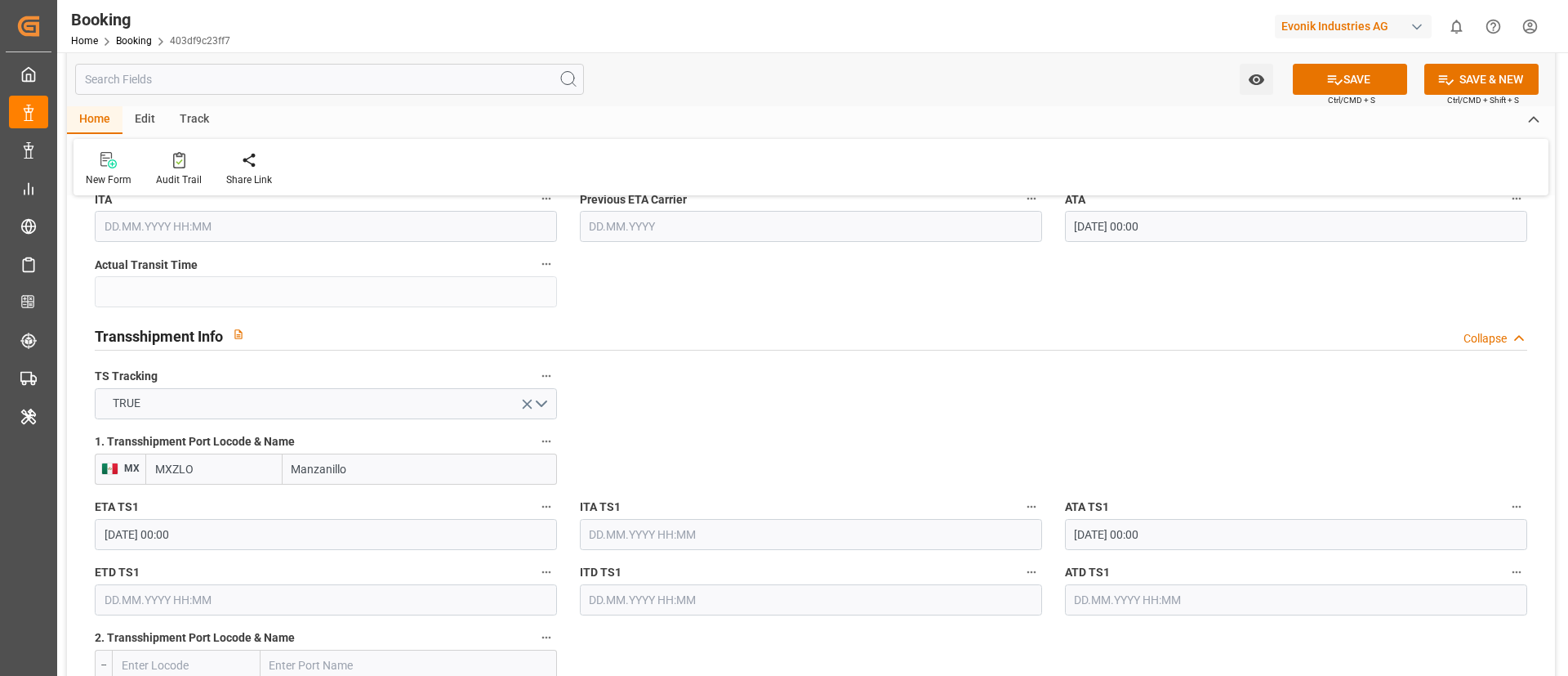
click at [163, 602] on input "text" at bounding box center [326, 599] width 462 height 31
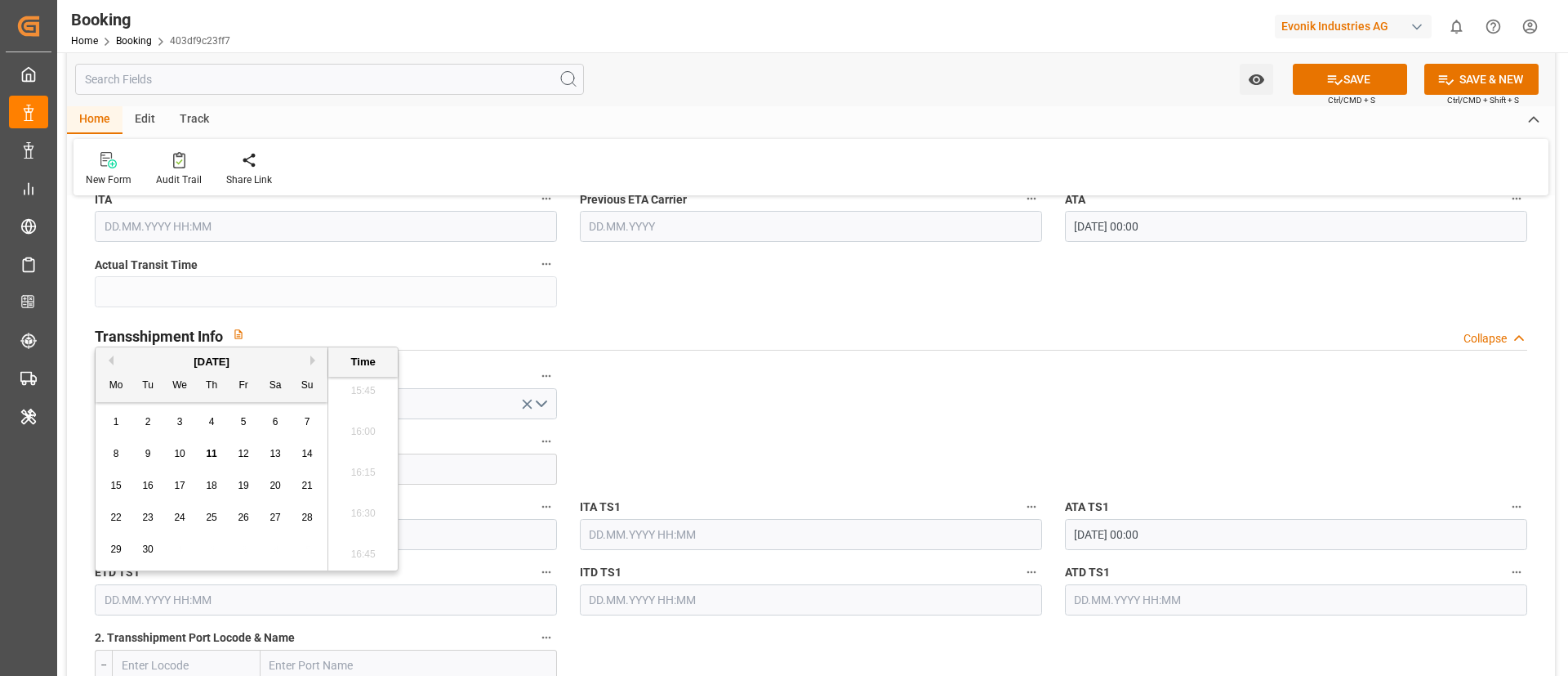
paste input "[DATE] 00:00"
type input "[DATE] 00:00"
click at [247, 455] on div "8" at bounding box center [244, 454] width 21 height 20
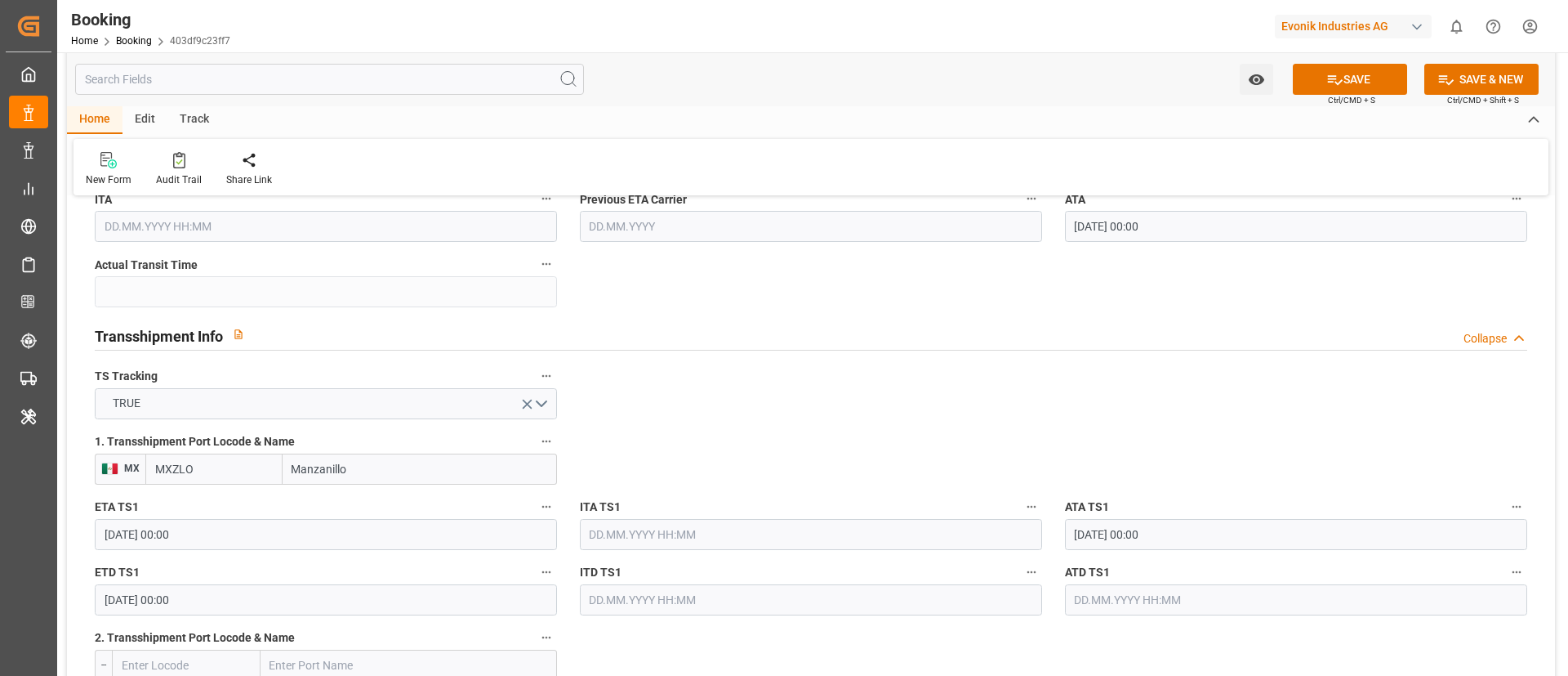
click at [1128, 608] on input "text" at bounding box center [1296, 599] width 462 height 31
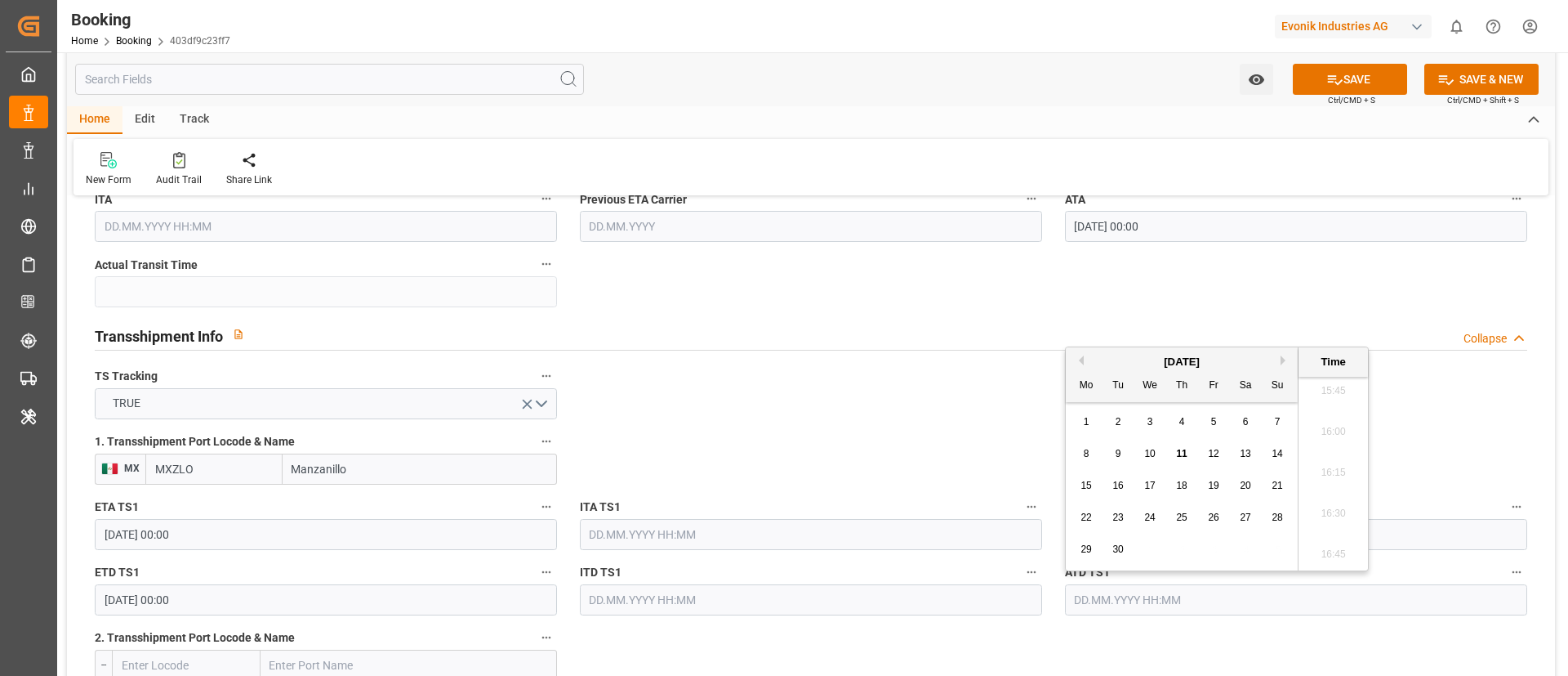
paste input "[DATE] 00:00"
type input "[DATE] 00:00"
click at [1208, 453] on div "8" at bounding box center [1214, 454] width 21 height 20
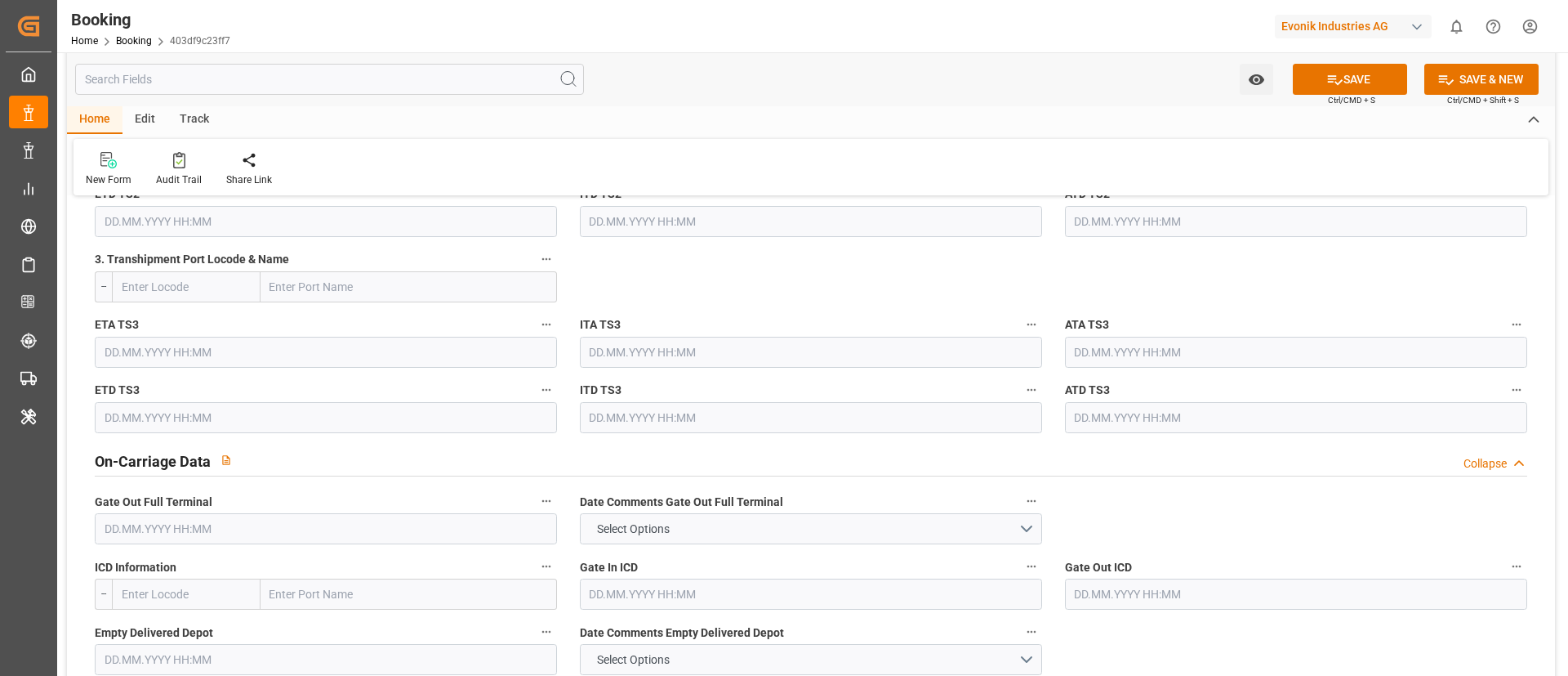
scroll to position [2206, 0]
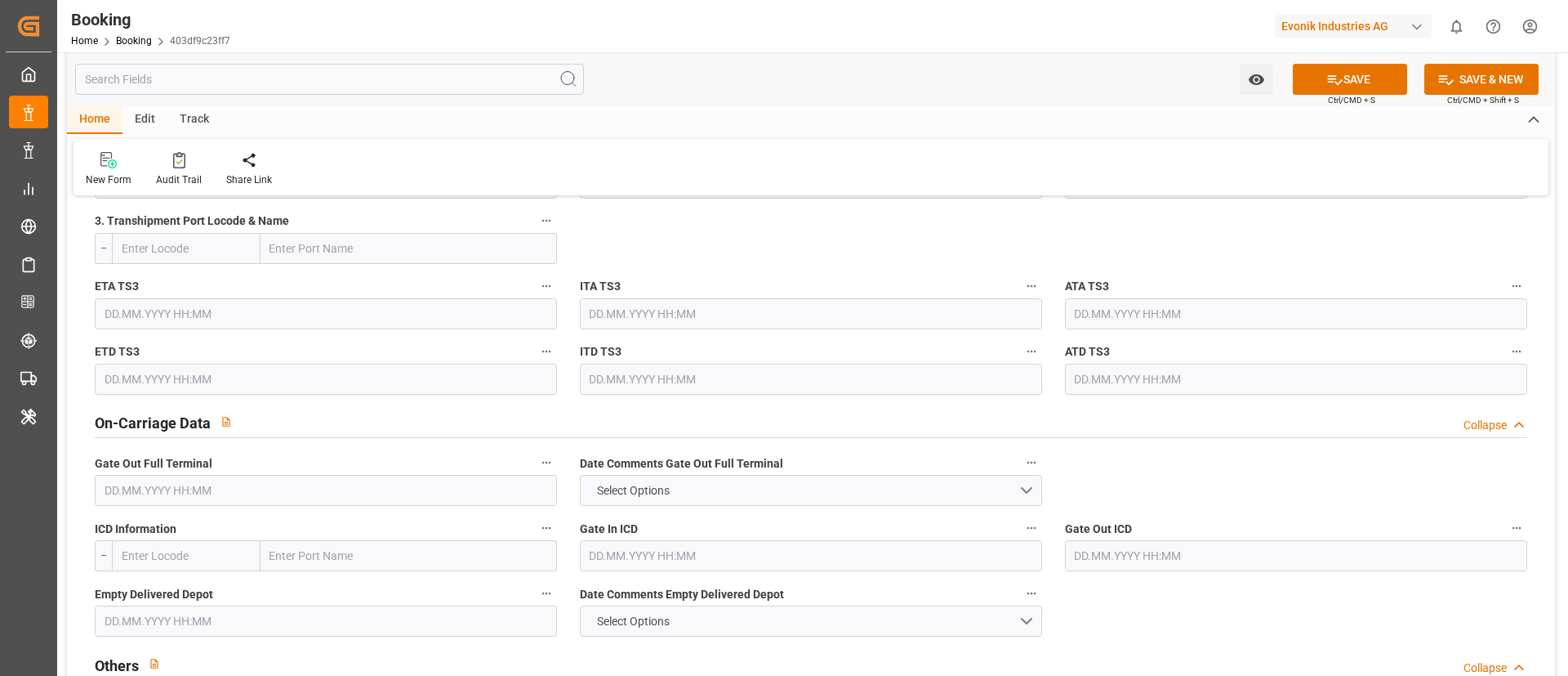
click at [176, 483] on input "text" at bounding box center [326, 490] width 462 height 31
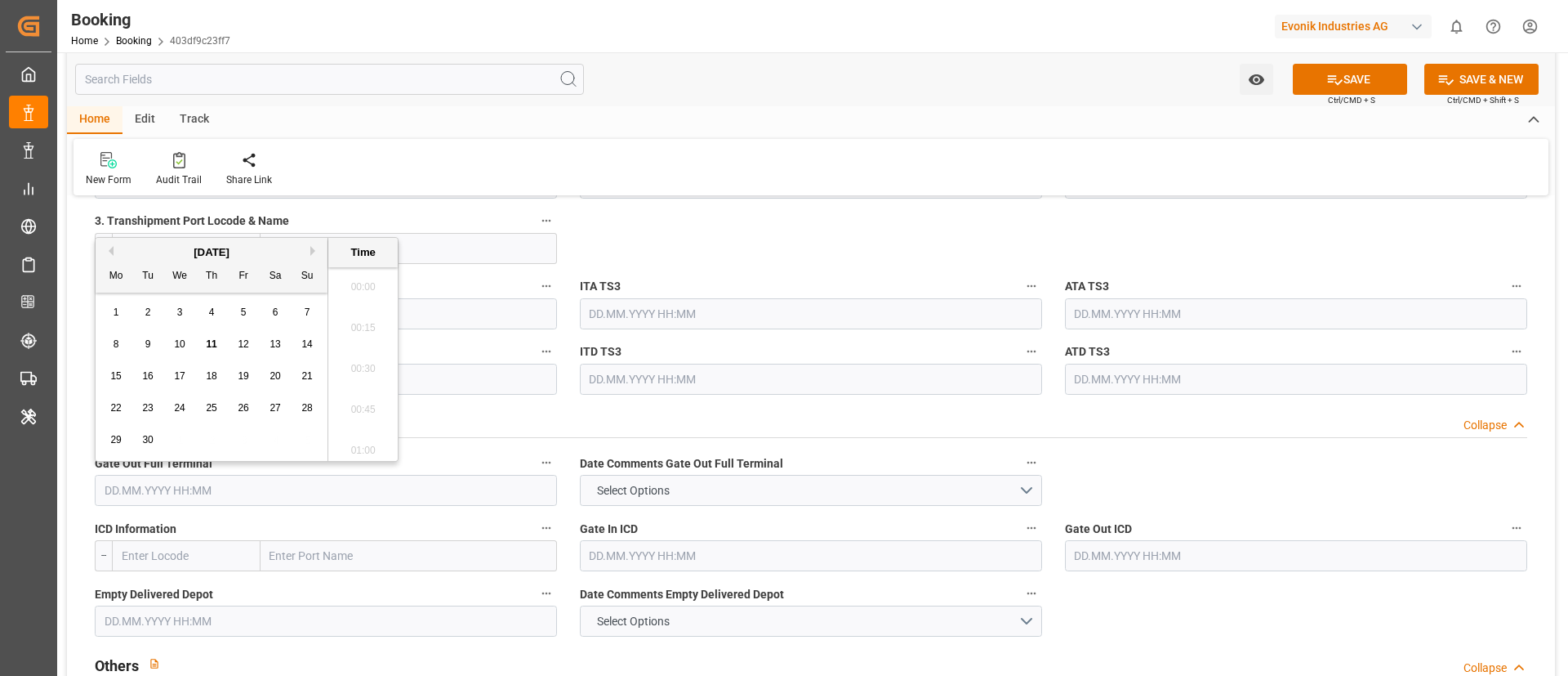
scroll to position [2580, 0]
paste input "[DATE] 00:00"
type input "[DATE] 00:00"
click at [800, 423] on div "On-Carriage Data Collapse" at bounding box center [811, 421] width 1432 height 31
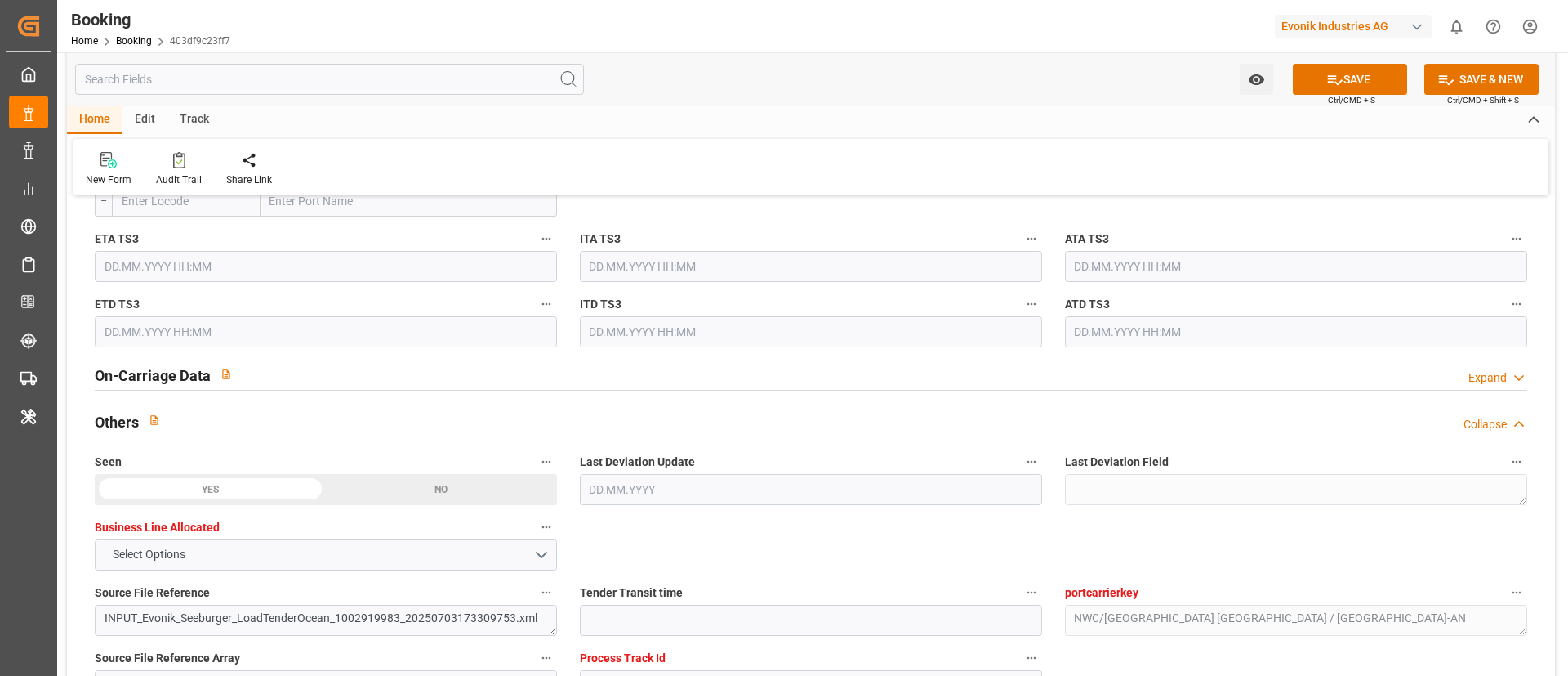
scroll to position [2206, 0]
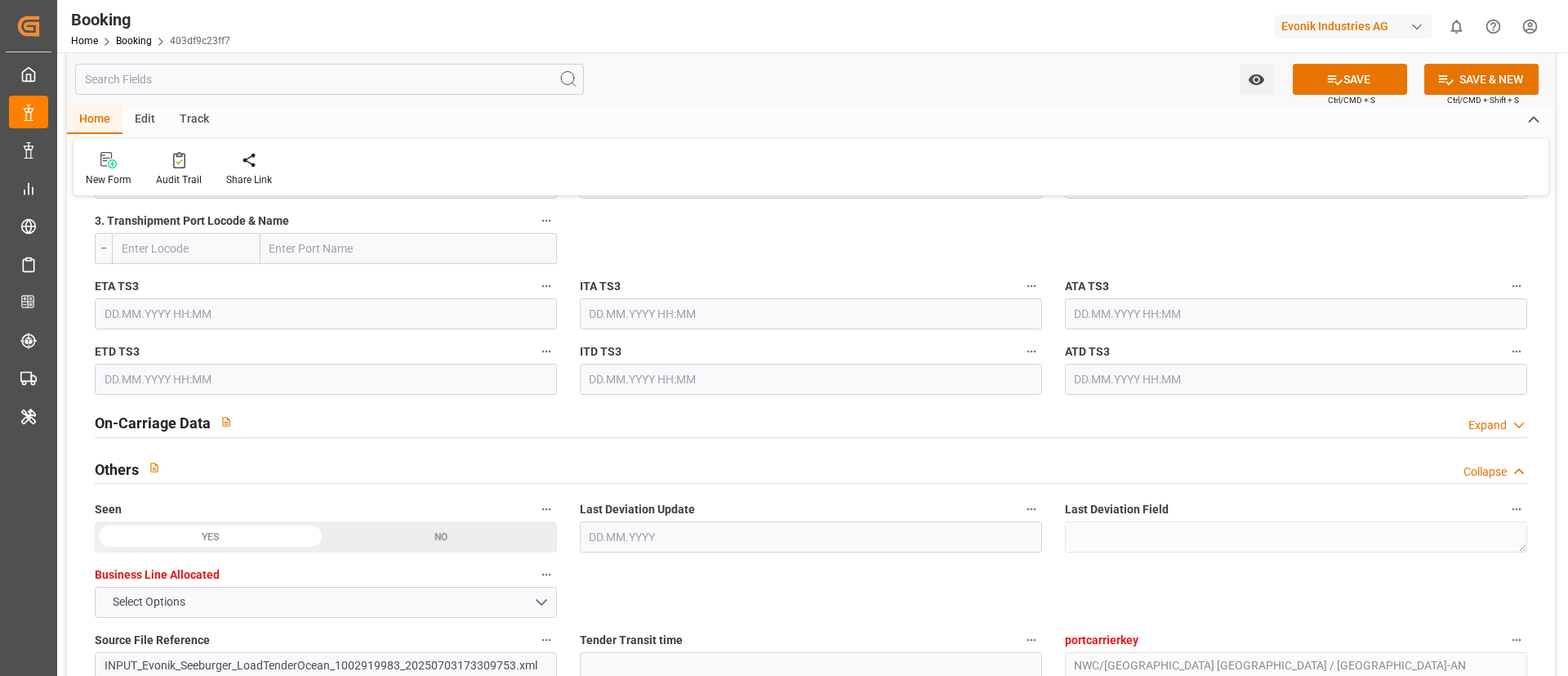
click at [157, 380] on input "text" at bounding box center [326, 378] width 462 height 31
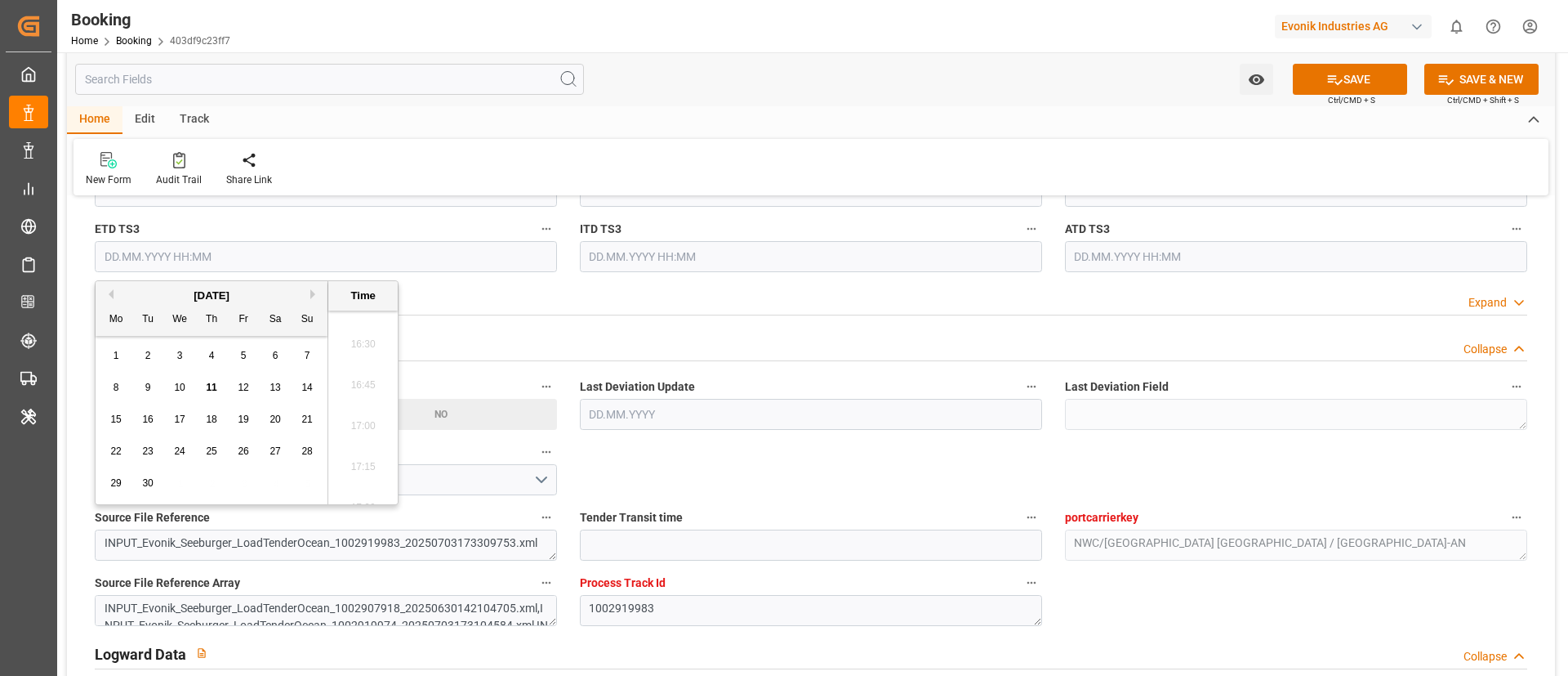
scroll to position [2825, 0]
click at [906, 303] on div "On-Carriage Data Expand" at bounding box center [811, 298] width 1432 height 31
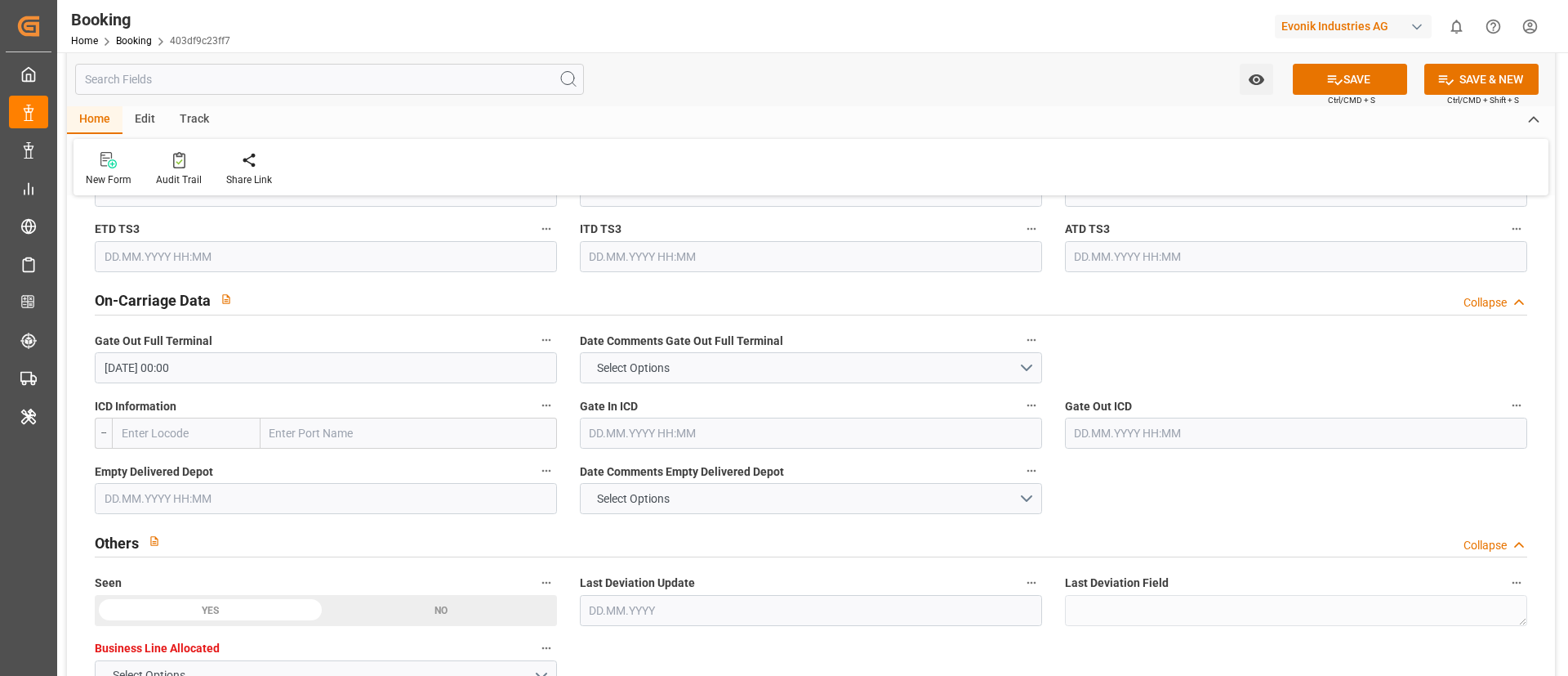
click at [134, 501] on input "text" at bounding box center [326, 498] width 462 height 31
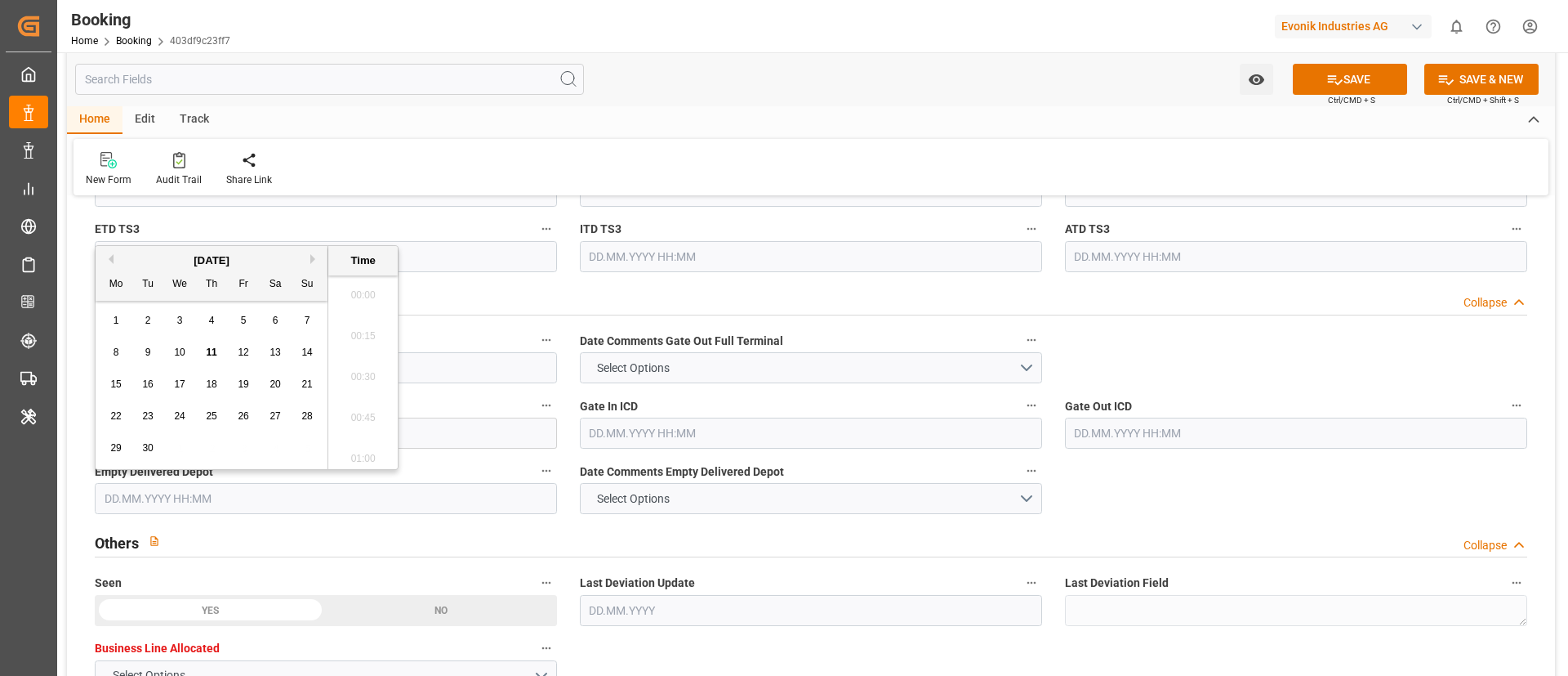
scroll to position [2580, 0]
paste input "[DATE] 00:00"
type input "[DATE] 00:00"
click at [241, 411] on span "22" at bounding box center [243, 416] width 10 height 11
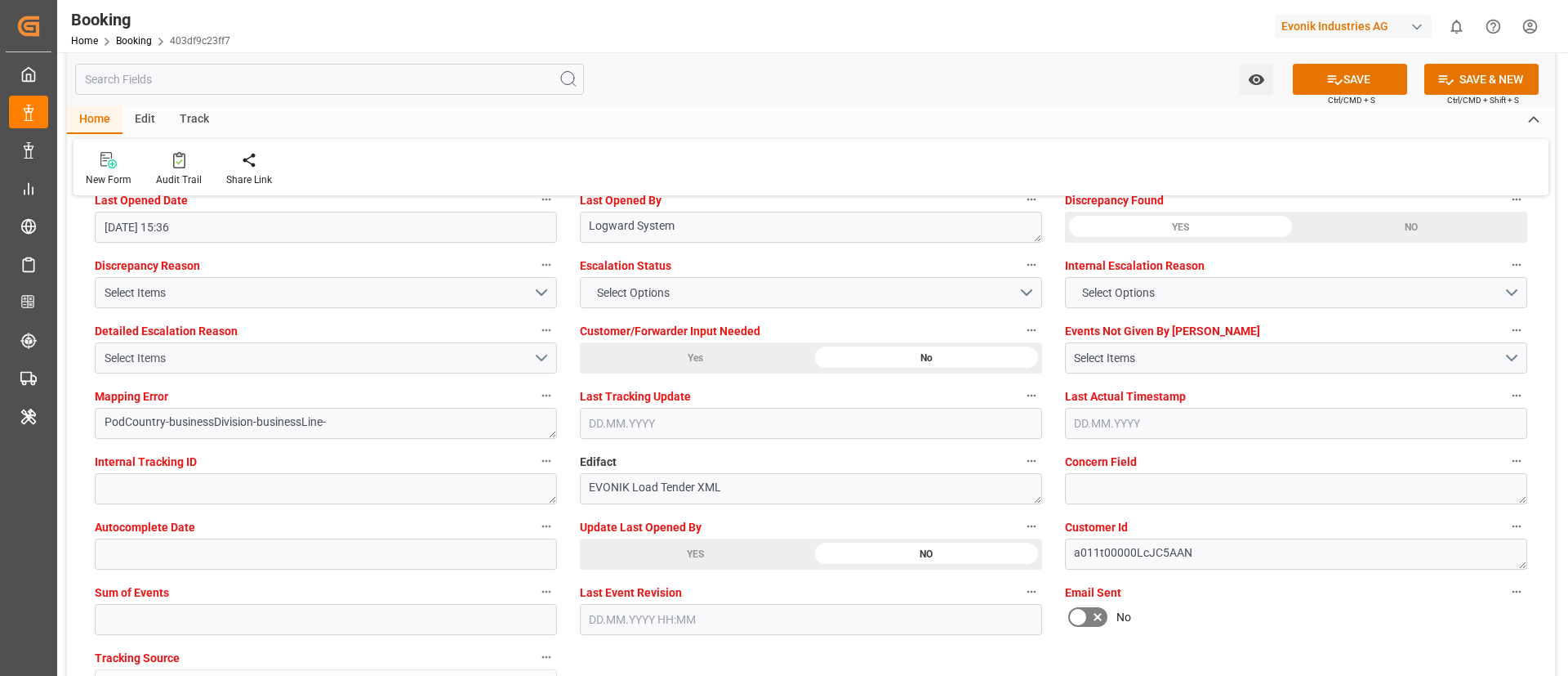
scroll to position [3186, 0]
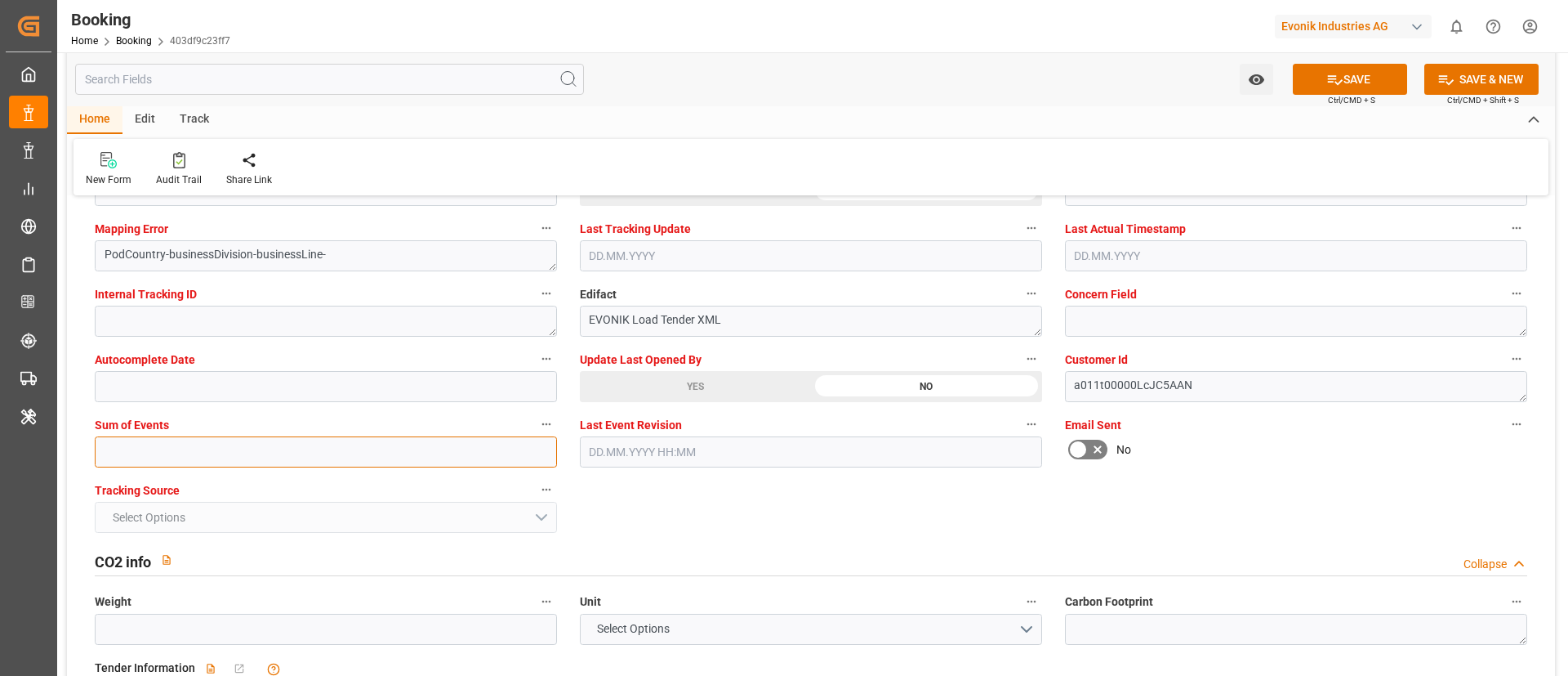
click at [171, 457] on input "text" at bounding box center [326, 451] width 462 height 31
type input "0"
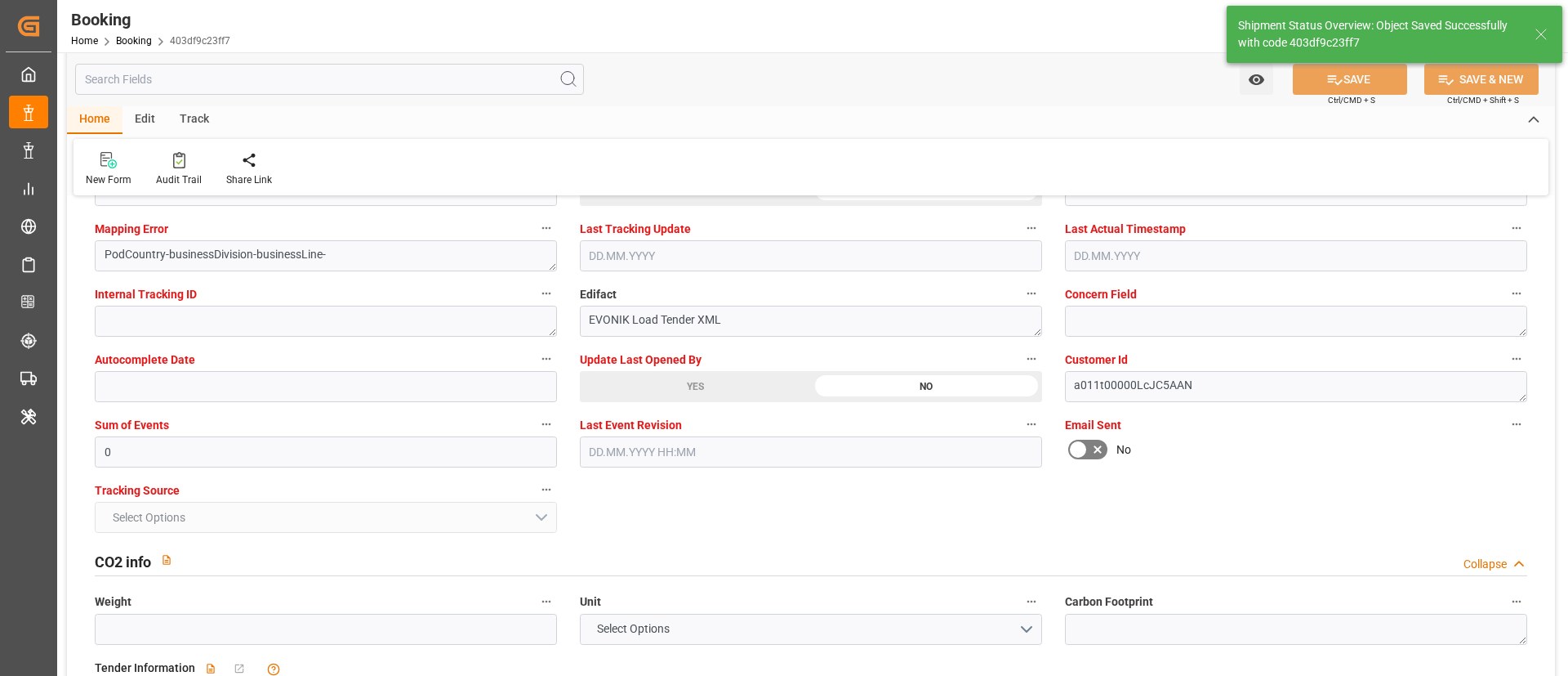
type textarea "[PERSON_NAME]"
type textarea "businessDivision-businessLine-"
type textarea "Yes"
type input "42"
type input "[DATE] 00:00"
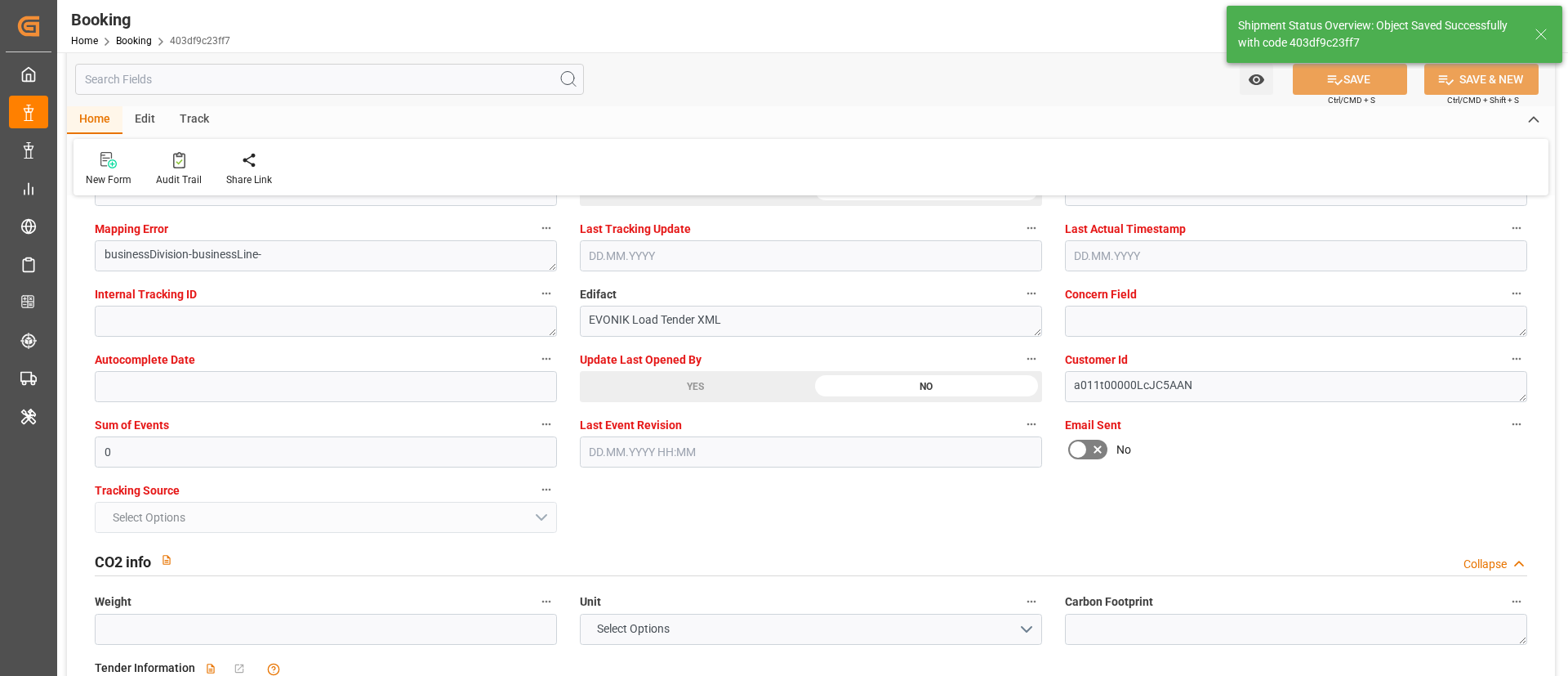
type input "[DATE] 00:00"
type input "[DATE] 10:55"
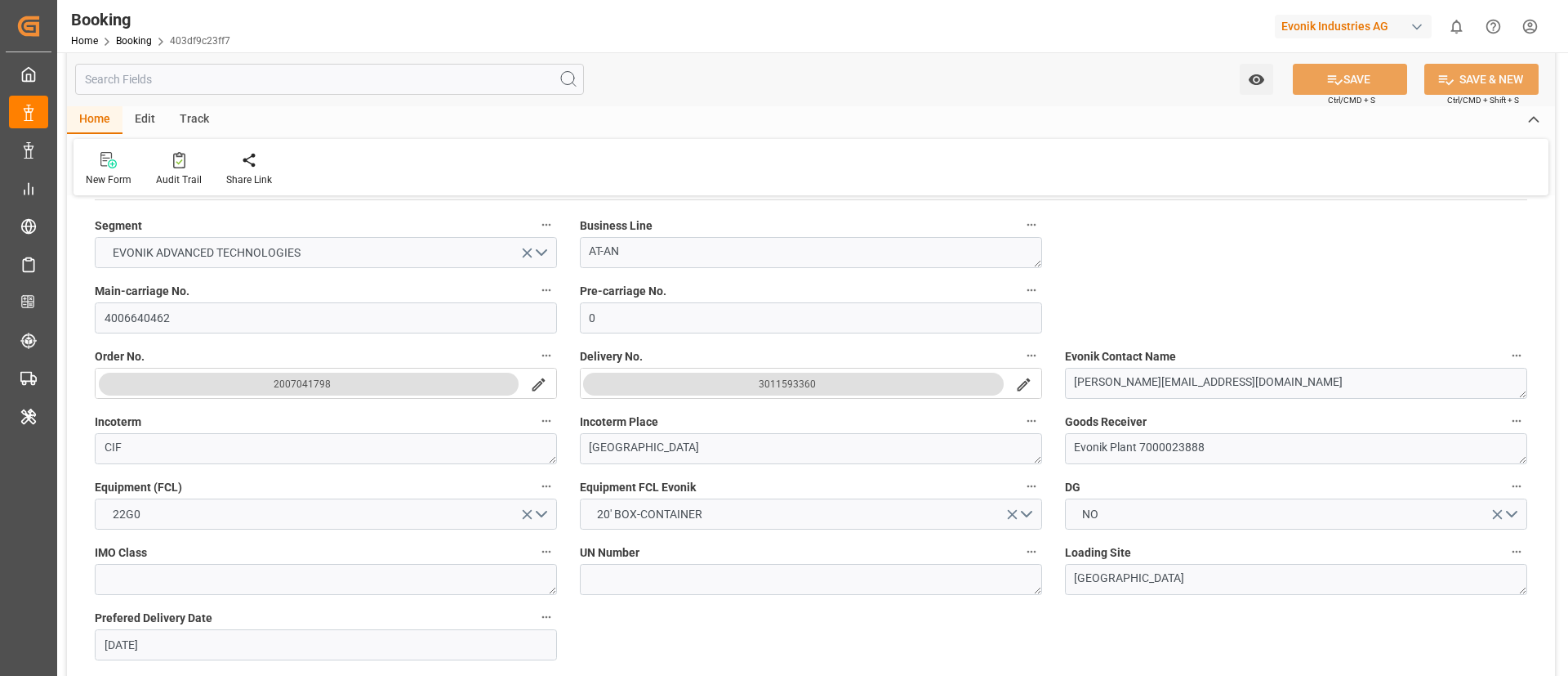
scroll to position [0, 0]
